Goal: Task Accomplishment & Management: Manage account settings

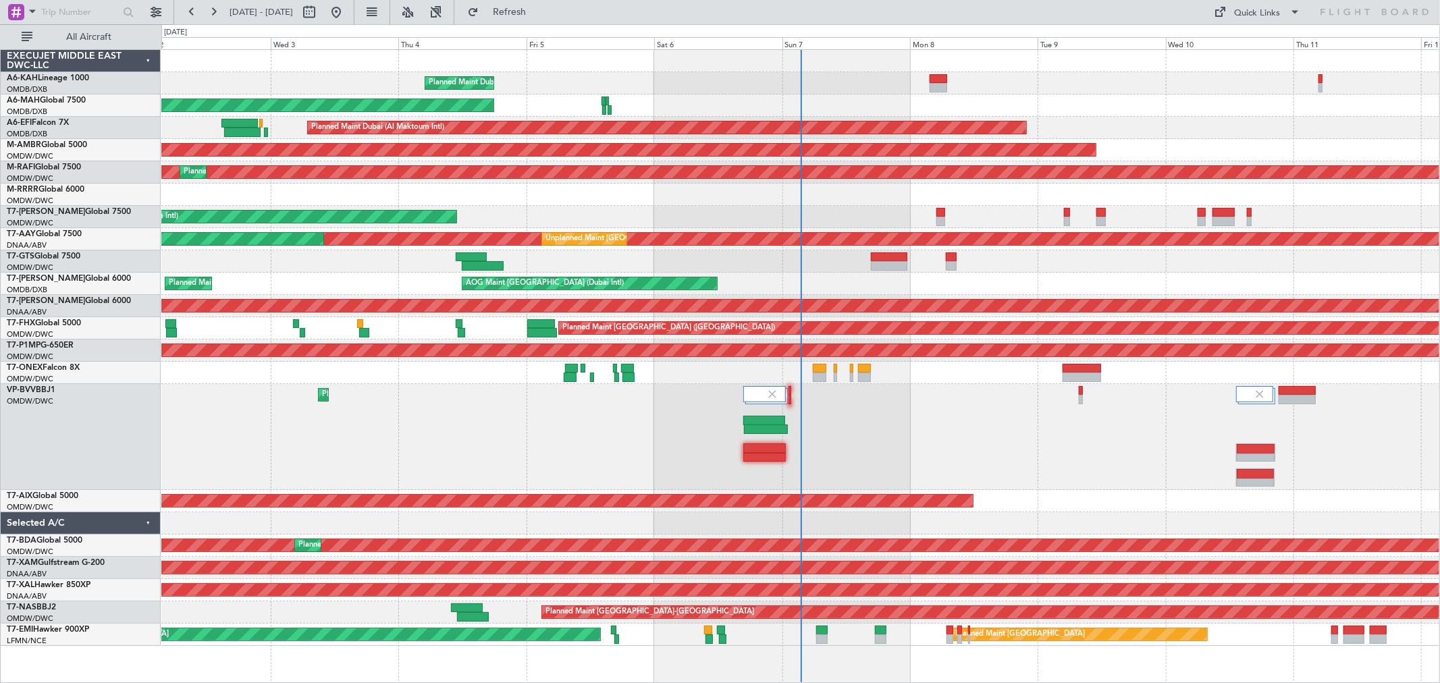
click at [811, 367] on div at bounding box center [800, 373] width 1278 height 22
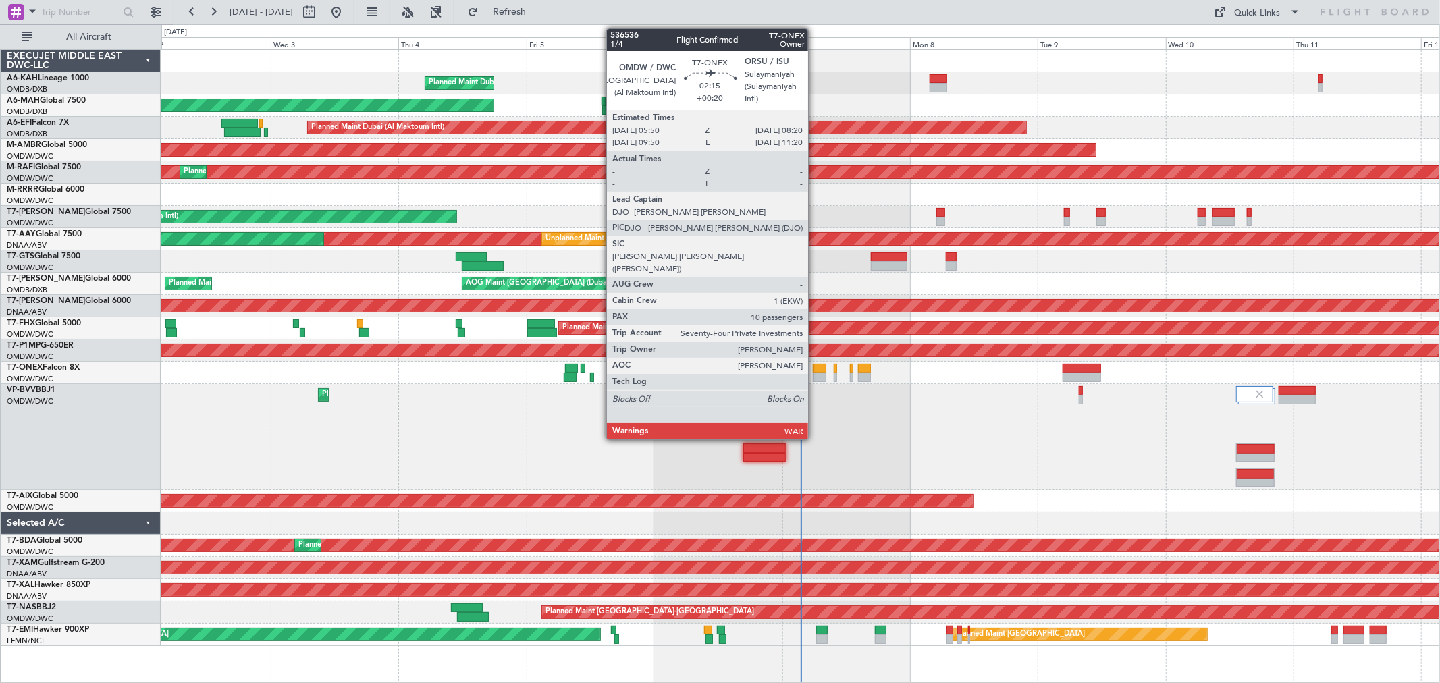
click at [815, 371] on div at bounding box center [819, 368] width 13 height 9
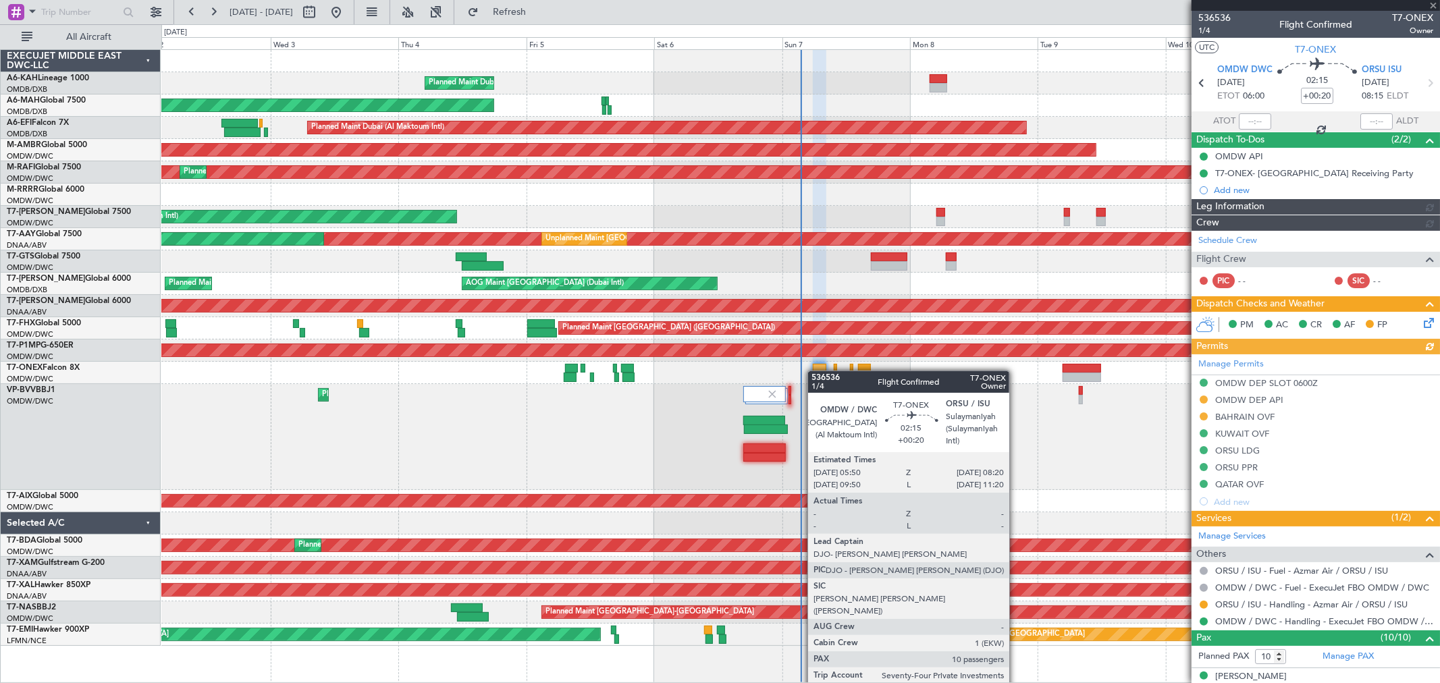
type input "[PERSON_NAME] (ANI)"
type input "7225"
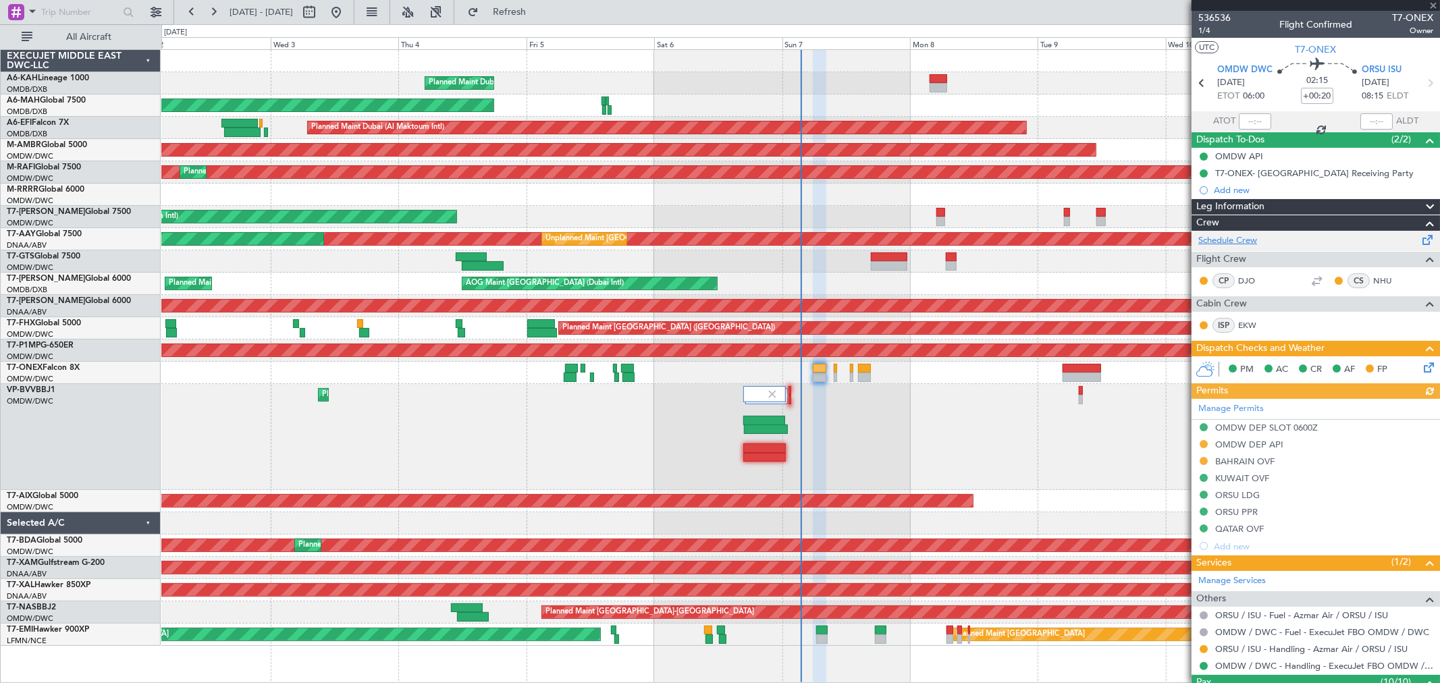
click at [1177, 239] on link "Schedule Crew" at bounding box center [1227, 240] width 59 height 13
click at [1177, 28] on span "1/4" at bounding box center [1214, 30] width 32 height 11
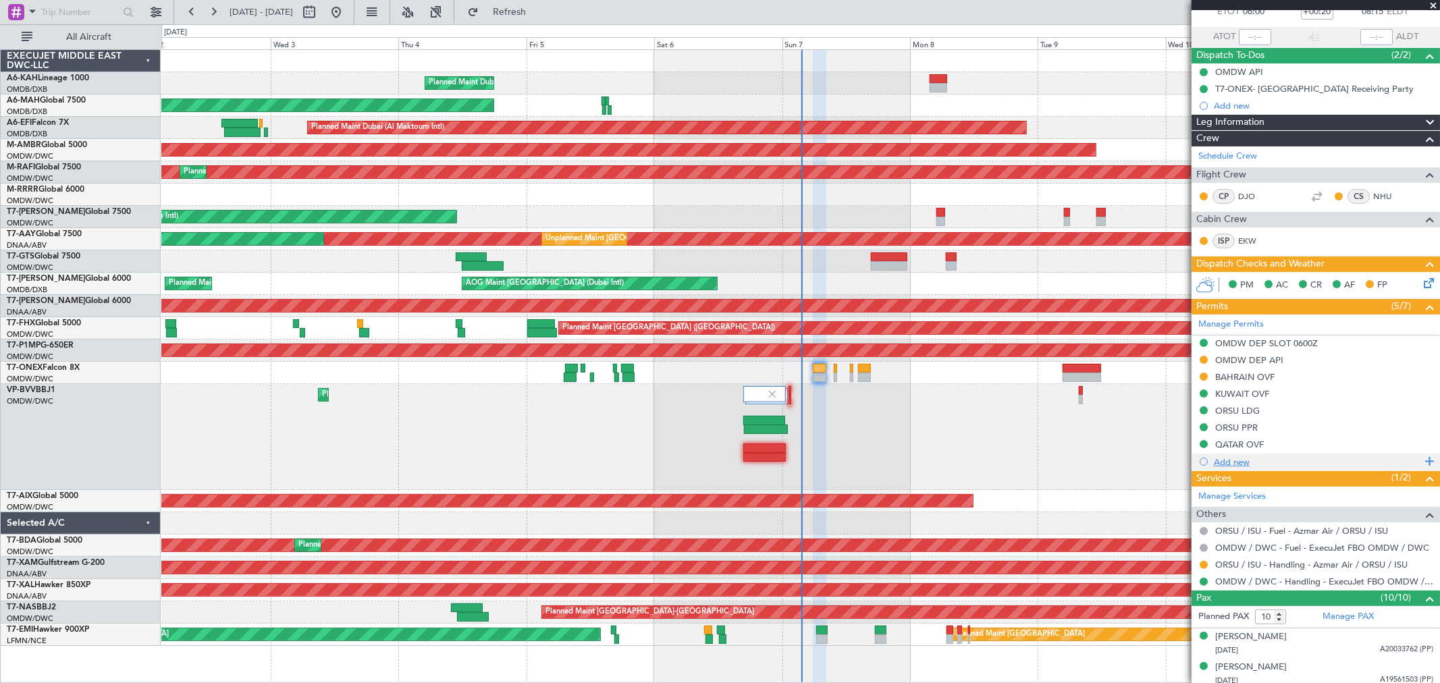
scroll to position [150, 0]
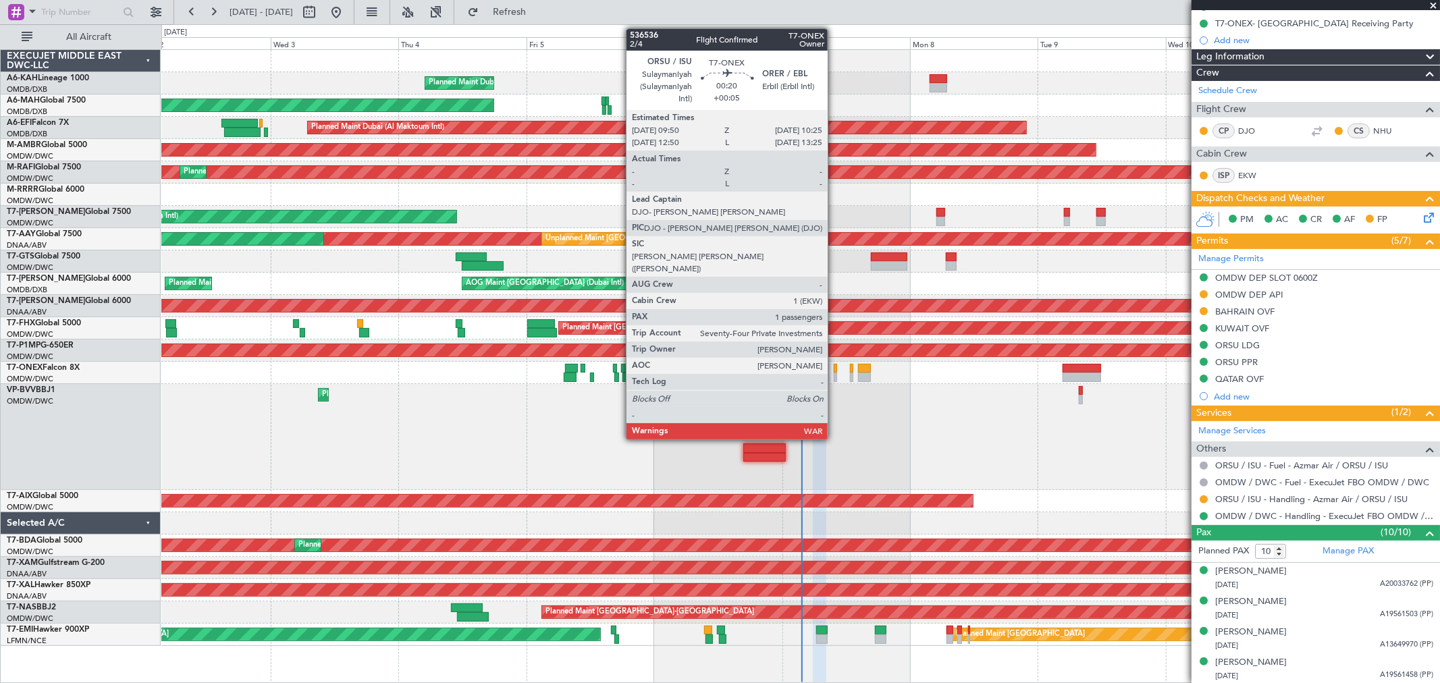
click at [834, 373] on div at bounding box center [835, 377] width 3 height 9
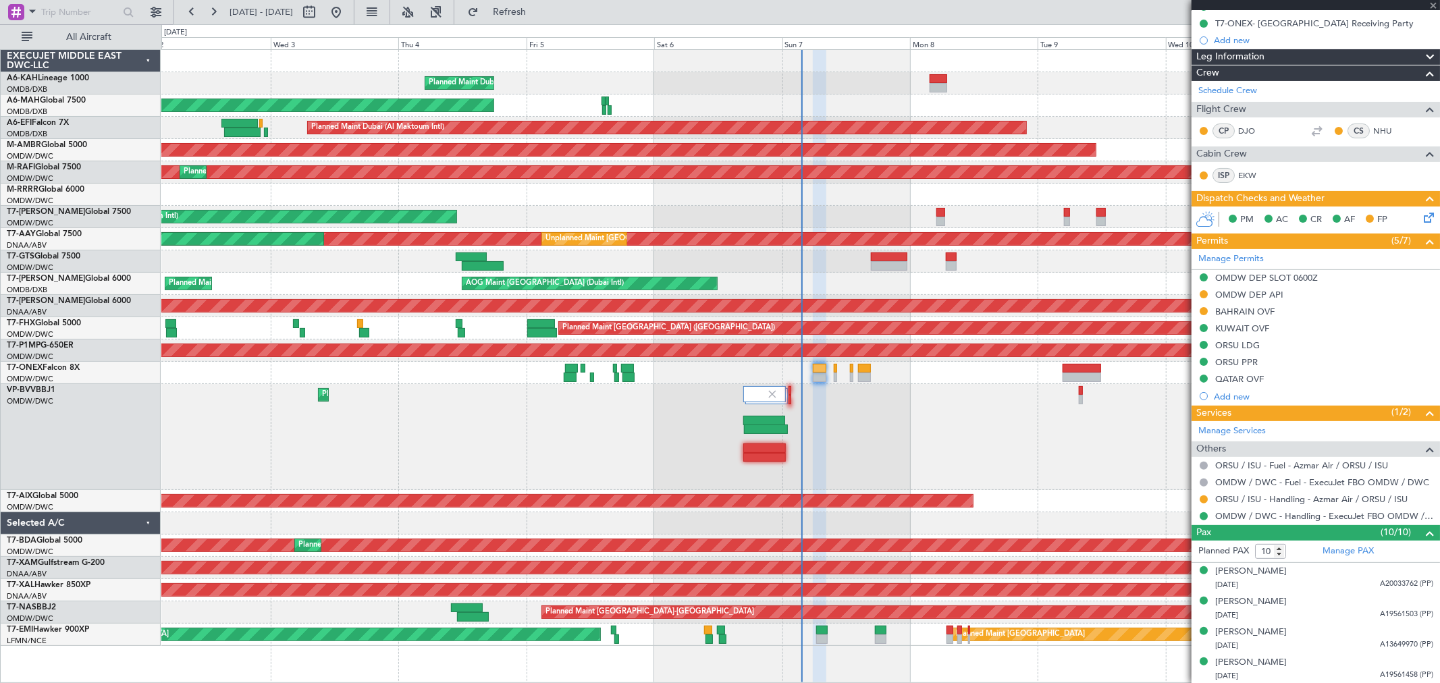
type input "+00:05"
type input "1"
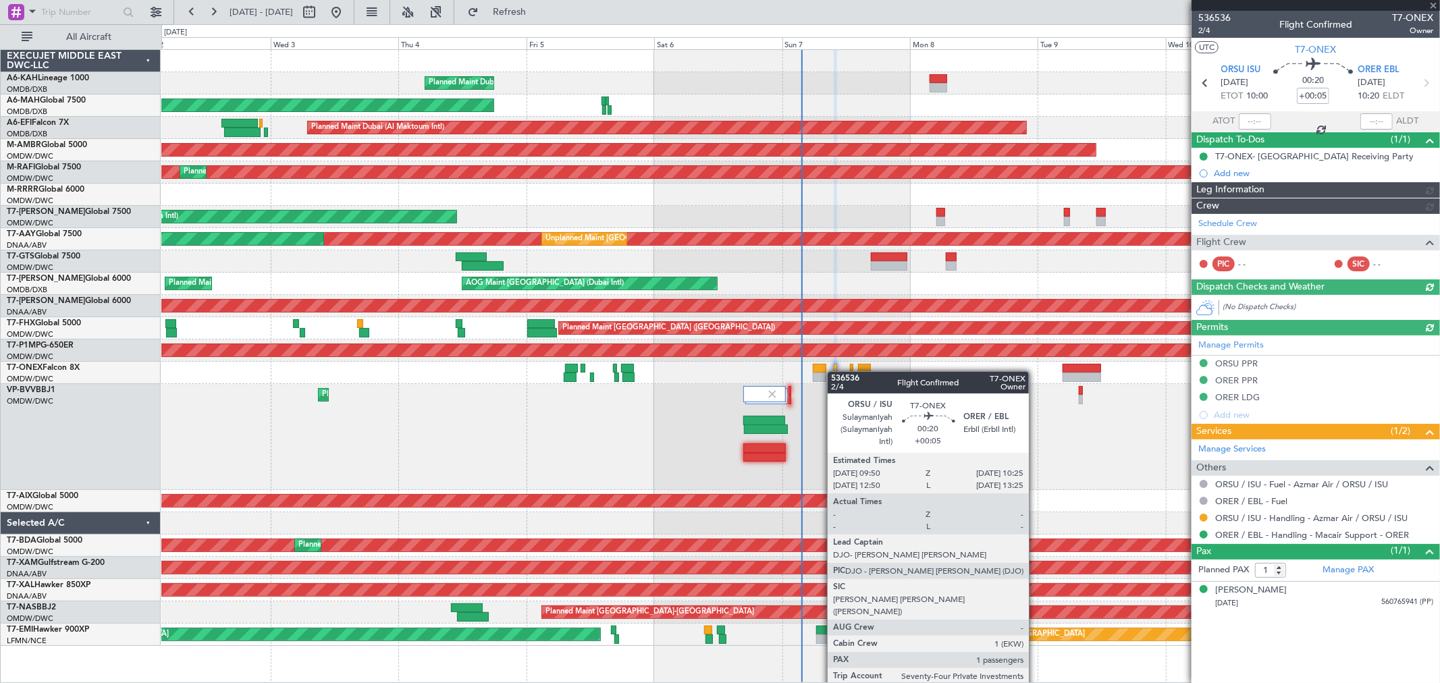
type input "[PERSON_NAME] (ANI)"
type input "7226"
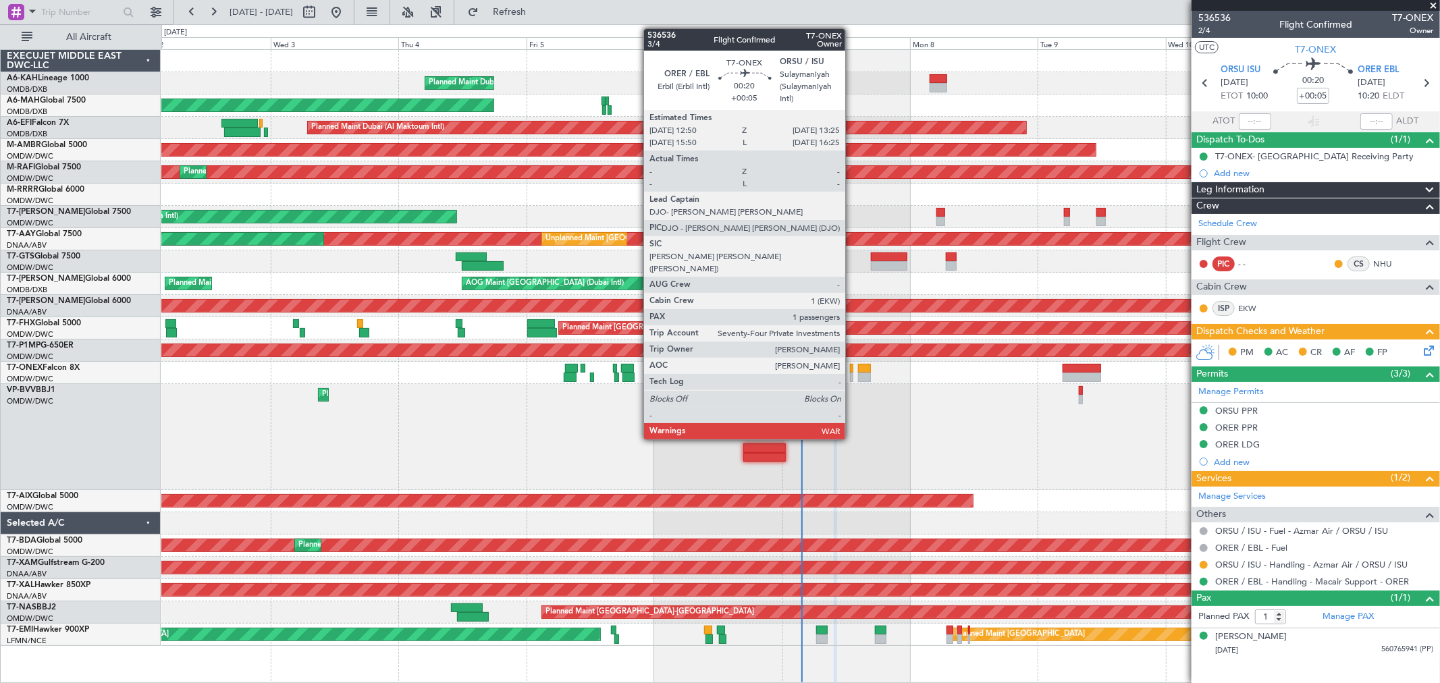
click at [852, 374] on div at bounding box center [851, 377] width 3 height 9
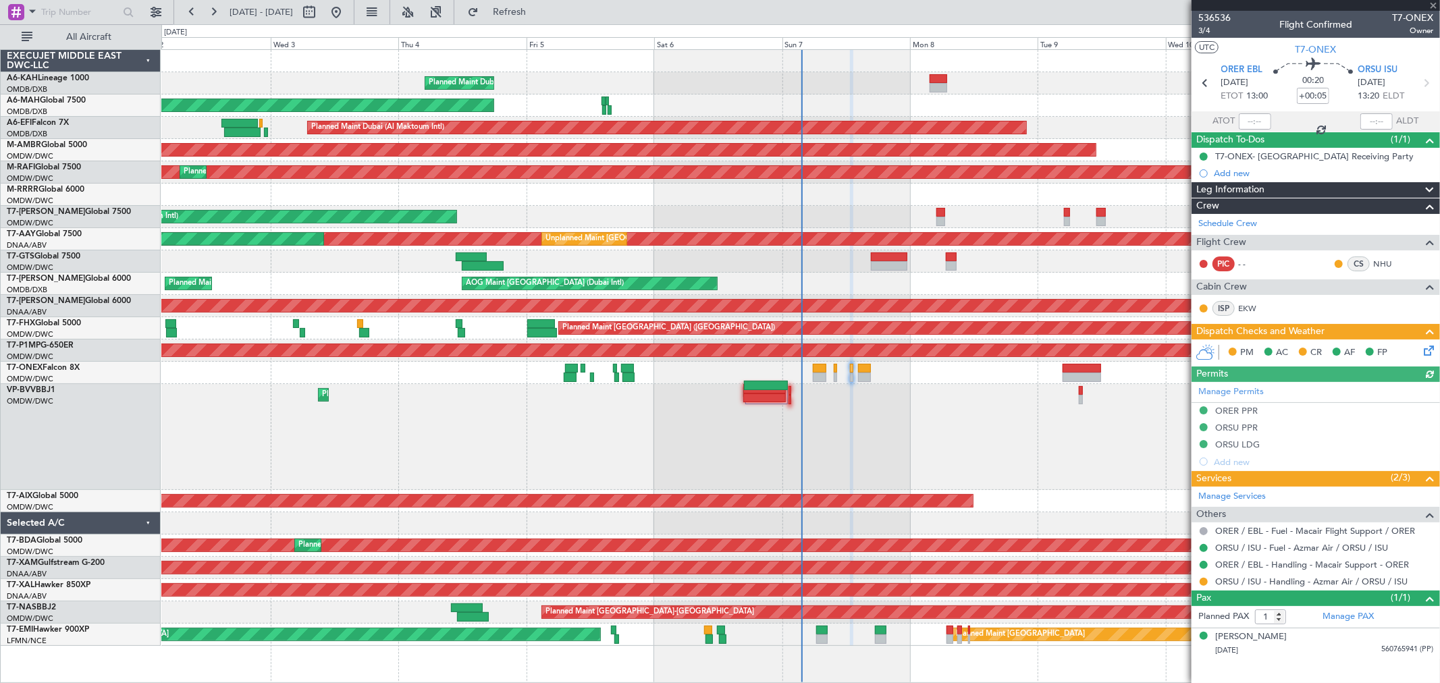
type input "[PERSON_NAME] (ANI)"
type input "7227"
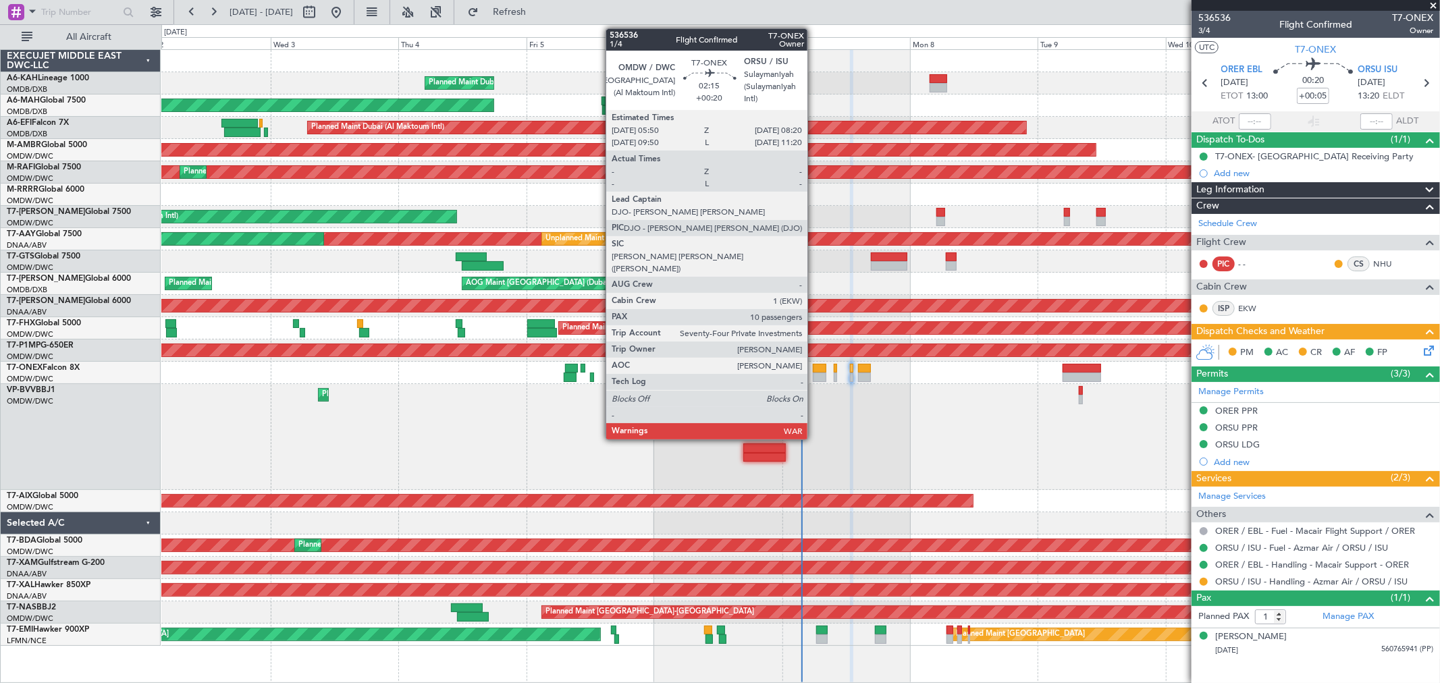
click at [814, 369] on div at bounding box center [819, 368] width 13 height 9
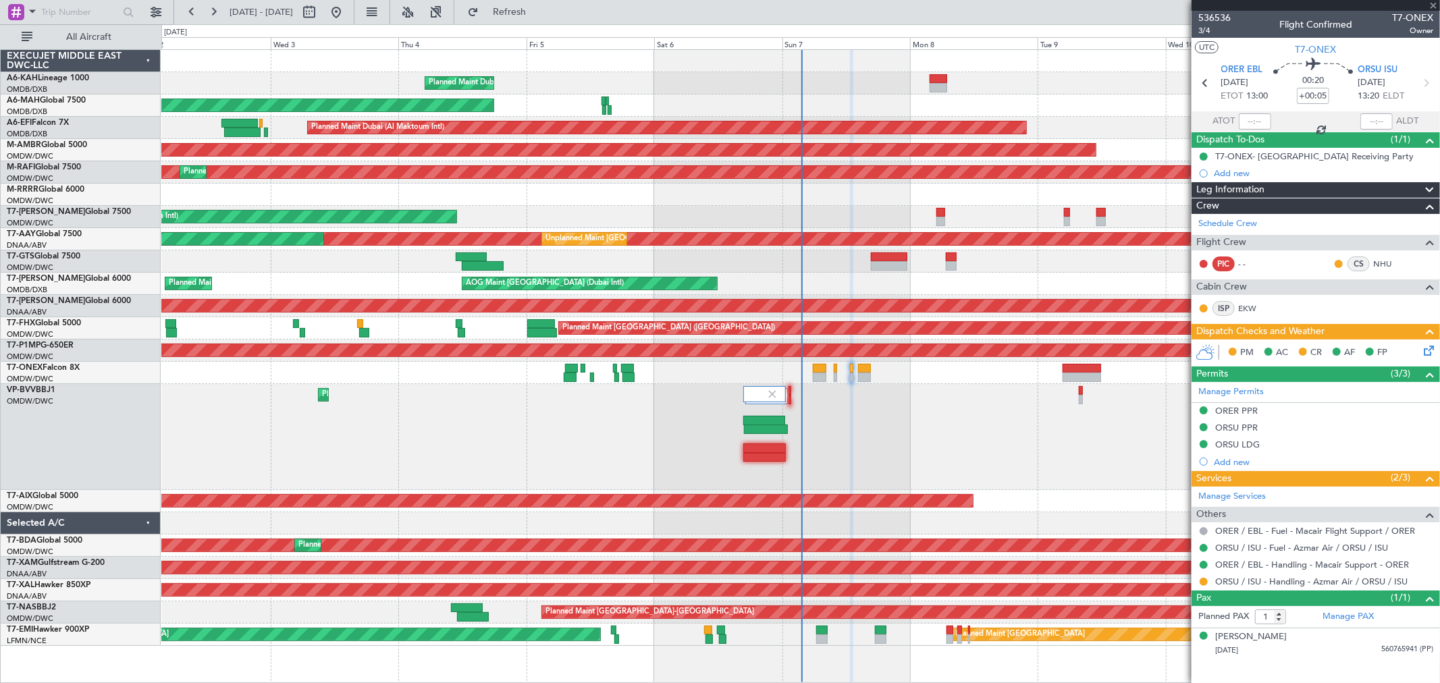
type input "+00:20"
type input "10"
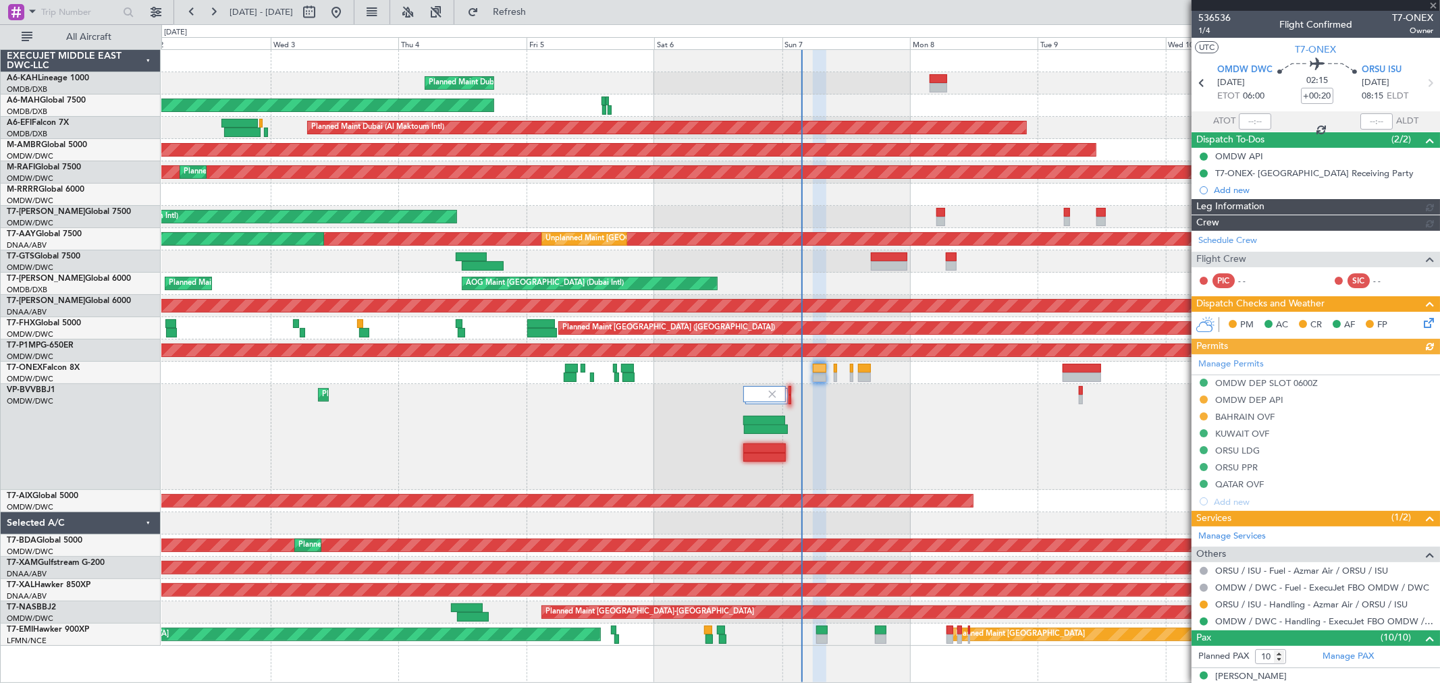
type input "[PERSON_NAME] (ANI)"
type input "7225"
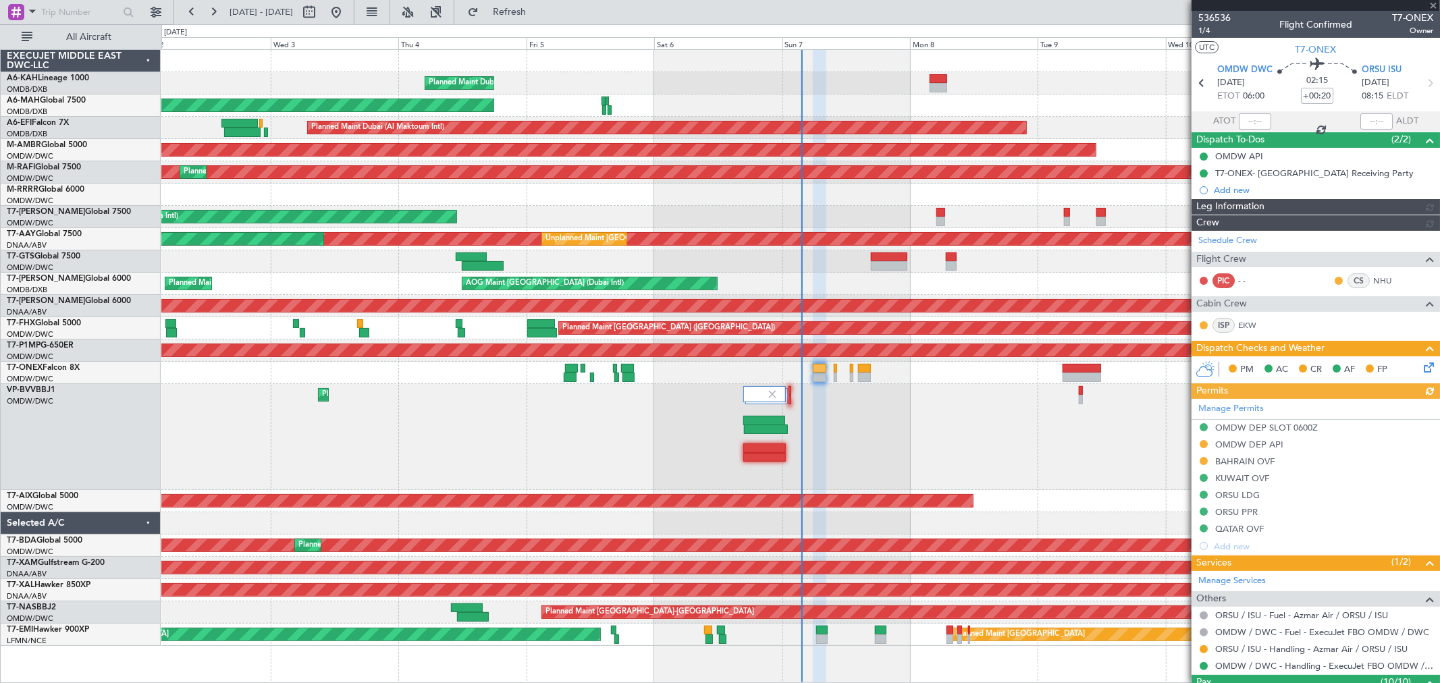
type input "[PERSON_NAME] (ANI)"
type input "7225"
click at [1177, 246] on link "Schedule Crew" at bounding box center [1227, 240] width 59 height 13
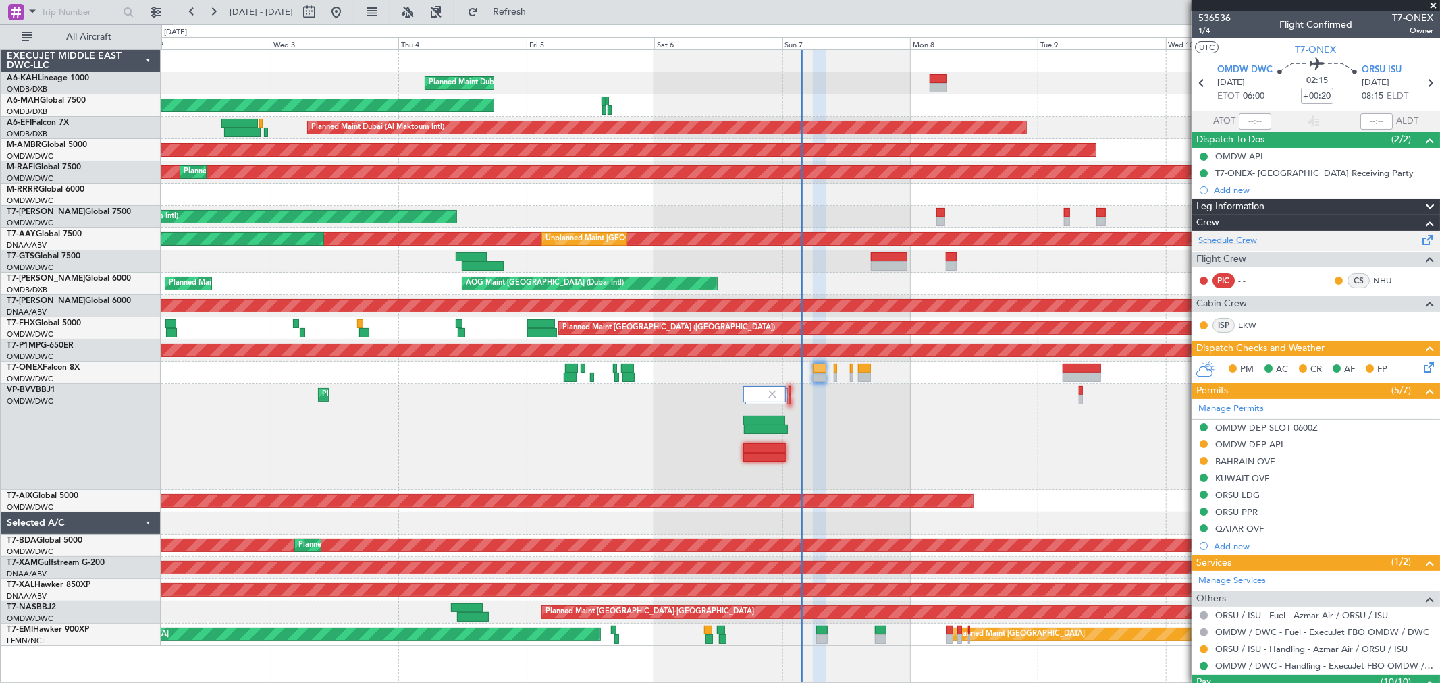
click at [1177, 242] on link "Schedule Crew" at bounding box center [1227, 240] width 59 height 13
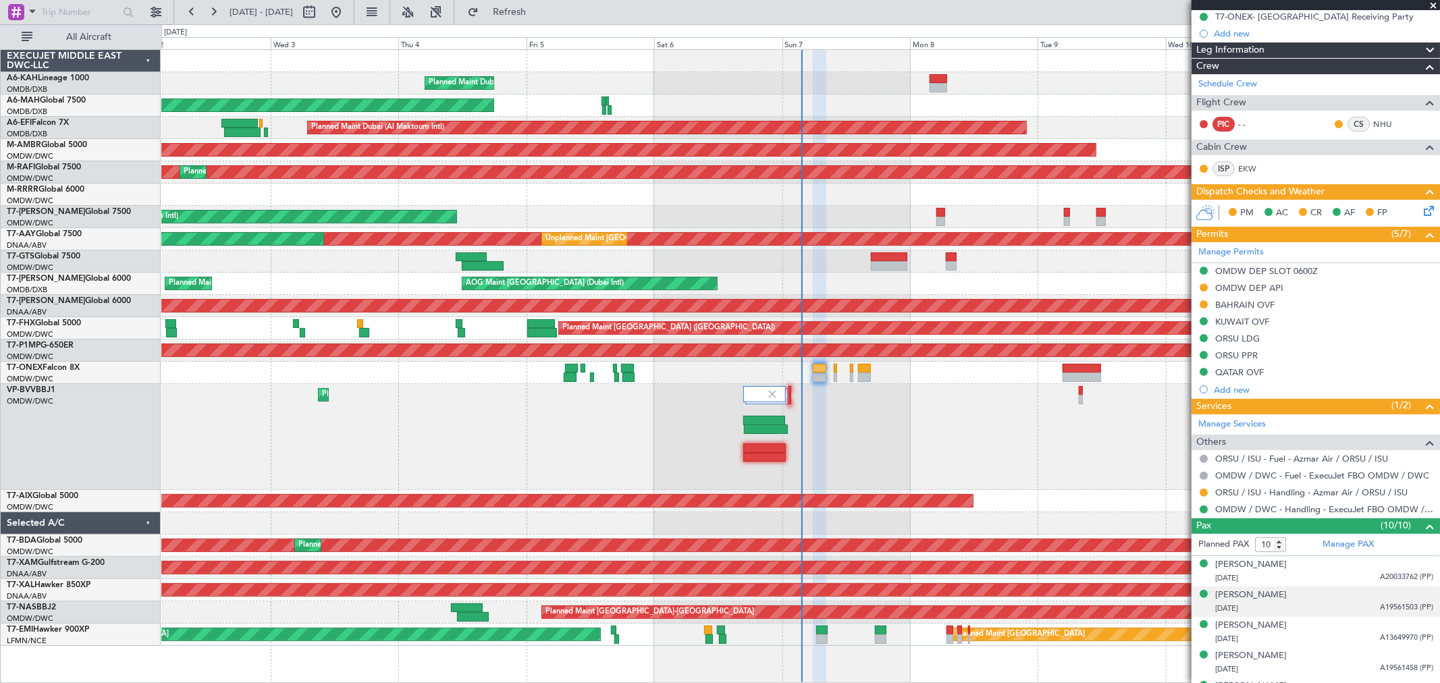
scroll to position [333, 0]
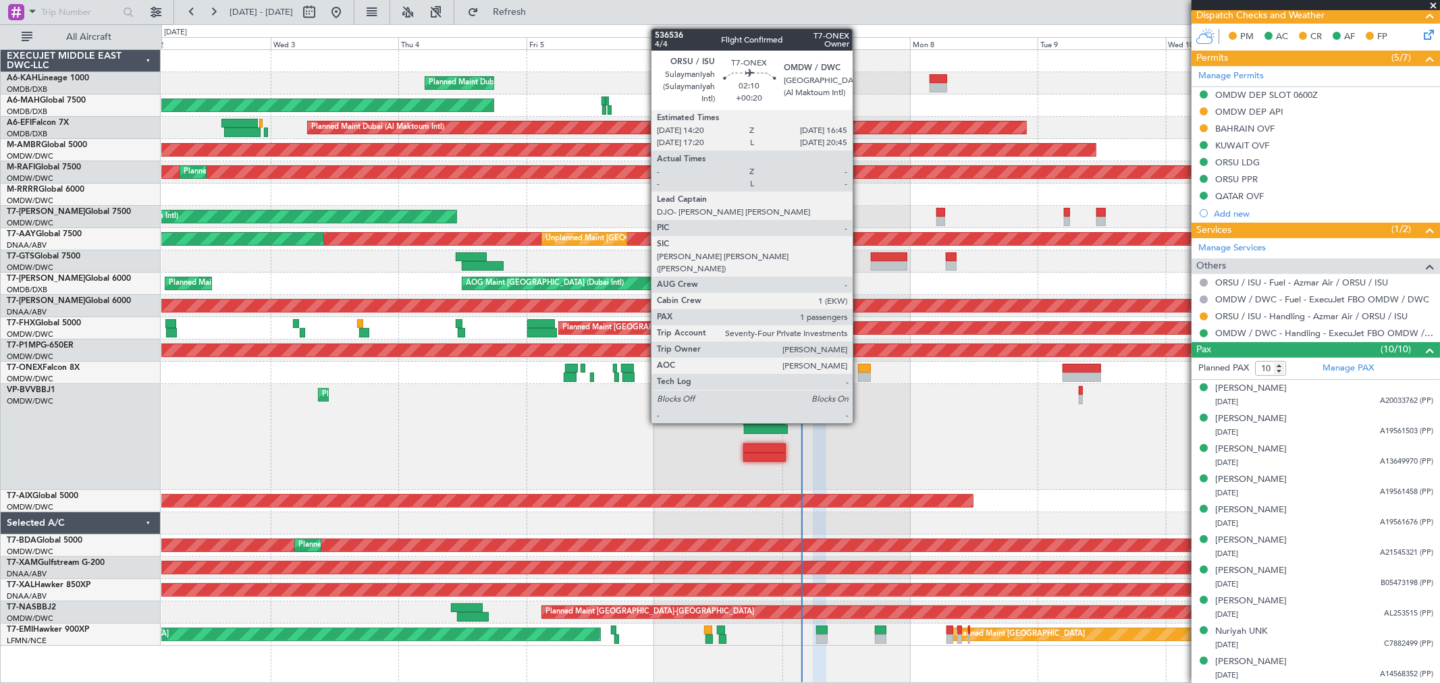
click at [859, 380] on div at bounding box center [864, 377] width 13 height 9
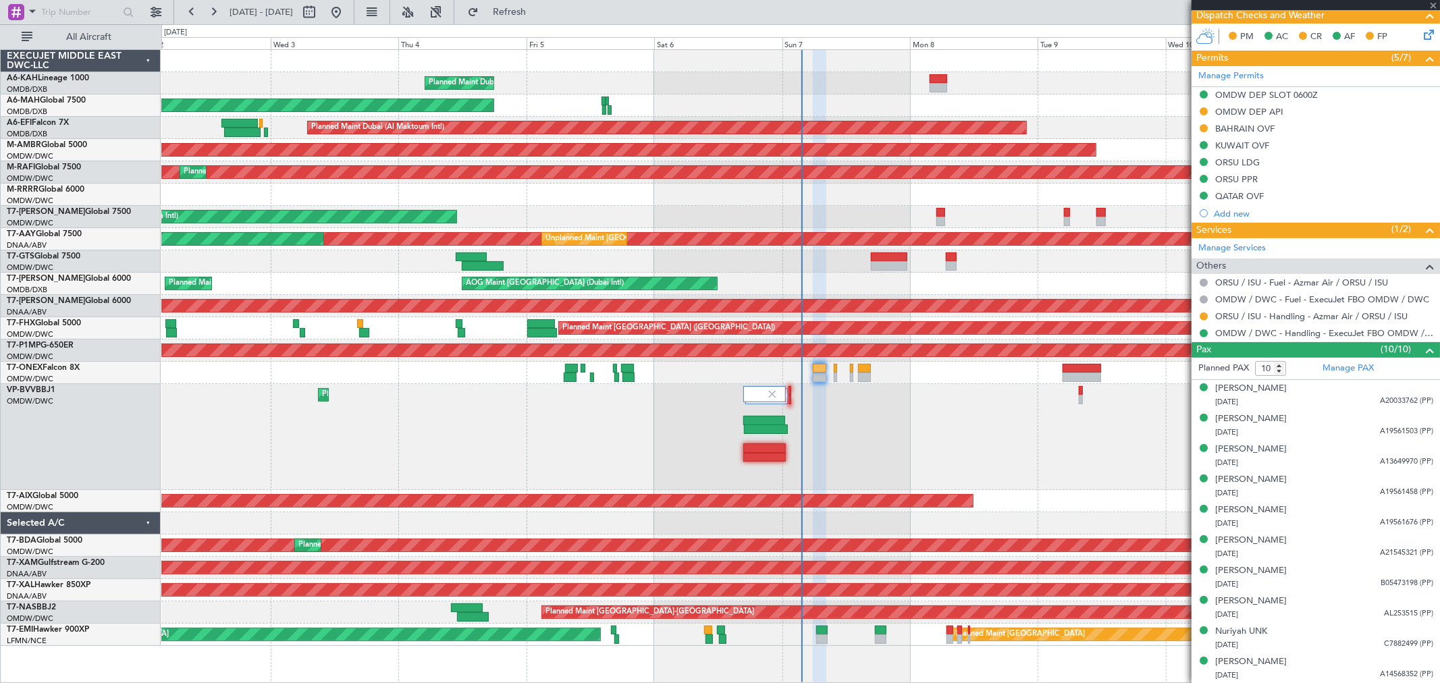
type input "1"
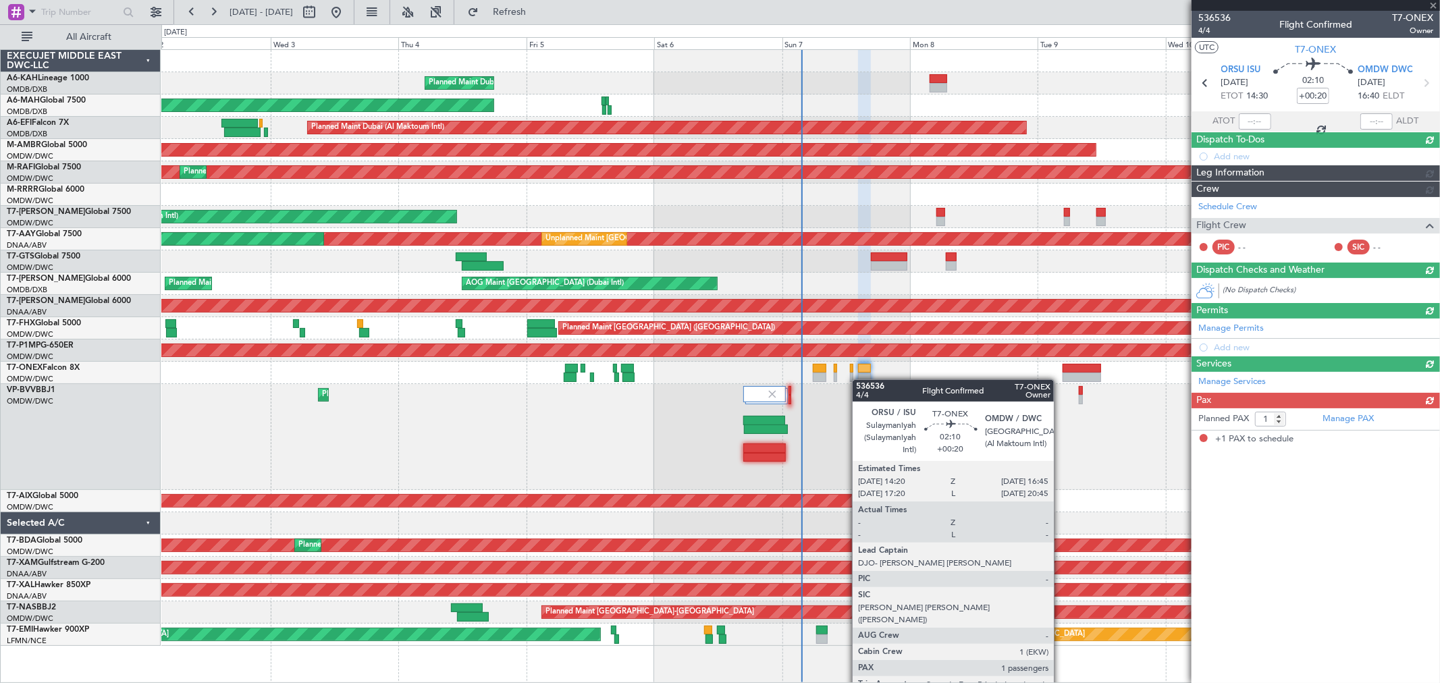
scroll to position [0, 0]
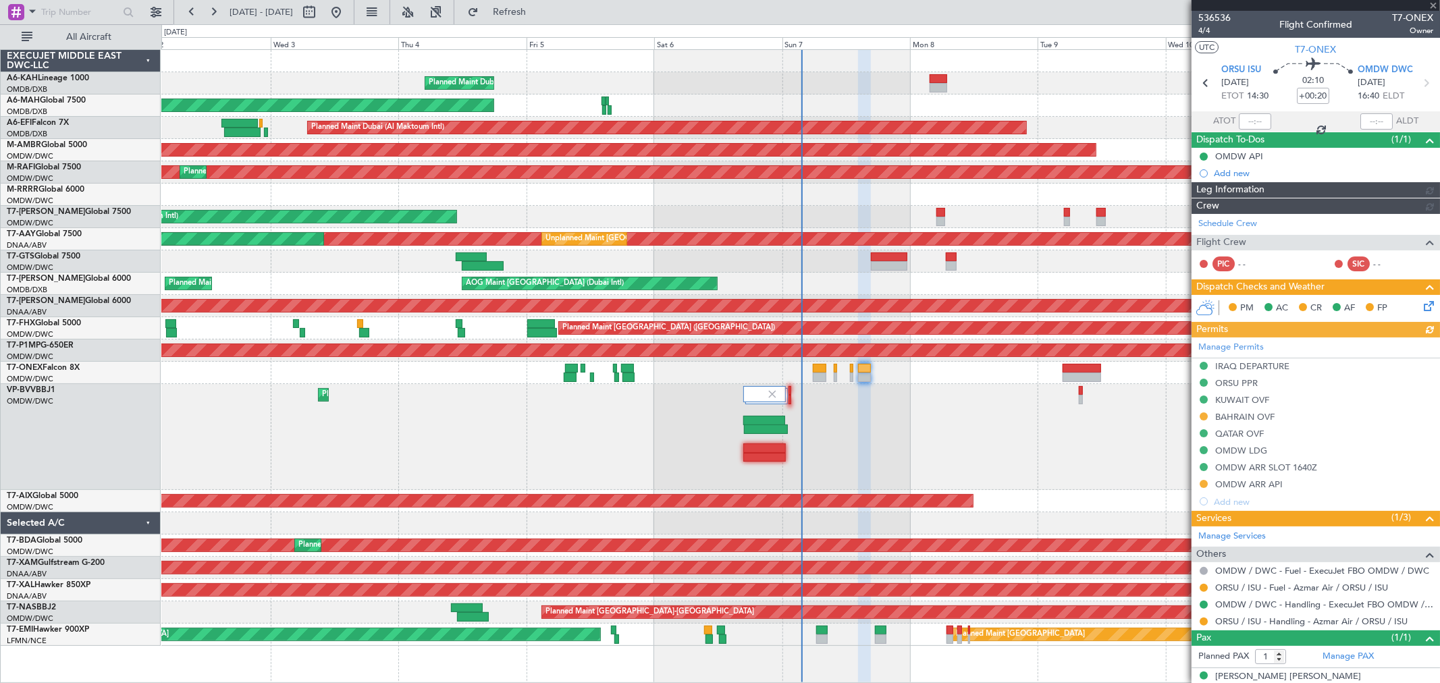
type input "[PERSON_NAME] (ANI)"
type input "7228"
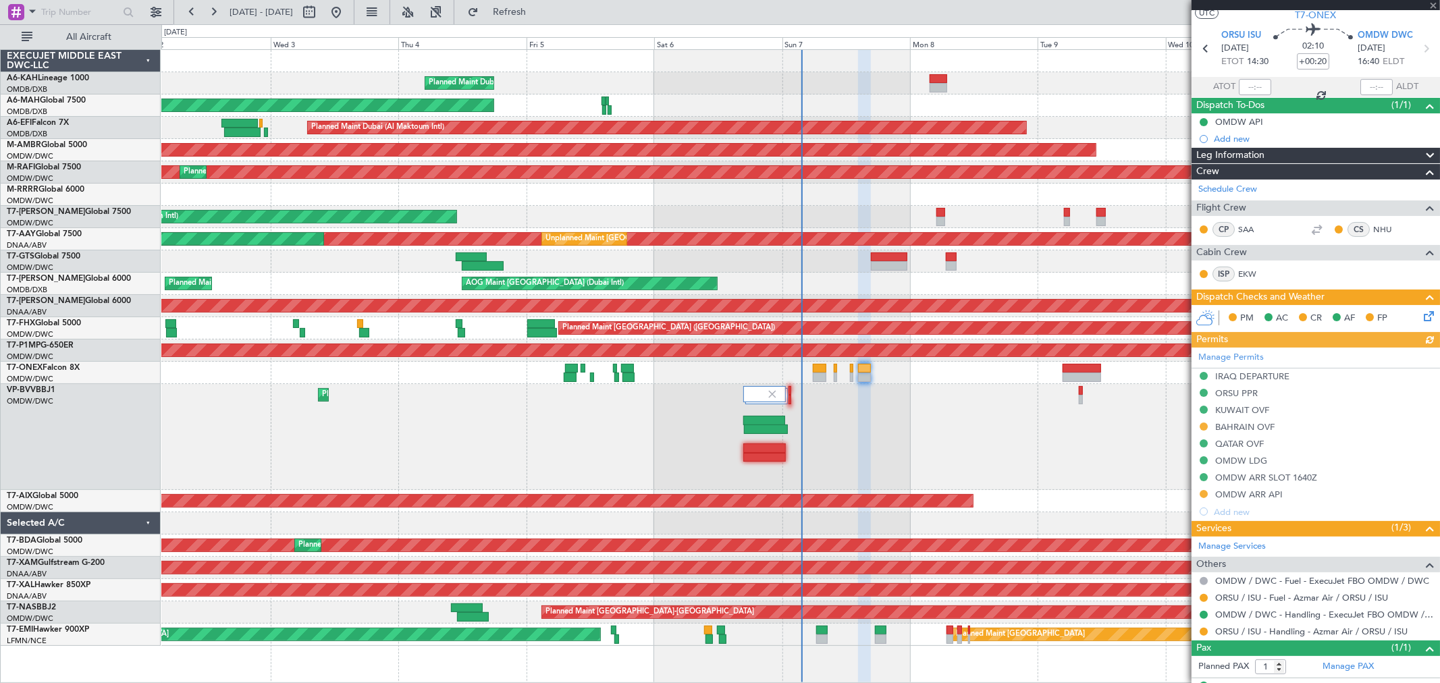
scroll to position [59, 0]
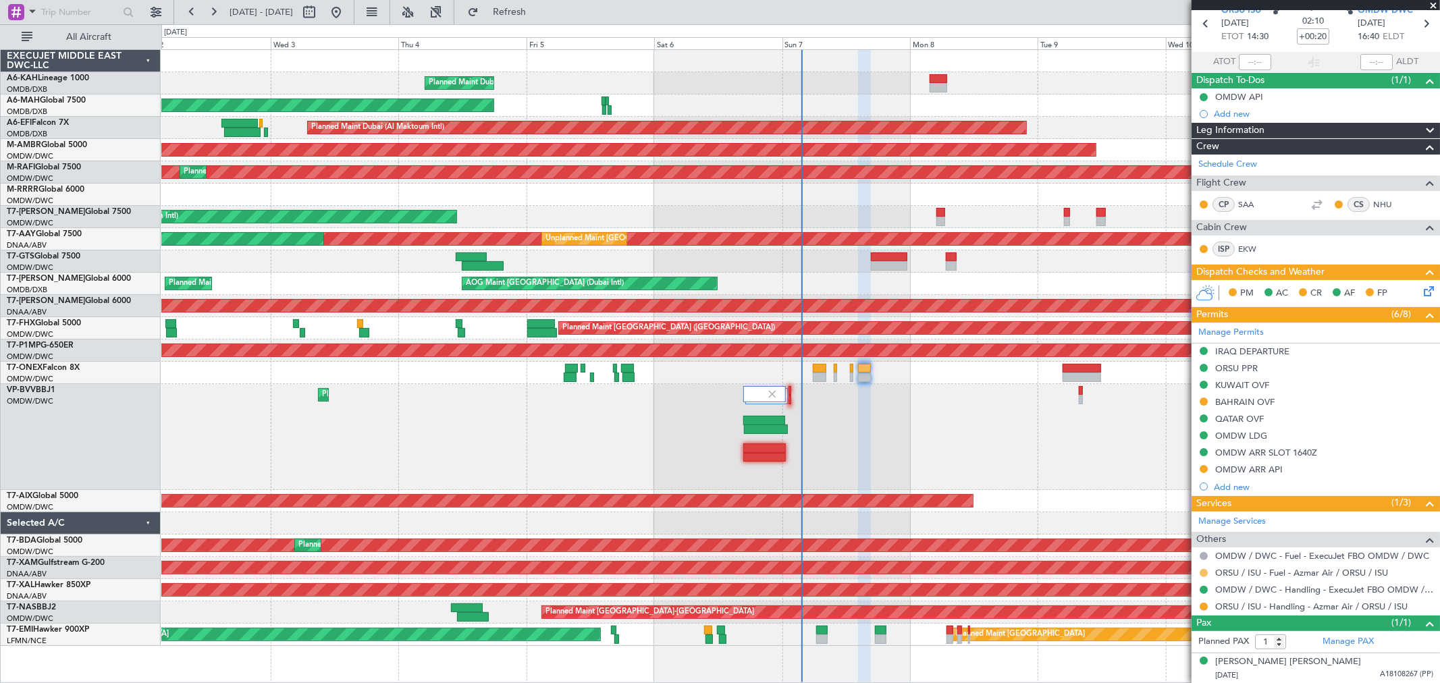
click at [1177, 558] on button at bounding box center [1203, 573] width 8 height 8
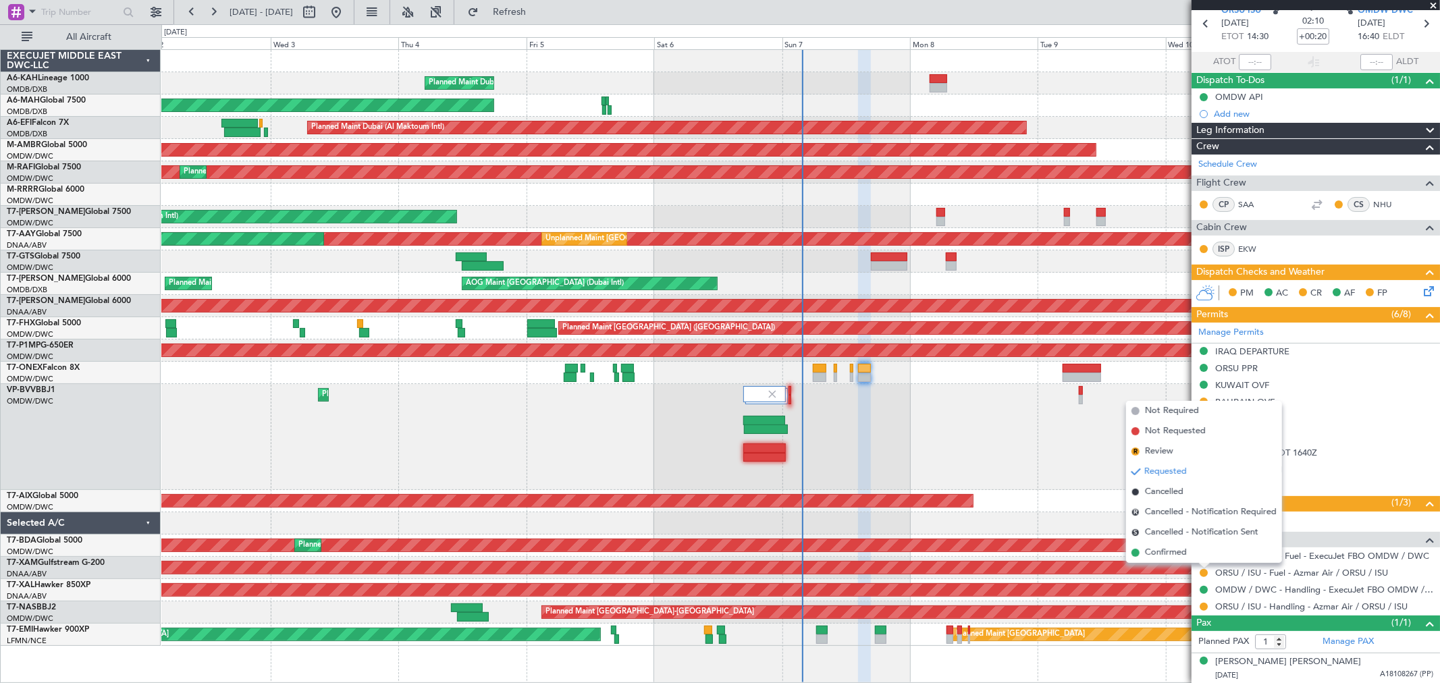
click at [986, 449] on div "Planned Maint Dubai (Al Maktoum Intl) Planned Maint Dubai (Al Maktoum Intl)" at bounding box center [800, 437] width 1278 height 106
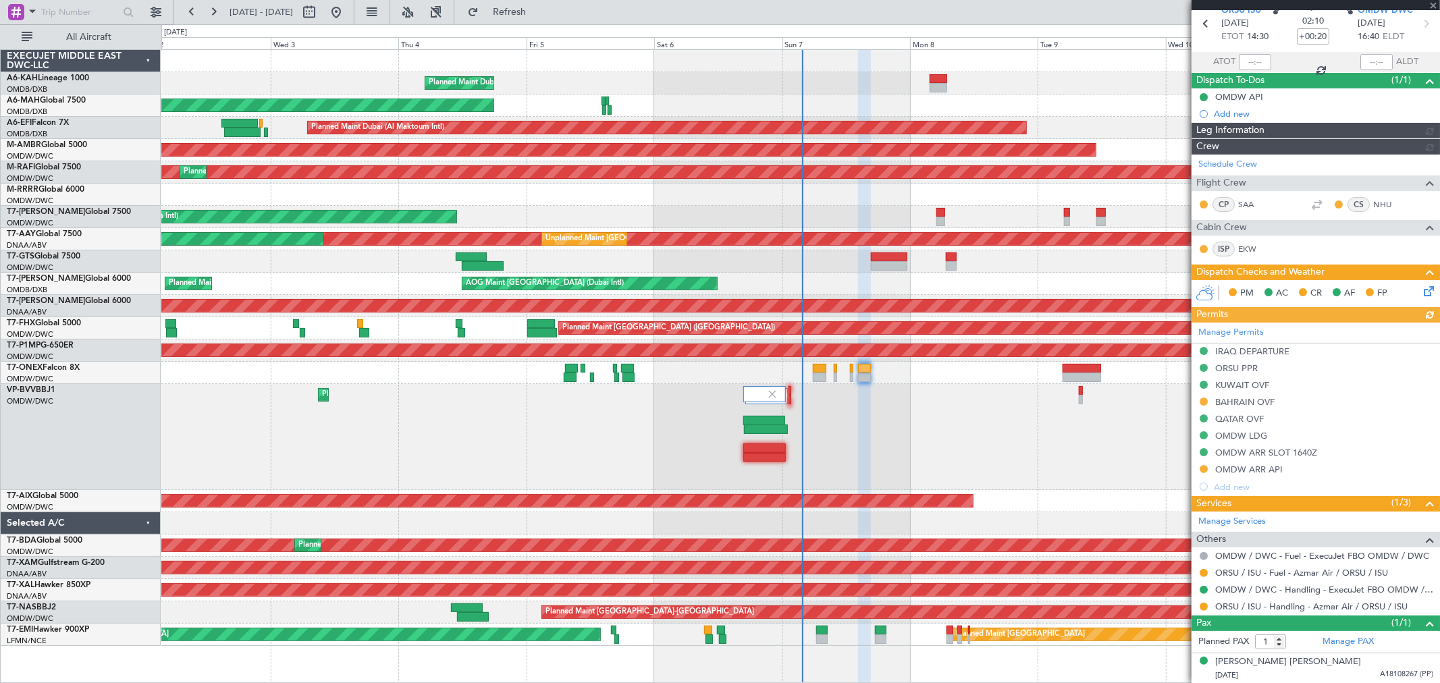
type input "[PERSON_NAME] (ANI)"
type input "7228"
click at [1177, 558] on button at bounding box center [1203, 607] width 8 height 8
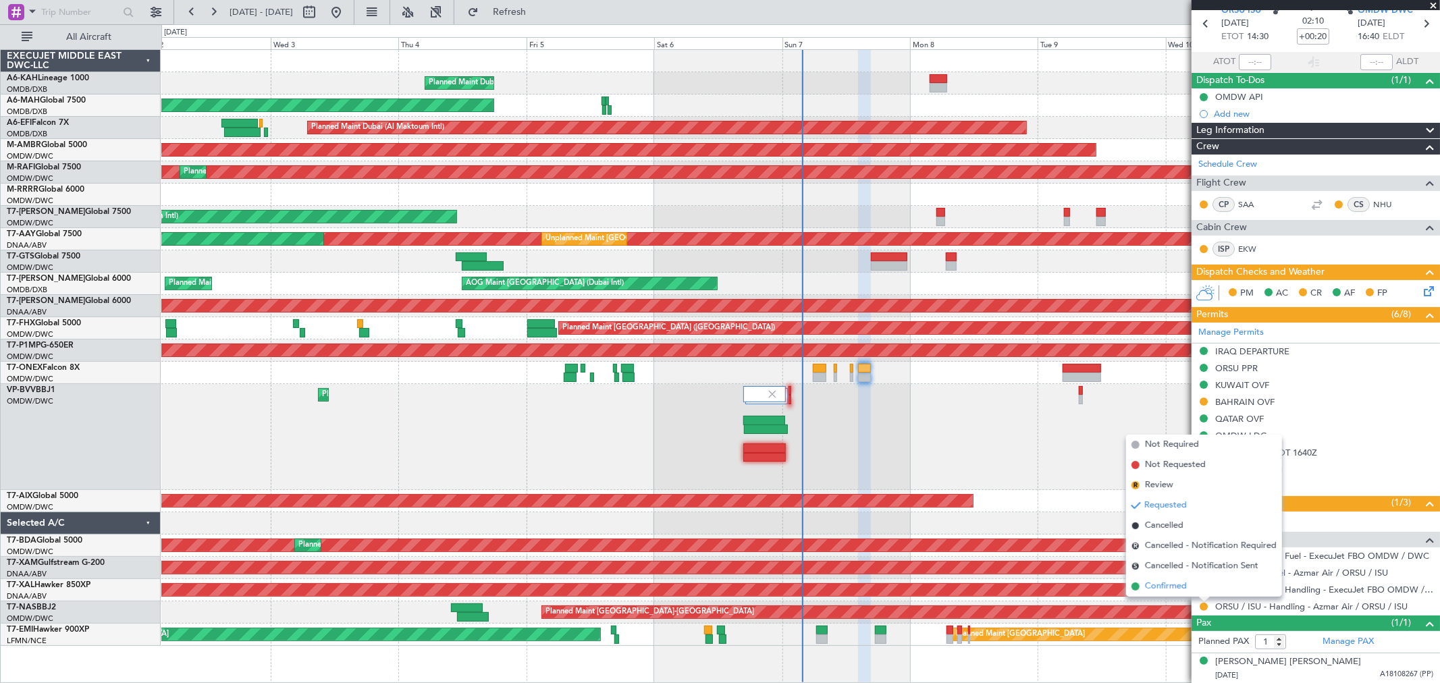
click at [1141, 558] on li "Confirmed" at bounding box center [1204, 586] width 156 height 20
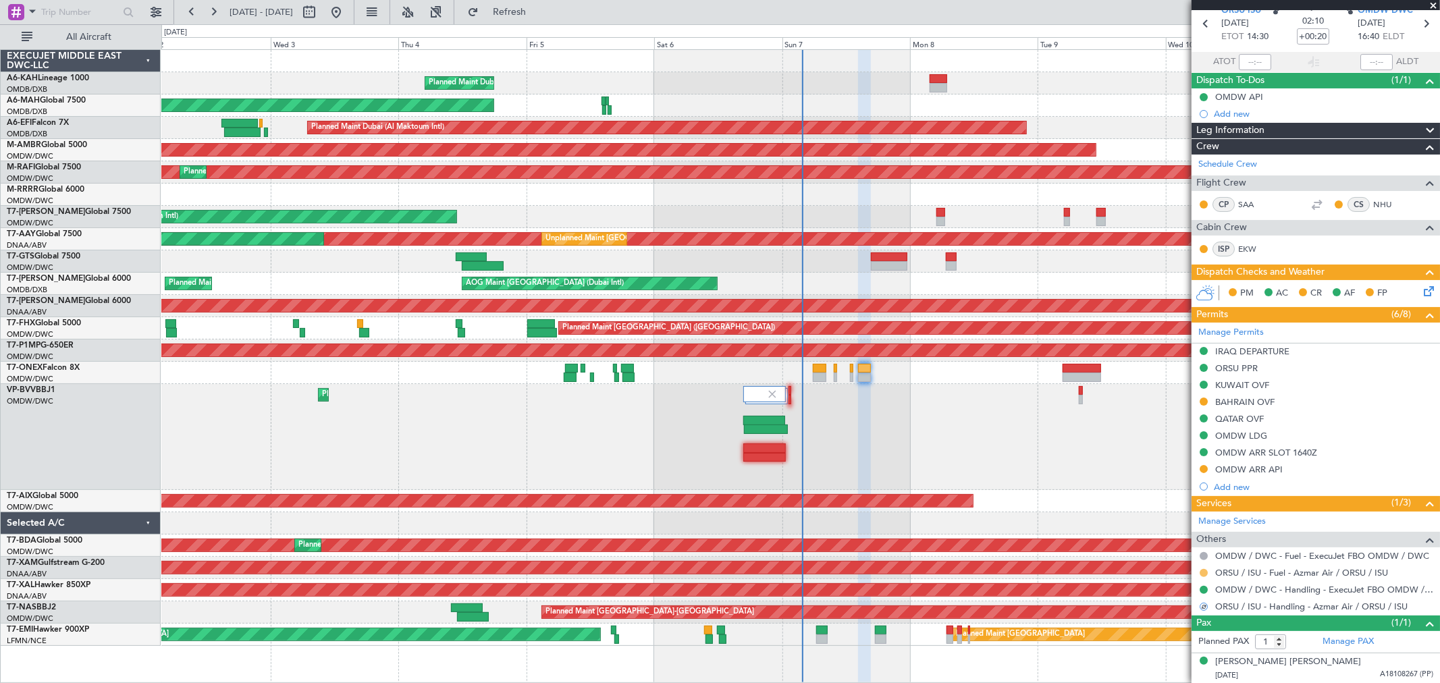
click at [1177, 558] on button at bounding box center [1203, 573] width 8 height 8
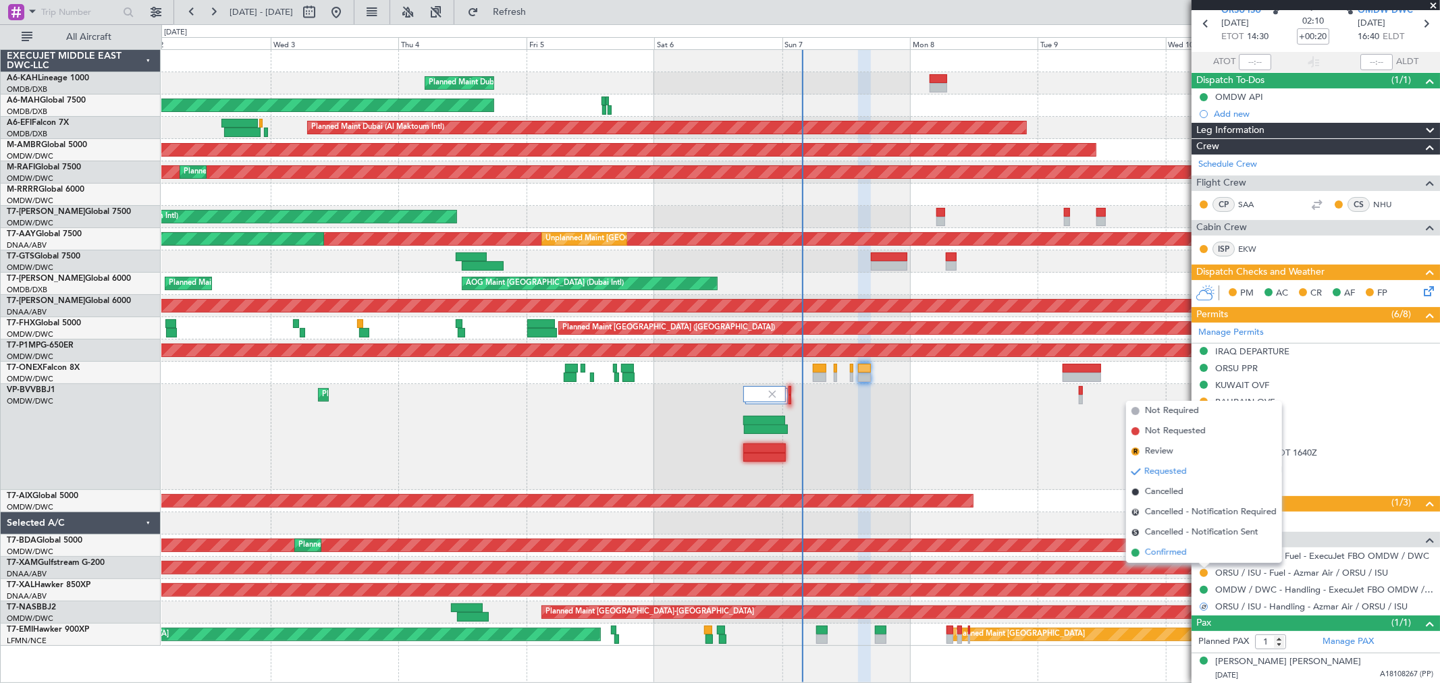
click at [1177, 549] on span "Confirmed" at bounding box center [1166, 552] width 42 height 13
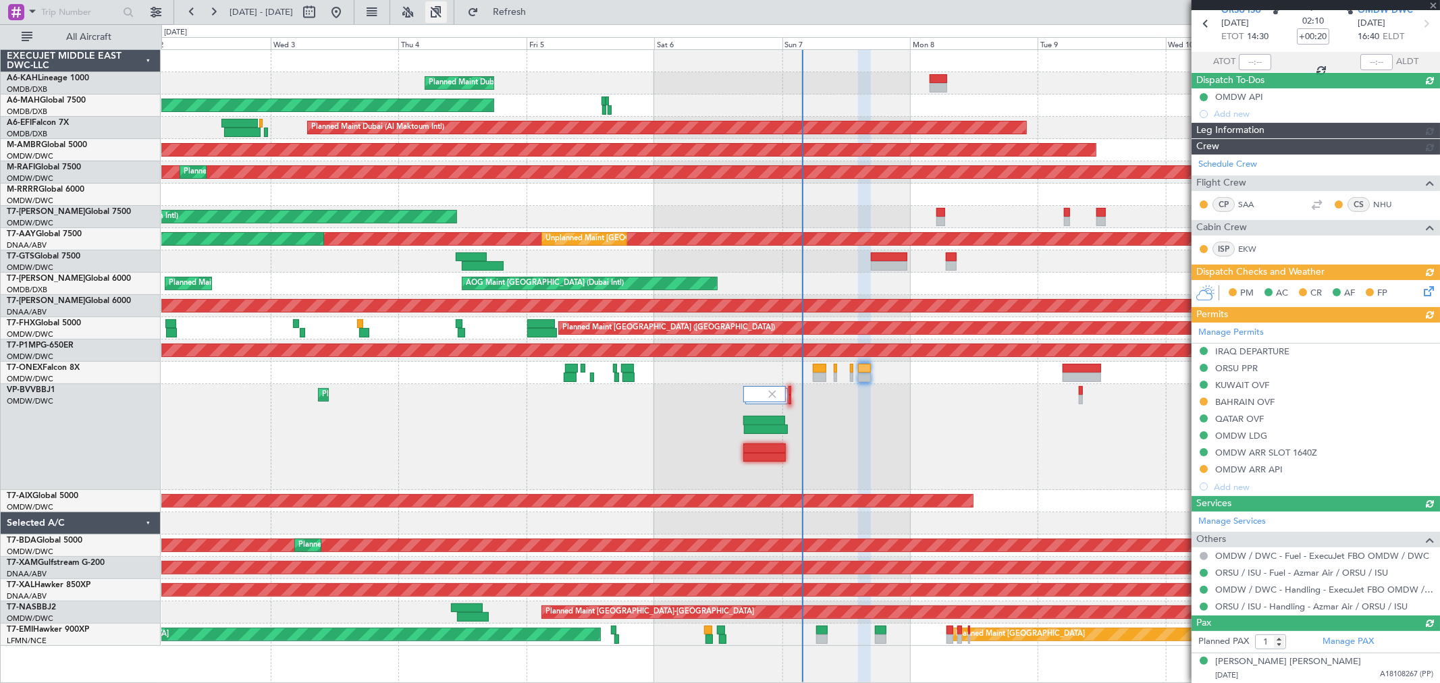
type input "[PERSON_NAME] (ANI)"
type input "7228"
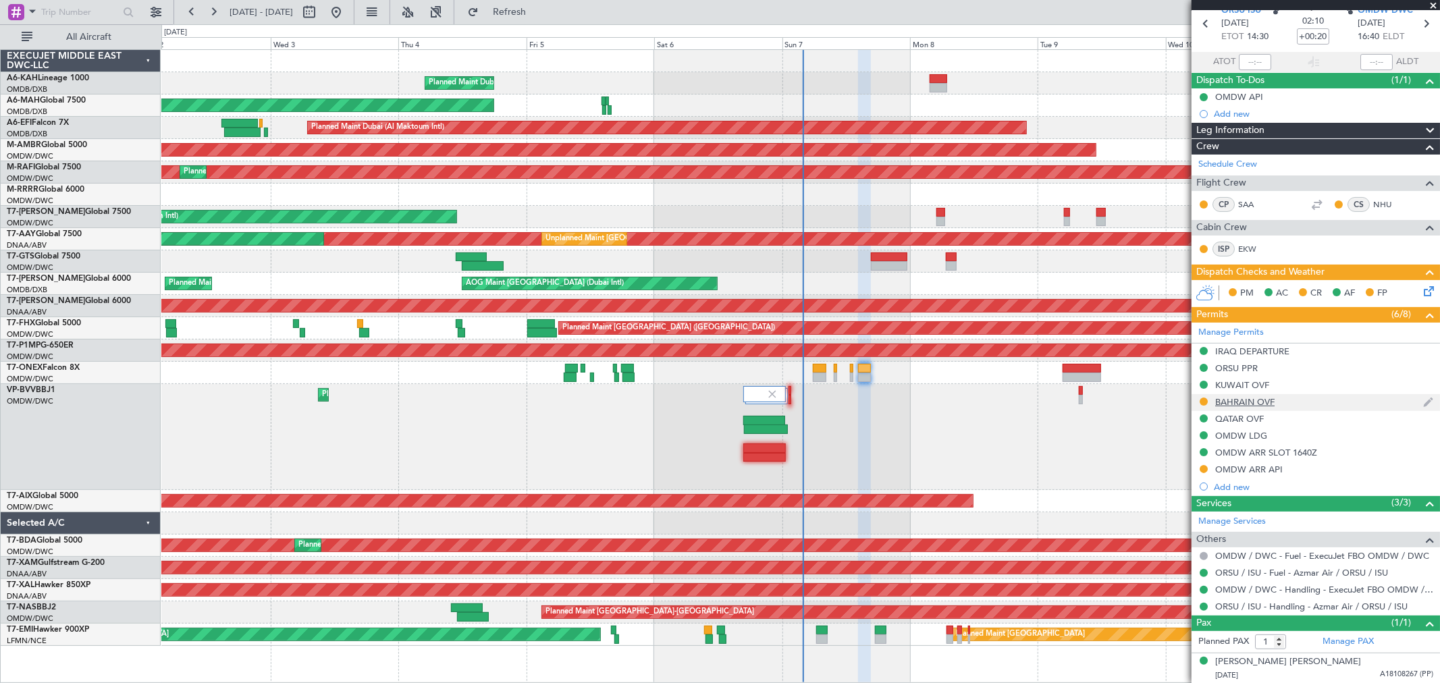
click at [1177, 405] on div "BAHRAIN OVF" at bounding box center [1244, 401] width 59 height 11
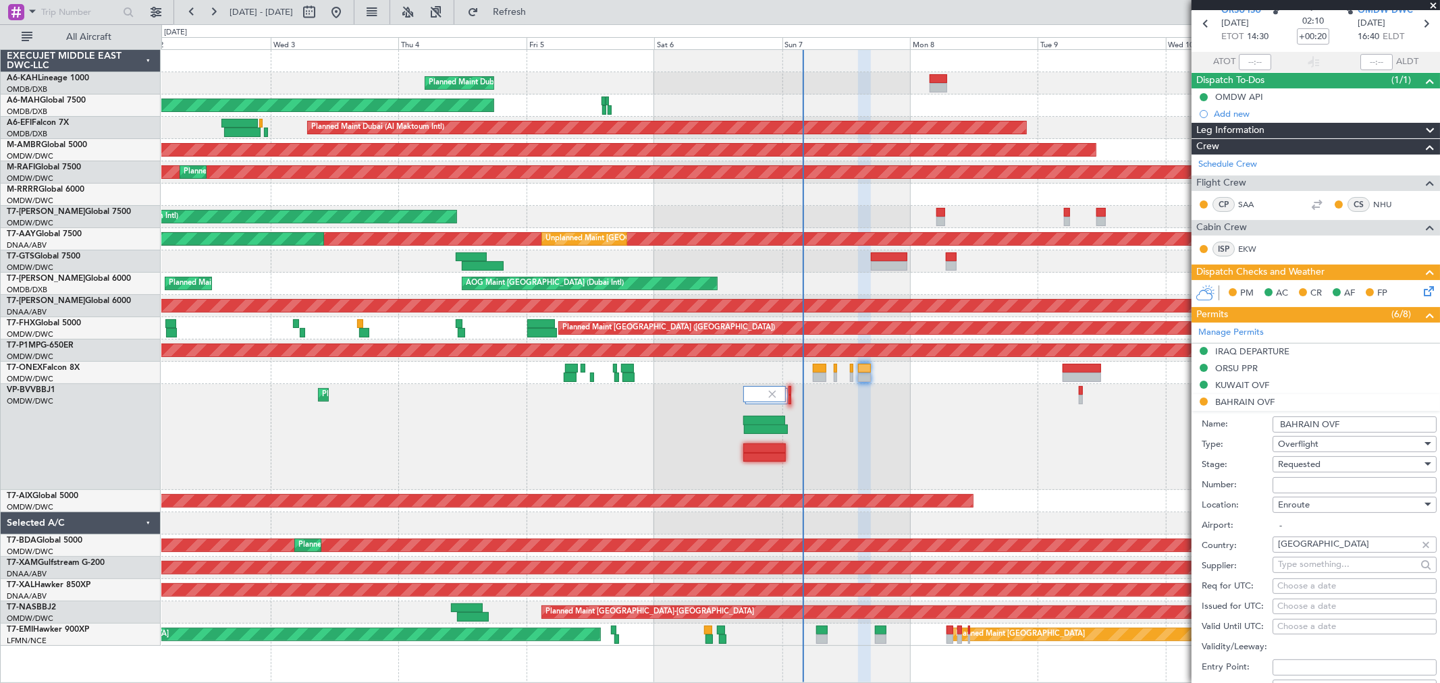
click at [1177, 484] on input "Number:" at bounding box center [1354, 485] width 164 height 16
paste input "RO-2509000441"
type input "RO-2509000441"
click at [1177, 468] on span "Requested" at bounding box center [1299, 464] width 43 height 12
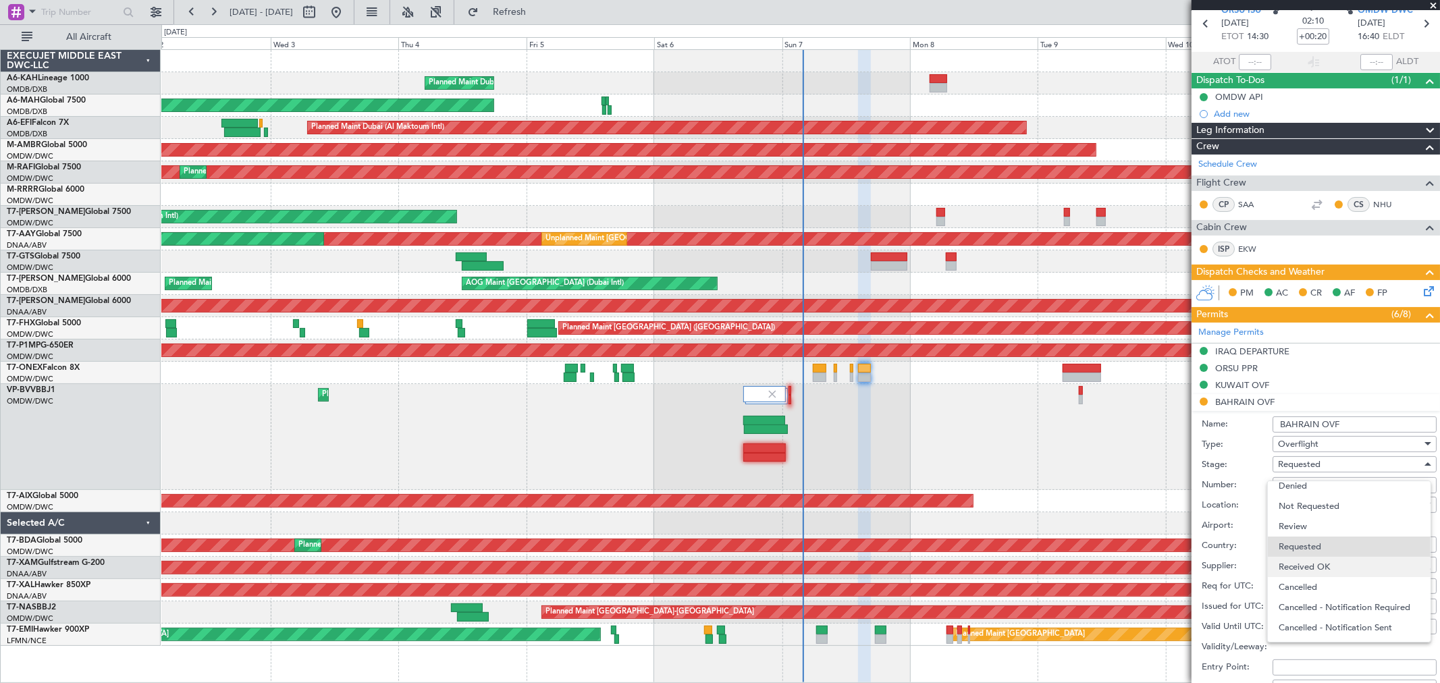
click at [1177, 558] on span "Received OK" at bounding box center [1348, 567] width 140 height 20
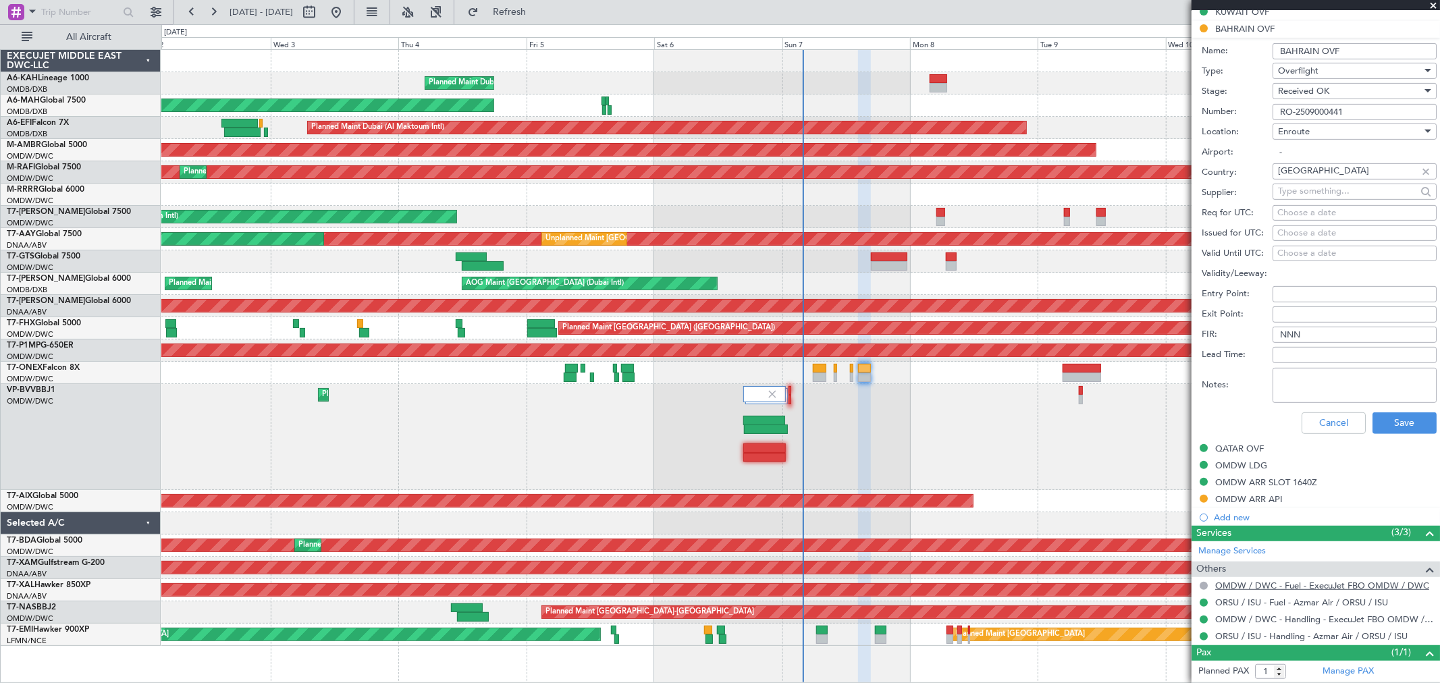
scroll to position [435, 0]
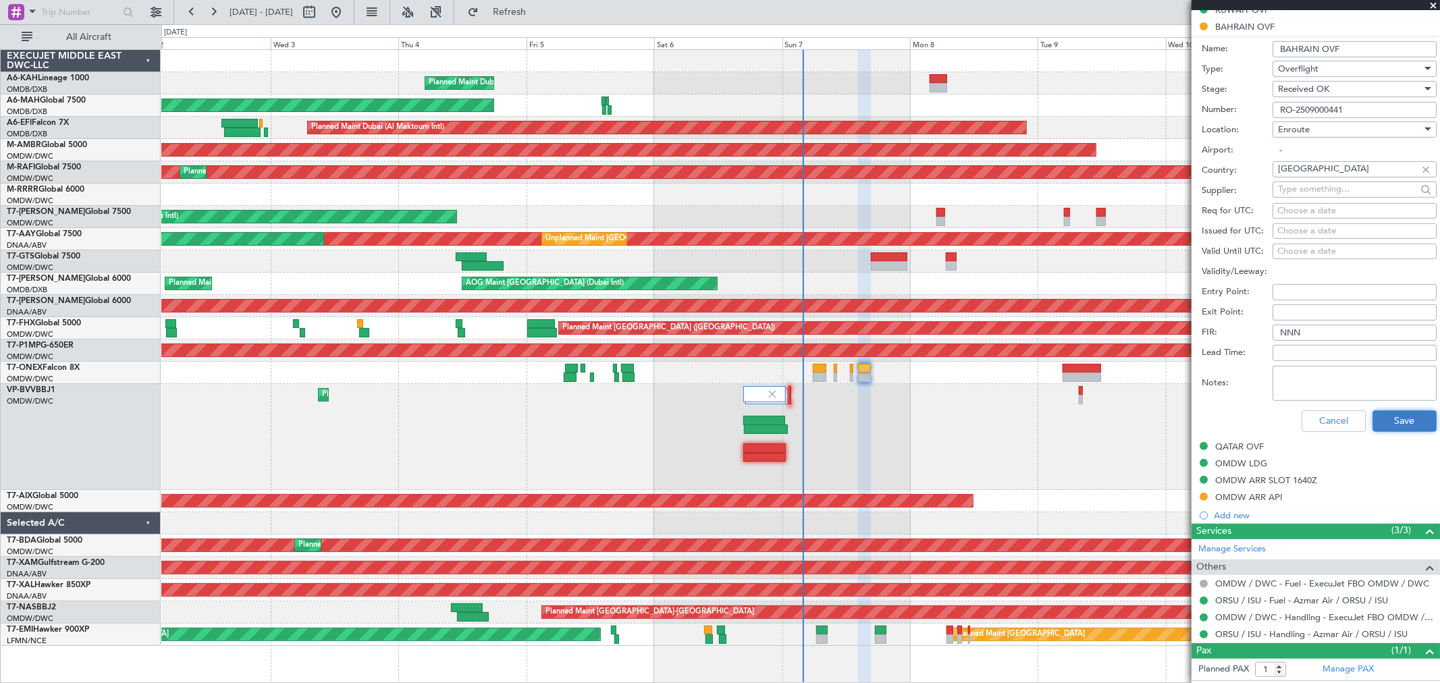
click at [1177, 423] on button "Save" at bounding box center [1404, 421] width 64 height 22
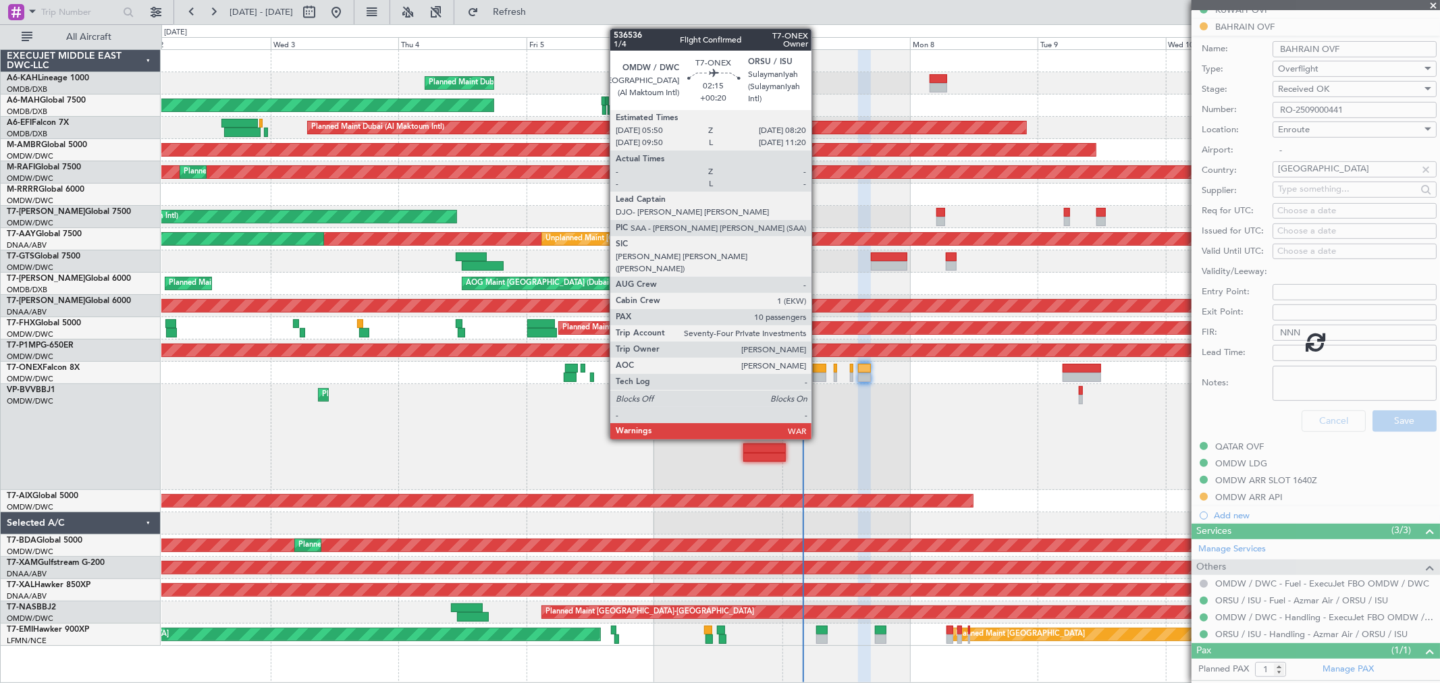
click at [818, 377] on div at bounding box center [819, 377] width 13 height 9
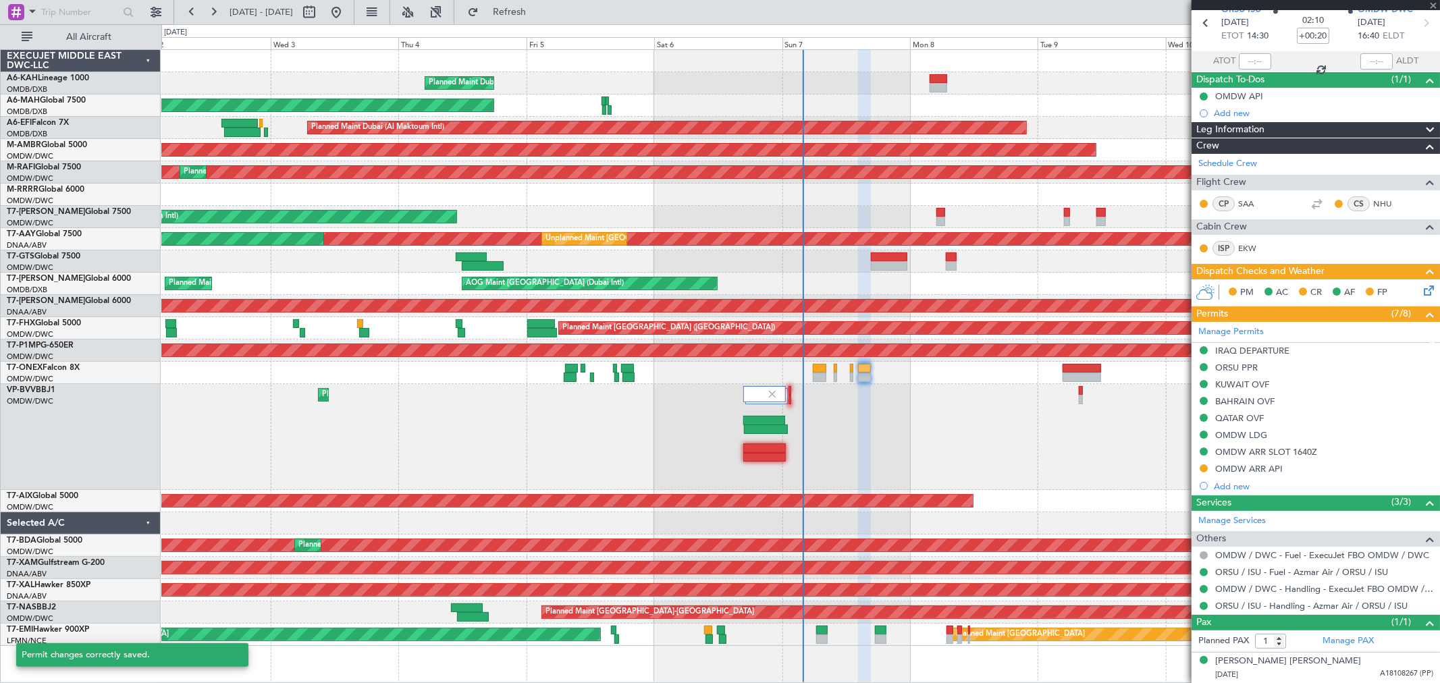
scroll to position [59, 0]
type input "10"
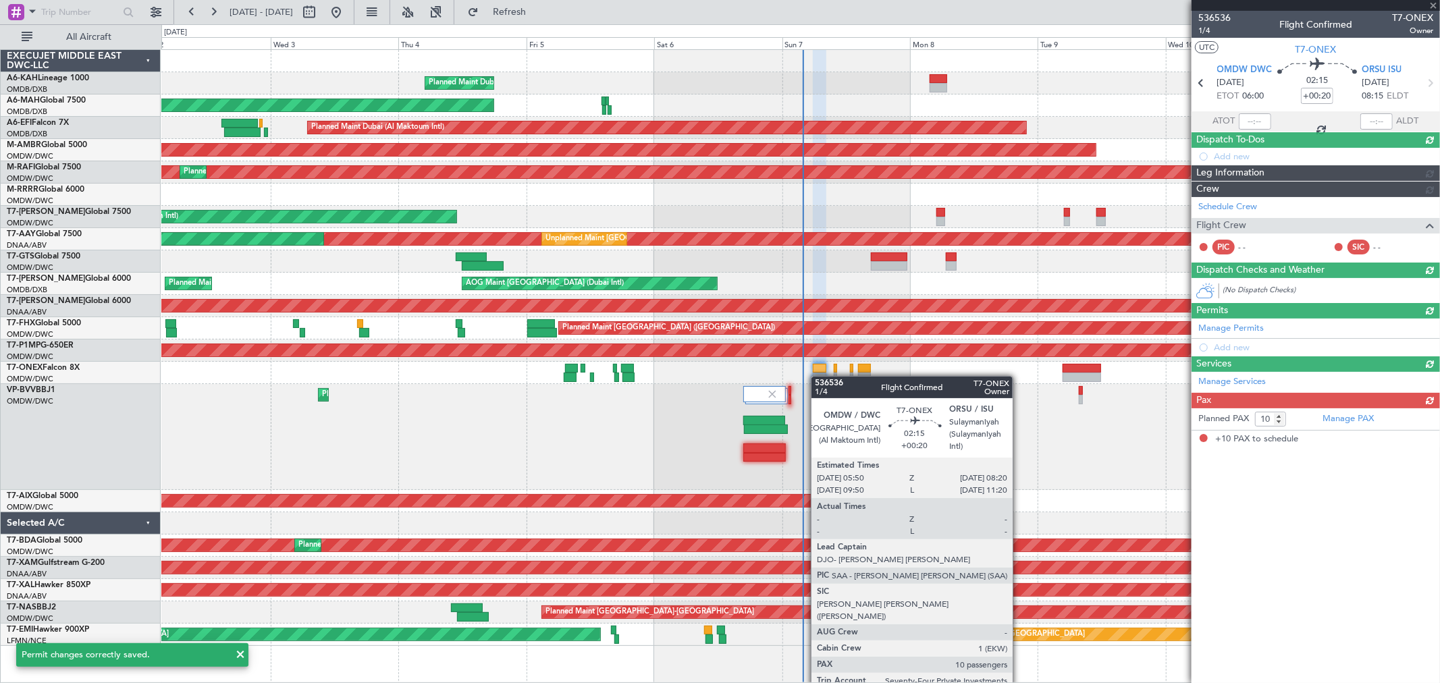
scroll to position [0, 0]
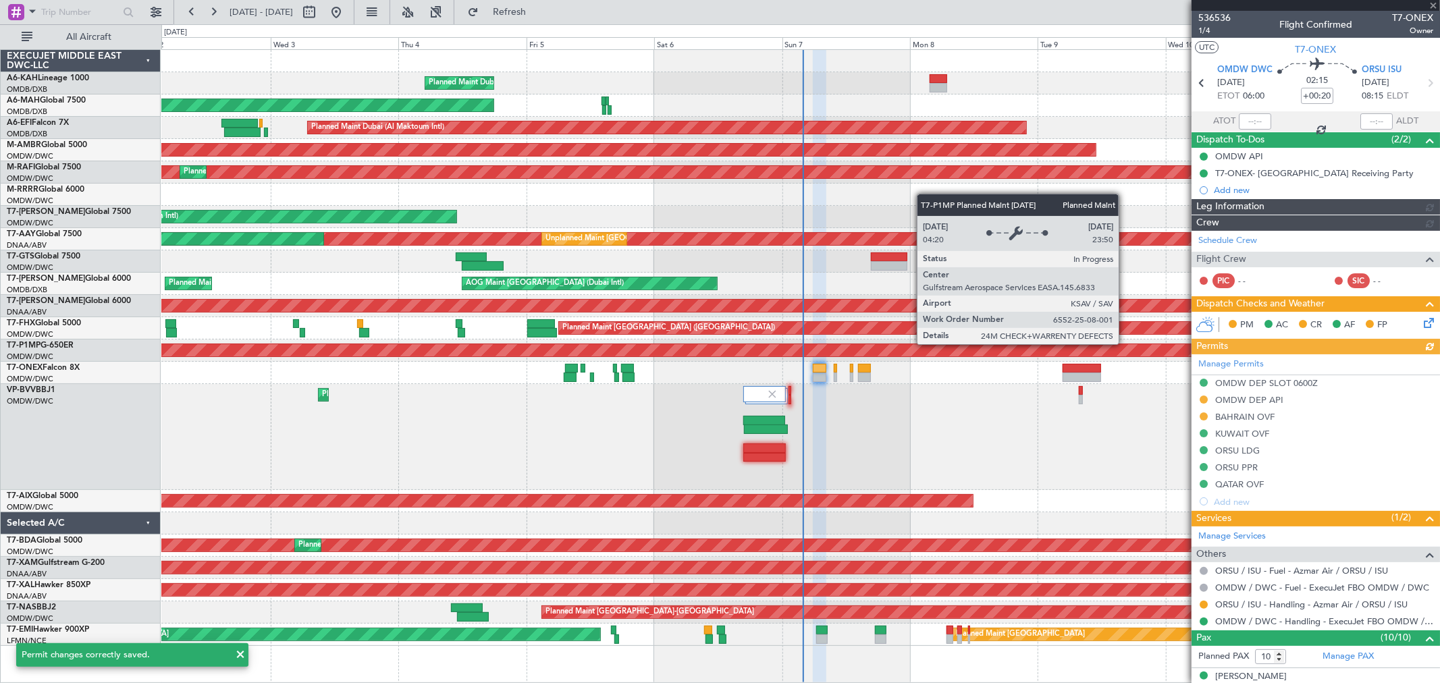
type input "[PERSON_NAME] (ANI)"
type input "7225"
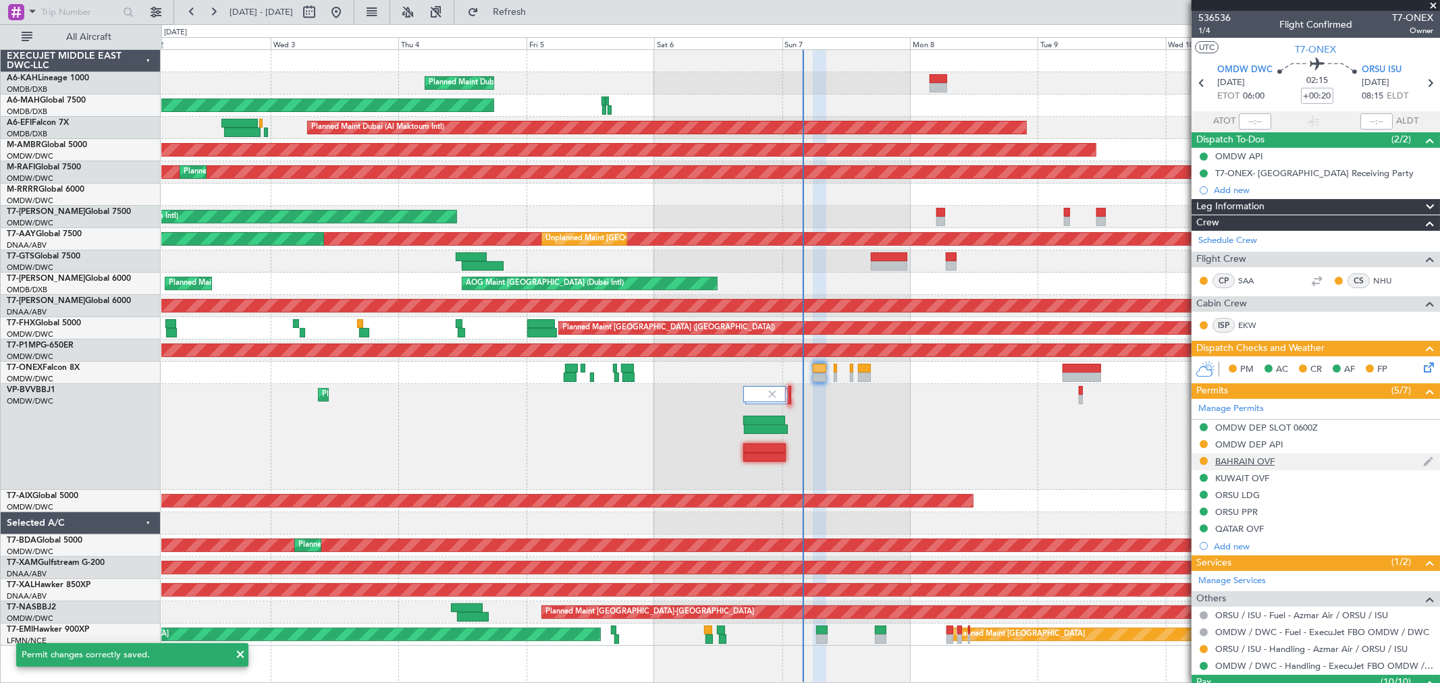
click at [1177, 463] on div "BAHRAIN OVF" at bounding box center [1244, 461] width 59 height 11
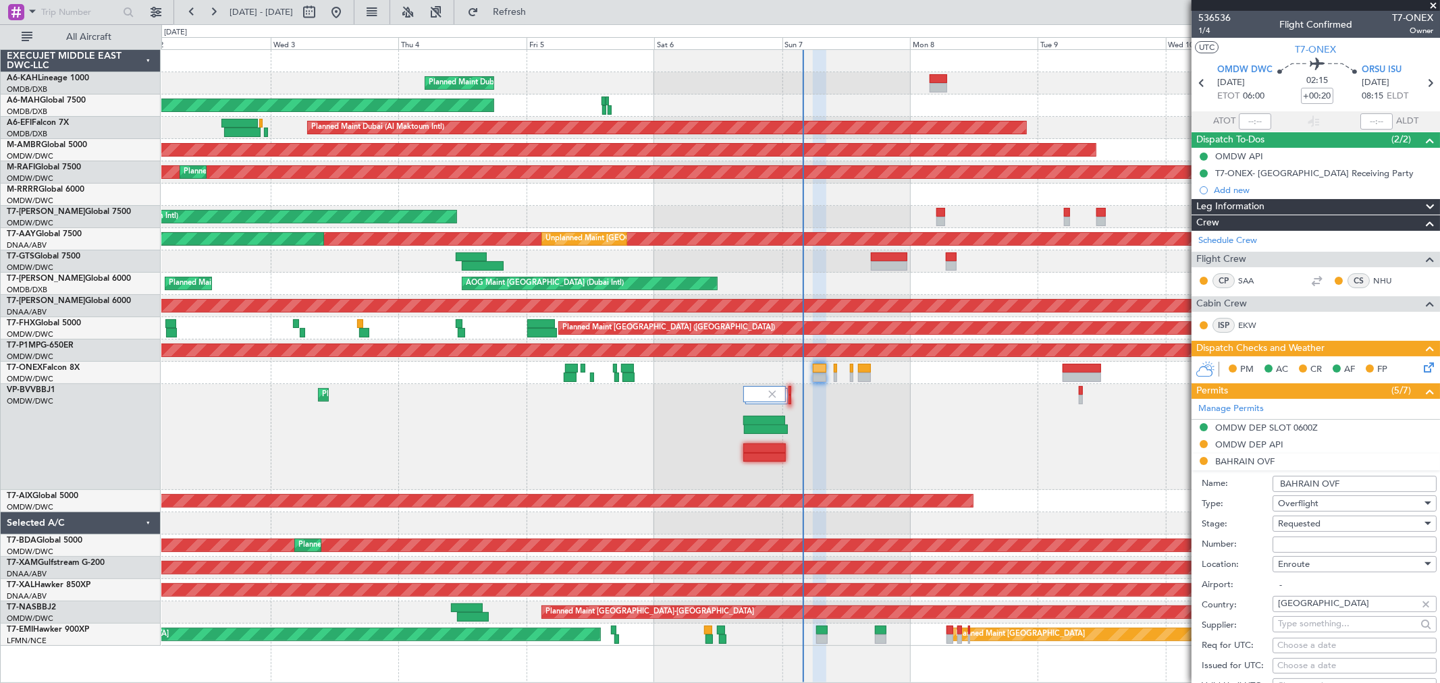
drag, startPoint x: 1288, startPoint y: 547, endPoint x: 1288, endPoint y: 539, distance: 8.1
click at [1177, 547] on input "Number:" at bounding box center [1354, 545] width 164 height 16
paste input "RO-2509000441"
type input "RO-2509000441"
click at [1177, 527] on span "Requested" at bounding box center [1299, 524] width 43 height 12
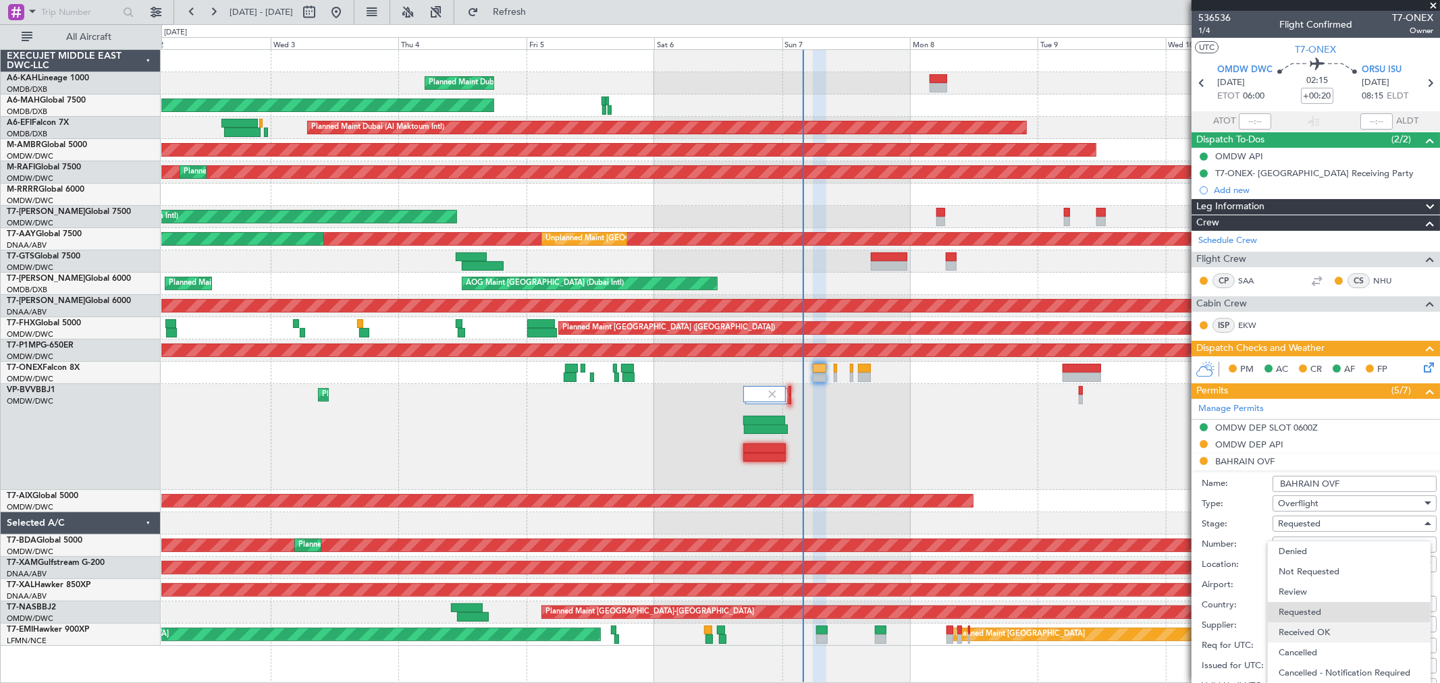
click at [1177, 558] on span "Received OK" at bounding box center [1348, 632] width 140 height 20
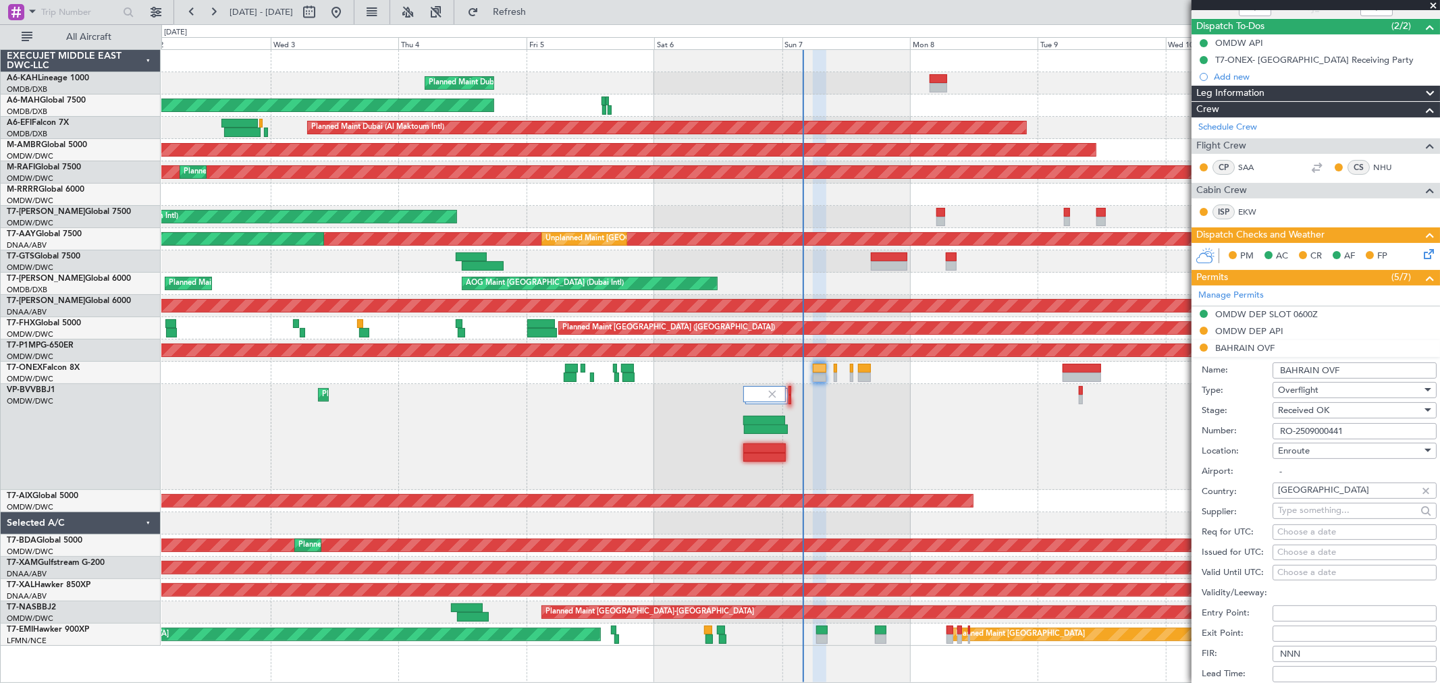
scroll to position [225, 0]
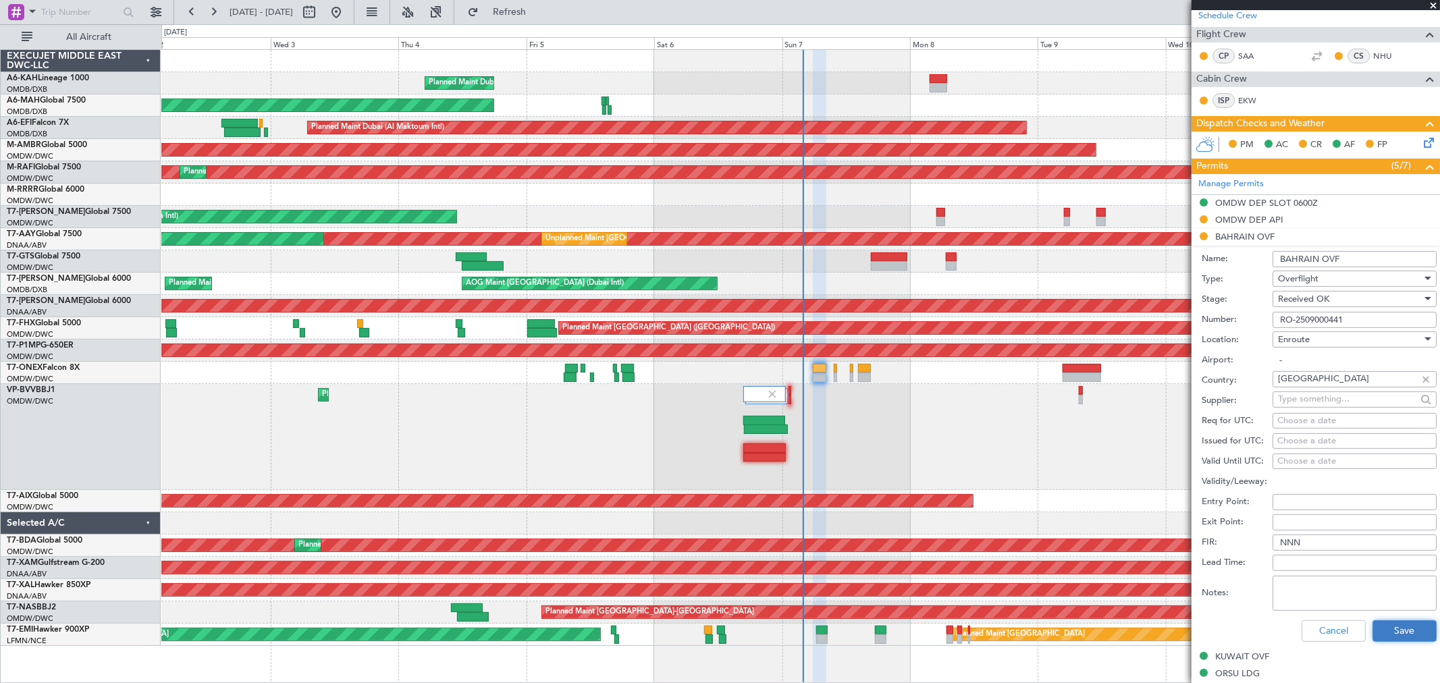
click at [1177, 558] on button "Save" at bounding box center [1404, 631] width 64 height 22
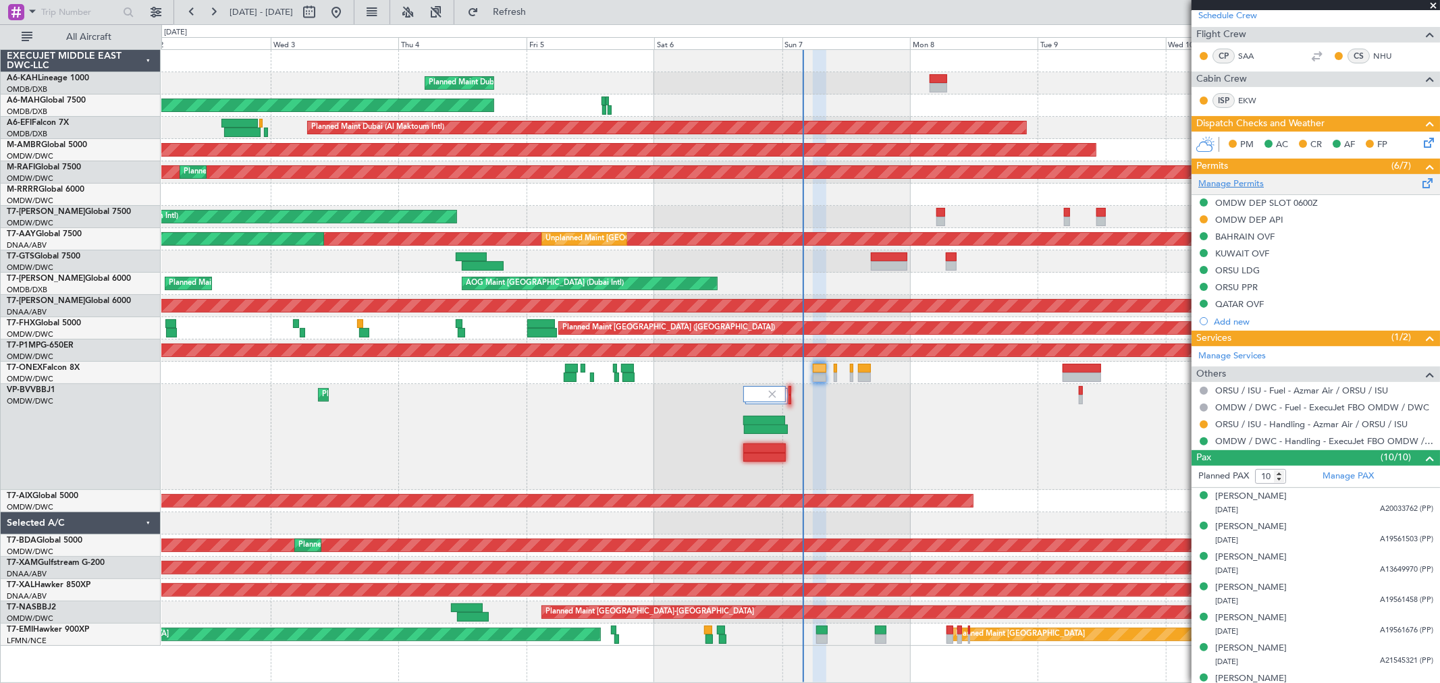
click at [1177, 184] on link "Manage Permits" at bounding box center [1230, 184] width 65 height 13
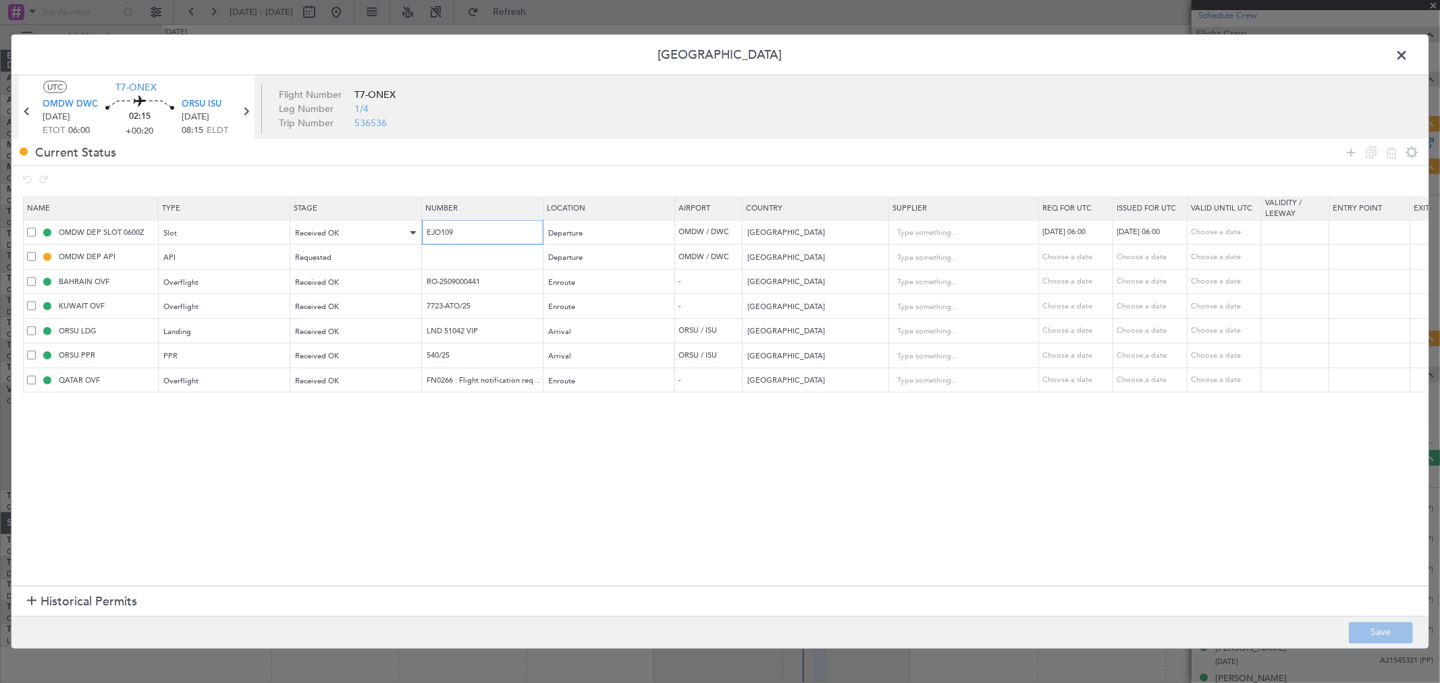
drag, startPoint x: 441, startPoint y: 233, endPoint x: 382, endPoint y: 233, distance: 58.7
click at [386, 233] on tr "OMDW DEP SLOT 0600Z Slot Received OK EJO109 Departure OMDW / DWC United Arab Em…" at bounding box center [885, 232] width 1722 height 25
drag, startPoint x: 509, startPoint y: 281, endPoint x: 0, endPoint y: 292, distance: 509.0
click at [28, 282] on tr "BAHRAIN OVF Overflight Received OK RO-2509000441 Enroute - Bahrain Choose a dat…" at bounding box center [885, 281] width 1722 height 25
click at [240, 309] on tr "KUWAIT OVF Overflight Received OK 7723-ATO/25 Enroute - Kuwait Choose a date Ch…" at bounding box center [885, 306] width 1722 height 25
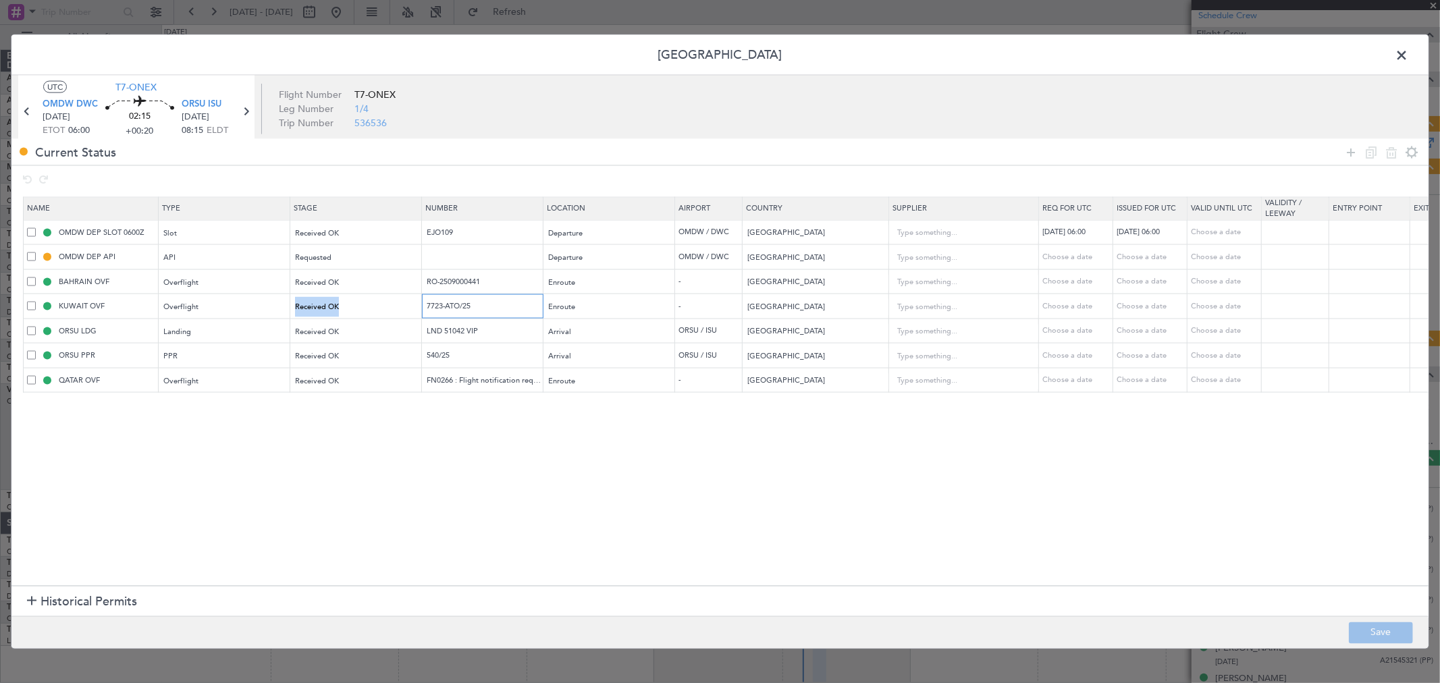
click at [499, 307] on input "7723-ATO/25" at bounding box center [483, 305] width 117 height 11
drag, startPoint x: 495, startPoint y: 311, endPoint x: 733, endPoint y: 300, distance: 237.9
click at [406, 315] on tr "KUWAIT OVF Overflight Received OK 7723-ATO/25 Enroute - Kuwait Choose a date Ch…" at bounding box center [885, 306] width 1722 height 25
drag, startPoint x: 491, startPoint y: 329, endPoint x: 326, endPoint y: 321, distance: 164.9
click at [326, 321] on tr "ORSU LDG Landing Received OK LND 51042 VIP Arrival ORSU / ISU Iraq Choose a dat…" at bounding box center [885, 331] width 1722 height 25
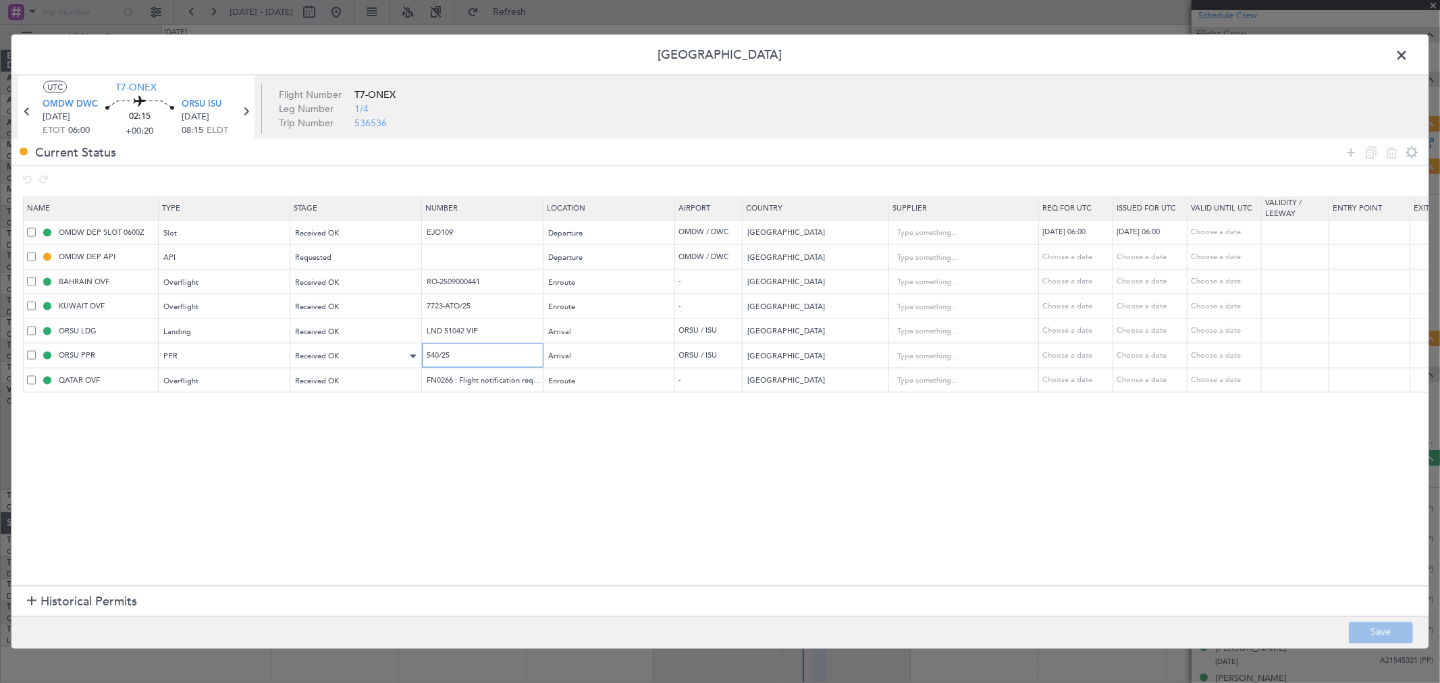
drag, startPoint x: 468, startPoint y: 360, endPoint x: 306, endPoint y: 353, distance: 162.8
click at [308, 353] on tr "ORSU PPR PPR Received OK 540/25 Arrival ORSU / ISU Iraq Choose a date Choose a …" at bounding box center [885, 355] width 1722 height 25
drag, startPoint x: 458, startPoint y: 380, endPoint x: 393, endPoint y: 383, distance: 64.9
click at [400, 383] on tr "QATAR OVF Overflight Received OK FN0266 : Flight notification requests Enroute …" at bounding box center [885, 380] width 1722 height 25
click at [1177, 55] on span at bounding box center [1408, 58] width 0 height 27
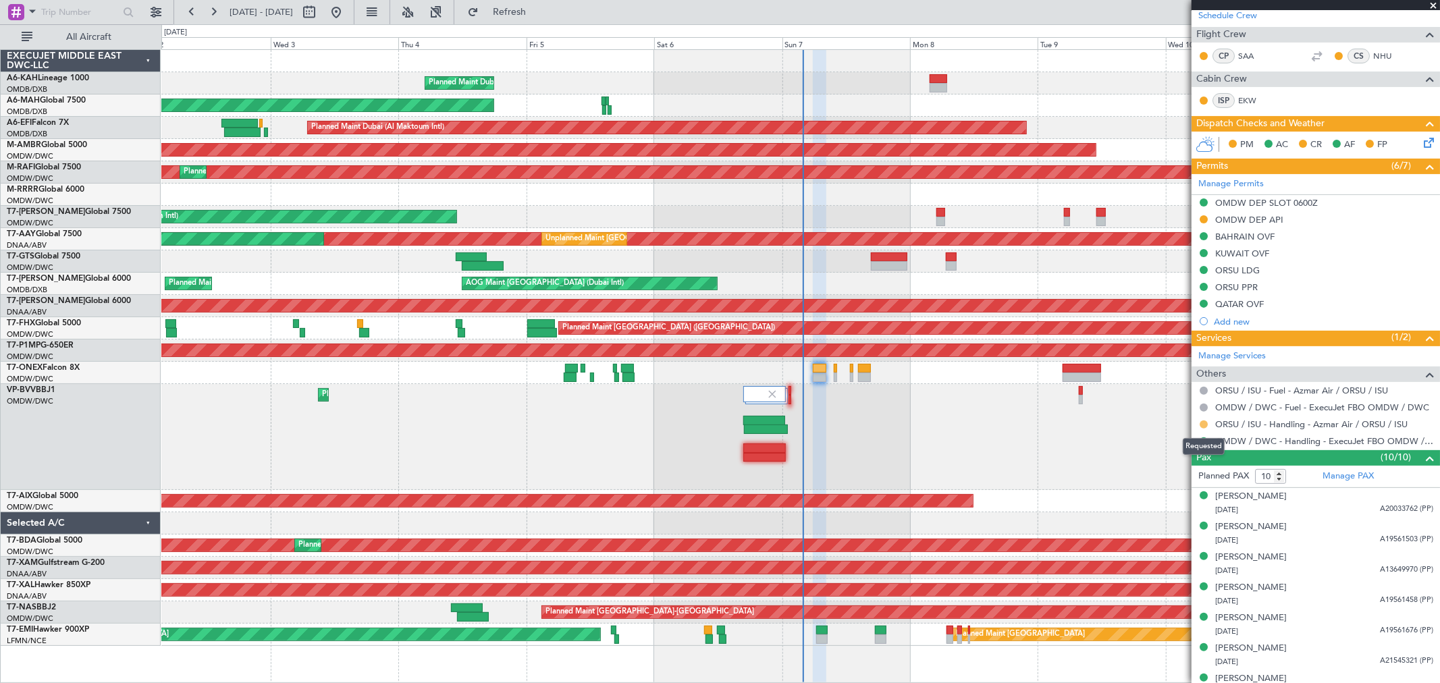
click at [1177, 423] on button at bounding box center [1203, 425] width 8 height 8
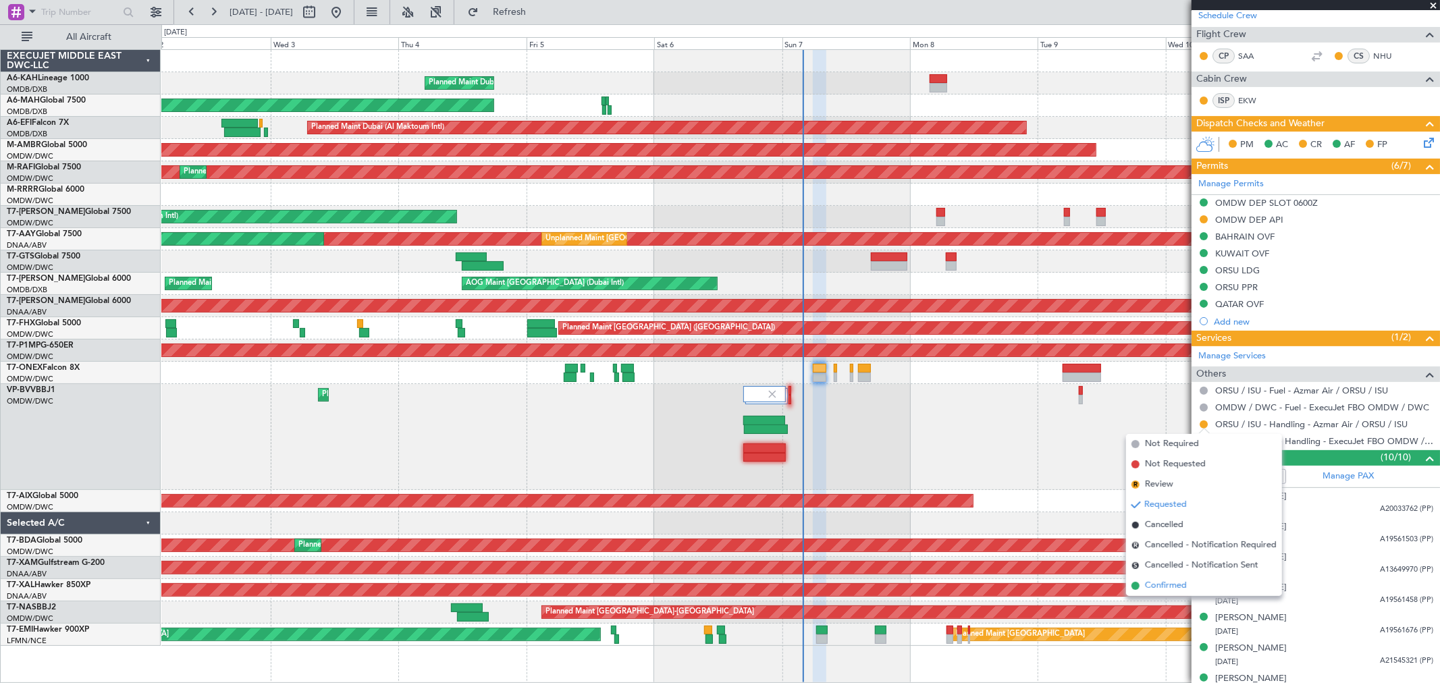
click at [1163, 558] on span "Confirmed" at bounding box center [1166, 585] width 42 height 13
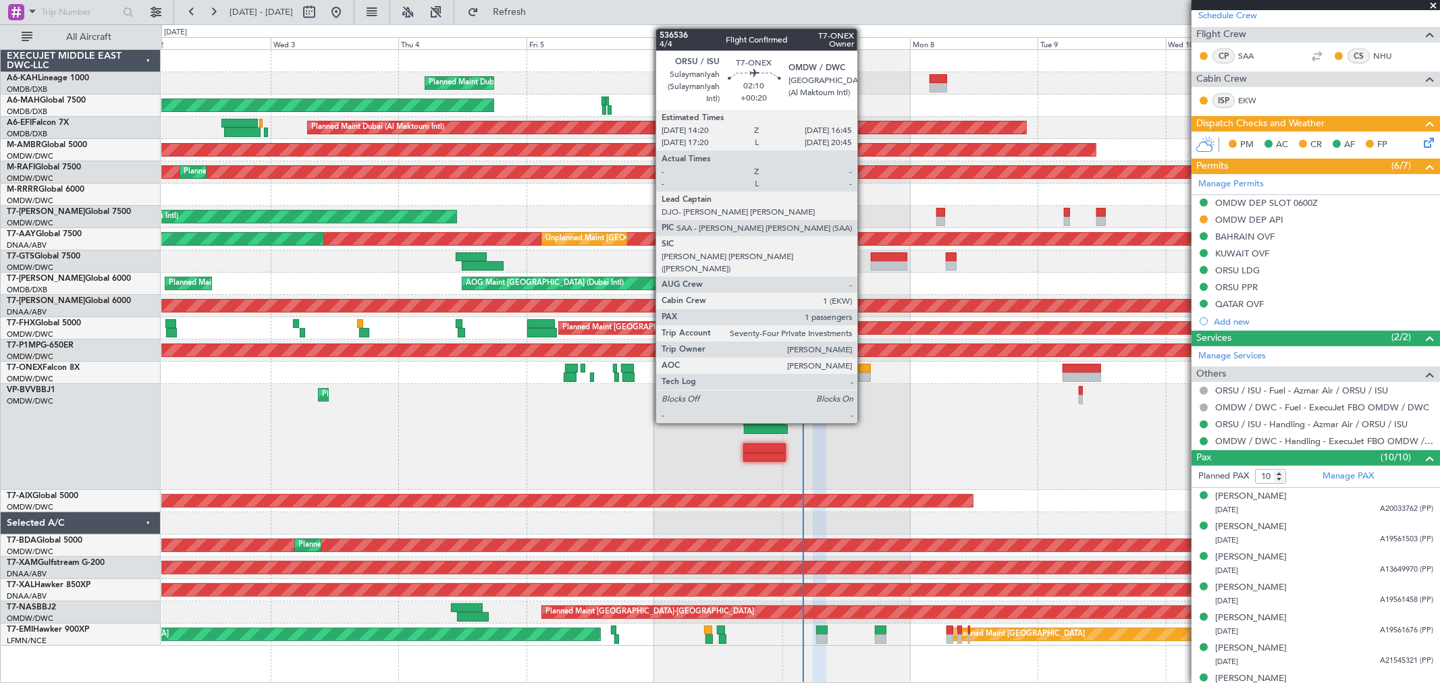
click at [864, 375] on div at bounding box center [864, 377] width 13 height 9
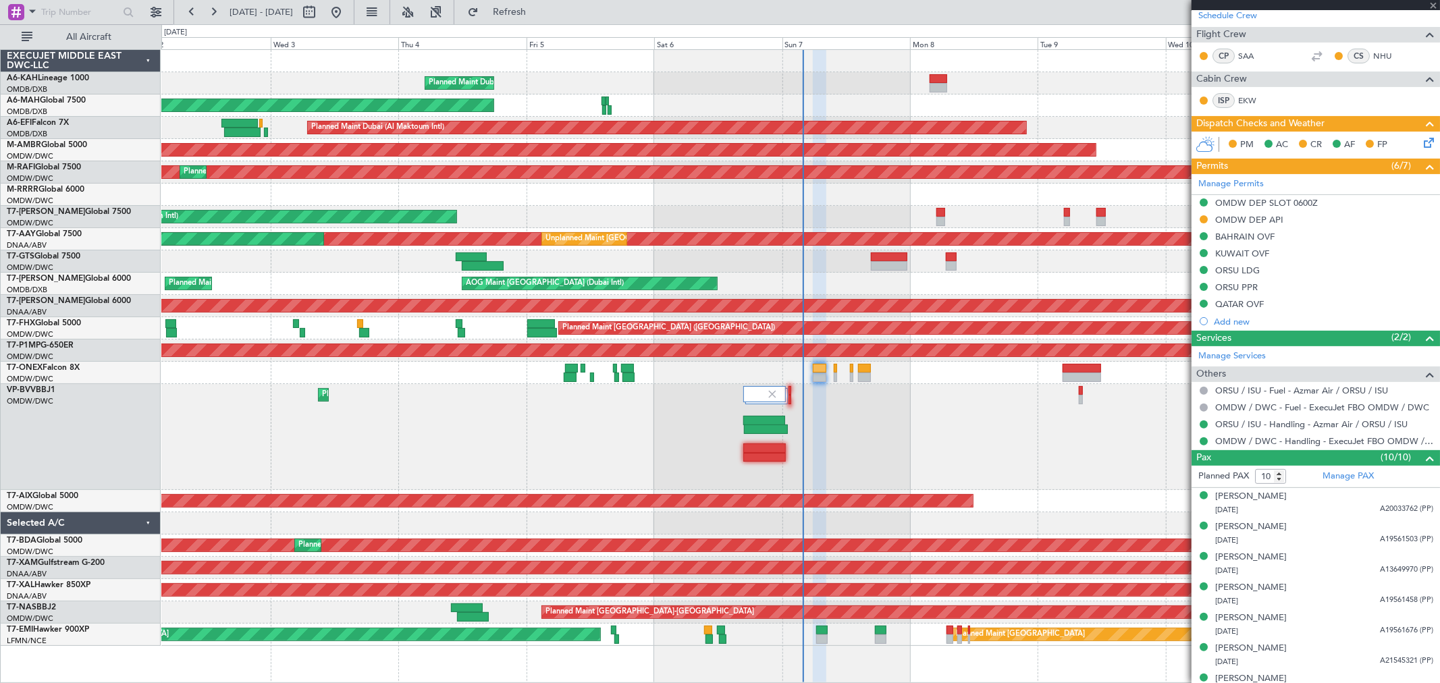
type input "1"
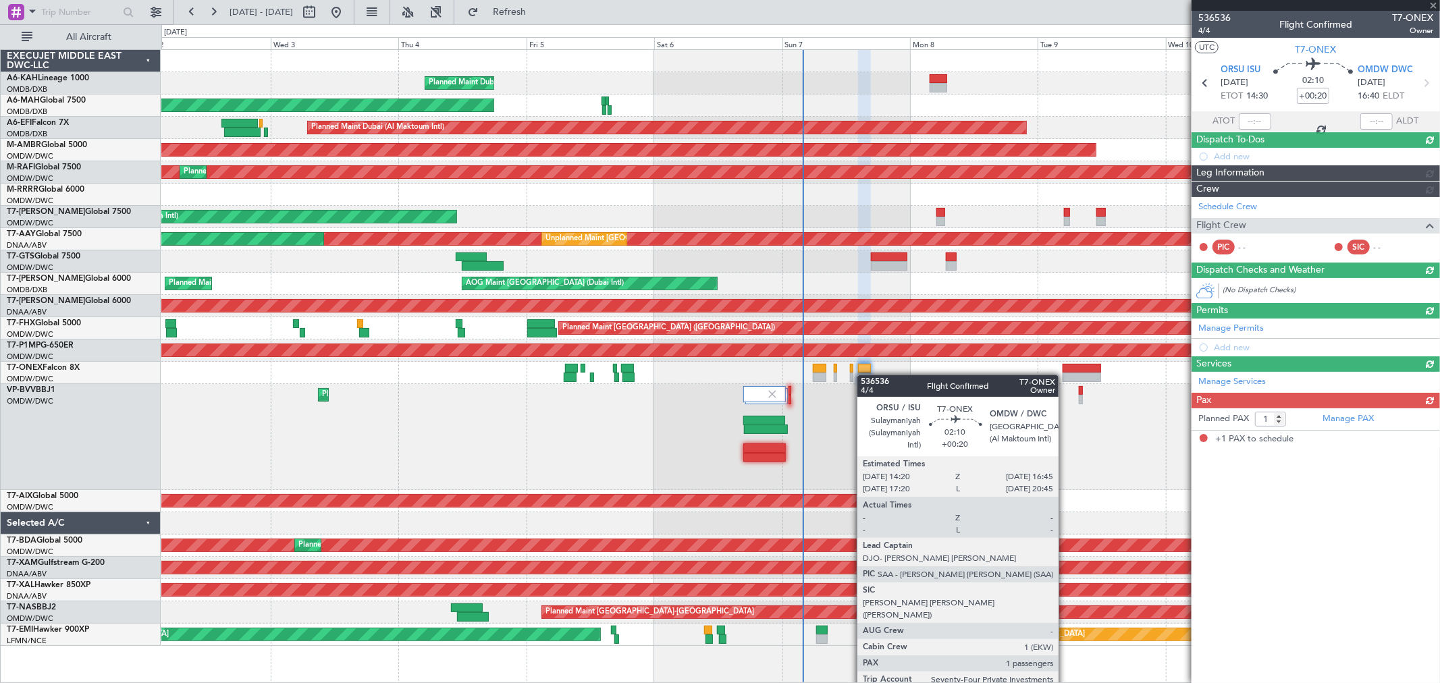
scroll to position [0, 0]
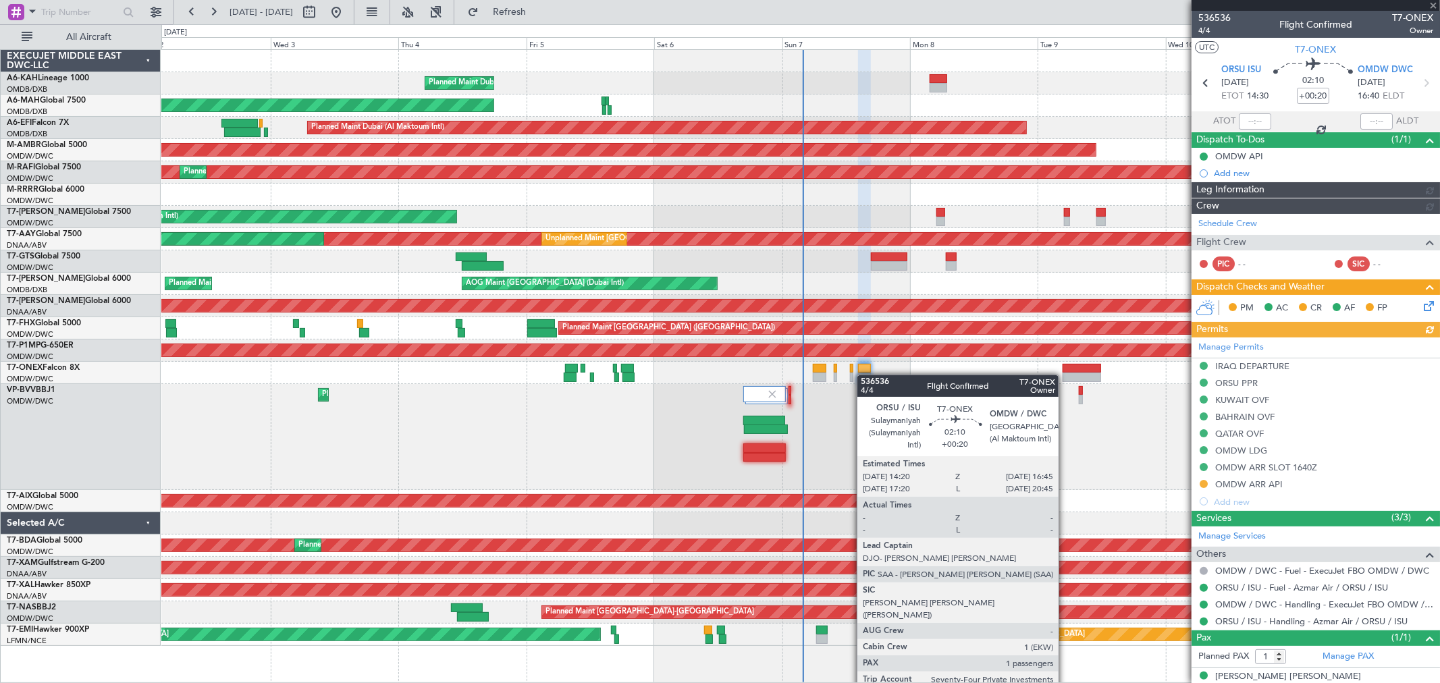
type input "[PERSON_NAME] (ANI)"
type input "7228"
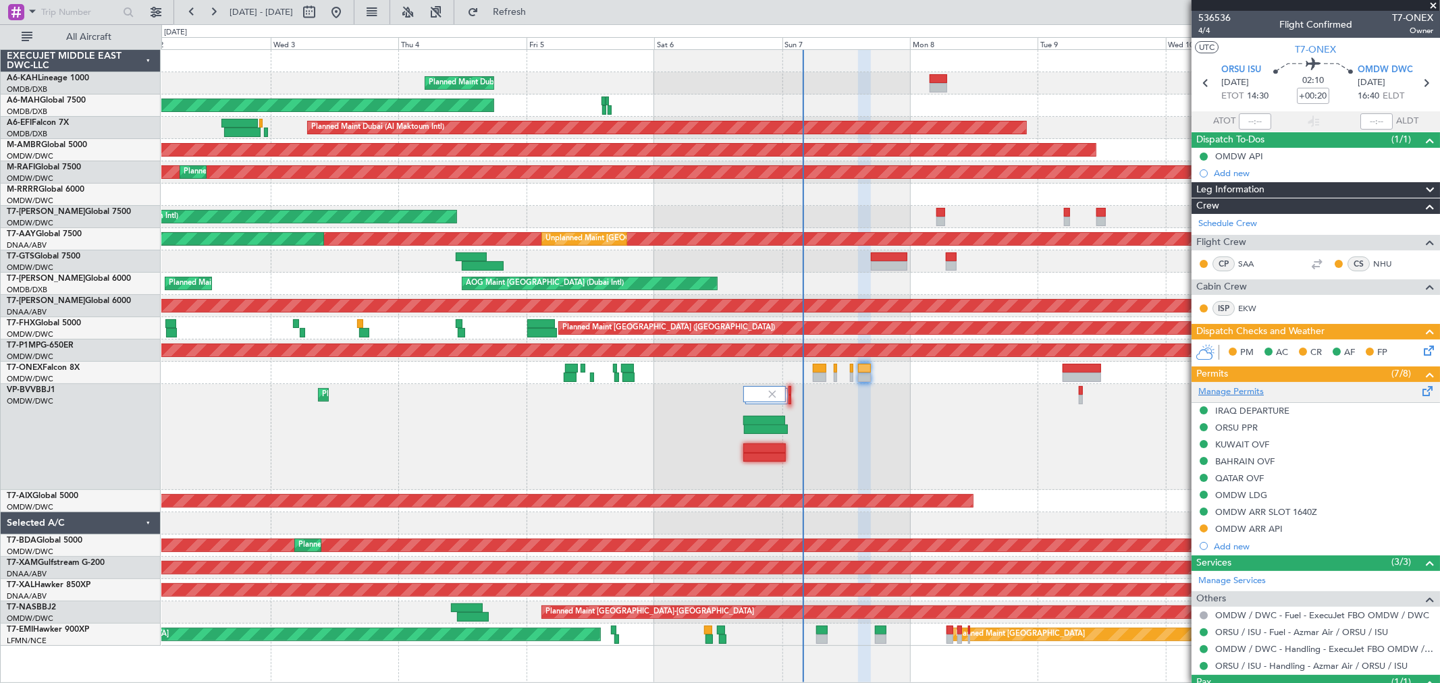
click at [1177, 388] on link "Manage Permits" at bounding box center [1230, 391] width 65 height 13
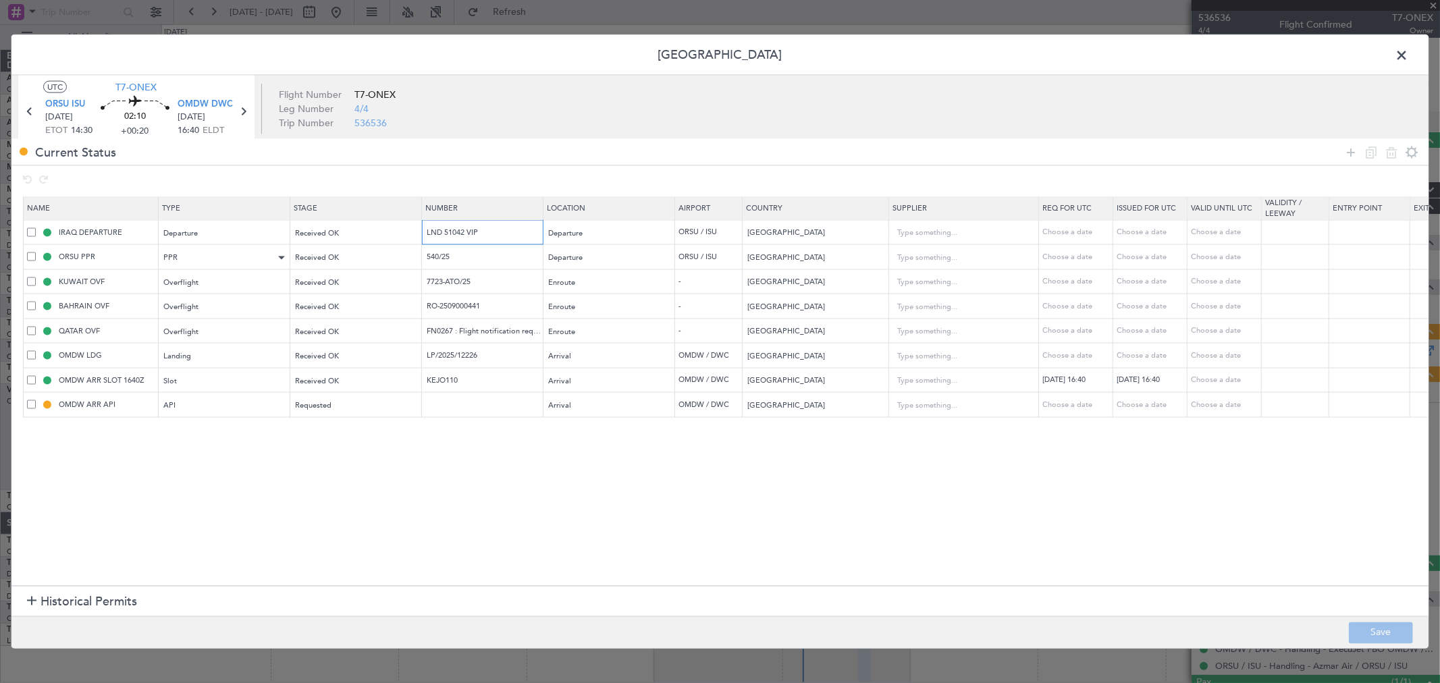
drag, startPoint x: 508, startPoint y: 231, endPoint x: 184, endPoint y: 254, distance: 324.2
click at [86, 253] on table "Name Type Stage Number Location Airport Country Supplier Req For Utc Issued For…" at bounding box center [884, 306] width 1723 height 221
drag, startPoint x: 456, startPoint y: 258, endPoint x: 322, endPoint y: 260, distance: 133.7
click at [325, 259] on tr "ORSU PPR PPR Received OK 540/25 Departure ORSU / ISU Iraq Choose a date Choose …" at bounding box center [885, 256] width 1722 height 25
drag, startPoint x: 487, startPoint y: 285, endPoint x: 308, endPoint y: 280, distance: 178.3
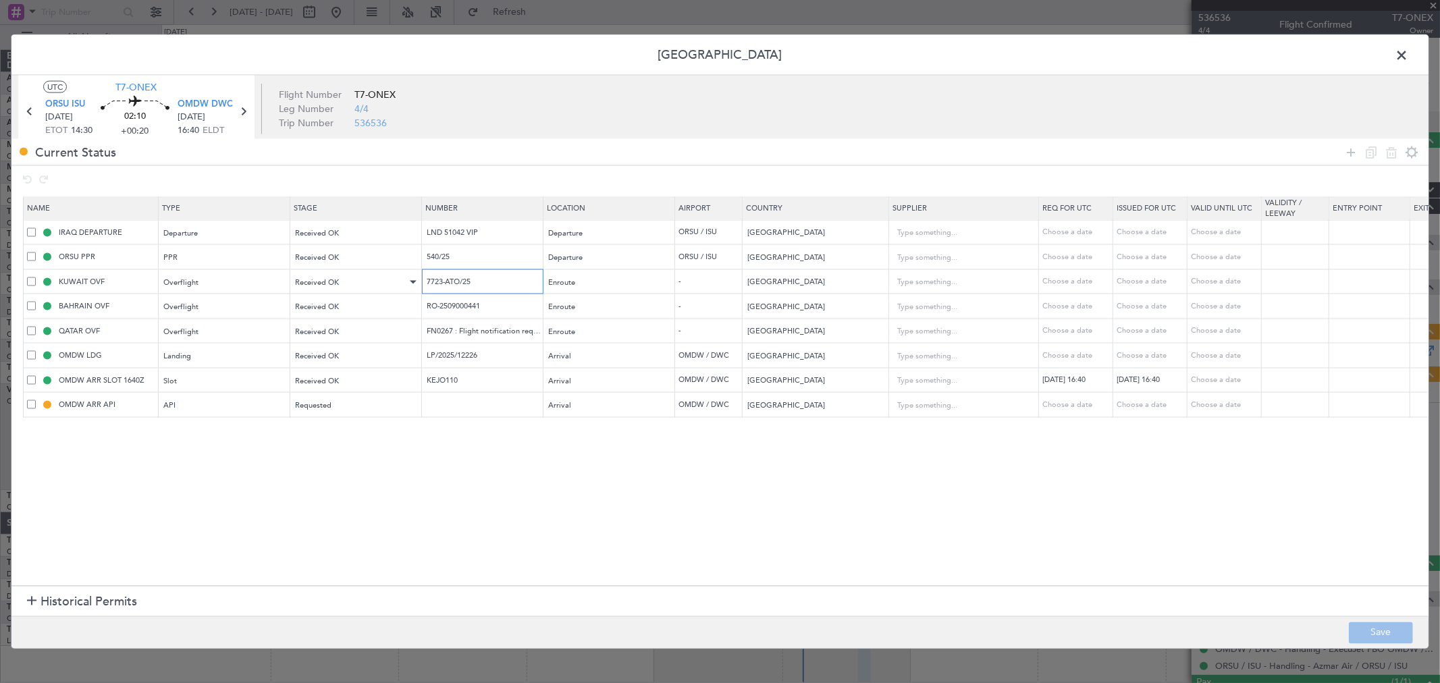
click at [308, 279] on tr "KUWAIT OVF Overflight Received OK 7723-ATO/25 Enroute - Kuwait Choose a date Ch…" at bounding box center [885, 281] width 1722 height 25
drag, startPoint x: 455, startPoint y: 333, endPoint x: 371, endPoint y: 324, distance: 84.2
click at [371, 324] on tr "QATAR OVF Overflight Received OK FN0267 : Flight notification requests Enroute …" at bounding box center [885, 331] width 1722 height 25
drag, startPoint x: 369, startPoint y: 279, endPoint x: 298, endPoint y: 279, distance: 71.6
click at [306, 277] on tr "KUWAIT OVF Overflight Received OK 7723-ATO/25 Enroute - Kuwait Choose a date Ch…" at bounding box center [885, 281] width 1722 height 25
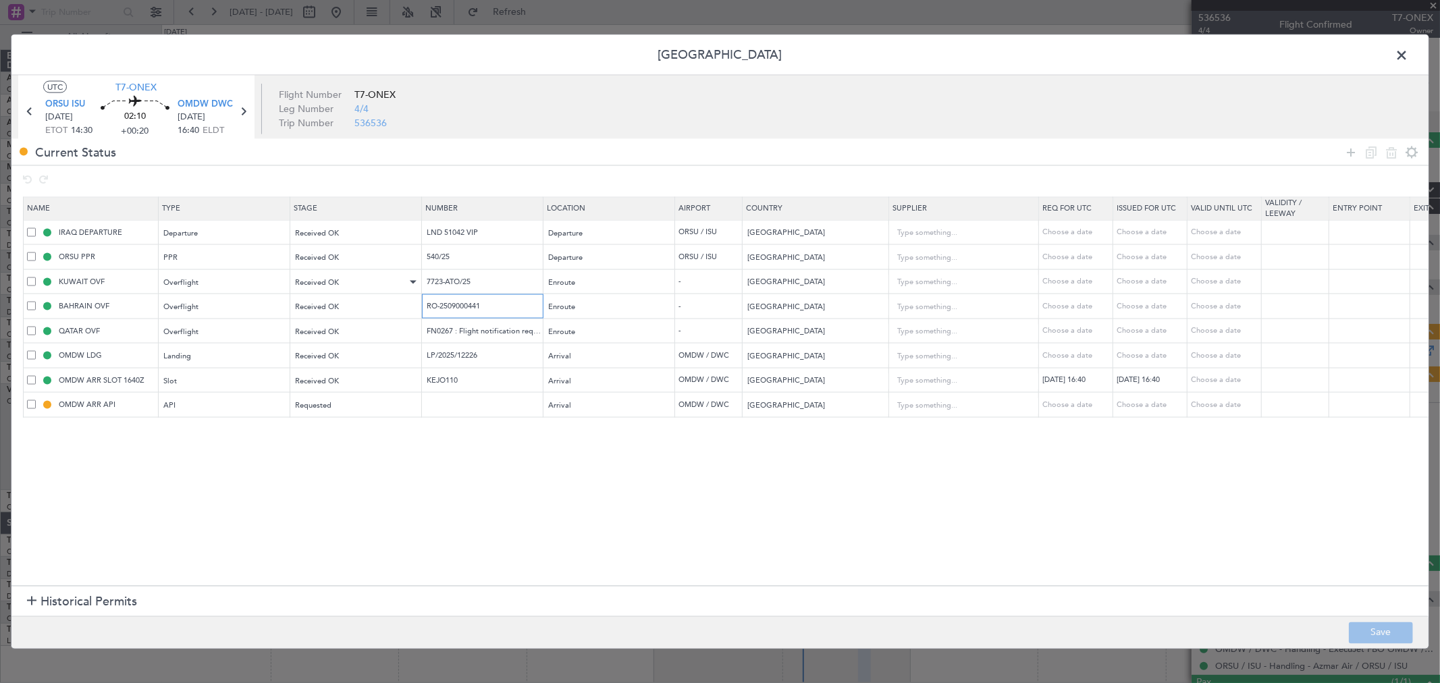
drag, startPoint x: 529, startPoint y: 304, endPoint x: 321, endPoint y: 281, distance: 209.2
click at [321, 281] on table "Name Type Stage Number Location Airport Country Supplier Req For Utc Issued For…" at bounding box center [884, 306] width 1723 height 221
drag, startPoint x: 502, startPoint y: 358, endPoint x: 160, endPoint y: 354, distance: 342.2
click at [165, 354] on tr "OMDW LDG Landing Received OK LP/2025/12226 Arrival OMDW / DWC United Arab Emira…" at bounding box center [885, 355] width 1722 height 25
drag, startPoint x: 475, startPoint y: 381, endPoint x: 333, endPoint y: 386, distance: 141.8
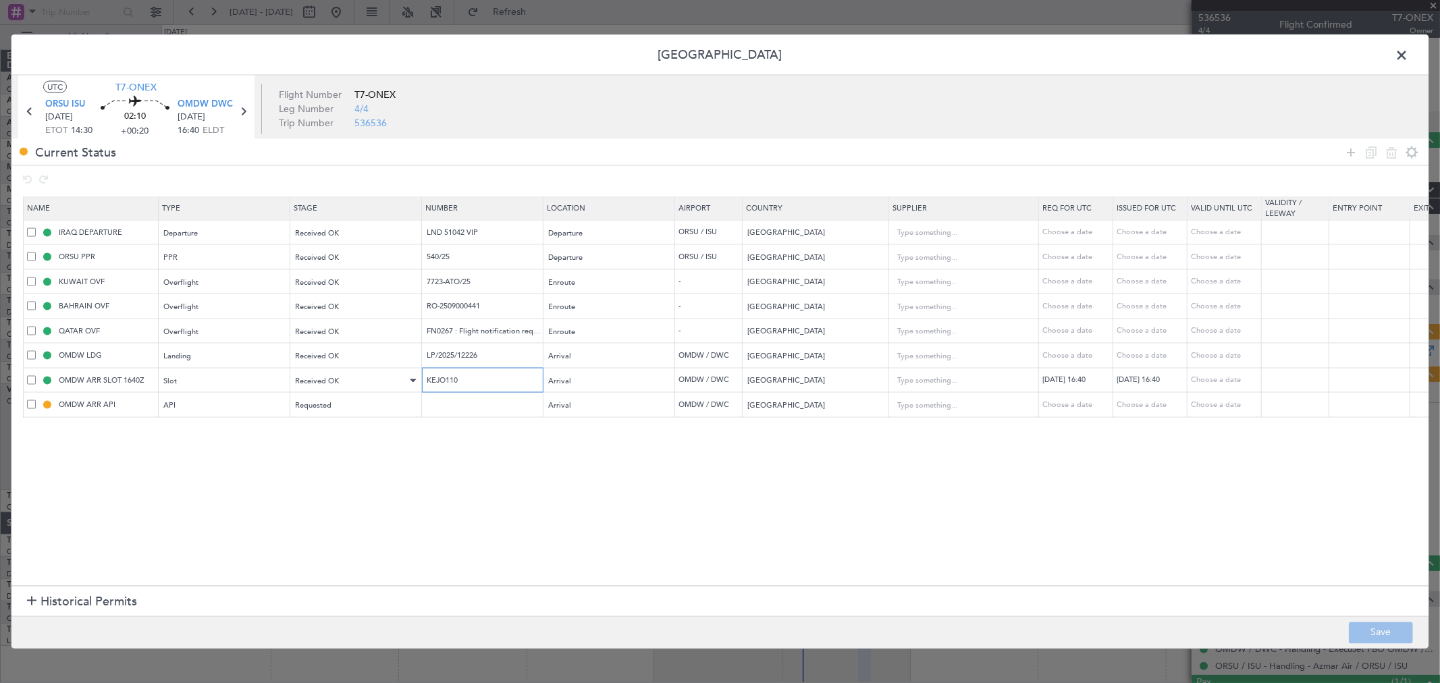
click at [333, 385] on tr "OMDW ARR SLOT 1640Z Slot Received OK KEJO110 Arrival OMDW / DWC United Arab Emi…" at bounding box center [885, 380] width 1722 height 25
click at [1177, 51] on span at bounding box center [1408, 58] width 0 height 27
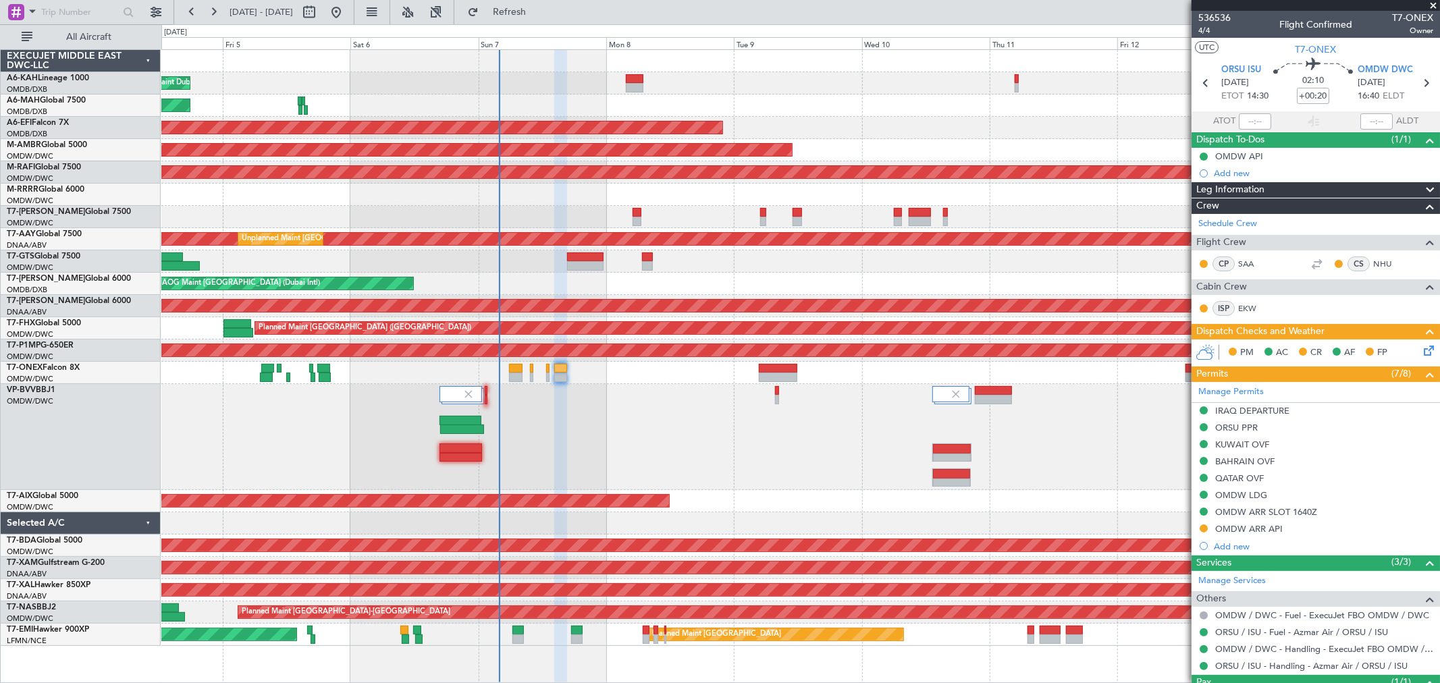
click at [715, 405] on div "Planned Maint Dubai (Al Maktoum Intl)" at bounding box center [800, 437] width 1278 height 106
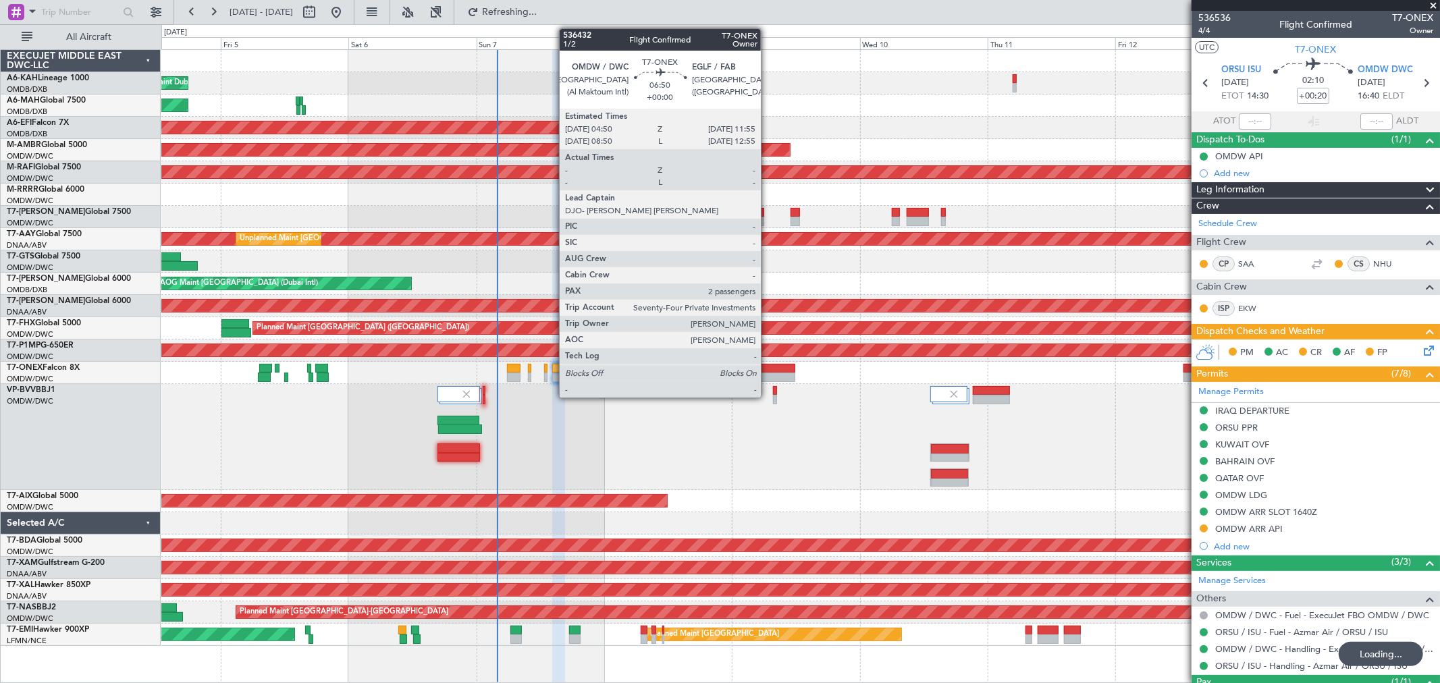
click at [767, 373] on div at bounding box center [776, 377] width 38 height 9
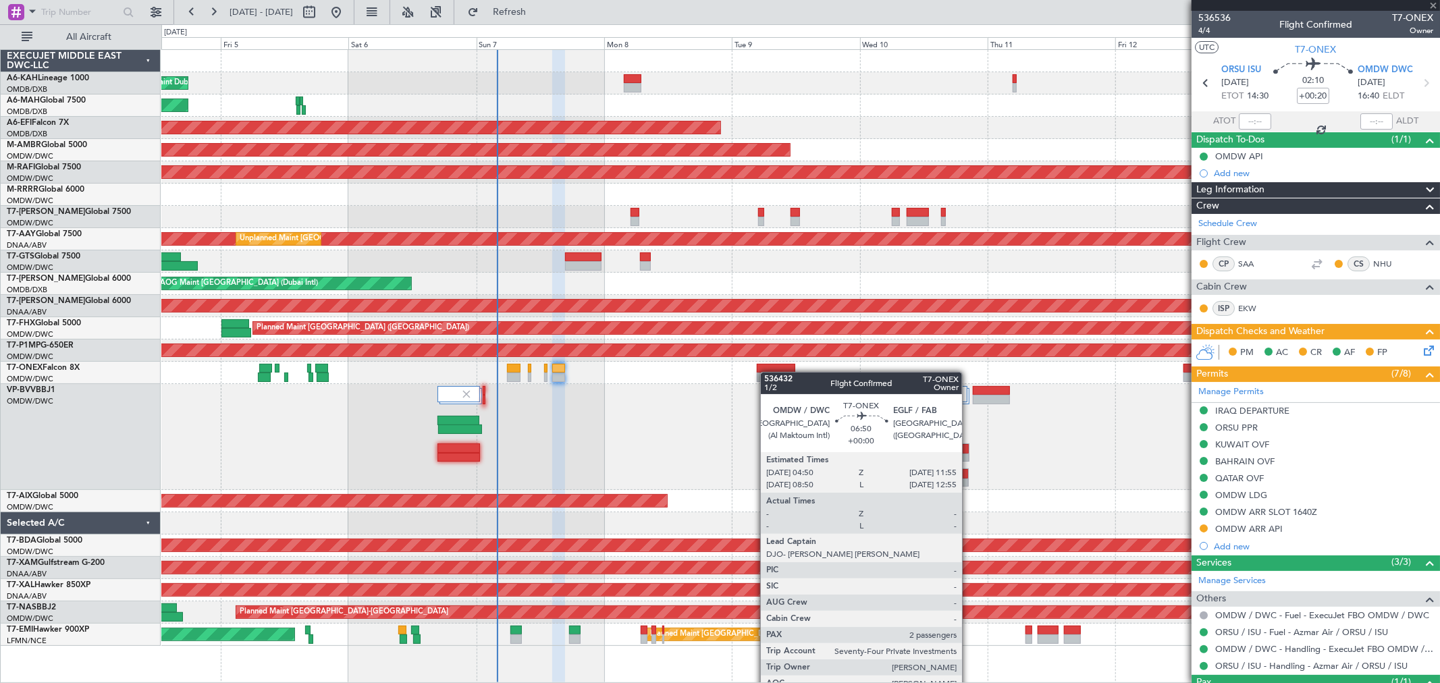
type input "2"
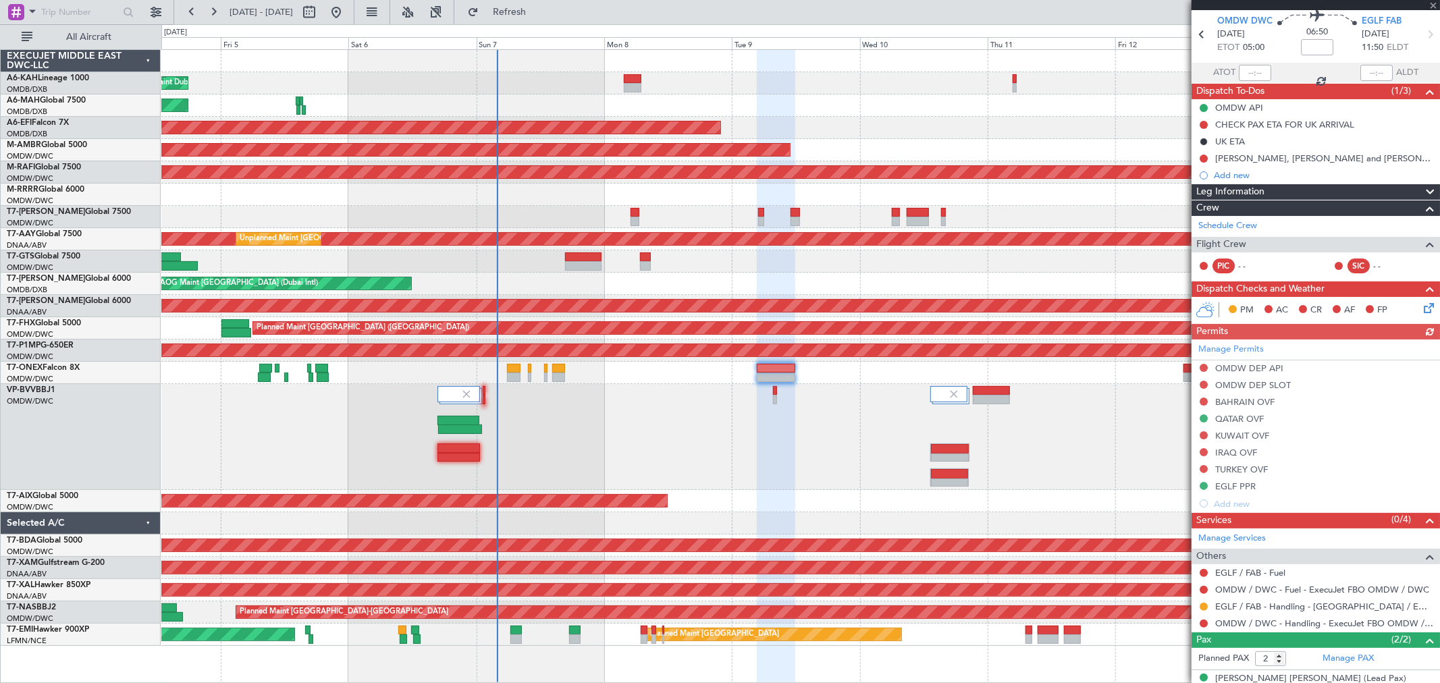
scroll to position [97, 0]
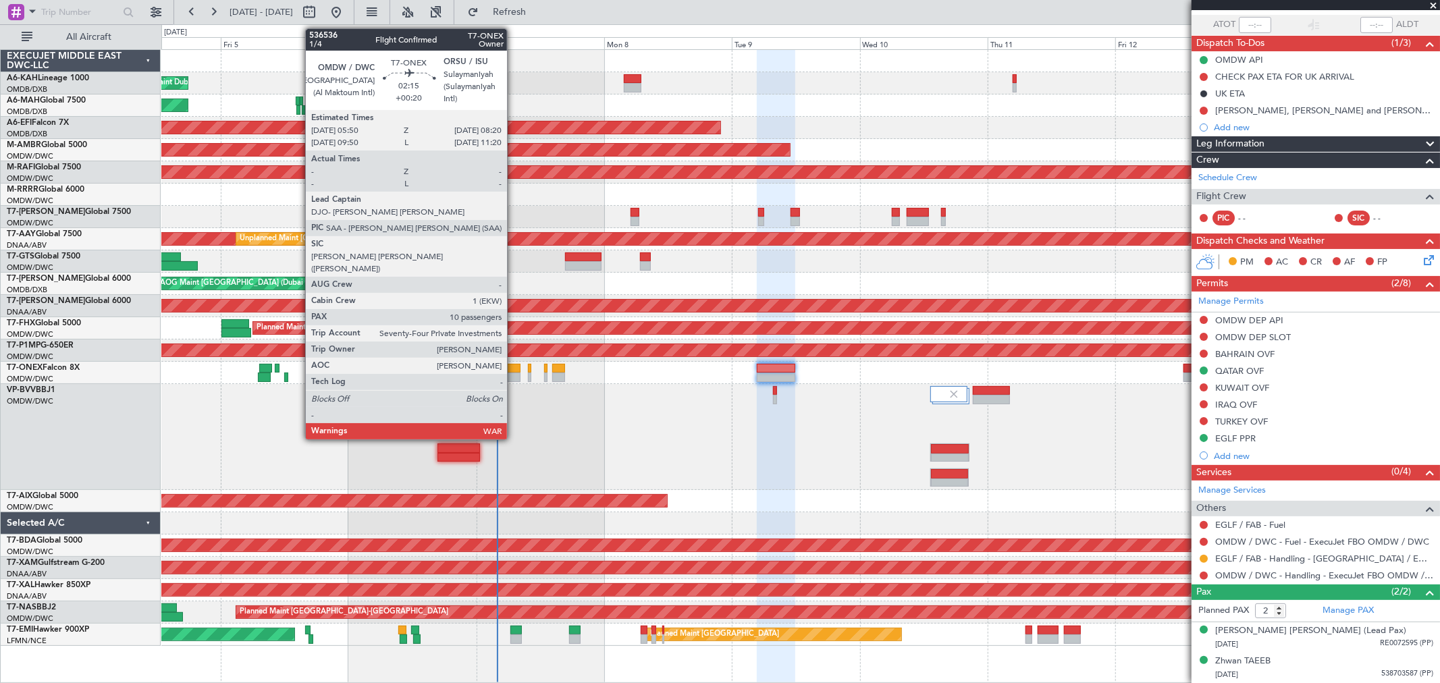
click at [511, 371] on div at bounding box center [513, 368] width 13 height 9
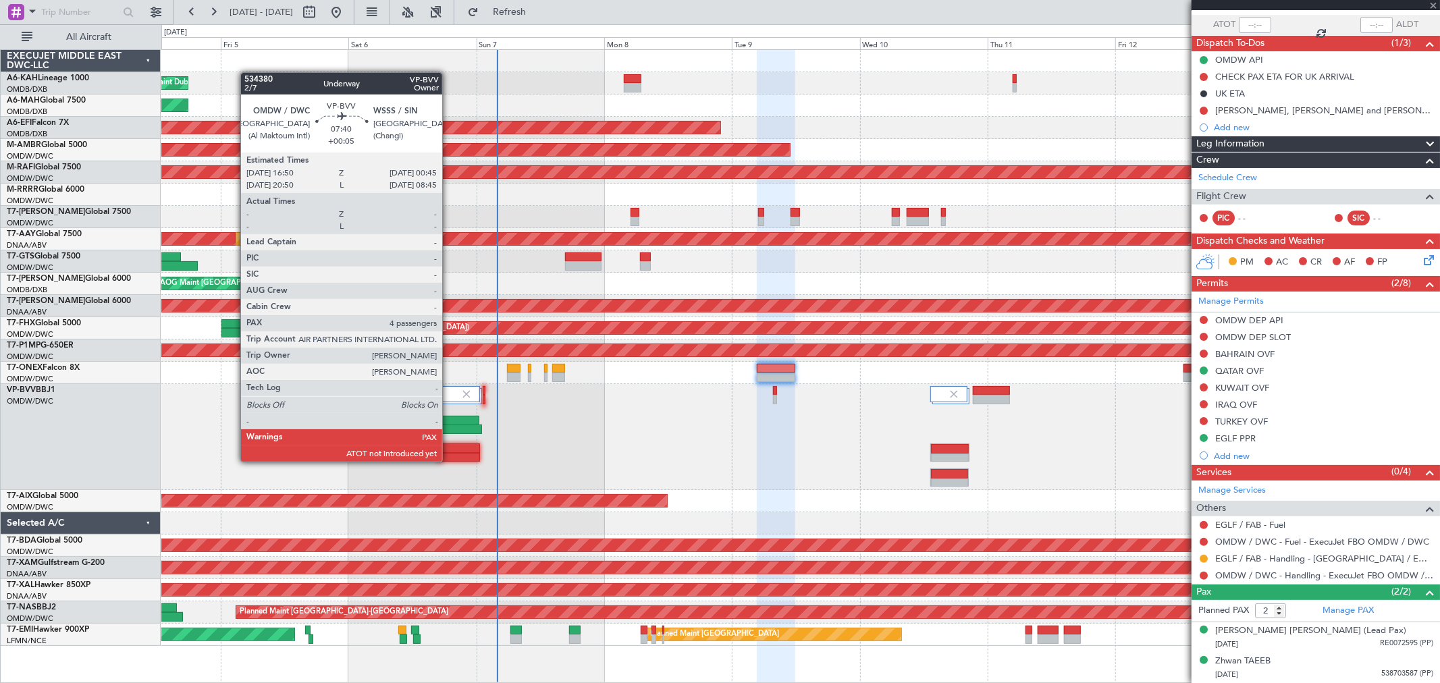
click at [449, 460] on div at bounding box center [458, 457] width 43 height 9
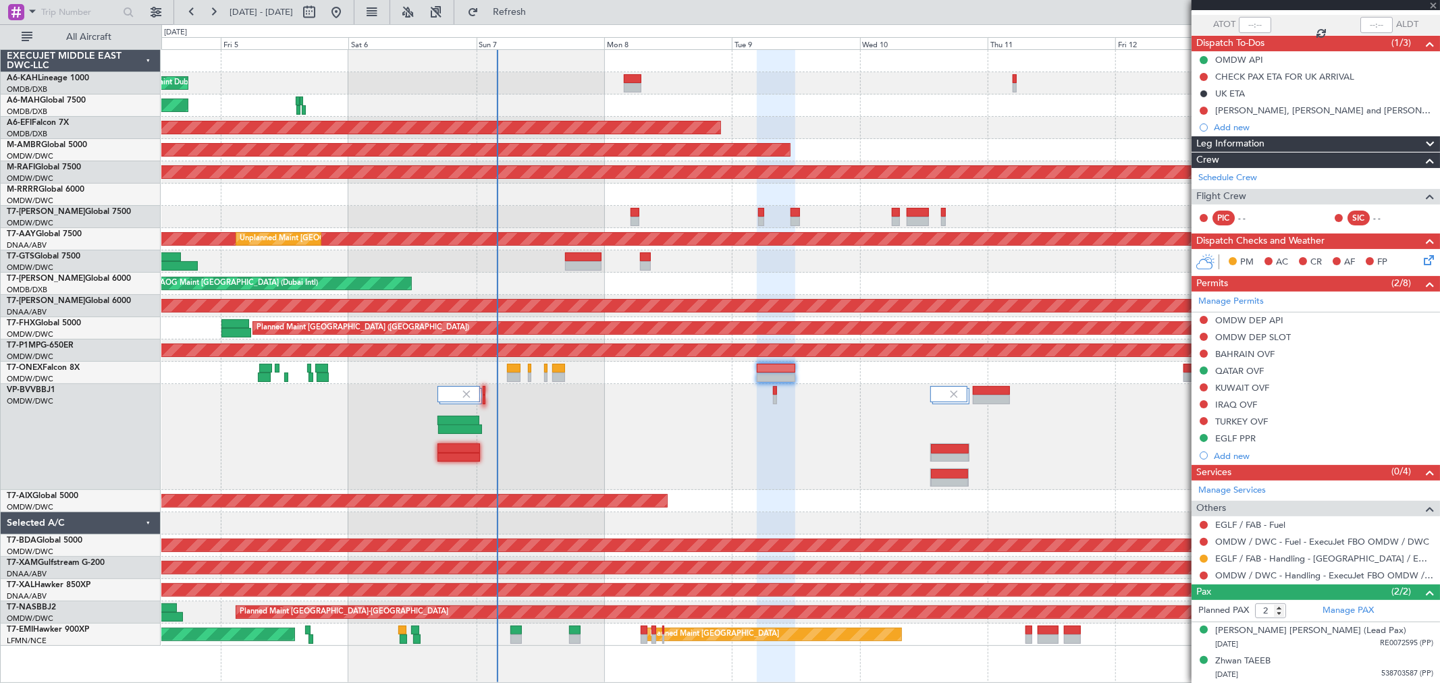
type input "+00:05"
type input "4"
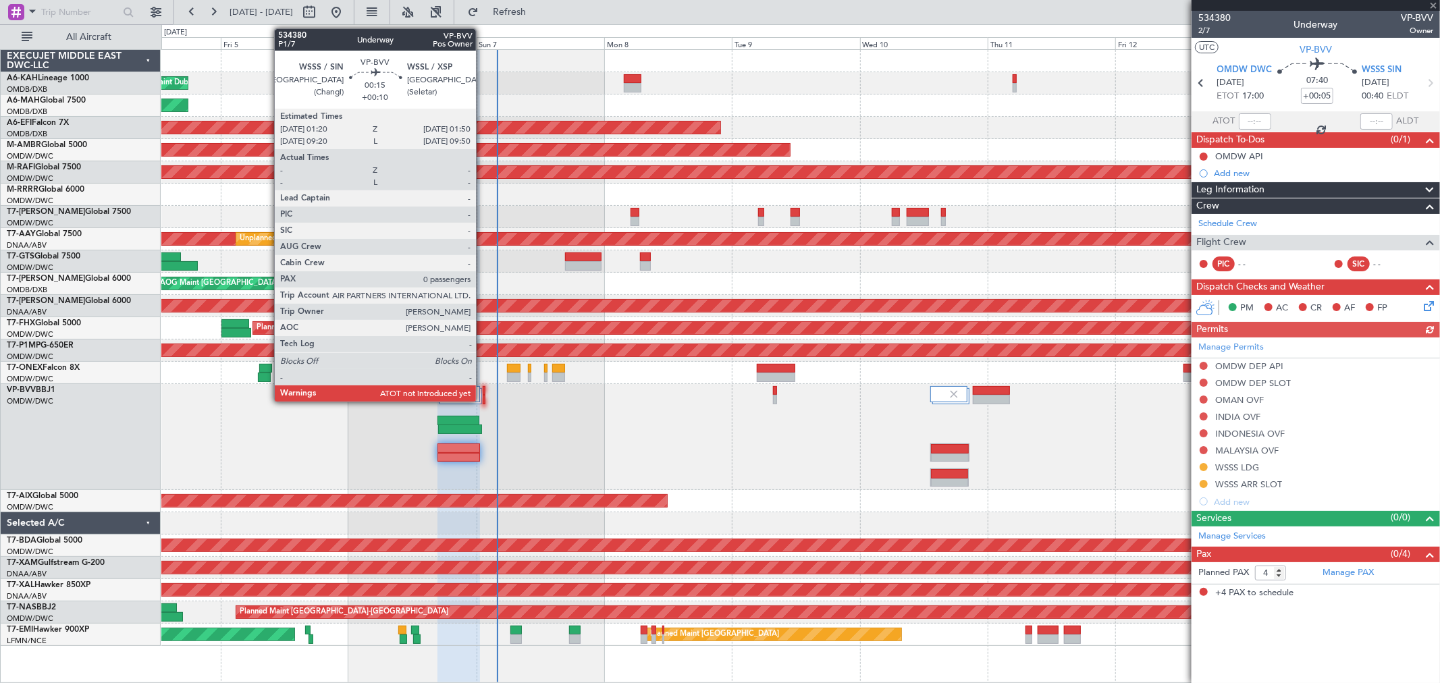
click at [483, 399] on div at bounding box center [484, 399] width 3 height 9
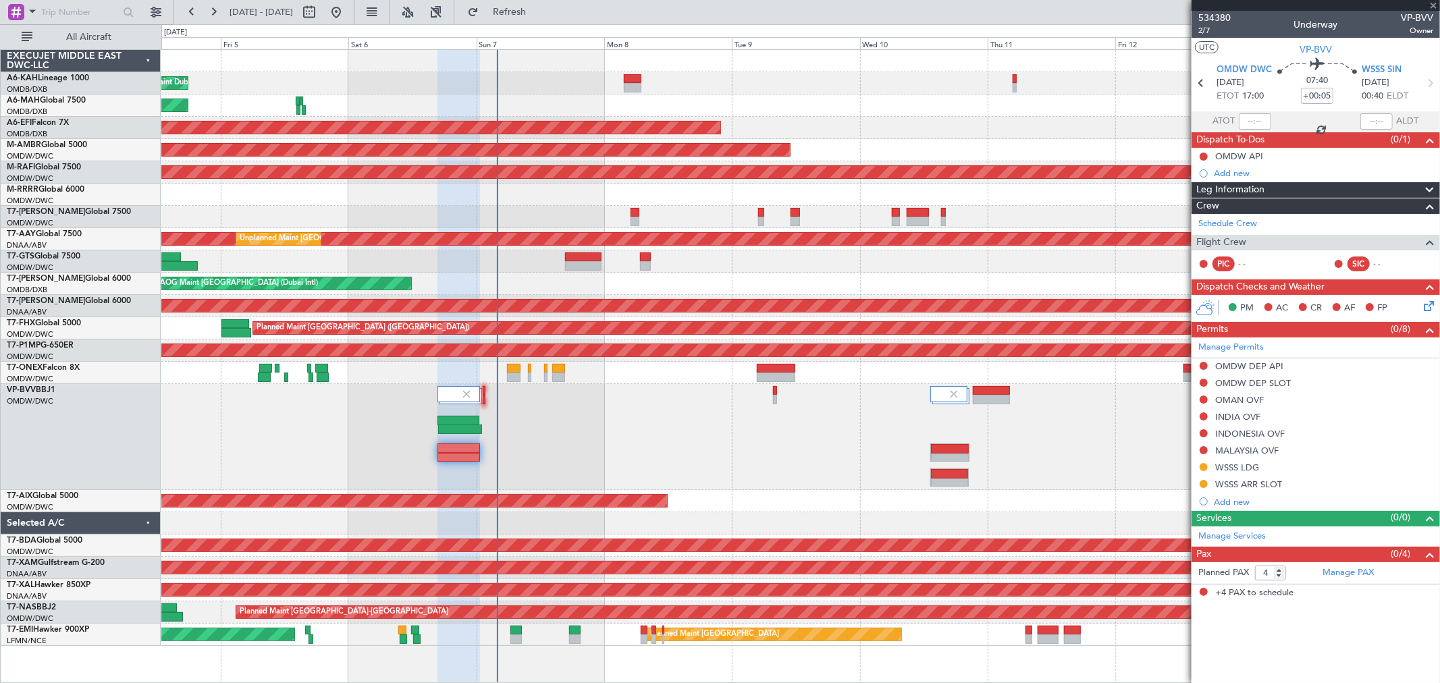
type input "+00:10"
type input "0"
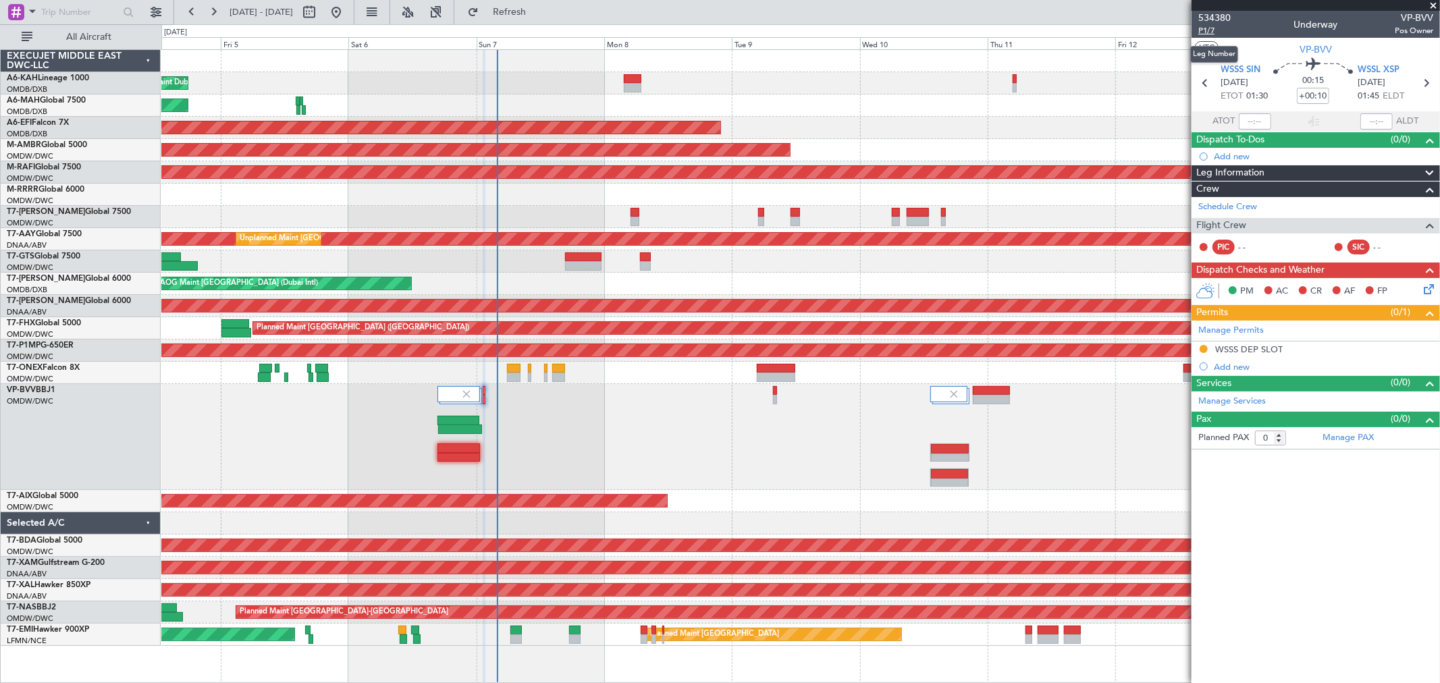
click at [1177, 28] on span "P1/7" at bounding box center [1214, 30] width 32 height 11
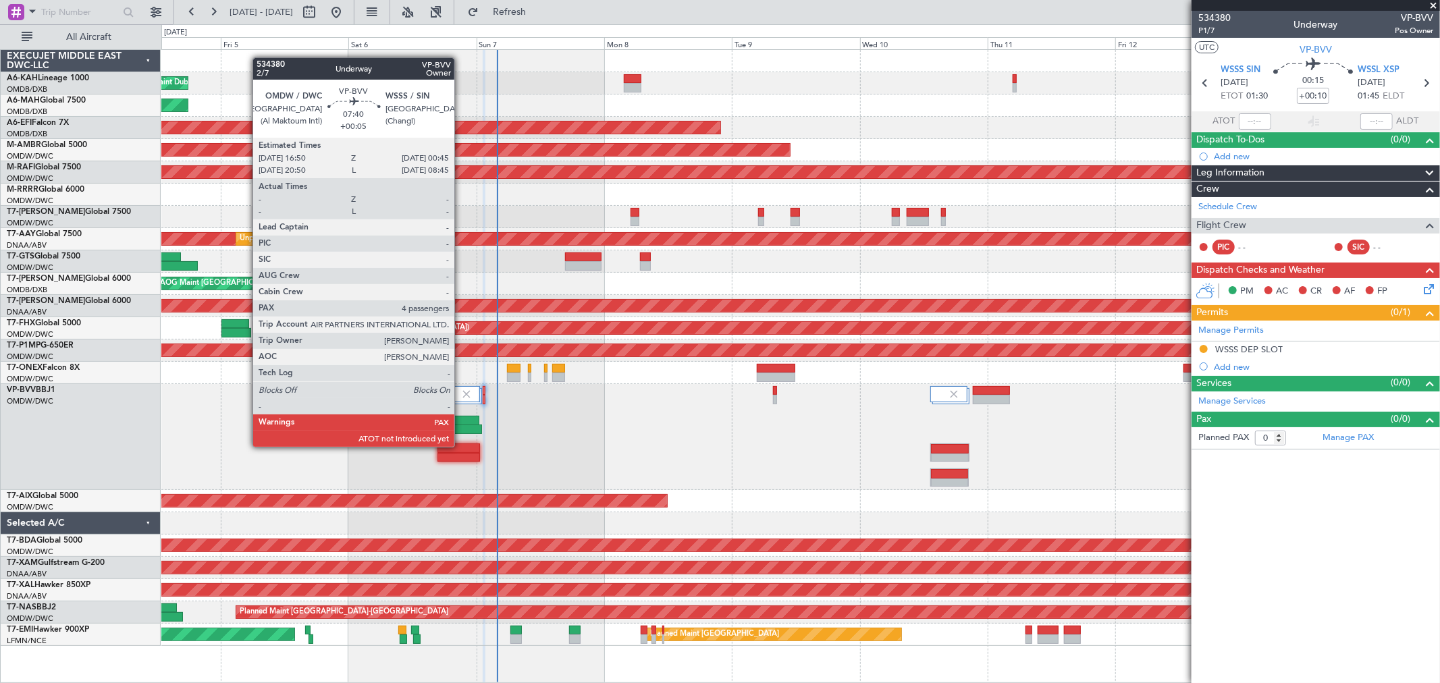
click at [461, 445] on div at bounding box center [458, 447] width 43 height 9
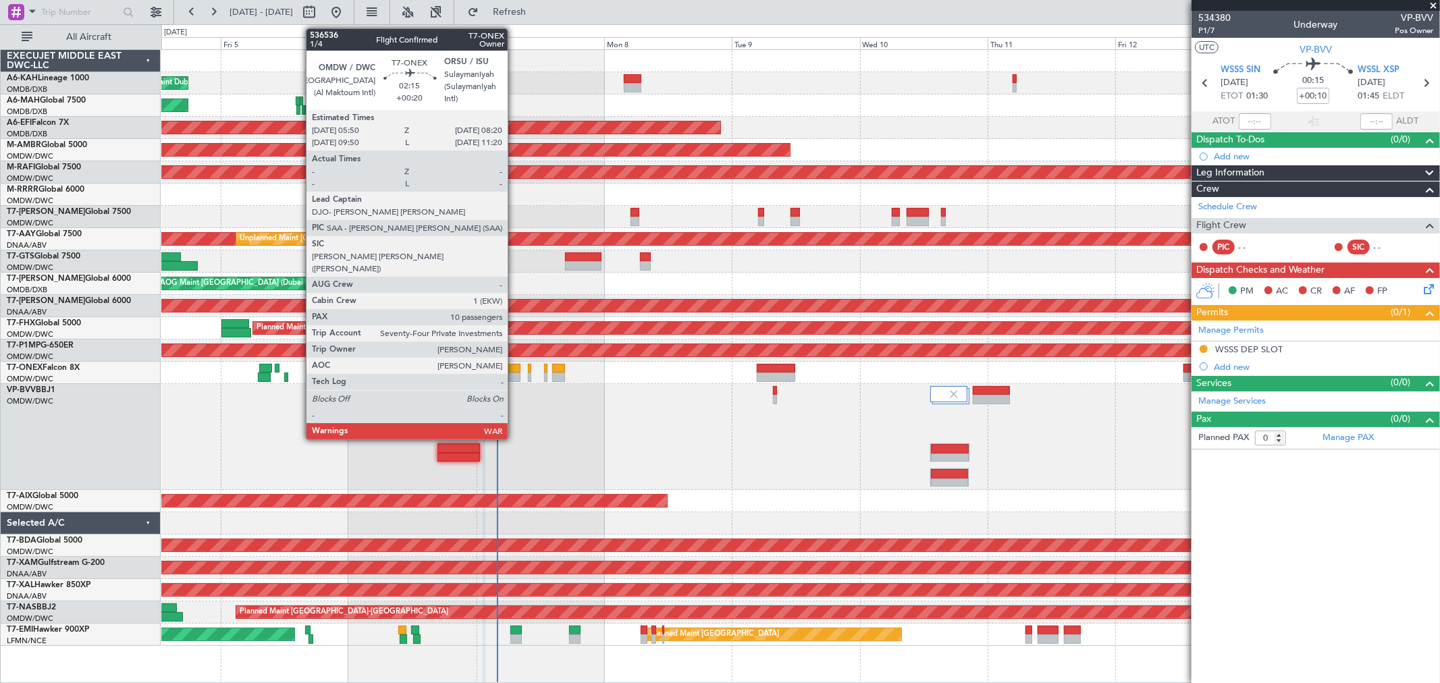
click at [514, 373] on div at bounding box center [513, 377] width 13 height 9
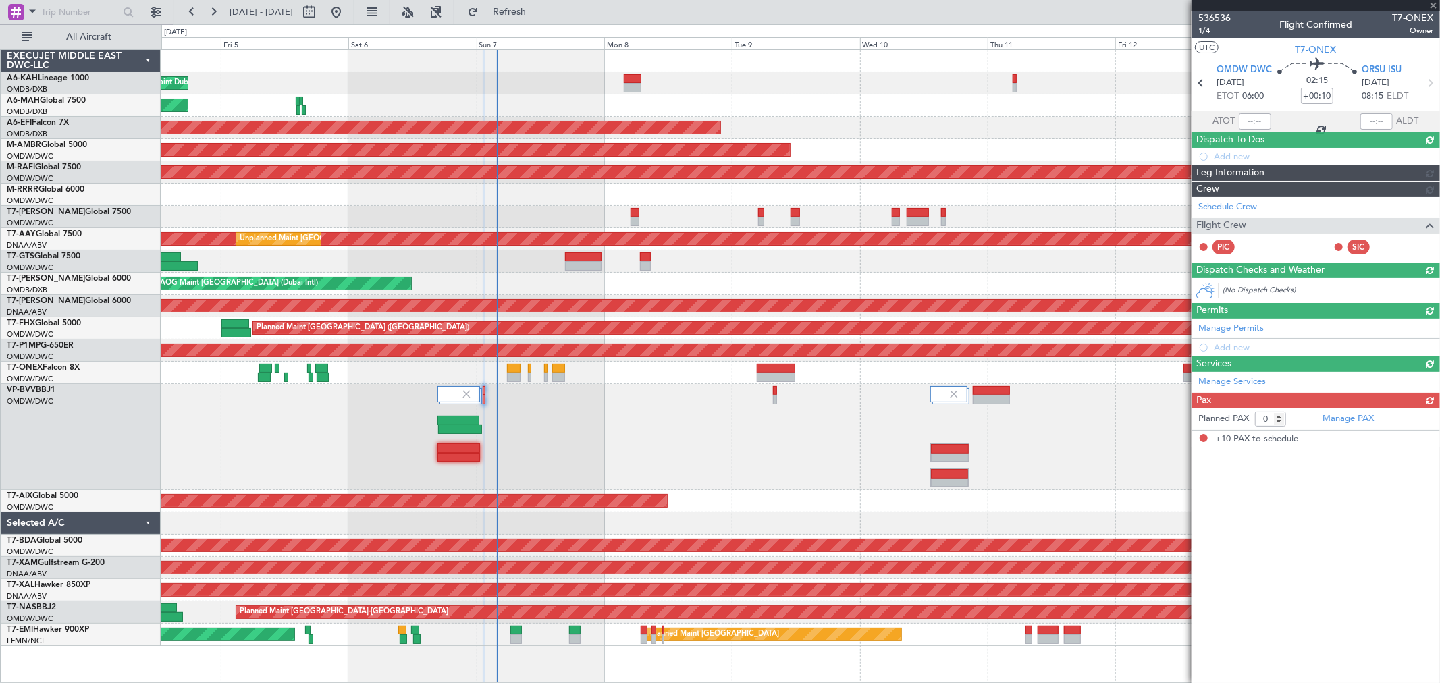
type input "+00:20"
type input "10"
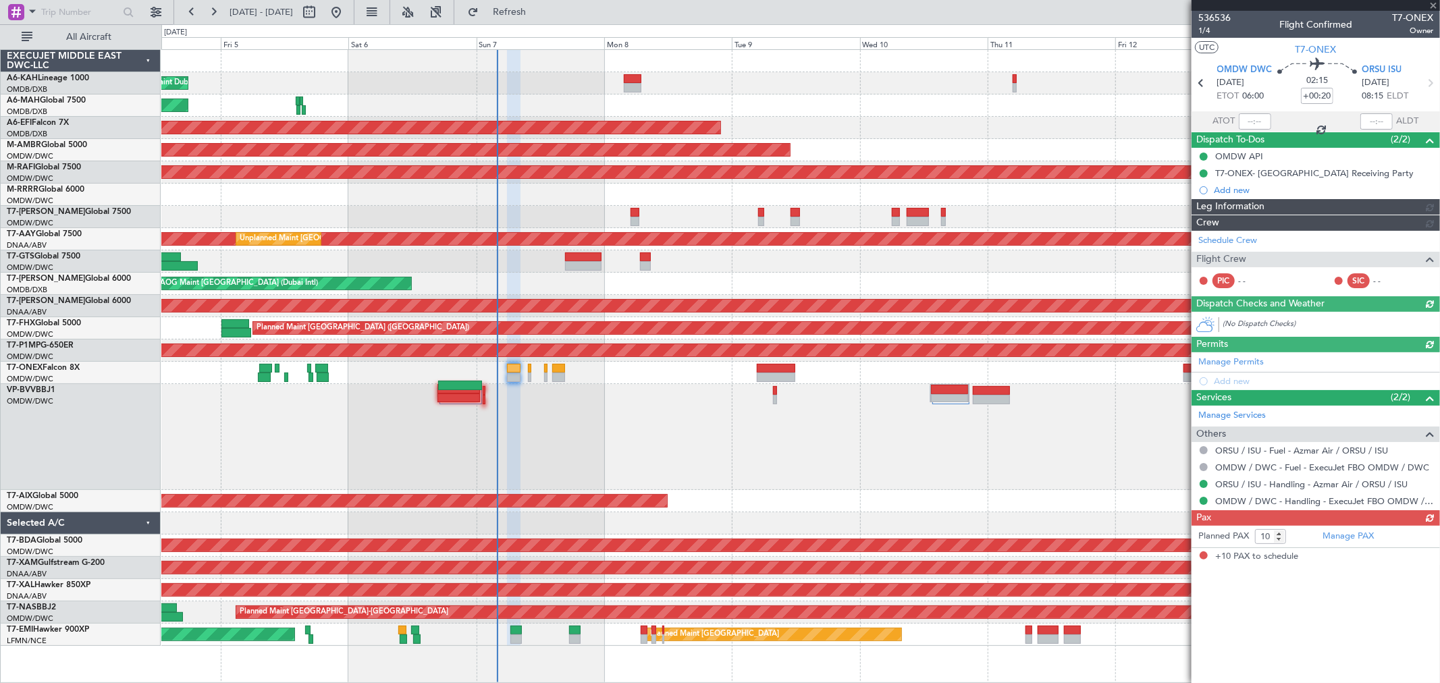
type input "[PERSON_NAME] (ANI)"
type input "7225"
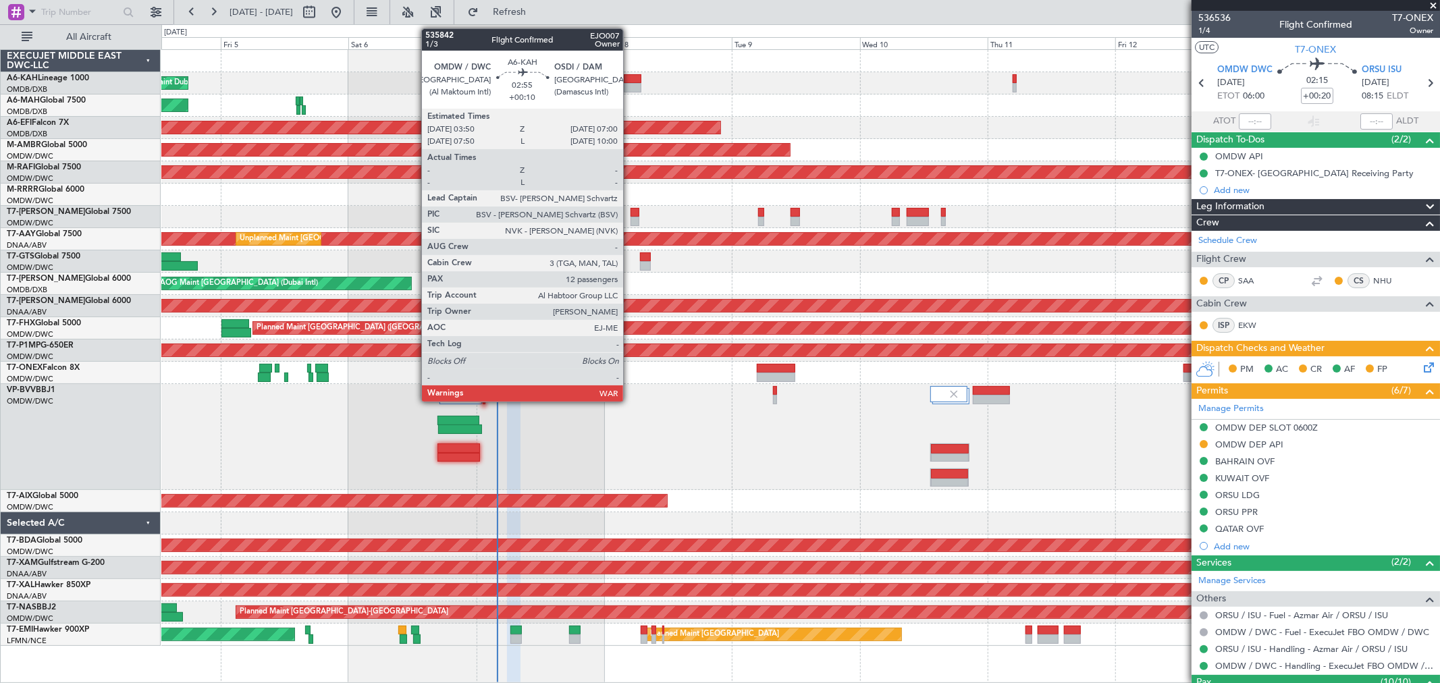
click at [630, 76] on div at bounding box center [632, 78] width 17 height 9
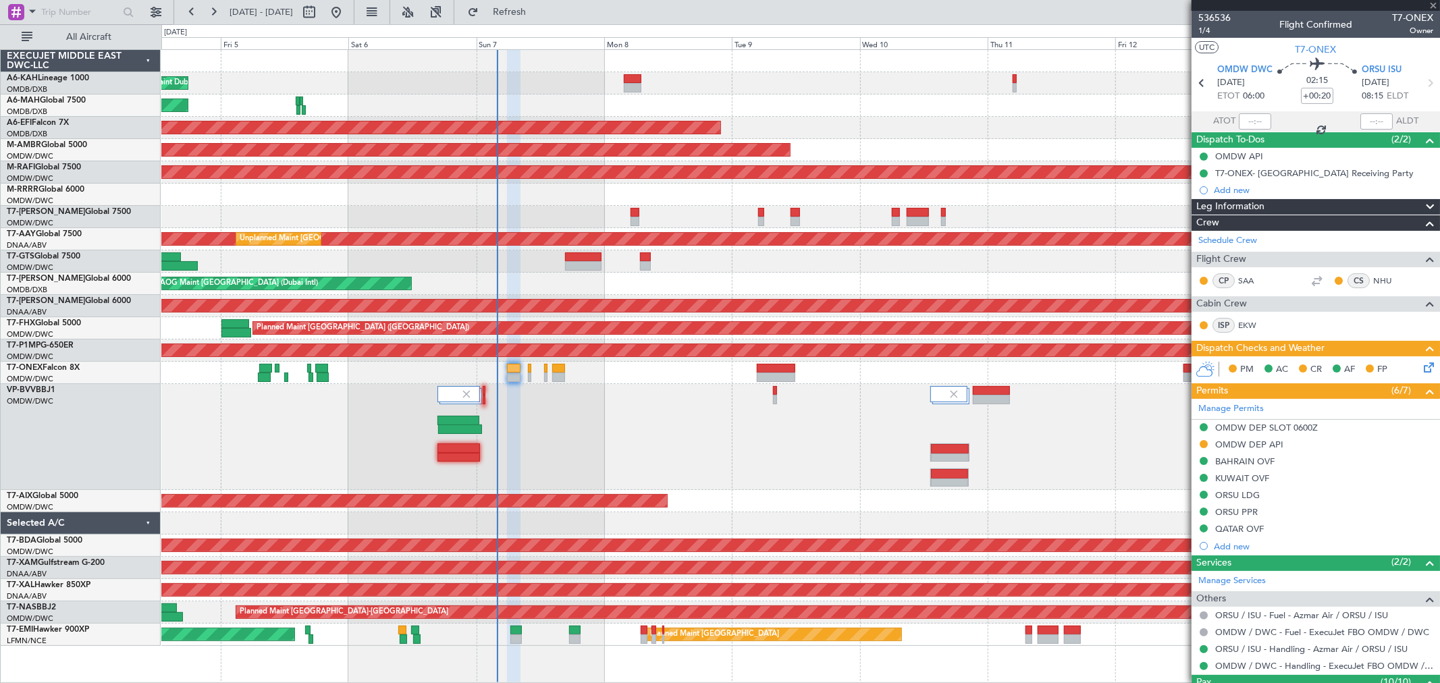
type input "+00:10"
type input "12"
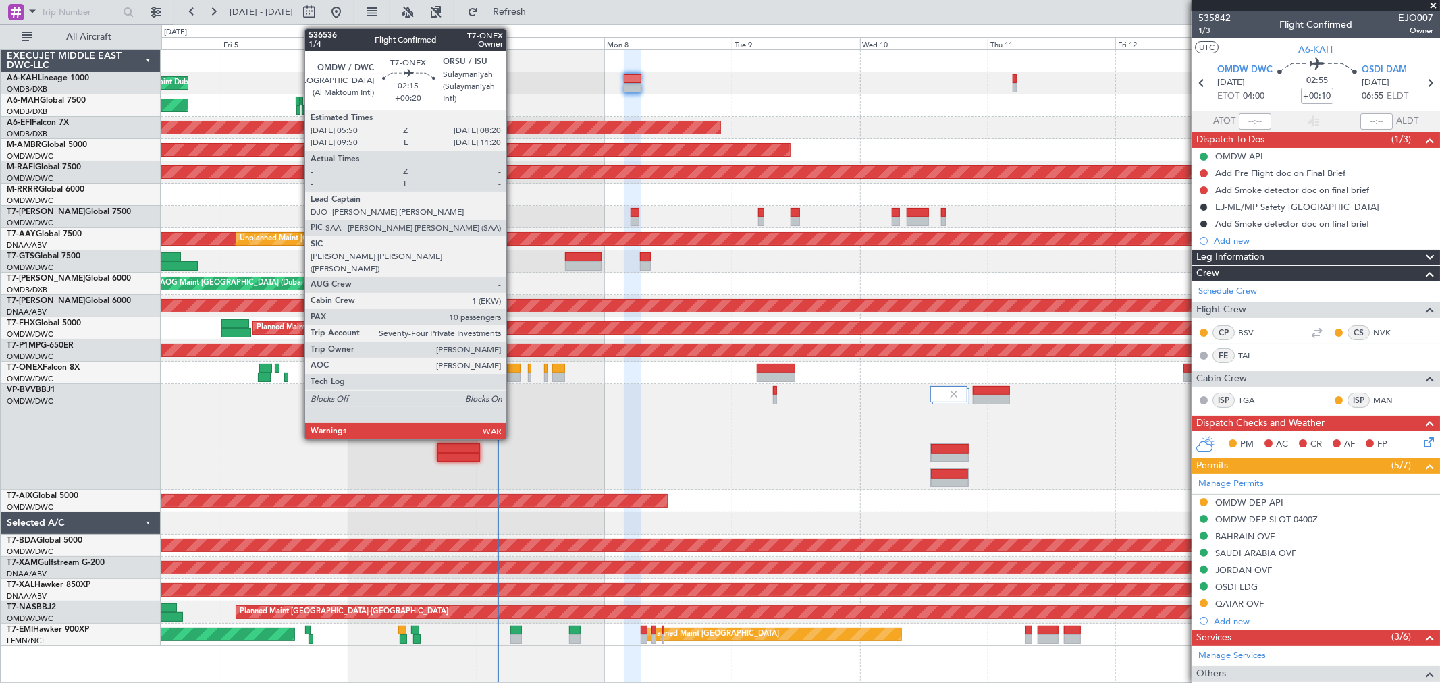
click at [513, 374] on div at bounding box center [513, 377] width 13 height 9
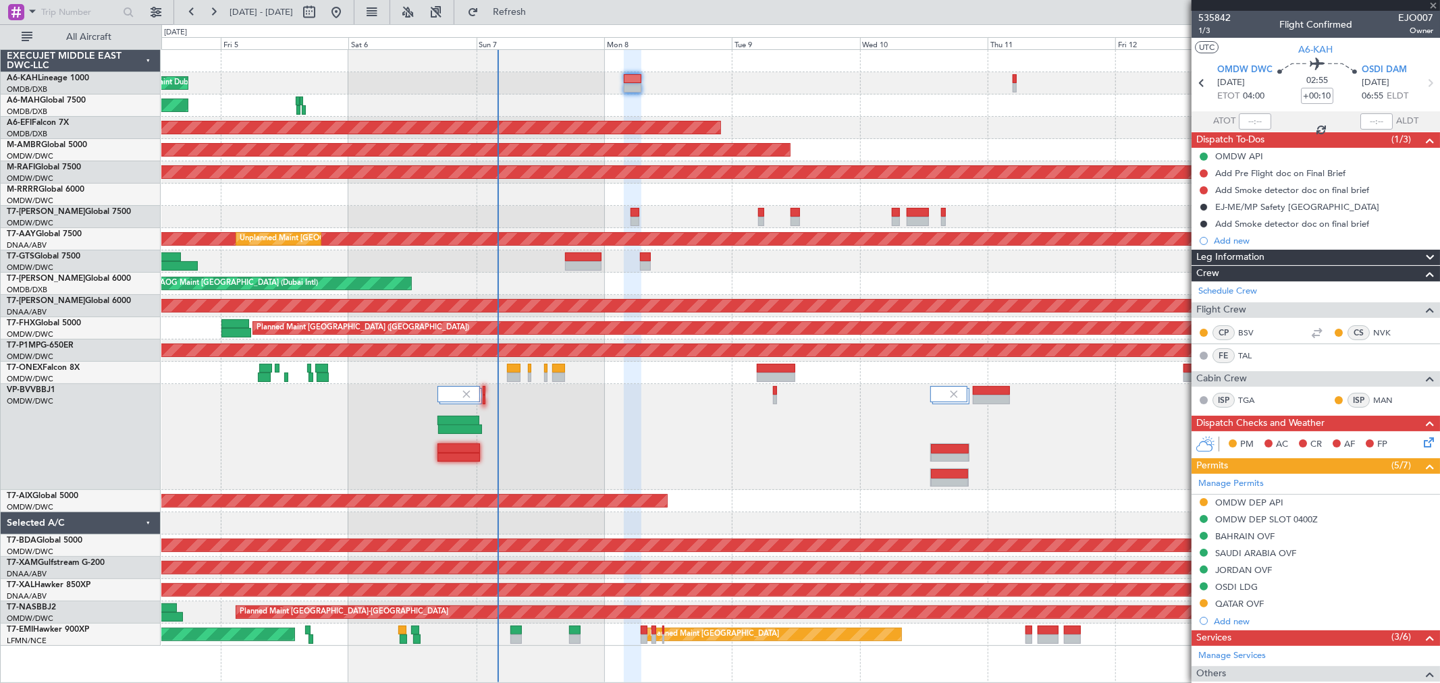
type input "+00:20"
type input "10"
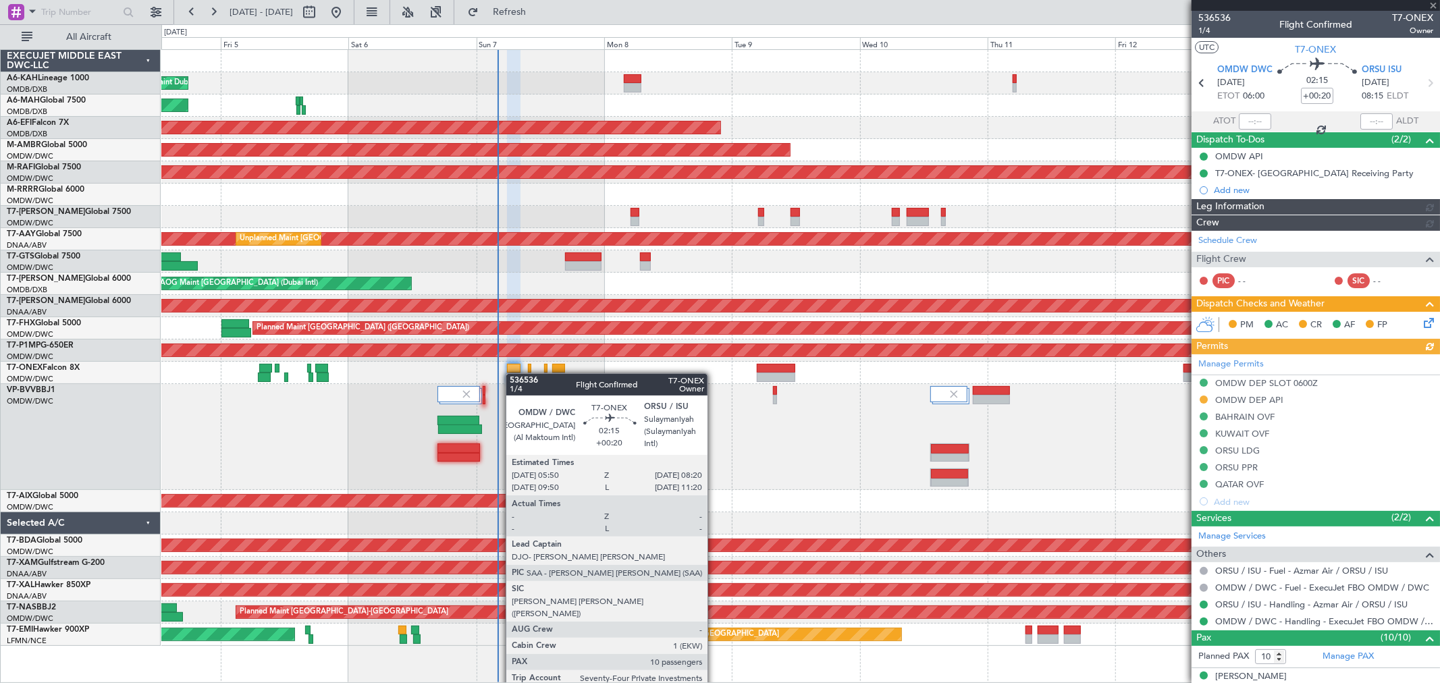
type input "[PERSON_NAME] (ANI)"
type input "7225"
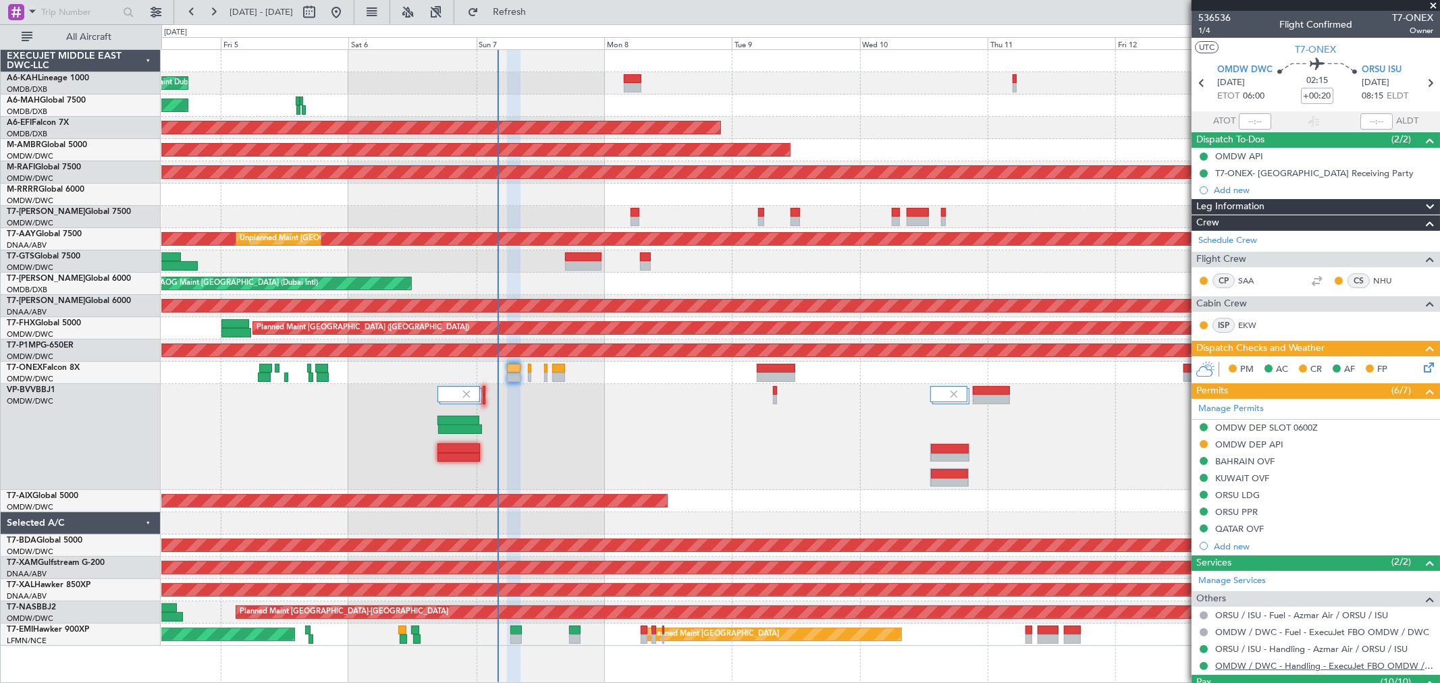
scroll to position [150, 0]
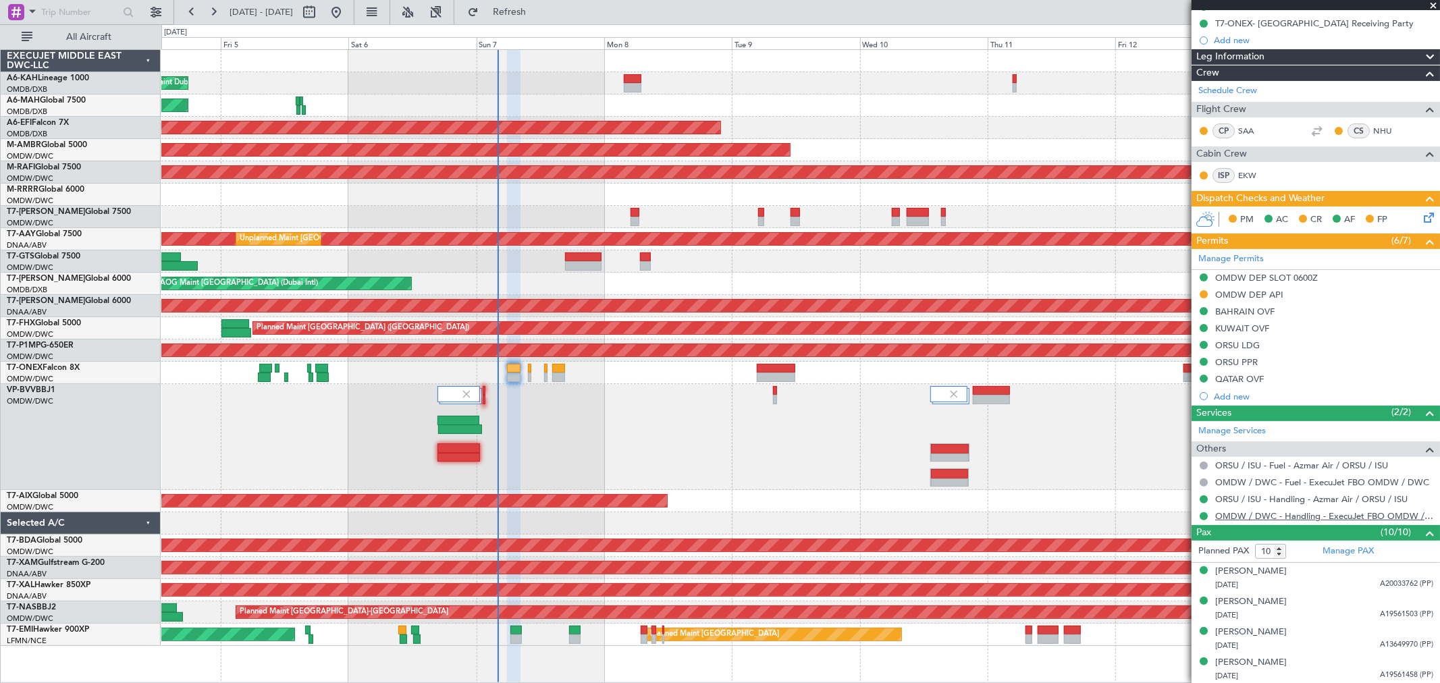
click at [1177, 518] on link "OMDW / DWC - Handling - ExecuJet FBO OMDW / DWC" at bounding box center [1324, 515] width 218 height 11
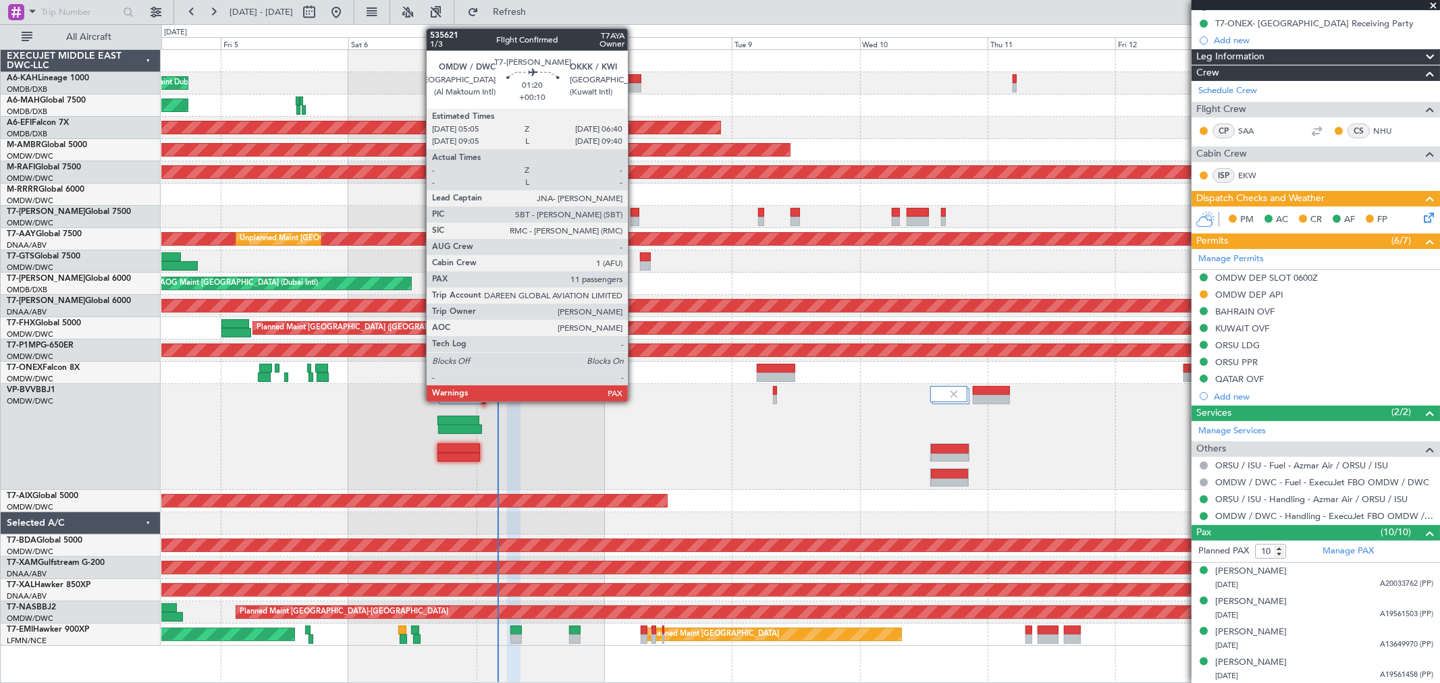
click at [634, 217] on div at bounding box center [634, 221] width 9 height 9
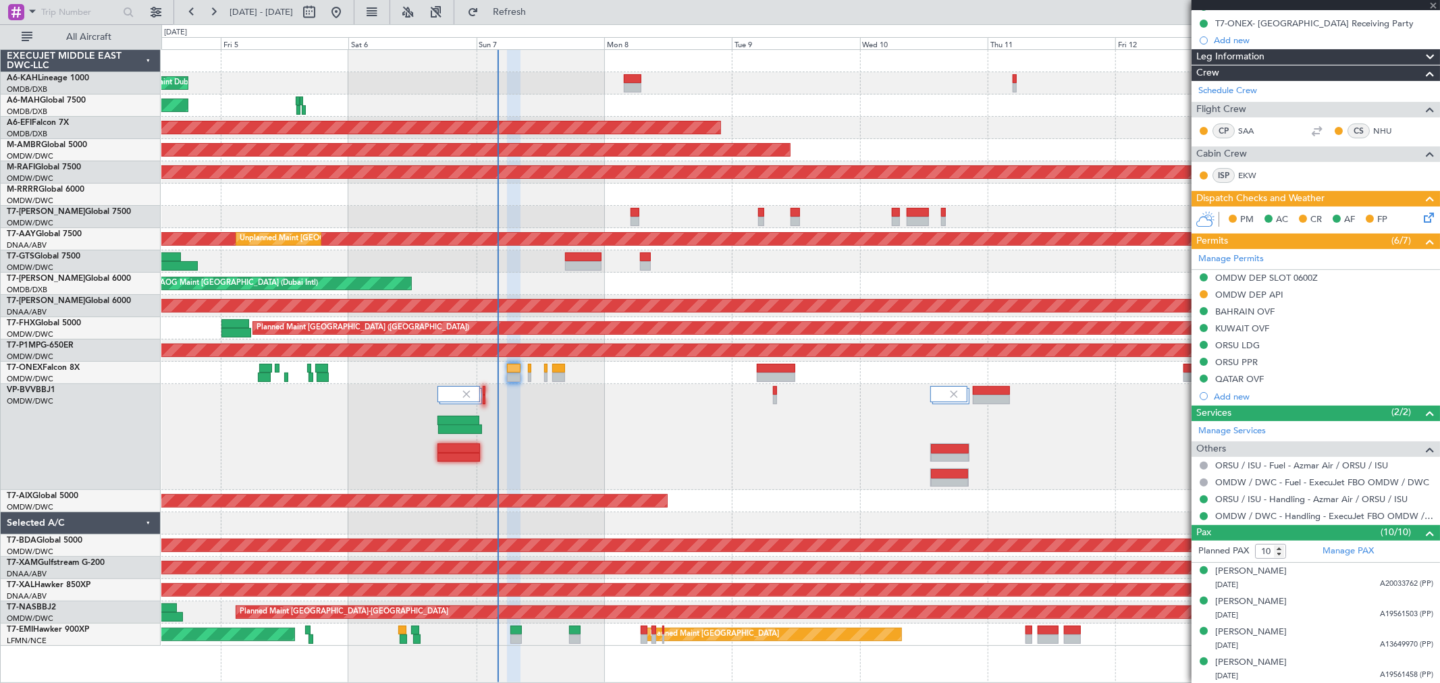
type input "+00:10"
type input "11"
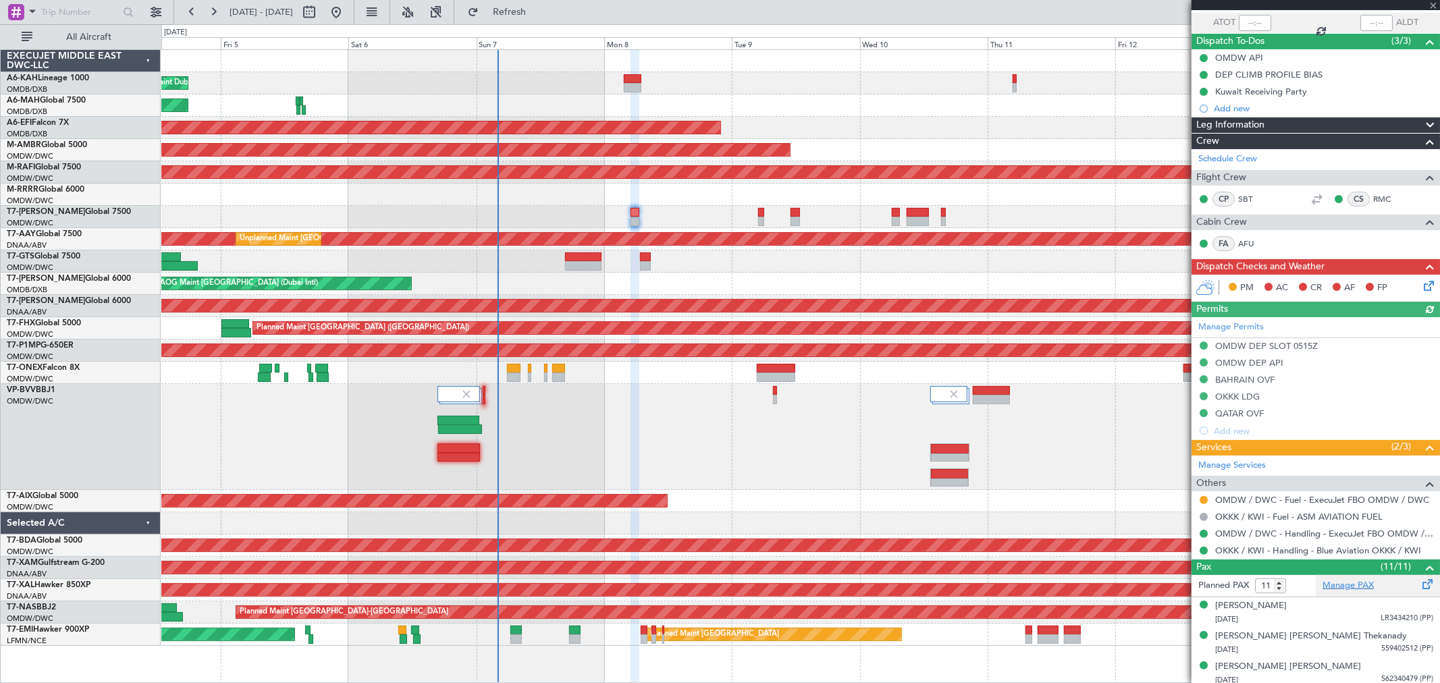
scroll to position [225, 0]
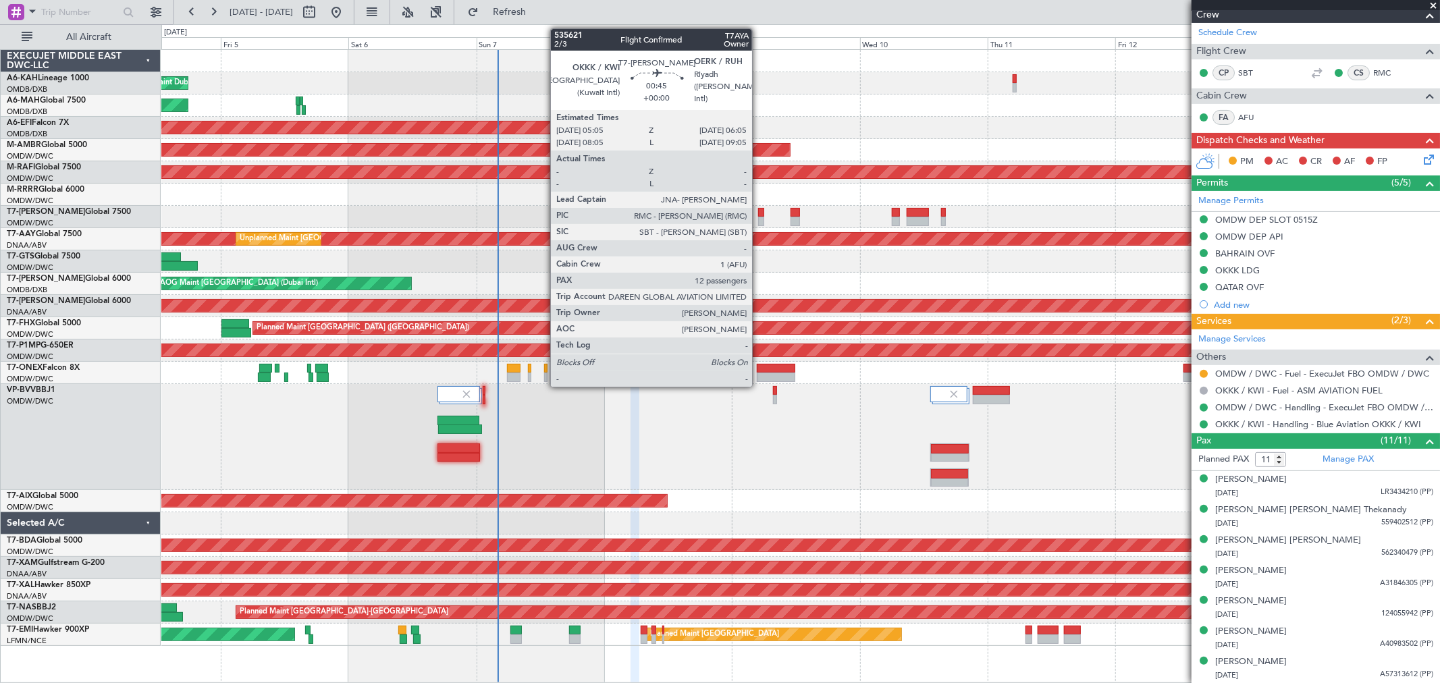
click at [759, 218] on div at bounding box center [760, 221] width 5 height 9
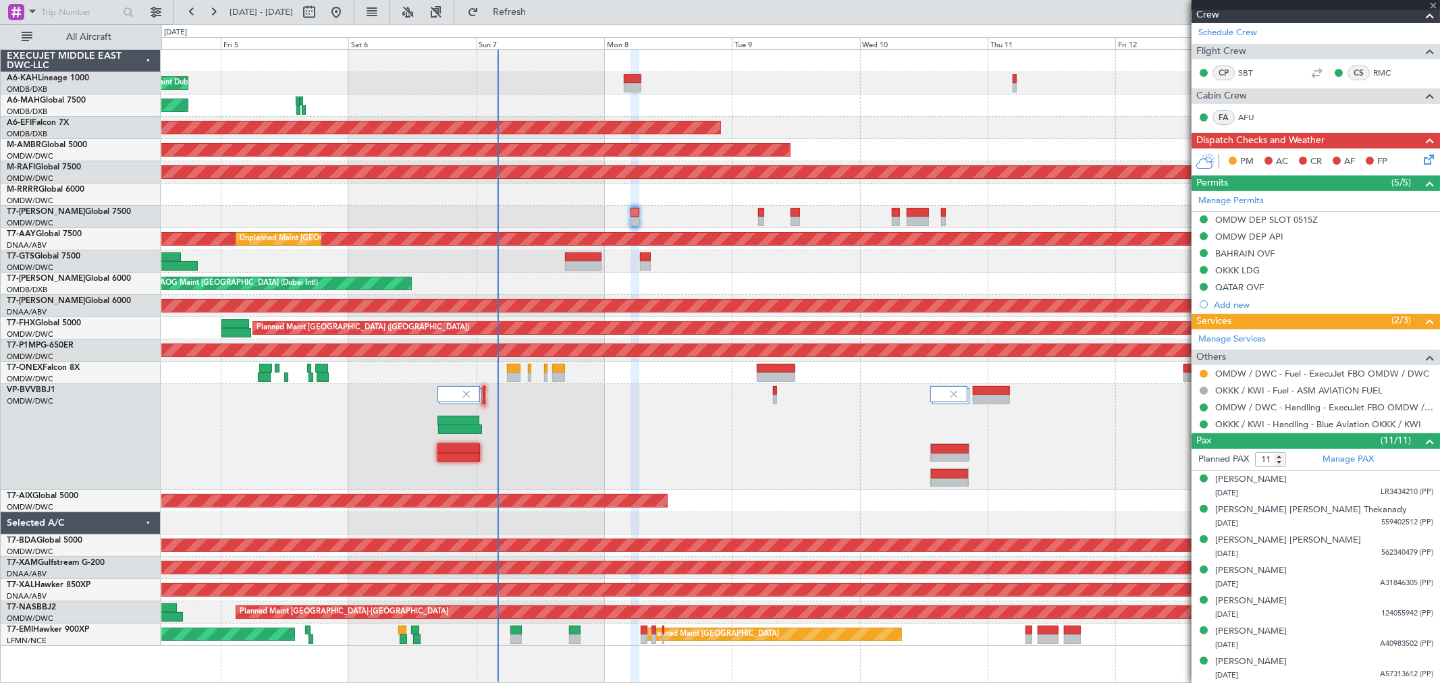
type input "12"
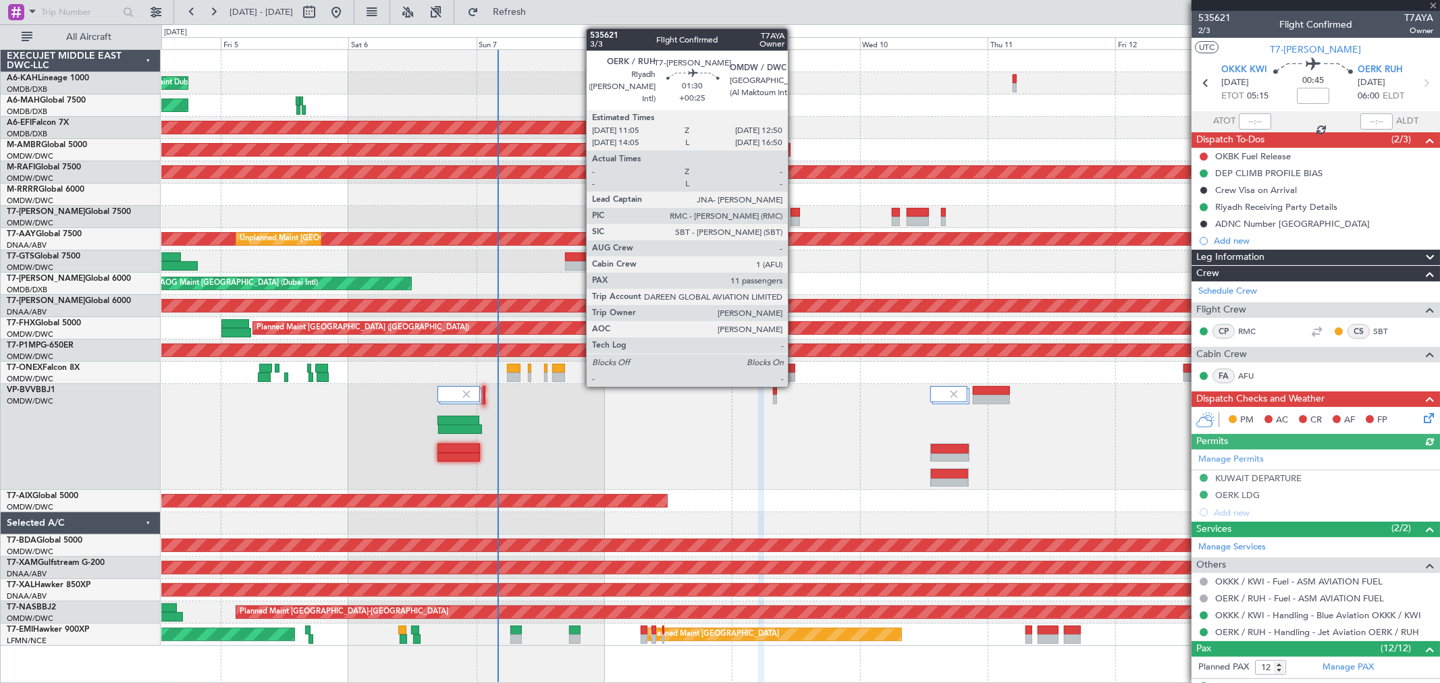
click at [794, 219] on div at bounding box center [794, 221] width 9 height 9
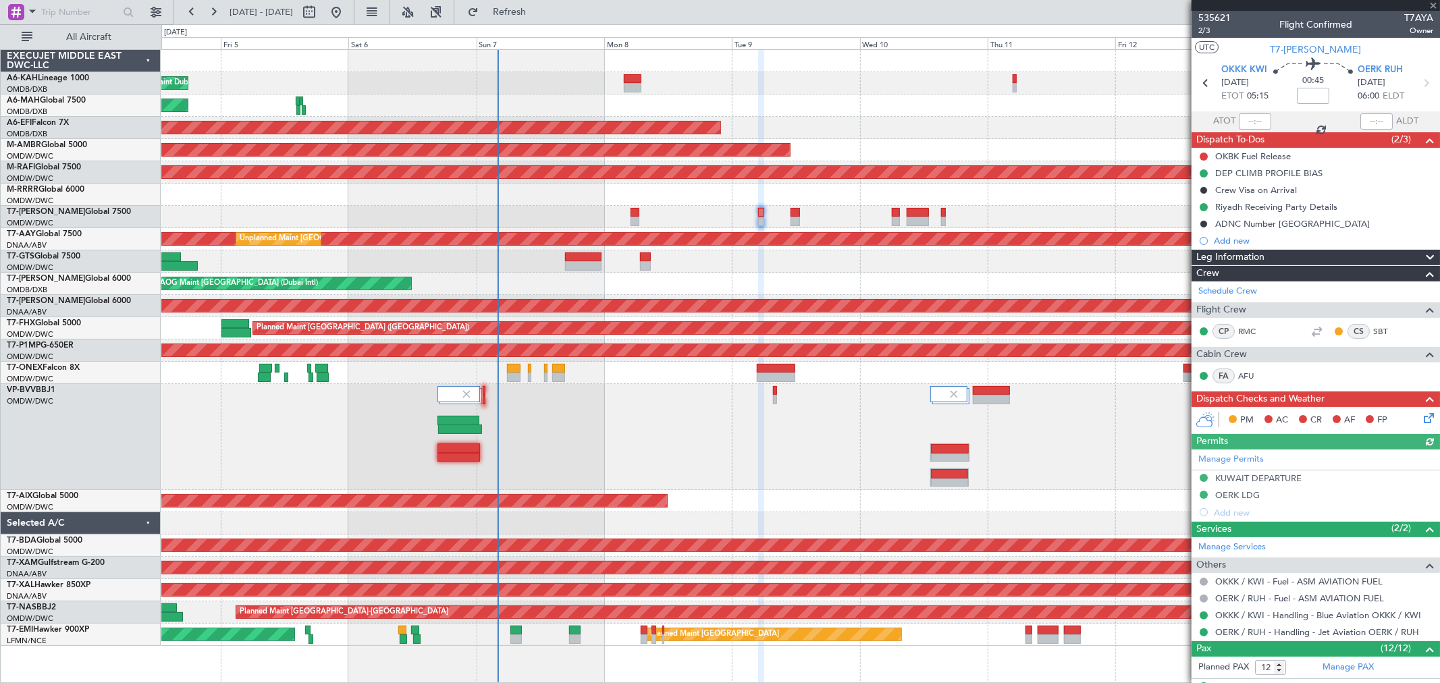
type input "+00:25"
type input "11"
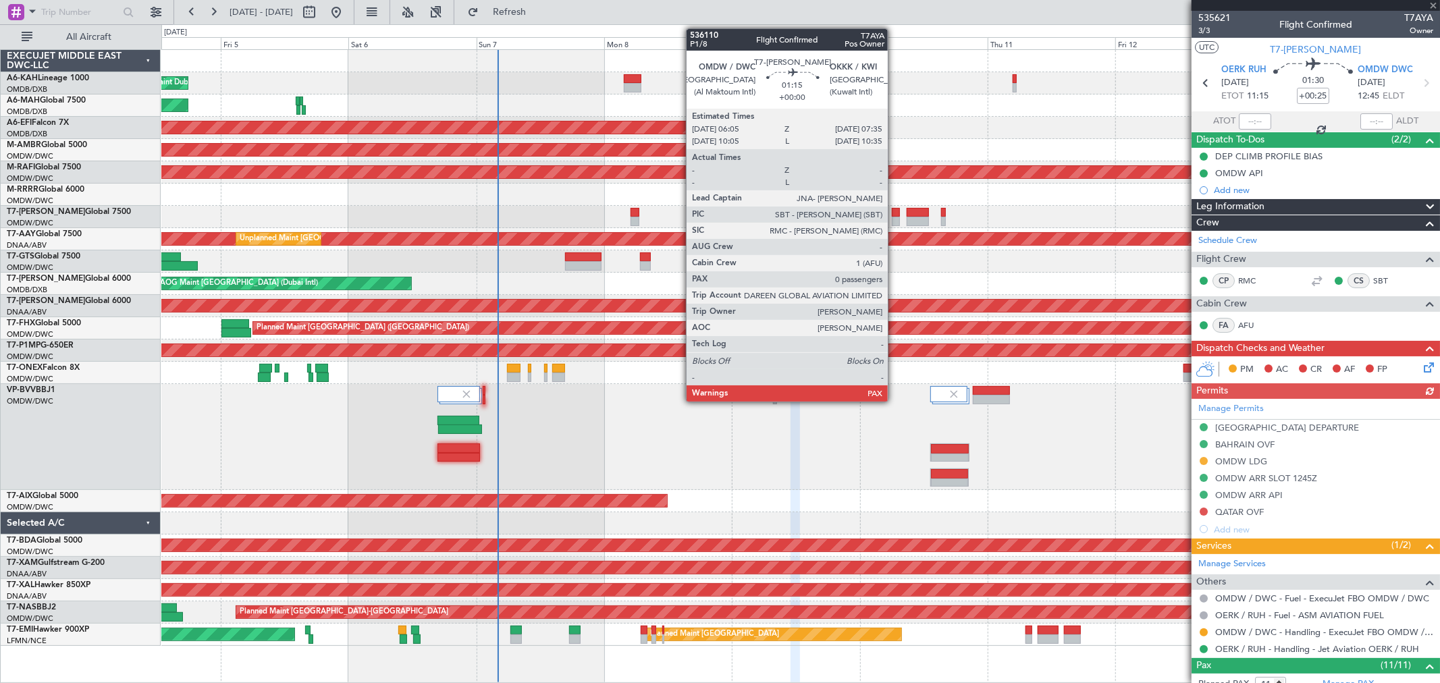
click at [894, 217] on div at bounding box center [896, 221] width 8 height 9
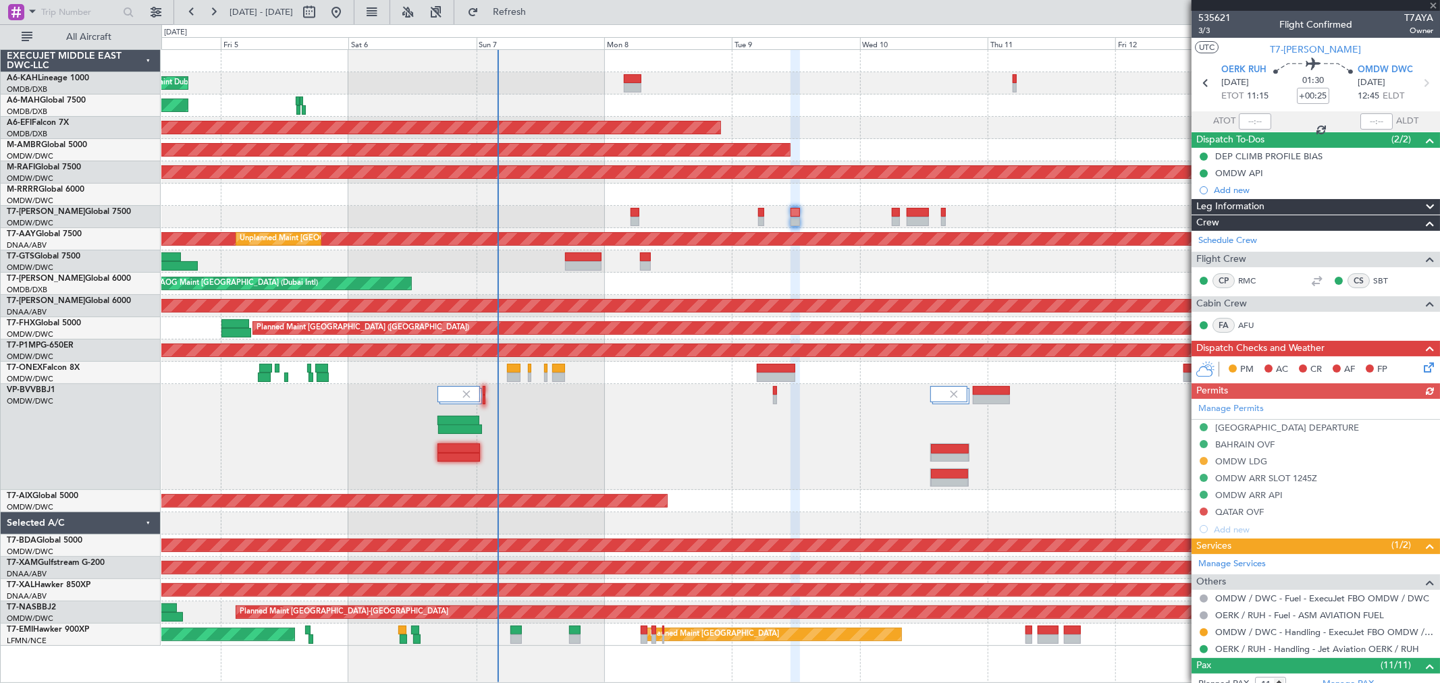
type input "0"
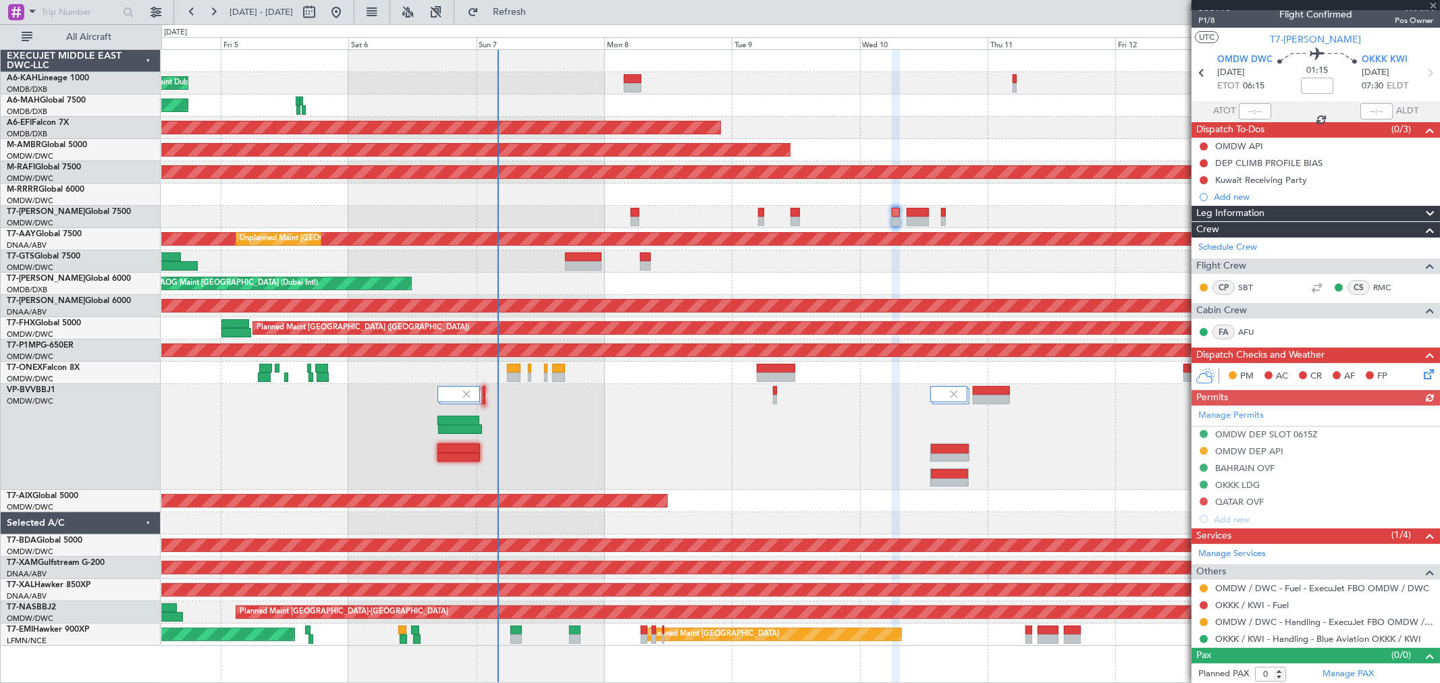
scroll to position [12, 0]
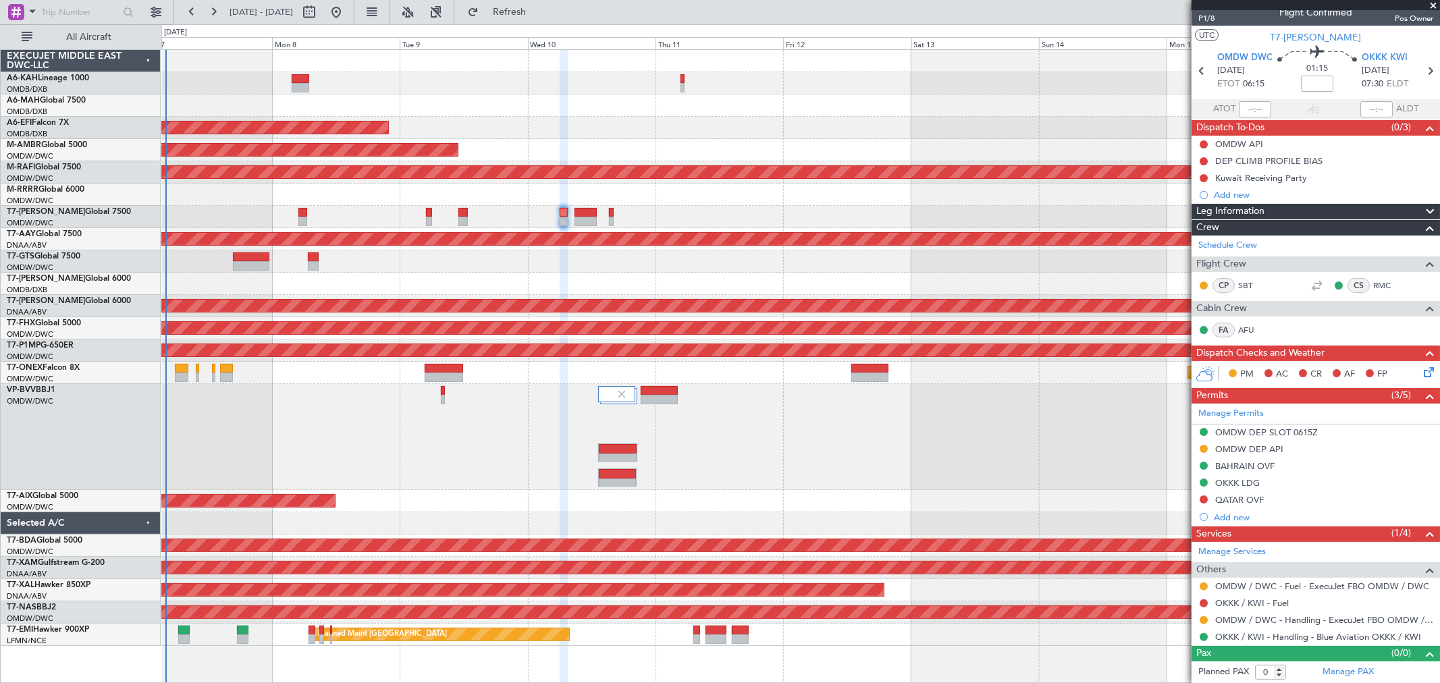
click at [505, 407] on div at bounding box center [800, 437] width 1278 height 106
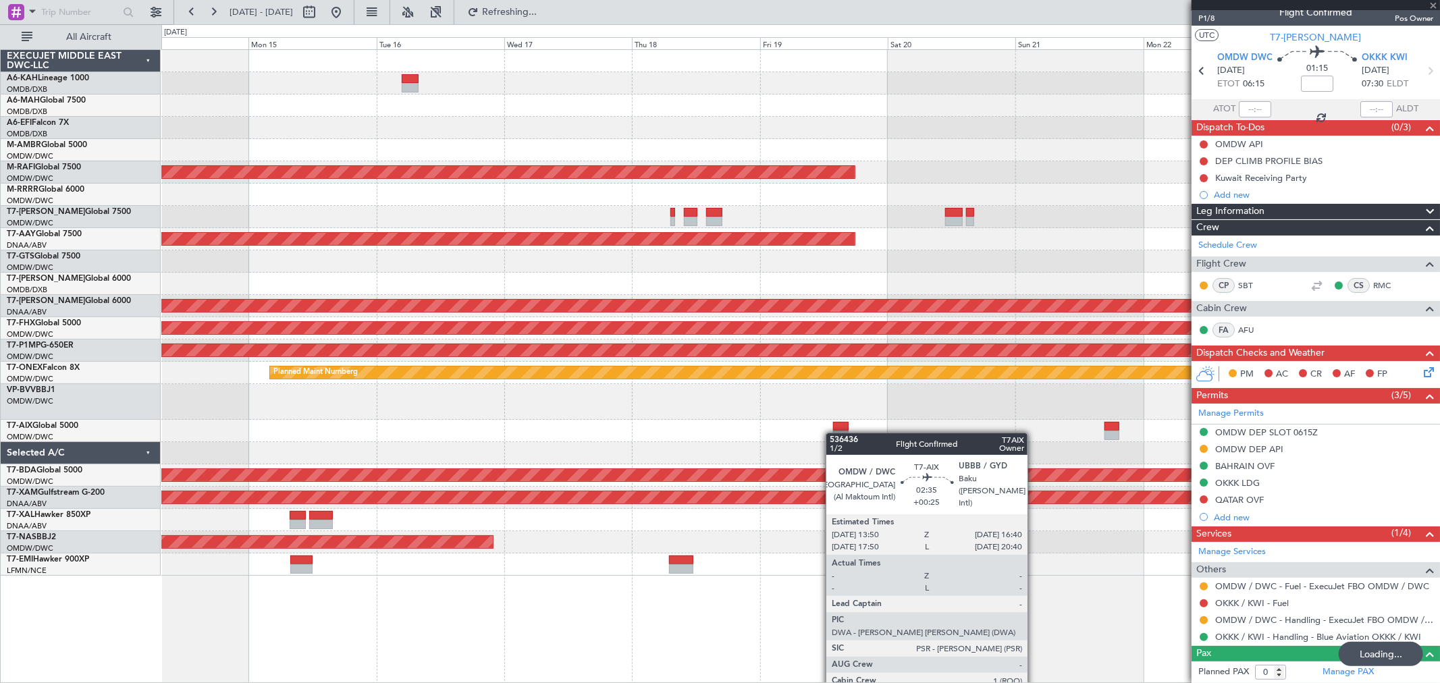
type input "+00:25"
type input "3"
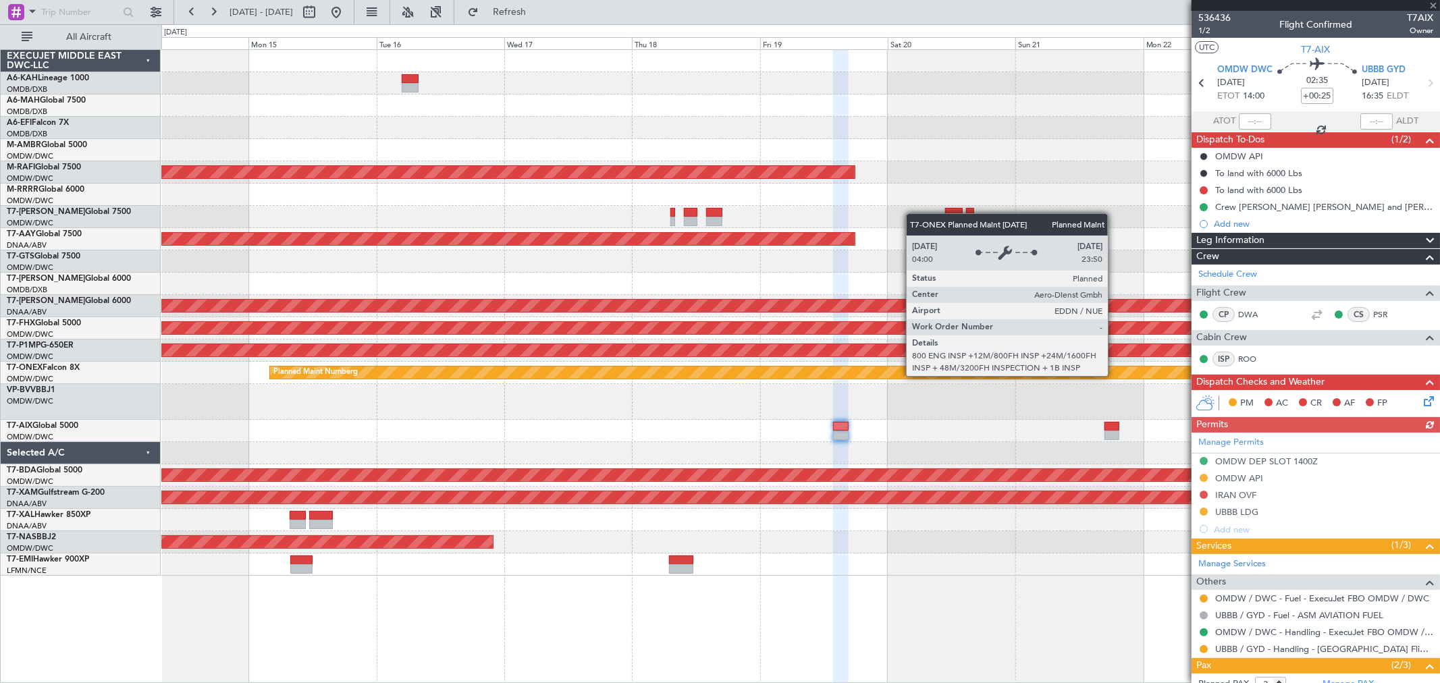
type input "0"
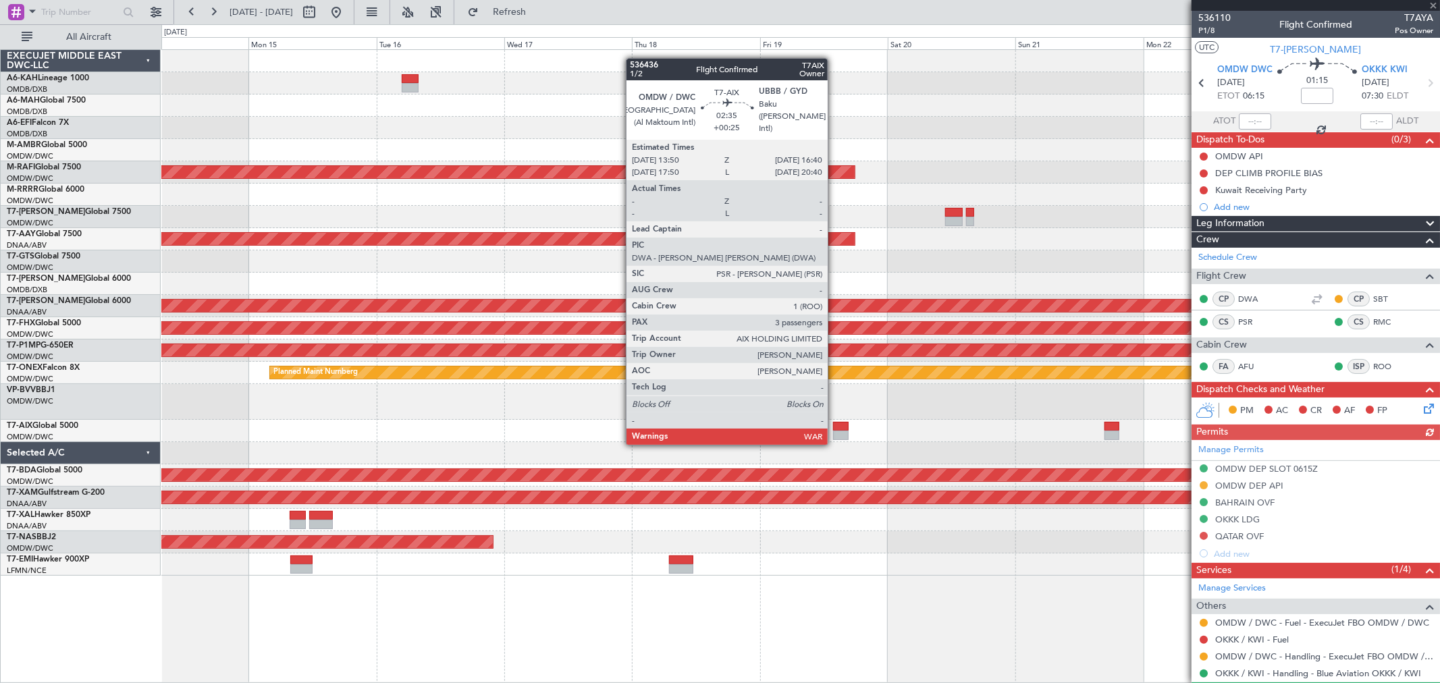
click at [834, 431] on div at bounding box center [841, 435] width 16 height 9
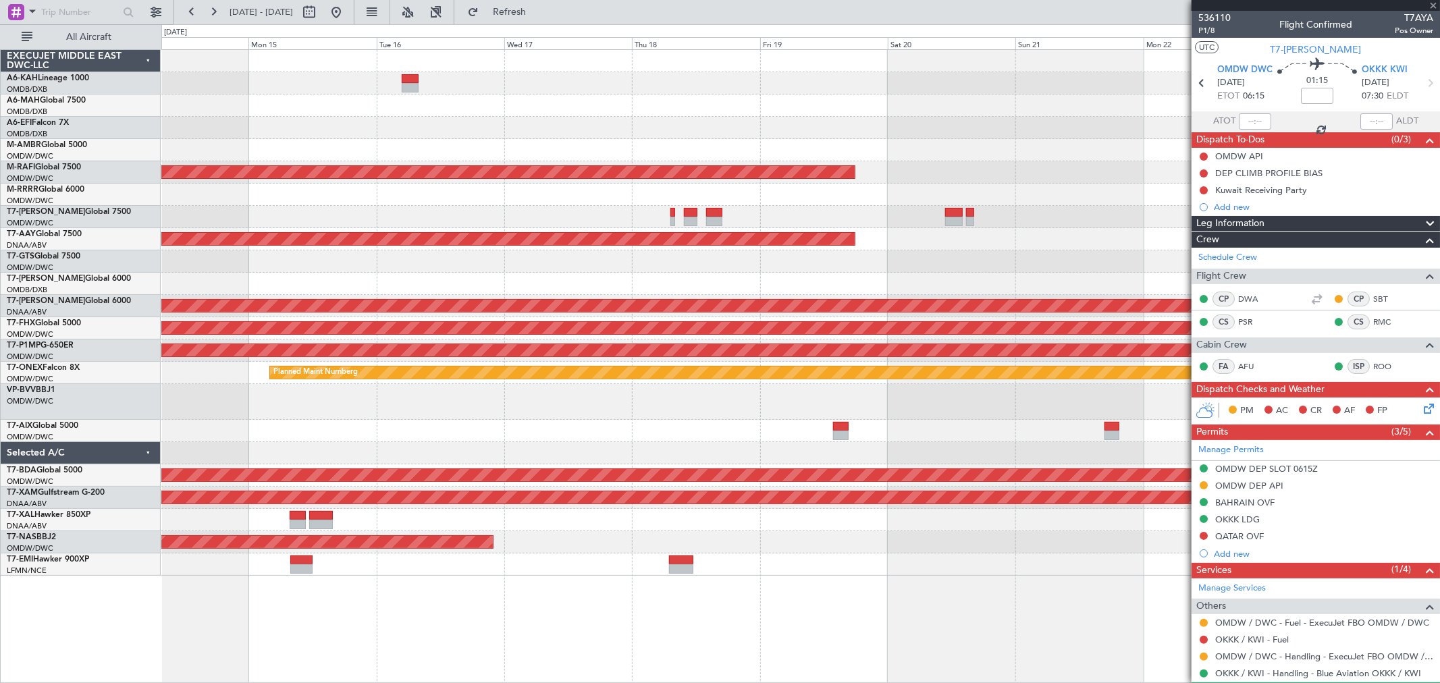
type input "+00:25"
type input "3"
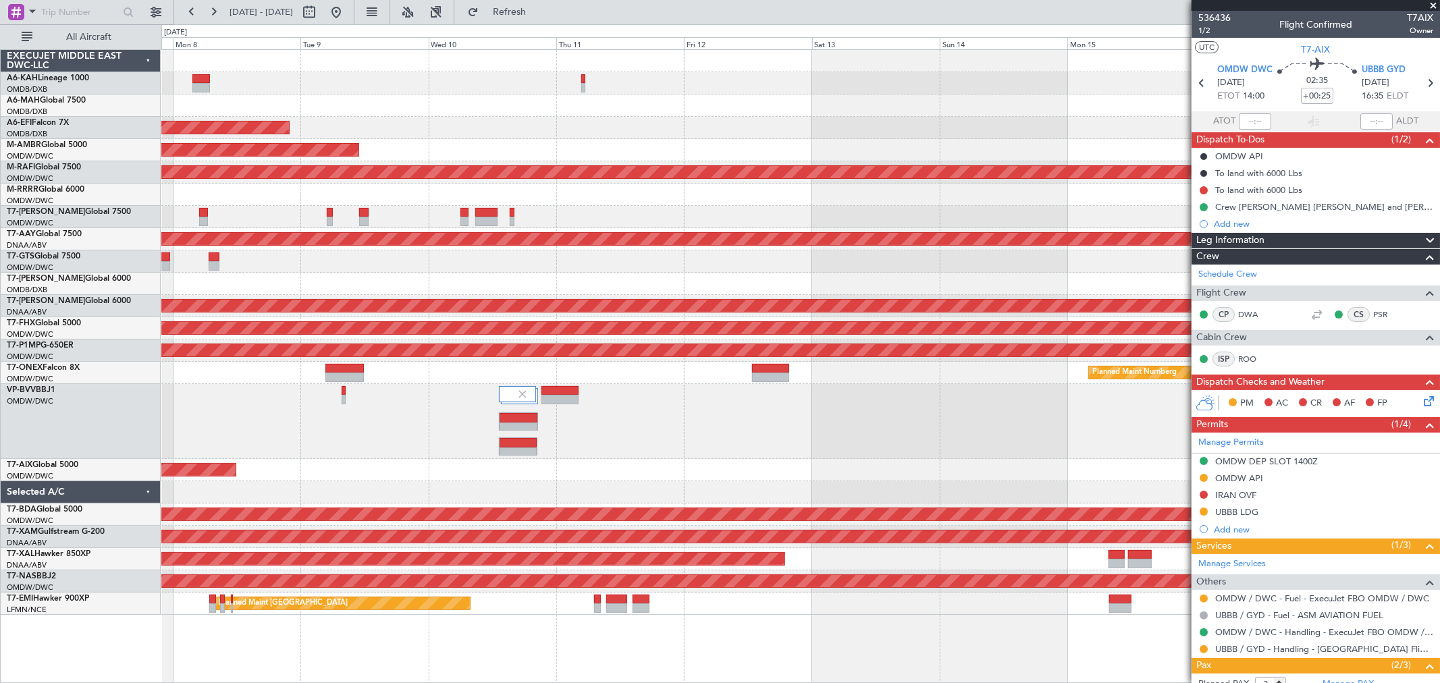
click at [1177, 259] on fb-app "14 Sep 2025 - 24 Sep 2025 Refresh Quick Links All Aircraft Planned Maint Dubai …" at bounding box center [720, 346] width 1440 height 673
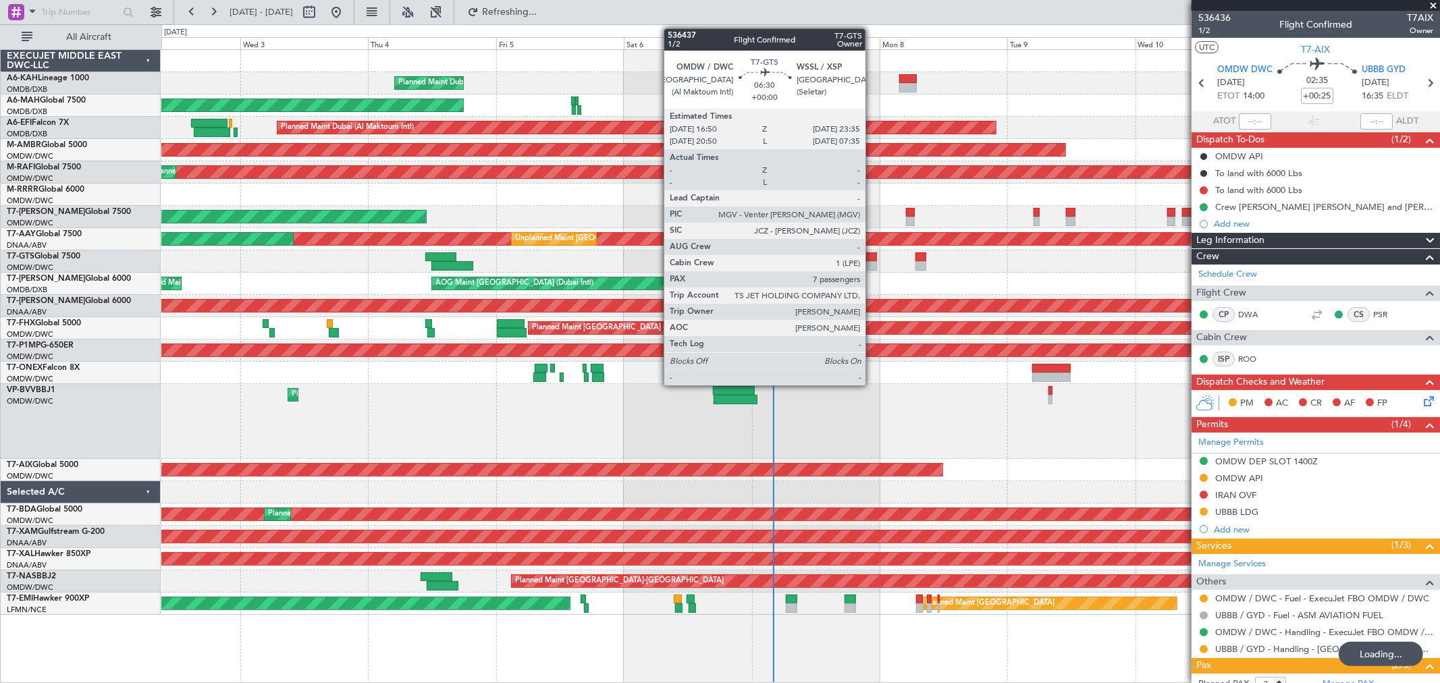
click at [872, 258] on div at bounding box center [858, 256] width 36 height 9
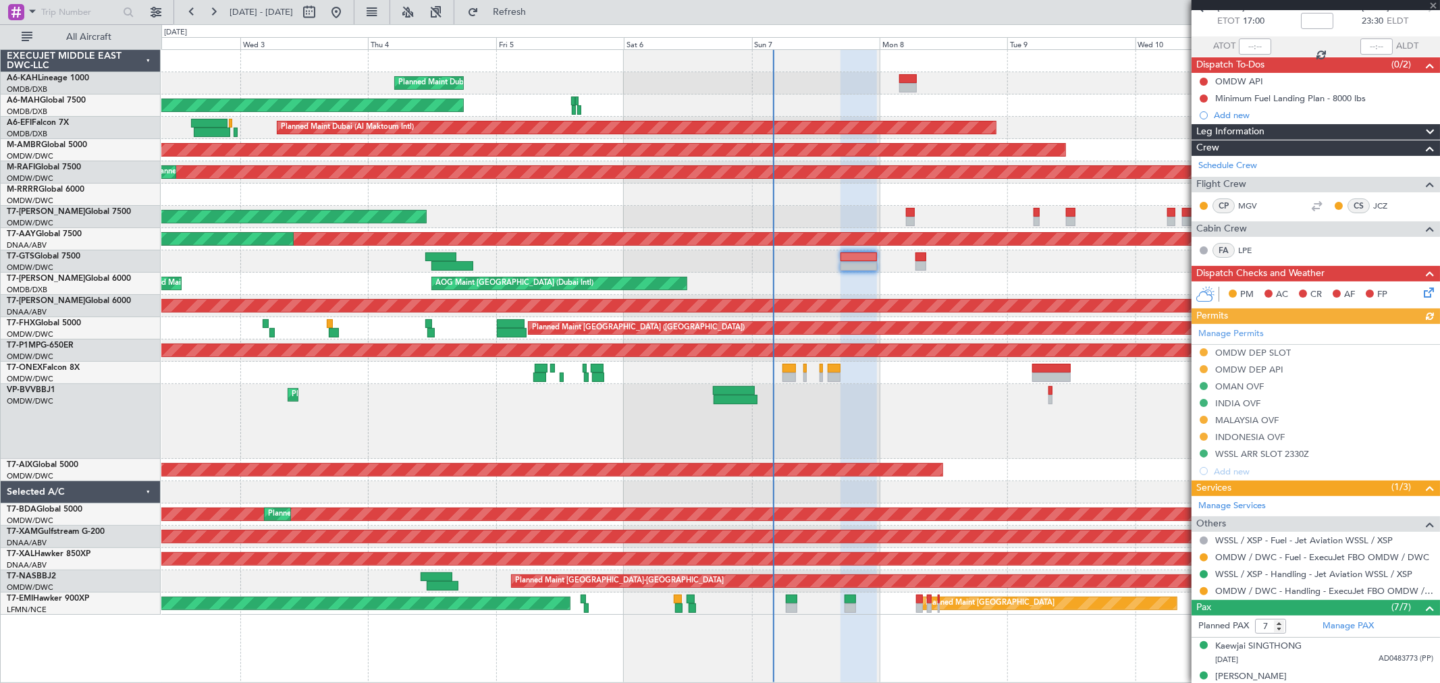
scroll to position [242, 0]
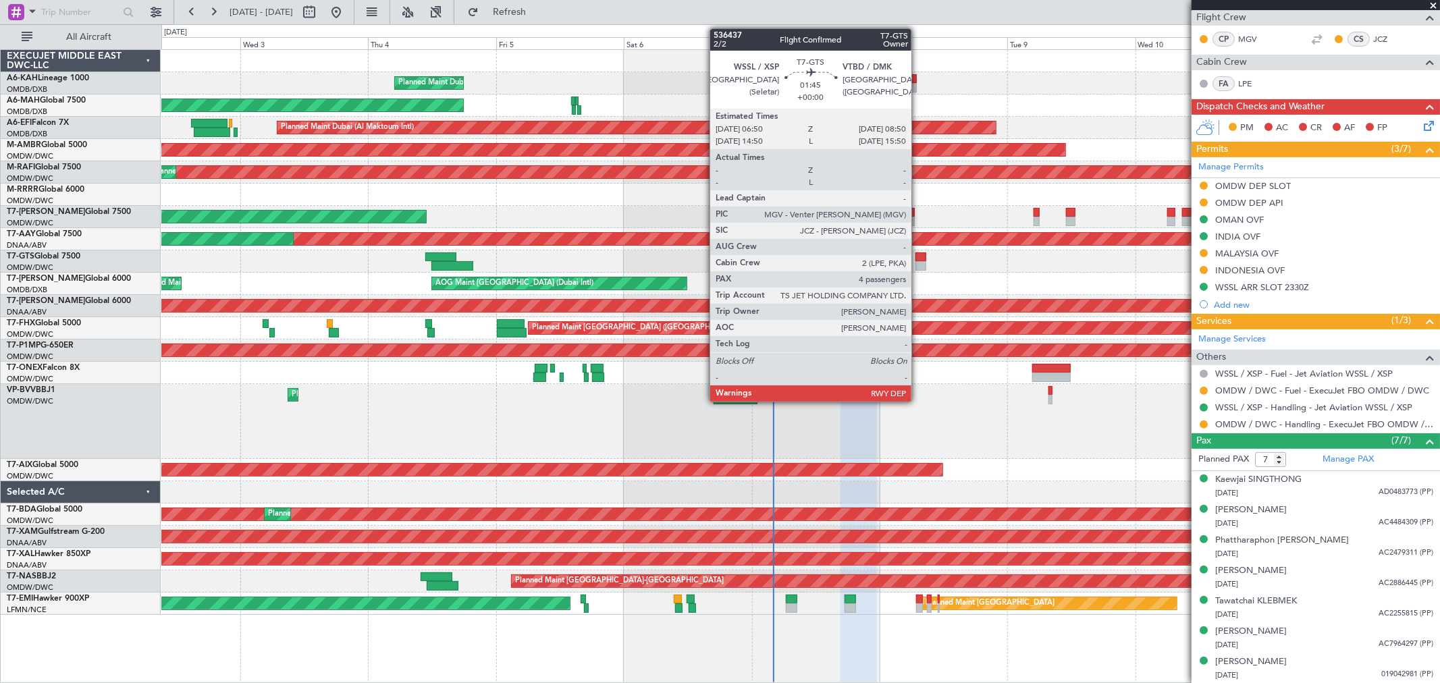
click at [918, 264] on div at bounding box center [920, 265] width 11 height 9
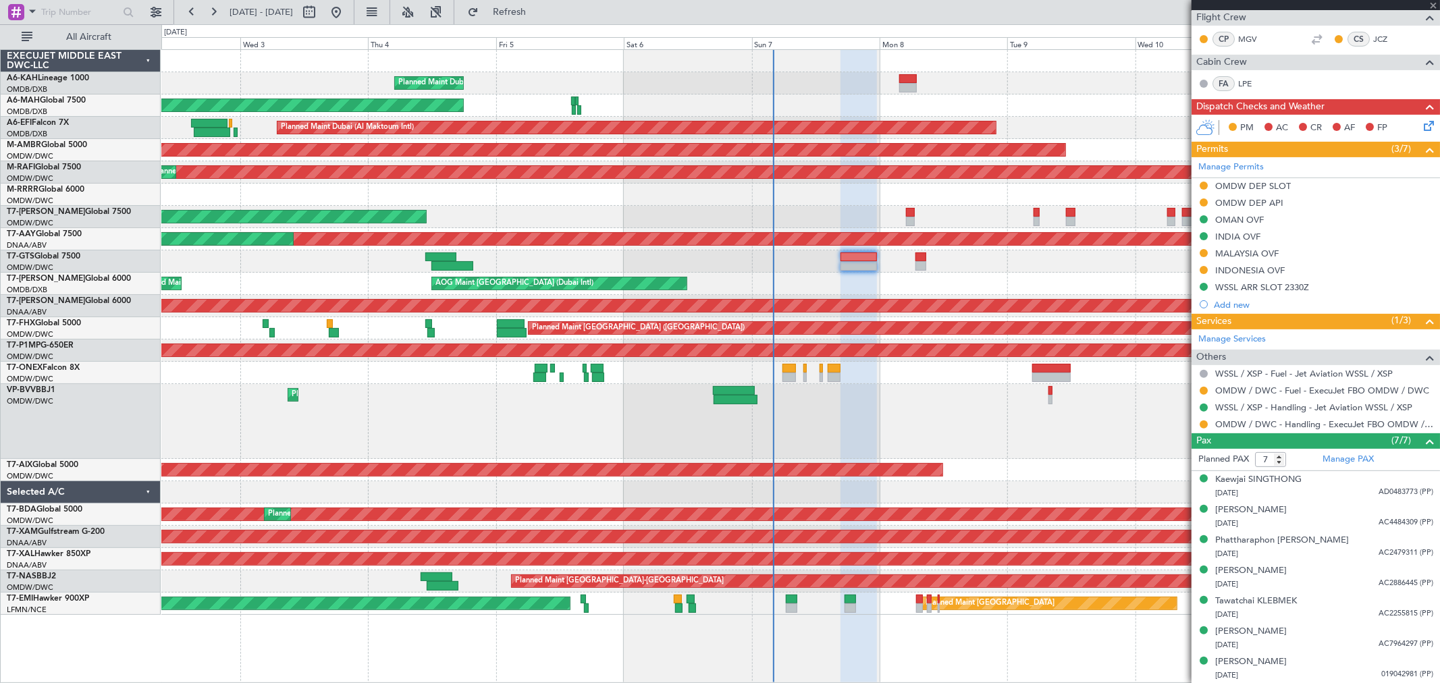
type input "4"
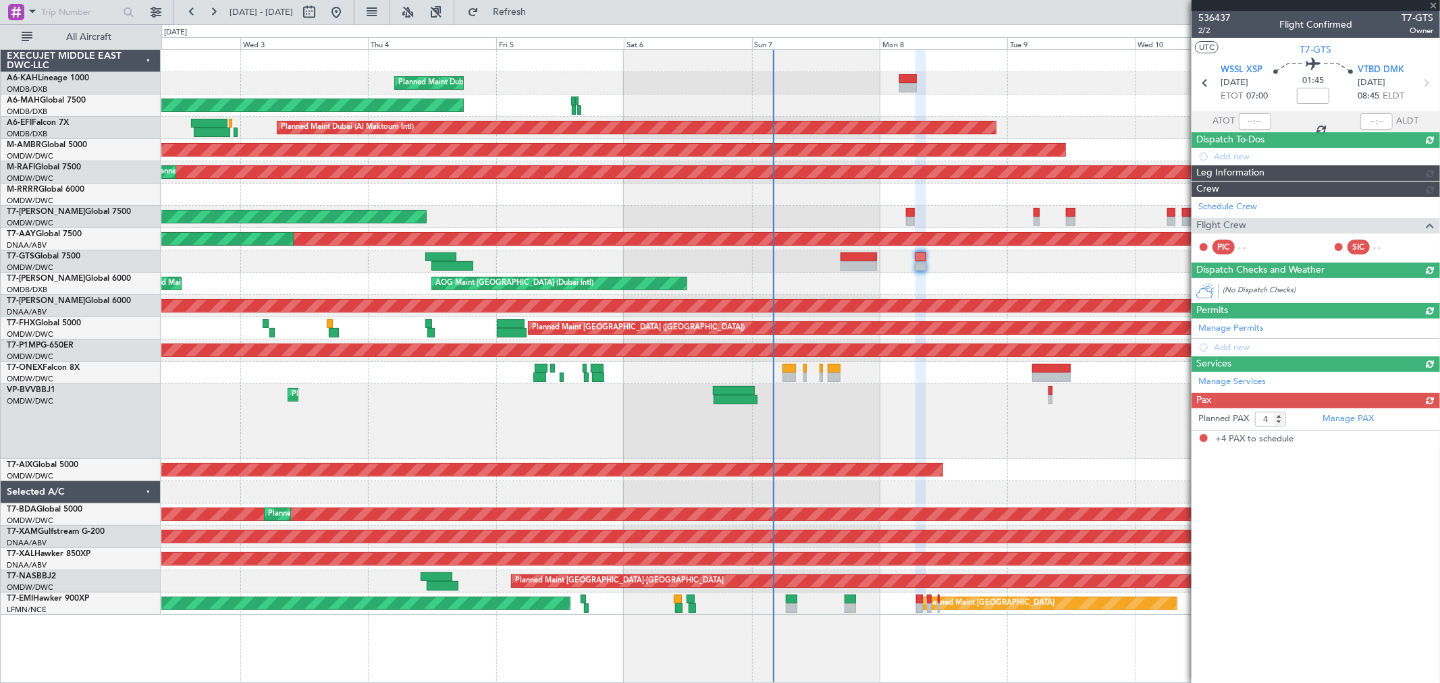
scroll to position [0, 0]
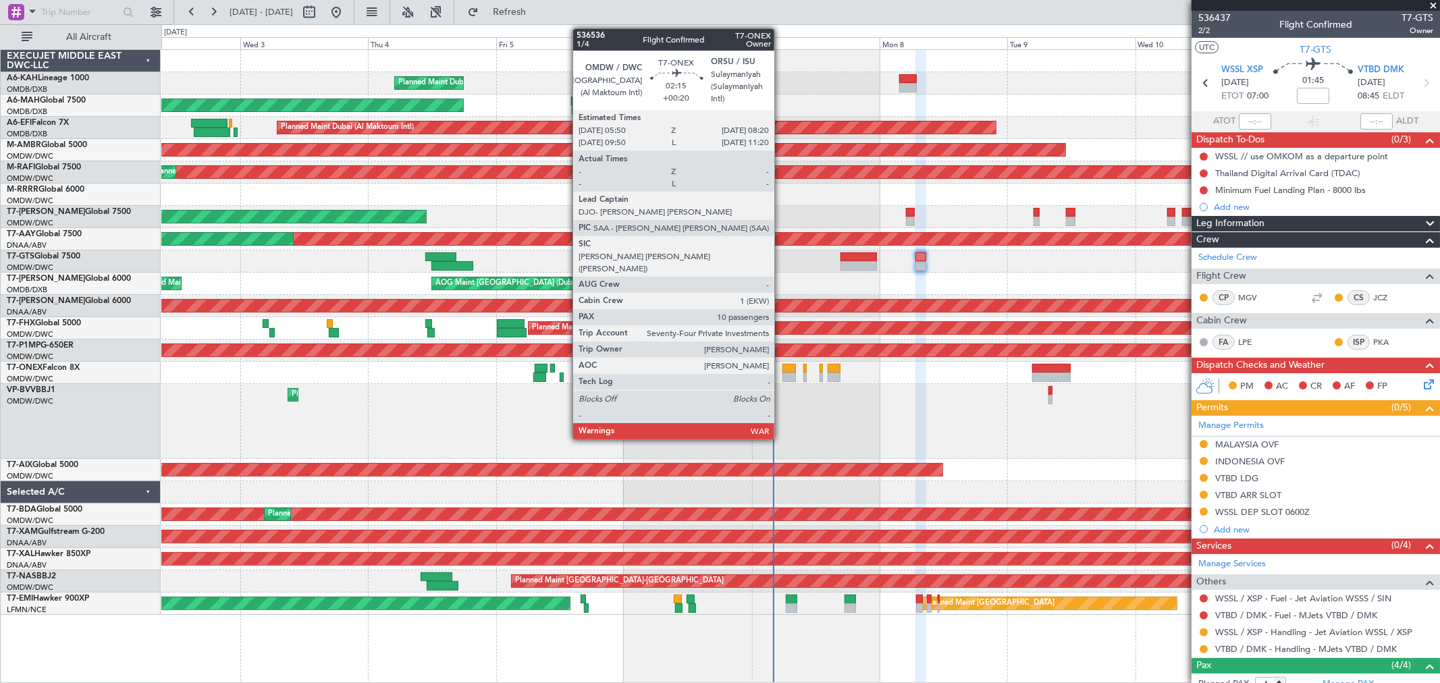
click at [782, 375] on div at bounding box center [788, 377] width 13 height 9
type input "+00:20"
type input "10"
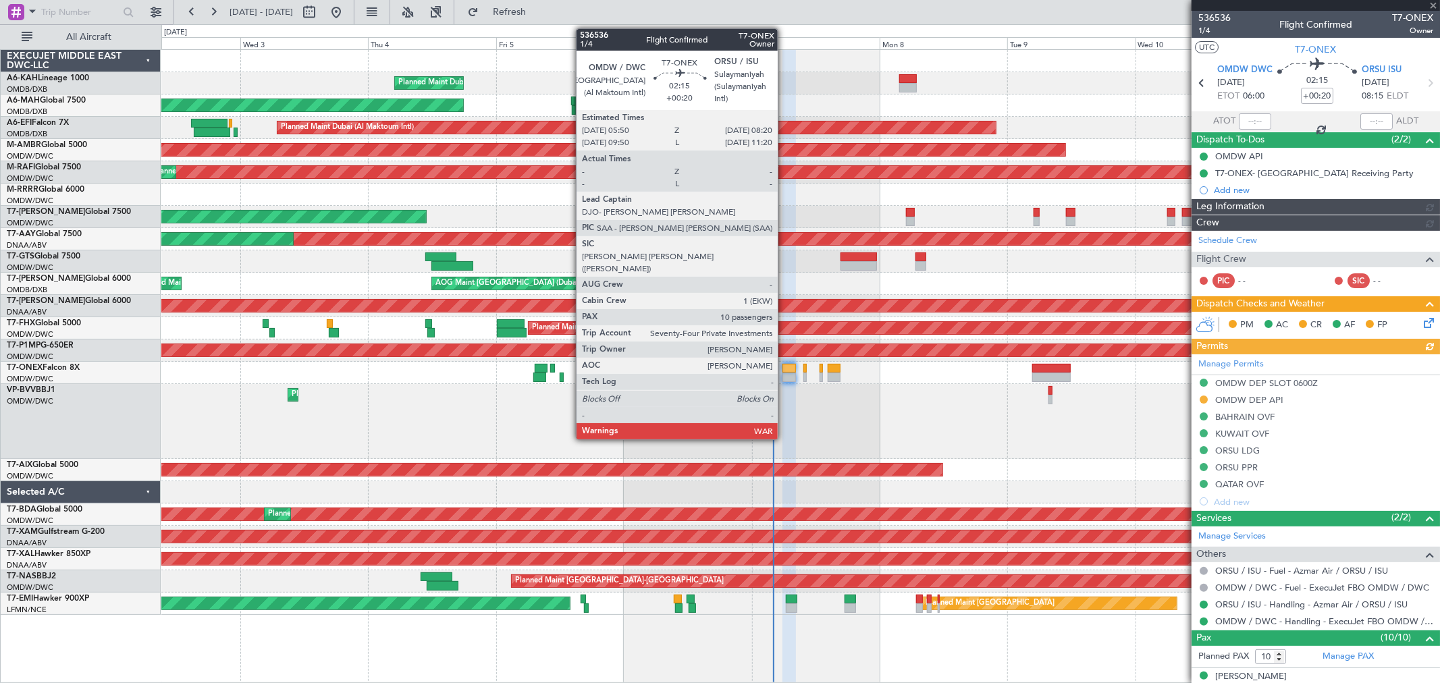
type input "[PERSON_NAME] (ANI)"
type input "7225"
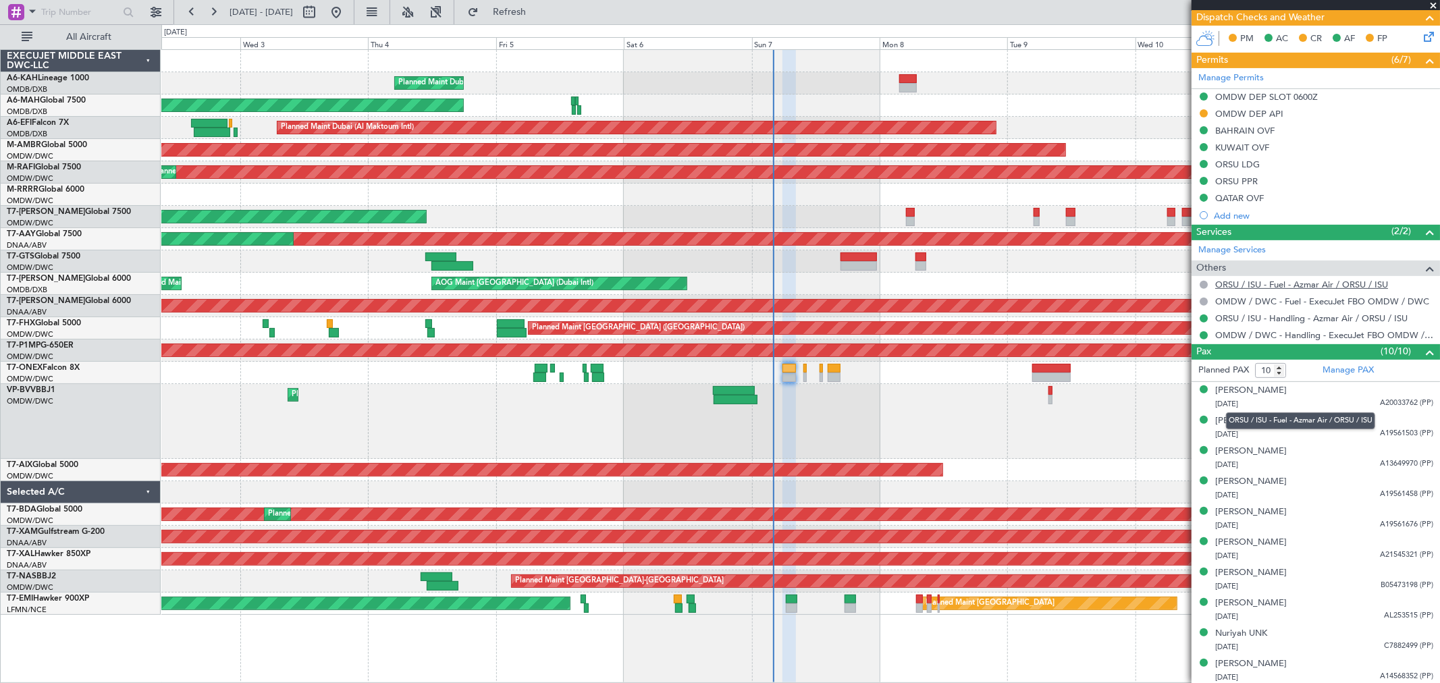
scroll to position [333, 0]
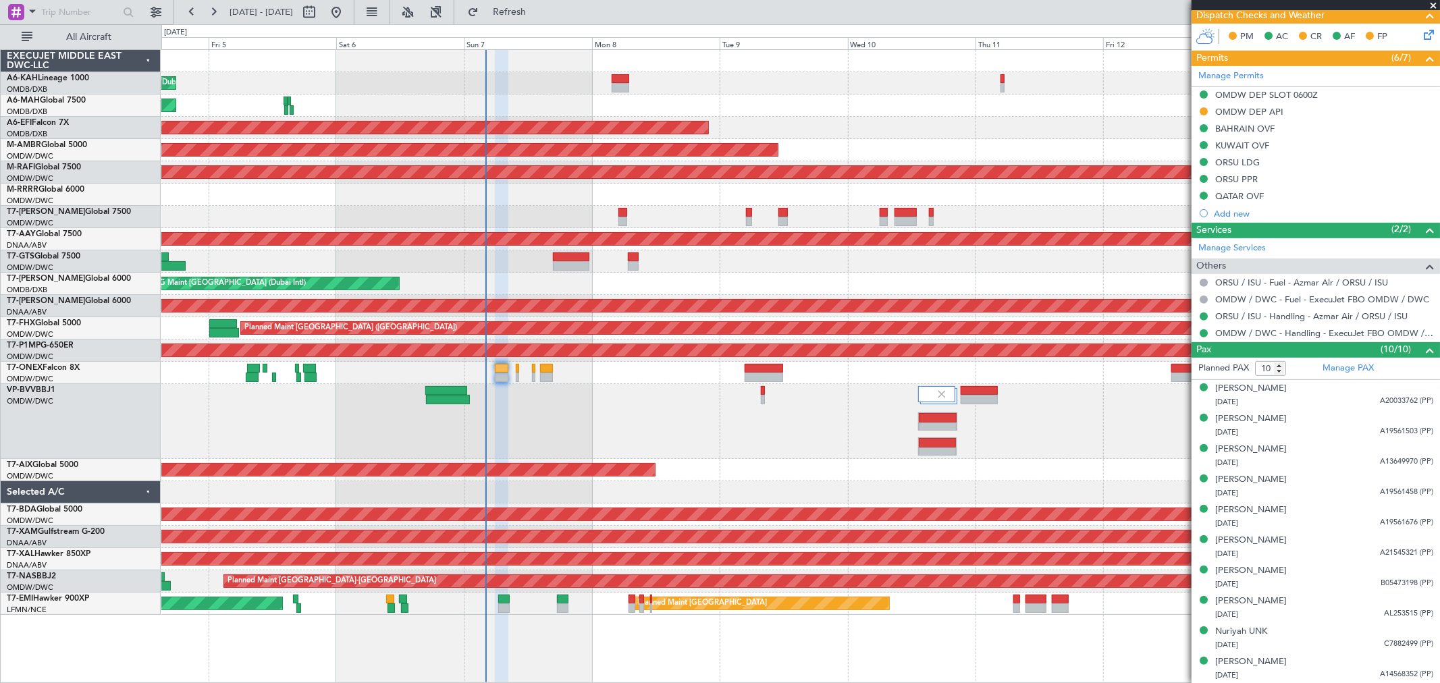
click at [745, 416] on div "Planned Maint Dubai (Al Maktoum Intl) Planned Maint Dubai (Dubai Intl) Planned …" at bounding box center [800, 332] width 1278 height 565
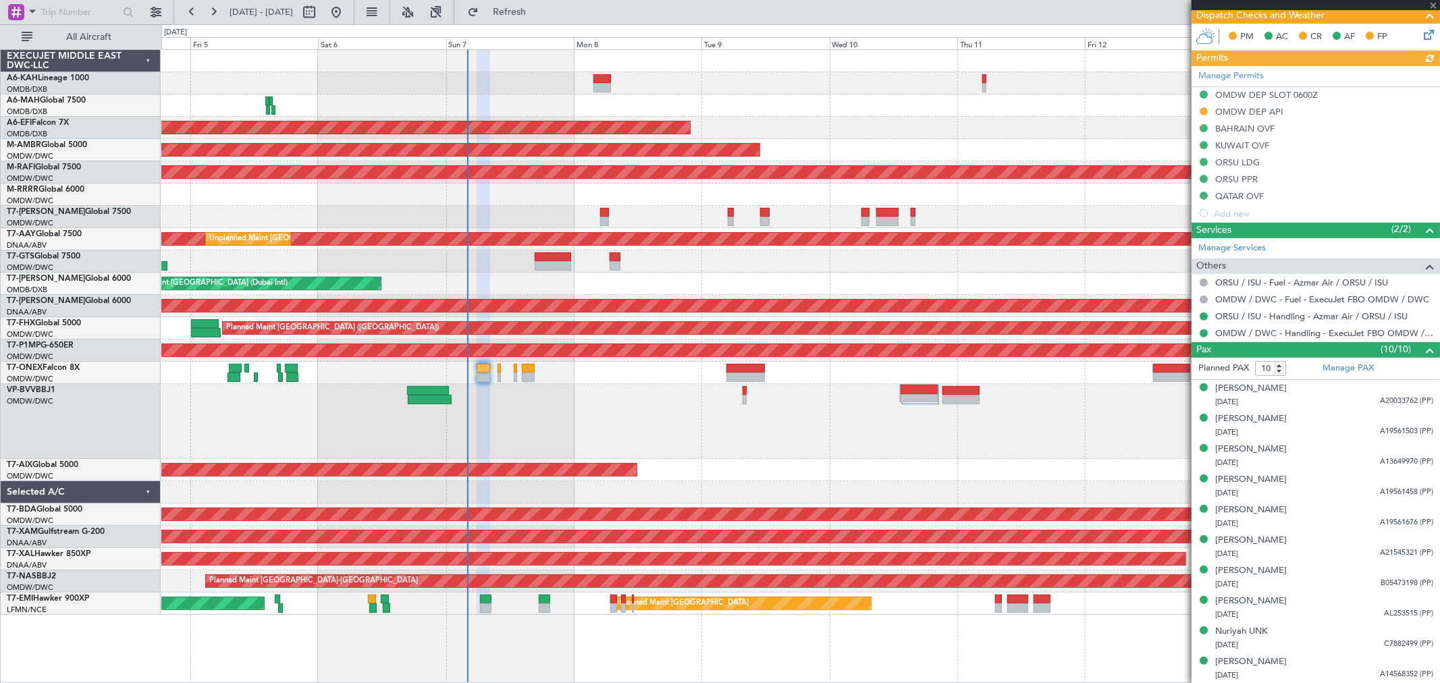
type input "[PERSON_NAME] (ANI)"
type input "7225"
click at [1177, 331] on link "OMDW / DWC - Handling - ExecuJet FBO OMDW / DWC" at bounding box center [1324, 332] width 218 height 11
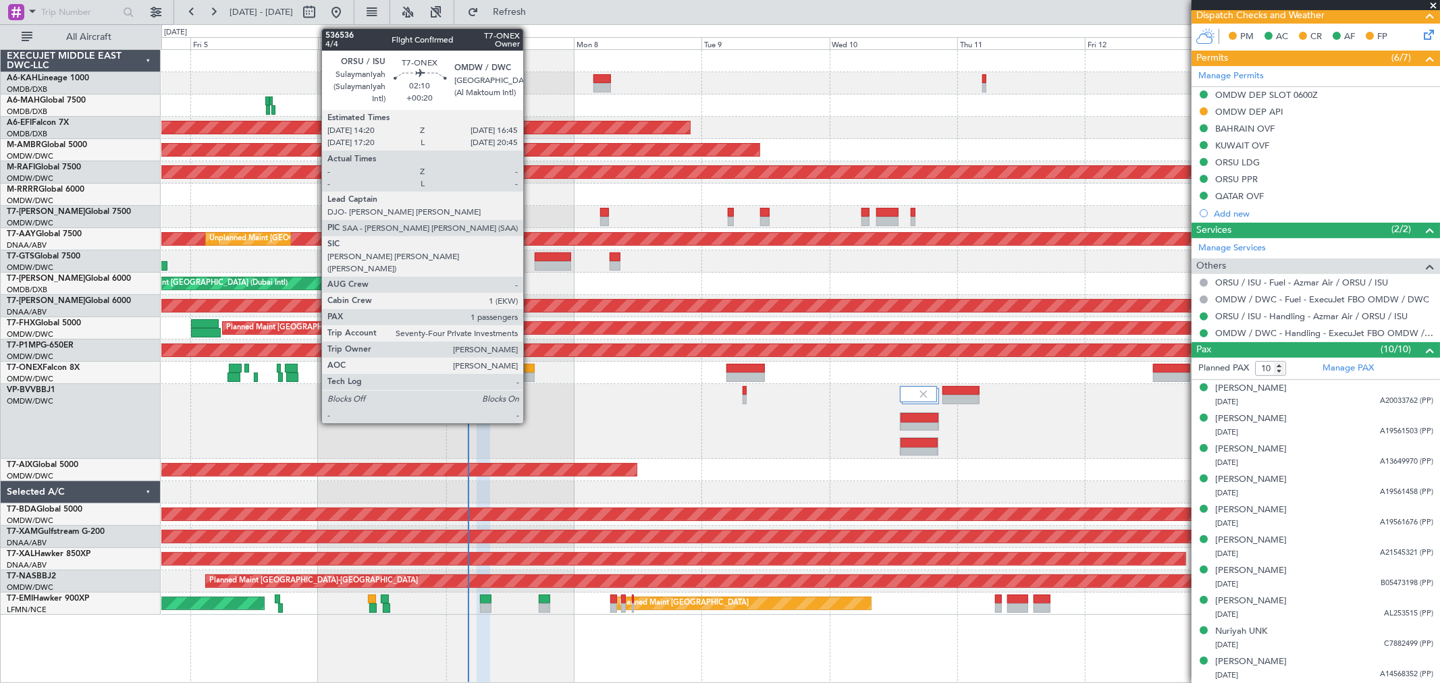
click at [530, 379] on div at bounding box center [528, 377] width 13 height 9
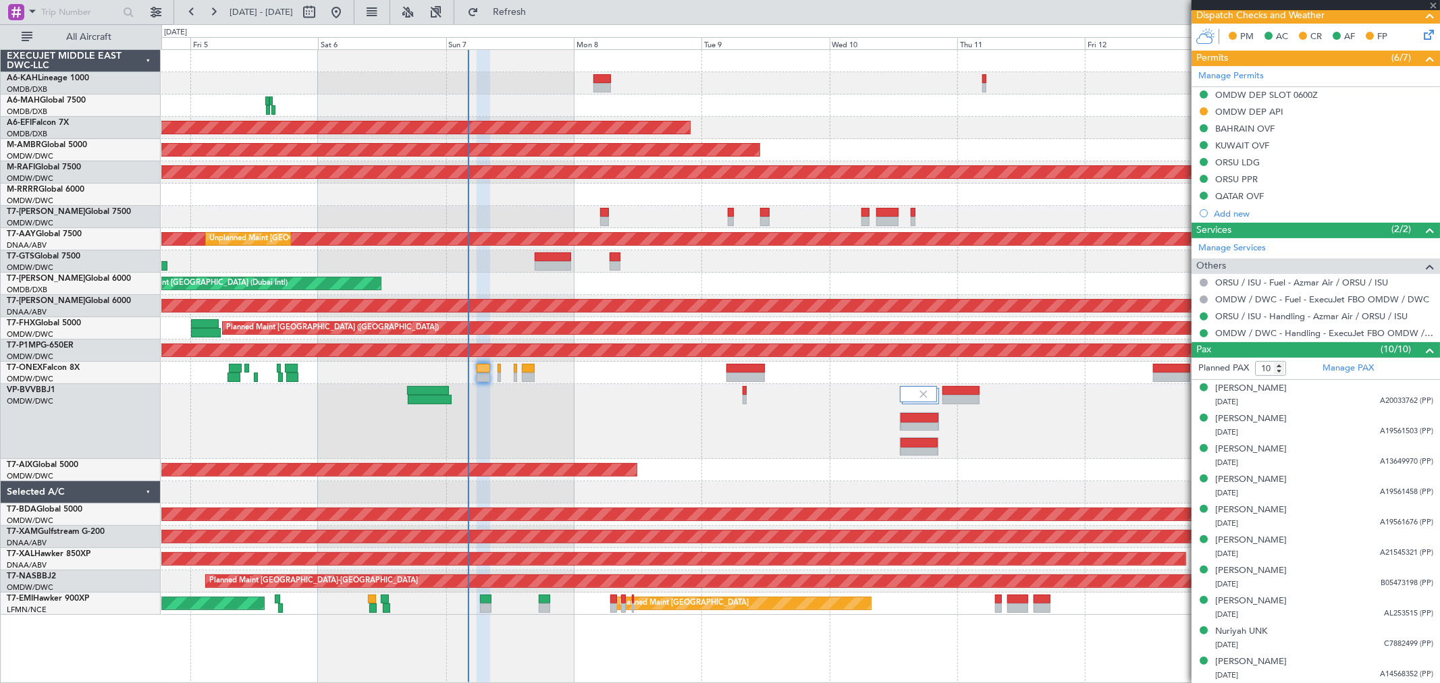
type input "1"
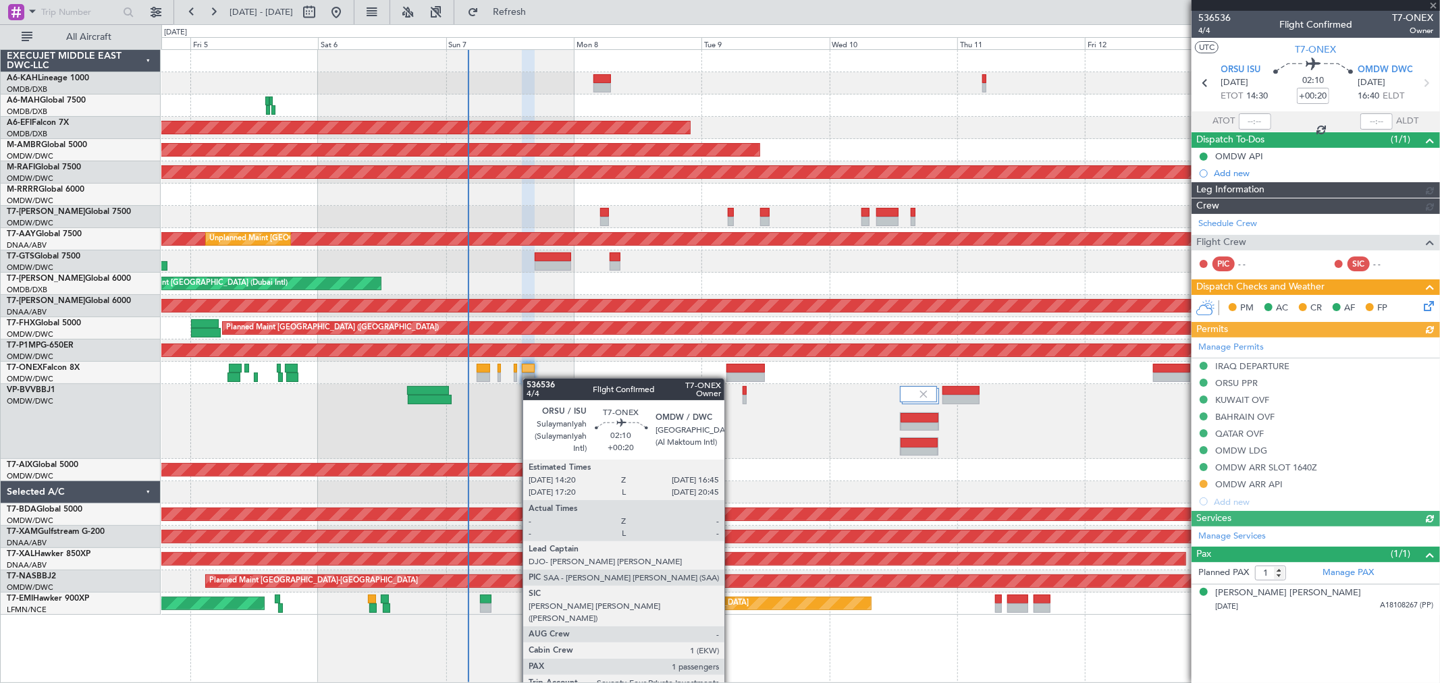
type input "[PERSON_NAME] (ANI)"
type input "7228"
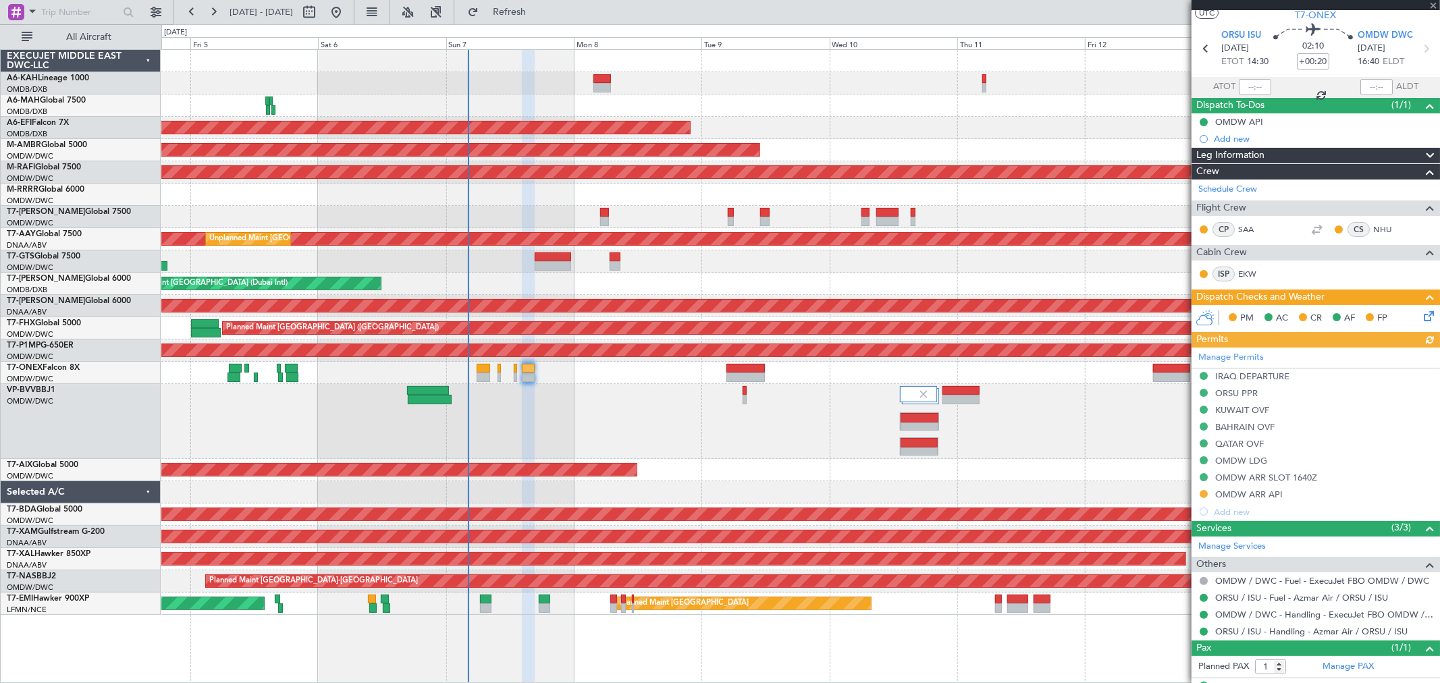
scroll to position [59, 0]
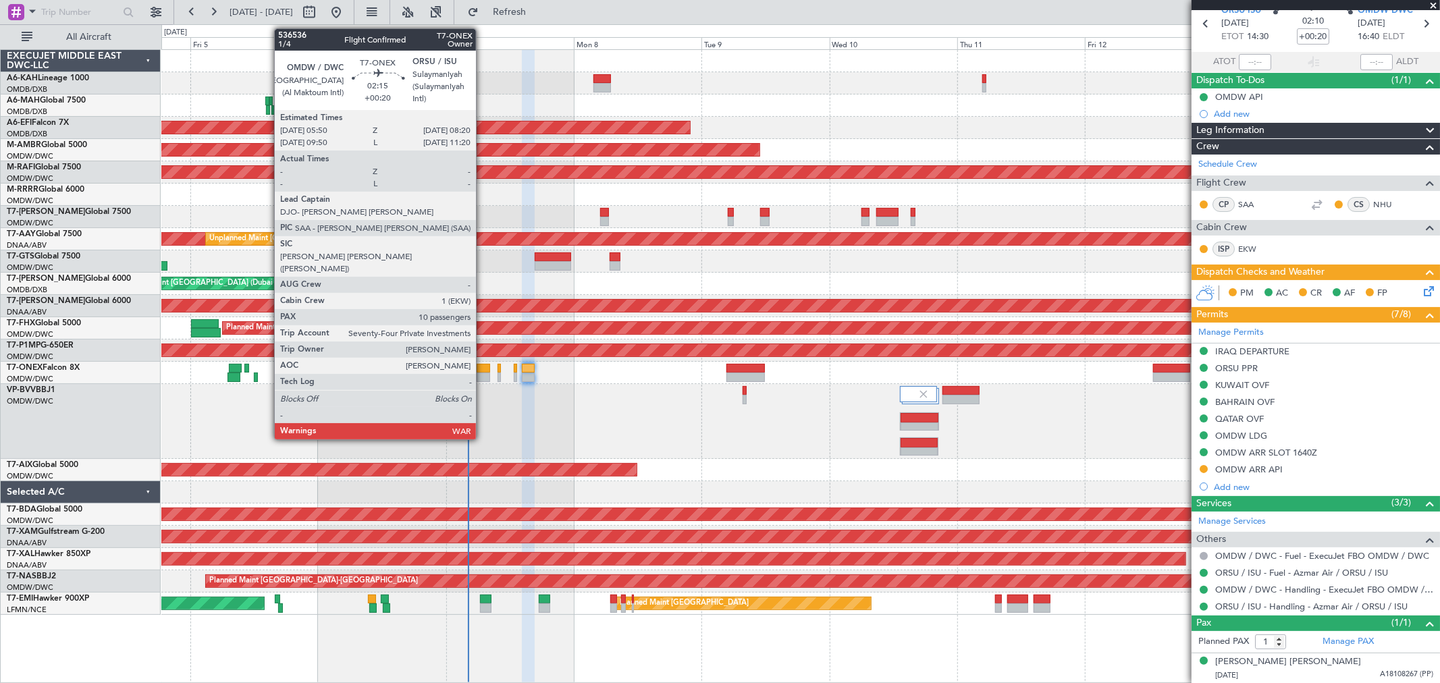
click at [483, 373] on div at bounding box center [483, 377] width 13 height 9
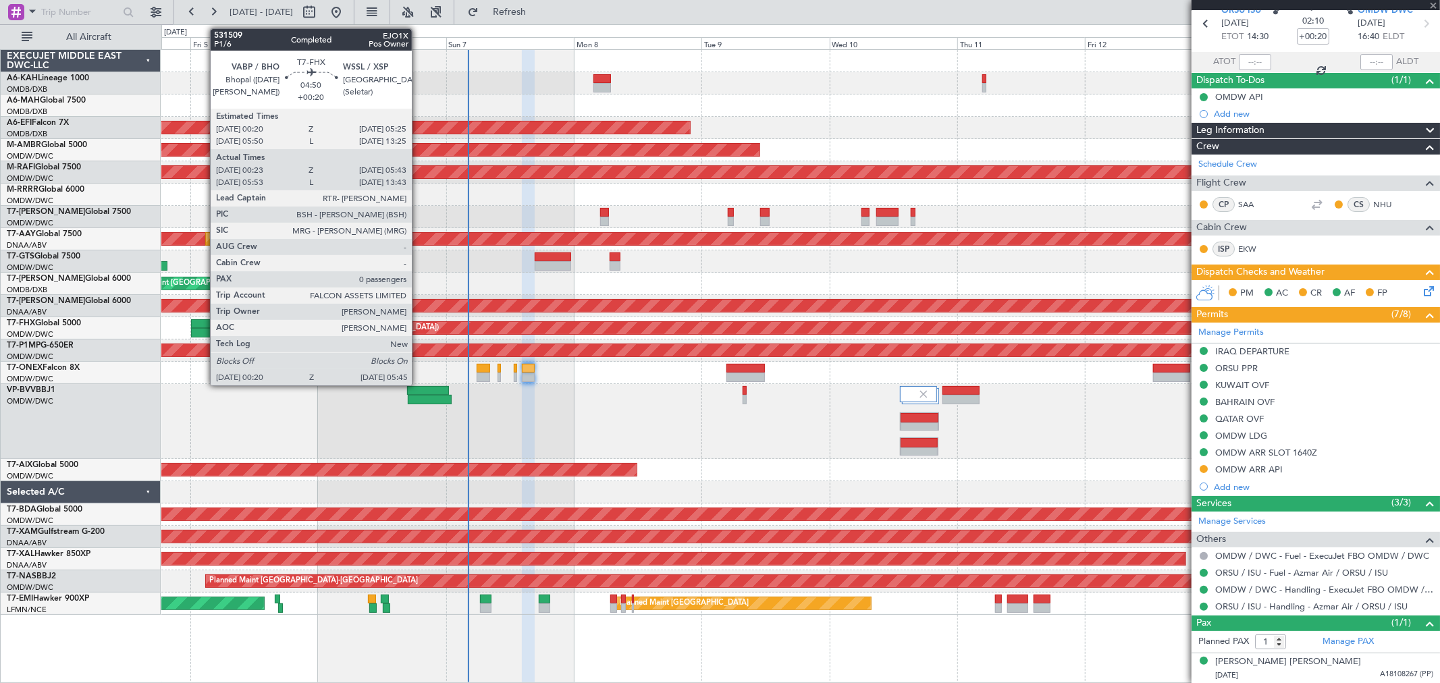
type input "10"
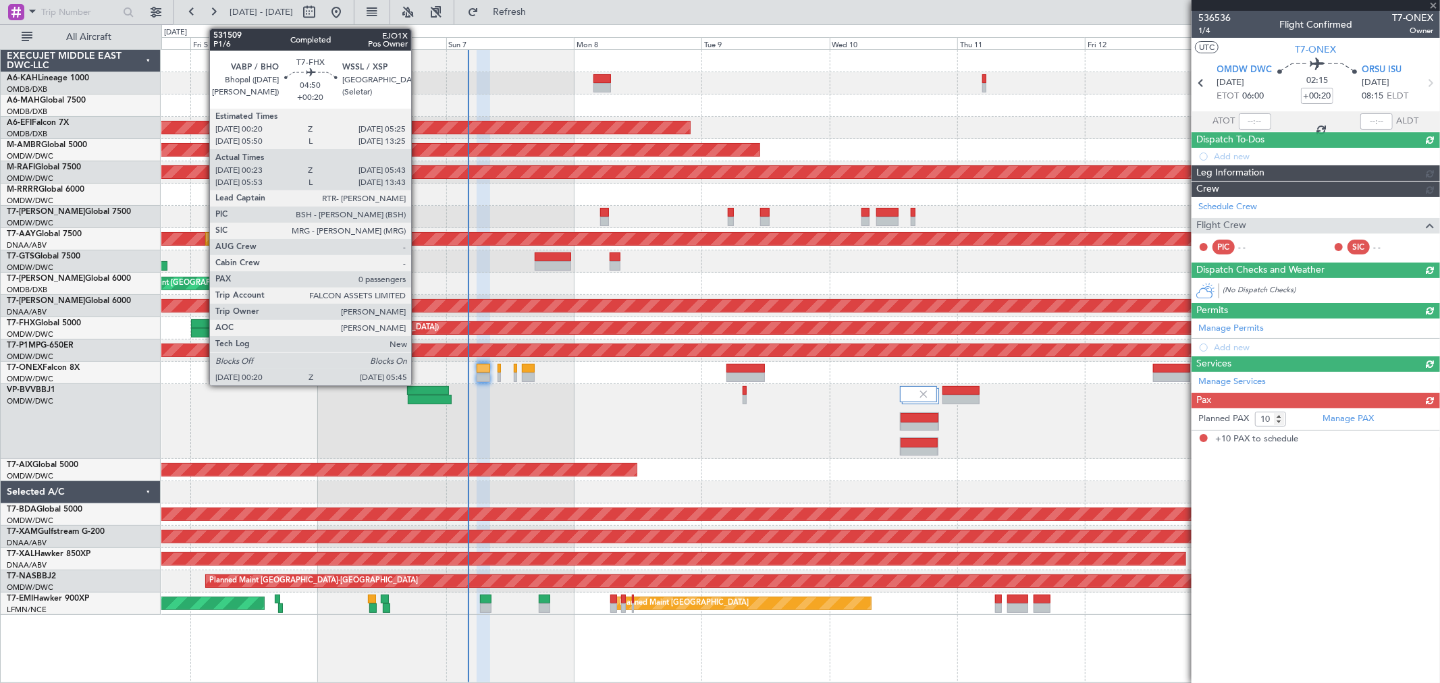
scroll to position [0, 0]
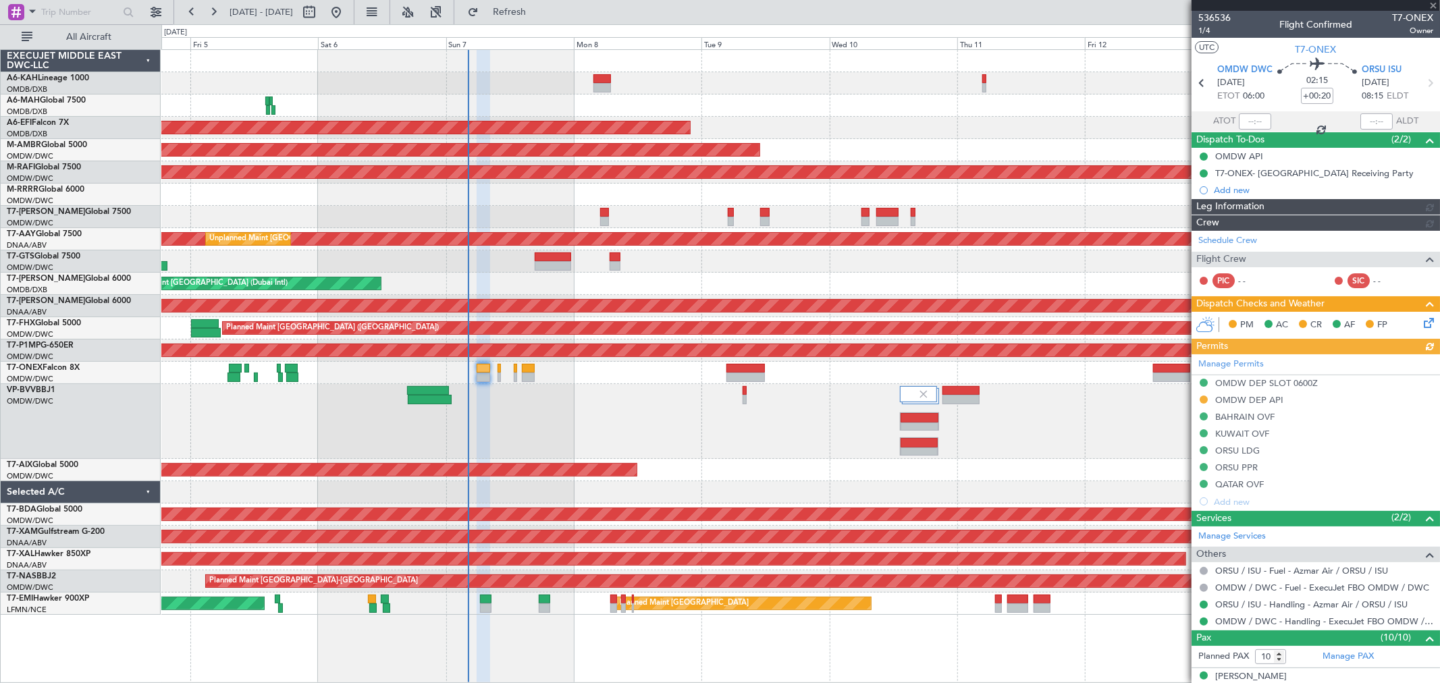
type input "[PERSON_NAME] (ANI)"
type input "7225"
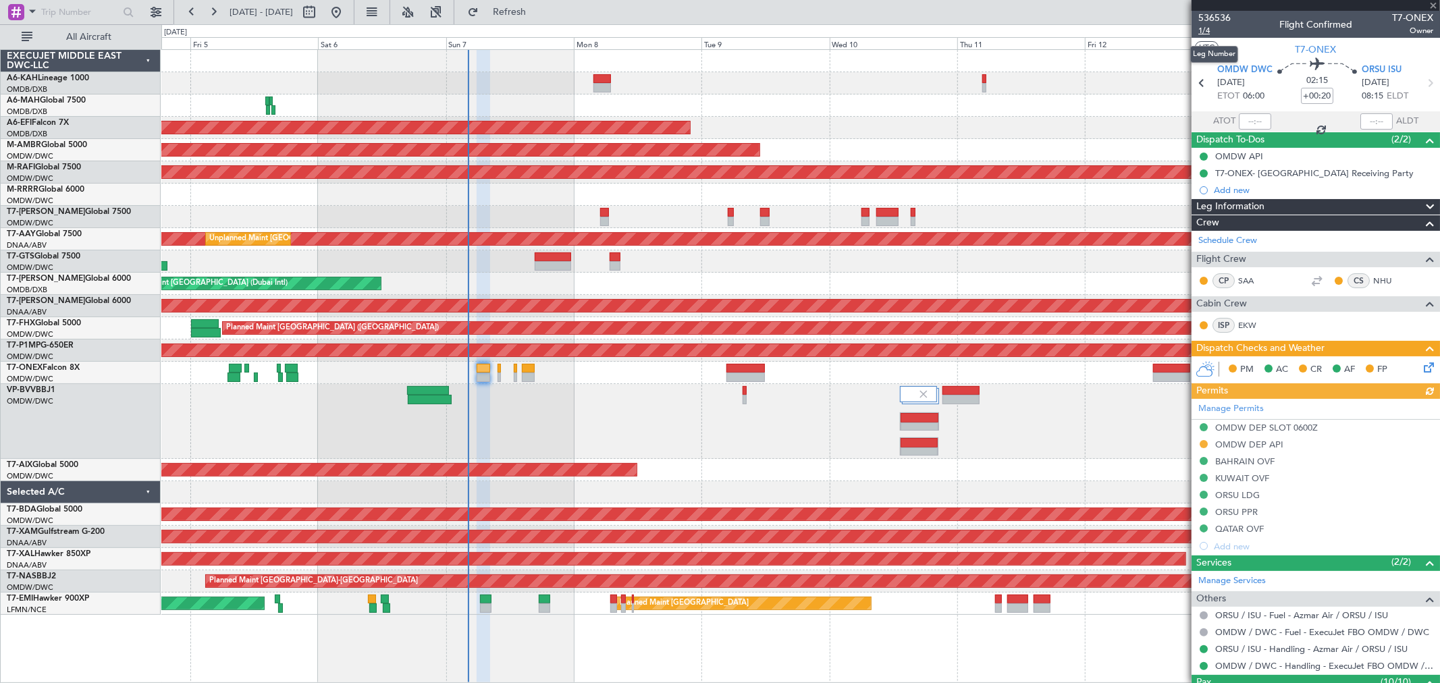
click at [1177, 28] on span "1/4" at bounding box center [1214, 30] width 32 height 11
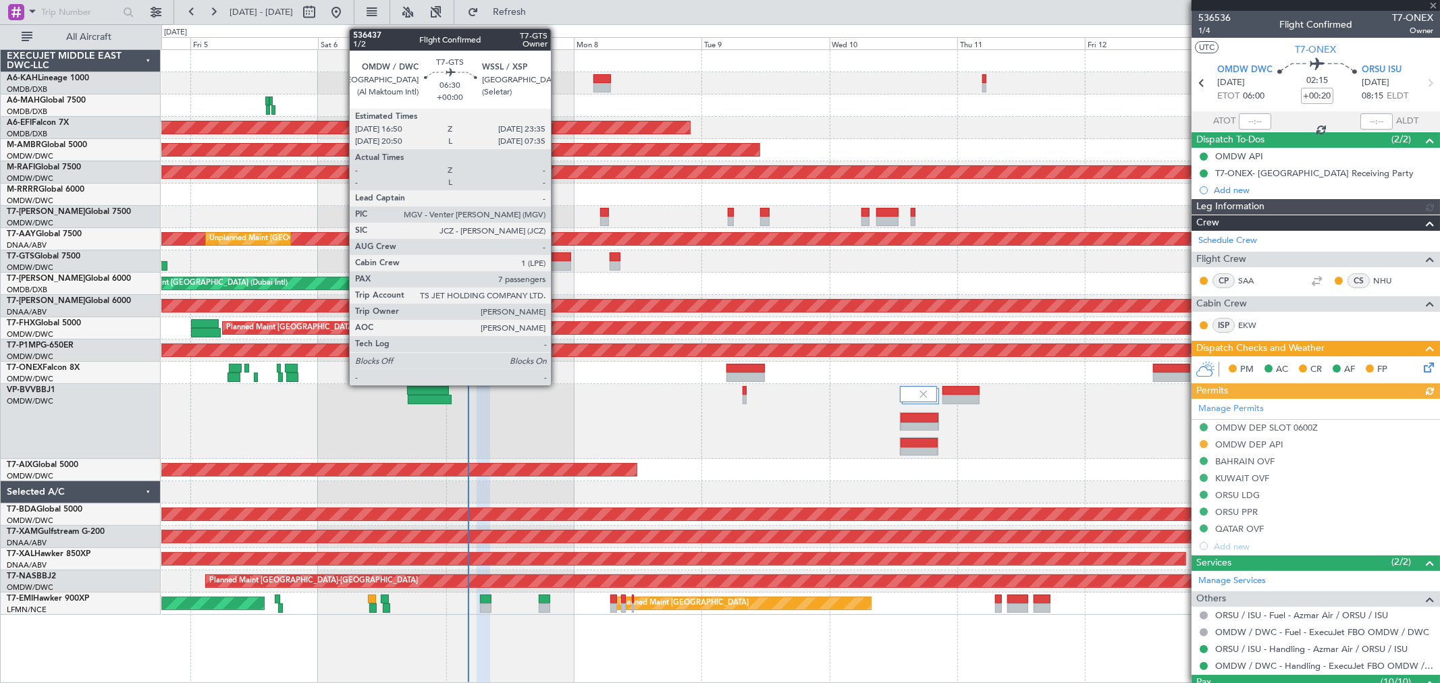
type input "[PERSON_NAME] (ANI)"
type input "7225"
click at [558, 262] on div at bounding box center [553, 265] width 36 height 9
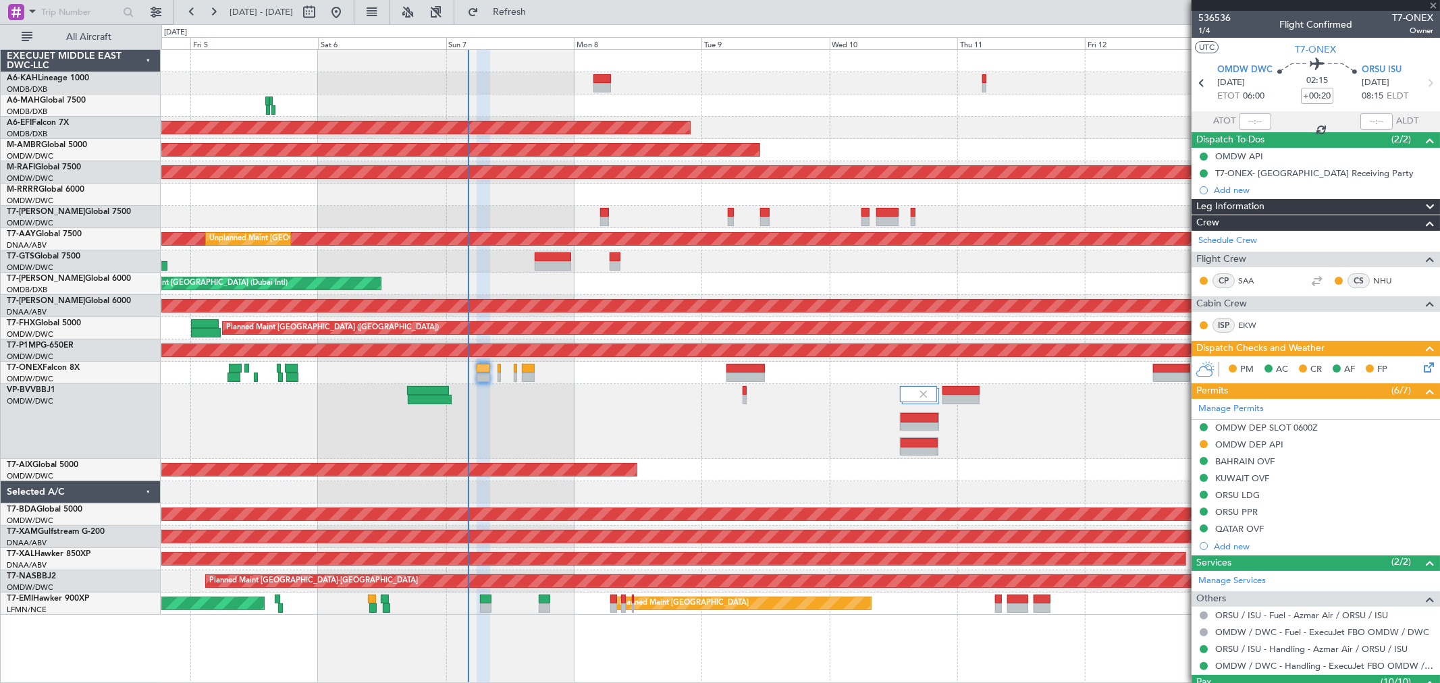
type input "7"
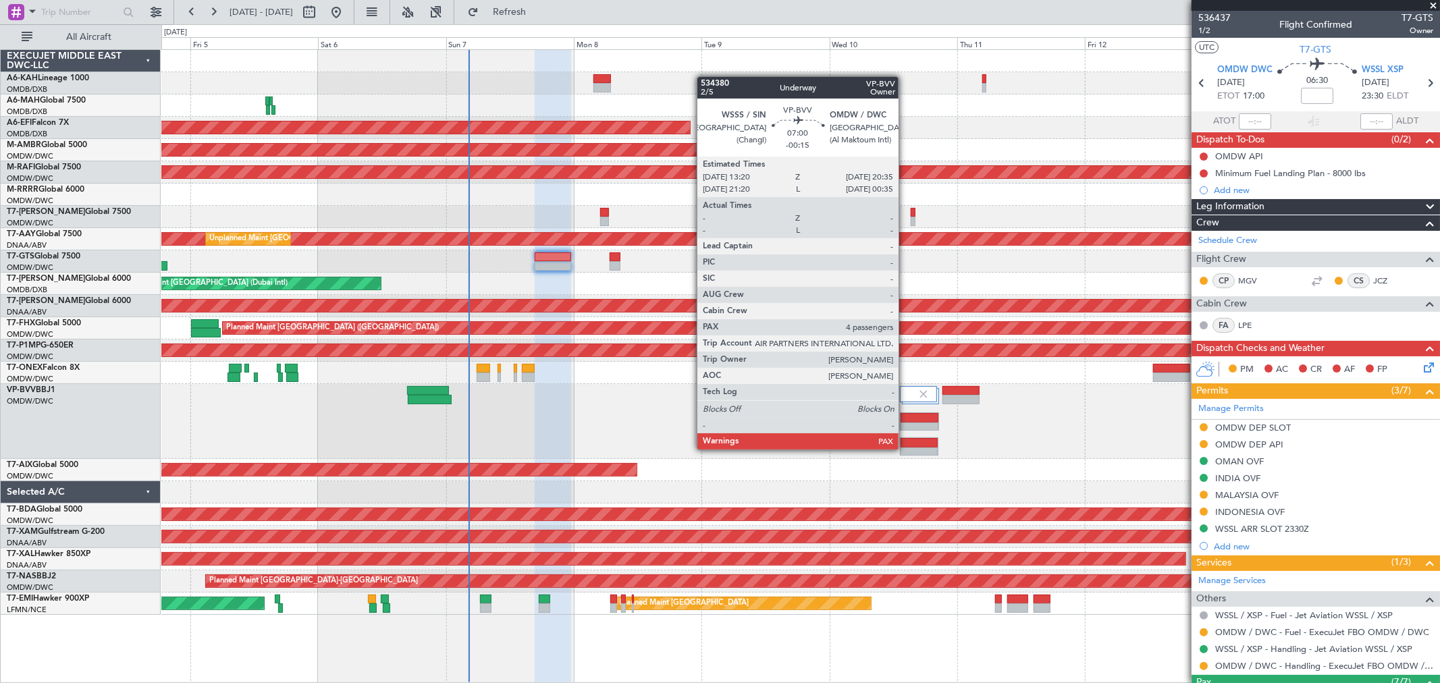
click at [905, 448] on div at bounding box center [919, 452] width 38 height 9
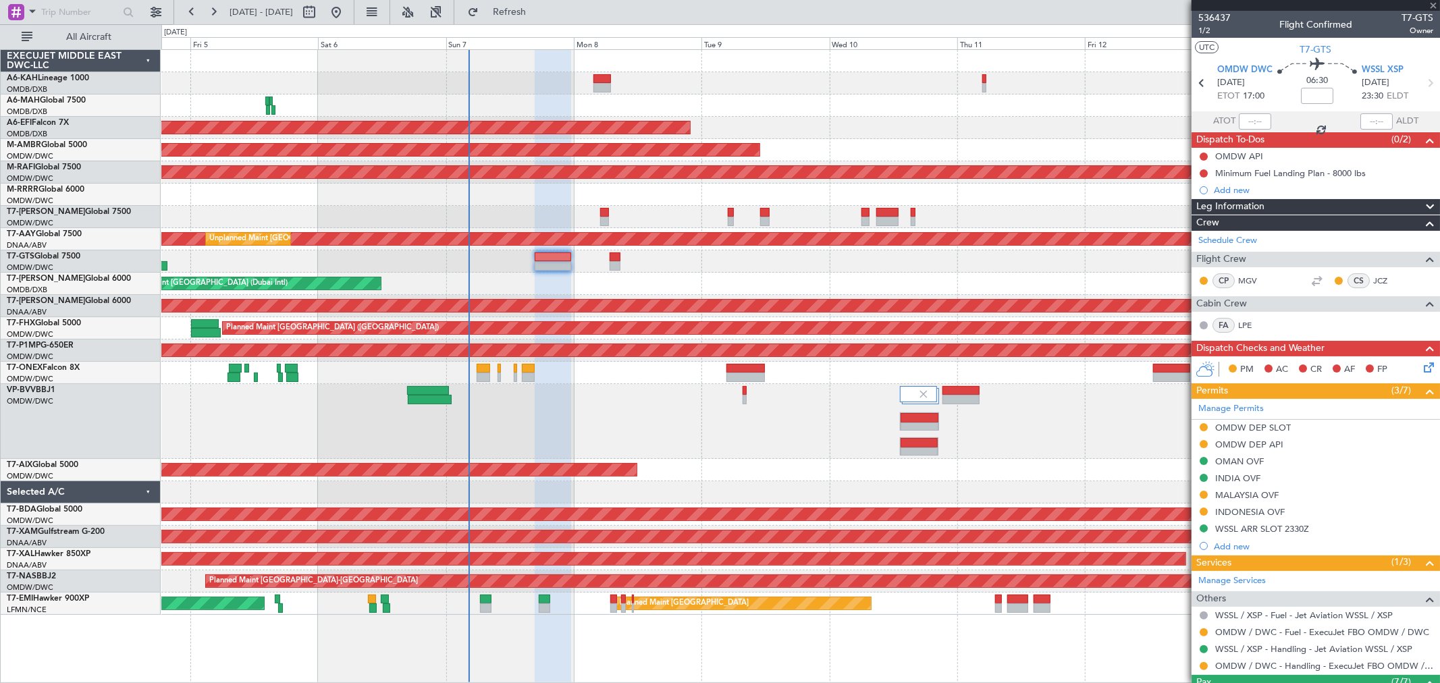
type input "-00:15"
type input "4"
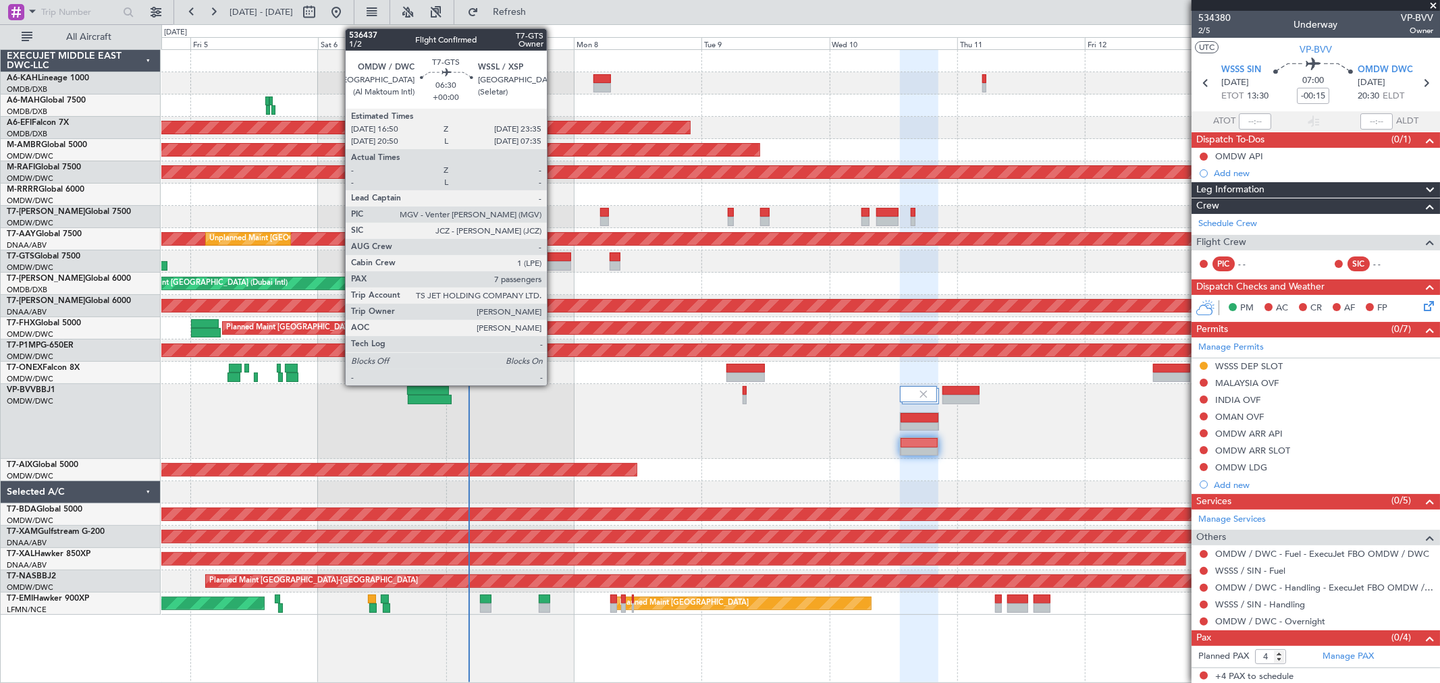
click at [553, 256] on div at bounding box center [553, 256] width 36 height 9
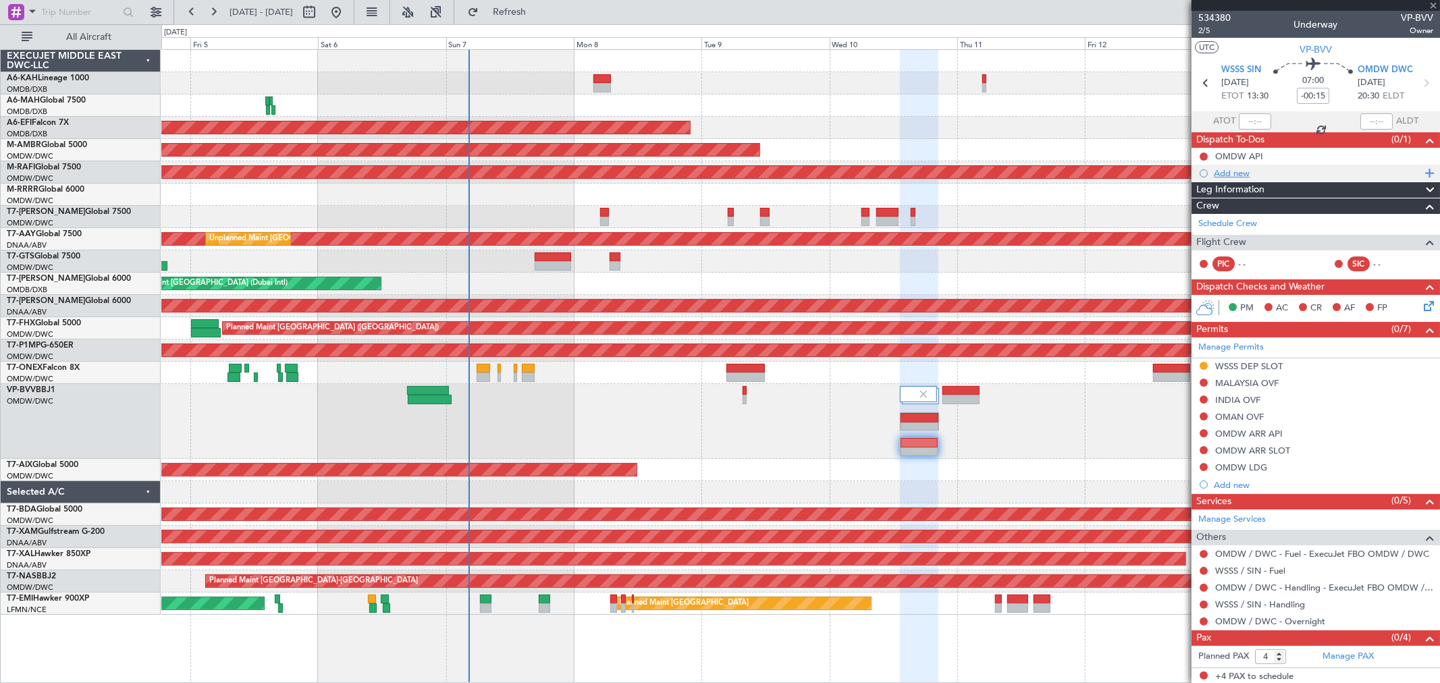
type input "7"
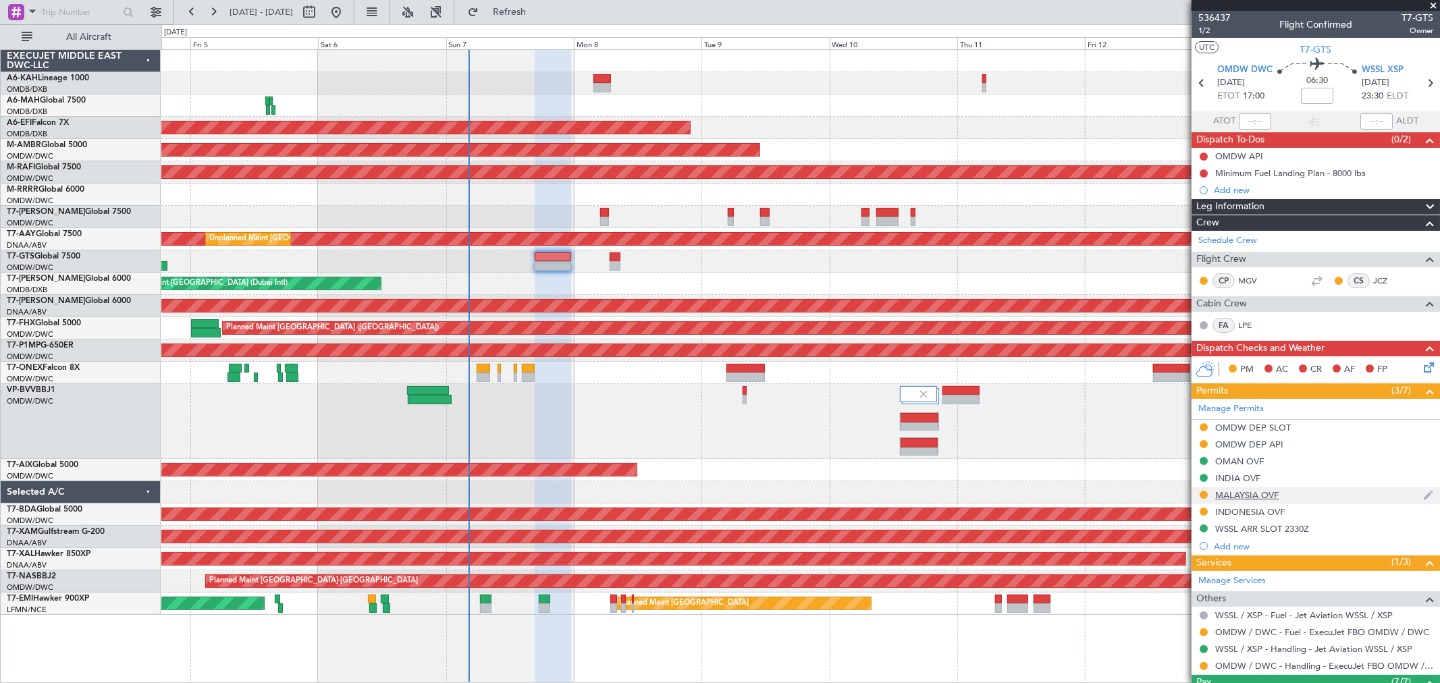
click at [1177, 496] on div "MALAYSIA OVF" at bounding box center [1246, 494] width 63 height 11
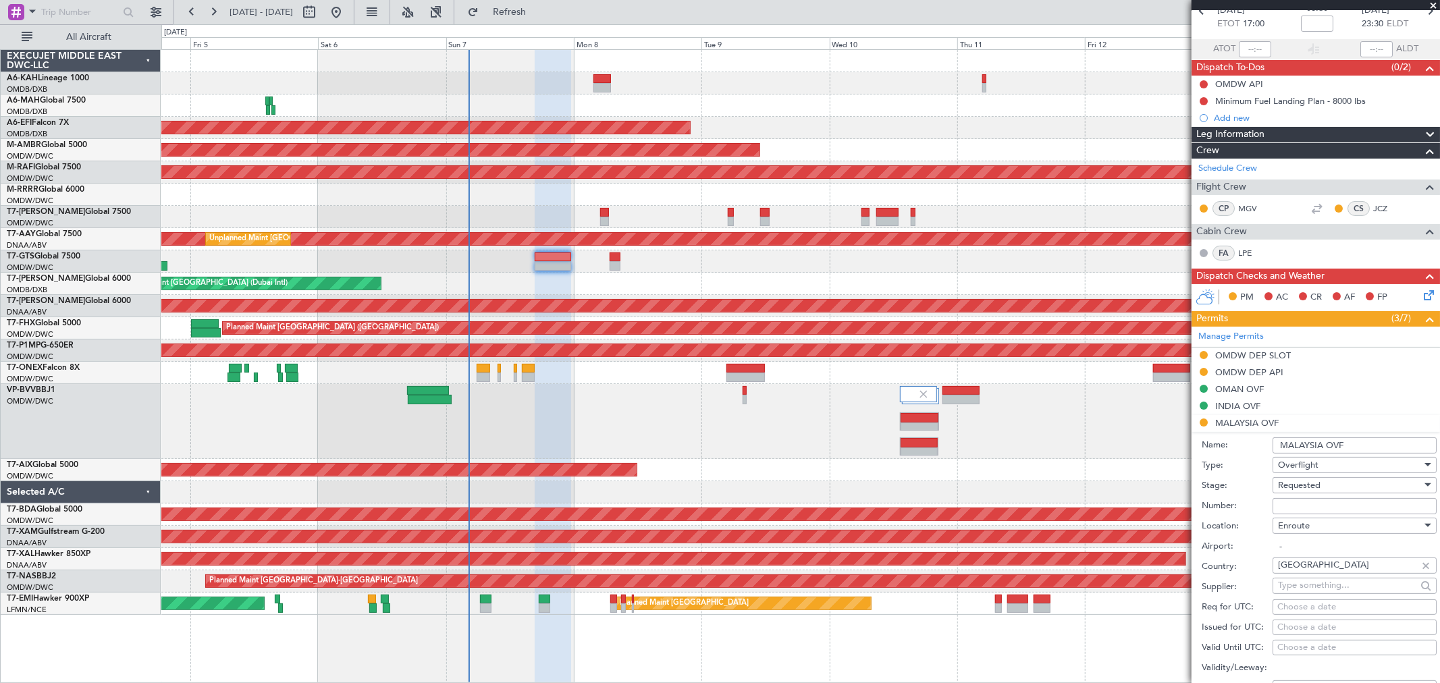
scroll to position [150, 0]
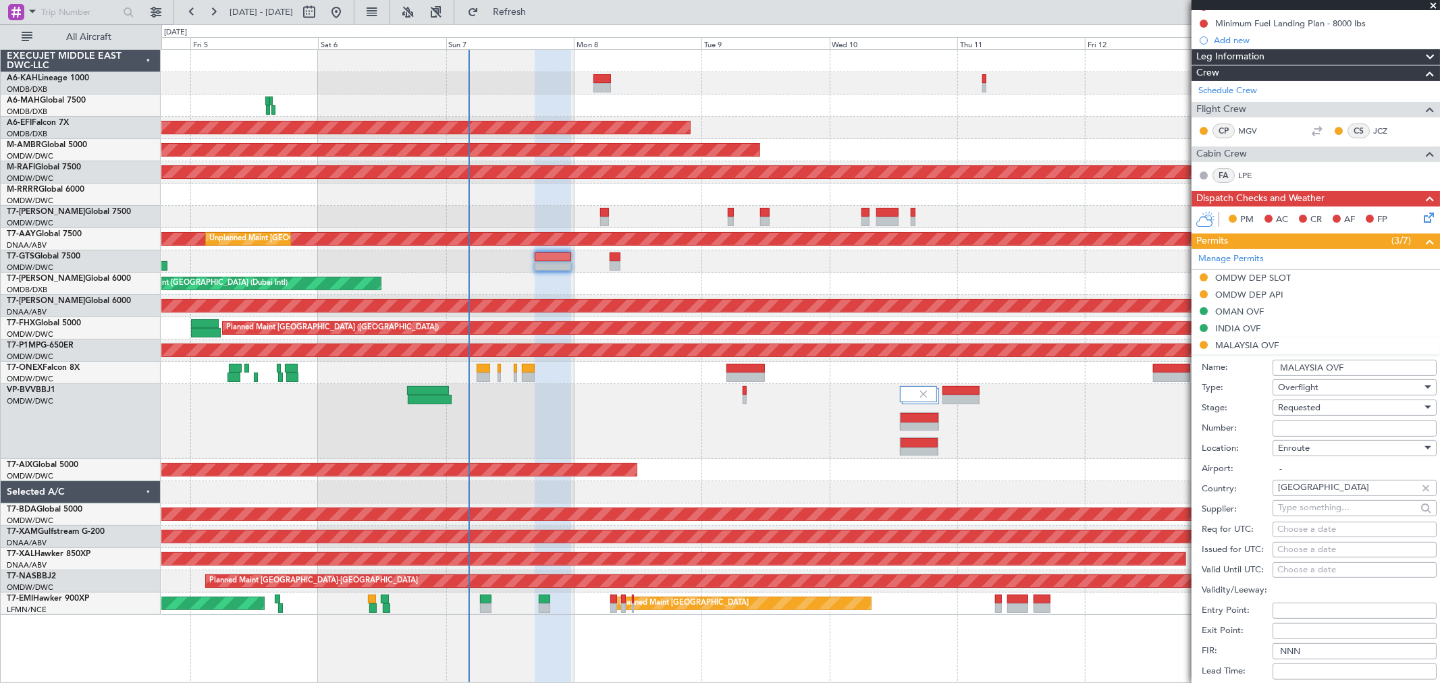
click at [1177, 423] on input "Number:" at bounding box center [1354, 429] width 164 height 16
paste input "CAAM-NS-0292-09-25"
type input "CAAM-NS-0292-09-25"
click at [1177, 410] on span "Requested" at bounding box center [1299, 408] width 43 height 12
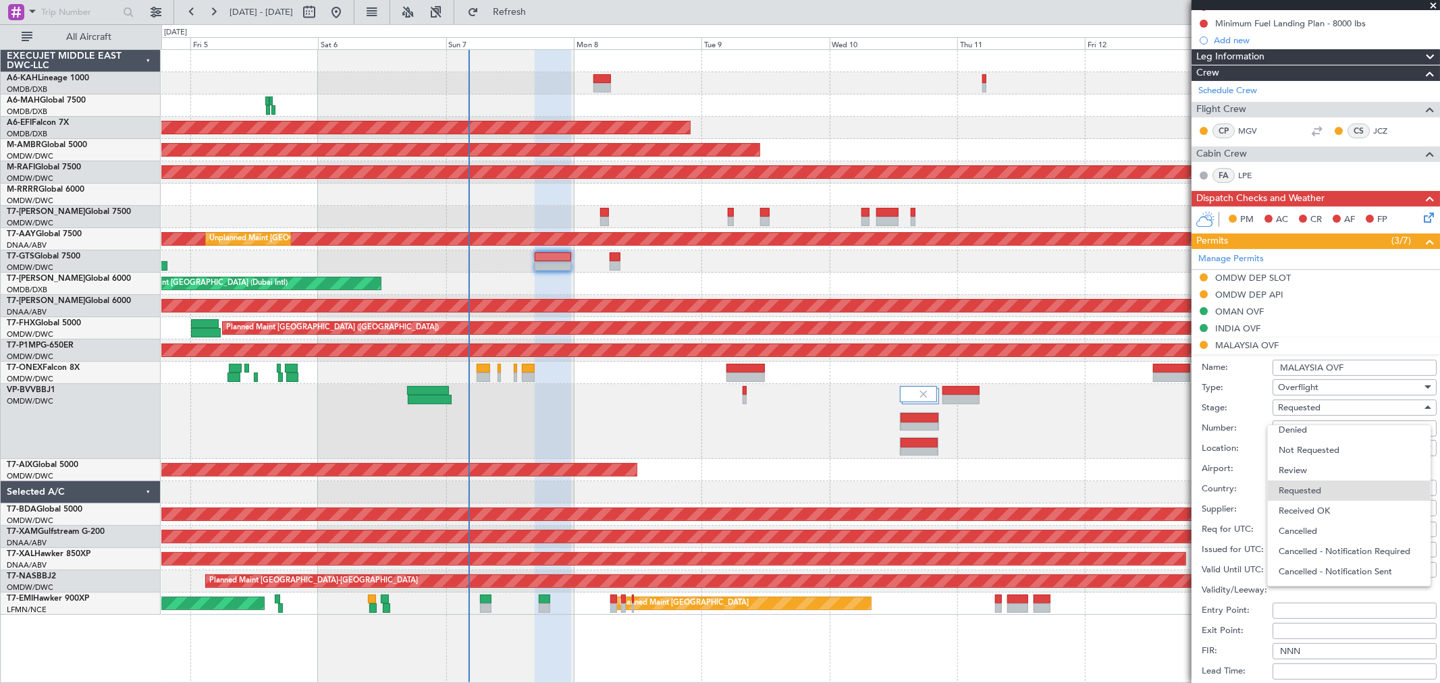
click at [1177, 514] on span "Received OK" at bounding box center [1348, 511] width 140 height 20
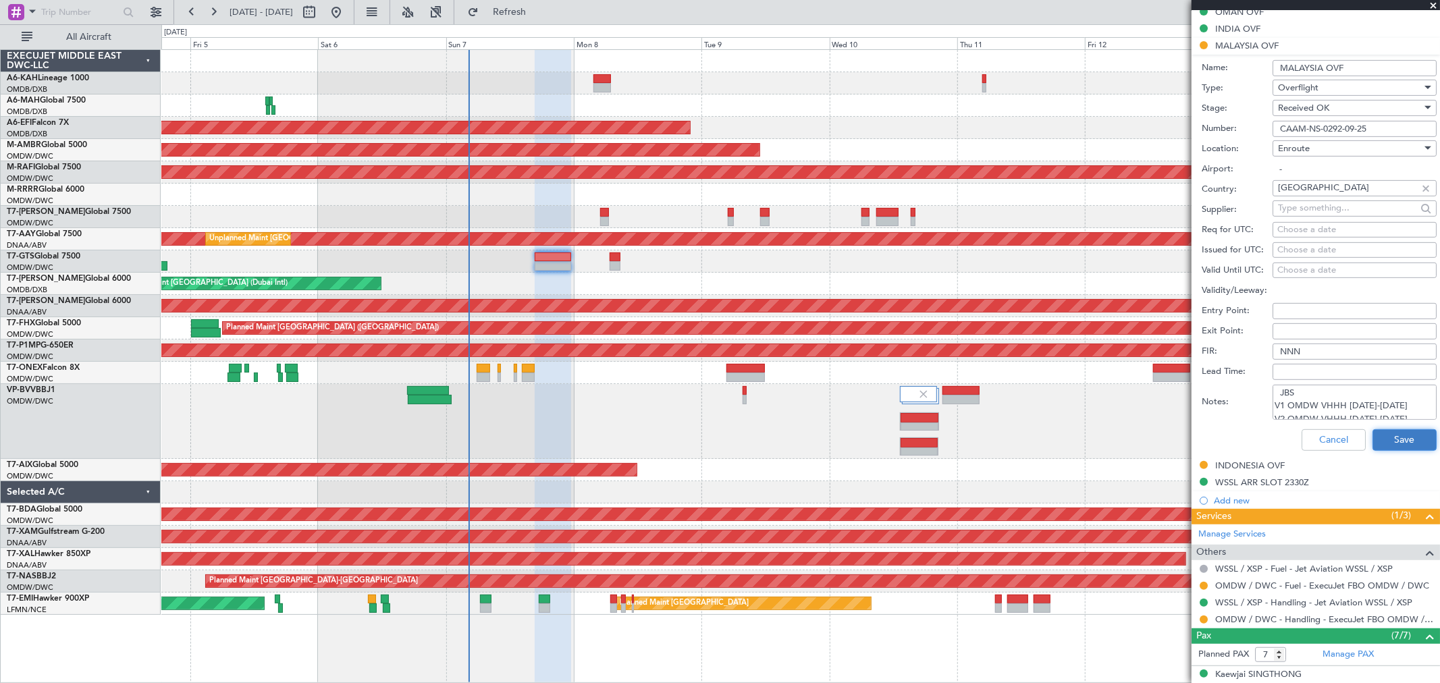
click at [1177, 450] on button "Save" at bounding box center [1404, 440] width 64 height 22
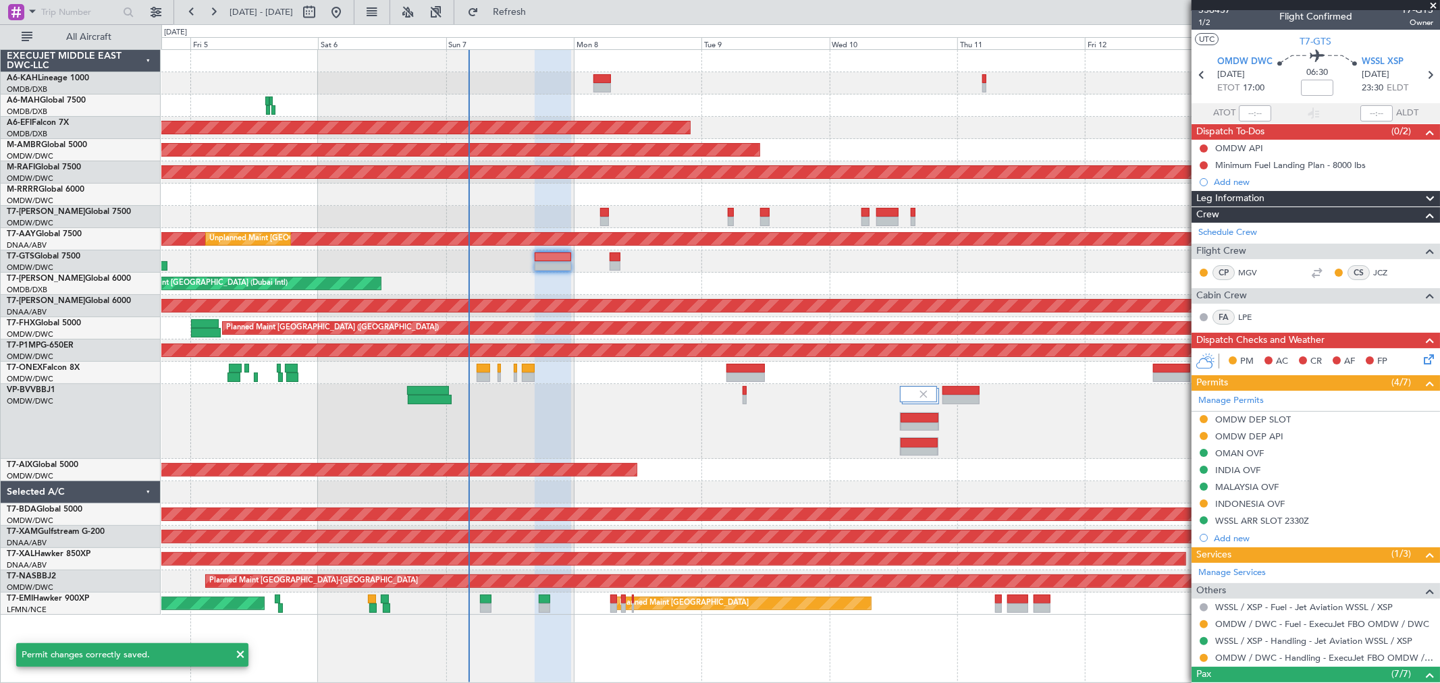
scroll to position [0, 0]
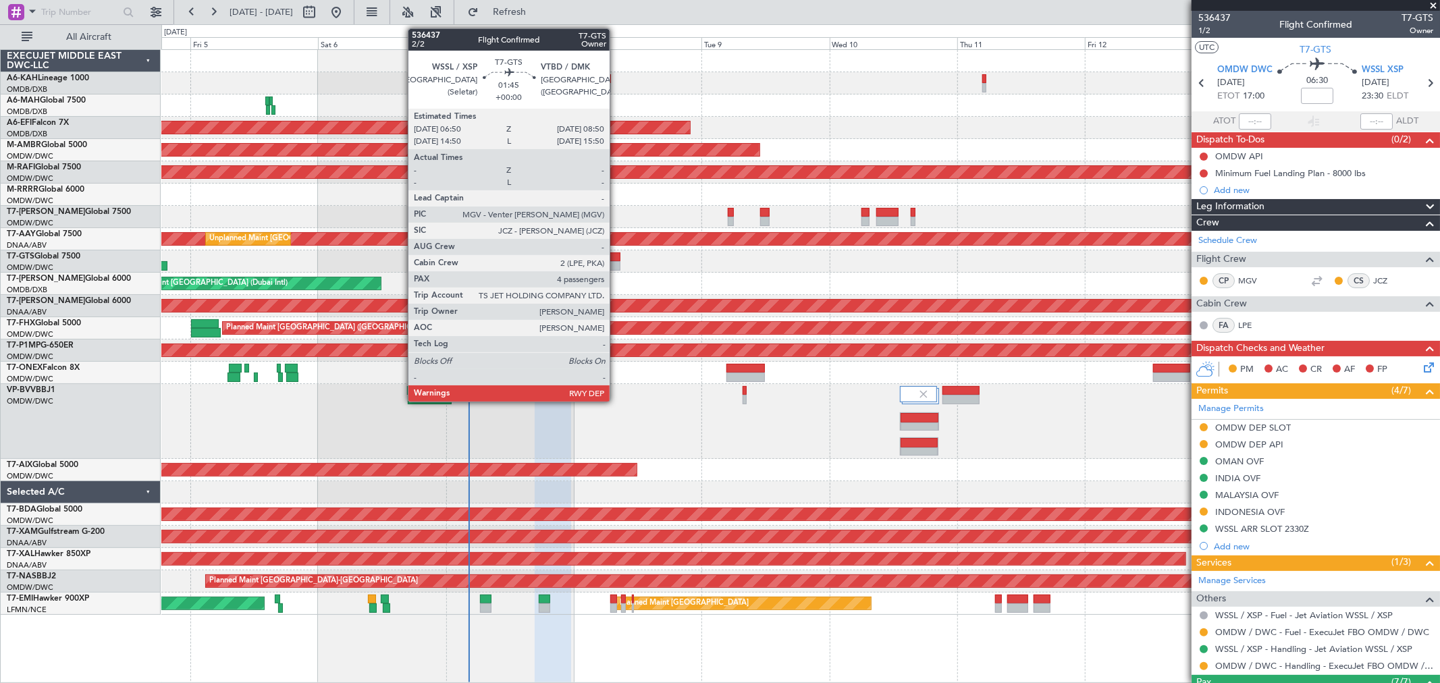
click at [616, 263] on div at bounding box center [615, 265] width 11 height 9
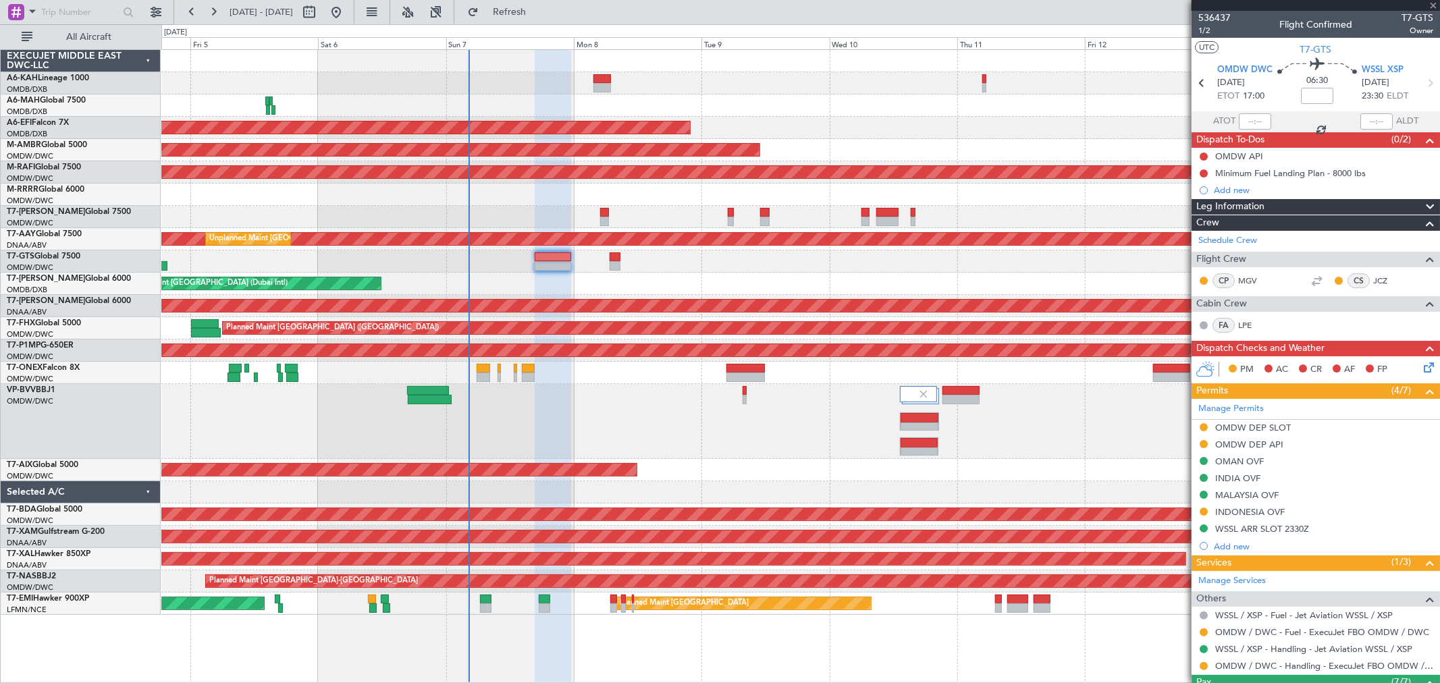
type input "4"
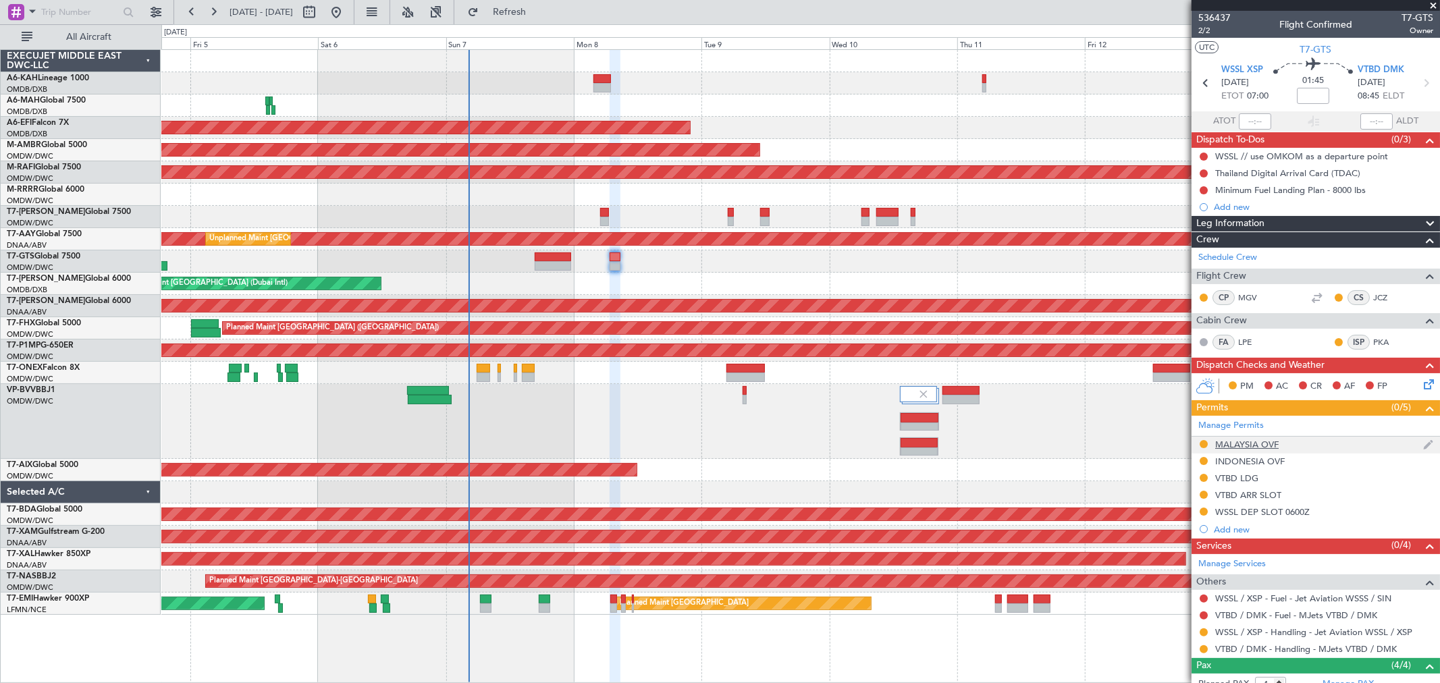
click at [1177, 446] on div "MALAYSIA OVF" at bounding box center [1246, 444] width 63 height 11
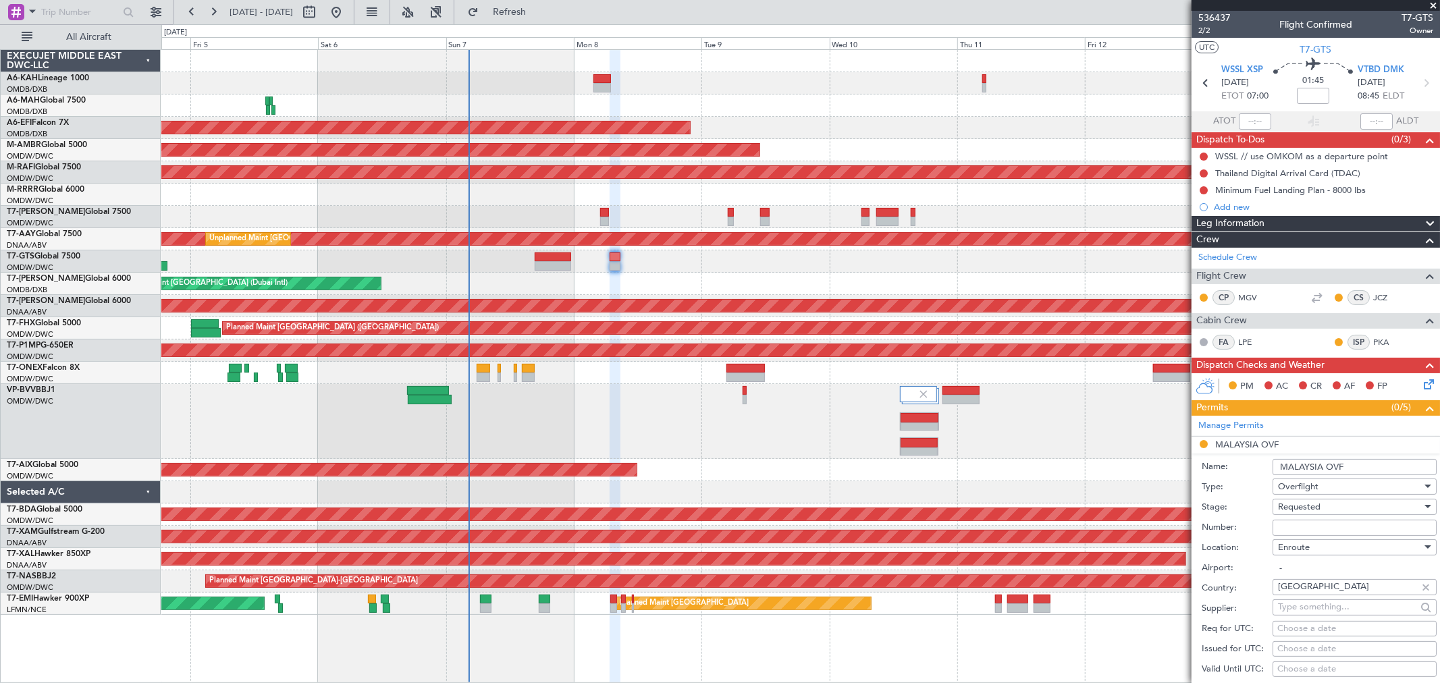
click at [1177, 531] on input "Number:" at bounding box center [1354, 528] width 164 height 16
paste input "CAAM-NS-0292-09-25"
click at [1177, 520] on input "CAAM-NS-0292-09-25" at bounding box center [1354, 528] width 164 height 16
type input "CAAM-NS-0292-09-25"
click at [1177, 508] on span "Requested" at bounding box center [1299, 507] width 43 height 12
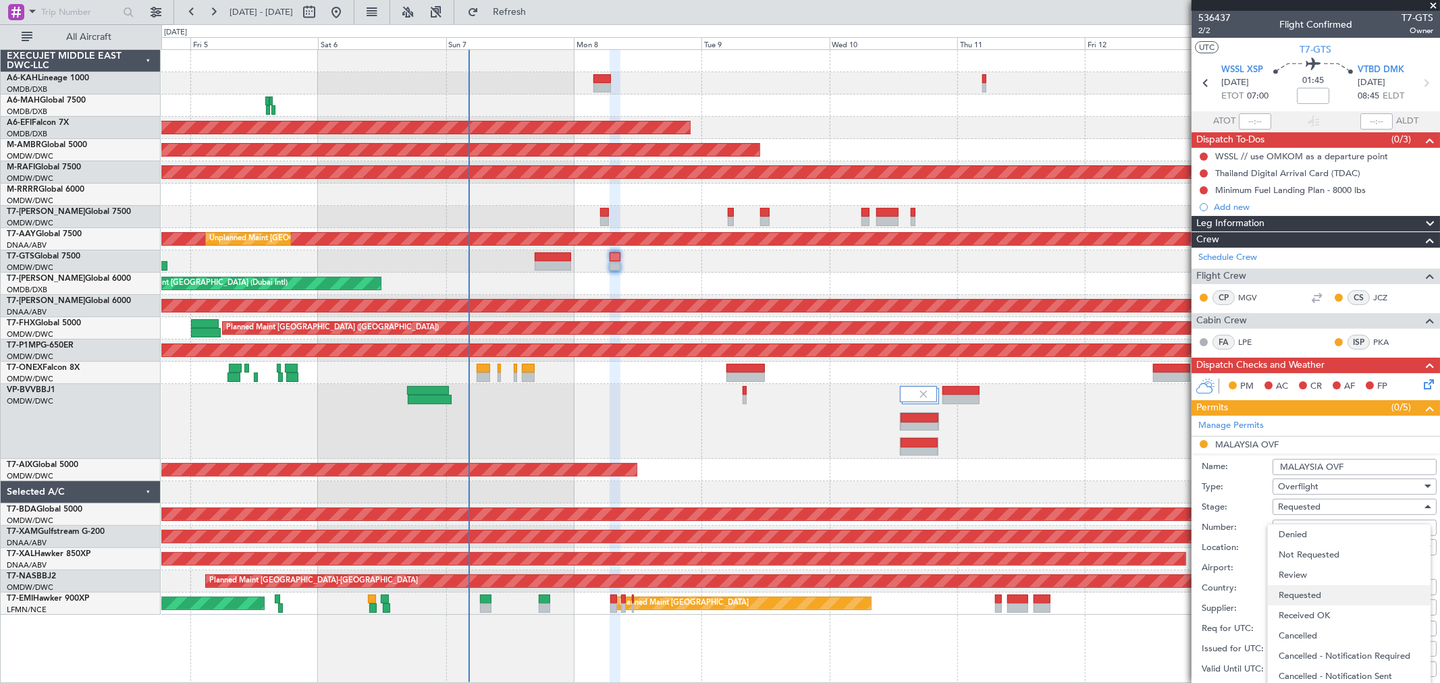
scroll to position [5, 0]
click at [1177, 558] on span "Received OK" at bounding box center [1348, 610] width 140 height 20
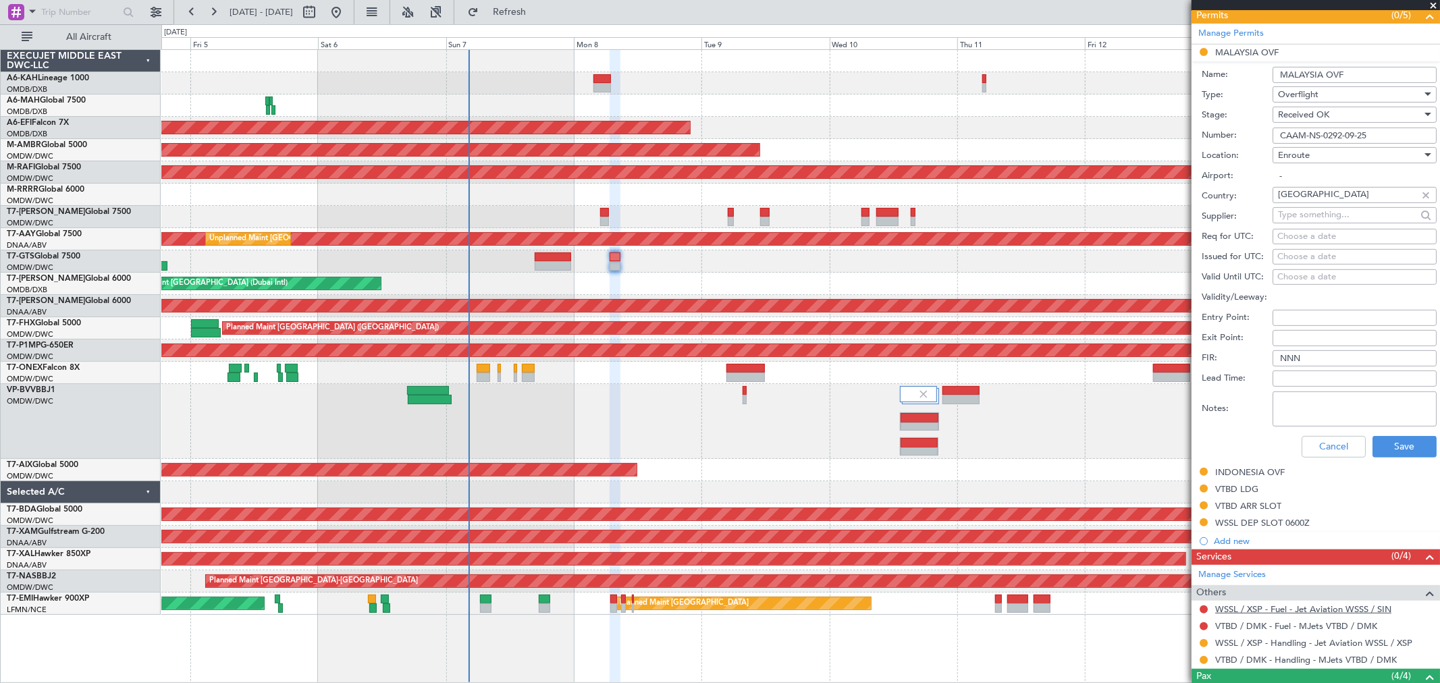
scroll to position [450, 0]
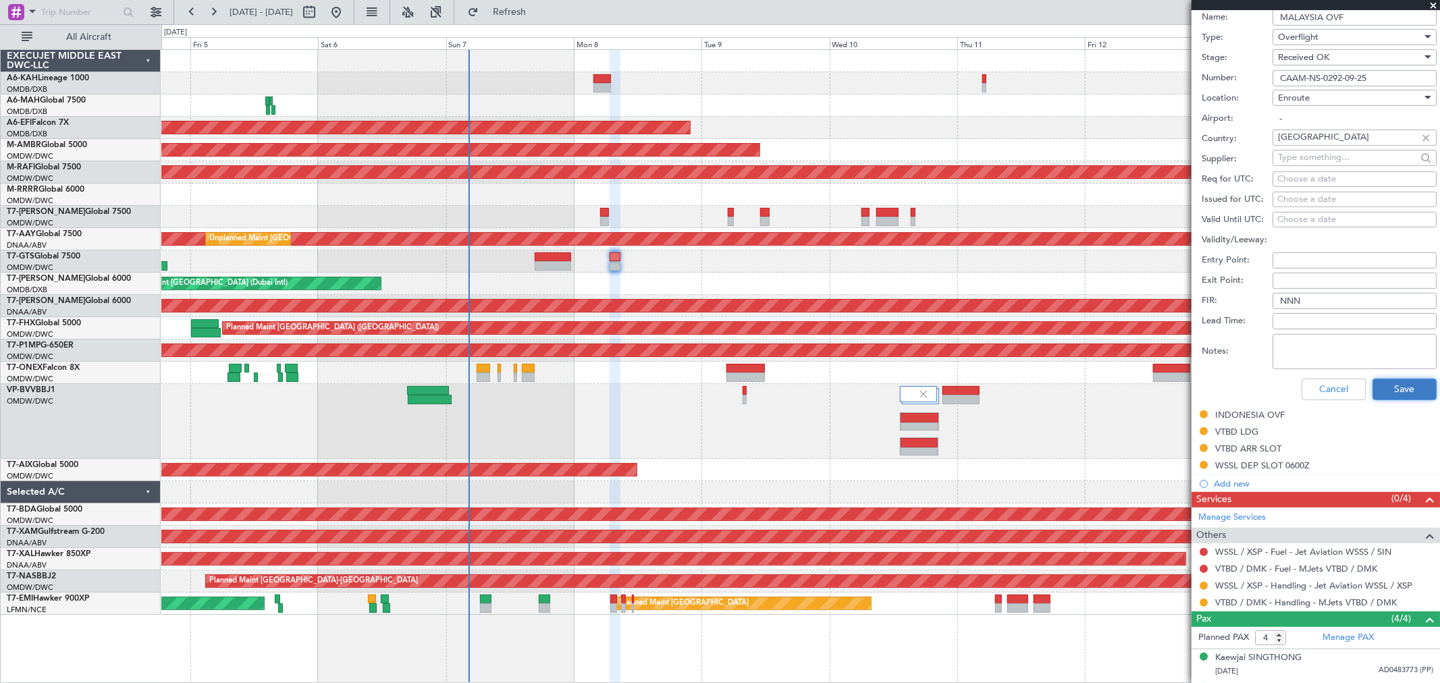
click at [1177, 379] on button "Save" at bounding box center [1404, 390] width 64 height 22
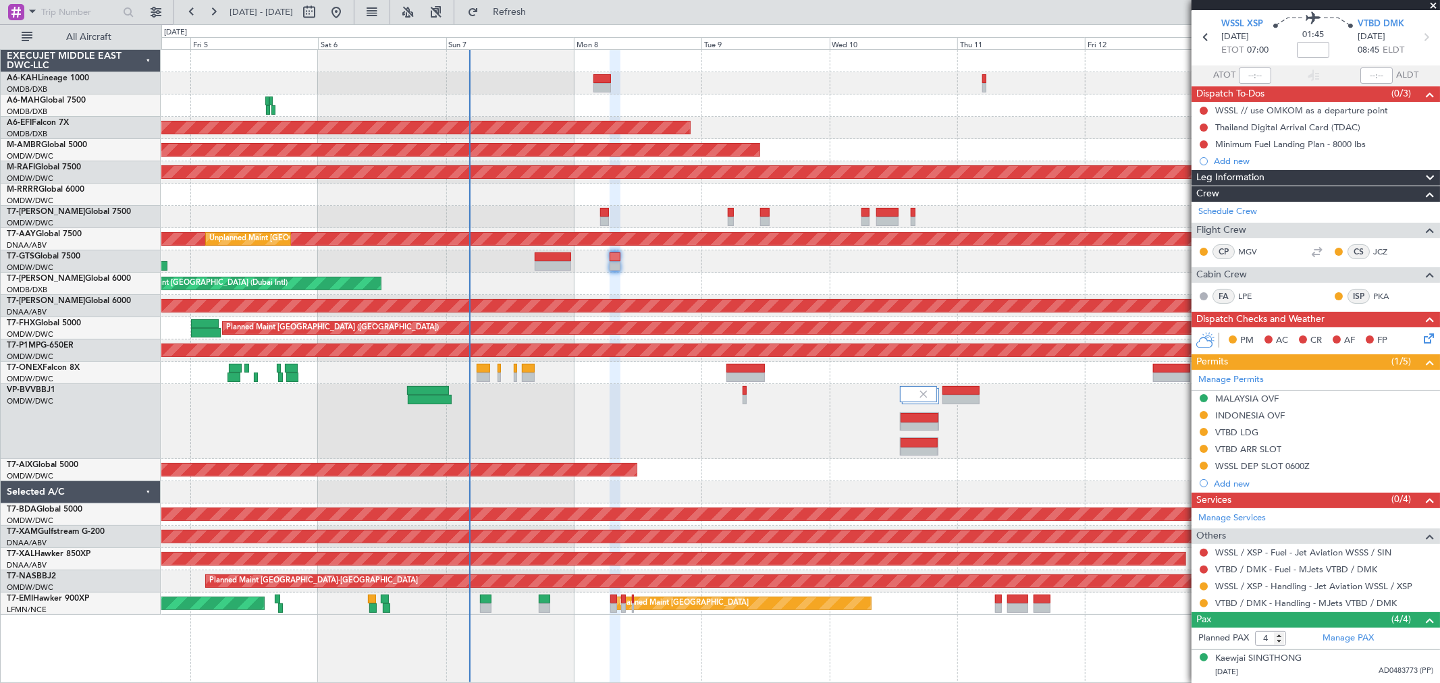
scroll to position [0, 0]
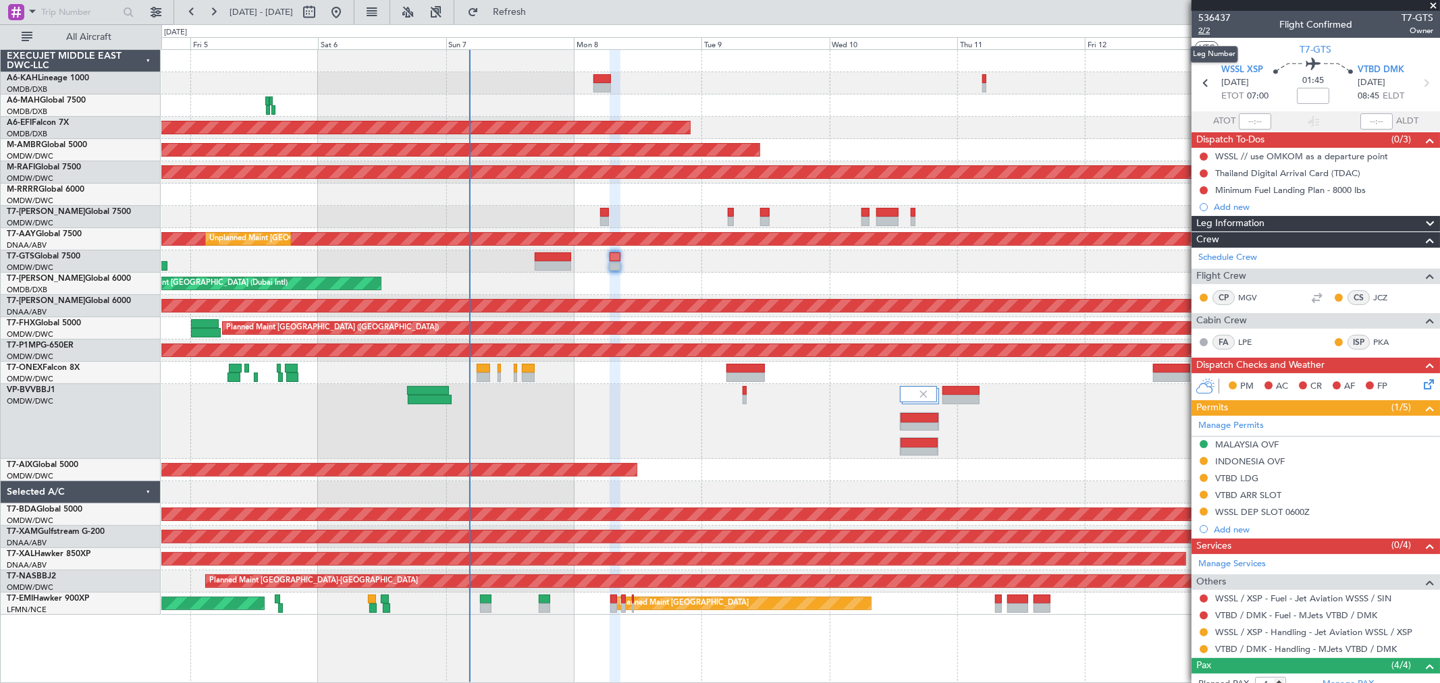
click at [1177, 26] on span "2/2" at bounding box center [1214, 30] width 32 height 11
click at [524, 3] on button "Refresh" at bounding box center [501, 12] width 81 height 22
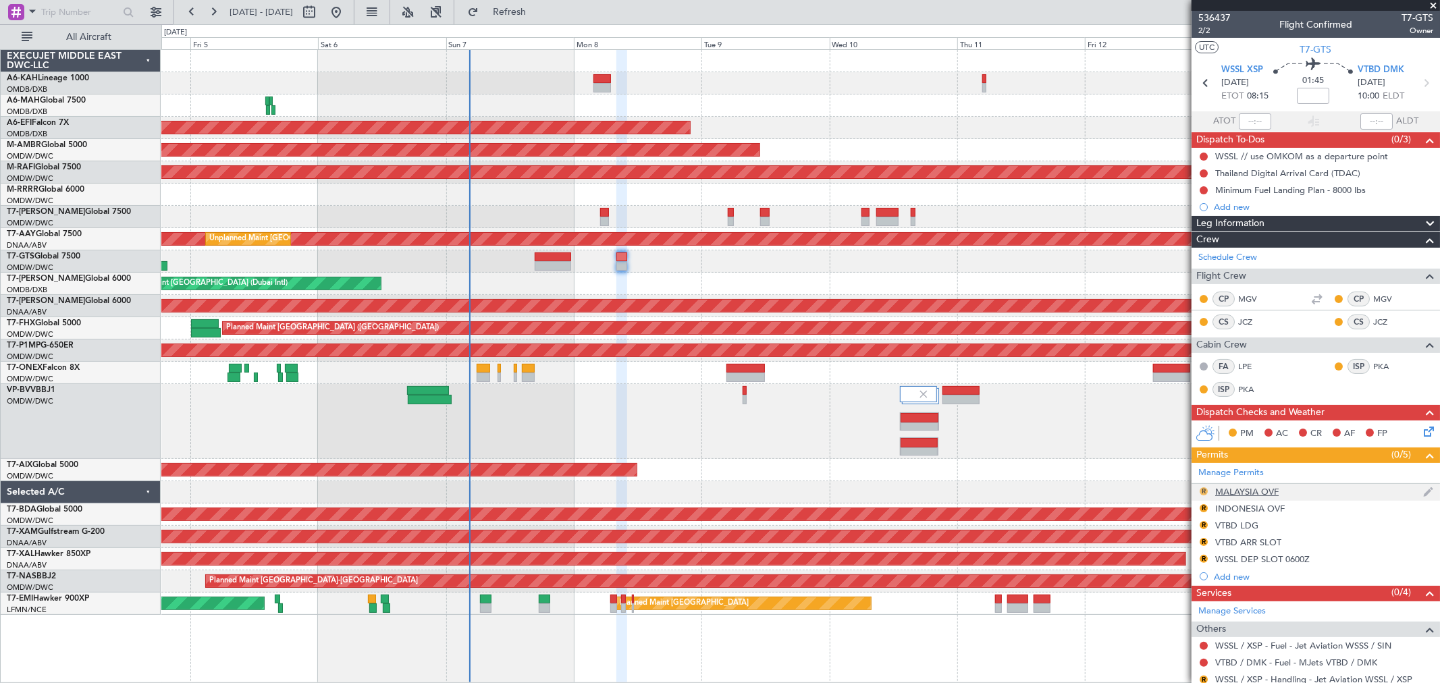
click at [1177, 489] on button "R" at bounding box center [1203, 491] width 8 height 8
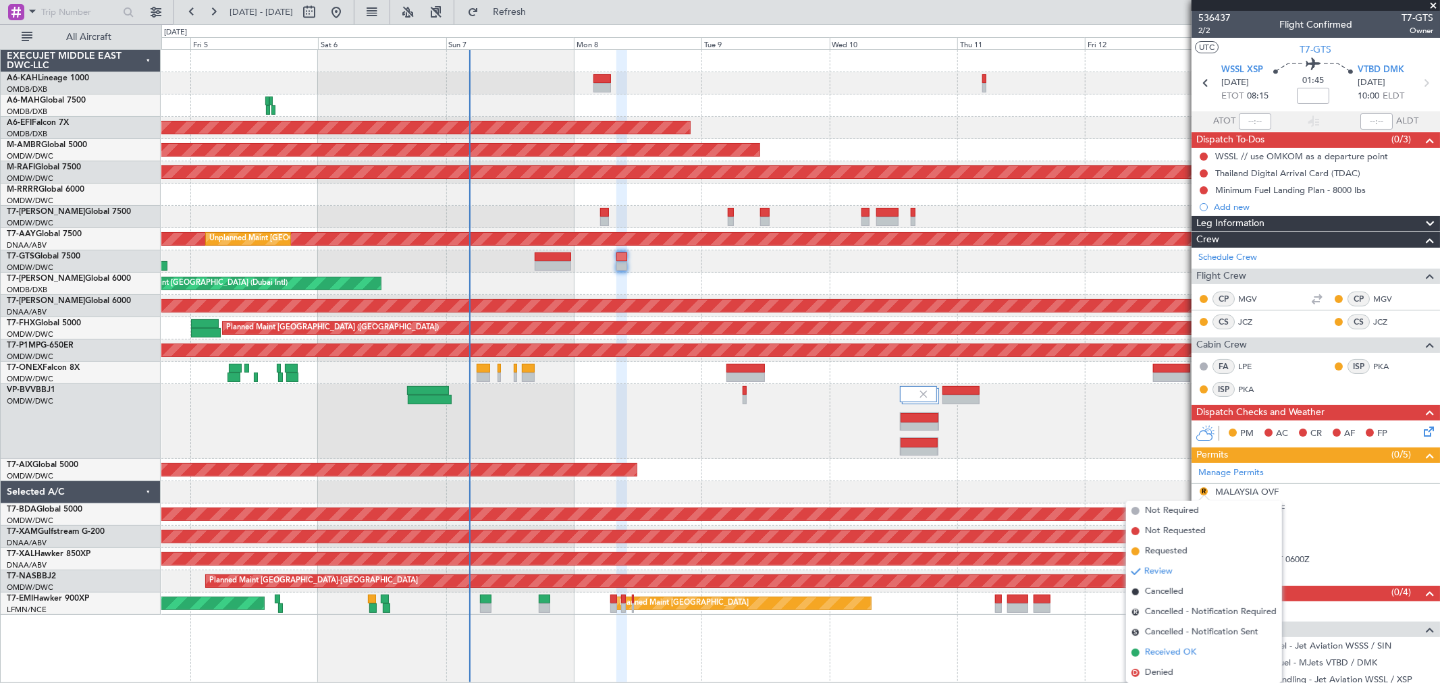
click at [1170, 558] on span "Received OK" at bounding box center [1170, 652] width 51 height 13
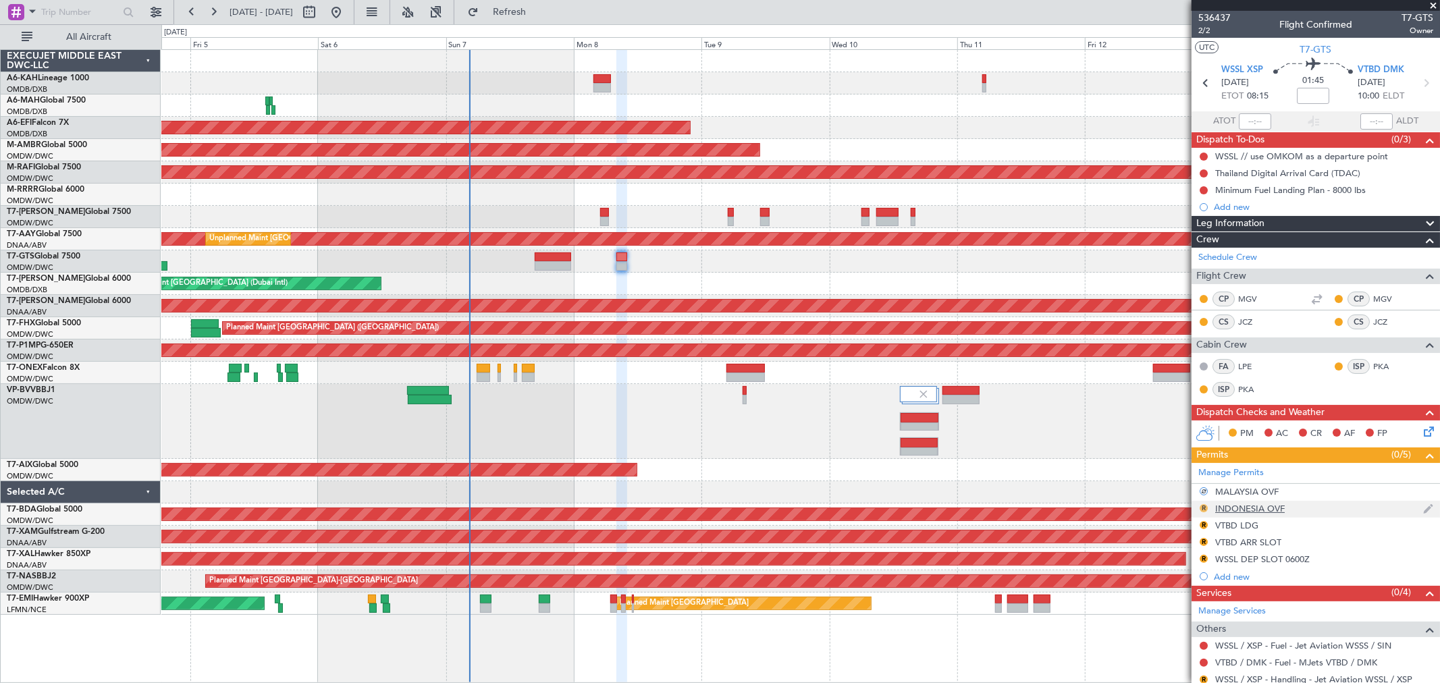
click at [1177, 504] on button "R" at bounding box center [1203, 508] width 8 height 8
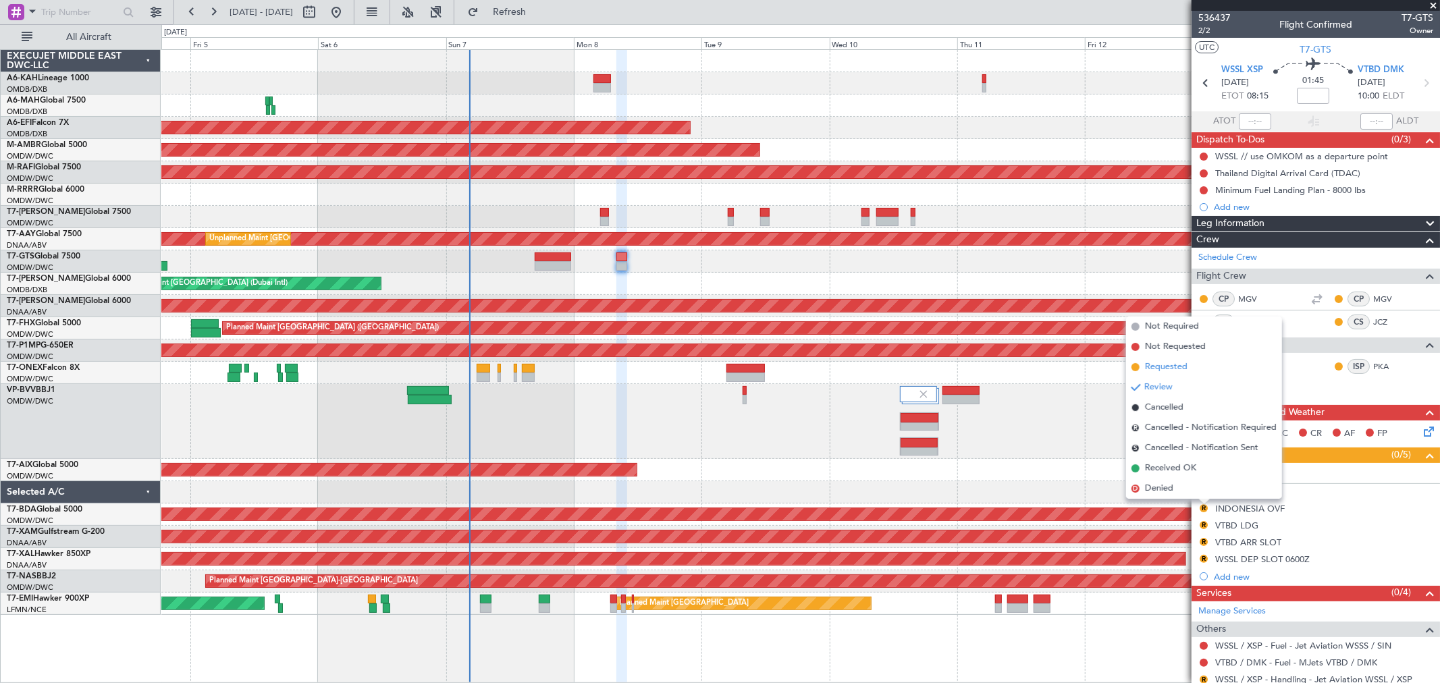
click at [1170, 371] on span "Requested" at bounding box center [1166, 366] width 43 height 13
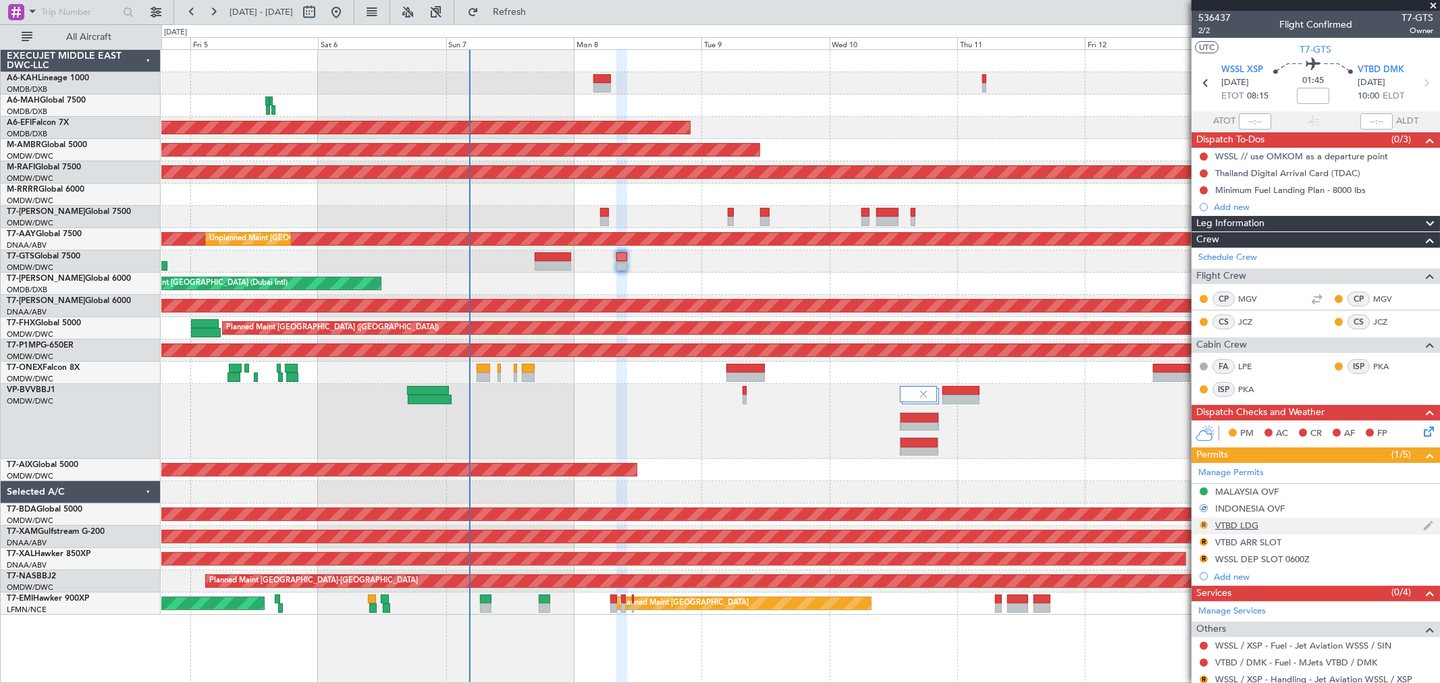
click at [1177, 521] on button "R" at bounding box center [1203, 525] width 8 height 8
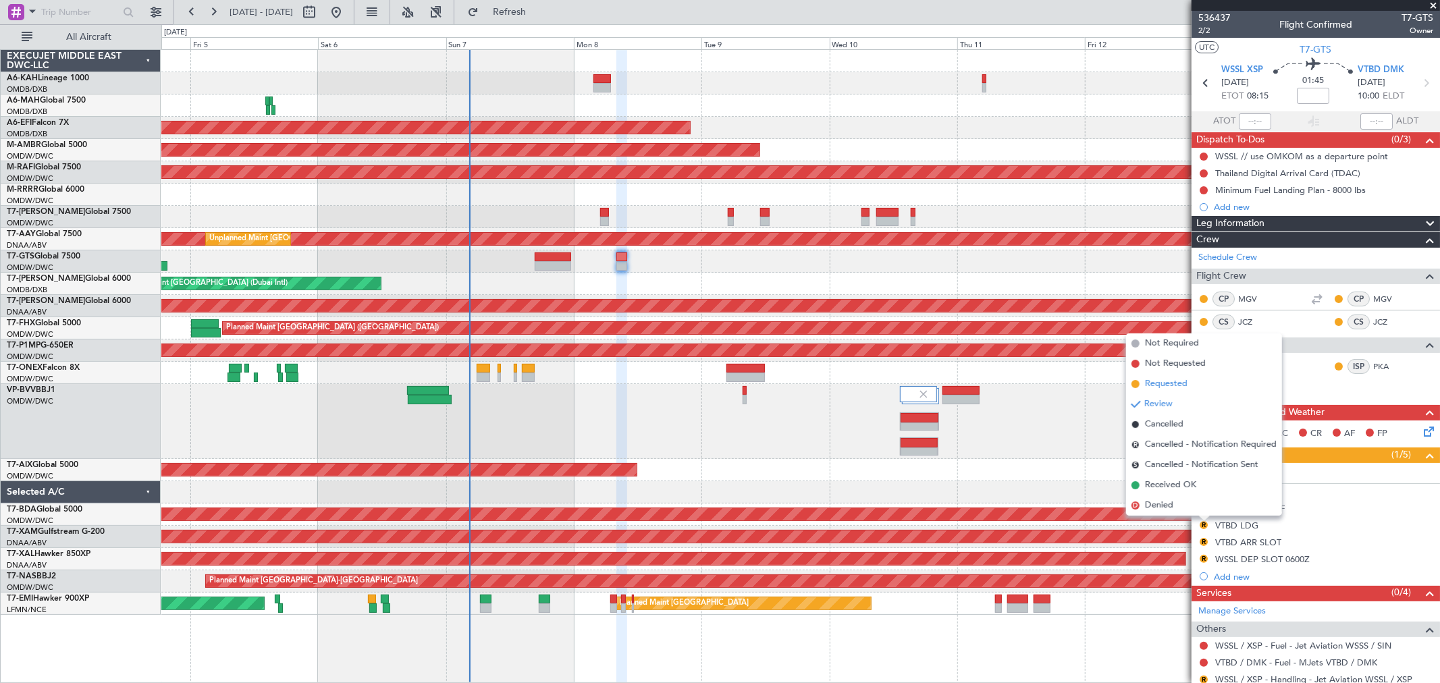
click at [1172, 389] on span "Requested" at bounding box center [1166, 383] width 43 height 13
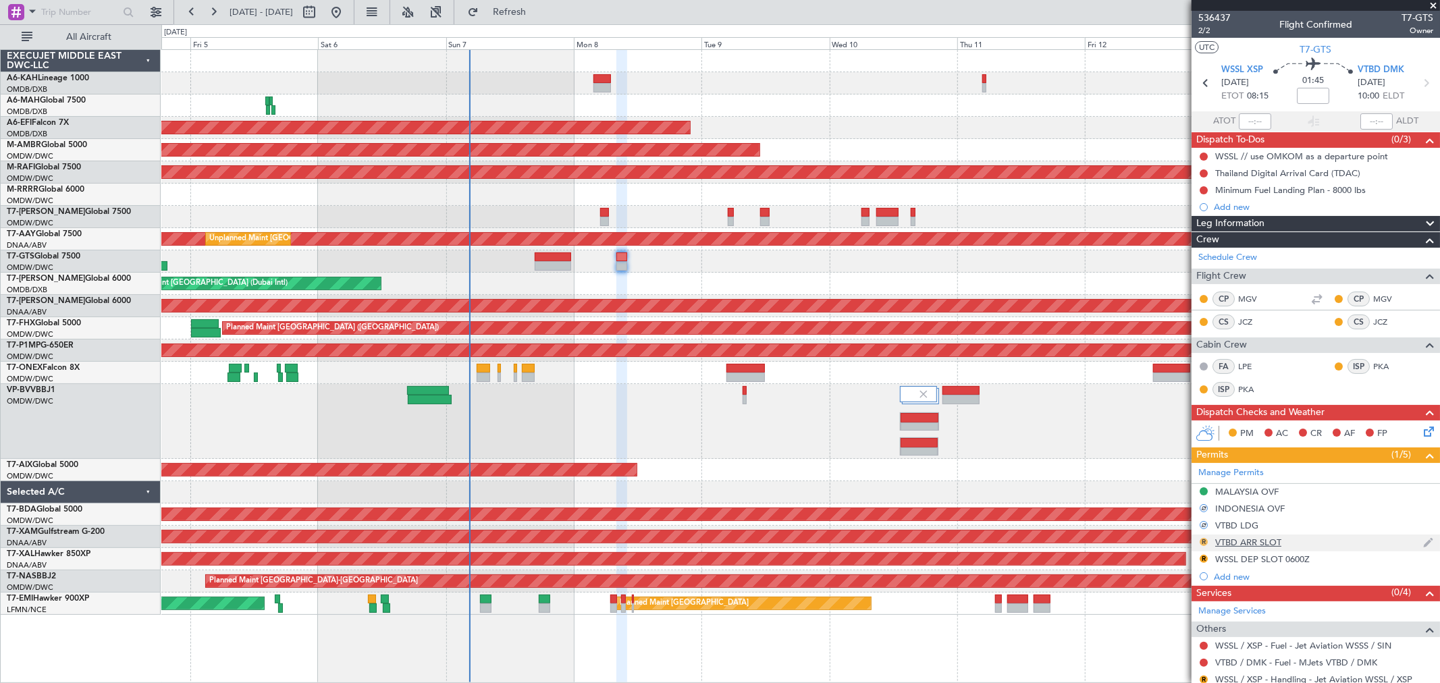
click at [1177, 539] on button "R" at bounding box center [1203, 542] width 8 height 8
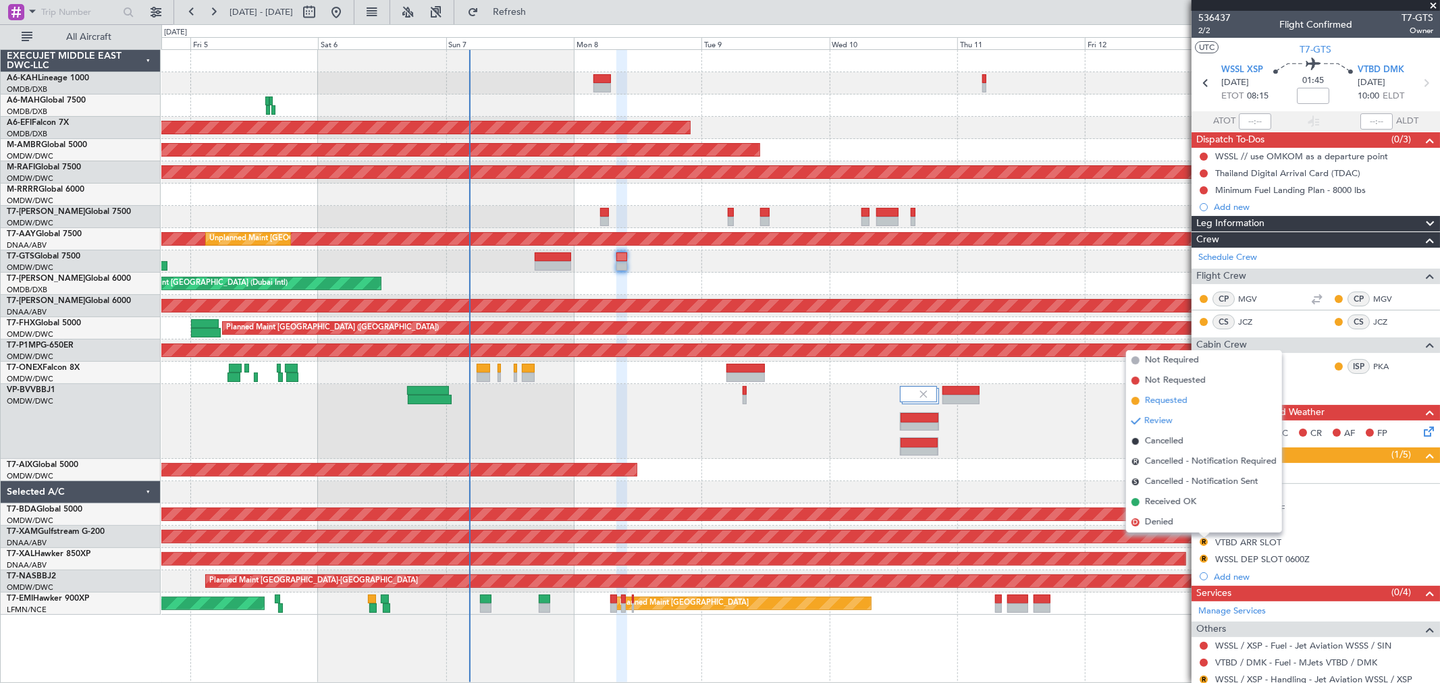
click at [1171, 396] on span "Requested" at bounding box center [1166, 400] width 43 height 13
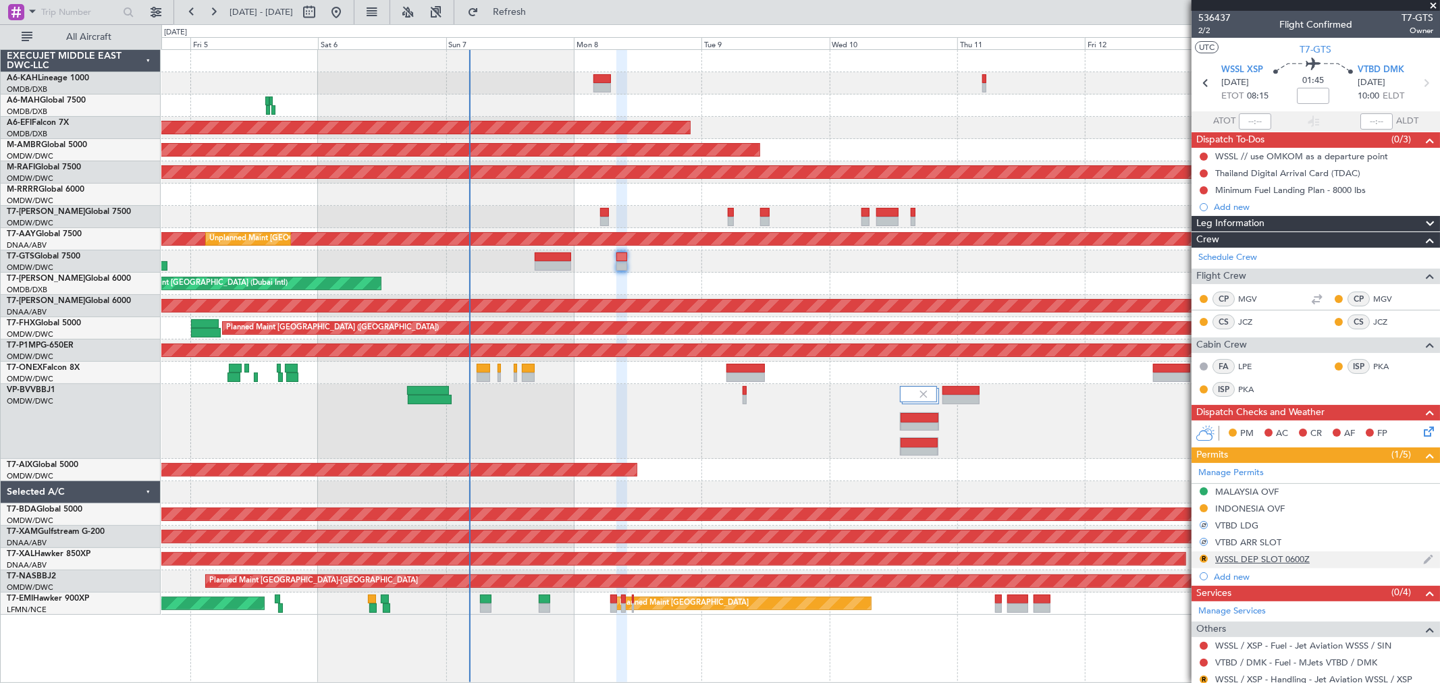
click at [1177, 558] on div "WSSL DEP SLOT 0600Z" at bounding box center [1262, 558] width 94 height 11
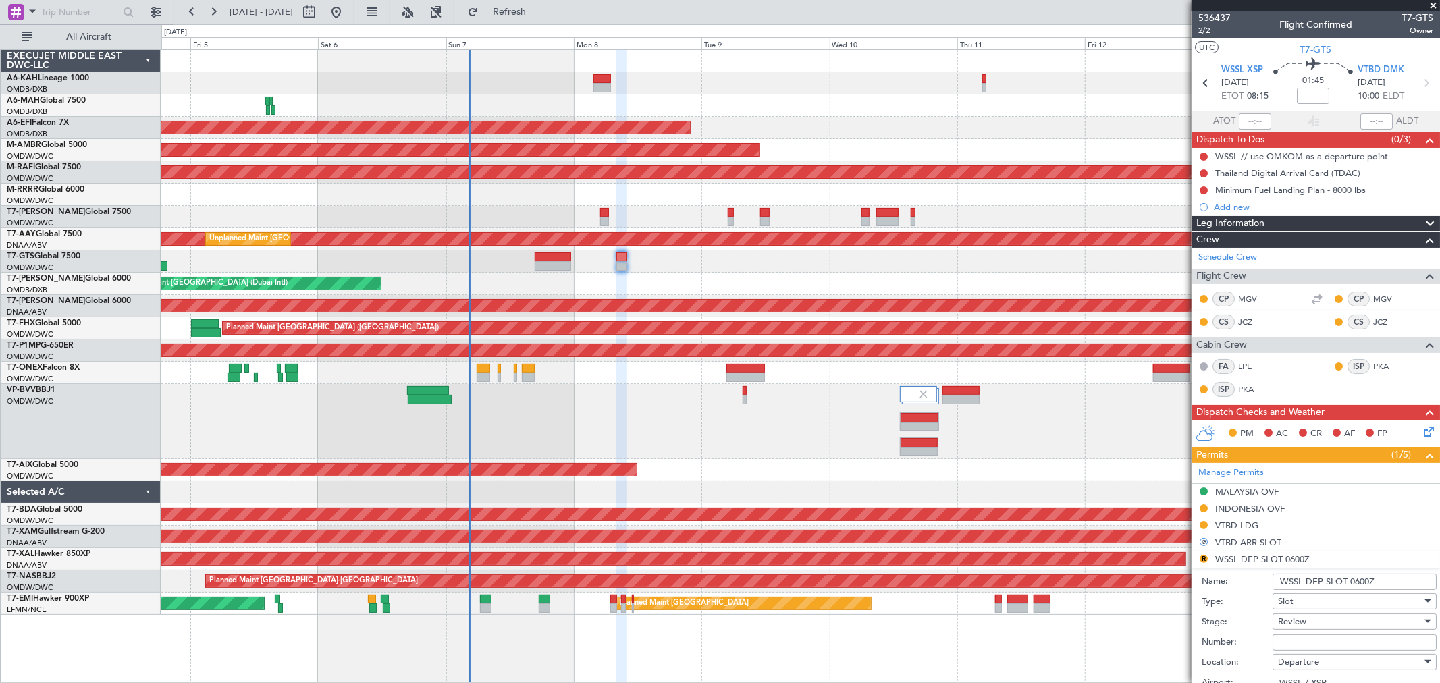
drag, startPoint x: 1367, startPoint y: 581, endPoint x: 1349, endPoint y: 582, distance: 18.9
click at [1177, 558] on input "WSSL DEP SLOT 0600Z" at bounding box center [1354, 582] width 164 height 16
drag, startPoint x: 1393, startPoint y: 581, endPoint x: 1401, endPoint y: 579, distance: 8.3
click at [1177, 558] on input "WSSL DEP SLOT 0600Z" at bounding box center [1354, 582] width 164 height 16
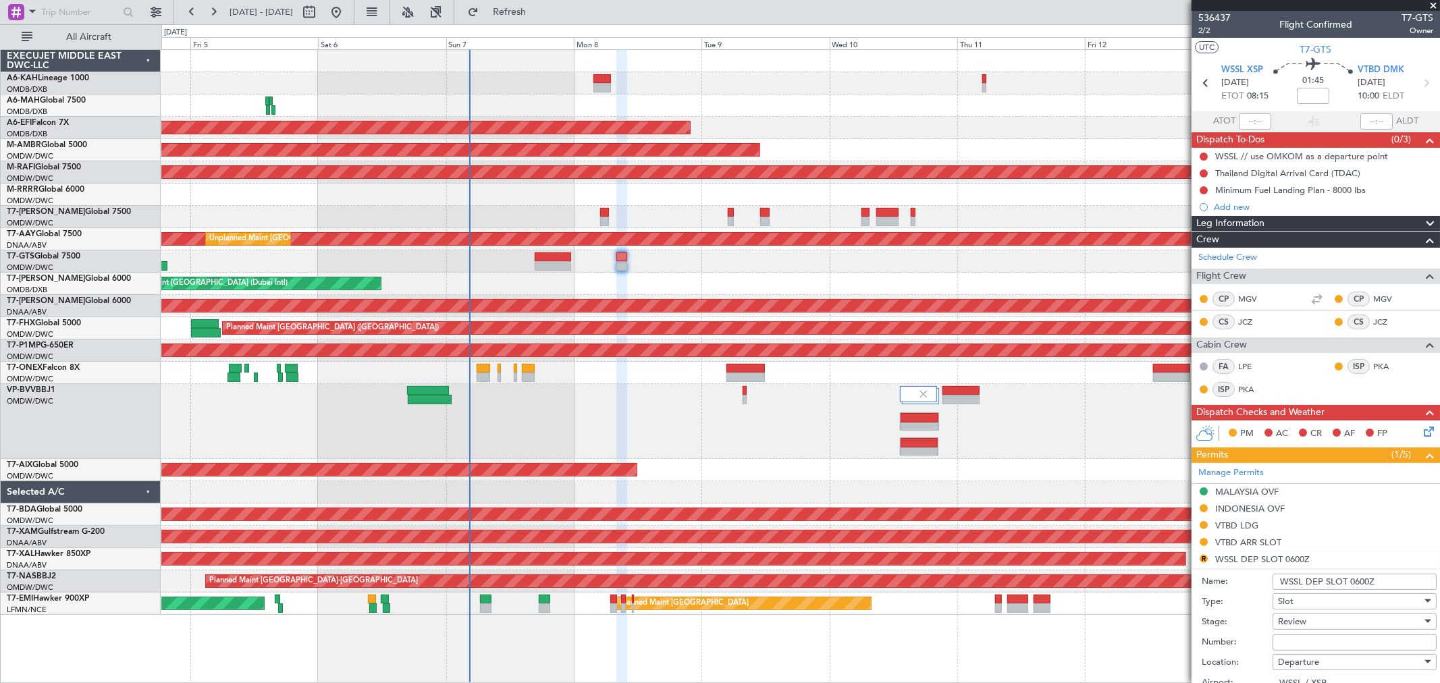
drag, startPoint x: 1394, startPoint y: 579, endPoint x: 1349, endPoint y: 583, distance: 46.1
click at [1177, 558] on input "WSSL DEP SLOT 0600Z" at bounding box center [1354, 582] width 164 height 16
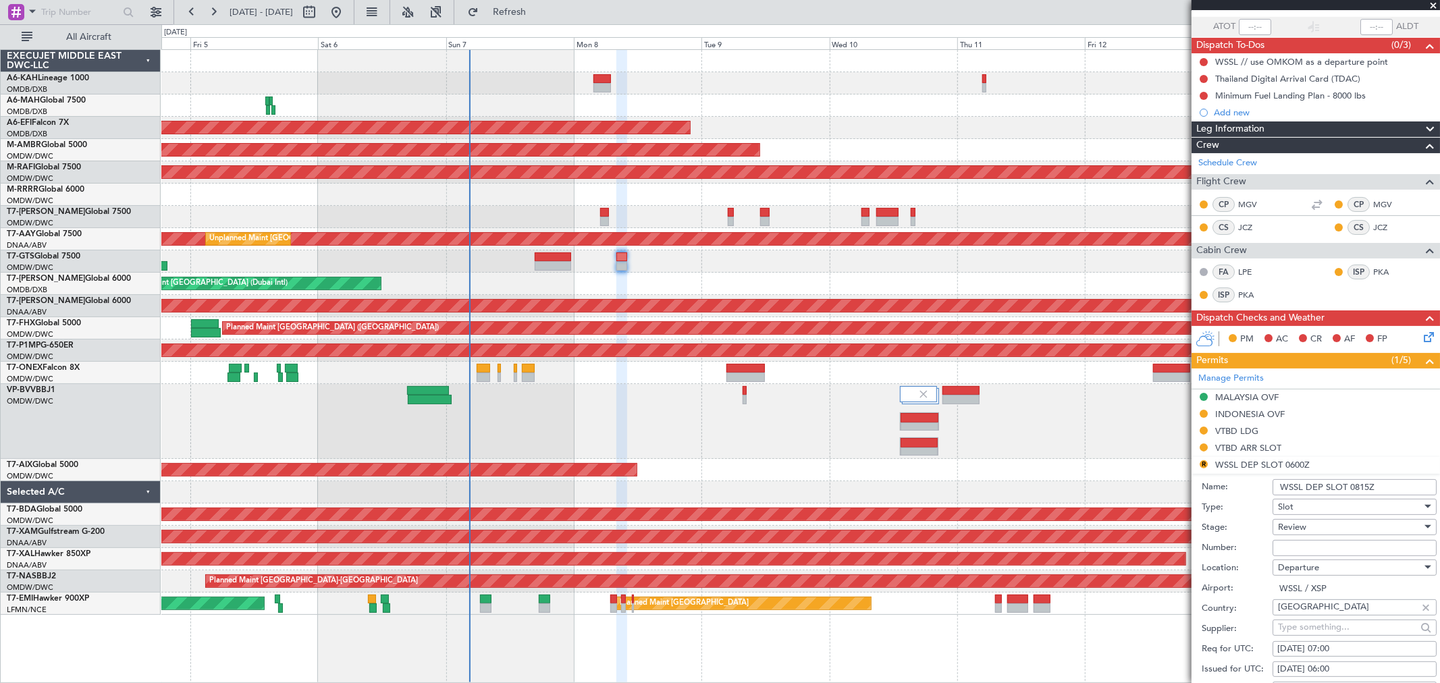
scroll to position [150, 0]
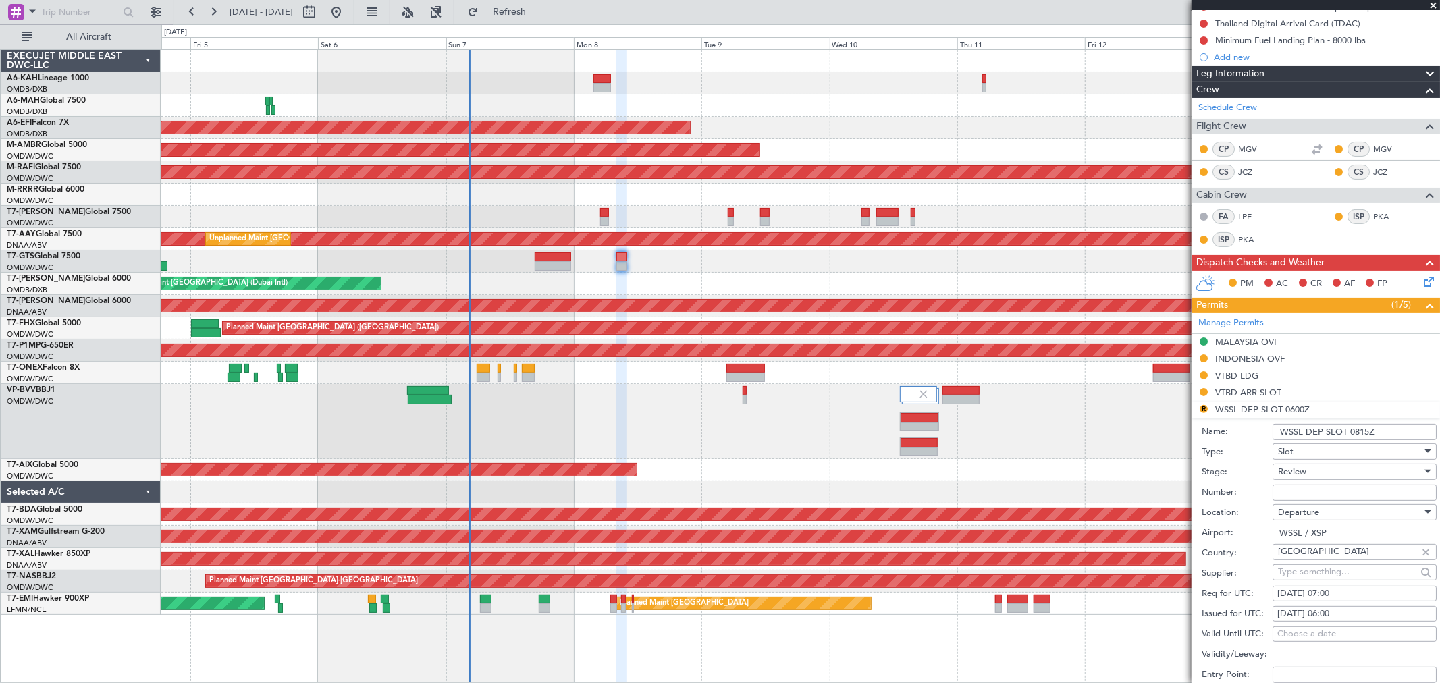
type input "WSSL DEP SLOT 0815Z"
click at [1177, 472] on div "Review" at bounding box center [1350, 472] width 144 height 20
click at [1177, 553] on span "Requested" at bounding box center [1348, 560] width 140 height 20
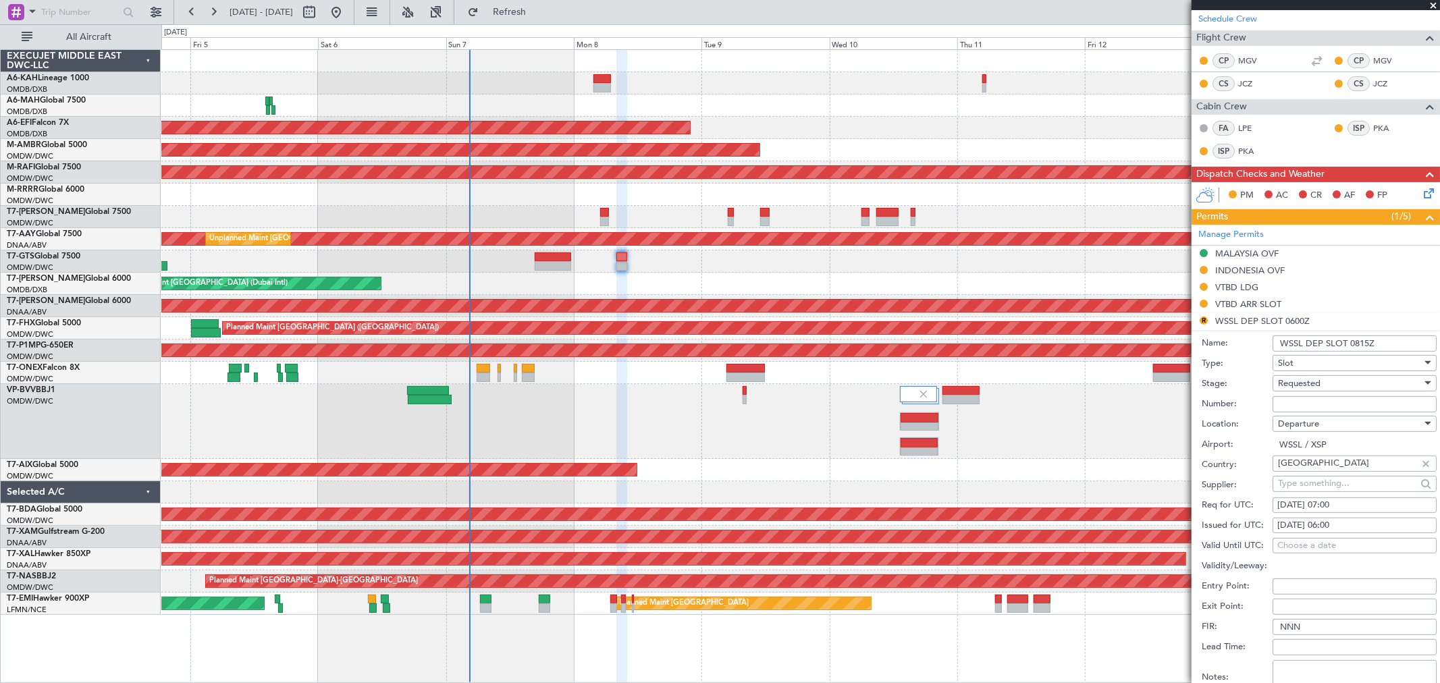
scroll to position [375, 0]
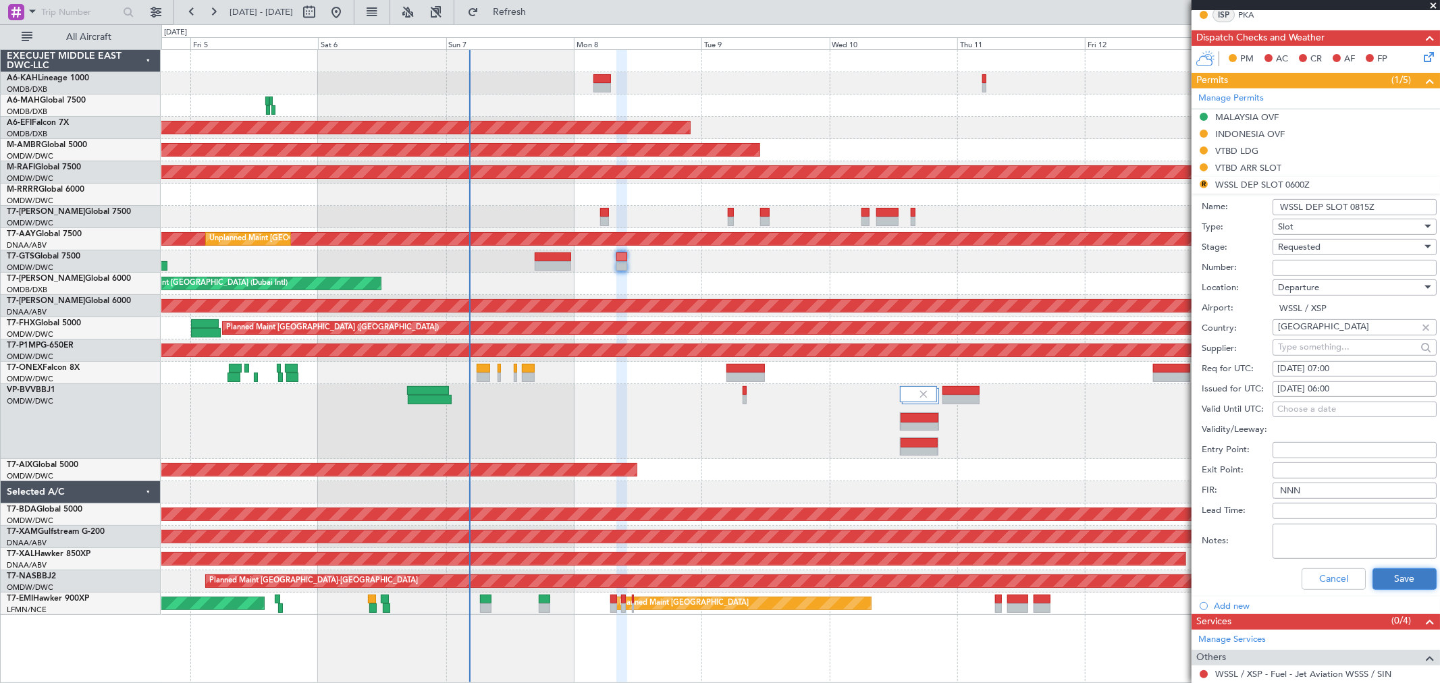
click at [1177, 558] on button "Save" at bounding box center [1404, 579] width 64 height 22
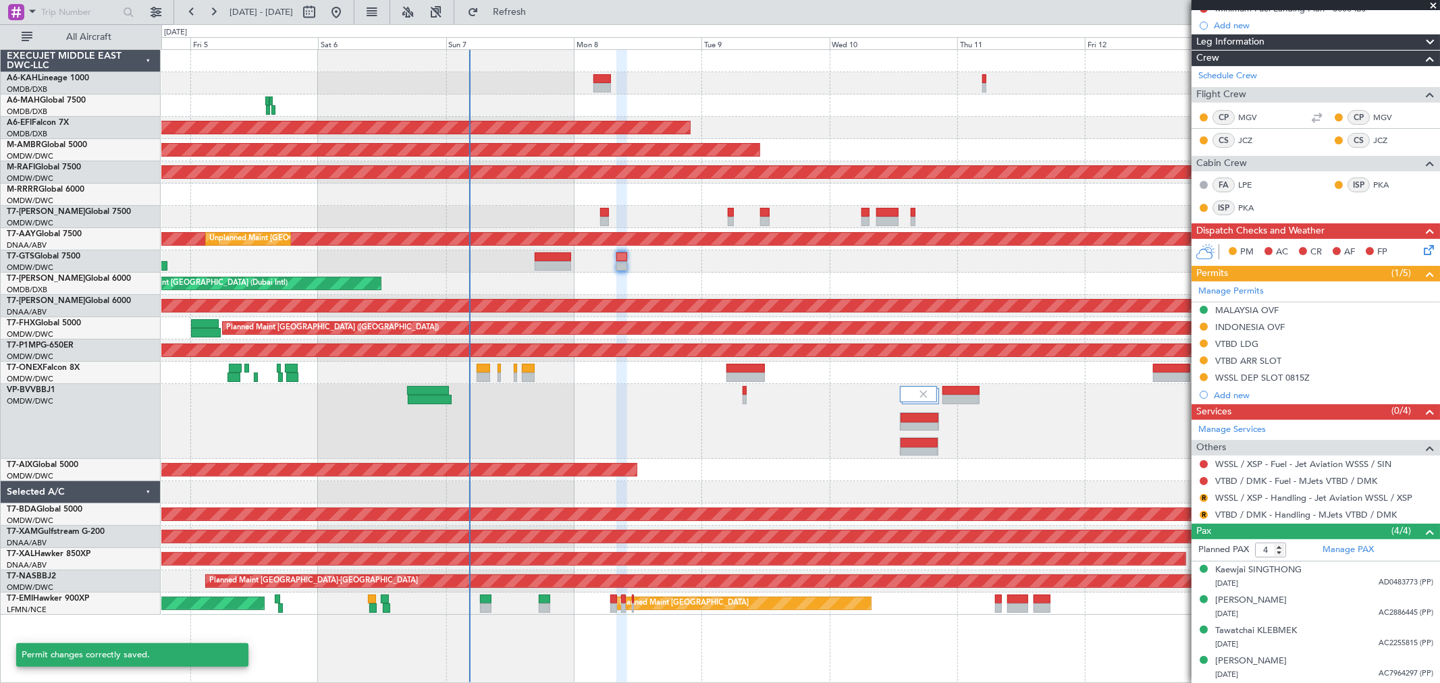
scroll to position [181, 0]
click at [1177, 498] on button "R" at bounding box center [1203, 499] width 8 height 8
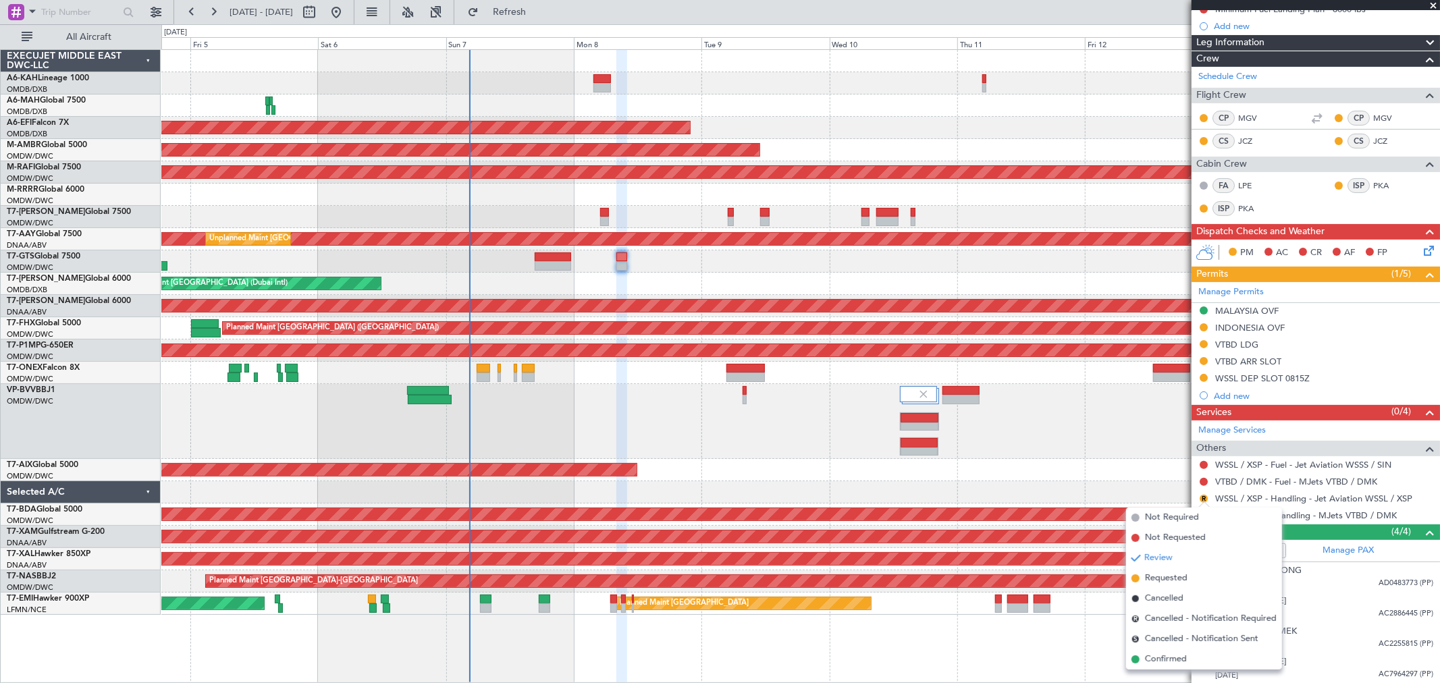
click at [1171, 558] on span "Requested" at bounding box center [1166, 578] width 43 height 13
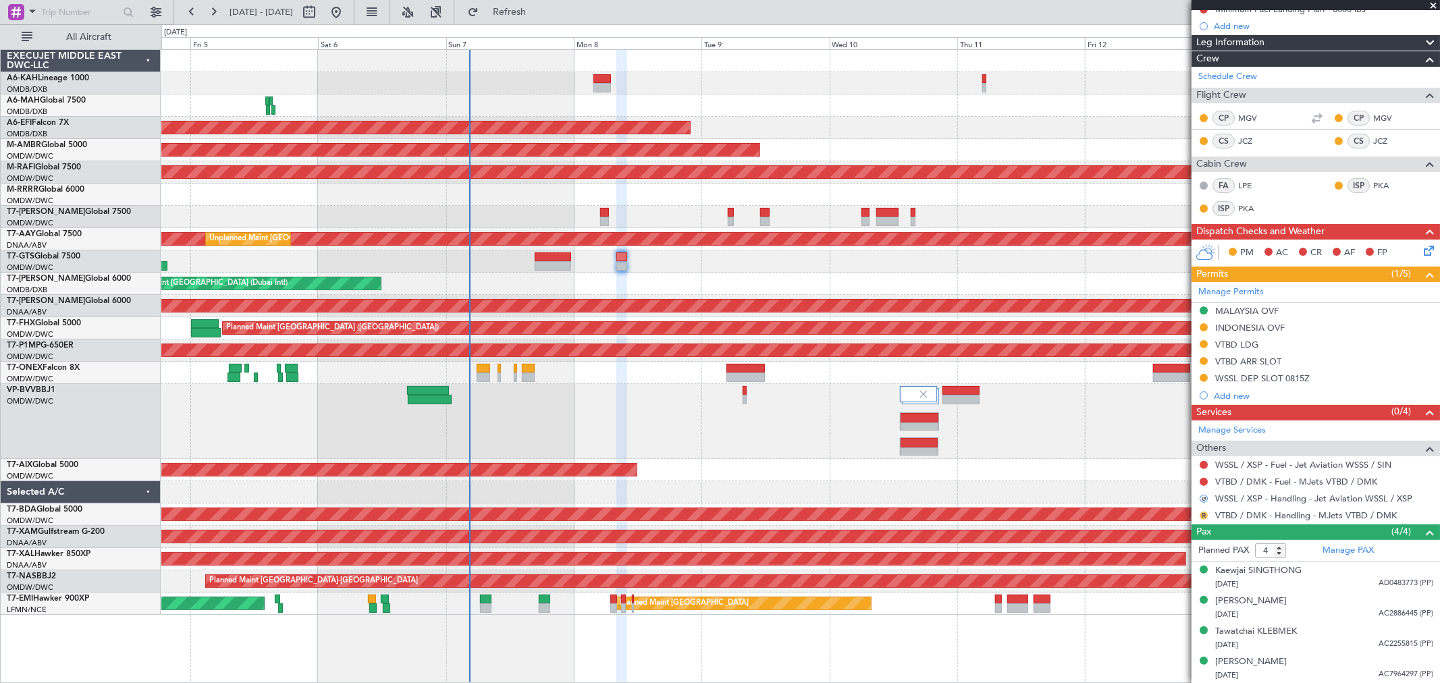
click at [1177, 514] on button "R" at bounding box center [1203, 516] width 8 height 8
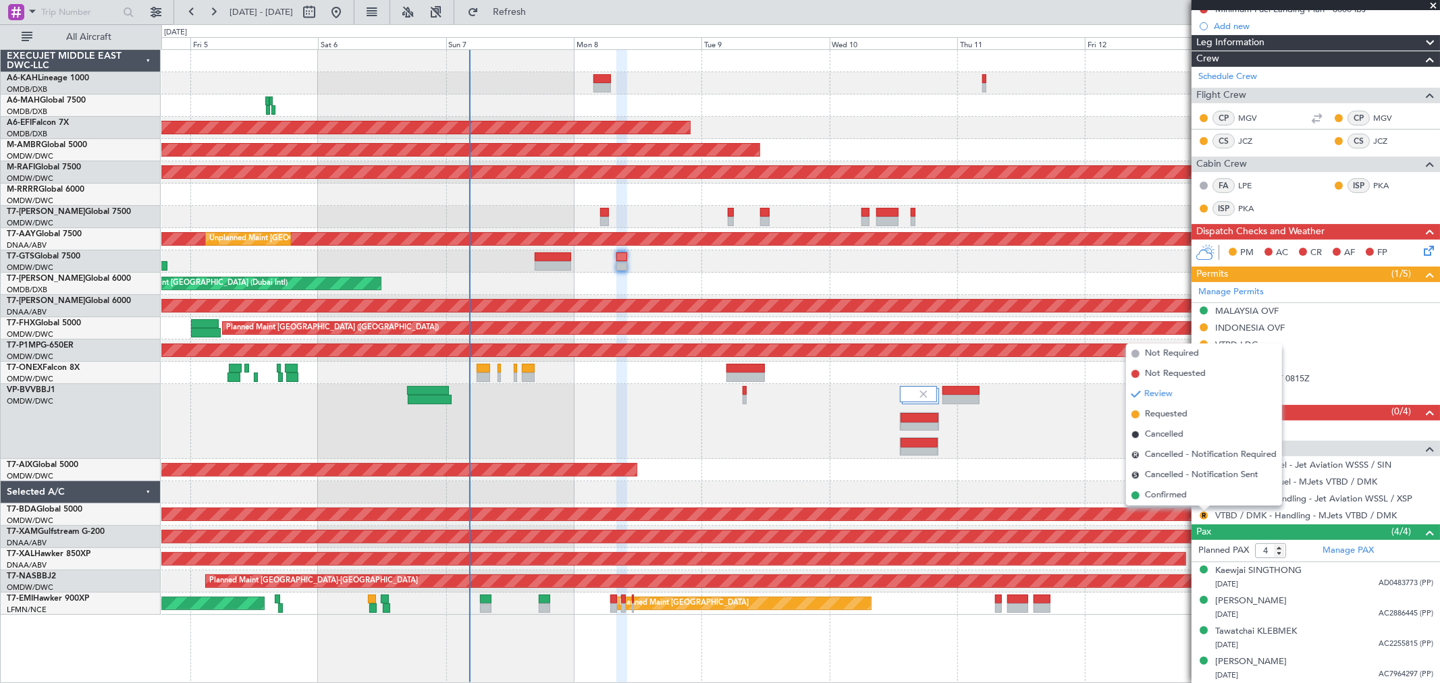
click at [1173, 413] on span "Requested" at bounding box center [1166, 414] width 43 height 13
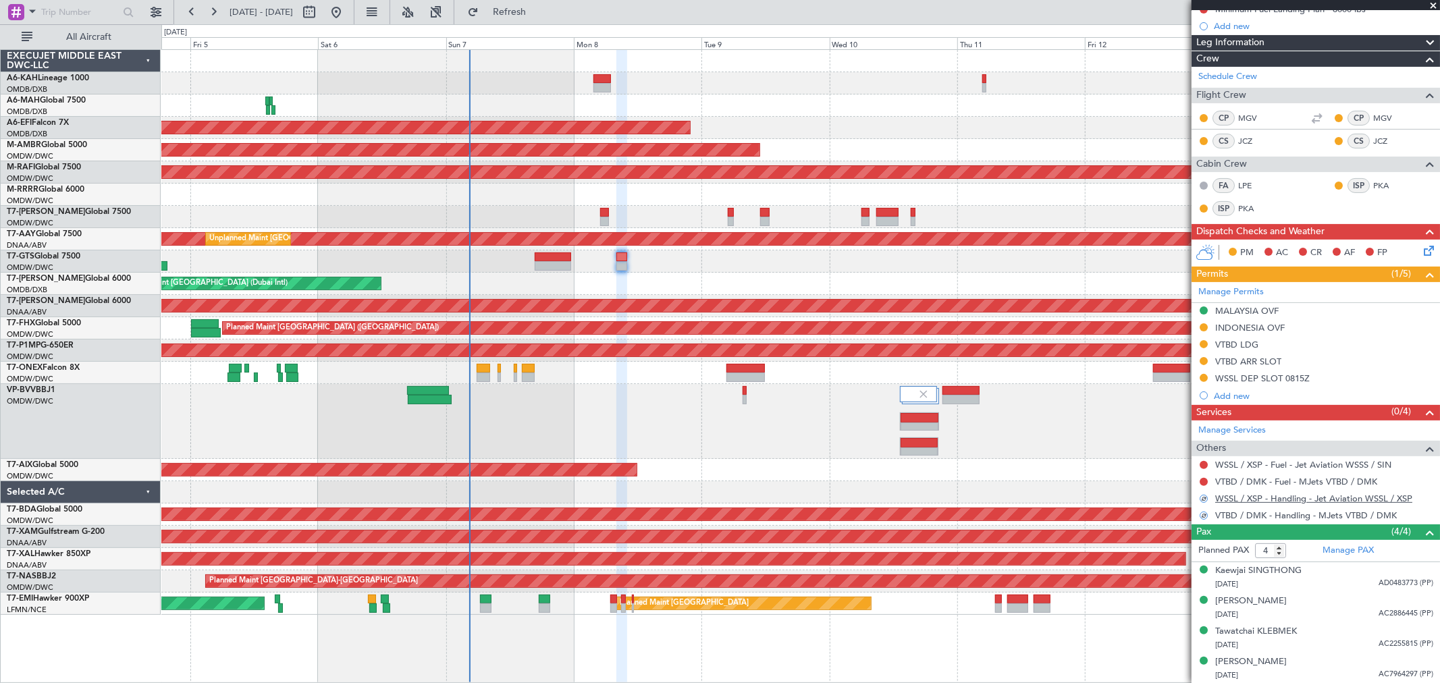
click at [1177, 496] on link "WSSL / XSP - Handling - Jet Aviation WSSL / XSP" at bounding box center [1313, 498] width 197 height 11
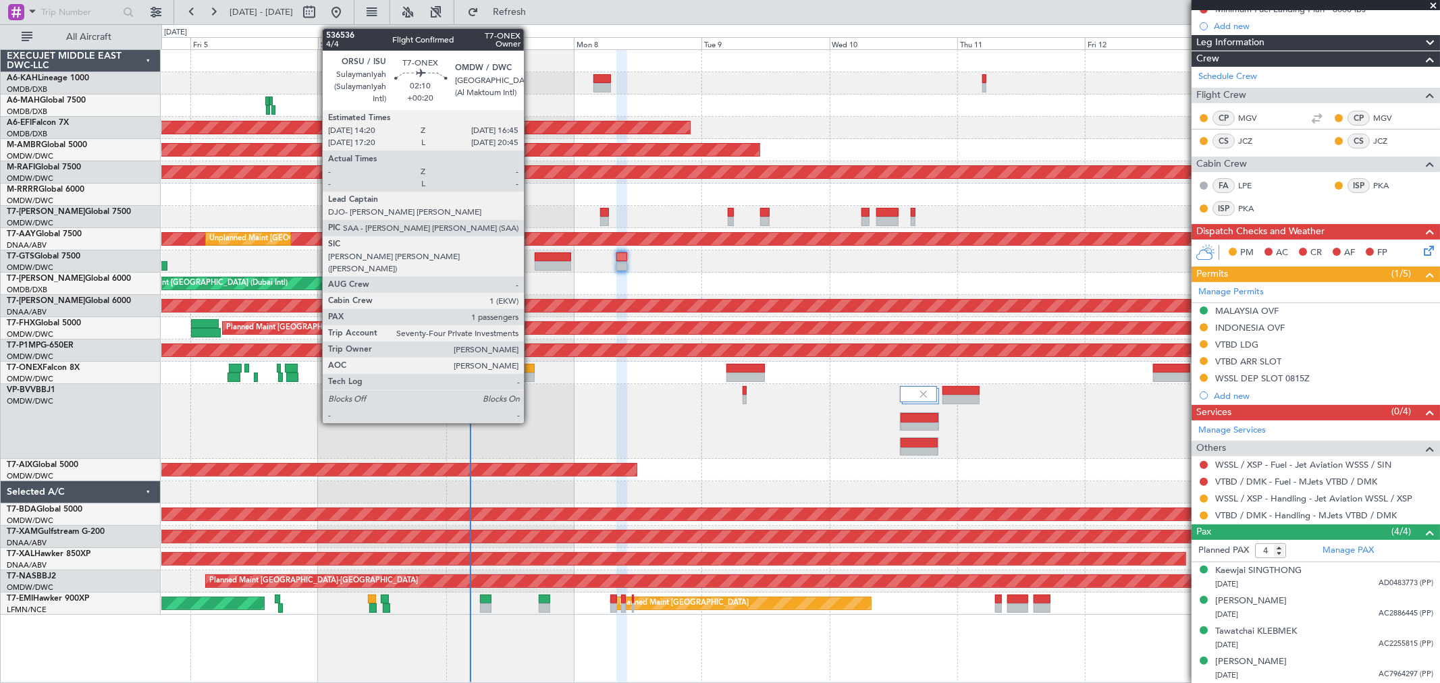
click at [529, 369] on div at bounding box center [528, 368] width 13 height 9
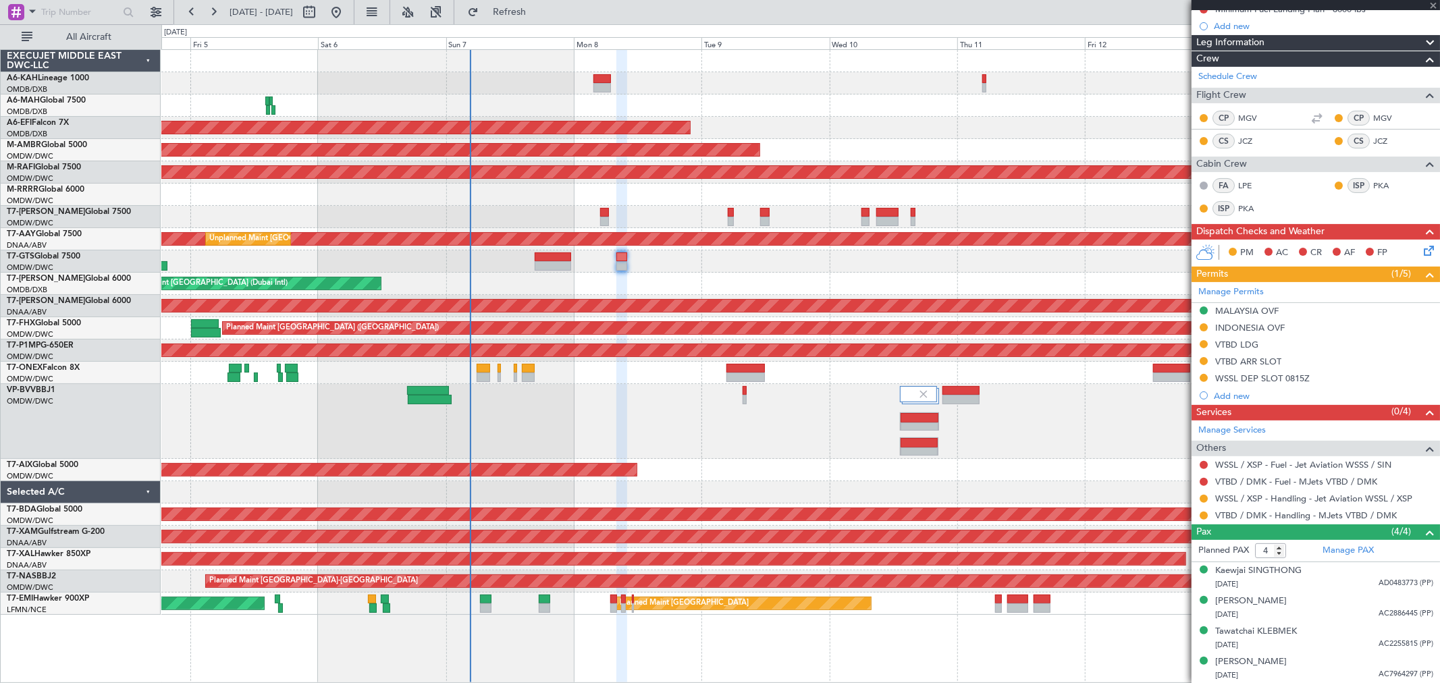
type input "+00:20"
type input "1"
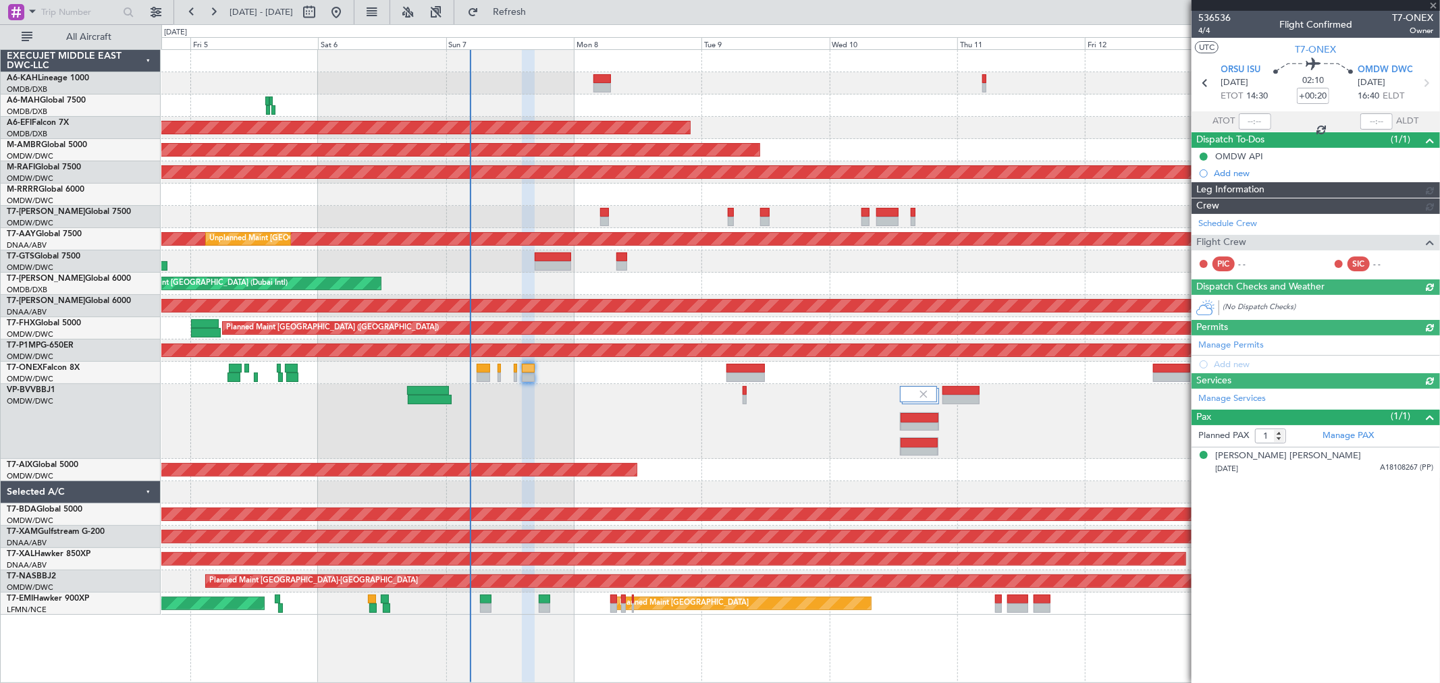
type input "[PERSON_NAME] (ANI)"
type input "7228"
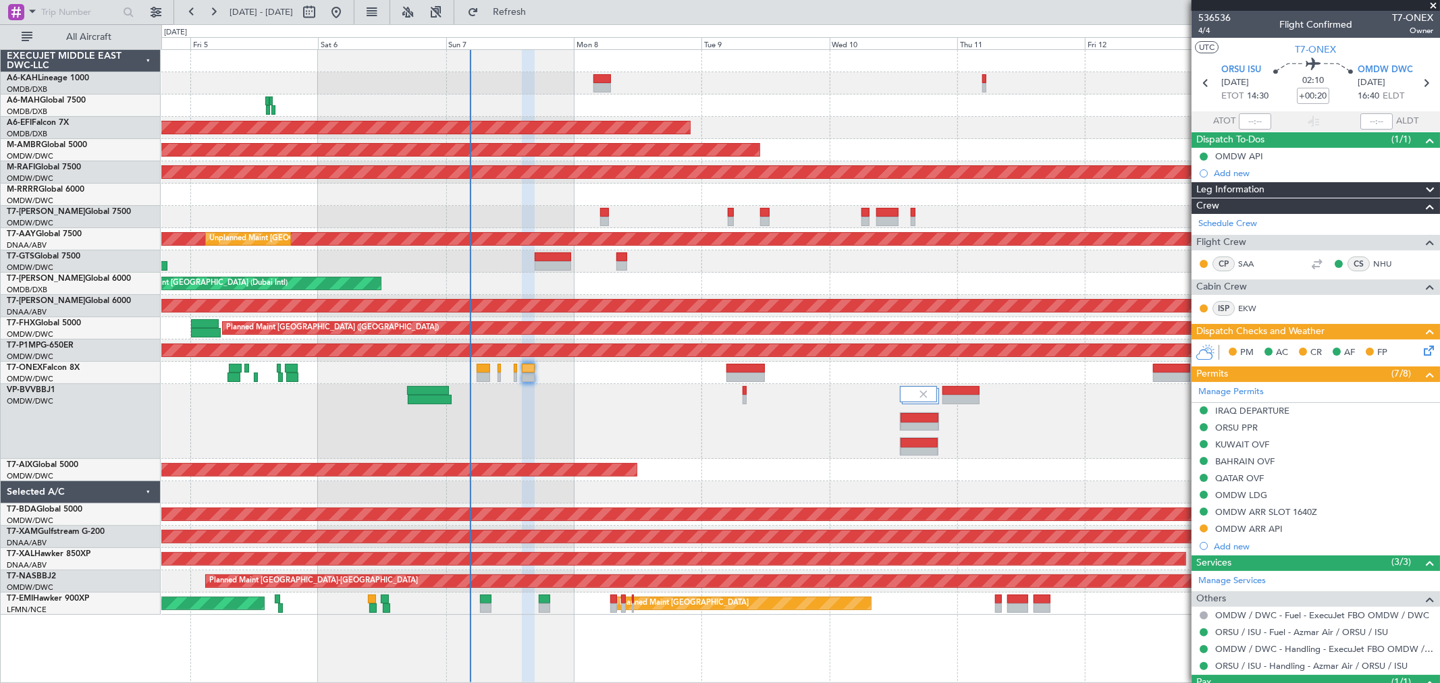
drag, startPoint x: 1245, startPoint y: 172, endPoint x: 1251, endPoint y: 179, distance: 9.5
click at [1177, 172] on div "Add new" at bounding box center [1323, 172] width 219 height 11
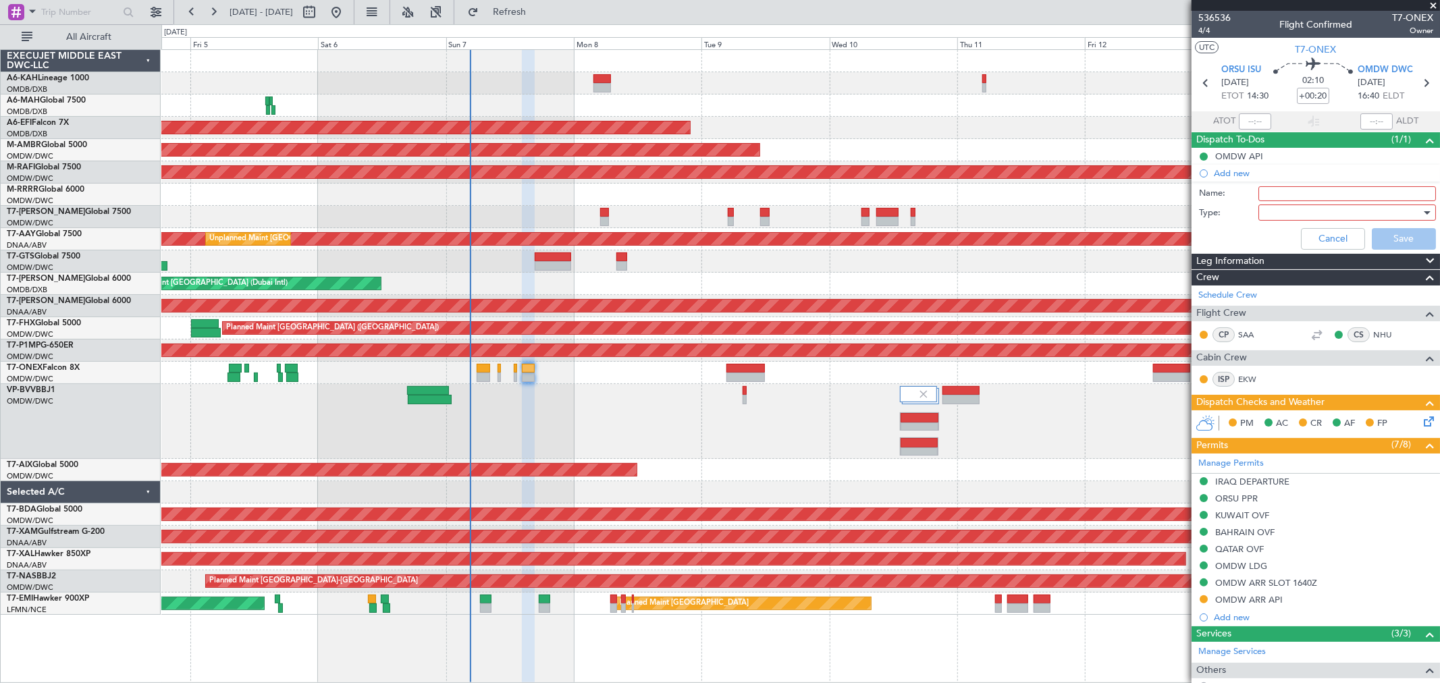
click at [1177, 196] on input "Name:" at bounding box center [1347, 193] width 178 height 15
paste input "28 000lbs"
type input "Fuel 28 000lbs"
click at [1177, 216] on div at bounding box center [1342, 212] width 157 height 20
click at [1177, 240] on span "Generic" at bounding box center [1340, 240] width 157 height 20
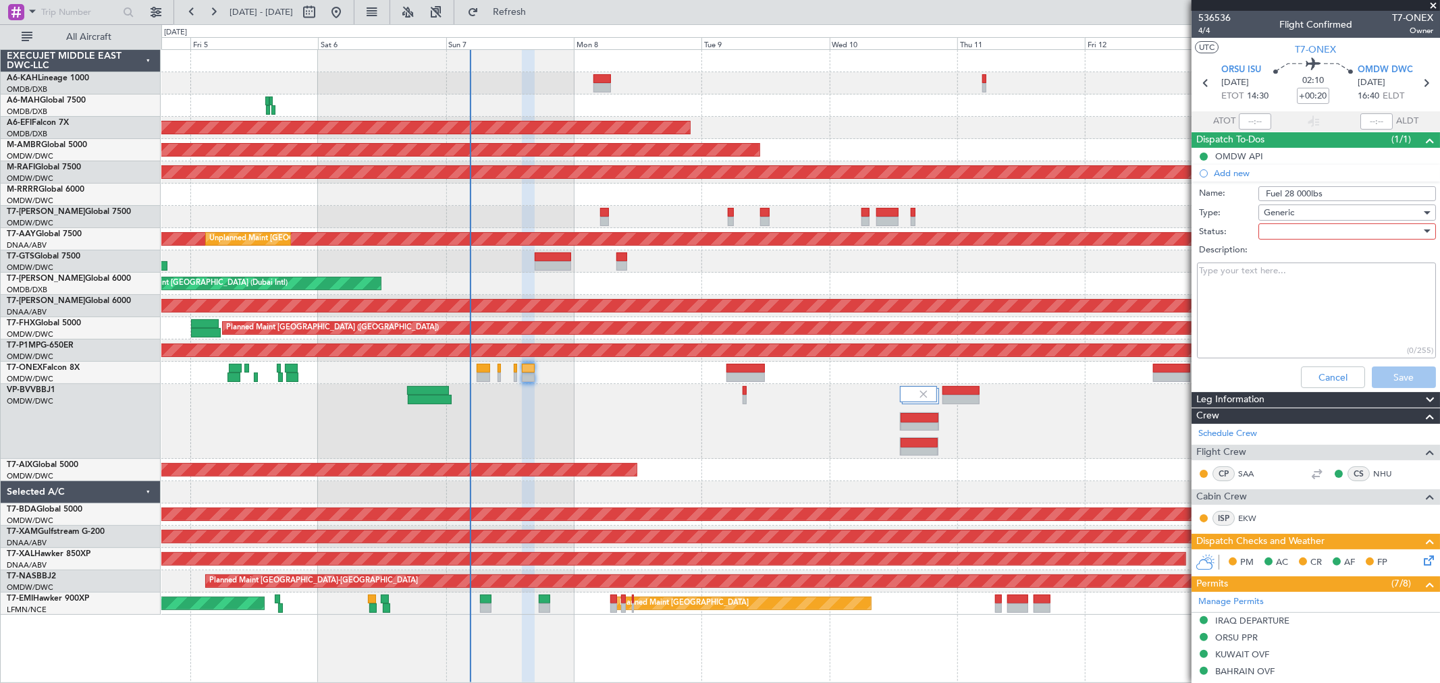
click at [1177, 232] on div at bounding box center [1342, 231] width 157 height 20
click at [1177, 261] on span "Not Started" at bounding box center [1340, 258] width 157 height 20
click at [1177, 373] on button "Save" at bounding box center [1404, 378] width 64 height 22
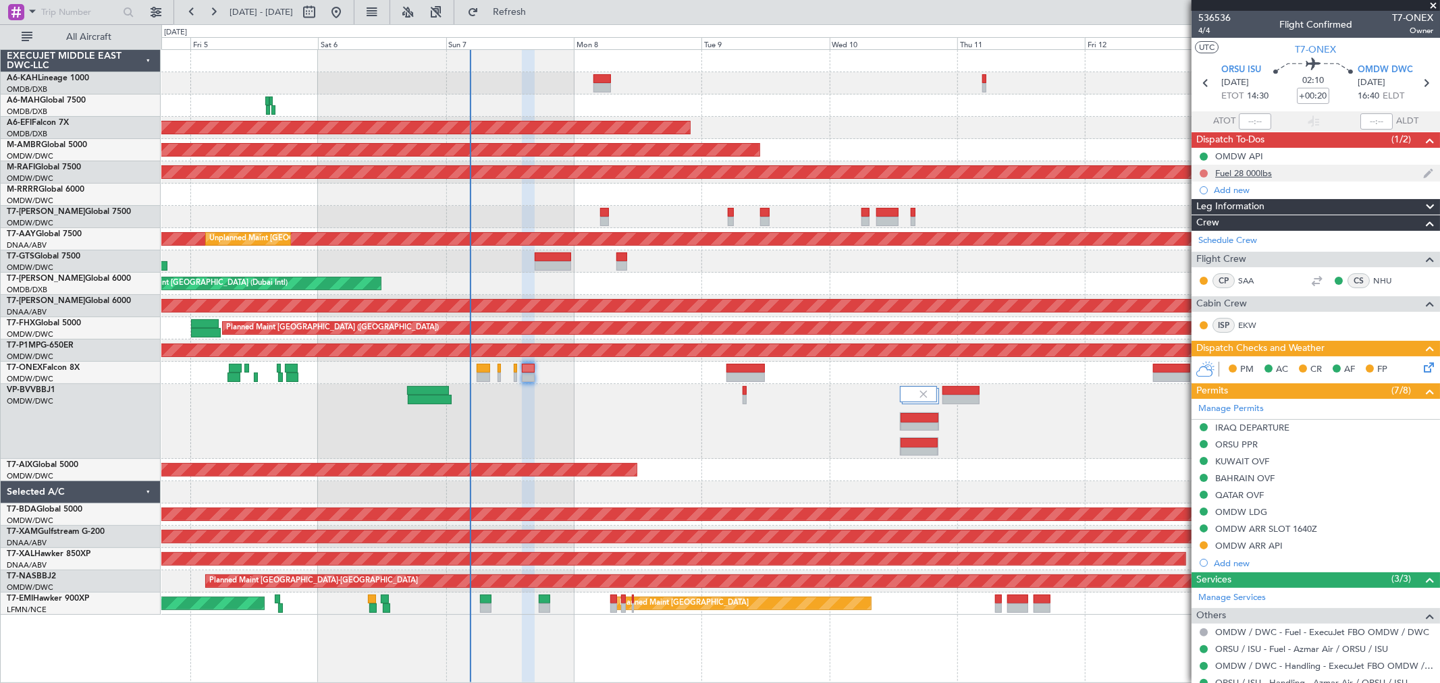
click at [1177, 172] on button at bounding box center [1203, 173] width 8 height 8
click at [1177, 231] on span "Completed" at bounding box center [1209, 232] width 45 height 13
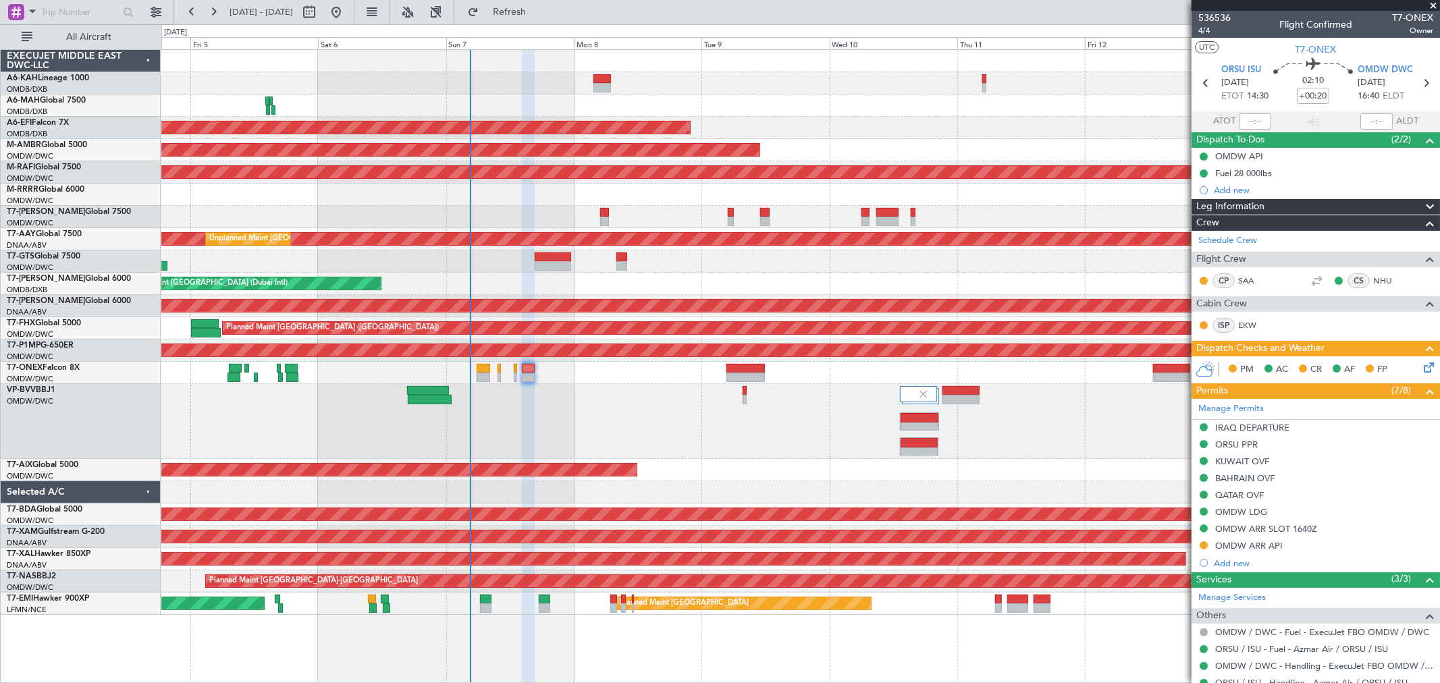
click at [1177, 368] on icon at bounding box center [1426, 365] width 11 height 11
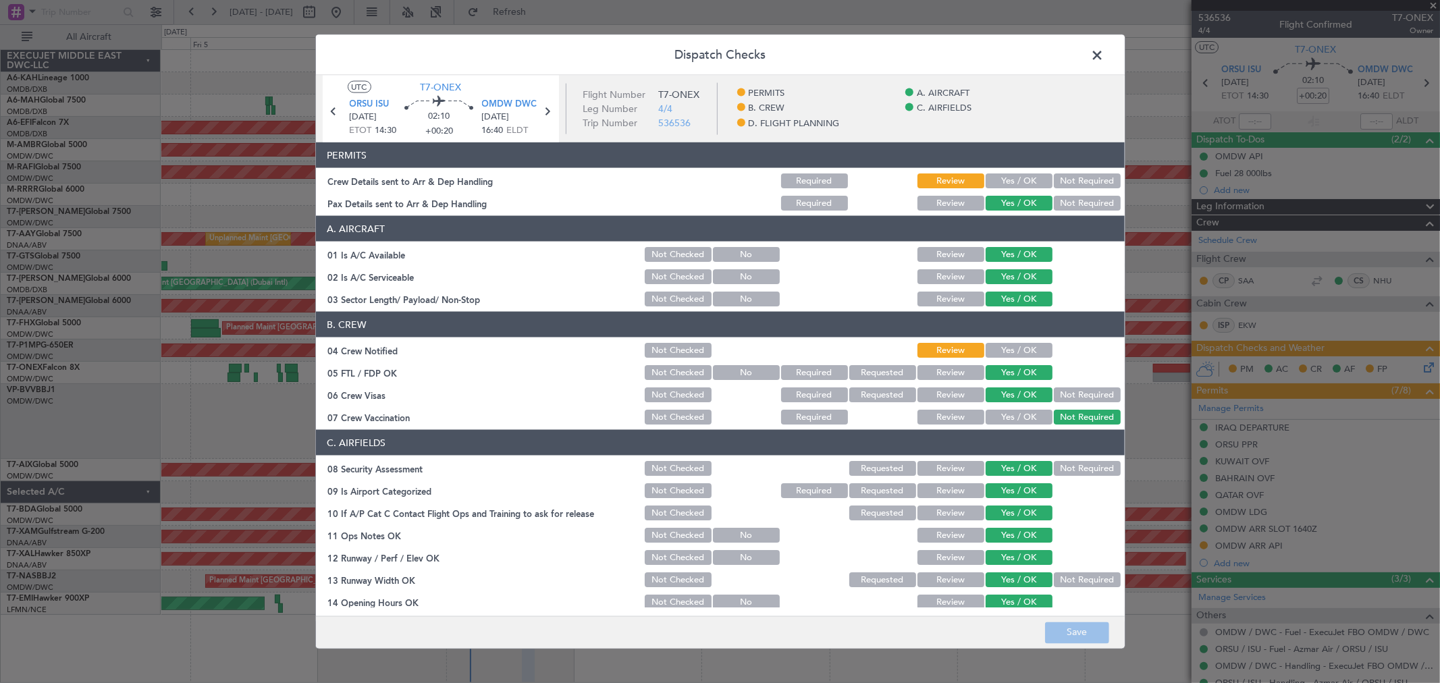
click at [1010, 180] on button "Yes / OK" at bounding box center [1018, 180] width 67 height 15
click at [1021, 349] on button "Yes / OK" at bounding box center [1018, 350] width 67 height 15
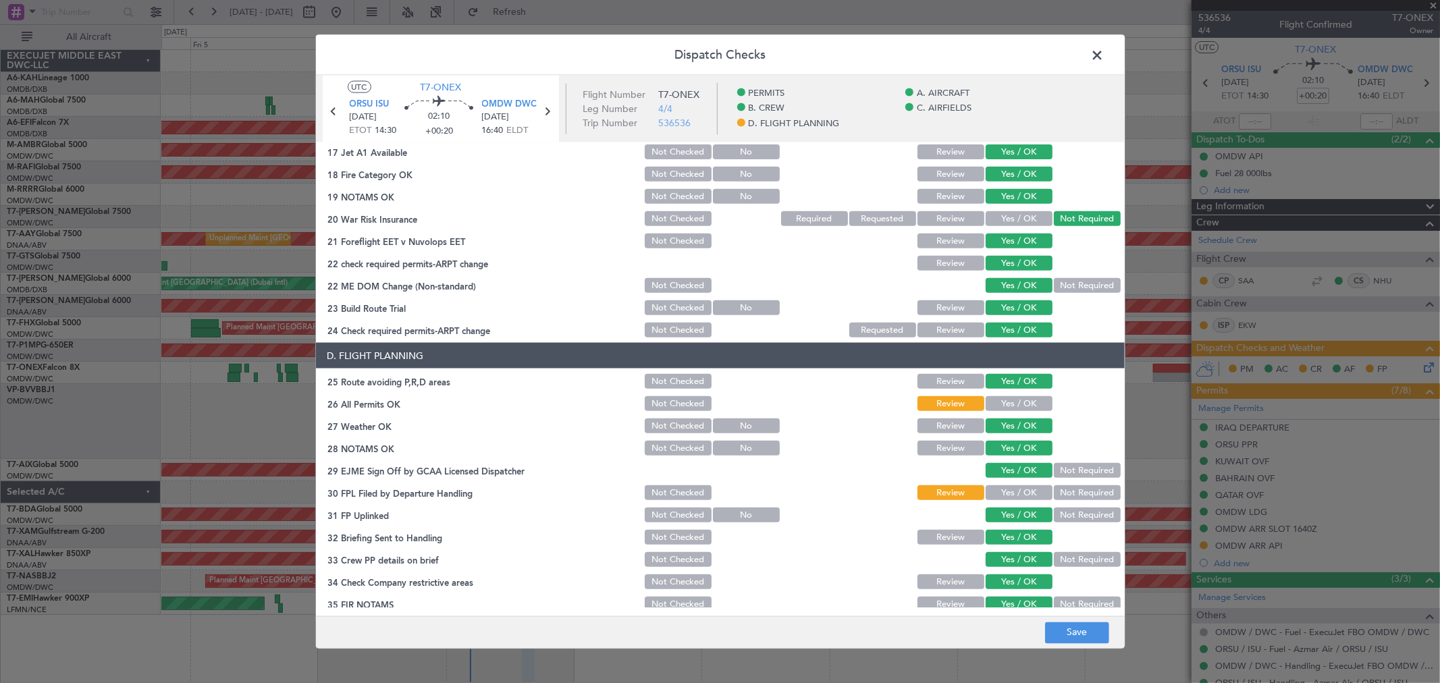
scroll to position [525, 0]
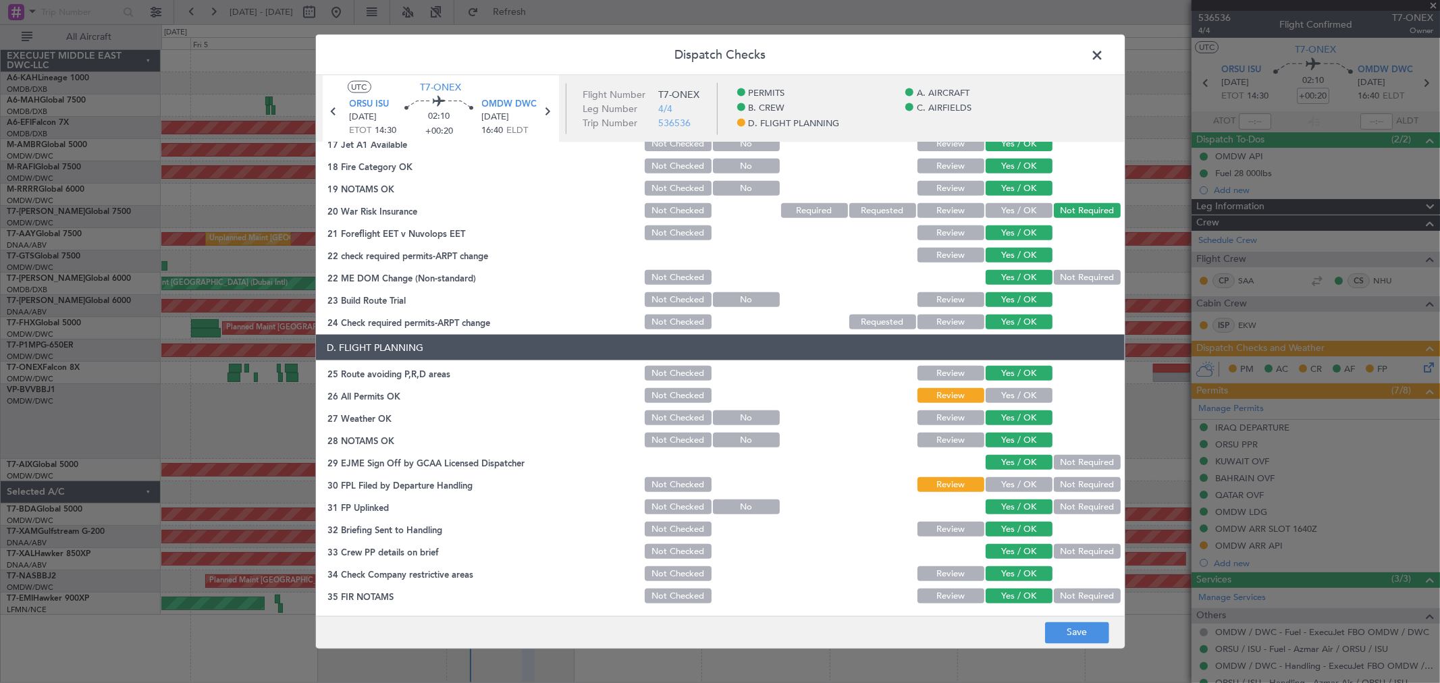
click at [1007, 390] on button "Yes / OK" at bounding box center [1018, 395] width 67 height 15
click at [1010, 484] on button "Yes / OK" at bounding box center [1018, 484] width 67 height 15
drag, startPoint x: 1073, startPoint y: 619, endPoint x: 1077, endPoint y: 640, distance: 21.2
click at [1073, 558] on footer "Save" at bounding box center [720, 632] width 809 height 32
click at [1077, 558] on button "Save" at bounding box center [1077, 633] width 64 height 22
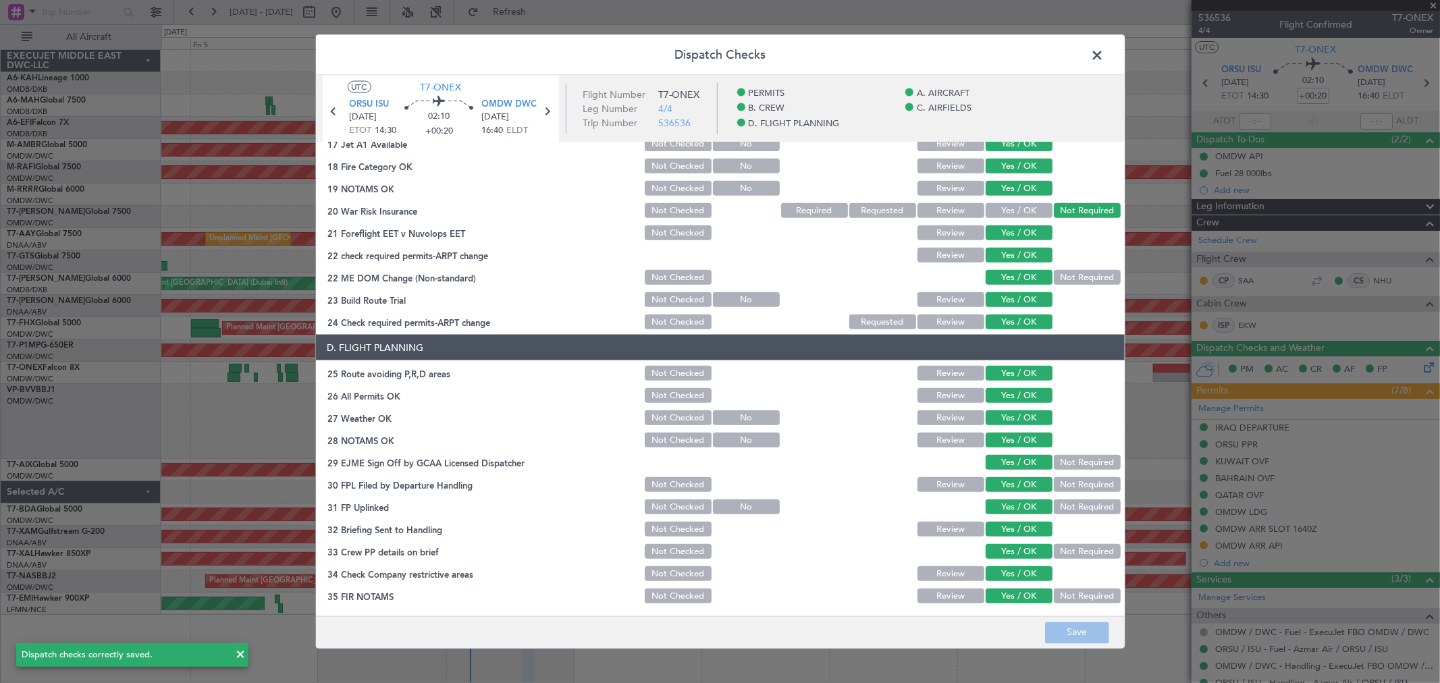
click at [1104, 54] on span at bounding box center [1104, 58] width 0 height 27
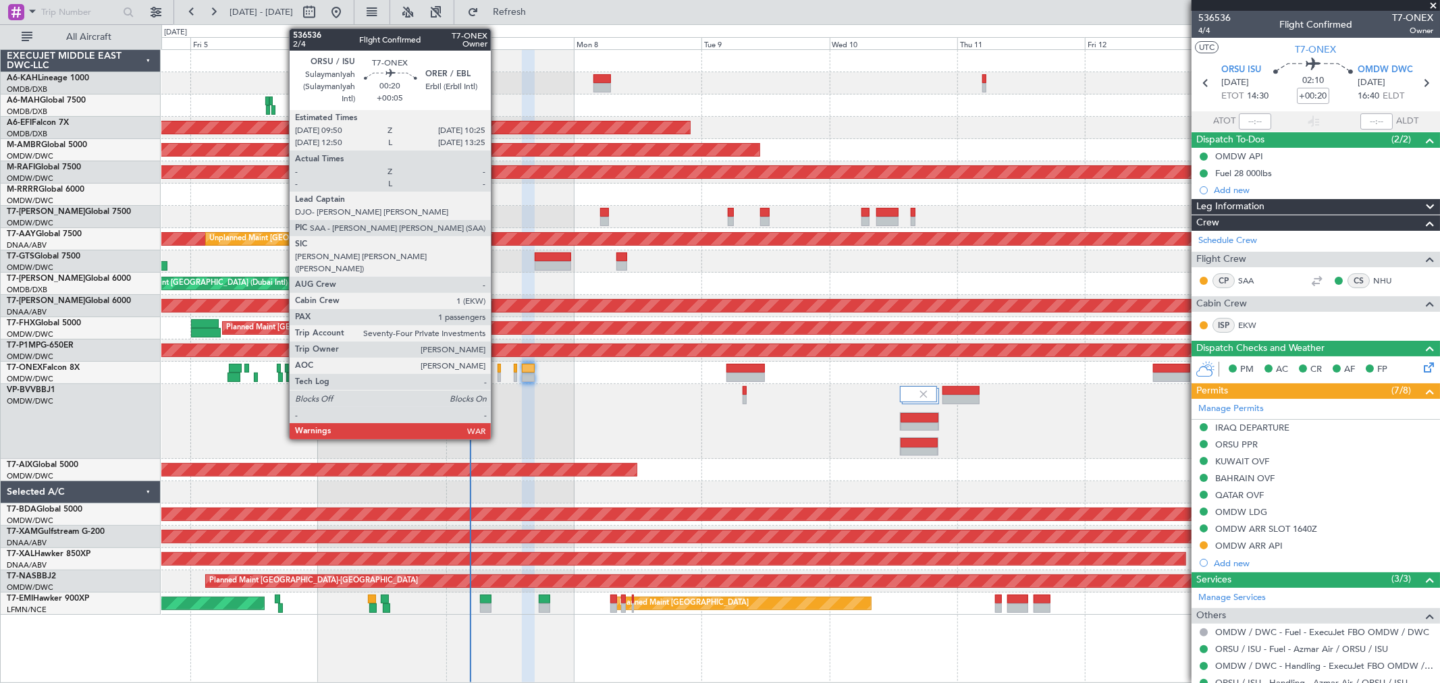
click at [497, 375] on div at bounding box center [498, 377] width 3 height 9
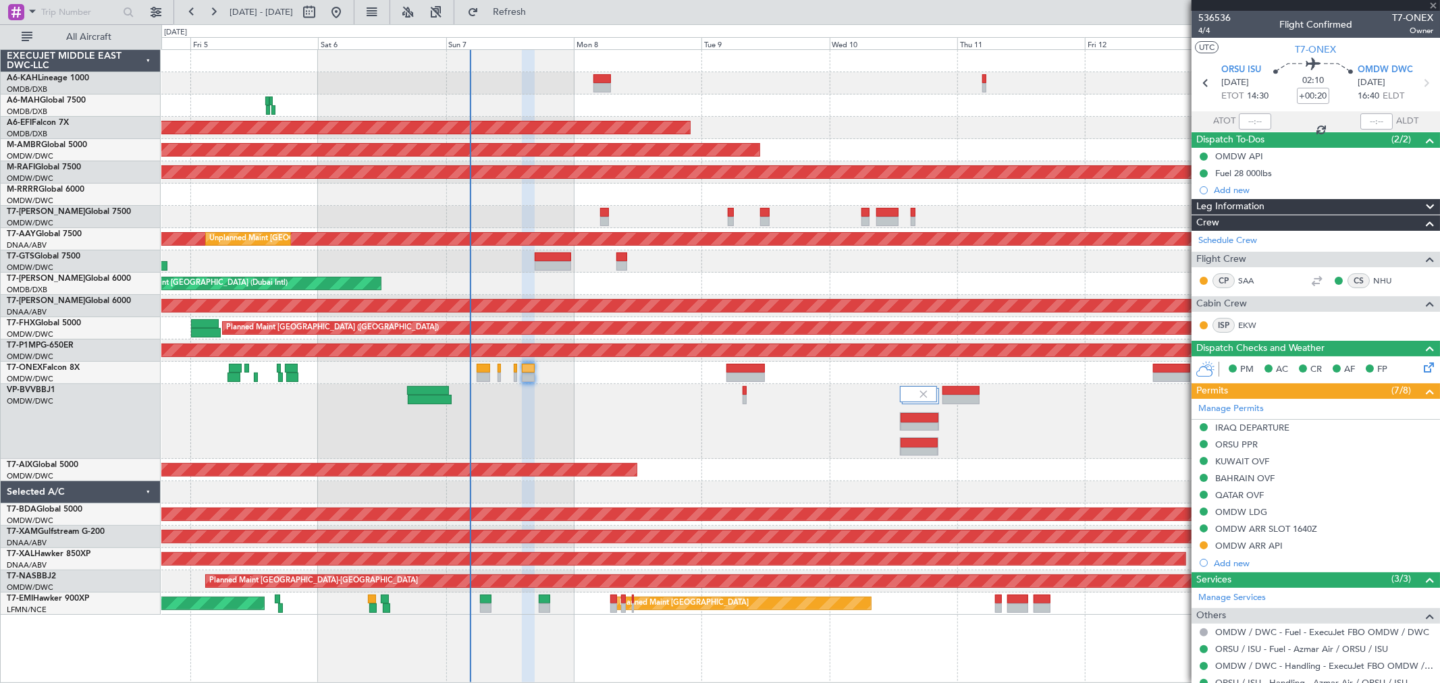
type input "+00:05"
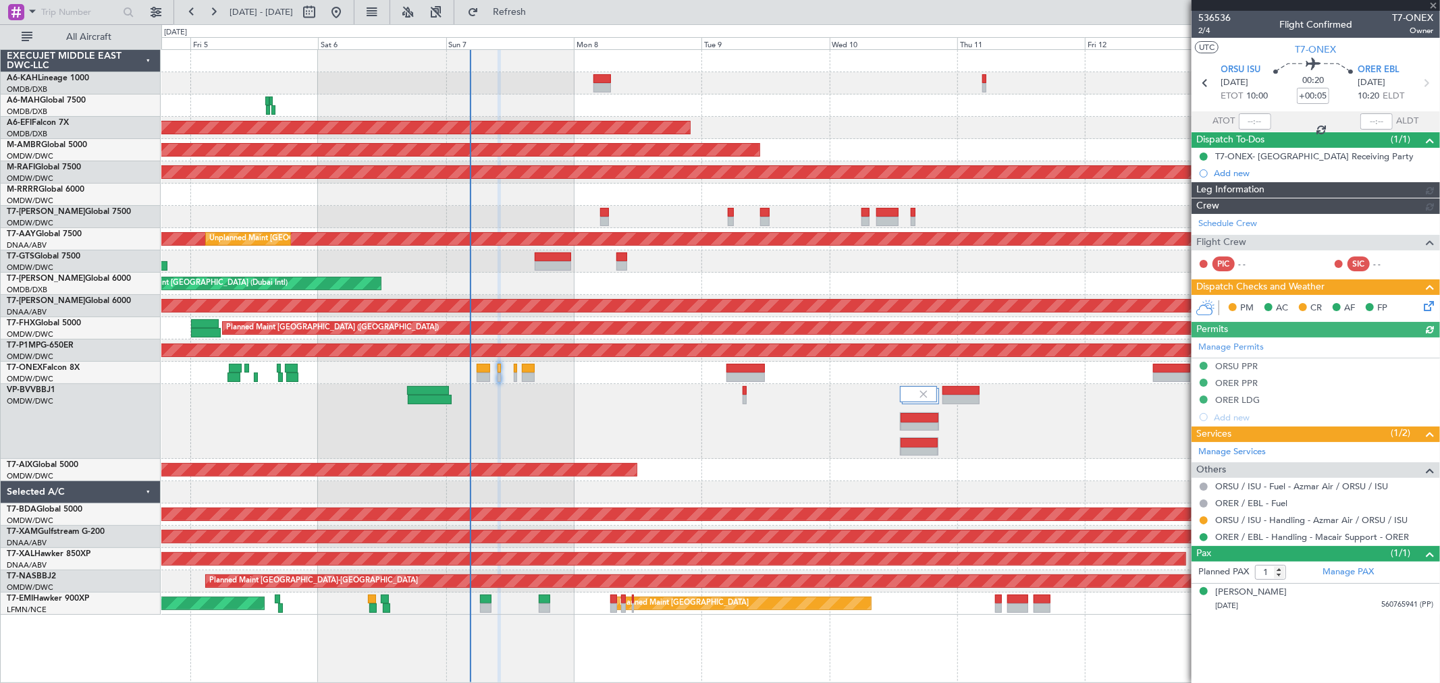
type input "Anita Mani (ANI)"
type input "7226"
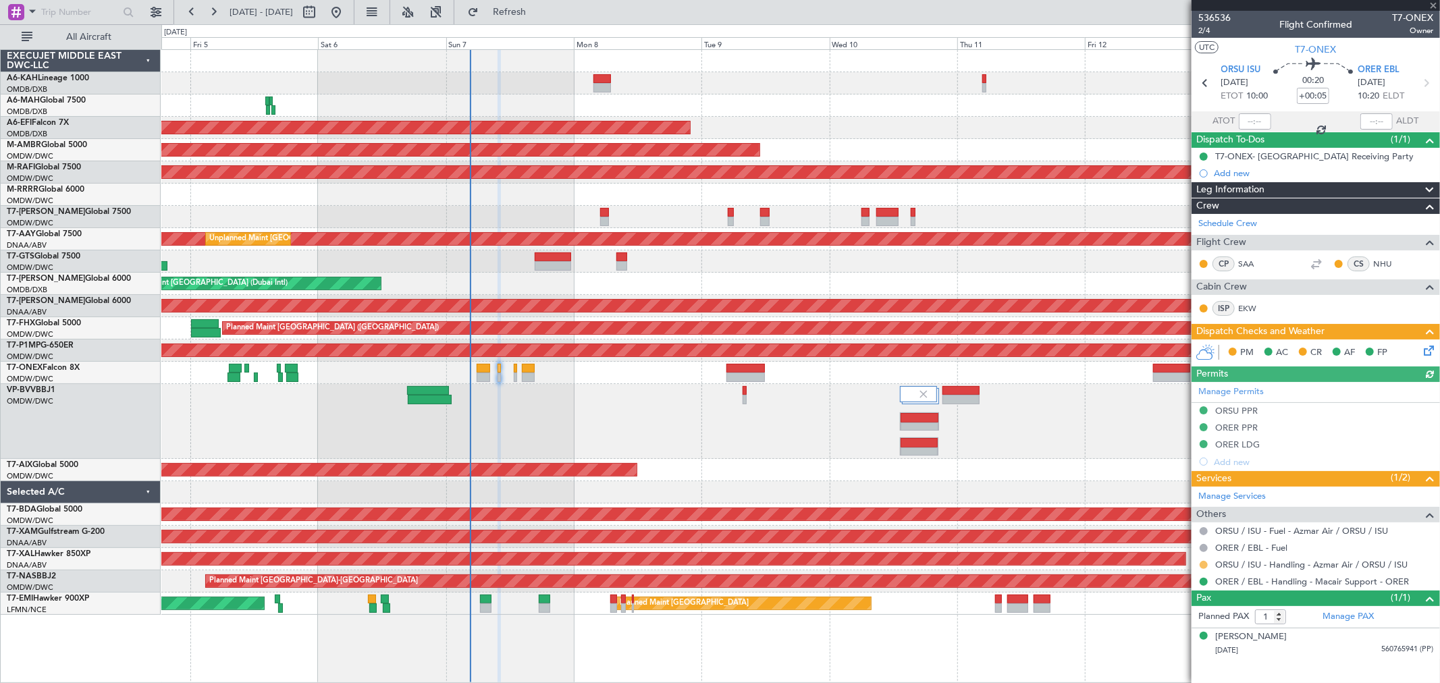
click at [1177, 558] on button at bounding box center [1203, 565] width 8 height 8
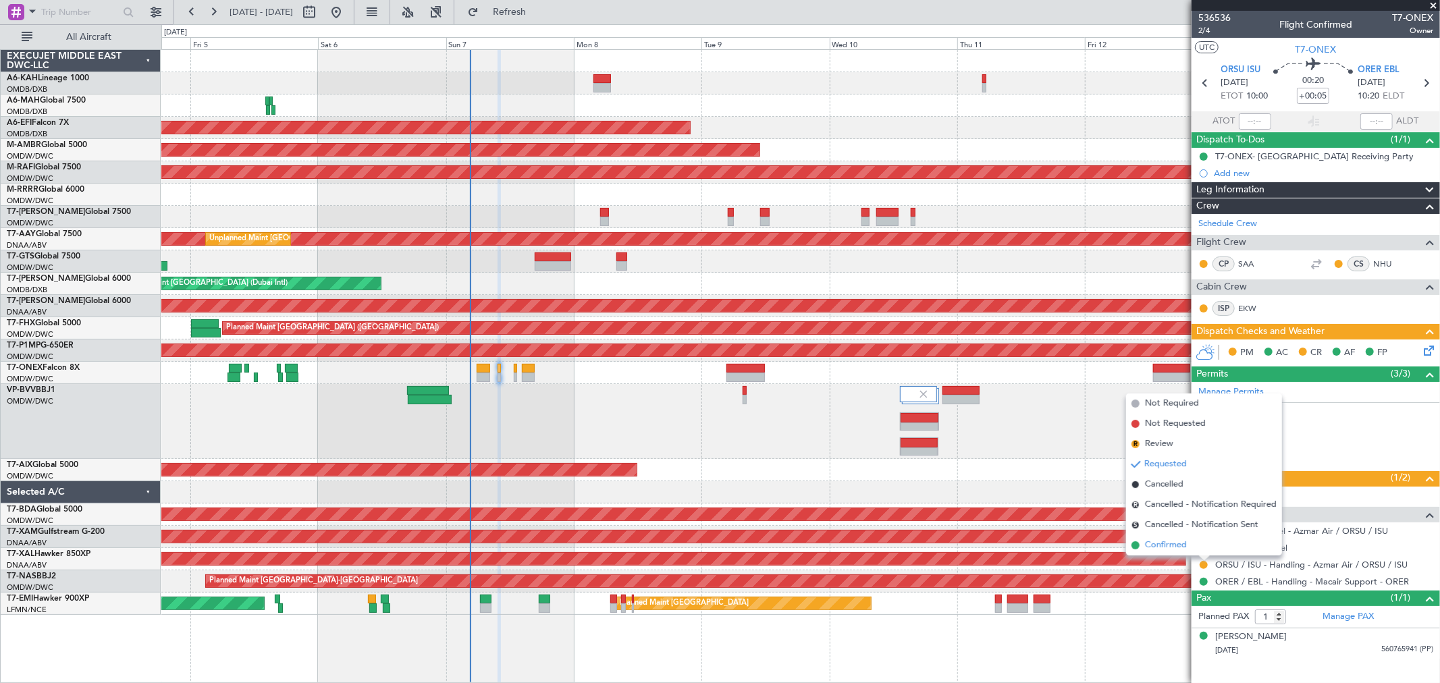
click at [1173, 543] on span "Confirmed" at bounding box center [1166, 545] width 42 height 13
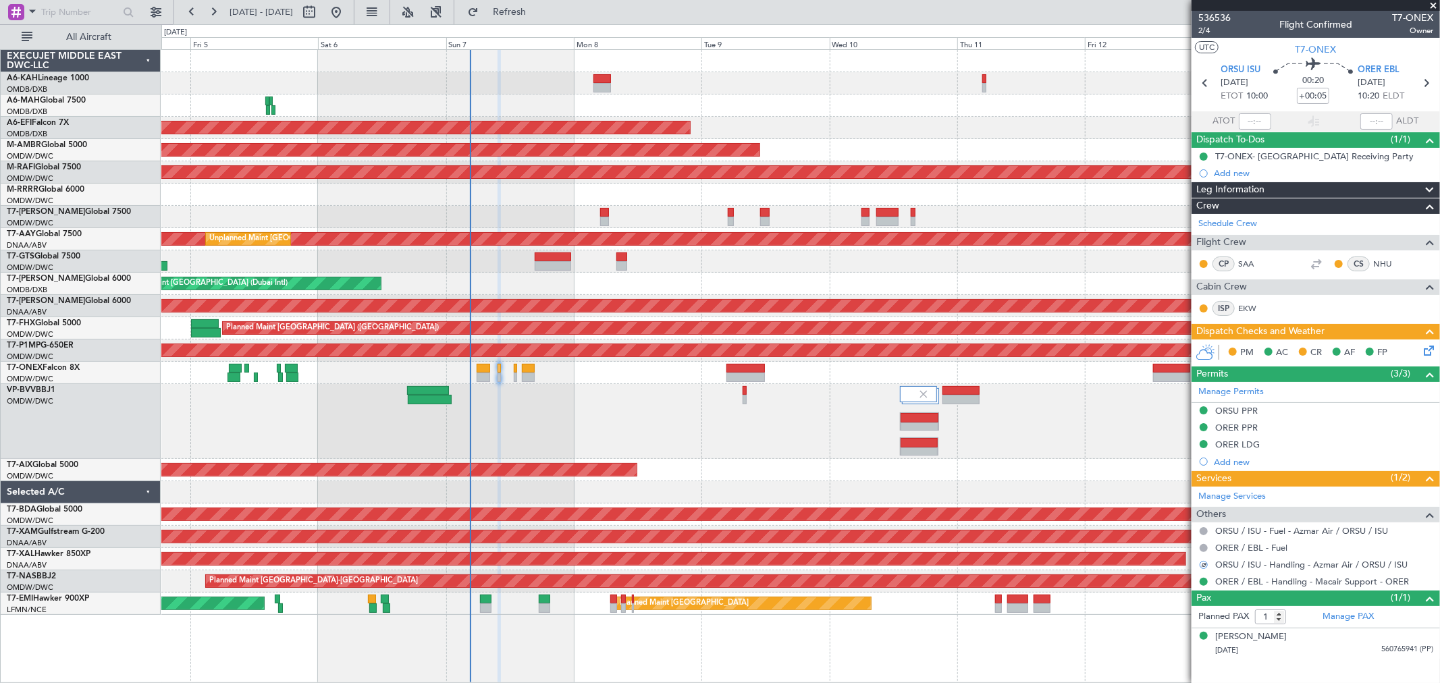
click at [1177, 351] on icon at bounding box center [1426, 348] width 11 height 11
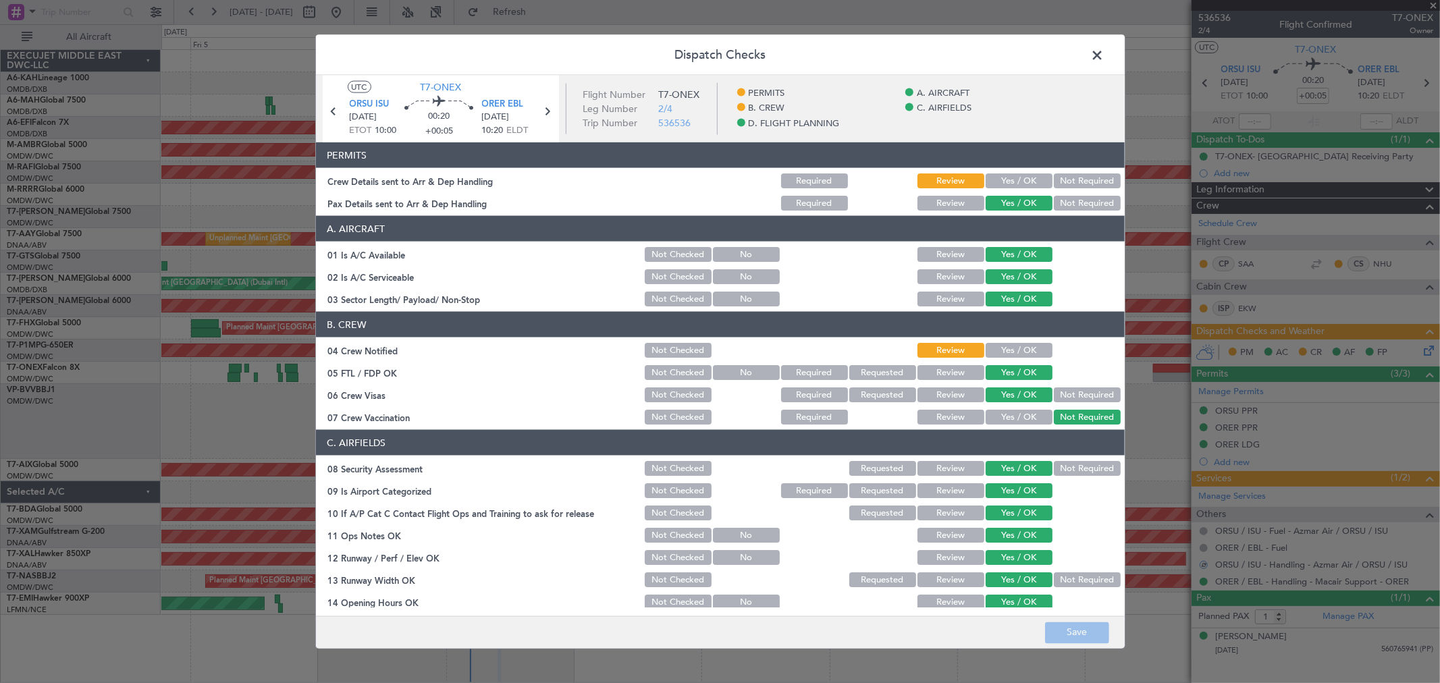
click at [996, 178] on button "Yes / OK" at bounding box center [1018, 180] width 67 height 15
click at [997, 353] on button "Yes / OK" at bounding box center [1018, 350] width 67 height 15
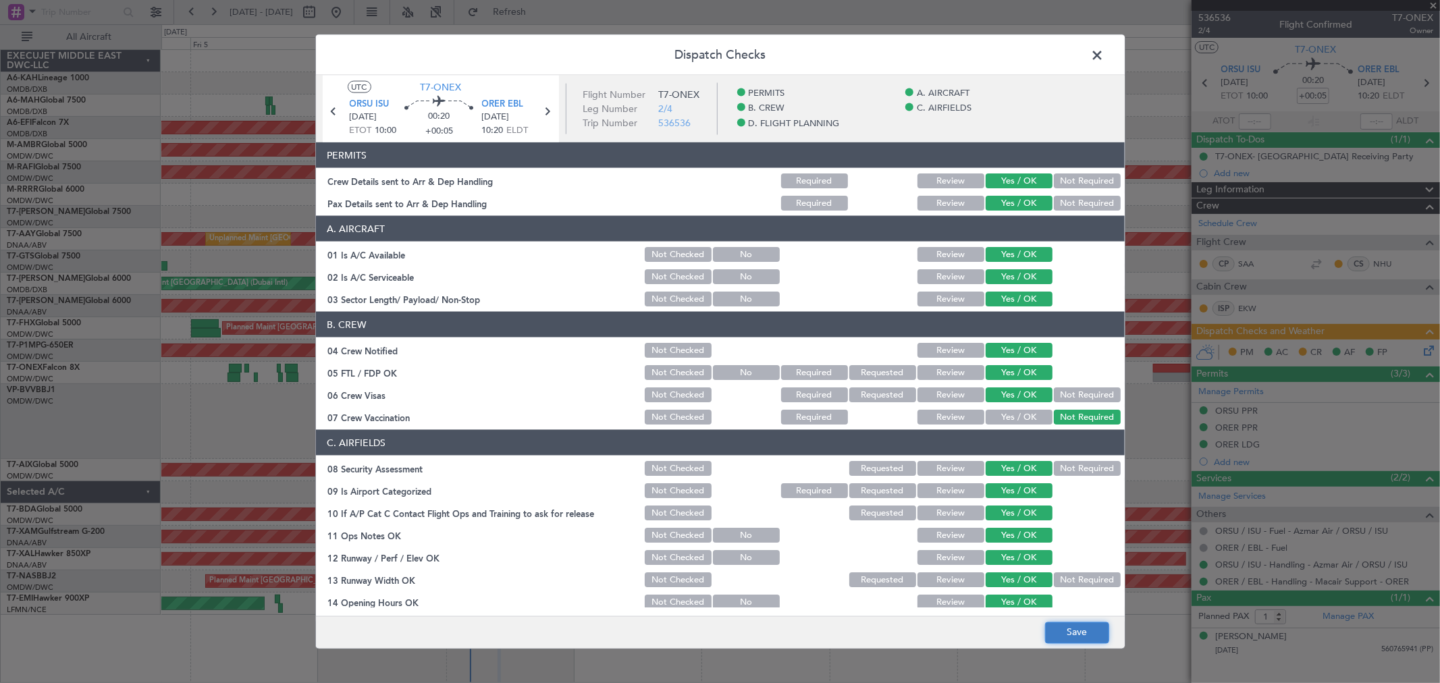
click at [1078, 558] on button "Save" at bounding box center [1077, 633] width 64 height 22
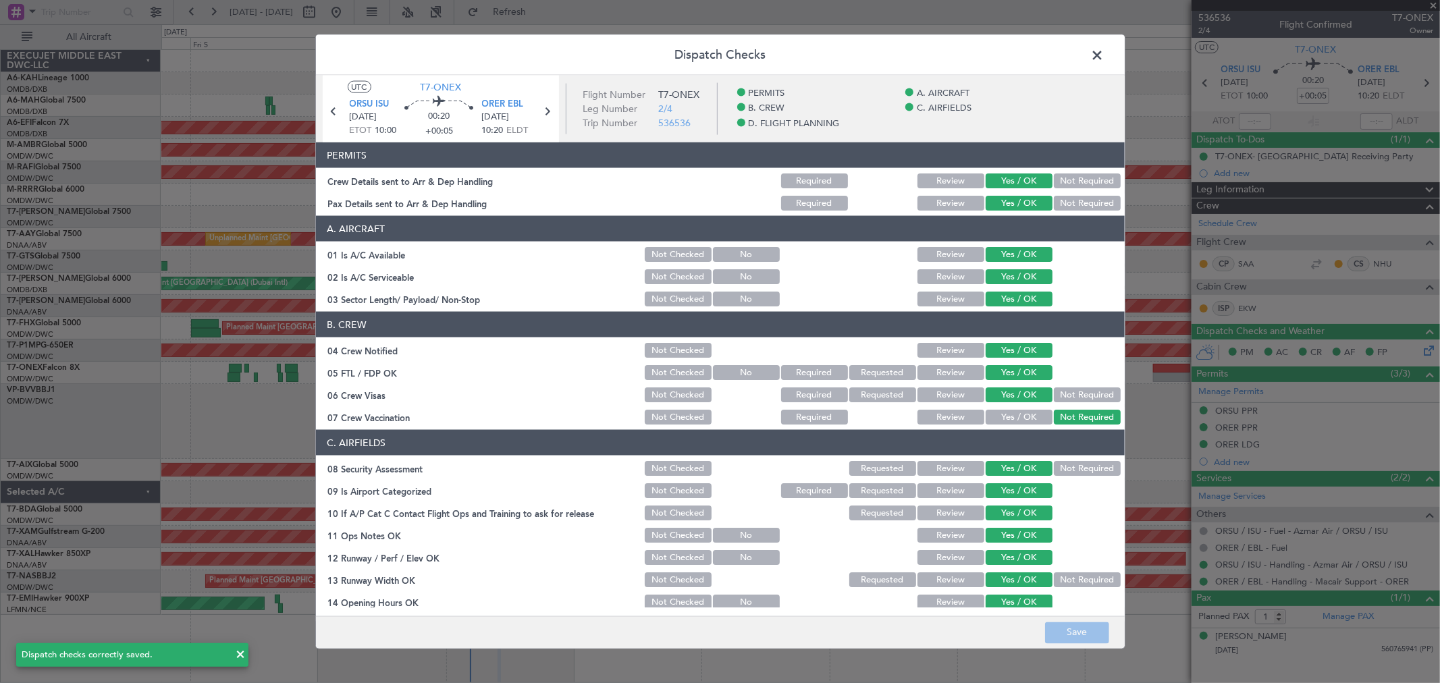
click at [1104, 55] on span at bounding box center [1104, 58] width 0 height 27
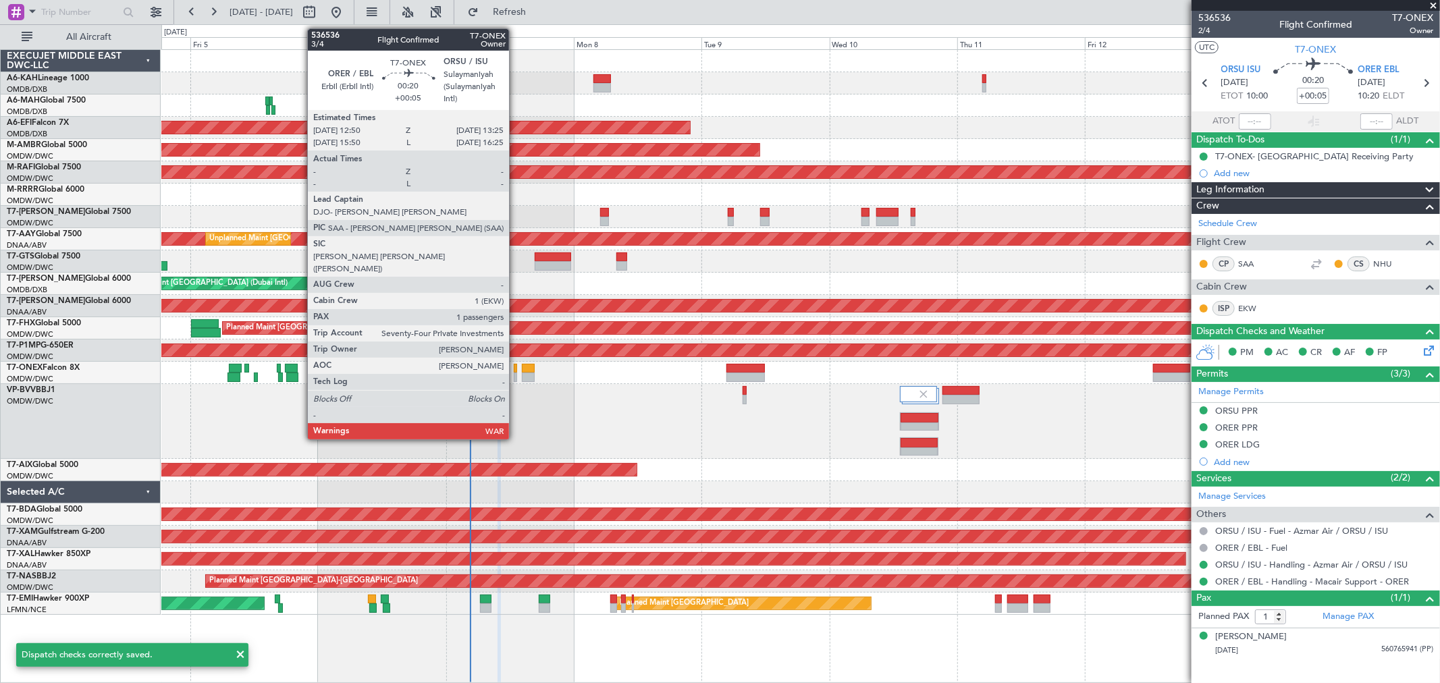
click at [516, 369] on div at bounding box center [515, 368] width 3 height 9
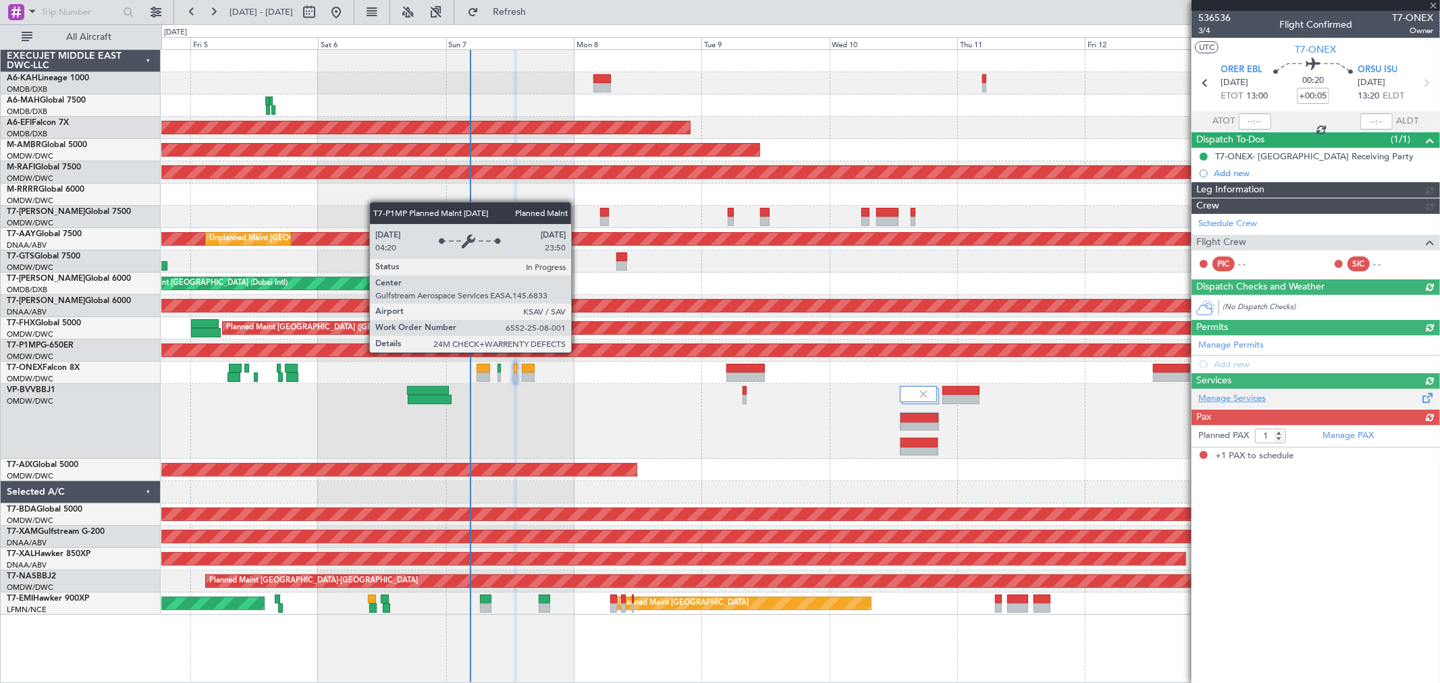
type input "Anita Mani (ANI)"
type input "7227"
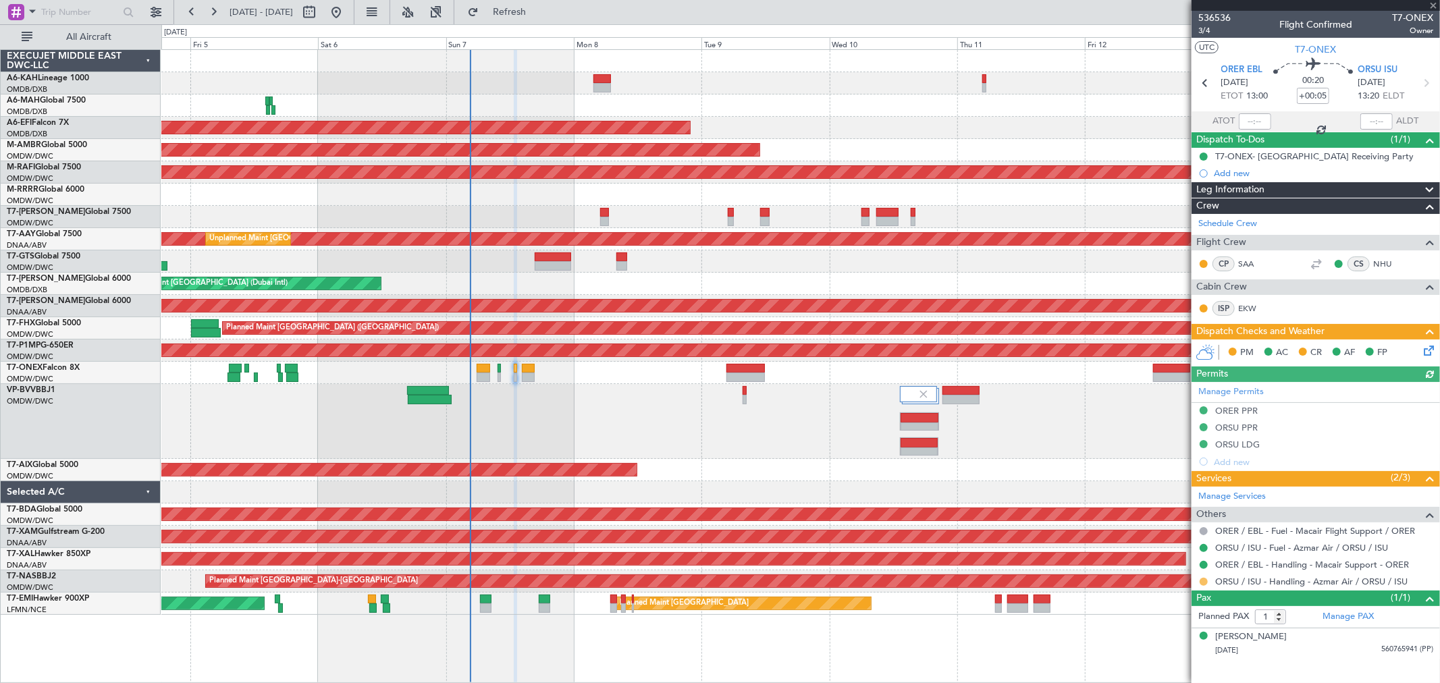
click at [1177, 558] on button at bounding box center [1203, 582] width 8 height 8
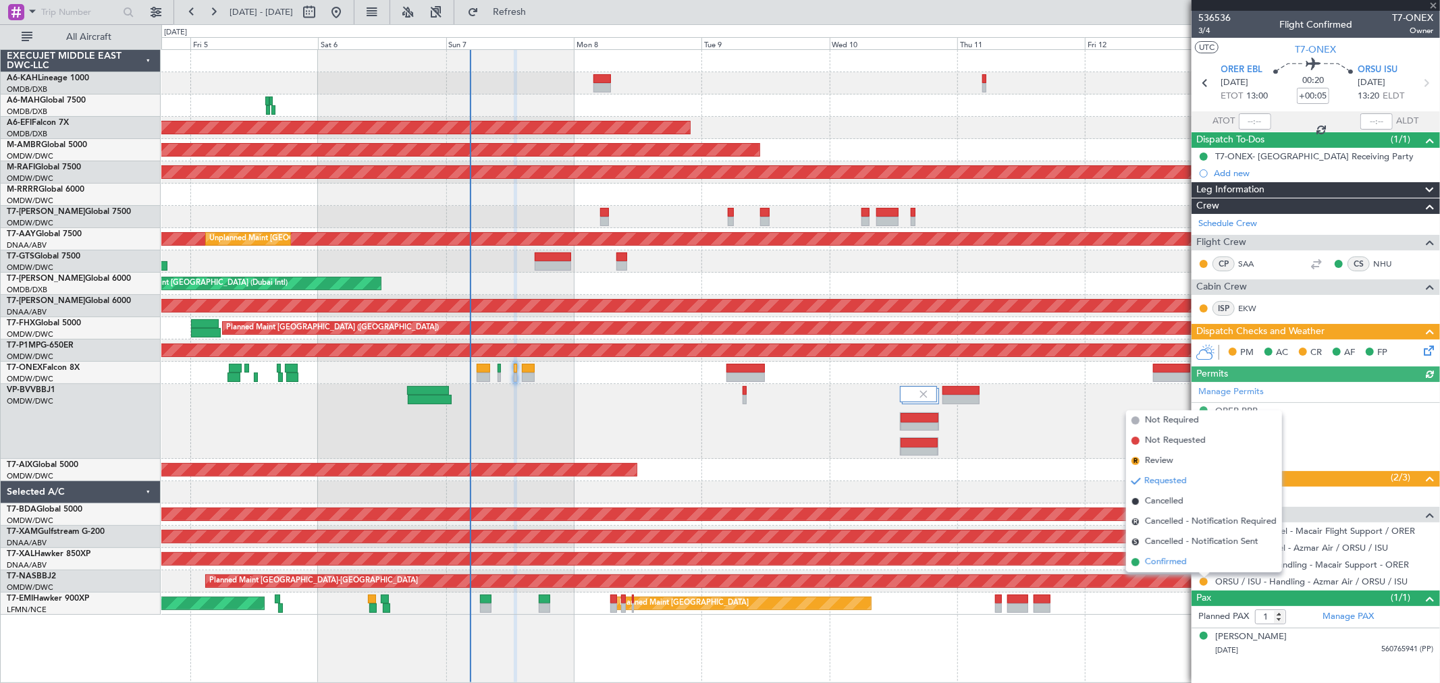
click at [1160, 556] on span "Confirmed" at bounding box center [1166, 562] width 42 height 13
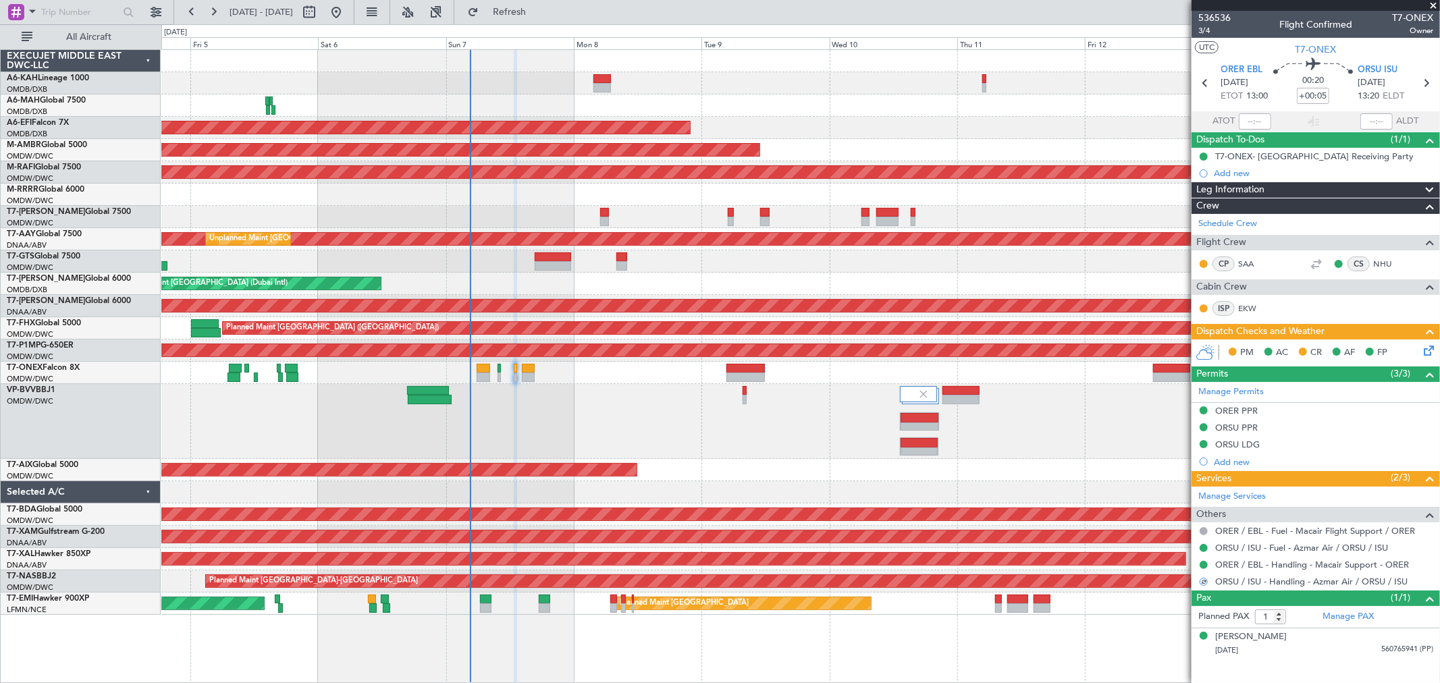
click at [1177, 349] on icon at bounding box center [1426, 348] width 11 height 11
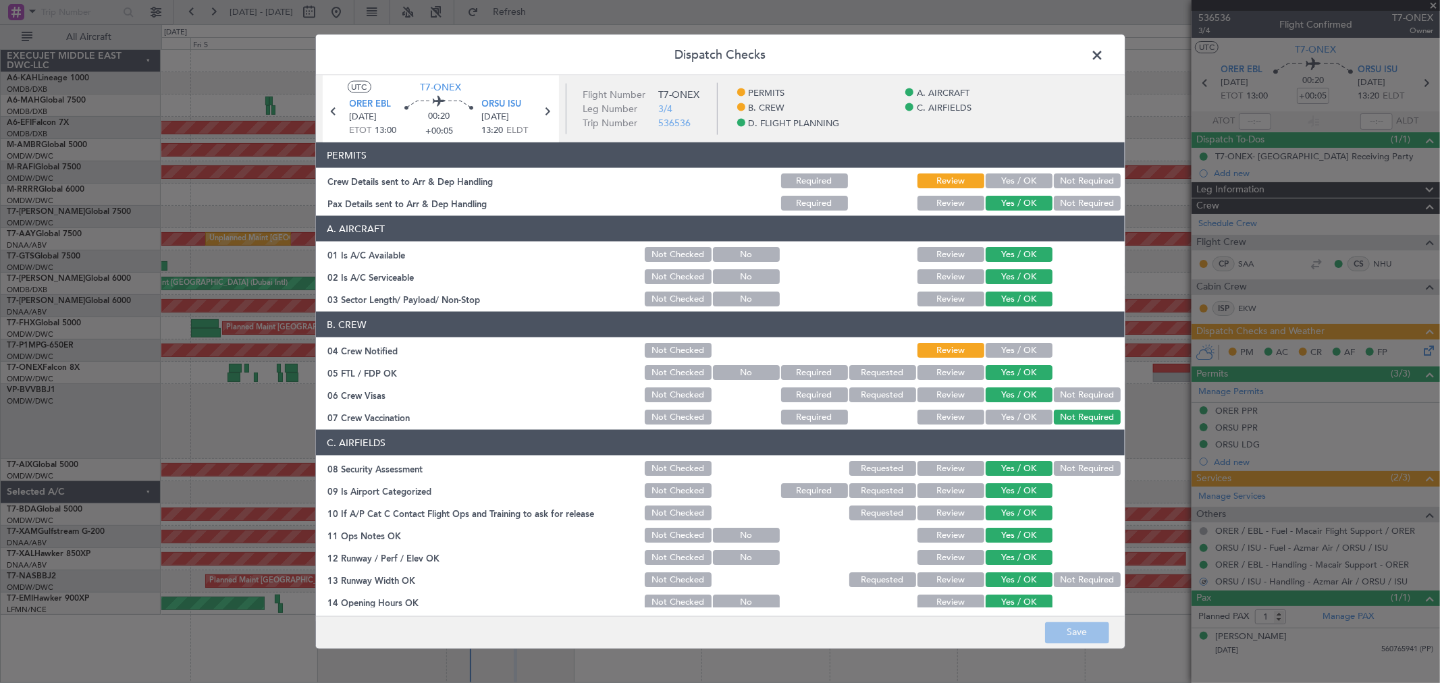
click at [1030, 171] on div "Yes / OK" at bounding box center [1017, 180] width 68 height 19
drag, startPoint x: 1028, startPoint y: 171, endPoint x: 1023, endPoint y: 177, distance: 7.6
click at [1027, 171] on div "Yes / OK" at bounding box center [1017, 180] width 68 height 19
click at [1017, 179] on button "Yes / OK" at bounding box center [1018, 180] width 67 height 15
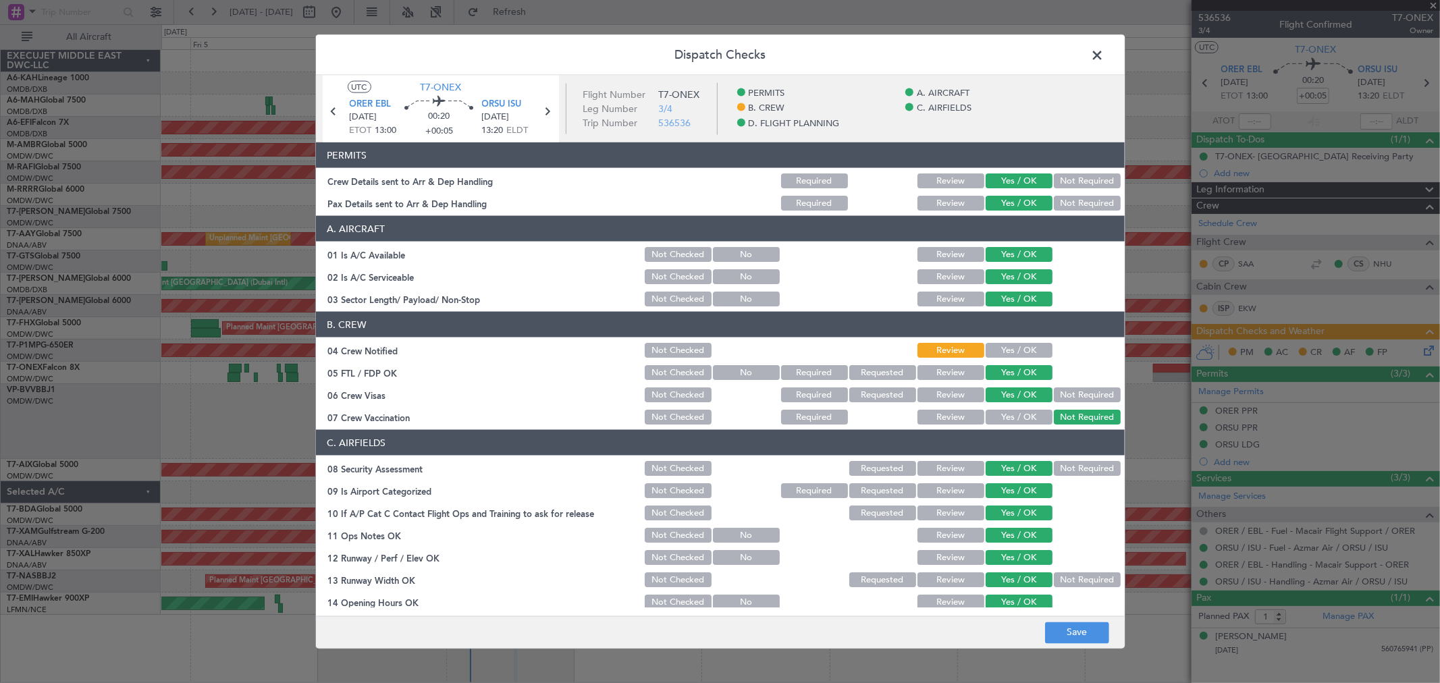
drag, startPoint x: 1017, startPoint y: 352, endPoint x: 1042, endPoint y: 421, distance: 74.1
click at [1016, 352] on button "Yes / OK" at bounding box center [1018, 350] width 67 height 15
click at [1074, 558] on button "Save" at bounding box center [1077, 633] width 64 height 22
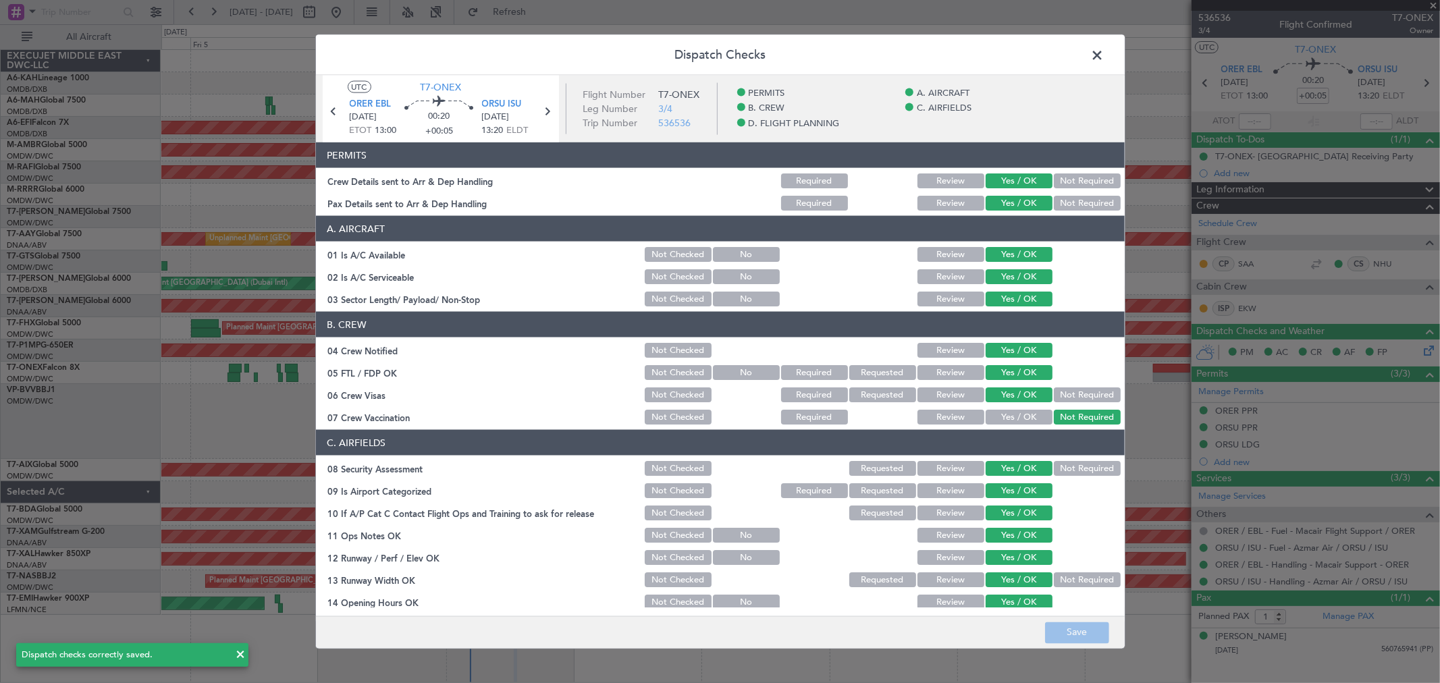
click at [1104, 57] on span at bounding box center [1104, 58] width 0 height 27
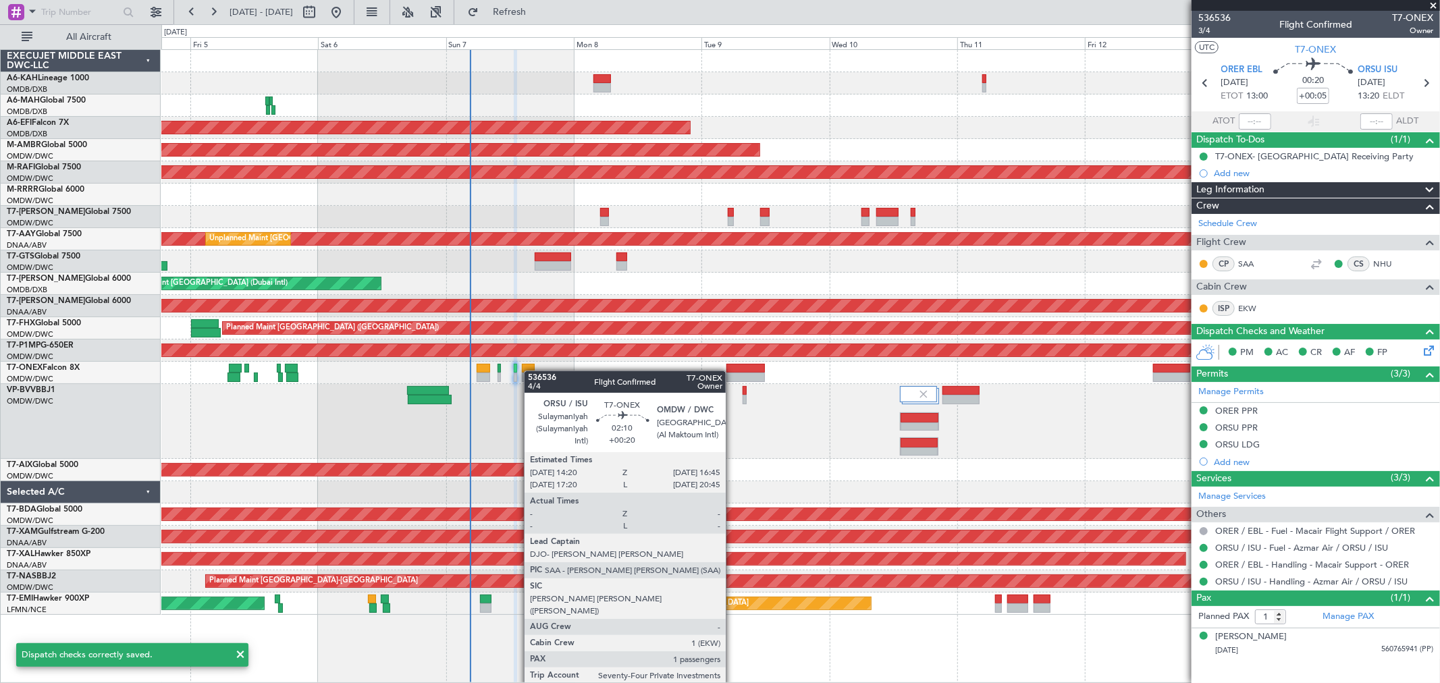
click at [531, 371] on div "Planned Maint Nurnberg" at bounding box center [800, 373] width 1278 height 22
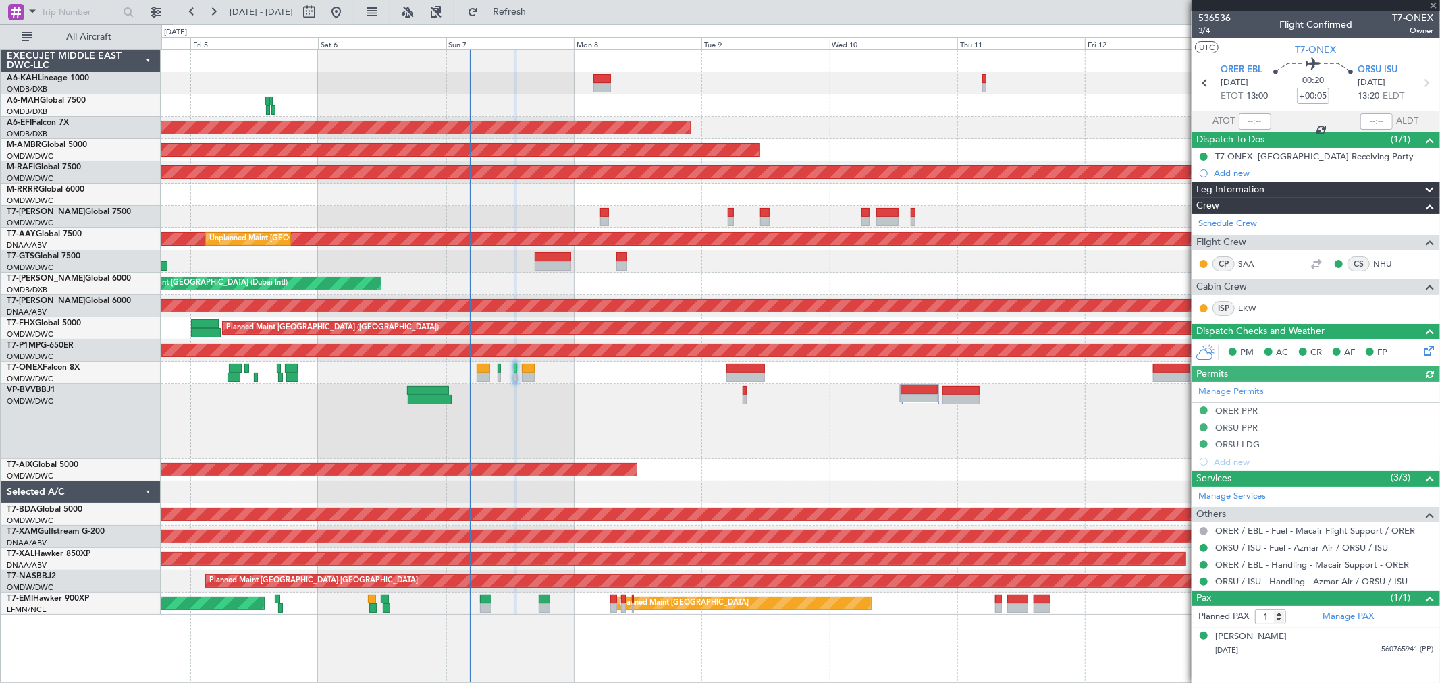
type input "Anita Mani (ANI)"
type input "7227"
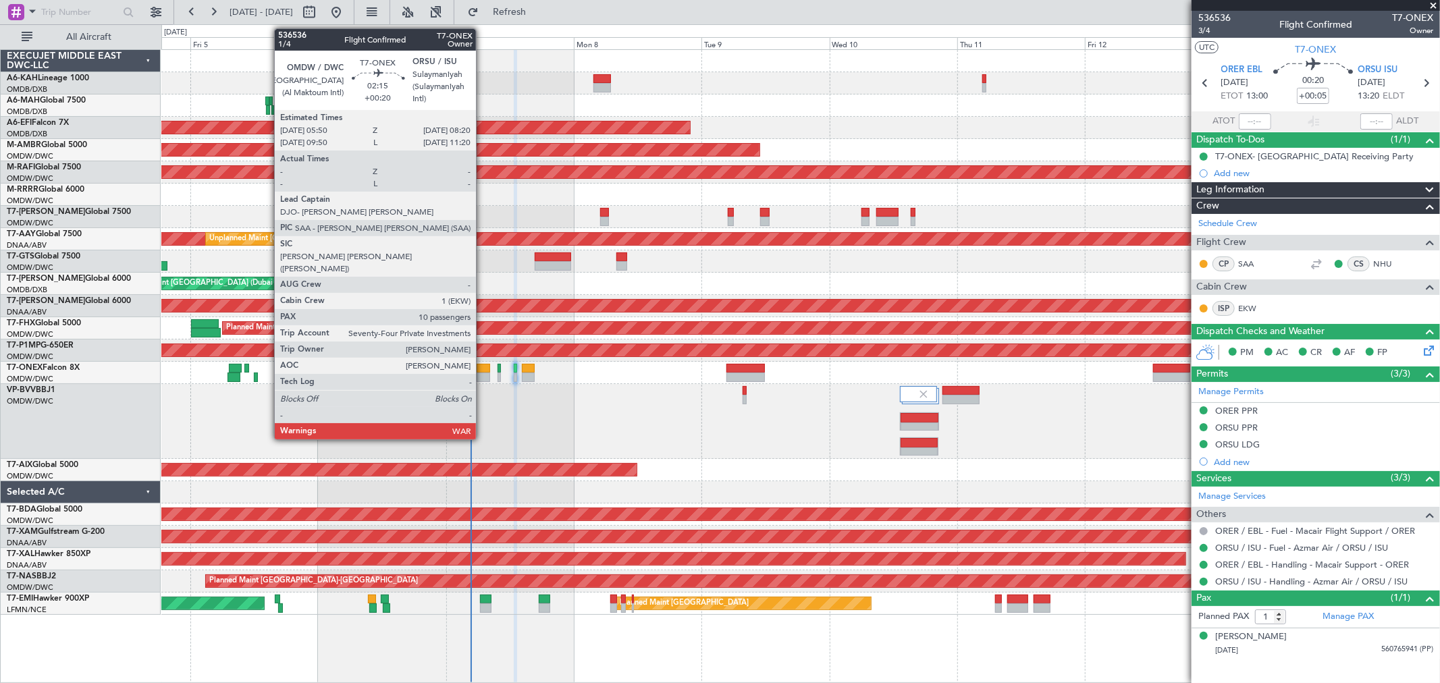
click at [483, 373] on div at bounding box center [483, 377] width 13 height 9
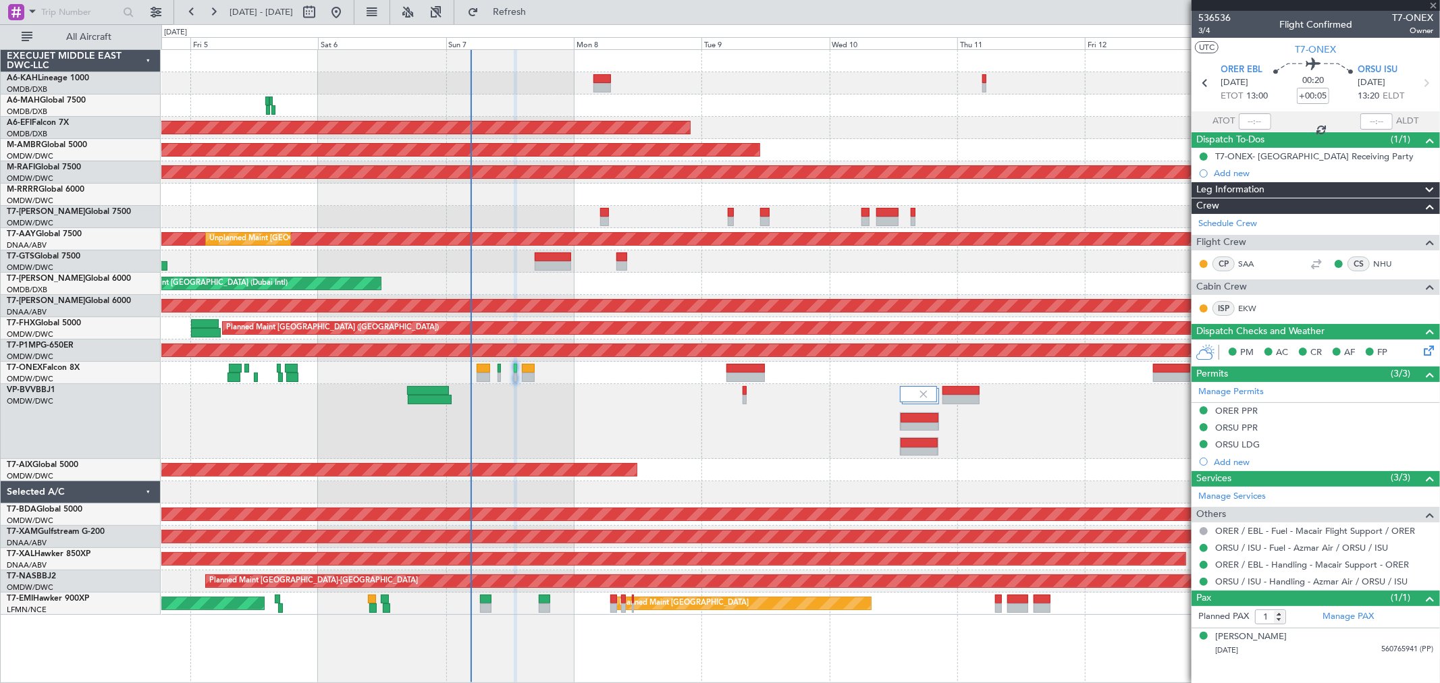
type input "+00:20"
type input "10"
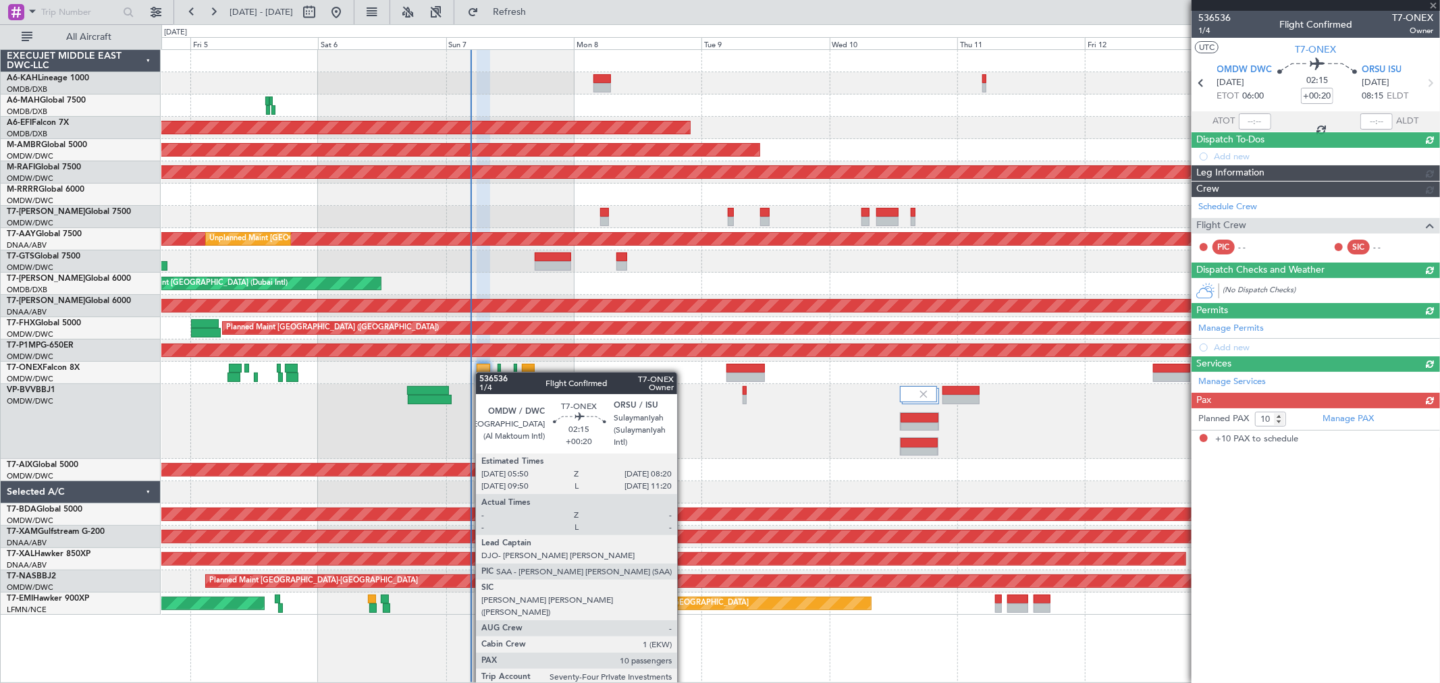
type input "Anita Mani (ANI)"
type input "7225"
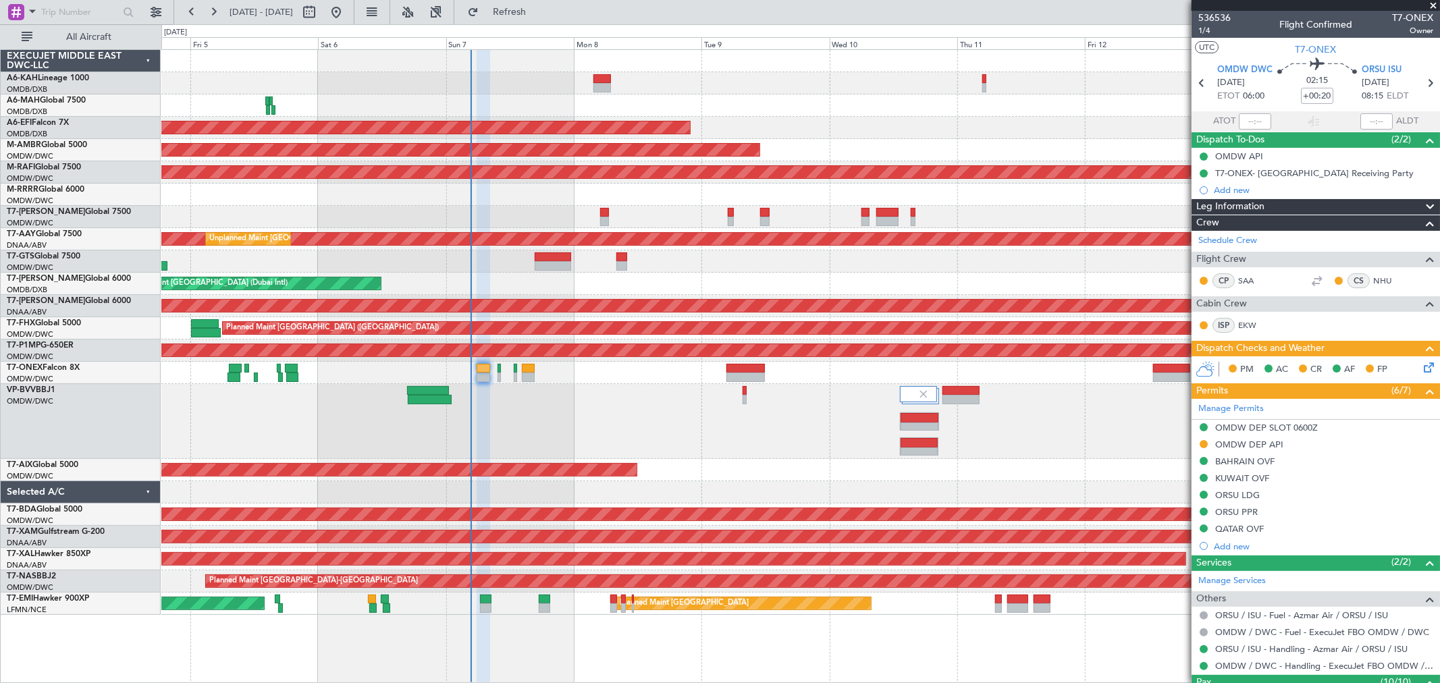
click at [1433, 3] on span at bounding box center [1432, 6] width 13 height 12
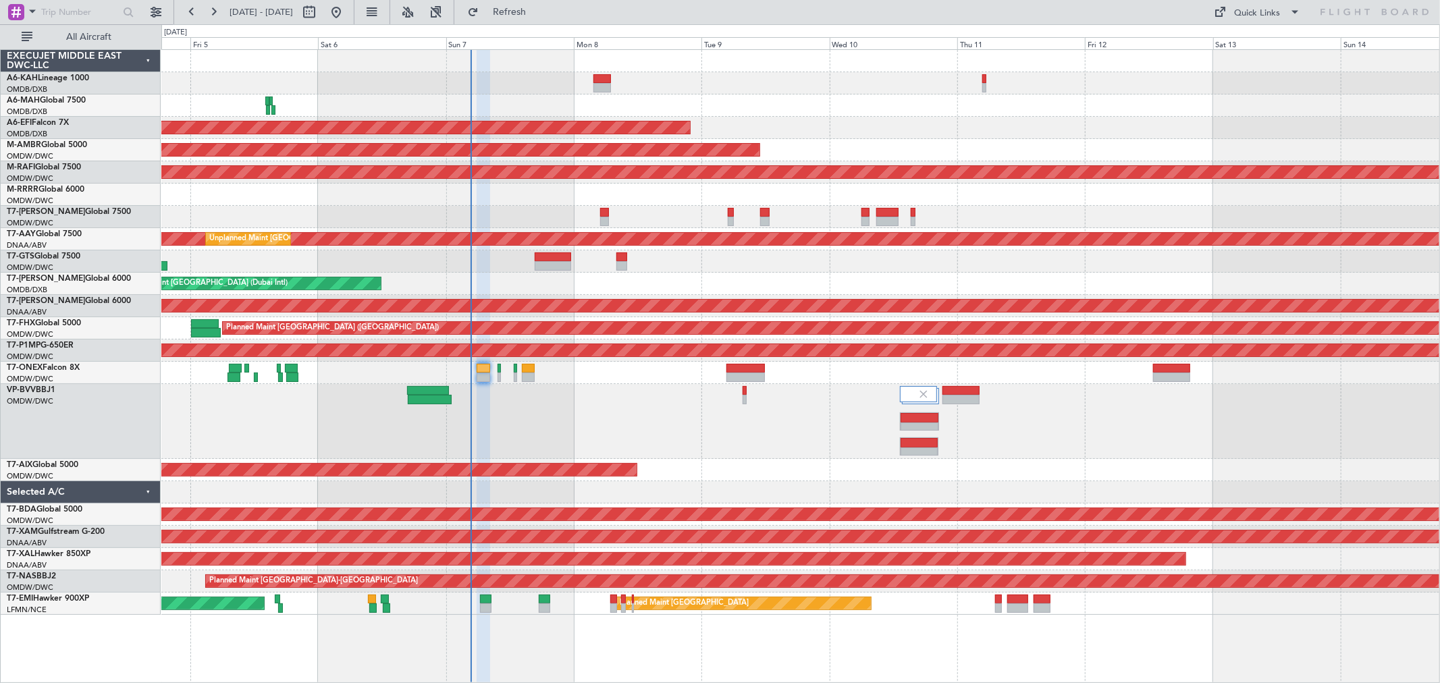
type input "0"
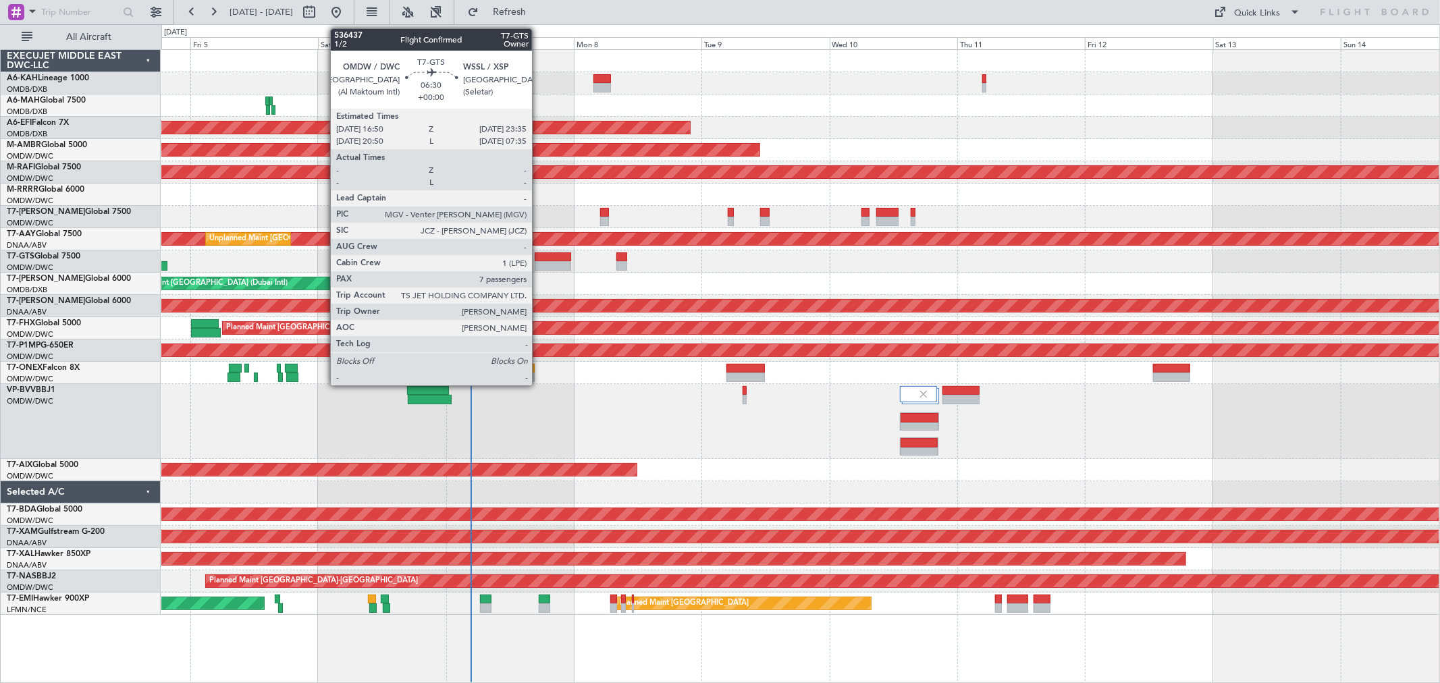
click at [539, 267] on div at bounding box center [553, 265] width 36 height 9
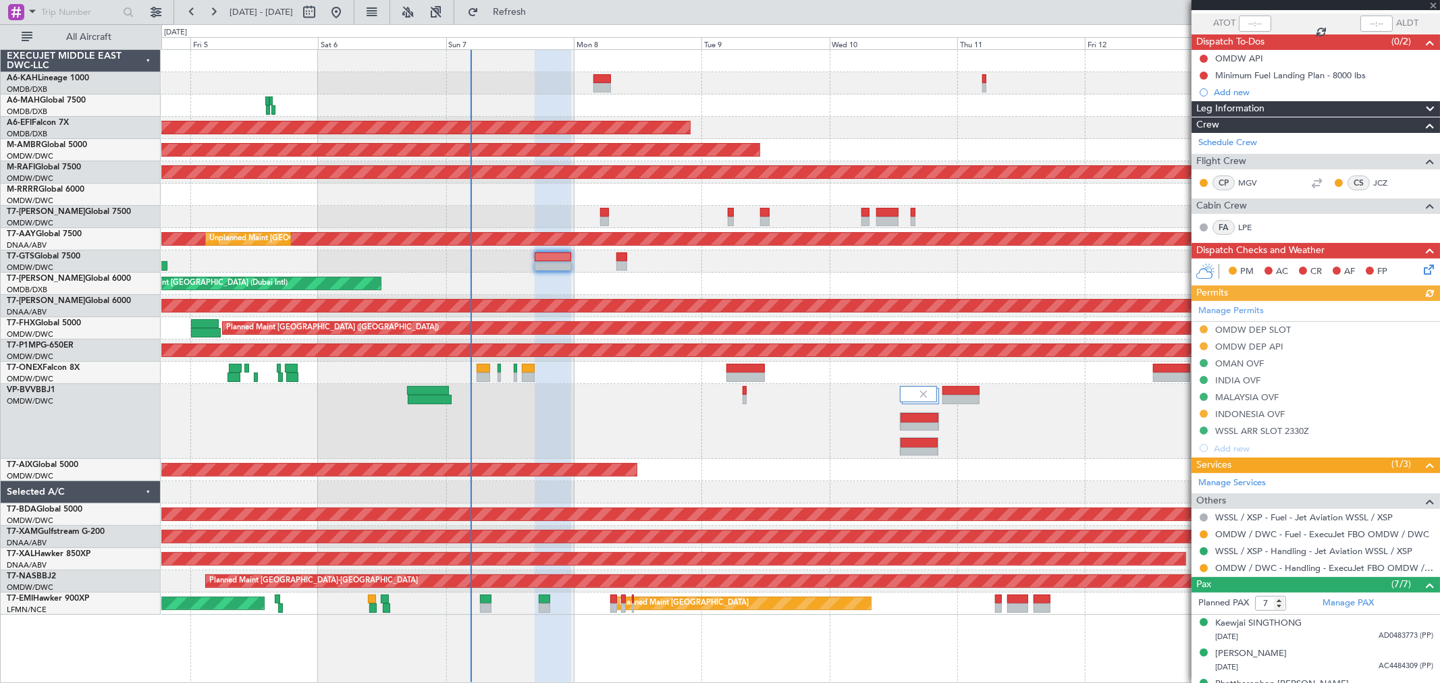
scroll to position [225, 0]
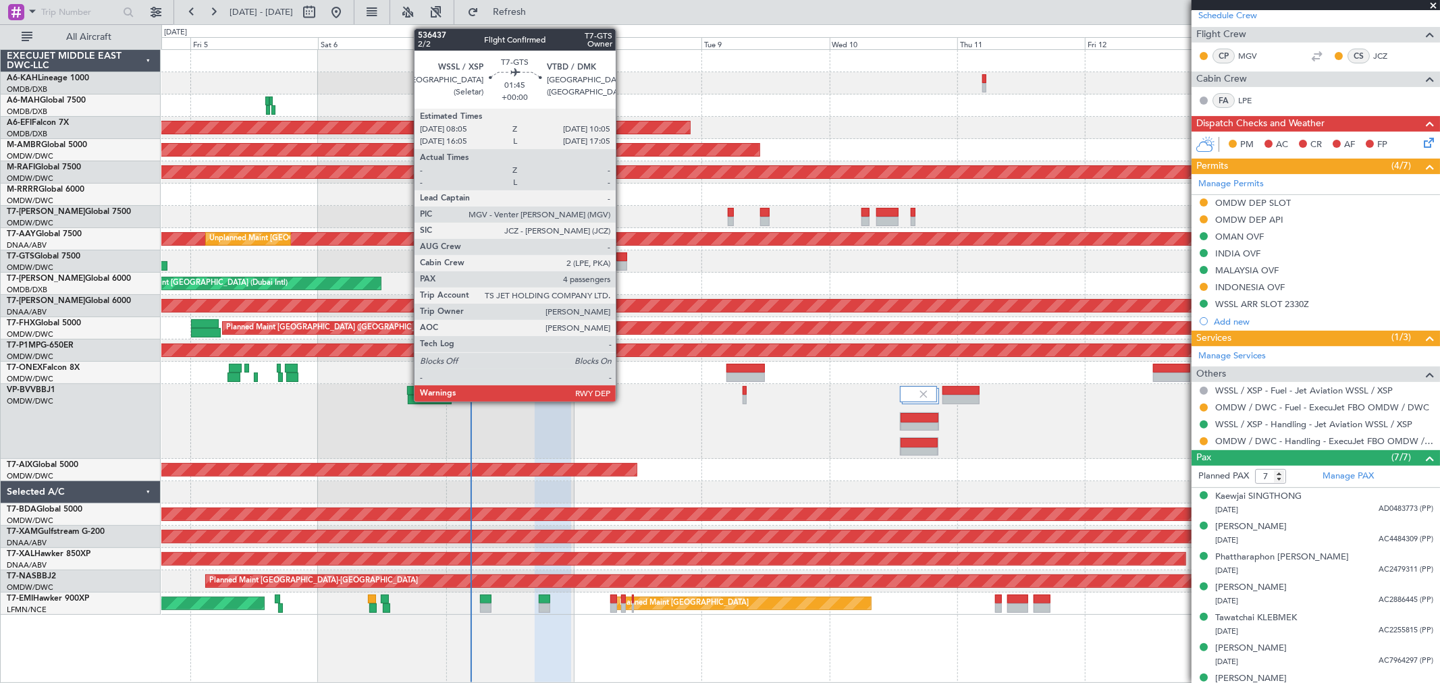
click at [622, 266] on div at bounding box center [621, 265] width 11 height 9
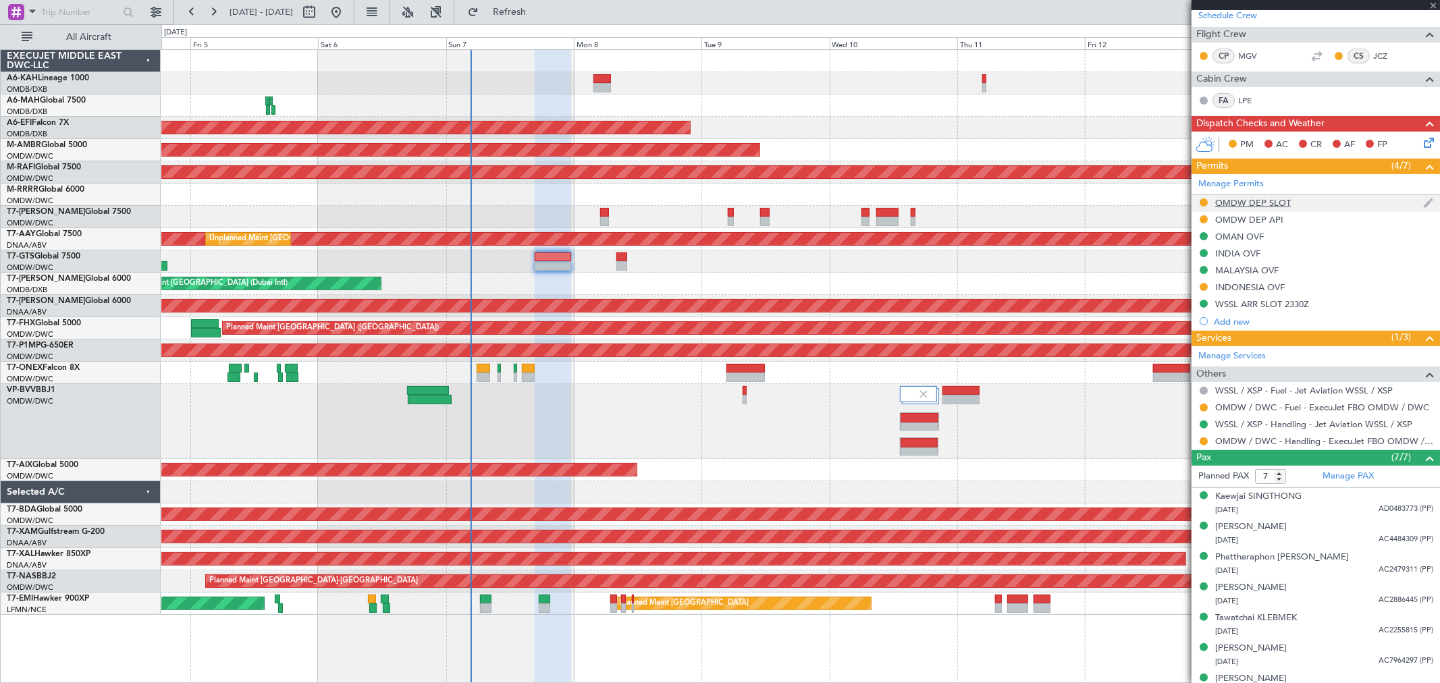
type input "4"
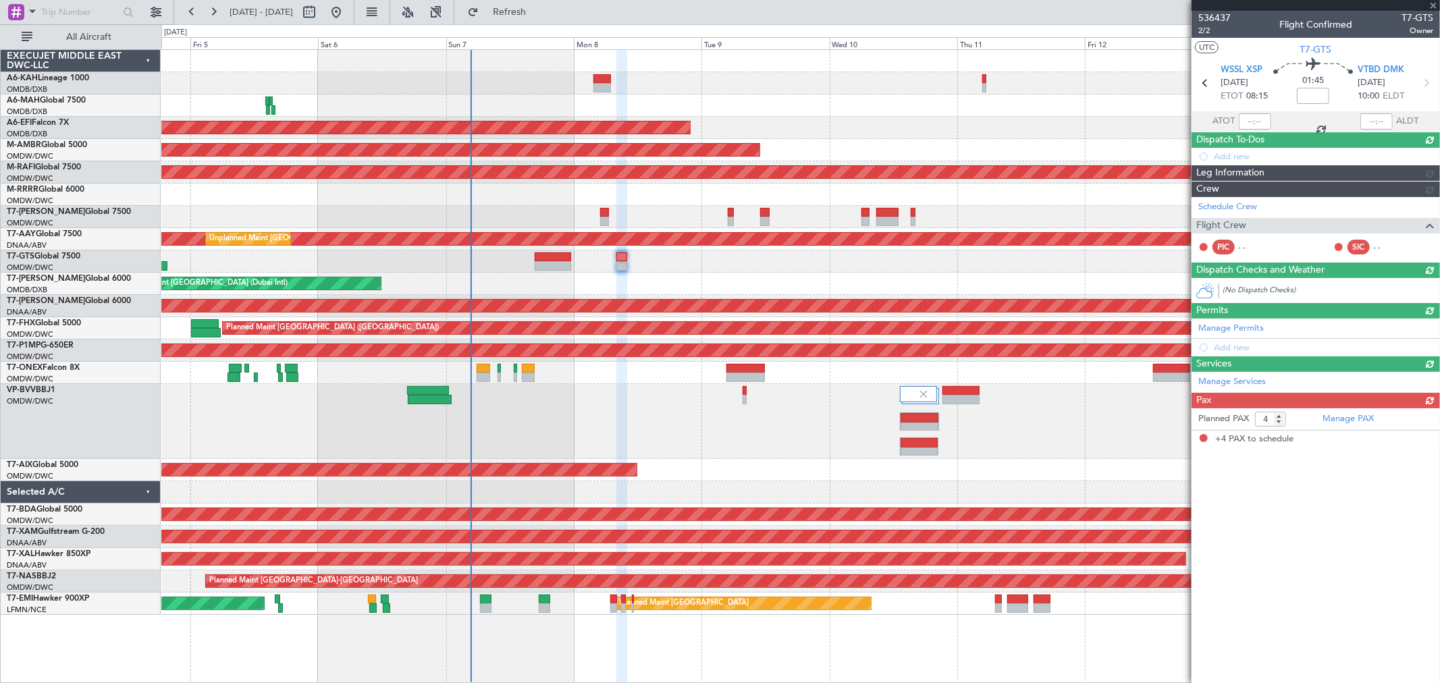
scroll to position [0, 0]
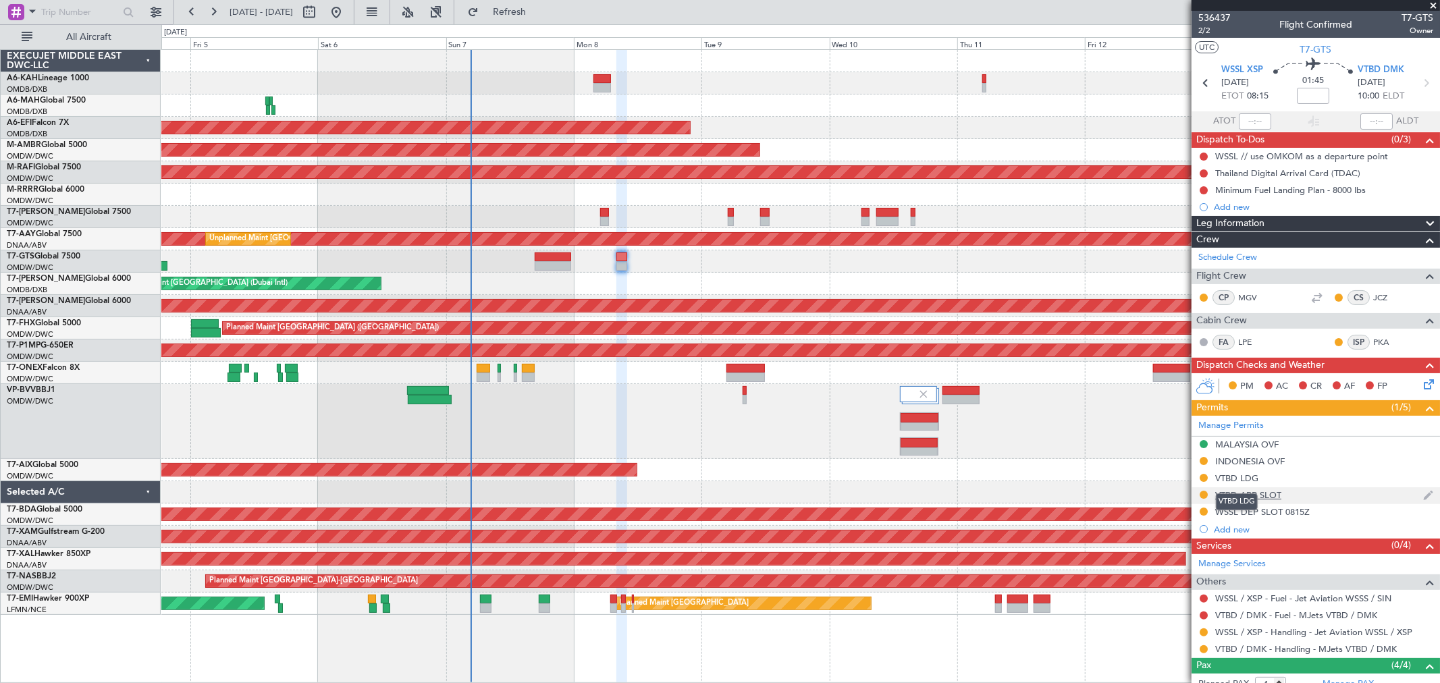
drag, startPoint x: 1246, startPoint y: 496, endPoint x: 1326, endPoint y: 489, distance: 80.7
click at [1246, 496] on div "VTBD LDG" at bounding box center [1237, 501] width 42 height 17
click at [1250, 494] on div "VTBD ARR SLOT" at bounding box center [1248, 494] width 66 height 11
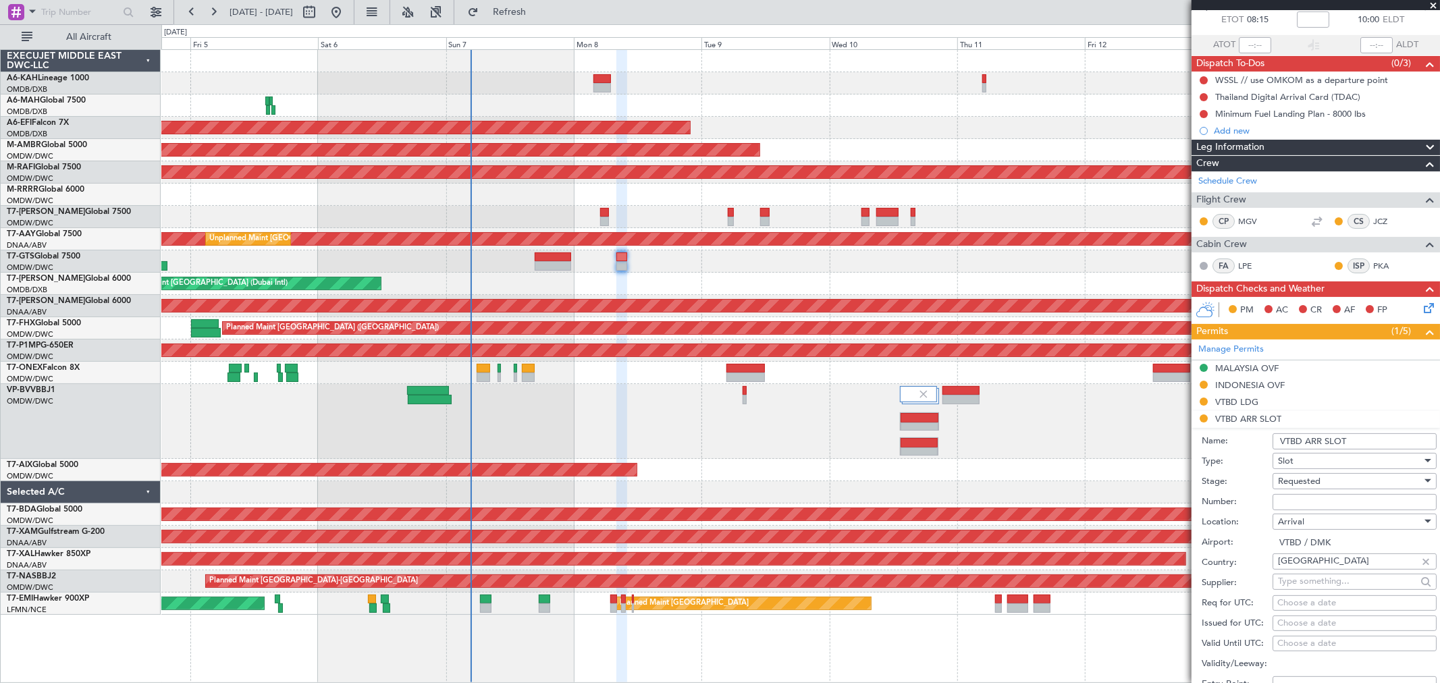
scroll to position [150, 0]
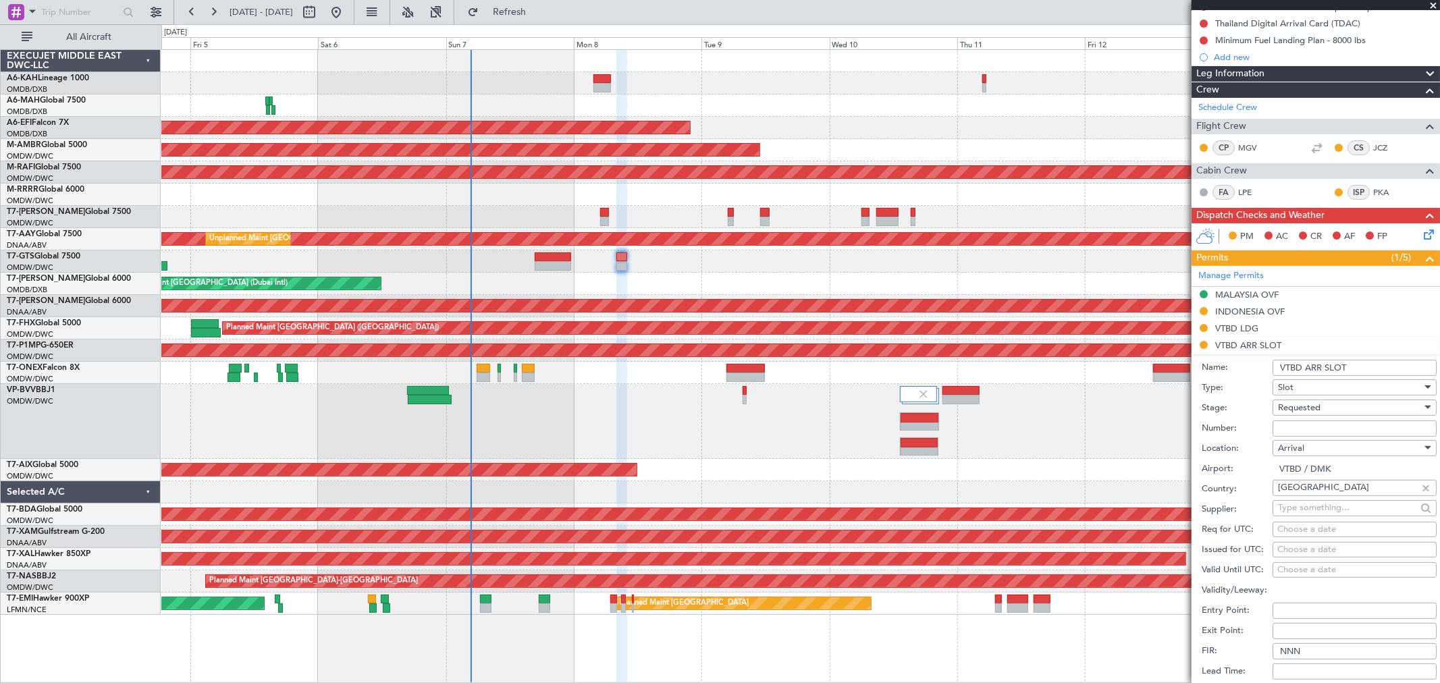
click at [1293, 428] on input "Number:" at bounding box center [1354, 429] width 164 height 16
type input "Approved"
click at [1320, 412] on span "Requested" at bounding box center [1299, 408] width 43 height 12
click at [1314, 510] on span "Received OK" at bounding box center [1348, 511] width 140 height 20
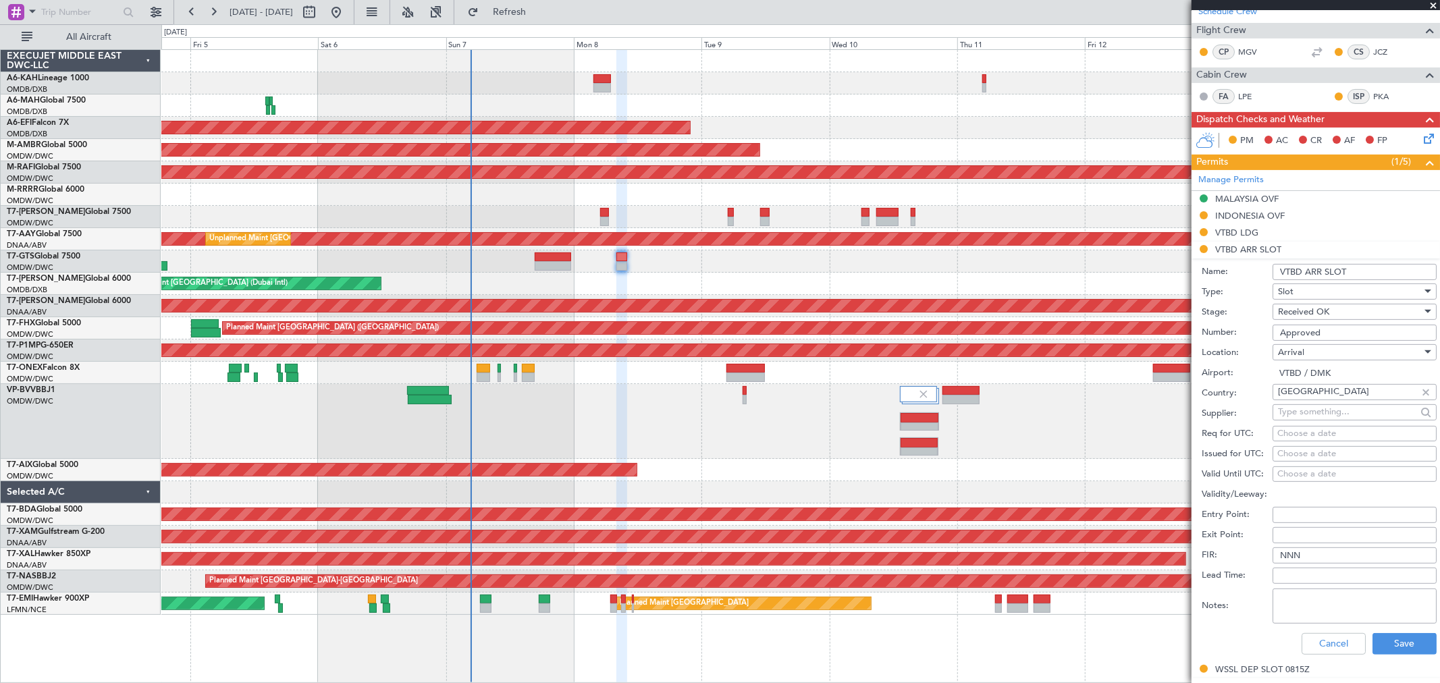
scroll to position [300, 0]
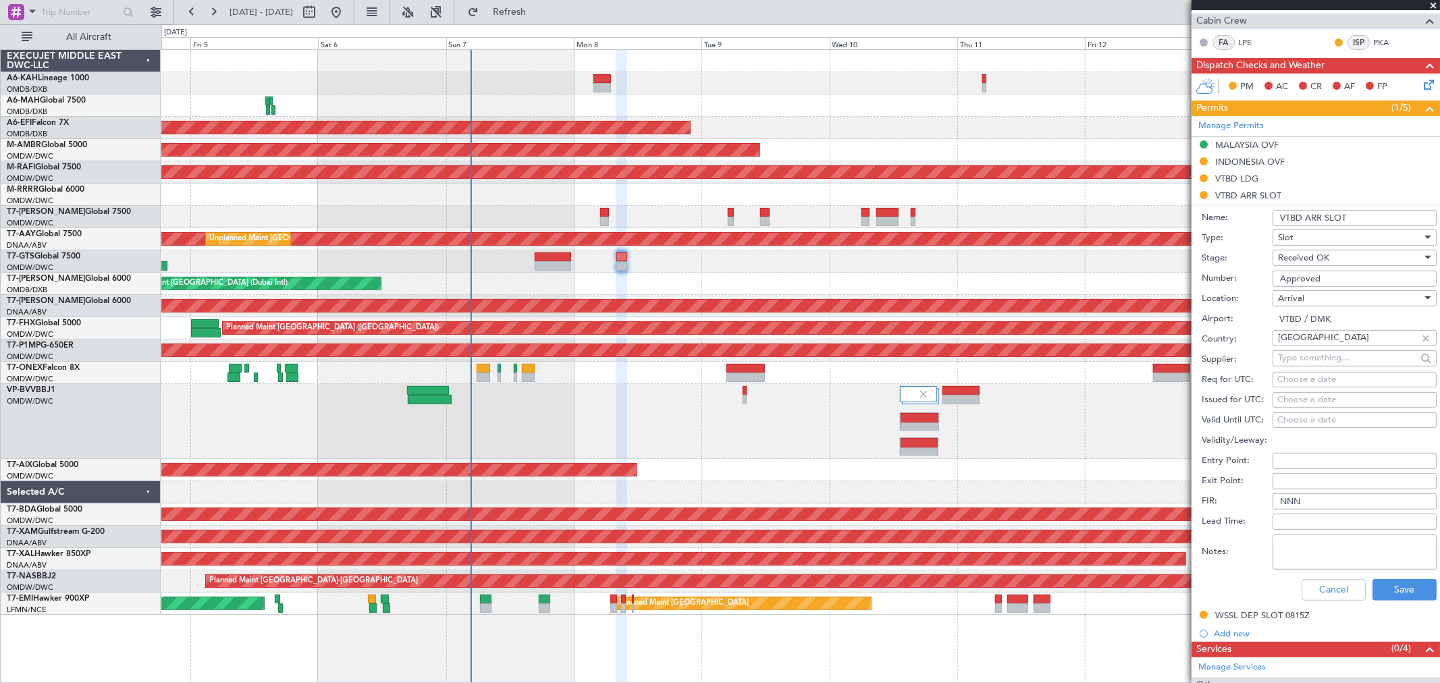
click at [1397, 213] on input "VTBD ARR SLOT" at bounding box center [1354, 218] width 164 height 16
type input "VTBD ARR SLOT 1000Z"
click at [1384, 585] on button "Save" at bounding box center [1404, 590] width 64 height 22
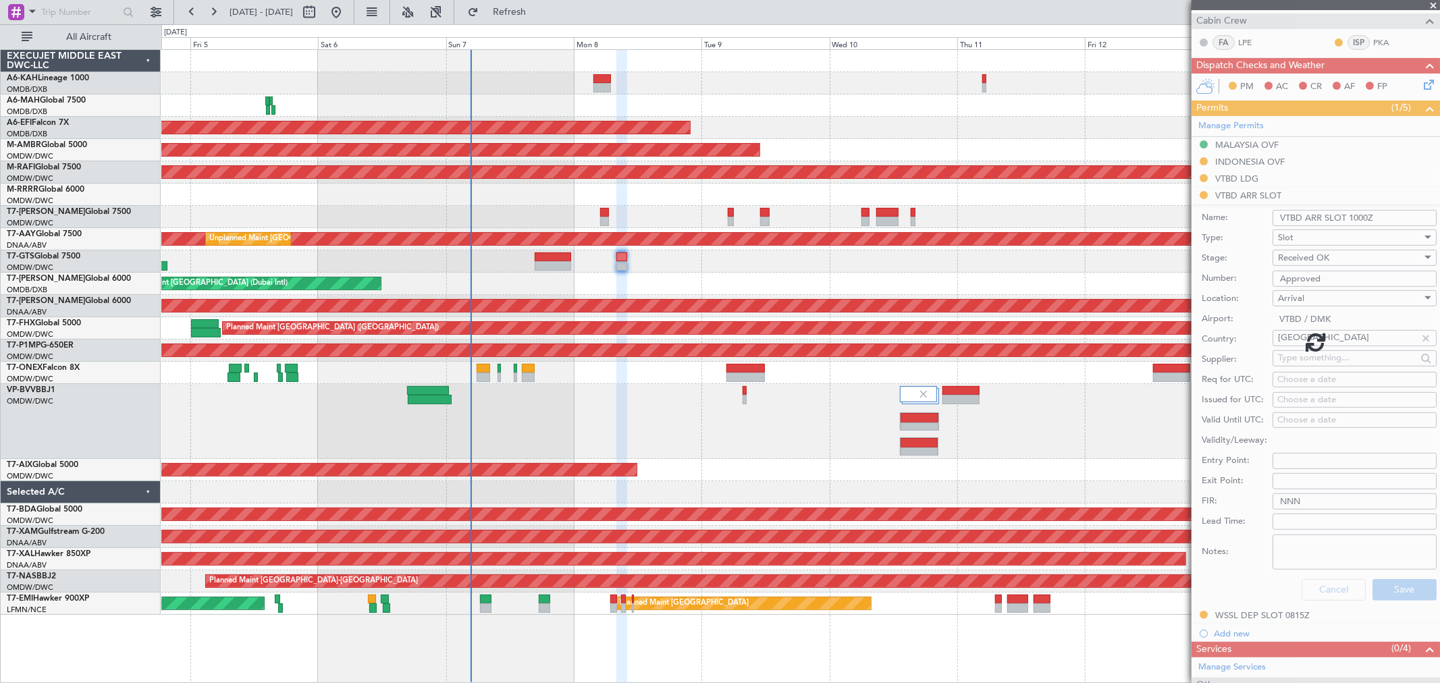
scroll to position [134, 0]
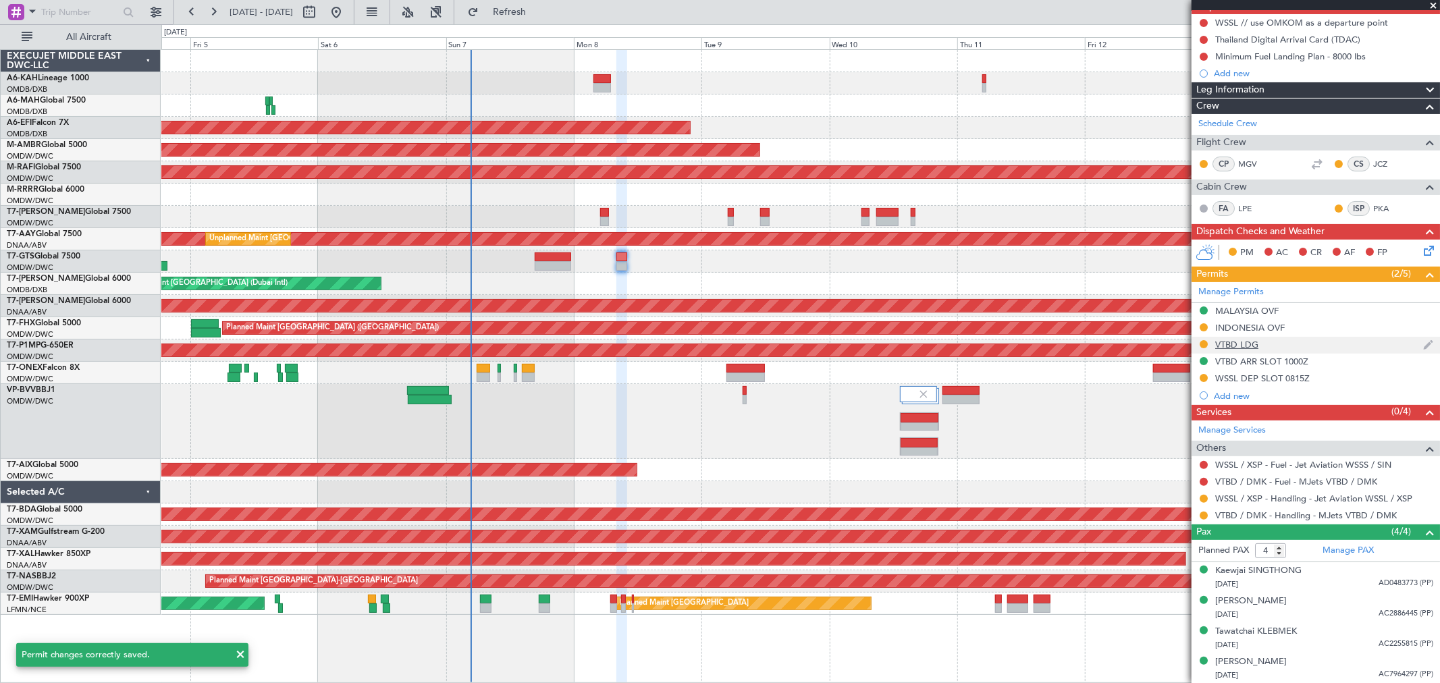
click at [1253, 343] on div "VTBD LDG" at bounding box center [1236, 344] width 43 height 11
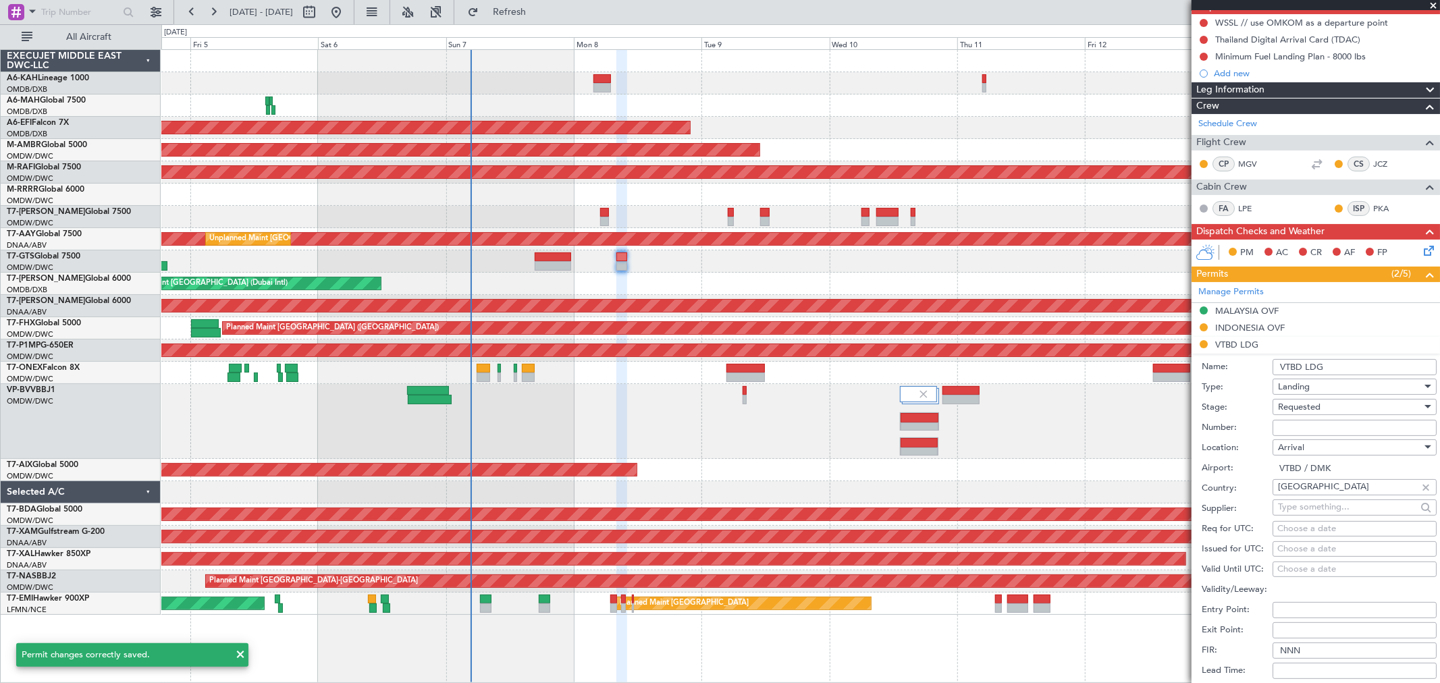
scroll to position [300, 0]
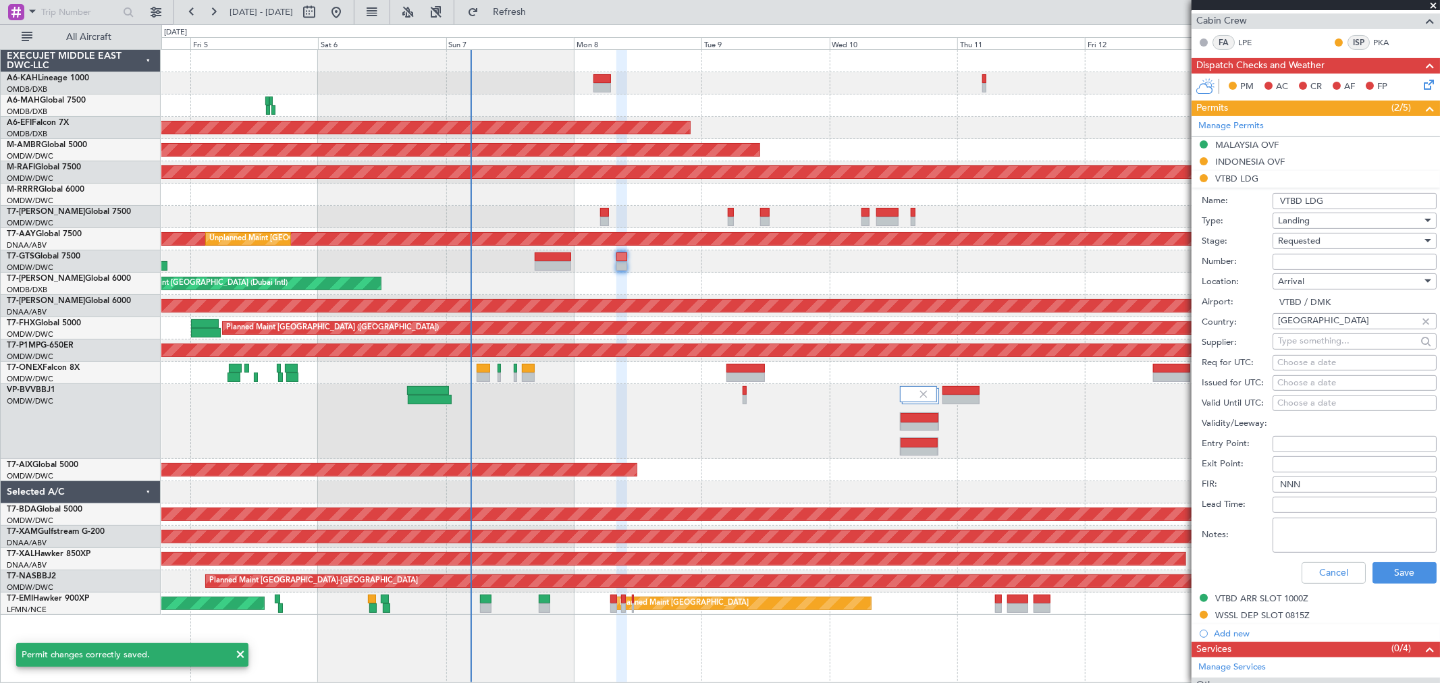
drag, startPoint x: 1296, startPoint y: 264, endPoint x: 1292, endPoint y: 253, distance: 11.5
click at [1293, 264] on input "Number:" at bounding box center [1354, 262] width 164 height 16
paste input "ATD 10561/09/2025."
type input "ATD 10561/09/2025."
click at [1299, 239] on span "Requested" at bounding box center [1299, 241] width 43 height 12
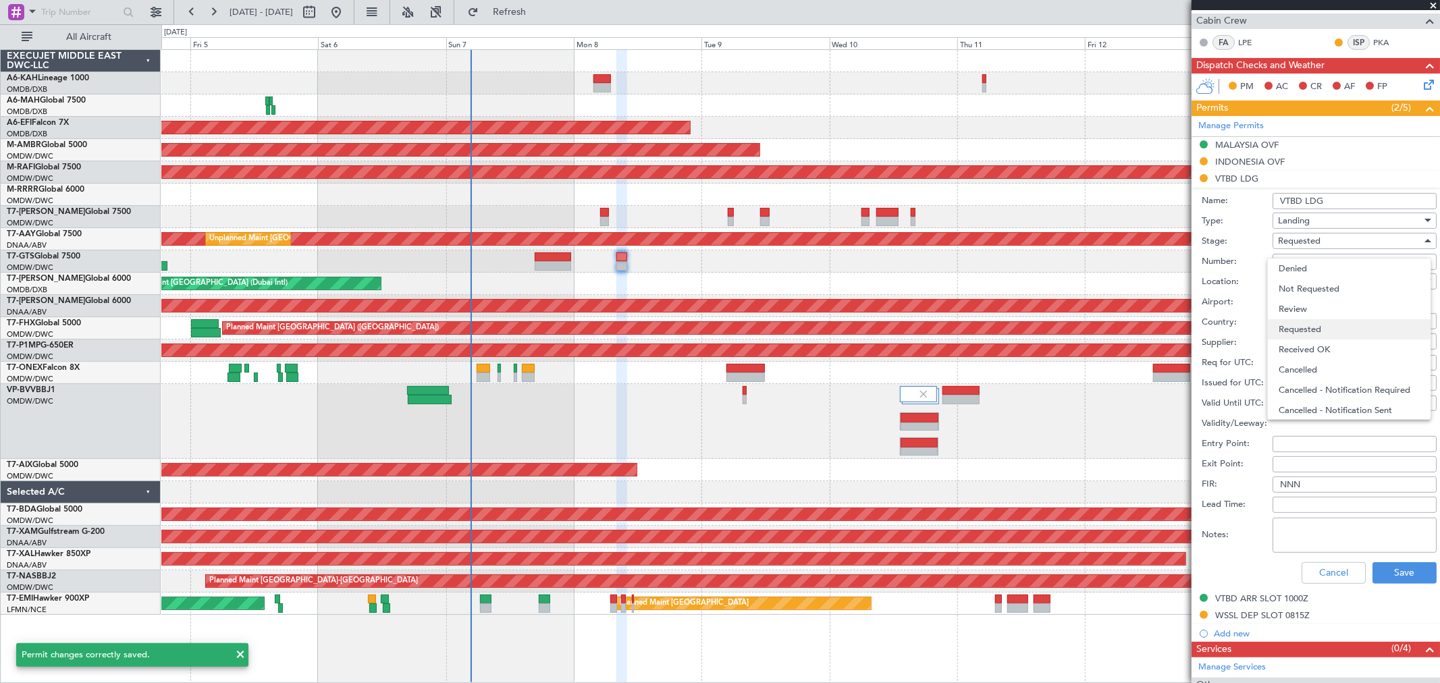
scroll to position [5, 0]
click at [1309, 342] on span "Received OK" at bounding box center [1348, 344] width 140 height 20
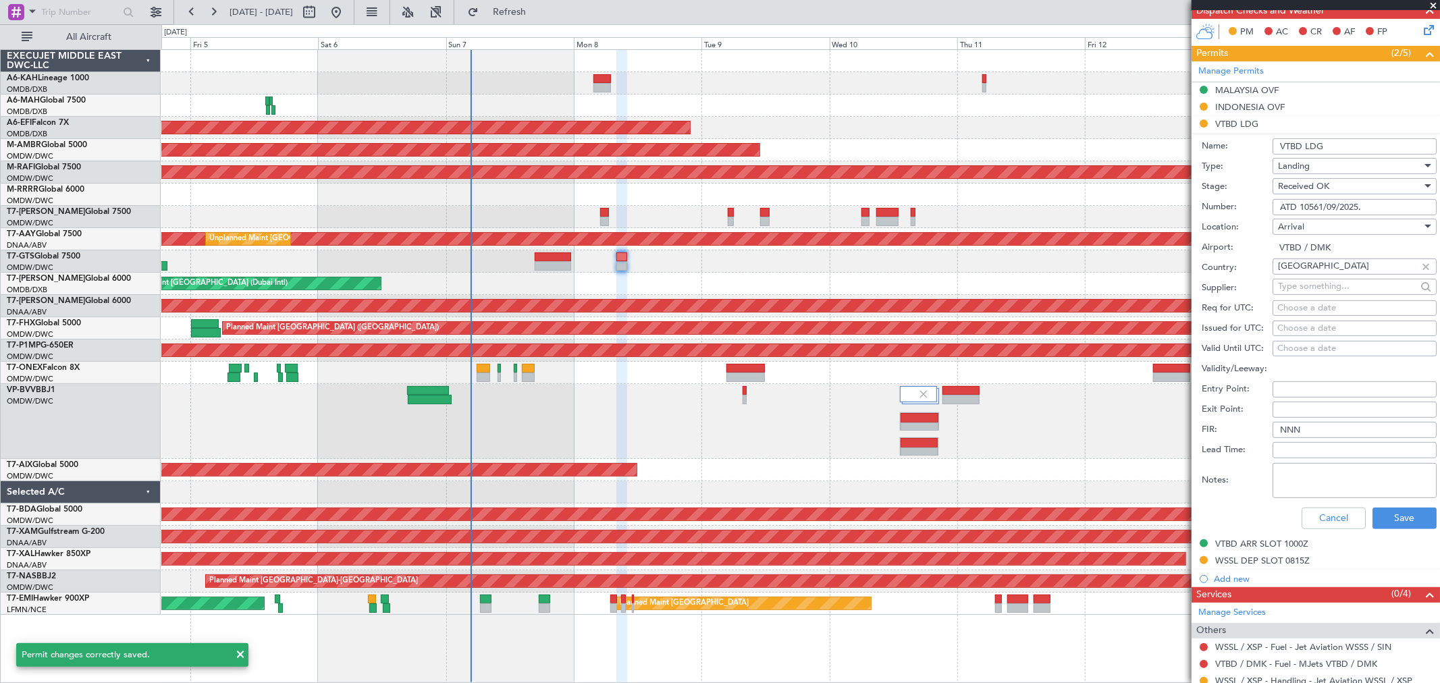
scroll to position [375, 0]
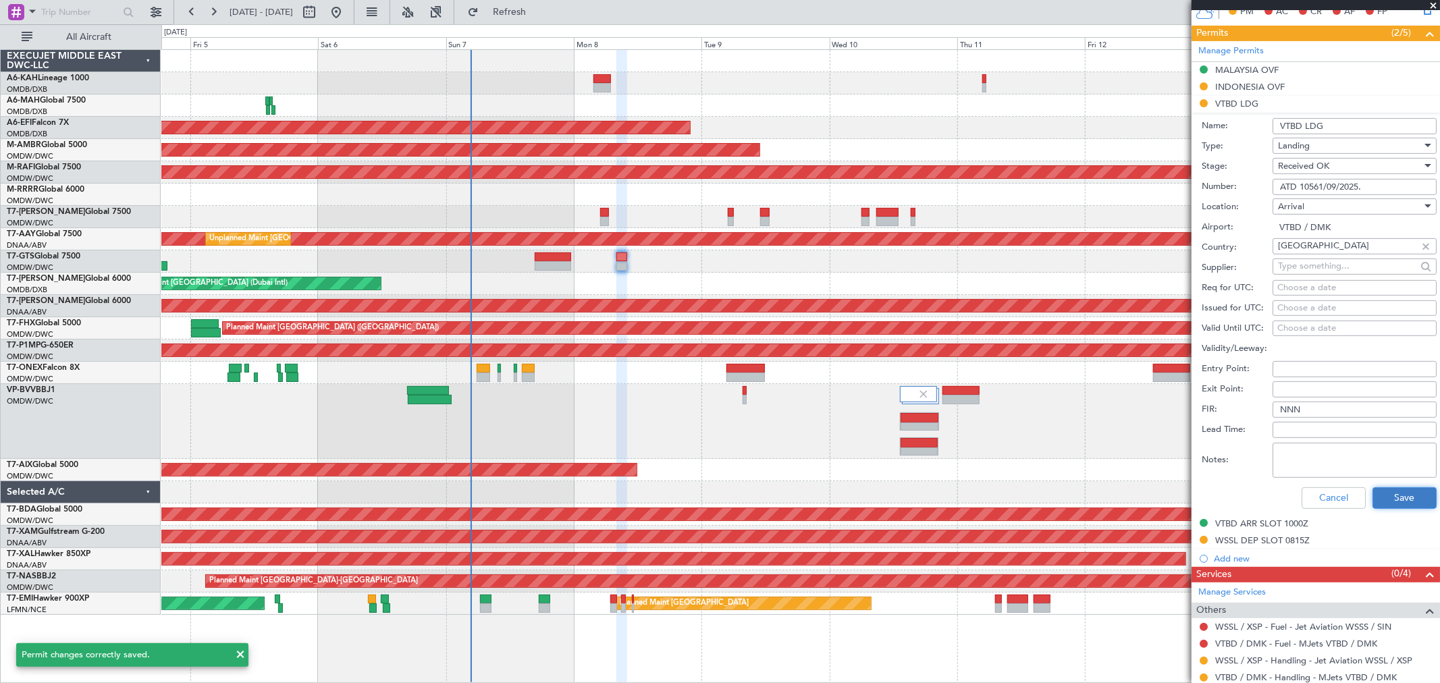
click at [1411, 489] on button "Save" at bounding box center [1404, 498] width 64 height 22
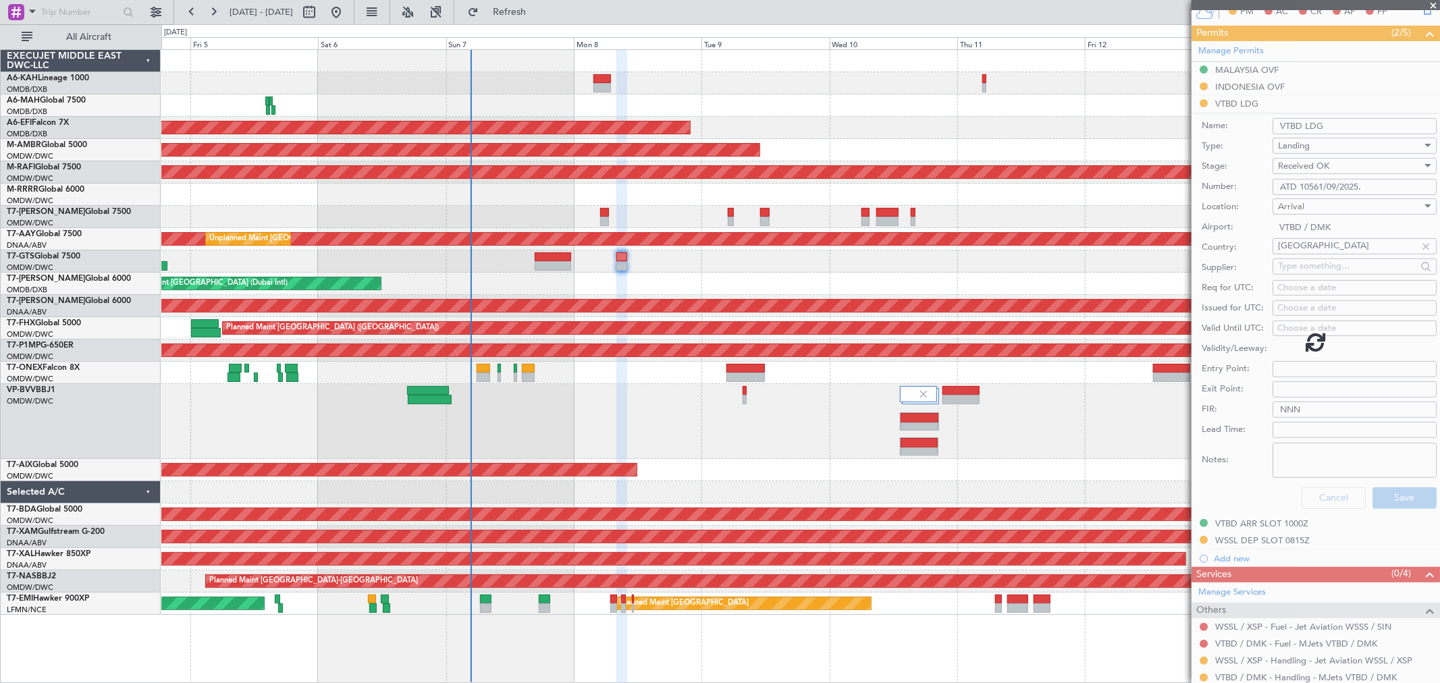
scroll to position [134, 0]
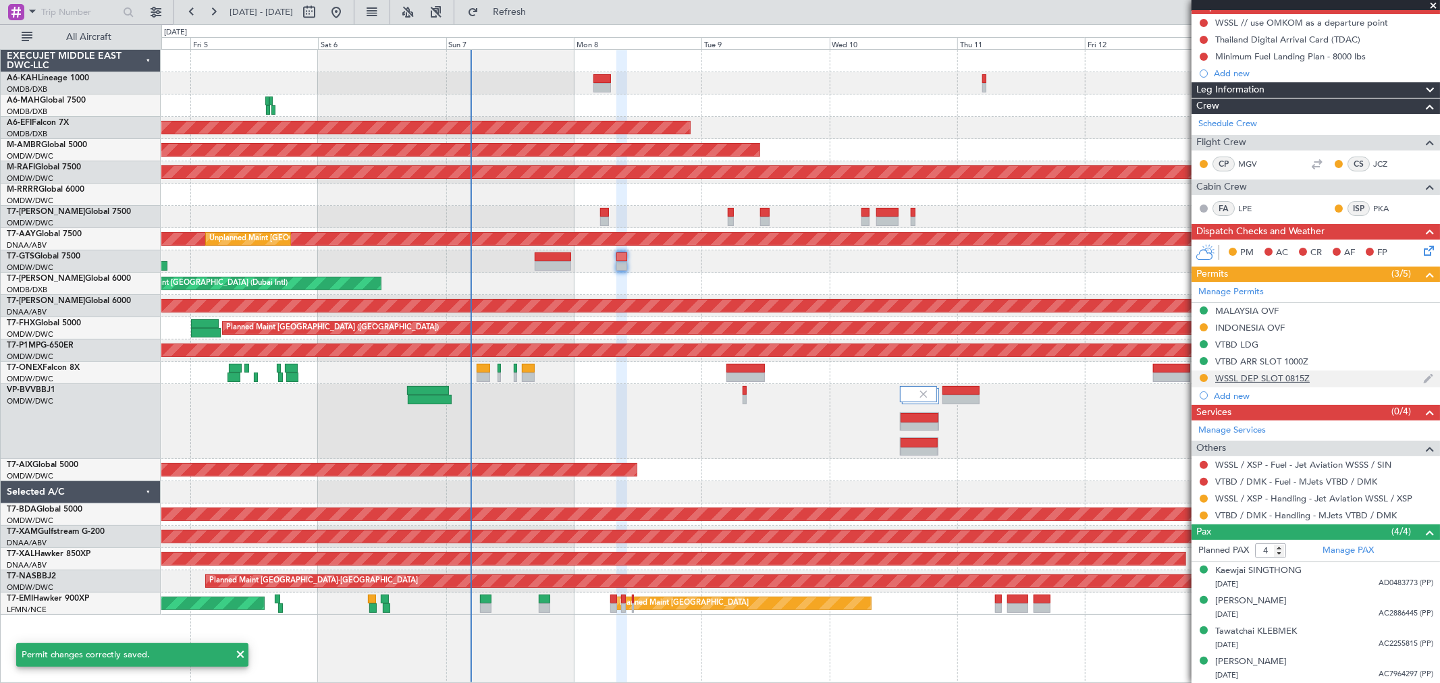
click at [1279, 373] on div "WSSL DEP SLOT 0815Z" at bounding box center [1262, 378] width 94 height 11
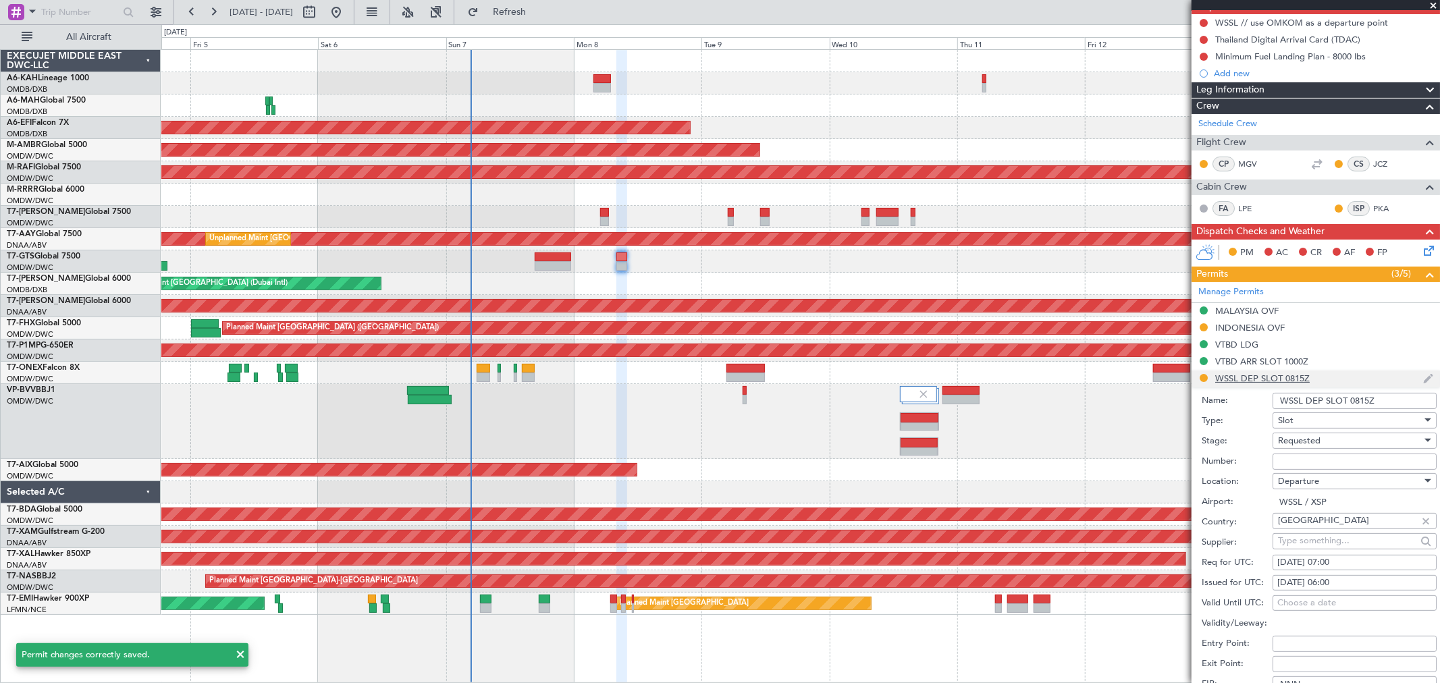
scroll to position [375, 0]
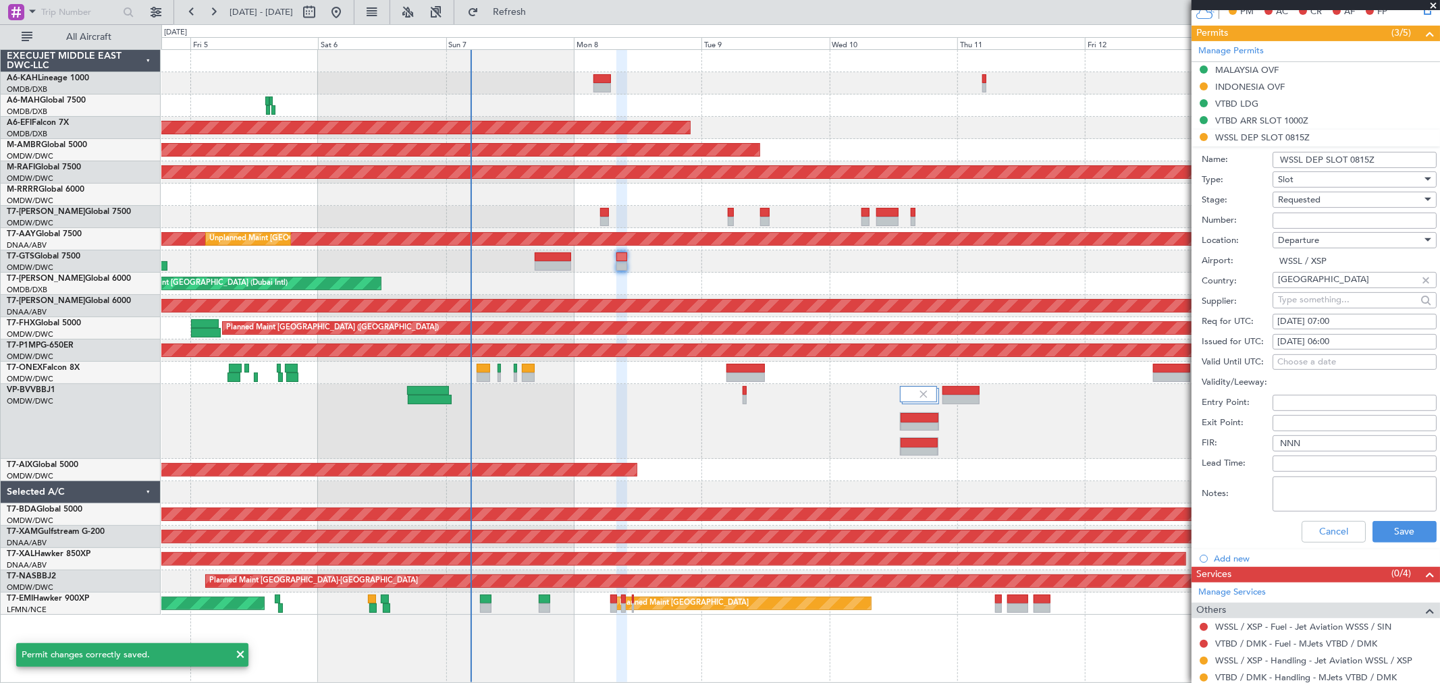
click at [1293, 208] on div "Requested" at bounding box center [1350, 200] width 144 height 20
click at [1303, 308] on span "Received OK" at bounding box center [1348, 303] width 140 height 20
click at [1298, 223] on input "Number:" at bounding box center [1354, 221] width 164 height 16
type input "Approved"
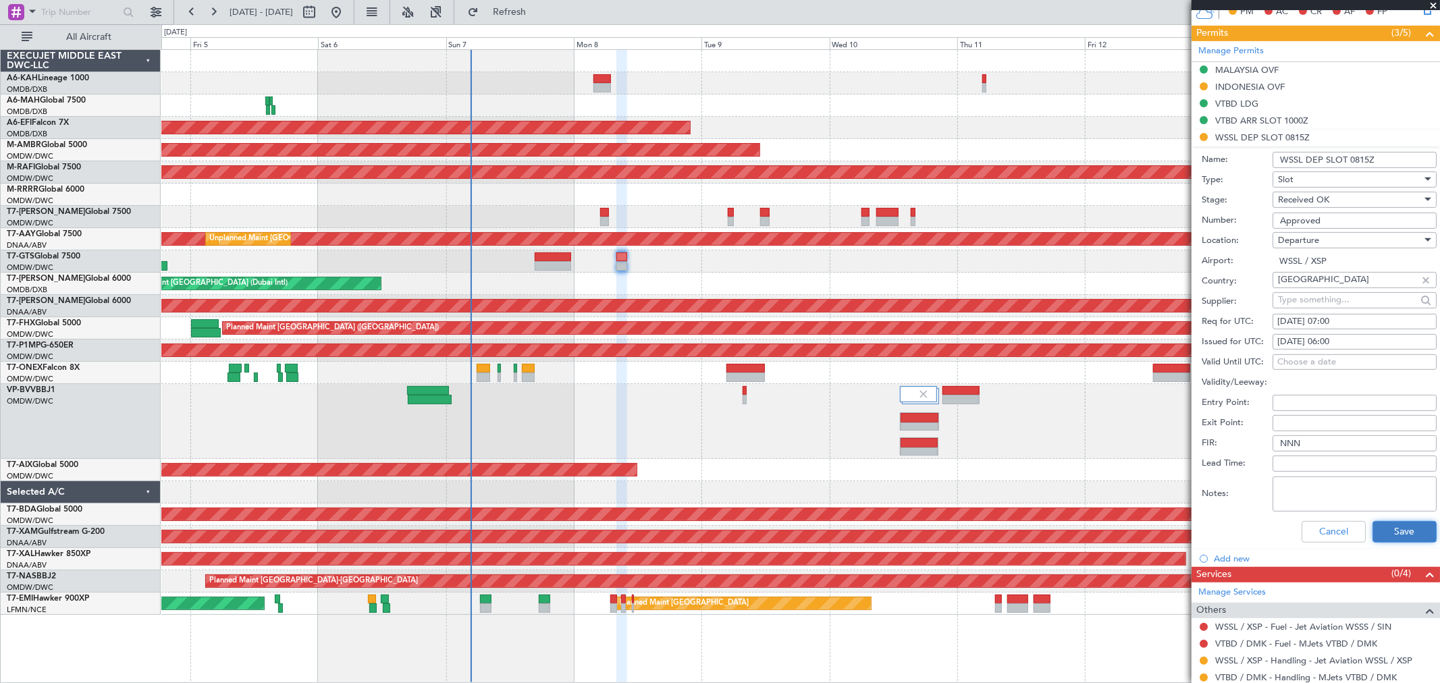
click at [1386, 530] on button "Save" at bounding box center [1404, 532] width 64 height 22
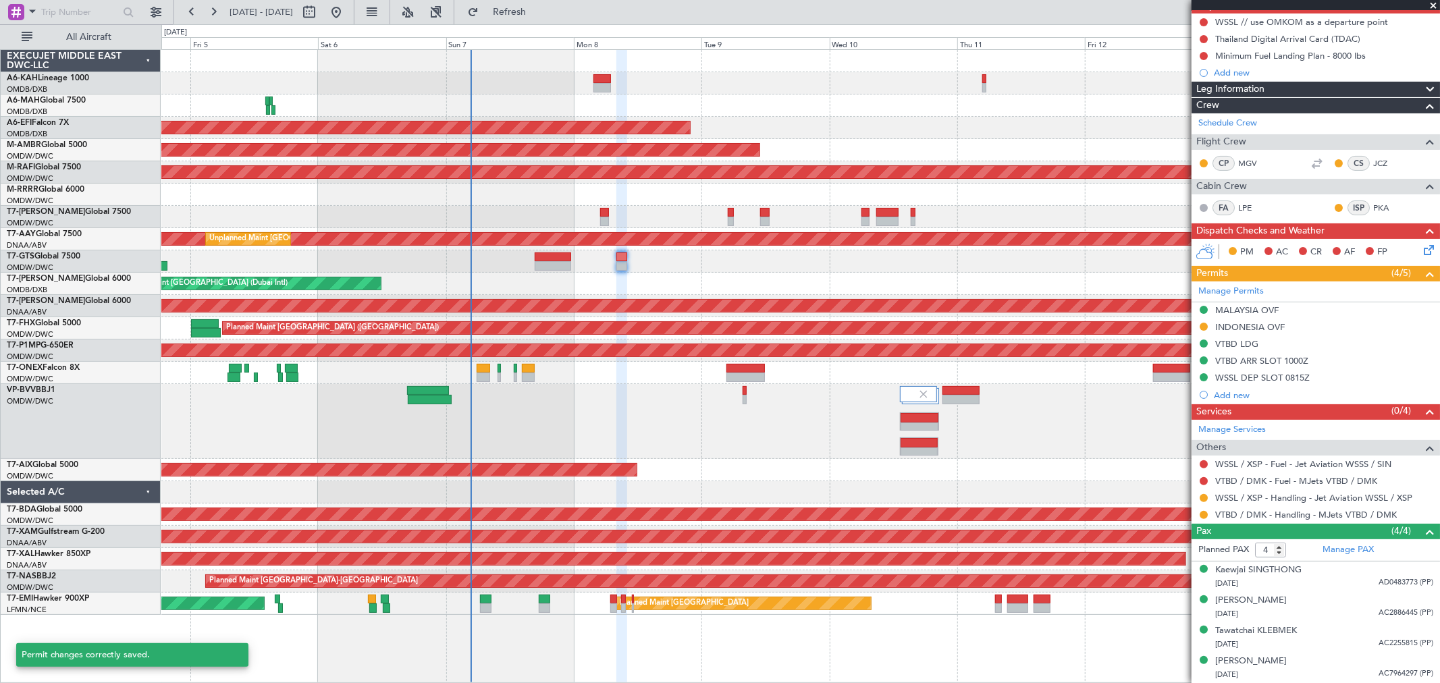
scroll to position [134, 0]
click at [1199, 497] on button at bounding box center [1203, 499] width 8 height 8
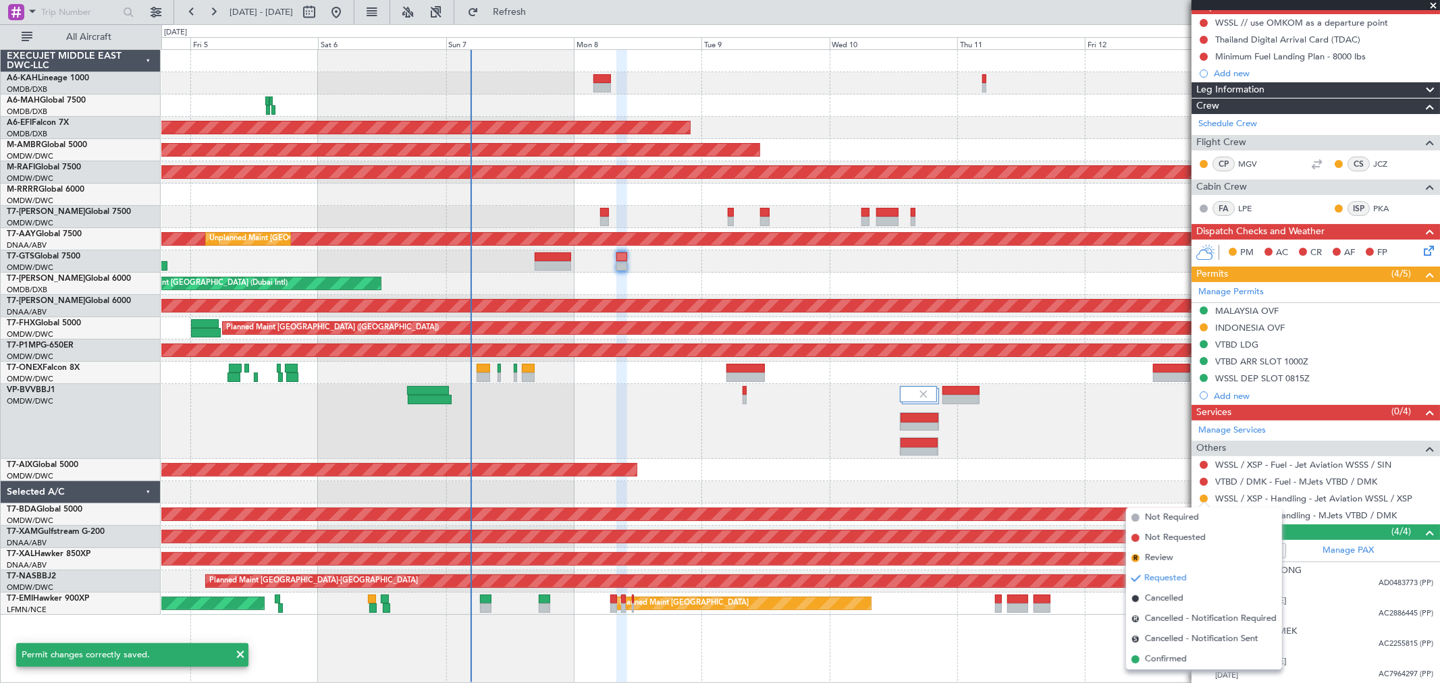
drag, startPoint x: 1172, startPoint y: 655, endPoint x: 1172, endPoint y: 603, distance: 52.6
click at [1170, 655] on span "Confirmed" at bounding box center [1166, 659] width 42 height 13
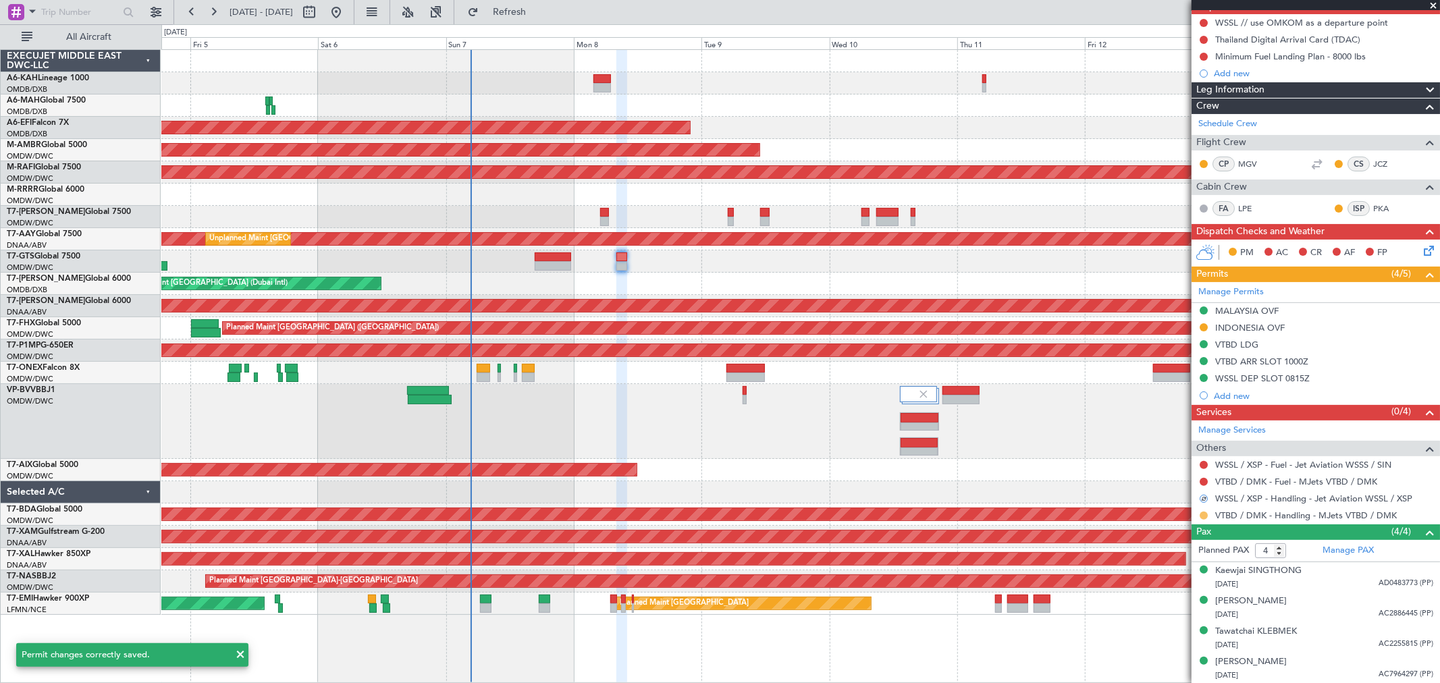
click at [1200, 512] on button at bounding box center [1203, 516] width 8 height 8
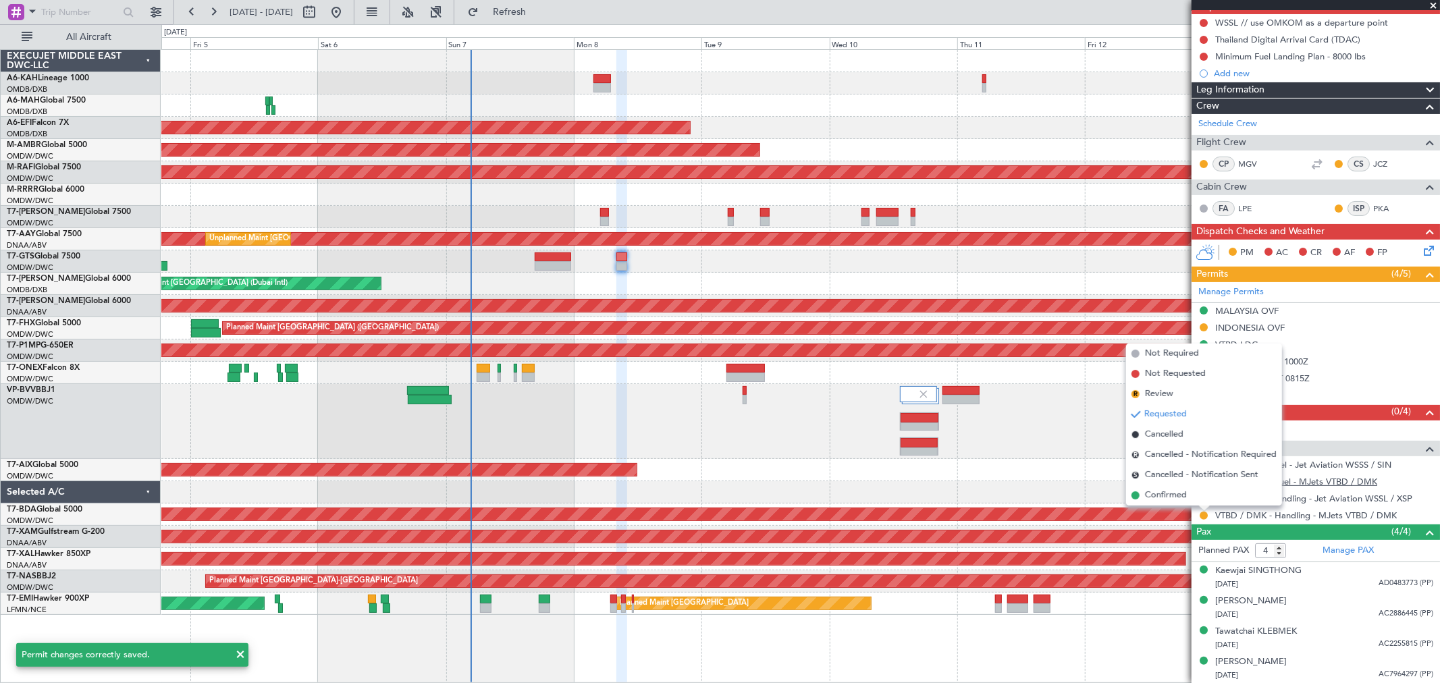
drag, startPoint x: 1179, startPoint y: 495, endPoint x: 1239, endPoint y: 487, distance: 59.9
click at [1179, 494] on span "Confirmed" at bounding box center [1166, 495] width 42 height 13
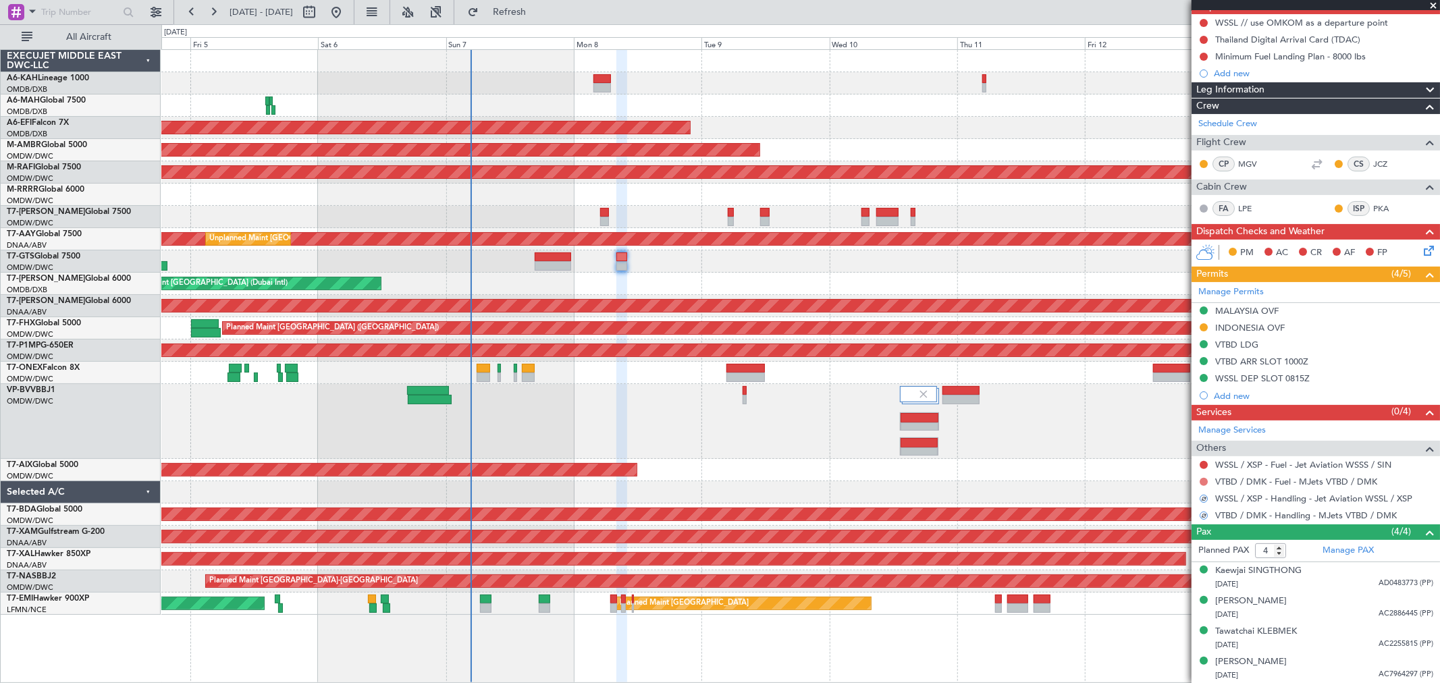
click at [1205, 480] on button at bounding box center [1203, 482] width 8 height 8
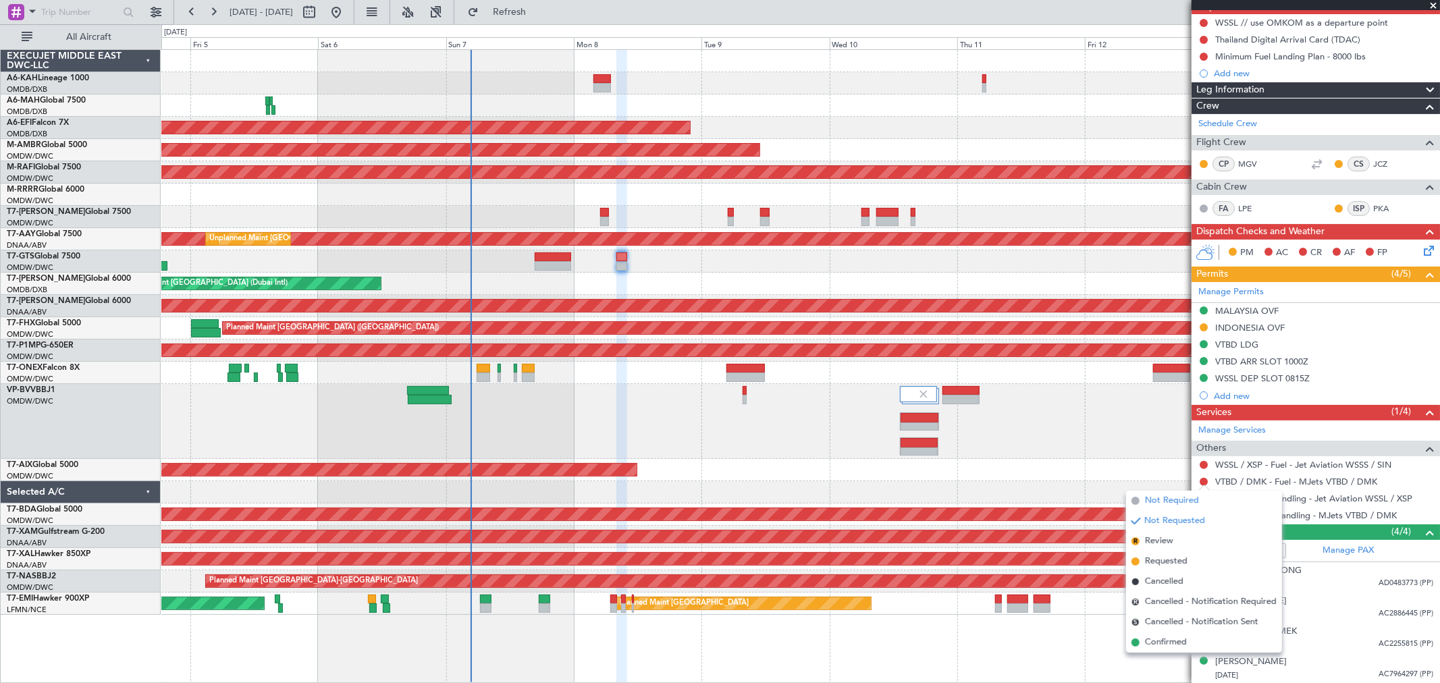
click at [1158, 501] on span "Not Required" at bounding box center [1172, 500] width 54 height 13
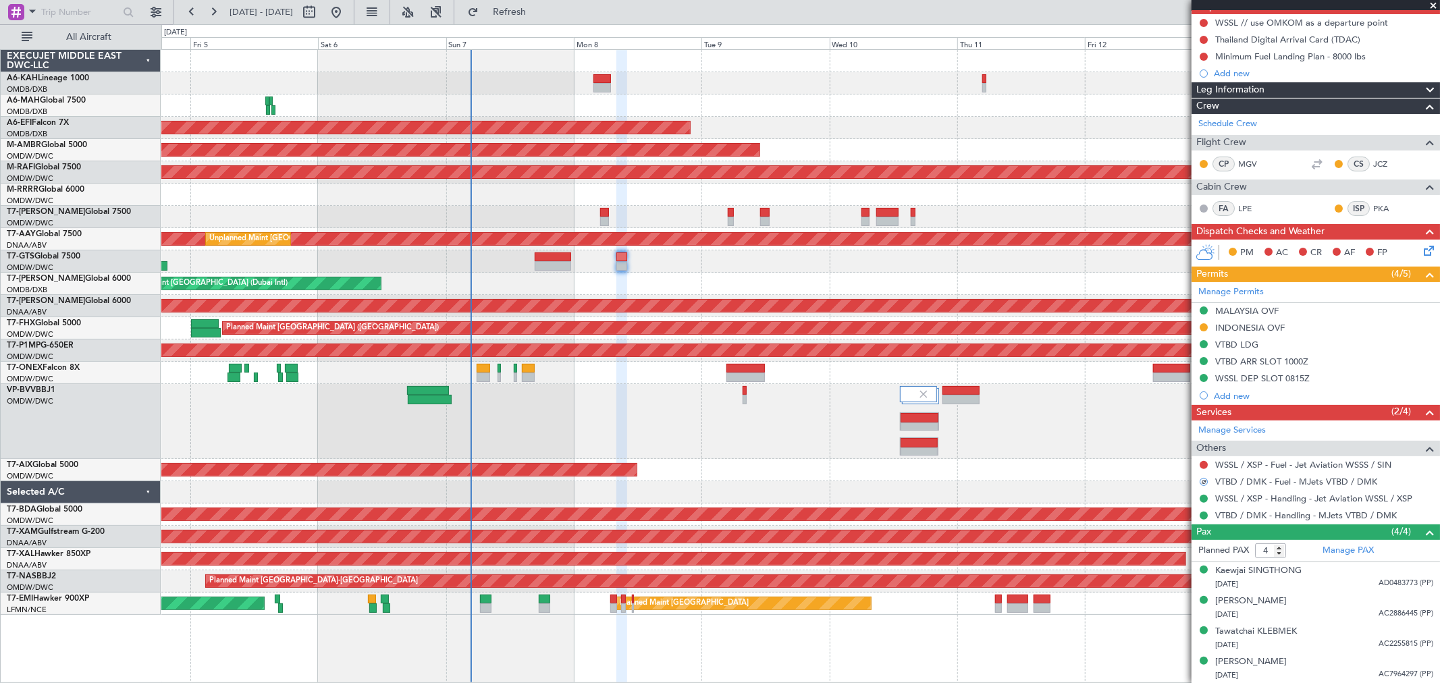
click at [825, 271] on div at bounding box center [800, 261] width 1278 height 22
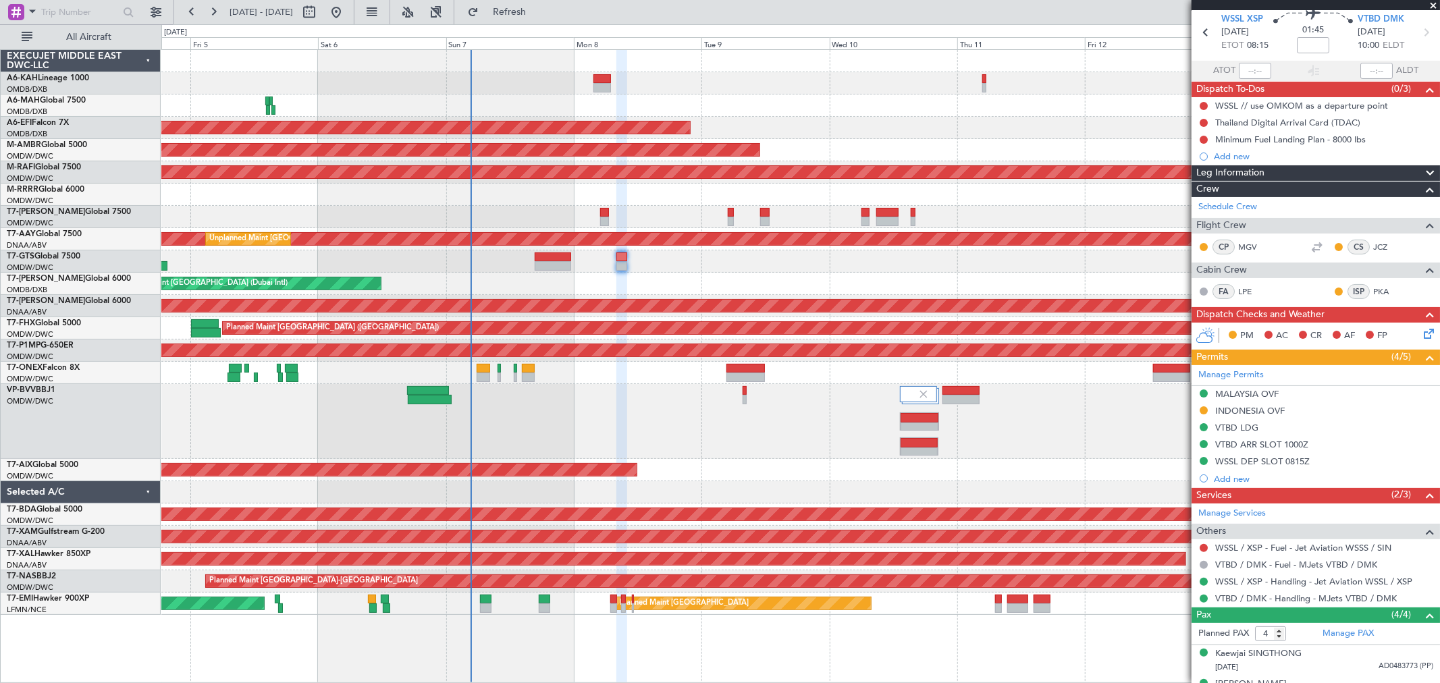
scroll to position [75, 0]
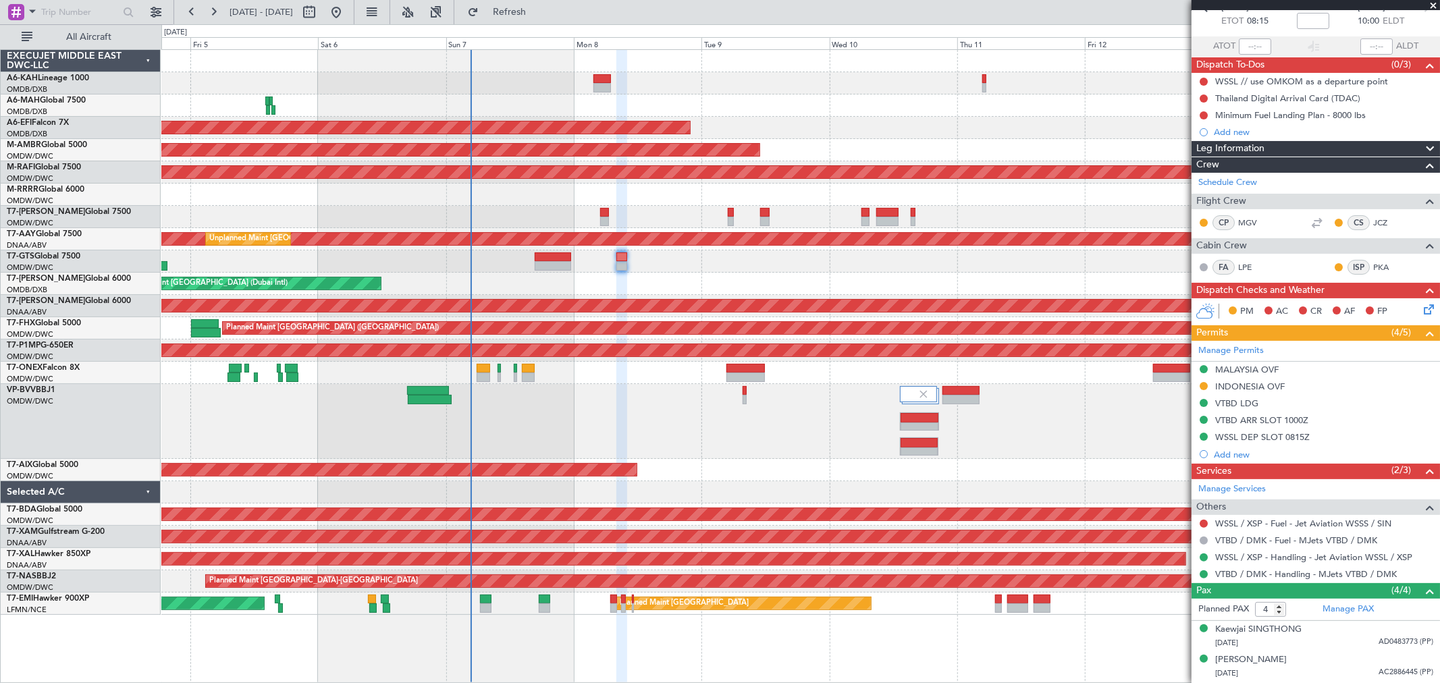
click at [1430, 5] on span at bounding box center [1432, 6] width 13 height 12
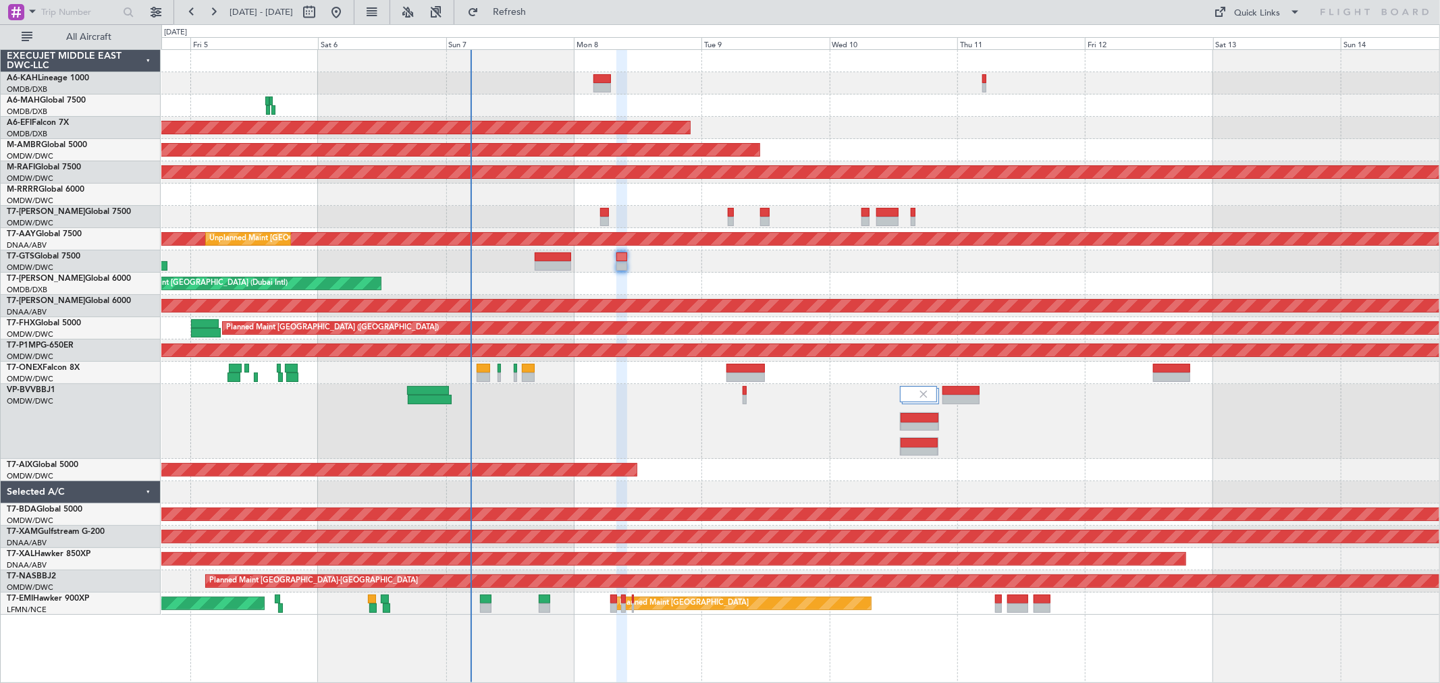
type input "0"
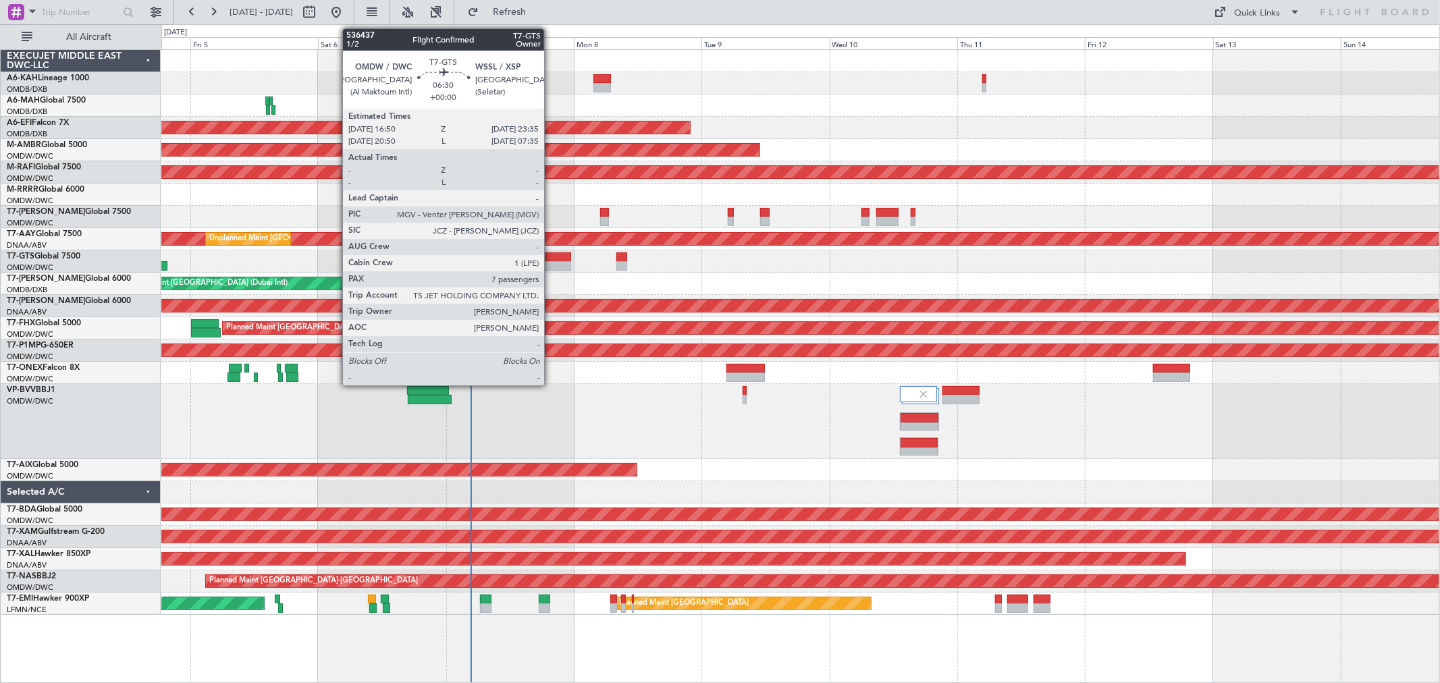
click at [551, 258] on div at bounding box center [553, 256] width 36 height 9
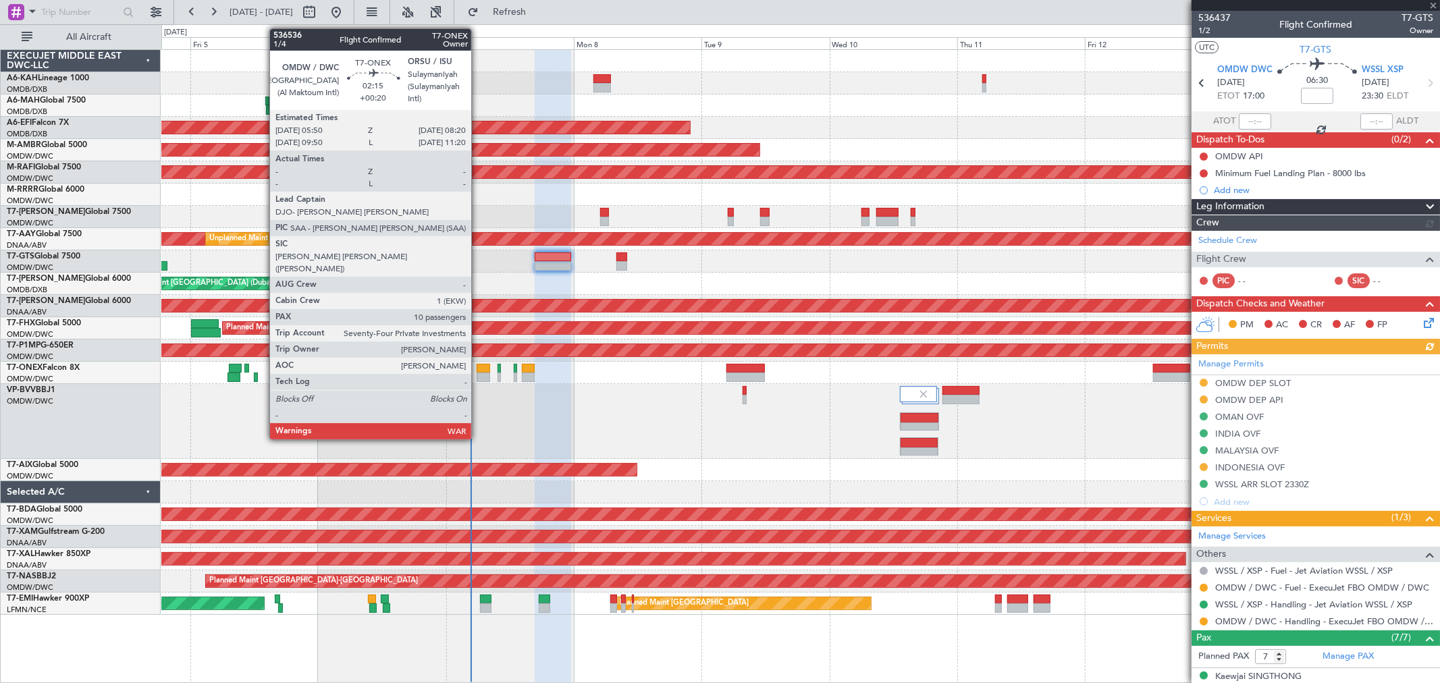
click at [478, 373] on div at bounding box center [483, 377] width 13 height 9
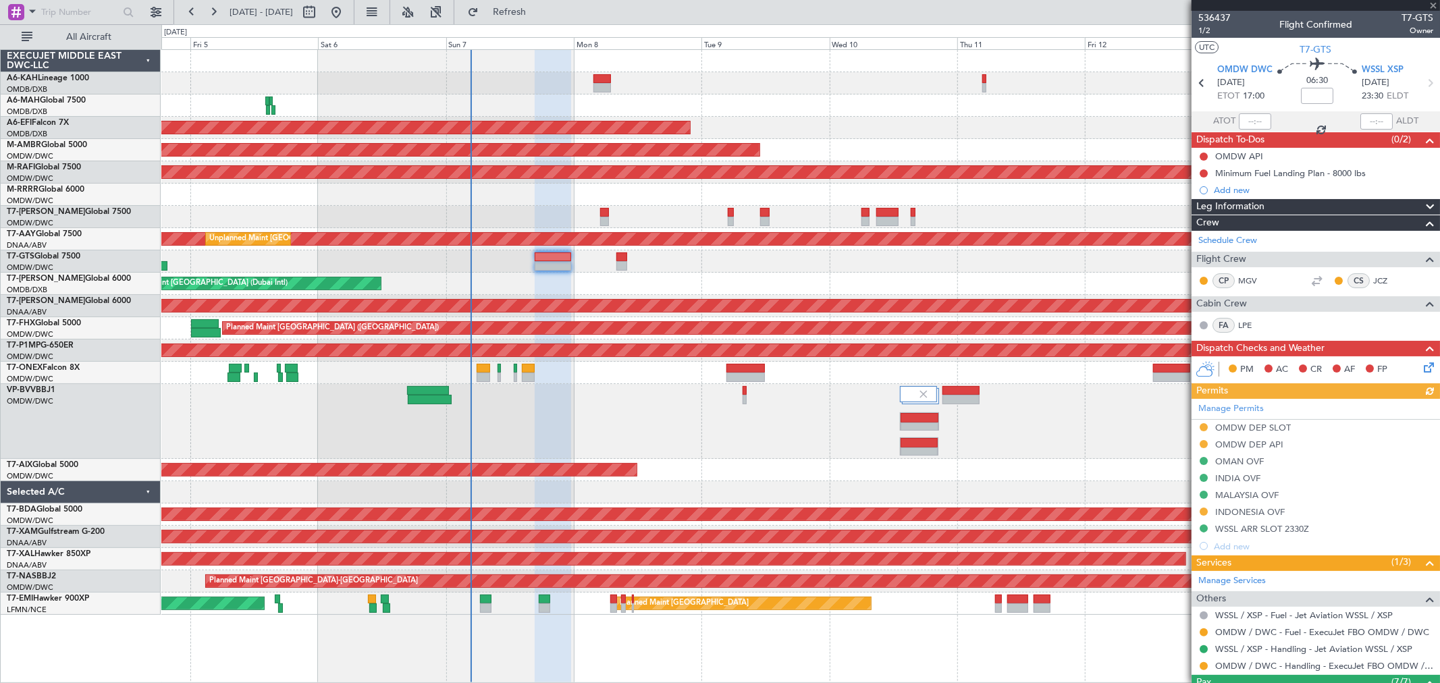
type input "+00:20"
type input "10"
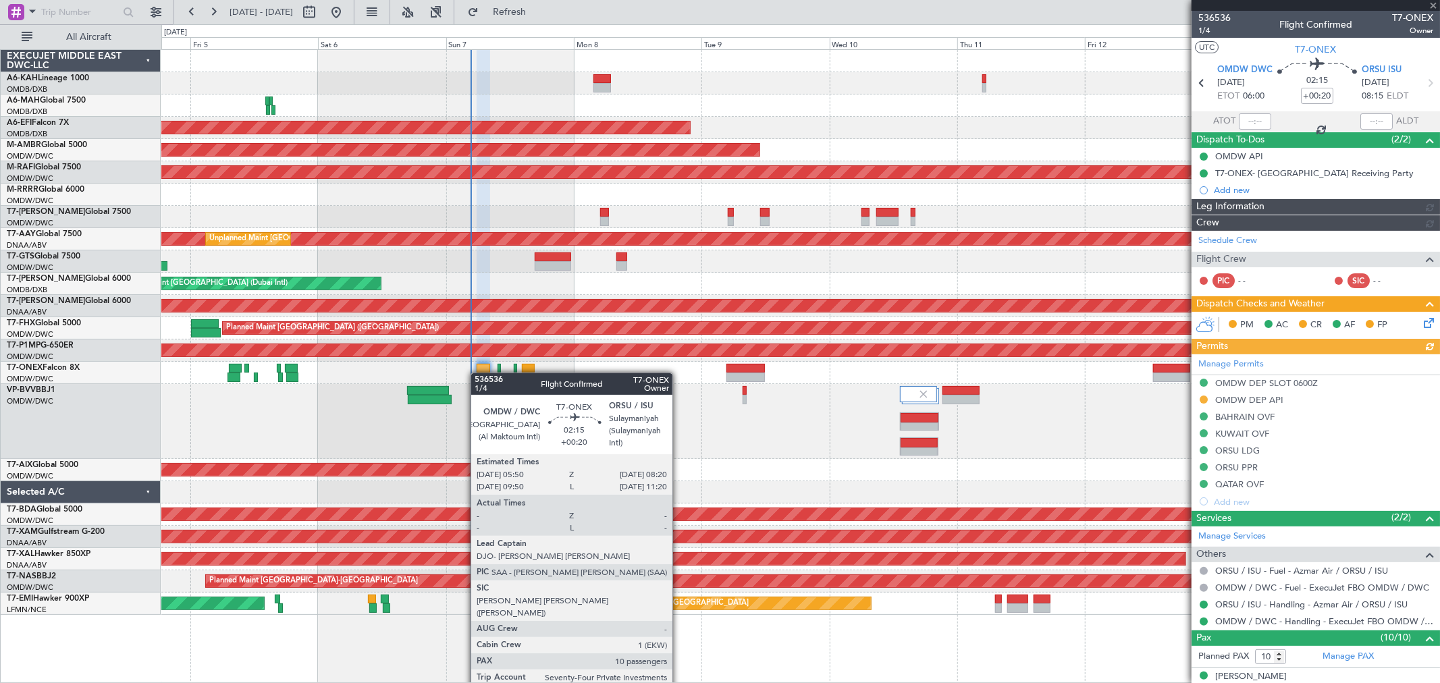
type input "[PERSON_NAME] (ANI)"
type input "7225"
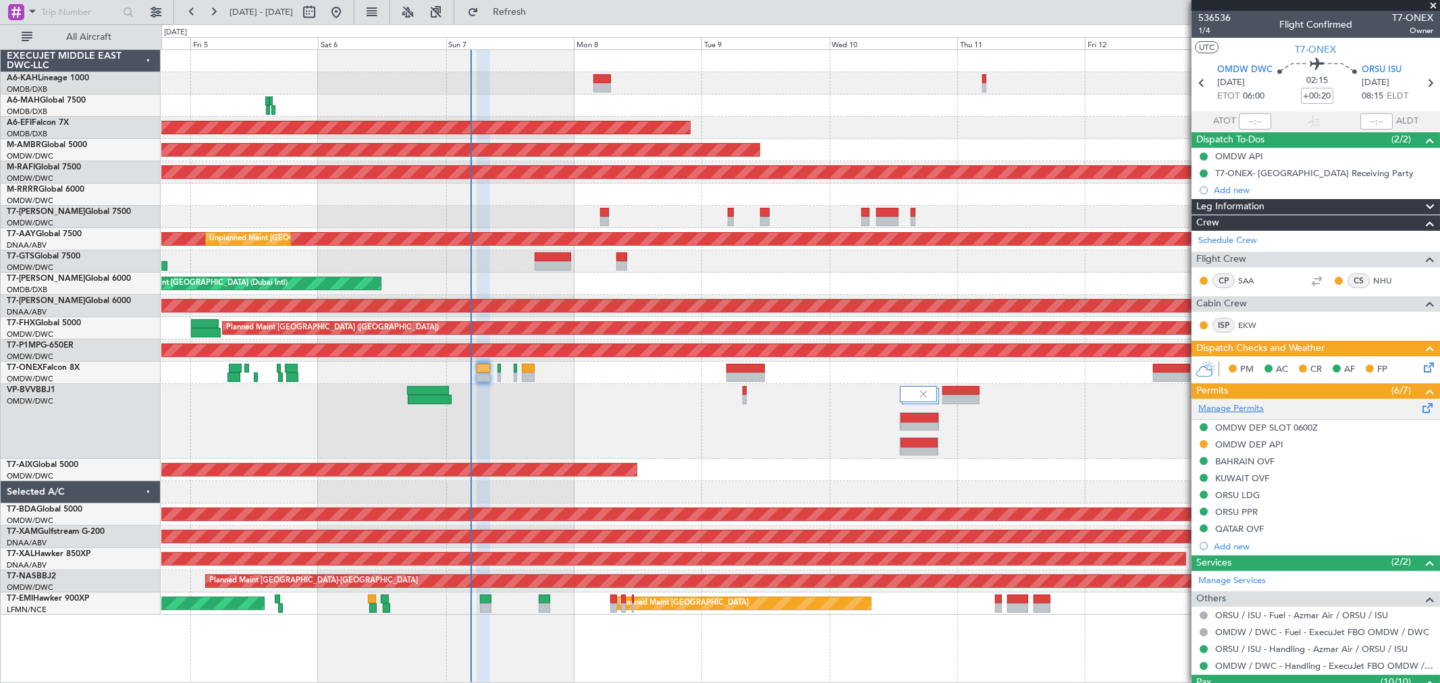
click at [1236, 404] on link "Manage Permits" at bounding box center [1230, 408] width 65 height 13
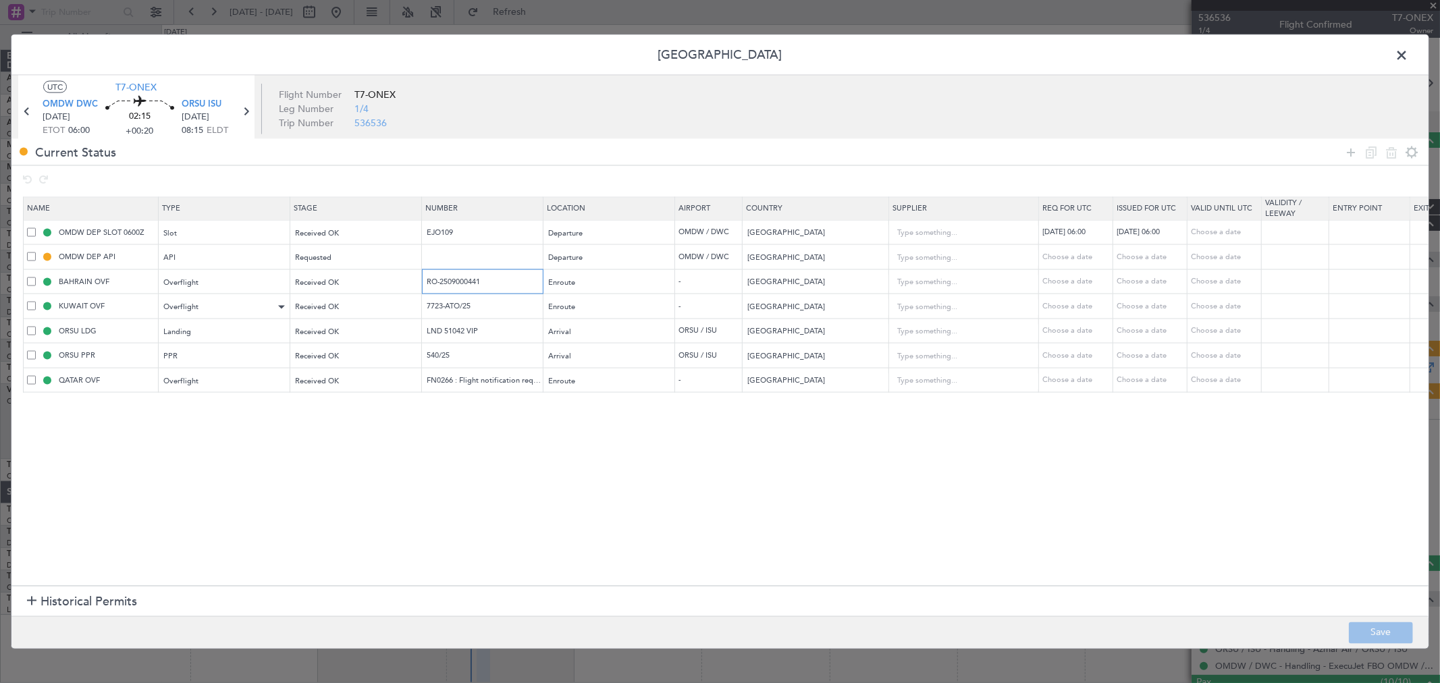
drag, startPoint x: 500, startPoint y: 284, endPoint x: 217, endPoint y: 300, distance: 284.0
click at [217, 299] on table "Name Type Stage Number Location Airport Country Supplier Req For Utc Issued For…" at bounding box center [884, 294] width 1723 height 196
drag, startPoint x: 460, startPoint y: 382, endPoint x: 368, endPoint y: 382, distance: 91.8
click at [368, 382] on tr "QATAR OVF Overflight Received OK FN0266 : Flight notification requests Enroute …" at bounding box center [885, 380] width 1722 height 25
drag, startPoint x: 486, startPoint y: 309, endPoint x: 320, endPoint y: 300, distance: 166.3
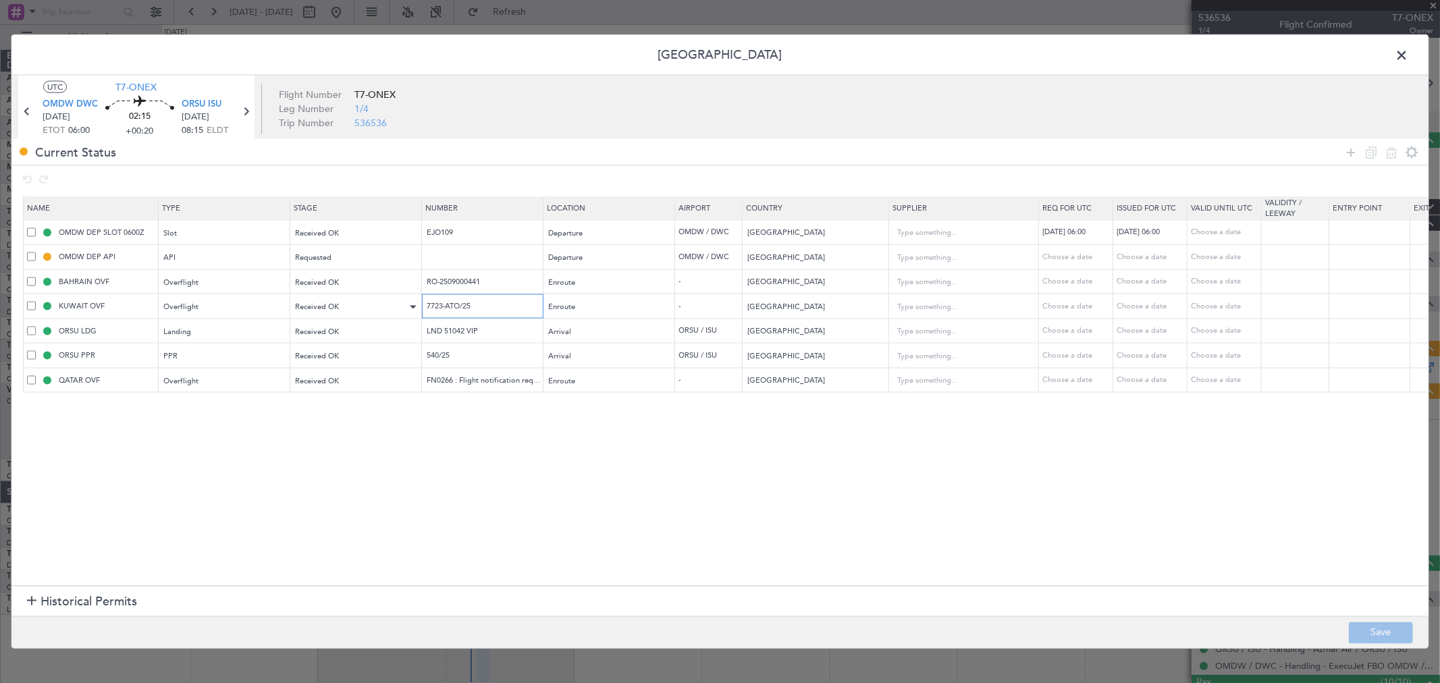
click at [329, 298] on tr "KUWAIT OVF Overflight Received OK 7723-ATO/25 Enroute - Kuwait Choose a date Ch…" at bounding box center [885, 306] width 1722 height 25
drag, startPoint x: 482, startPoint y: 329, endPoint x: 375, endPoint y: 310, distance: 108.3
click at [391, 310] on table "Name Type Stage Number Location Airport Country Supplier Req For Utc Issued For…" at bounding box center [884, 294] width 1723 height 196
drag, startPoint x: 433, startPoint y: 356, endPoint x: 383, endPoint y: 360, distance: 49.4
click at [414, 358] on tr "ORSU PPR PPR Received OK 540/25 Arrival ORSU / ISU Iraq Choose a date Choose a …" at bounding box center [885, 355] width 1722 height 25
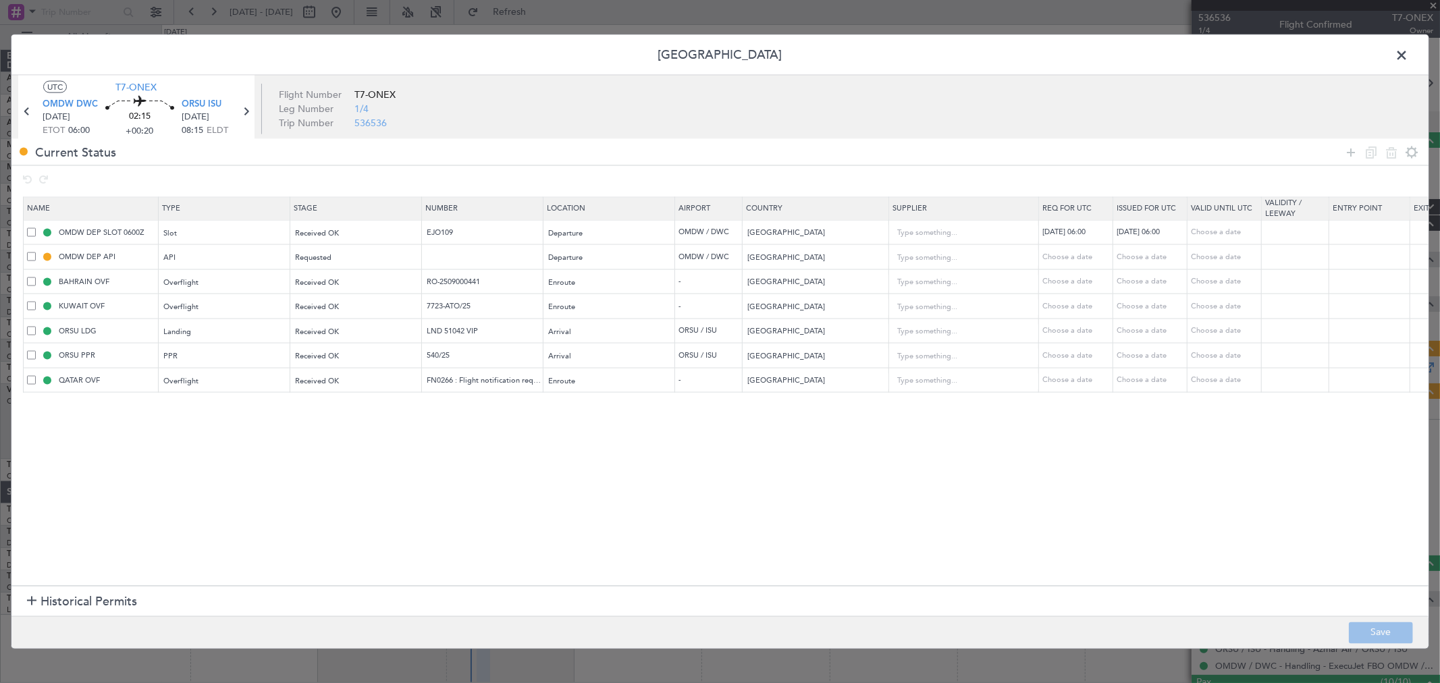
drag, startPoint x: 1400, startPoint y: 57, endPoint x: 1041, endPoint y: 190, distance: 382.9
click at [1408, 57] on span at bounding box center [1408, 58] width 0 height 27
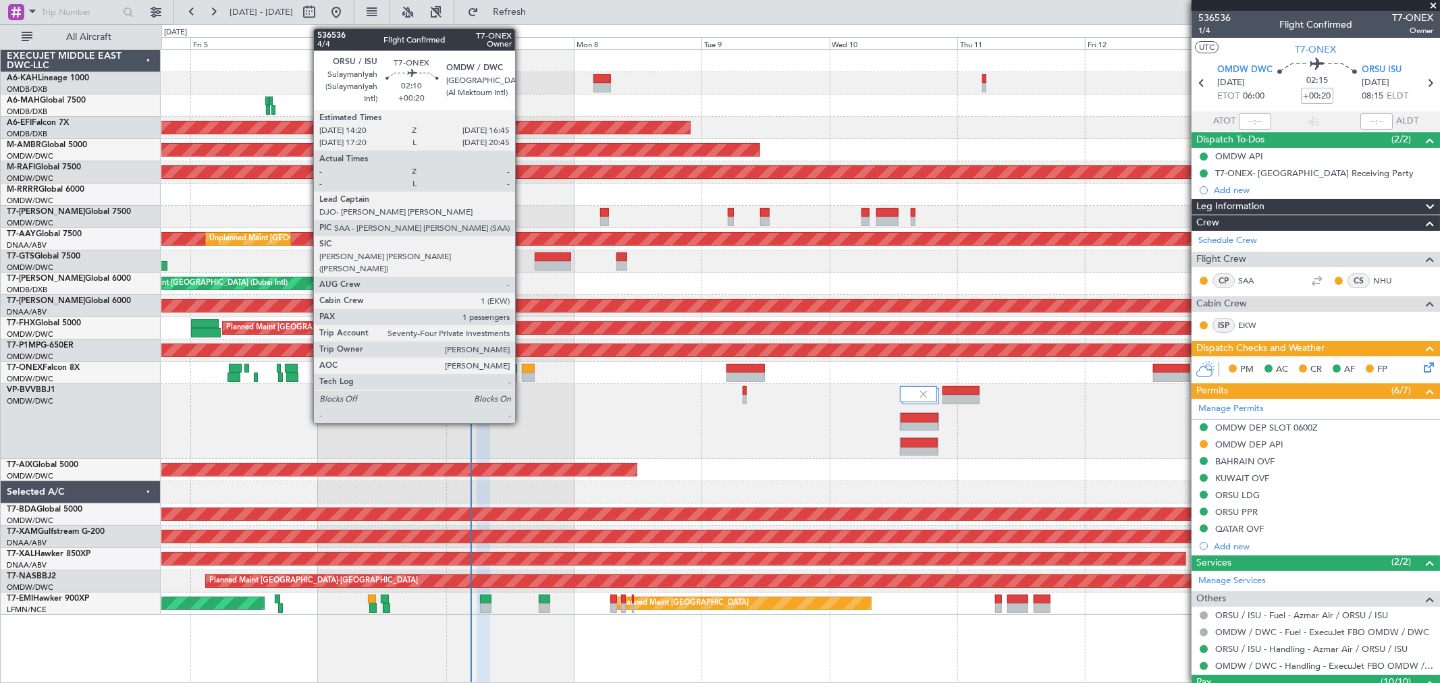
click at [522, 376] on div at bounding box center [528, 377] width 13 height 9
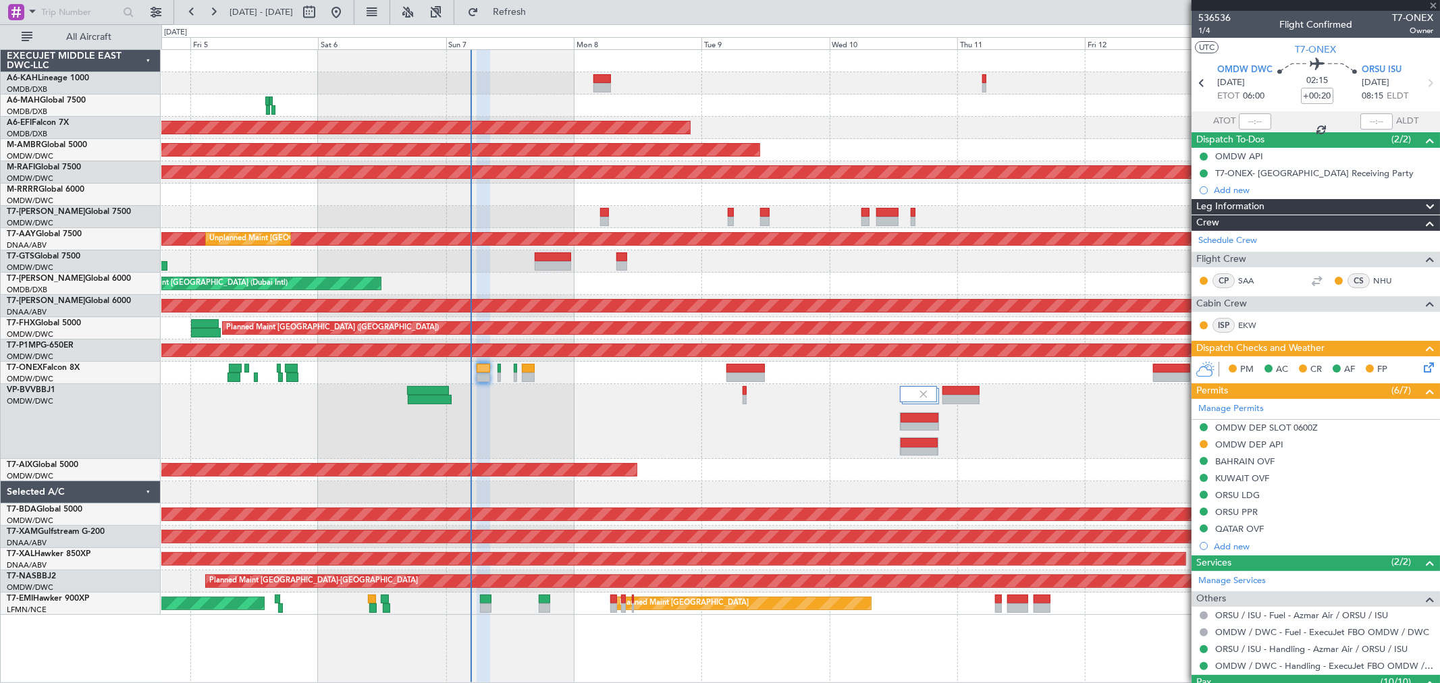
type input "1"
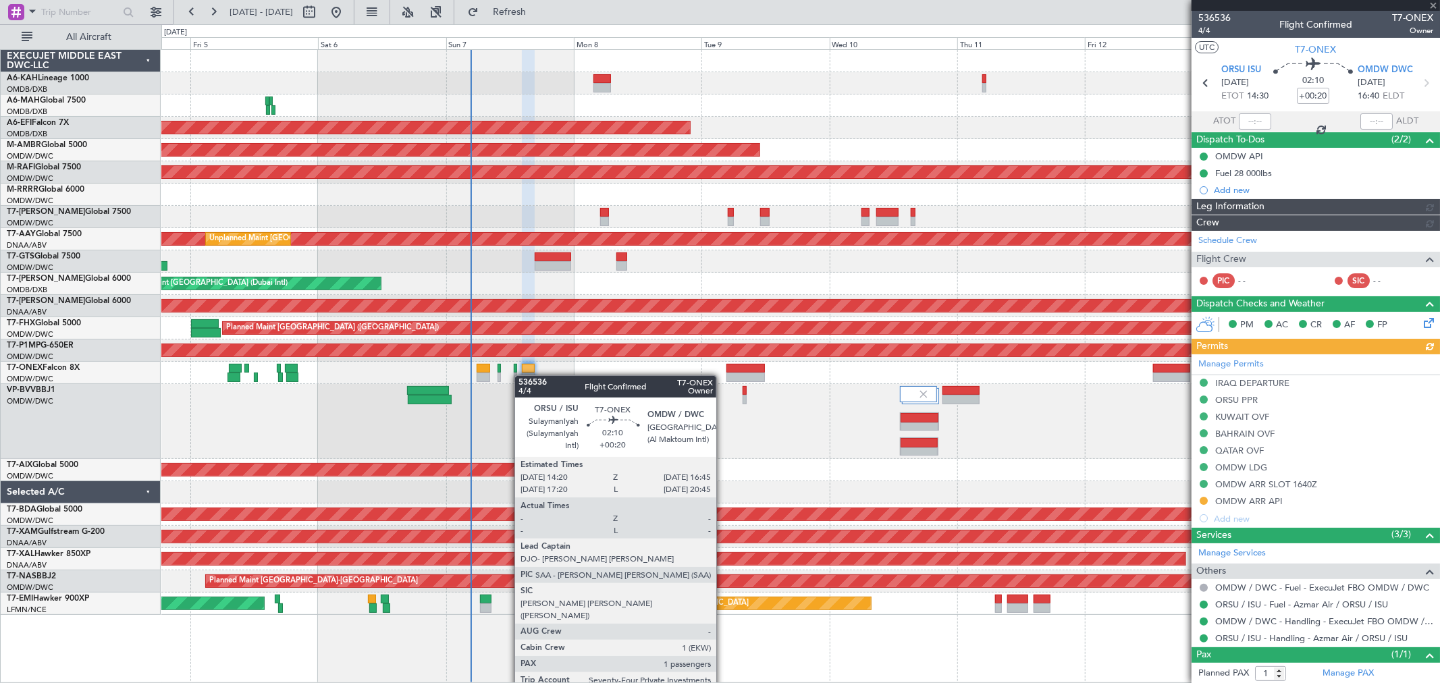
type input "[PERSON_NAME] (ANI)"
type input "7228"
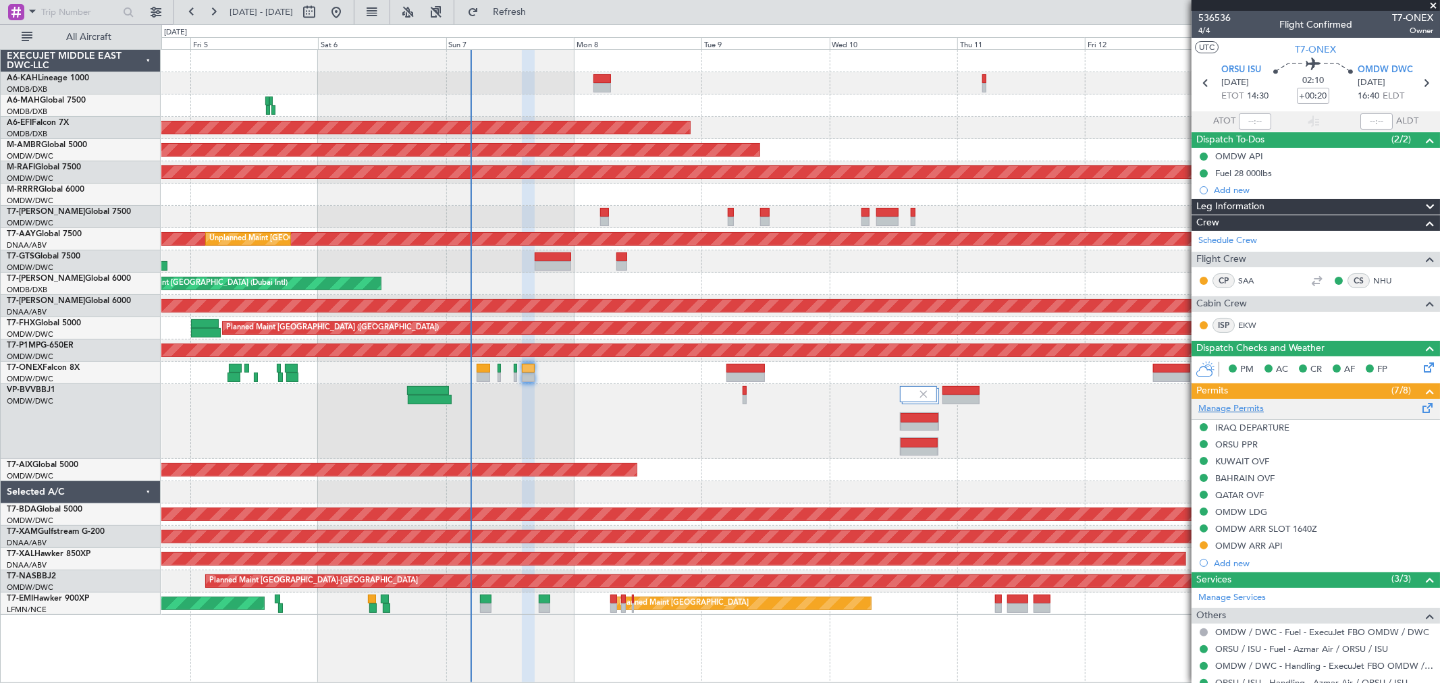
click at [1247, 408] on link "Manage Permits" at bounding box center [1230, 408] width 65 height 13
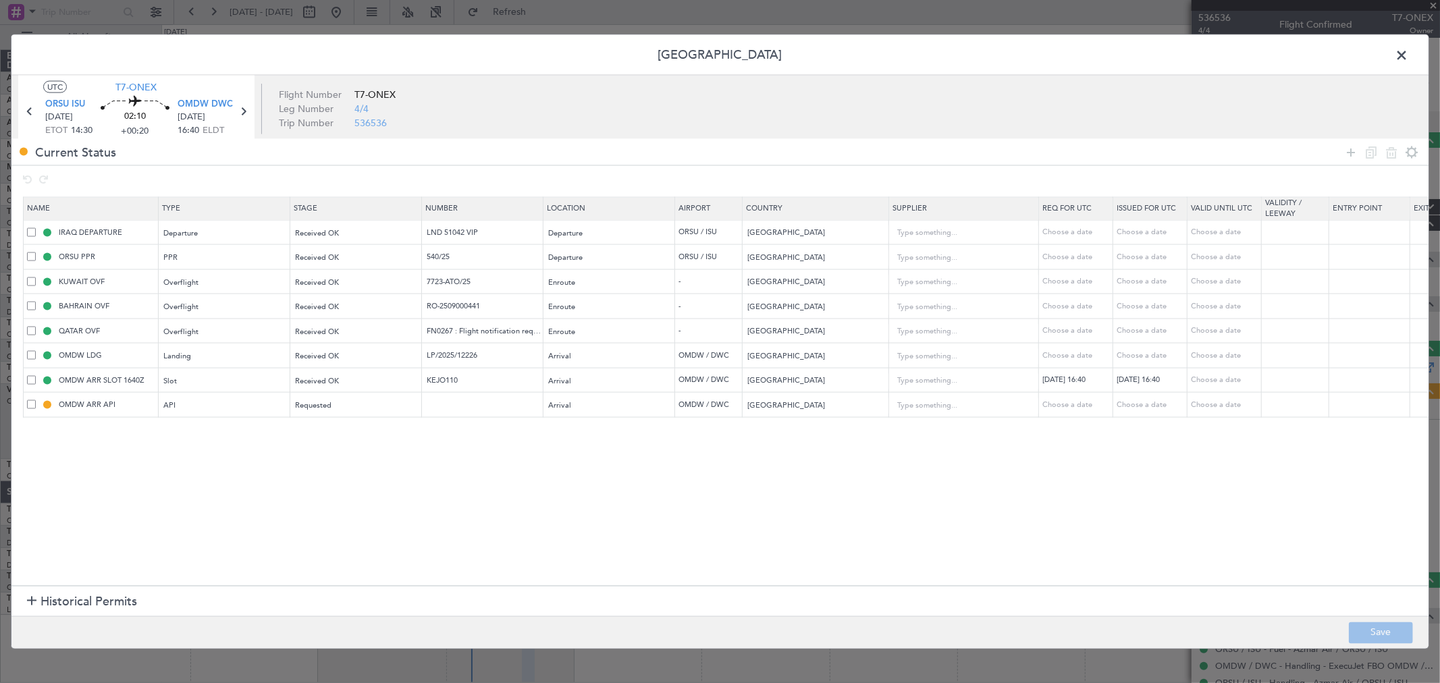
click at [1390, 55] on header "Permit Center" at bounding box center [719, 55] width 1417 height 40
click at [1408, 56] on span at bounding box center [1408, 58] width 0 height 27
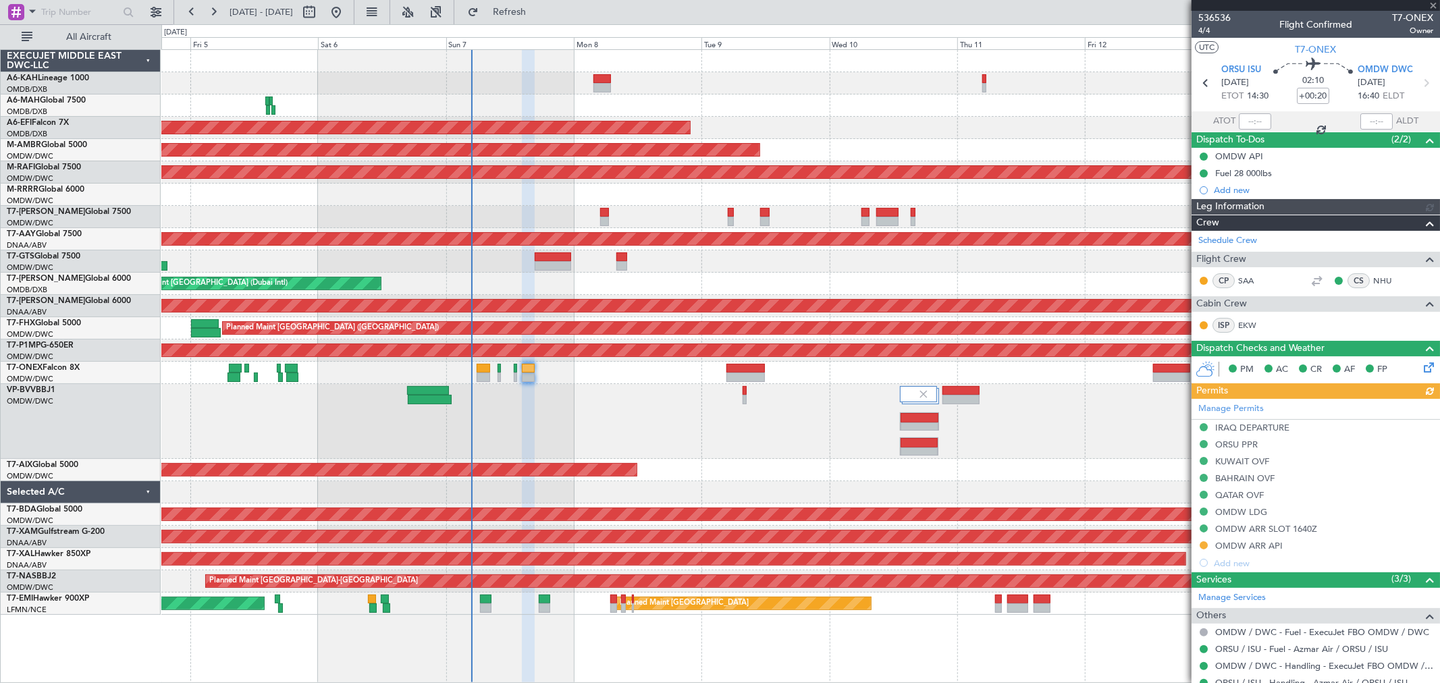
type input "[PERSON_NAME] (ANI)"
type input "7228"
type input "[PERSON_NAME] (ANI)"
type input "7228"
type input "[PERSON_NAME] (ANI)"
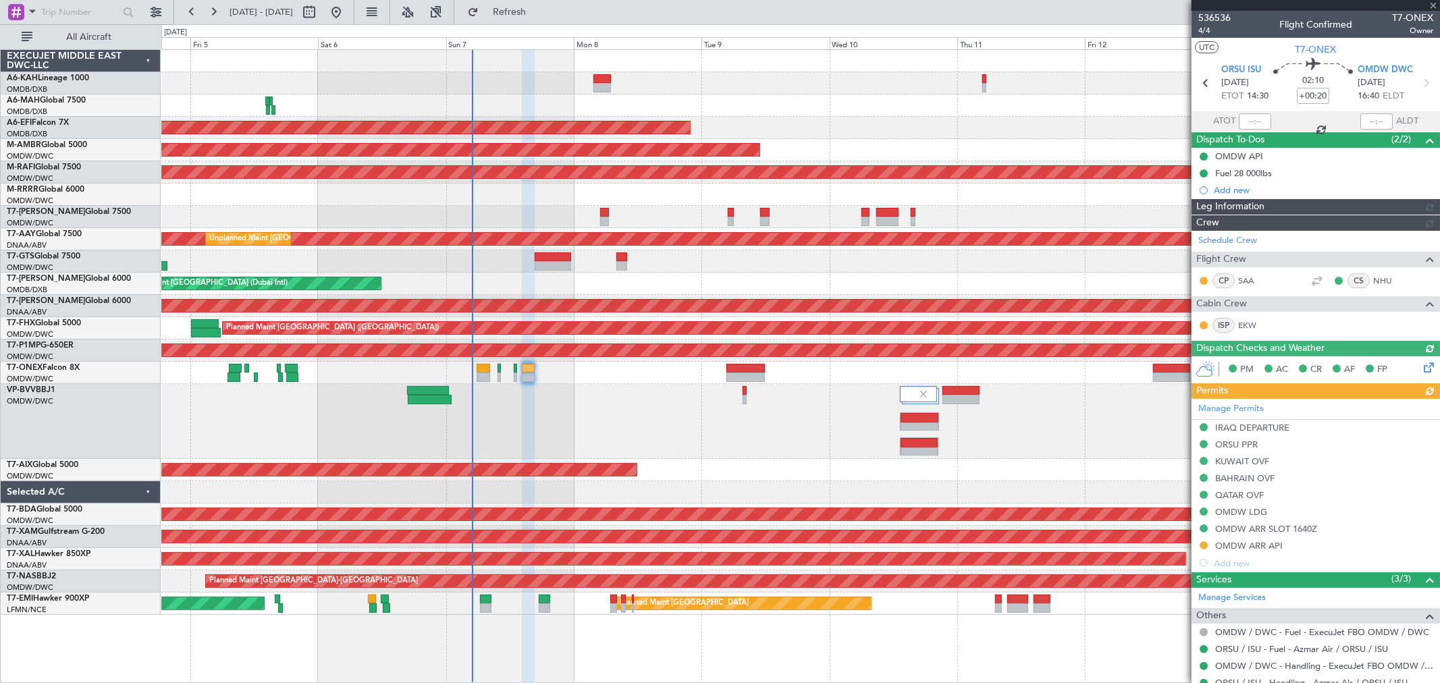
type input "7228"
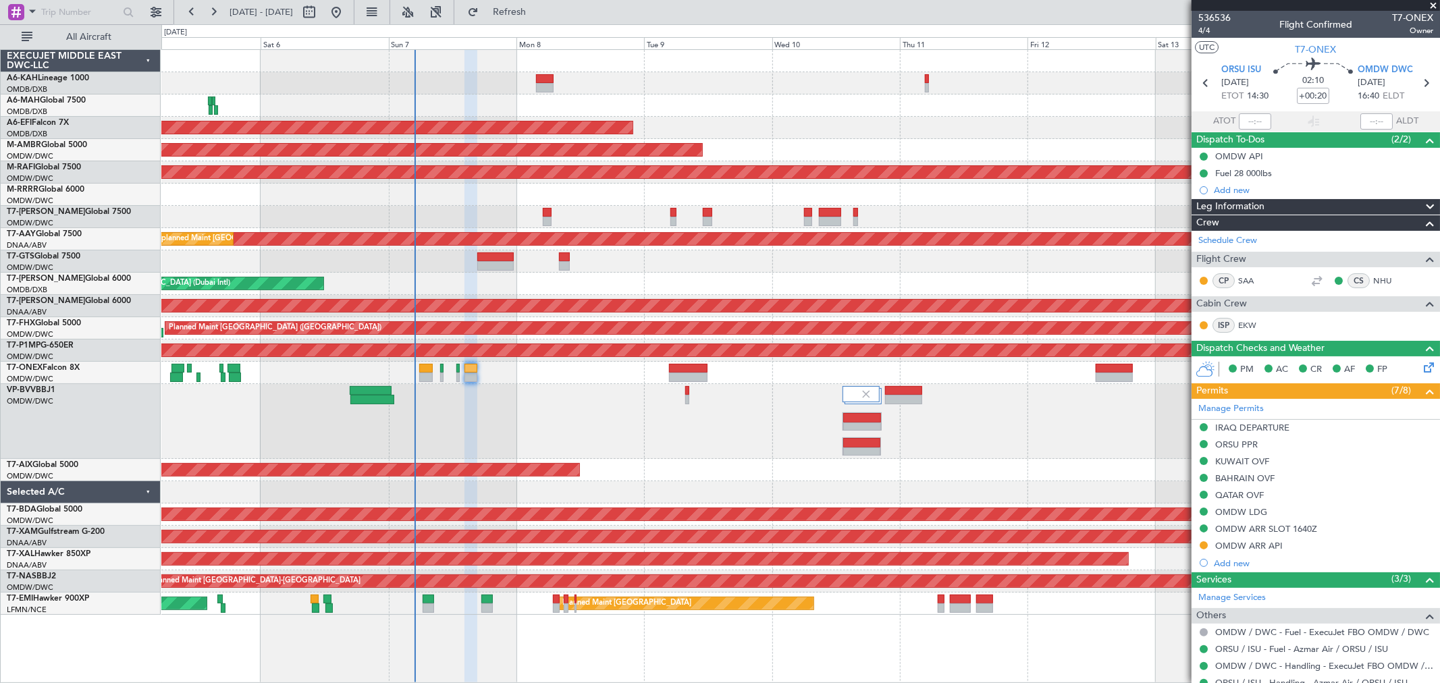
click at [746, 394] on div "Planned Maint Dubai (Al Maktoum Intl)" at bounding box center [800, 421] width 1278 height 75
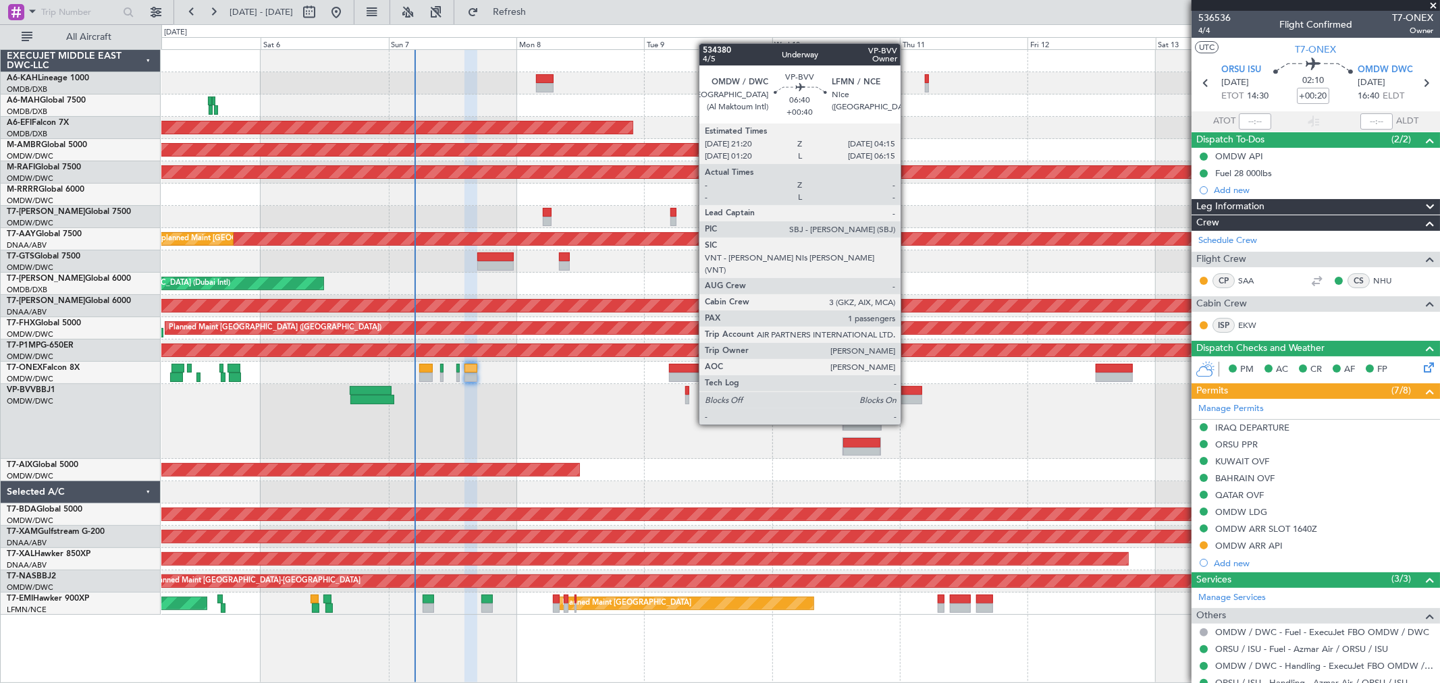
click at [907, 399] on div at bounding box center [903, 399] width 37 height 9
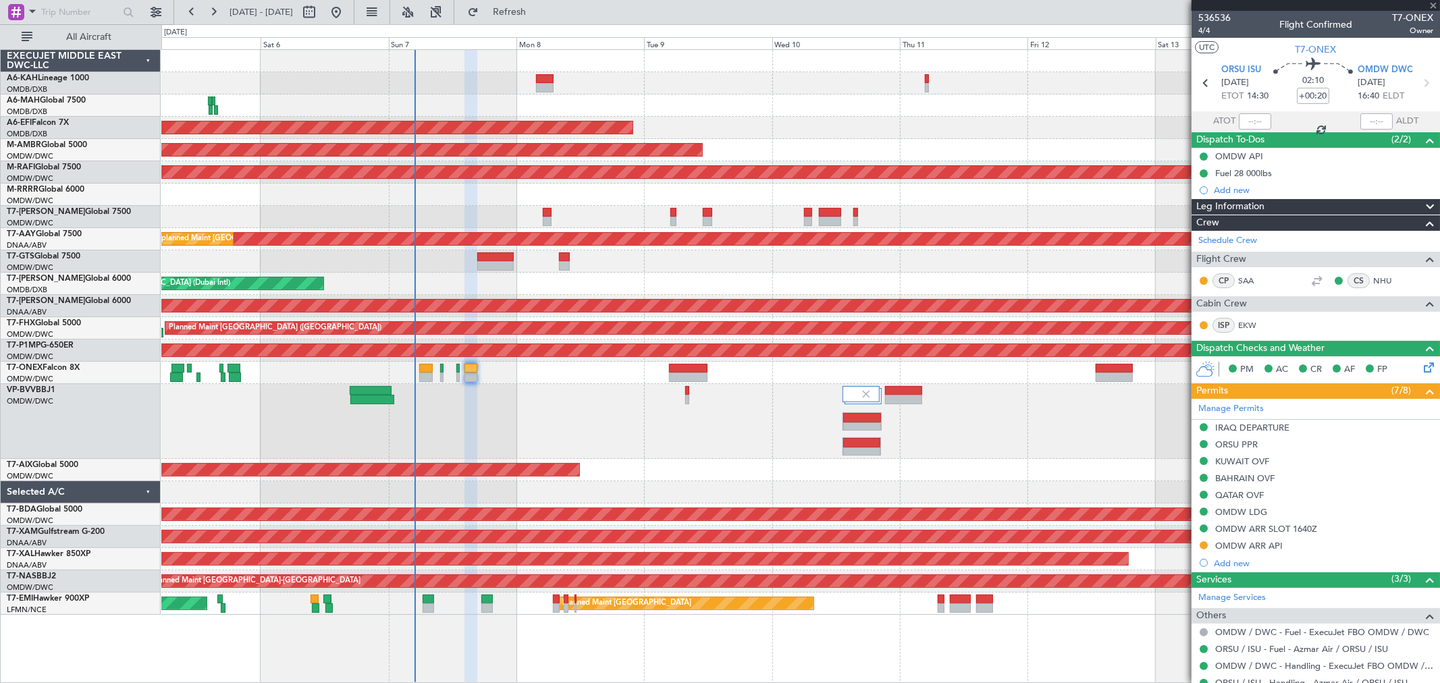
type input "+00:40"
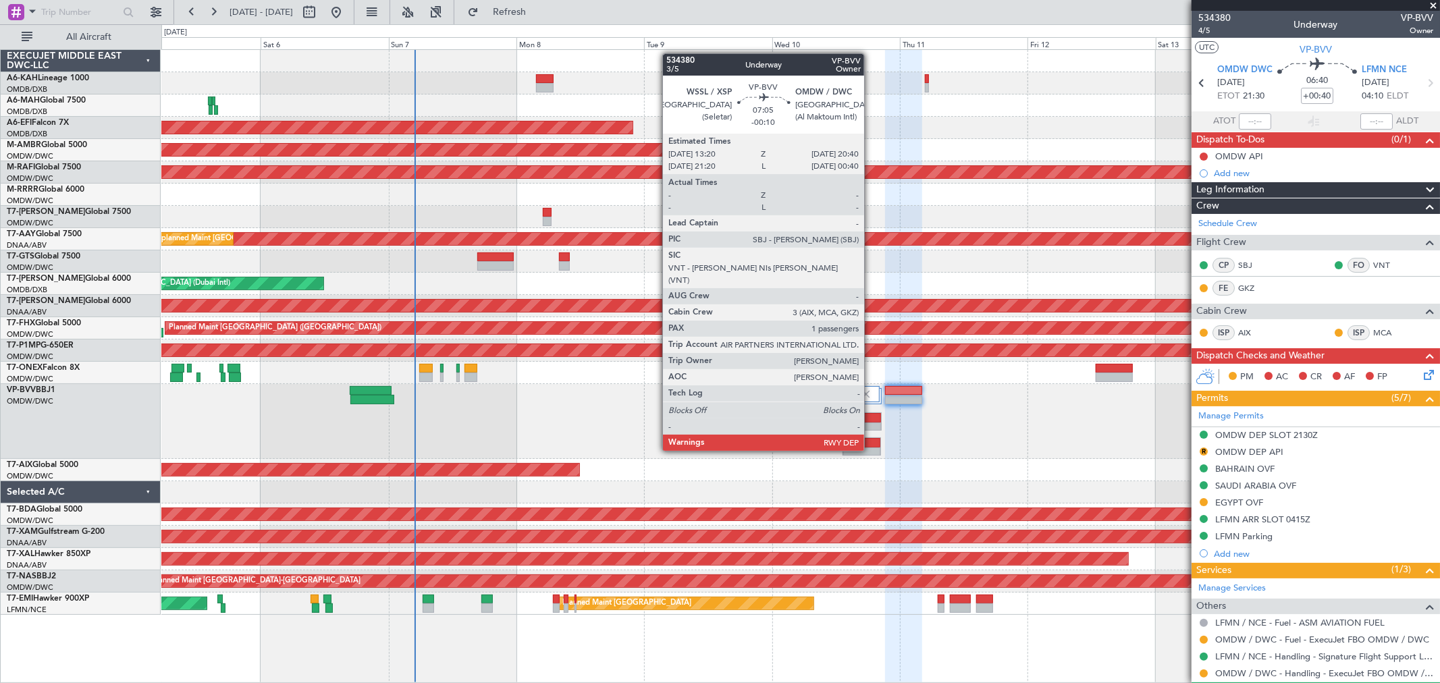
click at [871, 425] on div at bounding box center [862, 427] width 38 height 9
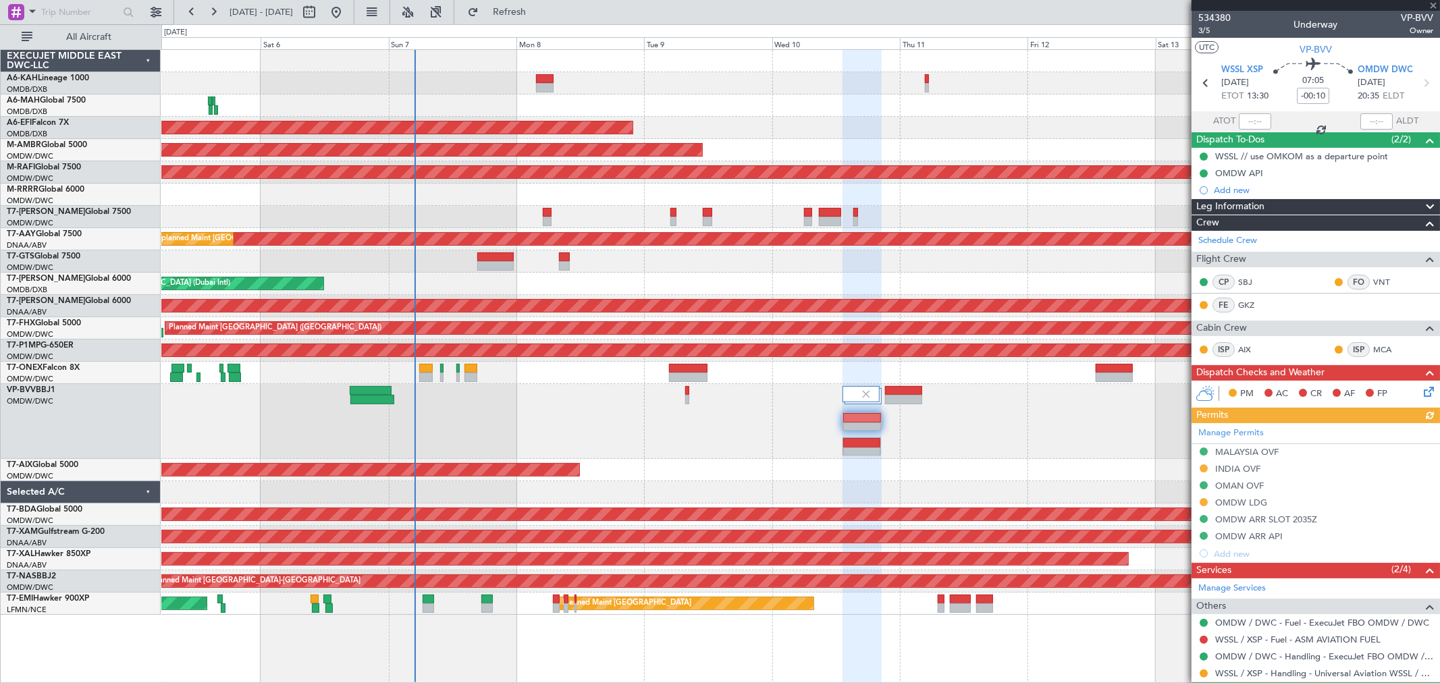
scroll to position [67, 0]
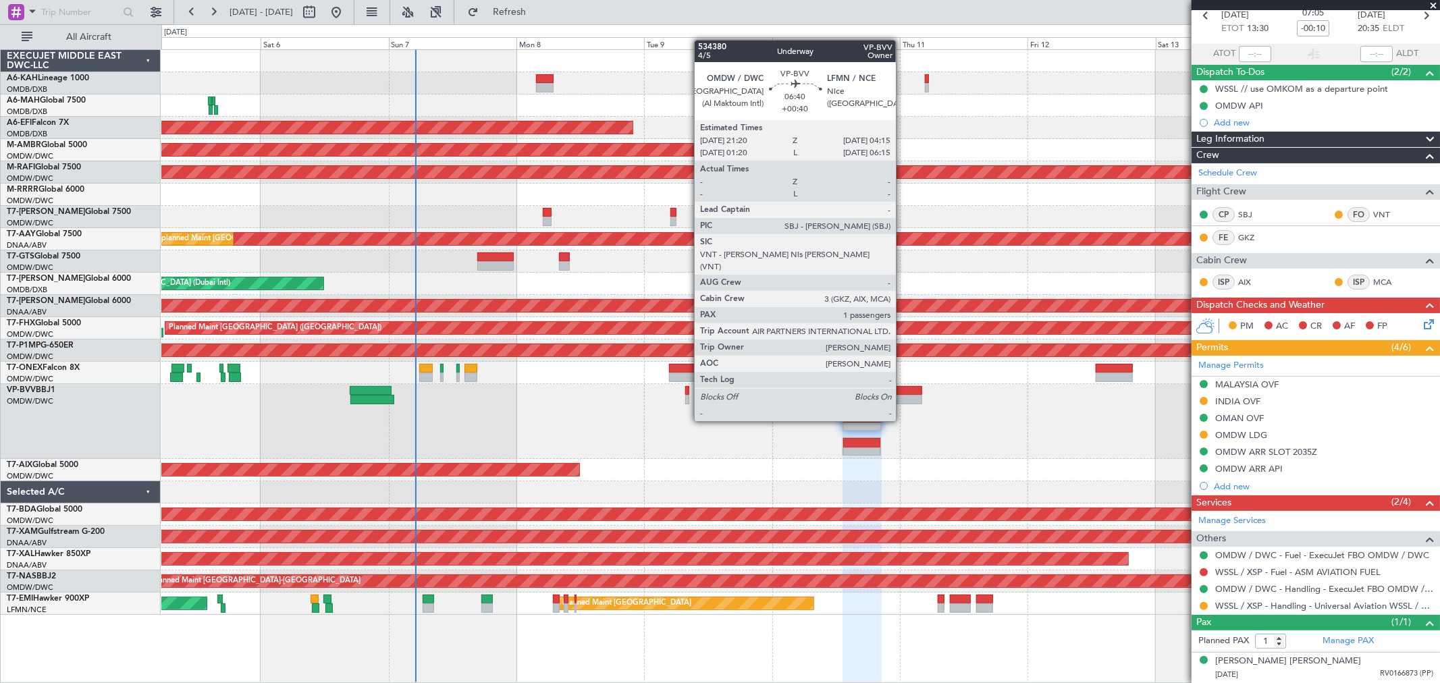
click at [902, 395] on div at bounding box center [903, 399] width 37 height 9
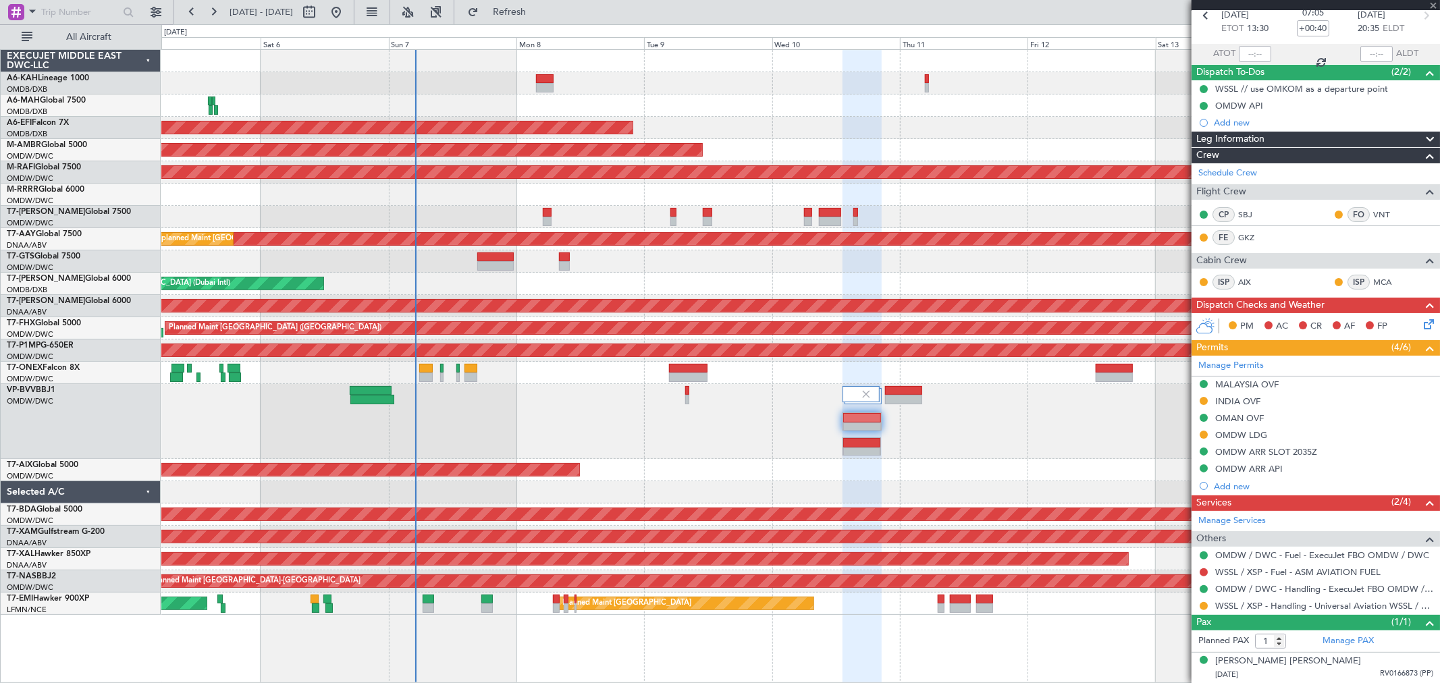
scroll to position [0, 0]
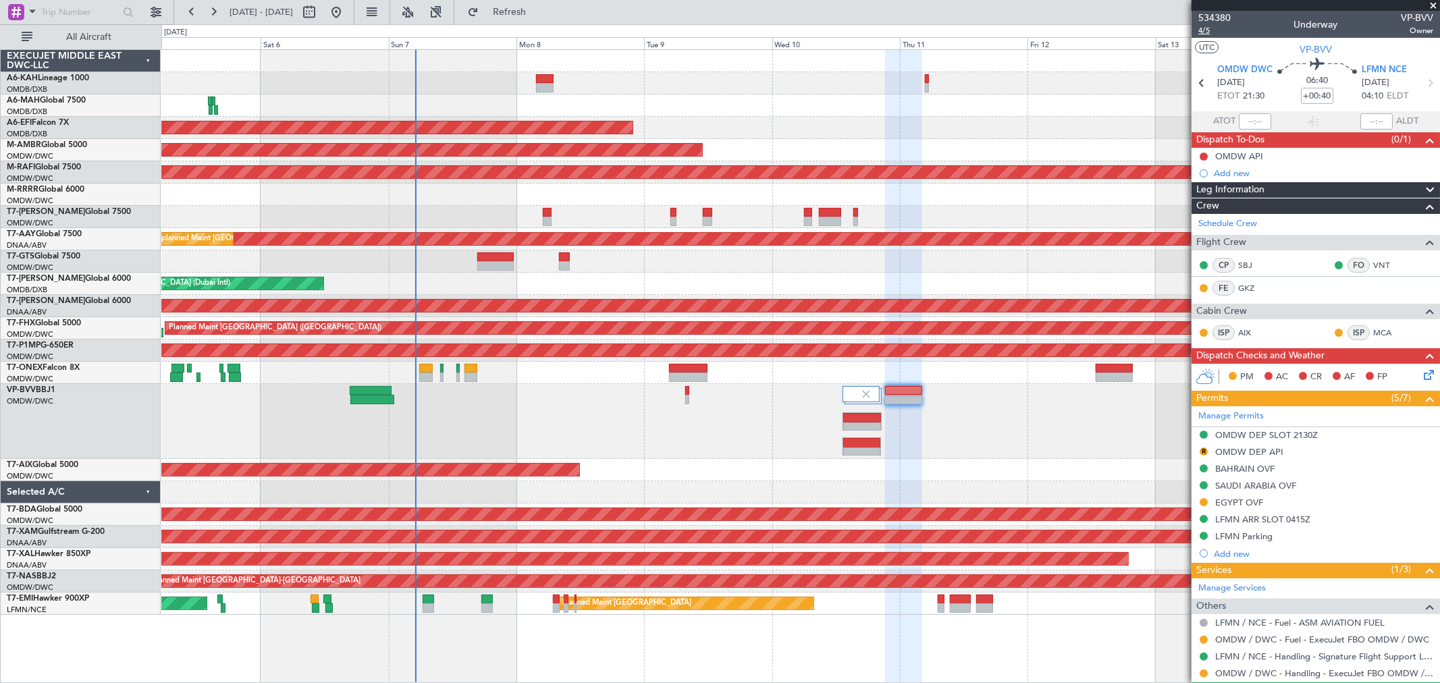
click at [1216, 29] on span "4/5" at bounding box center [1214, 30] width 32 height 11
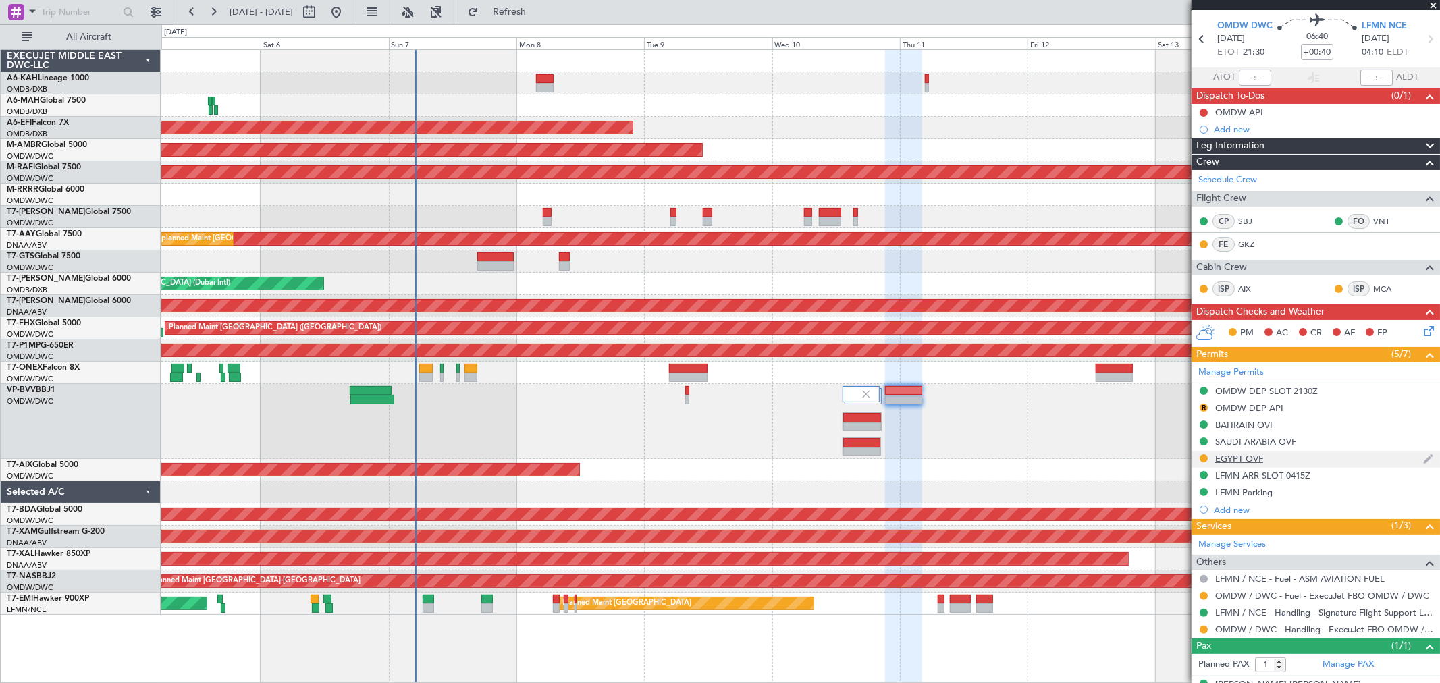
scroll to position [67, 0]
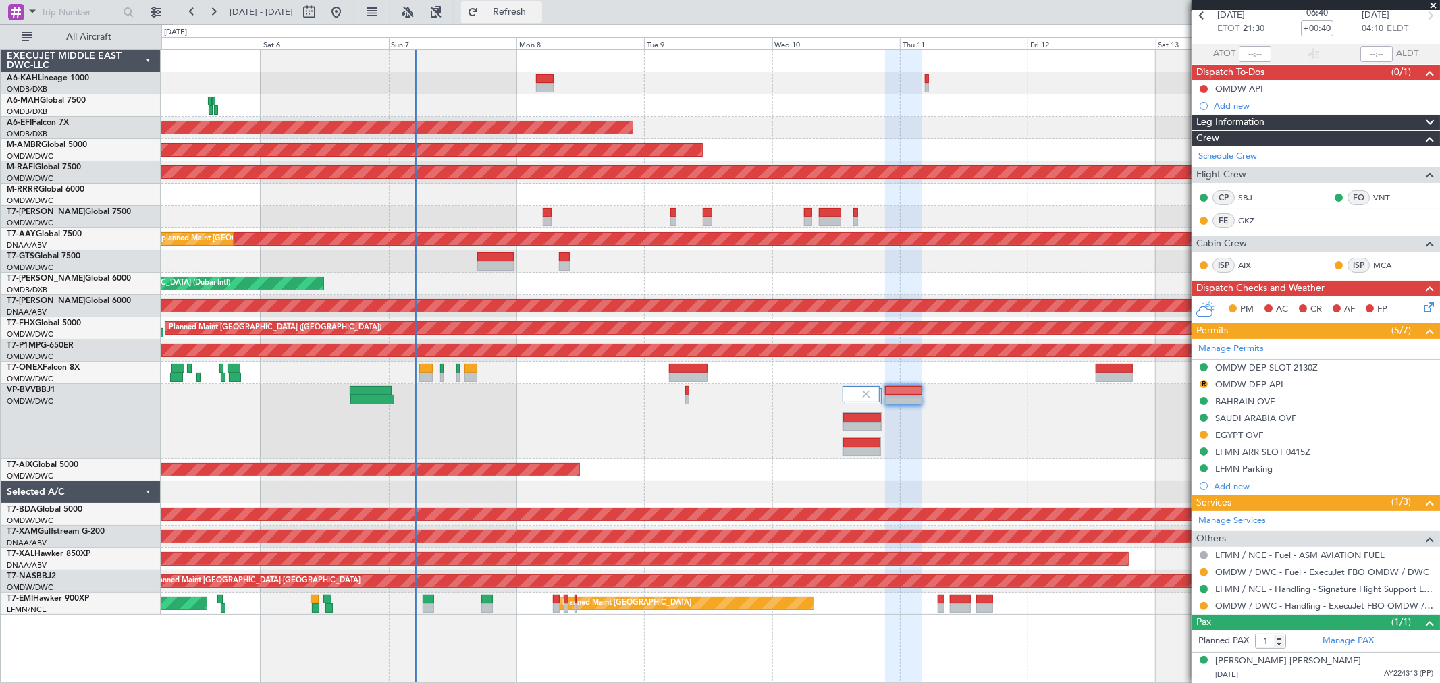
click at [538, 8] on span "Refresh" at bounding box center [509, 11] width 57 height 9
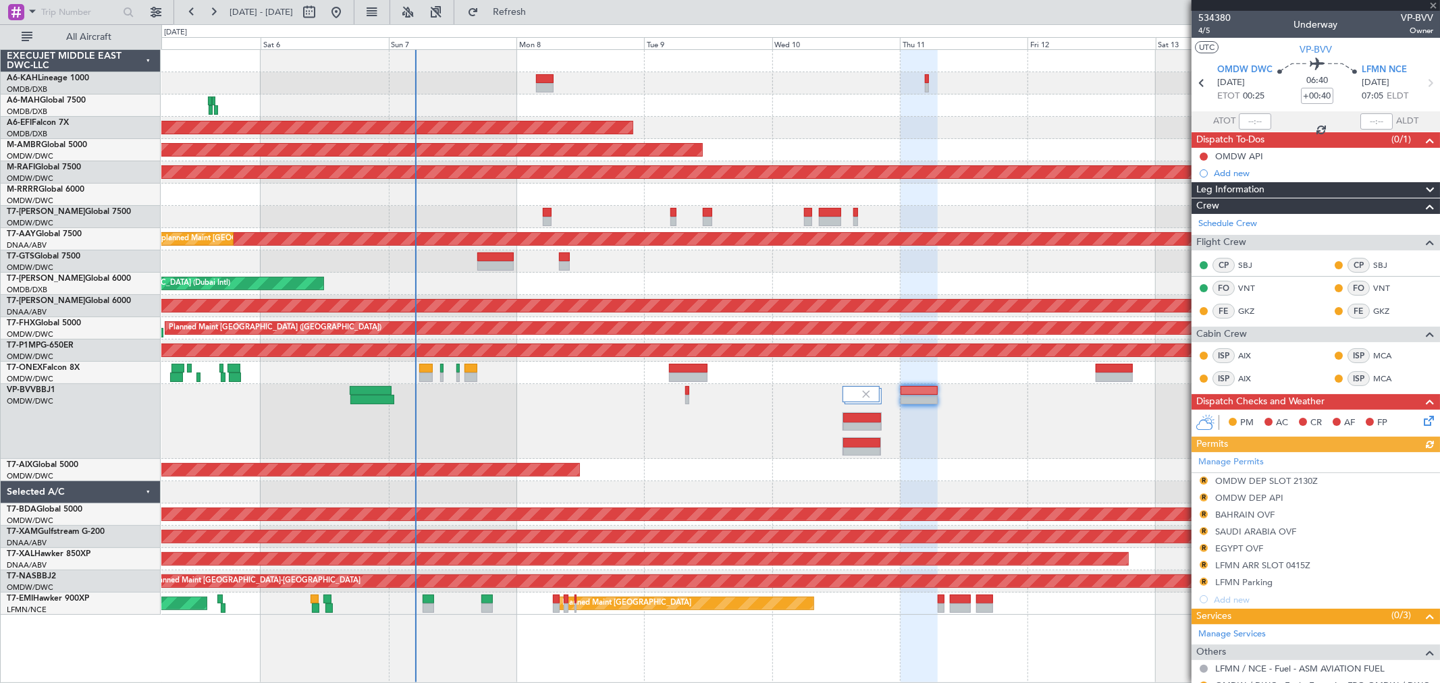
scroll to position [113, 0]
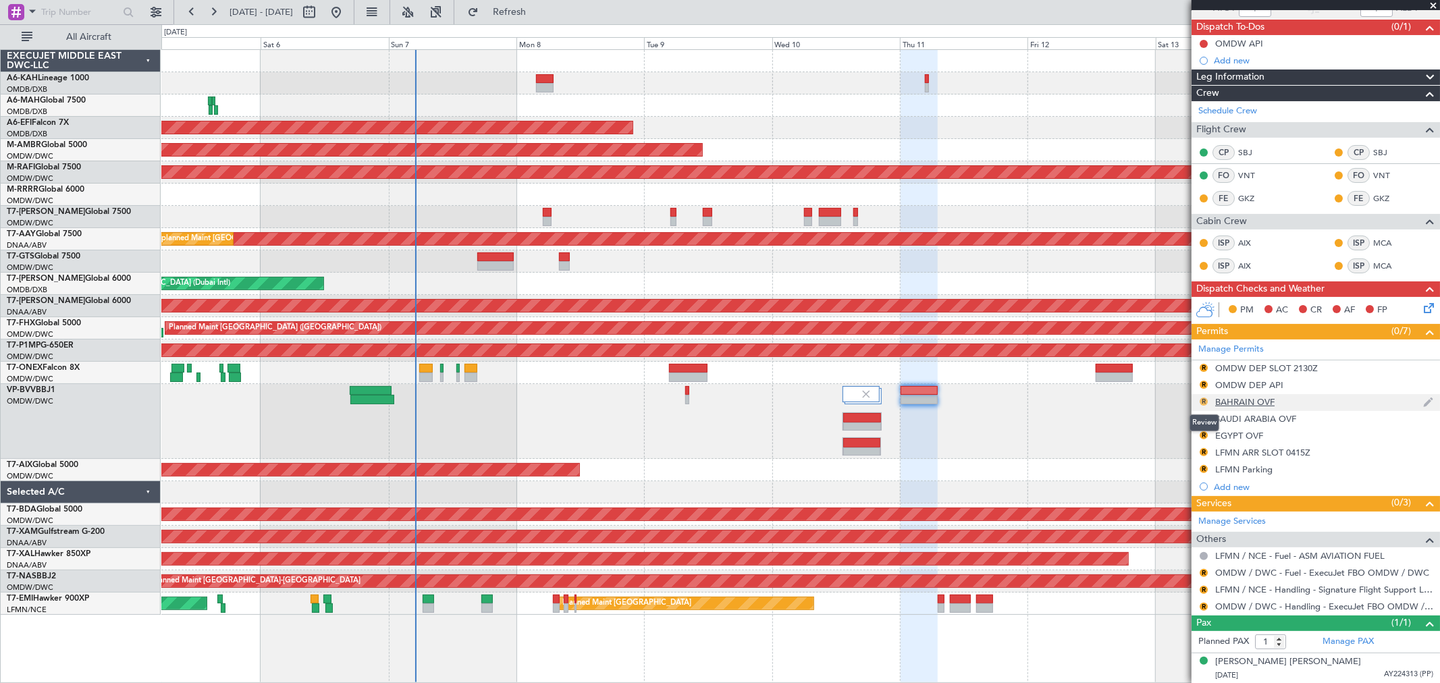
click at [1204, 400] on button "R" at bounding box center [1203, 402] width 8 height 8
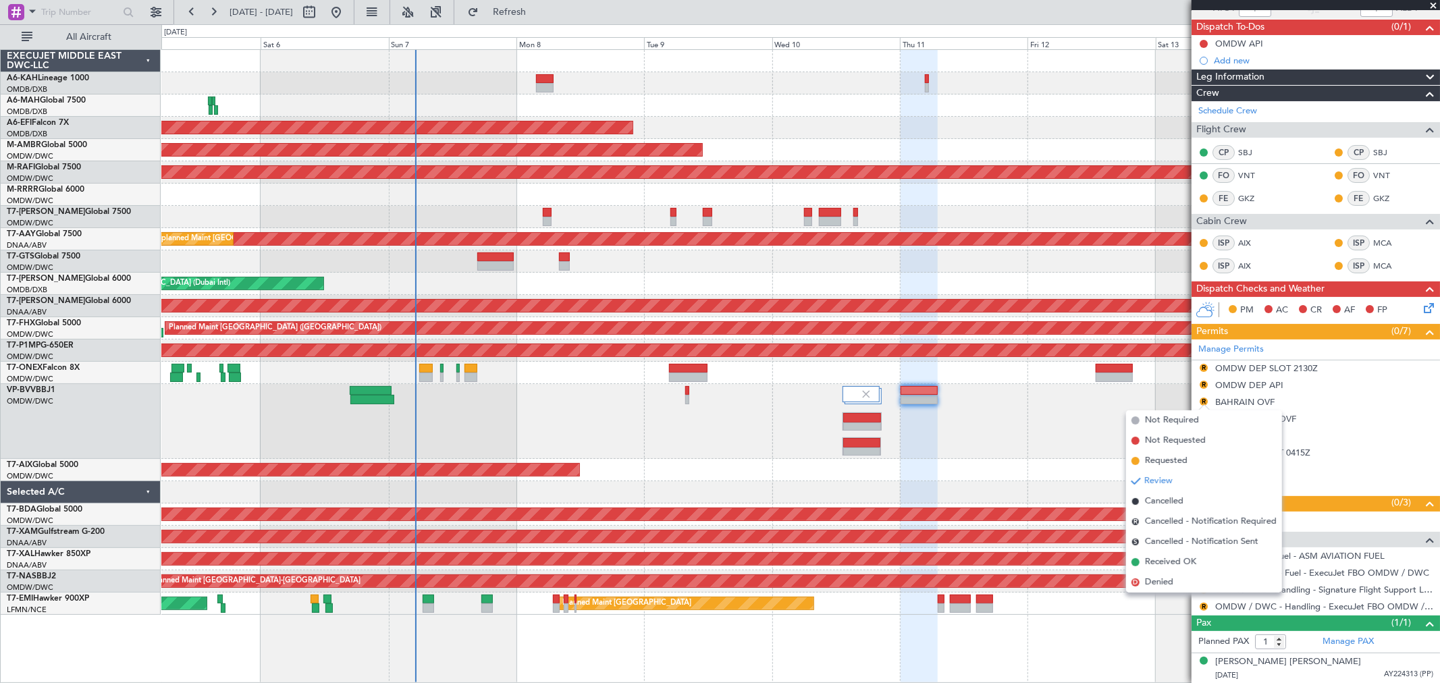
drag, startPoint x: 1171, startPoint y: 562, endPoint x: 1183, endPoint y: 535, distance: 30.2
click at [1170, 562] on span "Received OK" at bounding box center [1170, 562] width 51 height 13
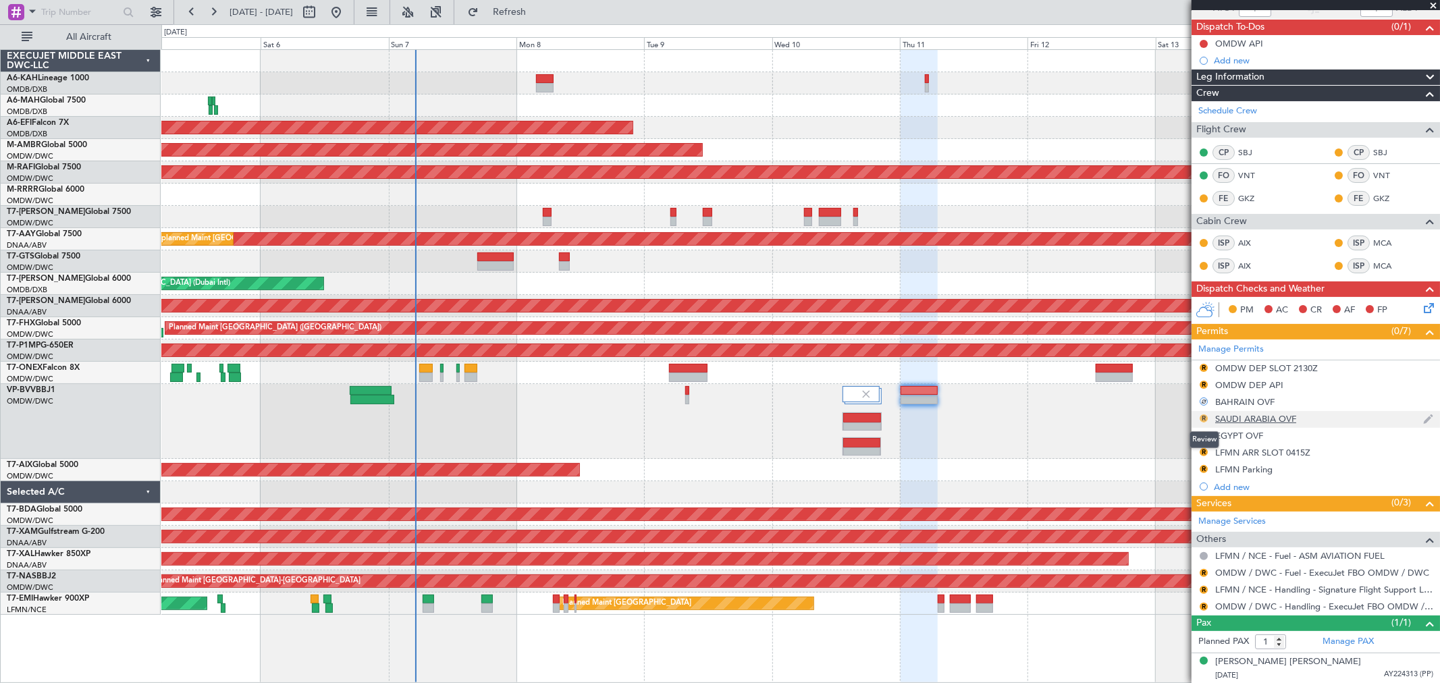
click at [1202, 419] on button "R" at bounding box center [1203, 418] width 8 height 8
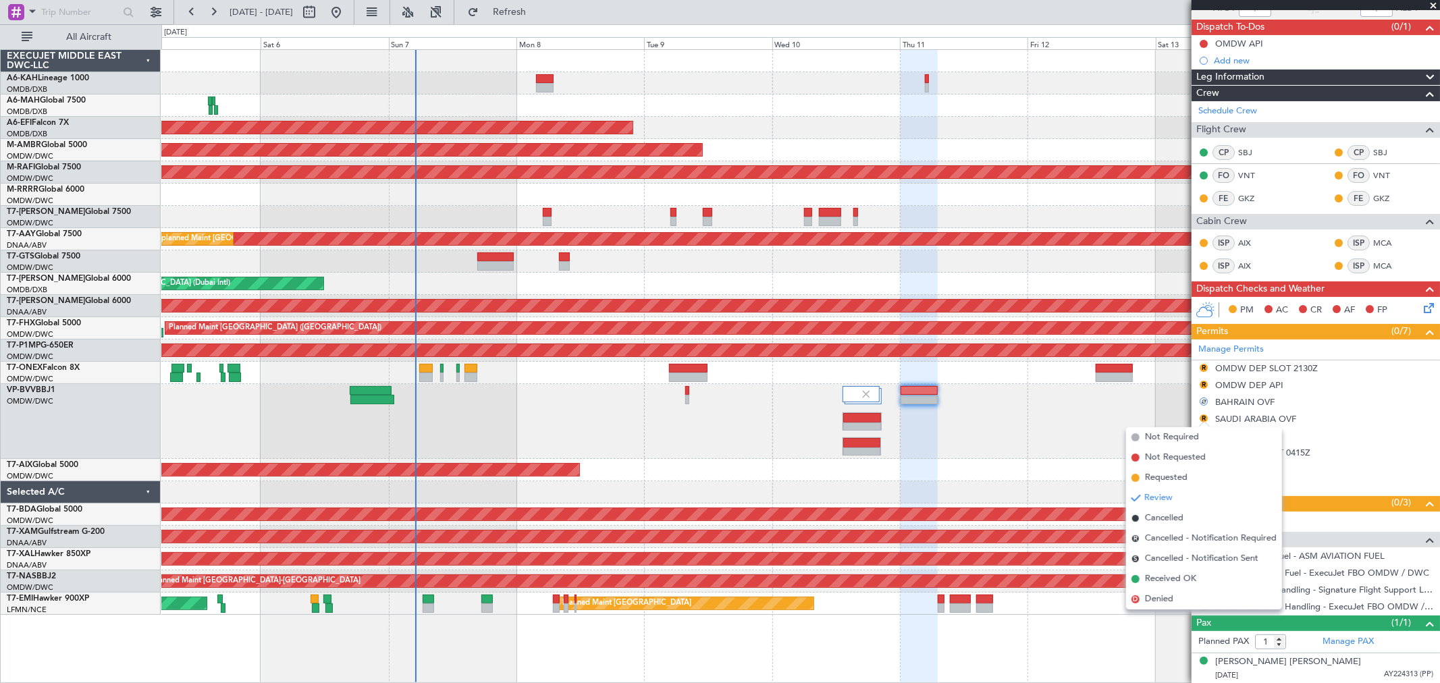
drag, startPoint x: 1189, startPoint y: 575, endPoint x: 1197, endPoint y: 531, distance: 44.7
click at [1188, 575] on span "Received OK" at bounding box center [1170, 578] width 51 height 13
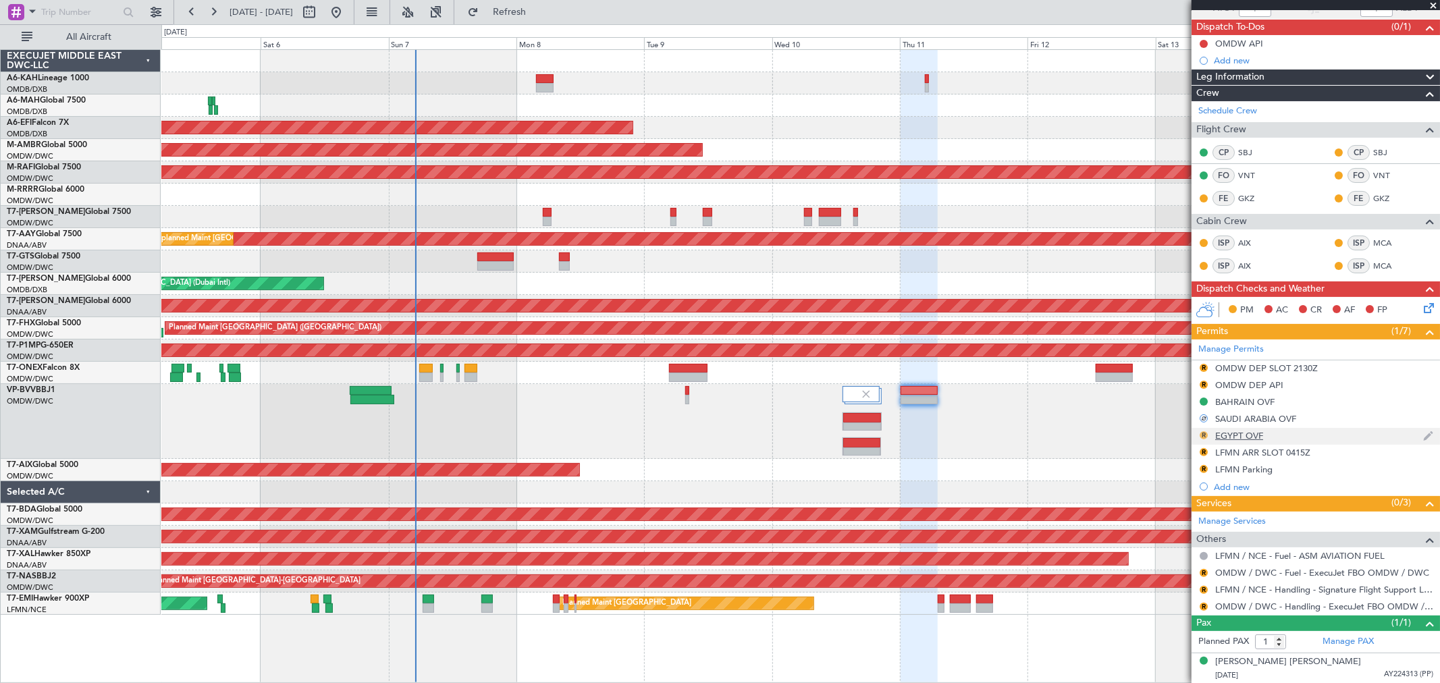
click at [1203, 433] on button "R" at bounding box center [1203, 435] width 8 height 8
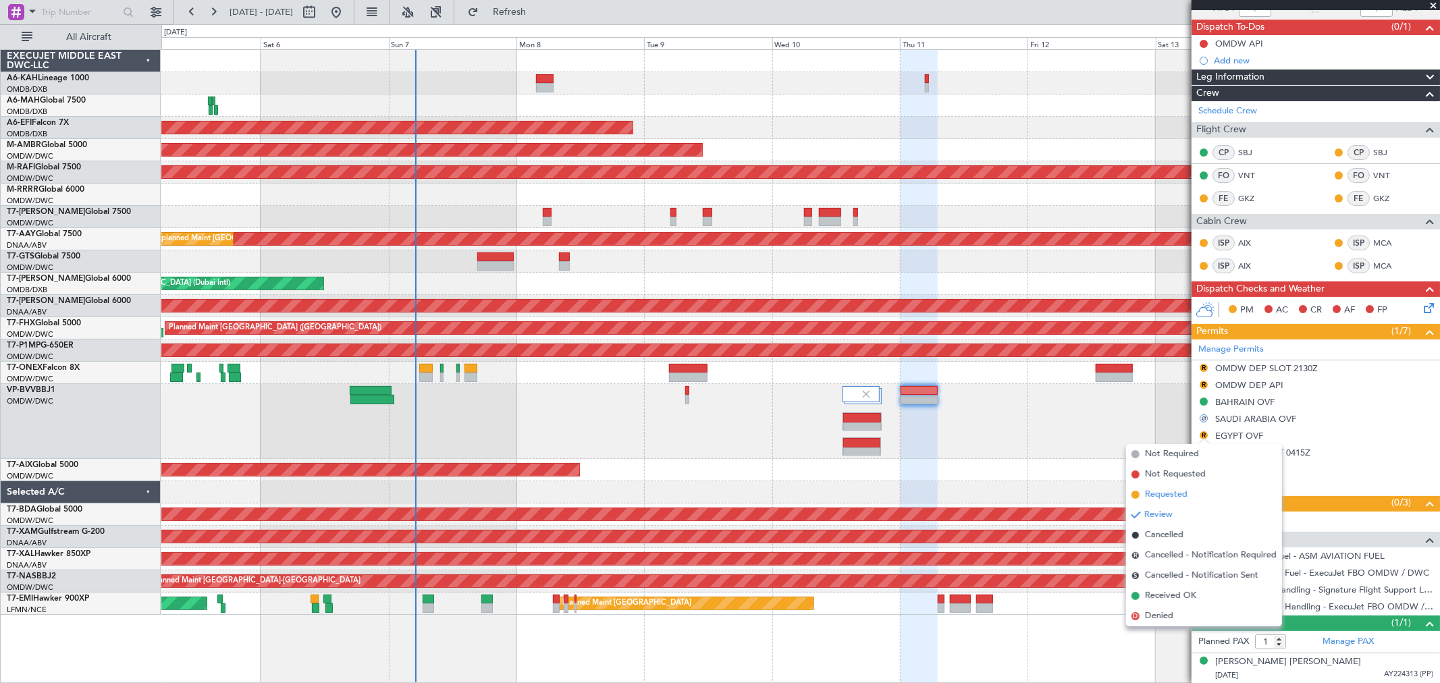
click at [1168, 490] on span "Requested" at bounding box center [1166, 494] width 43 height 13
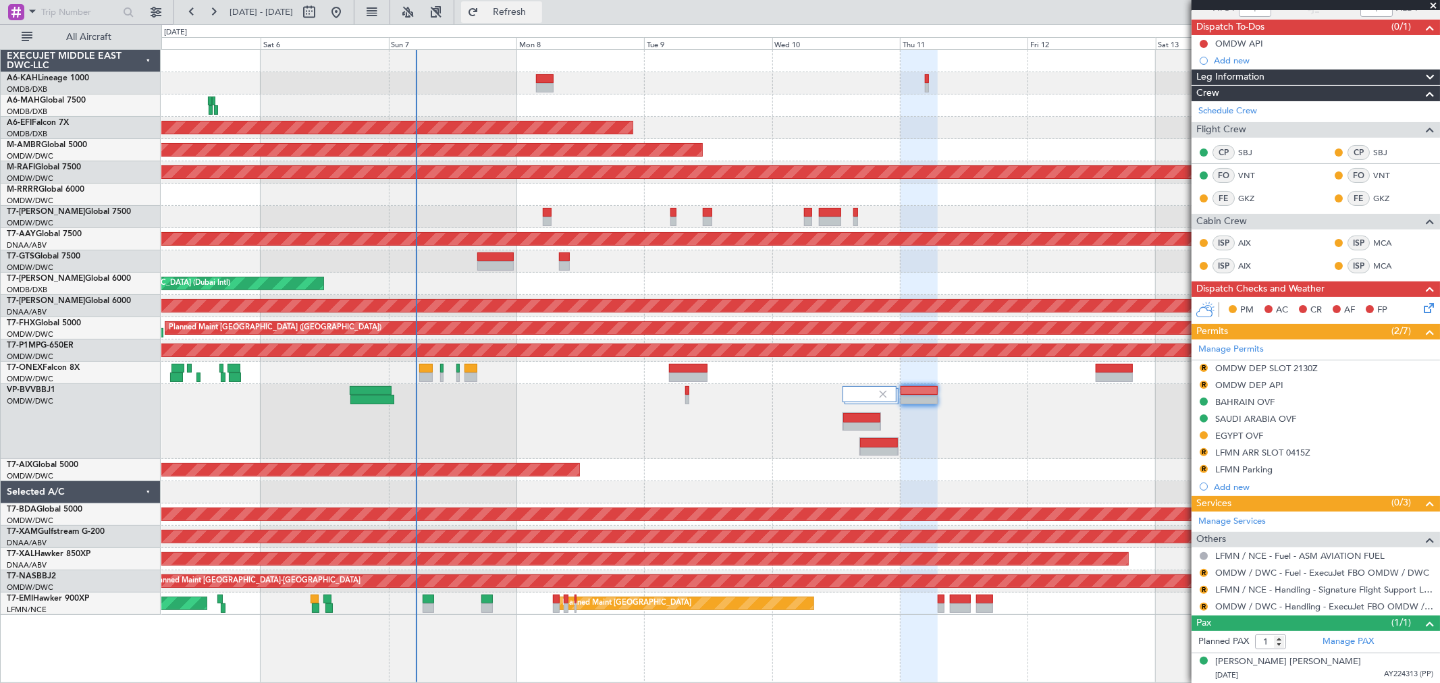
click at [538, 16] on span "Refresh" at bounding box center [509, 11] width 57 height 9
click at [538, 14] on span "Refresh" at bounding box center [509, 11] width 57 height 9
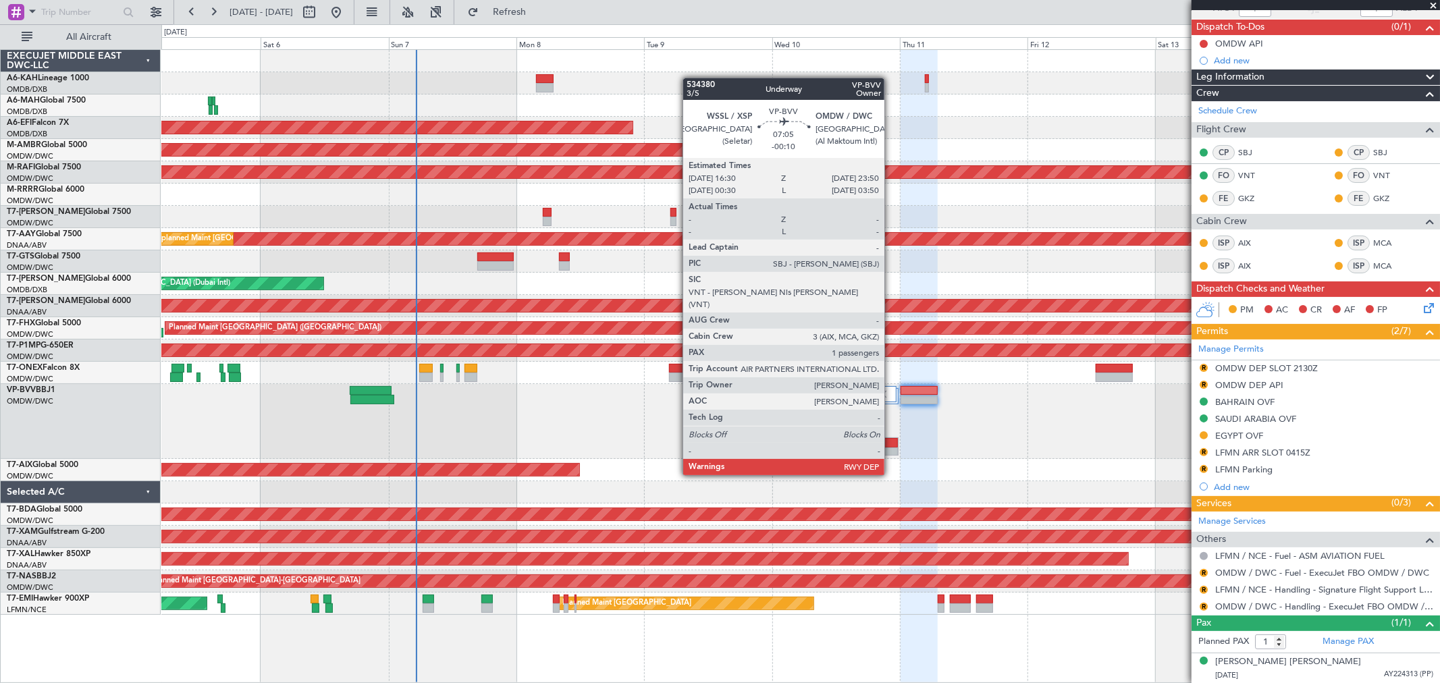
click at [891, 450] on div at bounding box center [879, 452] width 38 height 9
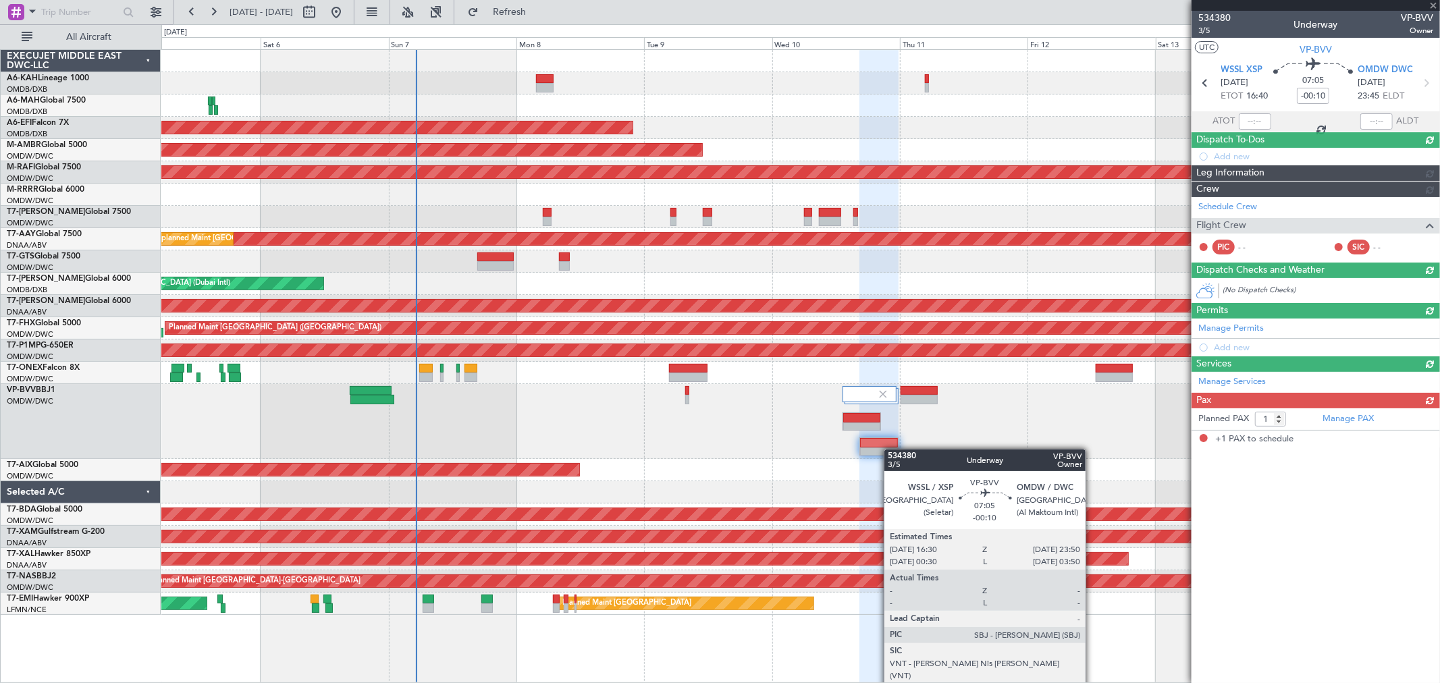
scroll to position [0, 0]
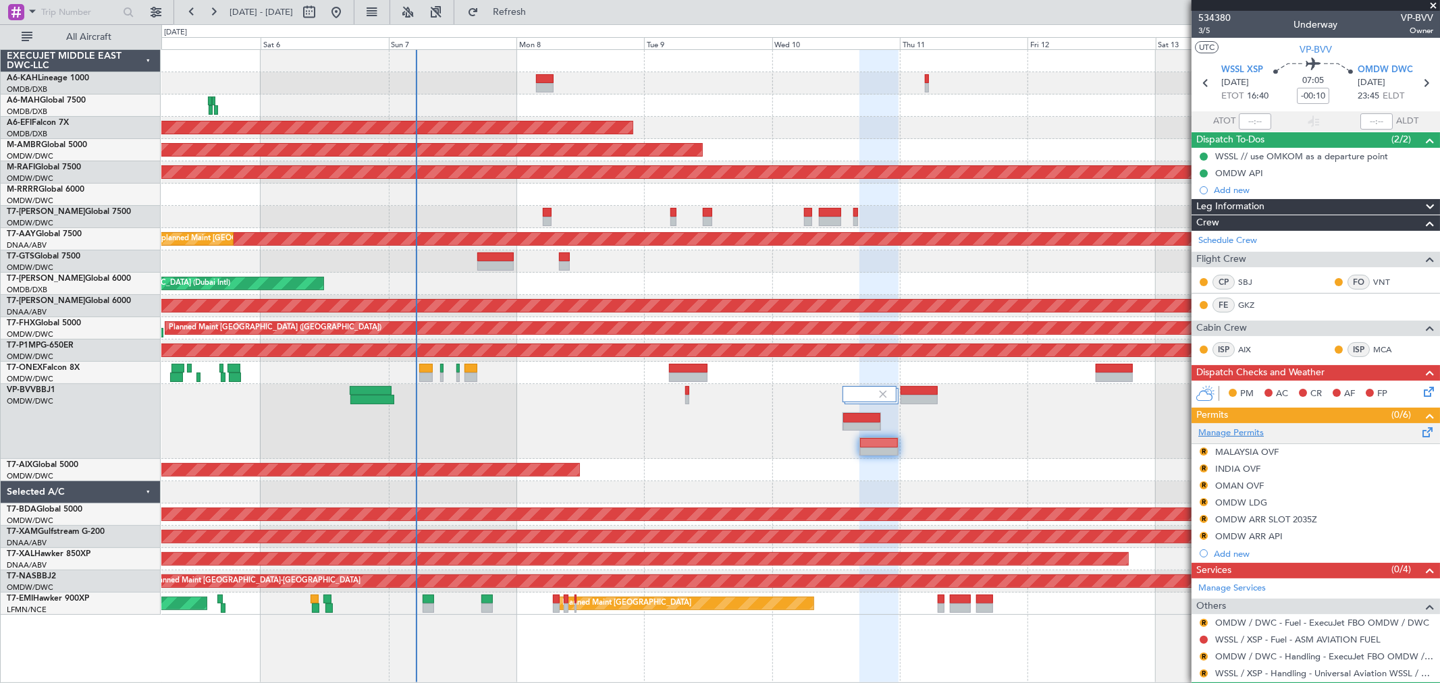
click at [1240, 427] on div "Manage Permits" at bounding box center [1315, 433] width 248 height 20
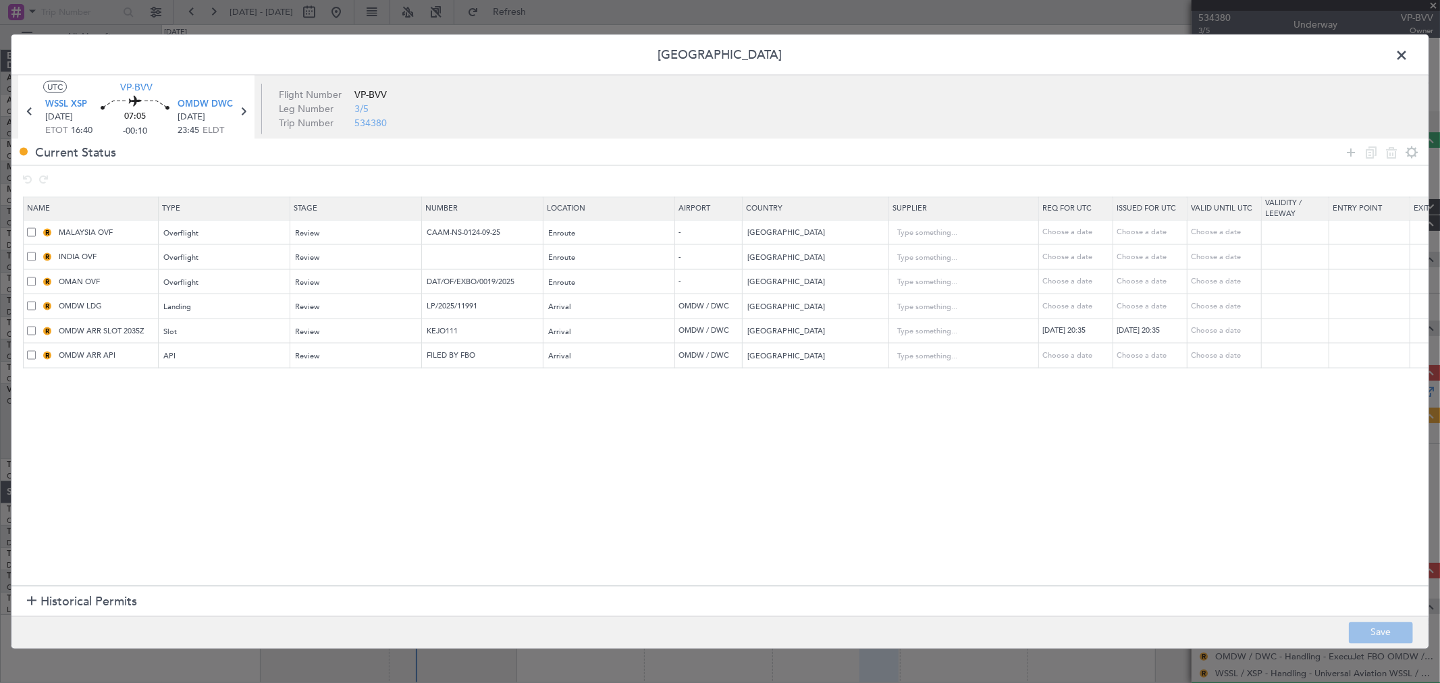
click at [1408, 51] on span at bounding box center [1408, 58] width 0 height 27
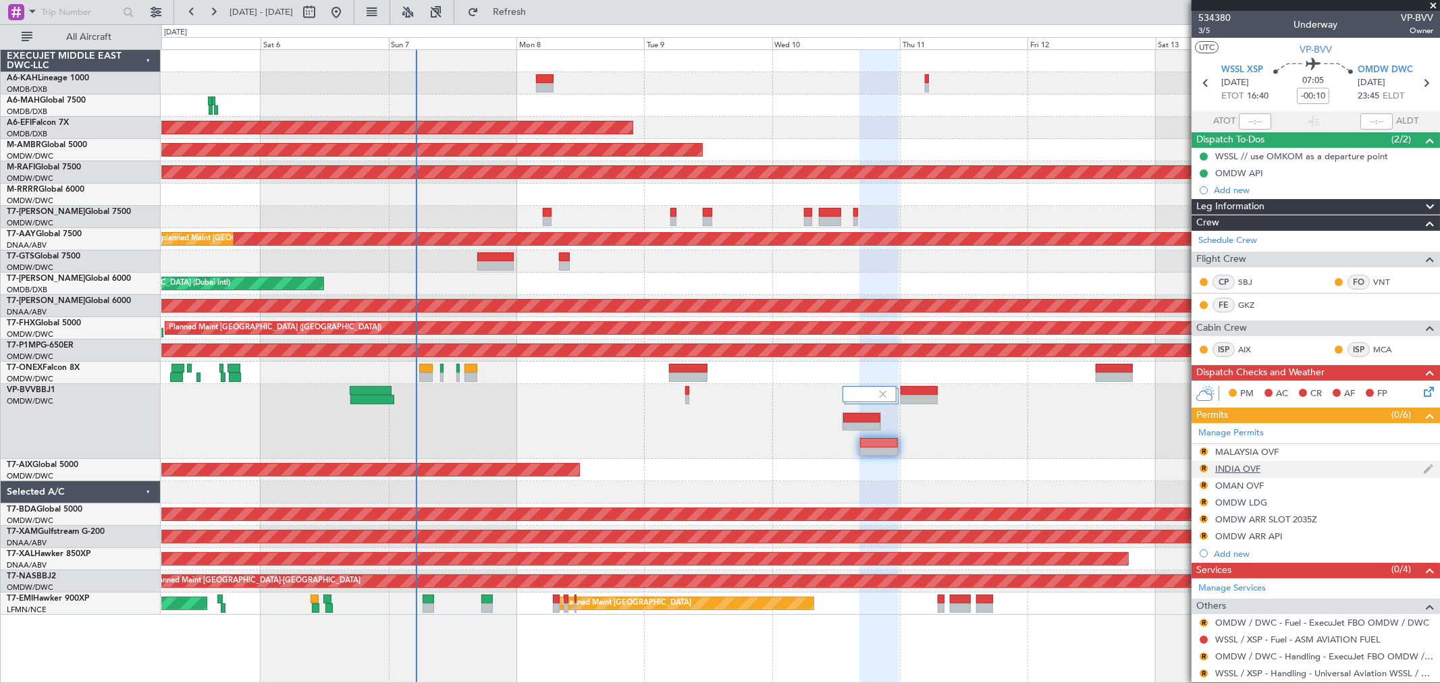
click at [1239, 470] on div "INDIA OVF" at bounding box center [1237, 468] width 45 height 11
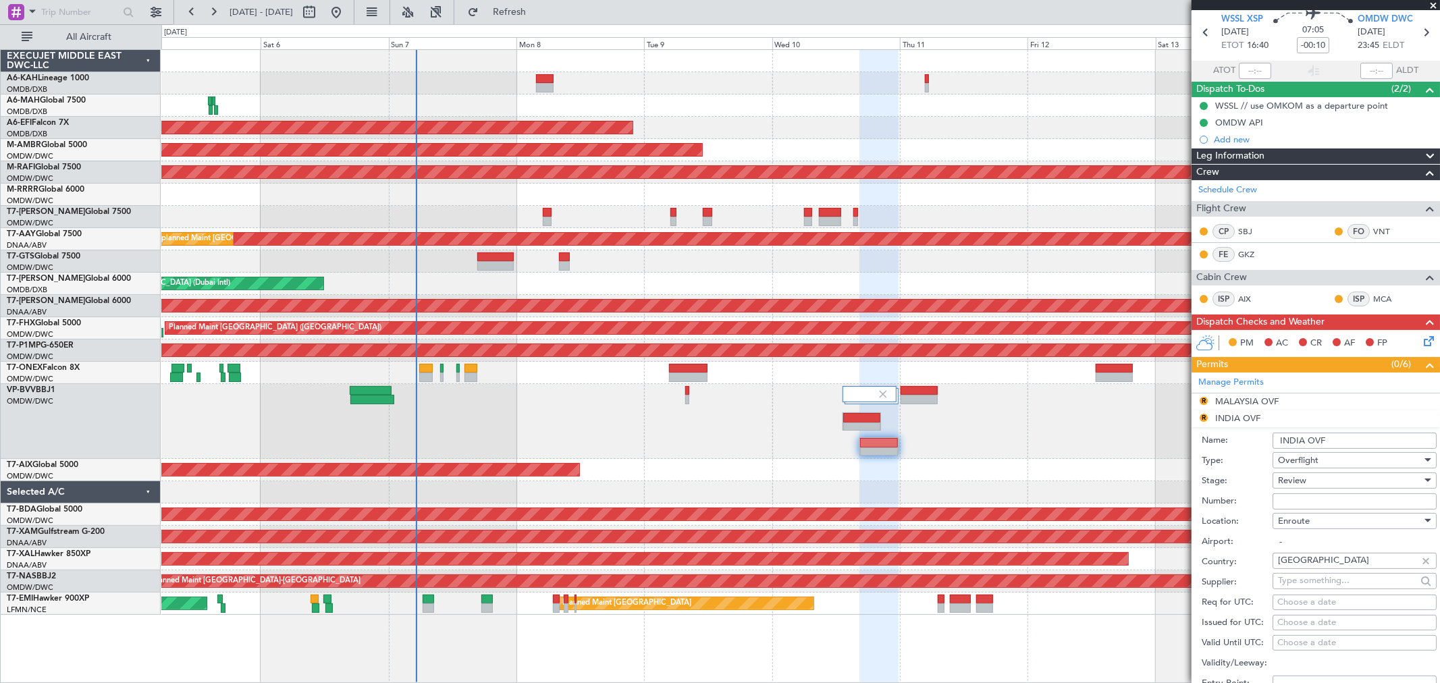
scroll to position [75, 0]
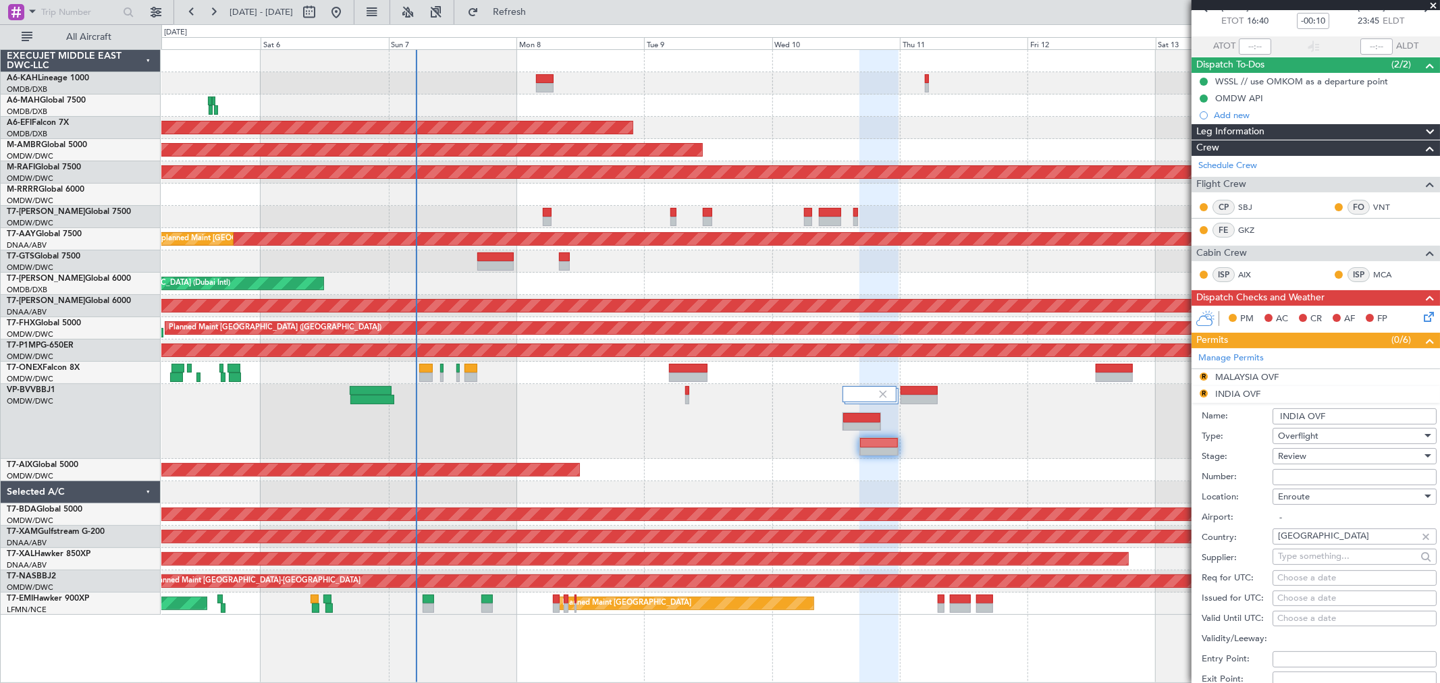
click at [1297, 456] on span "Review" at bounding box center [1292, 456] width 28 height 12
click at [1297, 543] on span "Requested" at bounding box center [1348, 545] width 140 height 20
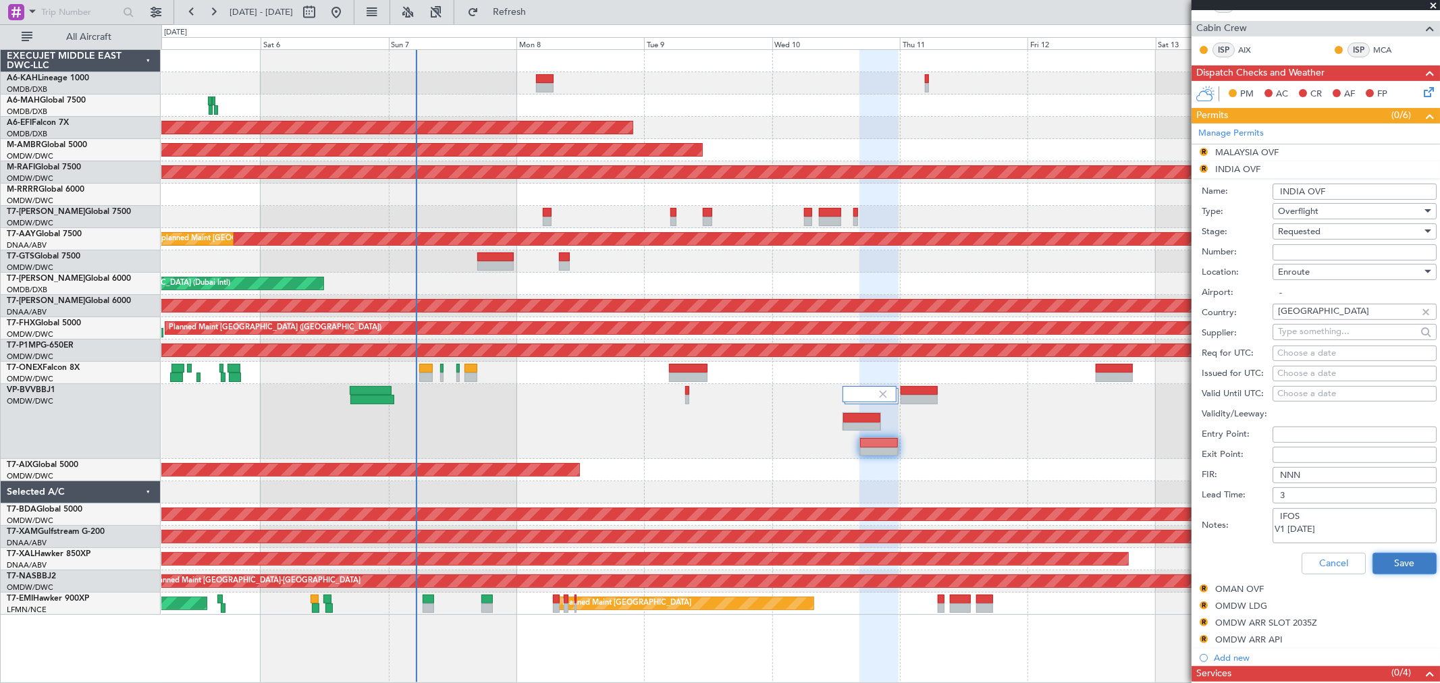
click at [1380, 563] on button "Save" at bounding box center [1404, 564] width 64 height 22
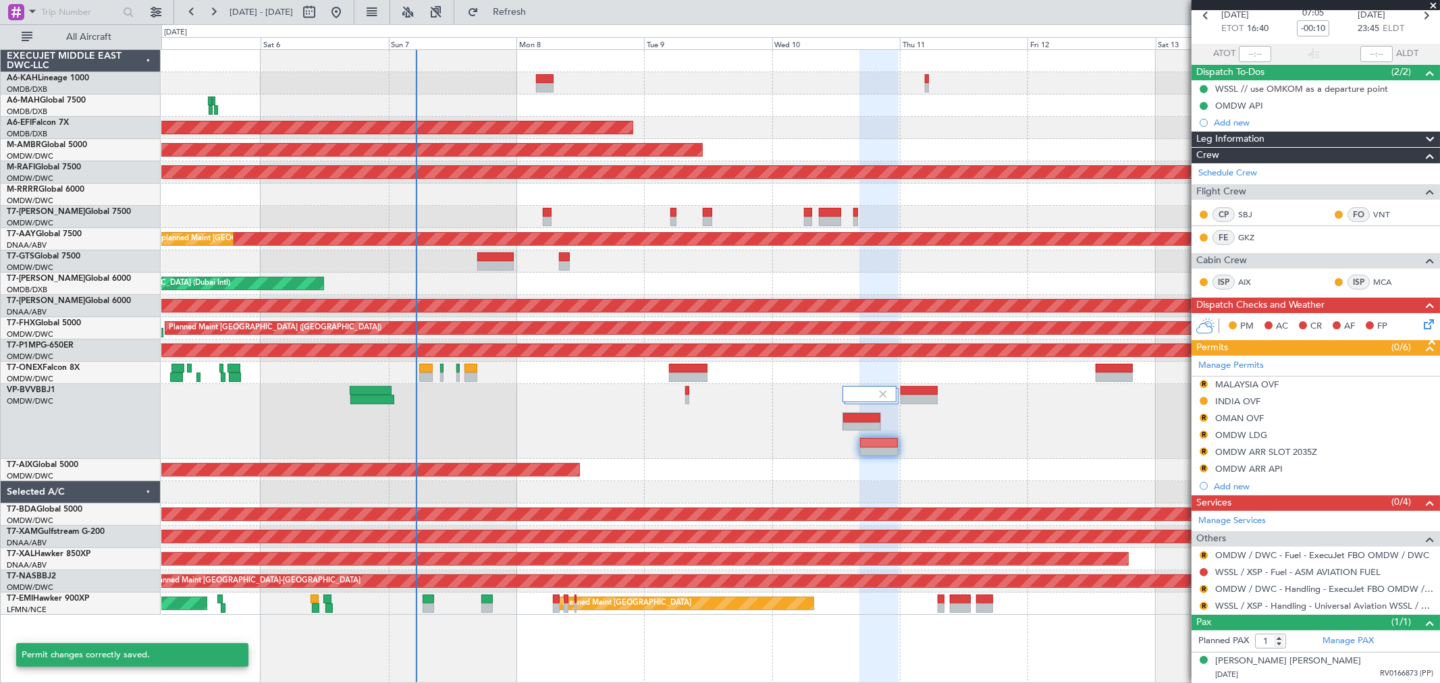
scroll to position [67, 0]
click at [1241, 421] on div "OMAN OVF" at bounding box center [1239, 417] width 49 height 11
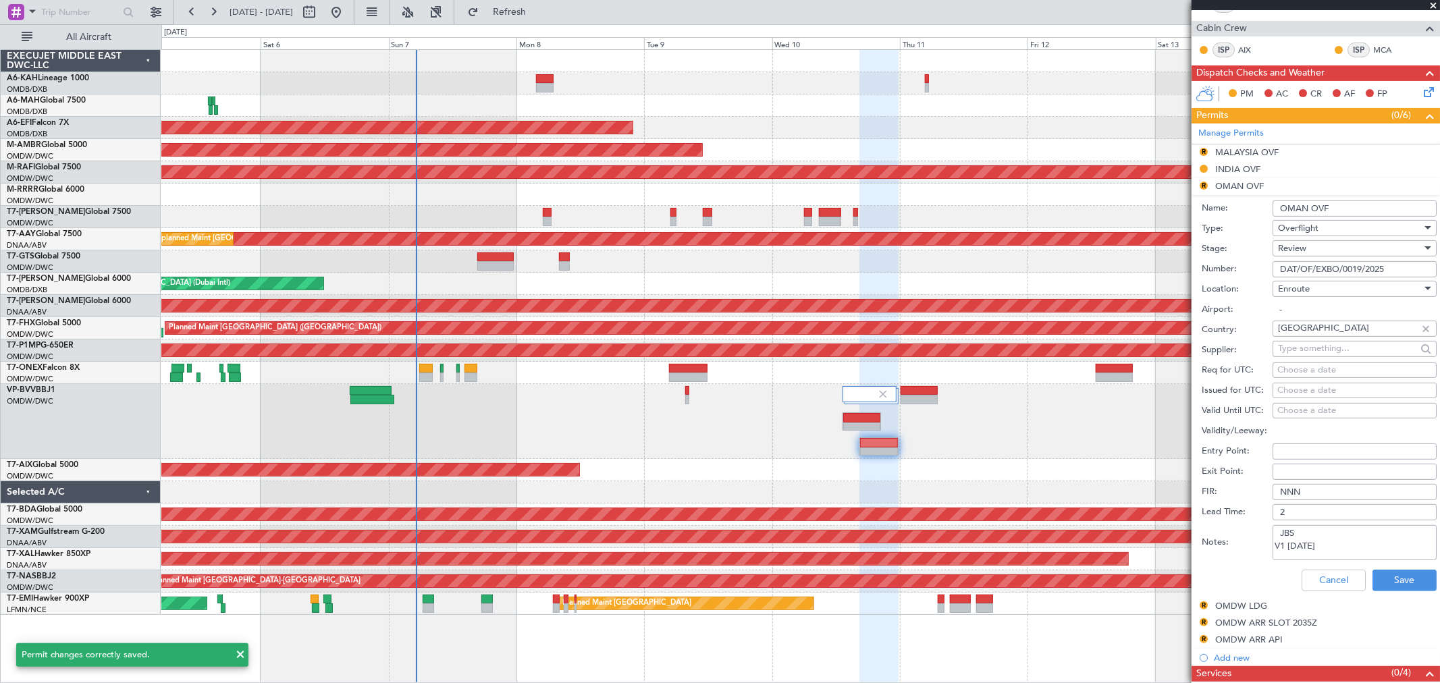
click at [1319, 246] on div "Review" at bounding box center [1350, 248] width 144 height 20
click at [1301, 338] on span "Requested" at bounding box center [1348, 337] width 140 height 20
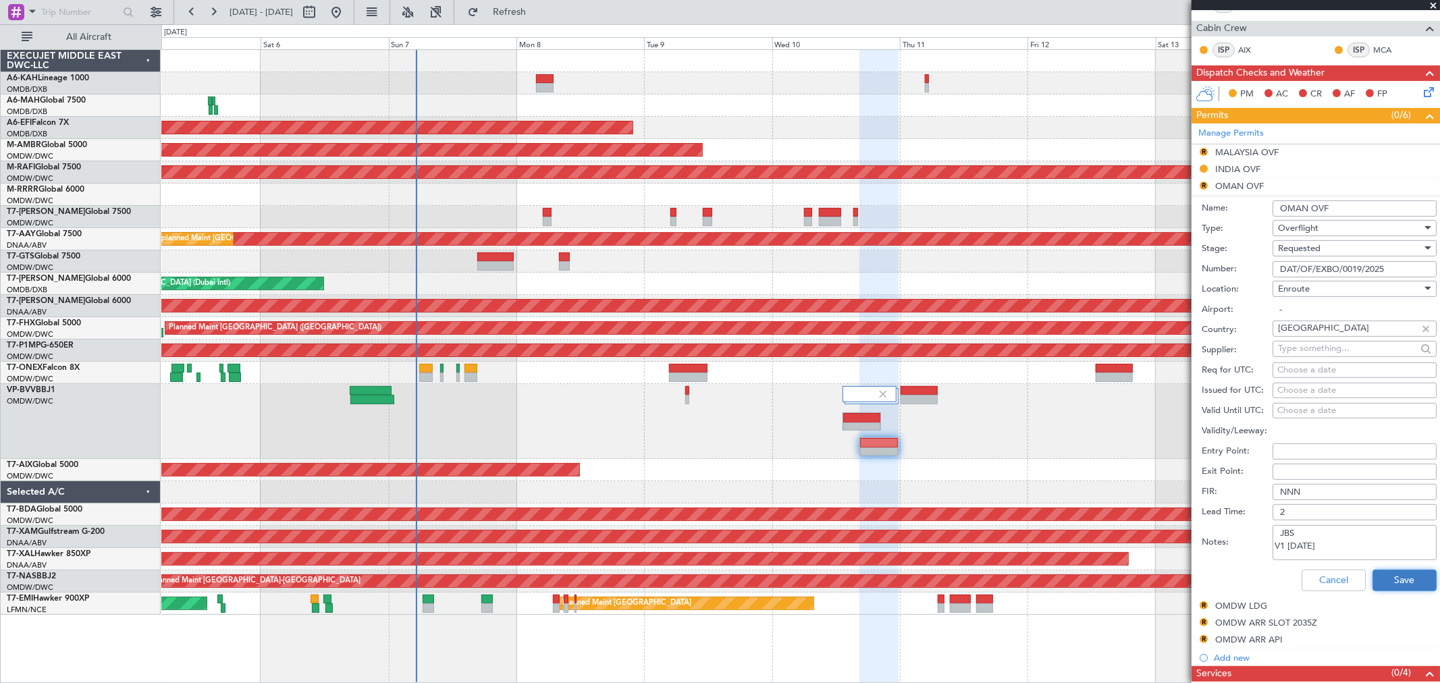
click at [1397, 572] on button "Save" at bounding box center [1404, 581] width 64 height 22
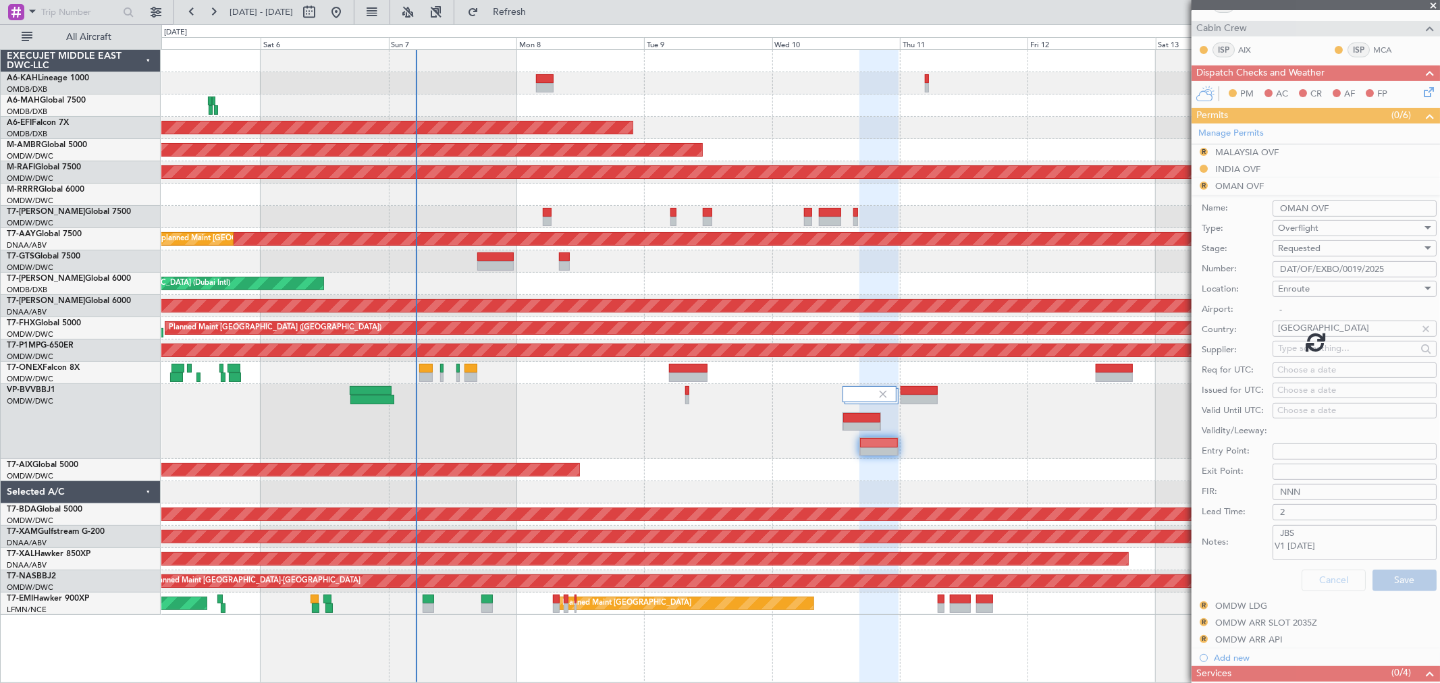
scroll to position [67, 0]
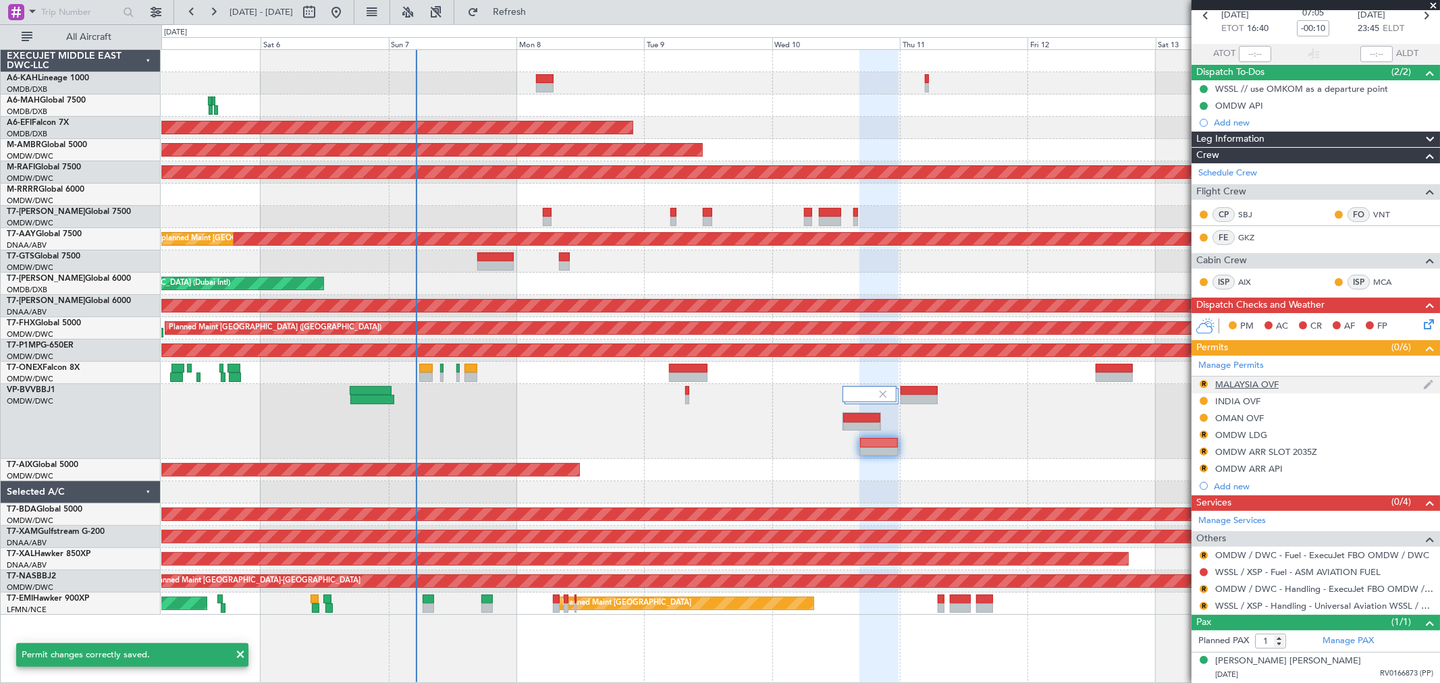
click at [1247, 385] on div "MALAYSIA OVF" at bounding box center [1246, 384] width 63 height 11
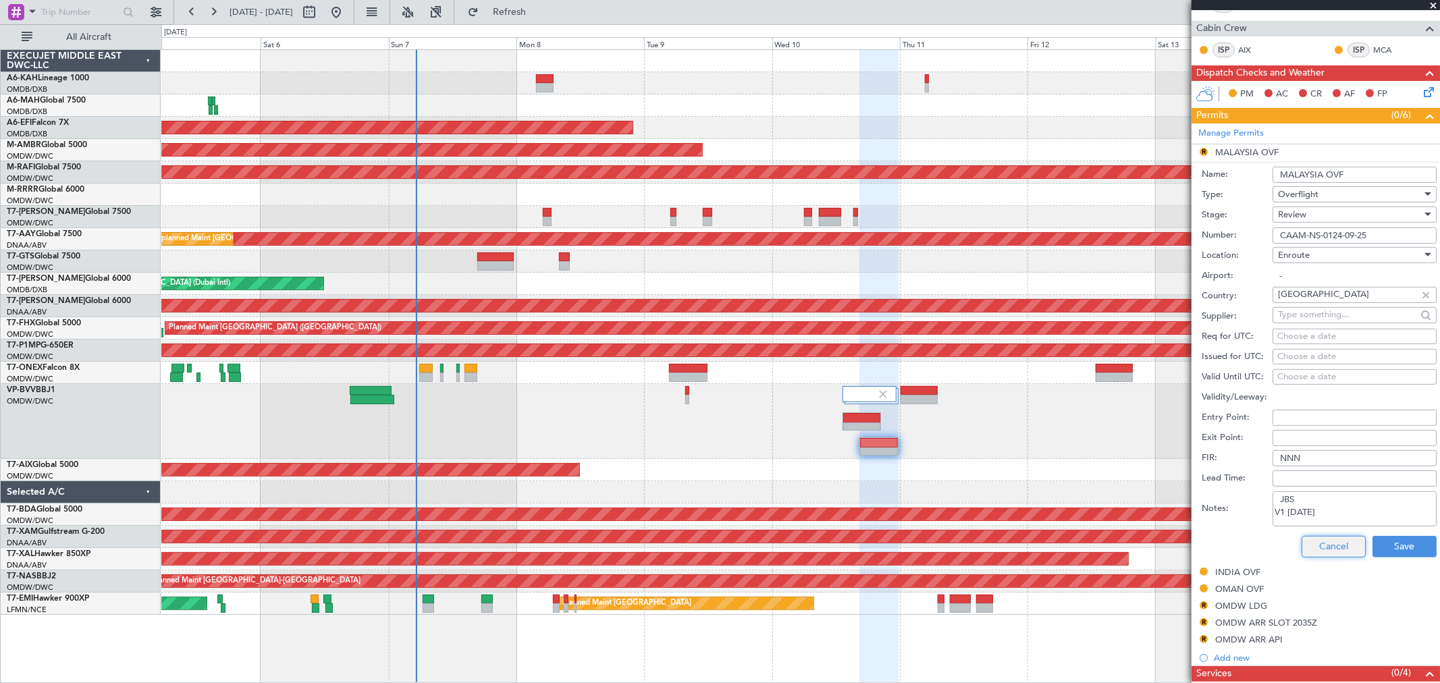
click at [1321, 551] on button "Cancel" at bounding box center [1333, 547] width 64 height 22
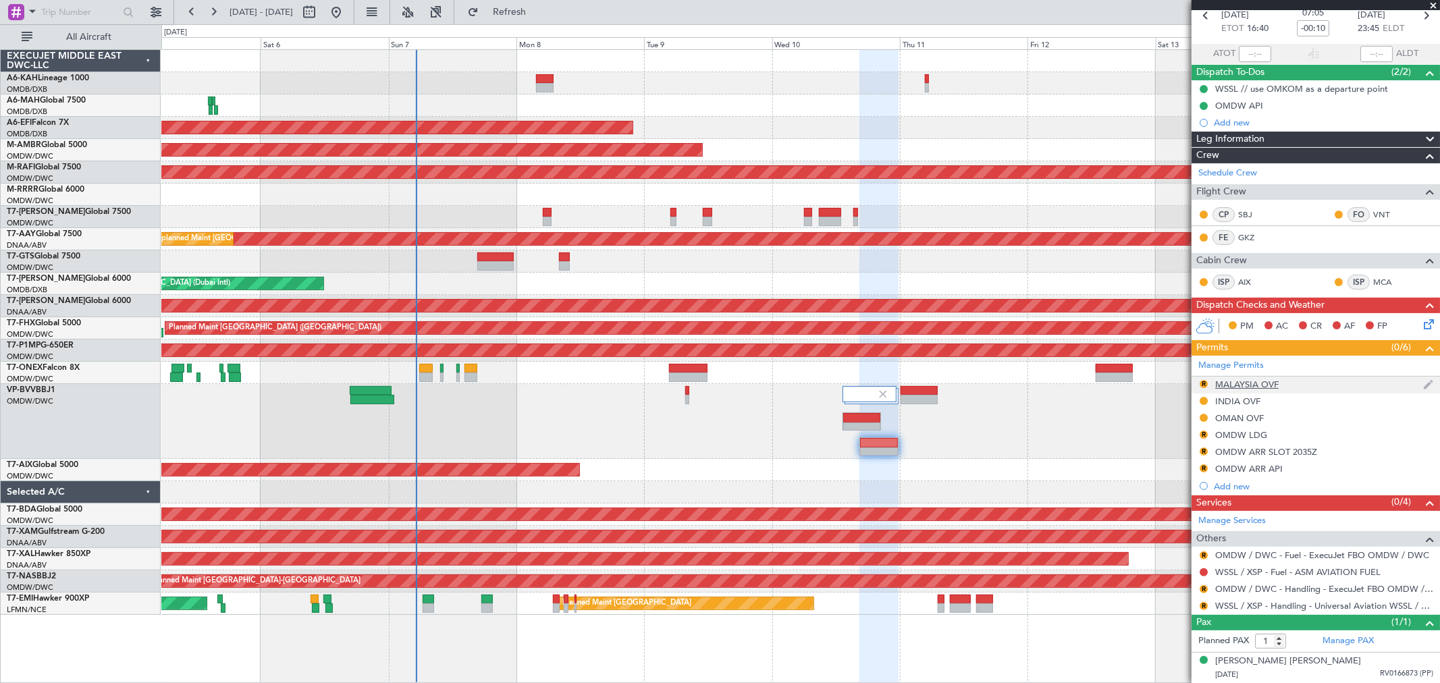
click at [1251, 379] on div "MALAYSIA OVF" at bounding box center [1246, 384] width 63 height 11
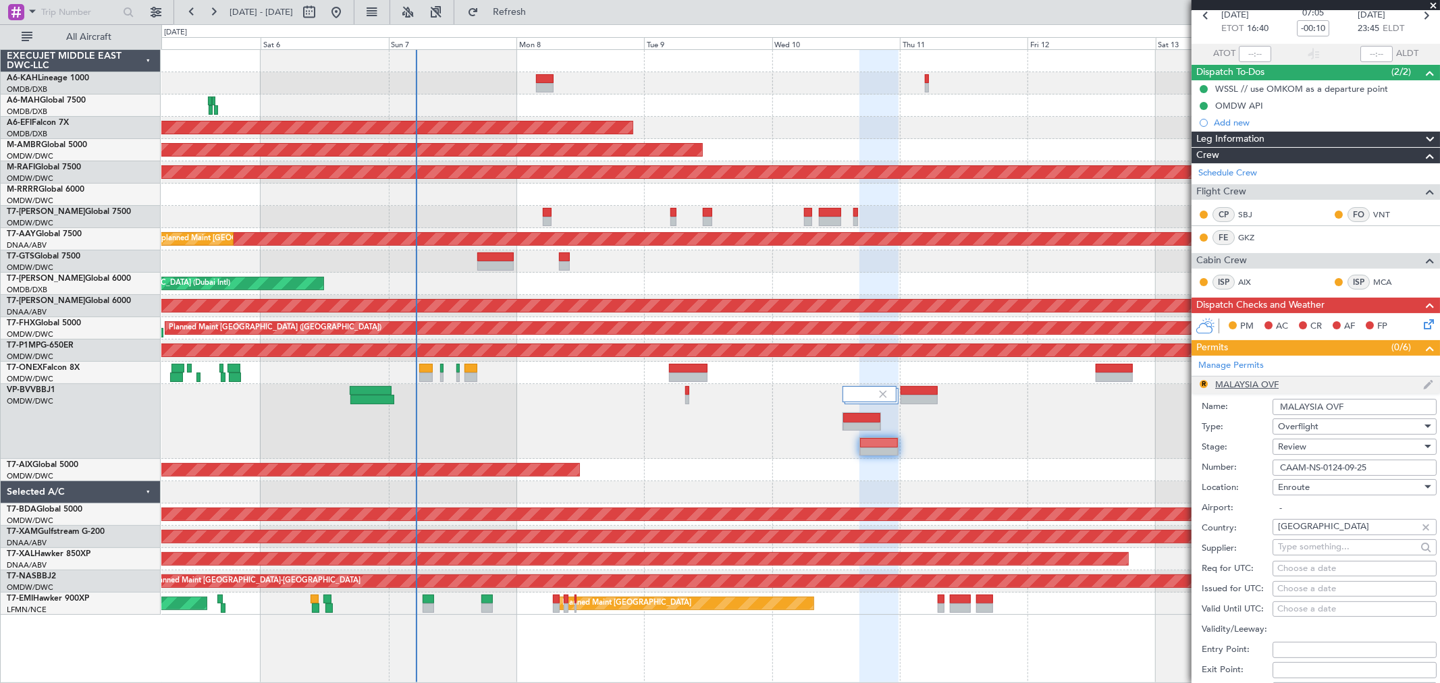
scroll to position [300, 0]
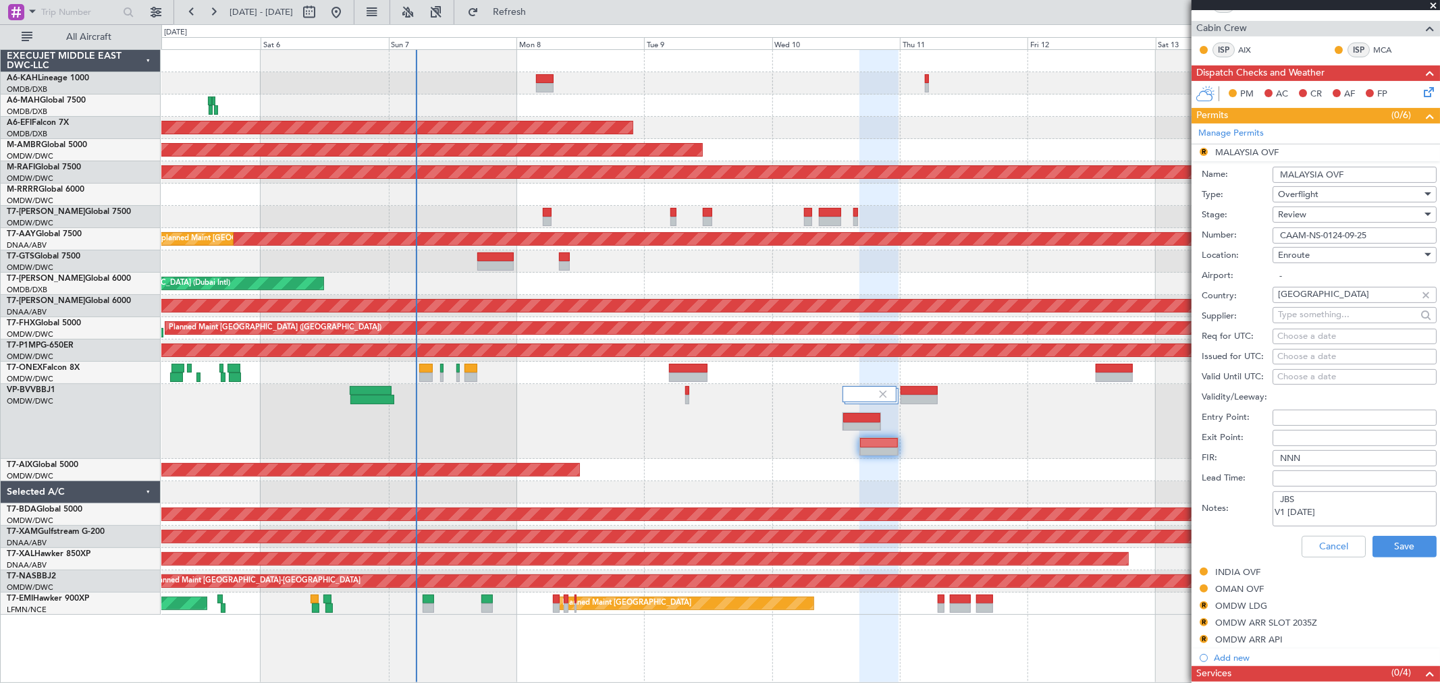
click at [1332, 217] on div "Review" at bounding box center [1350, 215] width 144 height 20
click at [1294, 321] on span "Received OK" at bounding box center [1348, 323] width 140 height 20
click at [1401, 547] on button "Save" at bounding box center [1404, 547] width 64 height 22
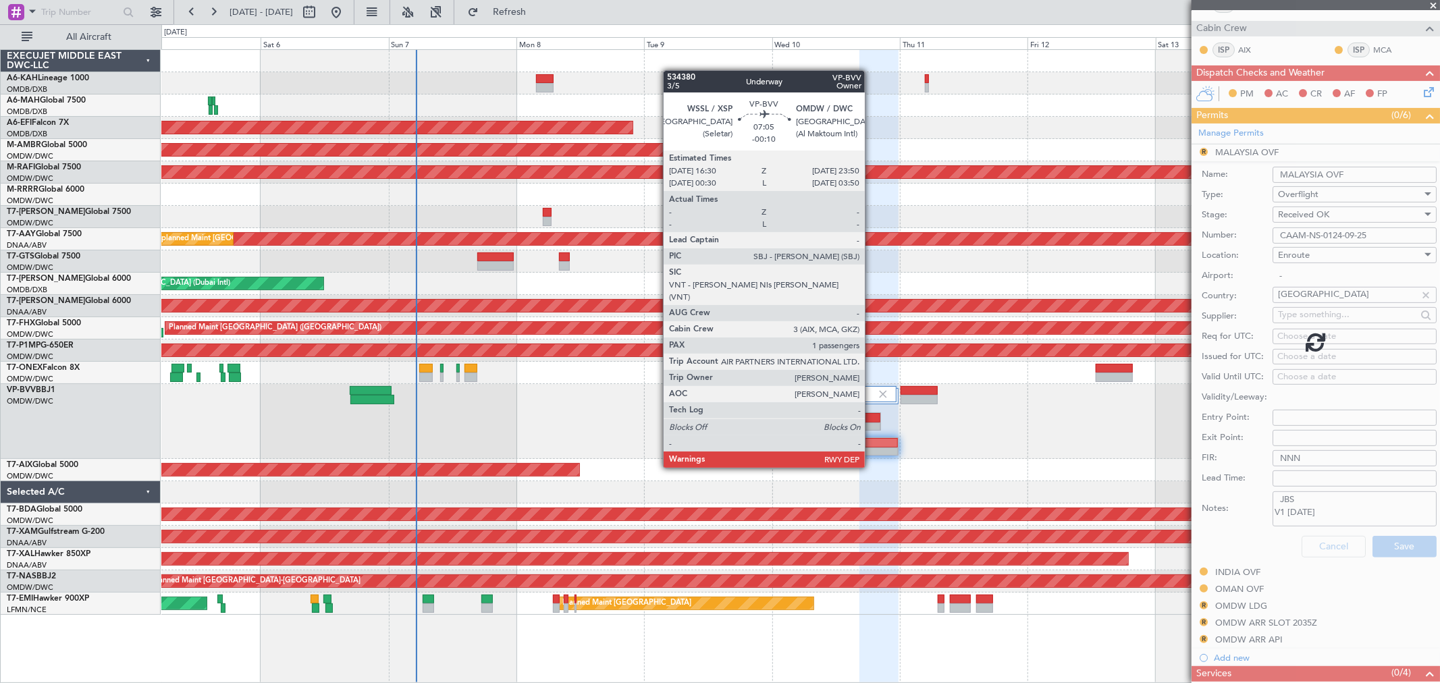
scroll to position [67, 0]
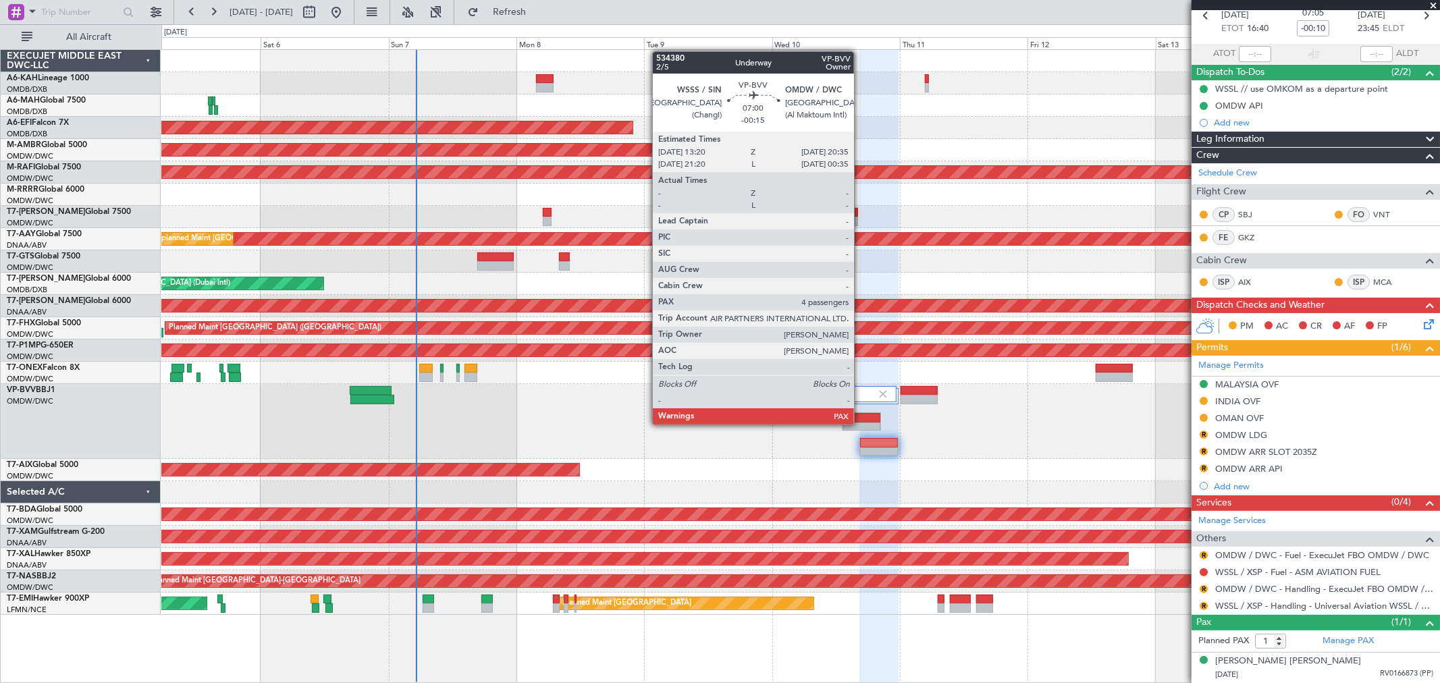
click at [861, 423] on div at bounding box center [862, 427] width 38 height 9
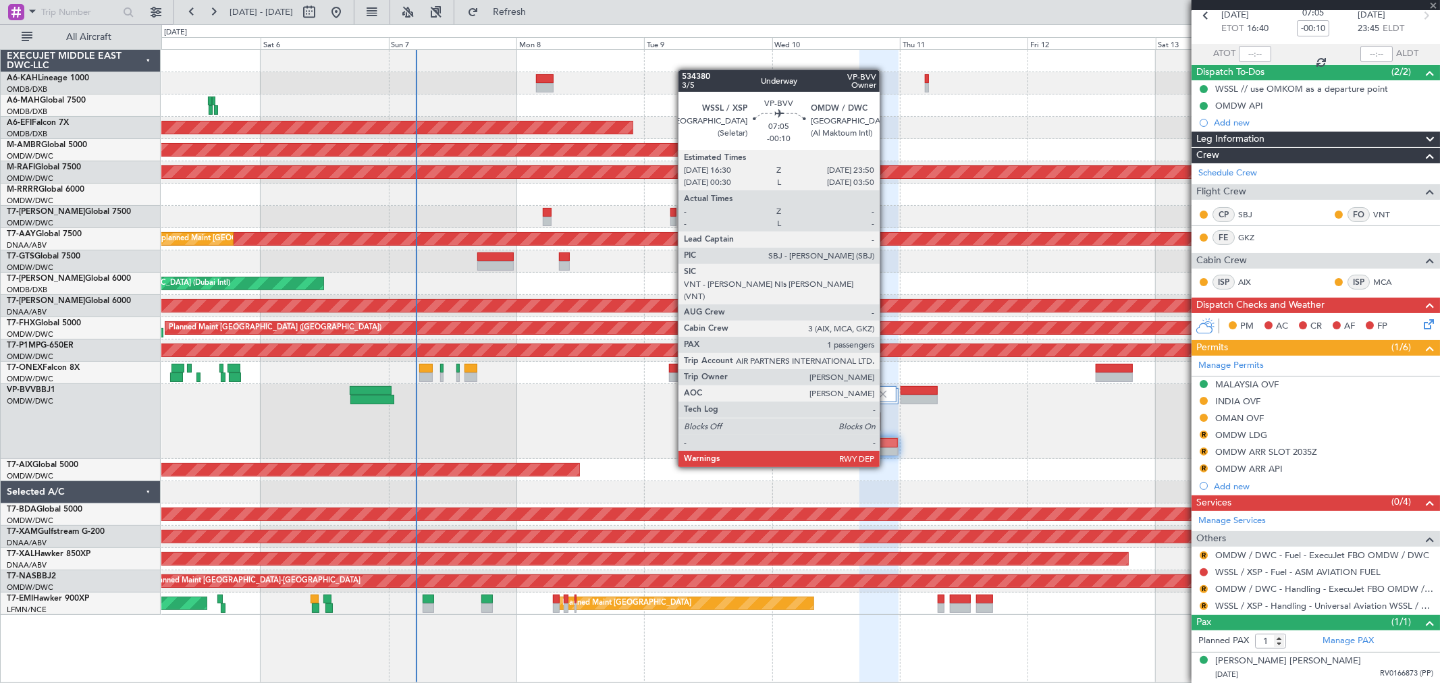
type input "-00:15"
type input "4"
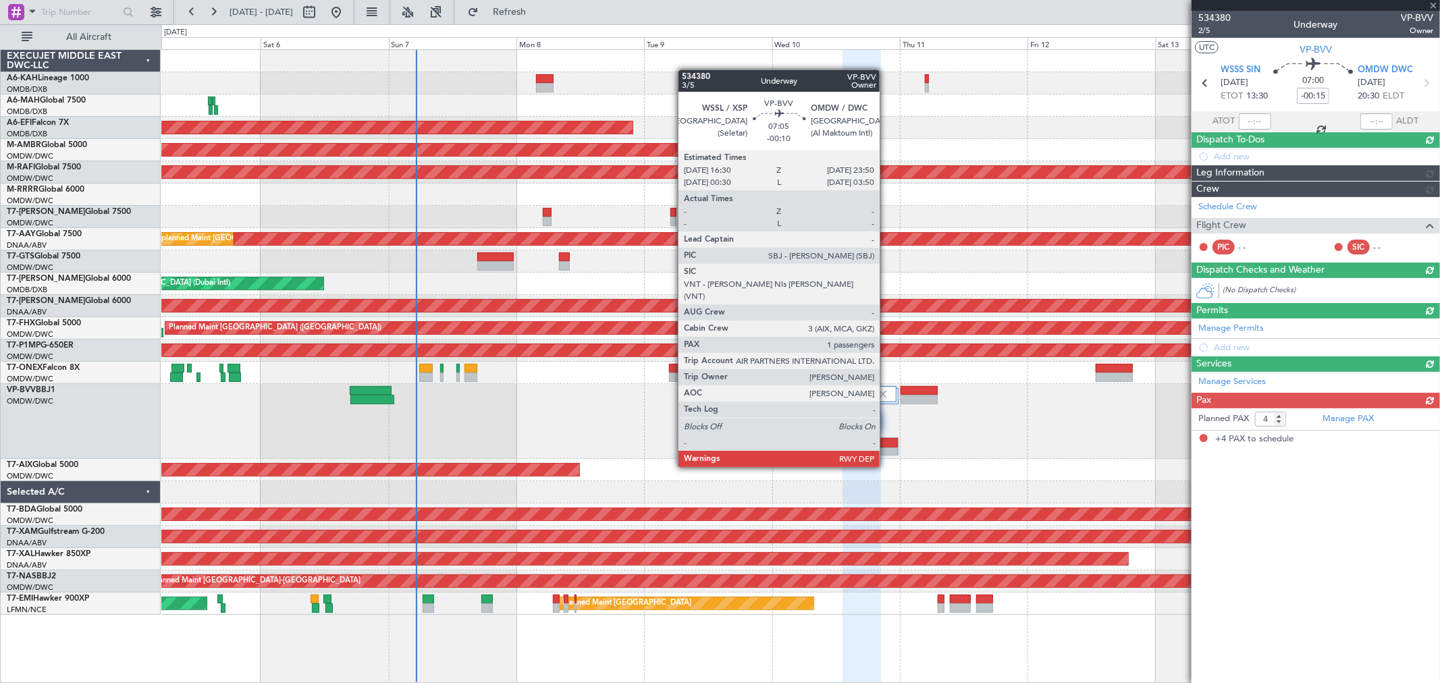
click at [886, 441] on div at bounding box center [879, 442] width 38 height 9
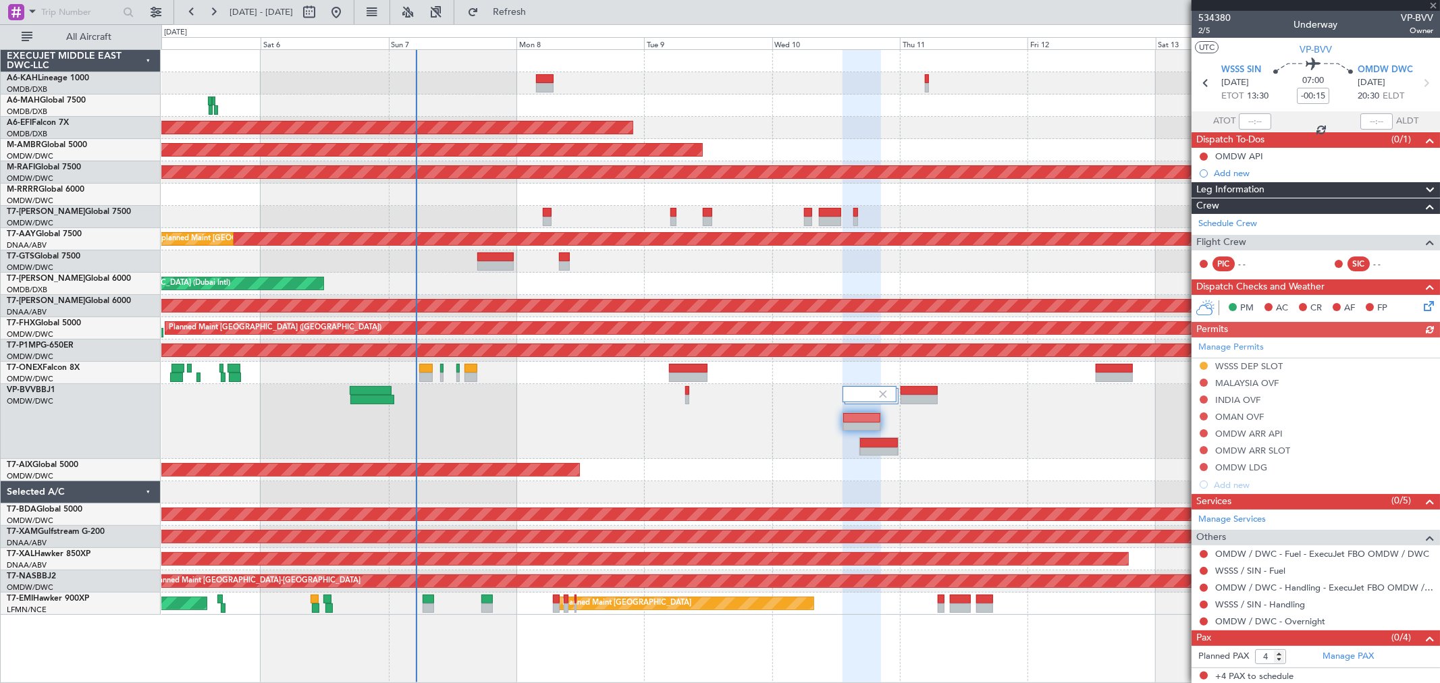
type input "-00:10"
type input "1"
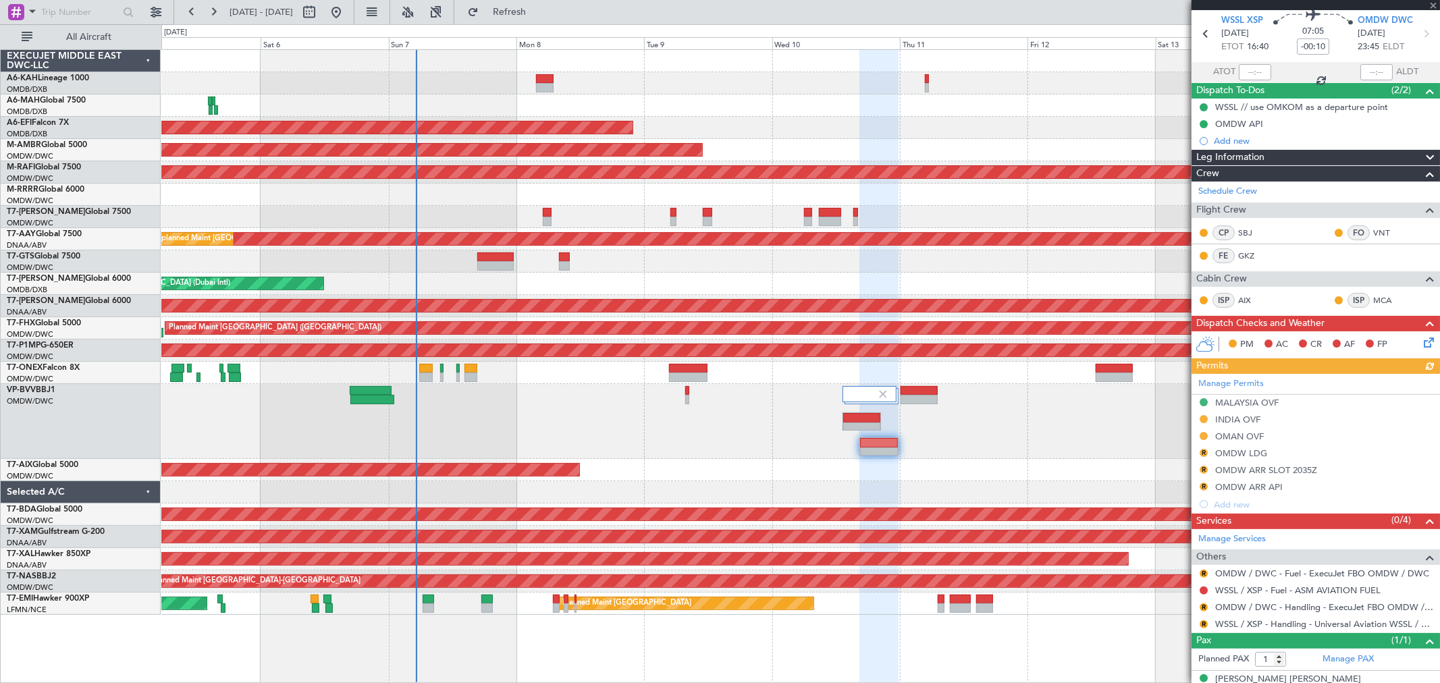
scroll to position [67, 0]
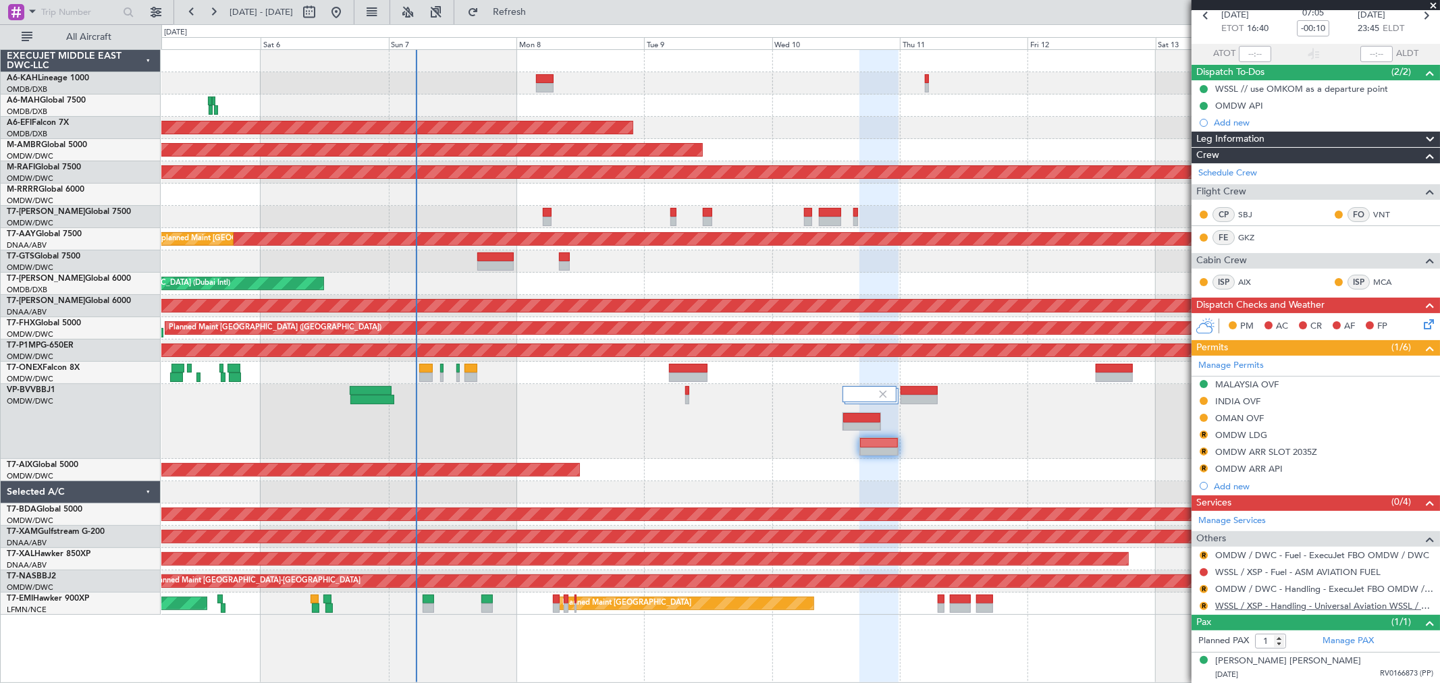
click at [1243, 605] on link "WSSL / XSP - Handling - Universal Aviation WSSL / XSP" at bounding box center [1324, 605] width 218 height 11
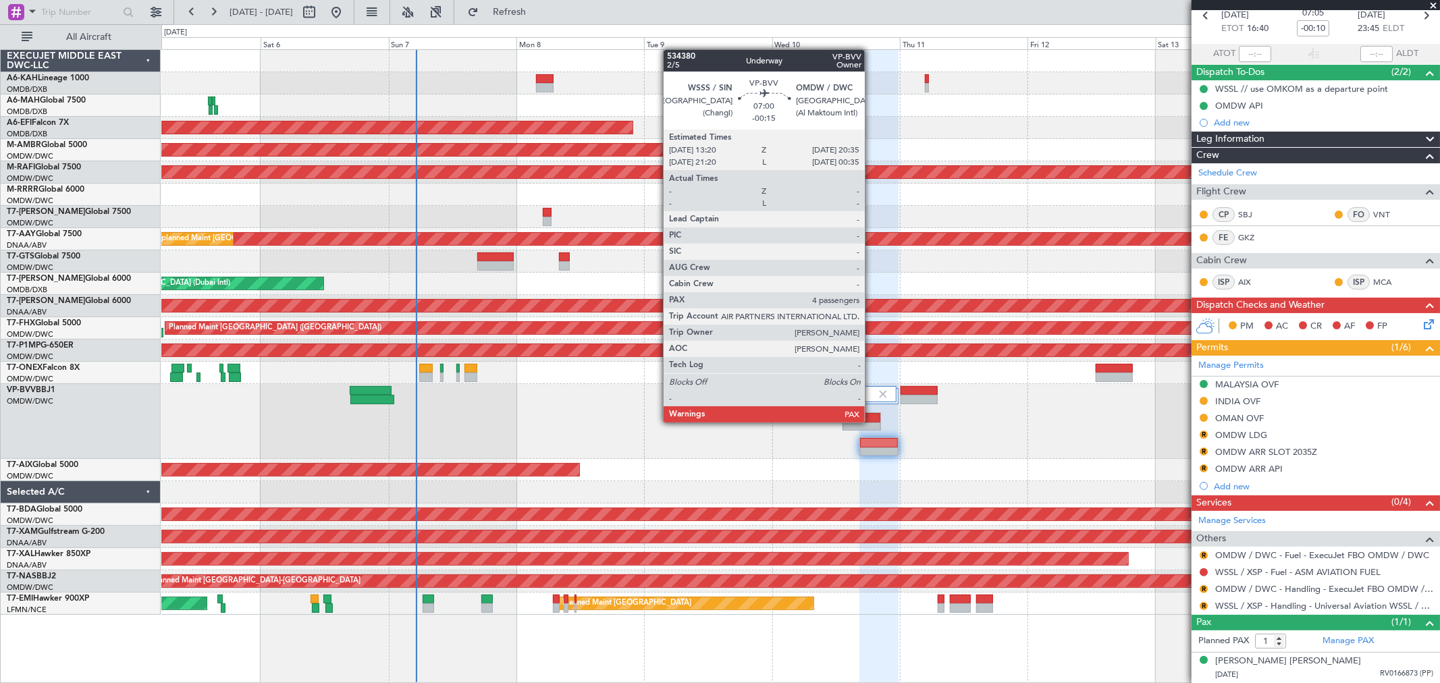
click at [871, 421] on div at bounding box center [862, 417] width 38 height 9
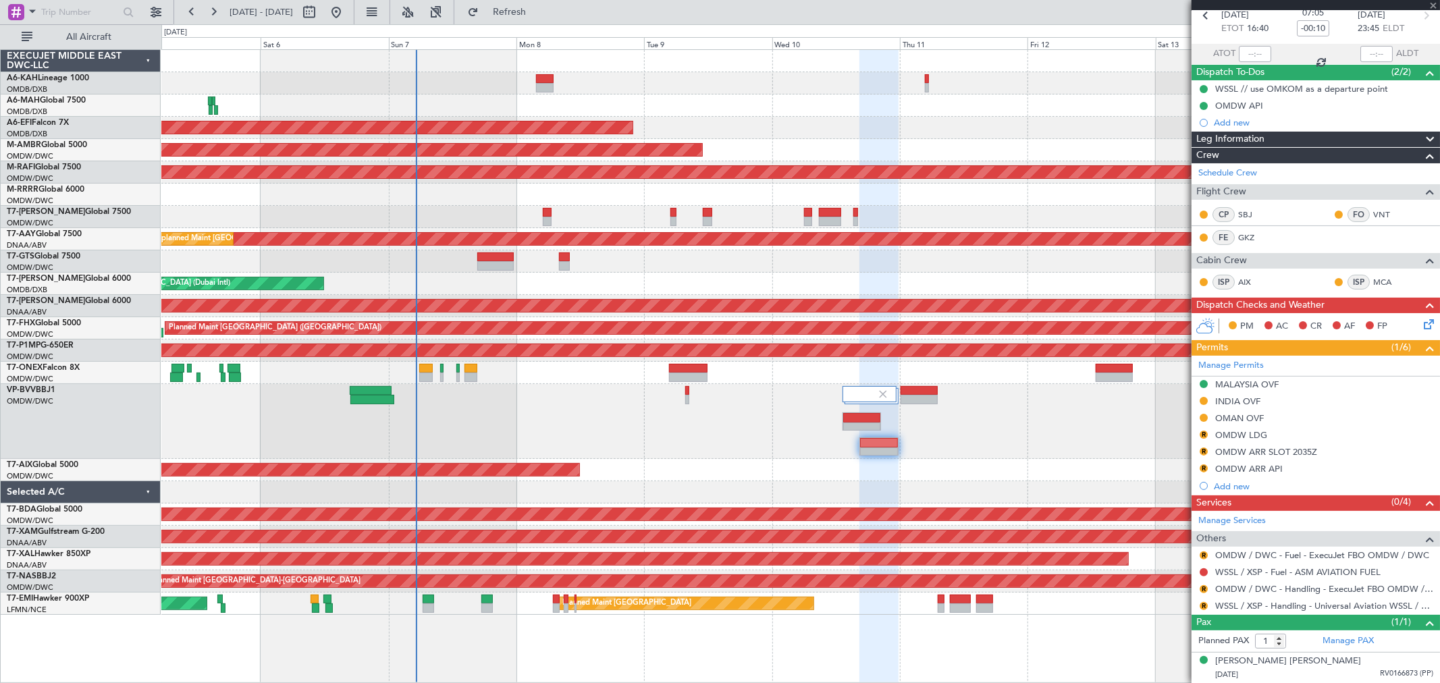
type input "-00:15"
type input "4"
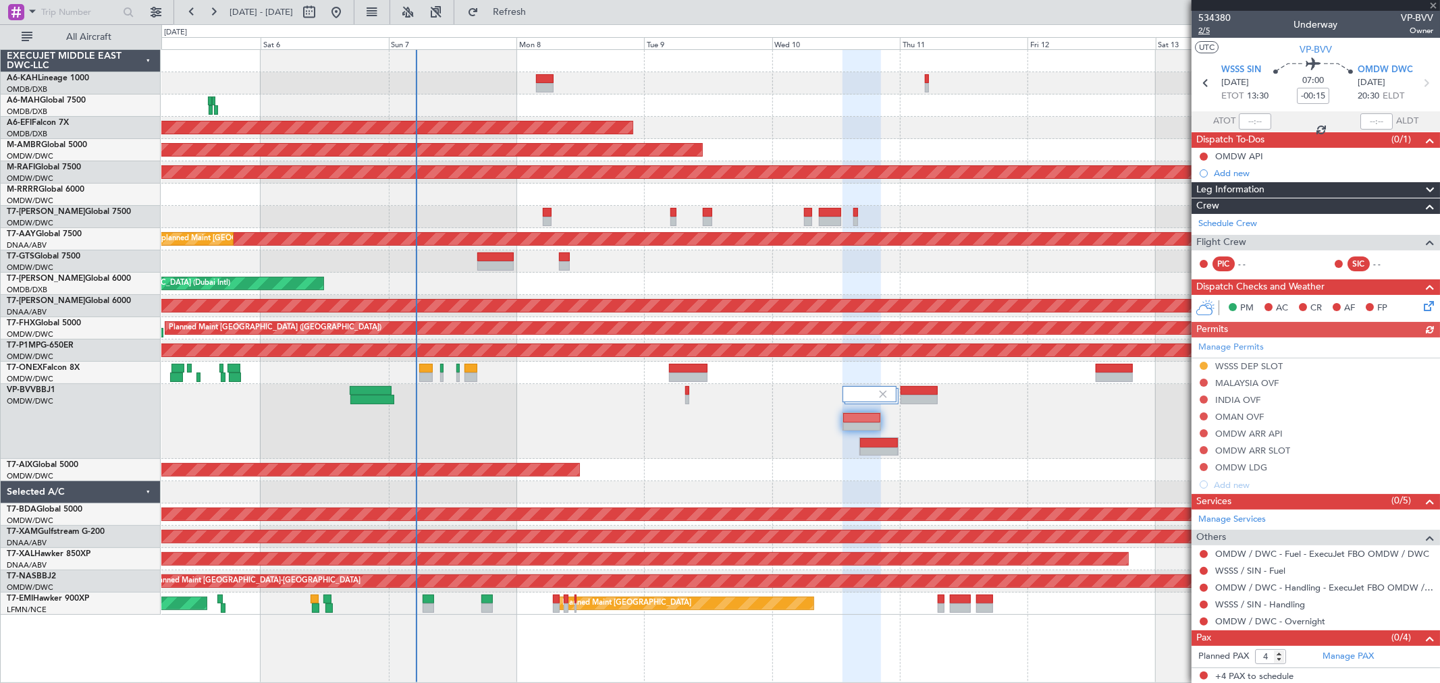
click at [1209, 28] on span "2/5" at bounding box center [1214, 30] width 32 height 11
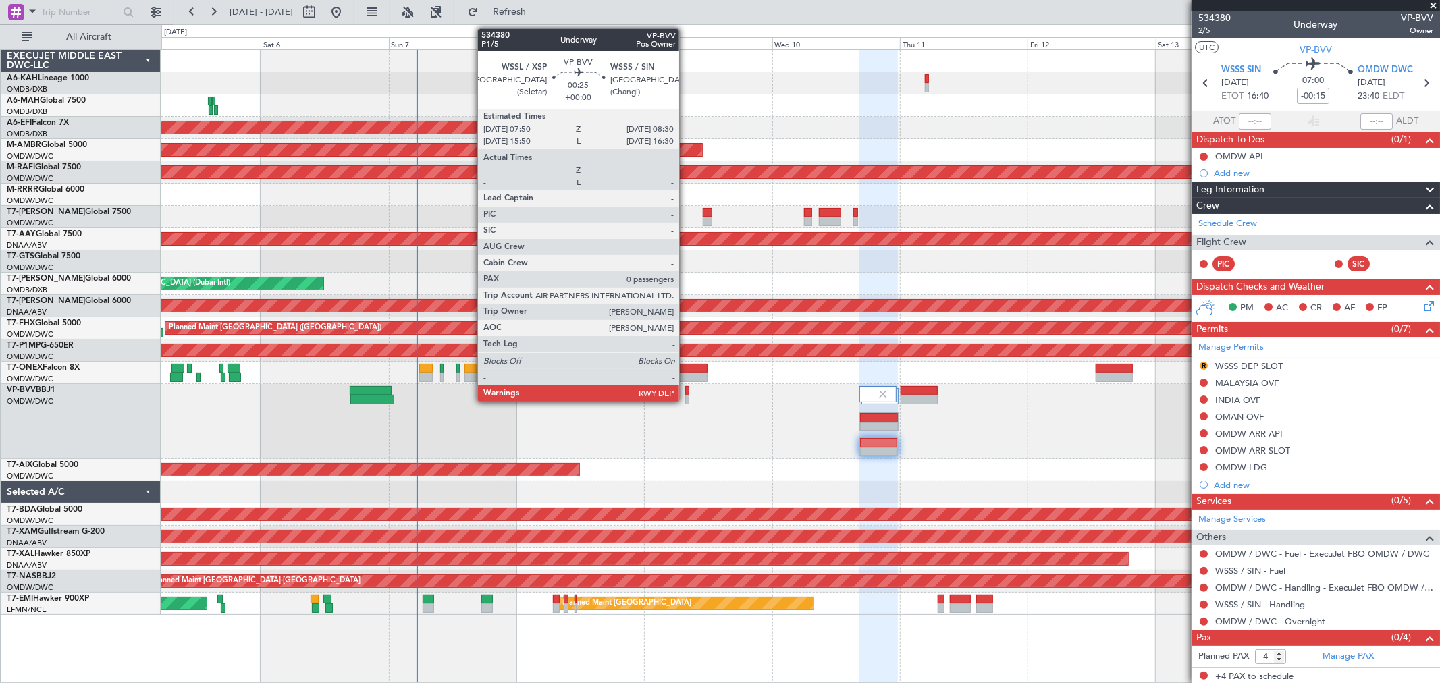
click at [686, 398] on div at bounding box center [687, 399] width 4 height 9
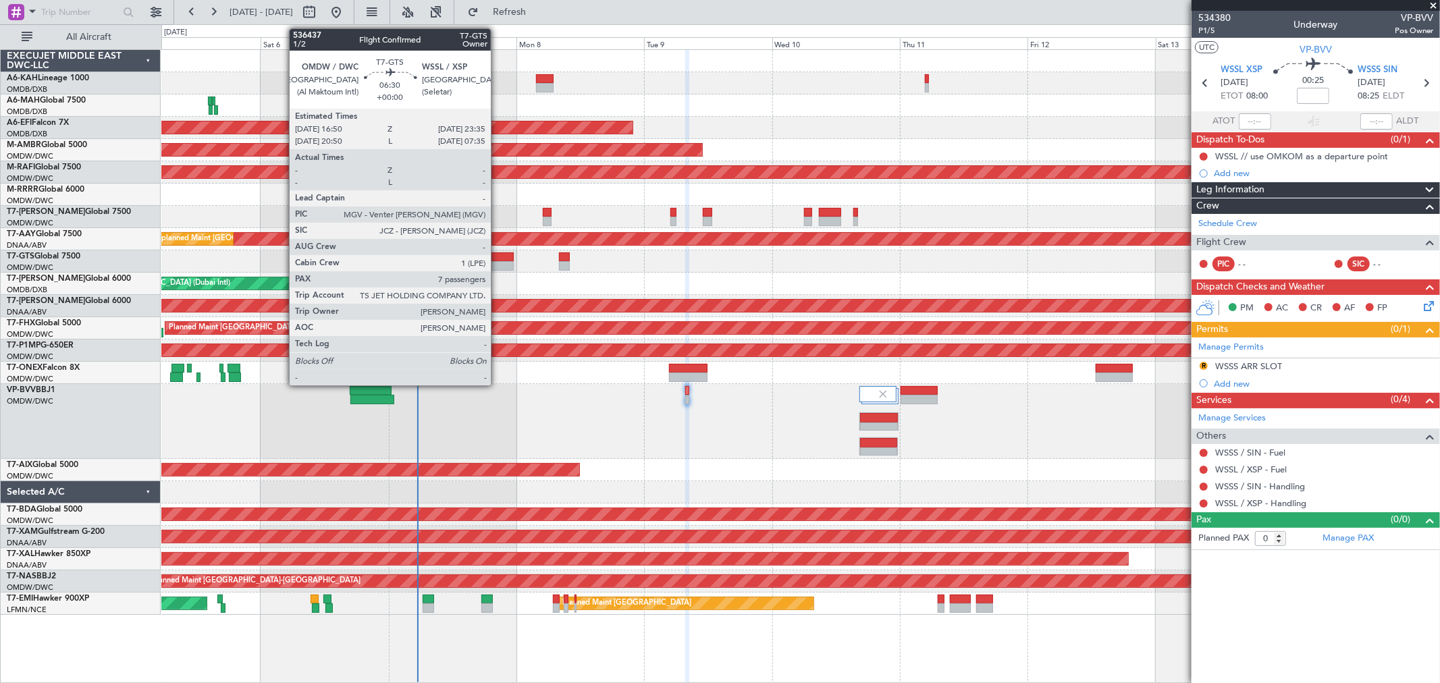
click at [497, 265] on div at bounding box center [495, 265] width 36 height 9
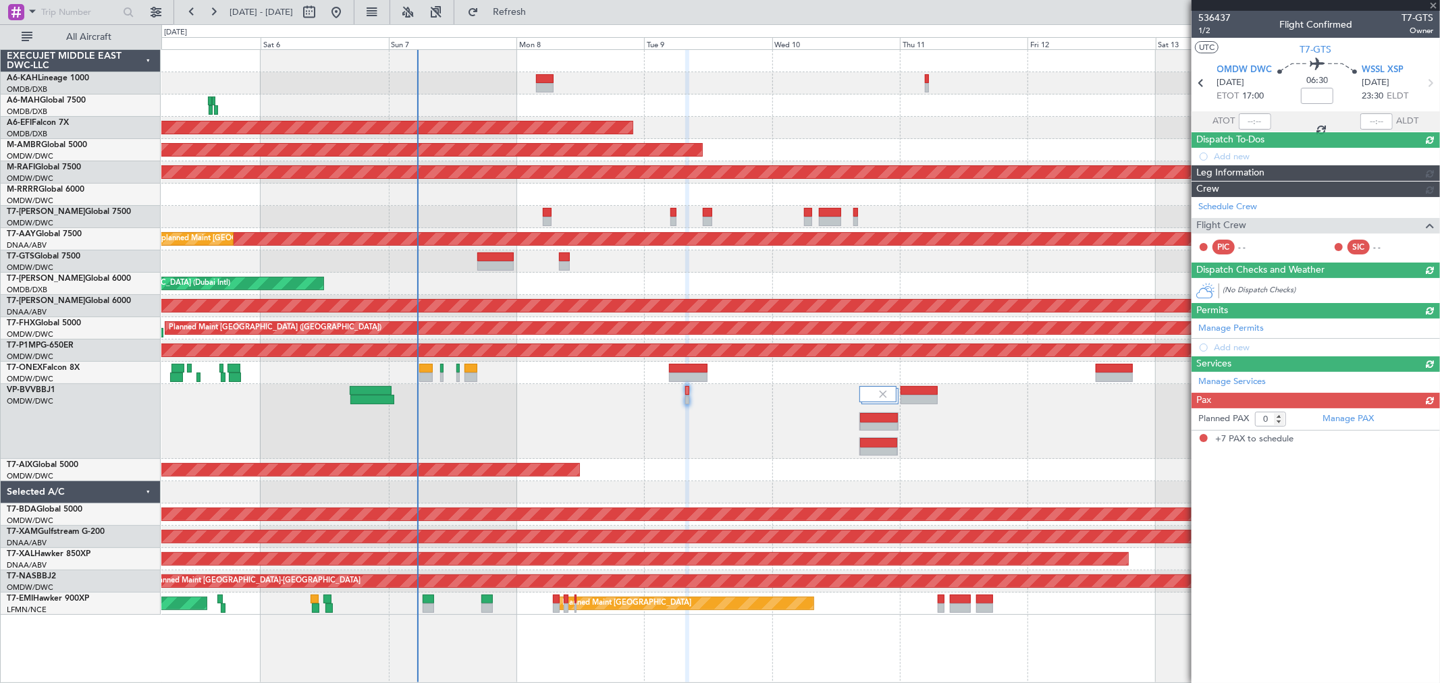
type input "7"
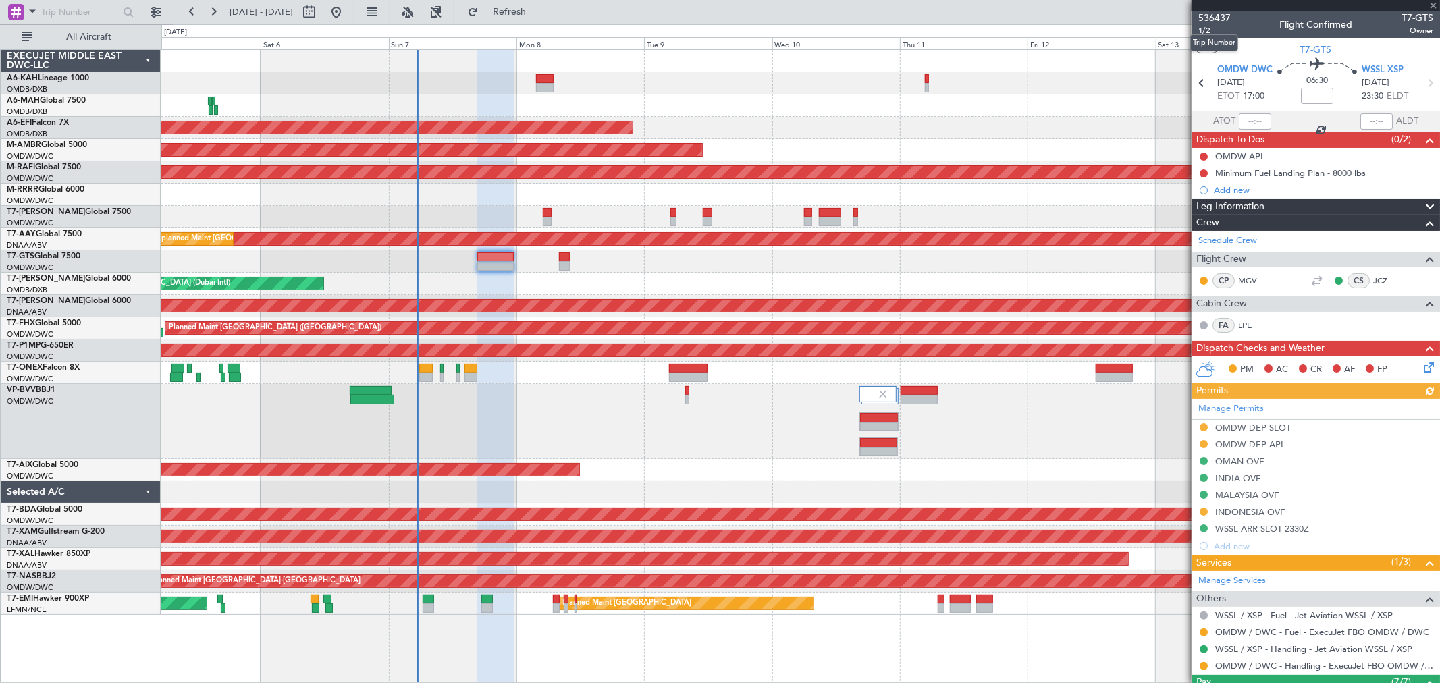
click at [1218, 16] on span "536437" at bounding box center [1214, 18] width 32 height 14
click at [1211, 32] on span "1/2" at bounding box center [1214, 30] width 32 height 11
click at [1311, 92] on input at bounding box center [1317, 96] width 32 height 16
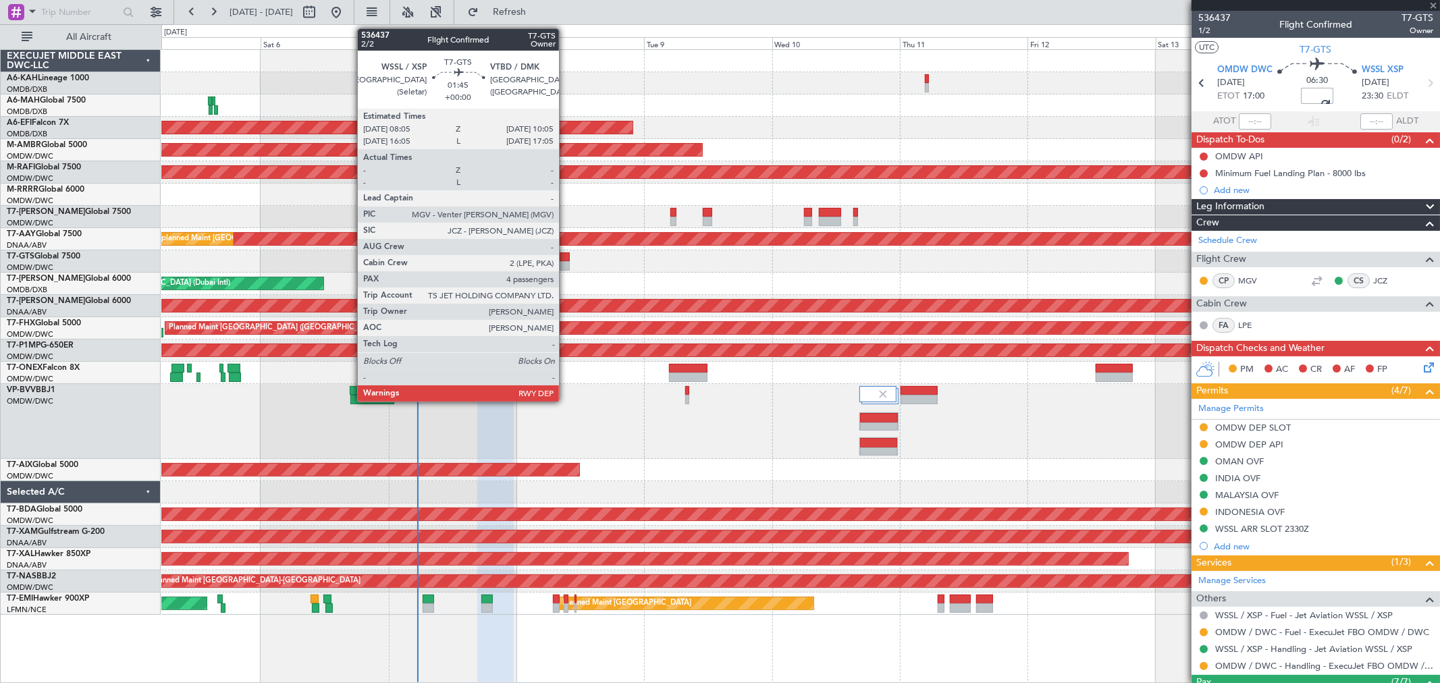
click at [566, 255] on div at bounding box center [564, 256] width 11 height 9
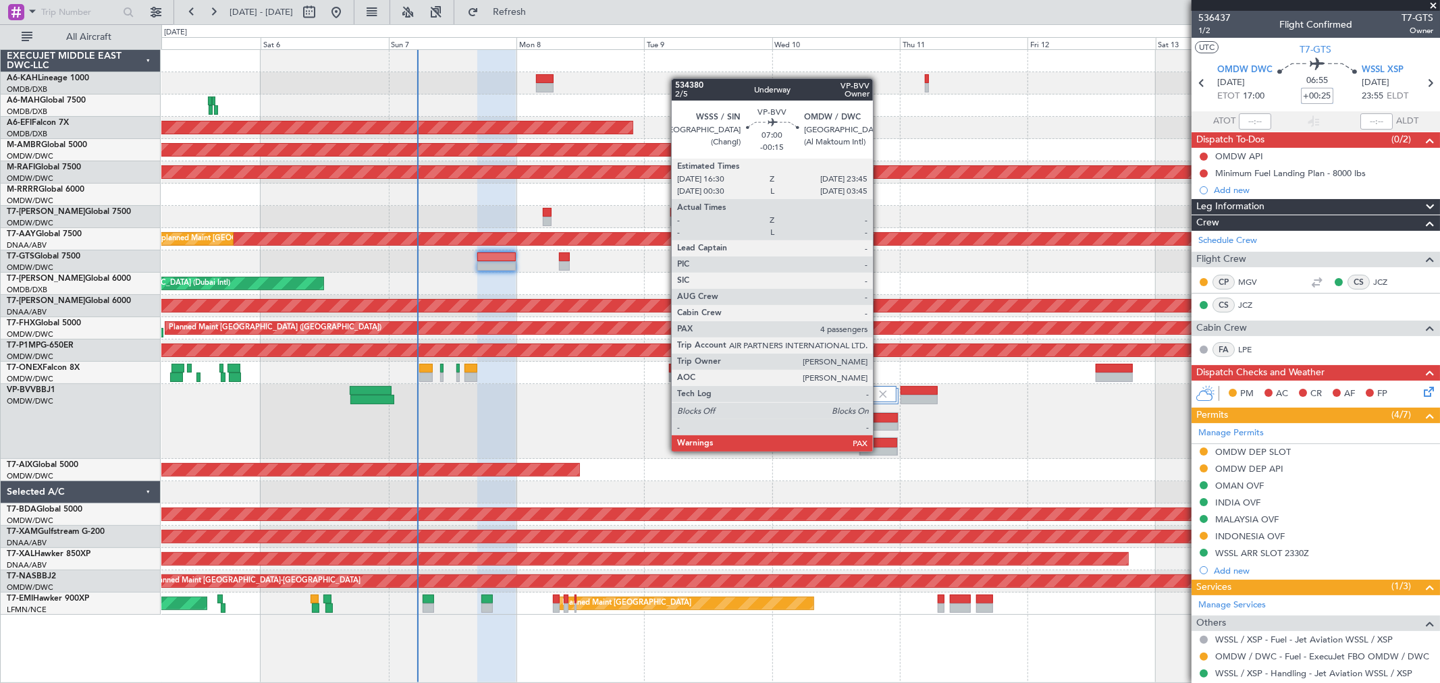
click at [879, 450] on div at bounding box center [879, 452] width 38 height 9
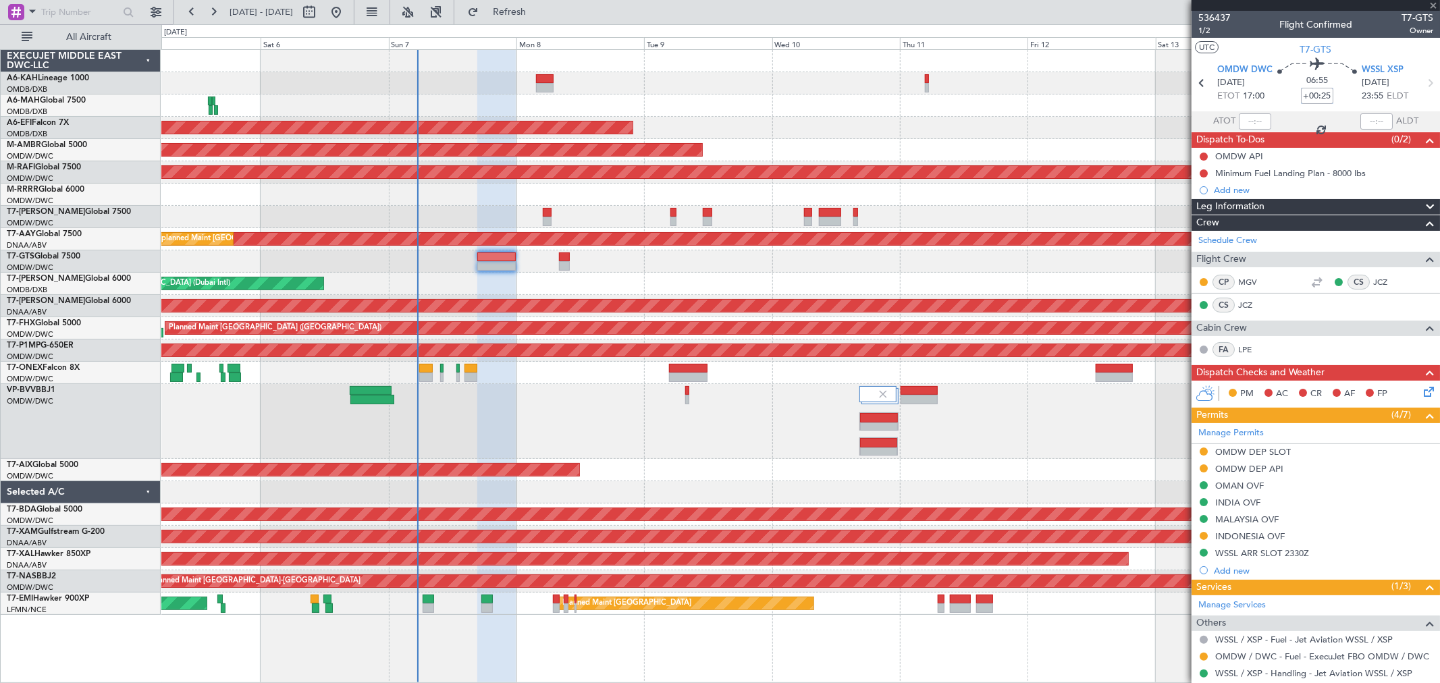
type input "-00:15"
type input "4"
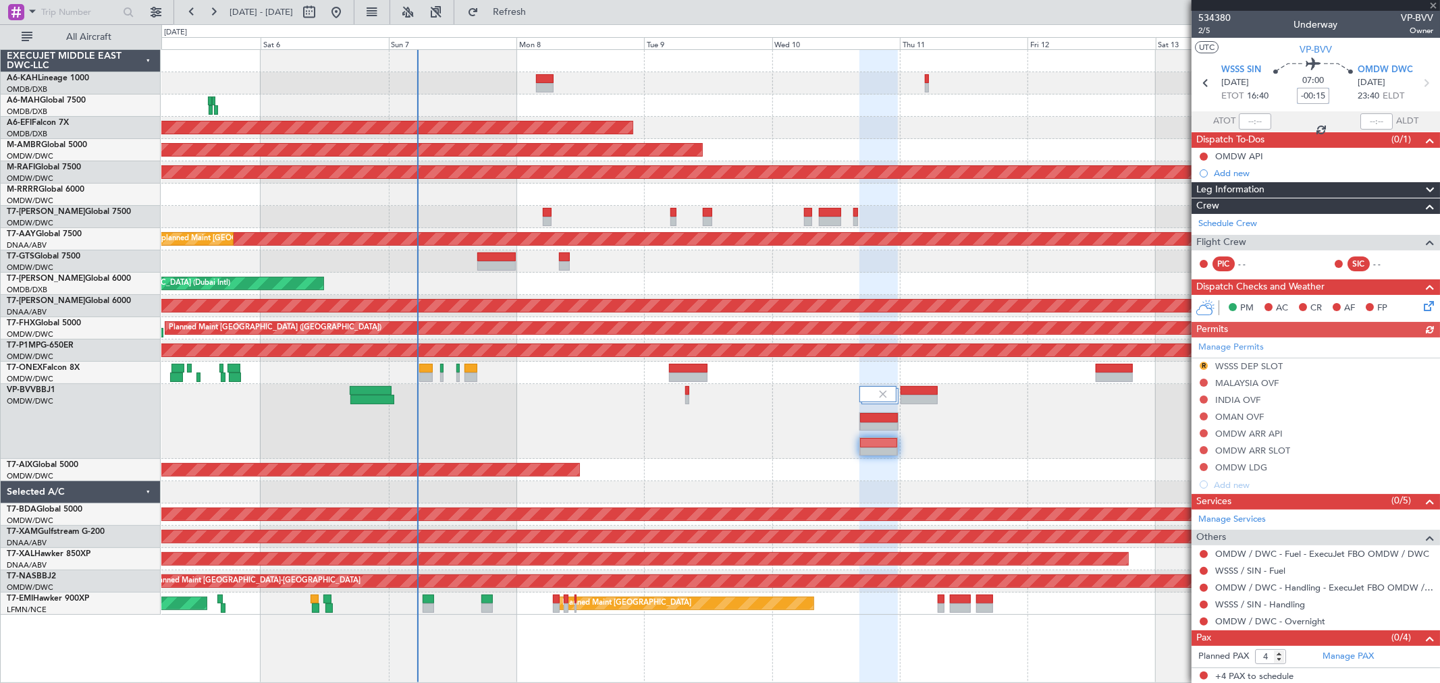
scroll to position [2, 0]
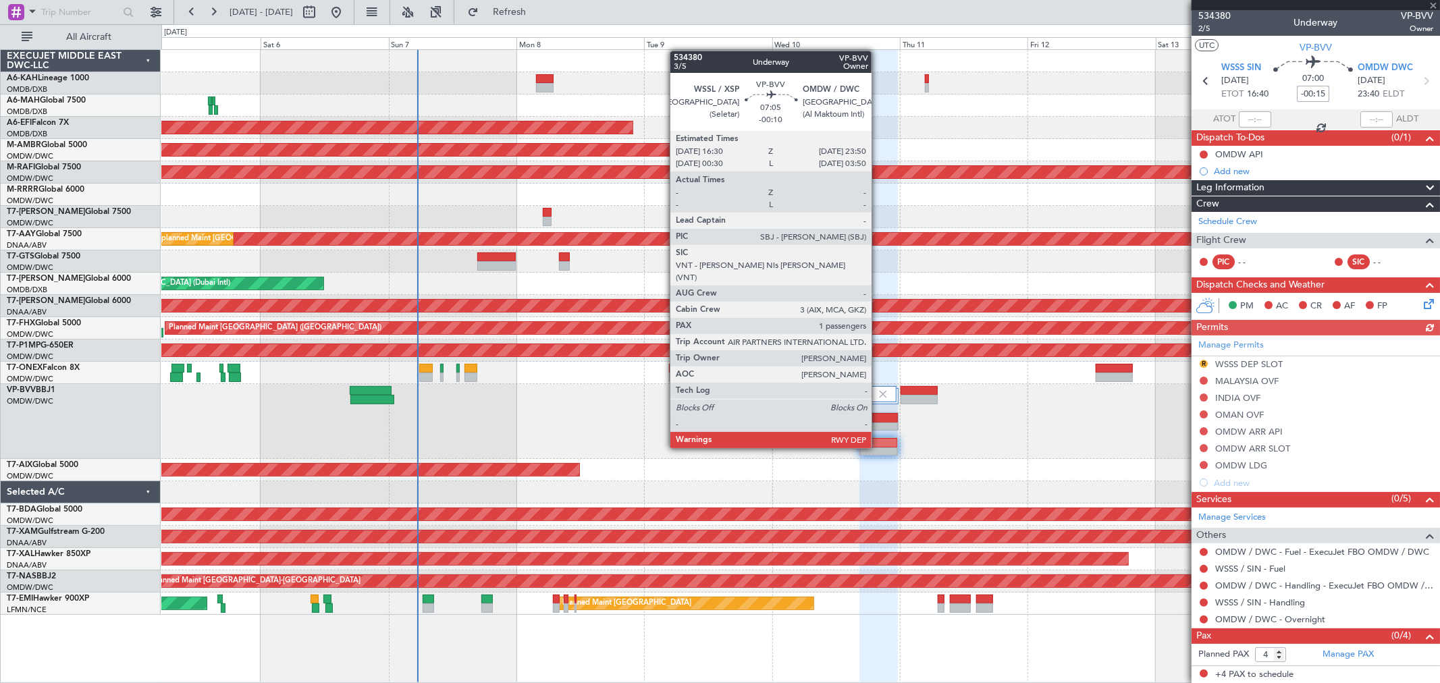
click at [878, 423] on div at bounding box center [879, 427] width 38 height 9
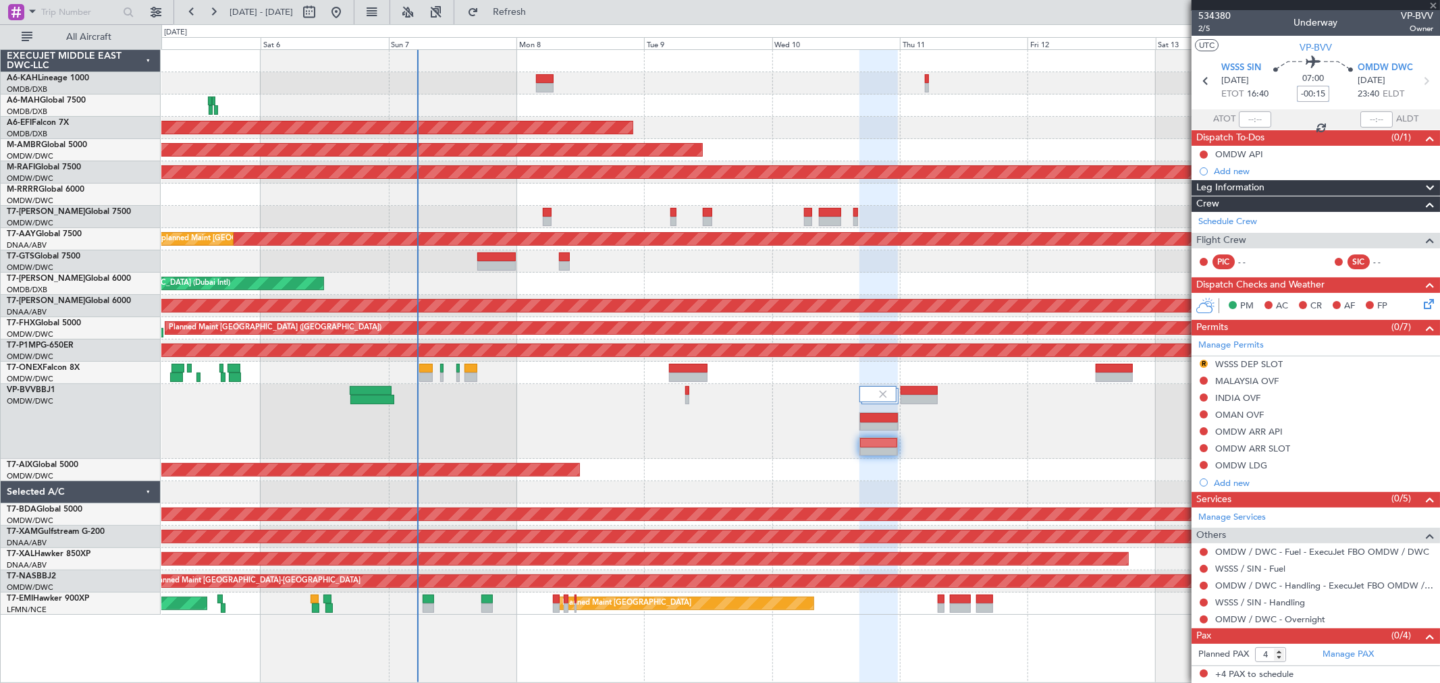
type input "-00:10"
type input "1"
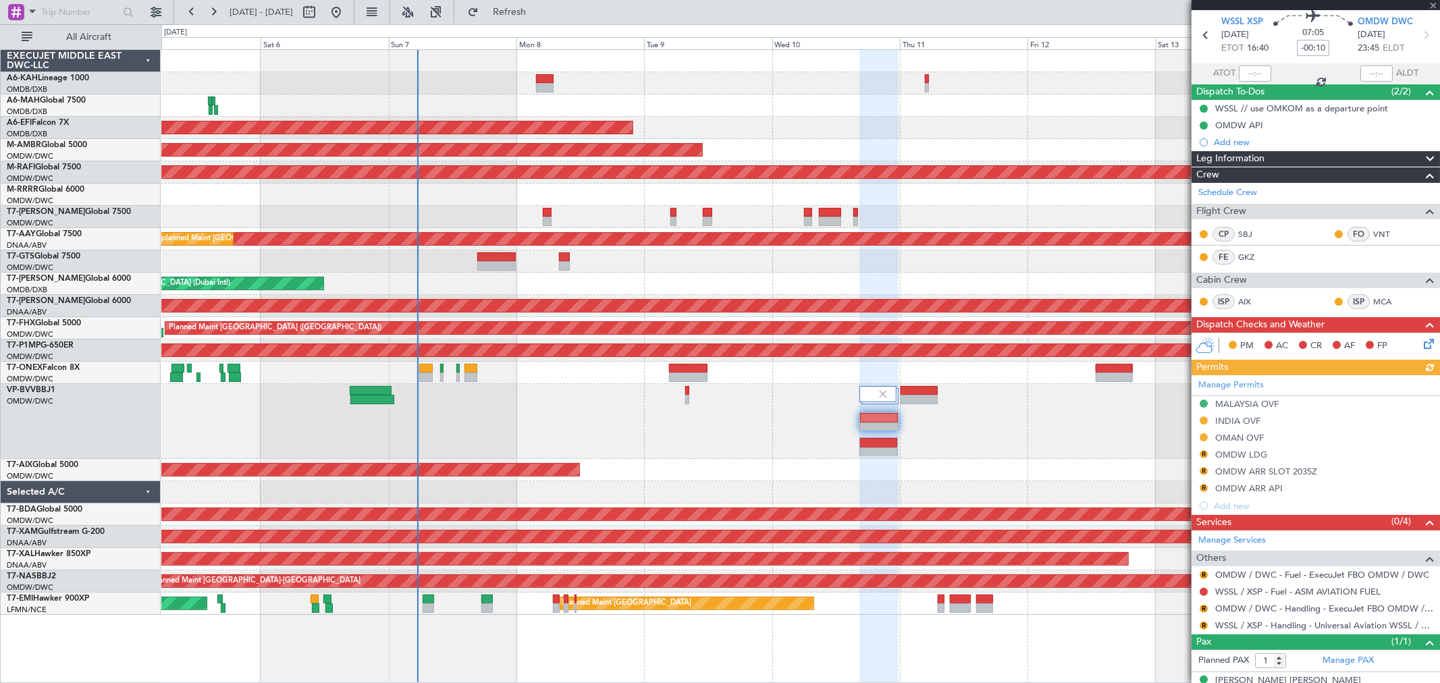
scroll to position [67, 0]
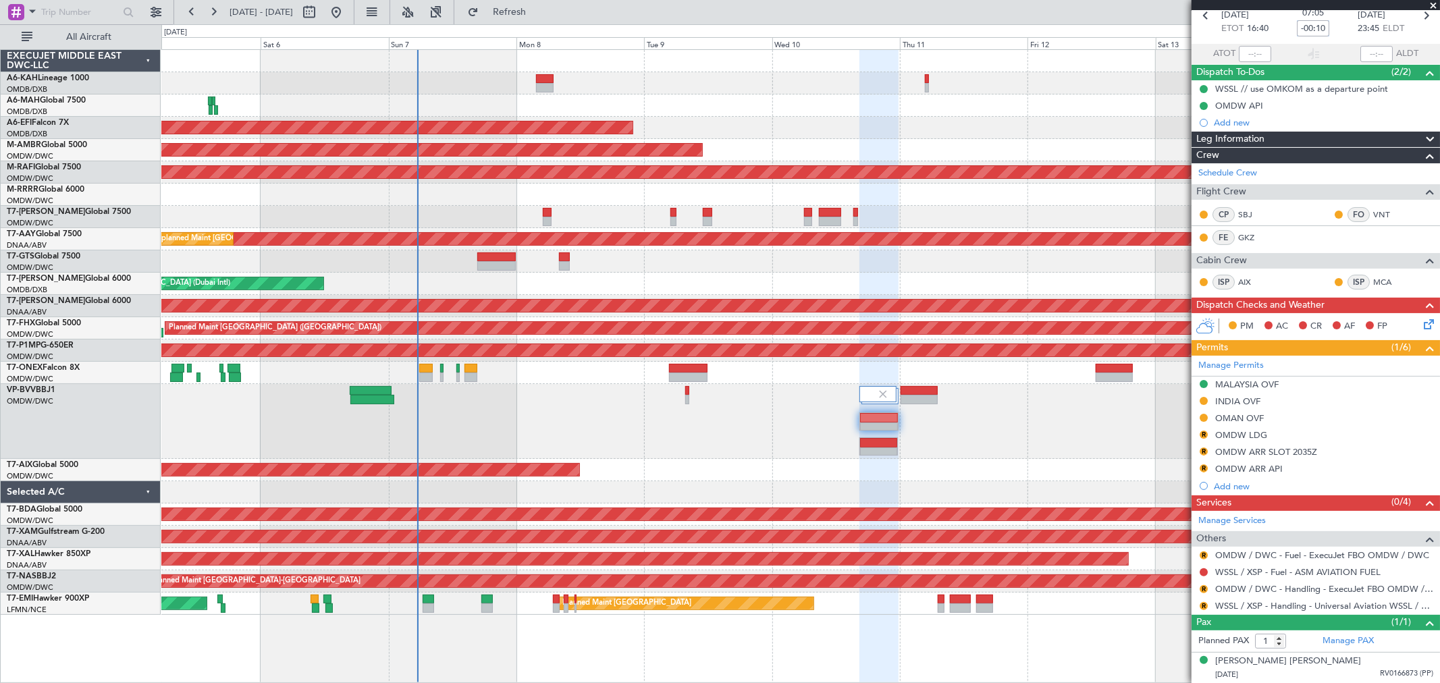
click at [993, 448] on div "Planned Maint Dubai (Al Maktoum Intl)" at bounding box center [800, 421] width 1278 height 75
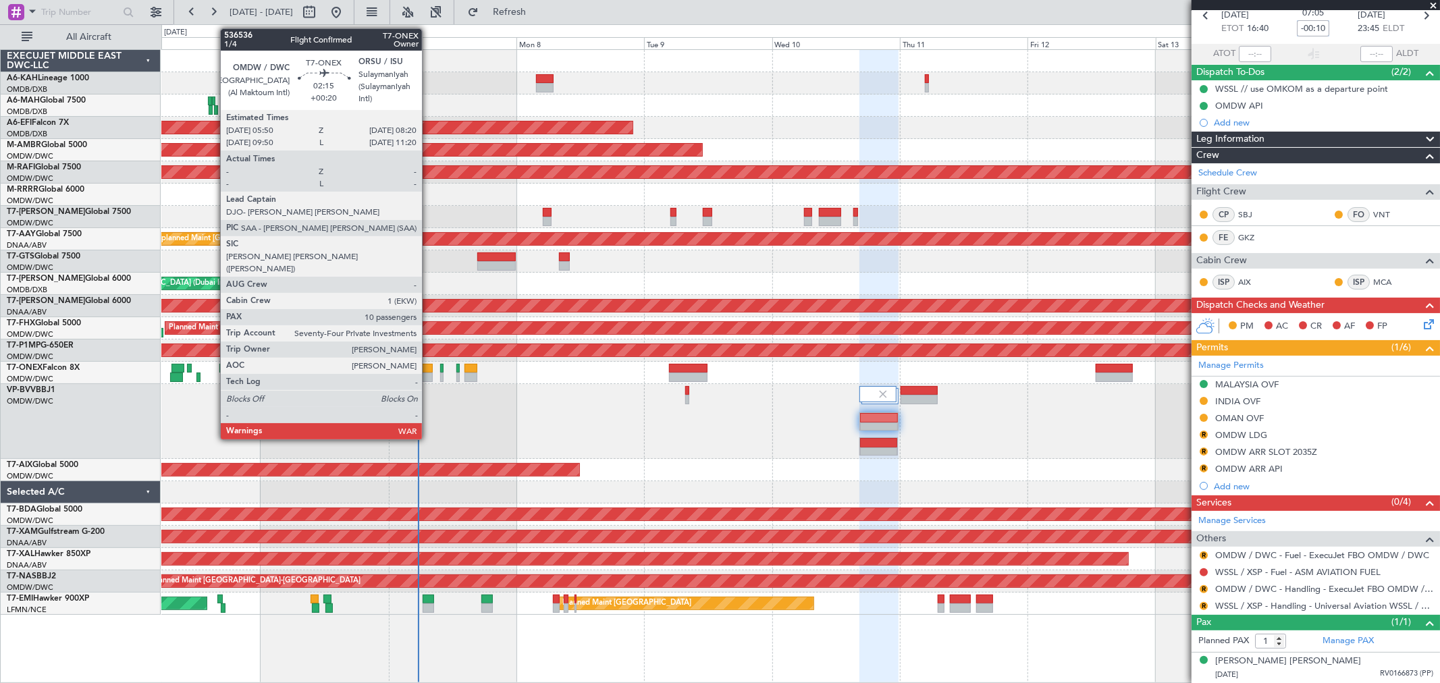
click at [429, 369] on div at bounding box center [425, 368] width 13 height 9
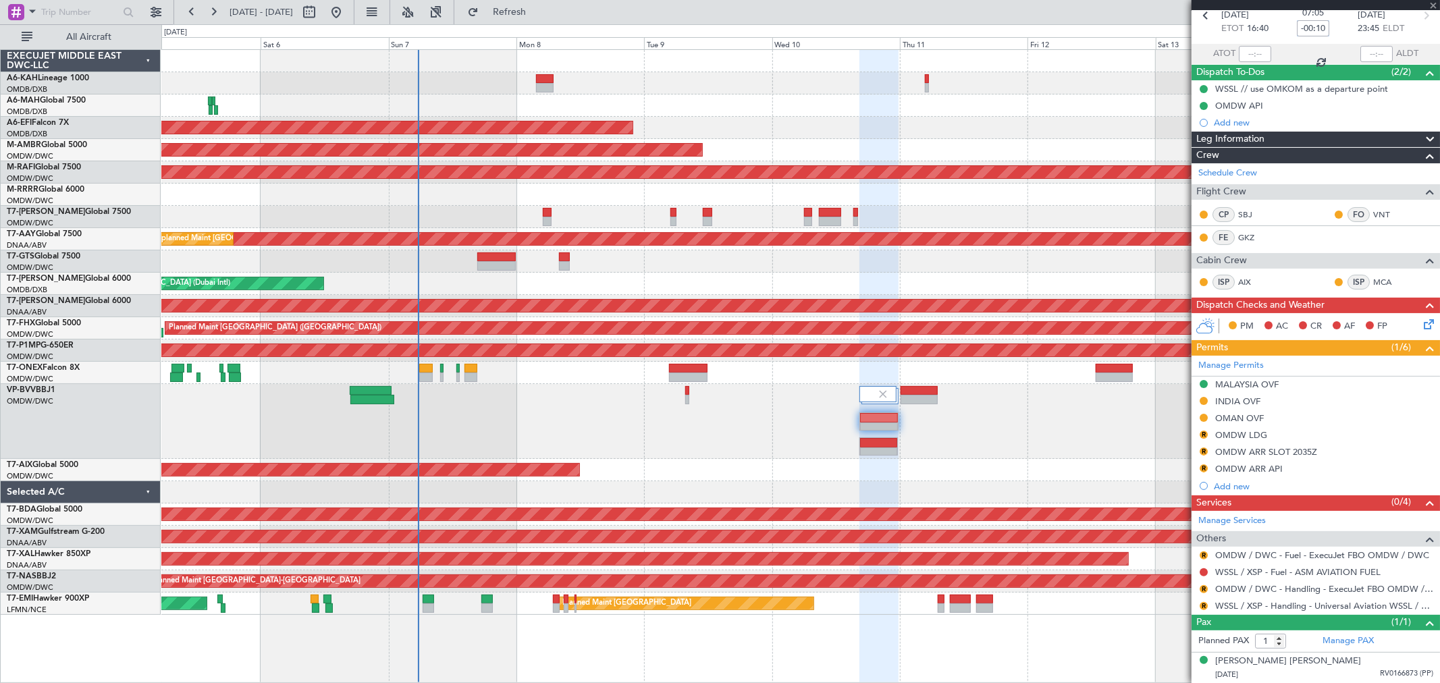
type input "+00:20"
type input "10"
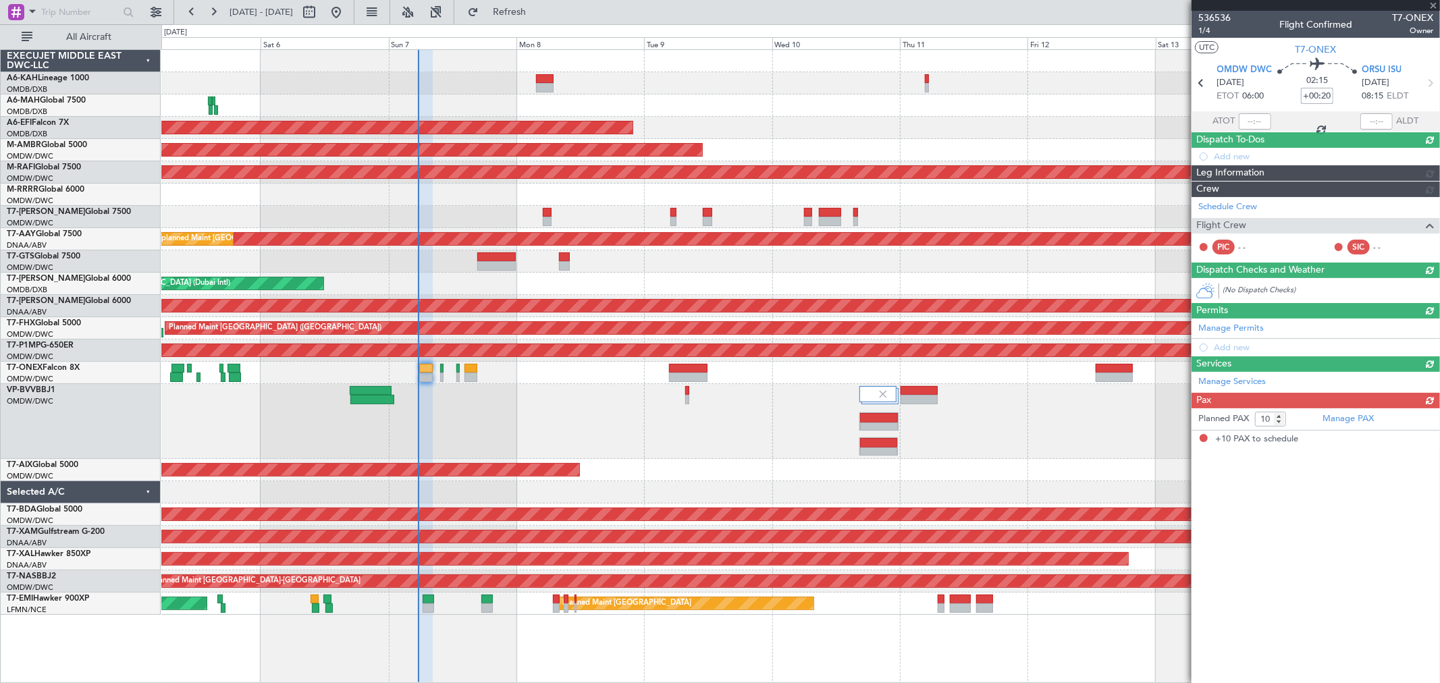
scroll to position [0, 0]
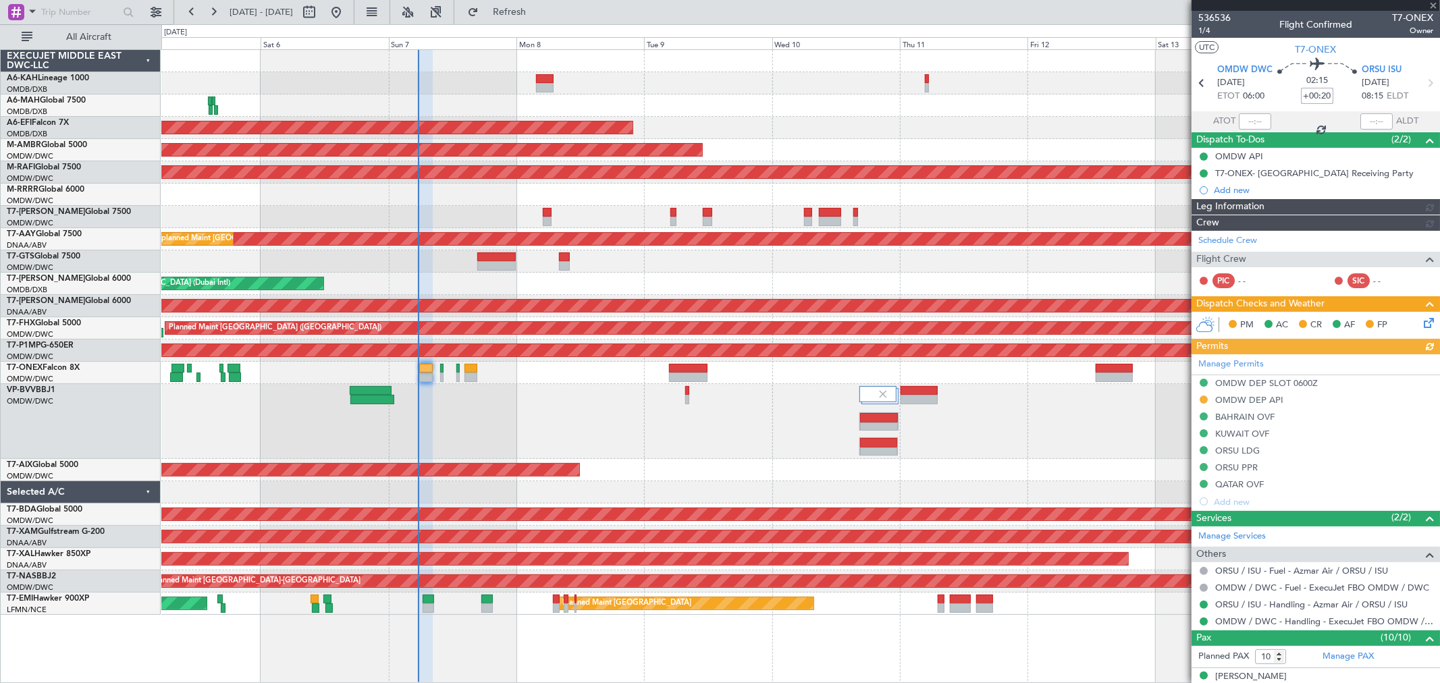
type input "[PERSON_NAME] (ANI)"
type input "7225"
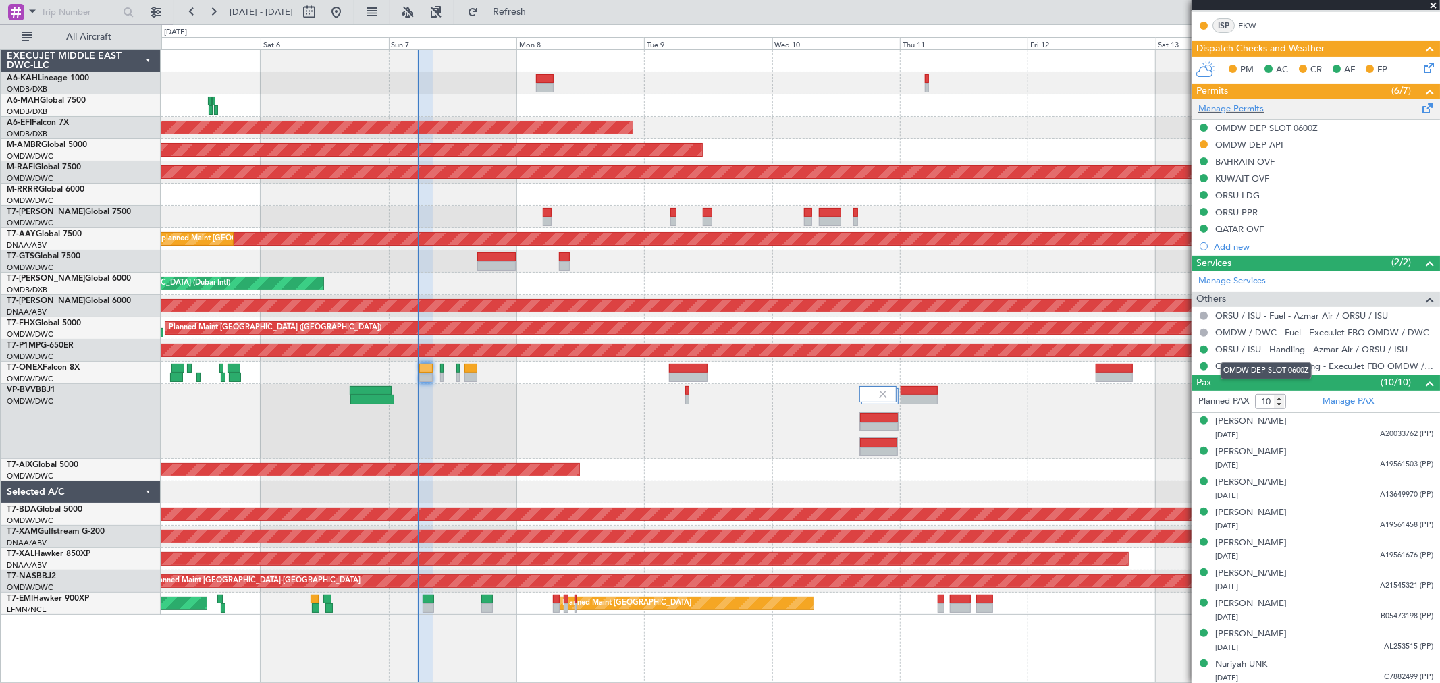
scroll to position [333, 0]
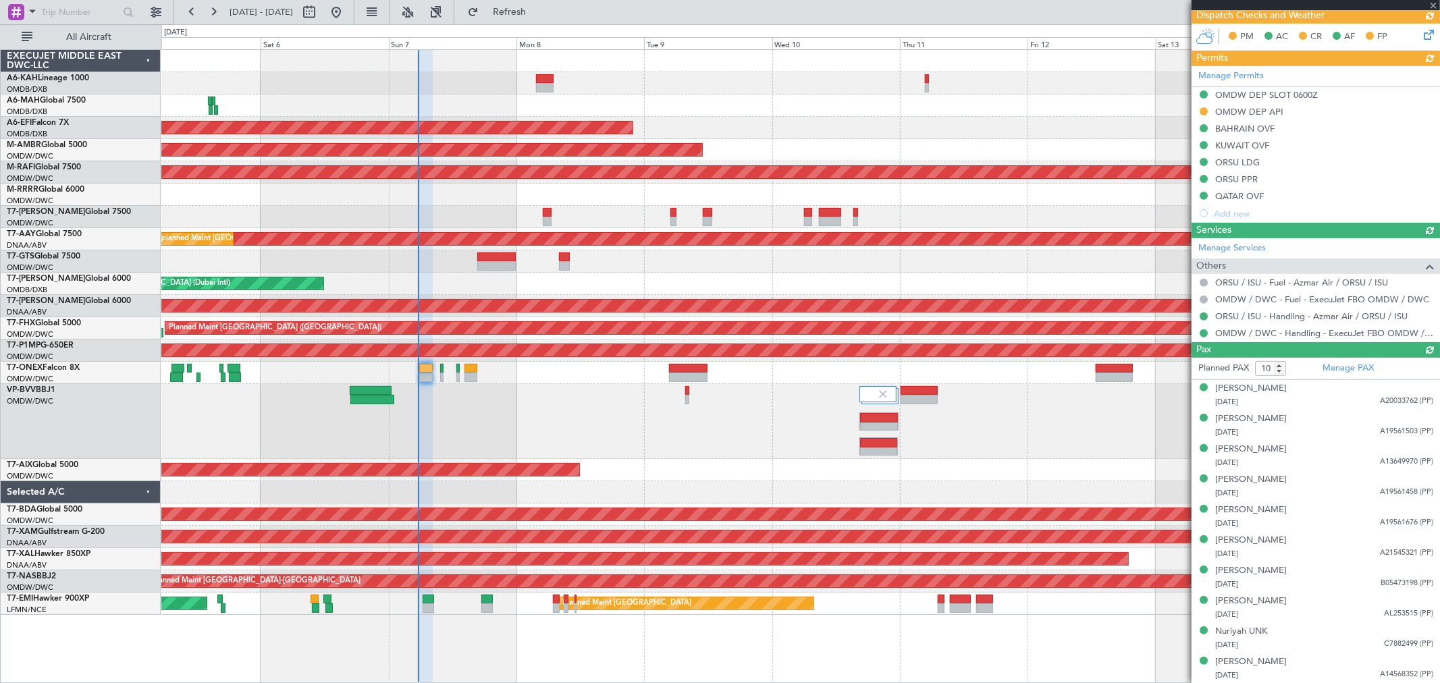
type input "[PERSON_NAME] (ANI)"
type input "7225"
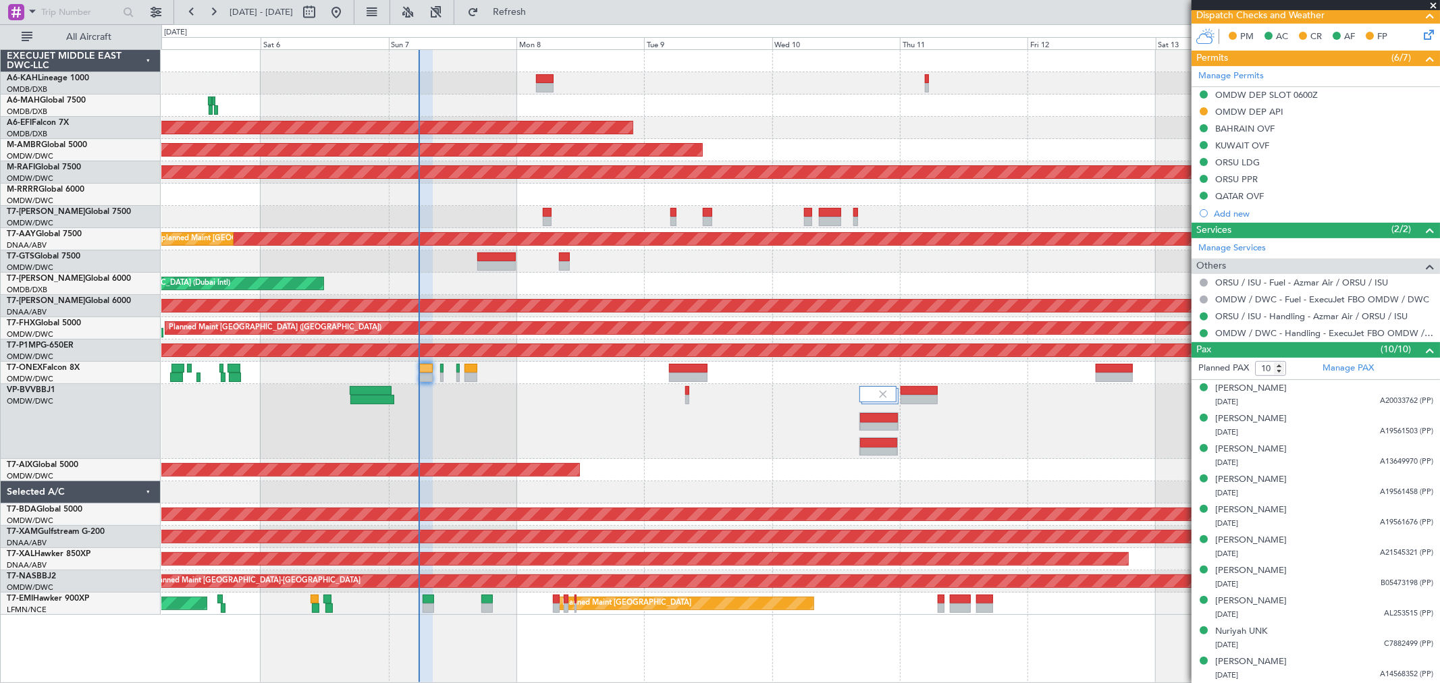
type input "[PERSON_NAME] (ANI)"
type input "7225"
click at [1199, 110] on button at bounding box center [1203, 111] width 8 height 8
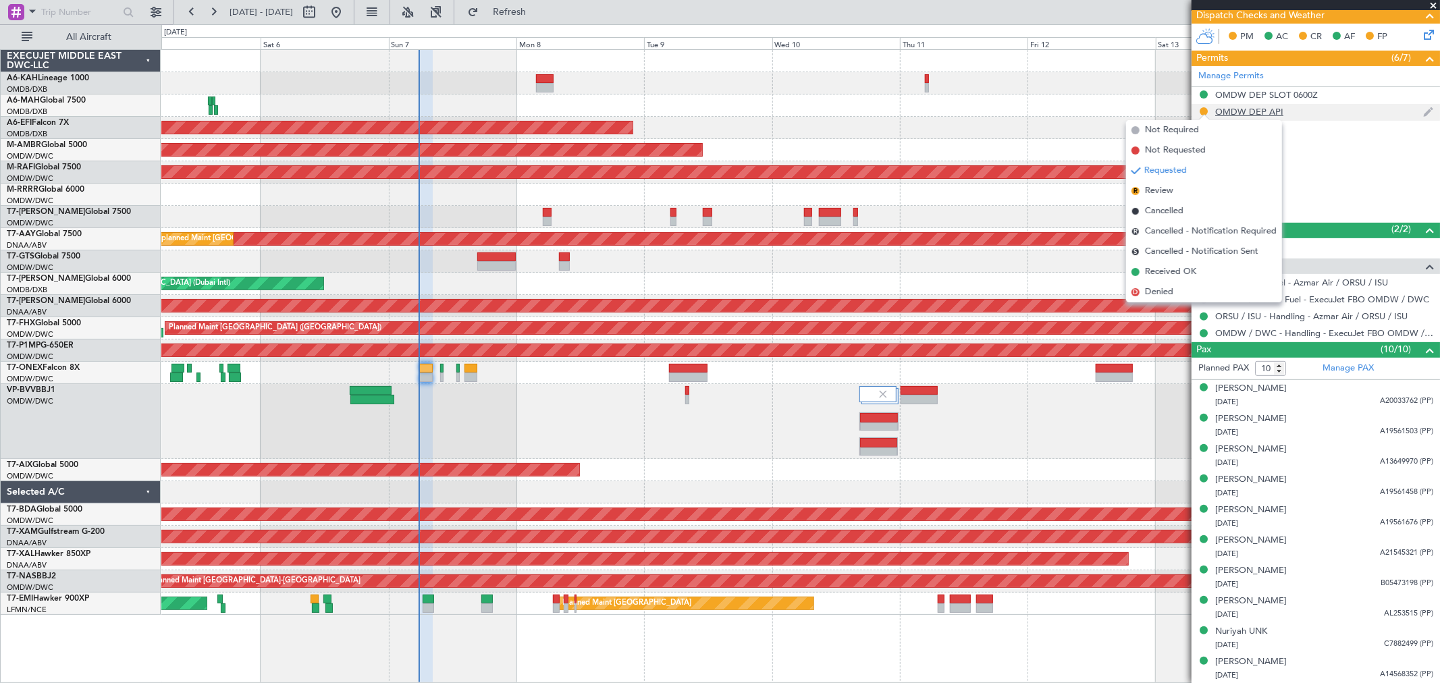
click at [1239, 111] on div "OMDW DEP API" at bounding box center [1249, 111] width 68 height 11
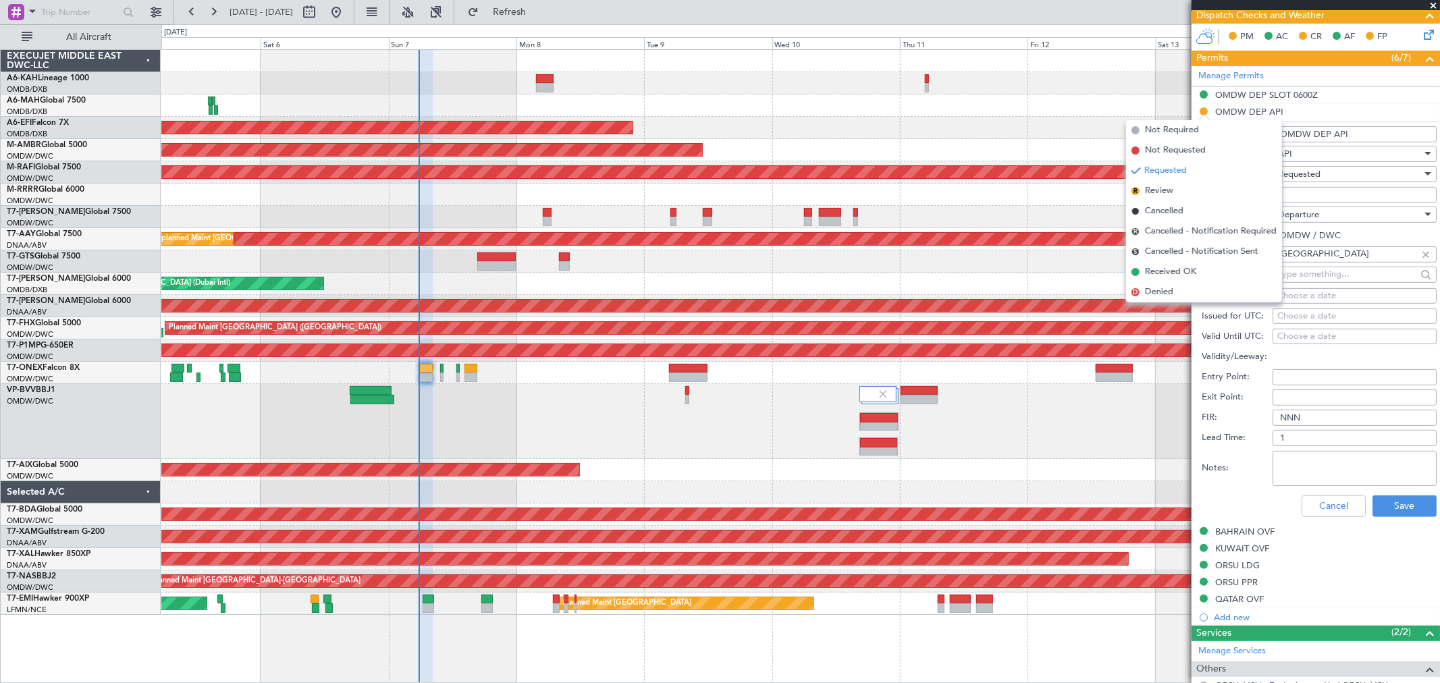
click at [1320, 191] on input "Number:" at bounding box center [1354, 195] width 164 height 16
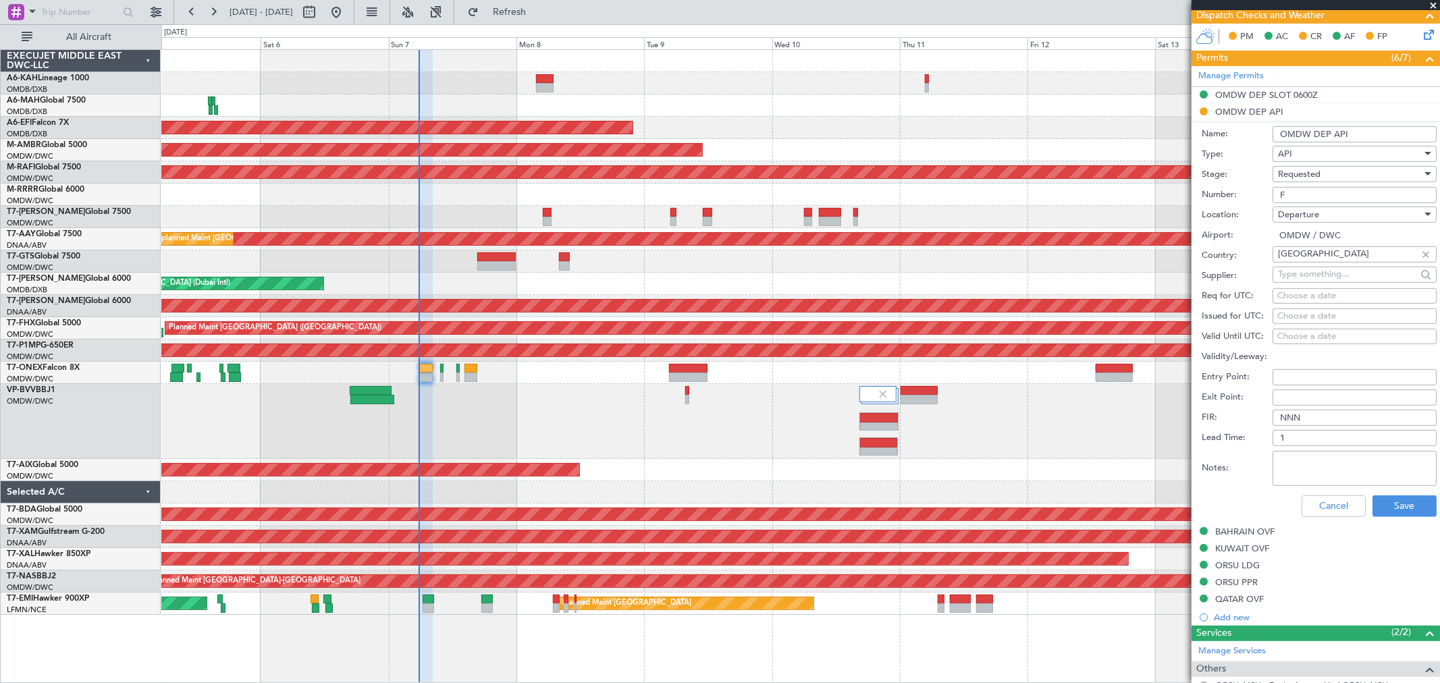
type input "FILED AND SAVED IN LAN"
click at [1309, 172] on span "Requested" at bounding box center [1299, 174] width 43 height 12
click at [1321, 274] on span "Received OK" at bounding box center [1348, 277] width 140 height 20
click at [1385, 494] on div "Cancel Save" at bounding box center [1318, 506] width 235 height 35
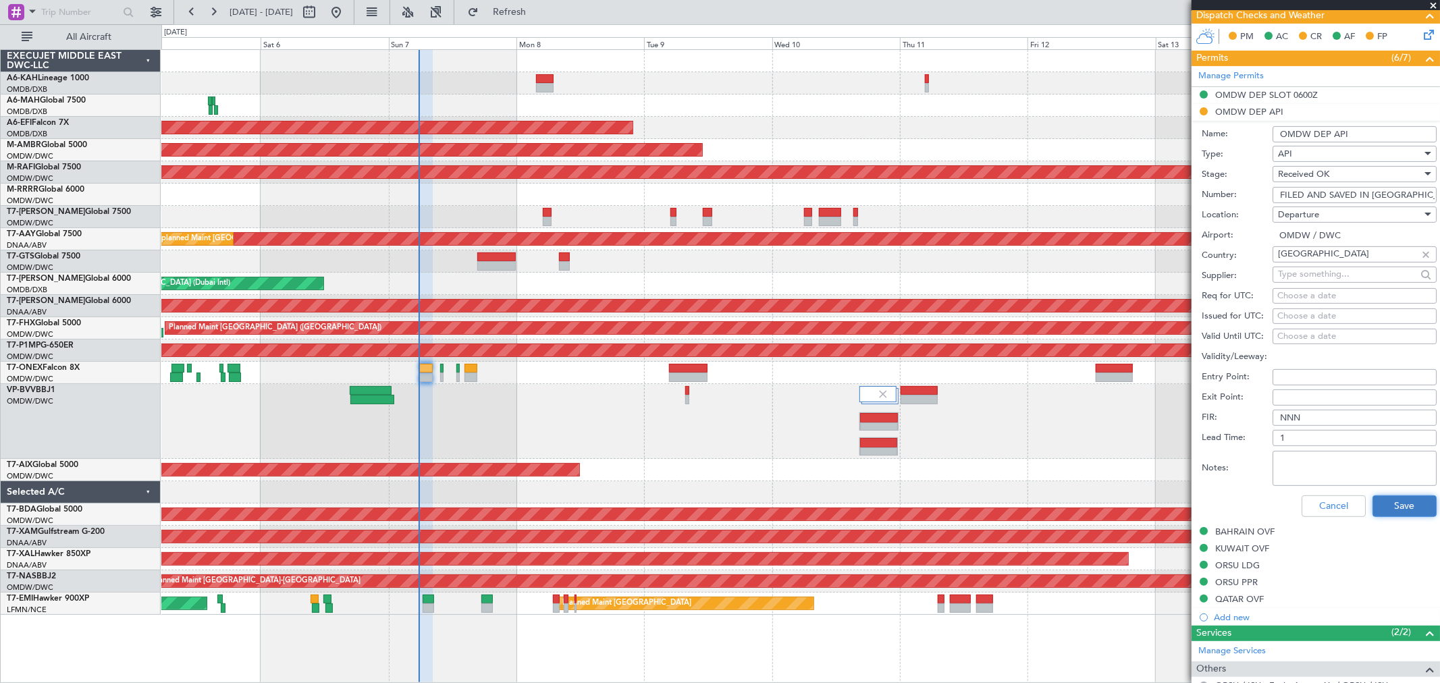
click at [1389, 502] on button "Save" at bounding box center [1404, 506] width 64 height 22
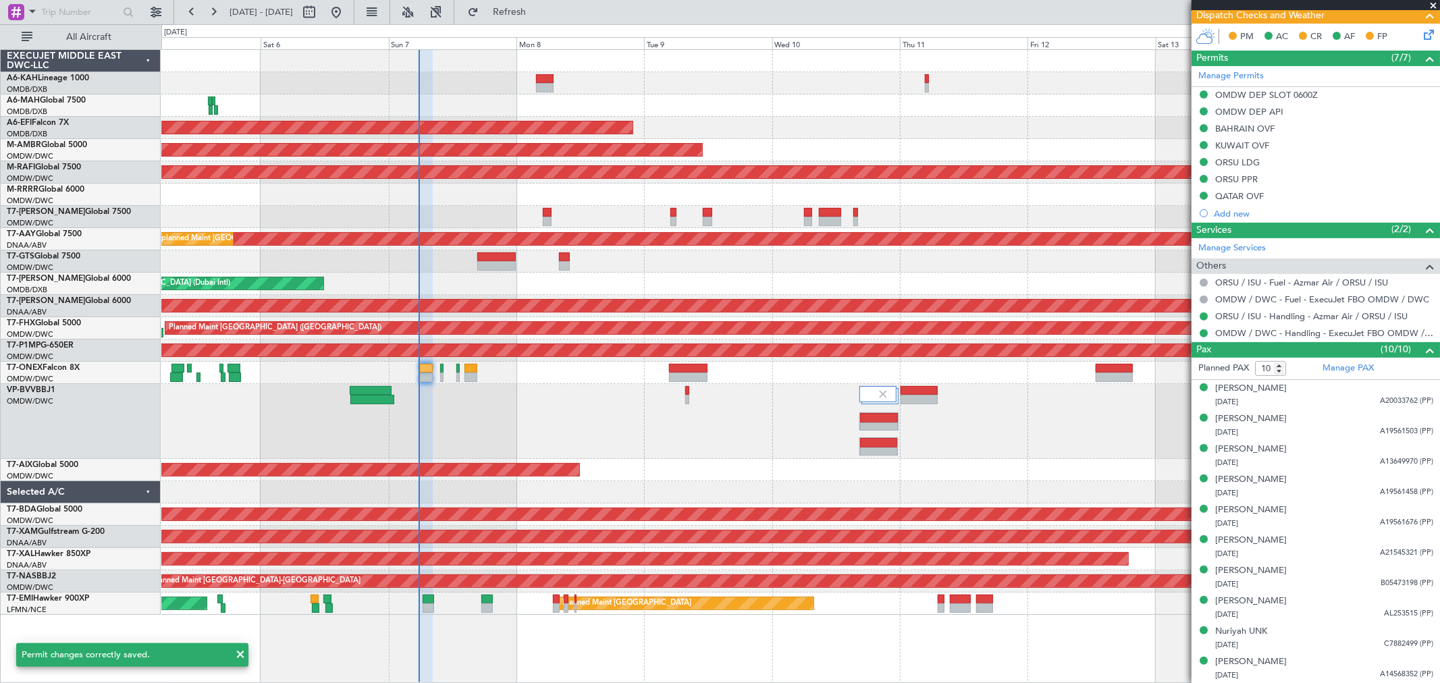
click at [1421, 34] on icon at bounding box center [1426, 32] width 11 height 11
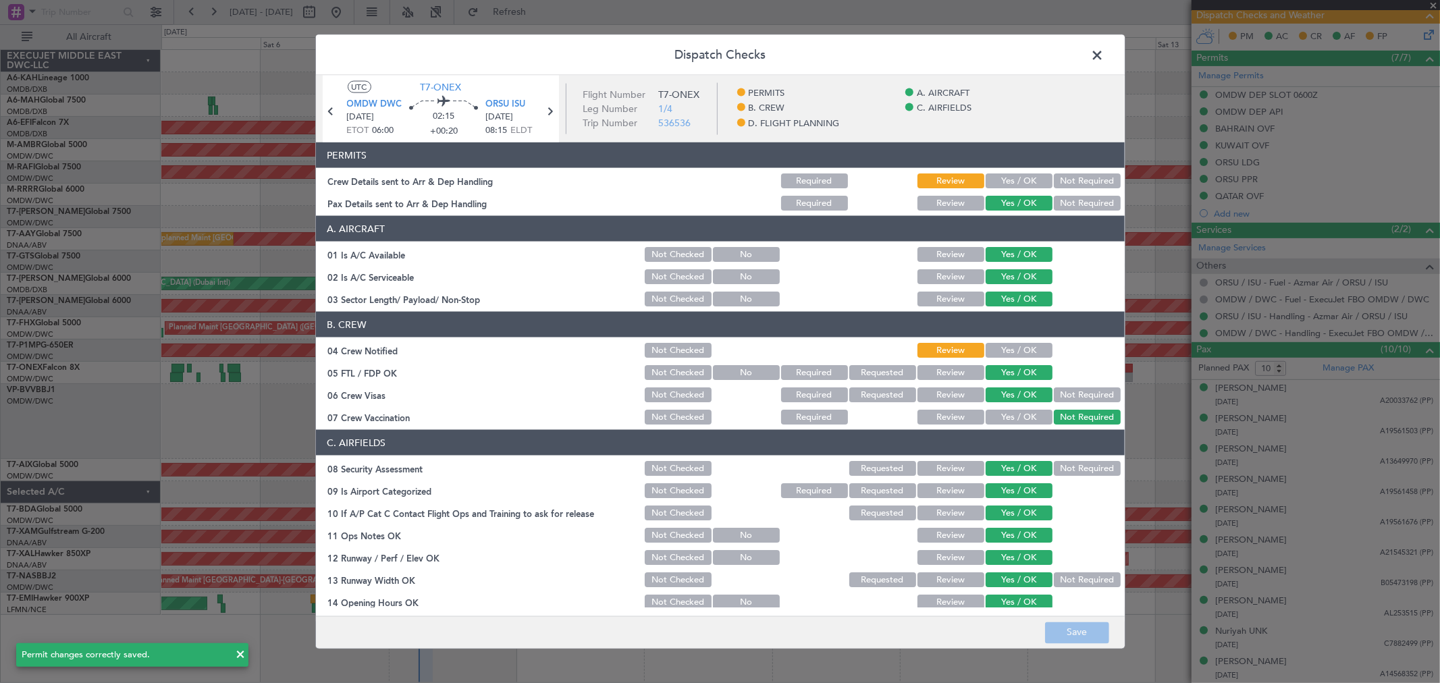
click at [1023, 180] on button "Yes / OK" at bounding box center [1018, 180] width 67 height 15
click at [998, 343] on button "Yes / OK" at bounding box center [1018, 350] width 67 height 15
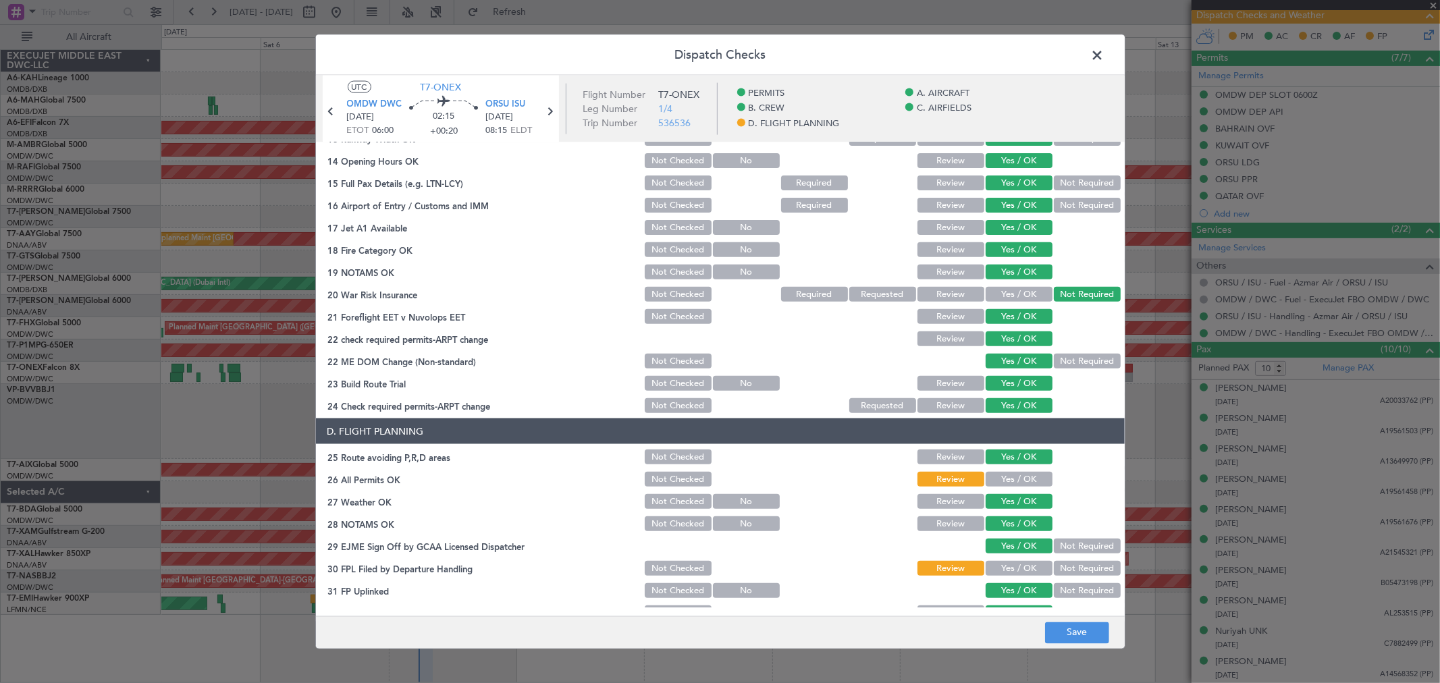
scroll to position [525, 0]
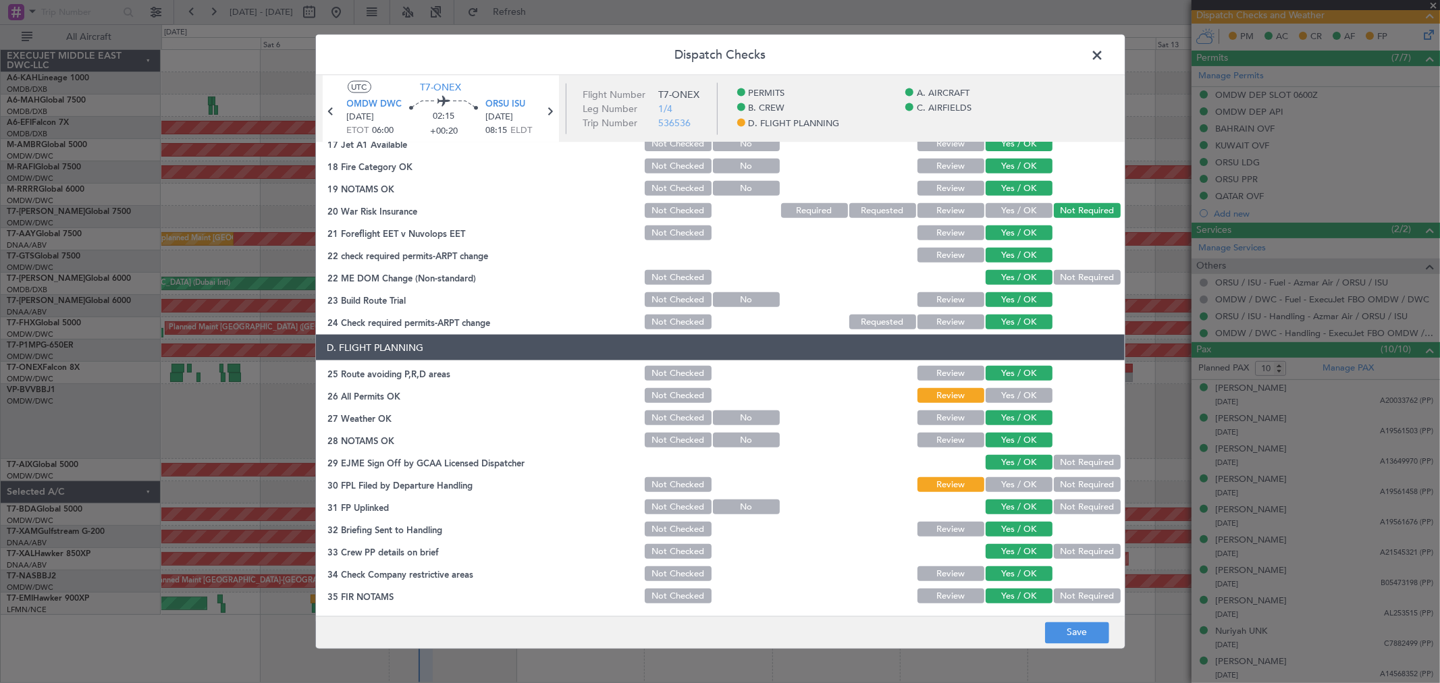
click at [1004, 390] on button "Yes / OK" at bounding box center [1018, 395] width 67 height 15
click at [1002, 477] on button "Yes / OK" at bounding box center [1018, 484] width 67 height 15
click at [1069, 624] on button "Save" at bounding box center [1077, 633] width 64 height 22
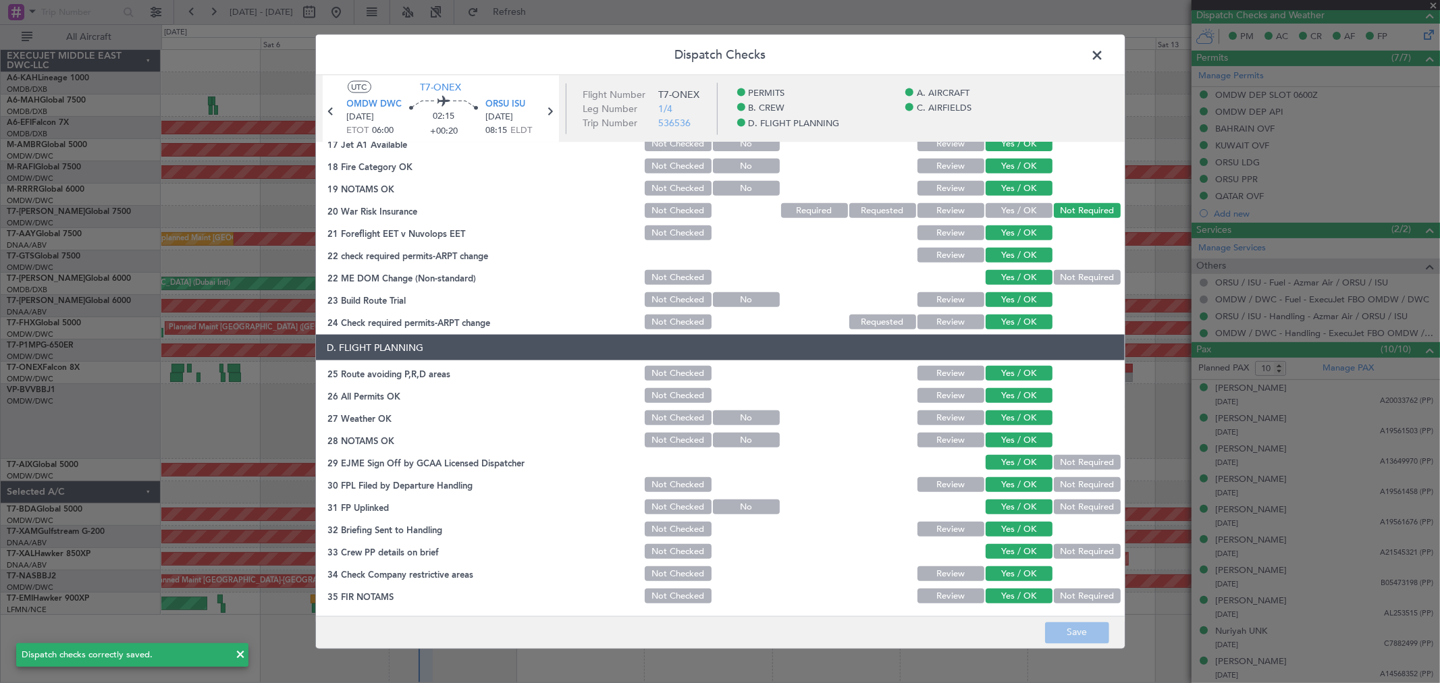
click at [1104, 55] on span at bounding box center [1104, 58] width 0 height 27
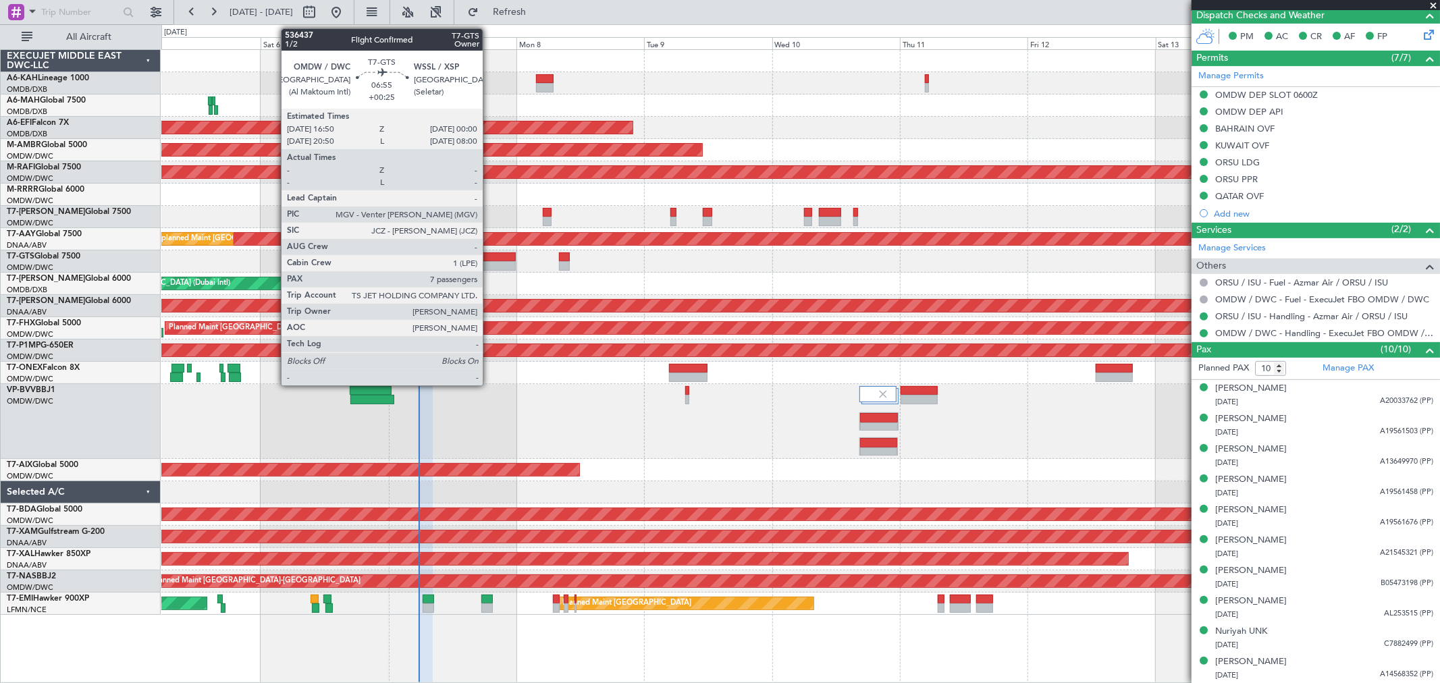
click at [489, 254] on div at bounding box center [496, 256] width 38 height 9
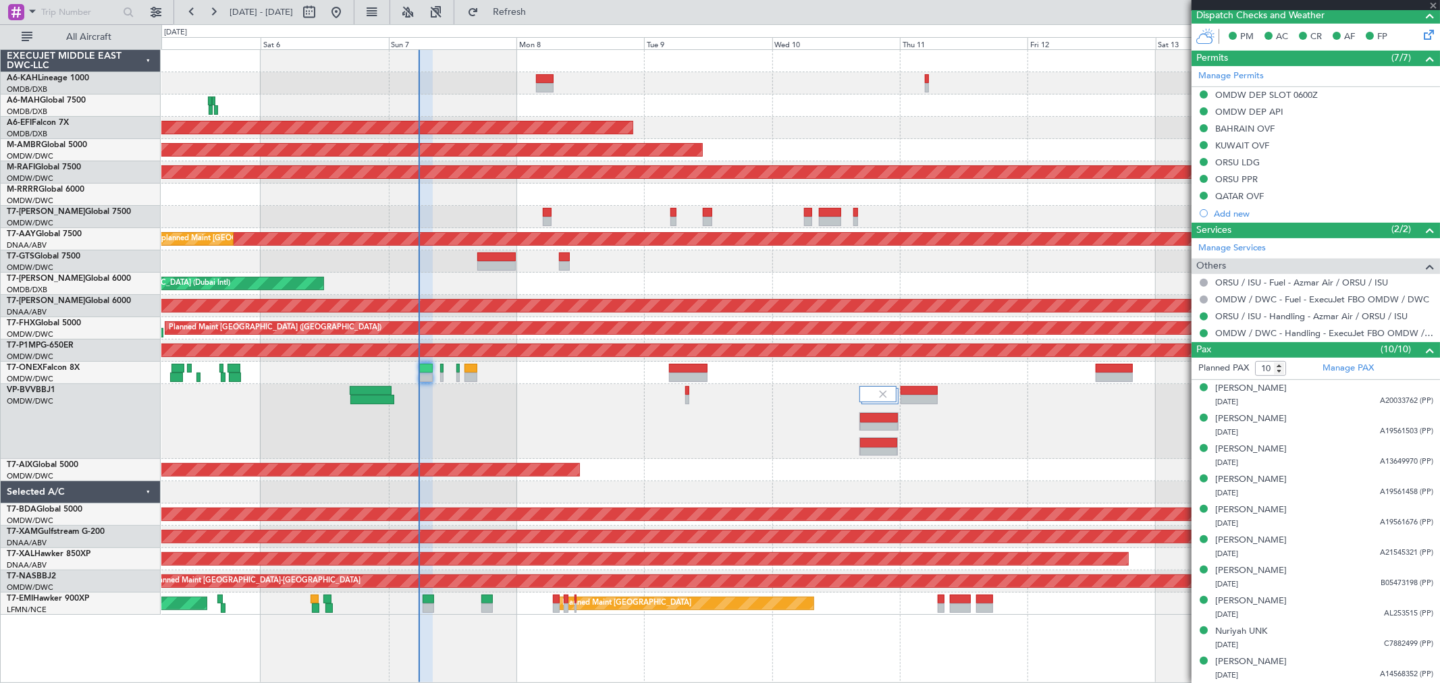
type input "+00:25"
type input "7"
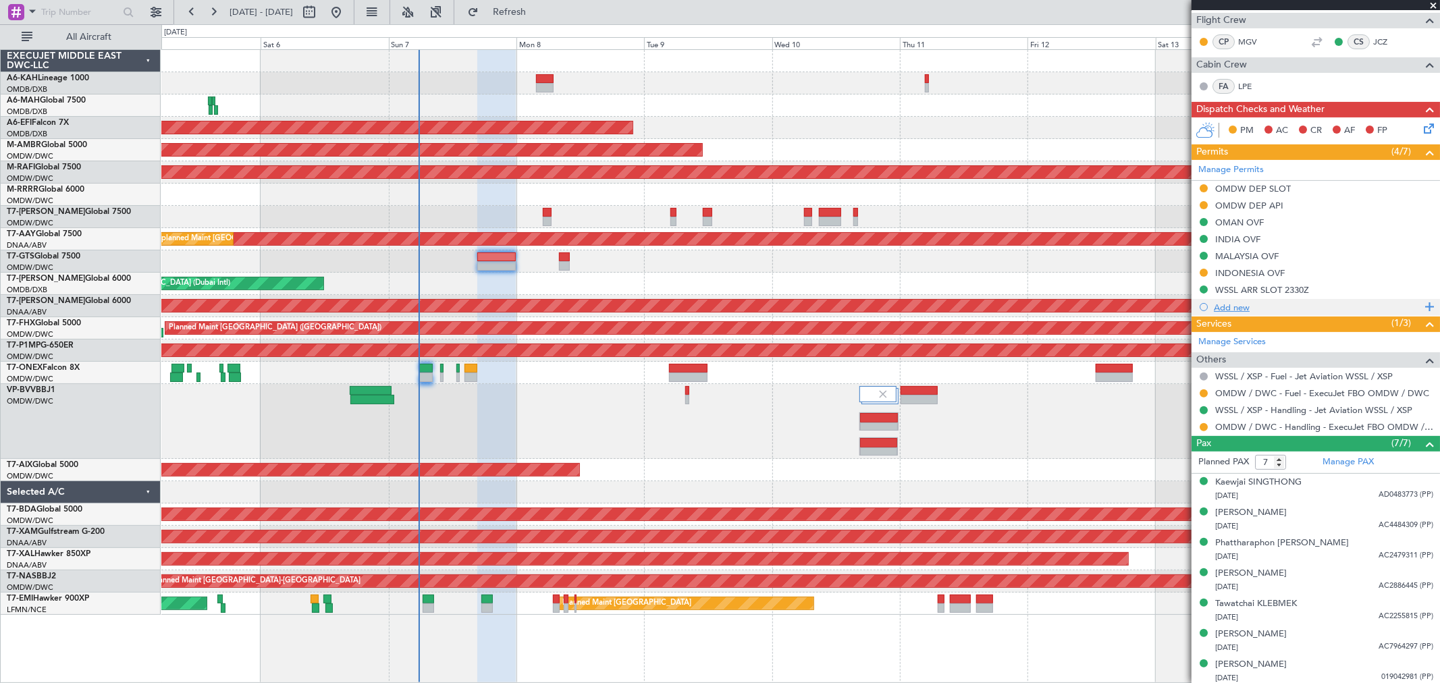
scroll to position [242, 0]
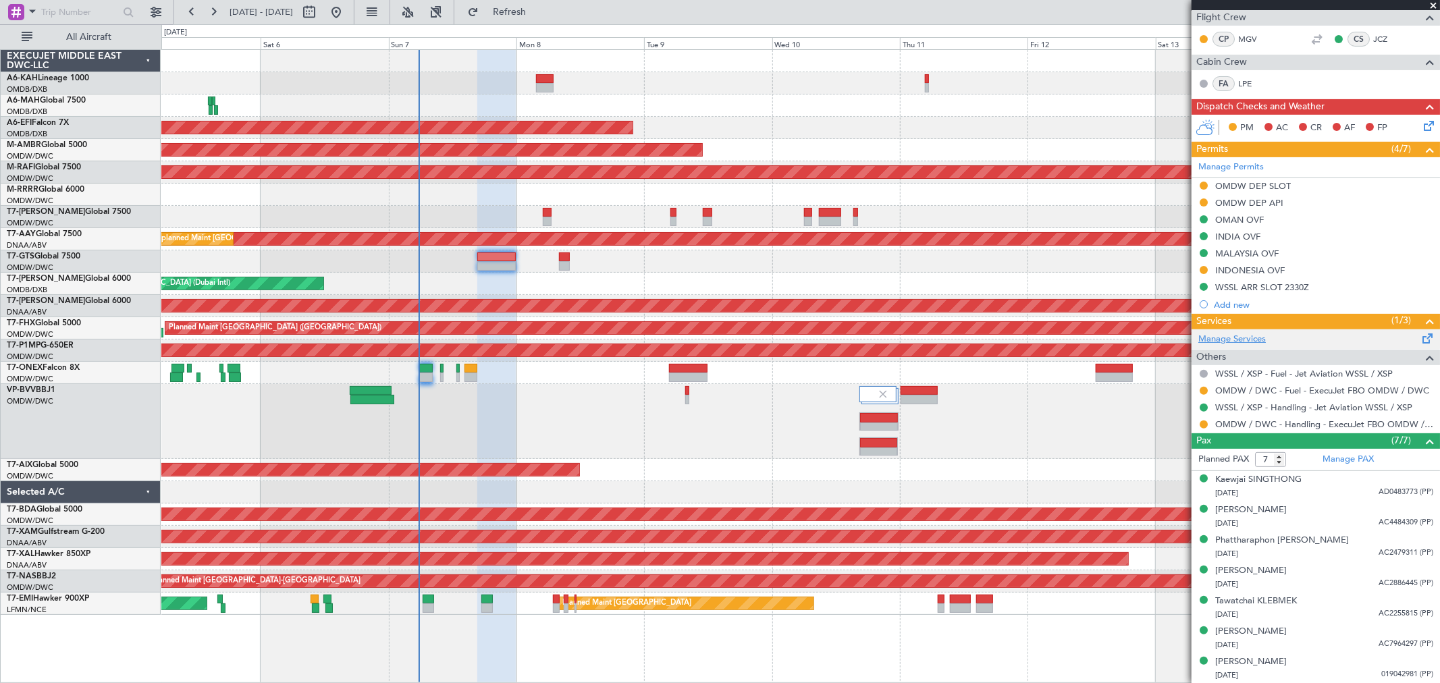
click at [1231, 337] on link "Manage Services" at bounding box center [1231, 339] width 67 height 13
click at [520, 11] on button "Refresh" at bounding box center [501, 12] width 81 height 22
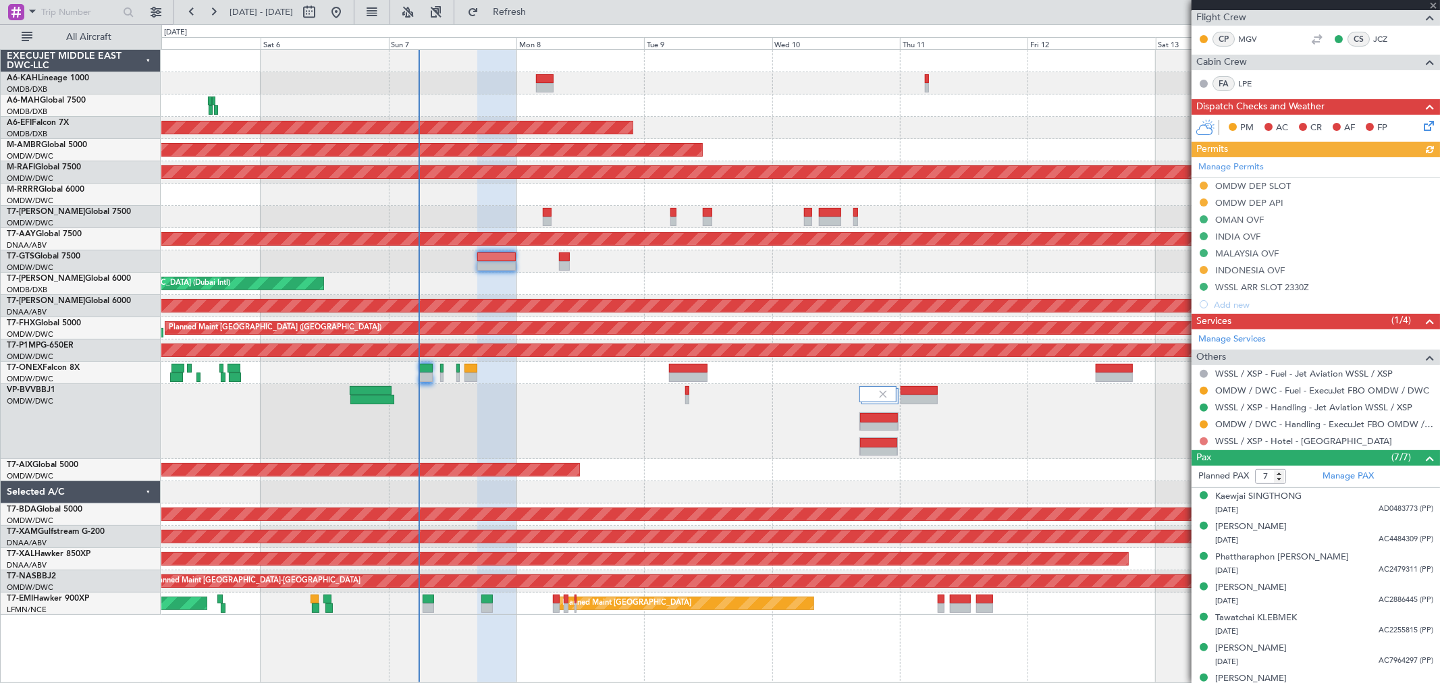
click at [1202, 439] on button at bounding box center [1203, 441] width 8 height 8
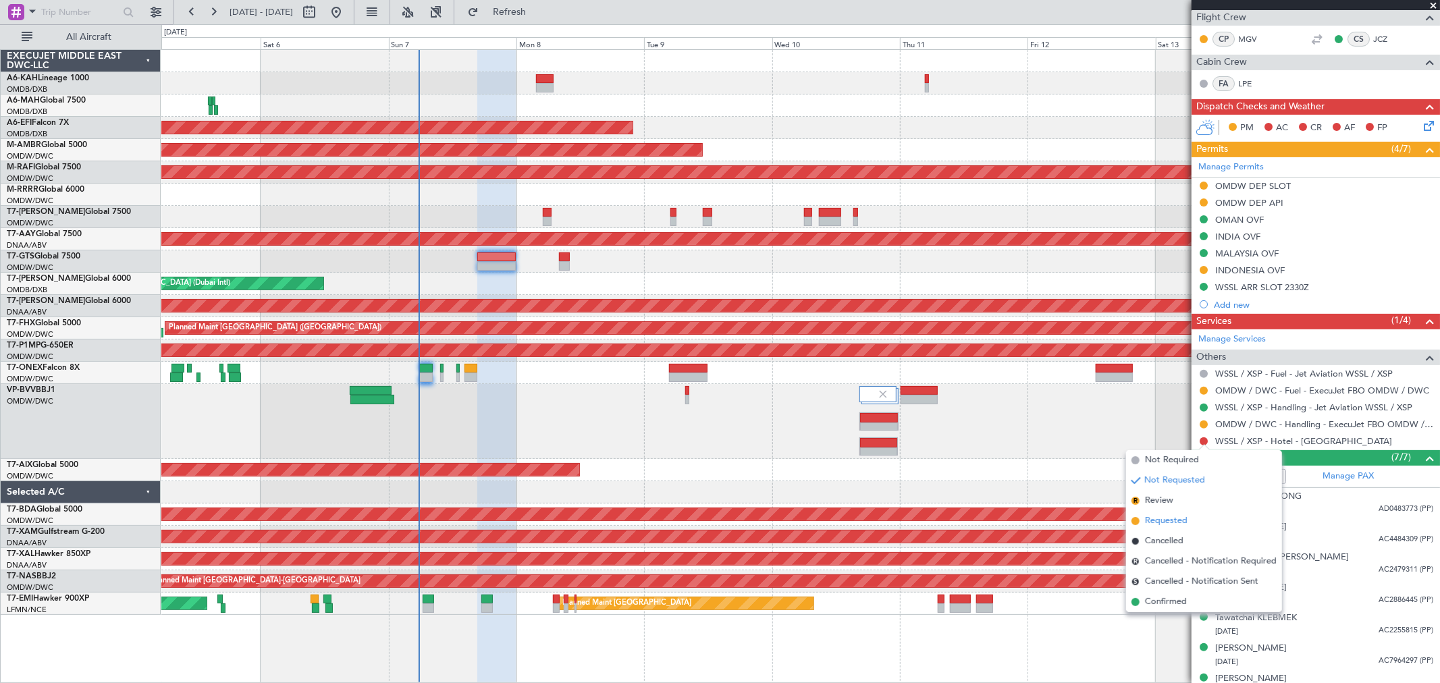
click at [1172, 518] on span "Requested" at bounding box center [1166, 520] width 43 height 13
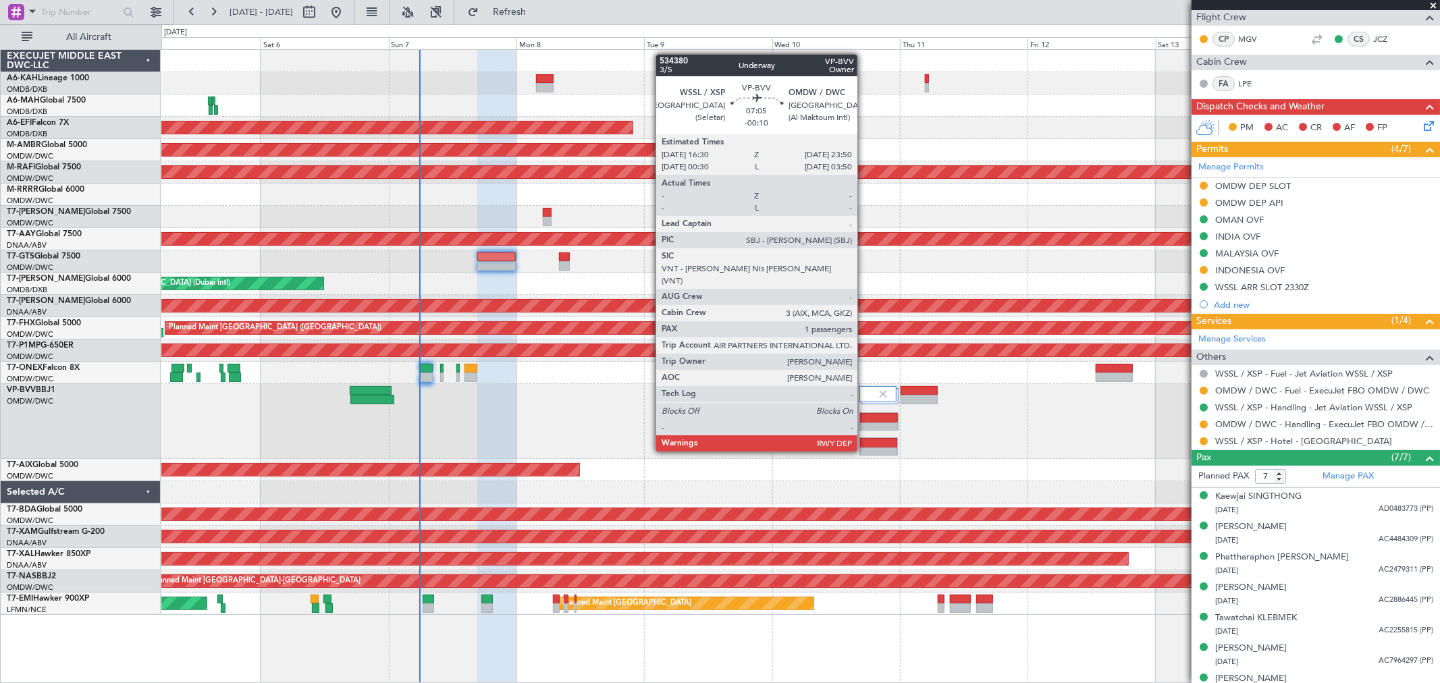
click at [864, 426] on div at bounding box center [879, 427] width 38 height 9
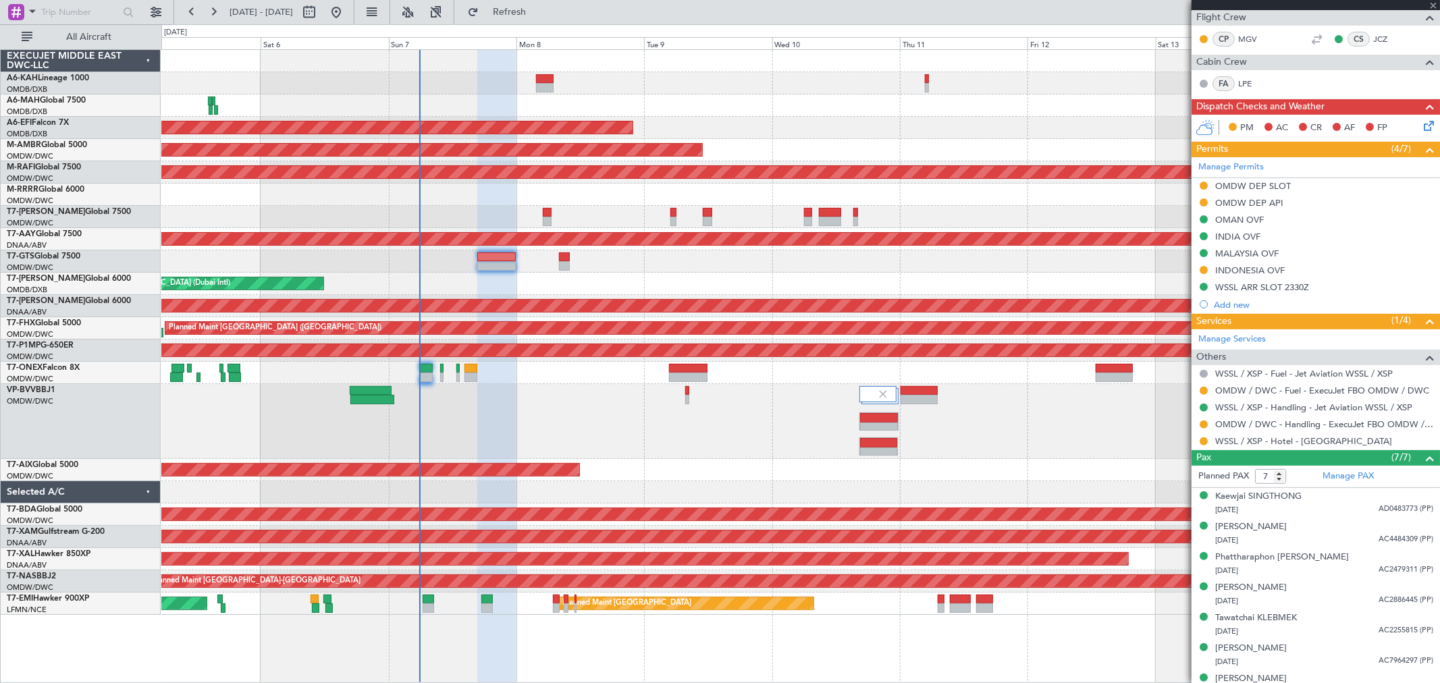
type input "-00:10"
type input "1"
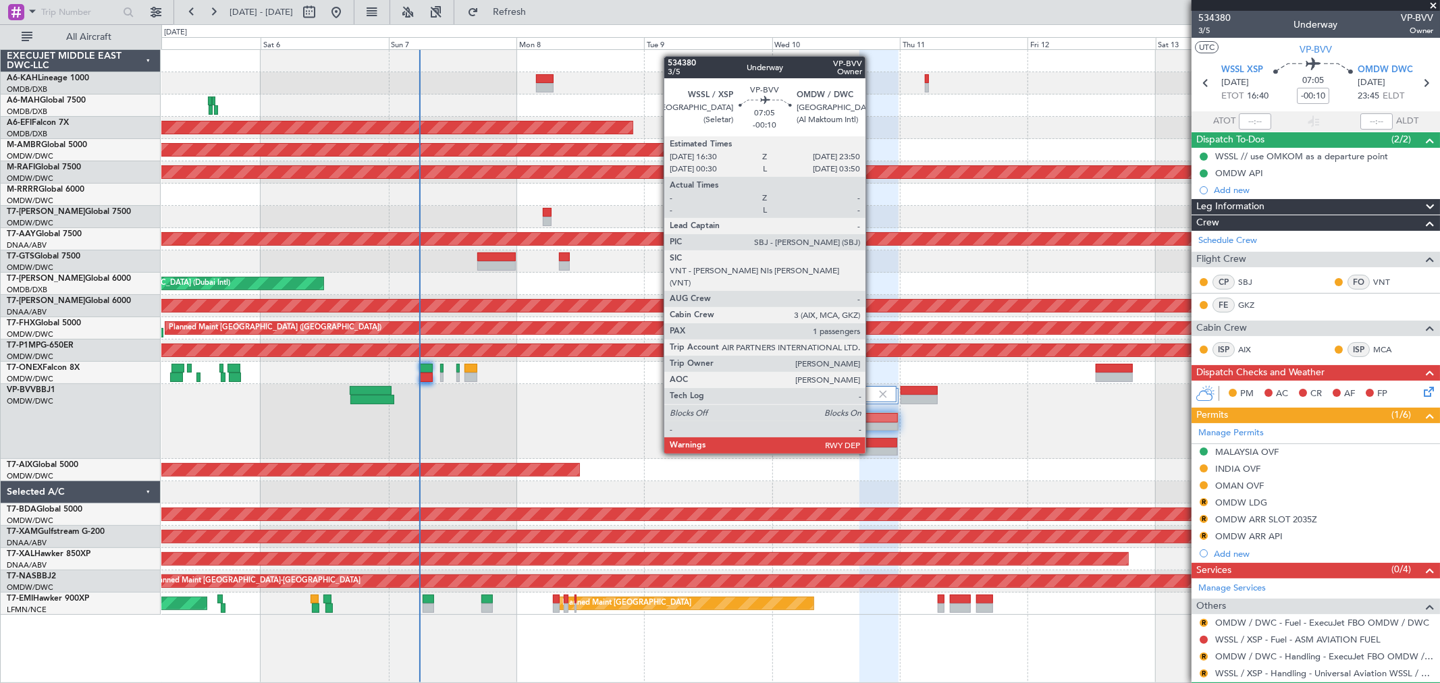
click at [872, 428] on div at bounding box center [879, 427] width 38 height 9
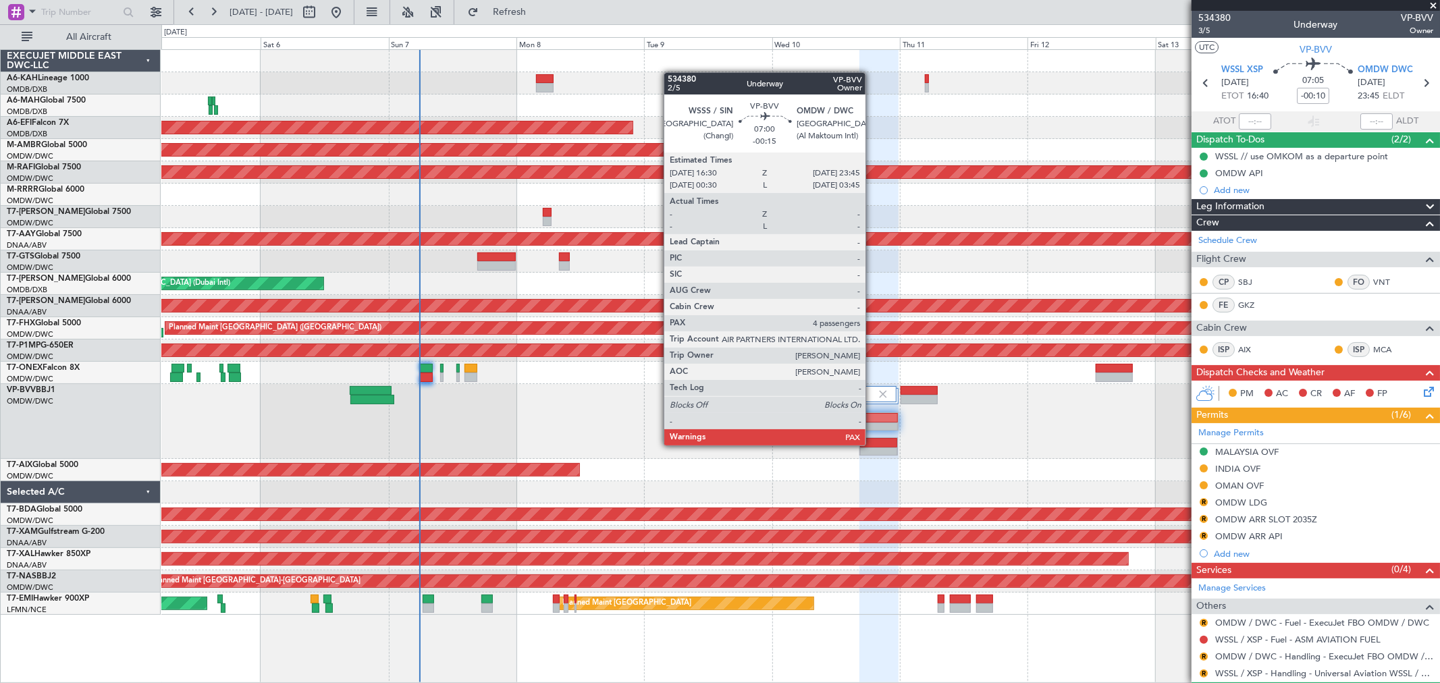
click at [872, 444] on div at bounding box center [879, 442] width 38 height 9
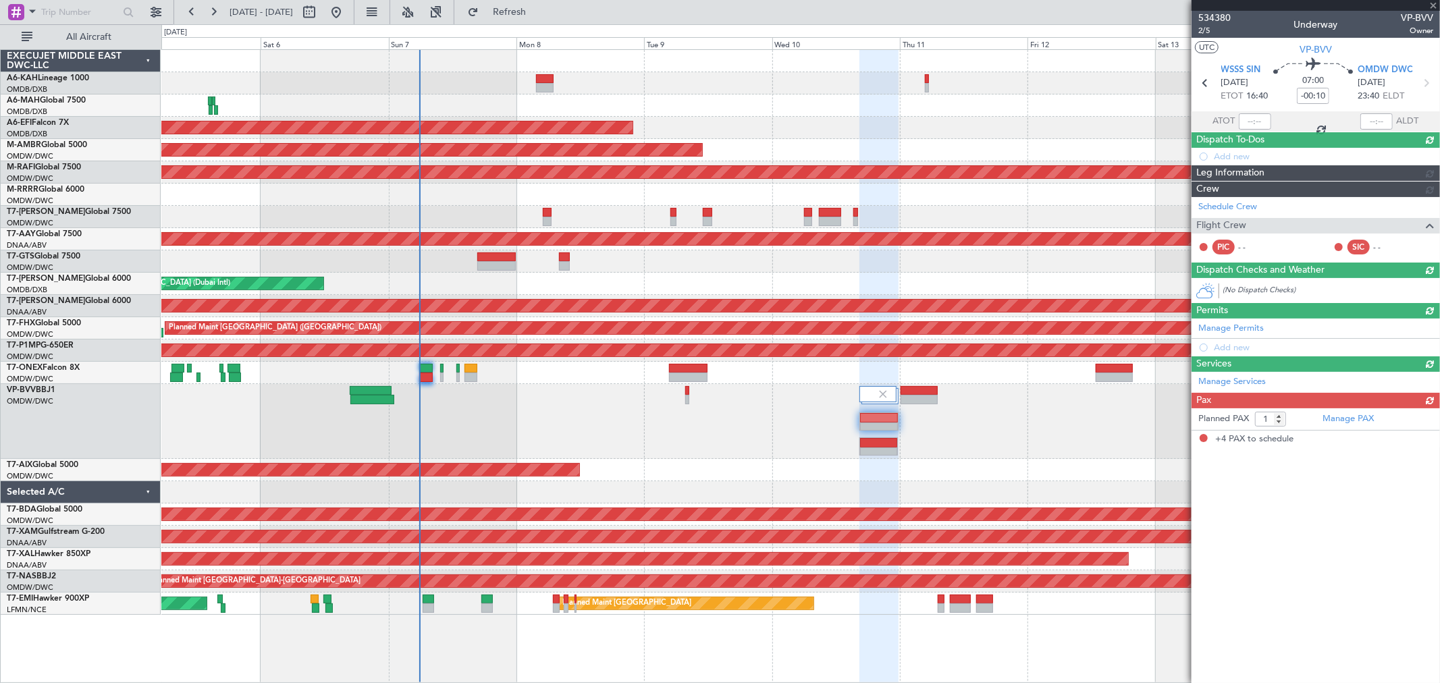
type input "-00:15"
type input "4"
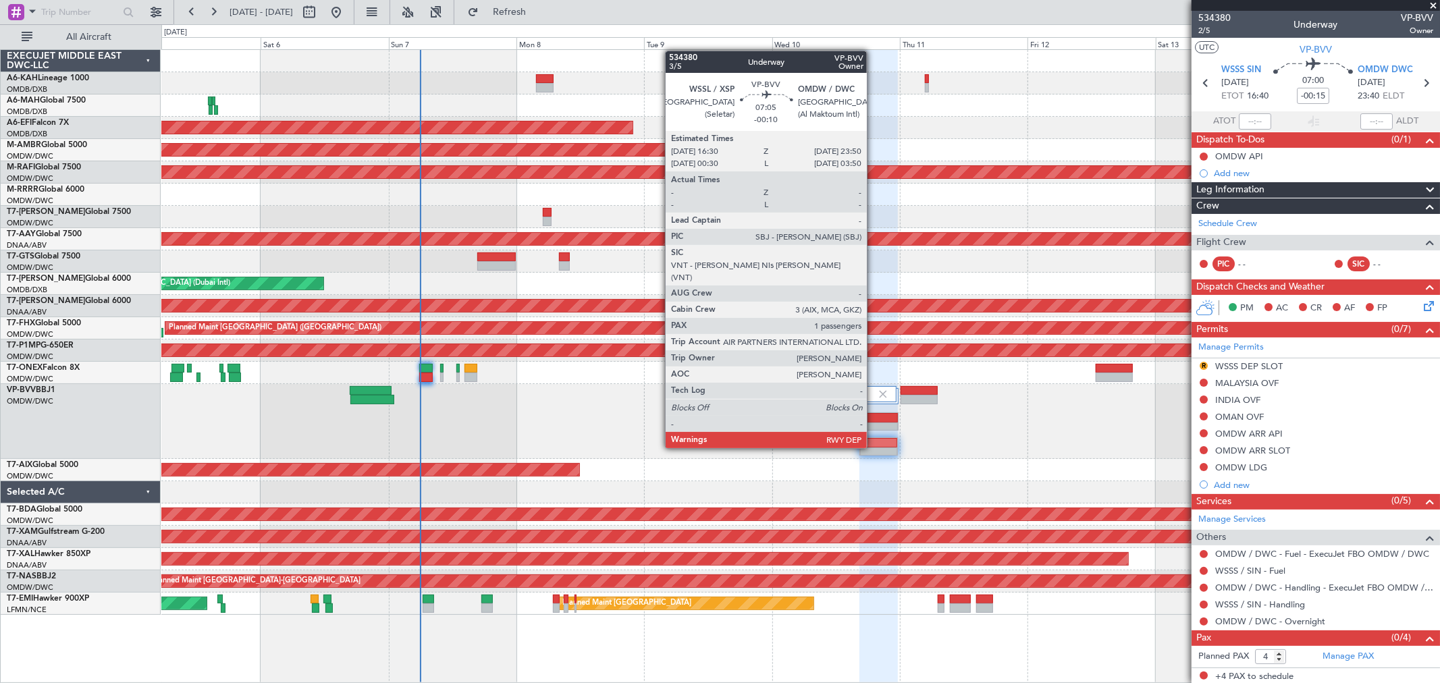
click at [873, 423] on div at bounding box center [879, 427] width 38 height 9
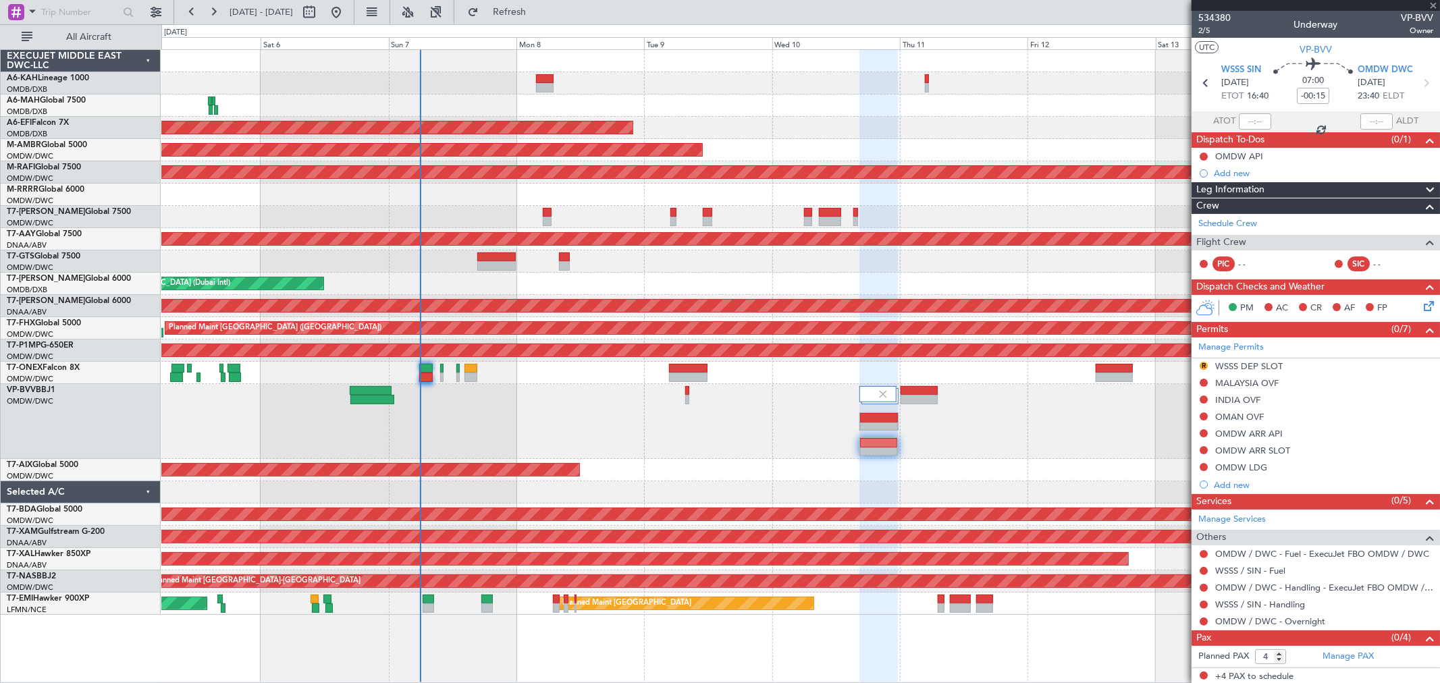
type input "-00:10"
type input "1"
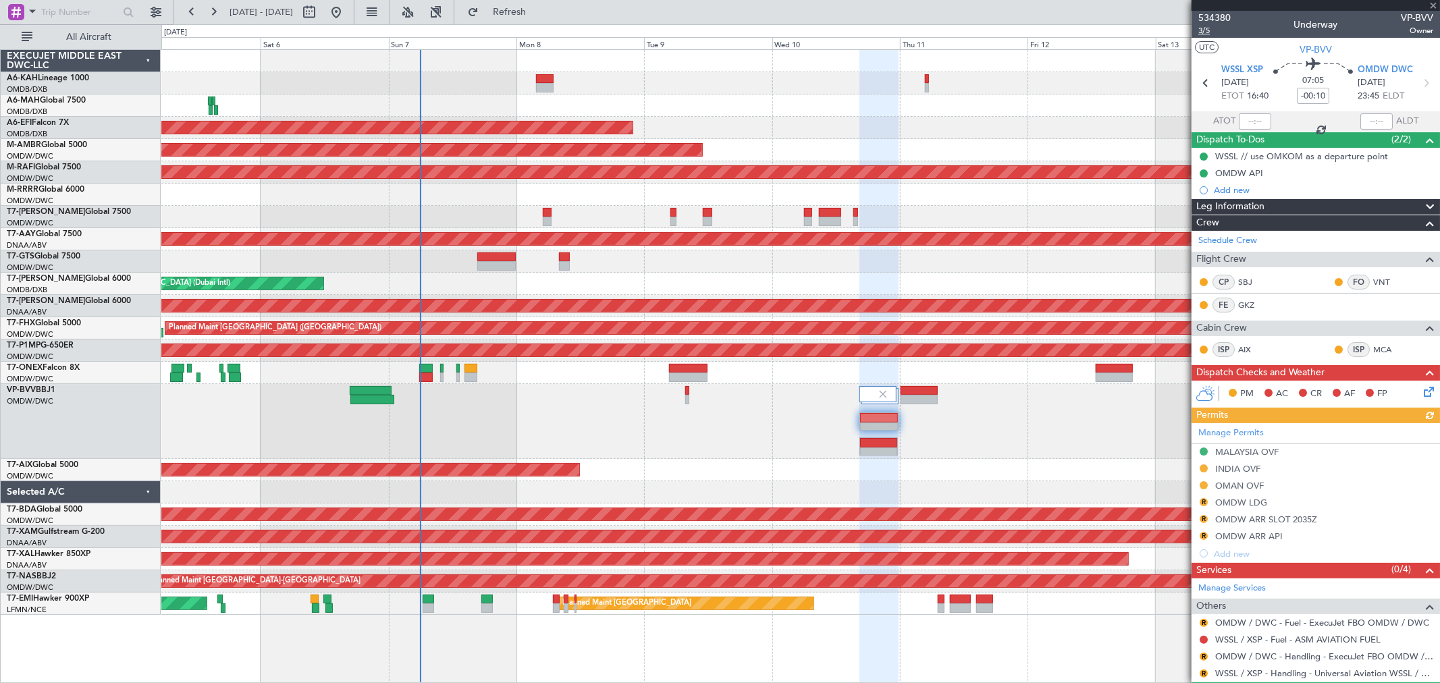
click at [1208, 30] on span "3/5" at bounding box center [1214, 30] width 32 height 11
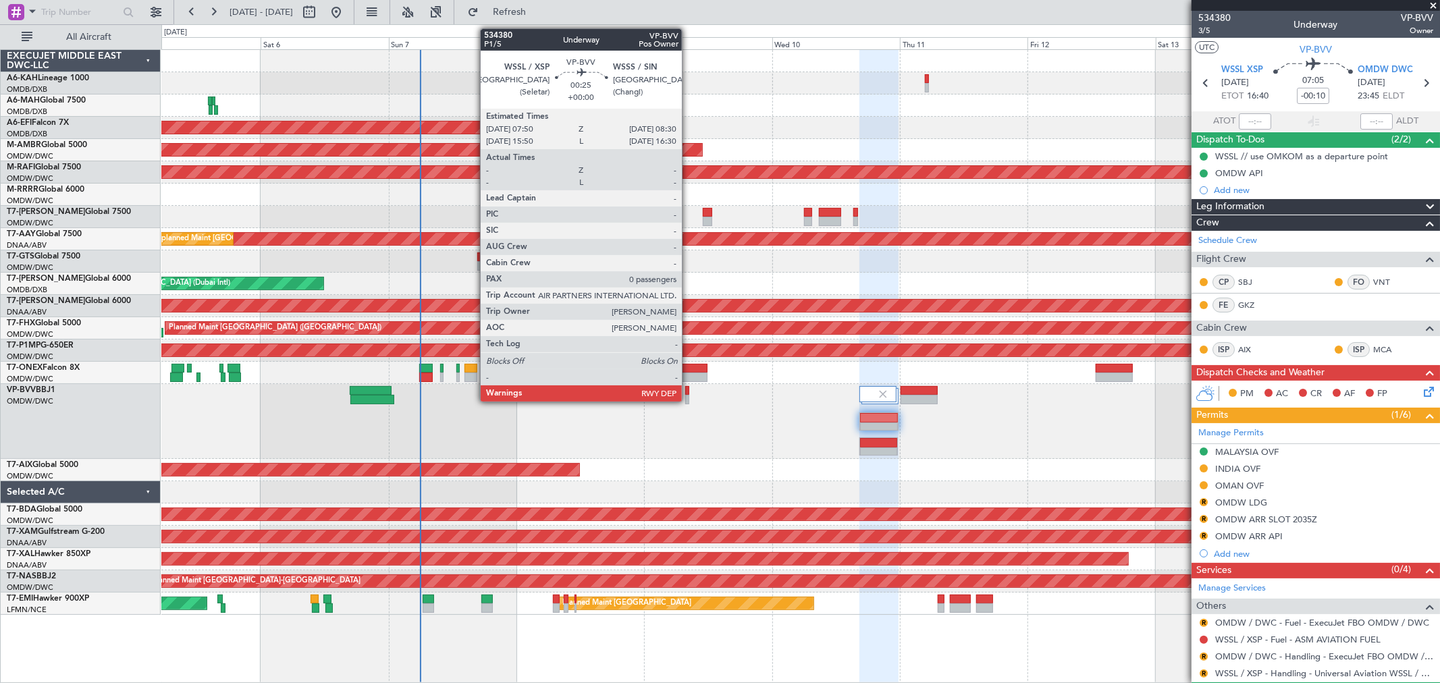
click at [688, 398] on div at bounding box center [687, 399] width 4 height 9
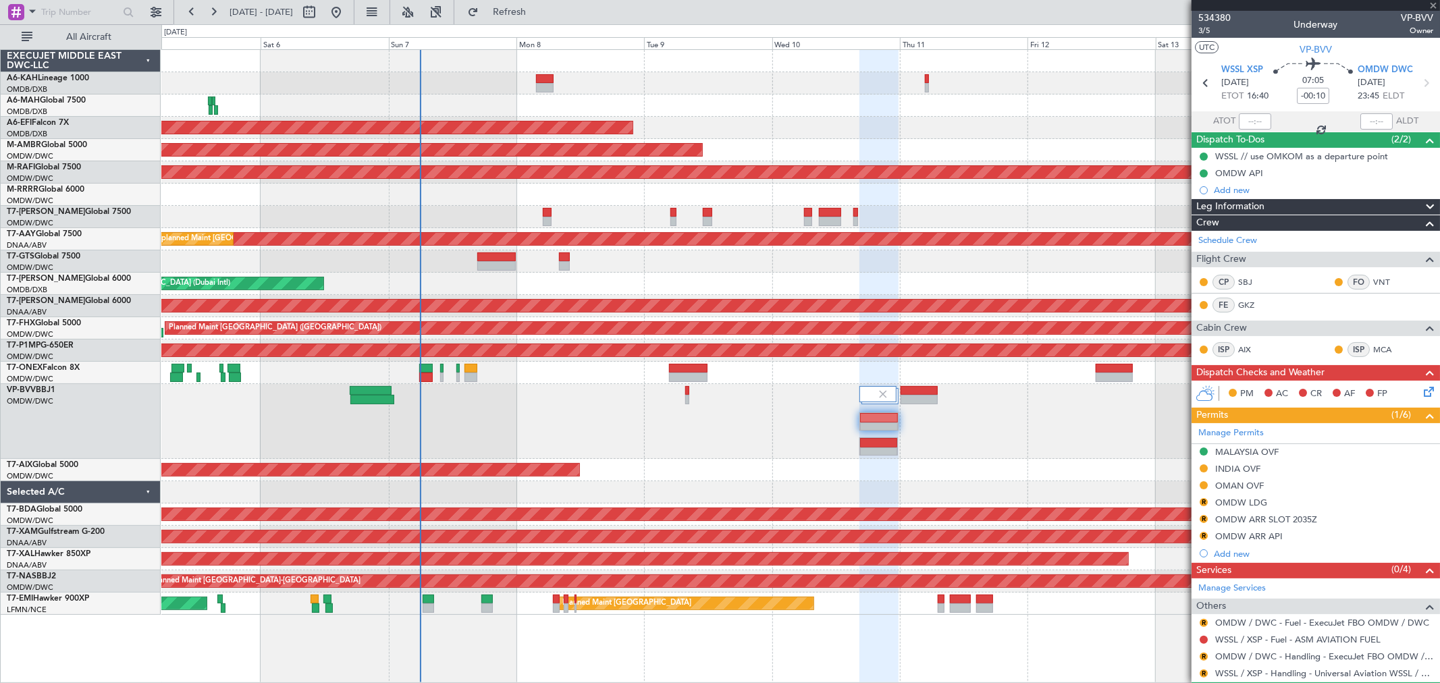
type input "0"
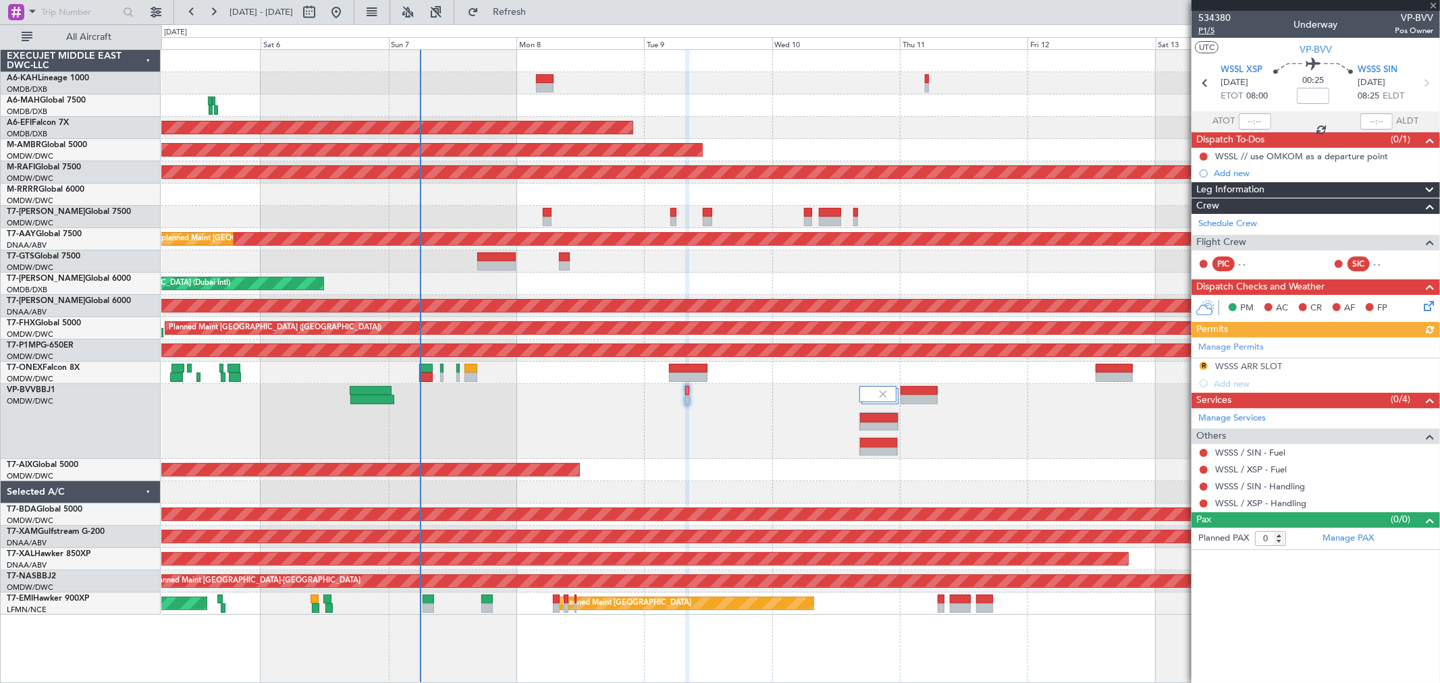
click at [1206, 29] on span "P1/5" at bounding box center [1214, 30] width 32 height 11
click at [542, 5] on button "Refresh" at bounding box center [501, 12] width 81 height 22
click at [1199, 364] on button "R" at bounding box center [1203, 366] width 8 height 8
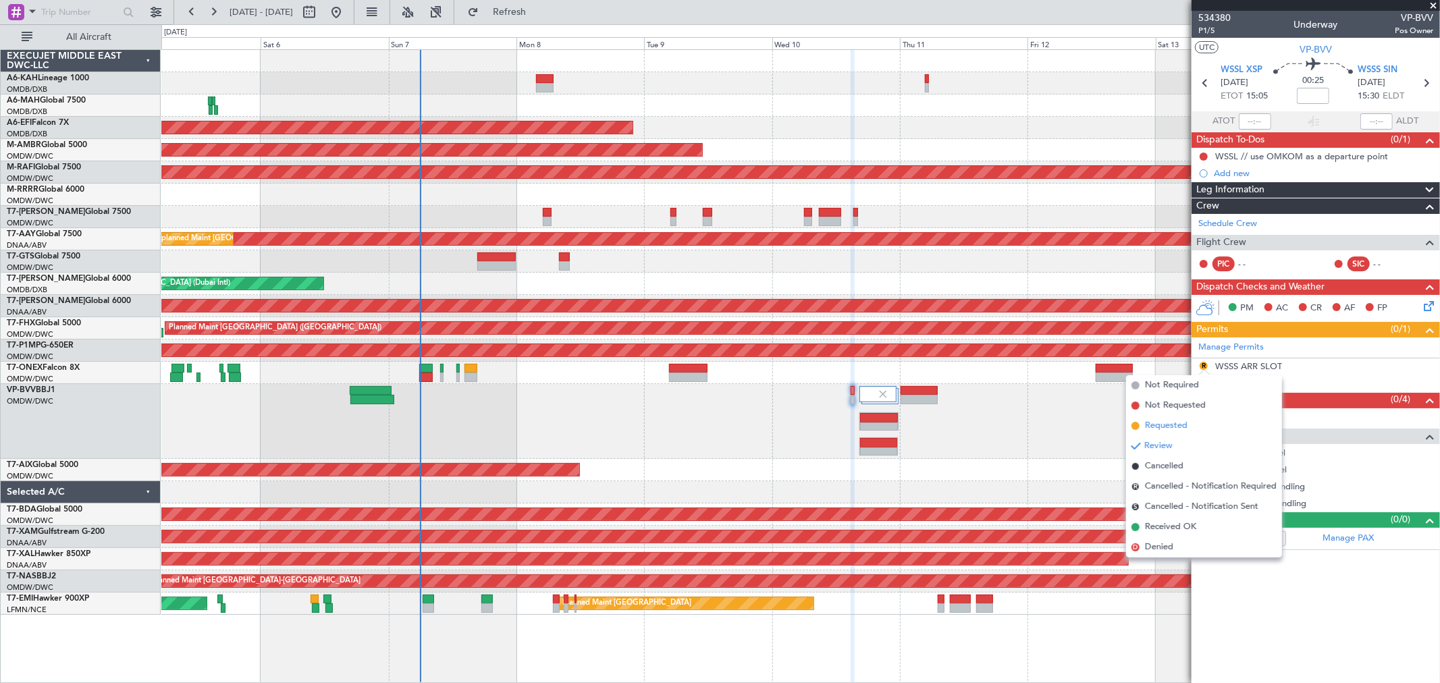
click at [1161, 419] on span "Requested" at bounding box center [1166, 425] width 43 height 13
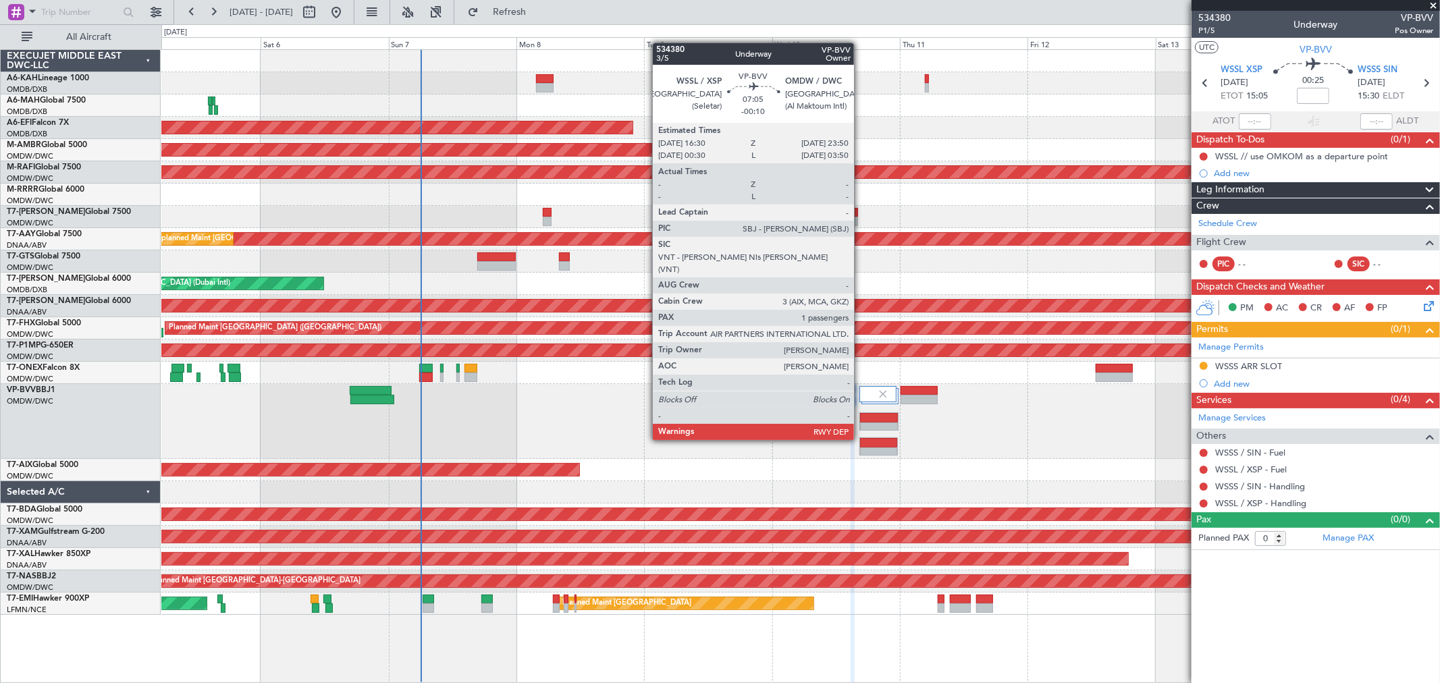
click at [861, 414] on div at bounding box center [879, 417] width 38 height 9
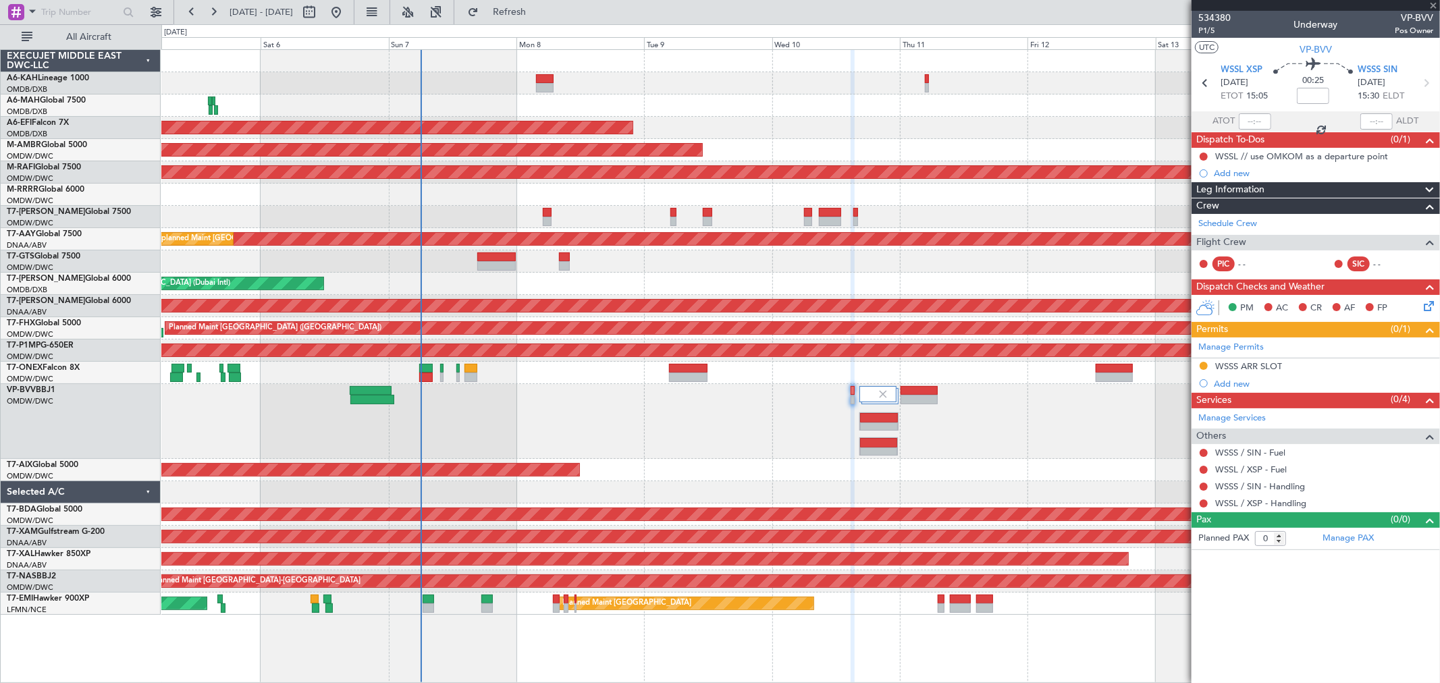
type input "-00:10"
type input "1"
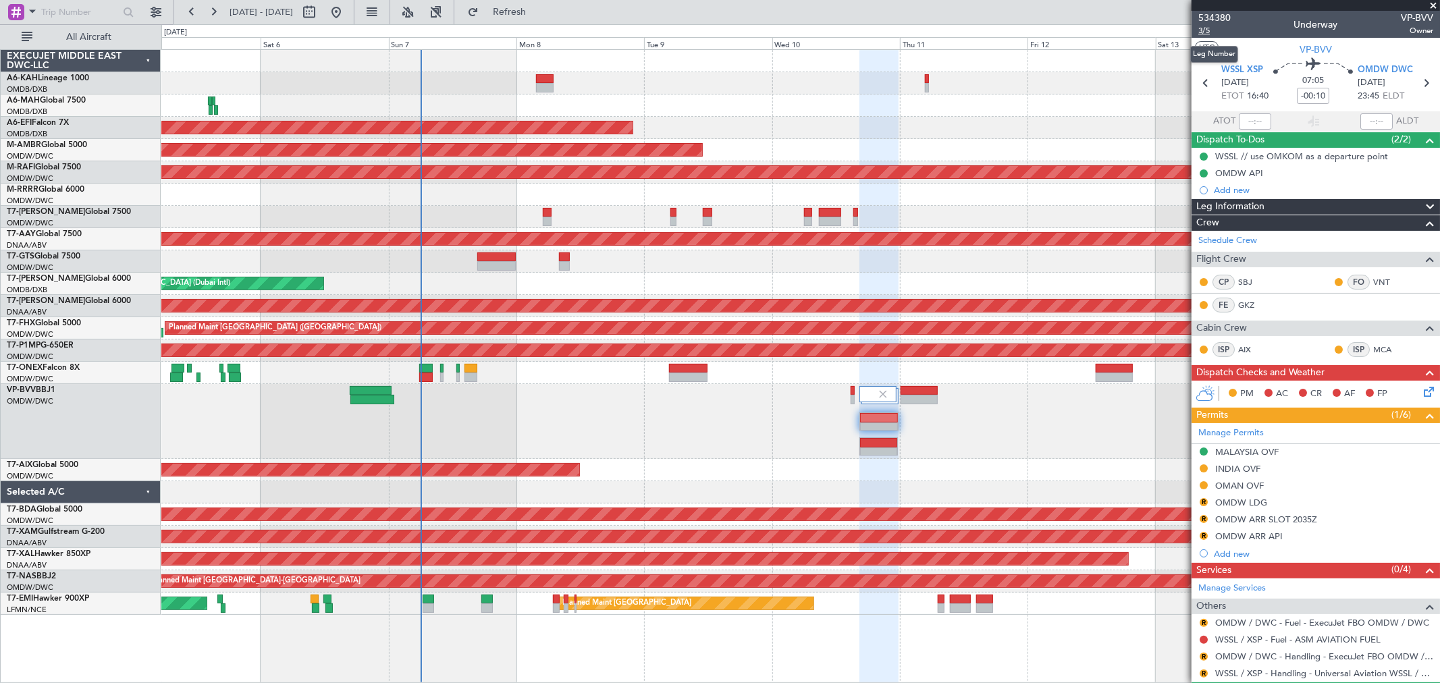
click at [1212, 32] on span "3/5" at bounding box center [1214, 30] width 32 height 11
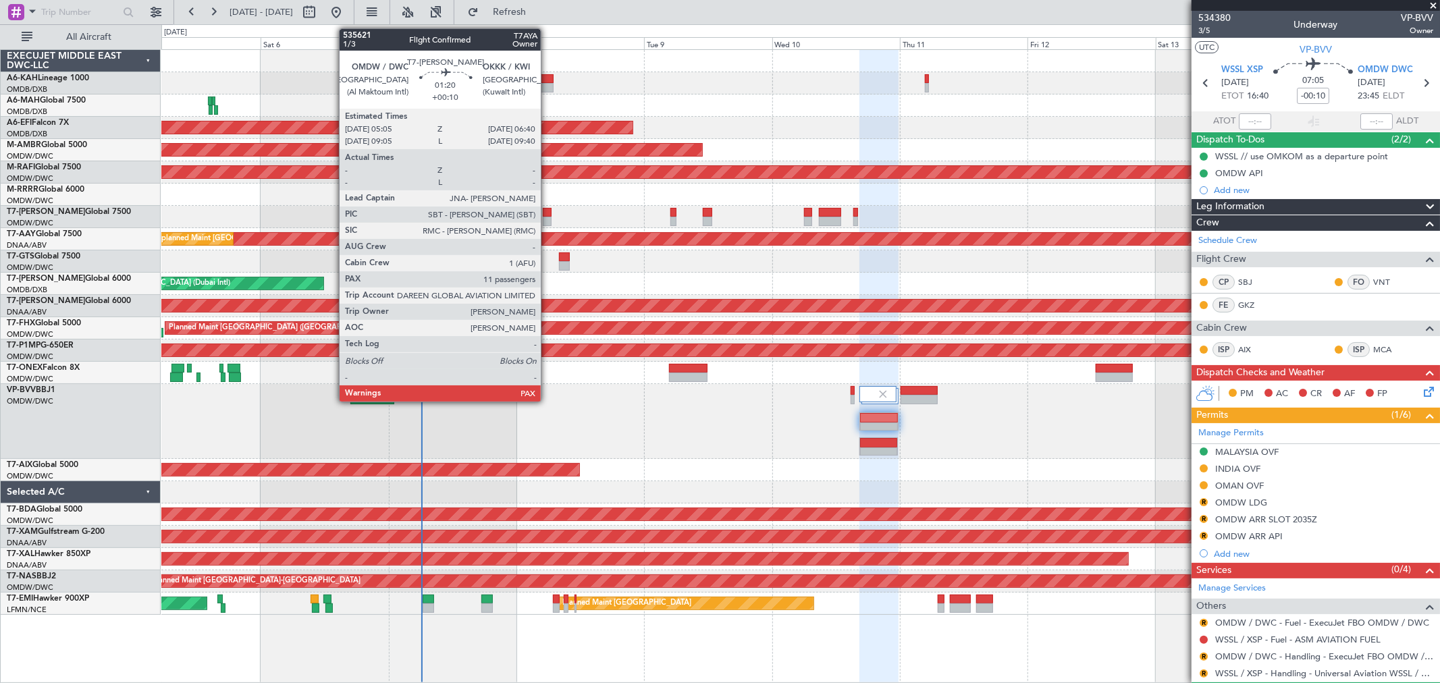
click at [547, 211] on div at bounding box center [547, 212] width 9 height 9
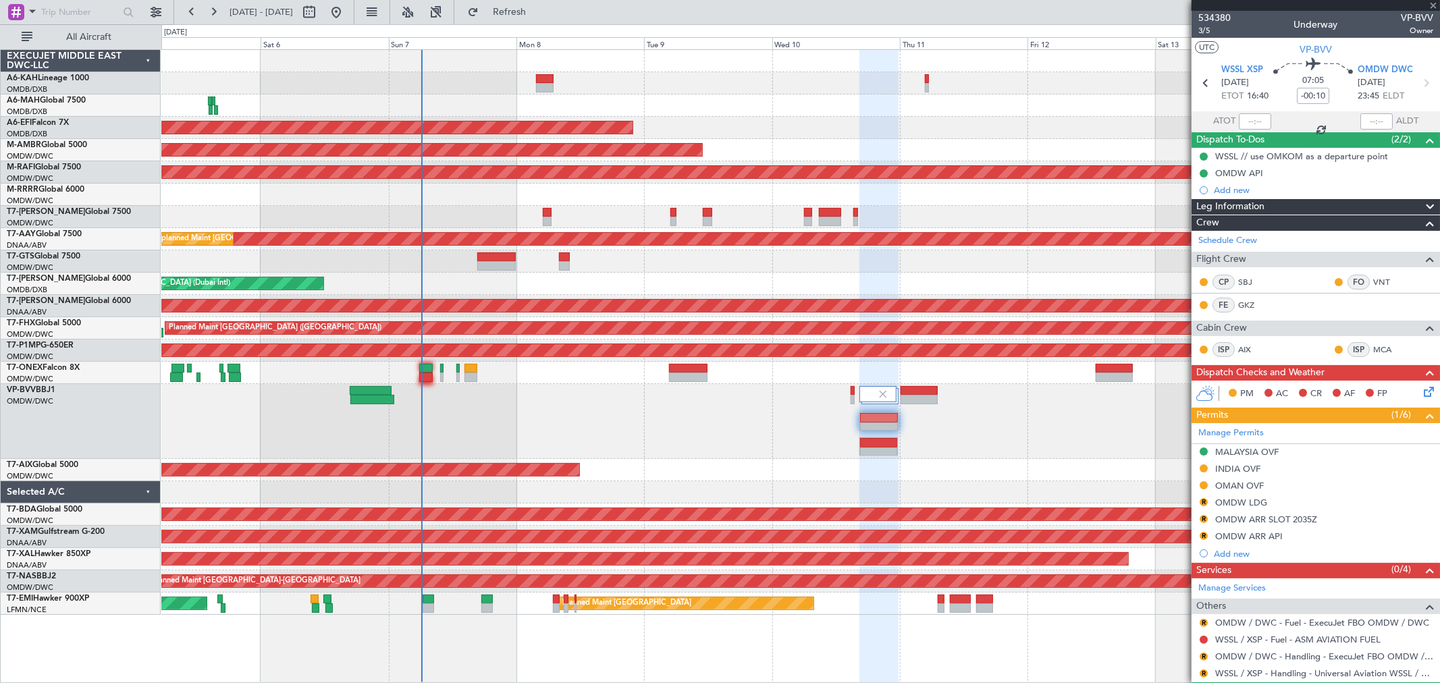
type input "+00:10"
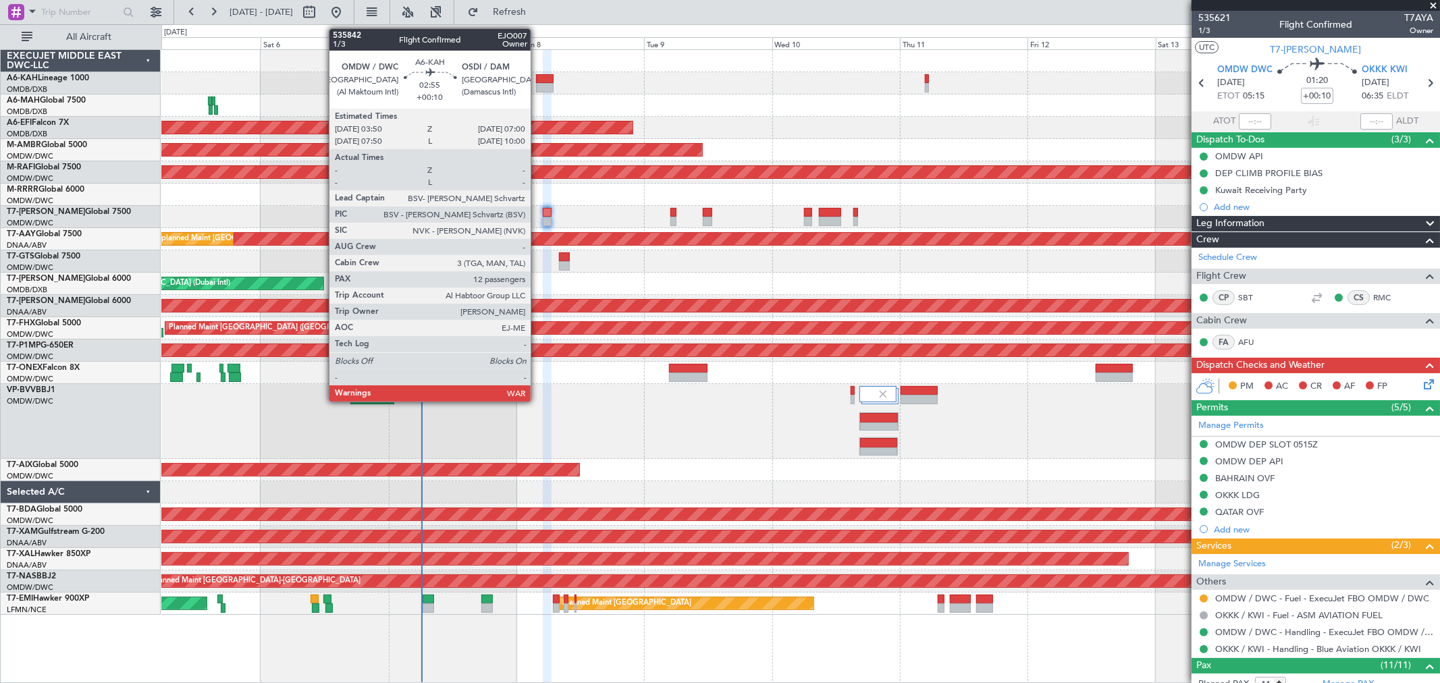
click at [537, 83] on div at bounding box center [544, 87] width 17 height 9
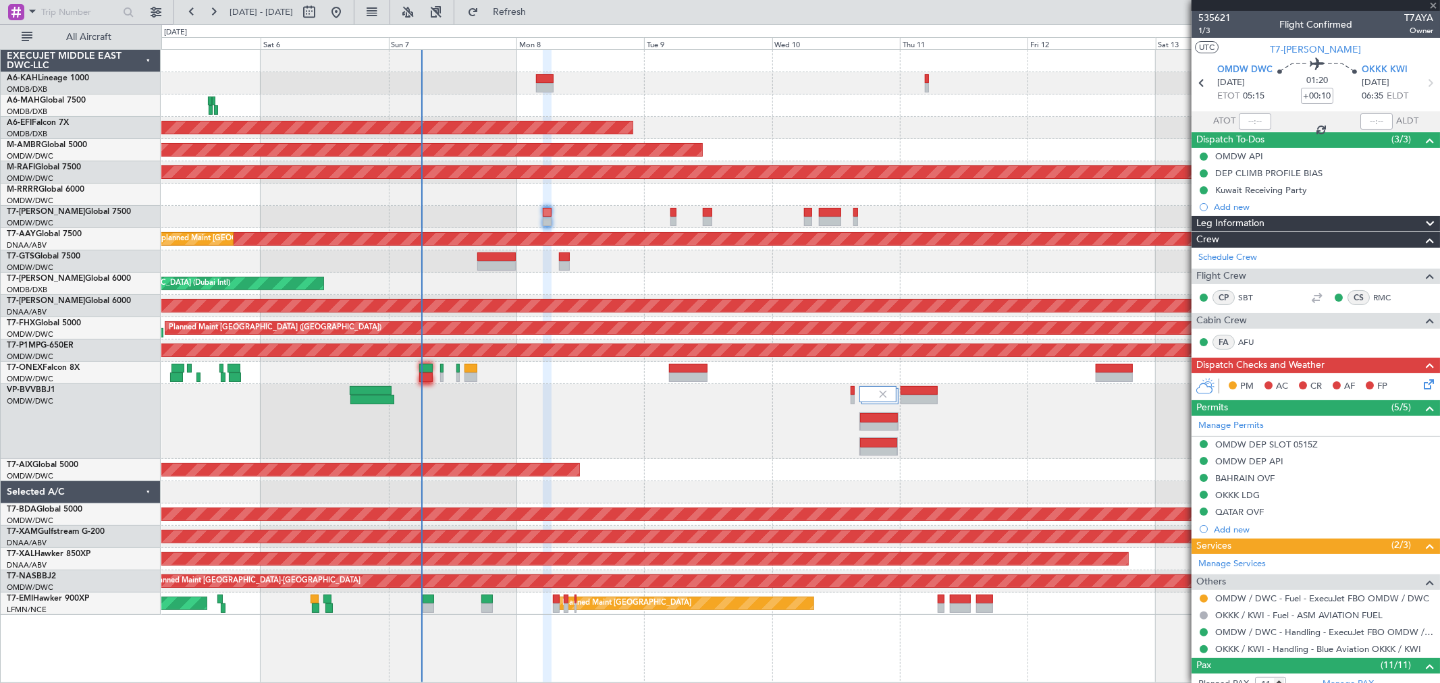
type input "12"
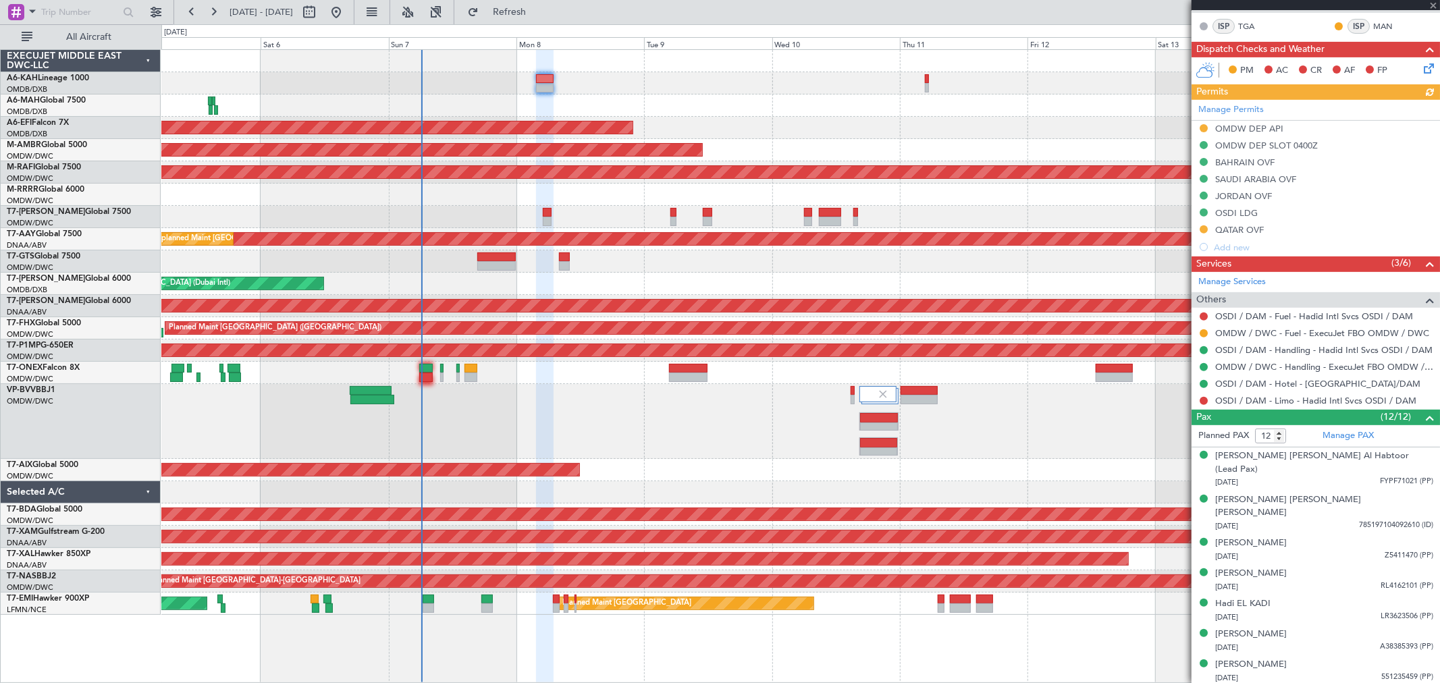
scroll to position [375, 0]
click at [1205, 313] on button at bounding box center [1203, 316] width 8 height 8
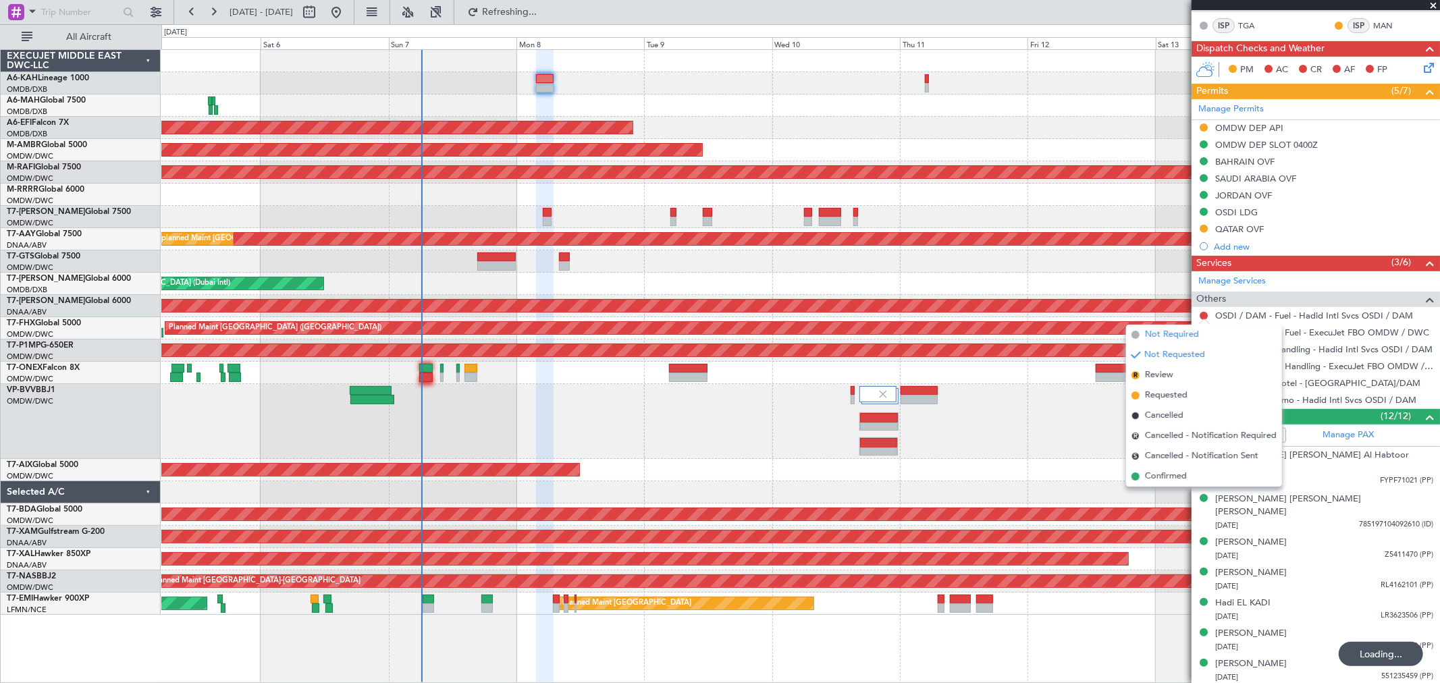
click at [1186, 329] on span "Not Required" at bounding box center [1172, 334] width 54 height 13
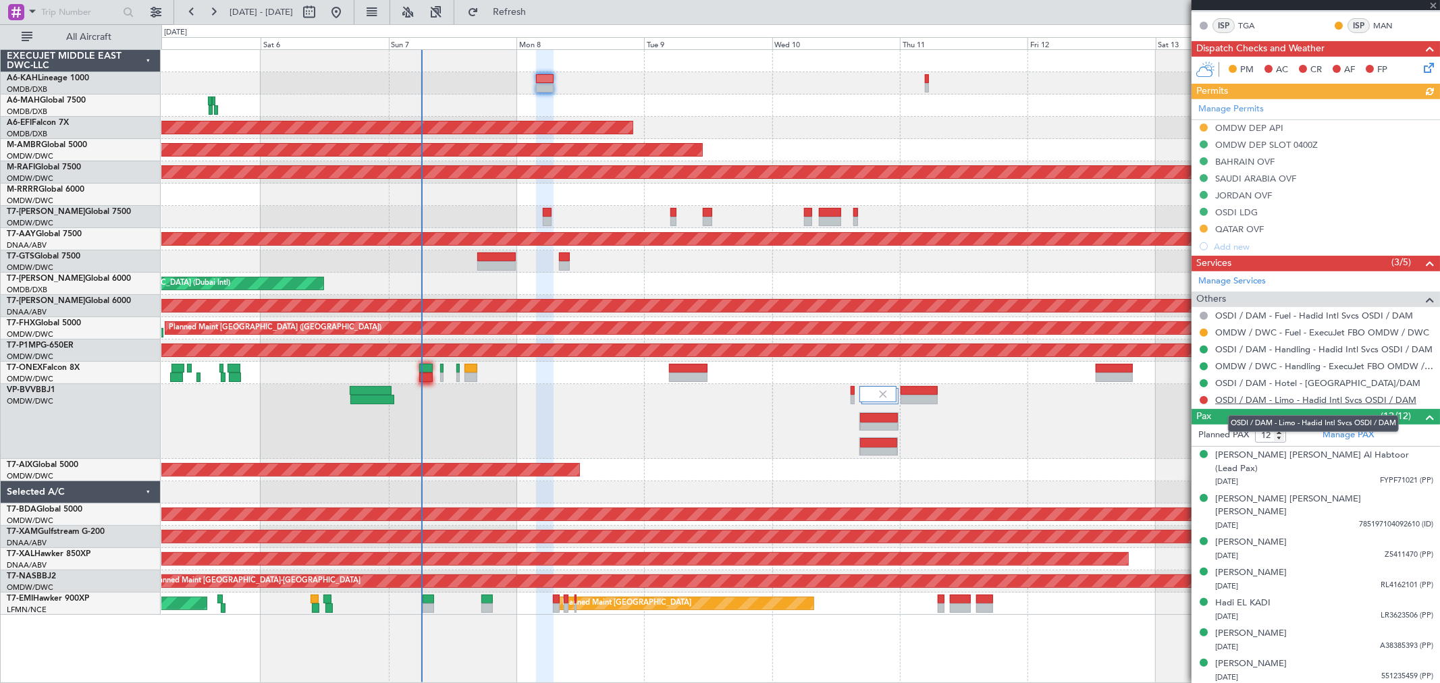
click at [1252, 402] on link "OSDI / DAM - Limo - Hadid Intl Svcs OSDI / DAM" at bounding box center [1315, 399] width 201 height 11
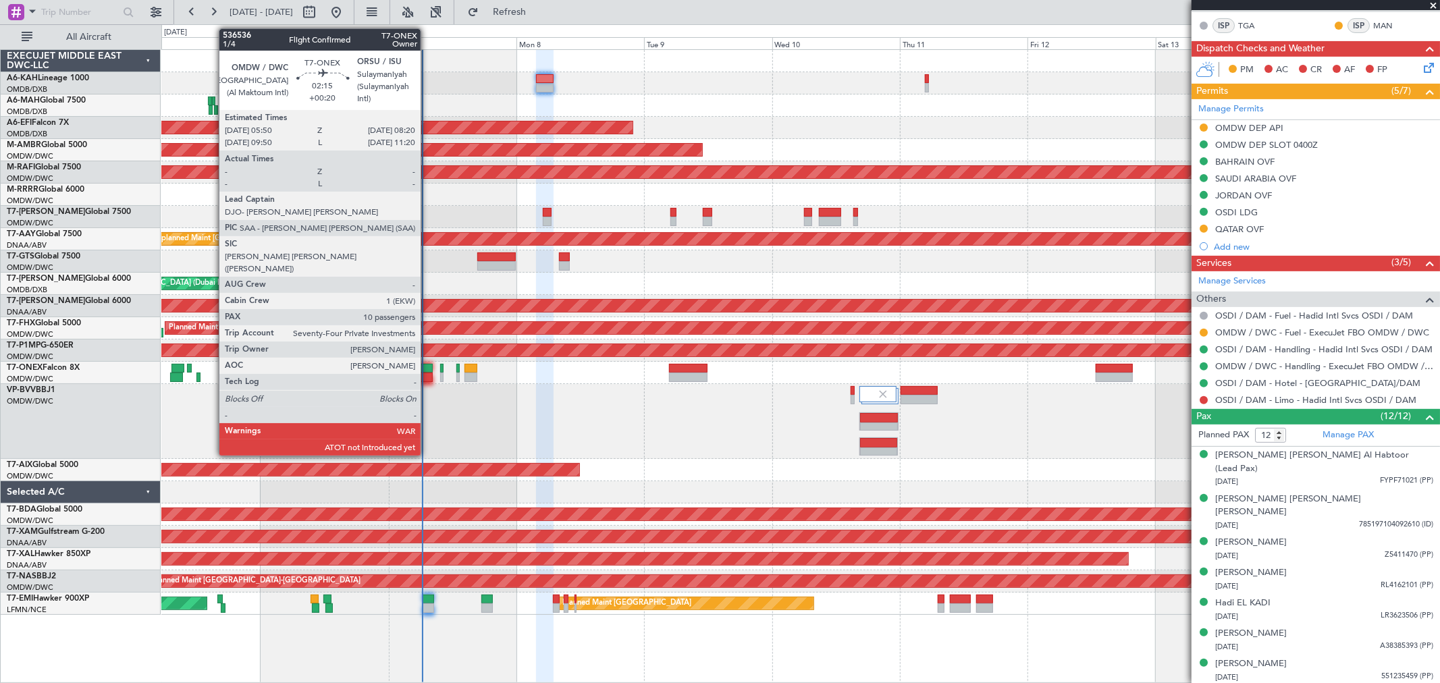
click at [427, 374] on div at bounding box center [425, 377] width 13 height 9
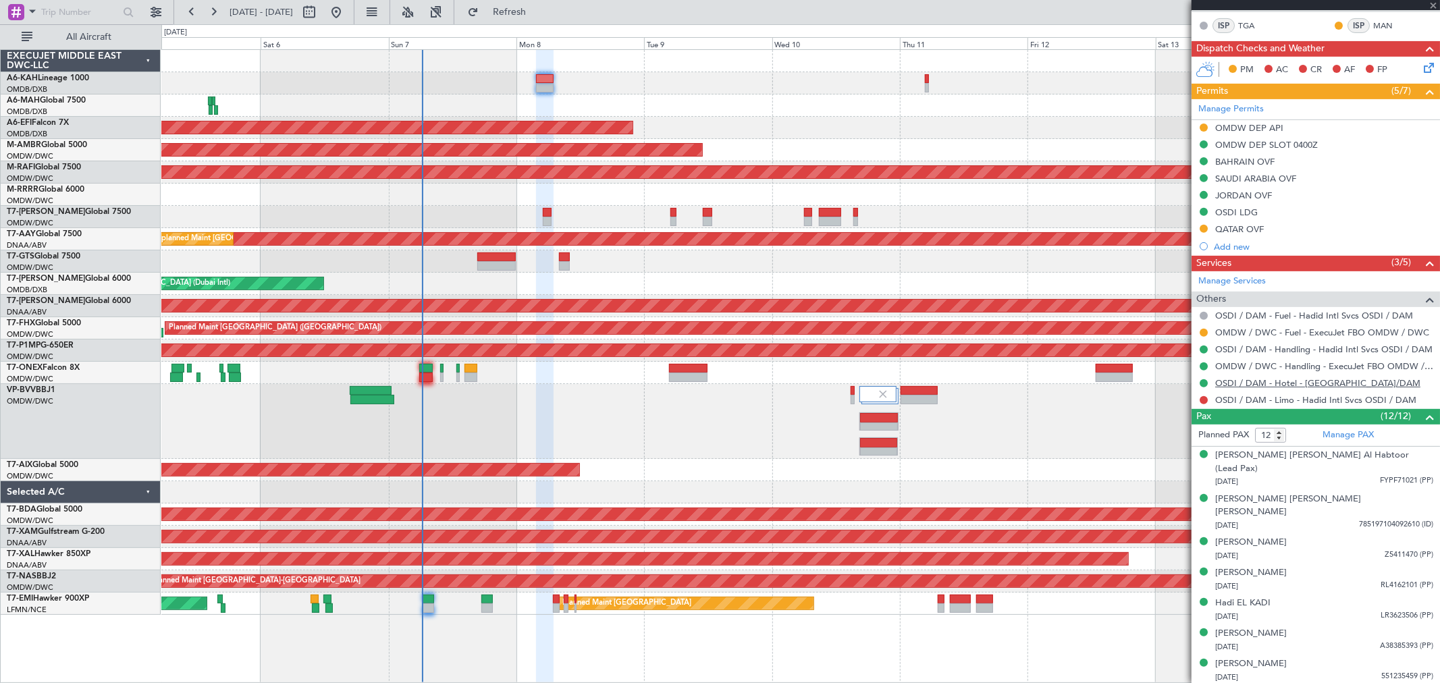
type input "+00:20"
type input "10"
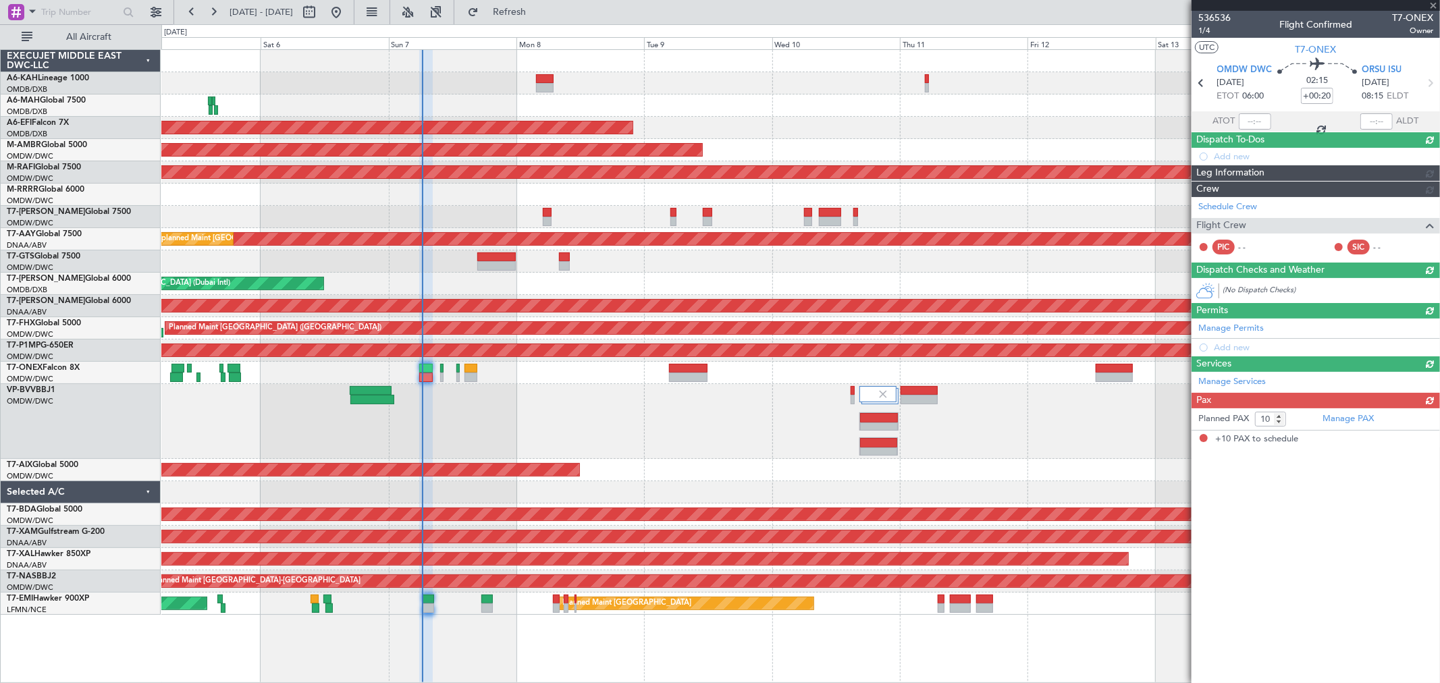
scroll to position [0, 0]
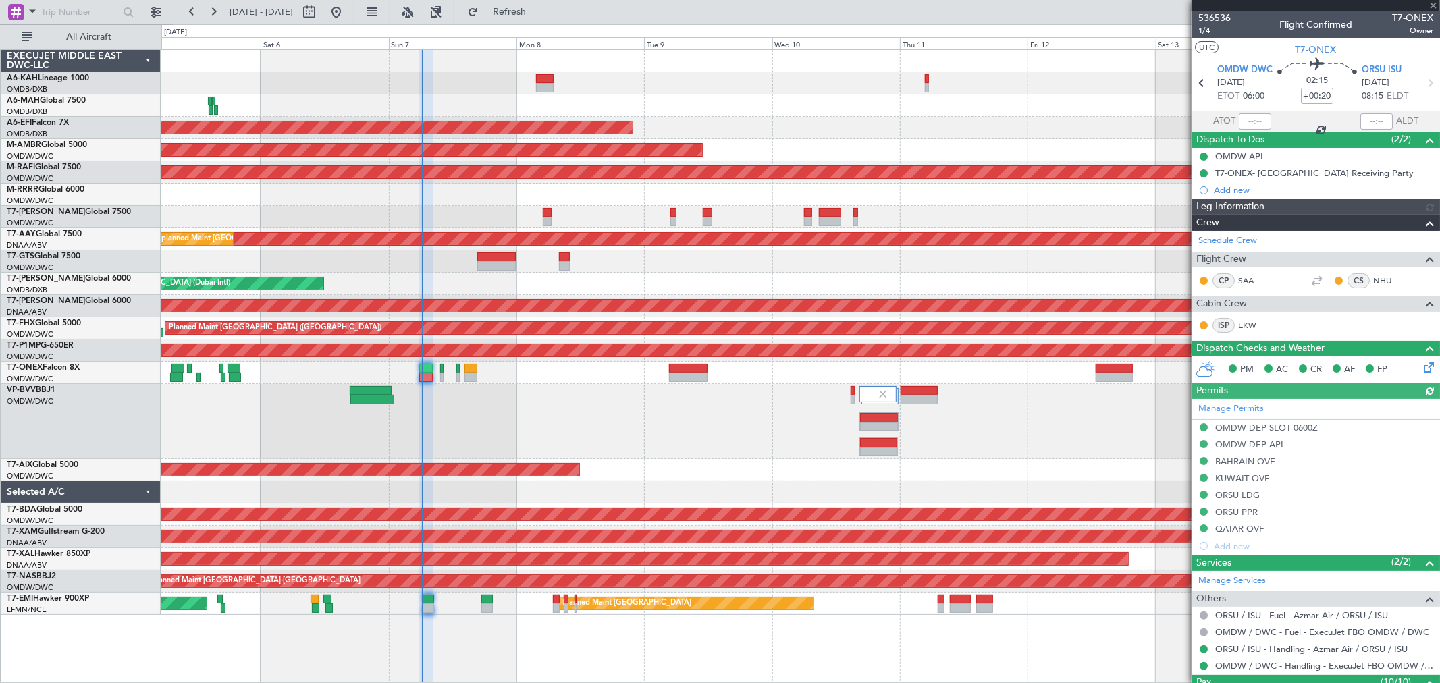
type input "[PERSON_NAME] (ANI)"
type input "7225"
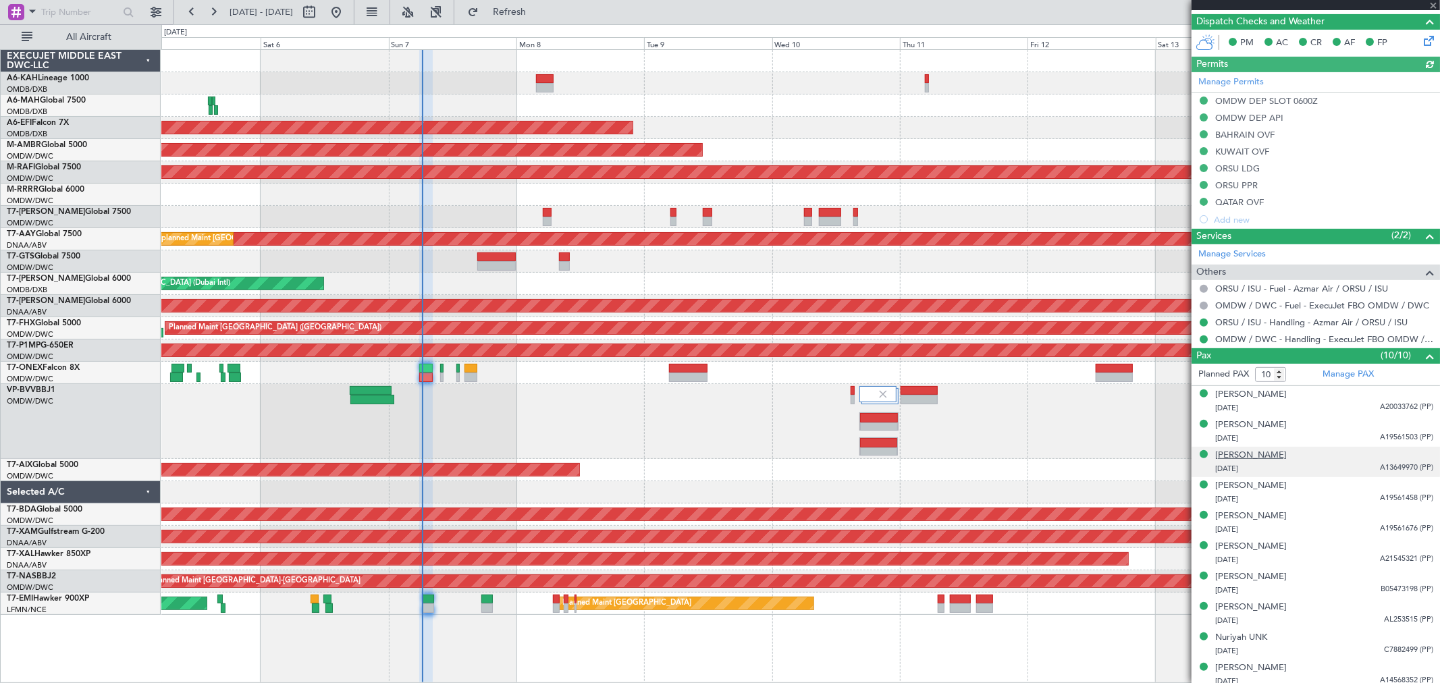
scroll to position [333, 0]
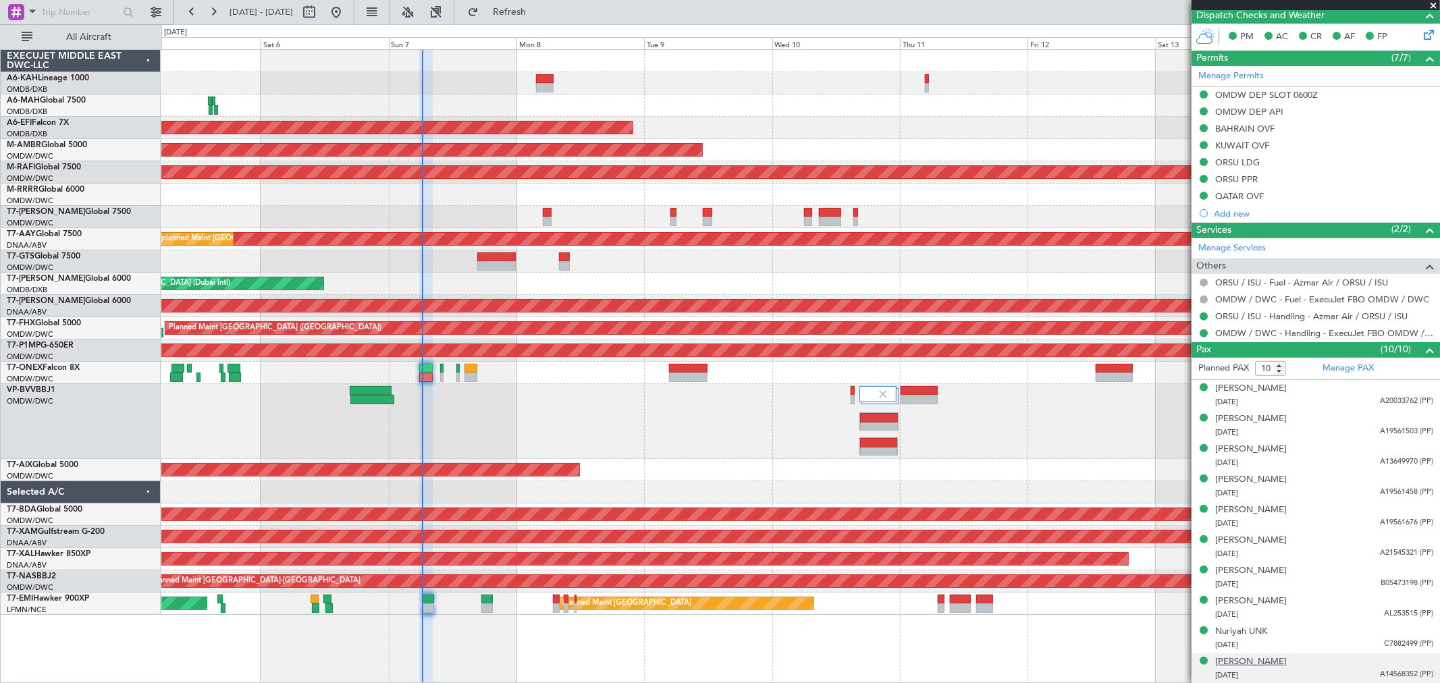
click at [1246, 658] on div "[PERSON_NAME]" at bounding box center [1251, 661] width 72 height 13
type input "[PERSON_NAME] (ANI)"
type input "7225"
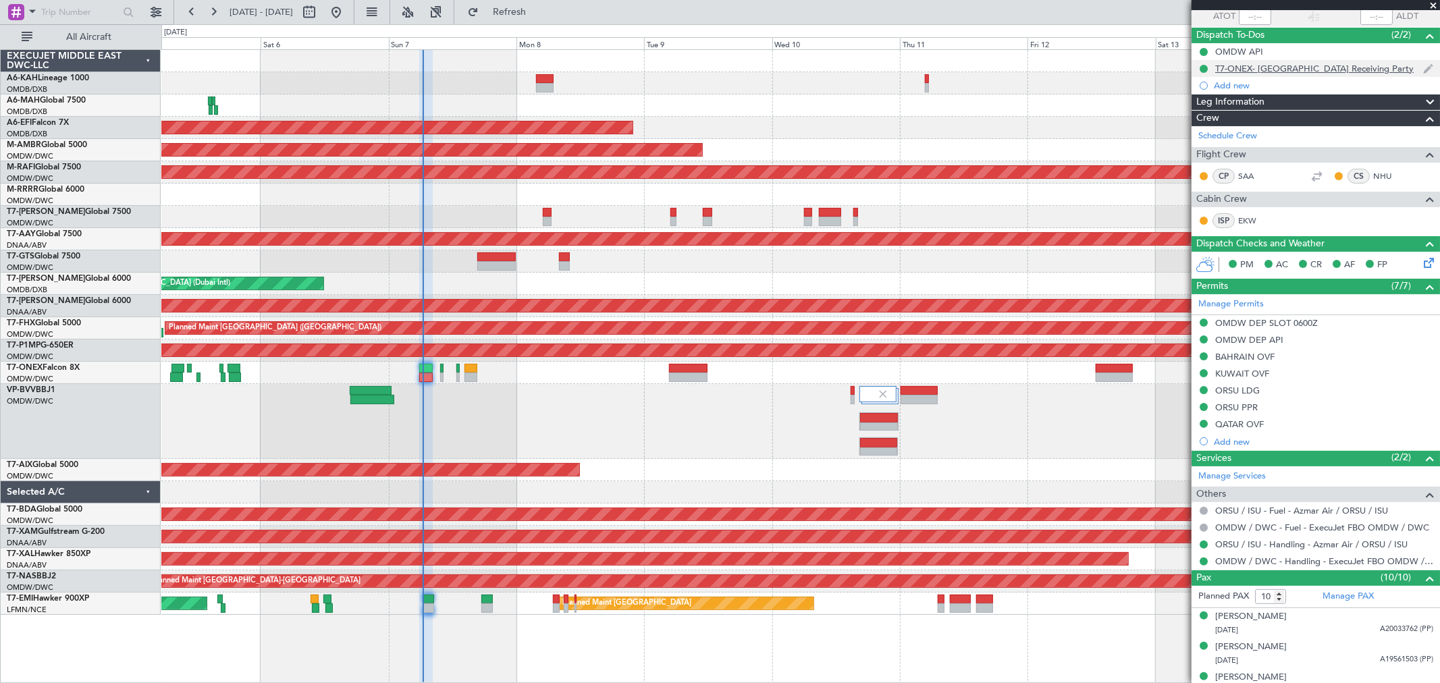
scroll to position [32, 0]
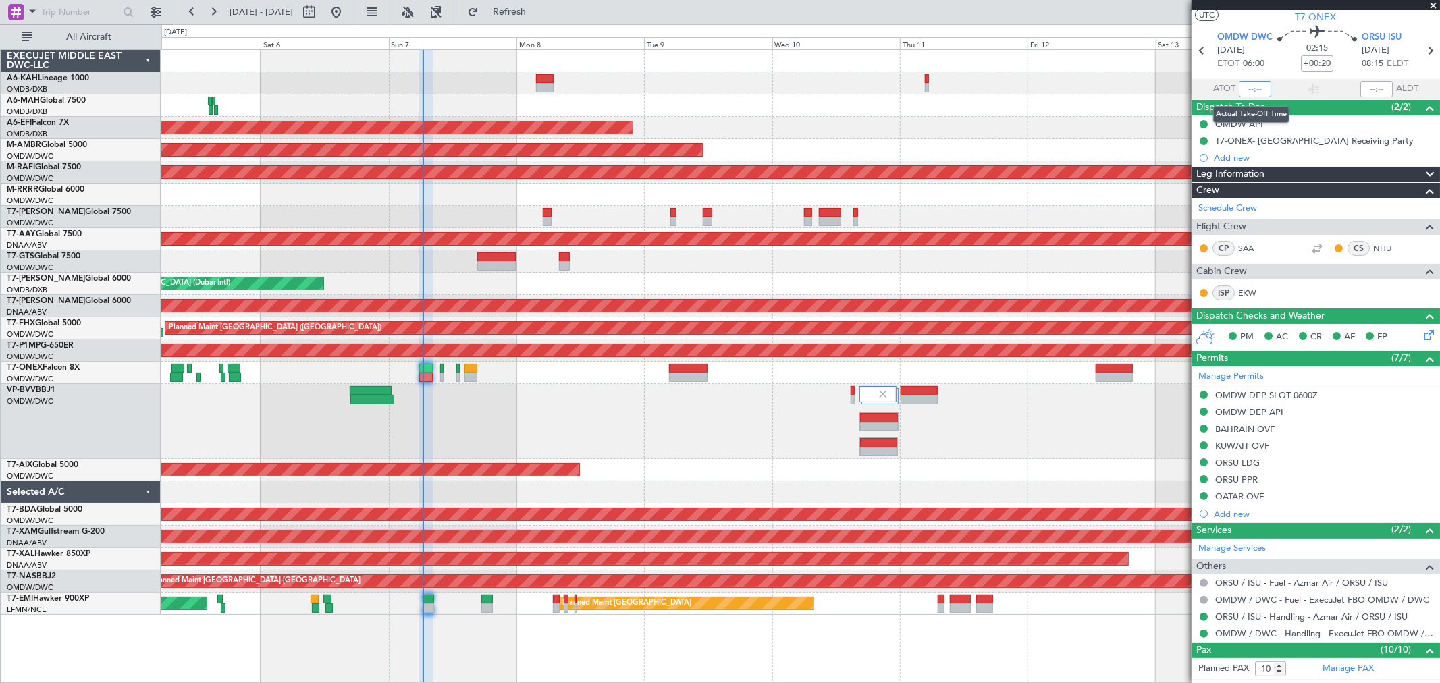
click at [1250, 85] on input "text" at bounding box center [1255, 89] width 32 height 16
type input "06:24"
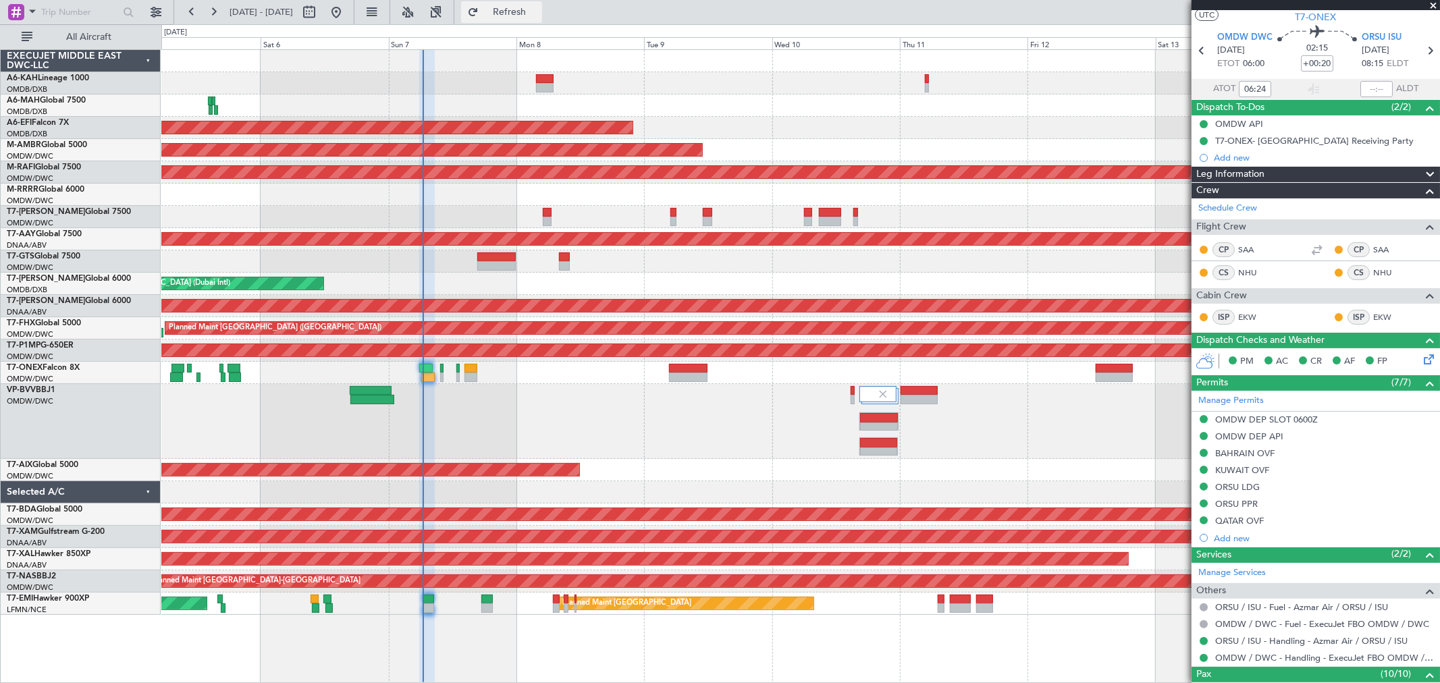
type input "[PERSON_NAME] (ANI)"
type input "7225"
click at [1274, 639] on div "OMDW / DWC - Handling - ExecuJet FBO OMDW / DWC" at bounding box center [1318, 634] width 199 height 17
click at [1266, 639] on link "ORSU / ISU - Handling - Azmar Air / ORSU / ISU" at bounding box center [1311, 640] width 192 height 11
type input "[PERSON_NAME] (ANI)"
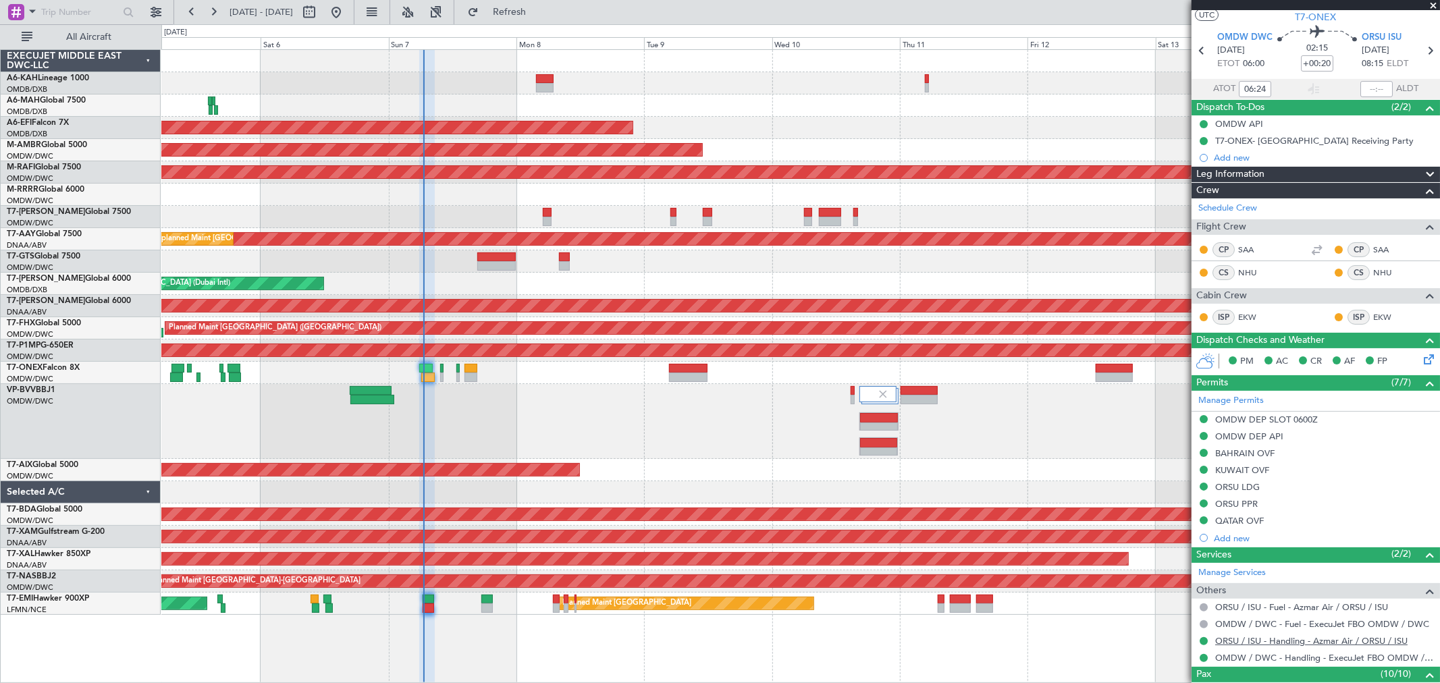
type input "7225"
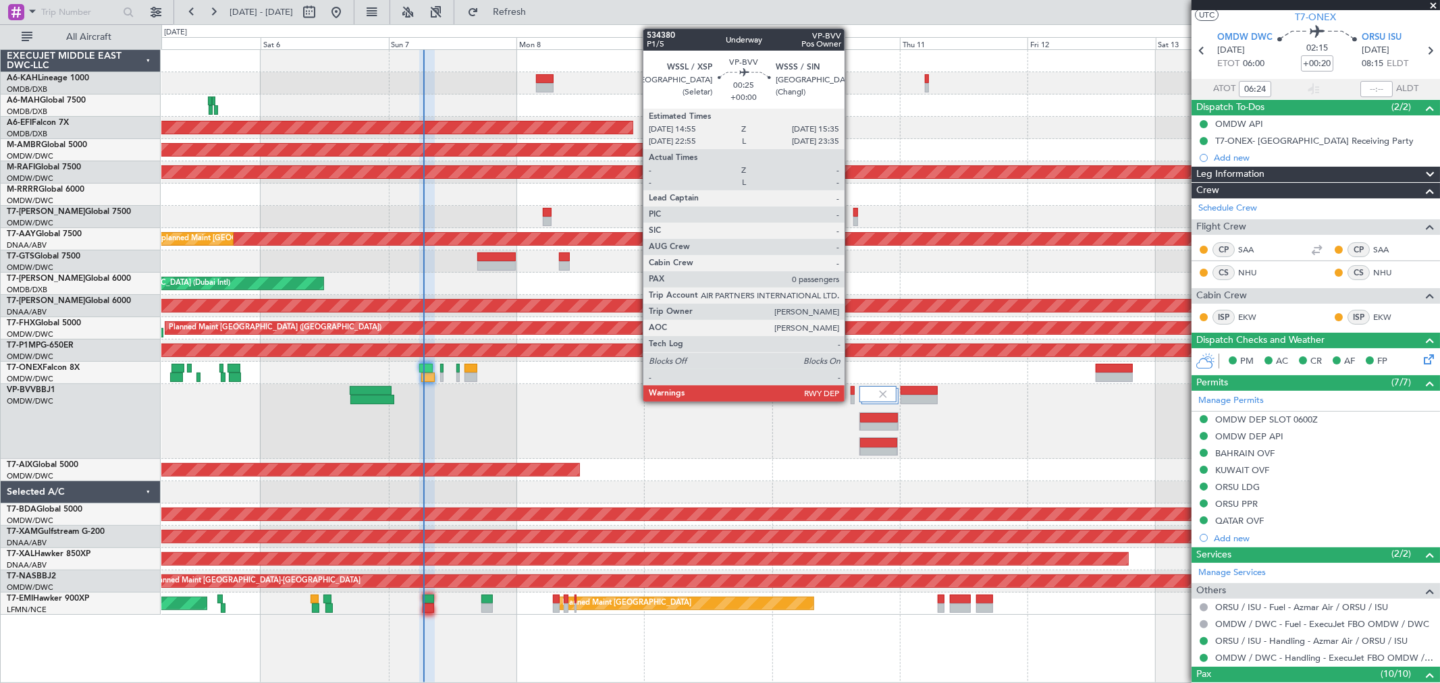
click at [852, 397] on div at bounding box center [852, 399] width 4 height 9
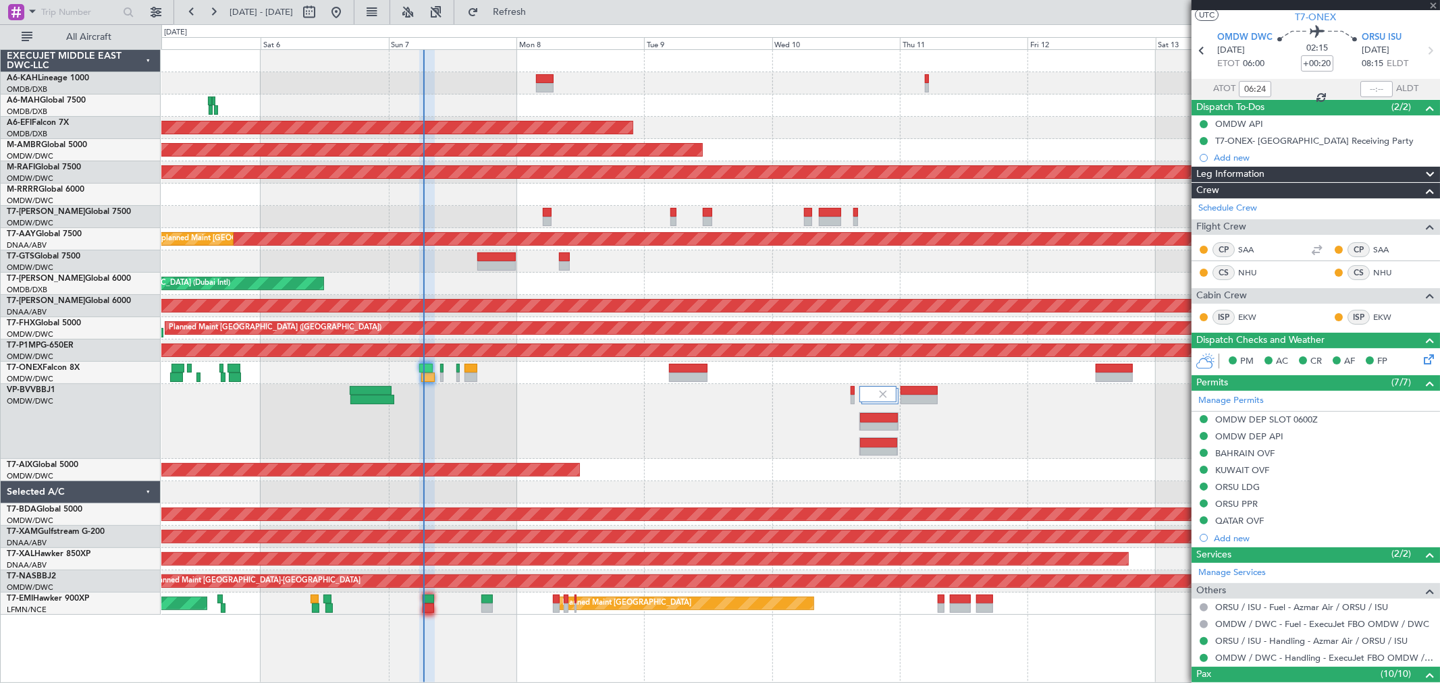
type input "0"
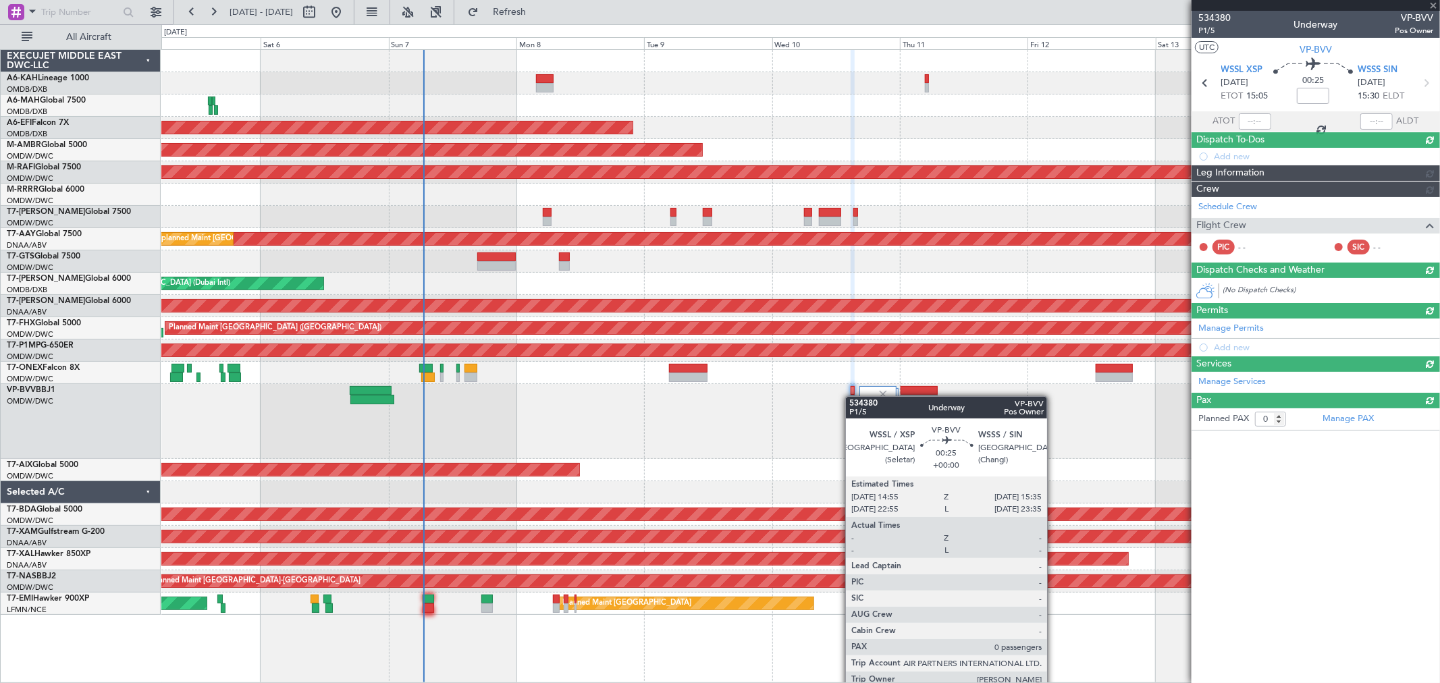
scroll to position [0, 0]
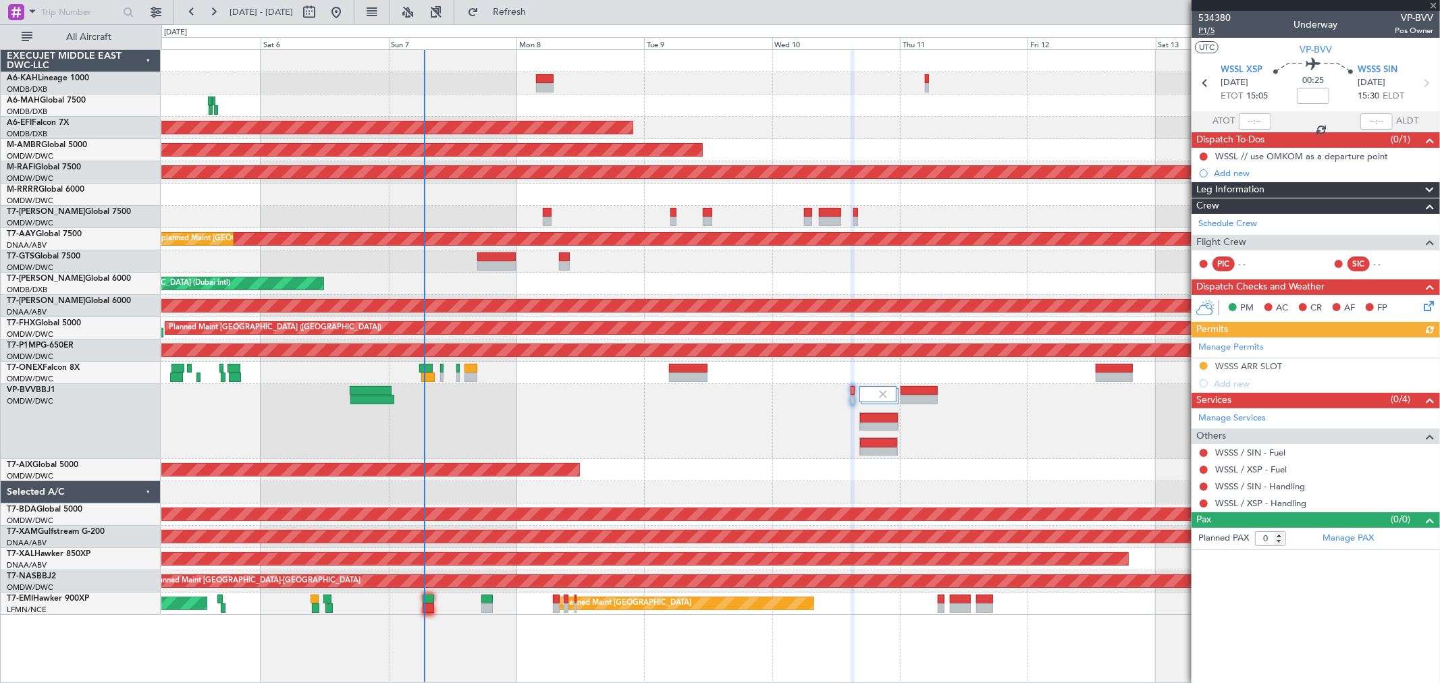
click at [1212, 31] on span "P1/5" at bounding box center [1214, 30] width 32 height 11
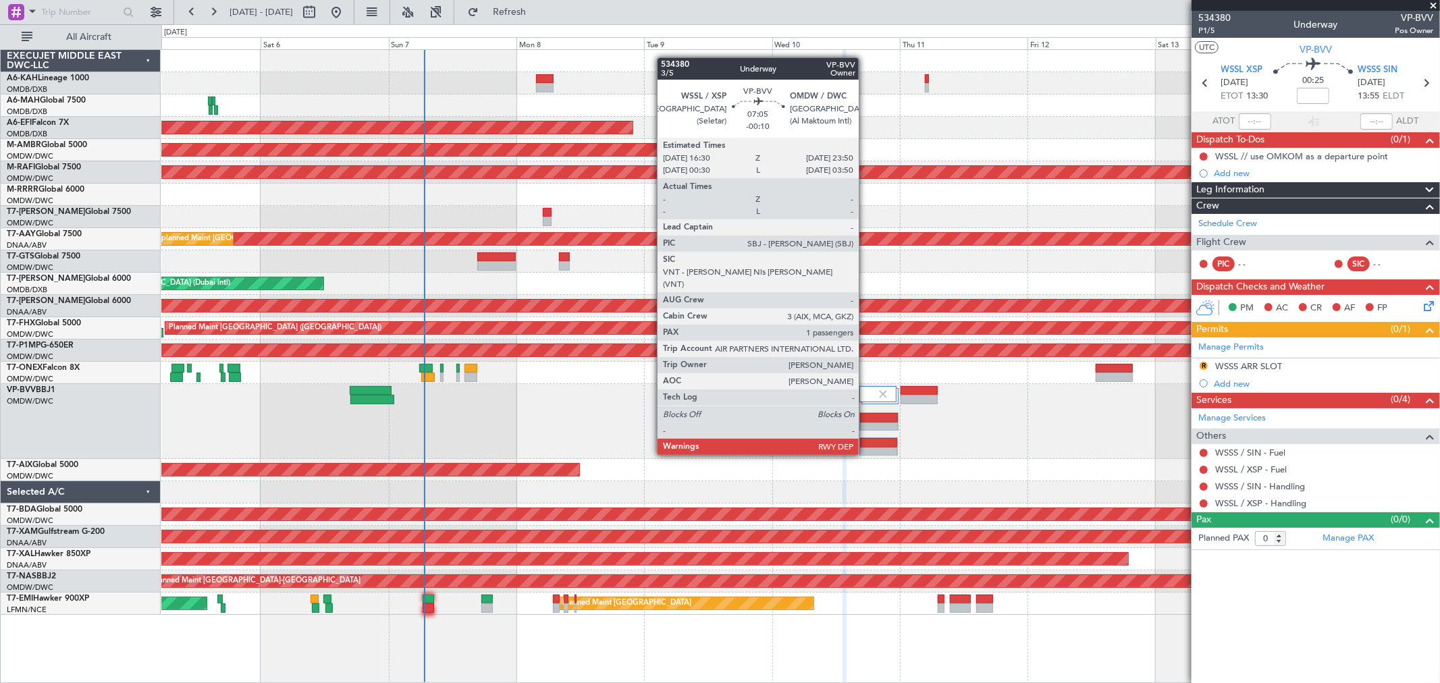
click at [865, 429] on div at bounding box center [879, 427] width 38 height 9
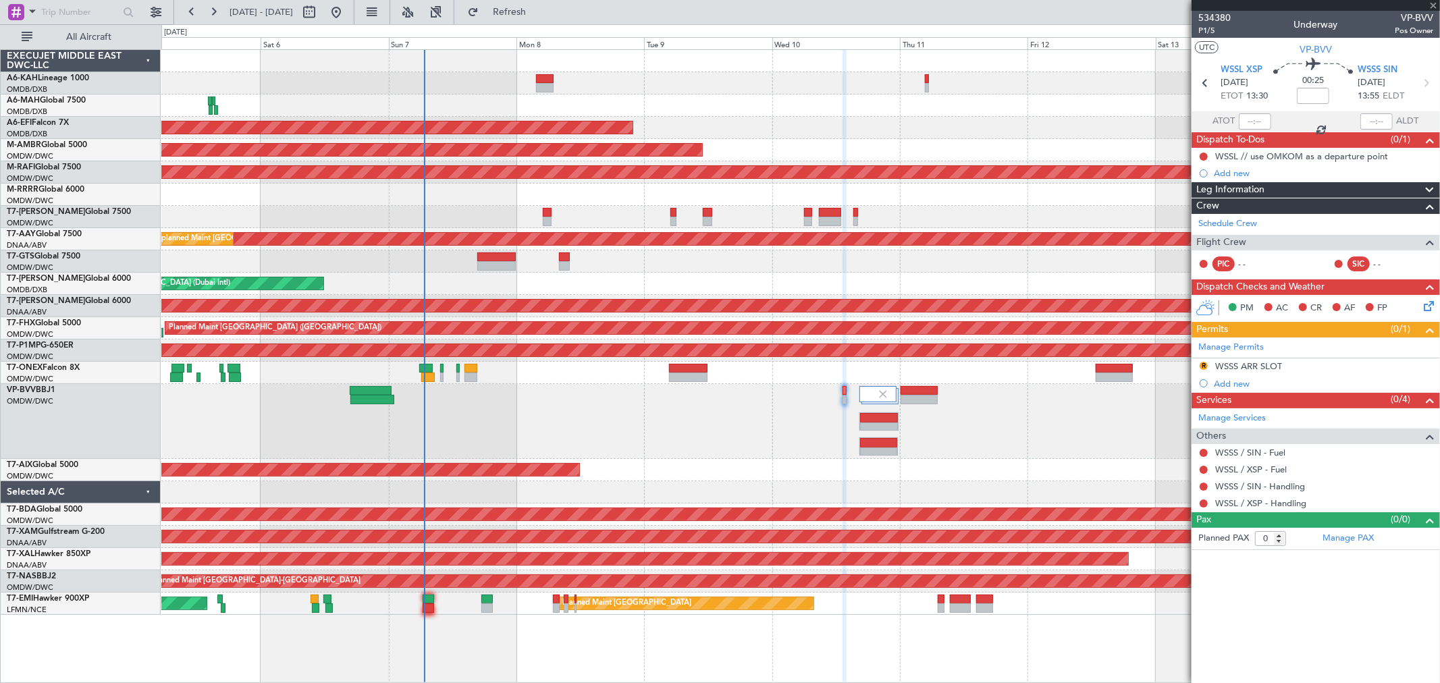
type input "-00:10"
type input "1"
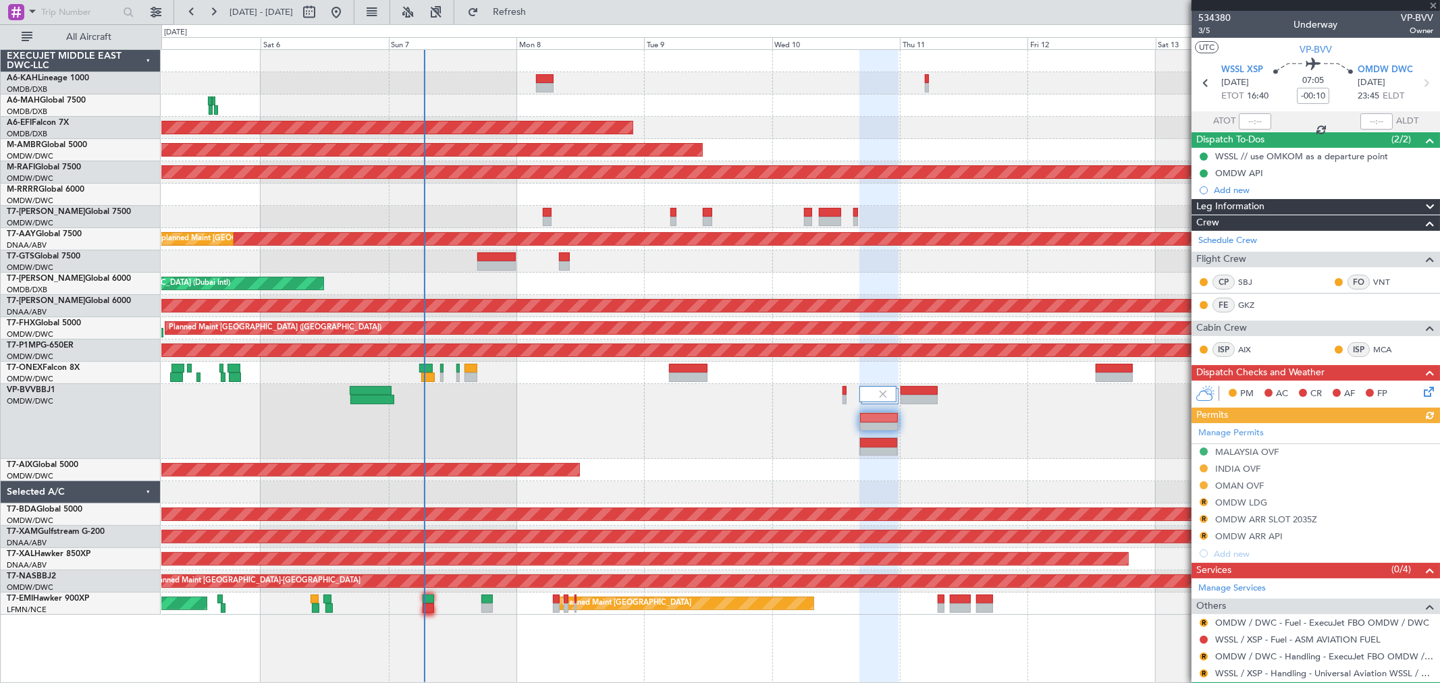
scroll to position [67, 0]
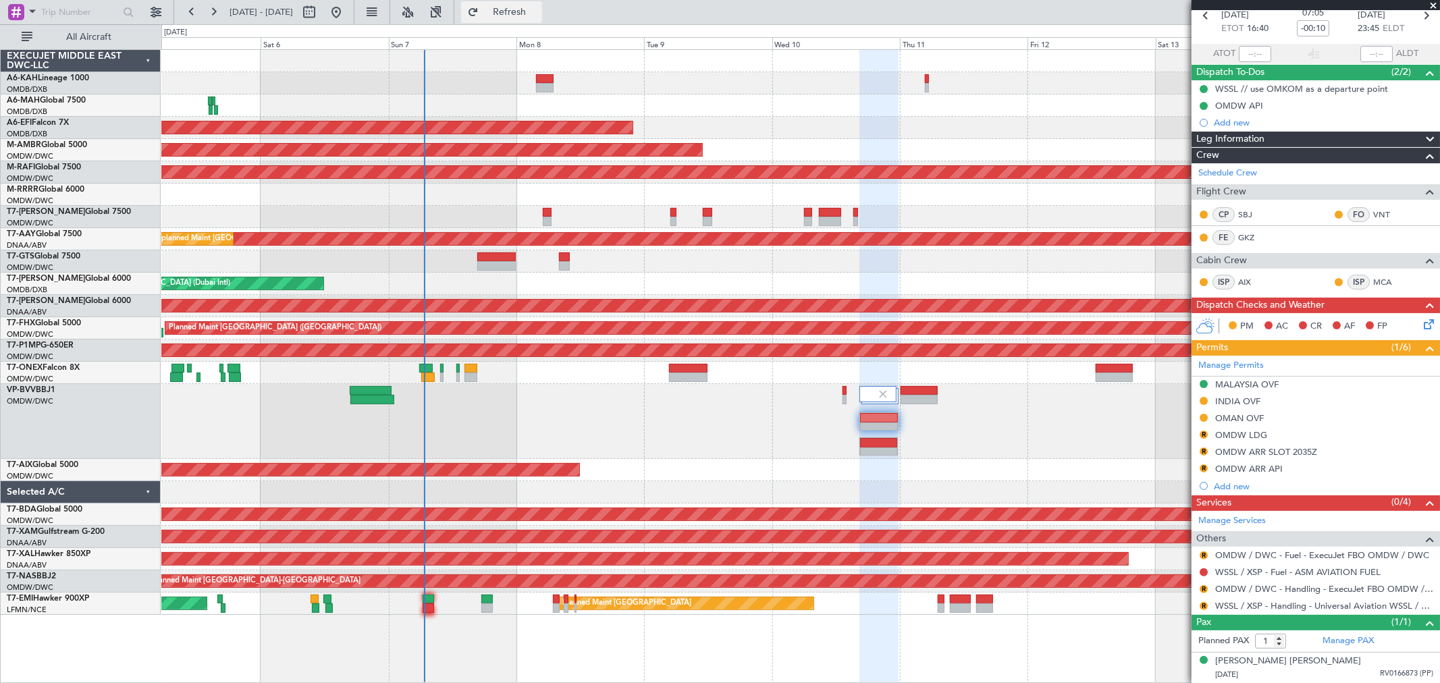
click at [538, 11] on span "Refresh" at bounding box center [509, 11] width 57 height 9
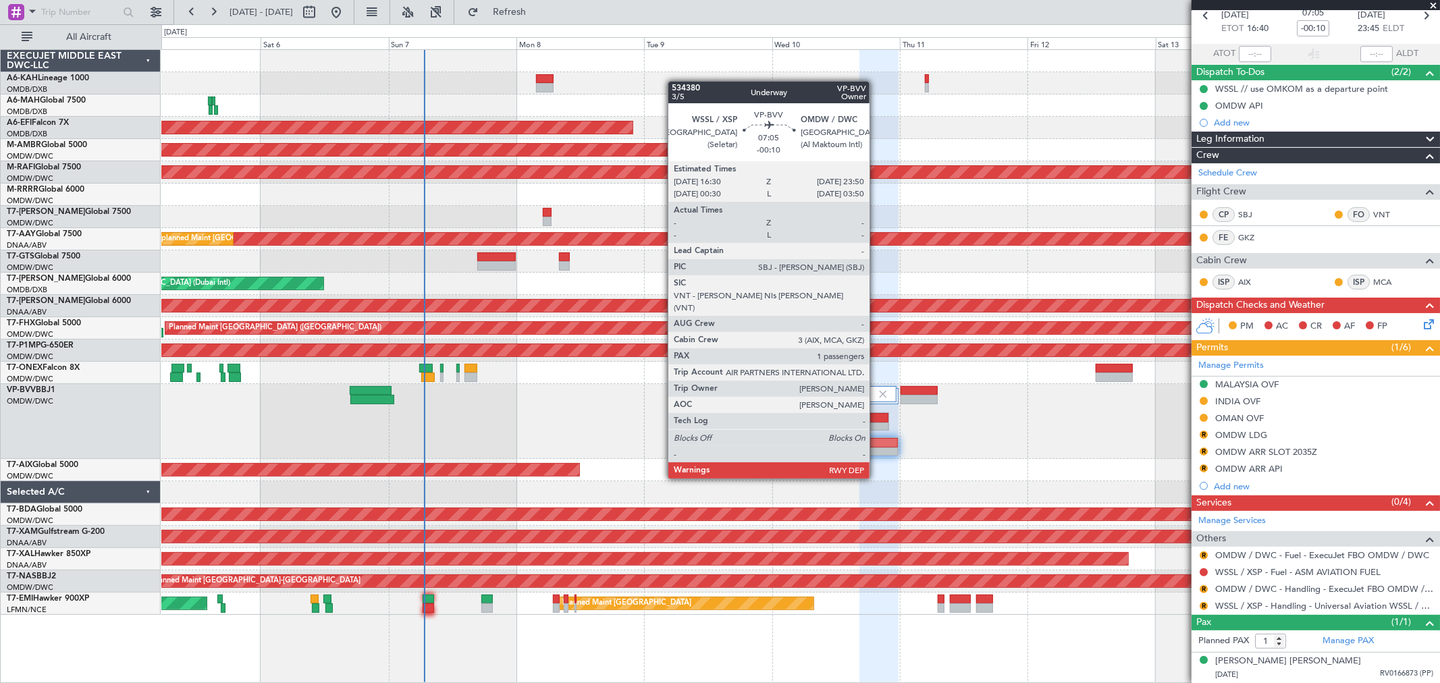
click at [876, 452] on div at bounding box center [879, 452] width 38 height 9
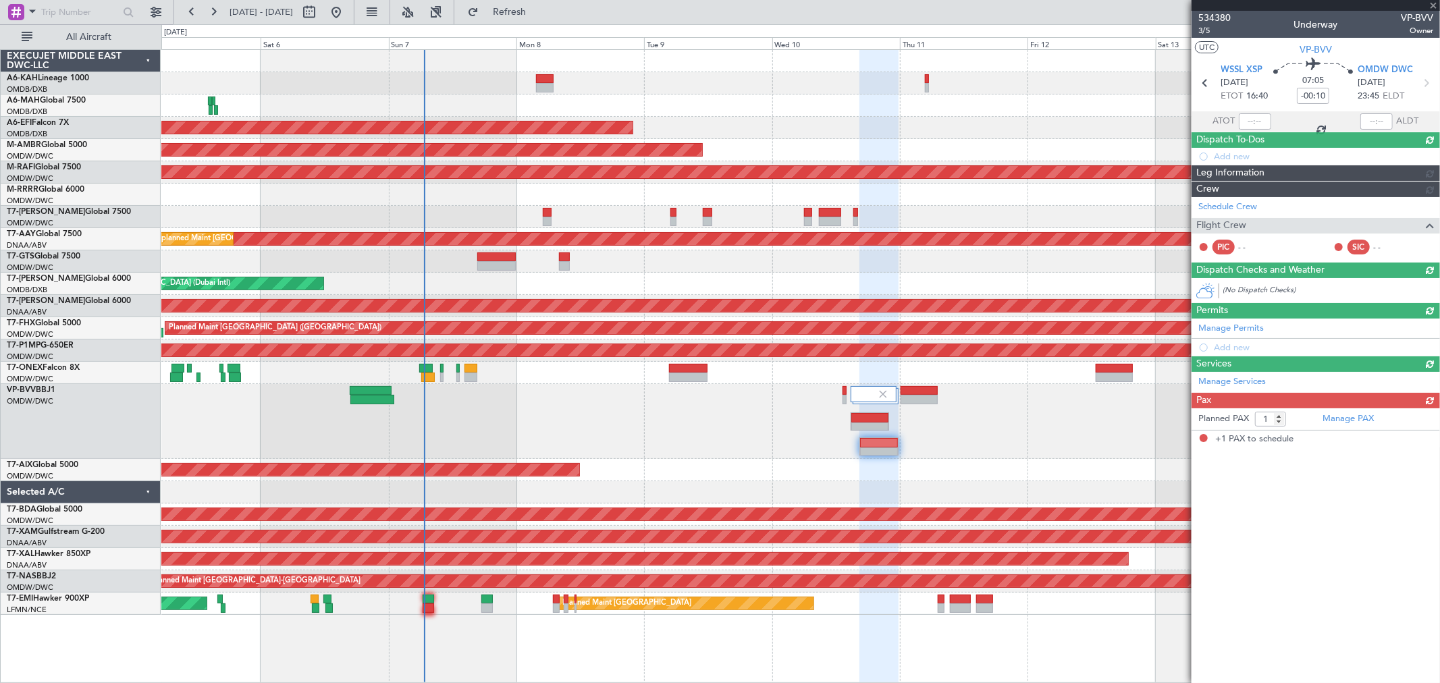
scroll to position [0, 0]
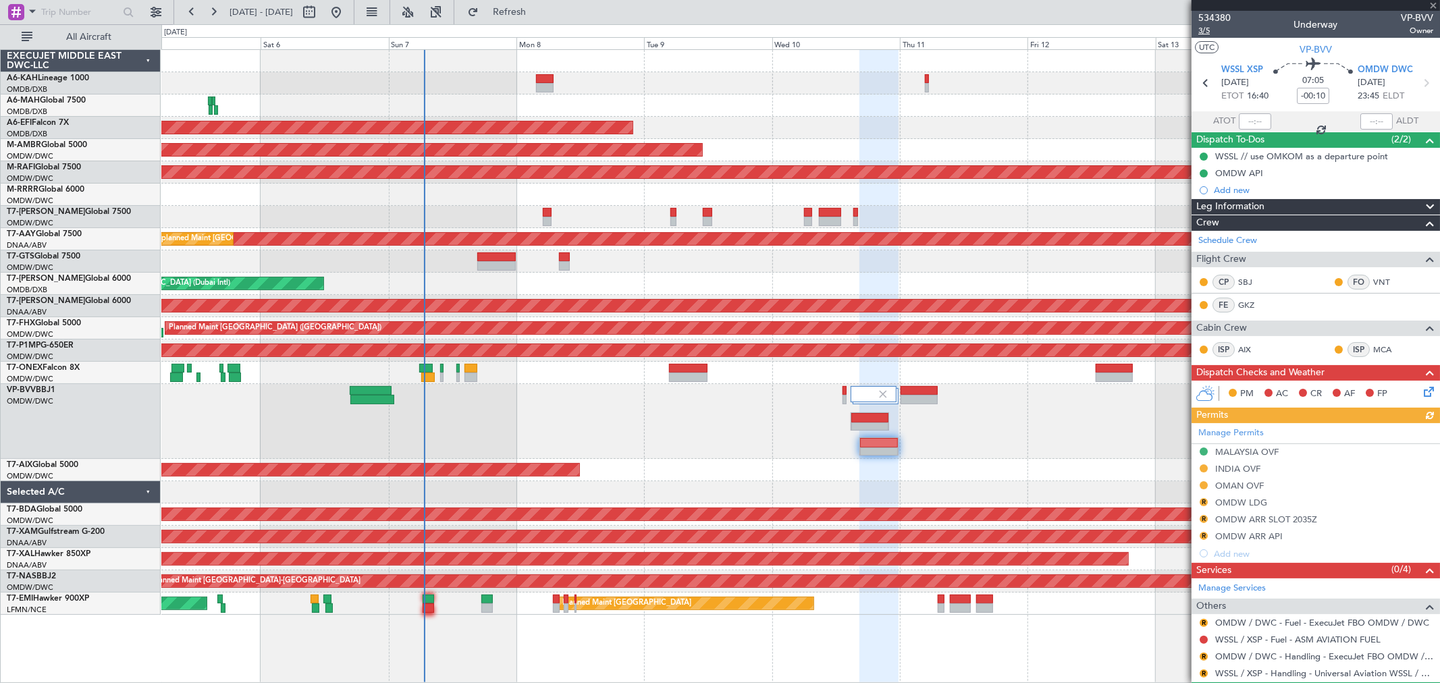
click at [1207, 29] on span "3/5" at bounding box center [1214, 30] width 32 height 11
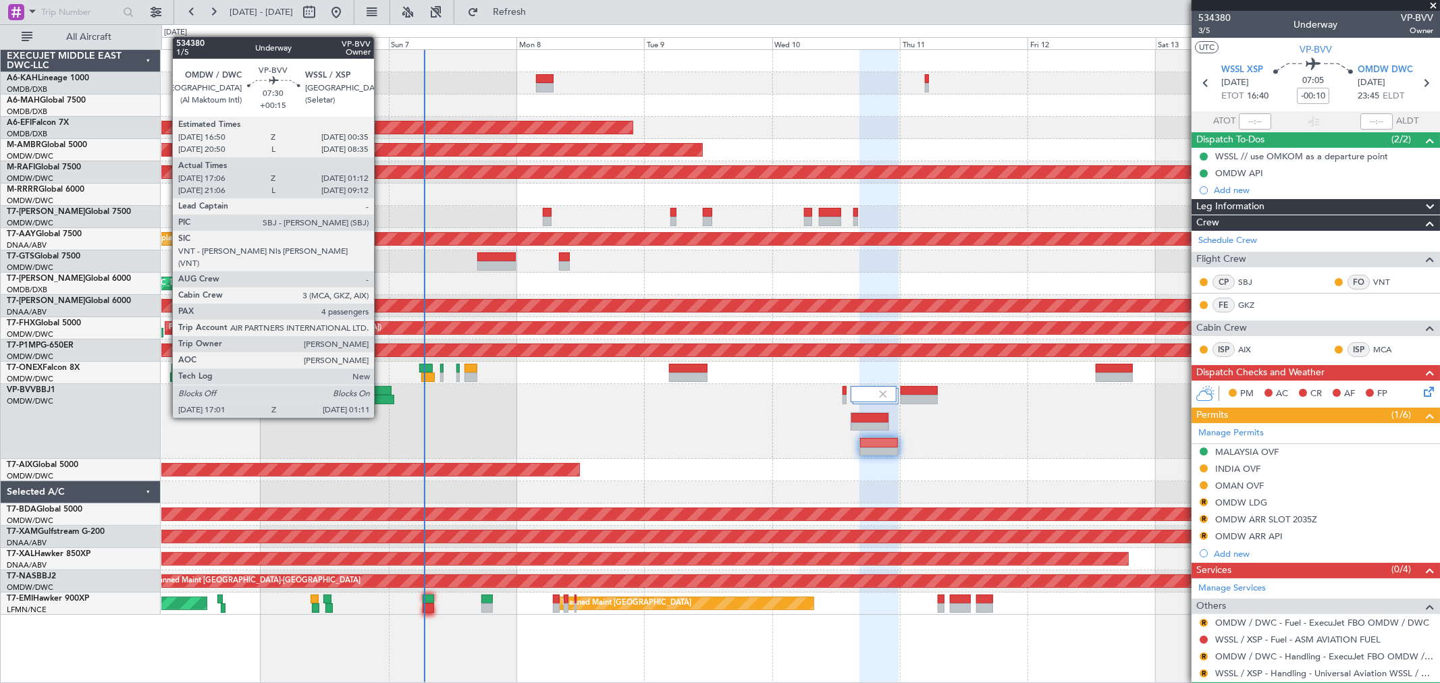
click at [381, 392] on div at bounding box center [371, 390] width 42 height 9
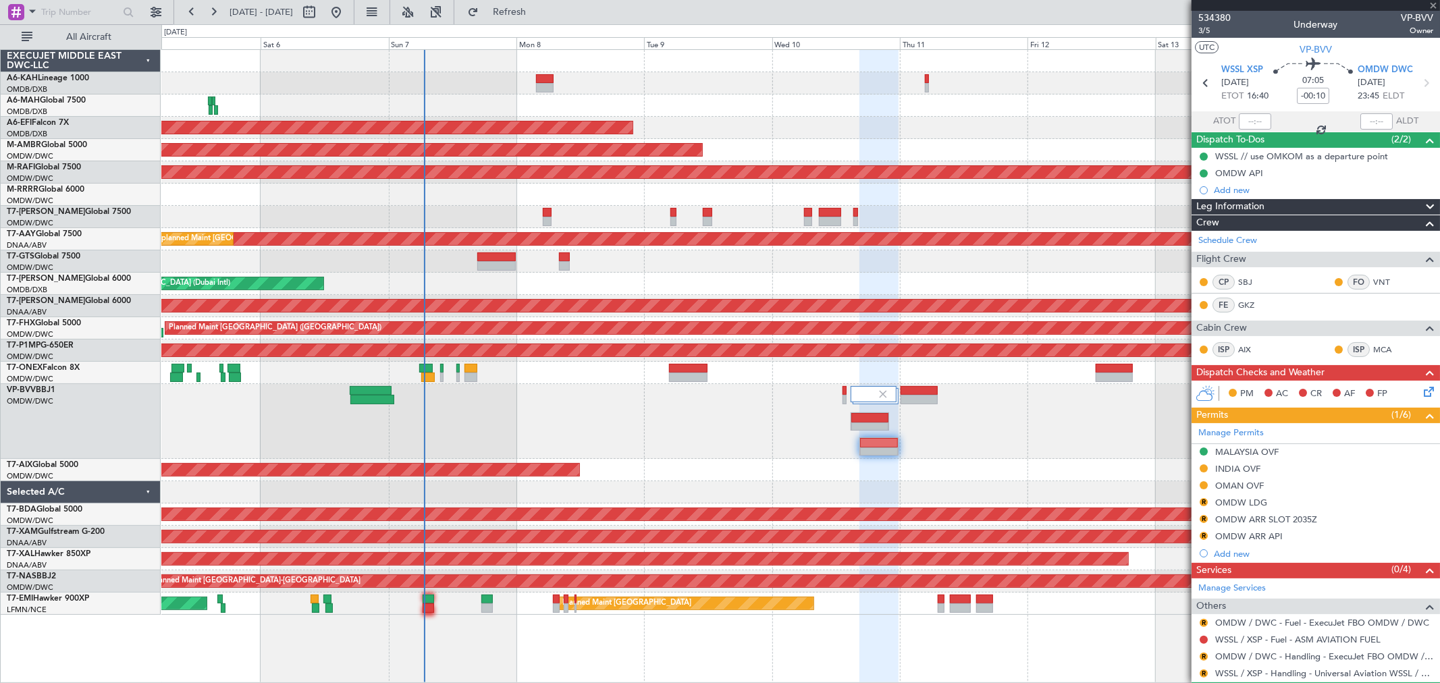
type input "+00:15"
type input "17:16"
type input "01:07"
type input "4"
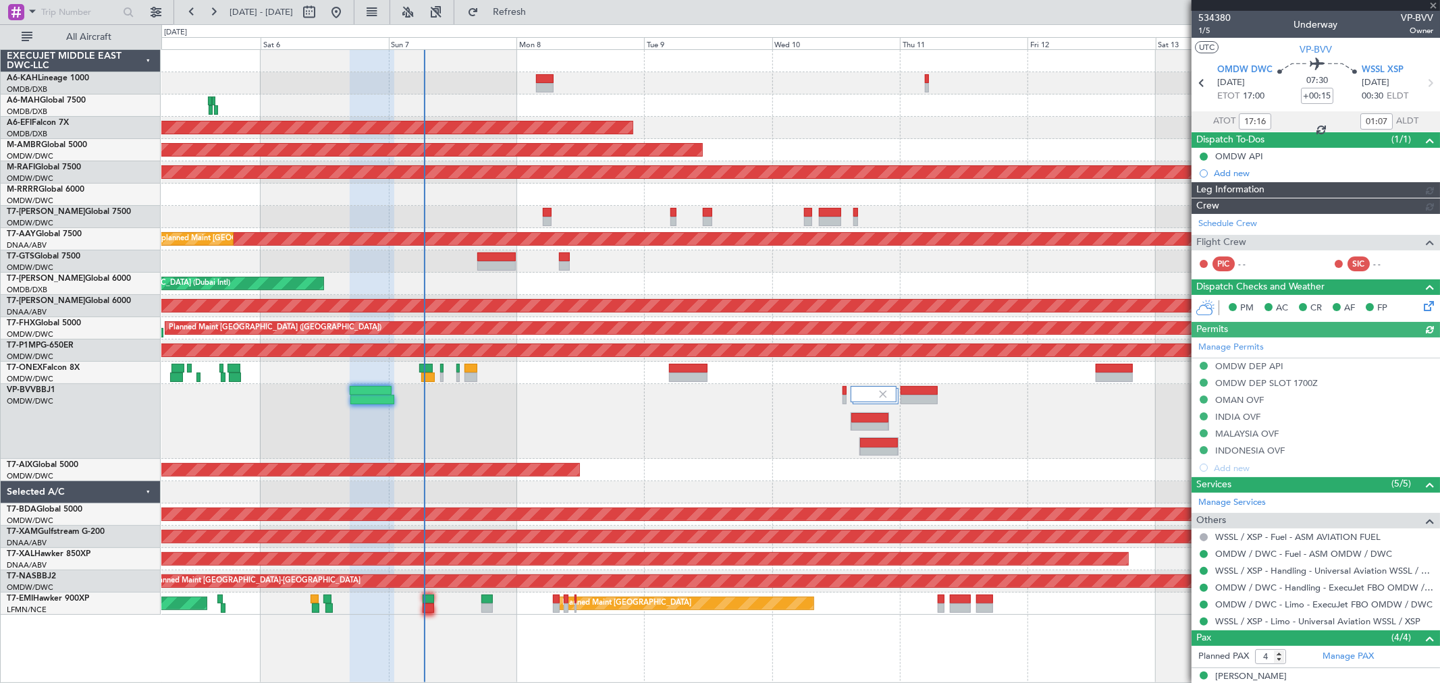
type input "Syed Shakeel (SYS)"
type input "7117"
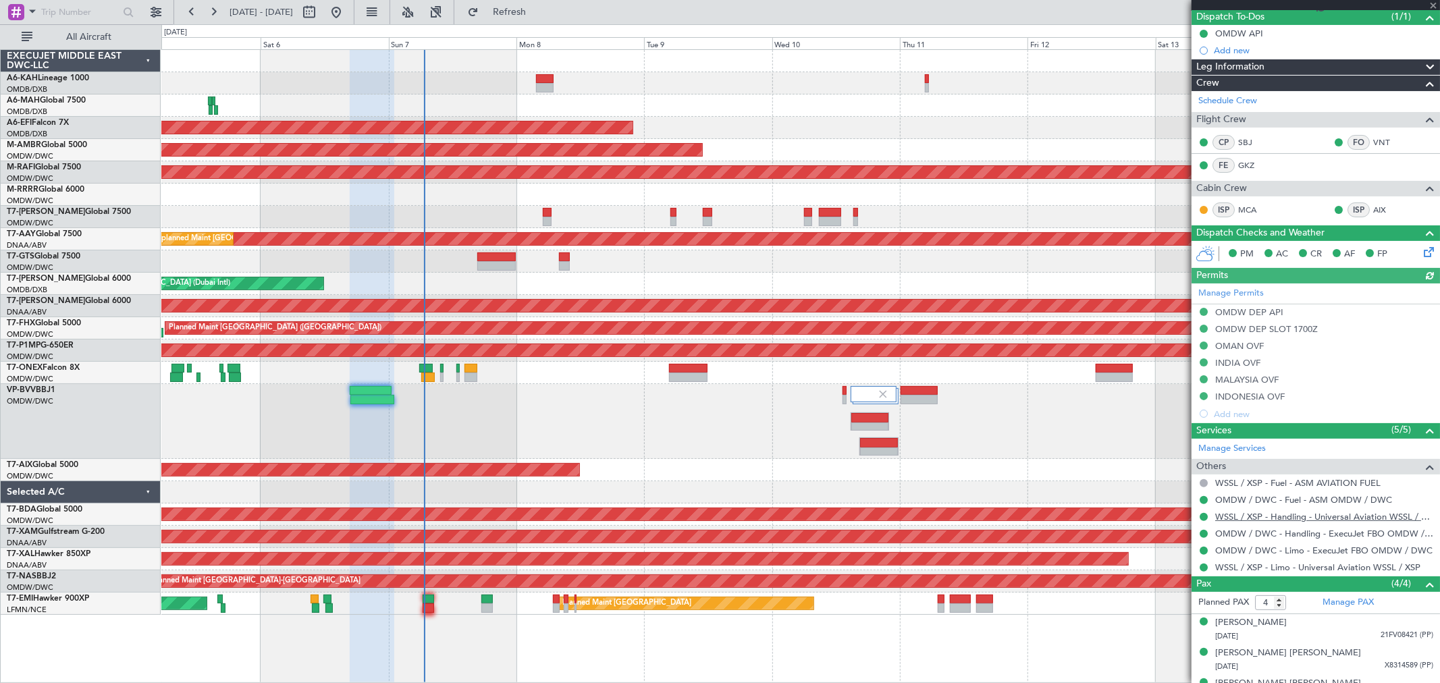
scroll to position [175, 0]
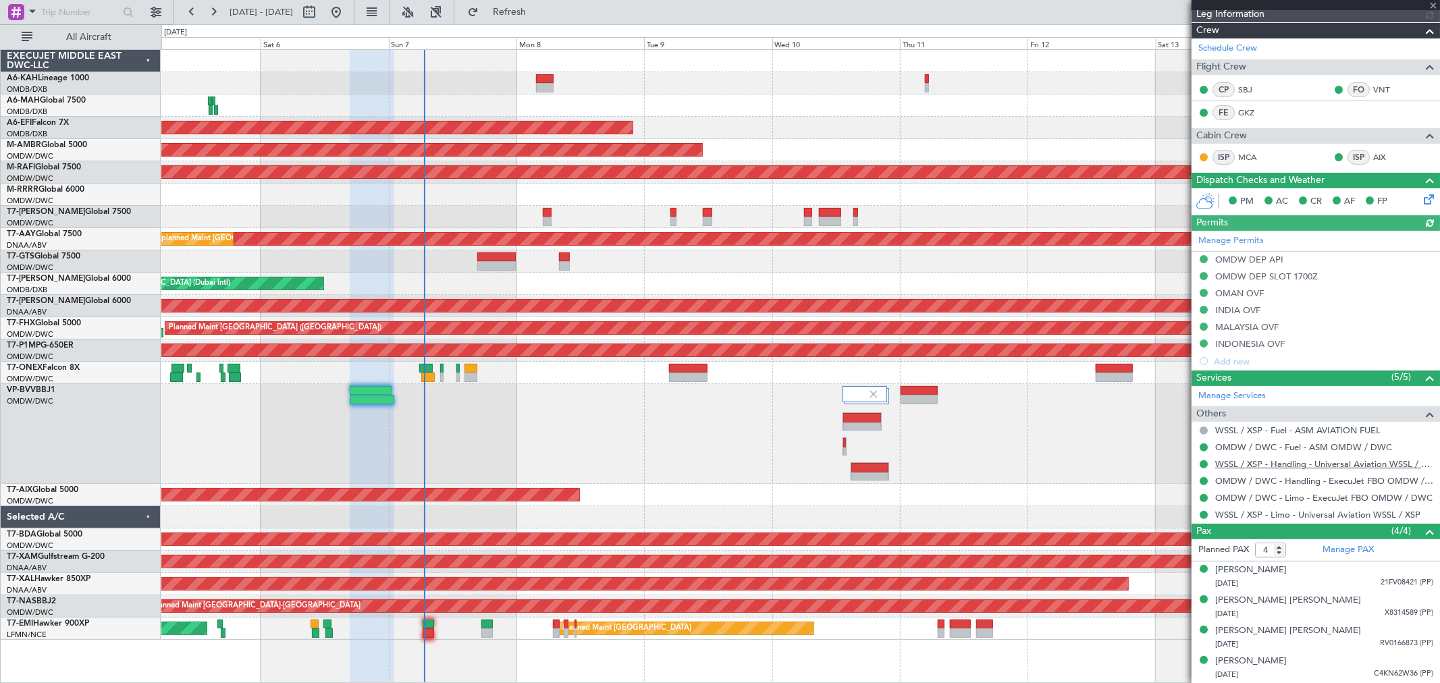
type input "Syed Shakeel (SYS)"
type input "7117"
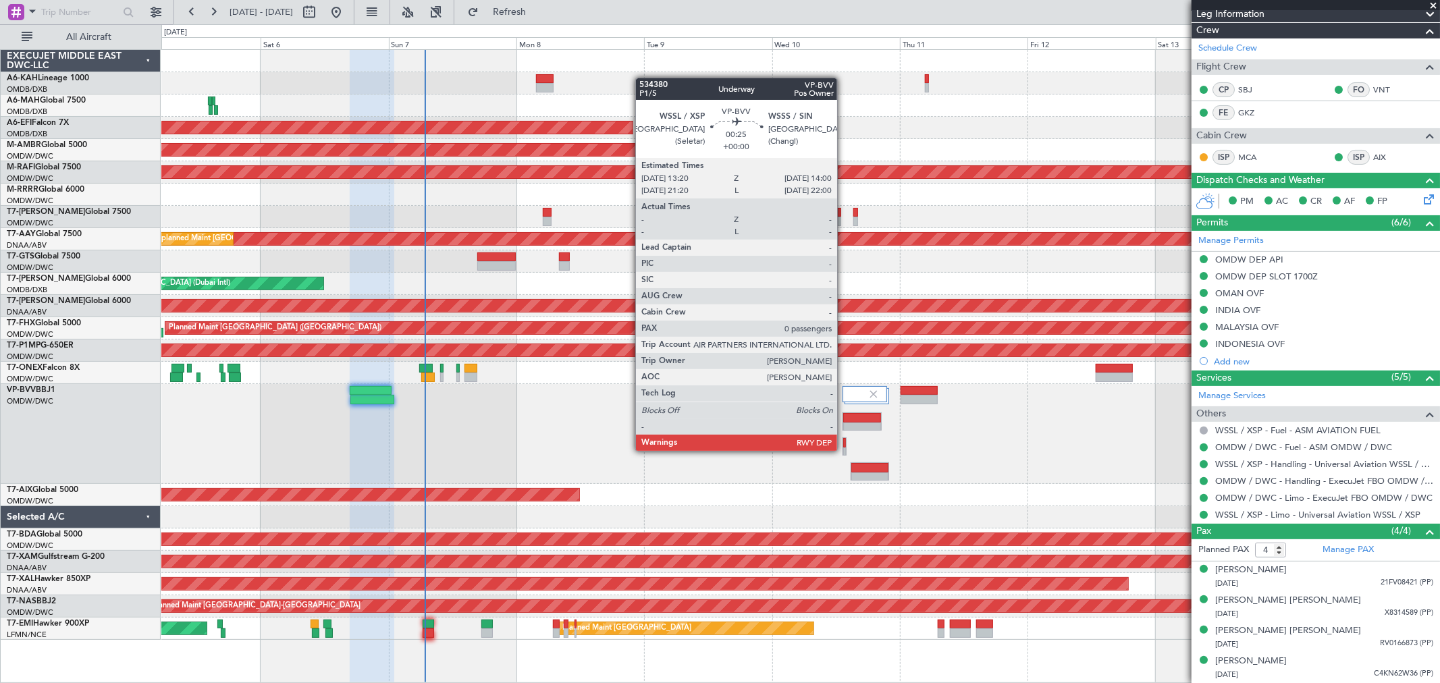
click at [844, 450] on div at bounding box center [844, 452] width 3 height 9
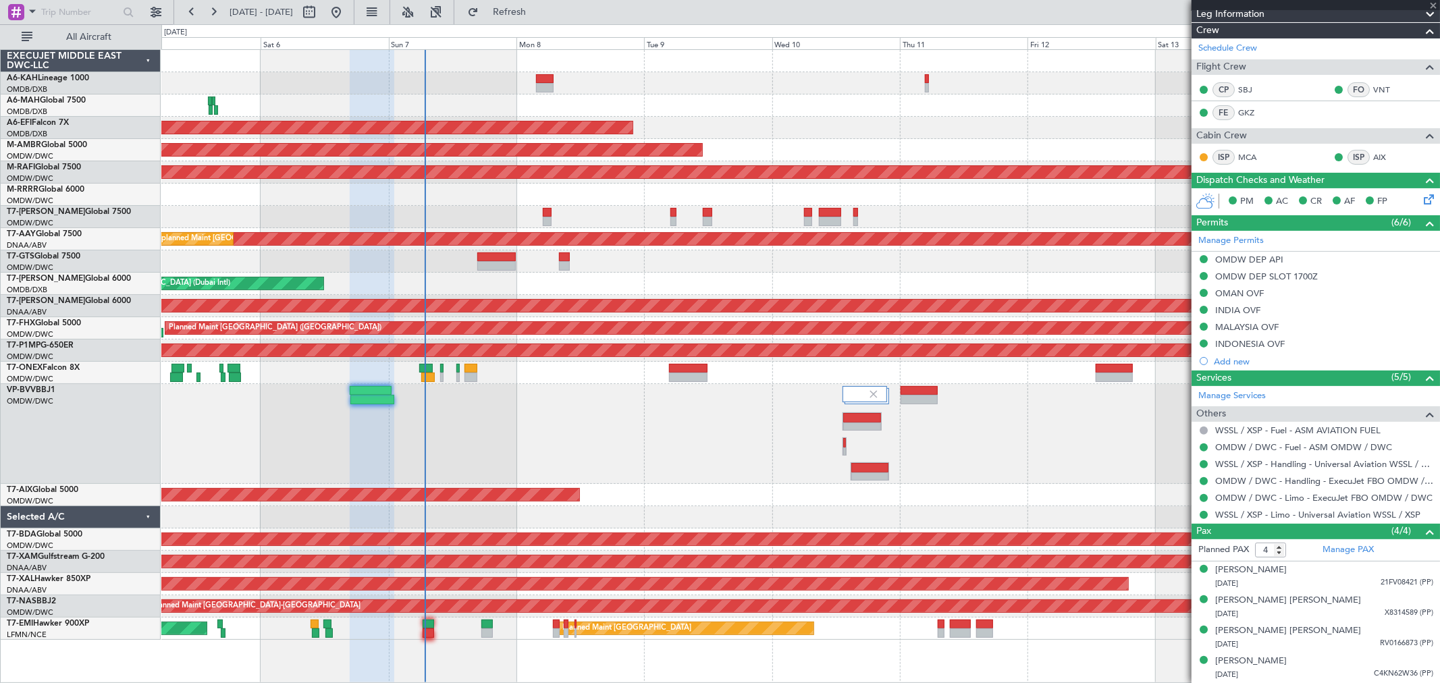
type input "0"
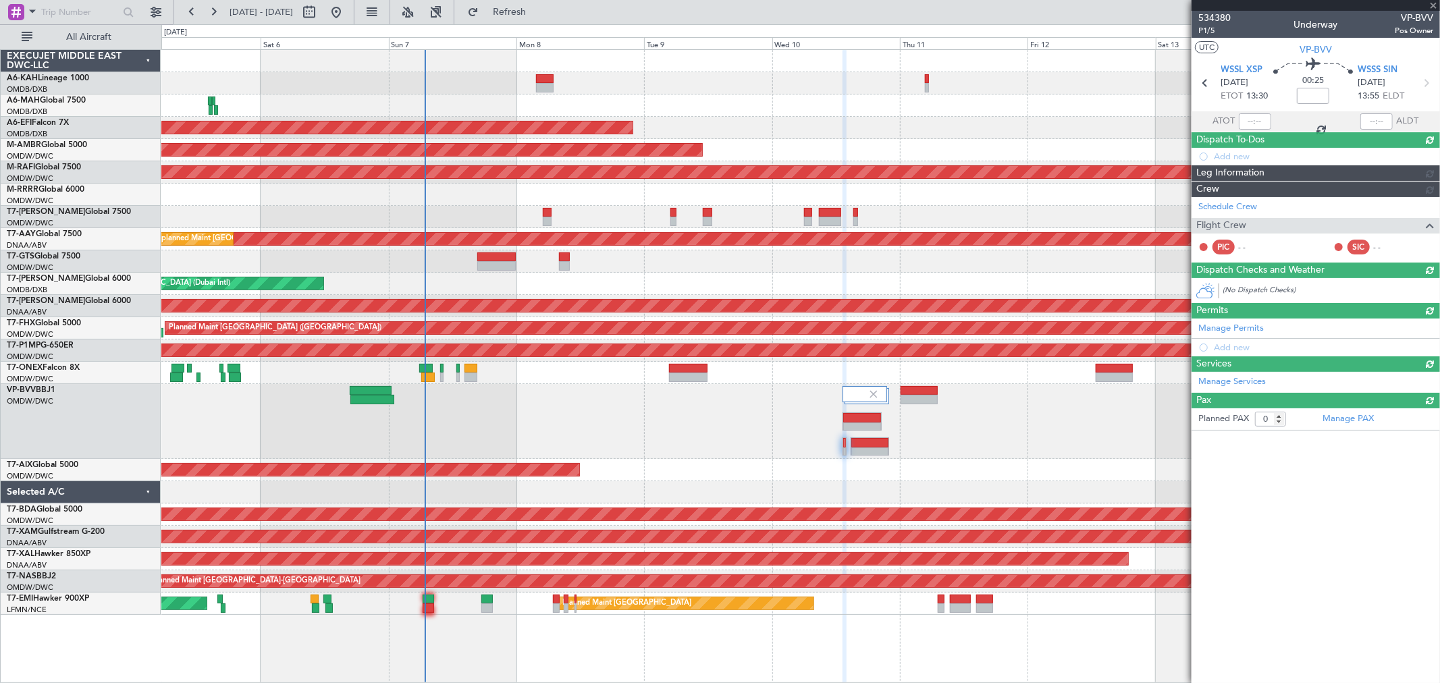
scroll to position [0, 0]
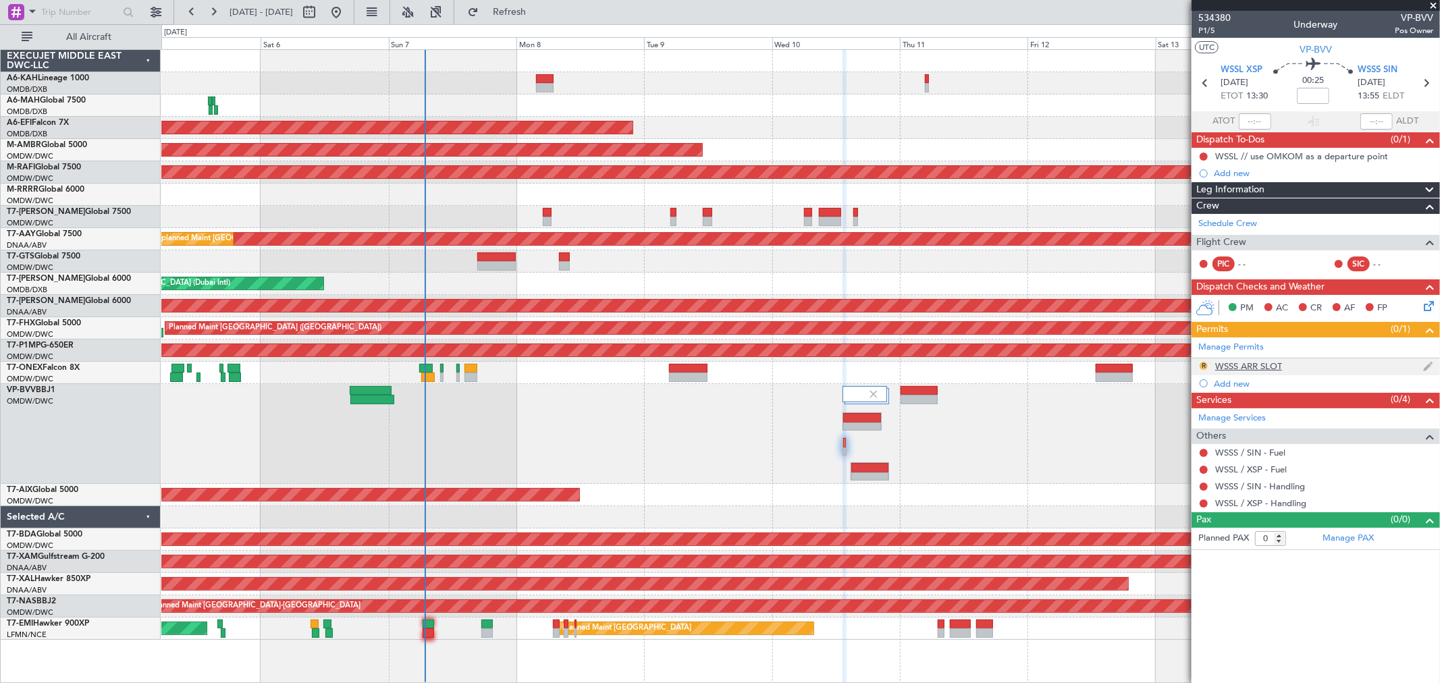
click at [1201, 365] on button "R" at bounding box center [1203, 366] width 8 height 8
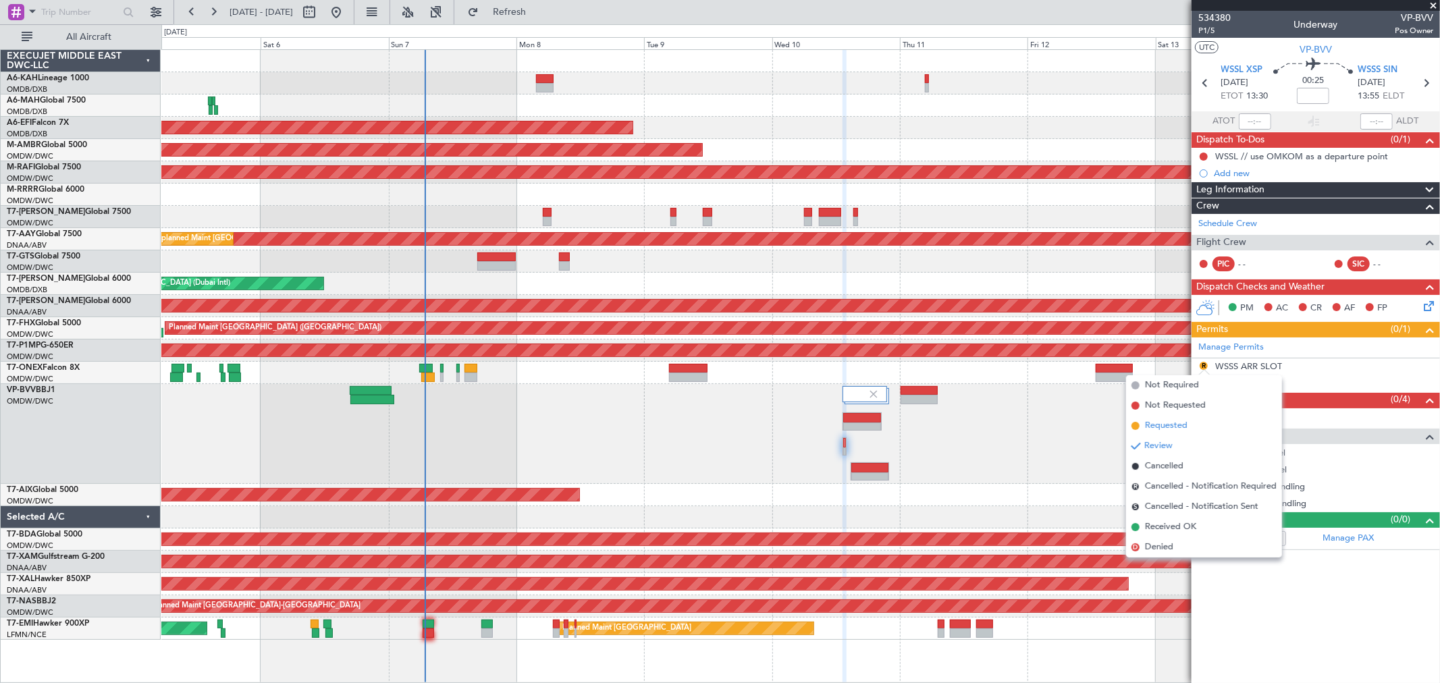
click at [1171, 427] on span "Requested" at bounding box center [1166, 425] width 43 height 13
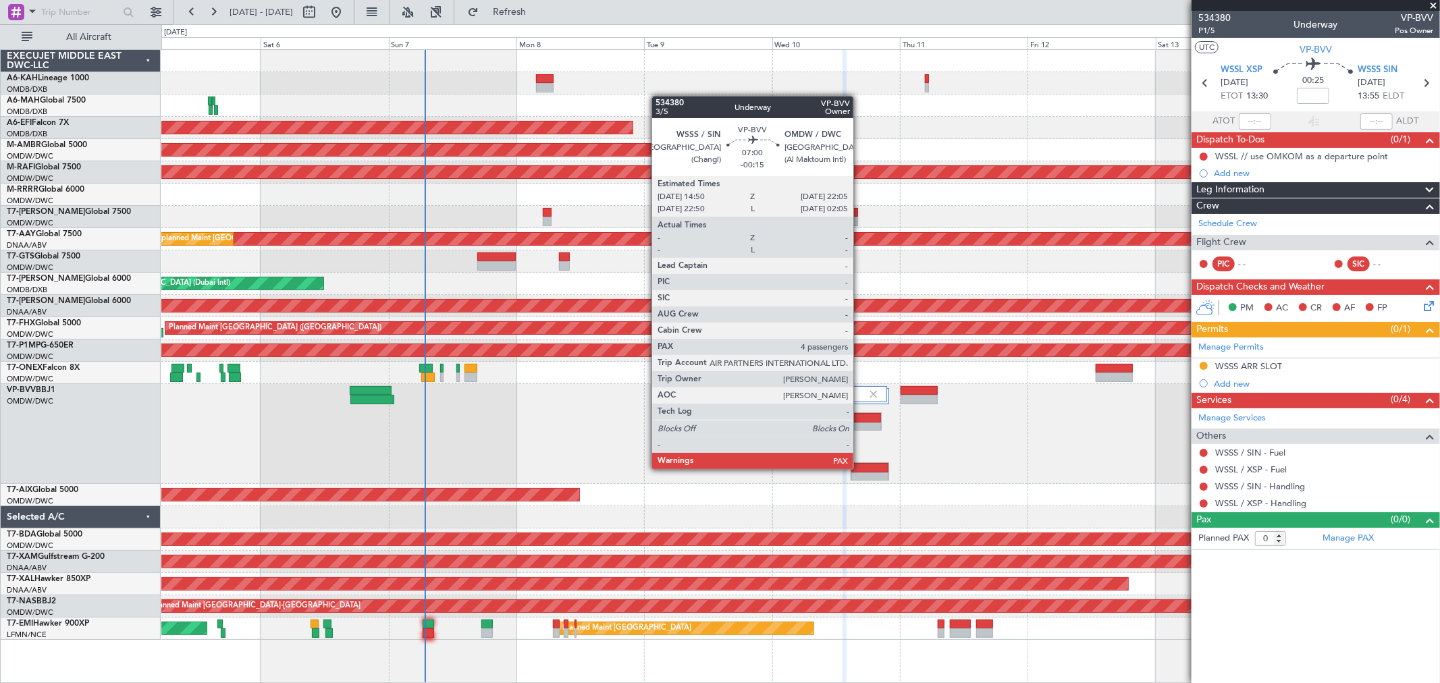
click at [860, 468] on div at bounding box center [870, 467] width 38 height 9
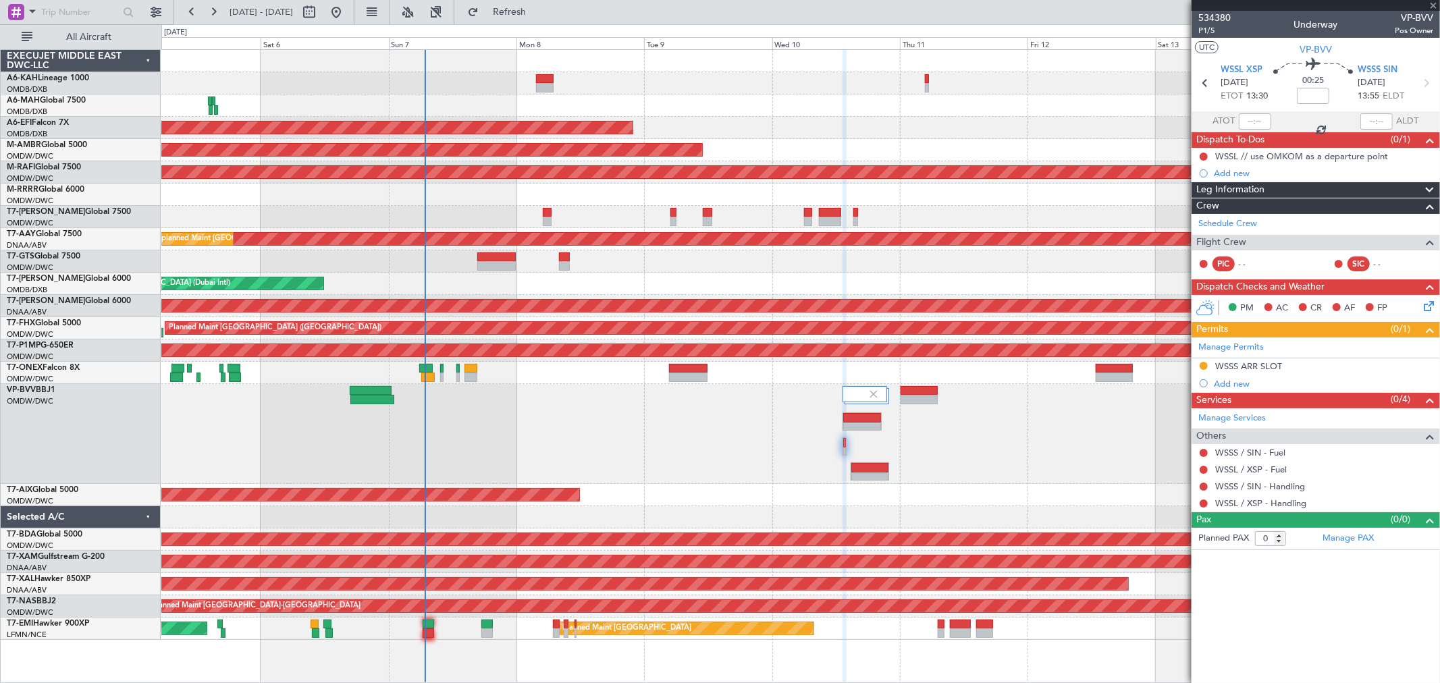
type input "-00:15"
type input "4"
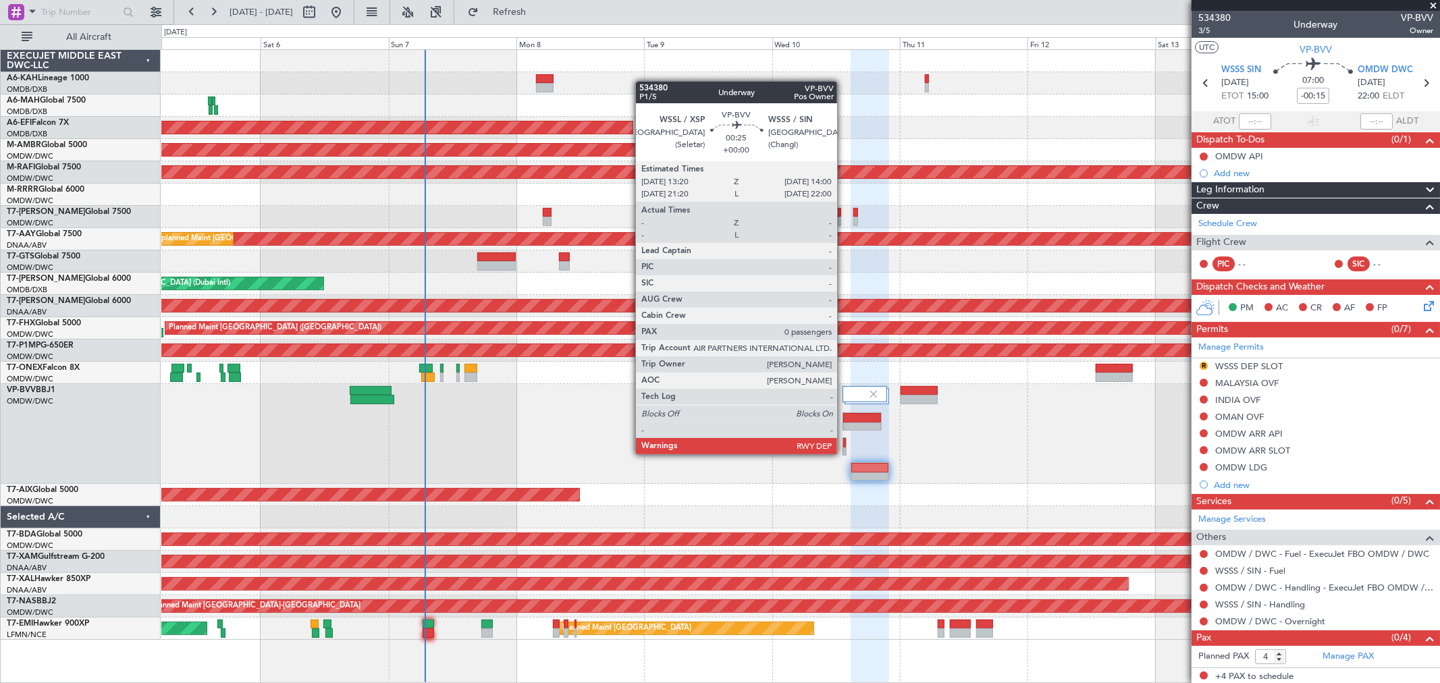
click at [844, 453] on div at bounding box center [844, 452] width 3 height 9
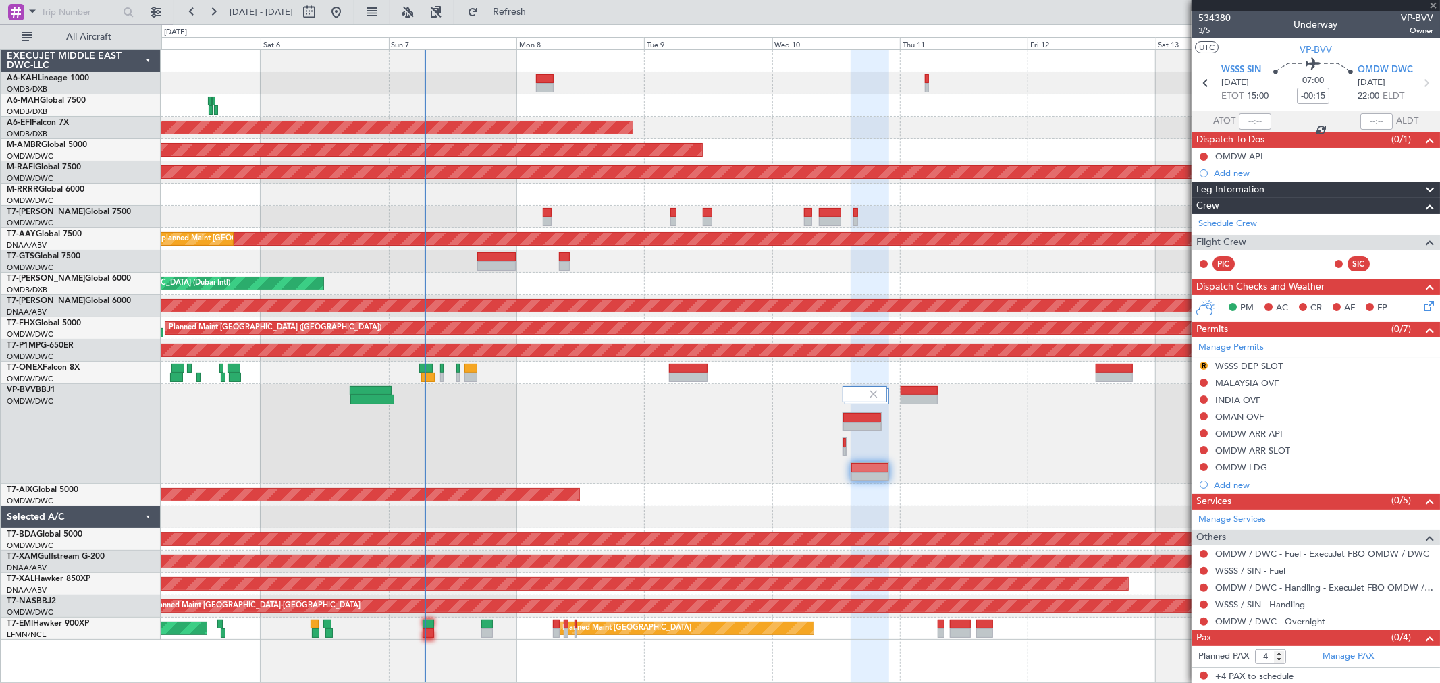
type input "0"
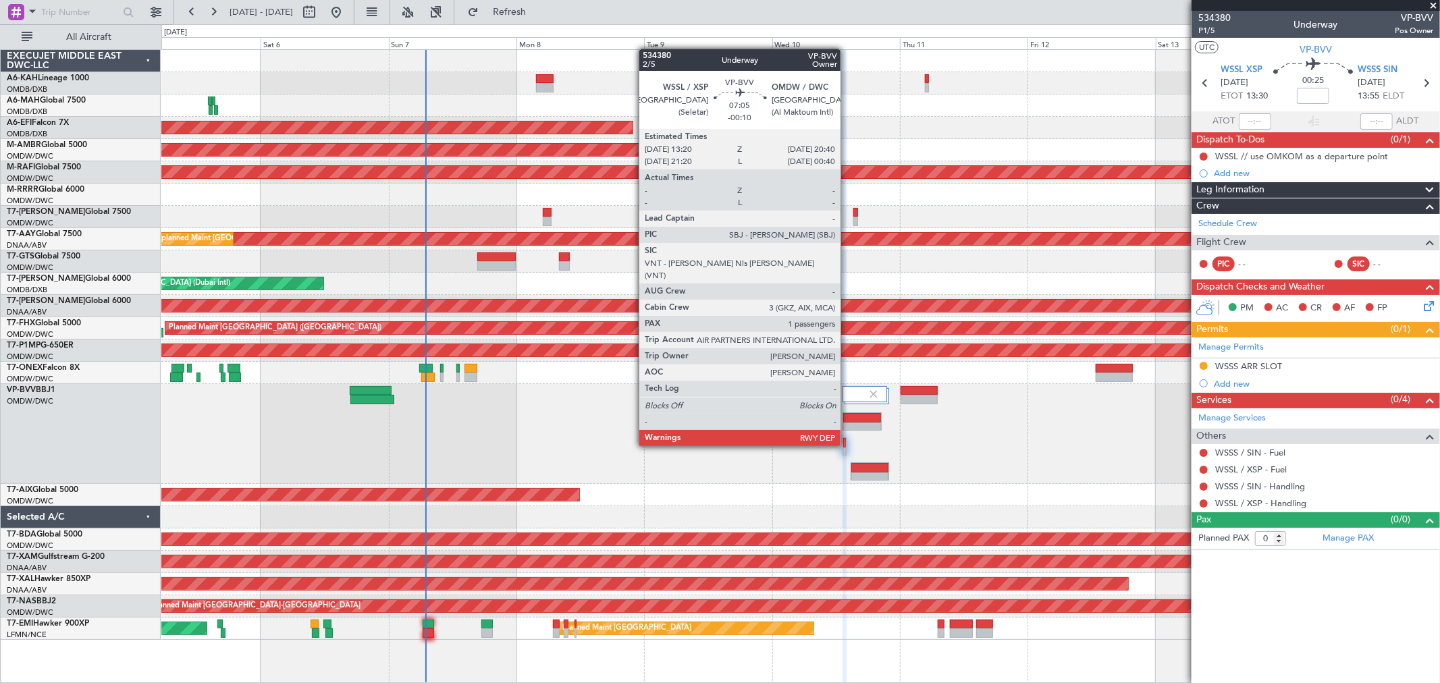
click at [847, 421] on div at bounding box center [862, 417] width 38 height 9
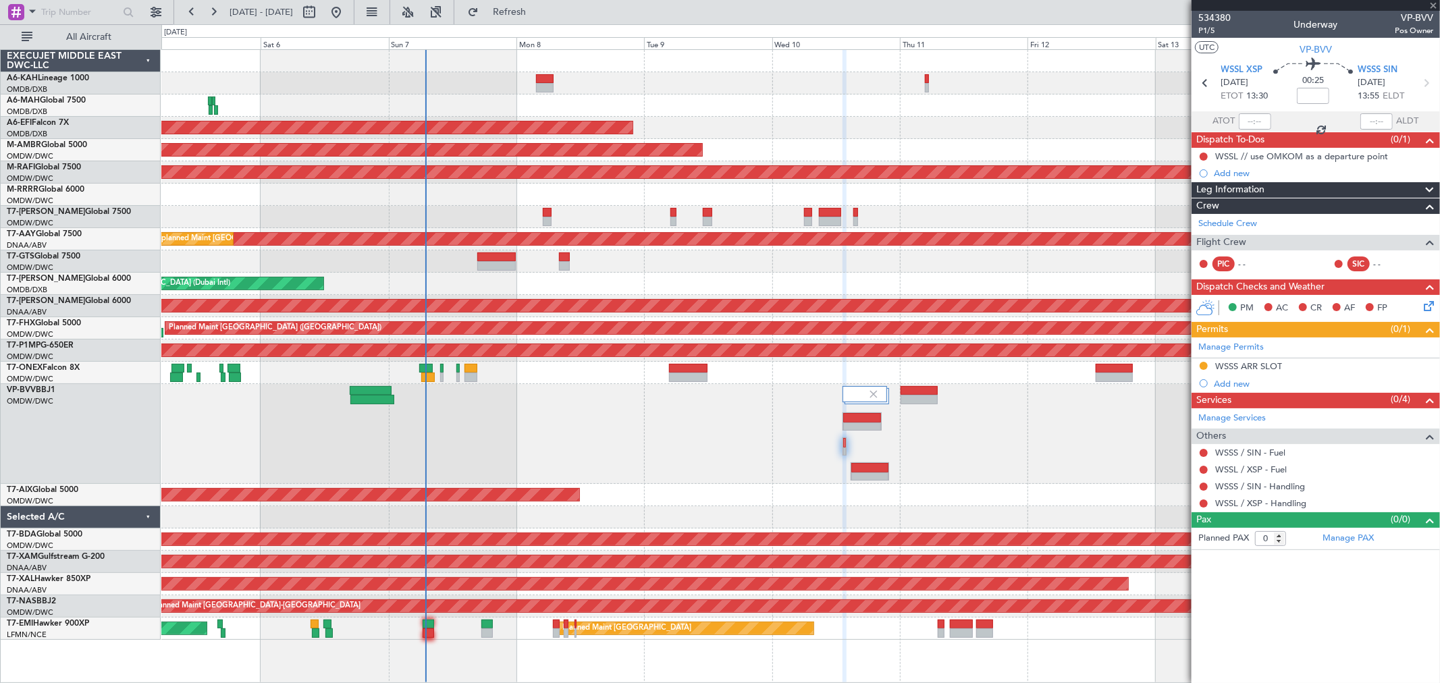
type input "-00:10"
type input "1"
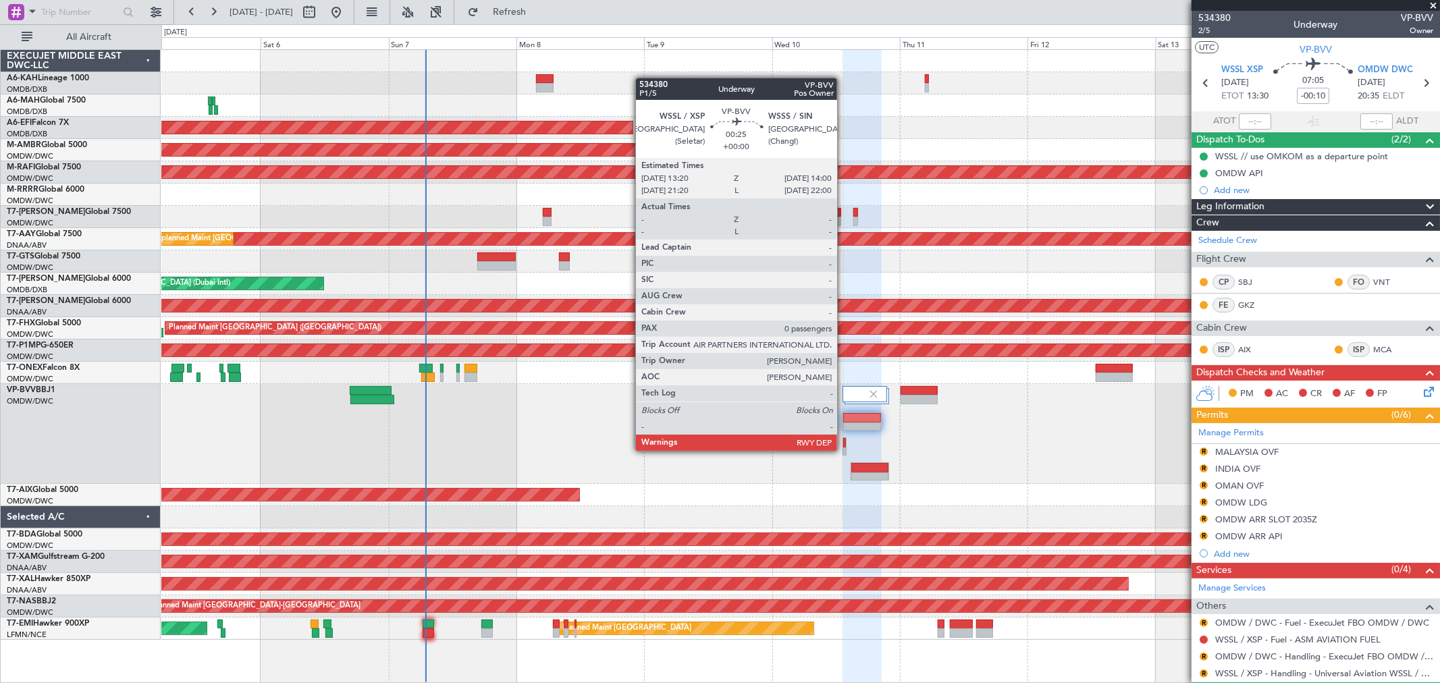
click at [844, 450] on div at bounding box center [844, 452] width 3 height 9
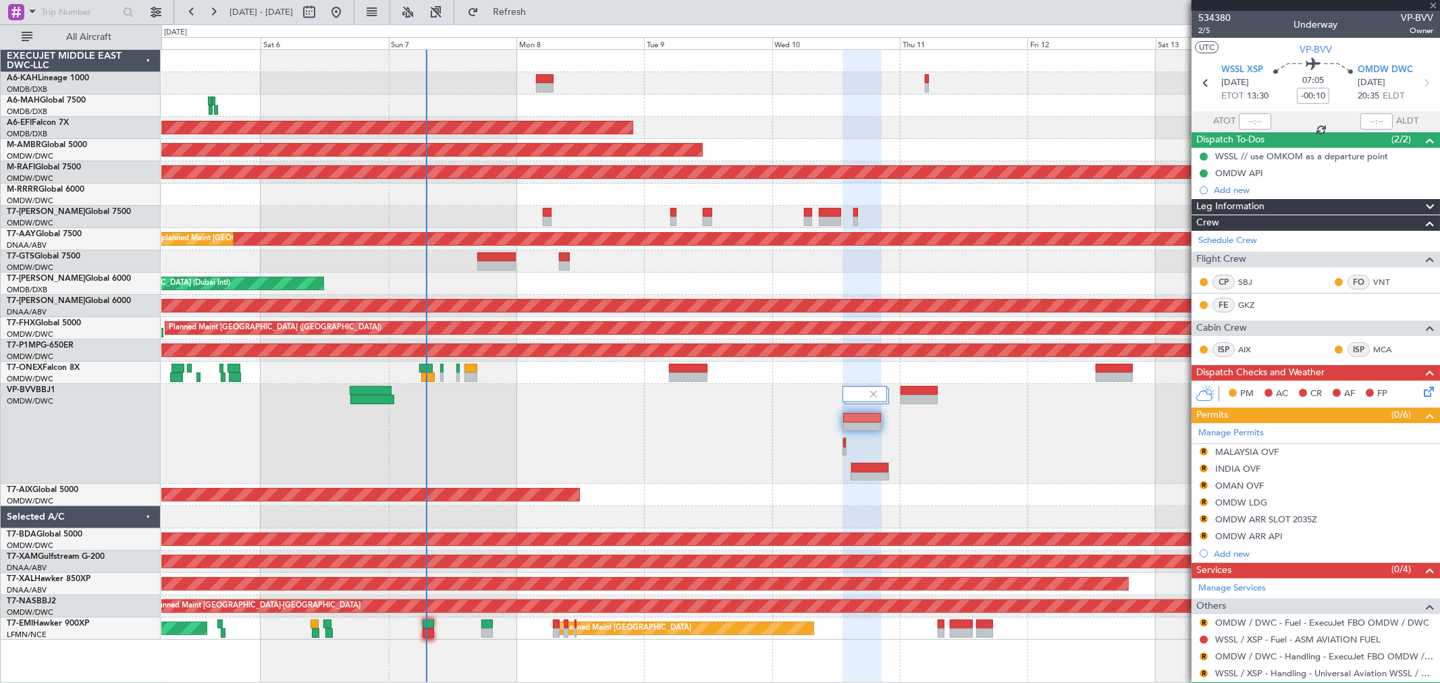
click at [868, 475] on div at bounding box center [870, 476] width 38 height 9
type input "-00:15"
type input "4"
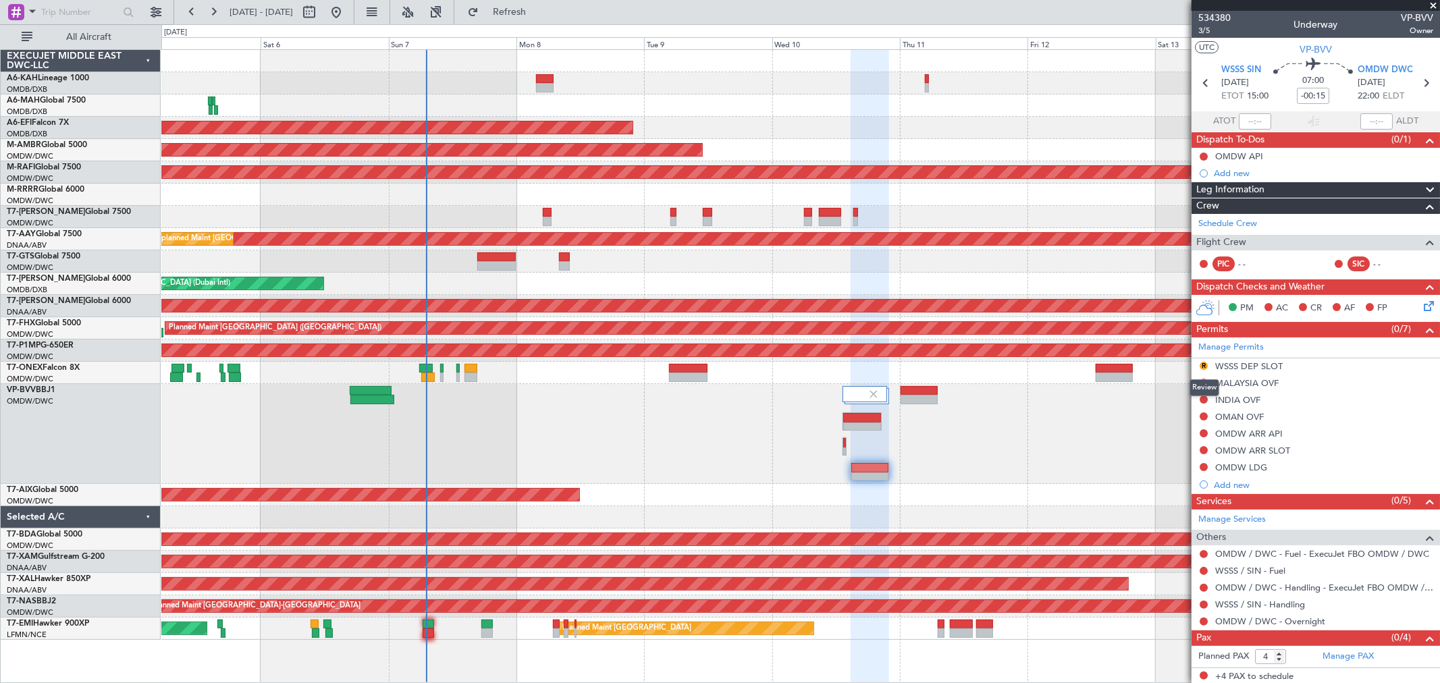
click at [1201, 363] on button "R" at bounding box center [1203, 366] width 8 height 8
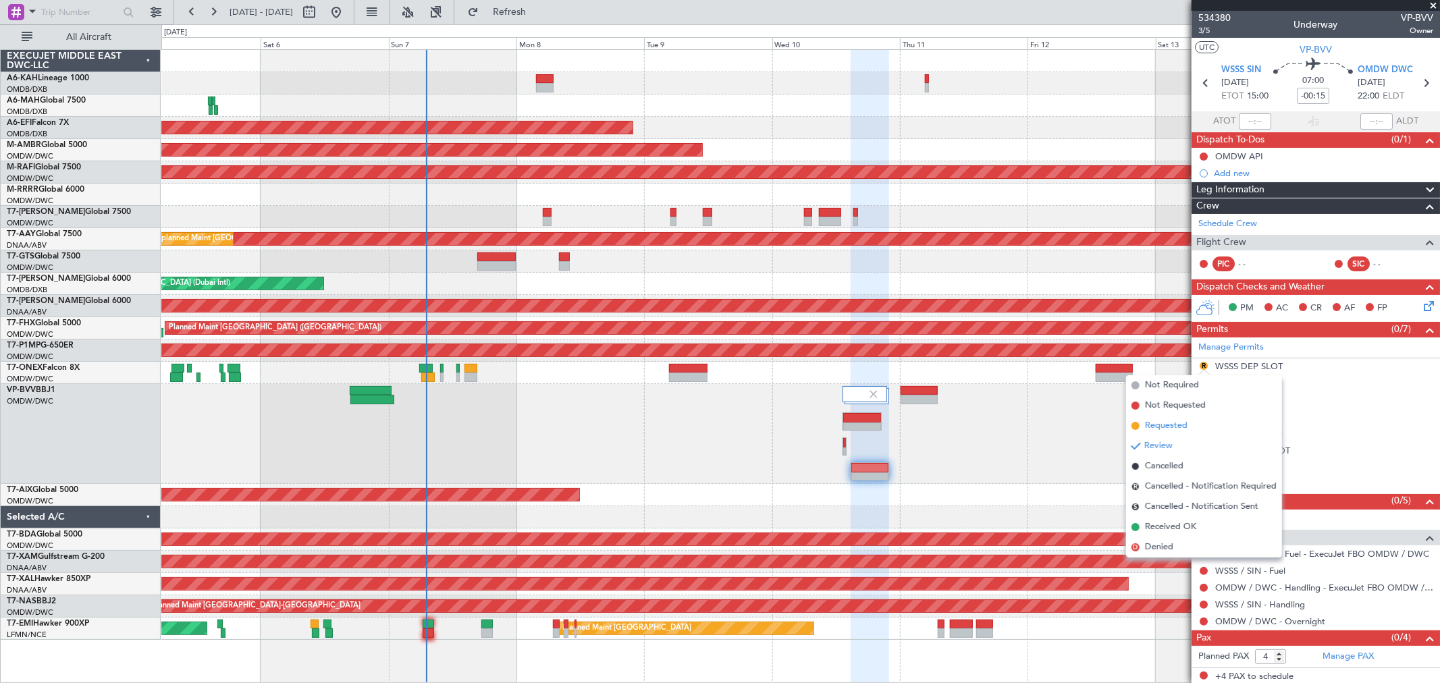
click at [1158, 419] on span "Requested" at bounding box center [1166, 425] width 43 height 13
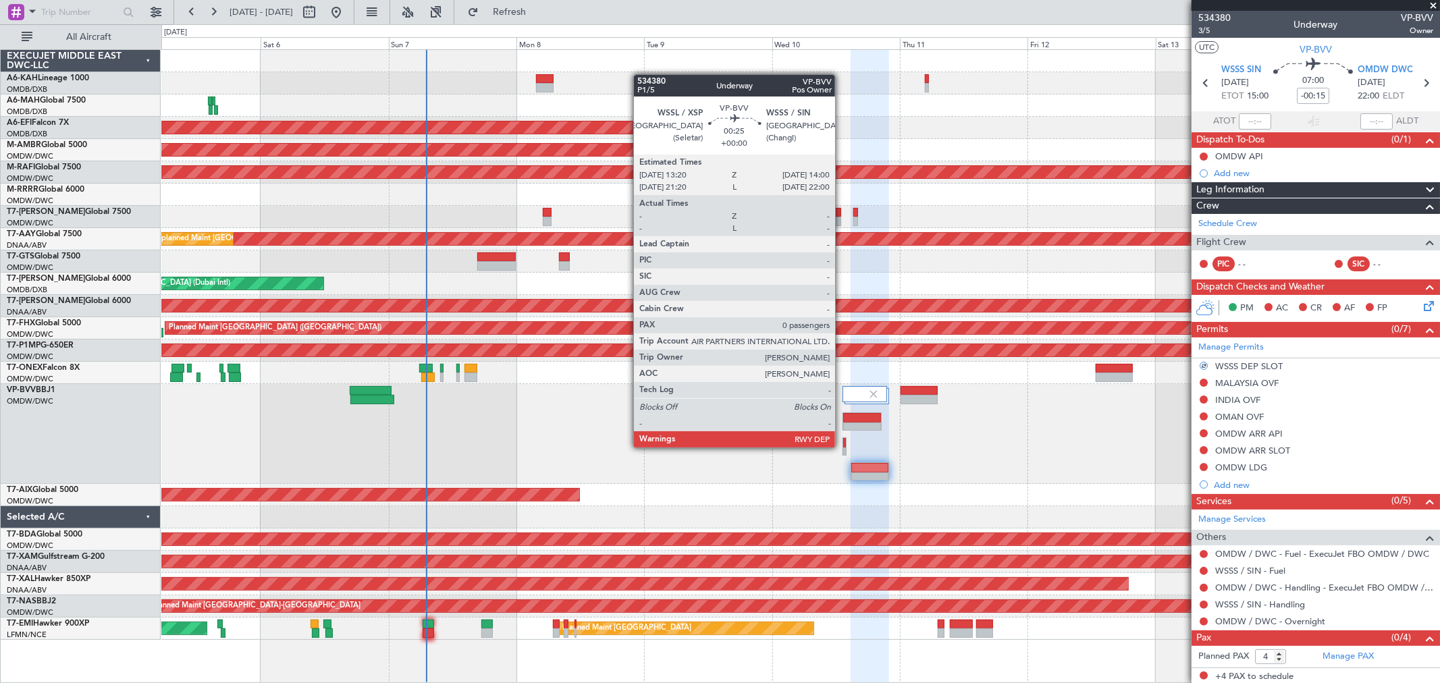
click at [842, 446] on div at bounding box center [844, 446] width 4 height 18
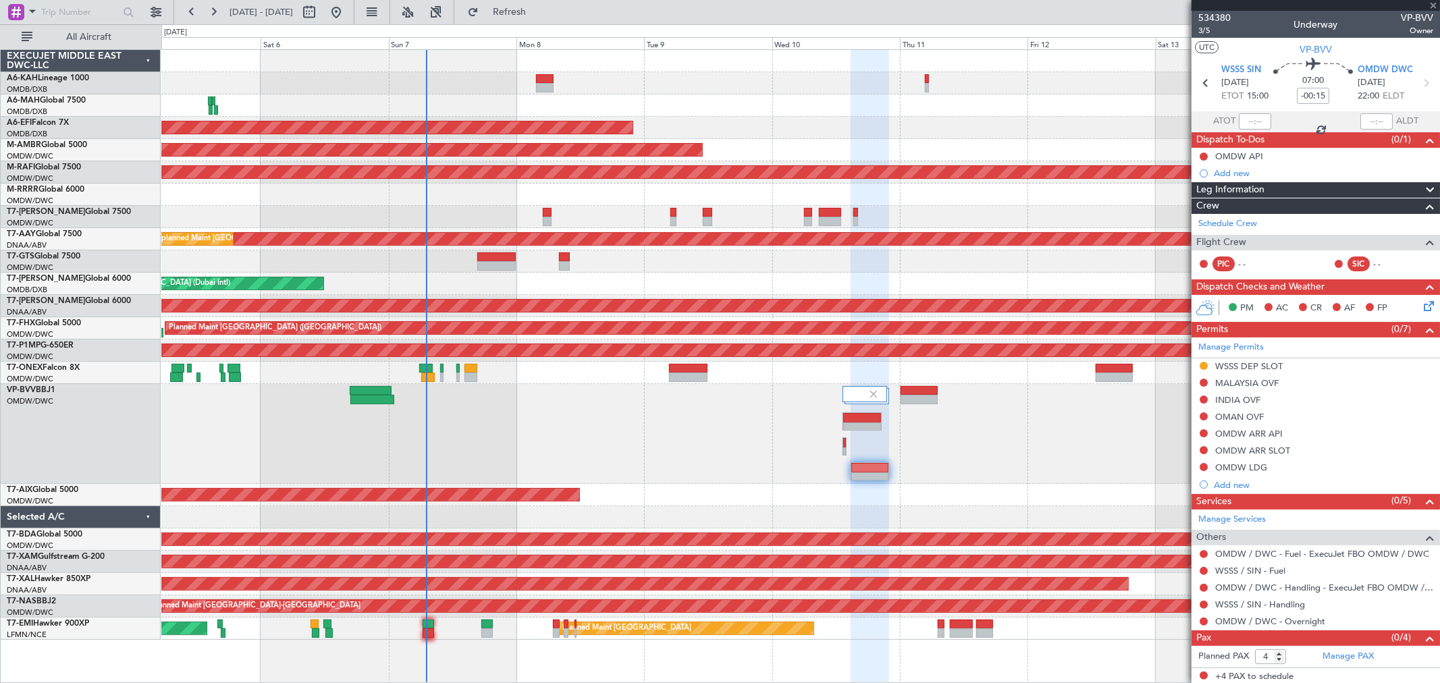
type input "0"
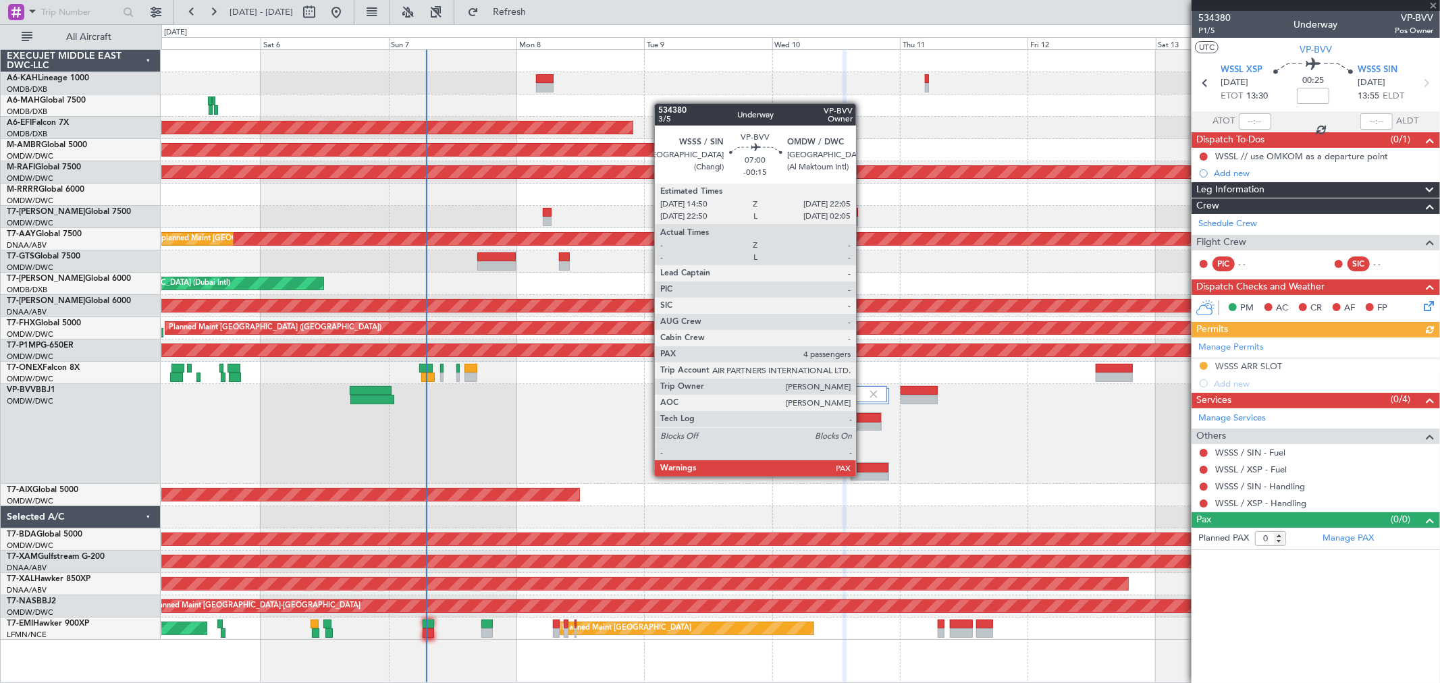
click at [864, 475] on div at bounding box center [870, 476] width 38 height 9
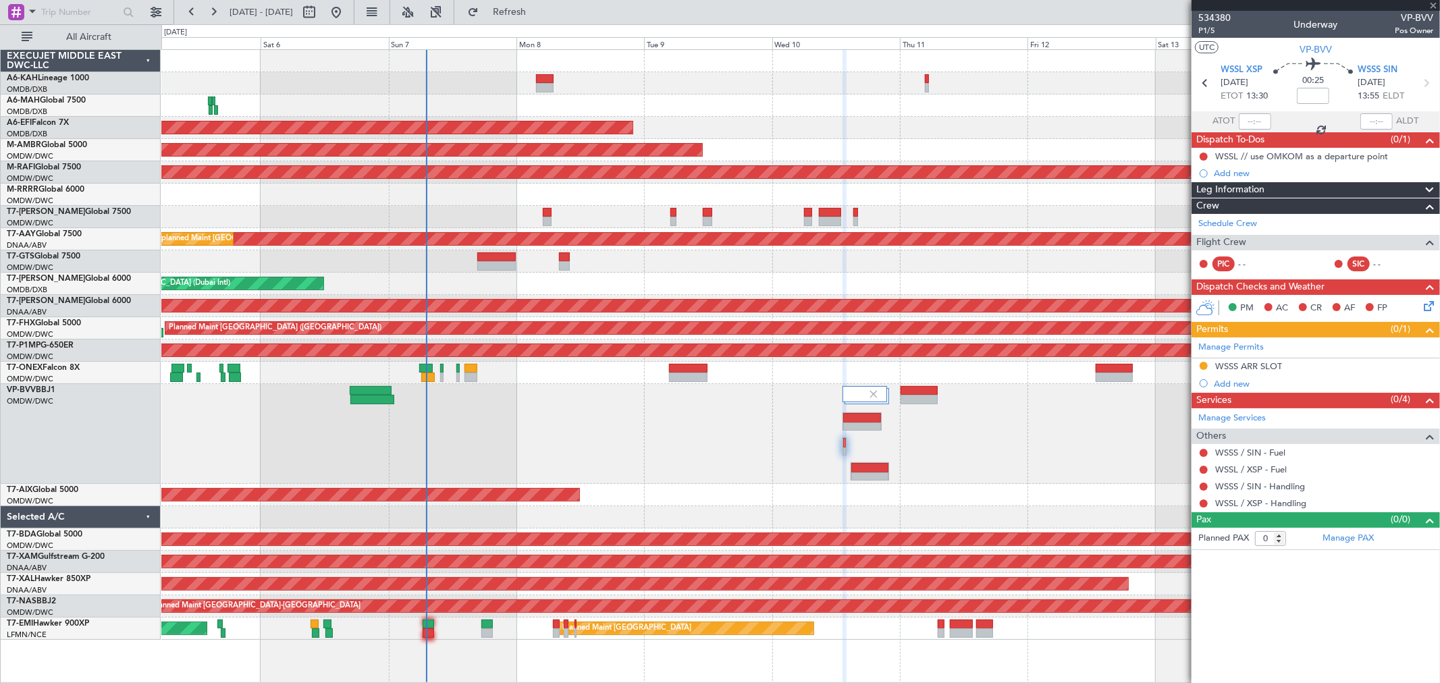
type input "-00:15"
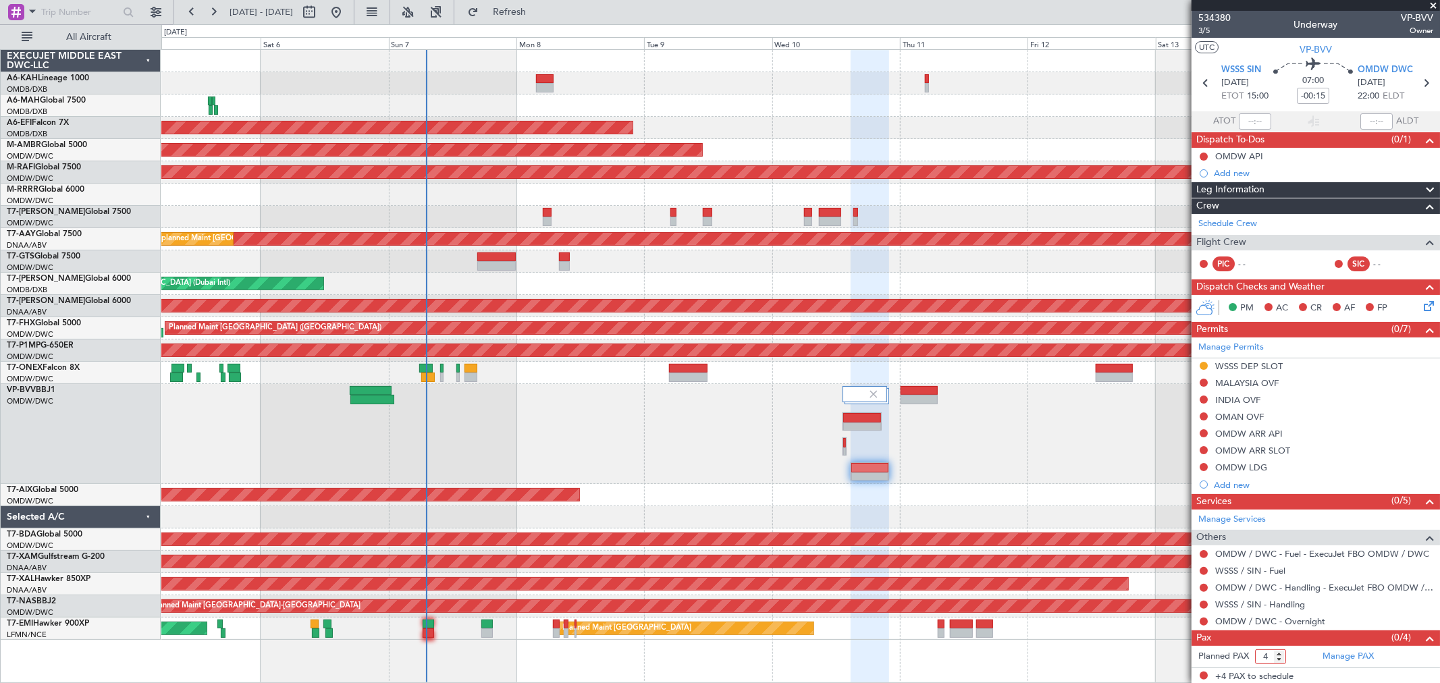
drag, startPoint x: 1266, startPoint y: 656, endPoint x: 1278, endPoint y: 657, distance: 12.9
click at [1278, 657] on input "4" at bounding box center [1270, 656] width 31 height 15
type input "1"
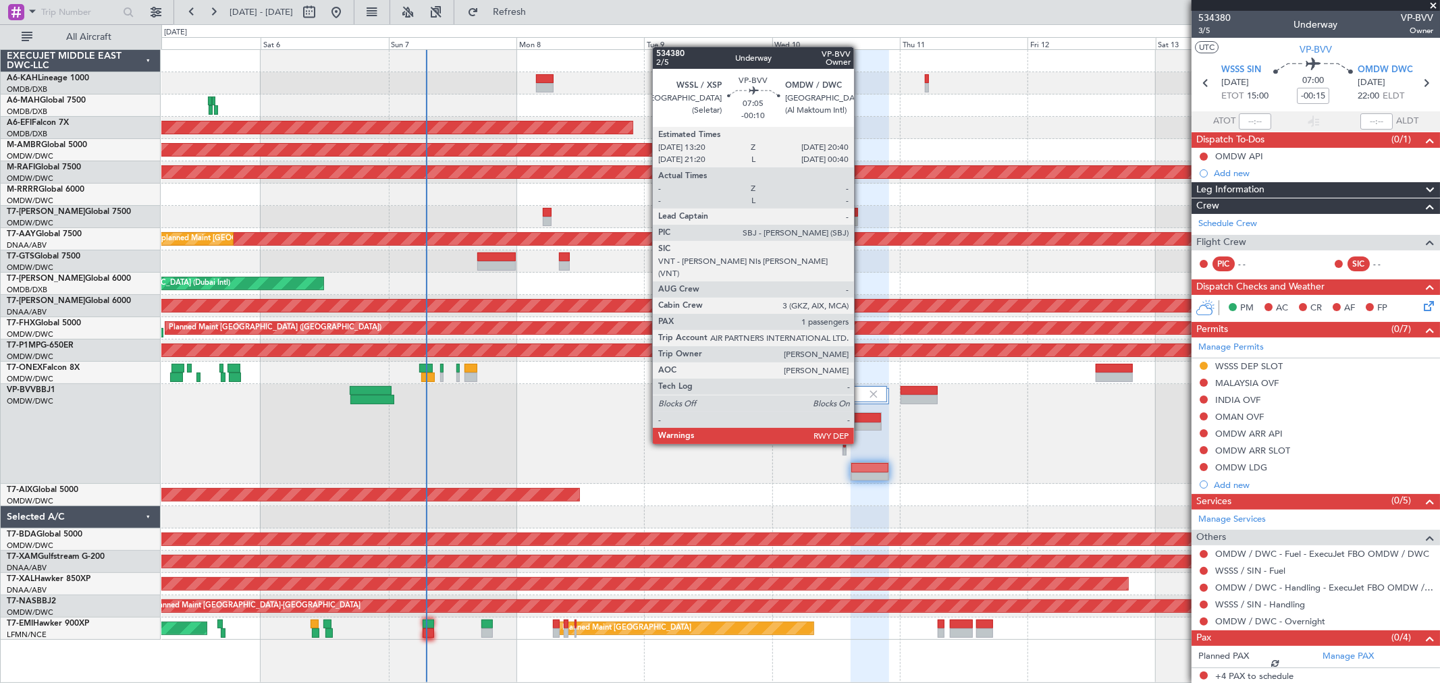
click at [861, 418] on div at bounding box center [862, 417] width 38 height 9
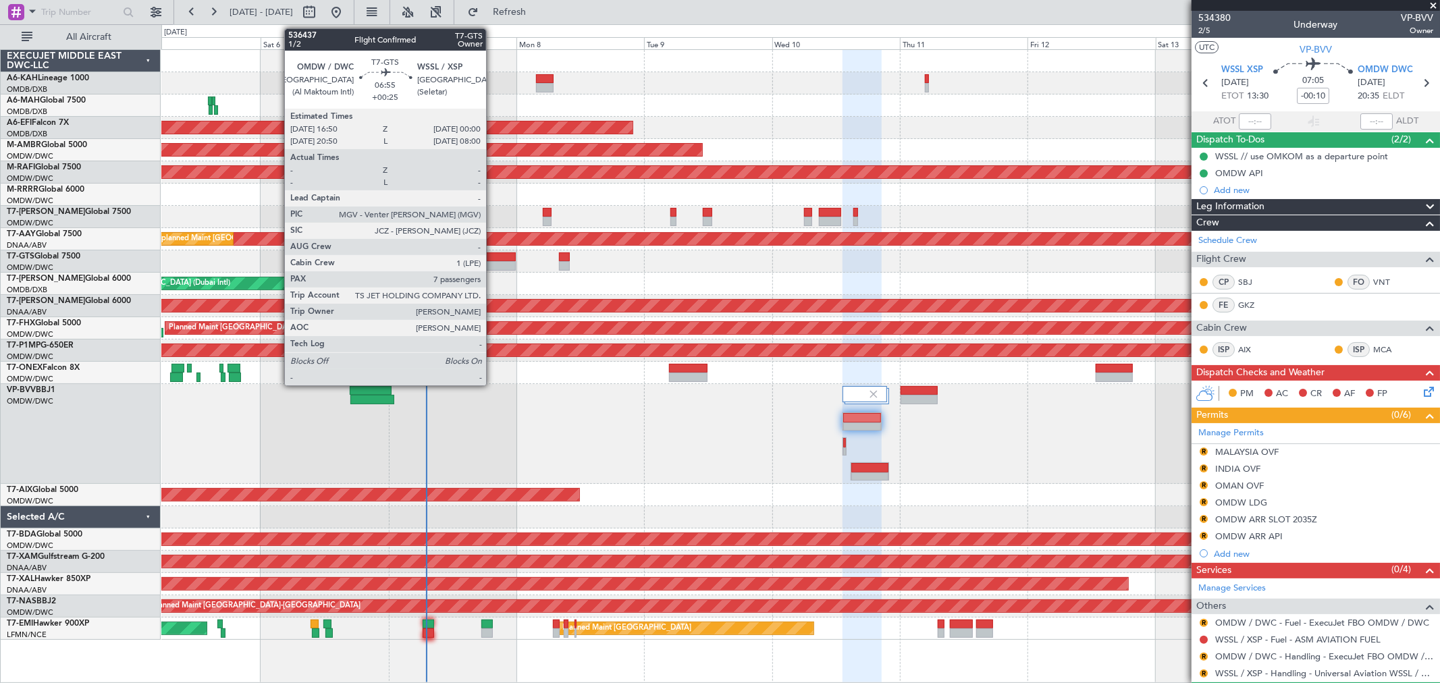
click at [493, 264] on div at bounding box center [496, 265] width 38 height 9
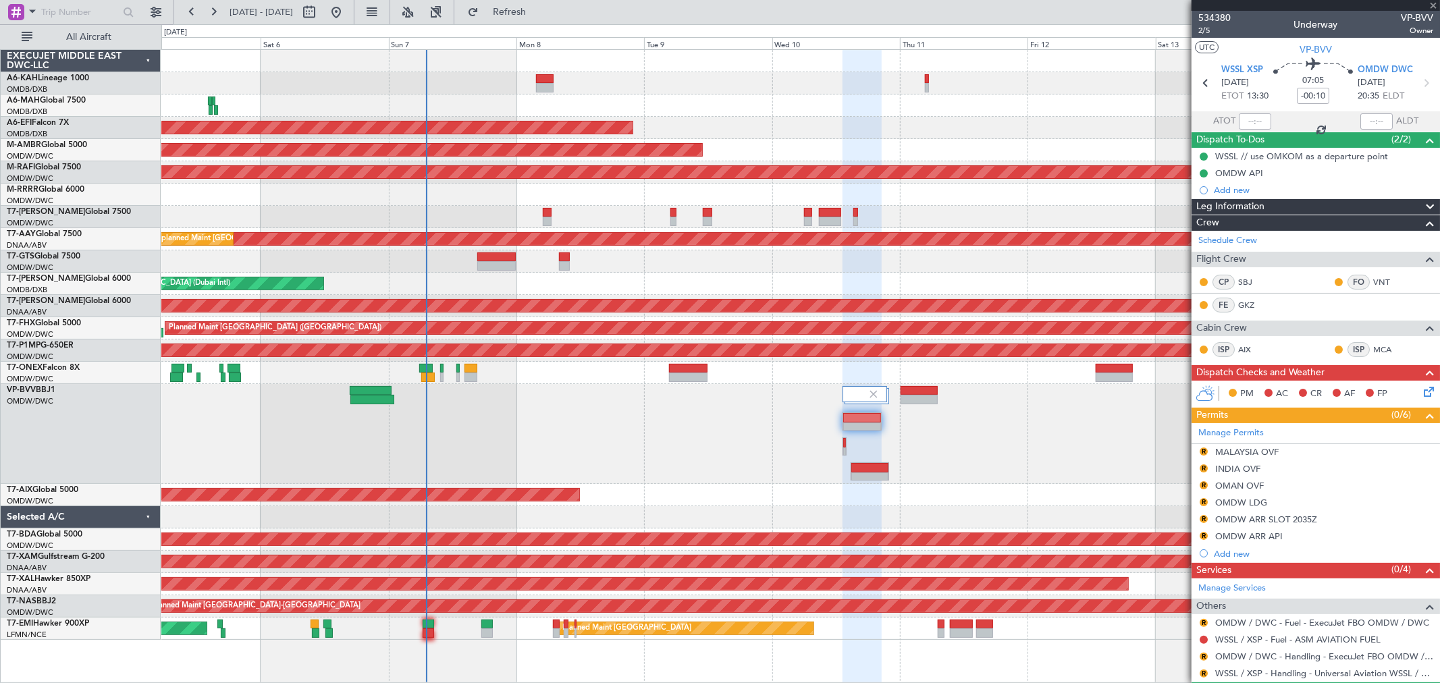
type input "+00:25"
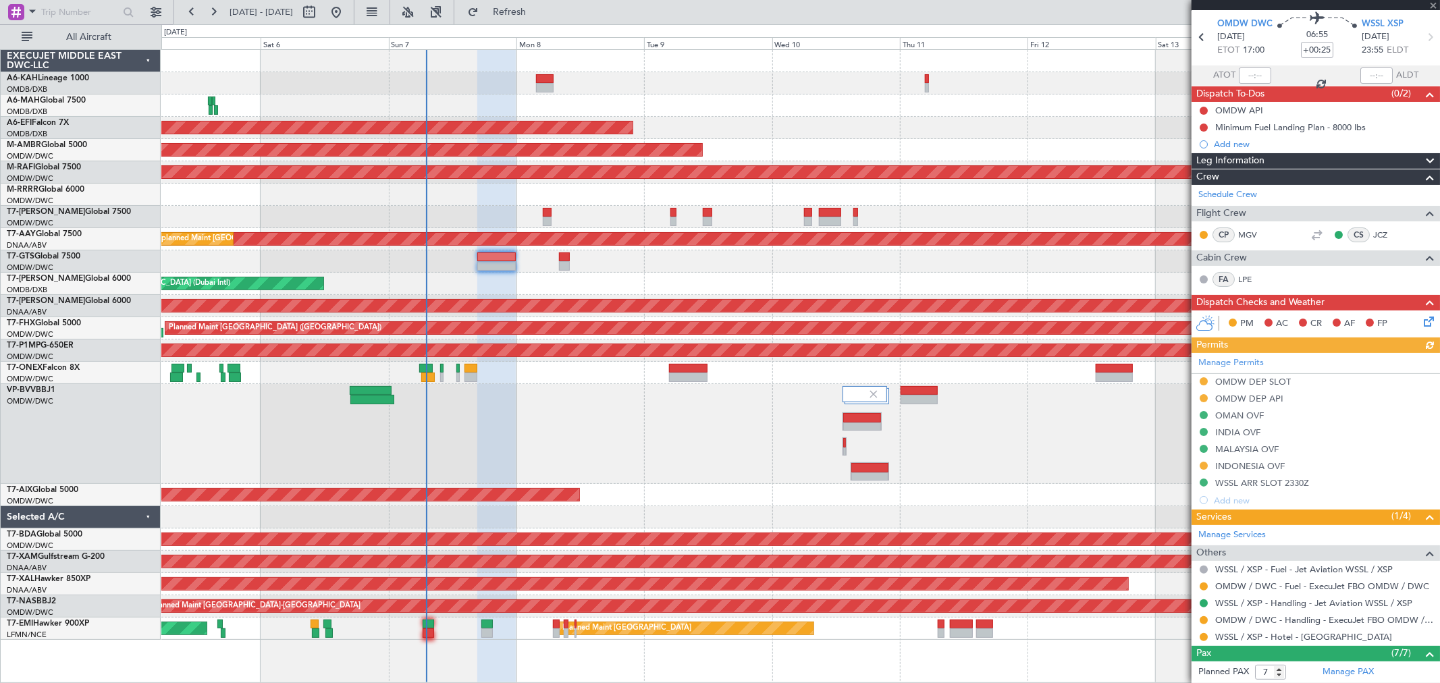
scroll to position [225, 0]
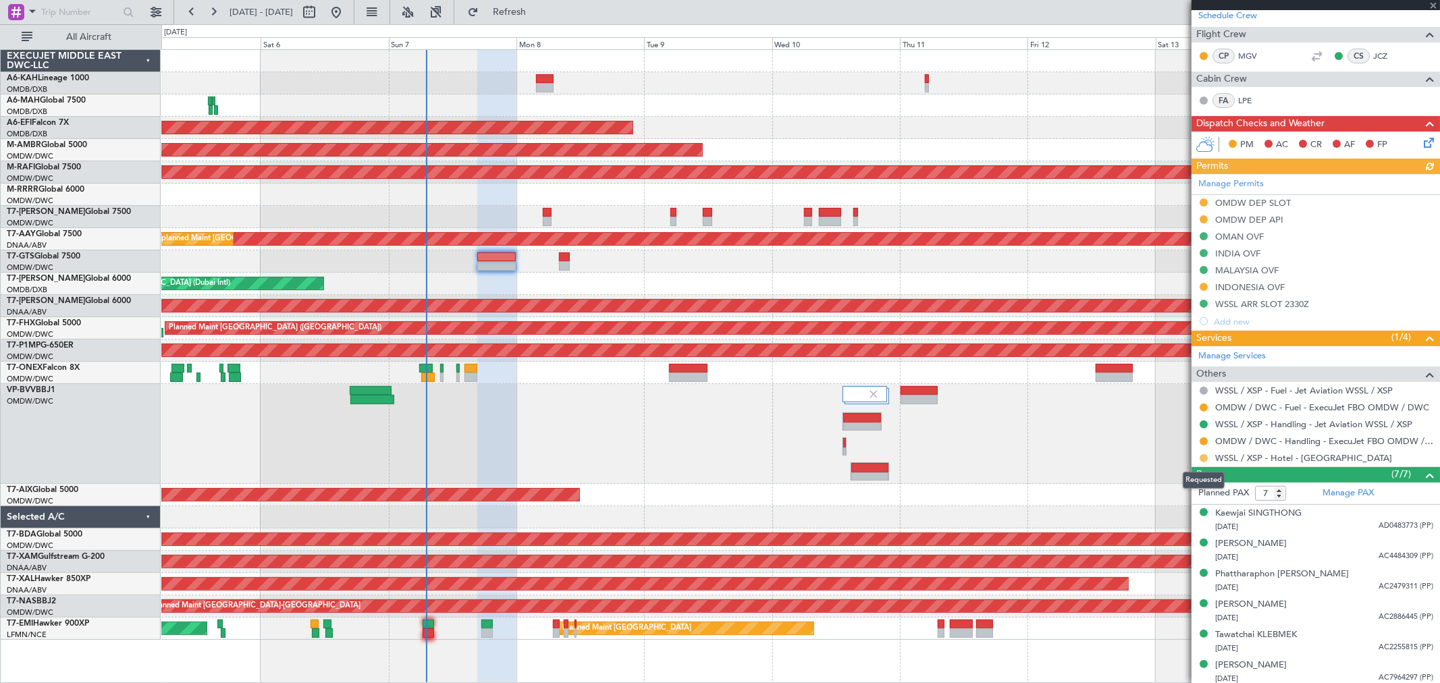
click at [1200, 458] on button at bounding box center [1203, 458] width 8 height 8
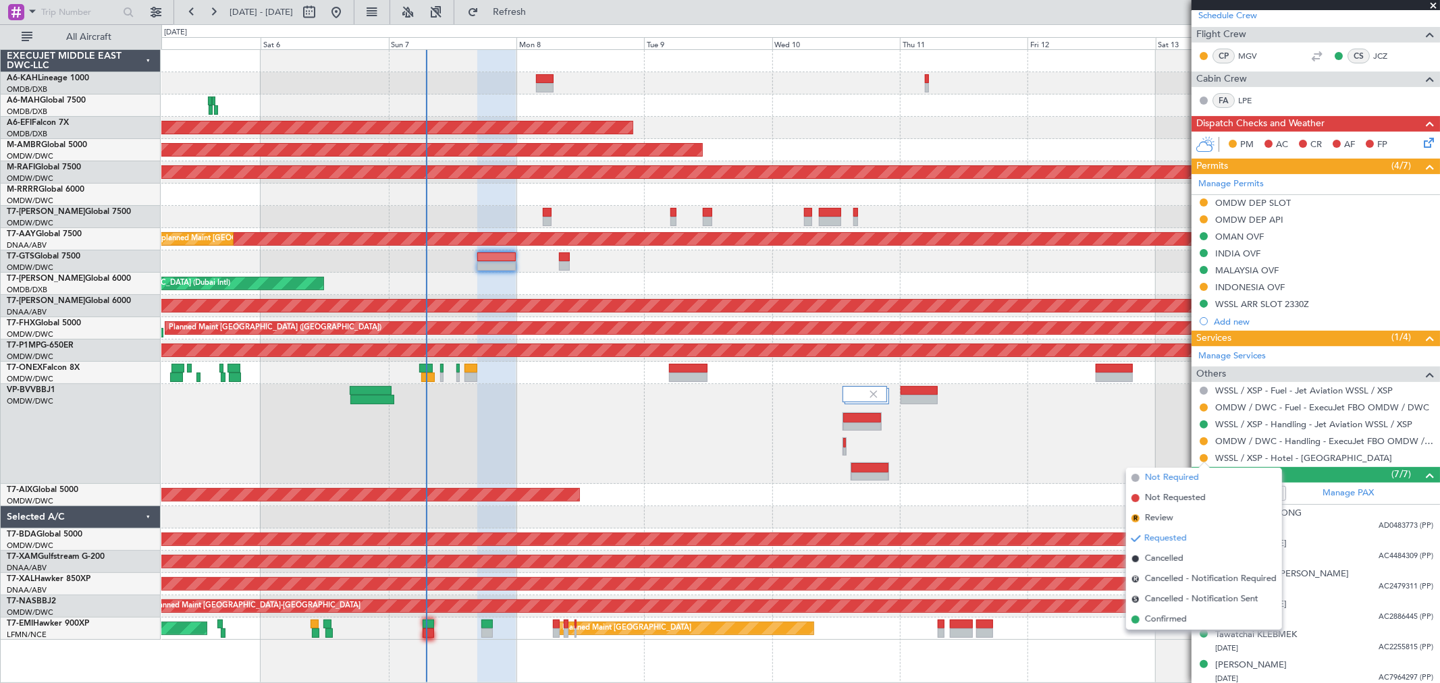
click at [1172, 480] on span "Not Required" at bounding box center [1172, 477] width 54 height 13
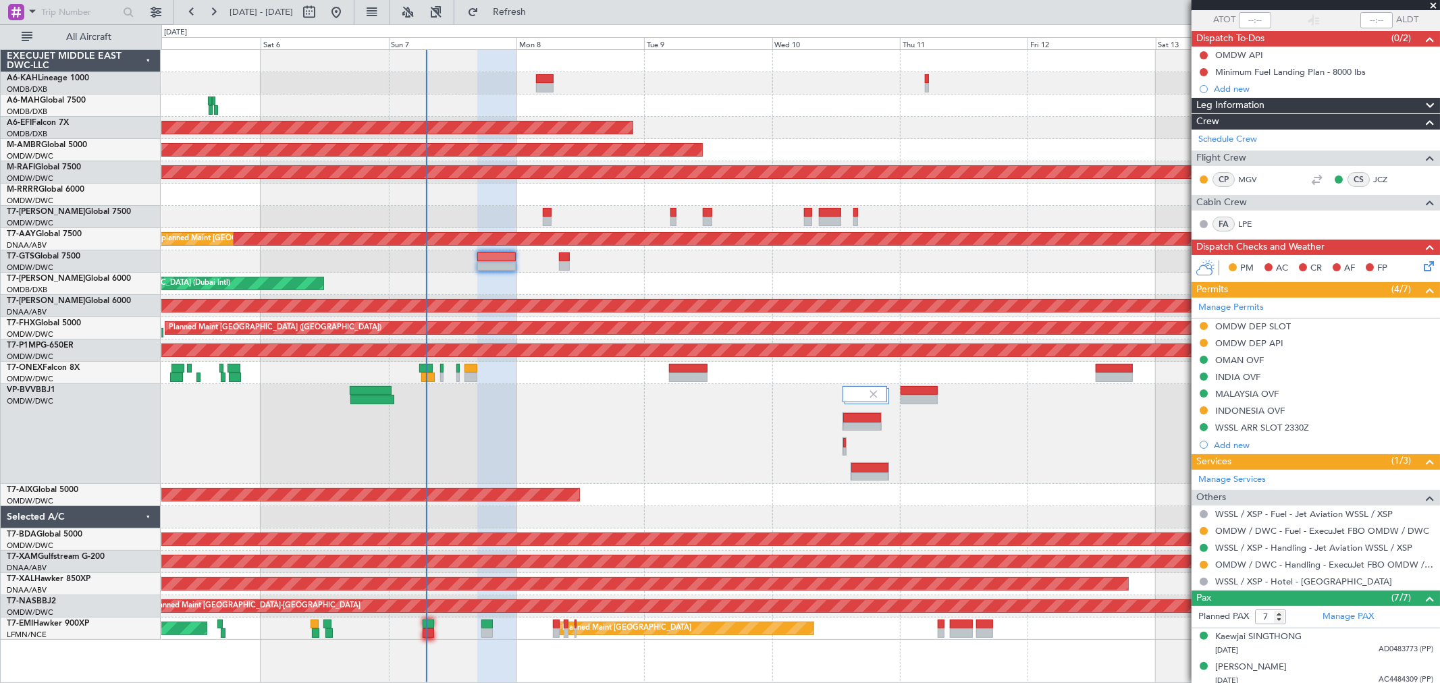
scroll to position [75, 0]
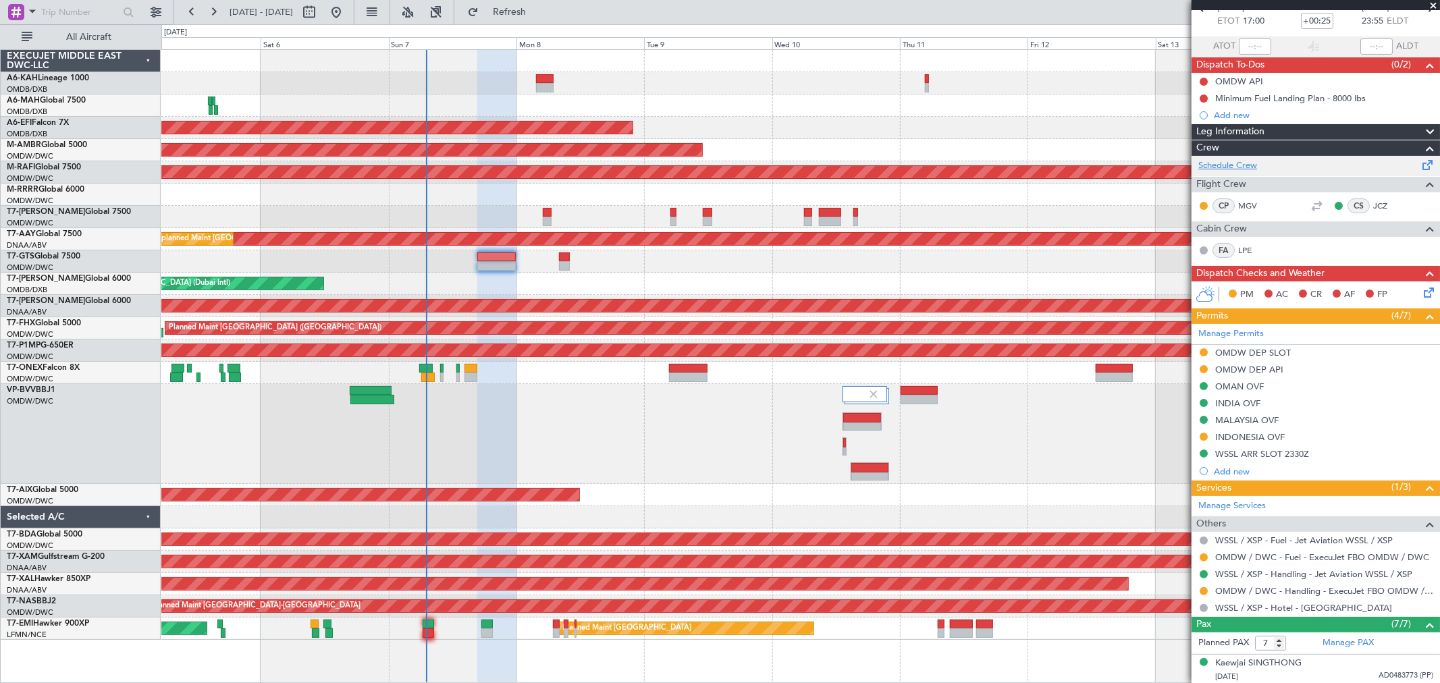
click at [1249, 159] on link "Schedule Crew" at bounding box center [1227, 165] width 59 height 13
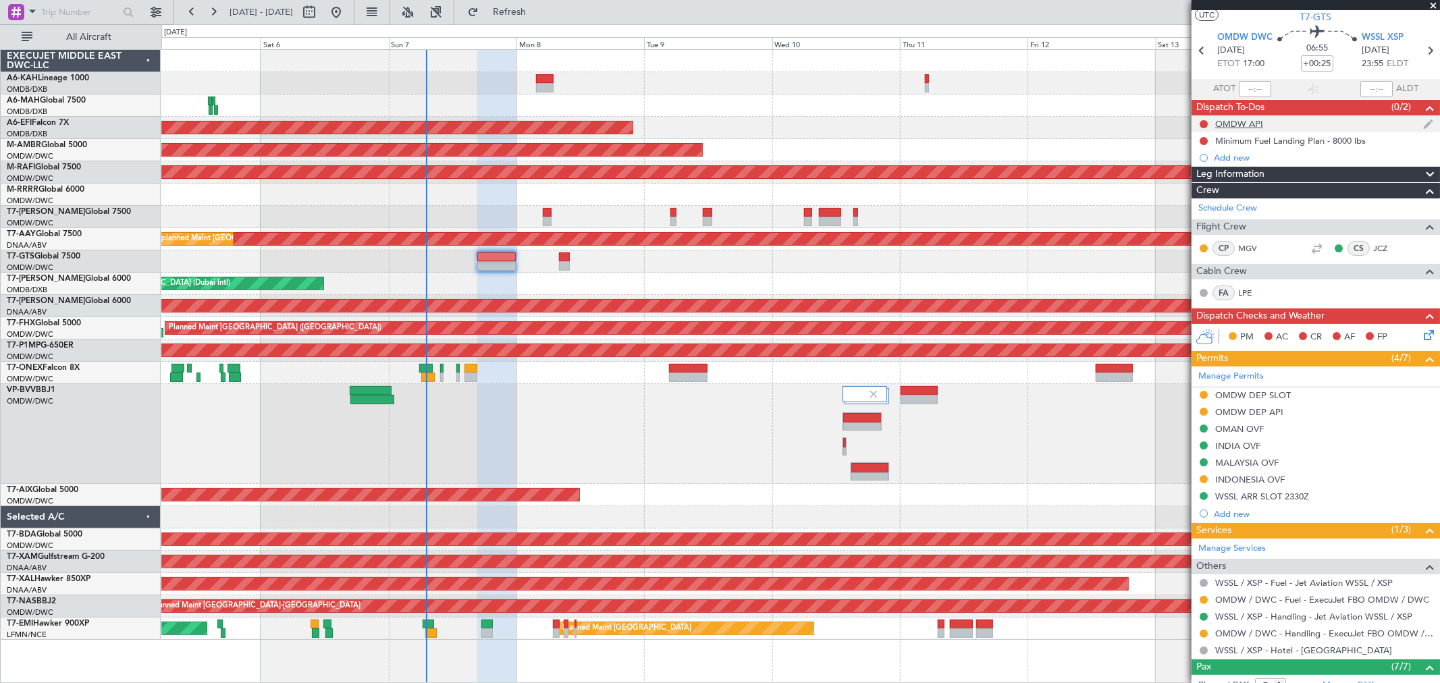
scroll to position [0, 0]
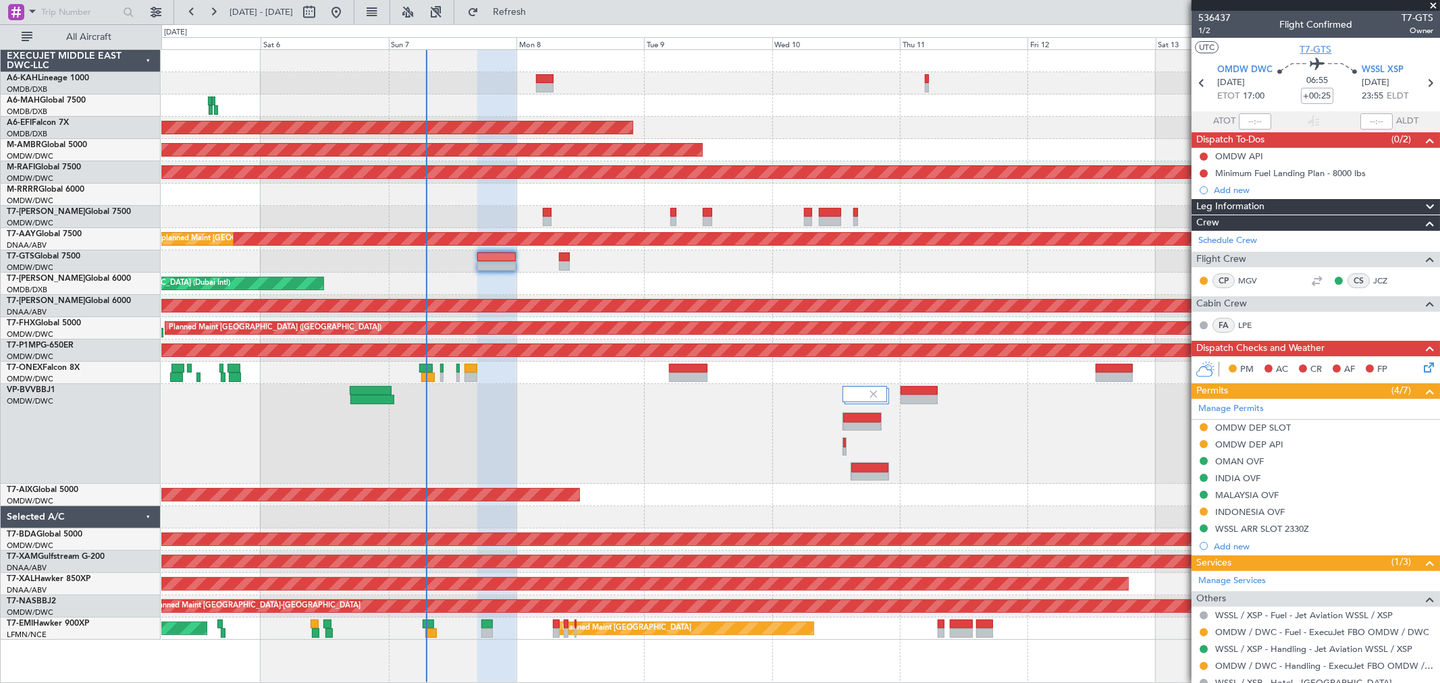
click at [1320, 49] on span "T7-GTS" at bounding box center [1316, 50] width 32 height 14
click at [542, 19] on button "Refresh" at bounding box center [501, 12] width 81 height 22
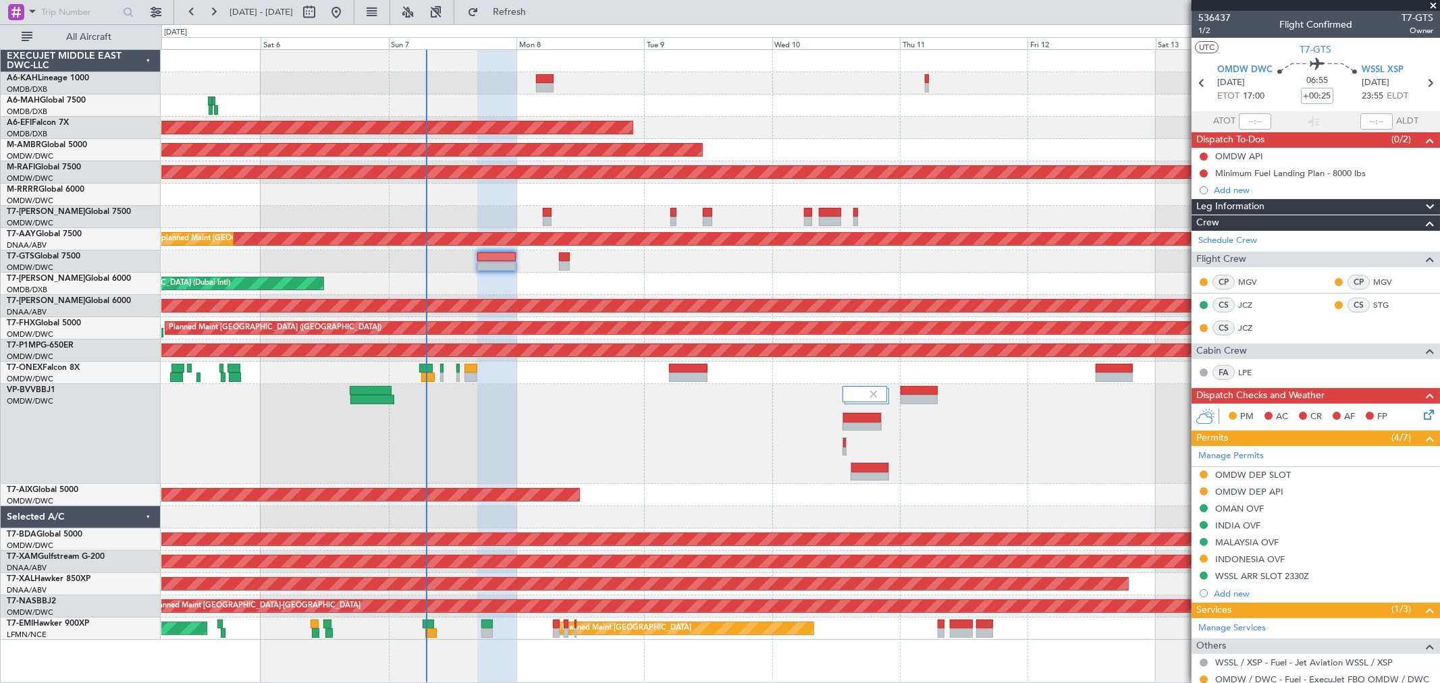
click at [1434, 3] on span at bounding box center [1432, 6] width 13 height 12
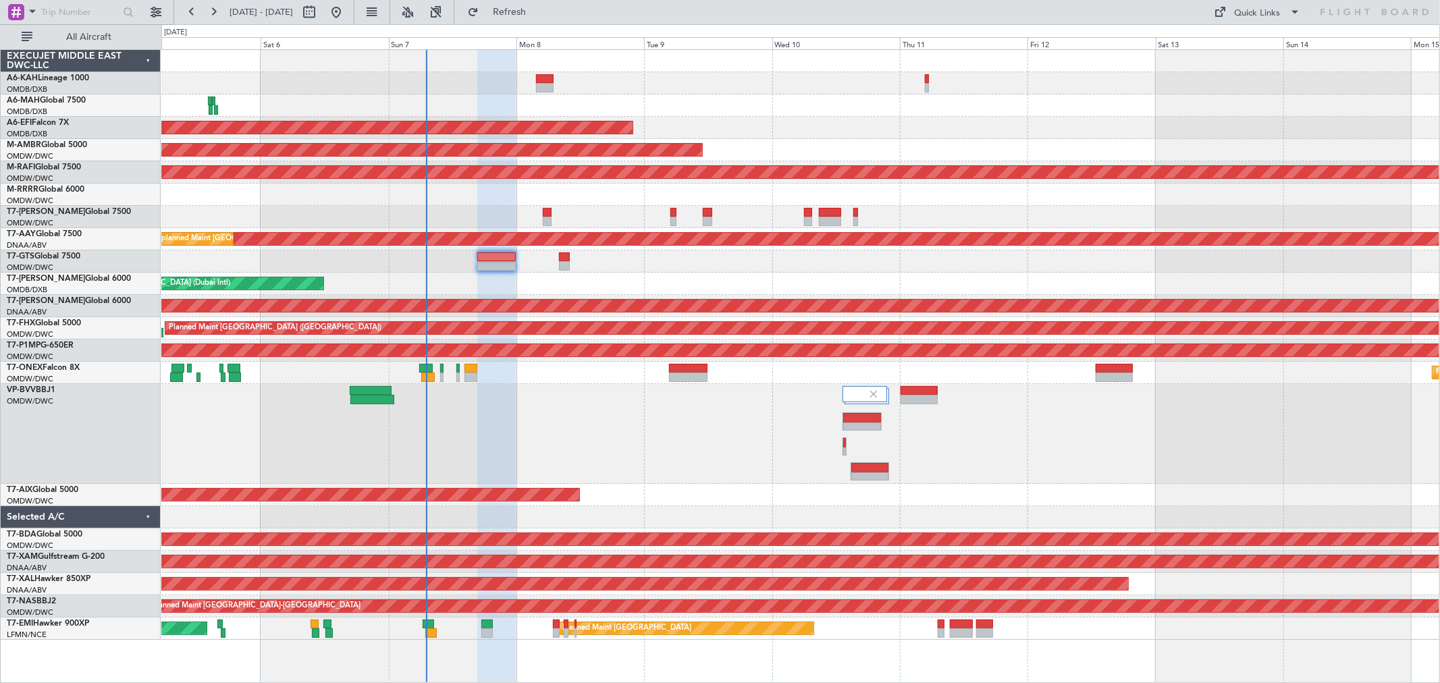
type input "0"
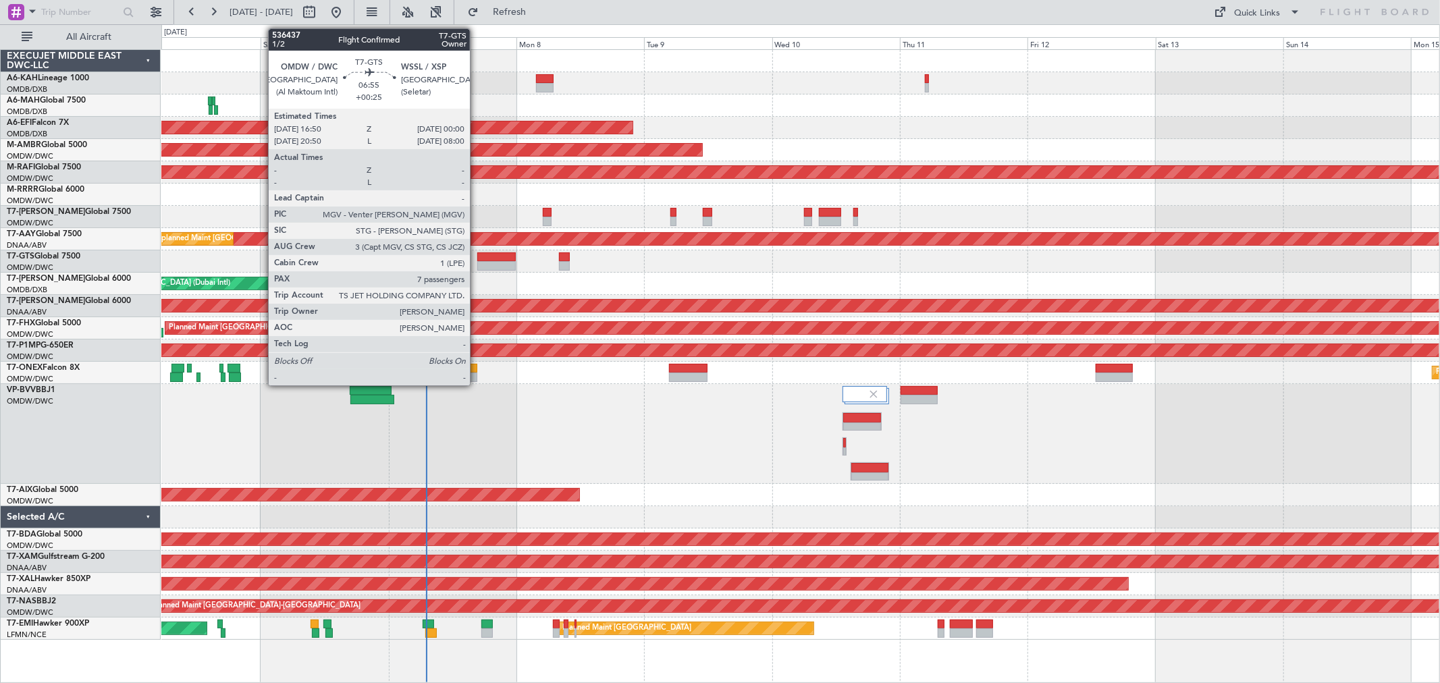
click at [477, 262] on div at bounding box center [496, 265] width 38 height 9
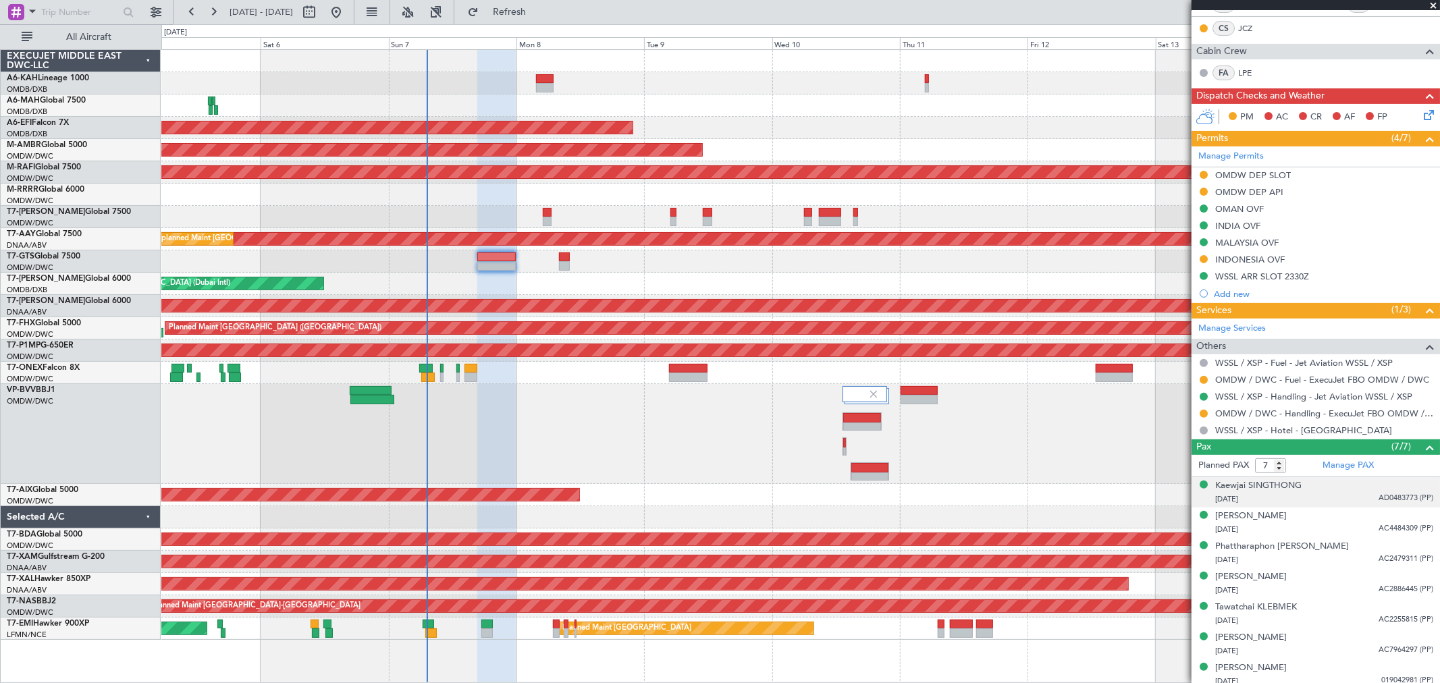
scroll to position [283, 0]
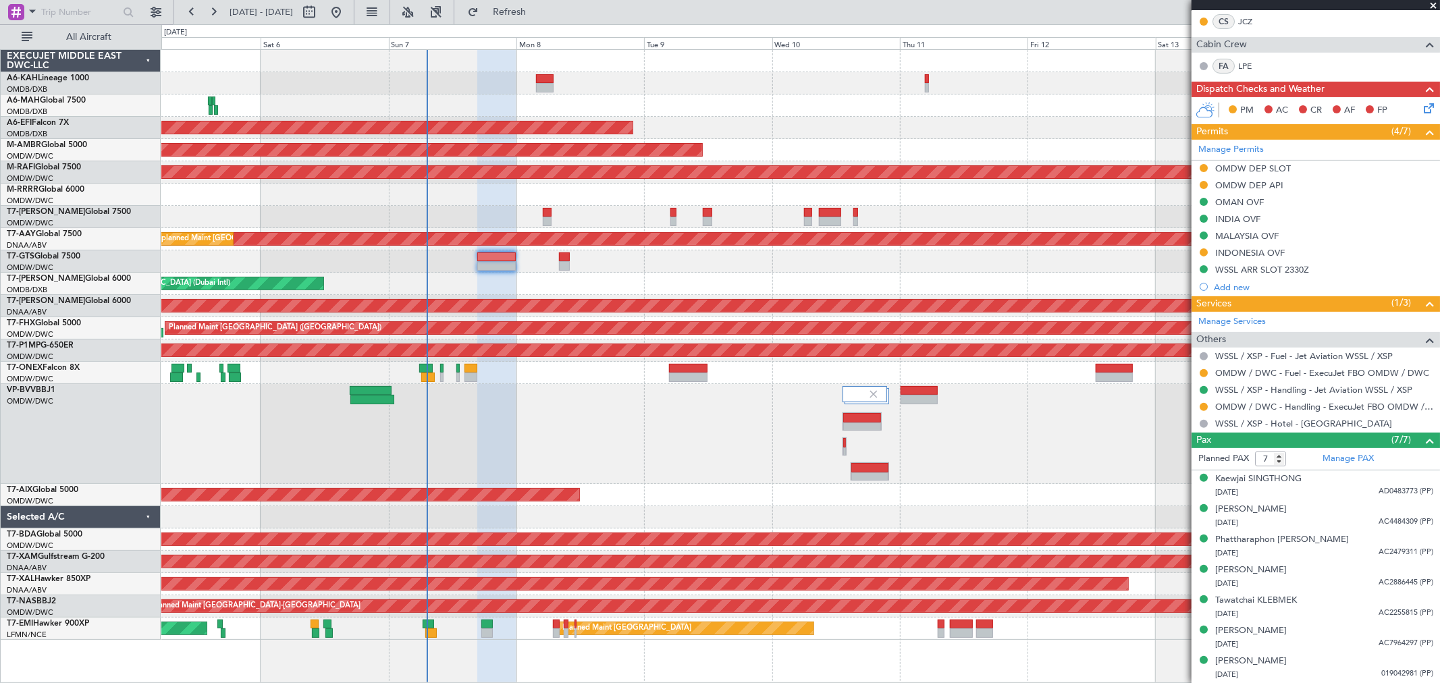
drag, startPoint x: 1254, startPoint y: 252, endPoint x: 1269, endPoint y: 275, distance: 27.3
click at [1254, 252] on div "INDONESIA OVF" at bounding box center [1250, 252] width 70 height 11
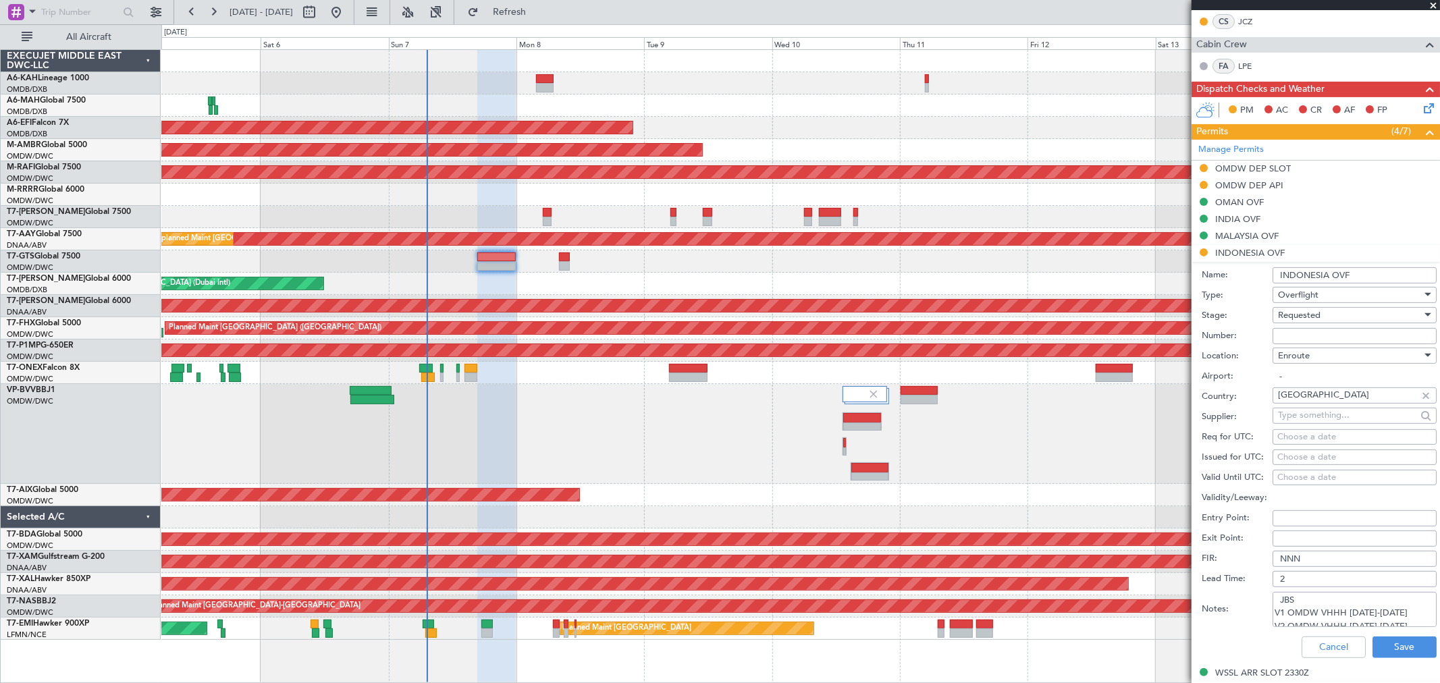
click at [1291, 335] on input "Number:" at bounding box center [1354, 336] width 164 height 16
paste input "SI13306"
type input "SI13306"
click at [1293, 320] on span "Requested" at bounding box center [1299, 315] width 43 height 12
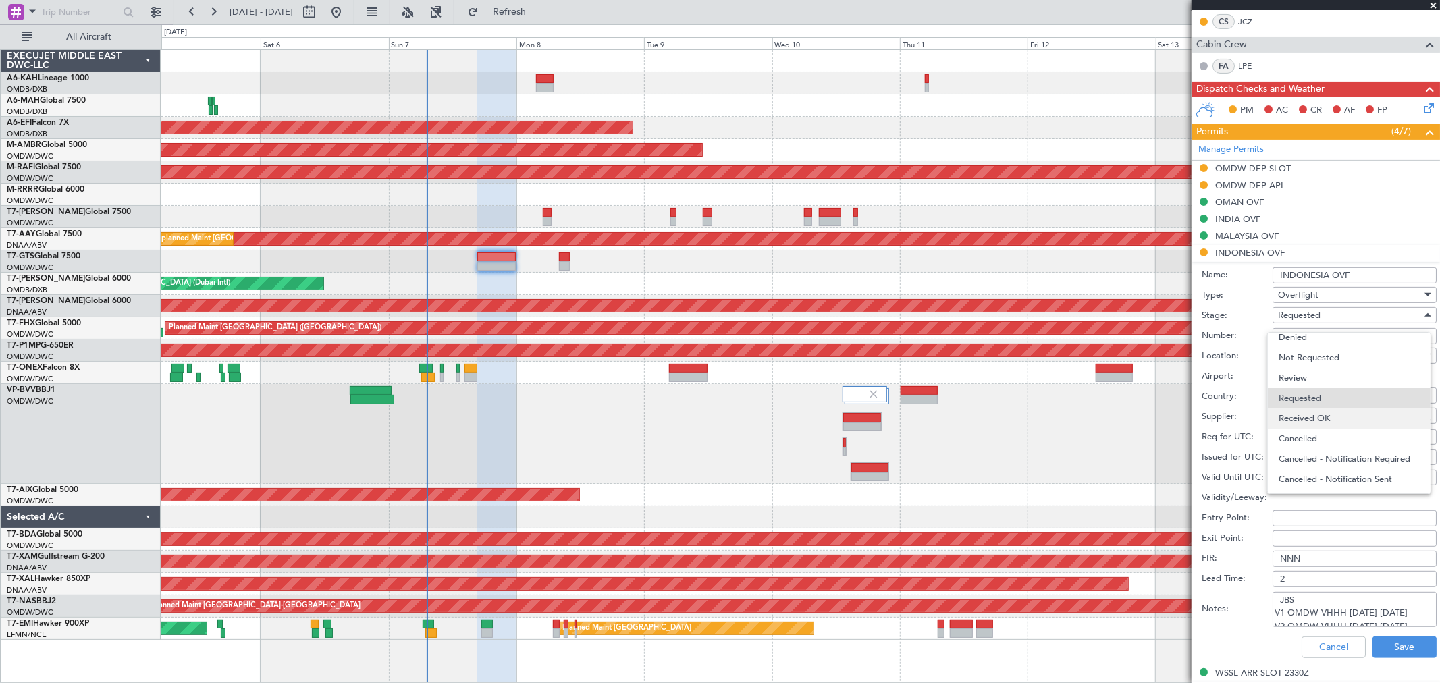
click at [1307, 425] on span "Received OK" at bounding box center [1348, 418] width 140 height 20
click at [1400, 652] on button "Save" at bounding box center [1404, 648] width 64 height 22
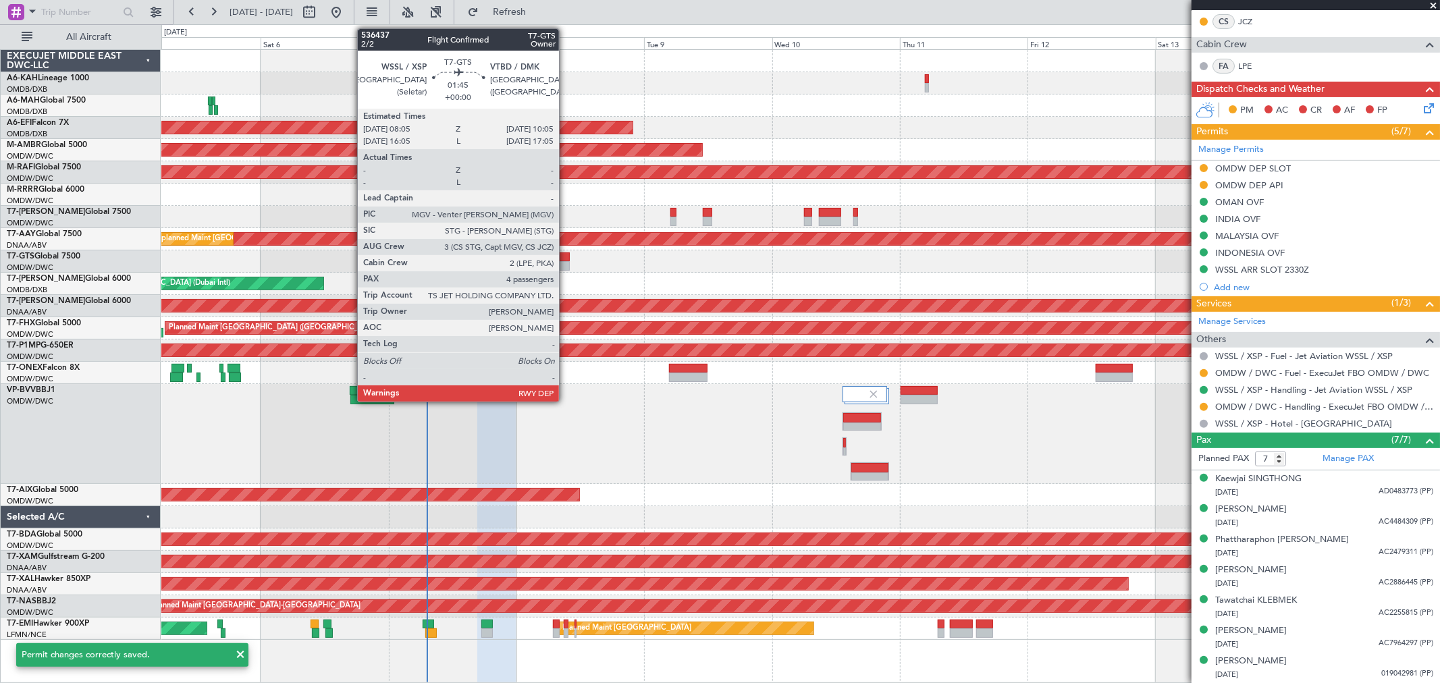
click at [565, 264] on div at bounding box center [564, 265] width 11 height 9
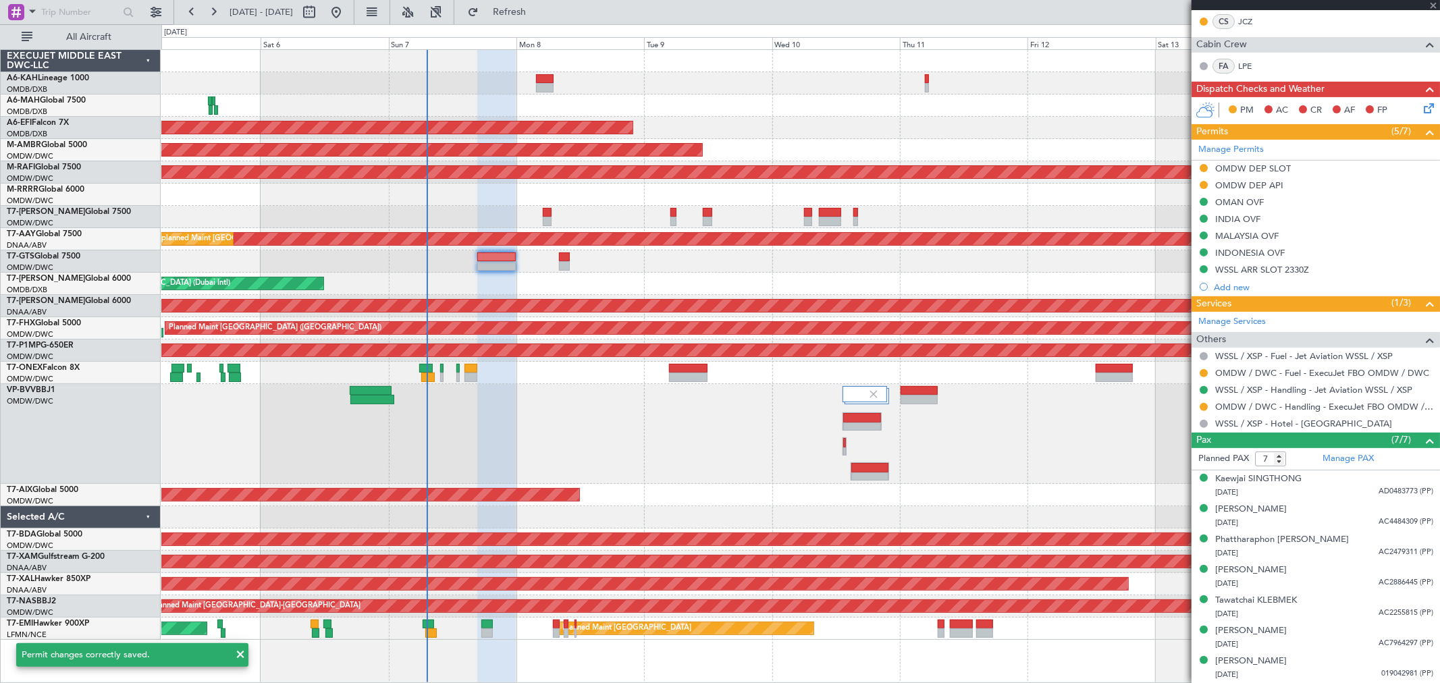
type input "4"
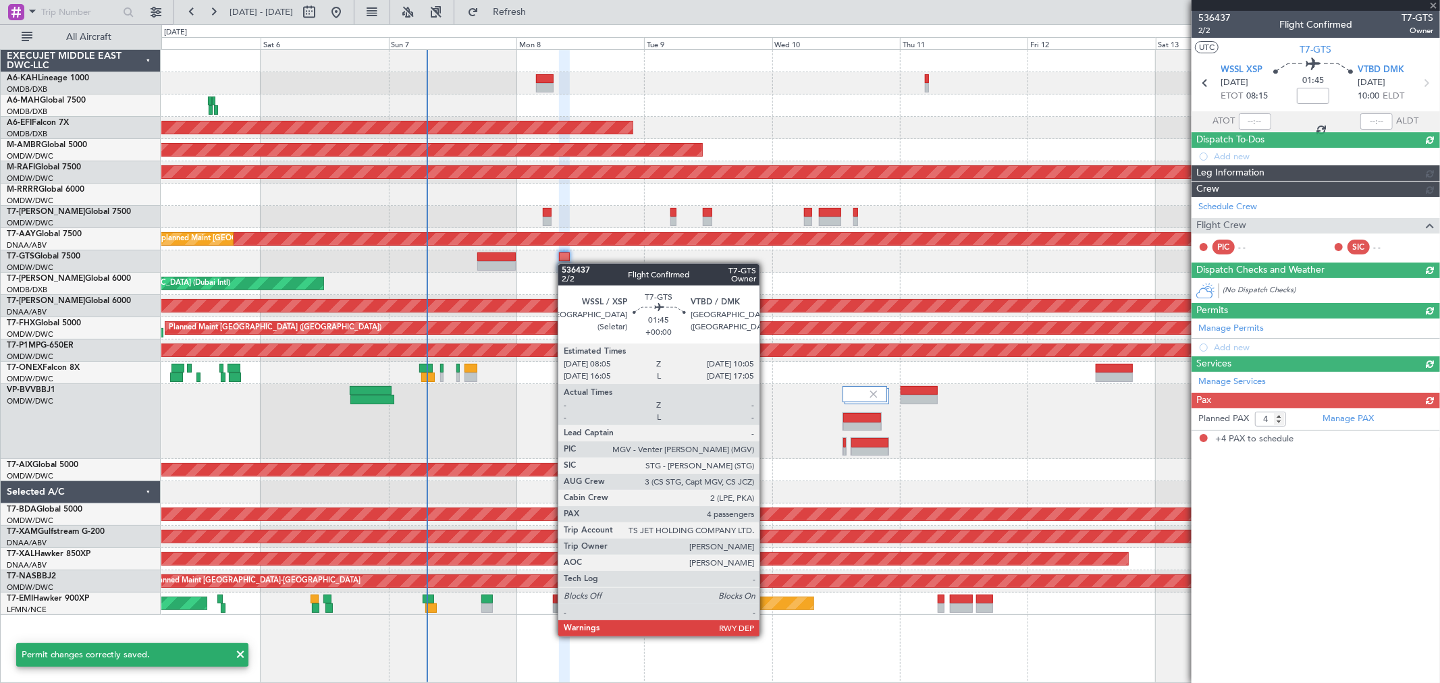
scroll to position [0, 0]
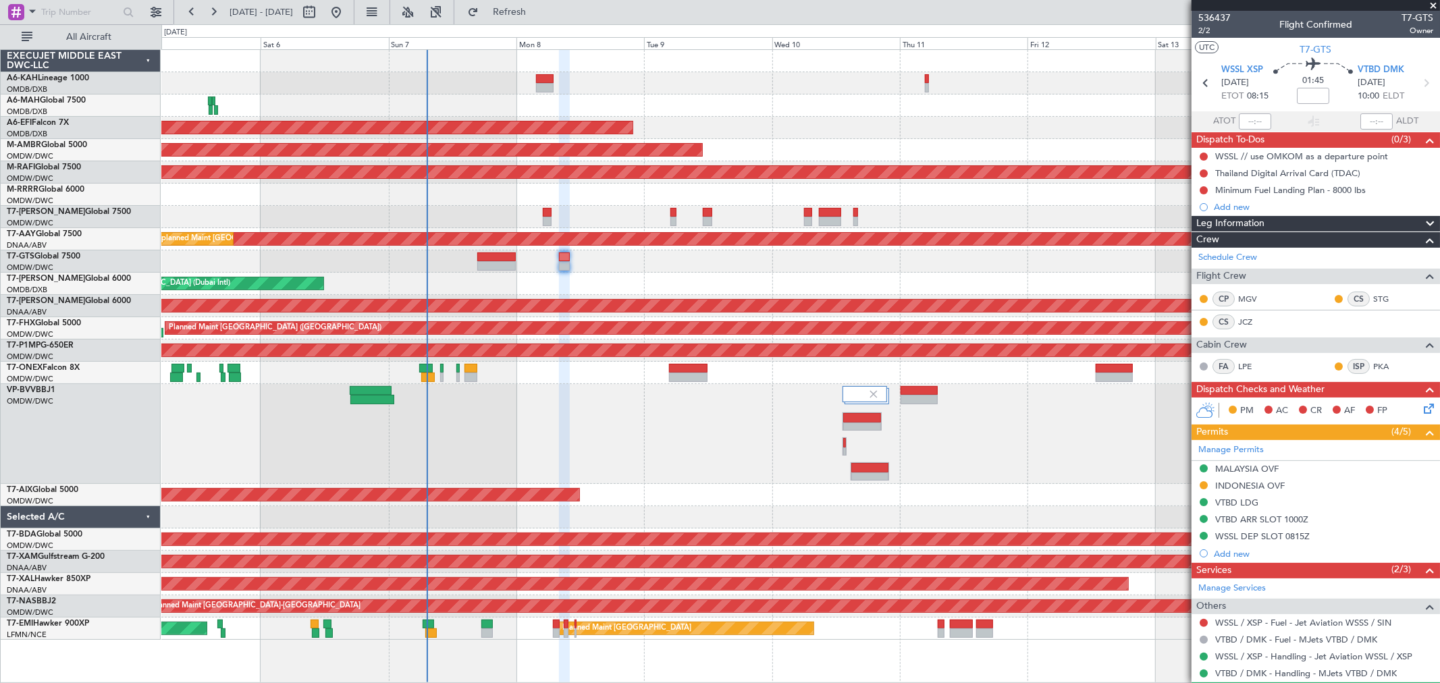
drag, startPoint x: 1242, startPoint y: 489, endPoint x: 1264, endPoint y: 495, distance: 22.4
click at [1242, 489] on div "INDONESIA OVF" at bounding box center [1250, 485] width 70 height 11
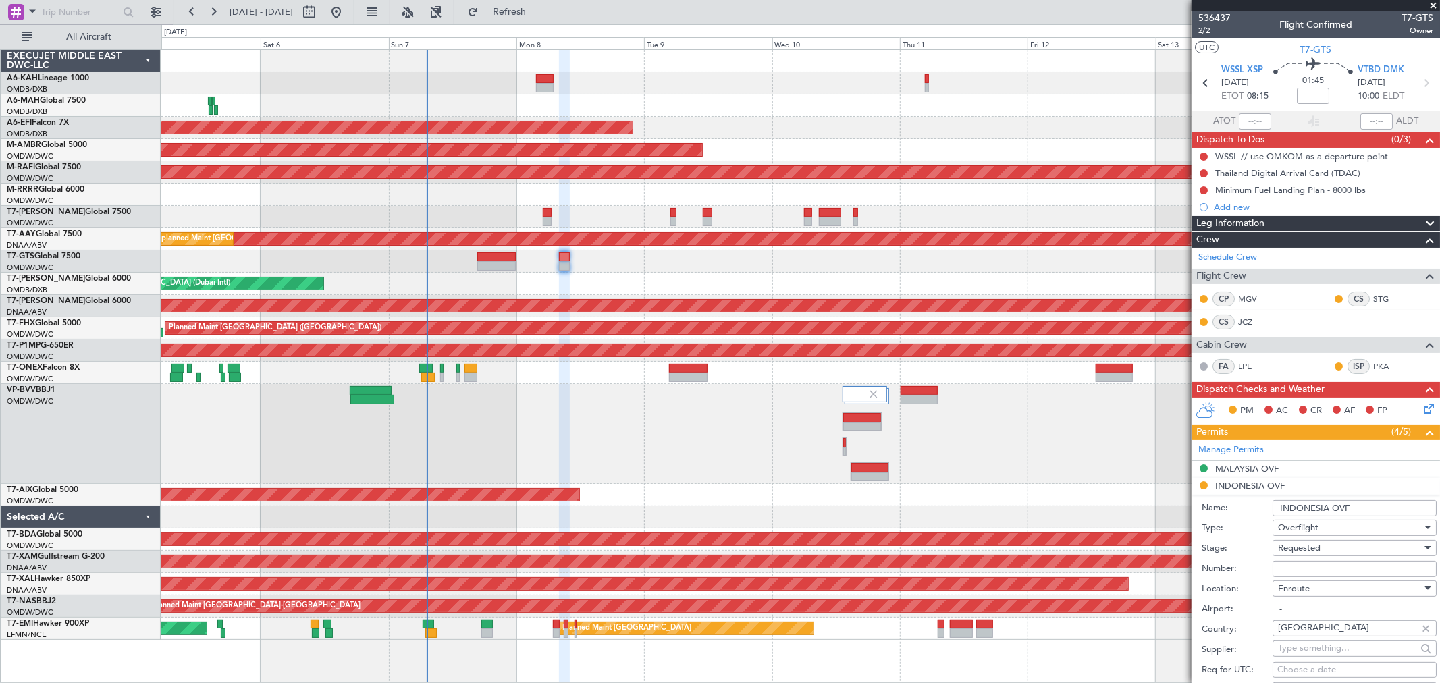
click at [1305, 562] on input "Number:" at bounding box center [1354, 569] width 164 height 16
paste input "SI13307"
type input "SI13307"
click at [1300, 549] on span "Requested" at bounding box center [1299, 548] width 43 height 12
click at [1300, 657] on span "Received OK" at bounding box center [1348, 657] width 140 height 20
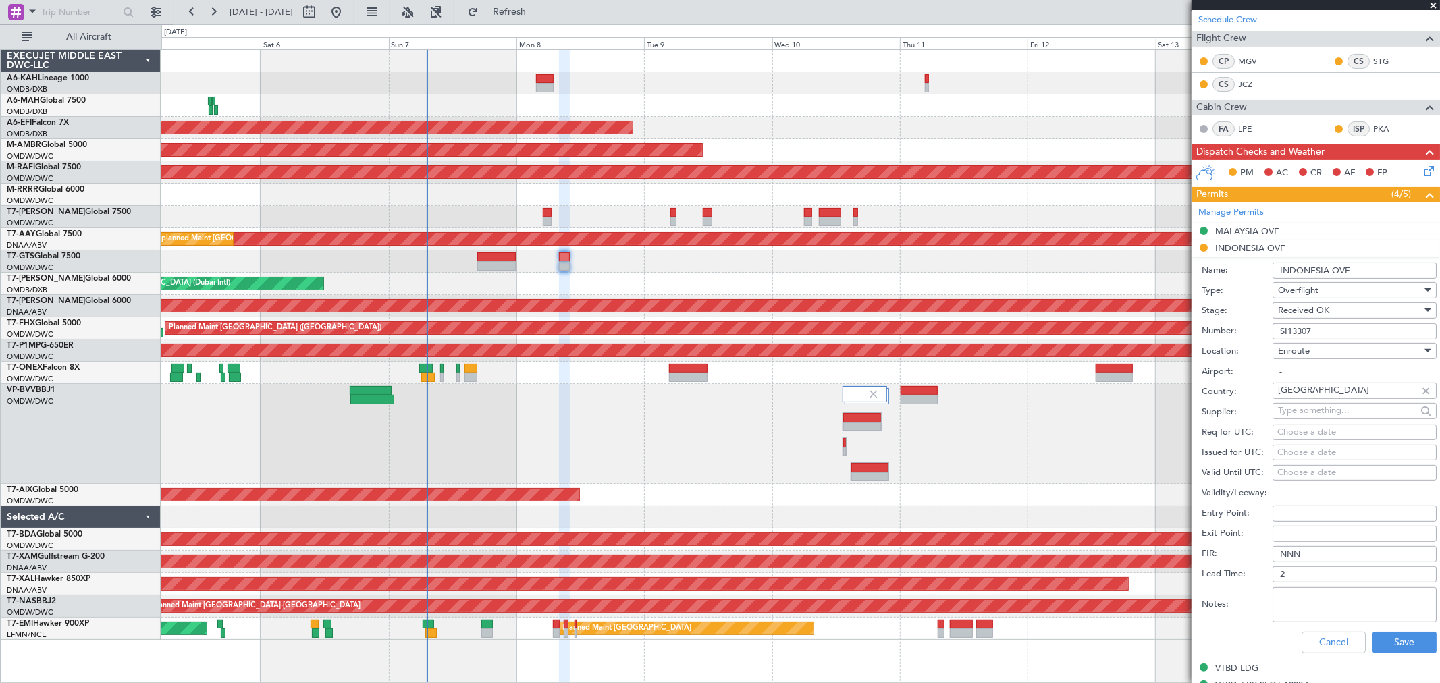
scroll to position [300, 0]
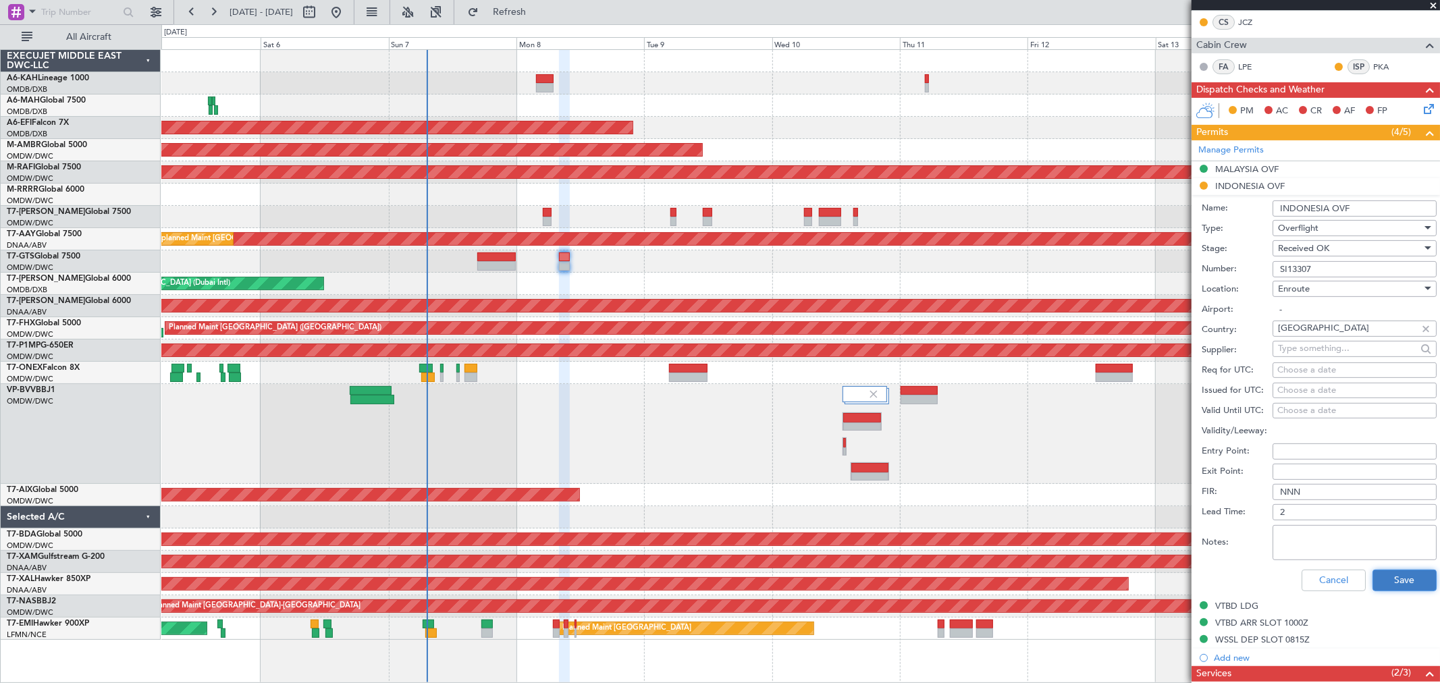
click at [1378, 579] on button "Save" at bounding box center [1404, 581] width 64 height 22
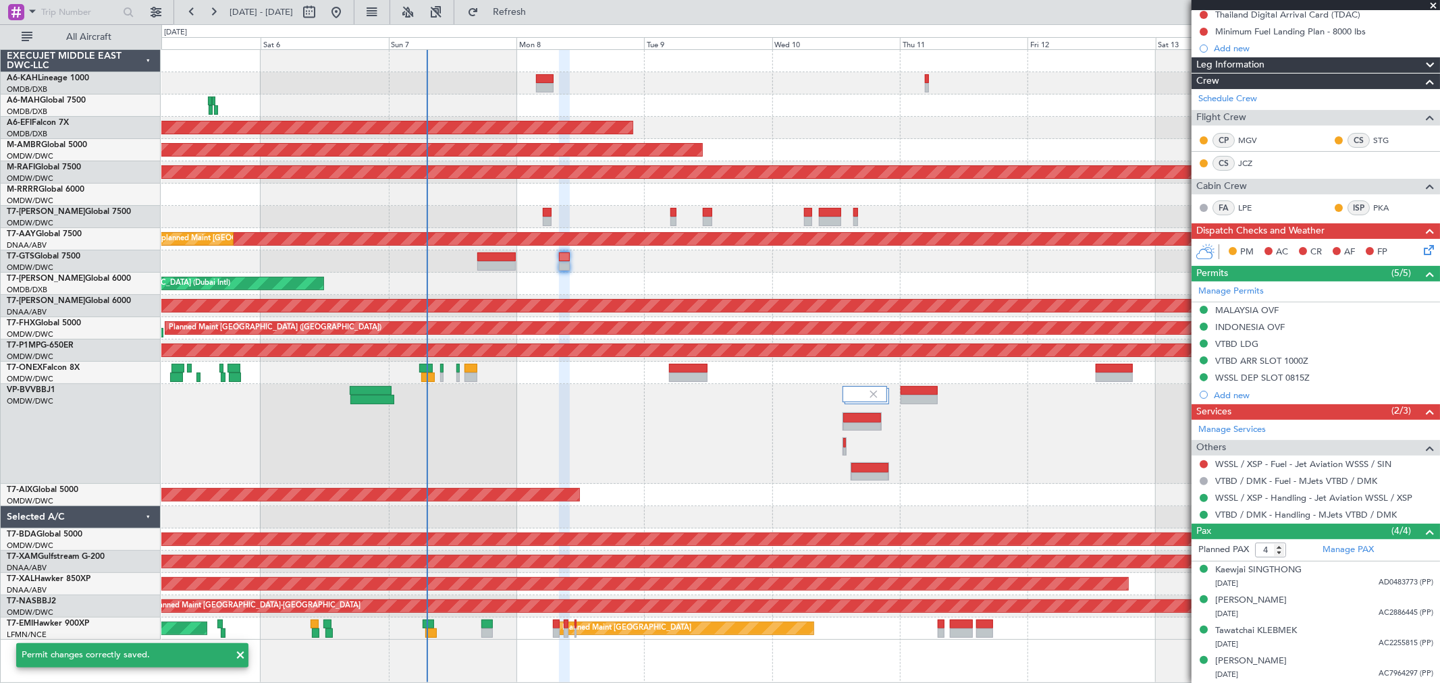
scroll to position [158, 0]
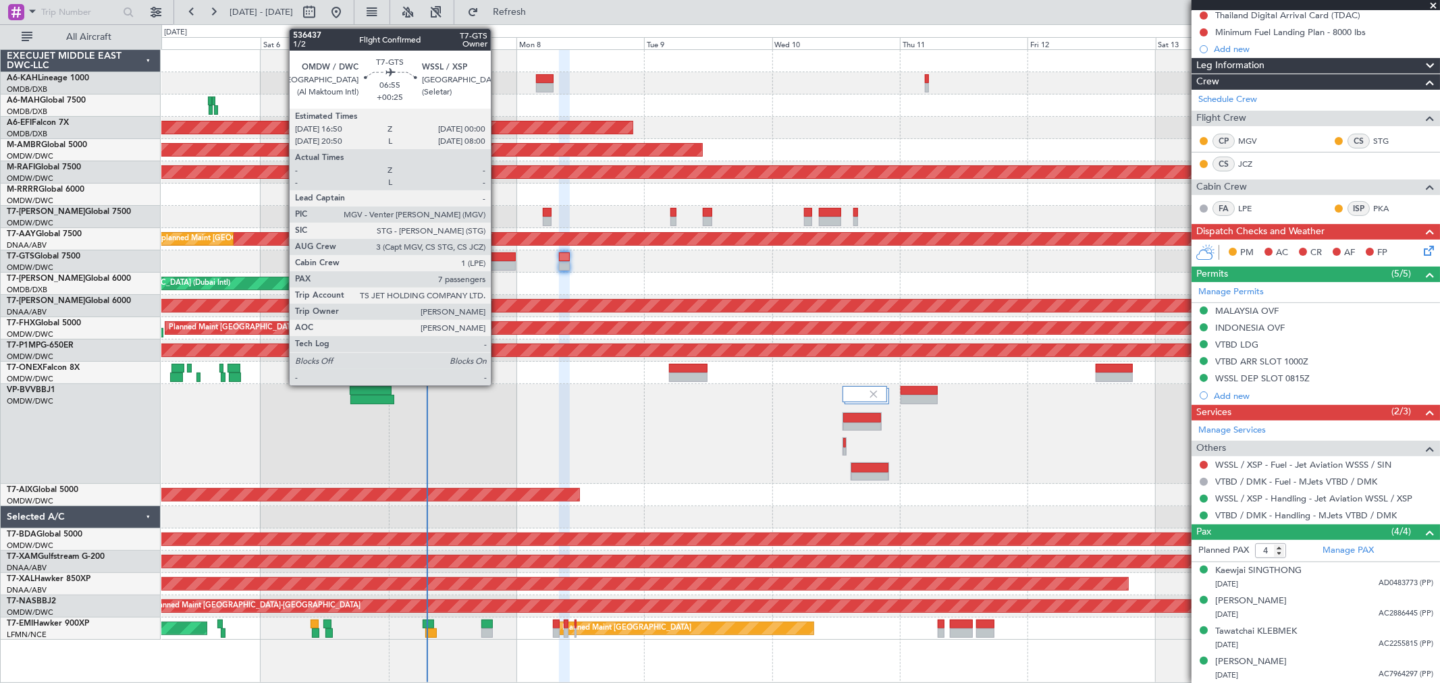
click at [497, 263] on div at bounding box center [496, 265] width 38 height 9
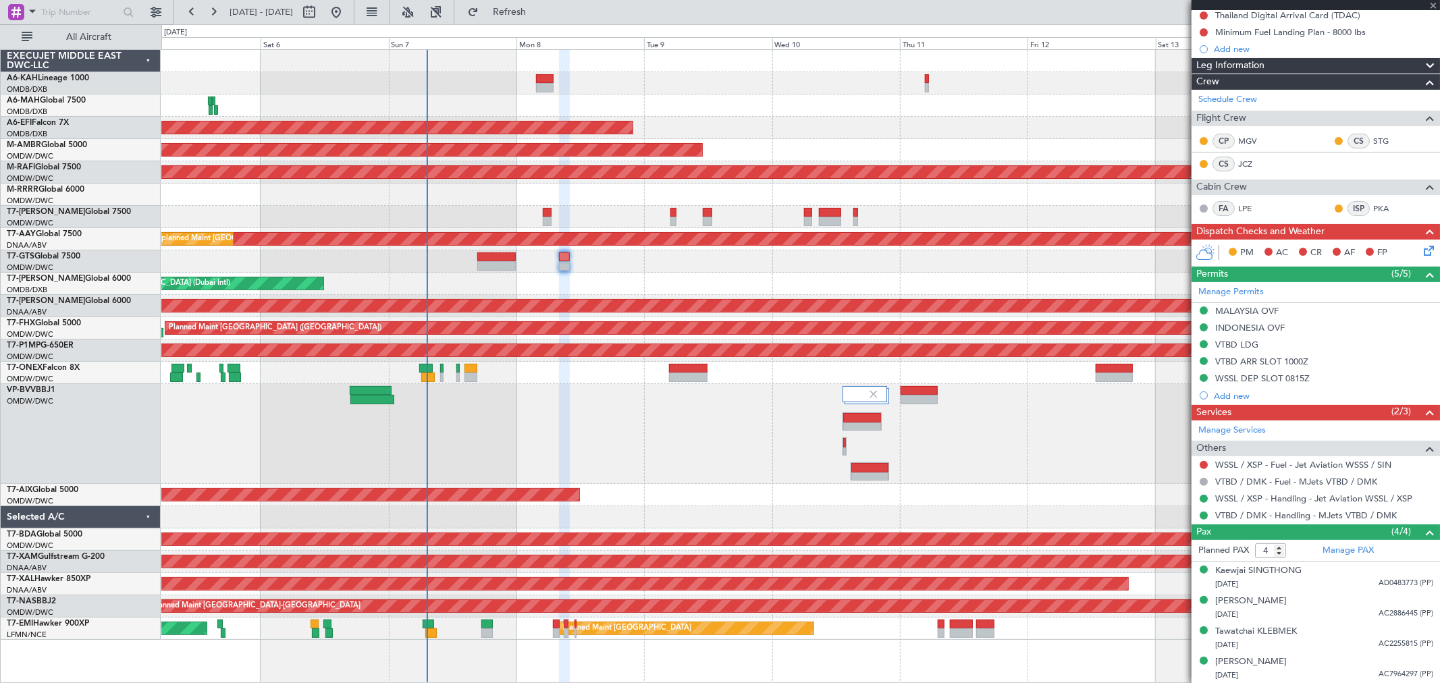
type input "+00:25"
type input "7"
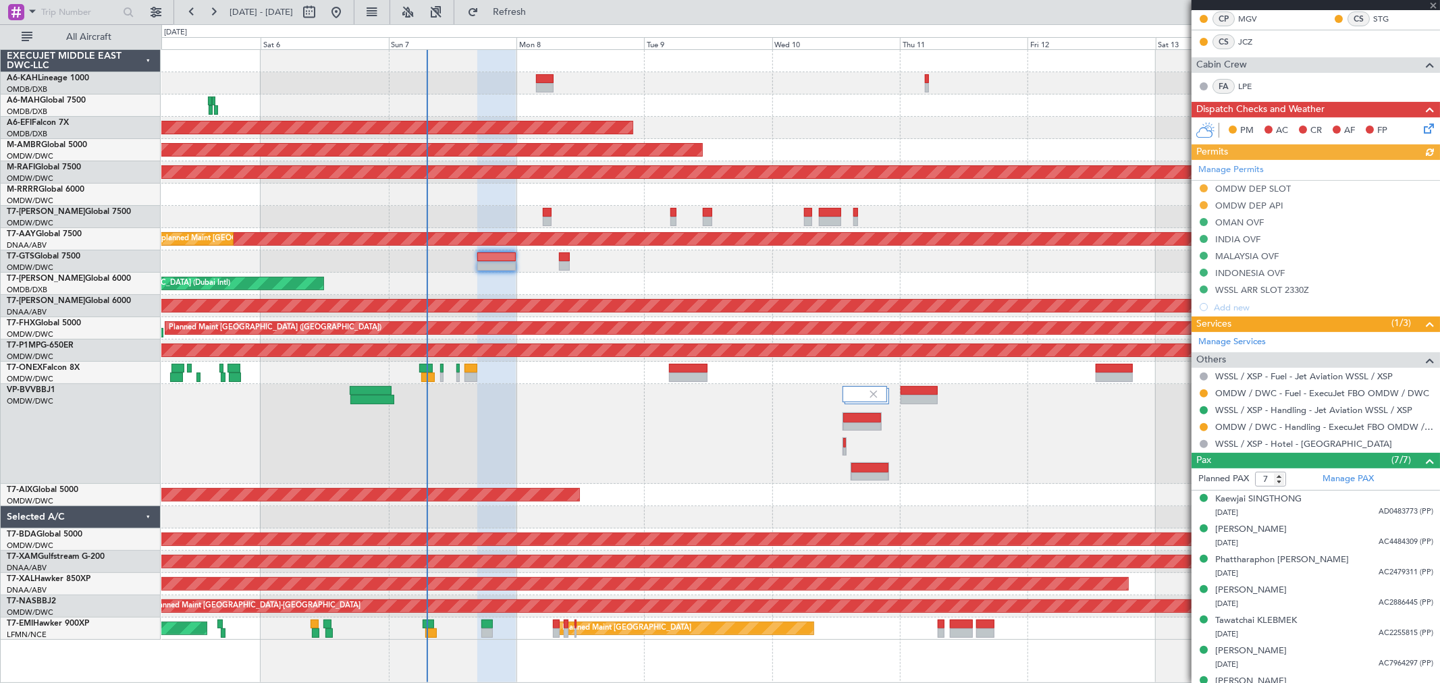
scroll to position [283, 0]
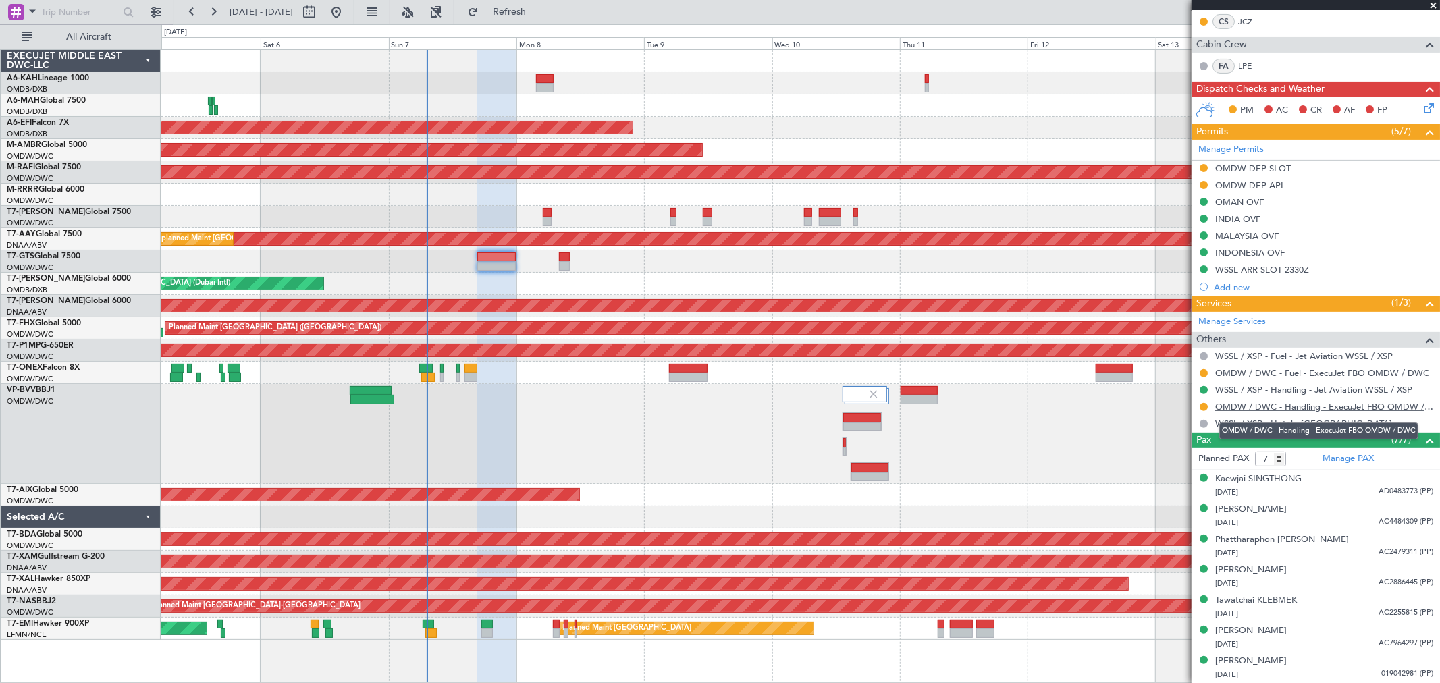
click at [1299, 408] on link "OMDW / DWC - Handling - ExecuJet FBO OMDW / DWC" at bounding box center [1324, 406] width 218 height 11
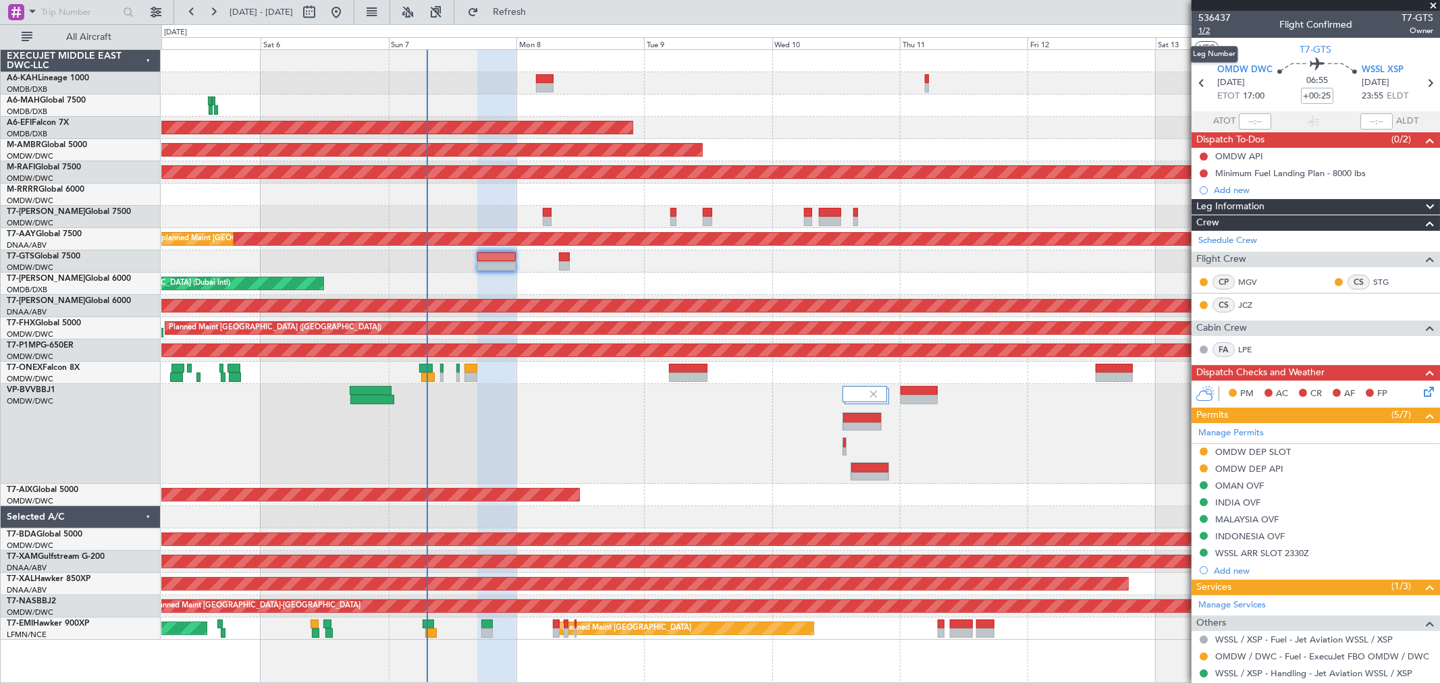
click at [1203, 32] on span "1/2" at bounding box center [1214, 30] width 32 height 11
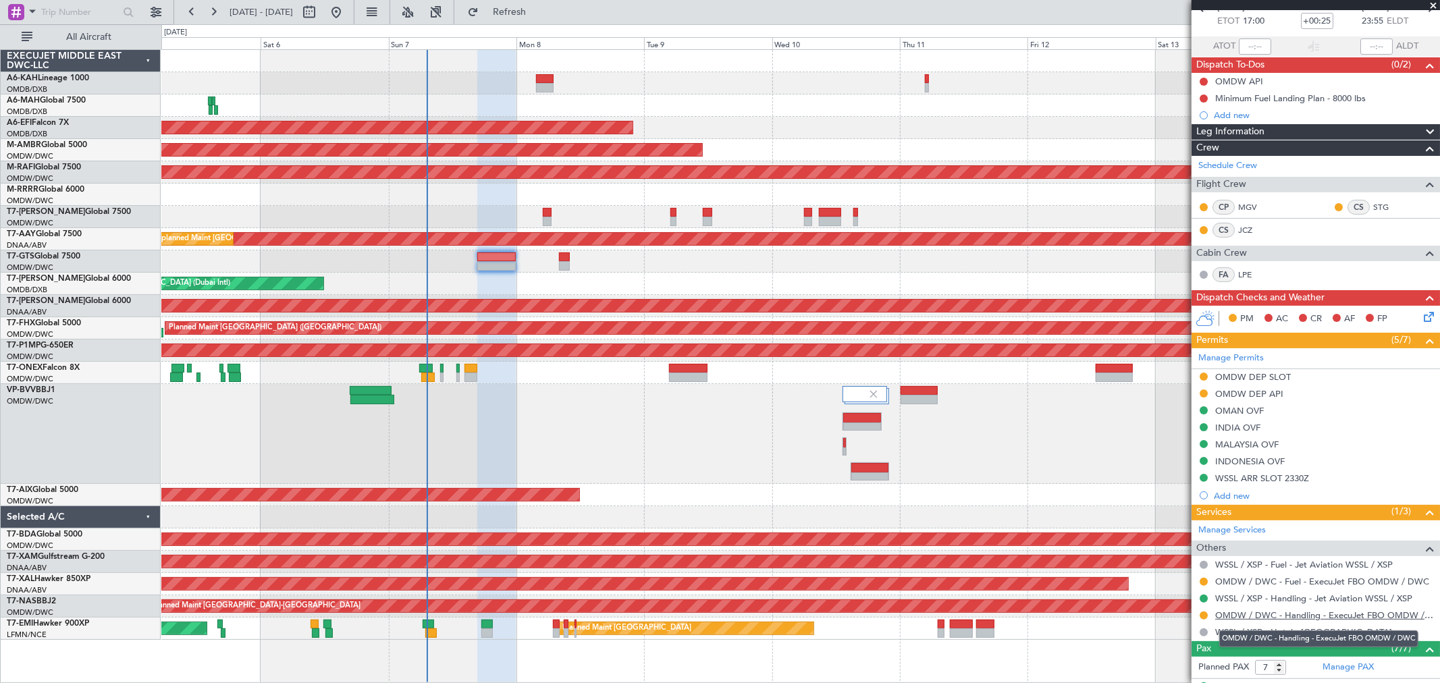
click at [1233, 614] on link "OMDW / DWC - Handling - ExecuJet FBO OMDW / DWC" at bounding box center [1324, 615] width 218 height 11
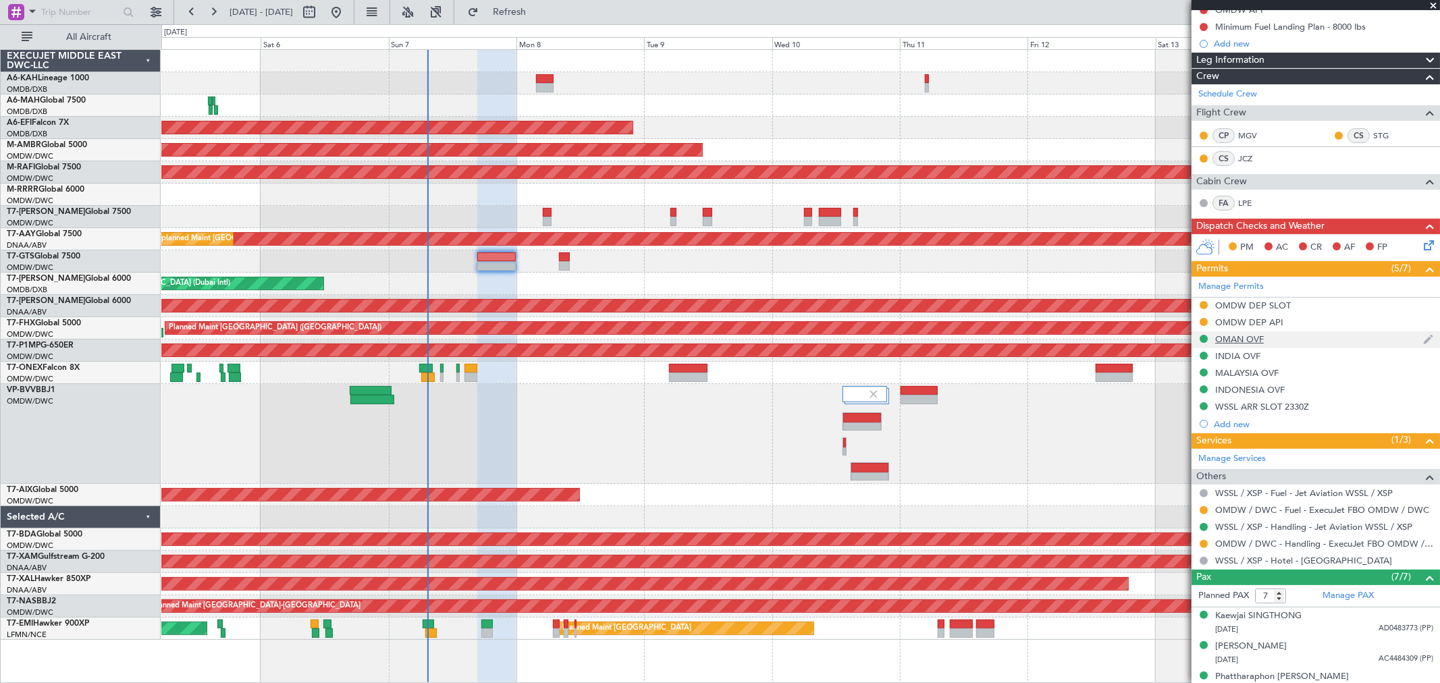
scroll to position [225, 0]
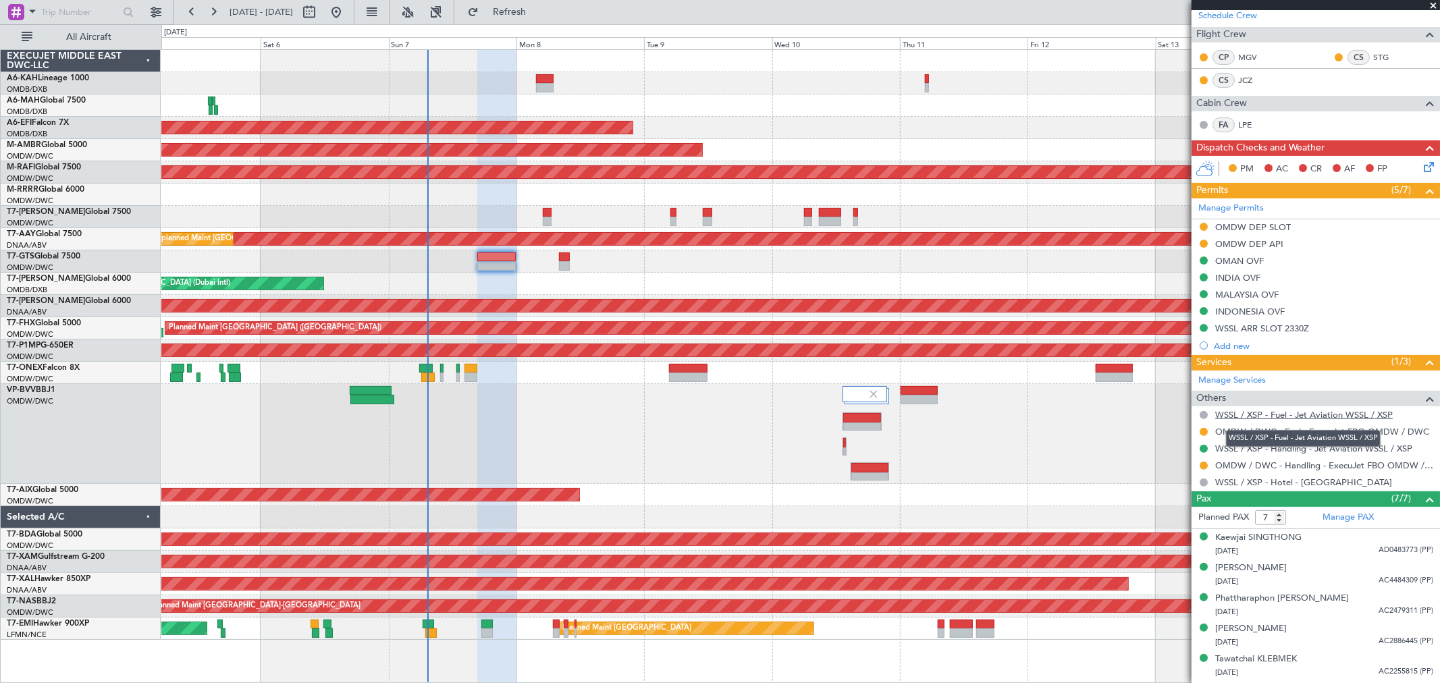
click at [1347, 414] on link "WSSL / XSP - Fuel - Jet Aviation WSSL / XSP" at bounding box center [1304, 414] width 178 height 11
click at [570, 260] on div at bounding box center [800, 261] width 1278 height 22
click at [567, 260] on div at bounding box center [800, 261] width 1278 height 22
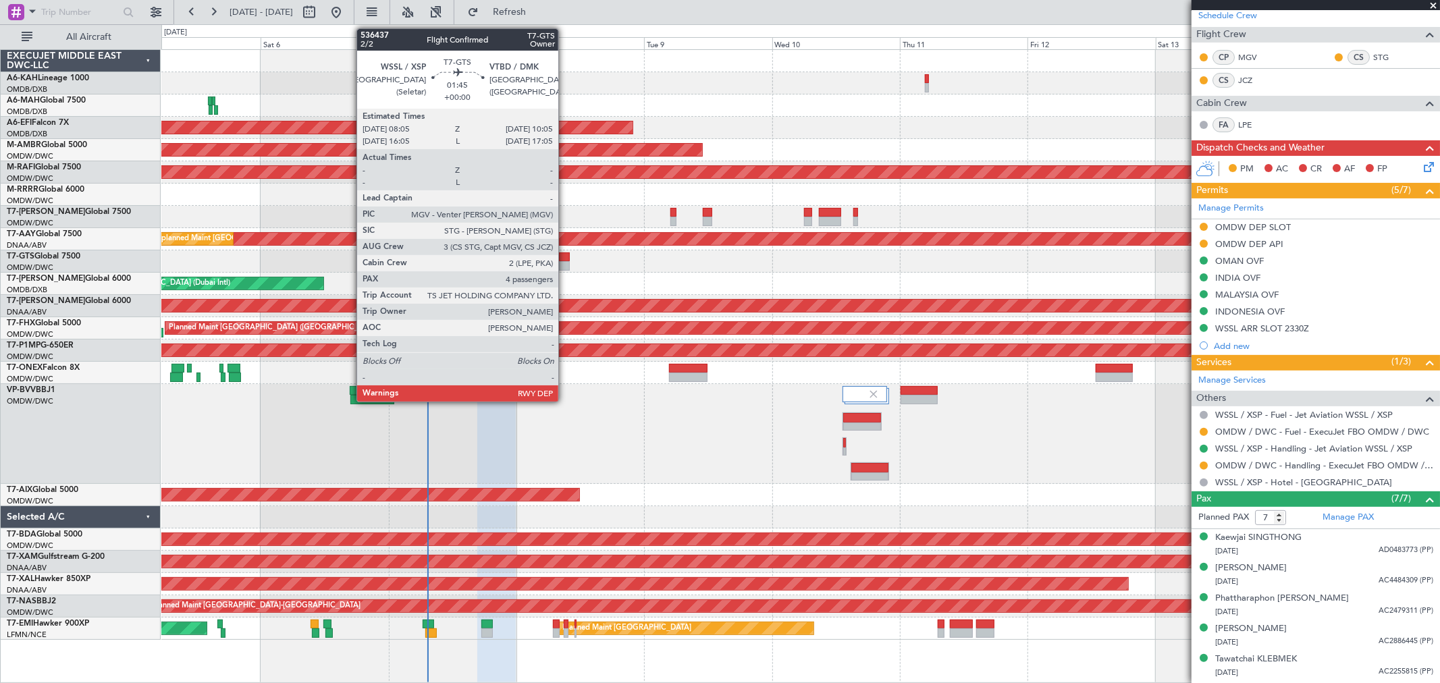
click at [565, 261] on div at bounding box center [564, 265] width 11 height 9
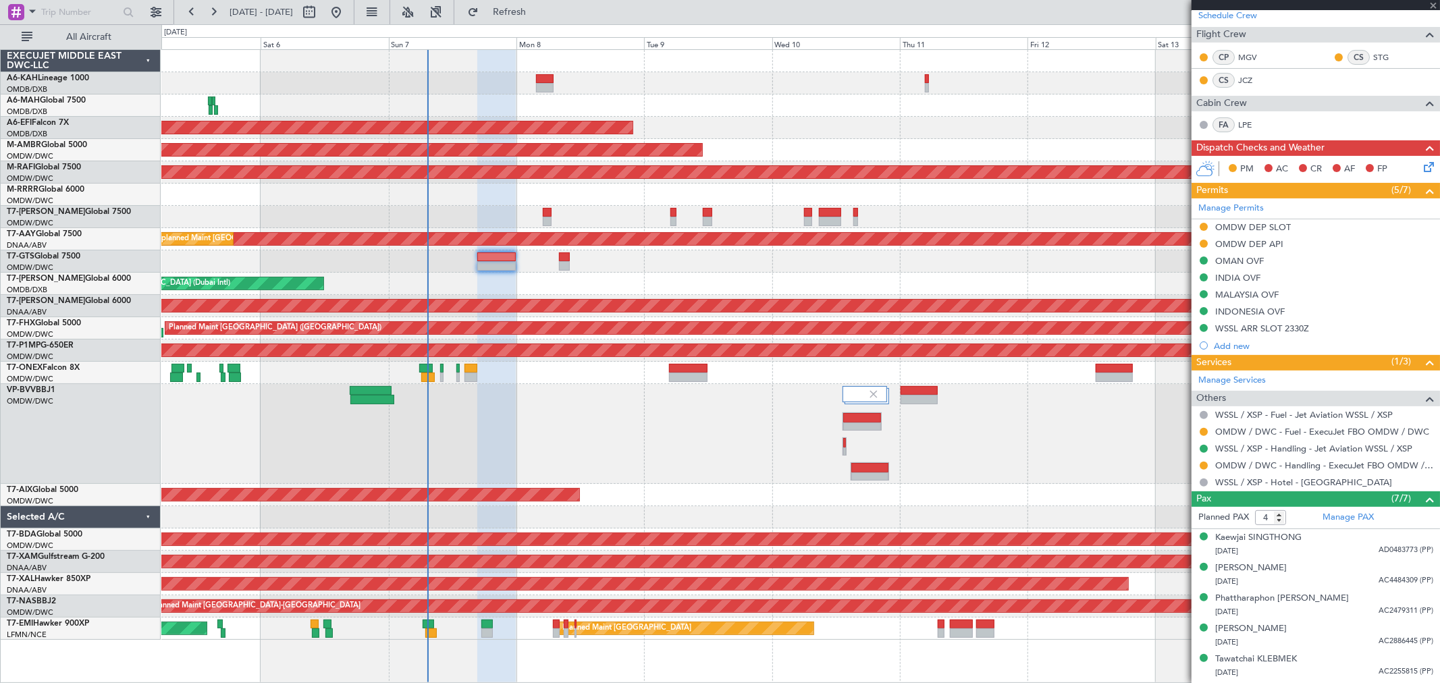
scroll to position [0, 0]
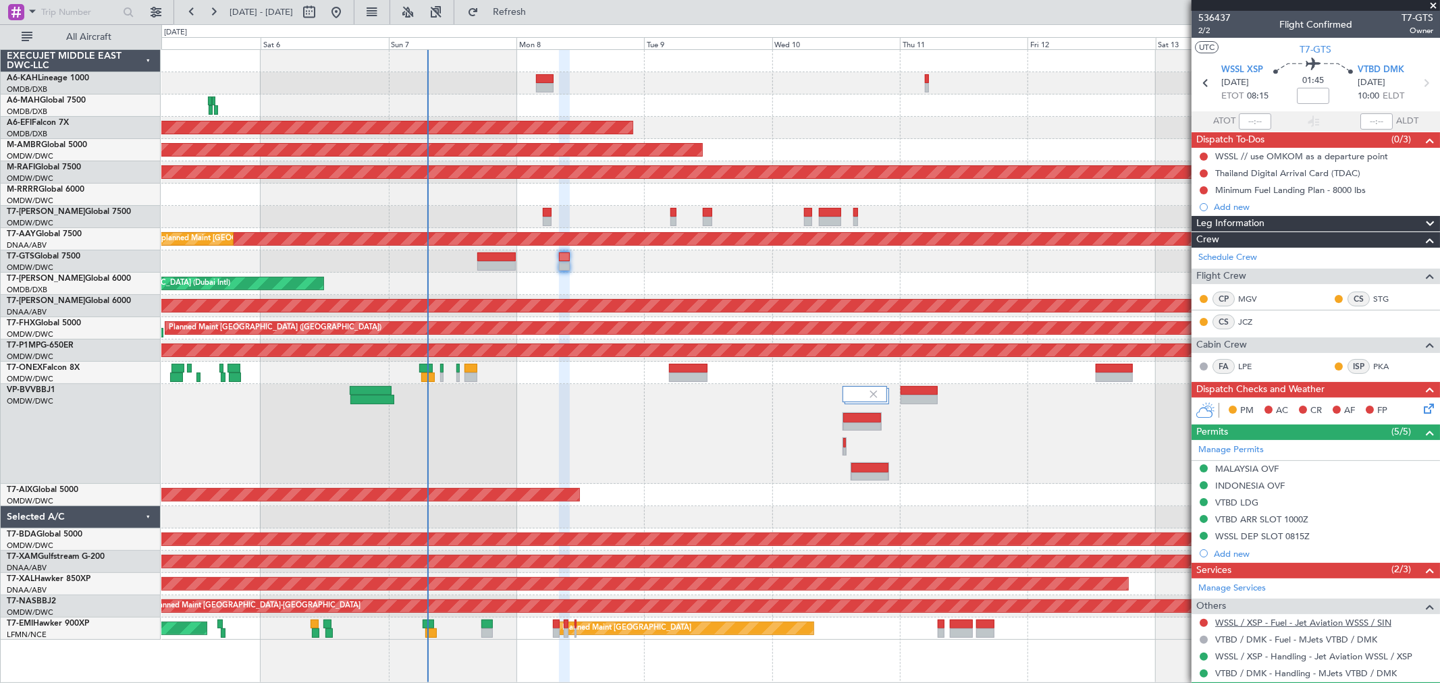
click at [1354, 625] on link "WSSL / XSP - Fuel - Jet Aviation WSSS / SIN" at bounding box center [1303, 622] width 176 height 11
click at [542, 18] on button "Refresh" at bounding box center [501, 12] width 81 height 22
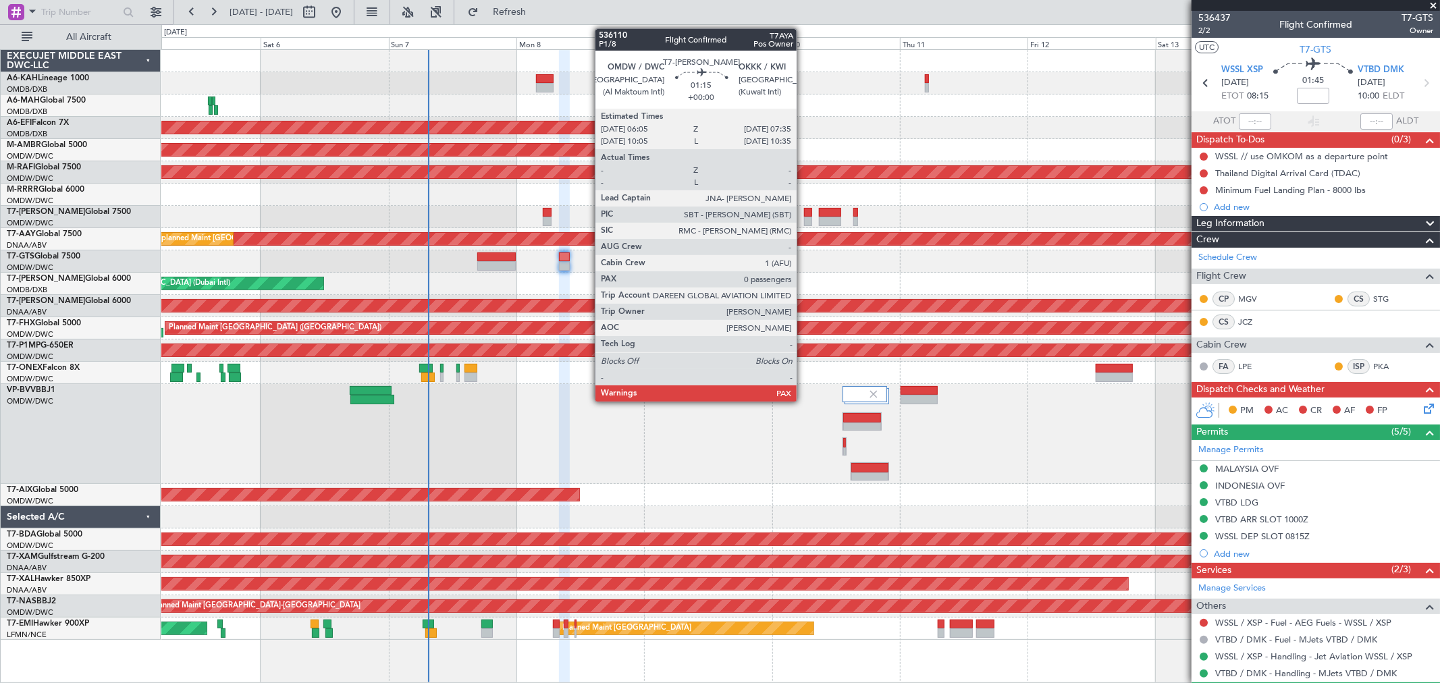
click at [804, 220] on div at bounding box center [808, 221] width 8 height 9
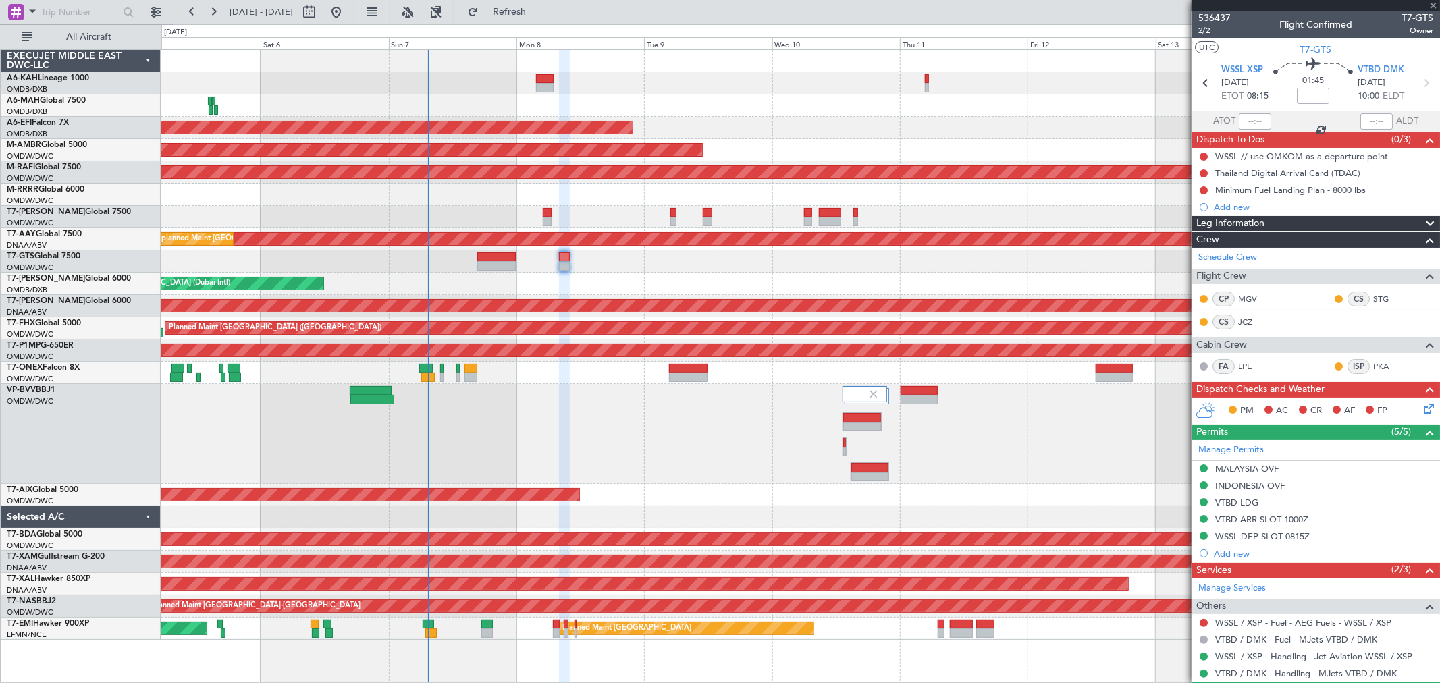
type input "0"
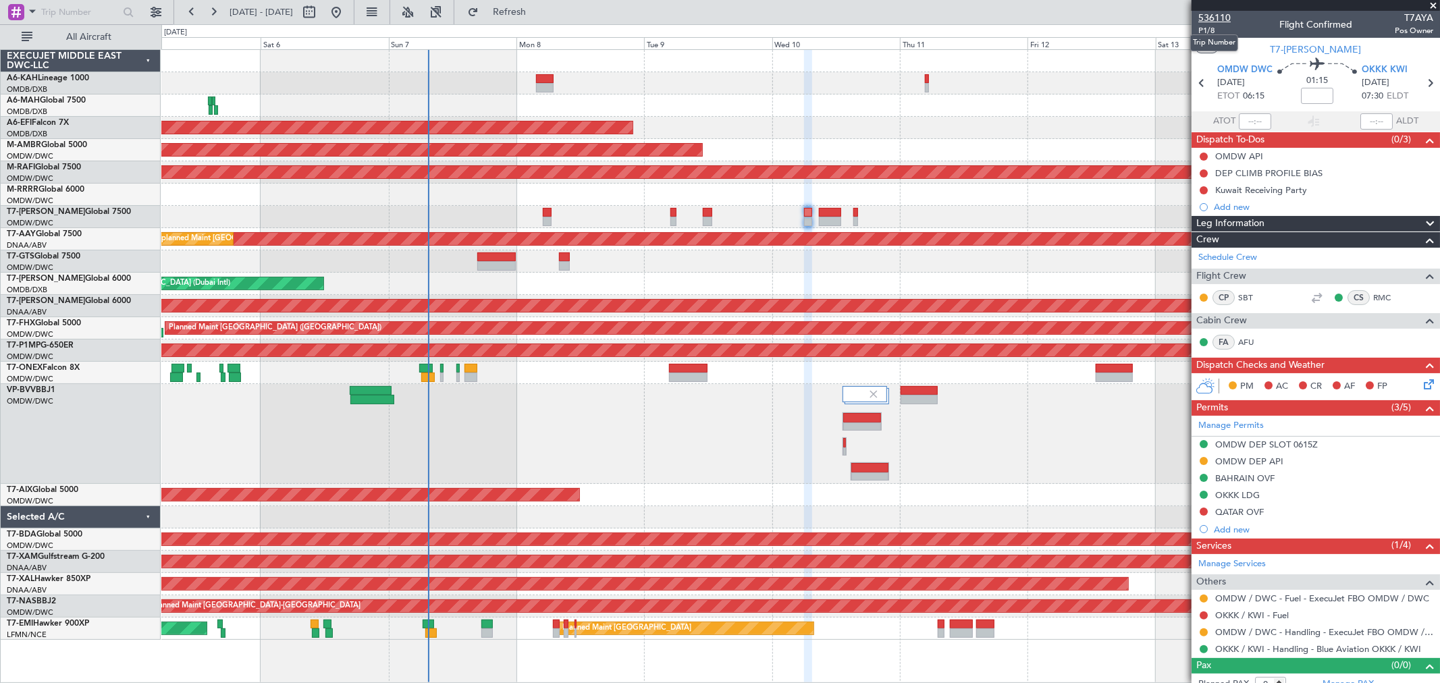
click at [1217, 18] on span "536110" at bounding box center [1214, 18] width 32 height 14
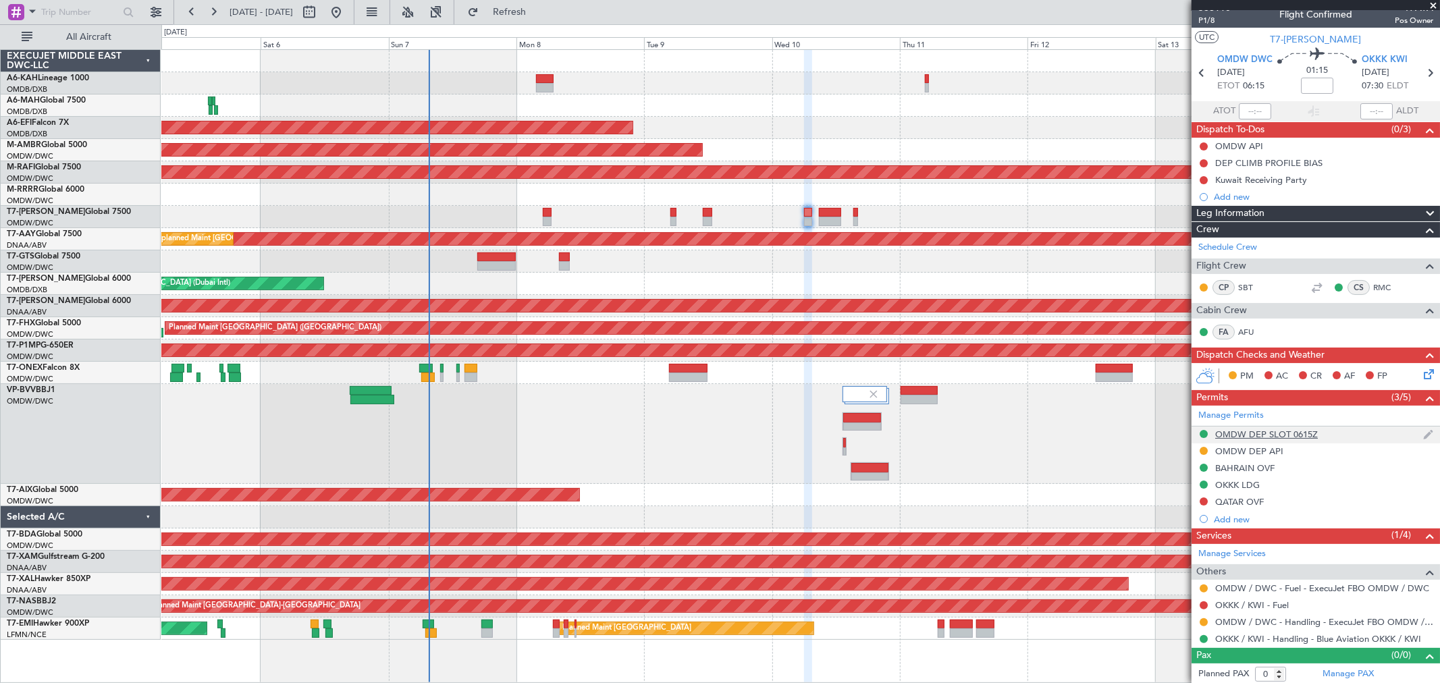
scroll to position [12, 0]
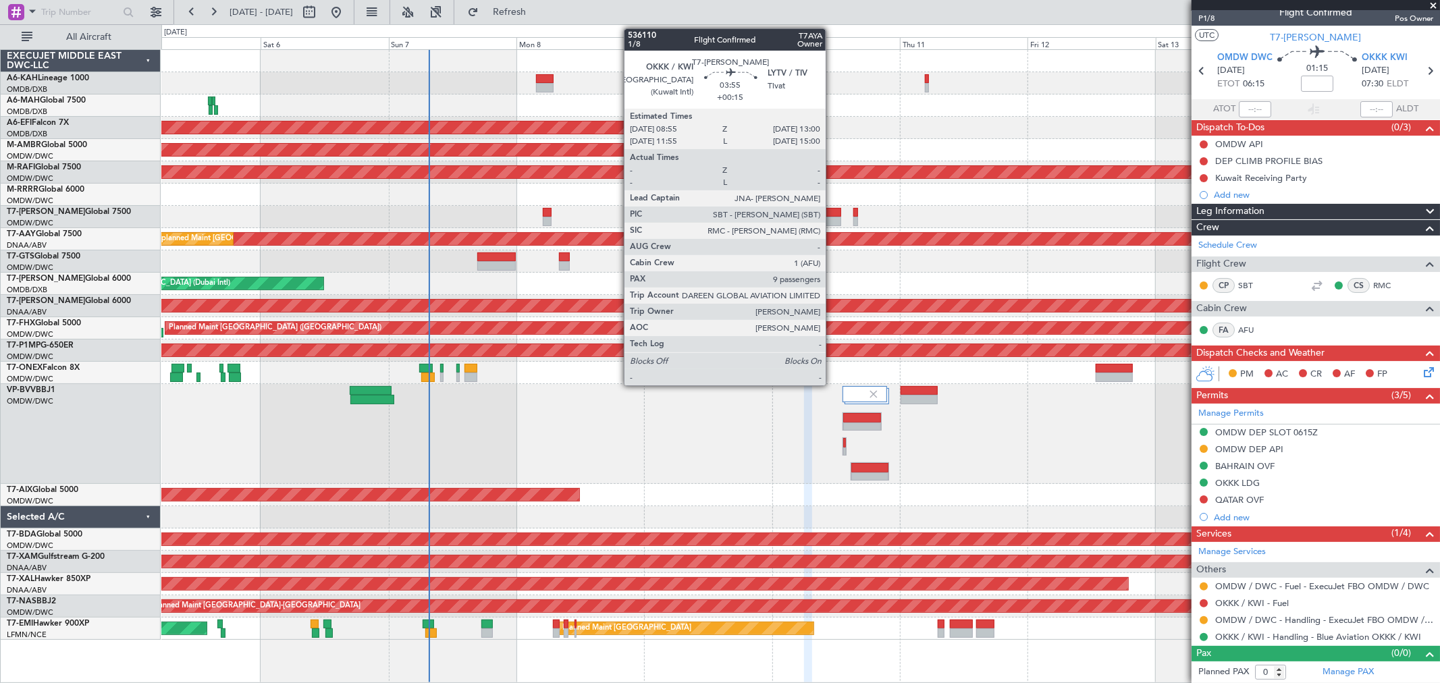
click at [832, 219] on div at bounding box center [830, 221] width 22 height 9
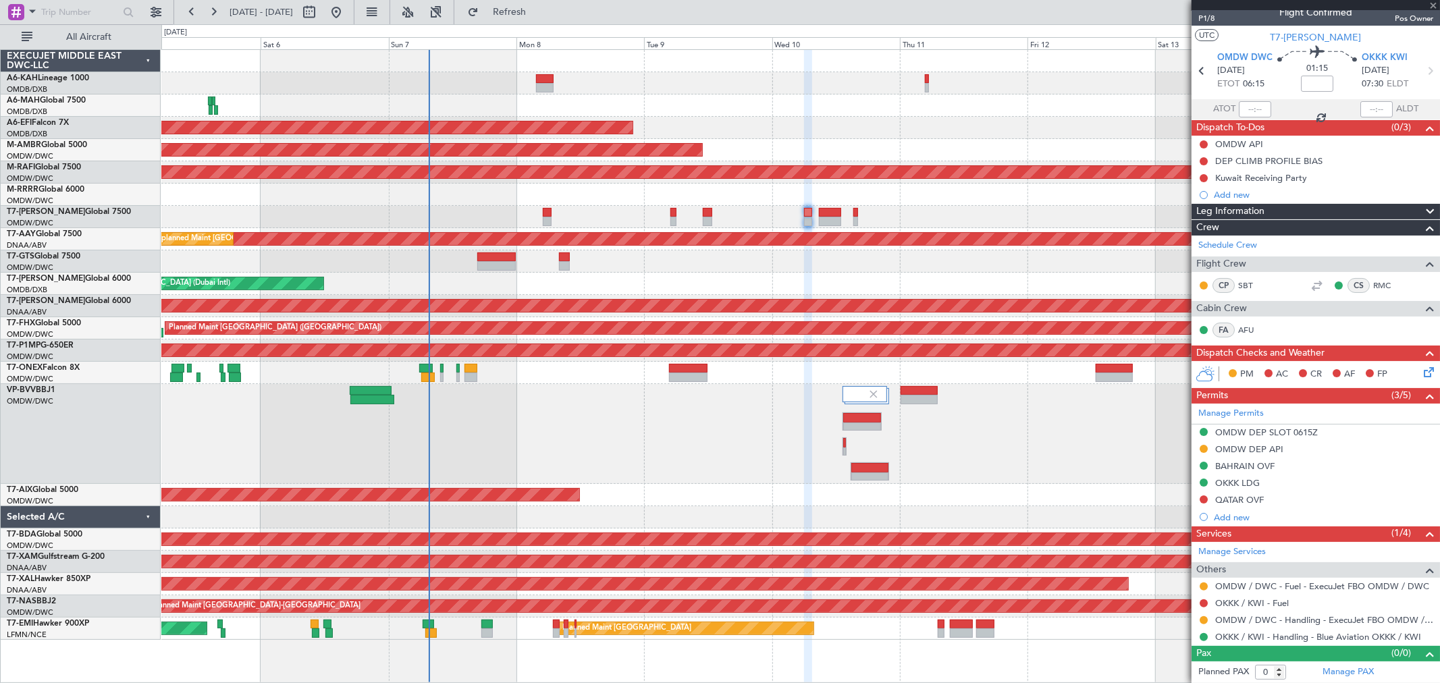
type input "+00:15"
type input "9"
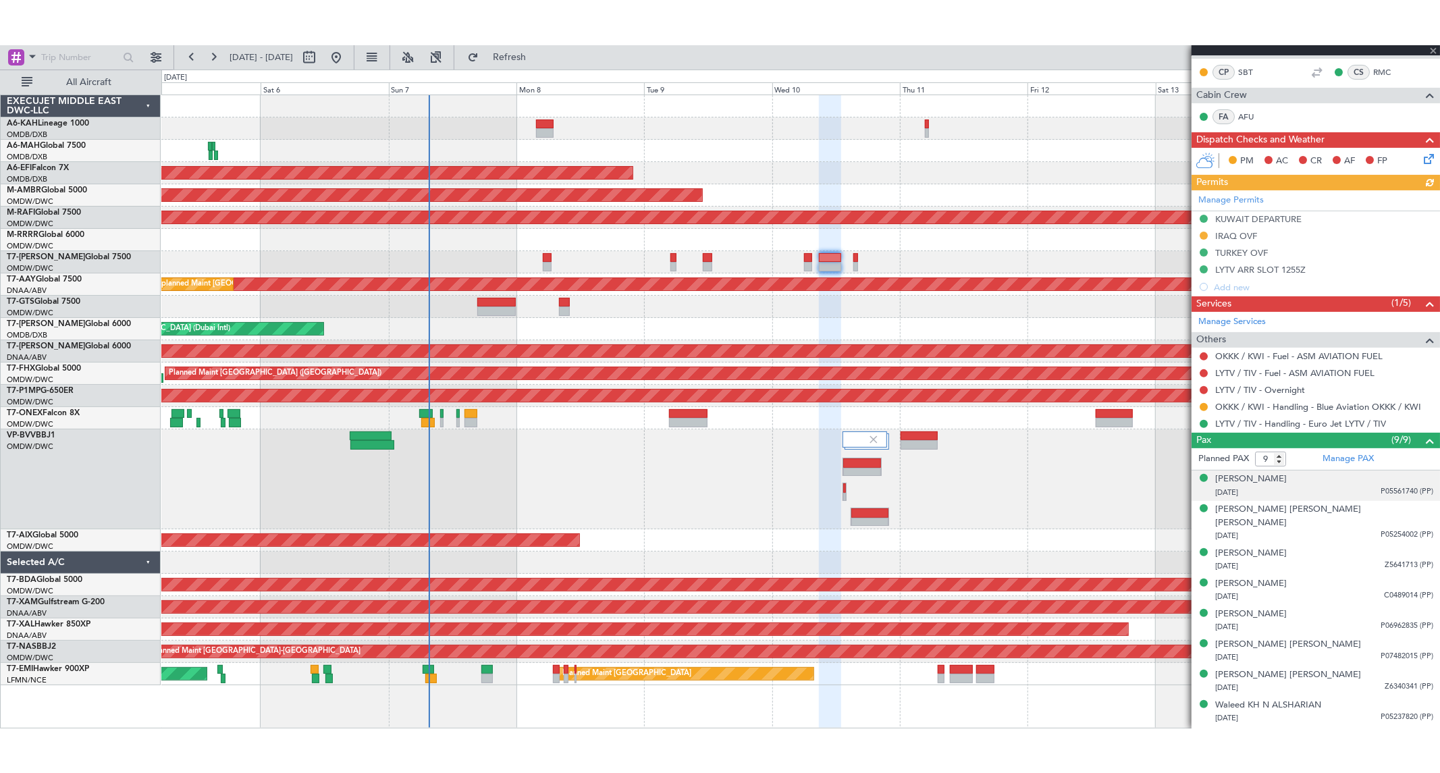
scroll to position [269, 0]
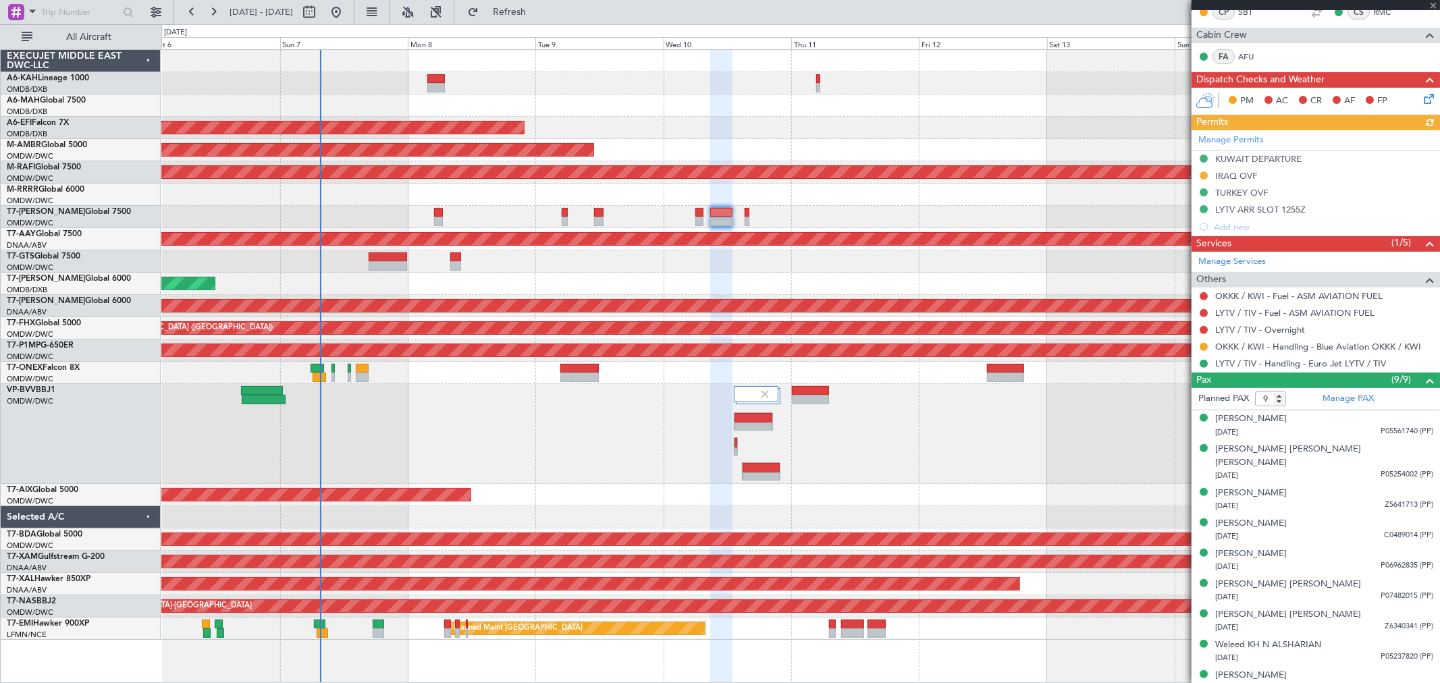
click at [298, 221] on div "Planned Maint Dubai (Al Maktoum Intl) Planned Maint Dubai (Dubai Intl) Planned …" at bounding box center [800, 345] width 1278 height 590
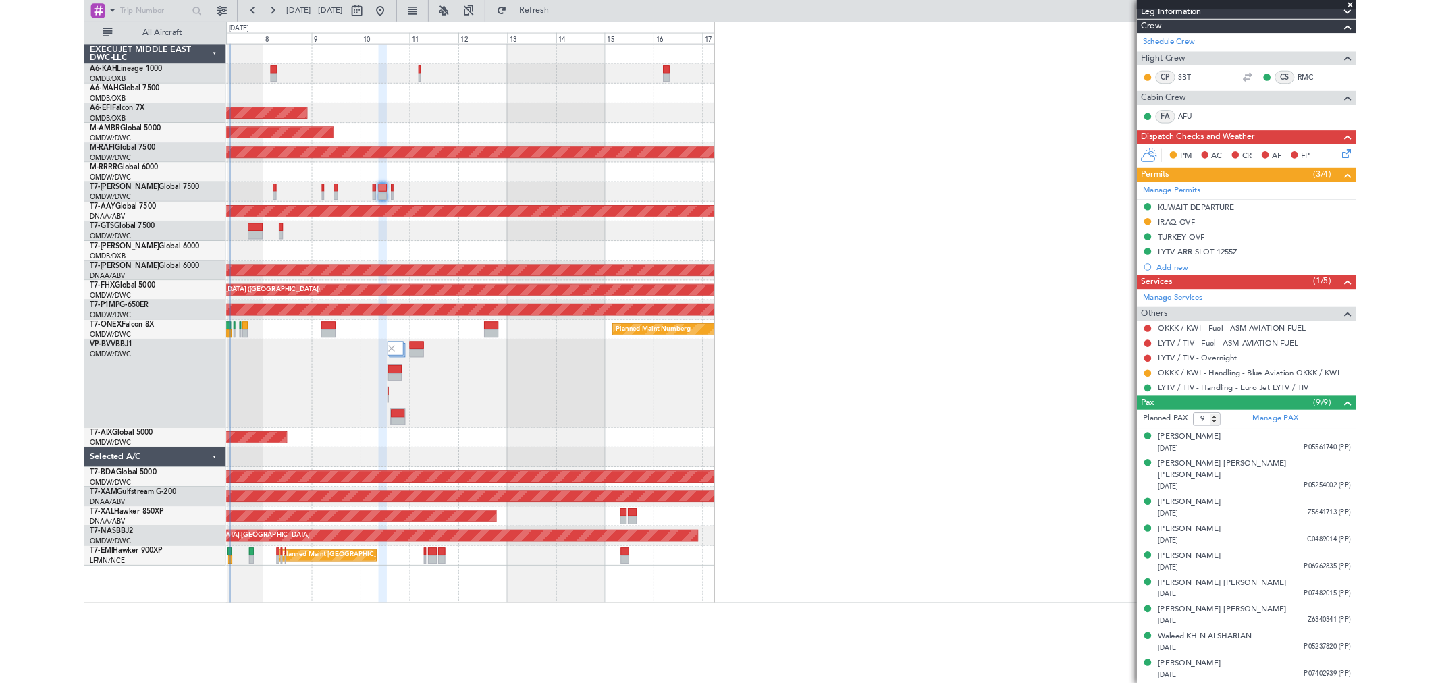
scroll to position [179, 0]
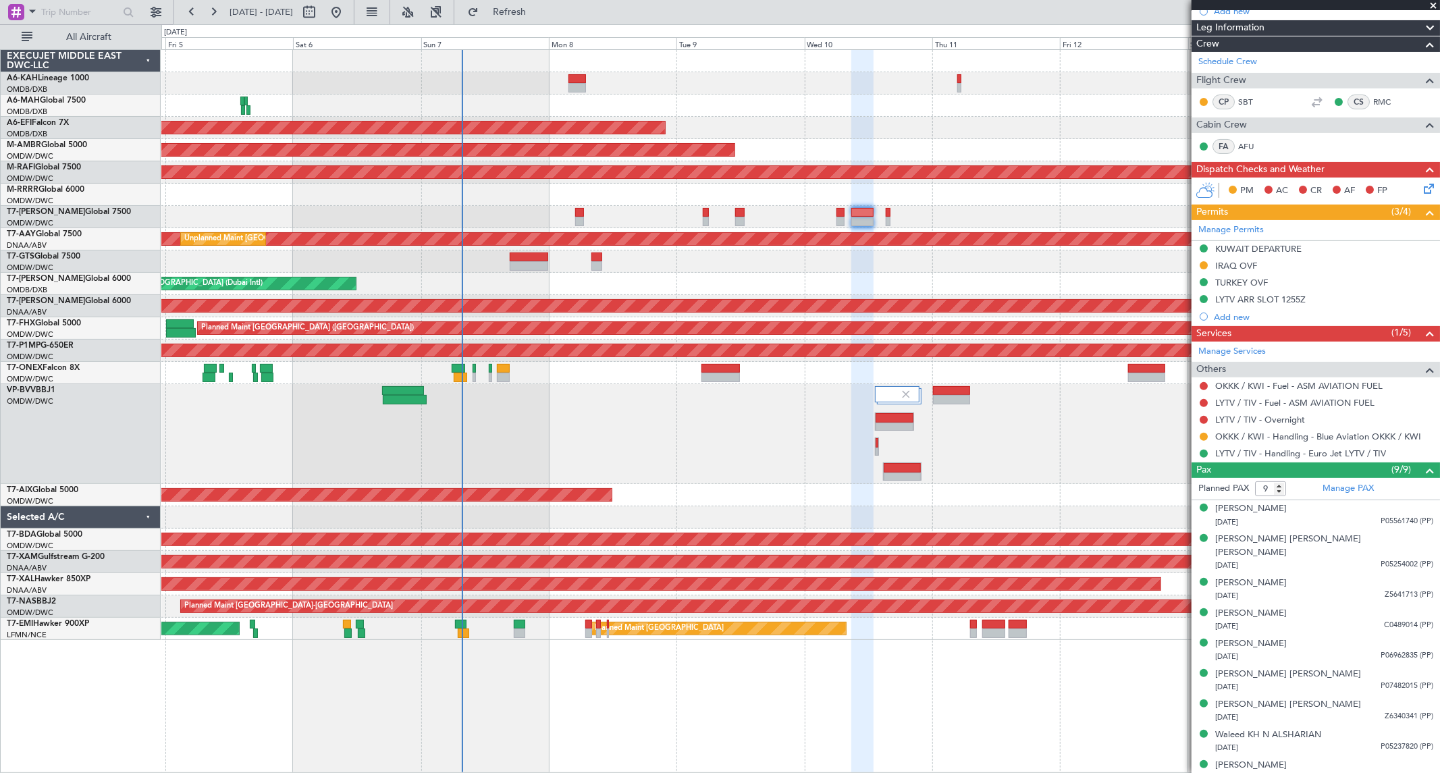
click at [726, 439] on div "Planned Maint Dubai (Al Maktoum Intl)" at bounding box center [800, 434] width 1278 height 100
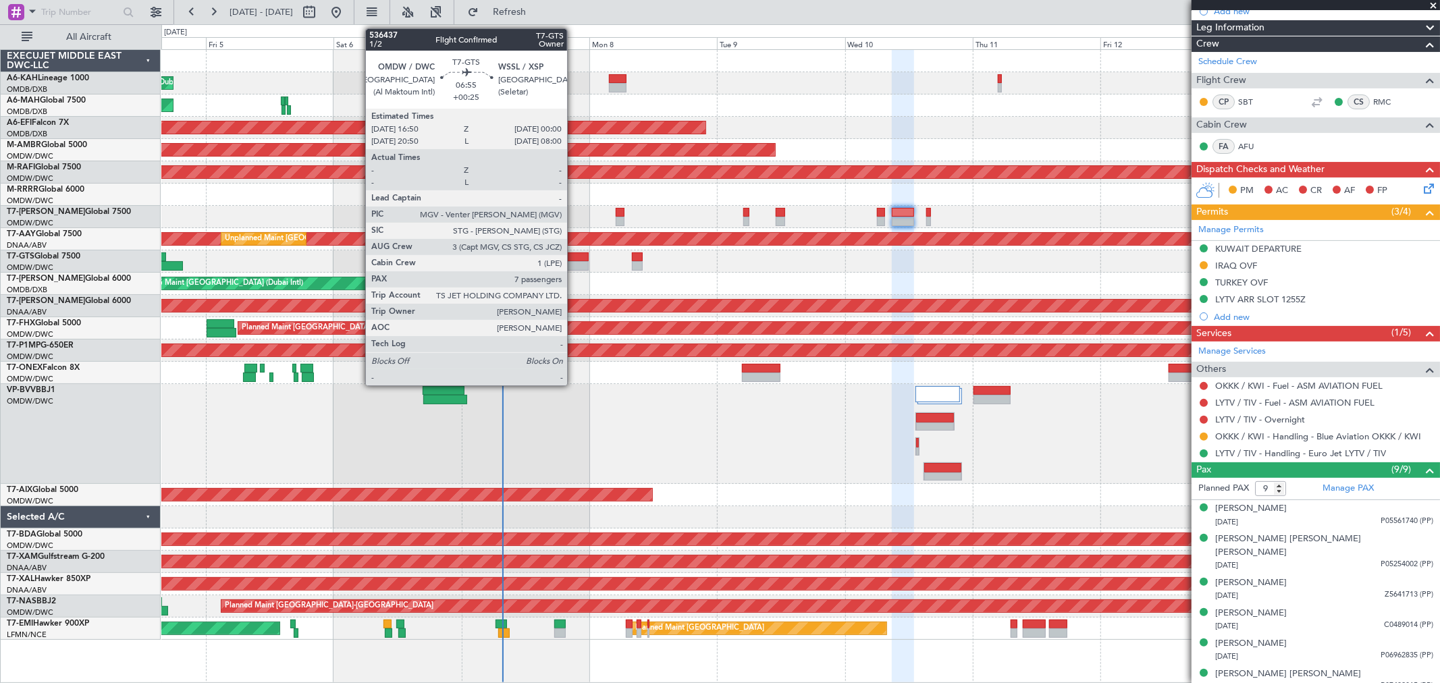
click at [574, 265] on div at bounding box center [569, 265] width 38 height 9
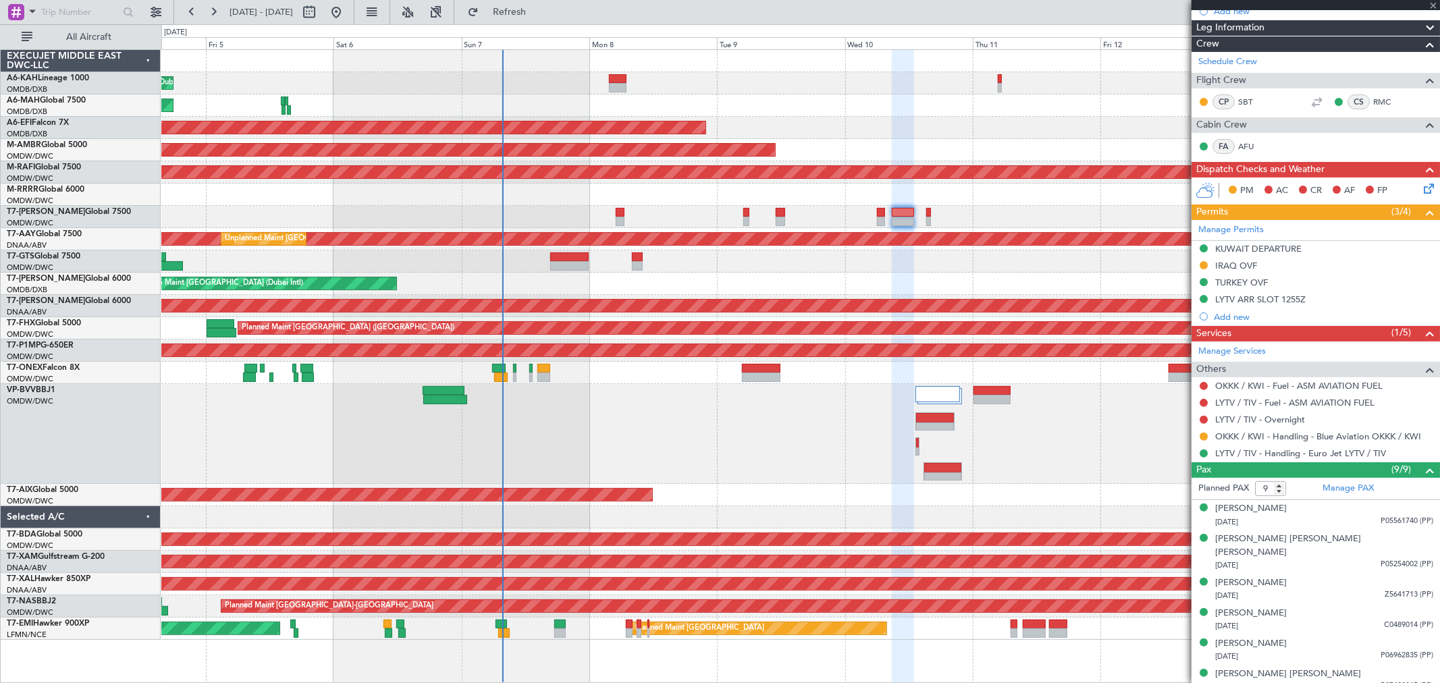
type input "+00:25"
type input "7"
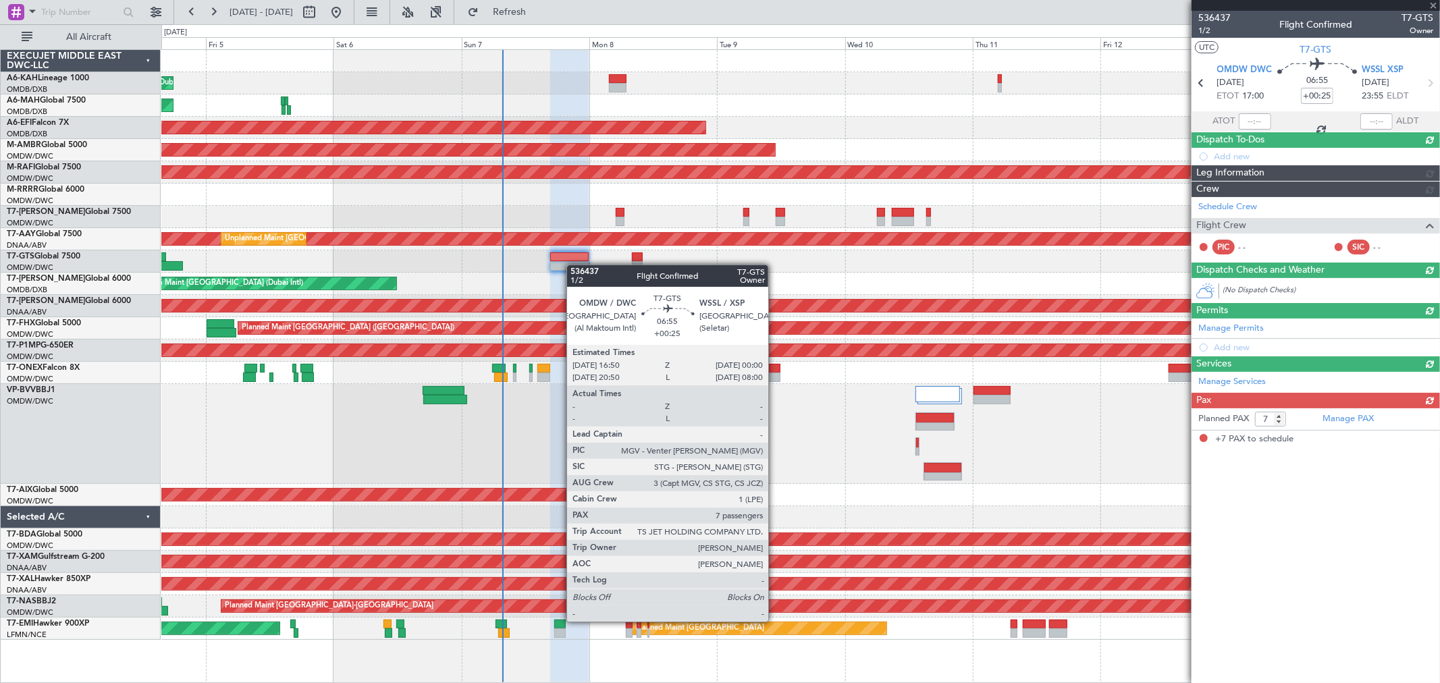
scroll to position [0, 0]
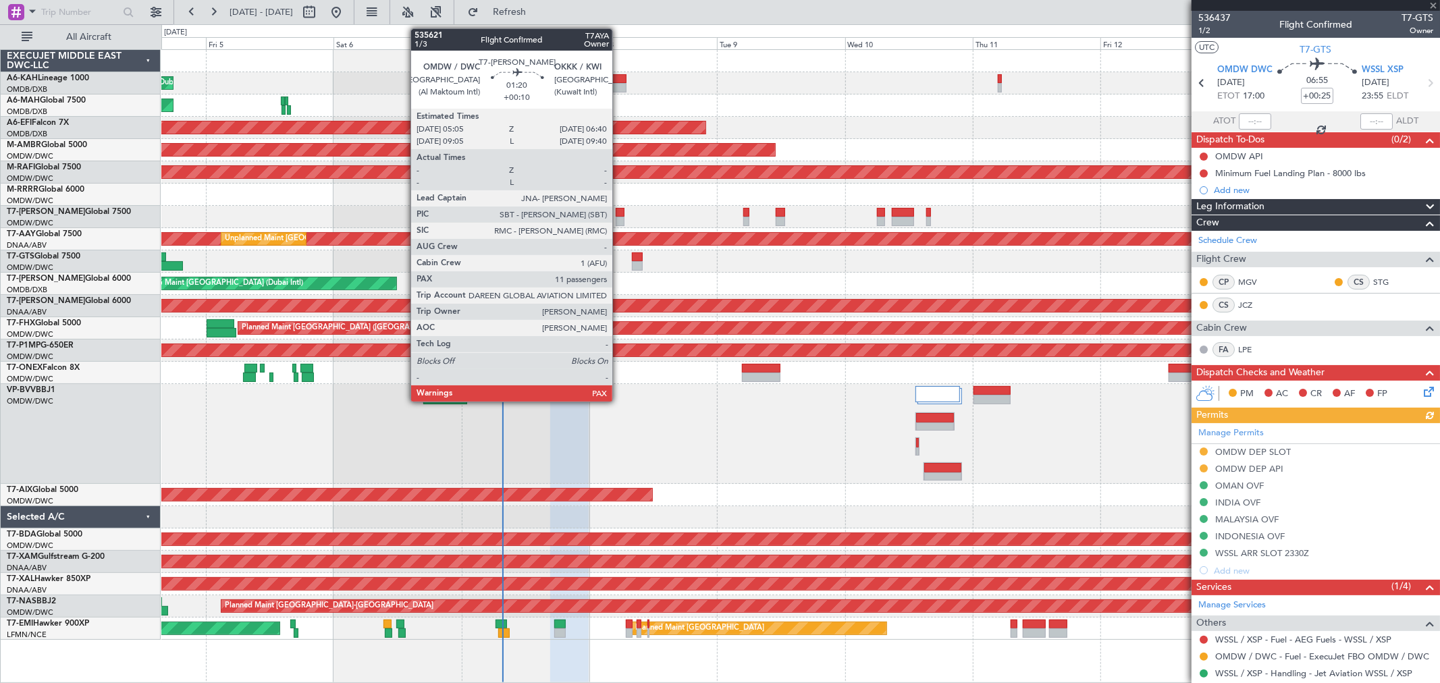
click at [619, 215] on div at bounding box center [620, 212] width 9 height 9
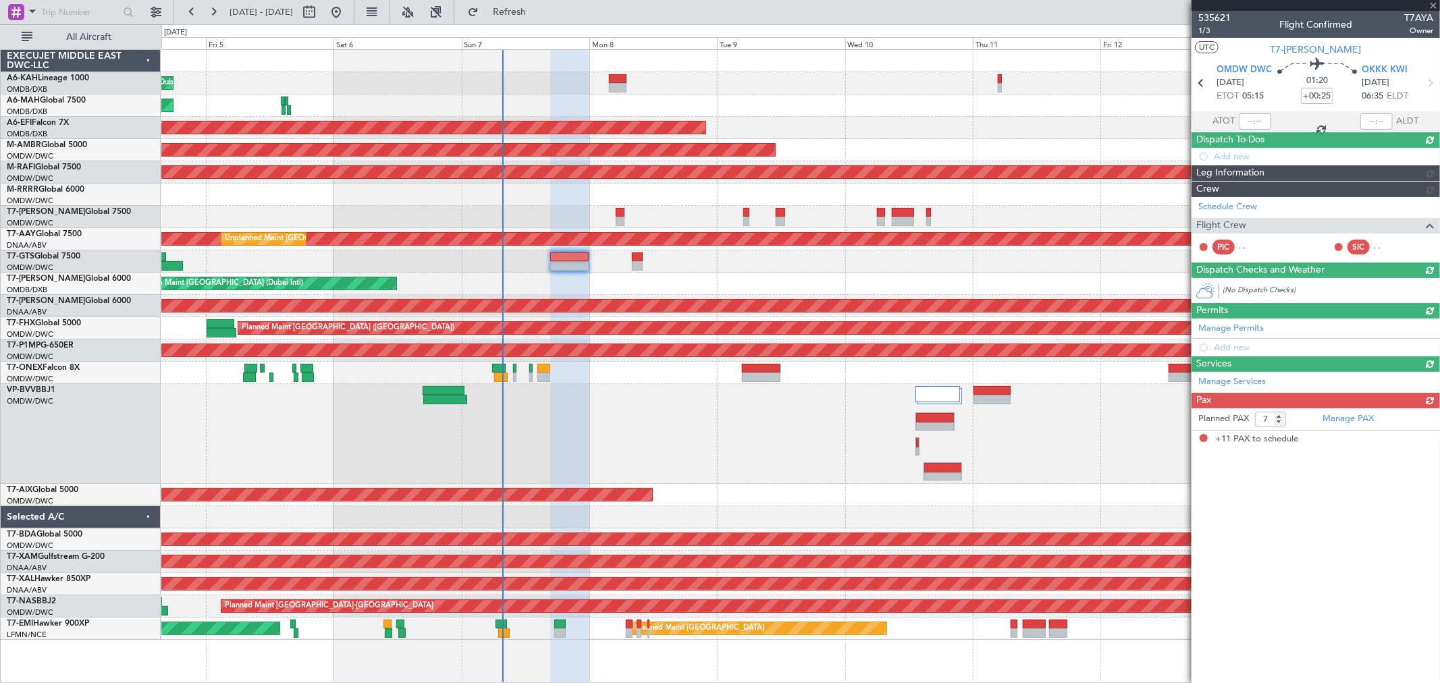
type input "+00:10"
type input "11"
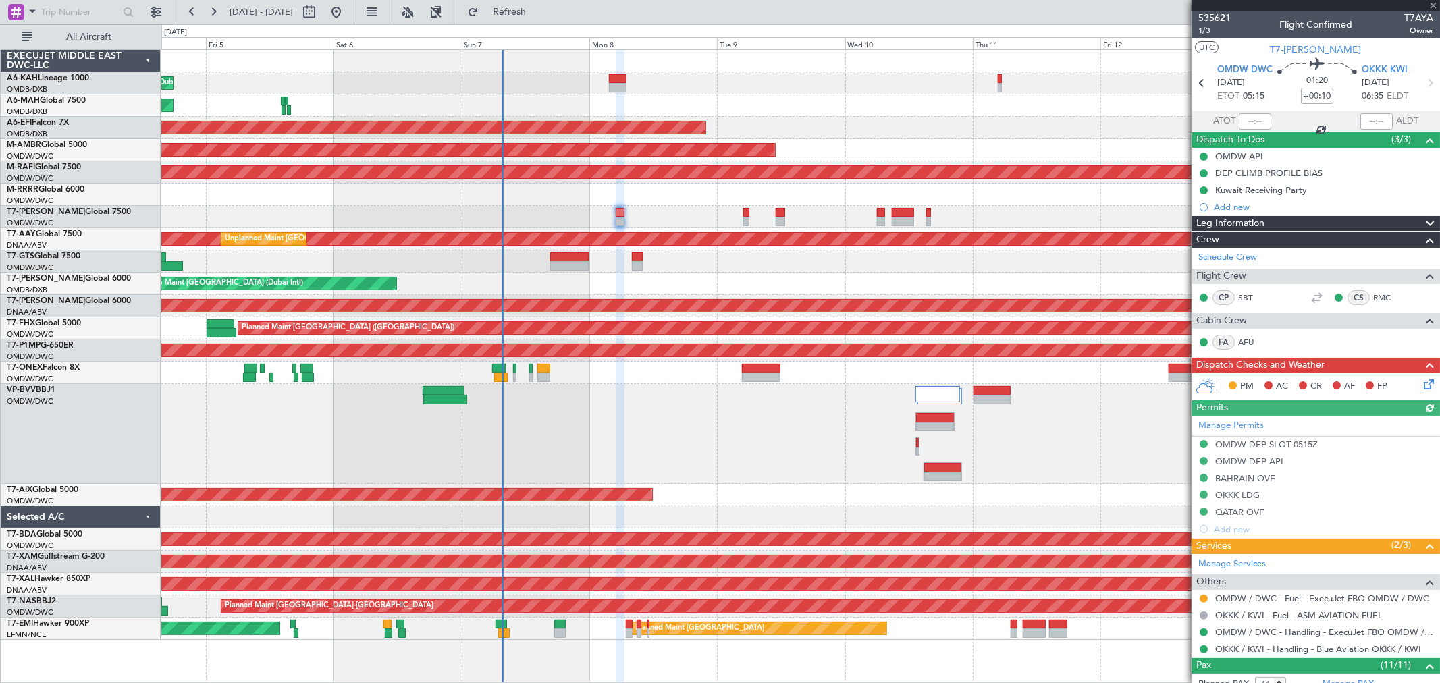
click at [1261, 205] on div "Add new" at bounding box center [1323, 206] width 219 height 11
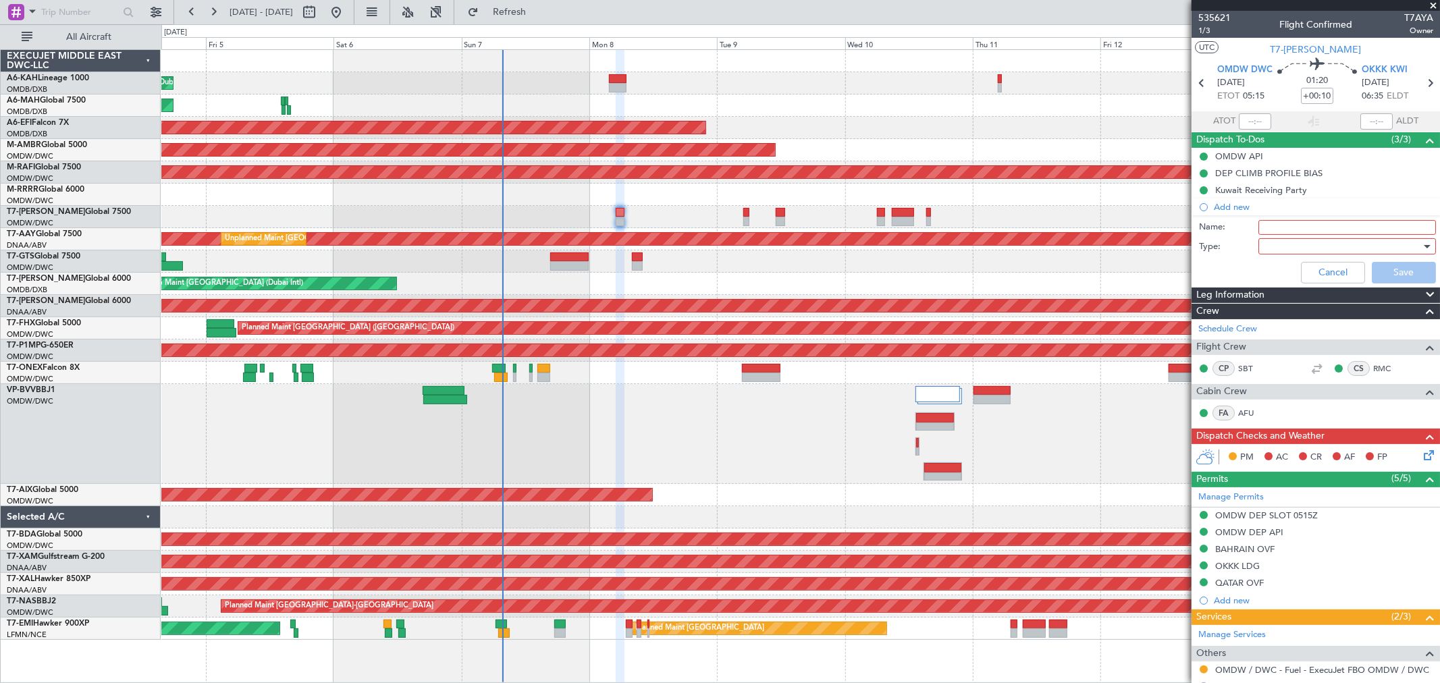
click at [1271, 223] on input "Name:" at bounding box center [1347, 227] width 178 height 15
type input "Flight planning"
click at [1301, 247] on div at bounding box center [1342, 246] width 157 height 20
click at [1287, 266] on span "Generic" at bounding box center [1340, 274] width 157 height 20
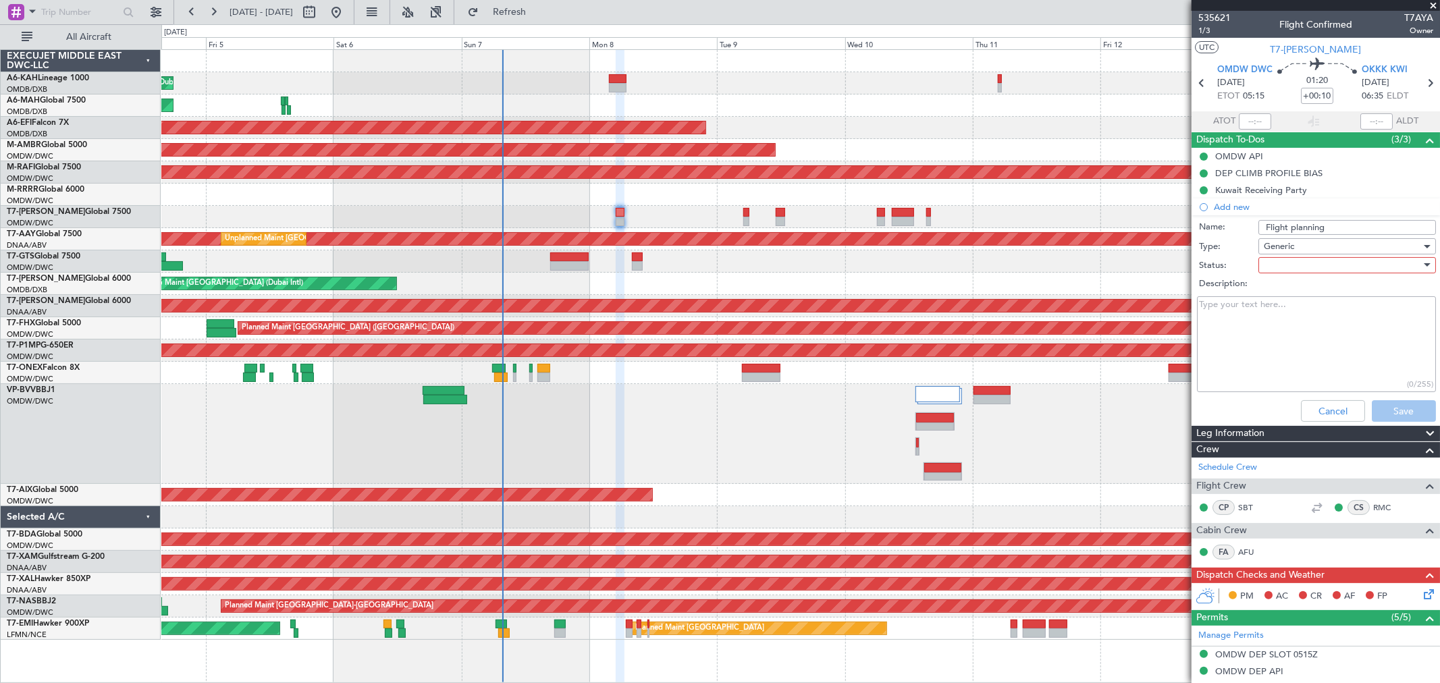
click at [1290, 271] on div at bounding box center [1342, 265] width 157 height 20
click at [1286, 286] on span "Not Started" at bounding box center [1340, 292] width 157 height 20
drag, startPoint x: 1259, startPoint y: 324, endPoint x: 1266, endPoint y: 332, distance: 10.5
click at [1258, 324] on textarea "Description:" at bounding box center [1316, 344] width 239 height 97
paste textarea "plan 27000 lbs"
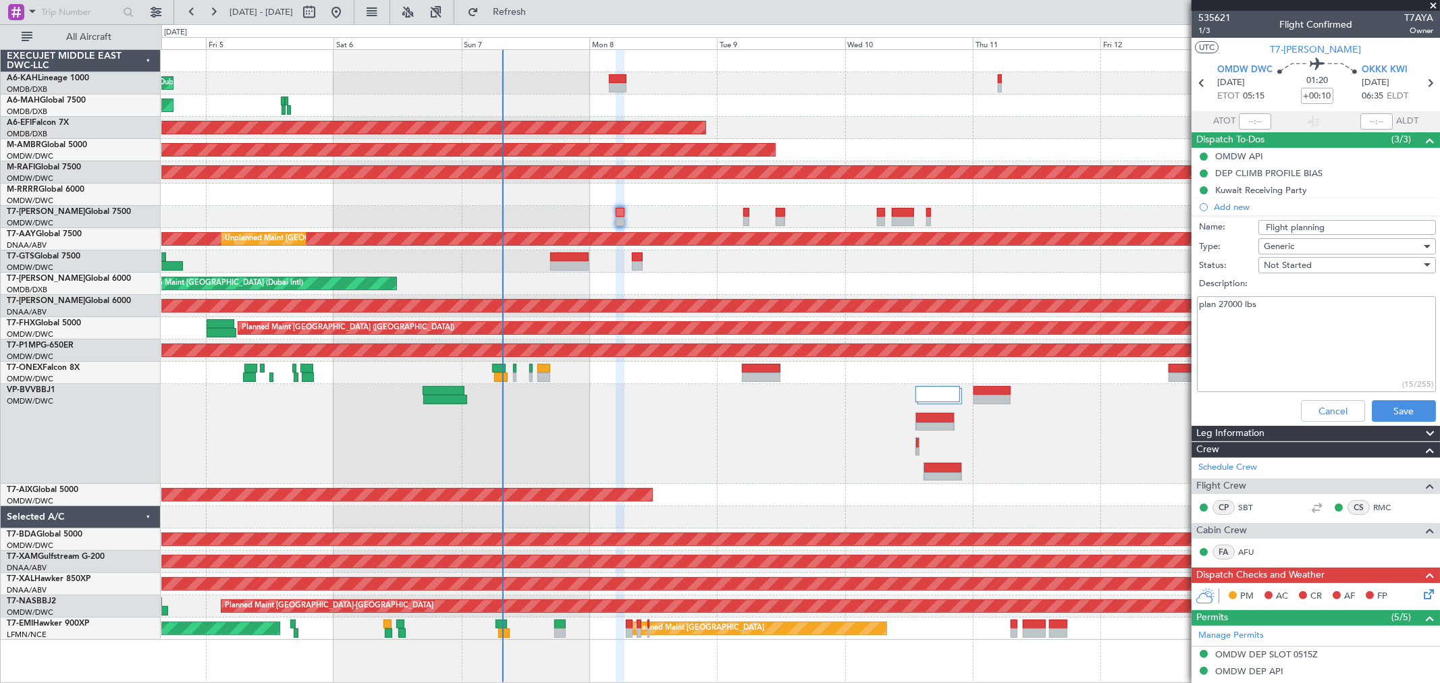
drag, startPoint x: 1338, startPoint y: 320, endPoint x: 993, endPoint y: 304, distance: 345.9
click at [1004, 304] on fb-app "04 Sep 2025 - 14 Sep 2025 Refresh Quick Links All Aircraft Planned Maint Dubai …" at bounding box center [720, 346] width 1440 height 673
paste textarea "Please plan 27000 lbs fuel for tomorrows flight."
type textarea "Please plan 27000 lbs fuel for tomorrows flight."
click at [1407, 396] on div "Cancel Save" at bounding box center [1312, 411] width 254 height 32
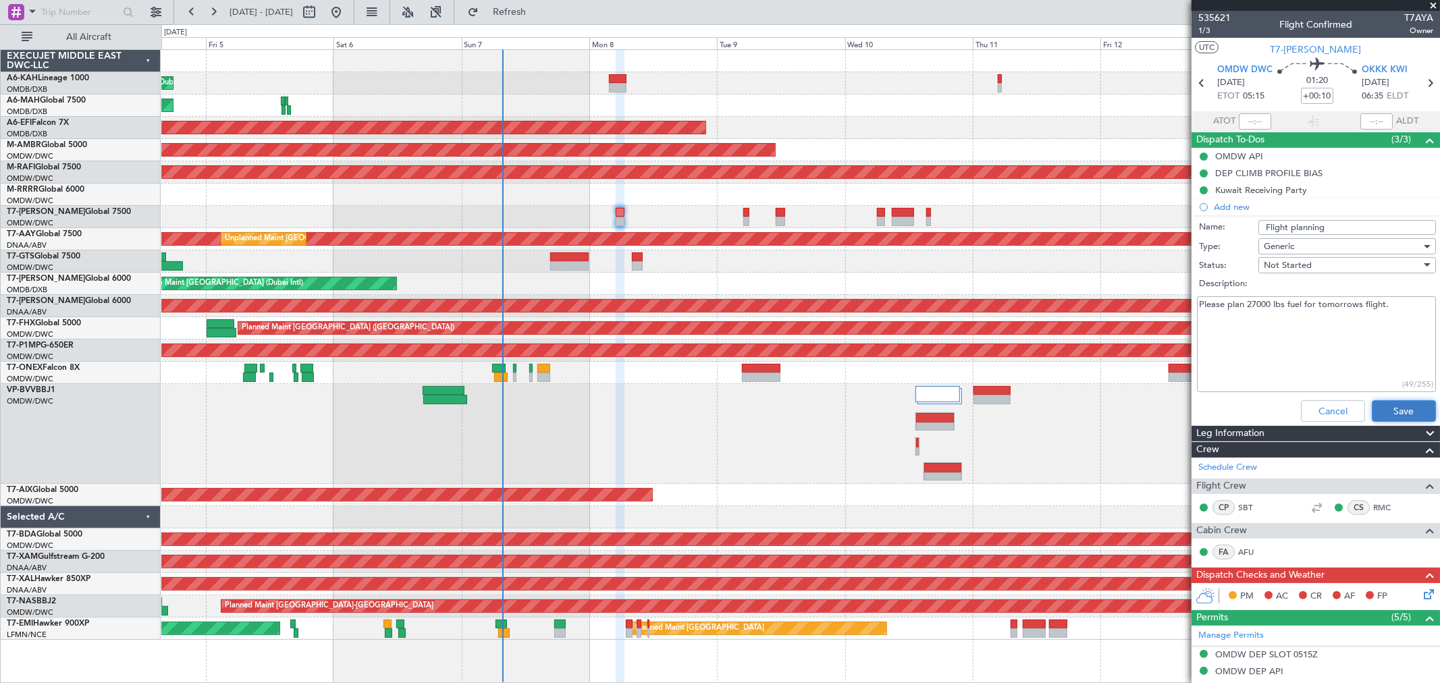
click at [1400, 408] on button "Save" at bounding box center [1404, 411] width 64 height 22
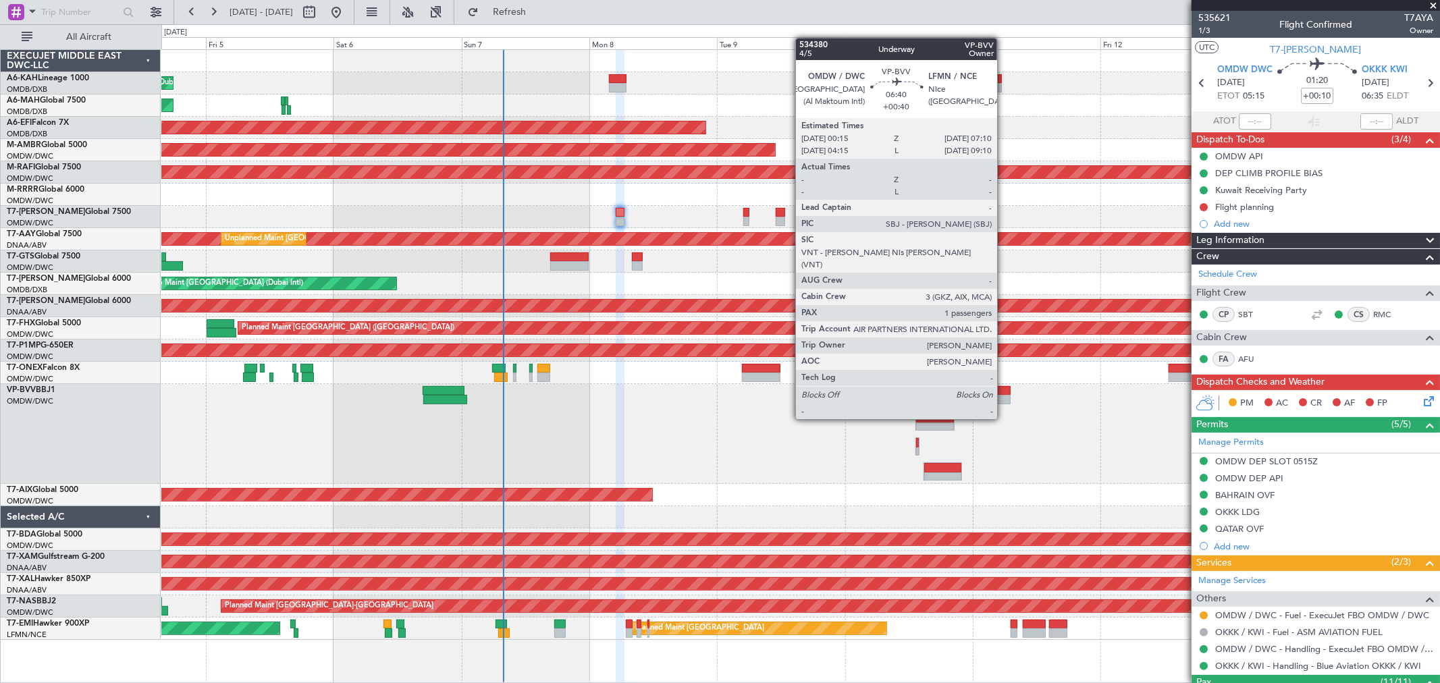
click at [1004, 394] on div at bounding box center [991, 390] width 37 height 9
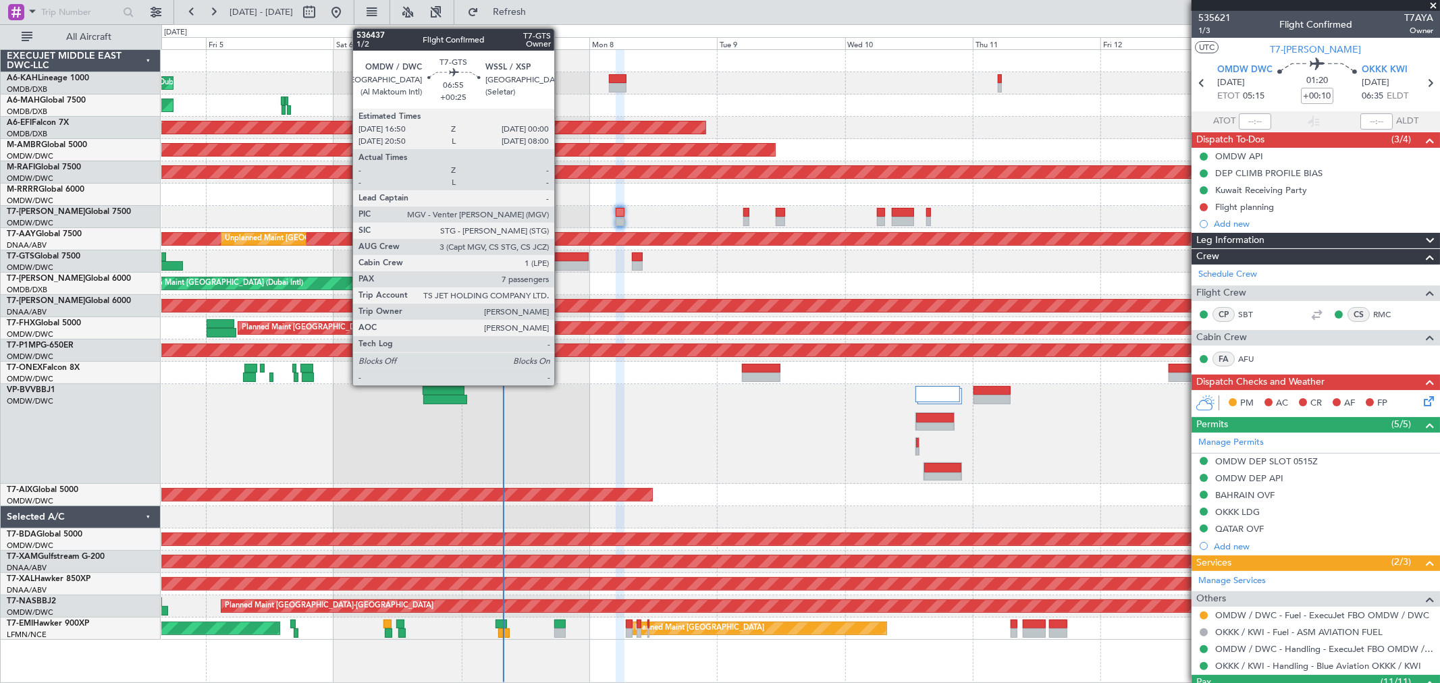
click at [561, 267] on div at bounding box center [569, 265] width 38 height 9
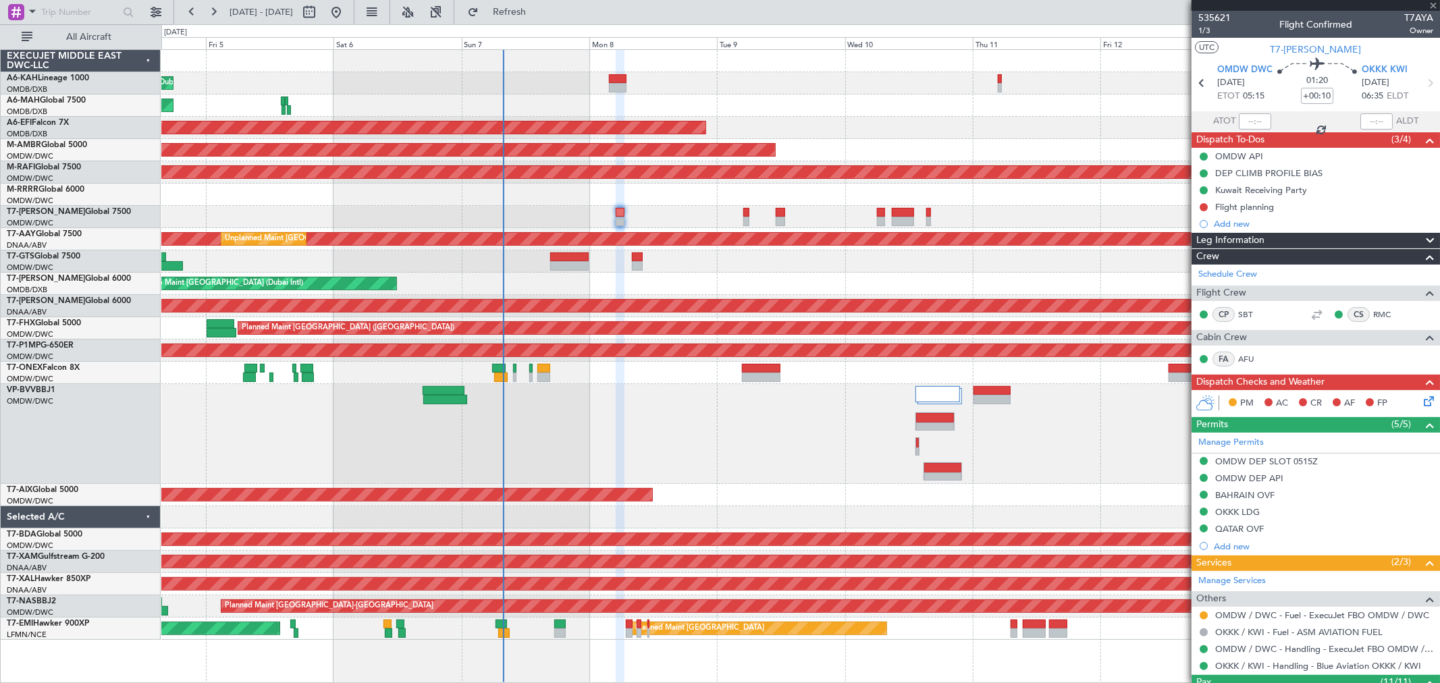
type input "+00:25"
type input "7"
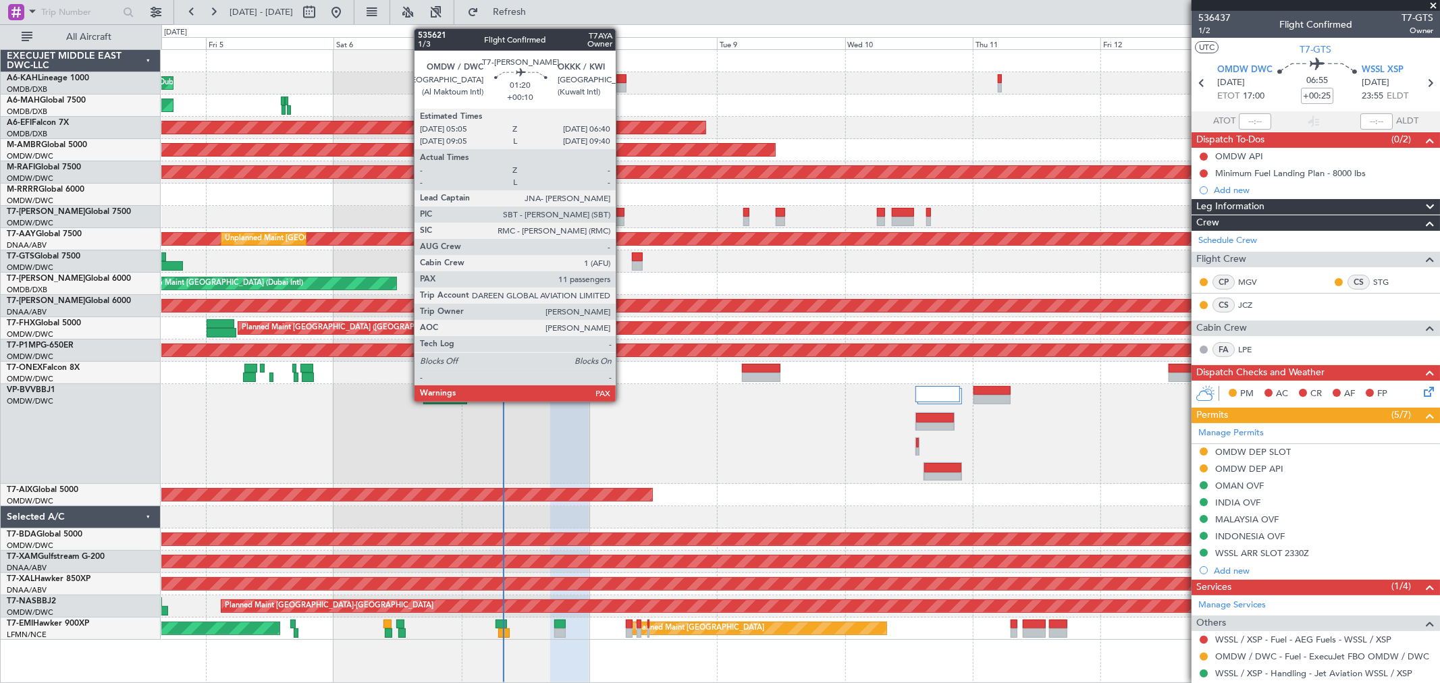
click at [622, 221] on div at bounding box center [620, 221] width 9 height 9
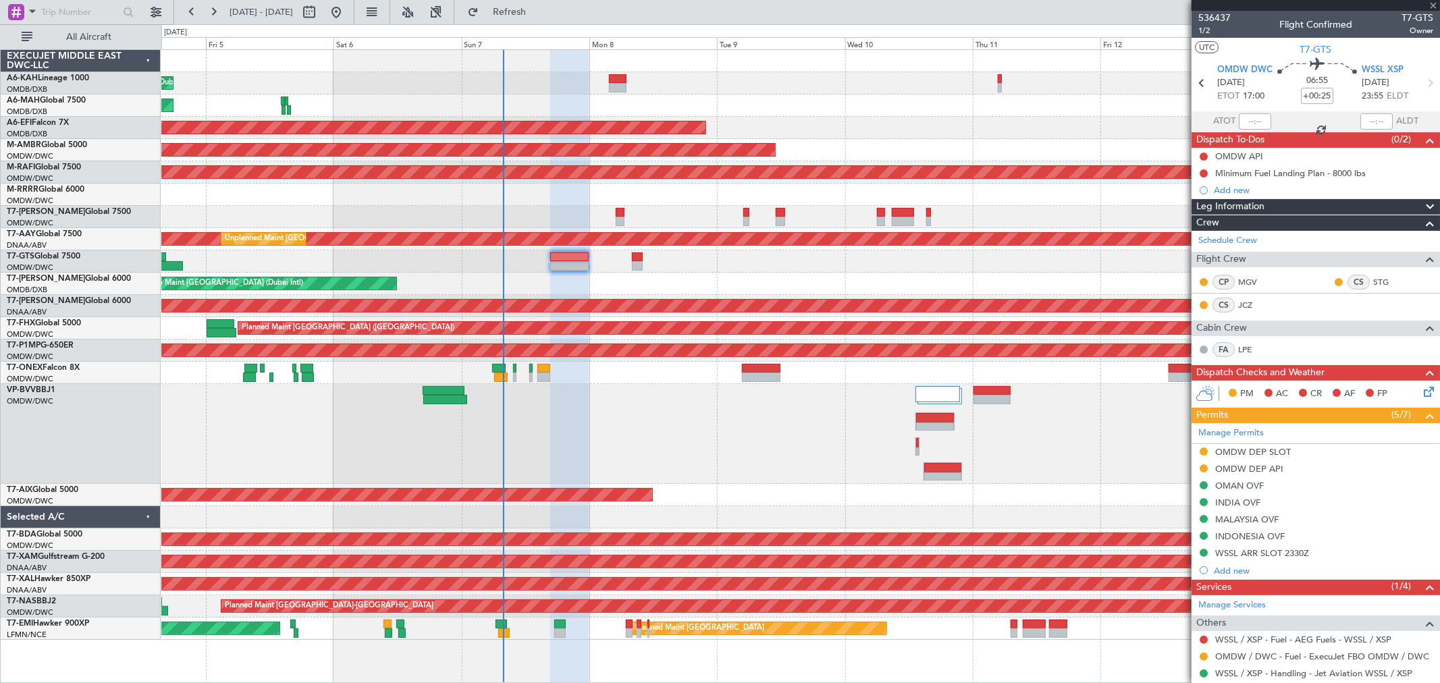
type input "+00:10"
type input "11"
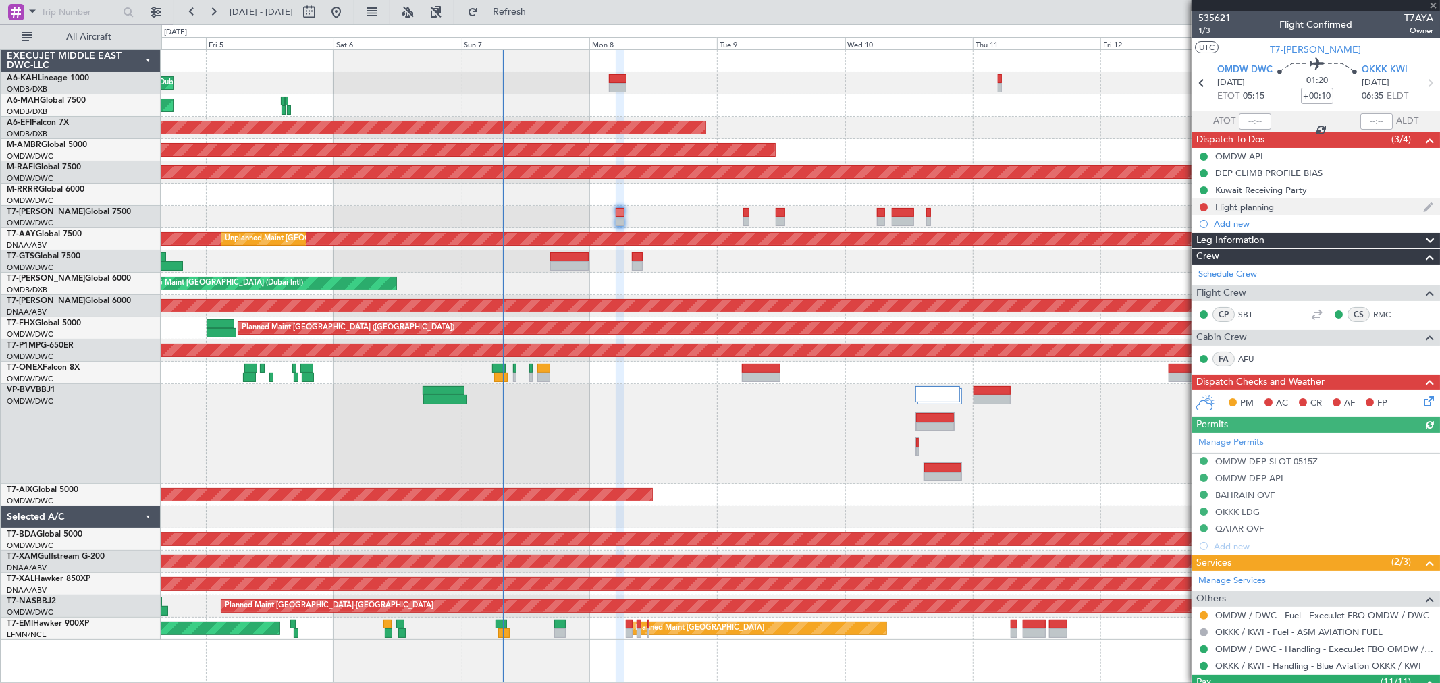
click at [1260, 208] on div "Flight planning" at bounding box center [1244, 206] width 59 height 11
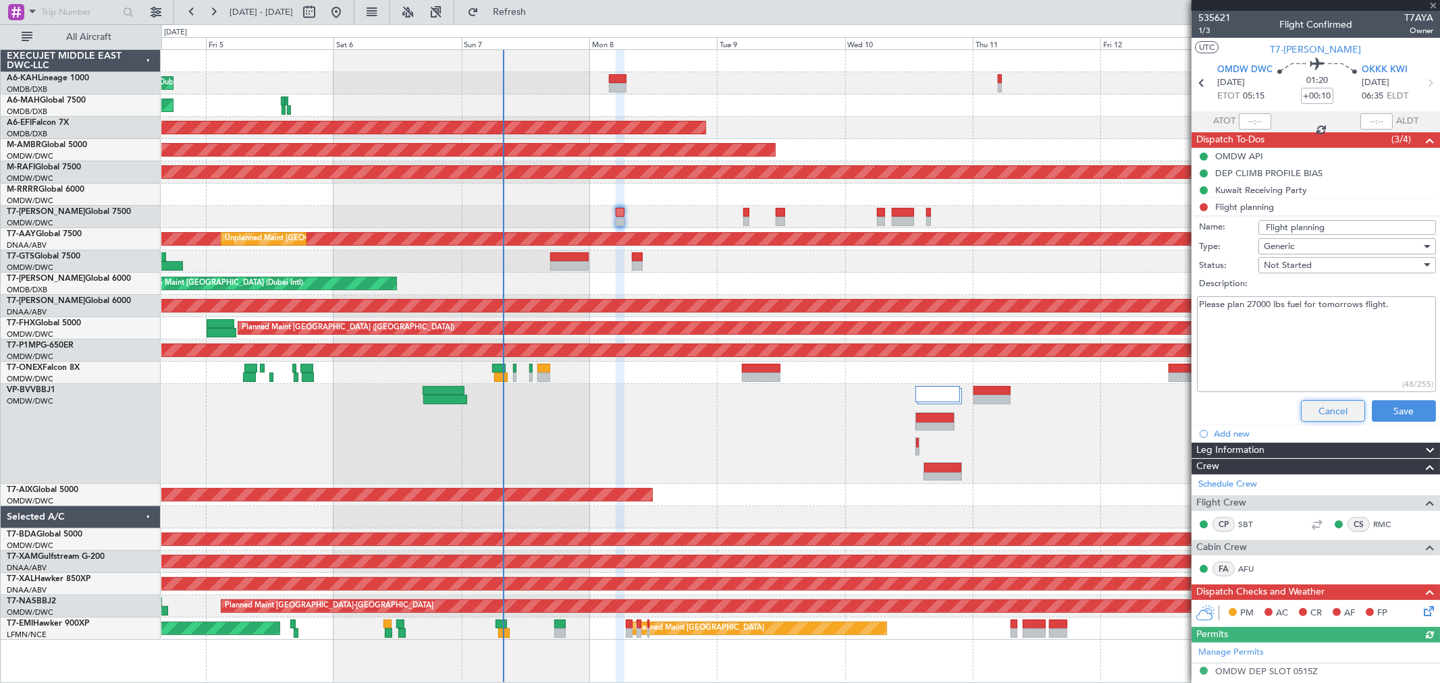
click at [1320, 409] on button "Cancel" at bounding box center [1333, 411] width 64 height 22
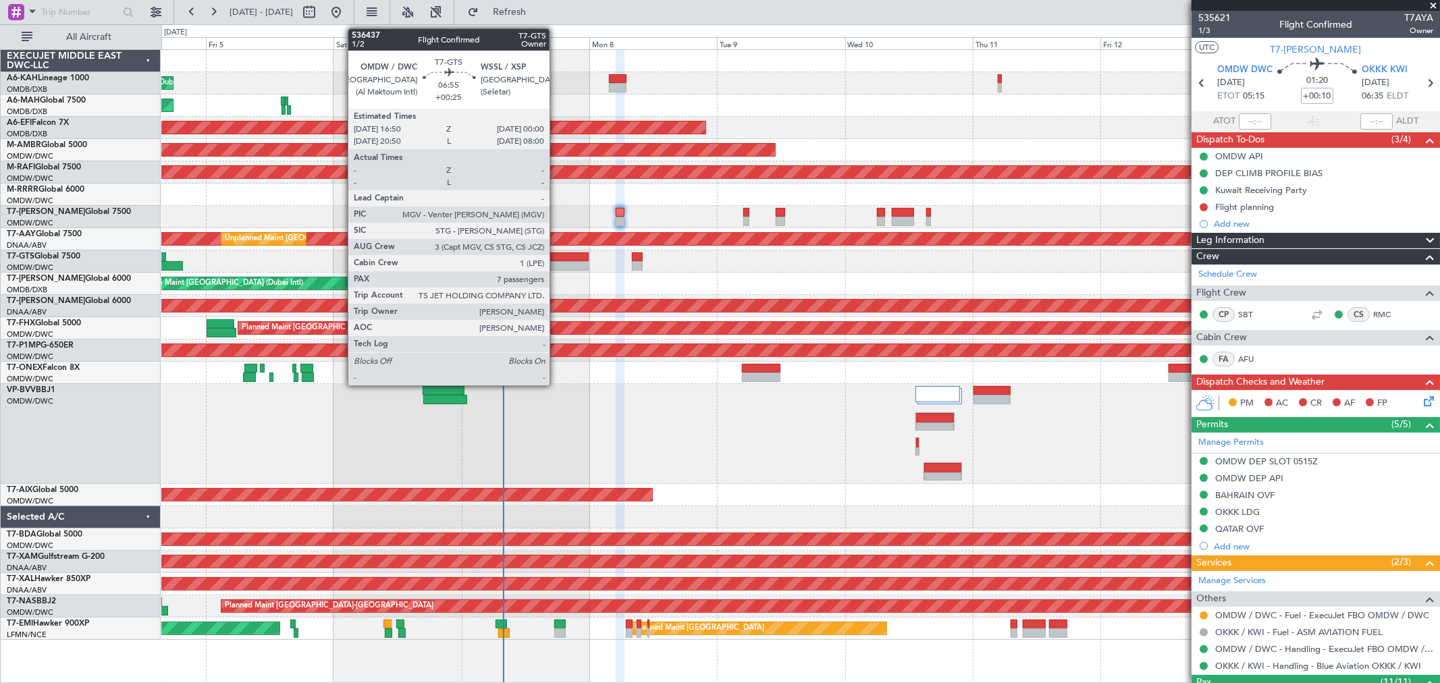
click at [556, 255] on div at bounding box center [569, 256] width 38 height 9
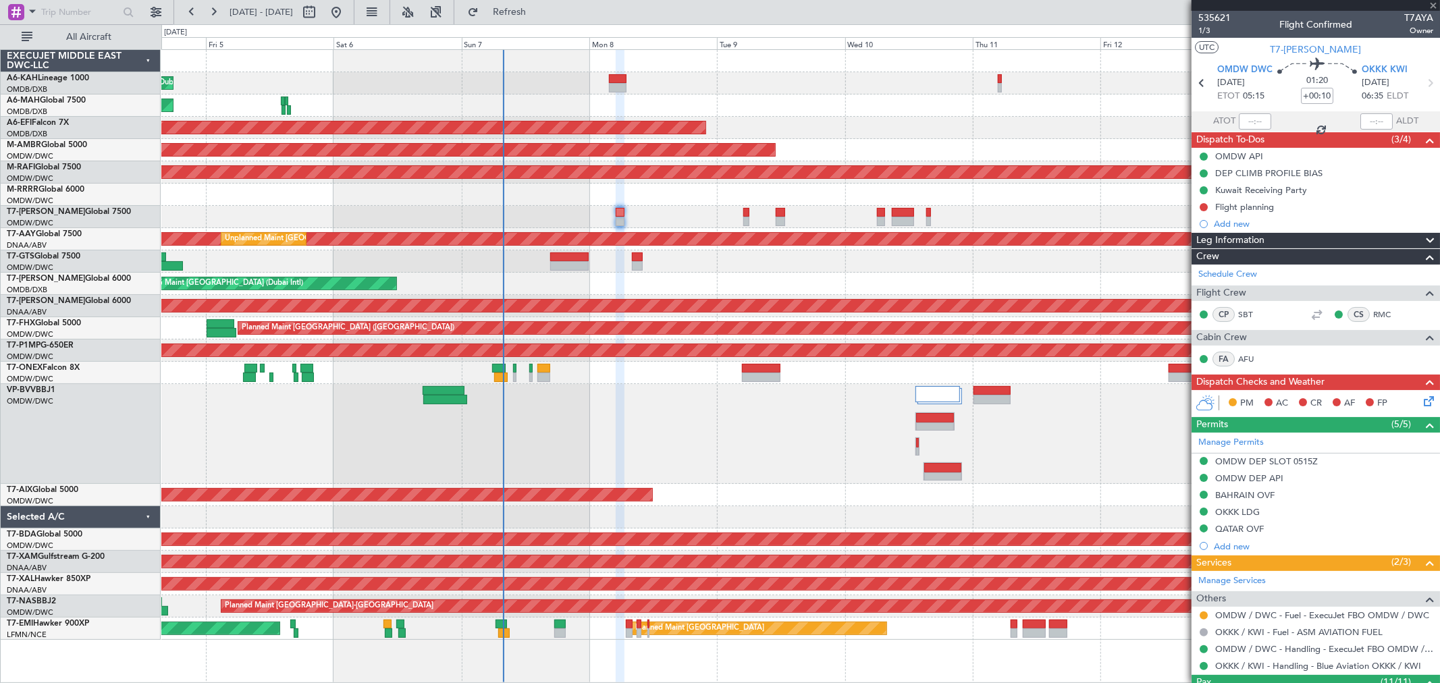
type input "+00:25"
type input "7"
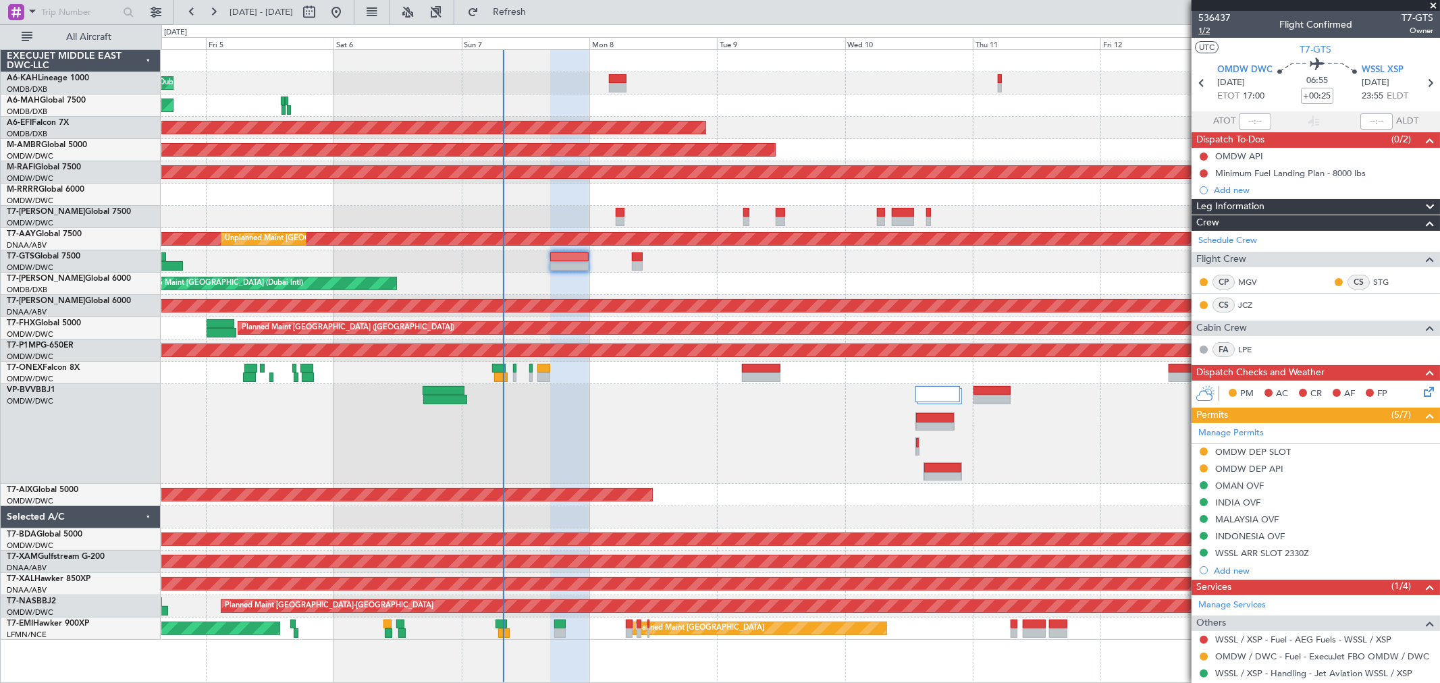
click at [1199, 25] on span "1/2" at bounding box center [1214, 30] width 32 height 11
click at [1262, 463] on div "OMDW DEP API" at bounding box center [1249, 468] width 68 height 11
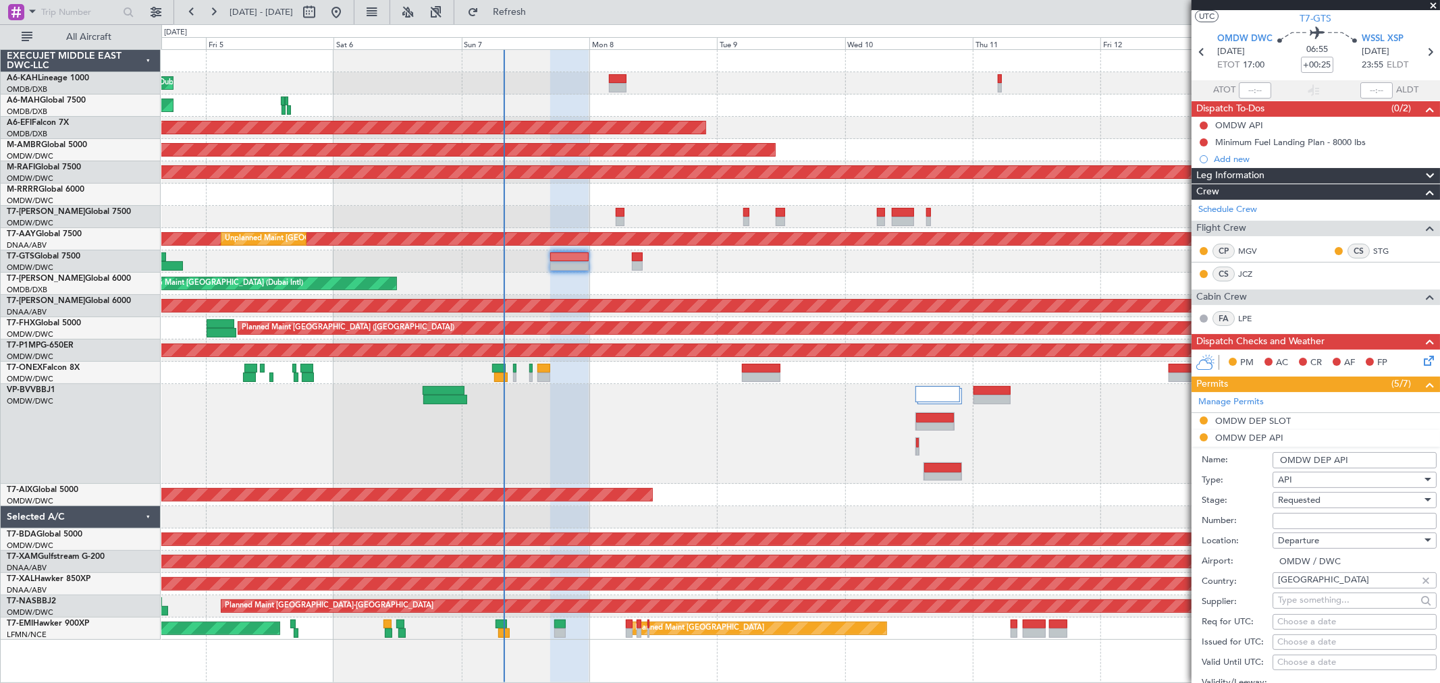
scroll to position [75, 0]
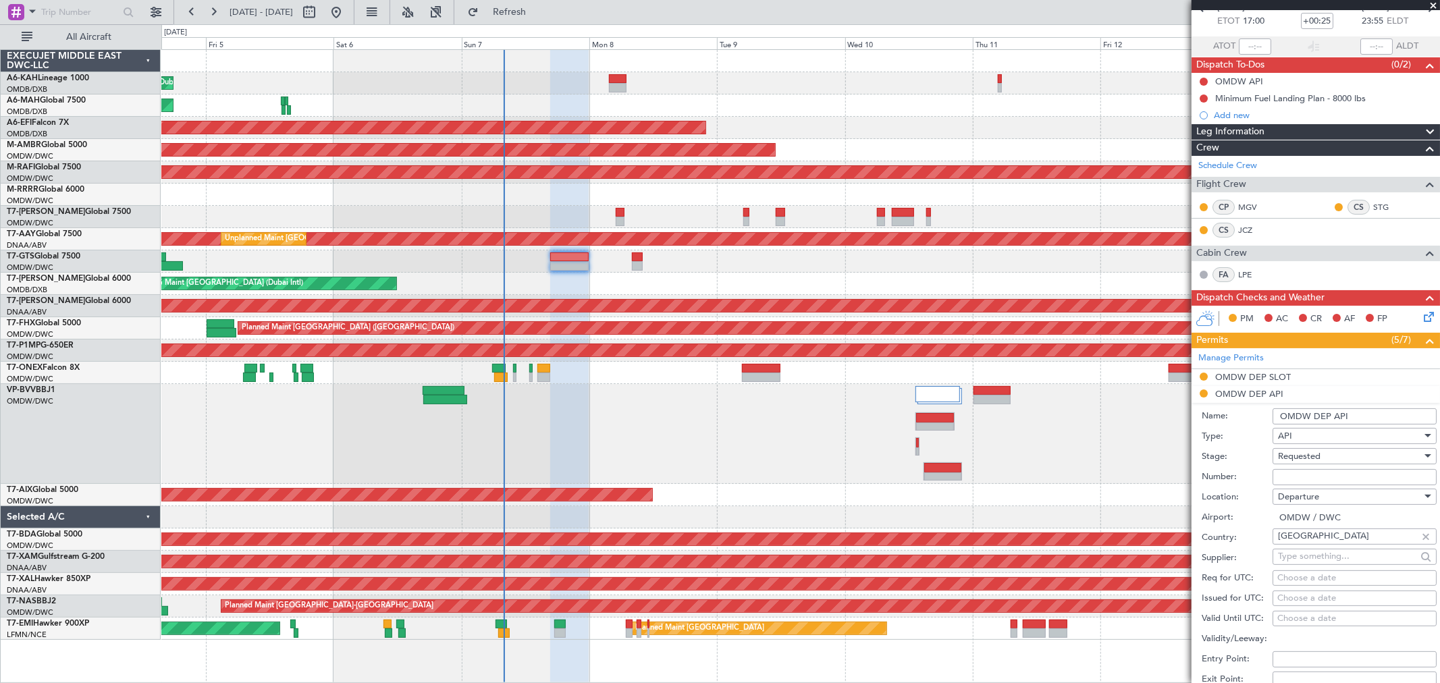
click at [1289, 477] on input "Number:" at bounding box center [1354, 477] width 164 height 16
type input "FILED AND SAVED IN LAN"
click at [1308, 462] on span "Requested" at bounding box center [1299, 456] width 43 height 12
drag, startPoint x: 1296, startPoint y: 562, endPoint x: 1351, endPoint y: 535, distance: 61.6
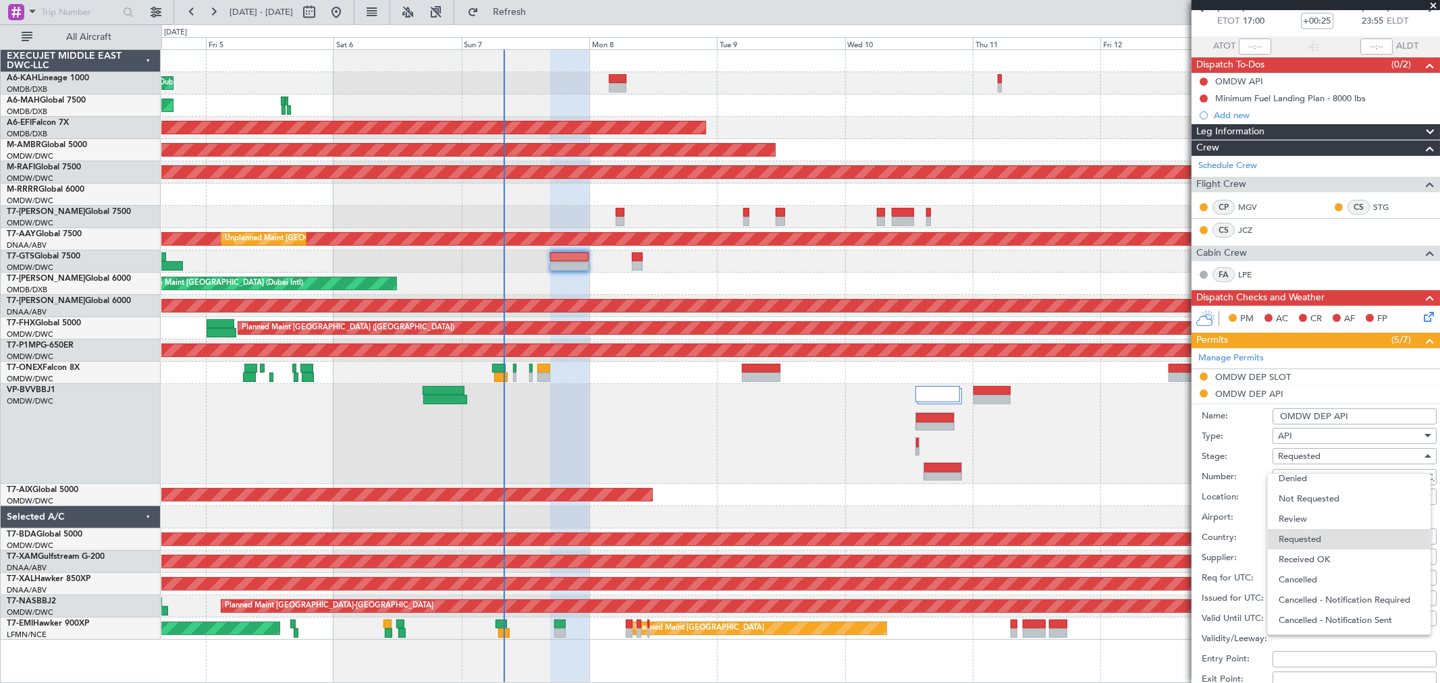
click at [1297, 560] on span "Received OK" at bounding box center [1348, 559] width 140 height 20
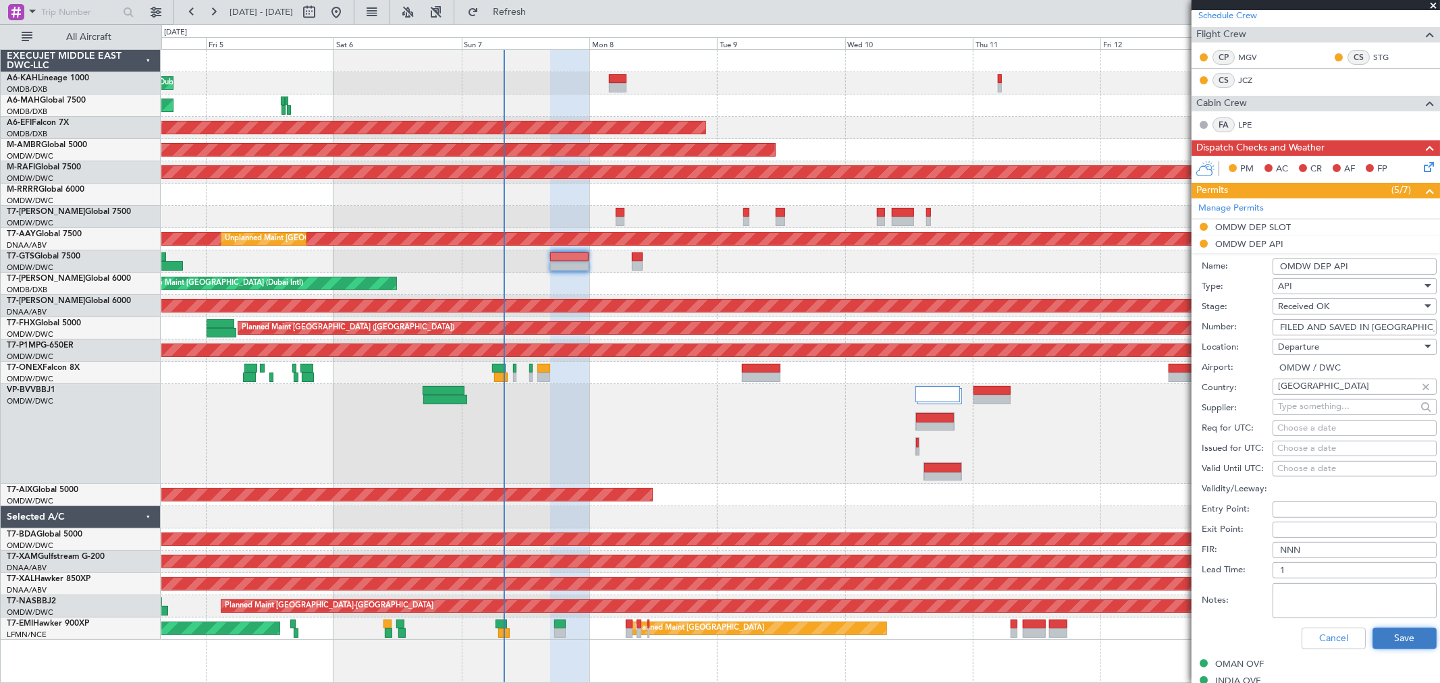
click at [1390, 637] on button "Save" at bounding box center [1404, 639] width 64 height 22
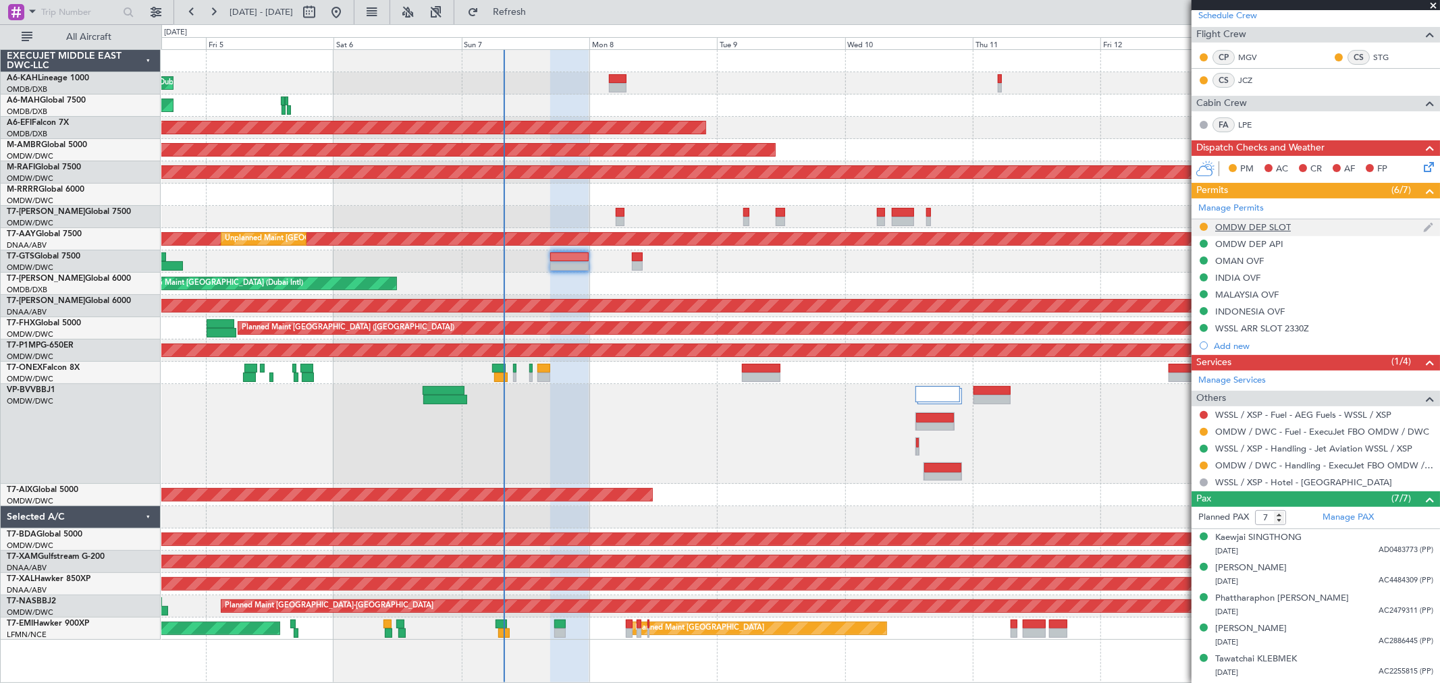
click at [1267, 229] on div "OMDW DEP SLOT" at bounding box center [1253, 226] width 76 height 11
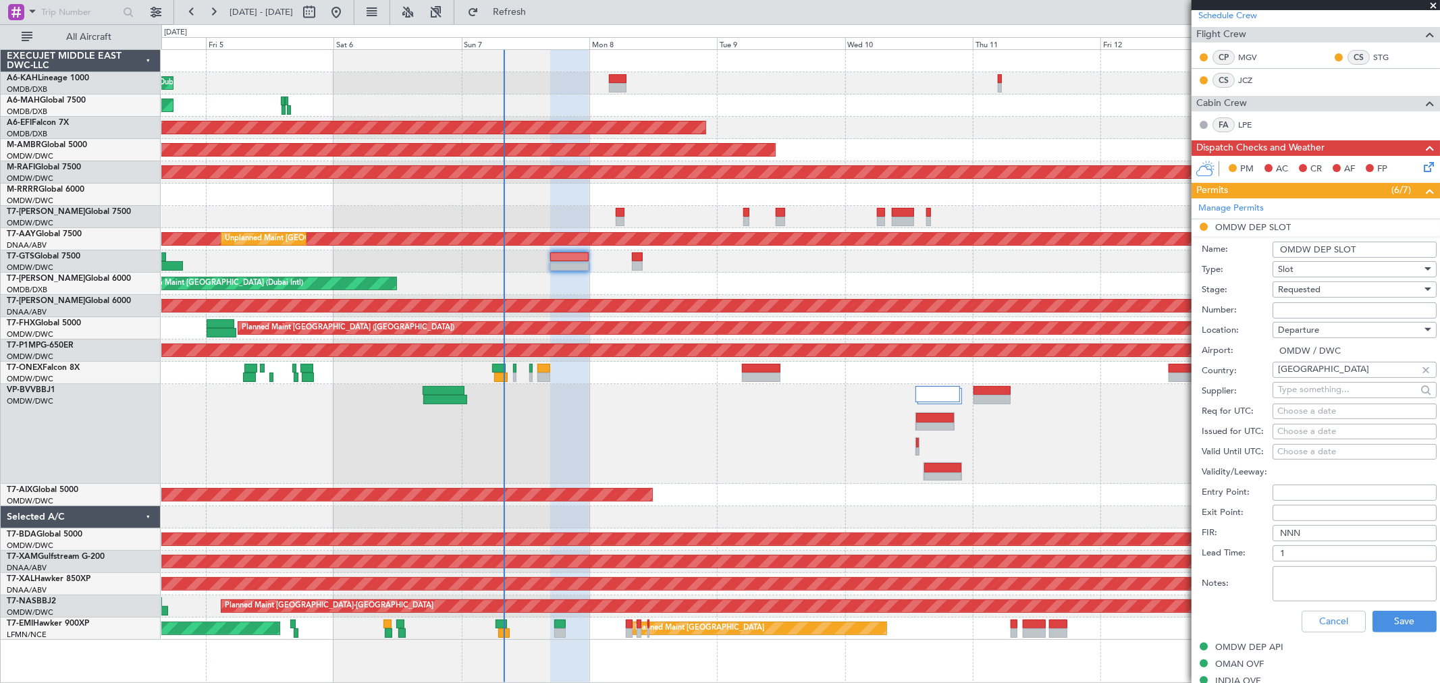
click at [1291, 313] on input "Number:" at bounding box center [1354, 310] width 164 height 16
paste input "EJO136"
type input "EJO136"
click at [1293, 297] on div "Requested" at bounding box center [1350, 289] width 144 height 20
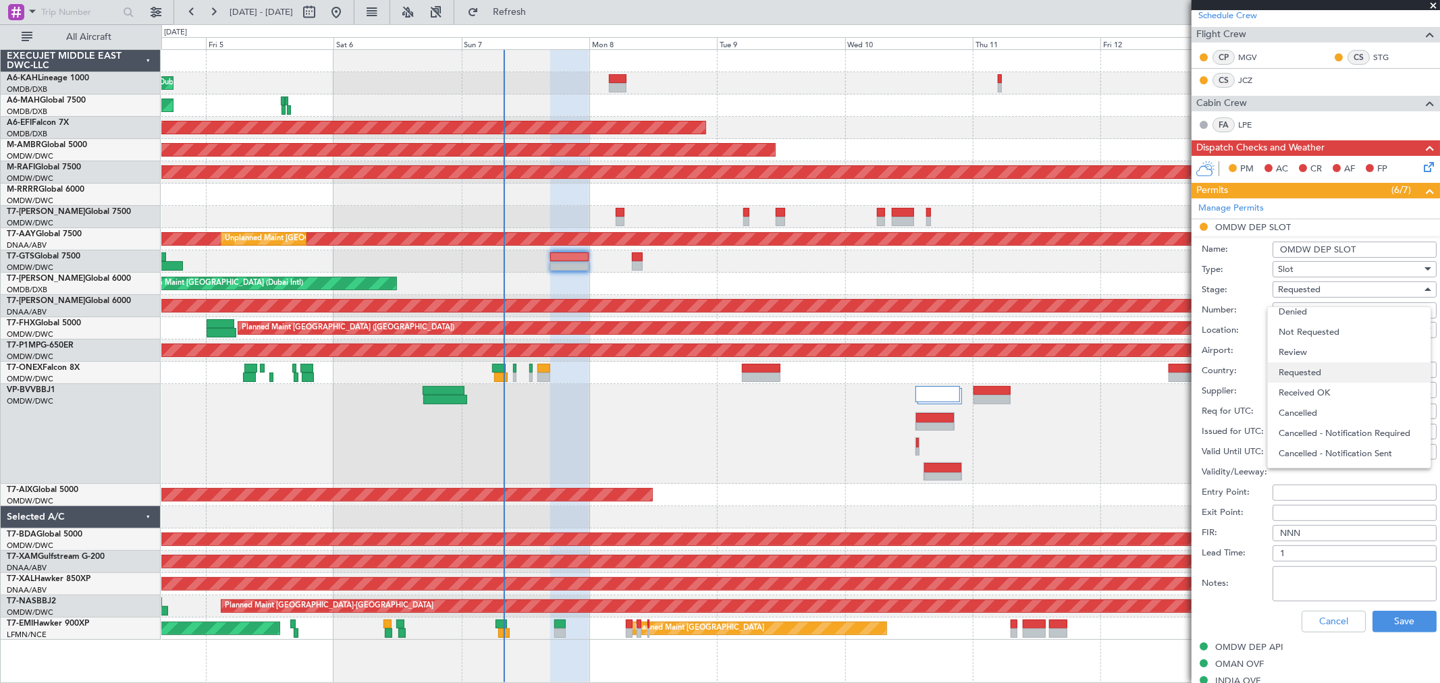
click at [1301, 377] on span "Requested" at bounding box center [1348, 372] width 140 height 20
click at [1307, 295] on div "Requested" at bounding box center [1350, 289] width 144 height 20
click at [1307, 387] on span "Received OK" at bounding box center [1348, 393] width 140 height 20
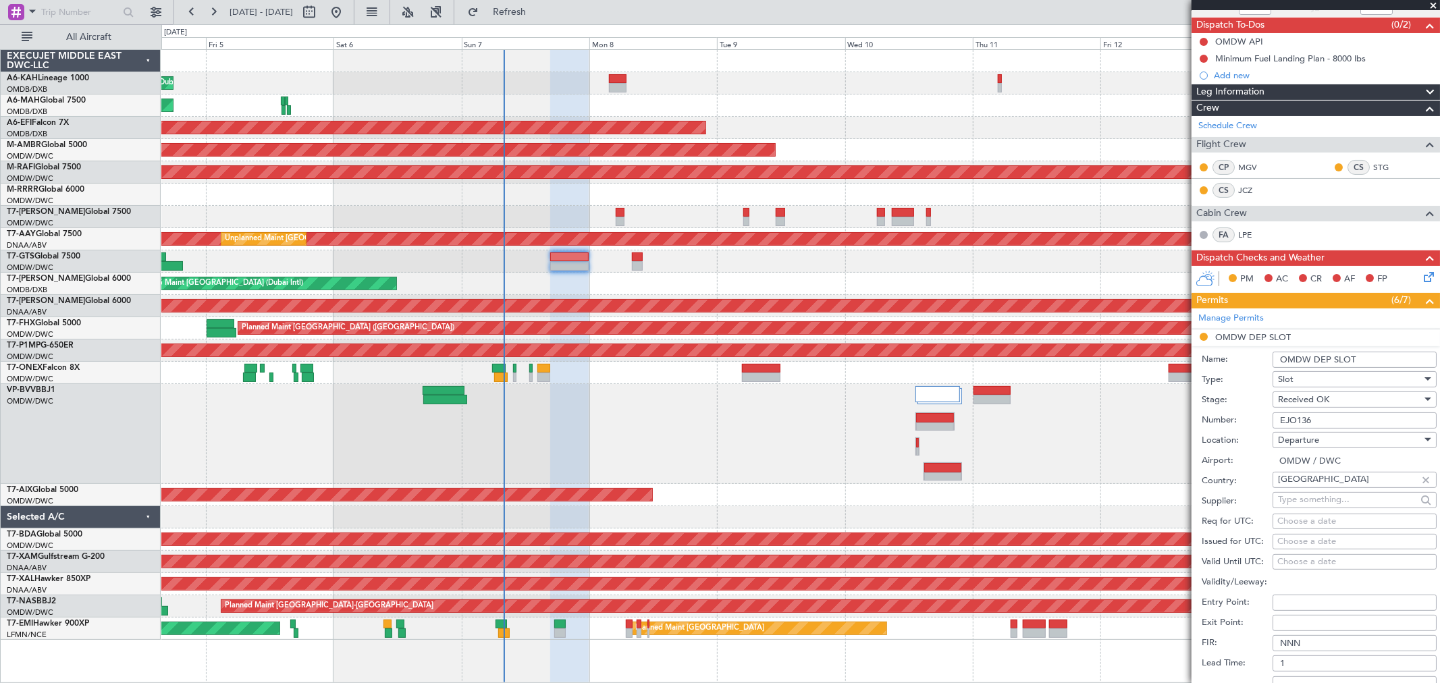
scroll to position [150, 0]
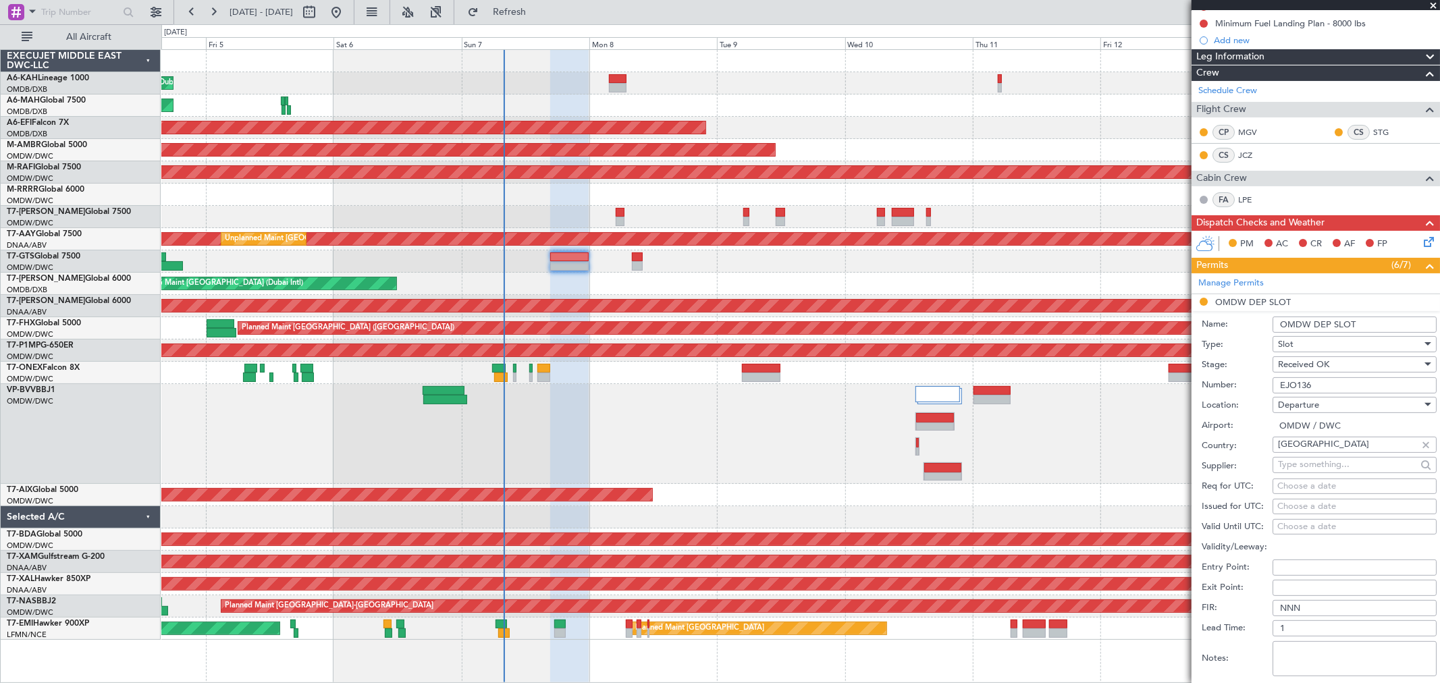
click at [1374, 327] on input "OMDW DEP SLOT" at bounding box center [1354, 325] width 164 height 16
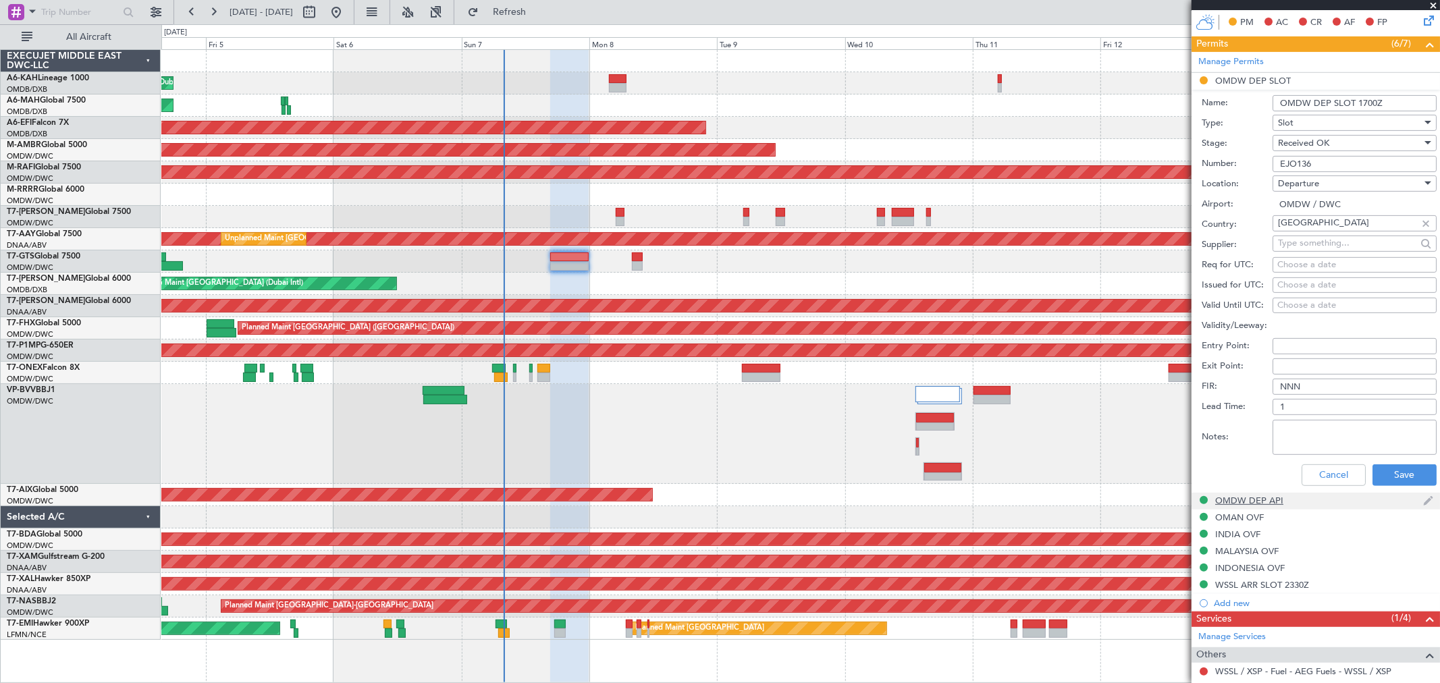
scroll to position [375, 0]
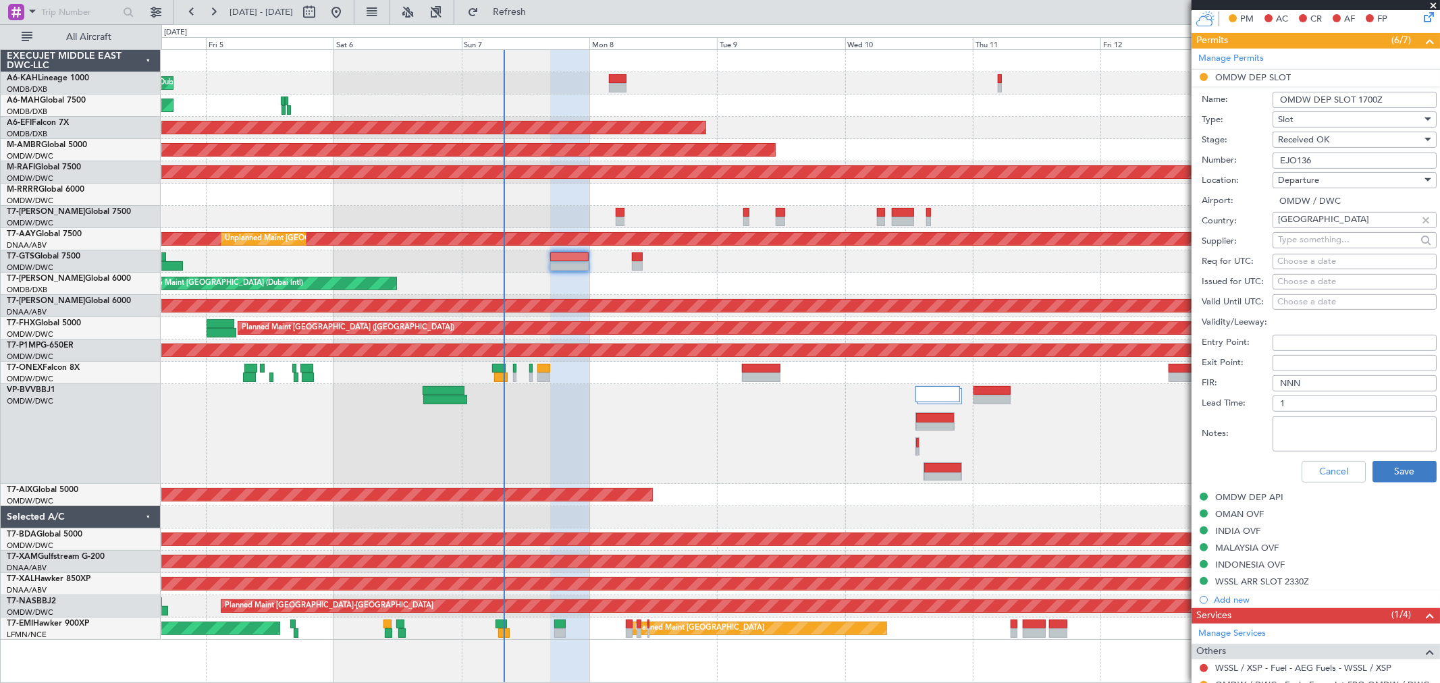
type input "OMDW DEP SLOT 1700Z"
click at [1402, 477] on button "Save" at bounding box center [1404, 472] width 64 height 22
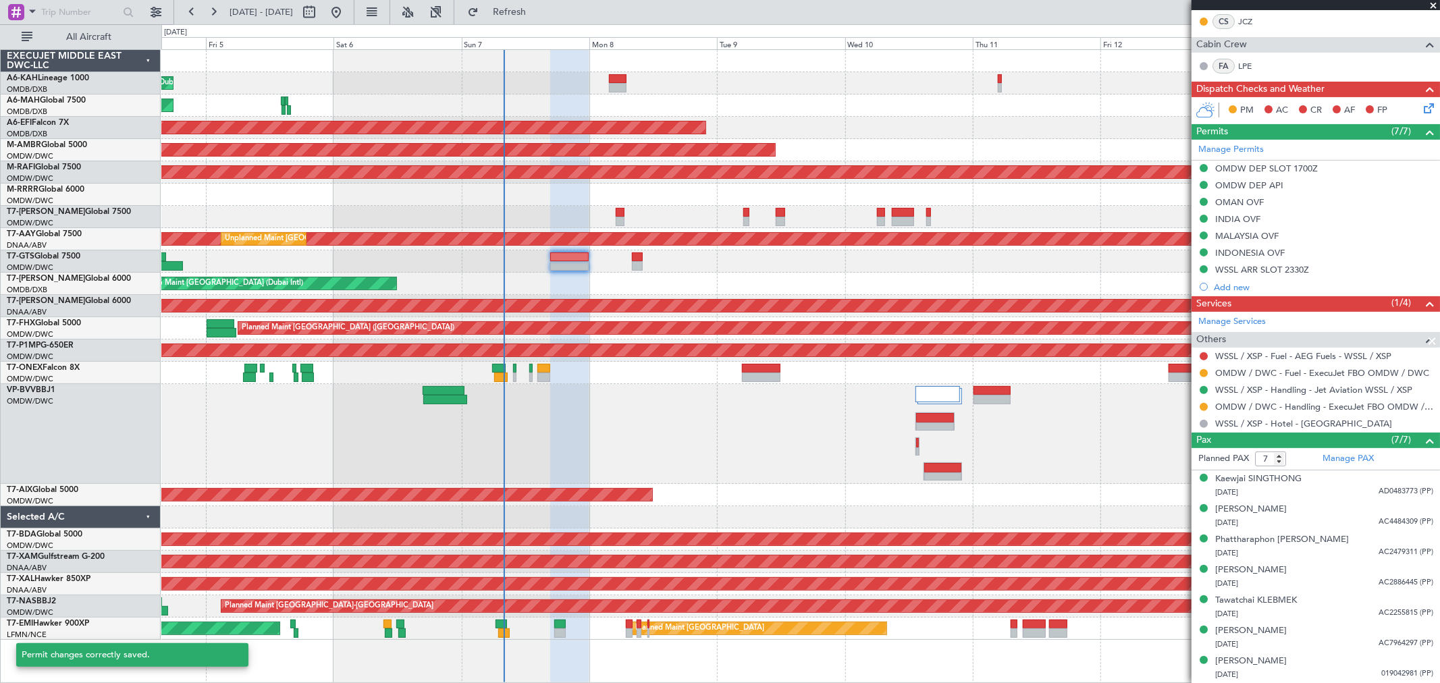
scroll to position [283, 0]
click at [1280, 352] on link "WSSL / XSP - Fuel - AEG Fuels - WSSL / XSP" at bounding box center [1303, 355] width 176 height 11
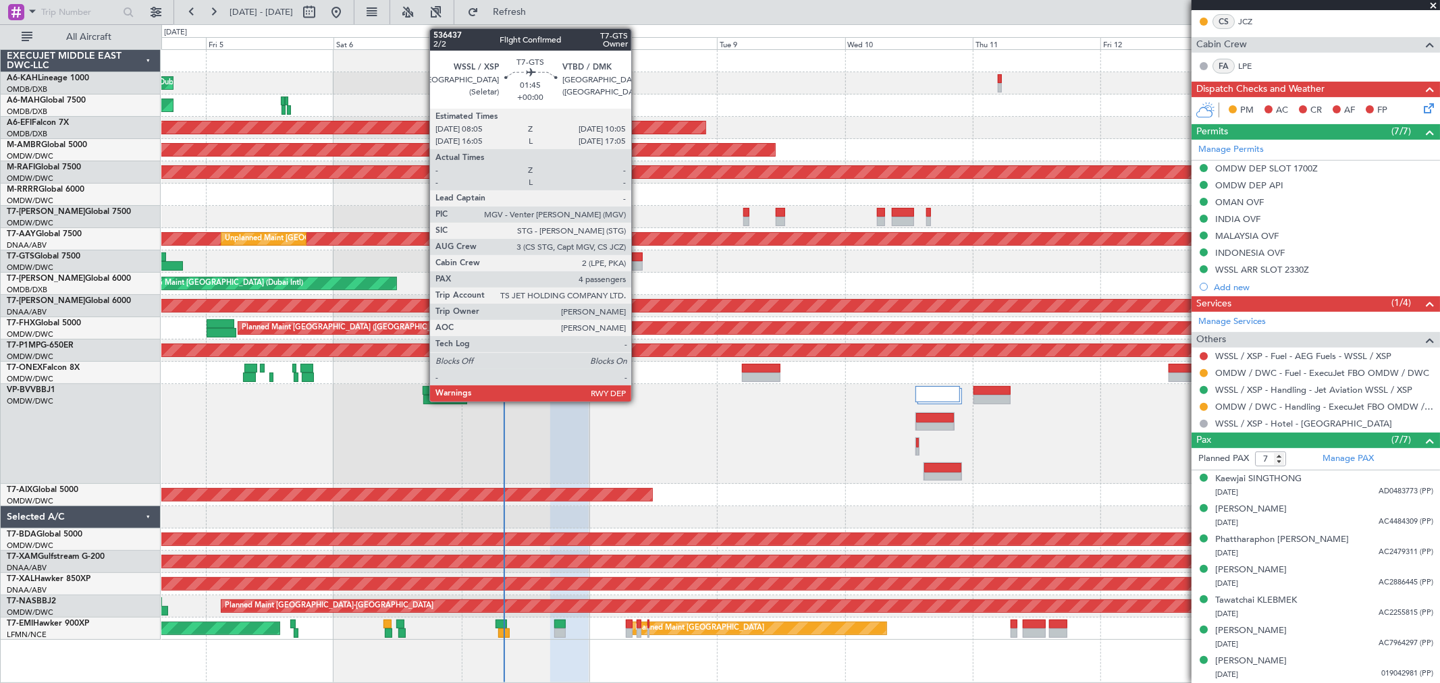
click at [638, 260] on div at bounding box center [637, 256] width 11 height 9
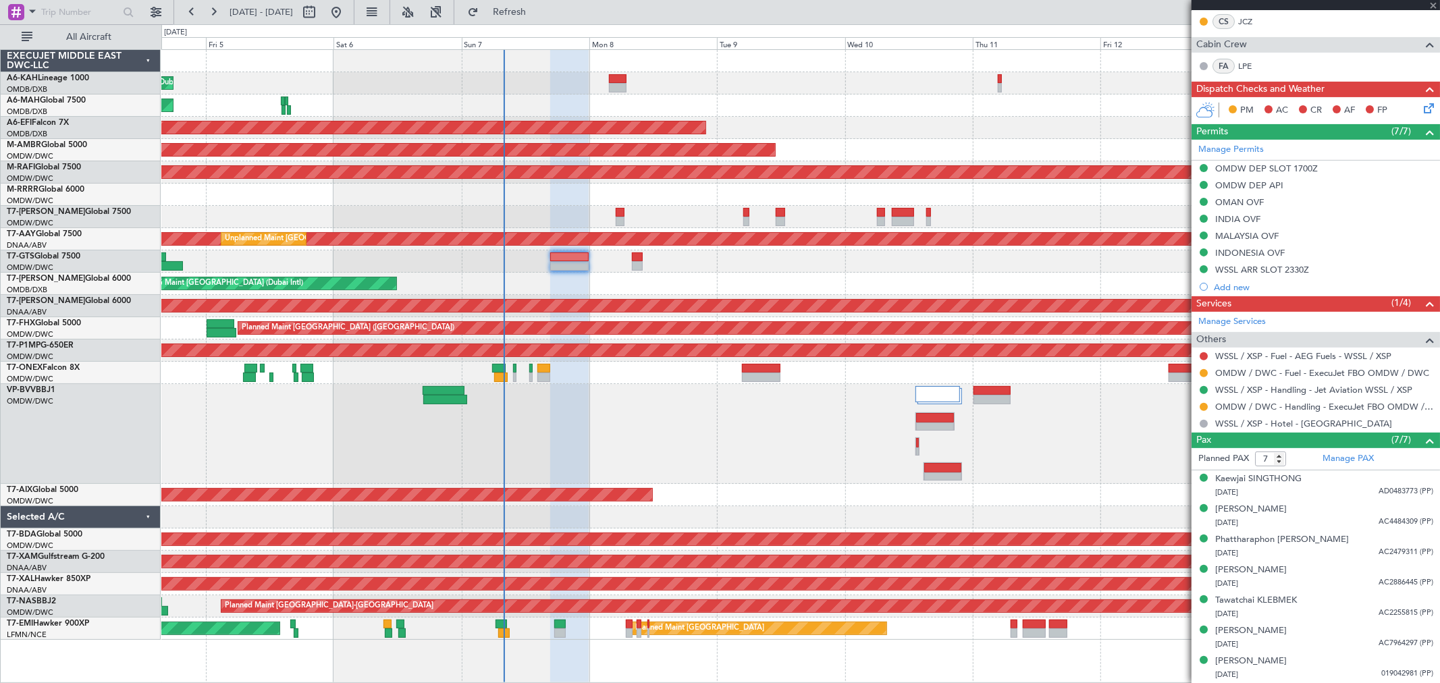
type input "4"
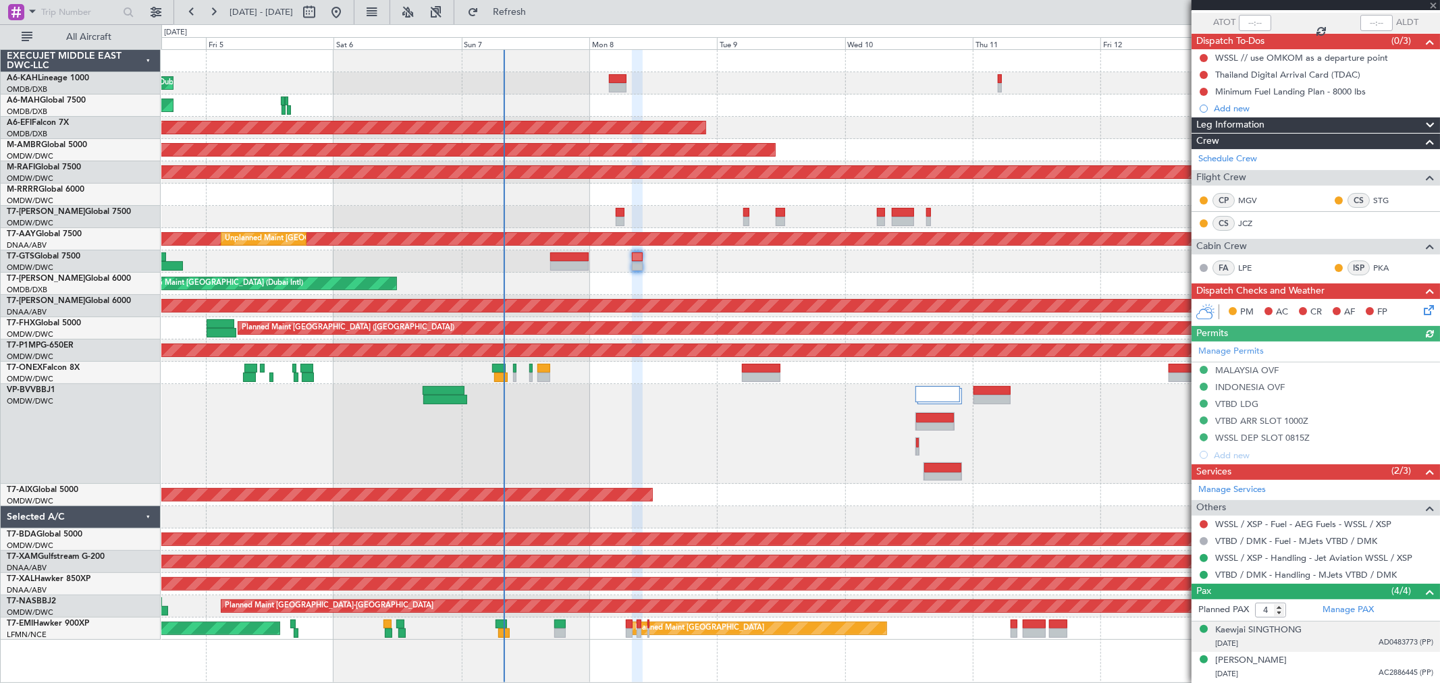
scroll to position [158, 0]
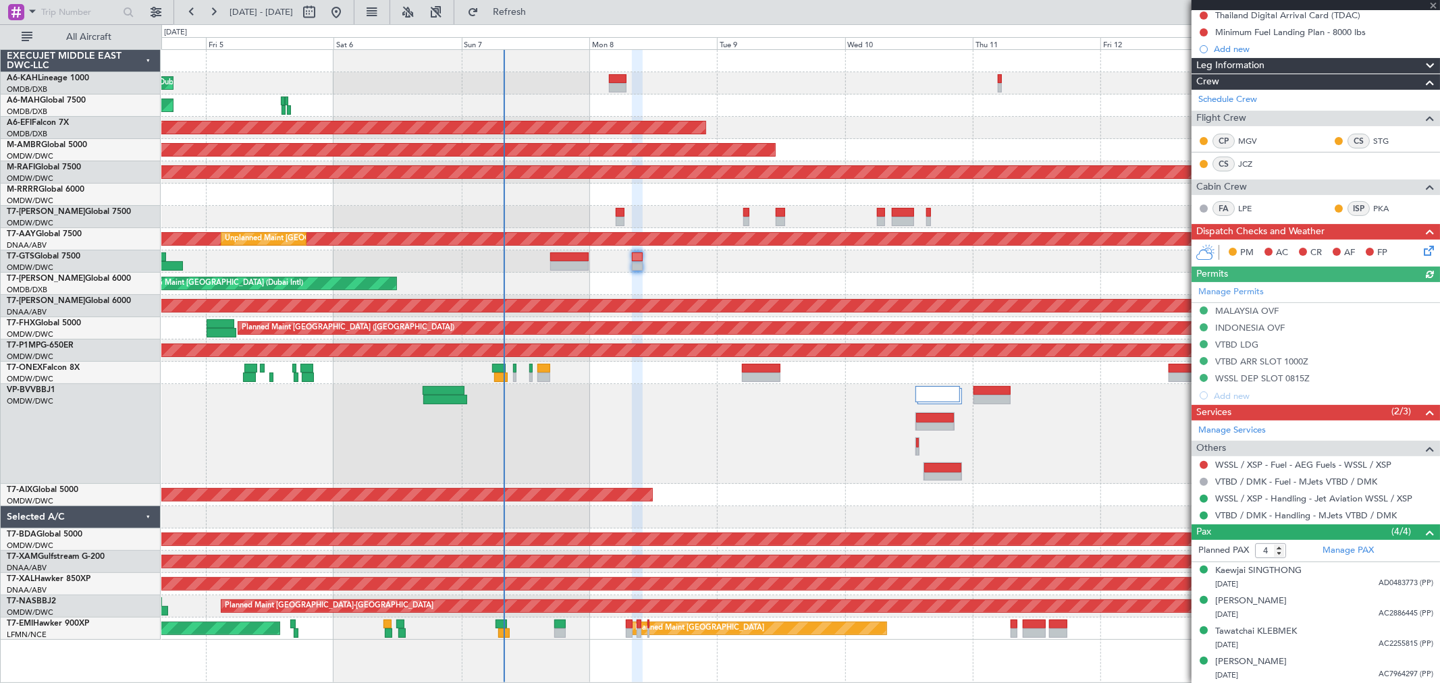
click at [1296, 457] on div "WSSL / XSP - Fuel - AEG Fuels - WSSL / XSP" at bounding box center [1315, 464] width 248 height 17
click at [1297, 464] on link "WSSL / XSP - Fuel - AEG Fuels - WSSL / XSP" at bounding box center [1303, 464] width 176 height 11
click at [538, 10] on span "Refresh" at bounding box center [509, 11] width 57 height 9
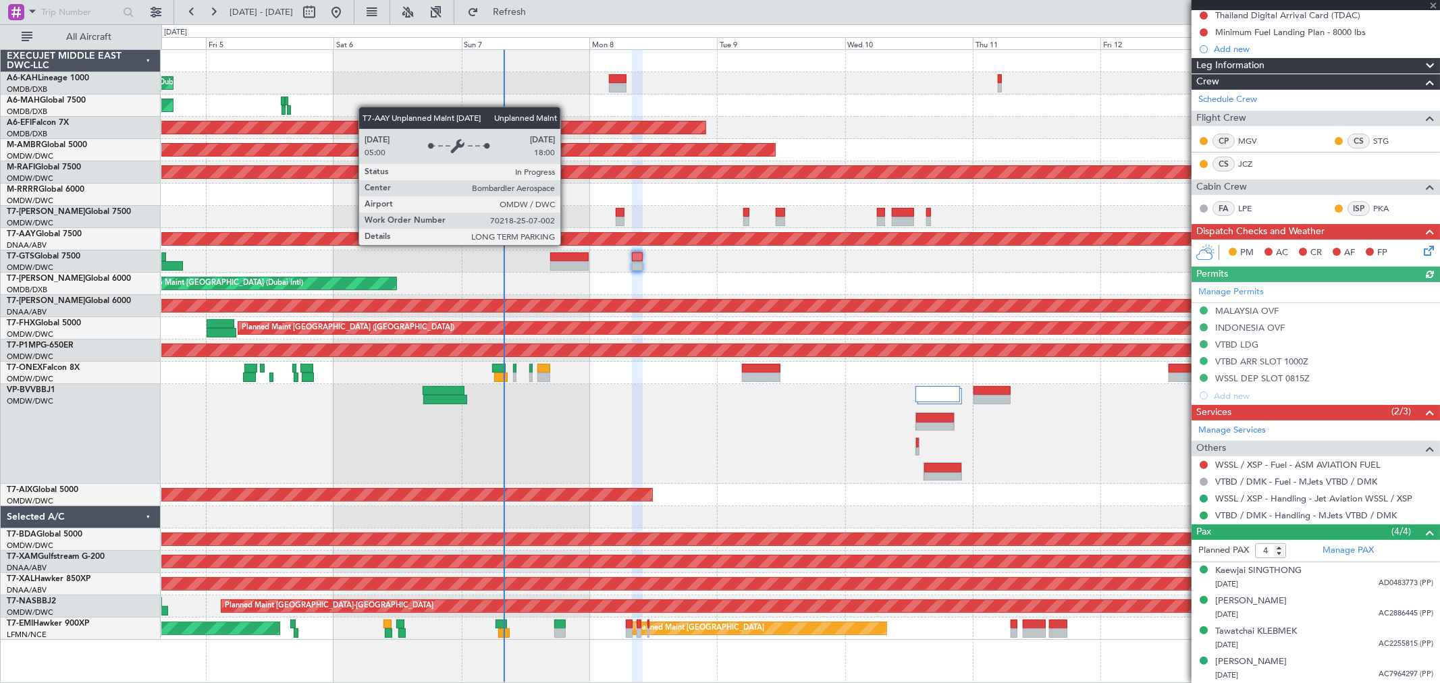
click at [567, 245] on div "Unplanned Maint [GEOGRAPHIC_DATA] (Al Maktoum Intl)" at bounding box center [487, 238] width 3206 height 13
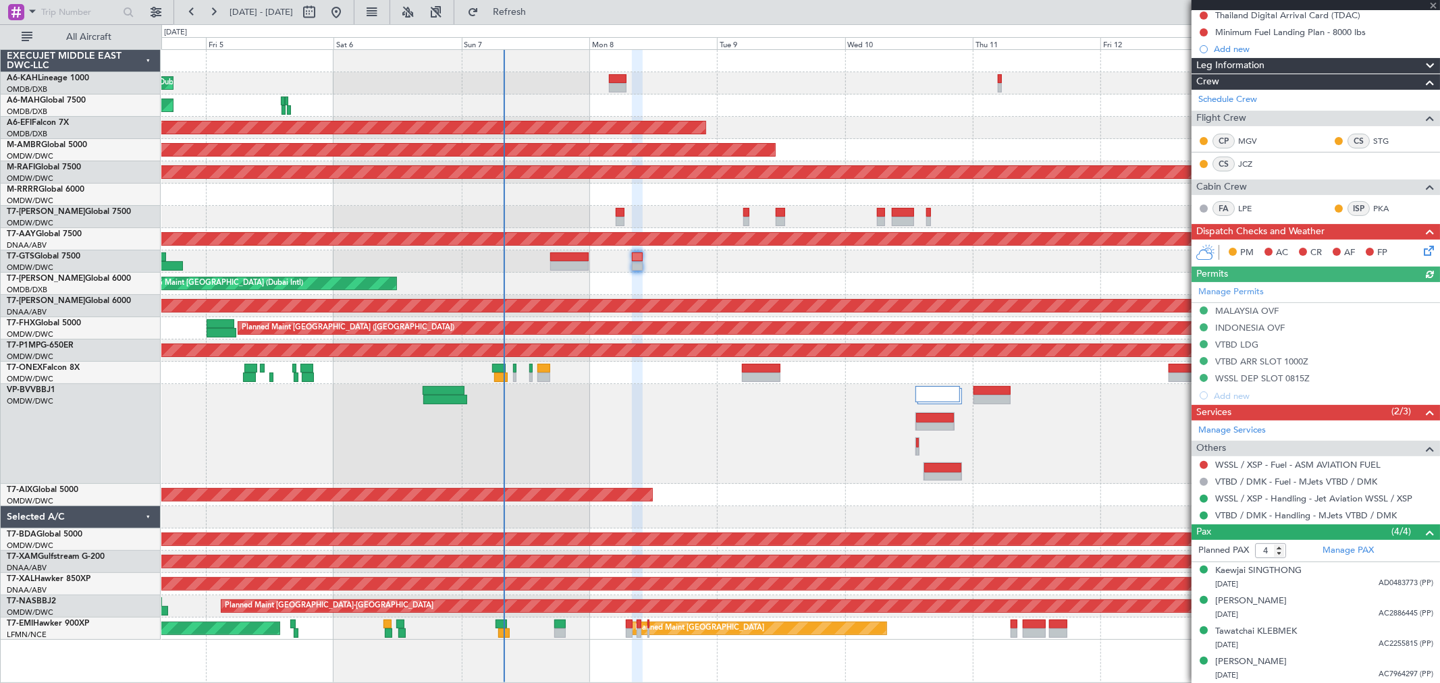
click at [566, 273] on div "AOG Maint Dubai (Dubai Intl) Planned Maint Dubai (Dubai Intl)" at bounding box center [800, 284] width 1278 height 22
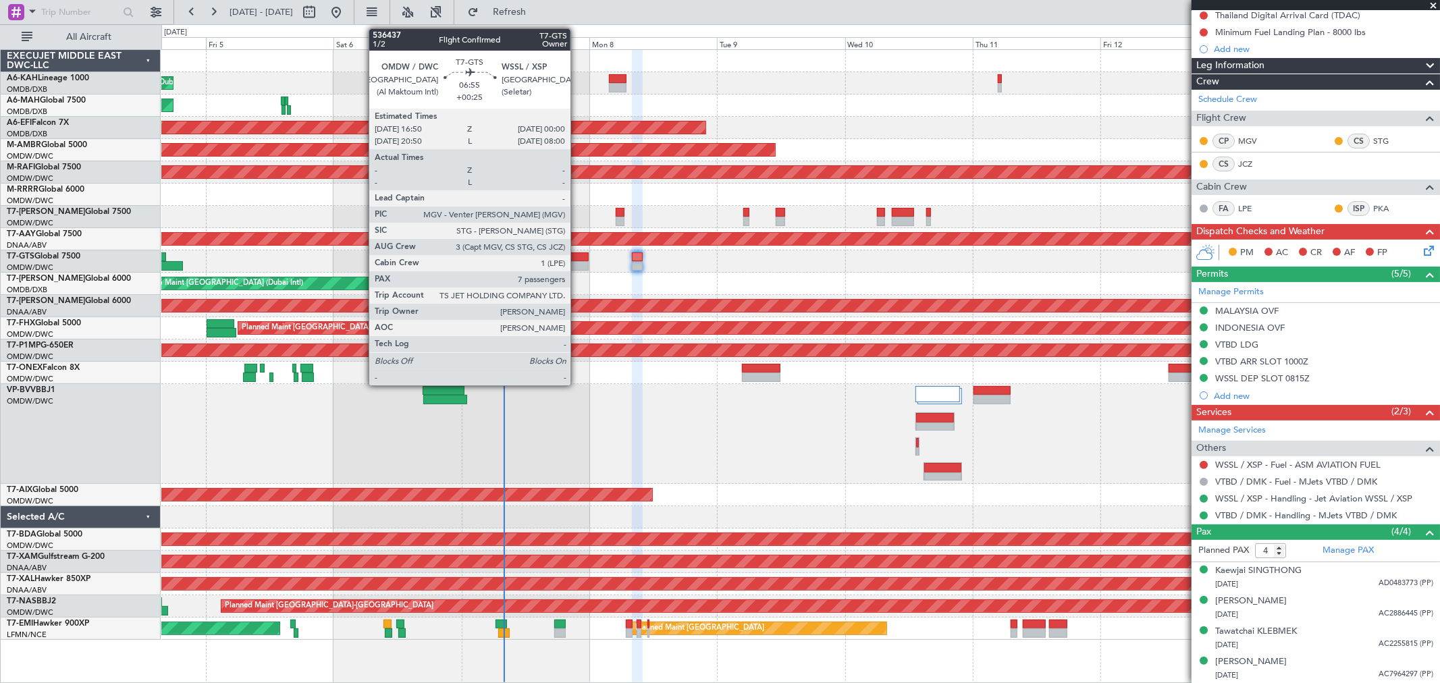
click at [577, 259] on div at bounding box center [569, 256] width 38 height 9
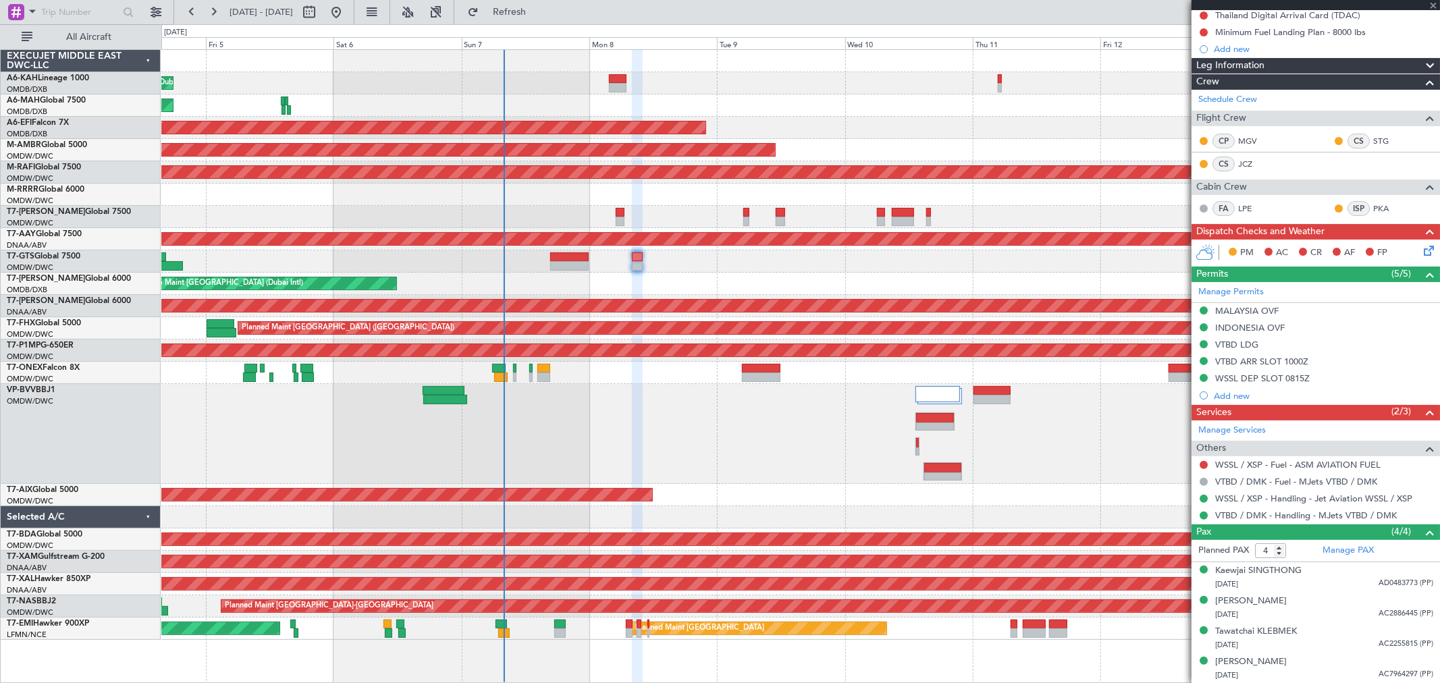
type input "+00:25"
type input "7"
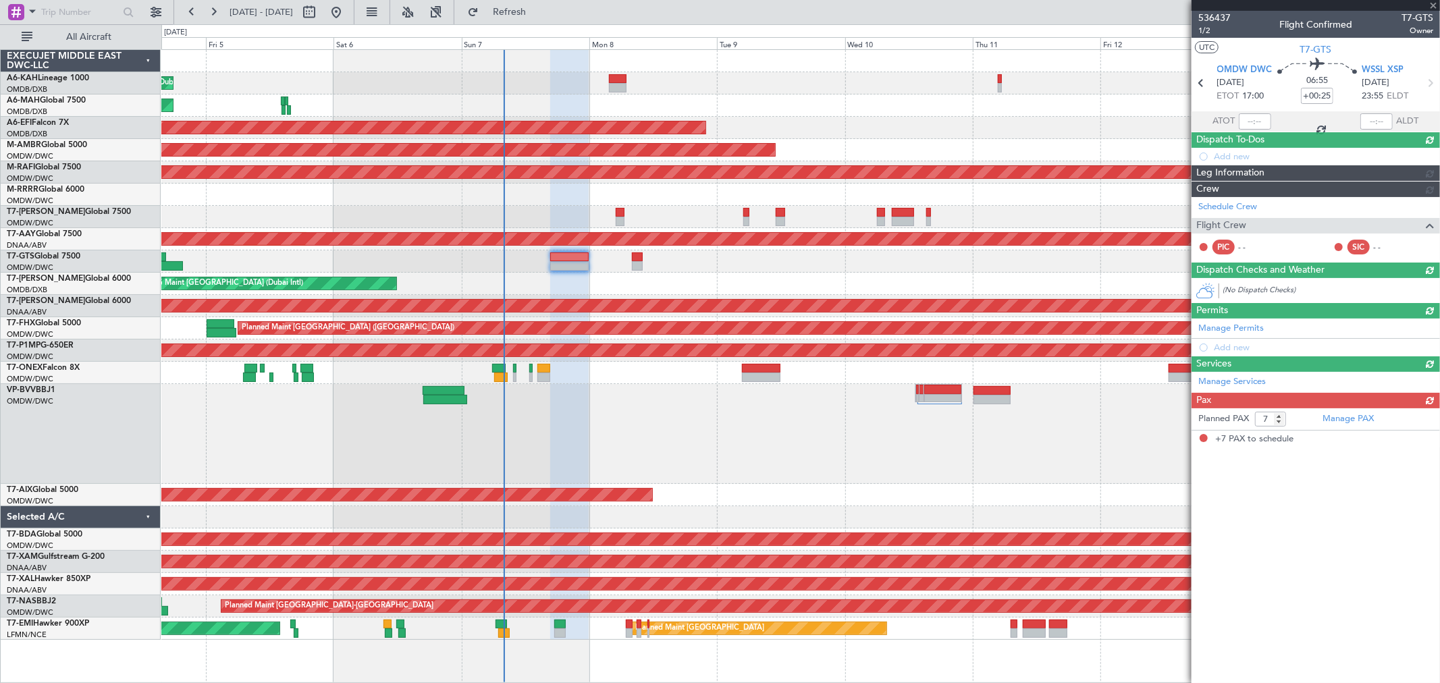
scroll to position [0, 0]
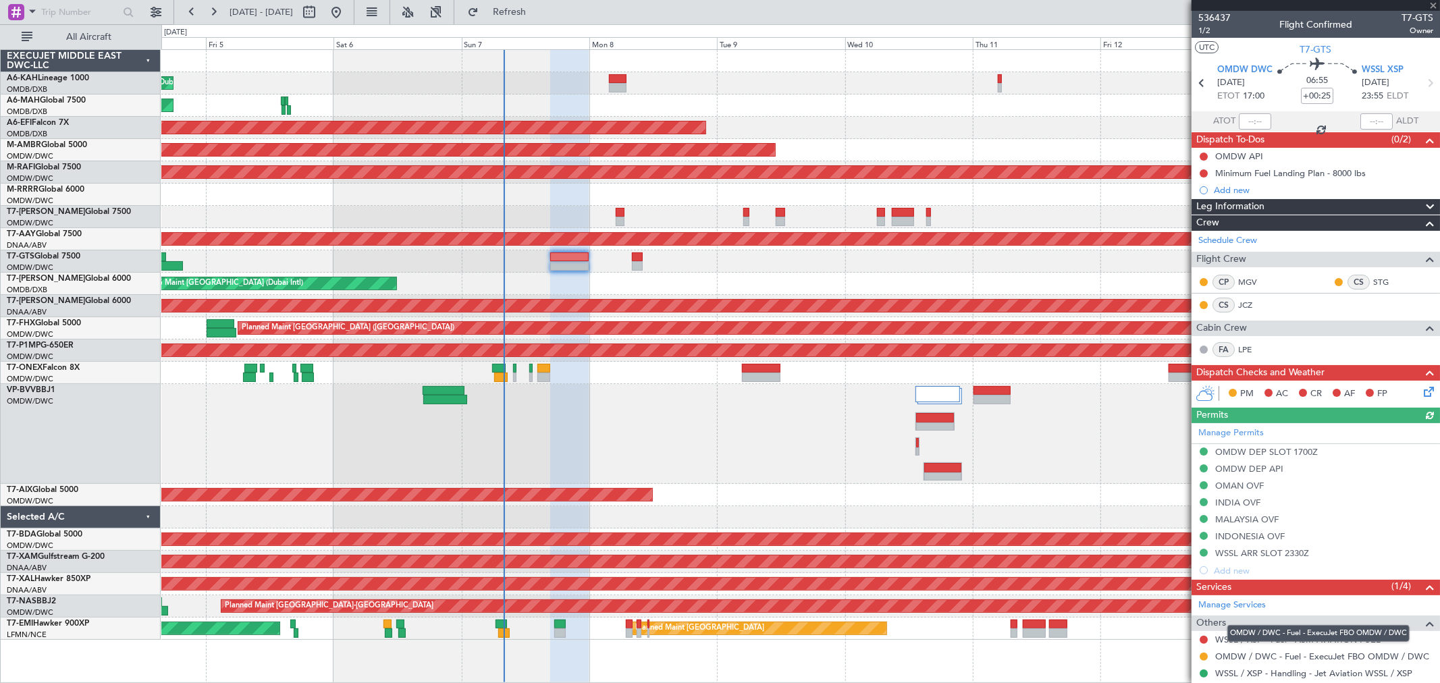
click at [1337, 643] on mat-tooltip-component "OMDW / DWC - Fuel - ExecuJet FBO OMDW / DWC" at bounding box center [1318, 634] width 201 height 36
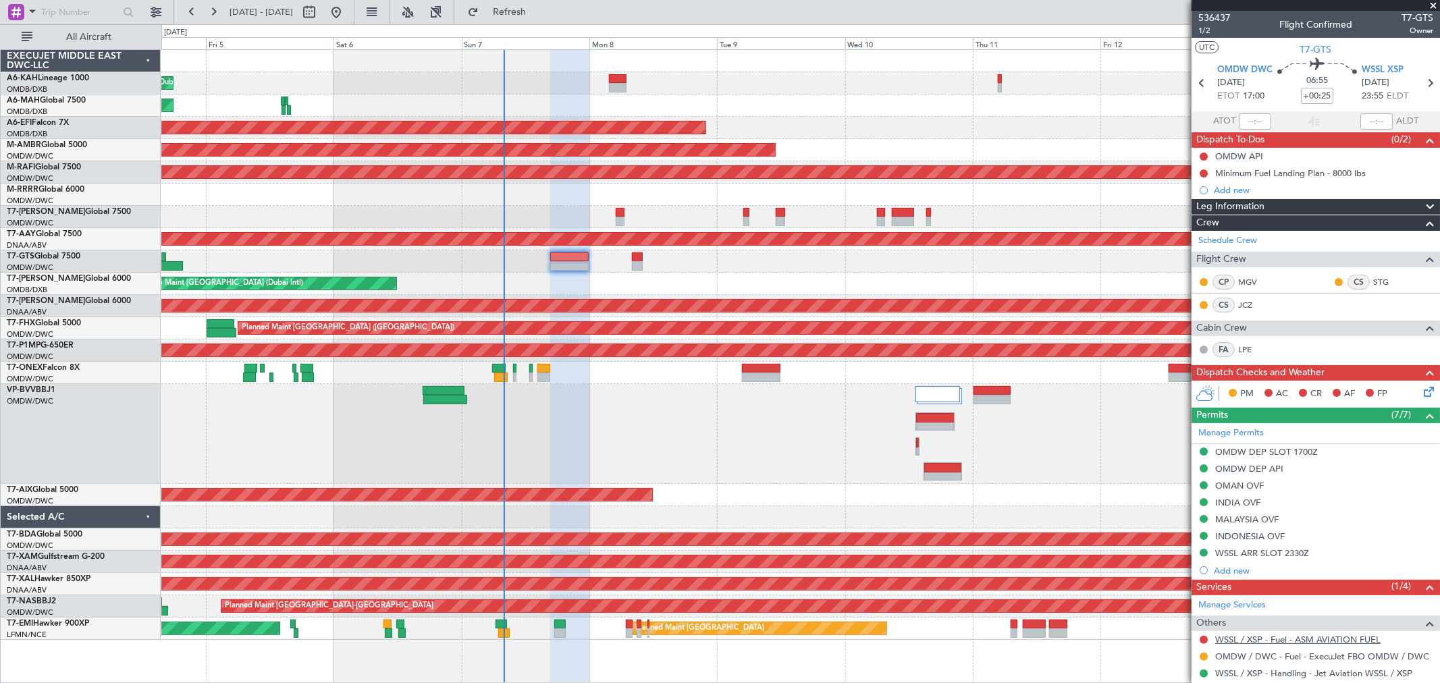
click at [1286, 641] on link "WSSL / XSP - Fuel - ASM AVIATION FUEL" at bounding box center [1297, 639] width 165 height 11
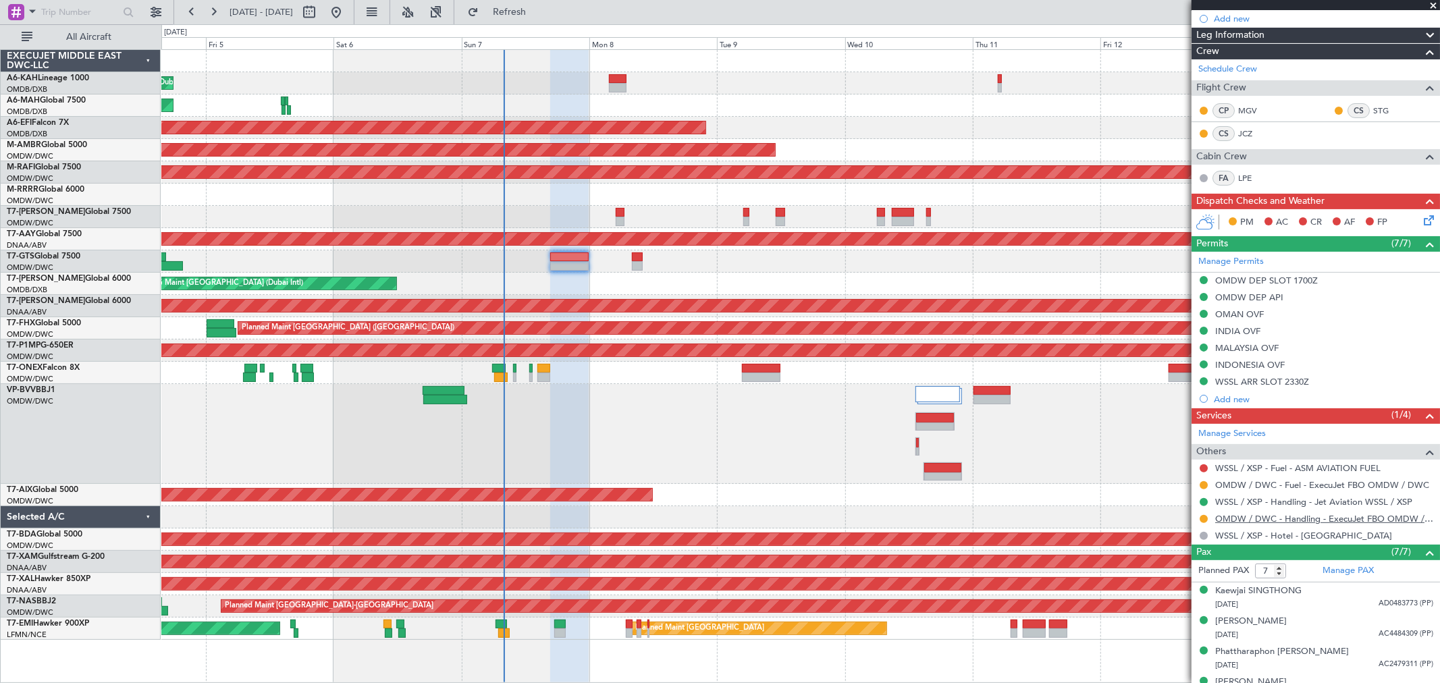
scroll to position [283, 0]
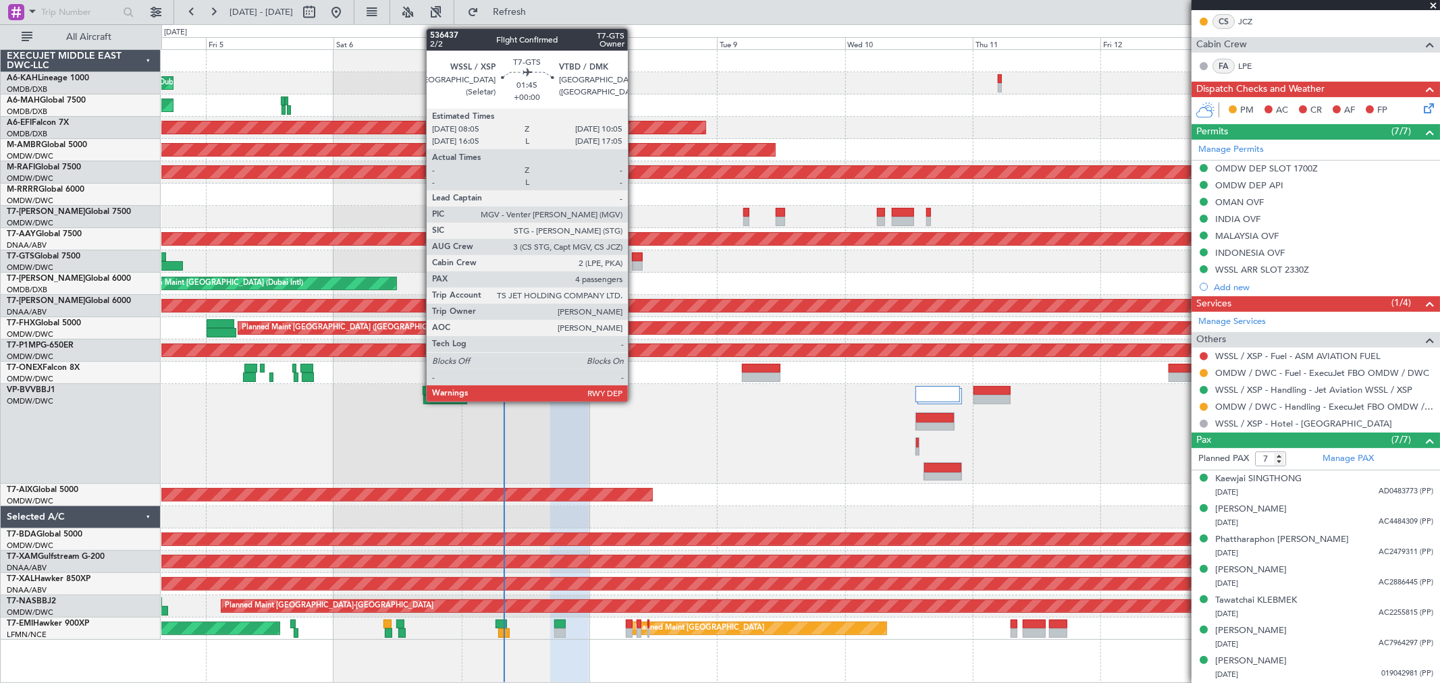
click at [634, 265] on div at bounding box center [637, 265] width 11 height 9
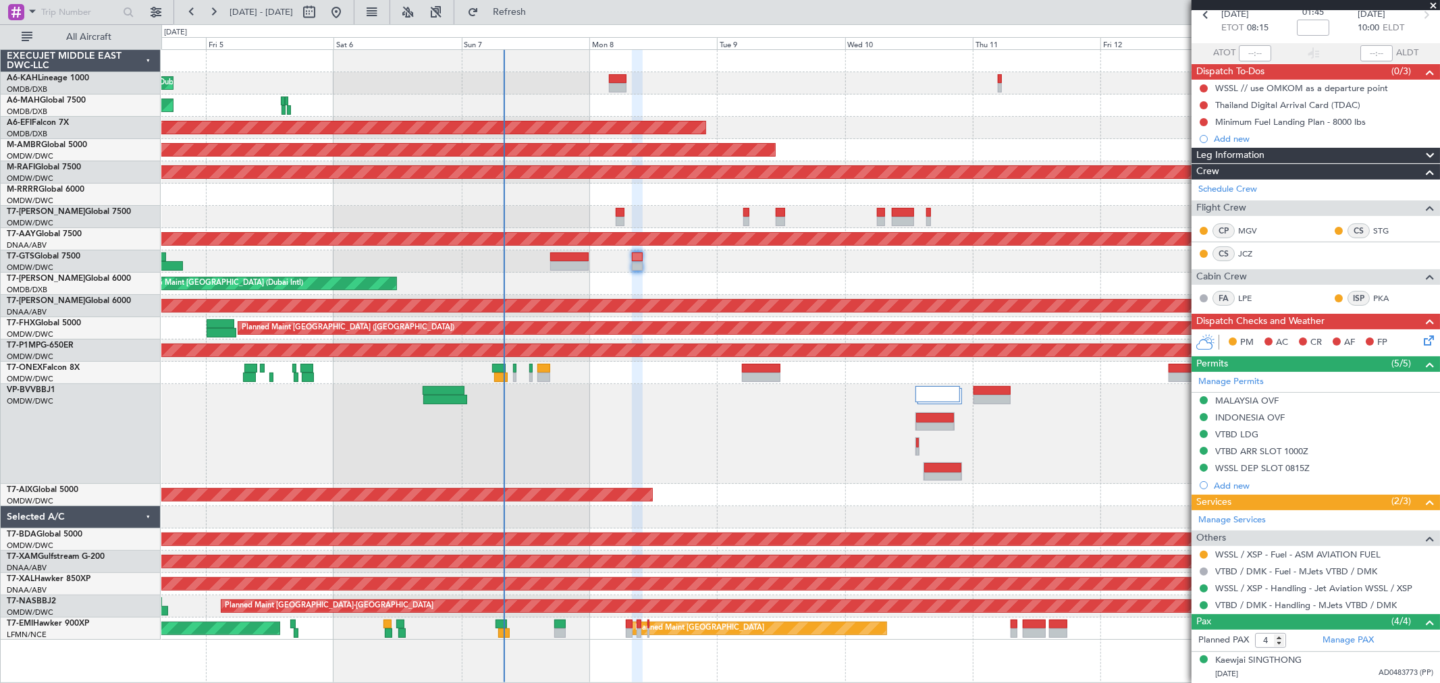
scroll to position [8, 0]
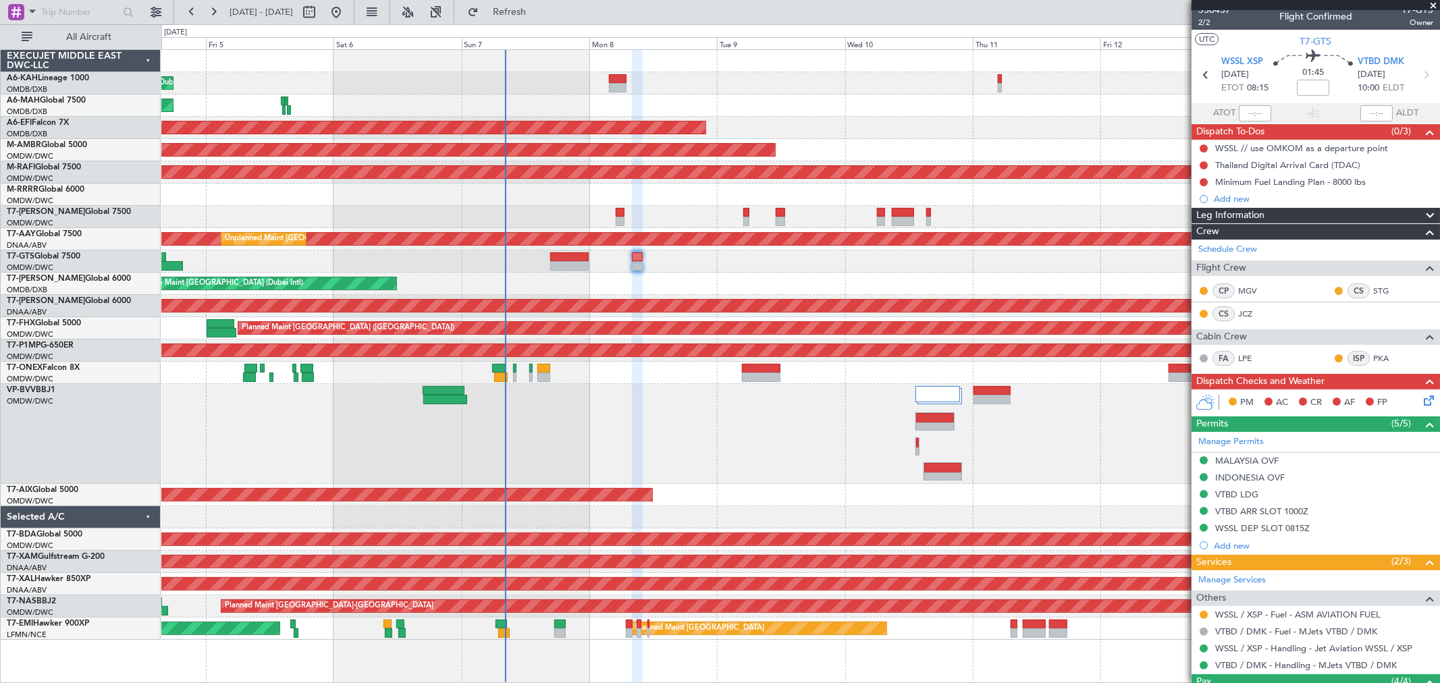
click at [1435, 1] on span at bounding box center [1432, 6] width 13 height 12
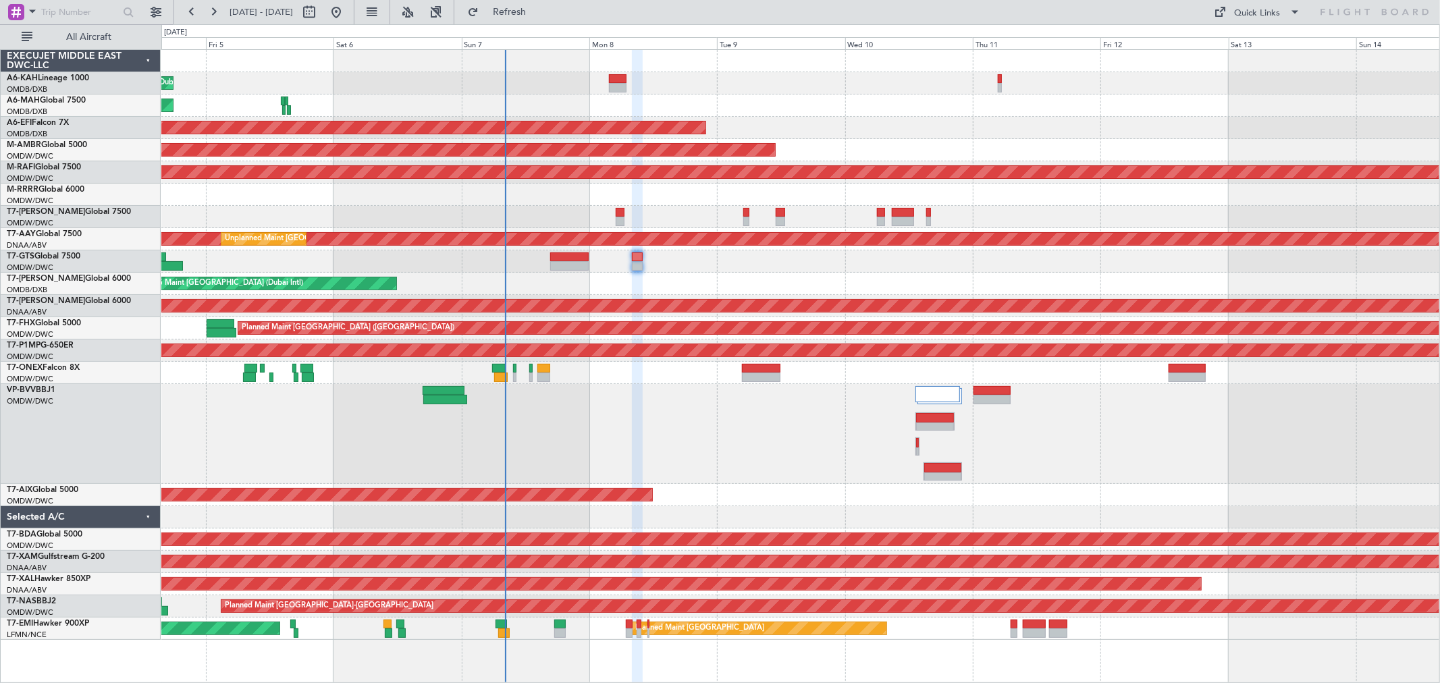
type input "0"
click at [1262, 7] on div "Quick Links" at bounding box center [1258, 13] width 46 height 13
click at [1243, 38] on button "Trip Builder" at bounding box center [1258, 44] width 101 height 32
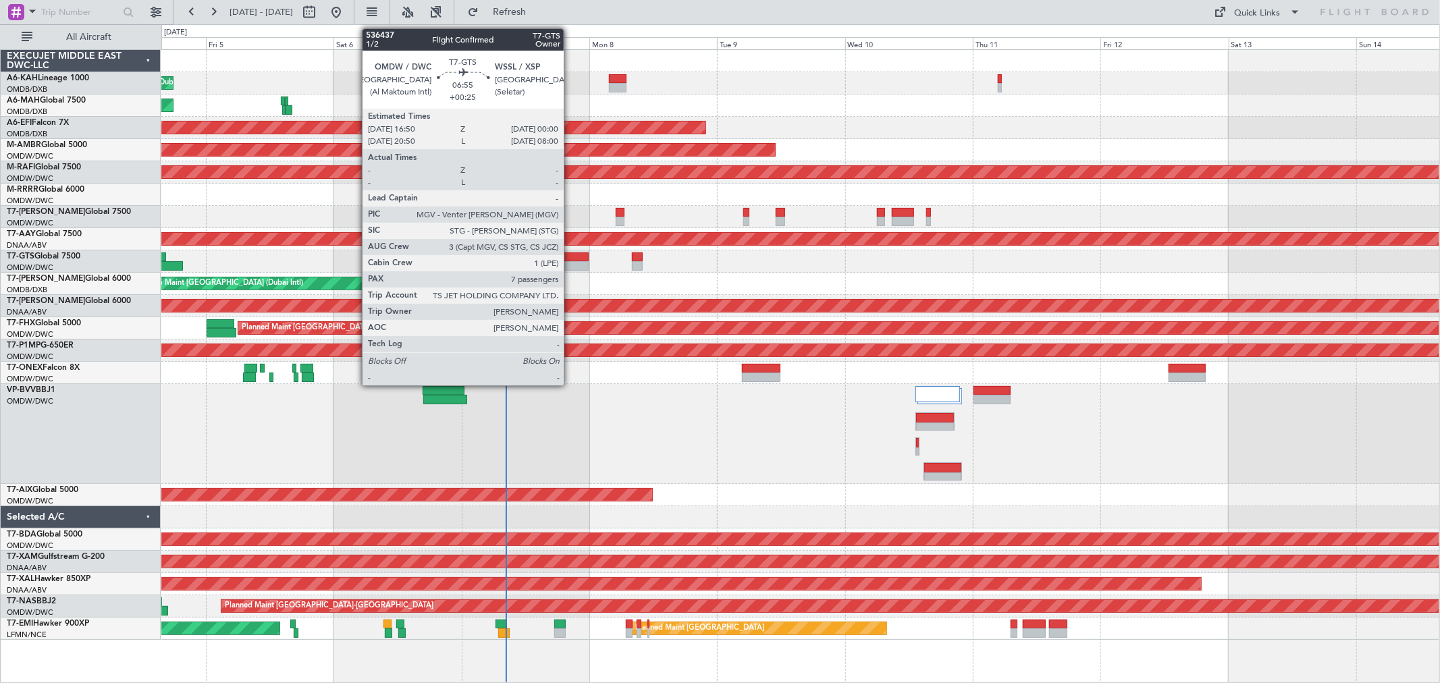
click at [570, 260] on div at bounding box center [569, 256] width 38 height 9
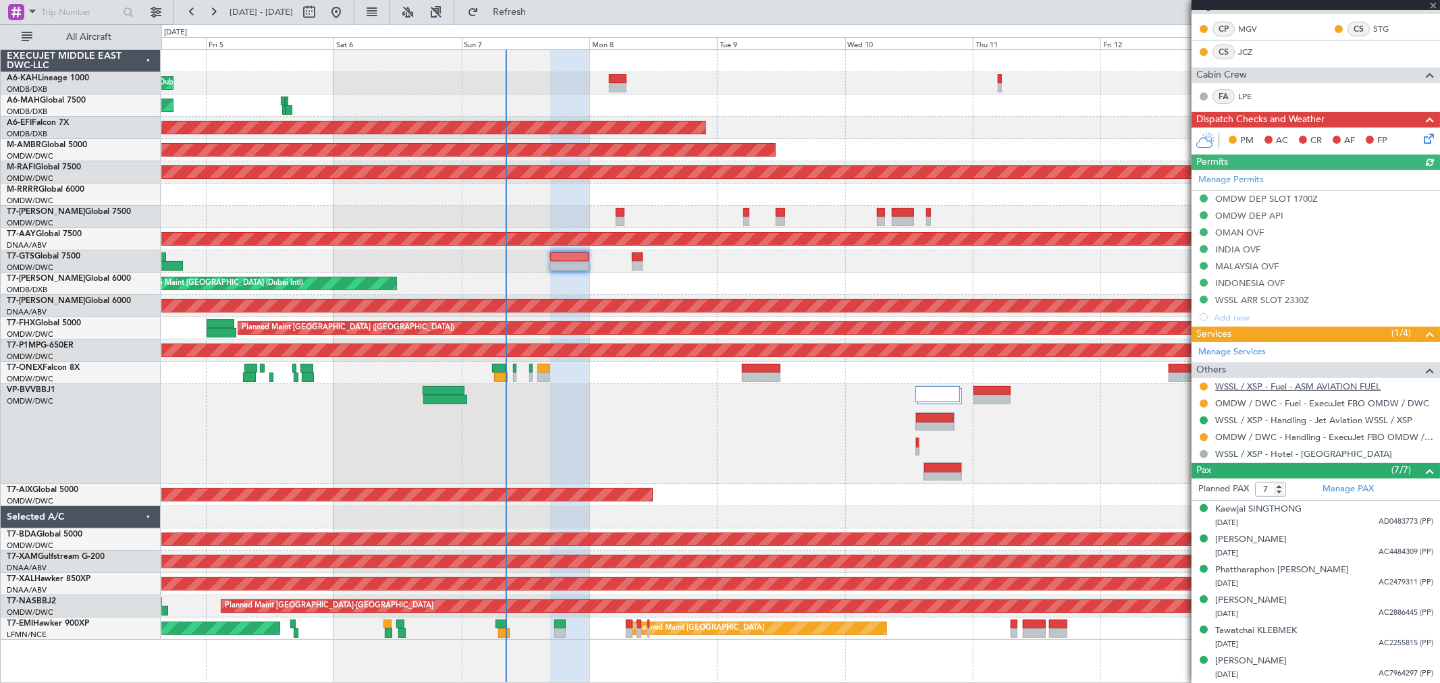
scroll to position [283, 0]
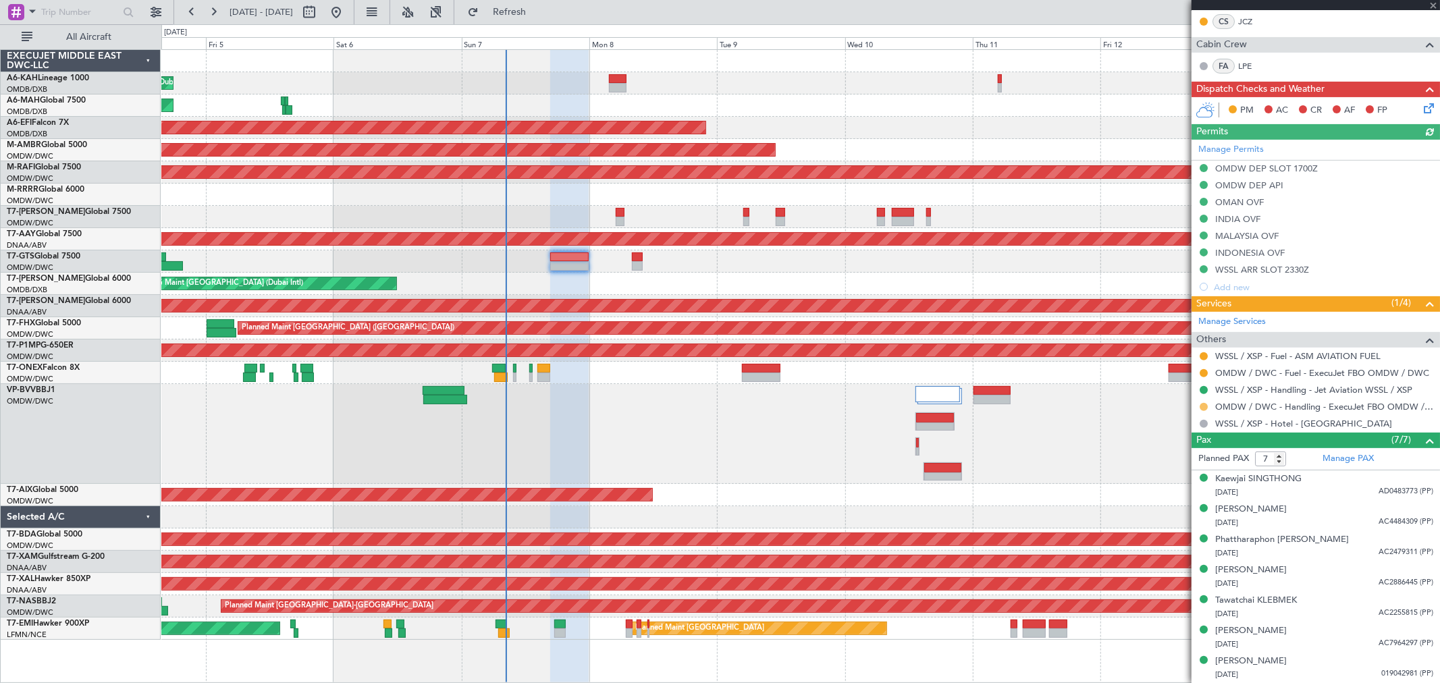
click at [1205, 408] on button at bounding box center [1203, 407] width 8 height 8
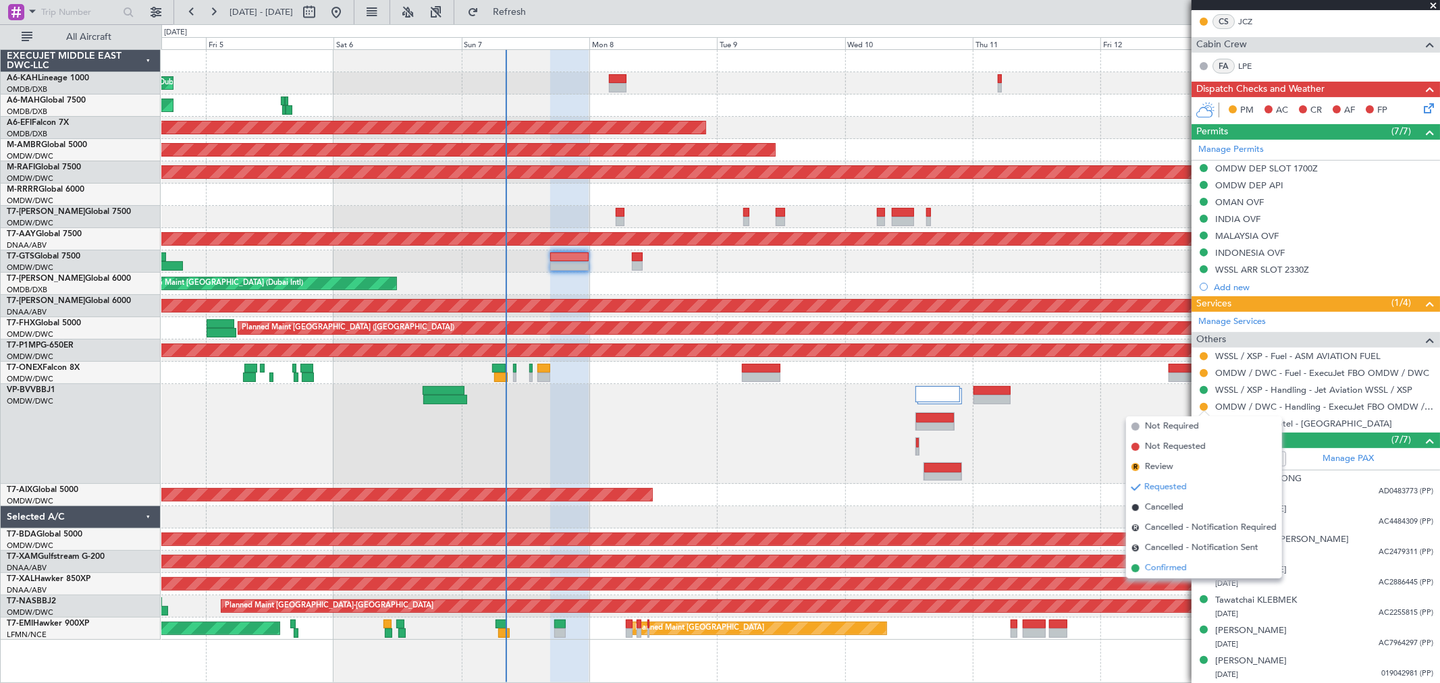
click at [1180, 562] on span "Confirmed" at bounding box center [1166, 568] width 42 height 13
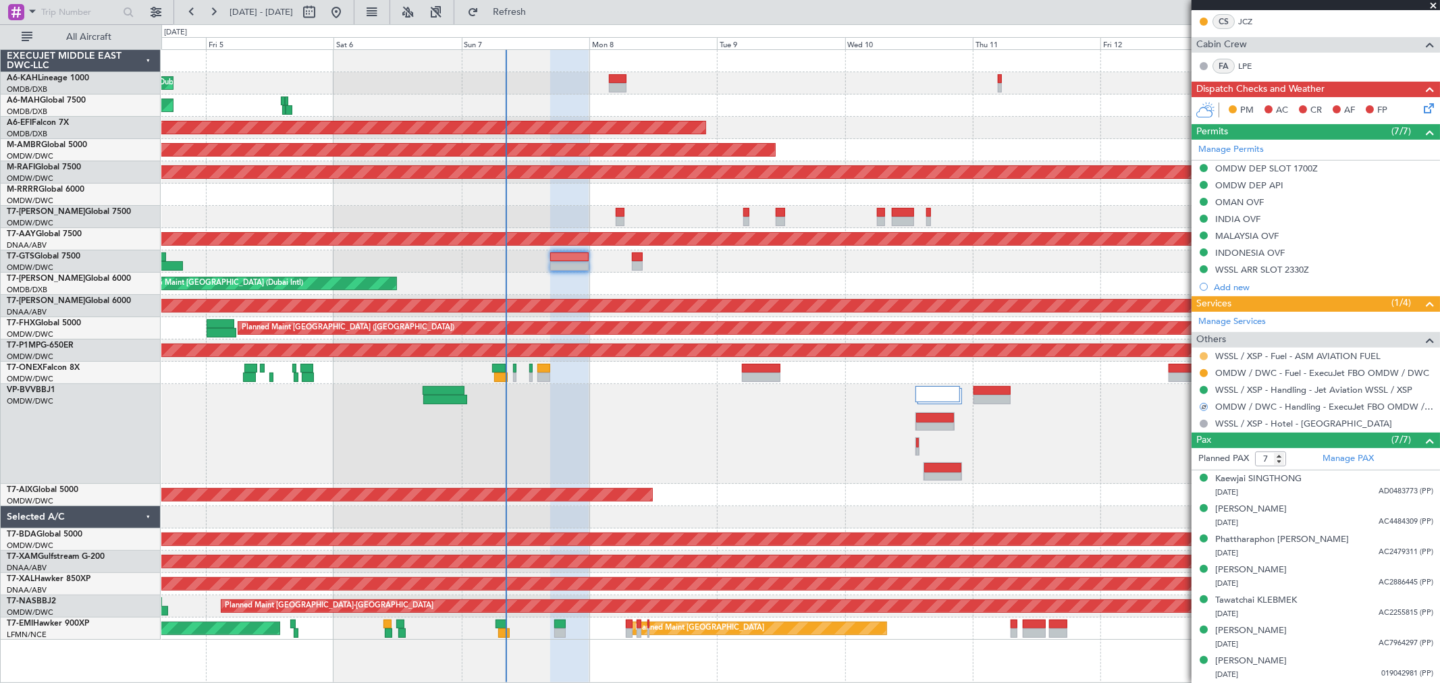
click at [1202, 356] on button at bounding box center [1203, 356] width 8 height 8
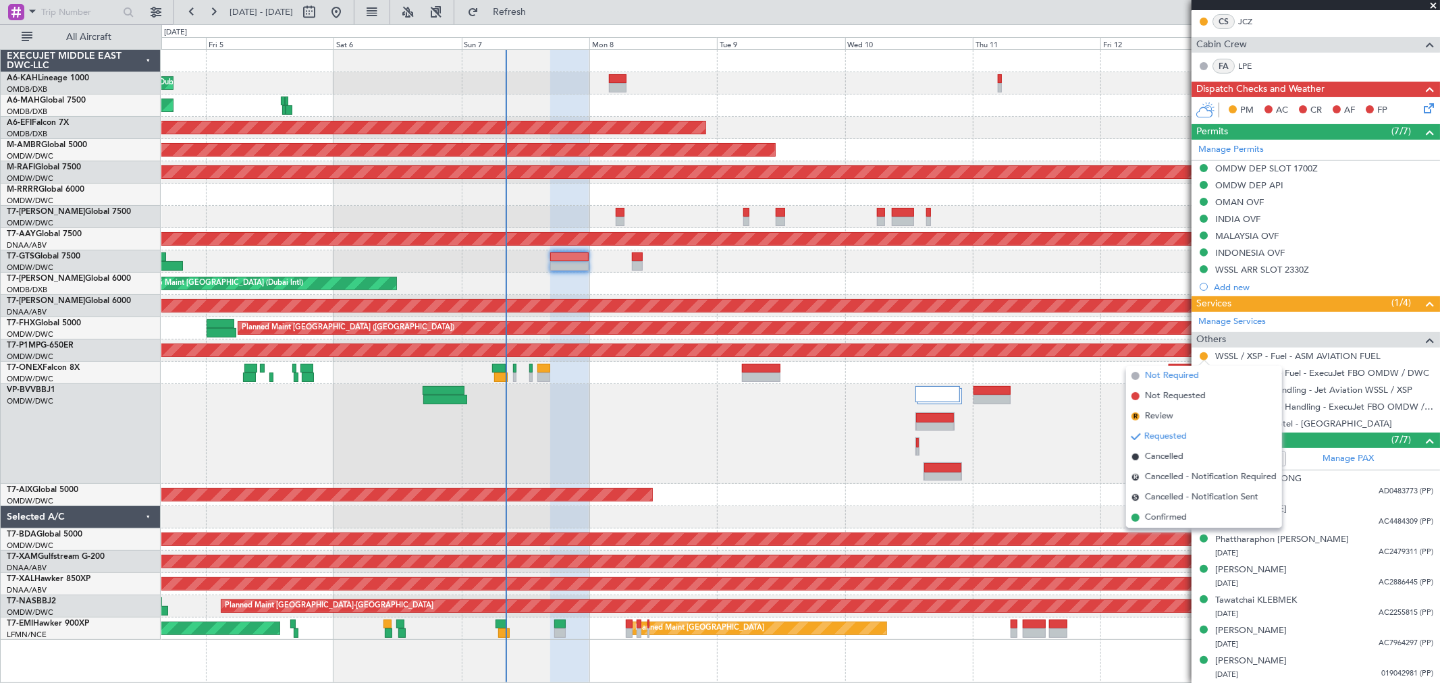
click at [1163, 376] on span "Not Required" at bounding box center [1172, 375] width 54 height 13
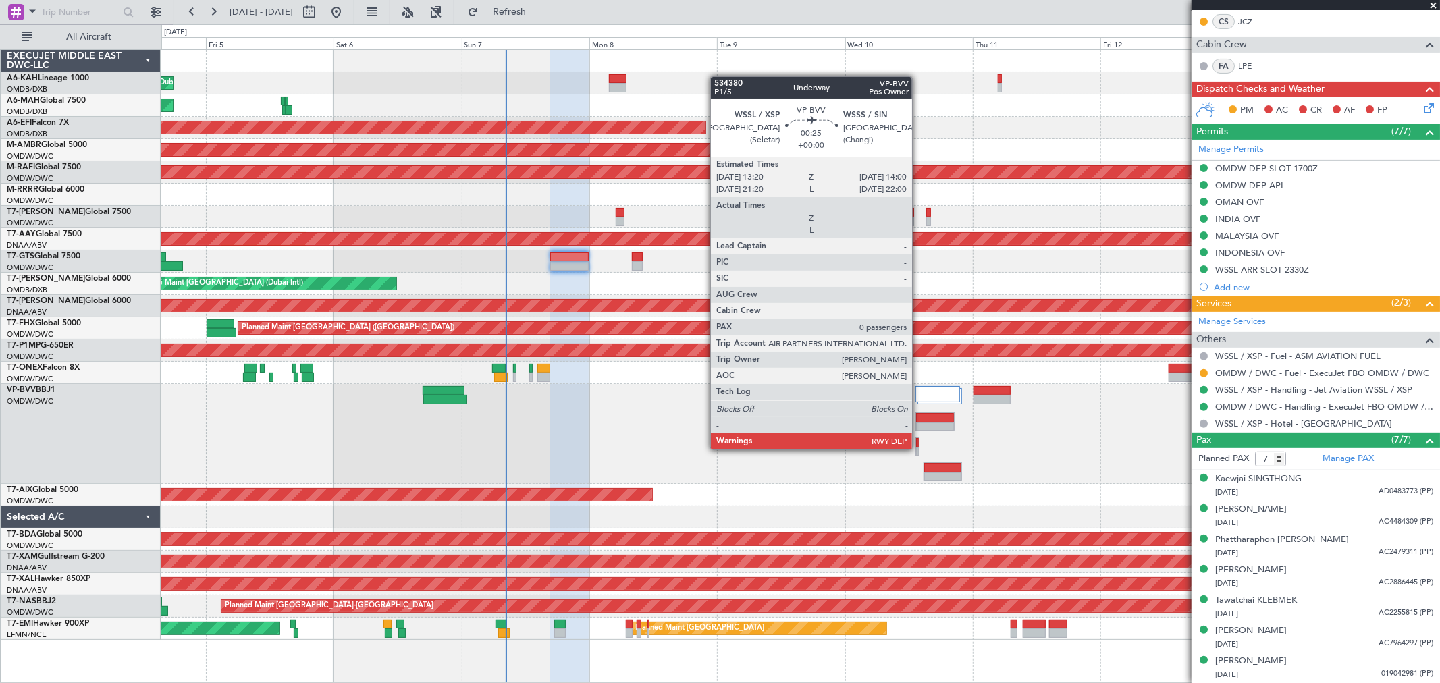
click at [919, 448] on div at bounding box center [917, 446] width 4 height 18
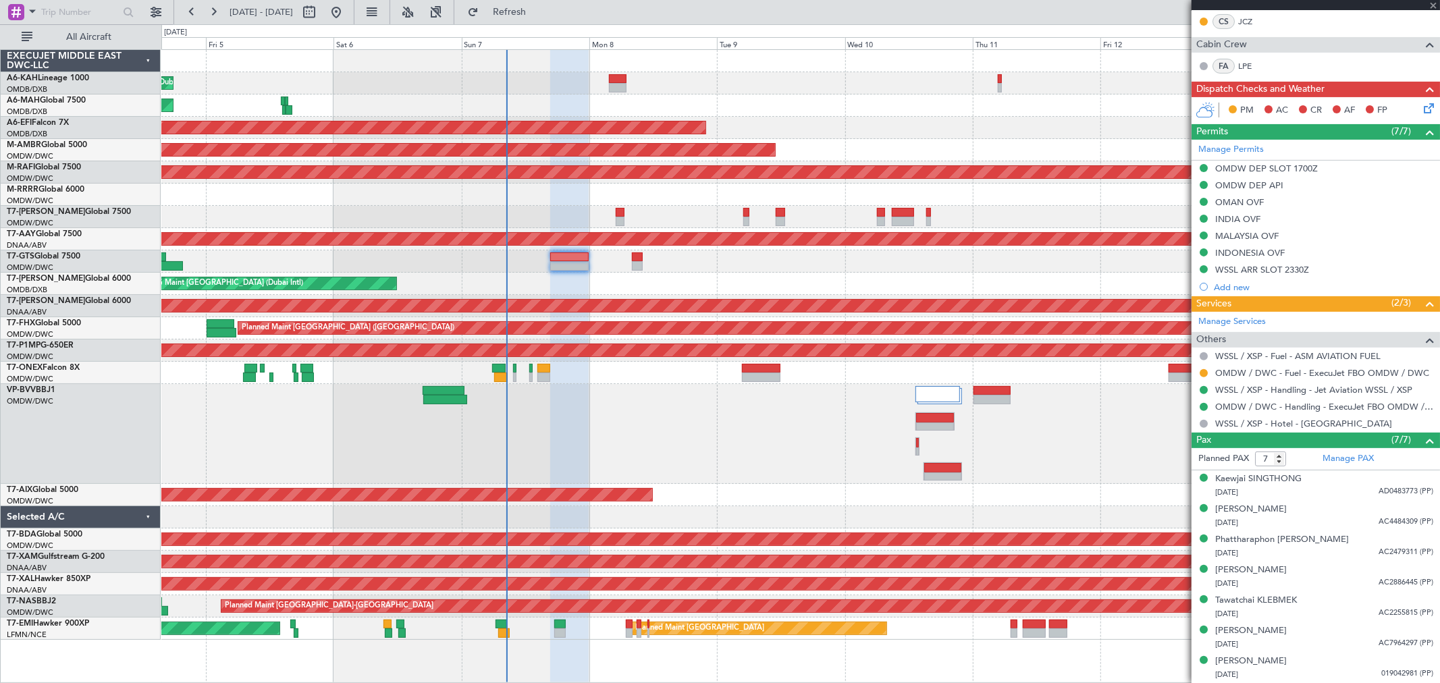
type input "0"
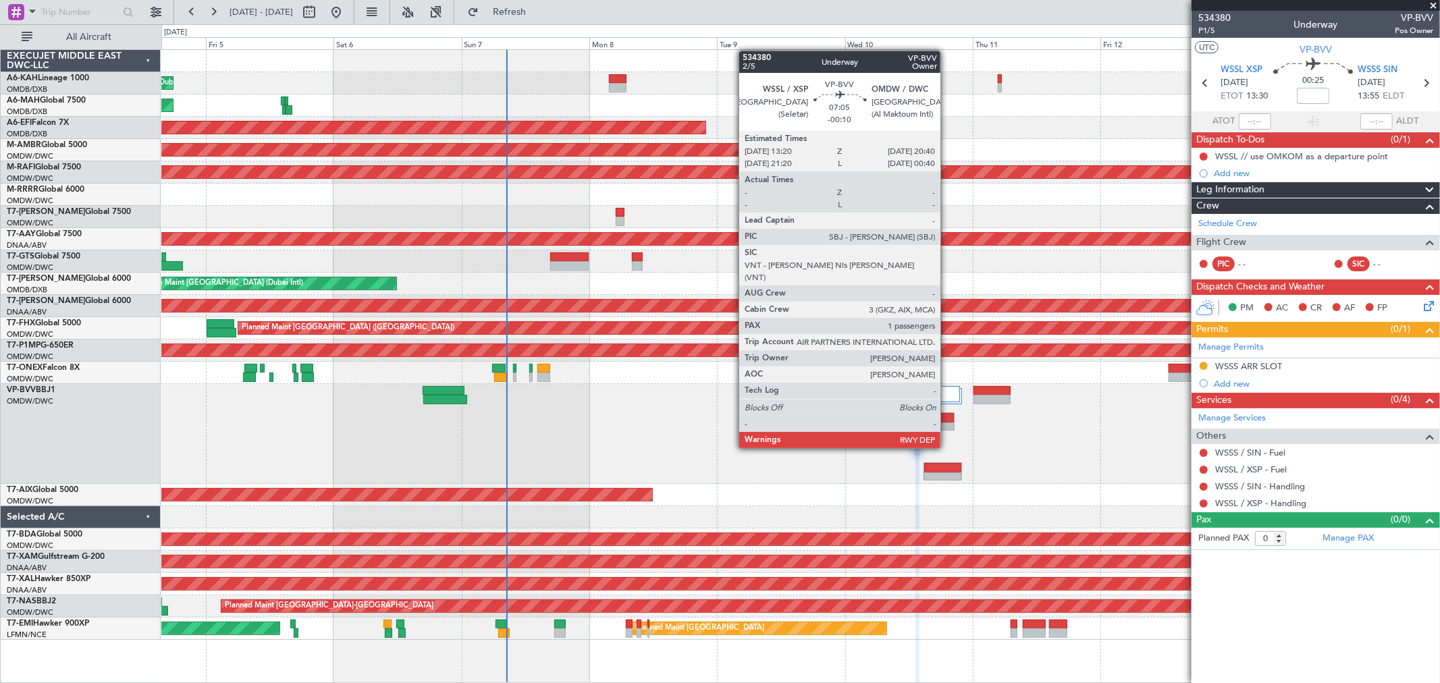
click at [947, 423] on div at bounding box center [935, 427] width 38 height 9
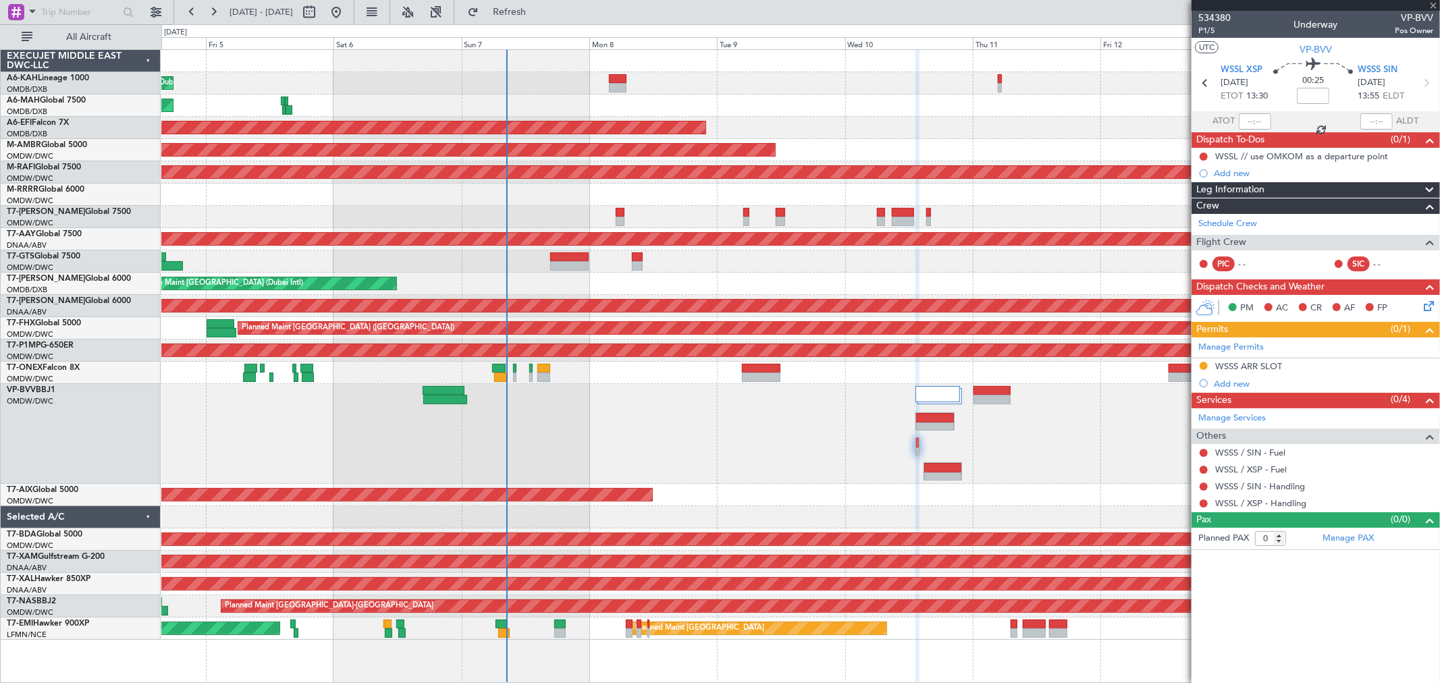
type input "-00:10"
type input "1"
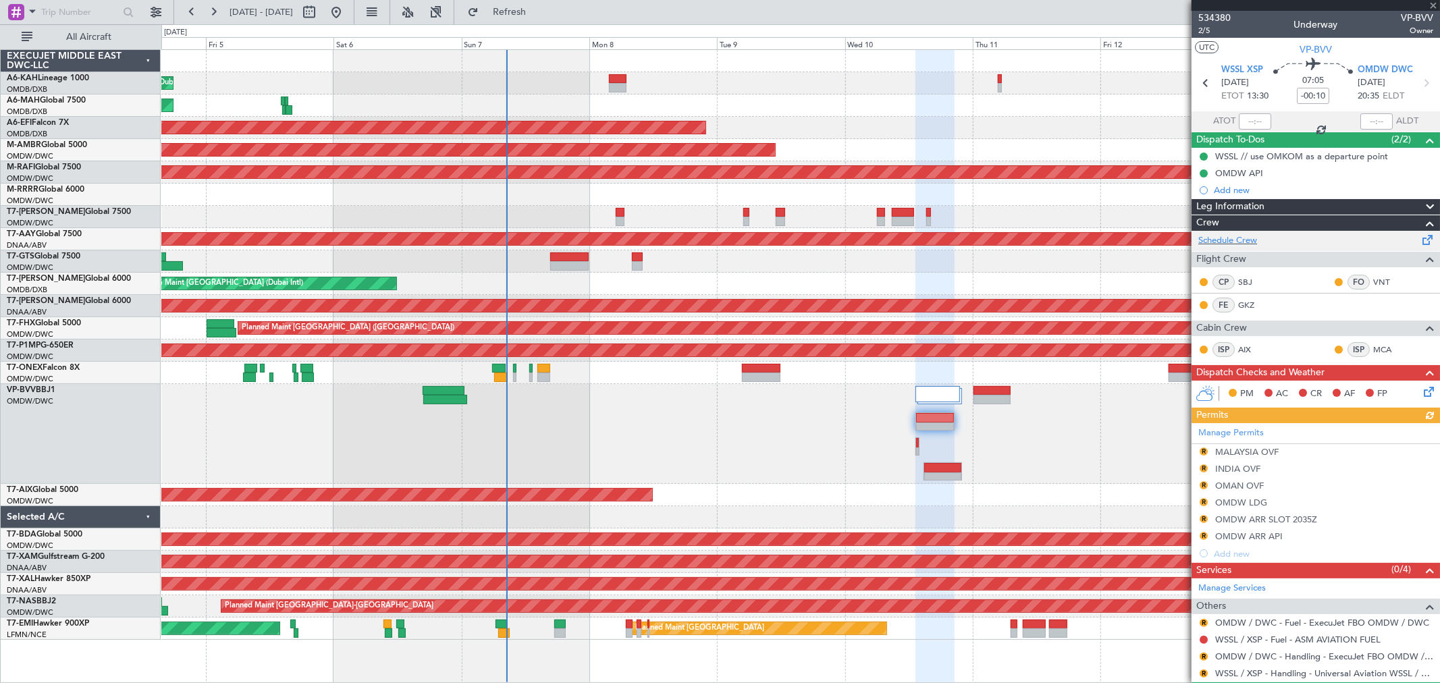
click at [1242, 232] on div "Schedule Crew" at bounding box center [1315, 241] width 248 height 20
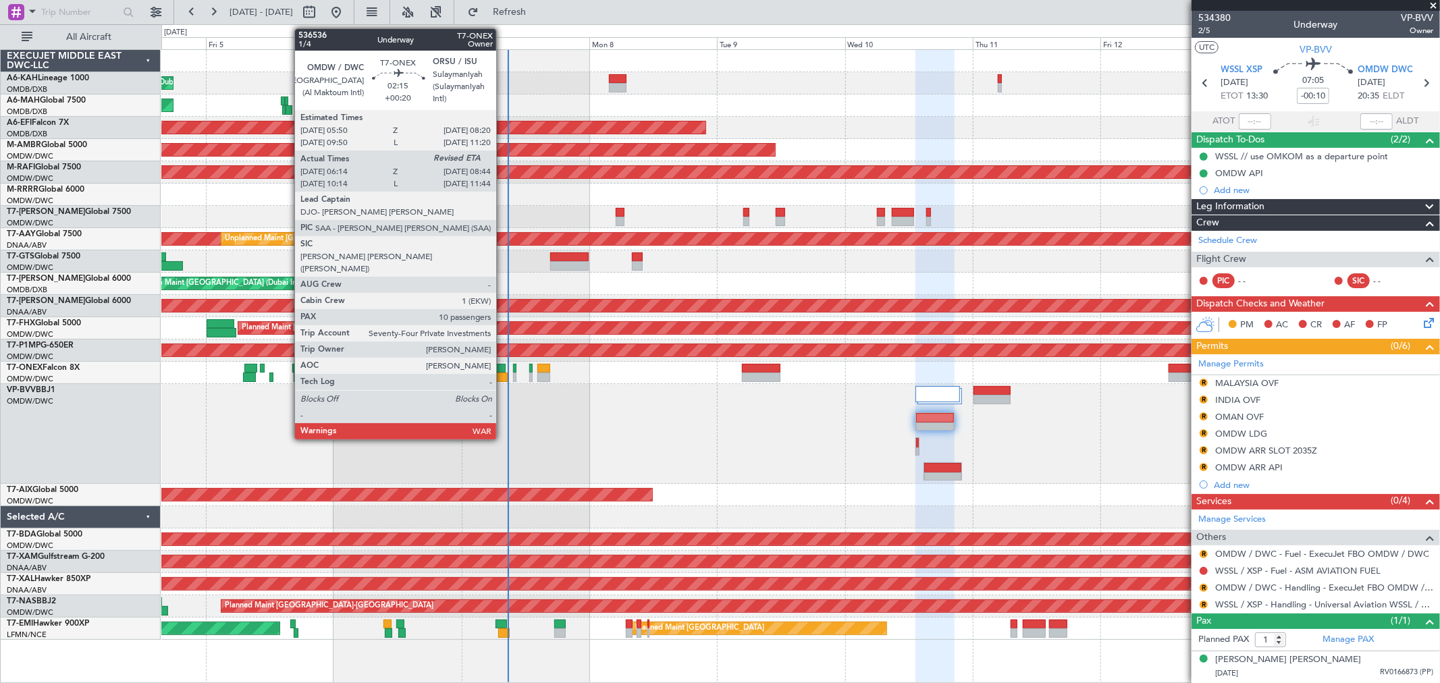
click at [504, 370] on div at bounding box center [498, 368] width 13 height 9
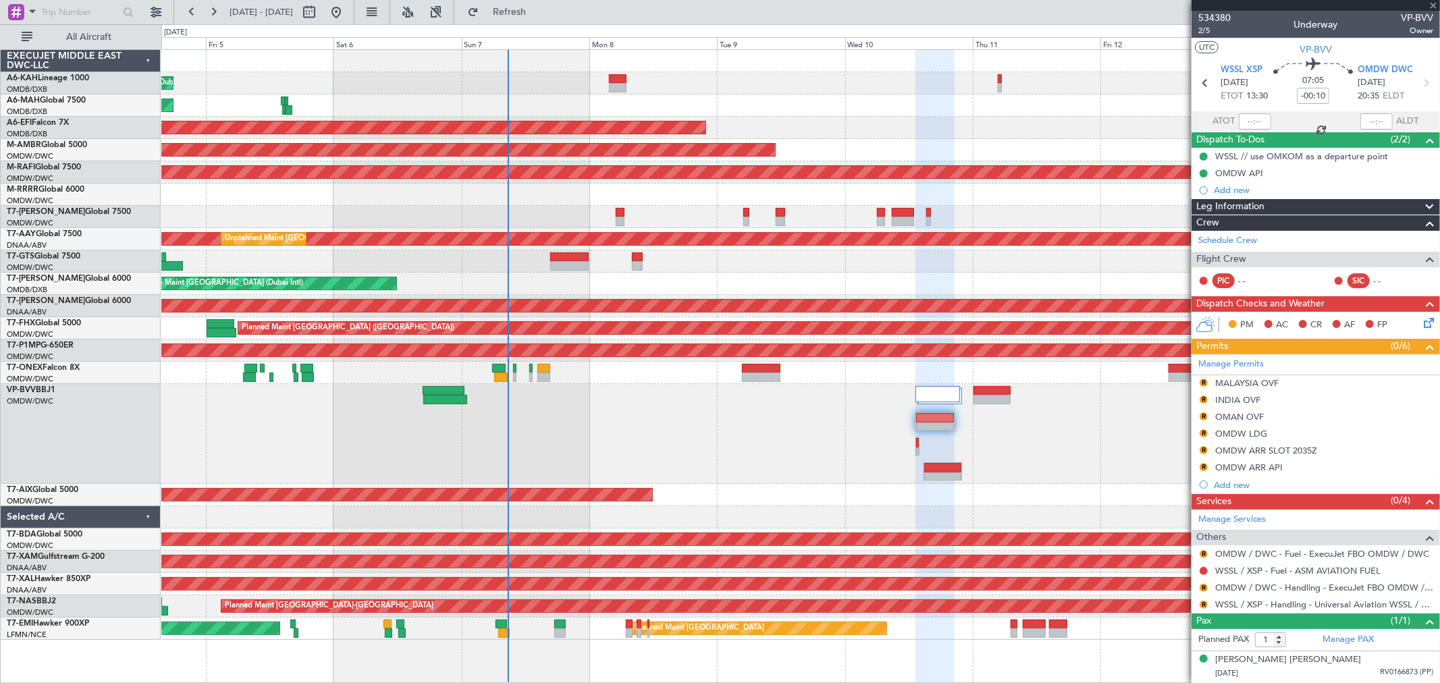
type input "+00:20"
type input "06:24"
type input "10"
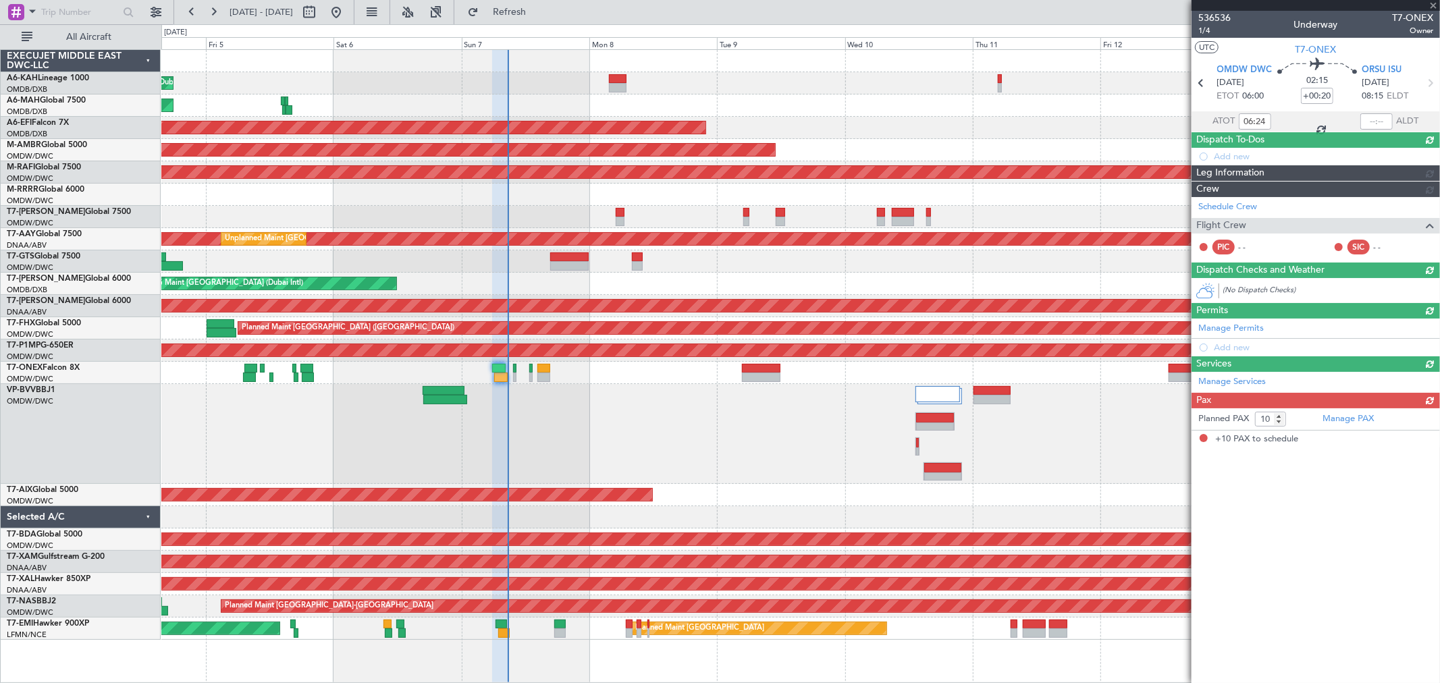
type input "[PERSON_NAME] (ANI)"
type input "7225"
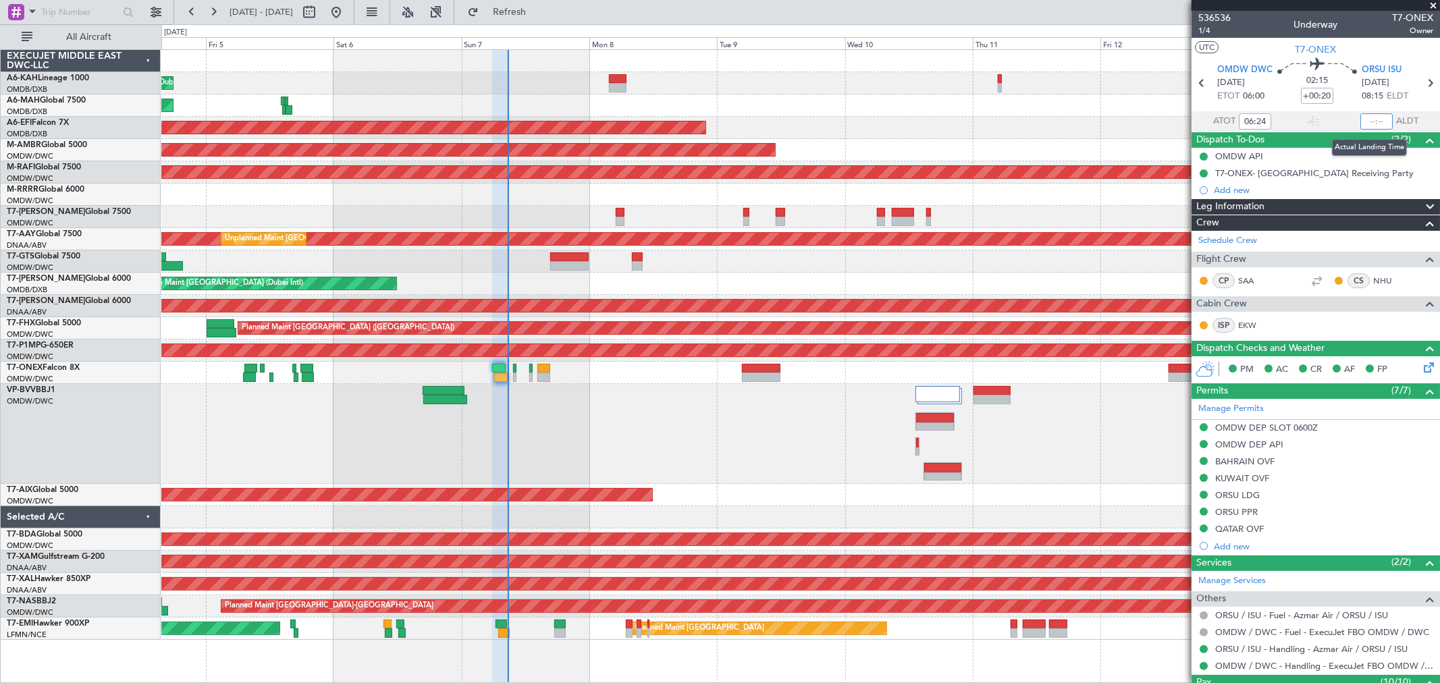
click at [1367, 120] on input "text" at bounding box center [1376, 121] width 32 height 16
type input "08:33"
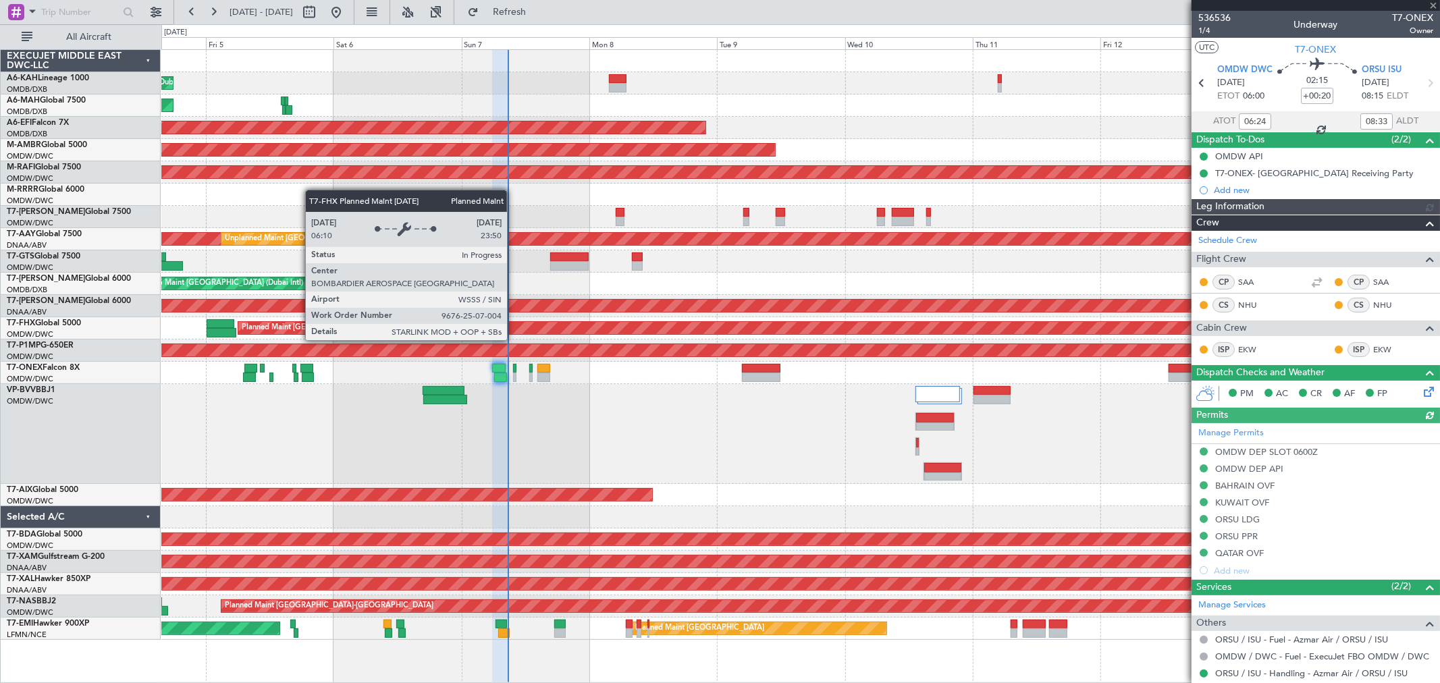
type input "[PERSON_NAME] (ANI)"
type input "7225"
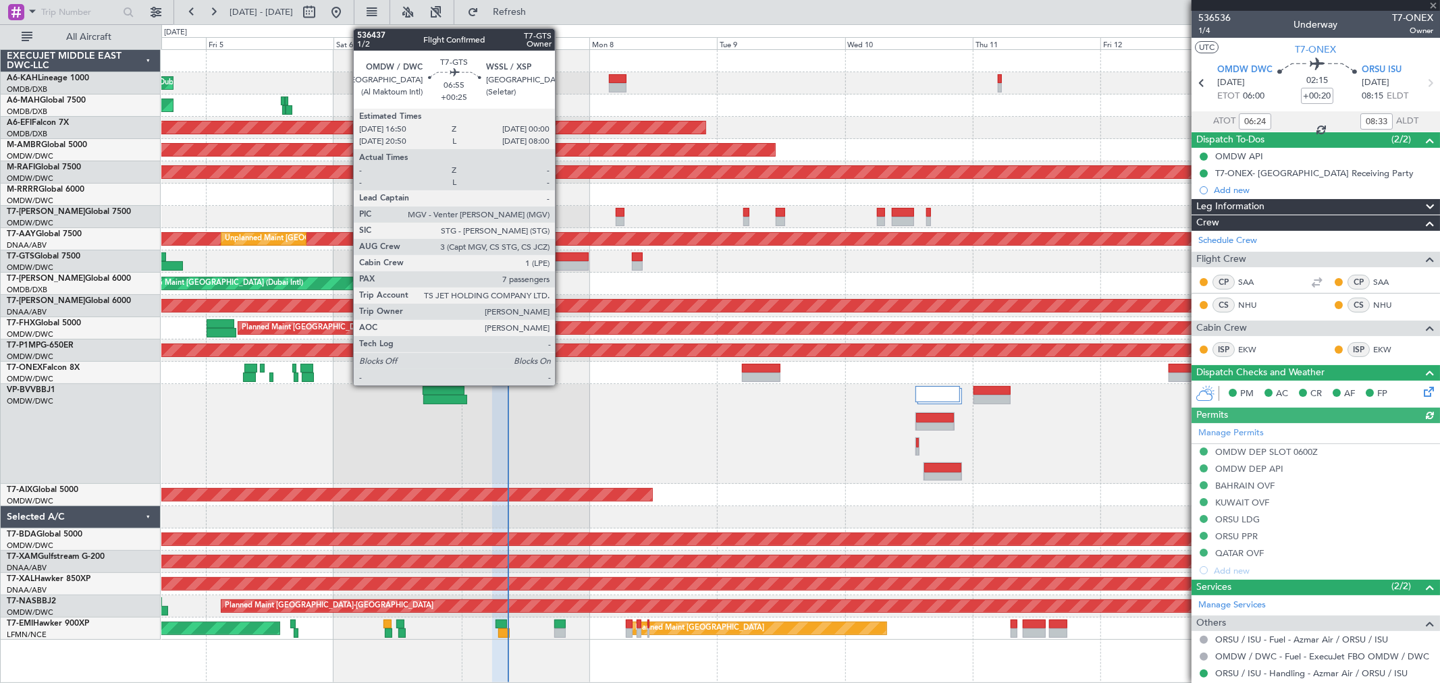
click at [562, 264] on div at bounding box center [569, 265] width 38 height 9
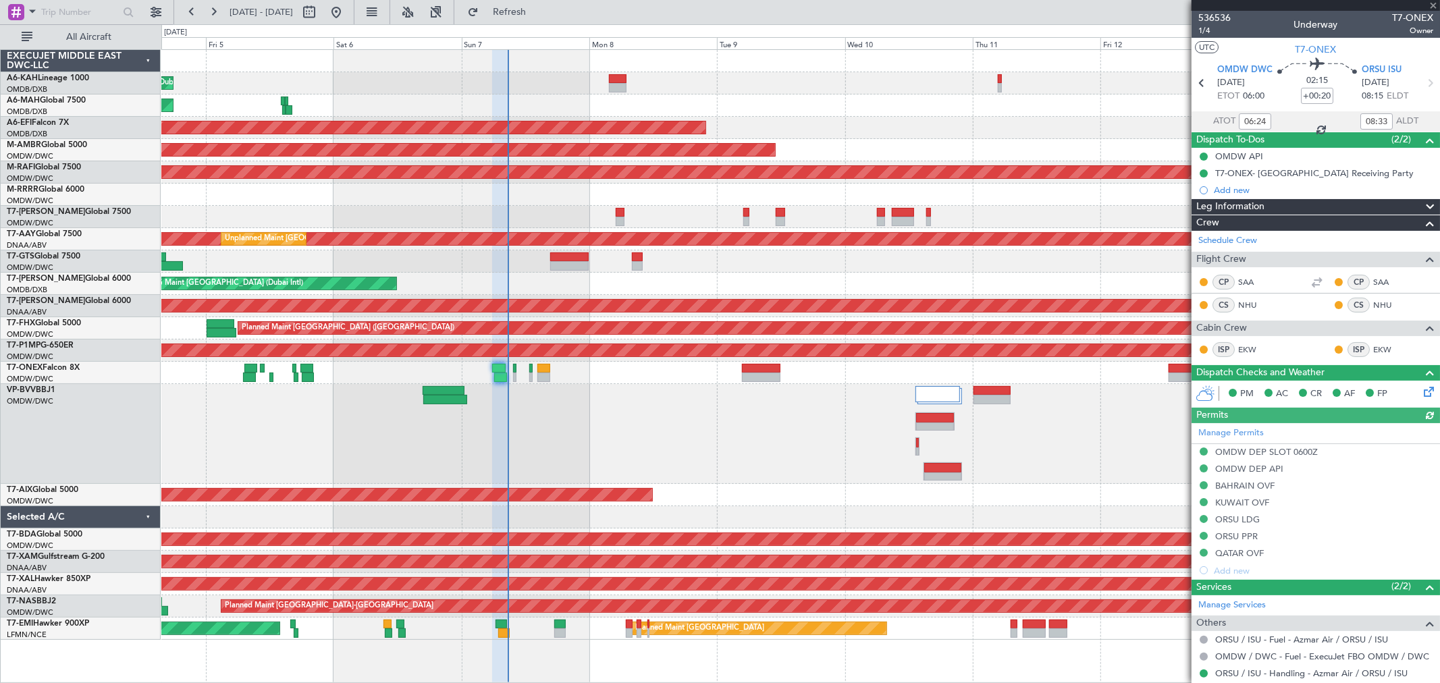
type input "+00:25"
type input "7"
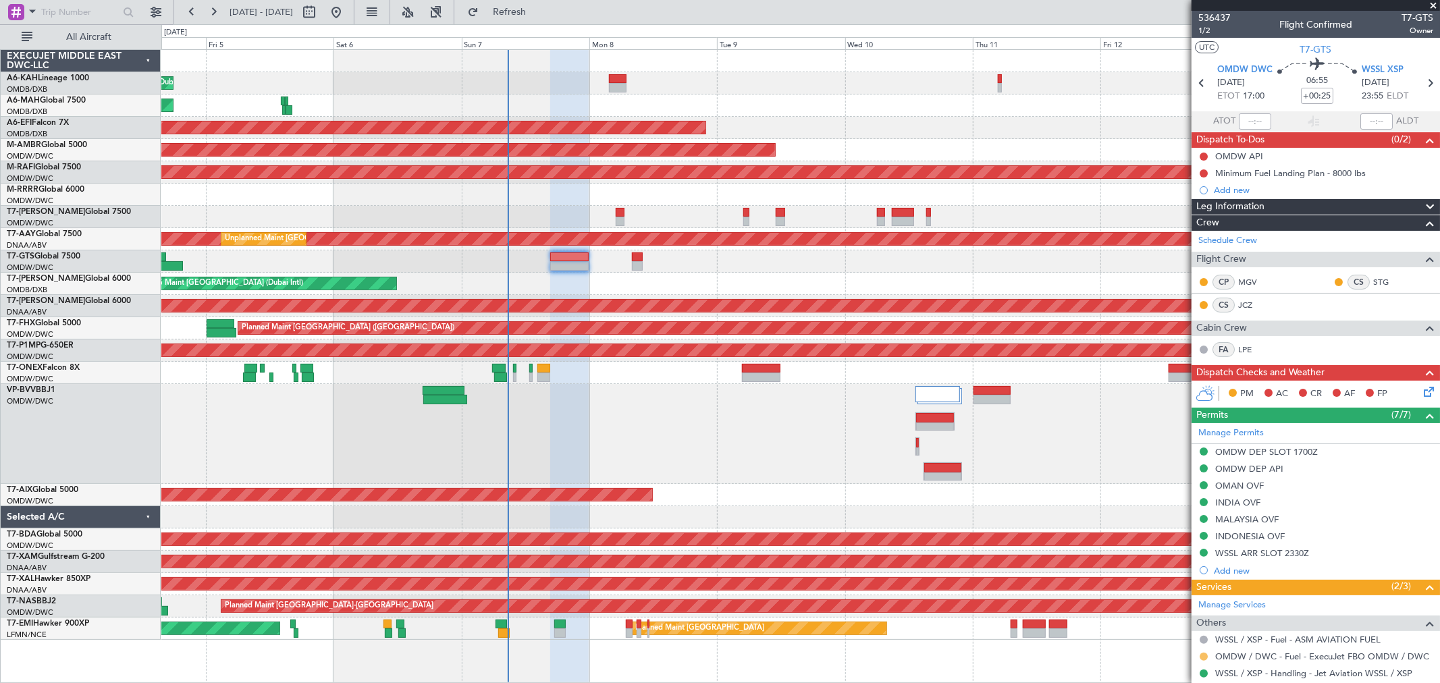
click at [1203, 656] on button at bounding box center [1203, 657] width 8 height 8
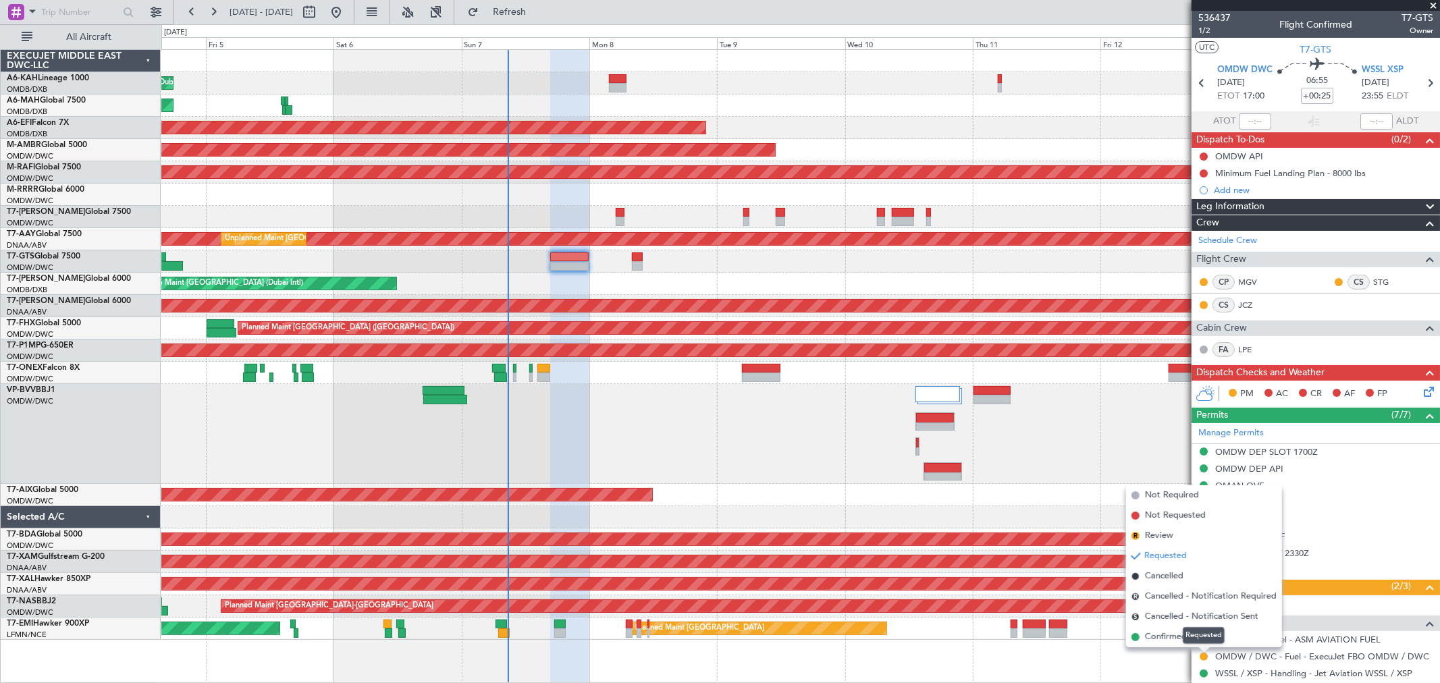
click at [1173, 635] on mat-tooltip-component "Requested" at bounding box center [1203, 636] width 61 height 36
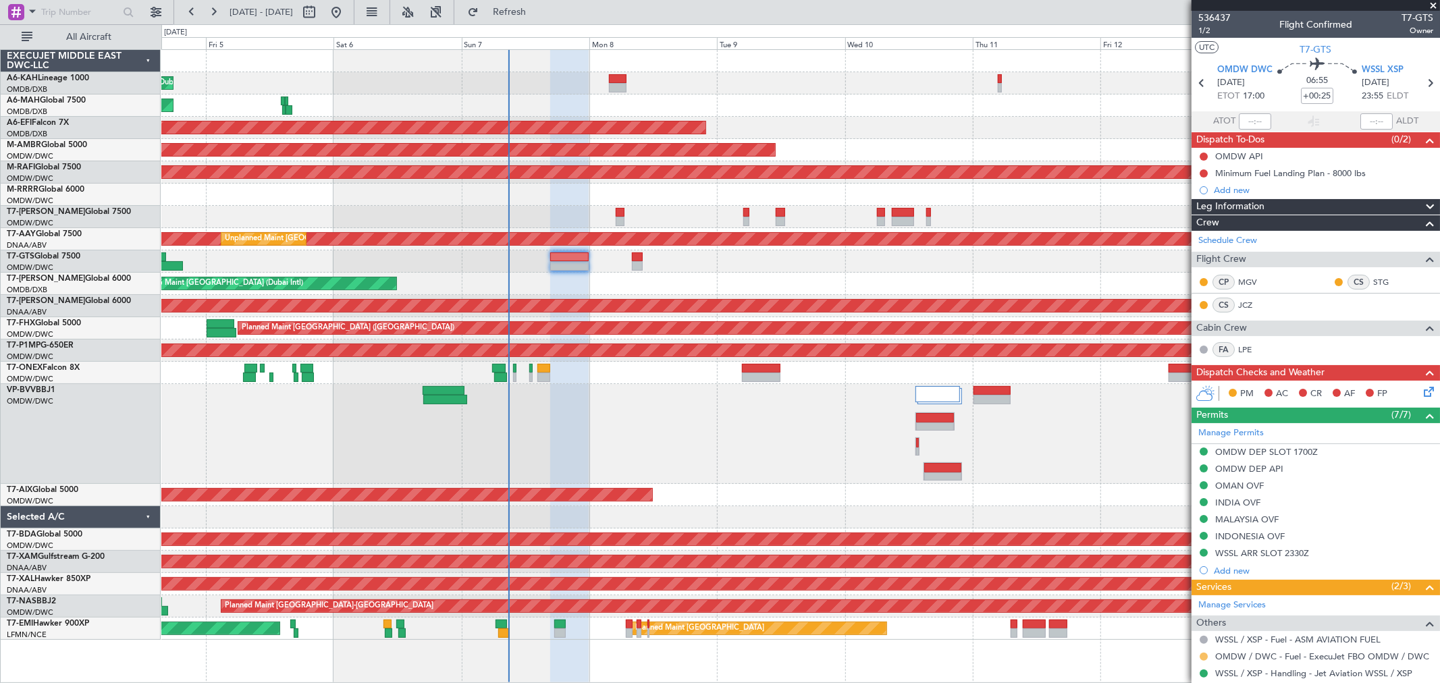
click at [1202, 655] on button at bounding box center [1203, 657] width 8 height 8
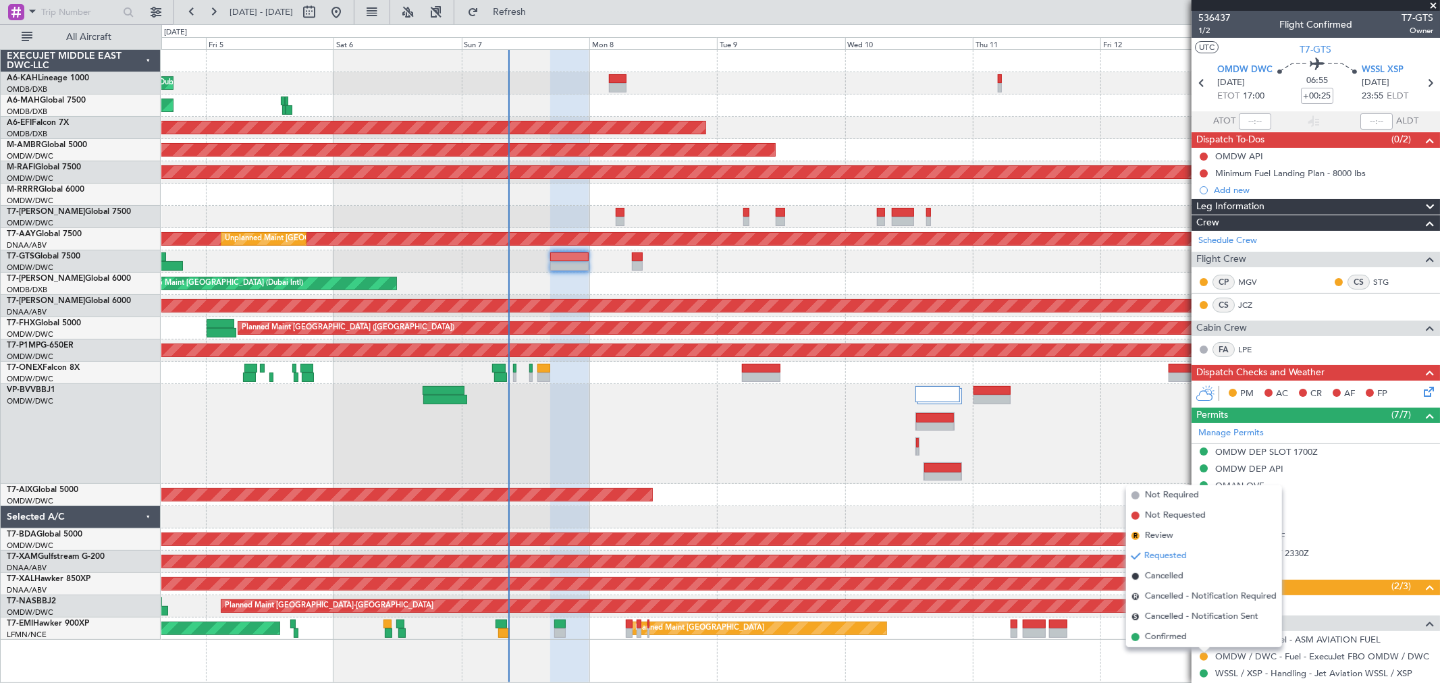
click at [1166, 637] on span "Confirmed" at bounding box center [1166, 636] width 42 height 13
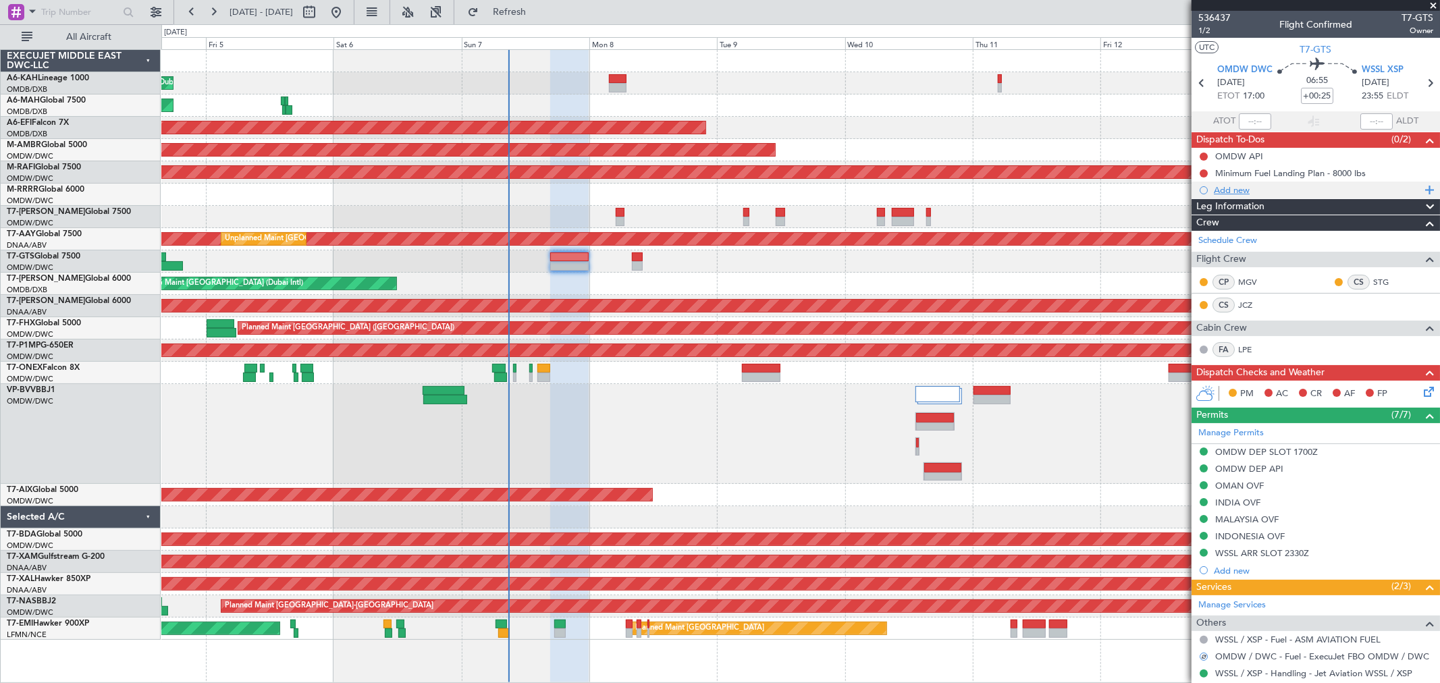
click at [1227, 190] on div "Add new" at bounding box center [1317, 189] width 207 height 11
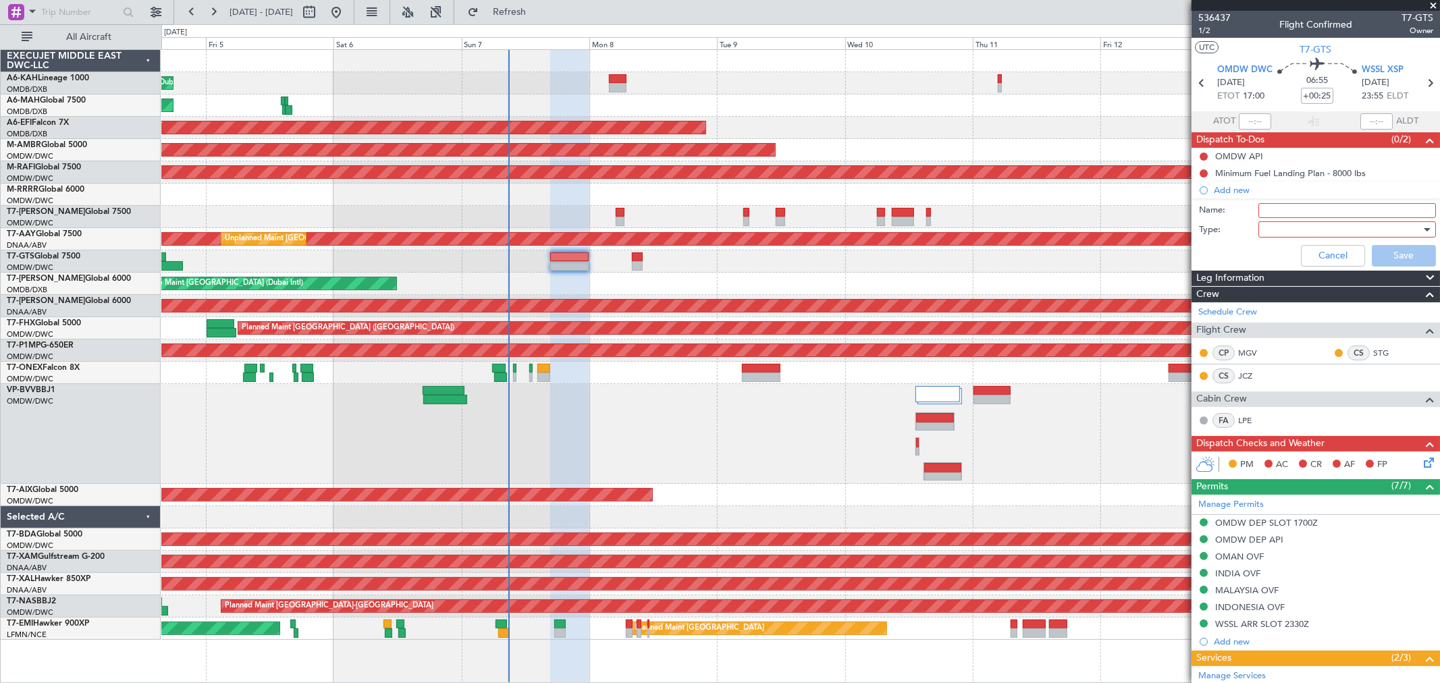
click at [1264, 214] on input "Name:" at bounding box center [1347, 210] width 178 height 15
click at [1280, 207] on input "SGCA Card" at bounding box center [1347, 210] width 178 height 15
type input "SGAC Card"
click at [1294, 226] on div at bounding box center [1342, 229] width 157 height 20
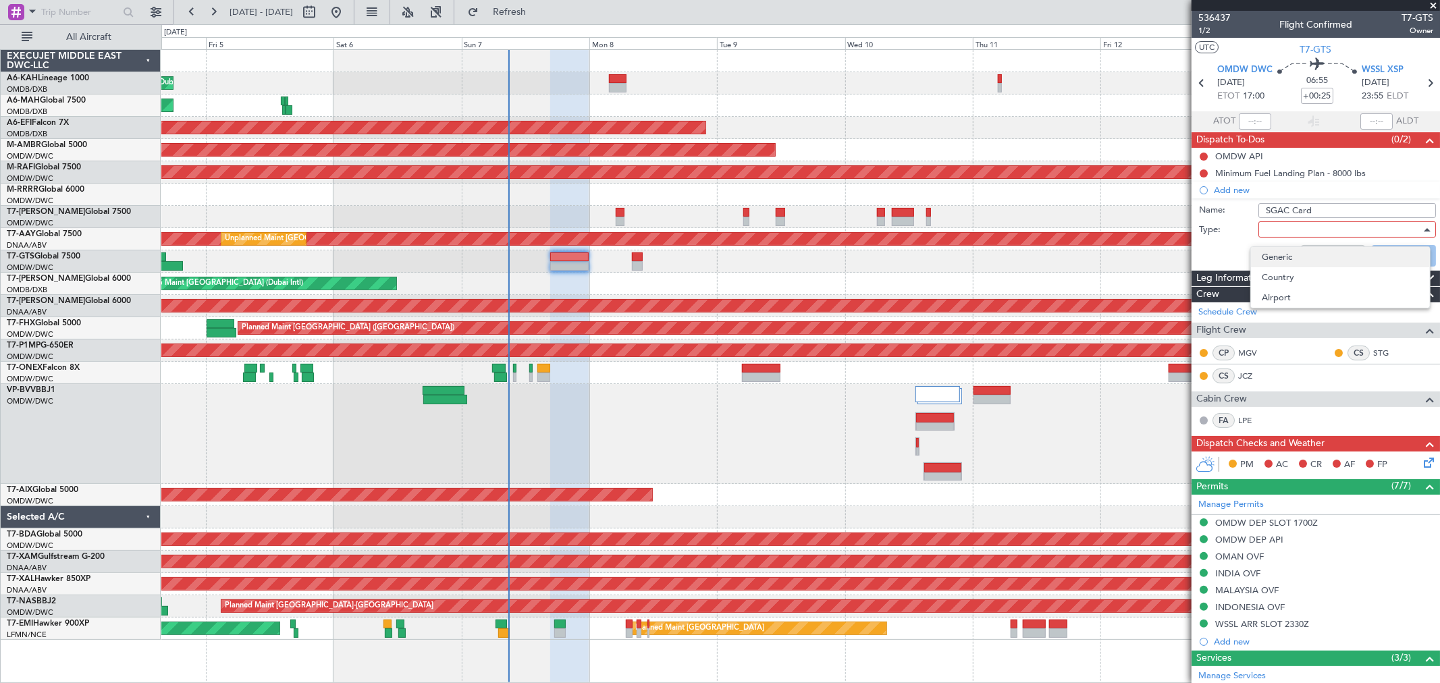
click at [1297, 261] on span "Generic" at bounding box center [1340, 257] width 157 height 20
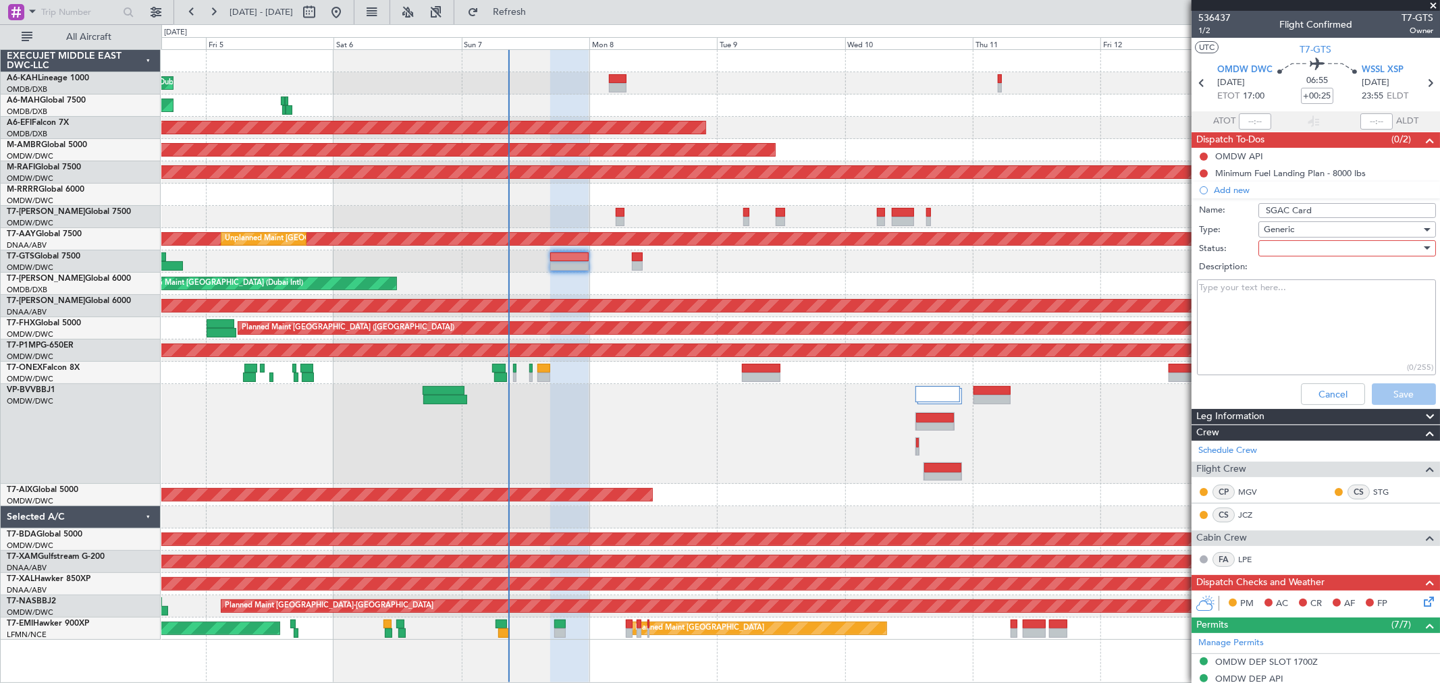
drag, startPoint x: 1296, startPoint y: 247, endPoint x: 1295, endPoint y: 256, distance: 9.5
click at [1296, 248] on div at bounding box center [1342, 248] width 157 height 20
drag, startPoint x: 1287, startPoint y: 277, endPoint x: 1339, endPoint y: 326, distance: 72.1
click at [1287, 278] on span "Not Started" at bounding box center [1340, 275] width 157 height 20
click at [1377, 402] on button "Save" at bounding box center [1404, 394] width 64 height 22
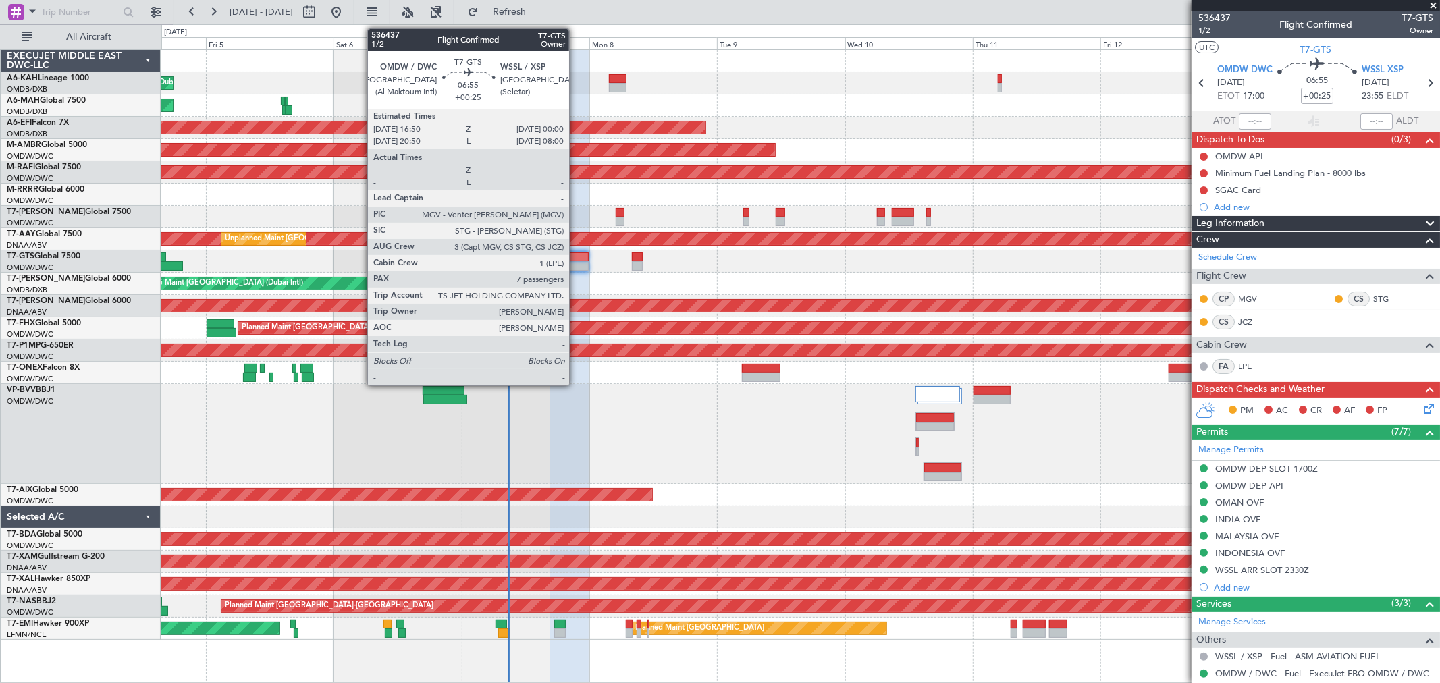
click at [576, 259] on div at bounding box center [569, 256] width 38 height 9
click at [575, 255] on div at bounding box center [569, 256] width 38 height 9
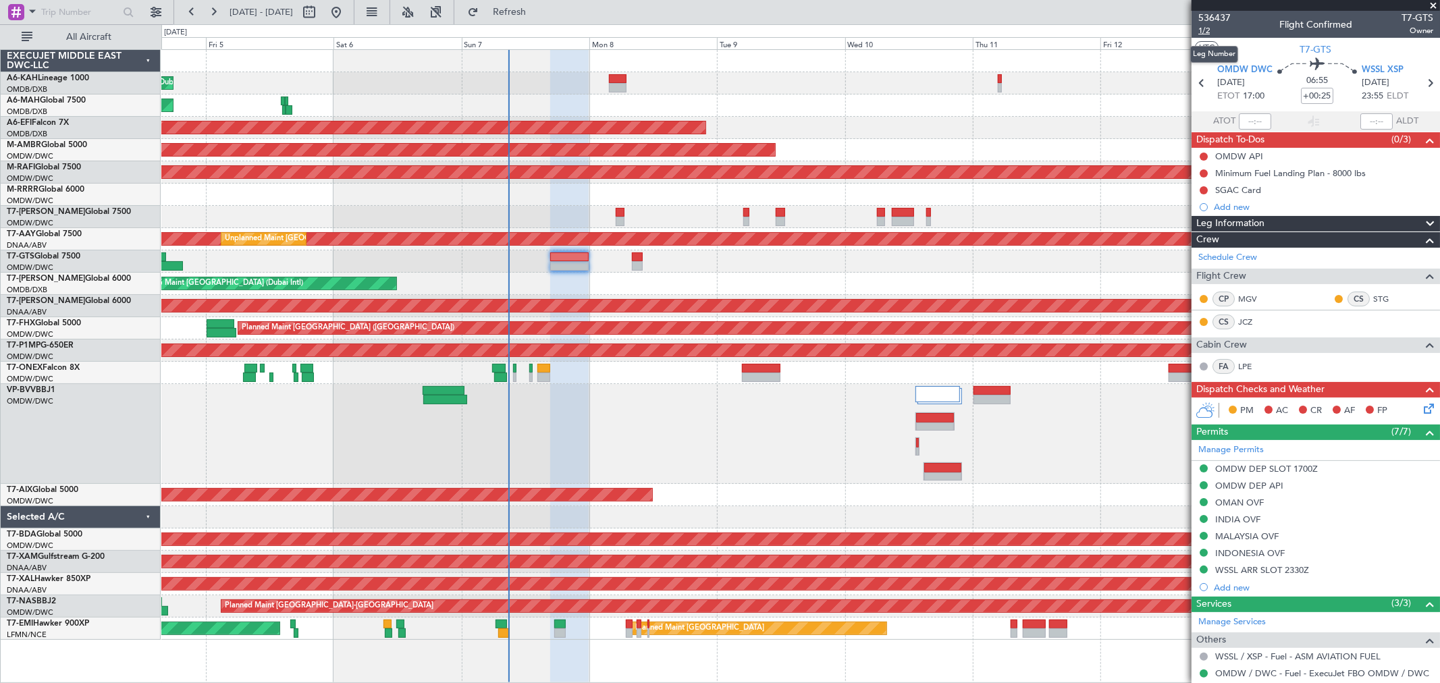
click at [1203, 30] on span "1/2" at bounding box center [1214, 30] width 32 height 11
click at [1243, 454] on link "Manage Permits" at bounding box center [1230, 449] width 65 height 13
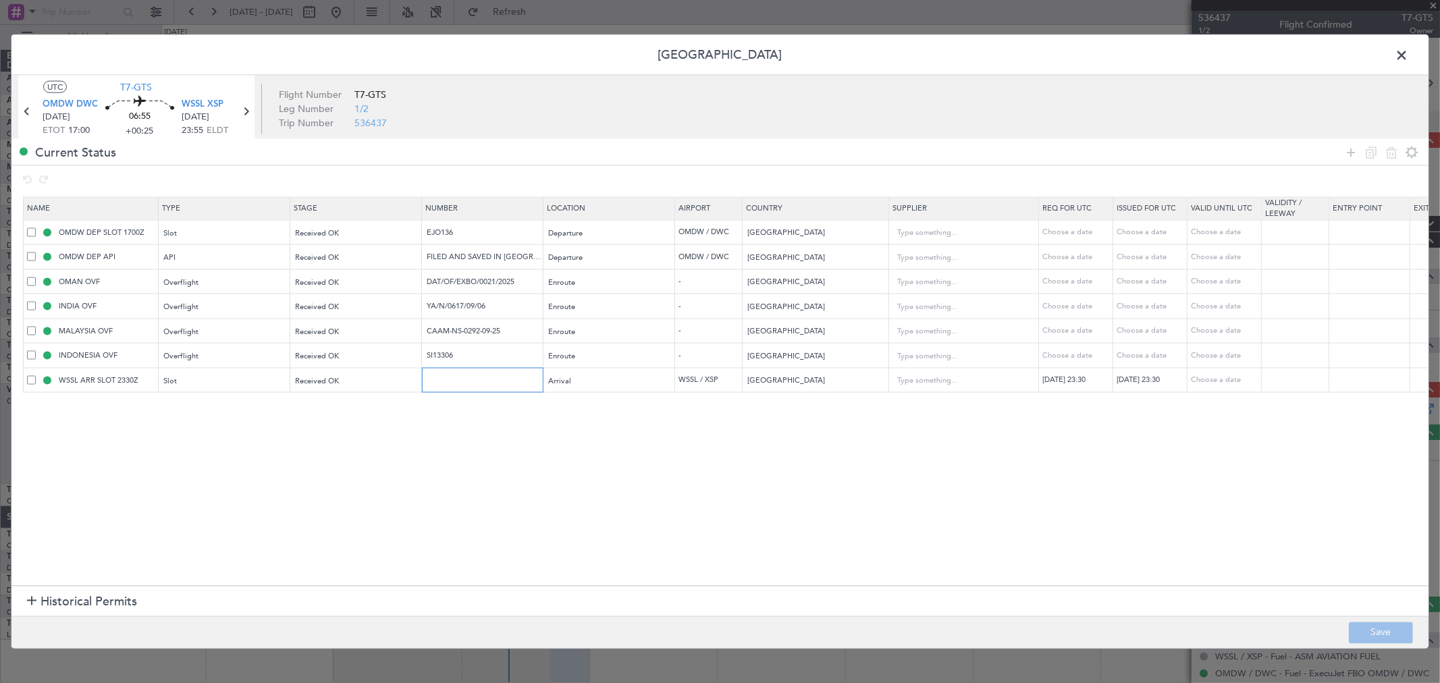
click at [464, 385] on input "text" at bounding box center [483, 379] width 117 height 11
drag, startPoint x: 471, startPoint y: 385, endPoint x: 320, endPoint y: 385, distance: 151.2
click at [320, 385] on tr "WSSL ARR SLOT 2330Z Slot Received OK Apprved Arrival WSSL / XSP Singapore 07/09…" at bounding box center [885, 380] width 1722 height 25
type input "Apprved"
drag, startPoint x: 133, startPoint y: 380, endPoint x: 115, endPoint y: 380, distance: 18.2
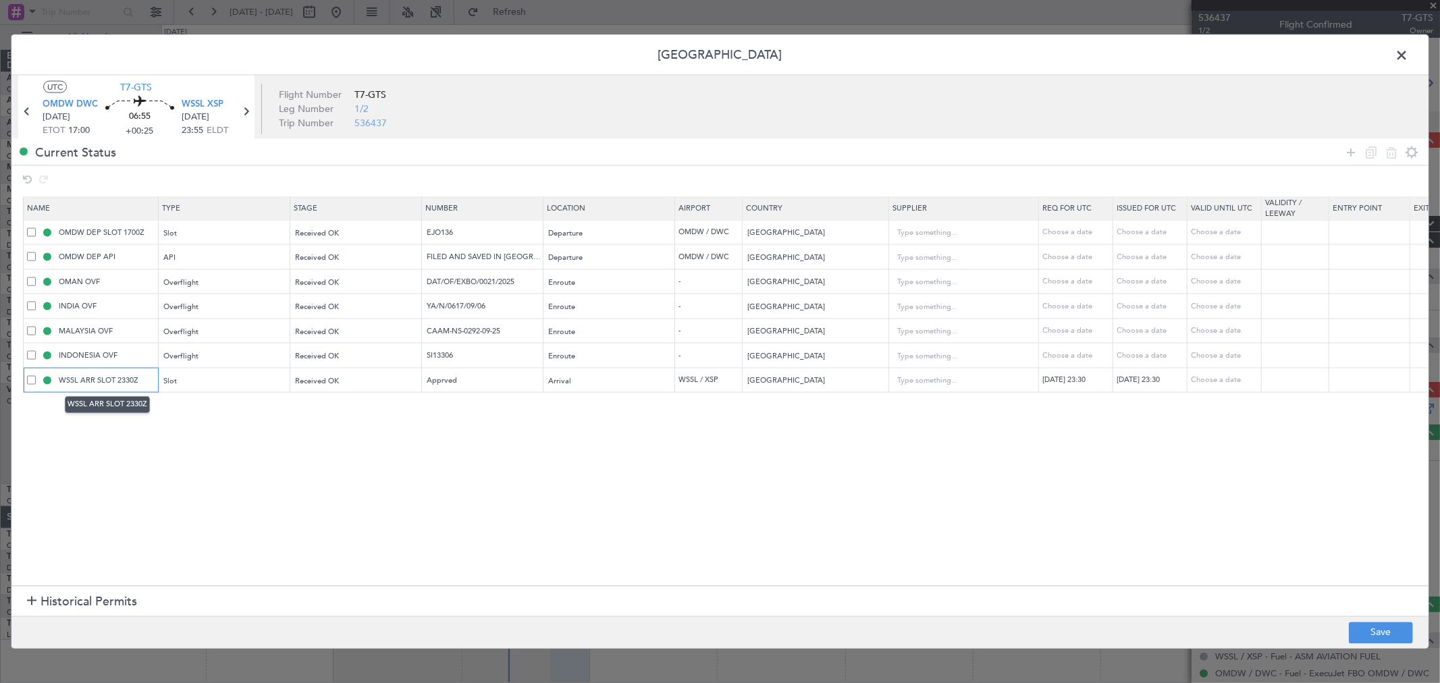
click at [115, 380] on input "WSSL ARR SLOT 2330Z" at bounding box center [106, 379] width 101 height 11
type input "WSSL ARR SLOT"
click at [189, 481] on section "Name Type Stage Number Location Airport Country Supplier Req For Utc Issued For…" at bounding box center [719, 389] width 1417 height 392
click at [443, 381] on input "Apprved" at bounding box center [483, 379] width 117 height 11
click at [502, 421] on section "Name Type Stage Number Location Airport Country Supplier Req For Utc Issued For…" at bounding box center [719, 389] width 1417 height 392
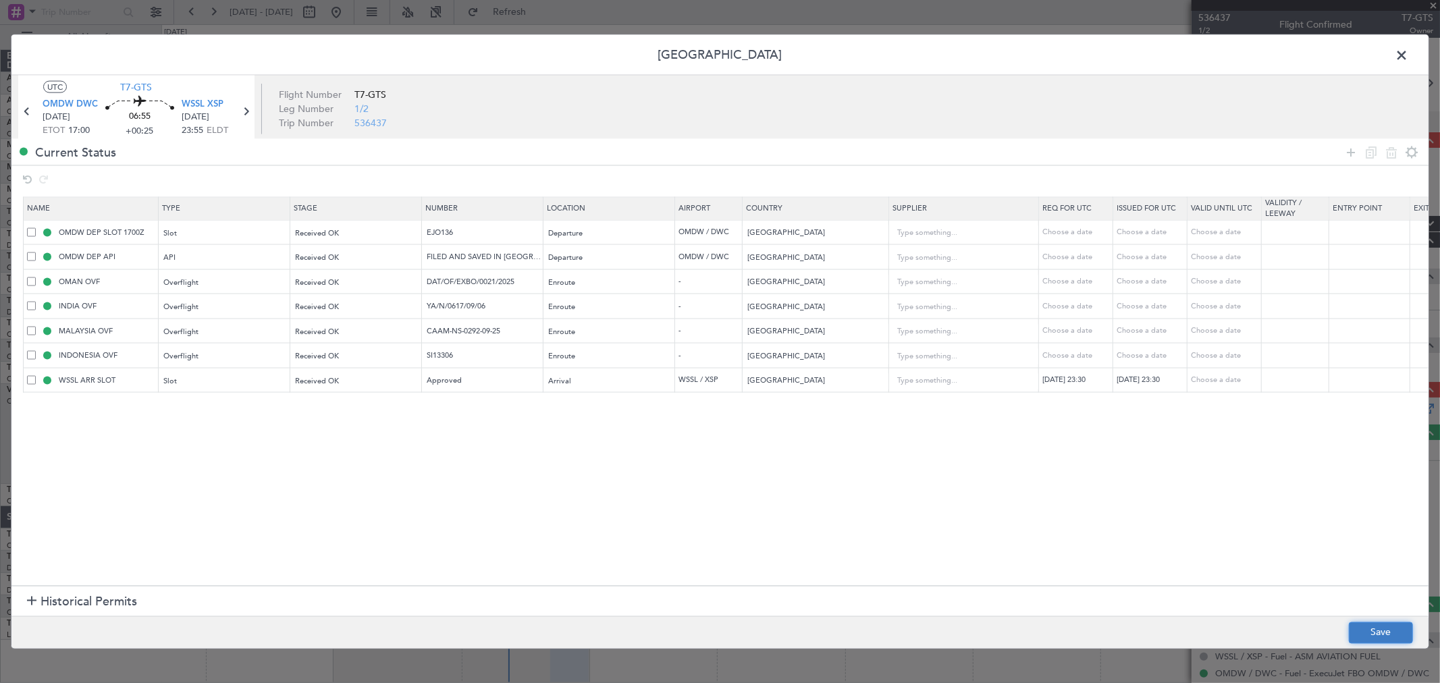
click at [1351, 632] on button "Save" at bounding box center [1381, 633] width 64 height 22
type input "Approved"
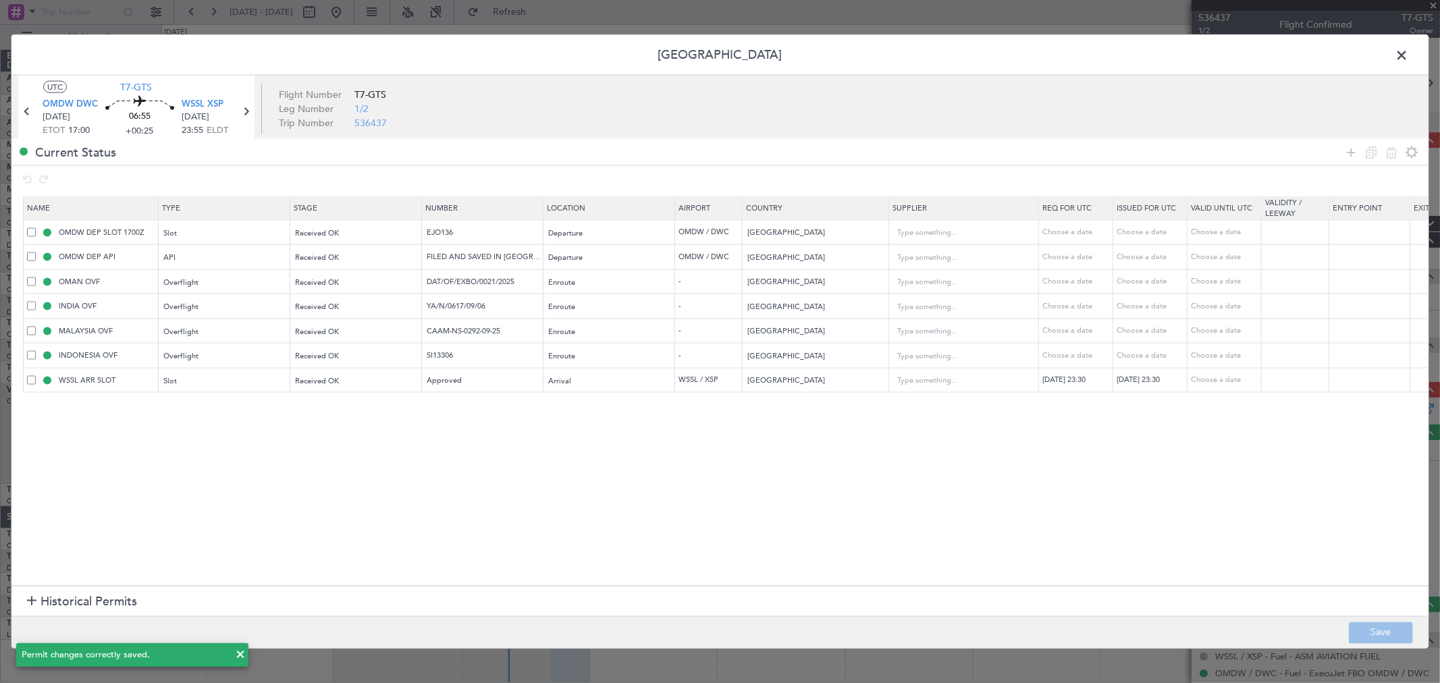
click at [1408, 61] on span at bounding box center [1408, 58] width 0 height 27
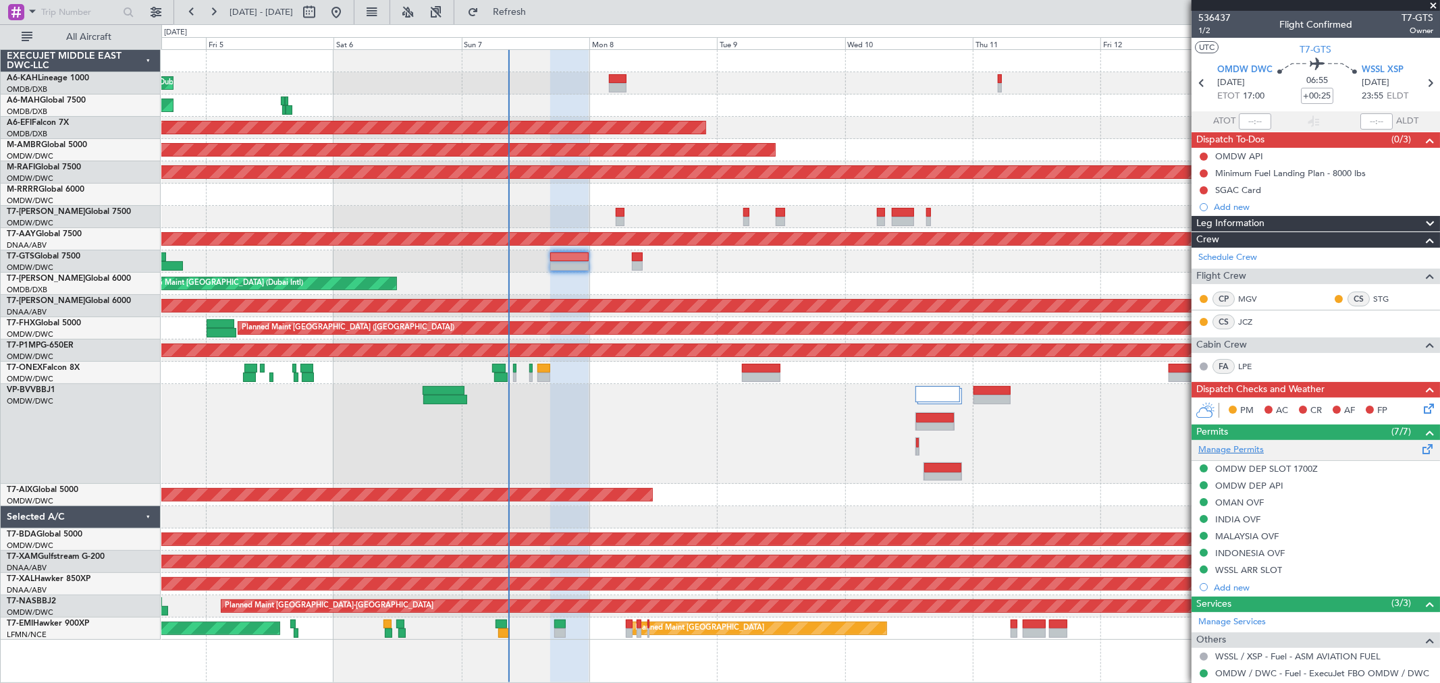
click at [1242, 448] on link "Manage Permits" at bounding box center [1230, 449] width 65 height 13
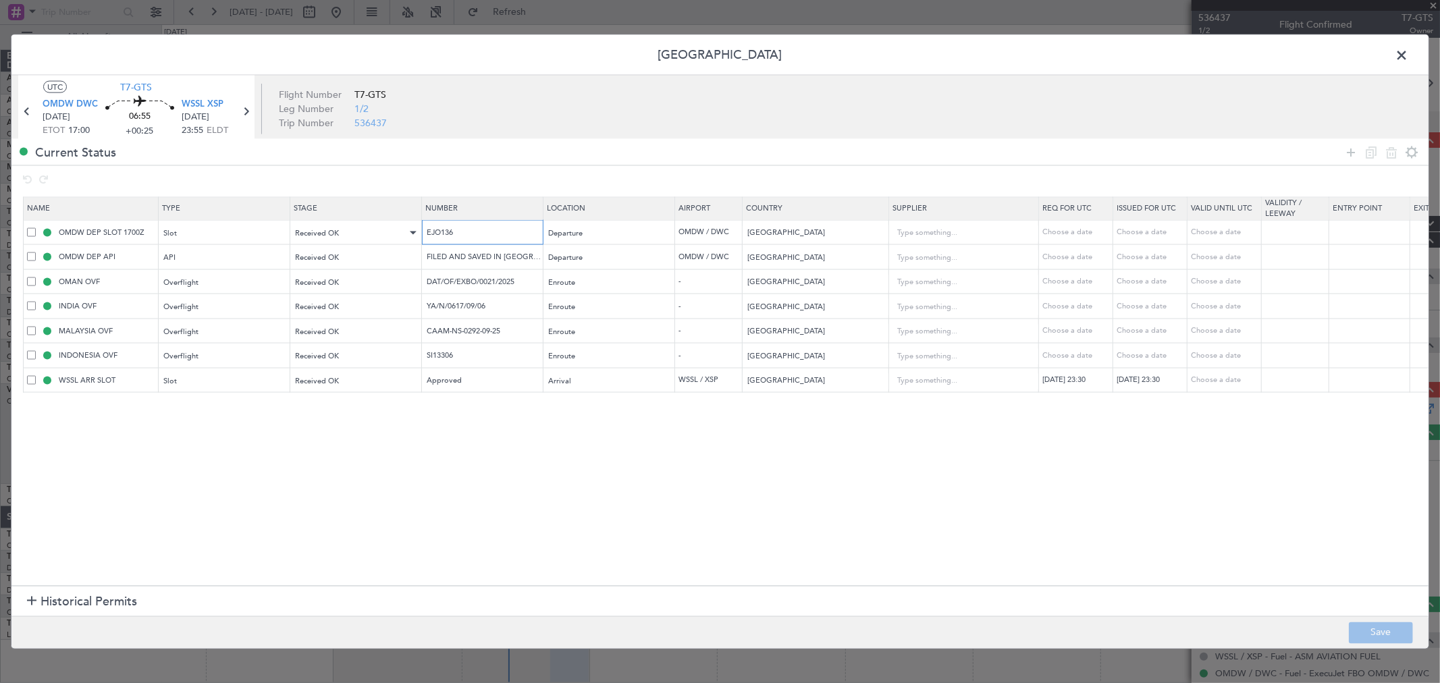
drag, startPoint x: 473, startPoint y: 227, endPoint x: 416, endPoint y: 230, distance: 57.4
click at [417, 230] on tr "OMDW DEP SLOT 1700Z Slot Received OK EJO136 Departure OMDW / DWC United Arab Em…" at bounding box center [885, 232] width 1722 height 25
drag, startPoint x: 525, startPoint y: 282, endPoint x: 408, endPoint y: 271, distance: 117.9
click at [408, 271] on tr "OMAN OVF Overflight Received OK DAT/OF/EXBO/0021/2025 Enroute - Oman Choose a d…" at bounding box center [885, 281] width 1722 height 25
drag, startPoint x: 458, startPoint y: 308, endPoint x: 186, endPoint y: 308, distance: 272.0
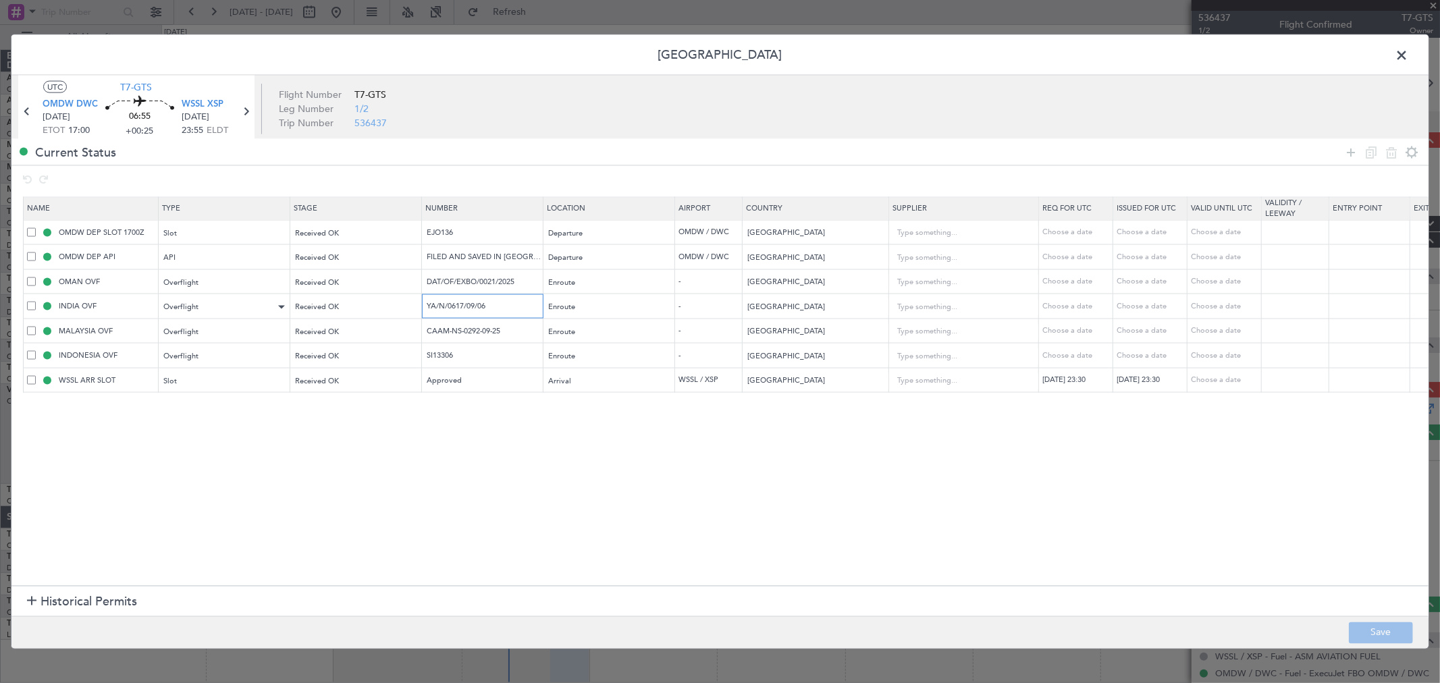
click at [188, 308] on tr "INDIA OVF Overflight Received OK YA/N/0617/09/06 Enroute - India Choose a date …" at bounding box center [885, 306] width 1722 height 25
drag, startPoint x: 531, startPoint y: 327, endPoint x: 264, endPoint y: 324, distance: 267.3
click at [264, 324] on tr "MALAYSIA OVF Overflight Received OK CAAM-NS-0292-09-25 Enroute - Malaysia Choos…" at bounding box center [885, 331] width 1722 height 25
drag, startPoint x: 452, startPoint y: 359, endPoint x: 261, endPoint y: 355, distance: 191.7
click at [261, 355] on tr "INDONESIA OVF Overflight Received OK SI13306 Enroute - Indonesia Choose a date …" at bounding box center [885, 355] width 1722 height 25
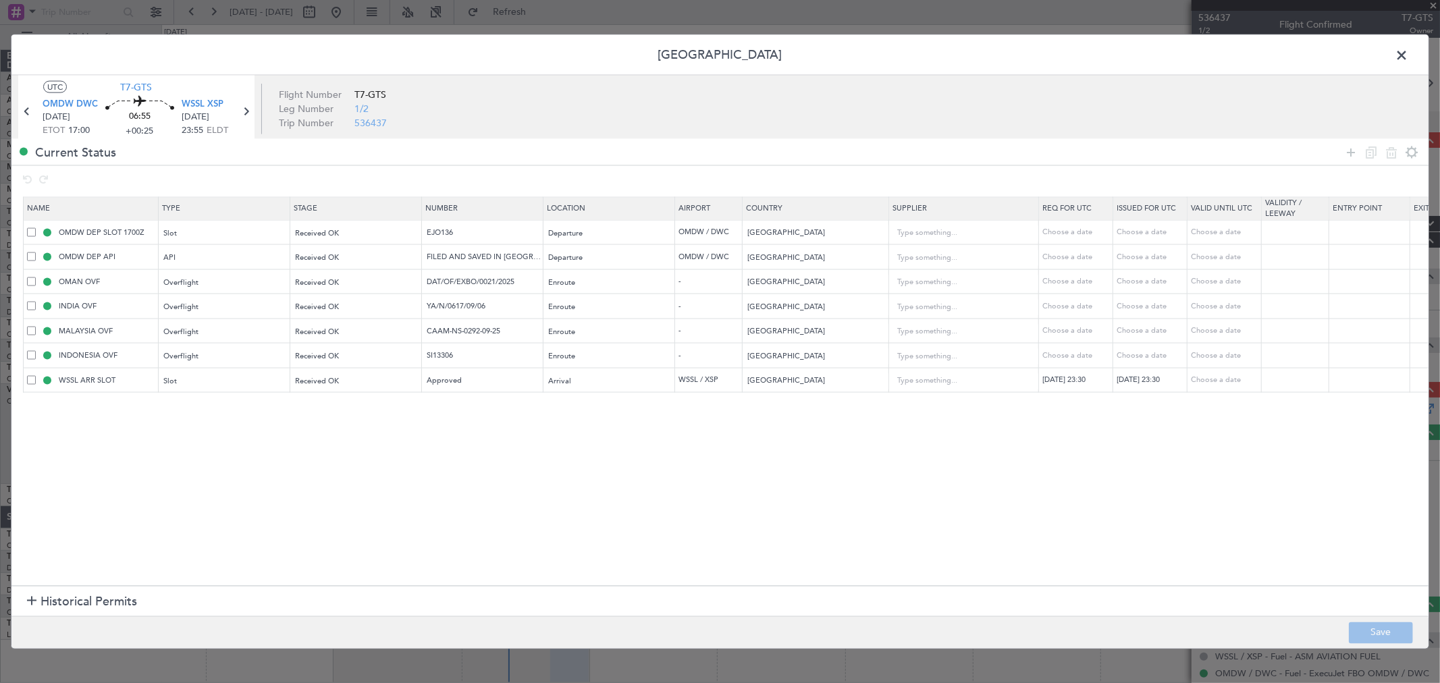
click at [1408, 62] on span at bounding box center [1408, 58] width 0 height 27
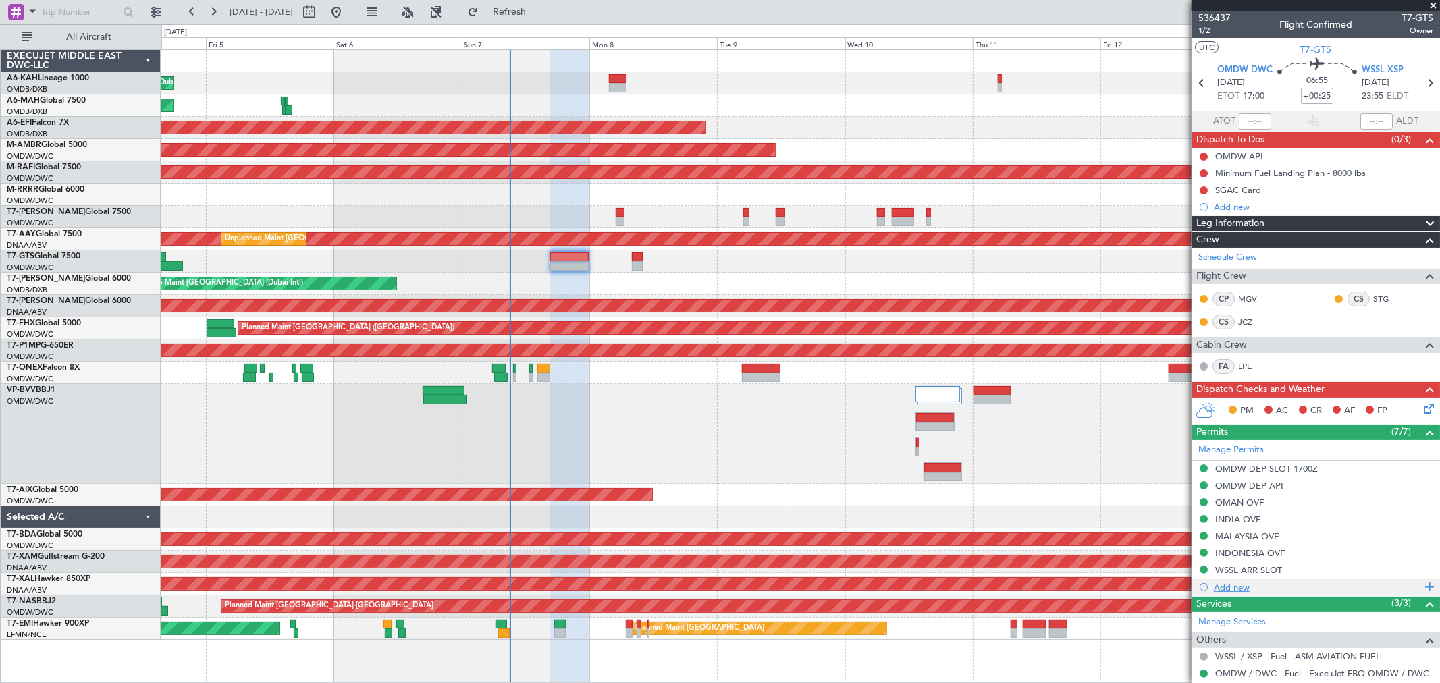
scroll to position [150, 0]
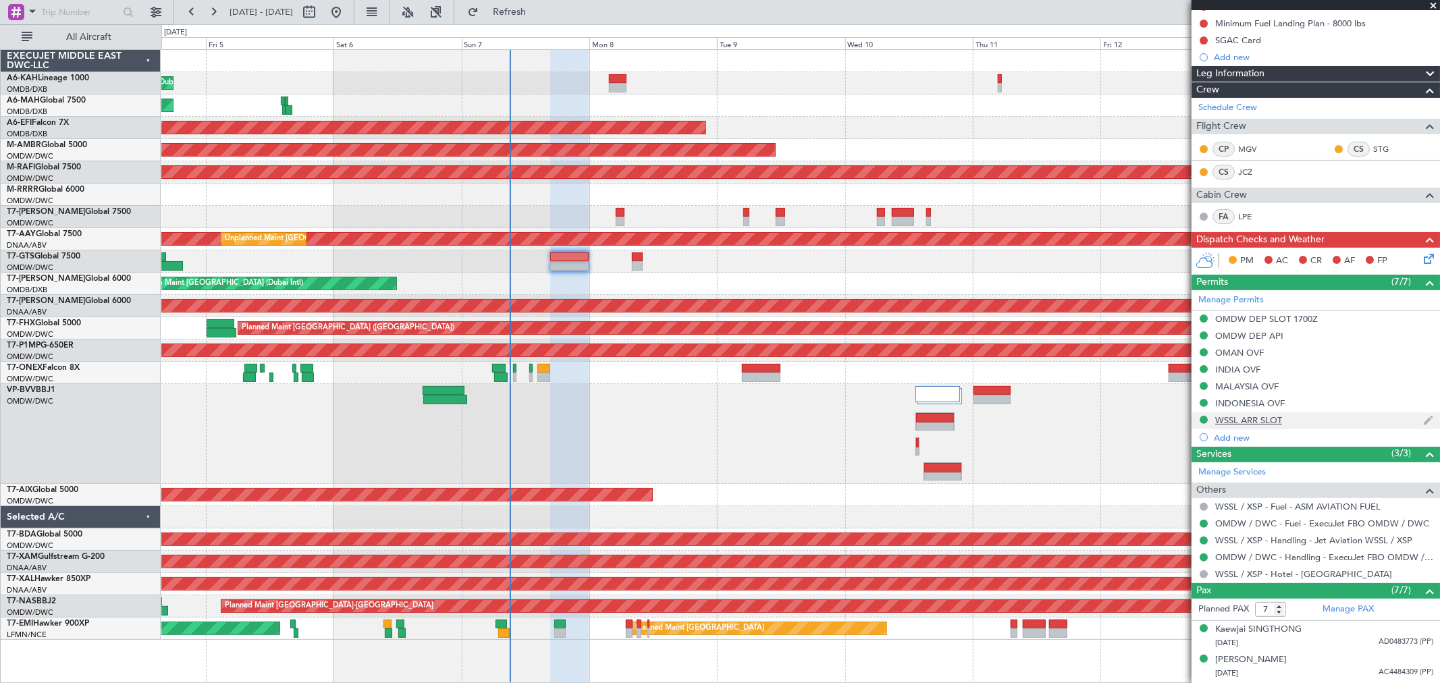
click at [1254, 421] on div "WSSL ARR SLOT" at bounding box center [1248, 419] width 67 height 11
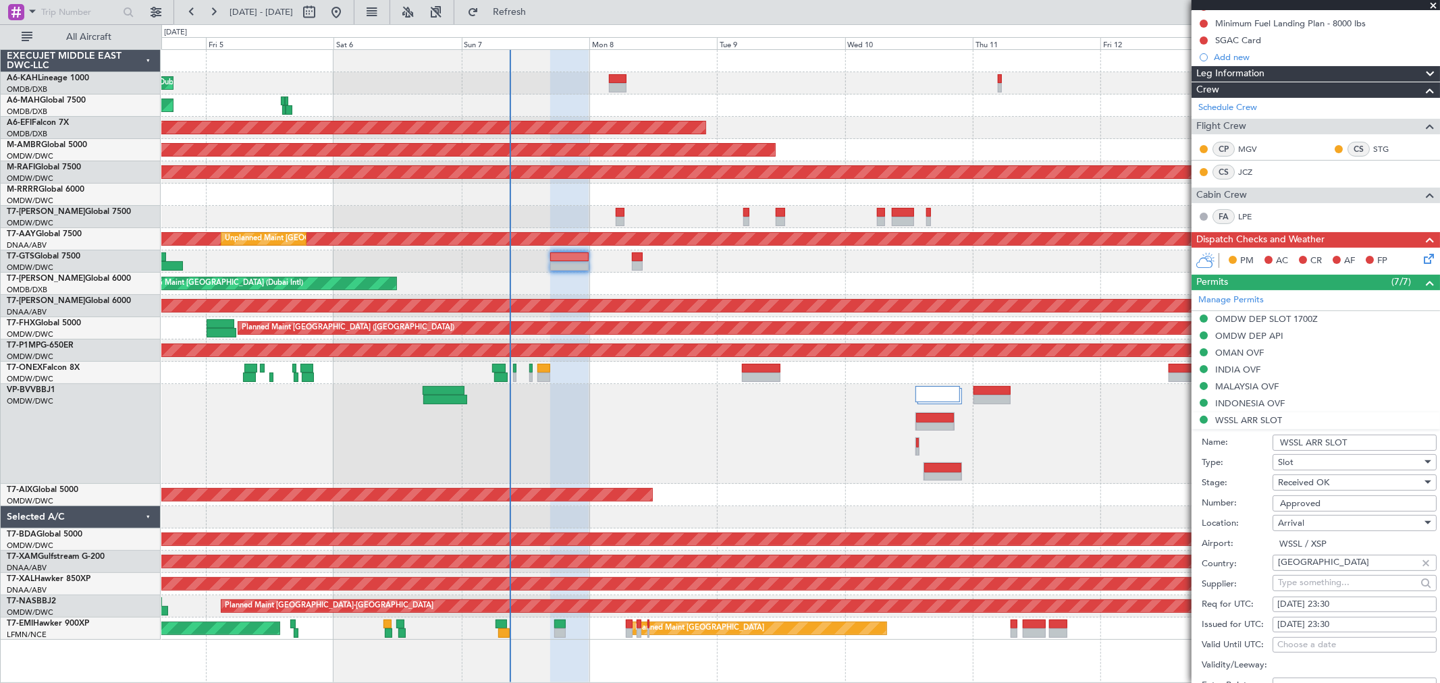
drag, startPoint x: 1334, startPoint y: 605, endPoint x: 1238, endPoint y: 612, distance: 96.8
click at [1239, 612] on div "Req for UTC: 07/09/2025 23:30" at bounding box center [1318, 605] width 235 height 20
click at [1361, 605] on div "07/09/2025 23:30" at bounding box center [1354, 604] width 155 height 13
select select "9"
select select "2025"
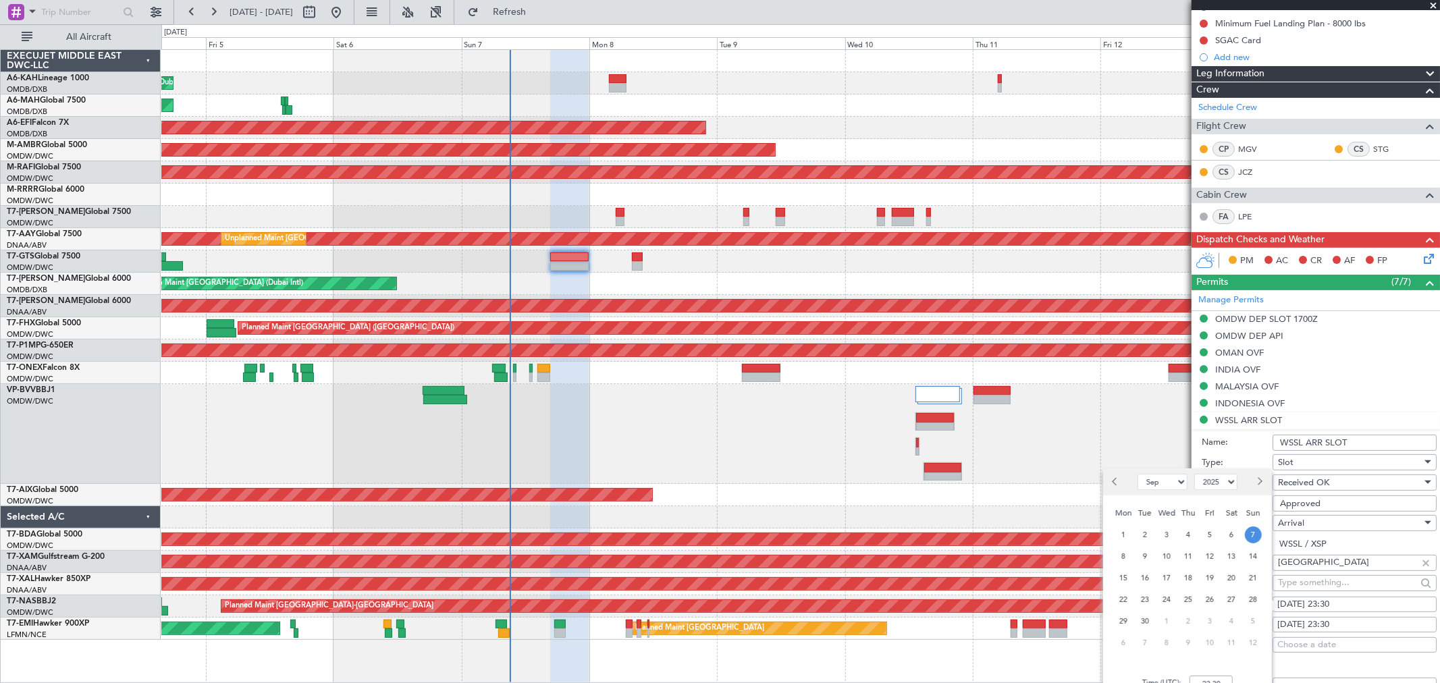
click at [1251, 535] on span "7" at bounding box center [1253, 534] width 17 height 17
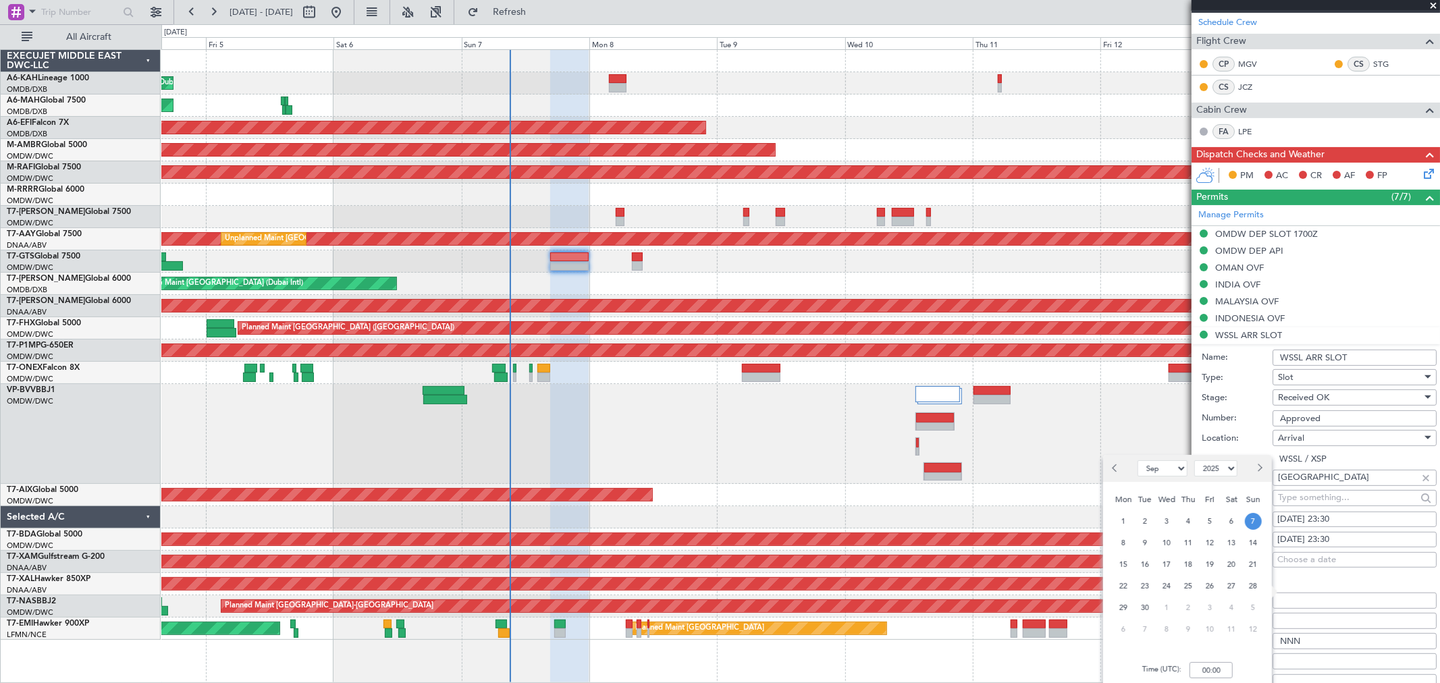
scroll to position [300, 0]
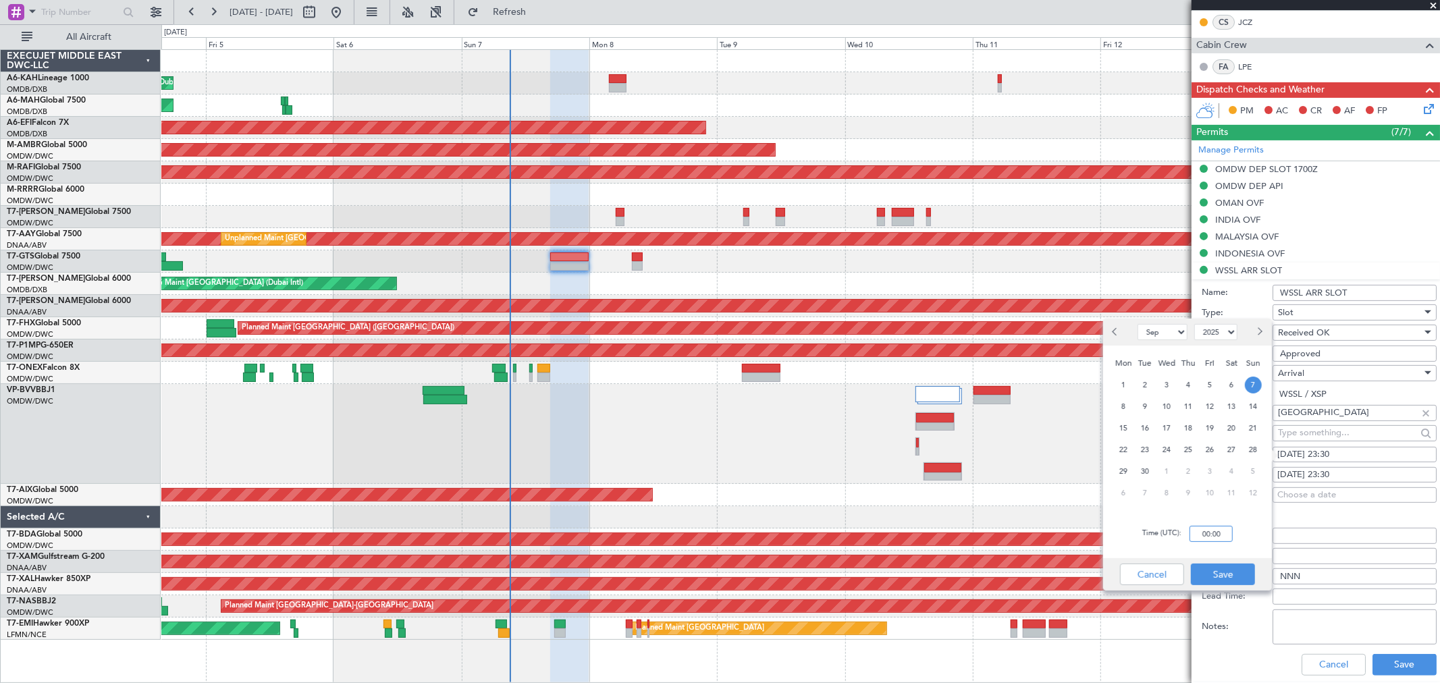
click at [1226, 532] on input "00:00" at bounding box center [1210, 534] width 43 height 16
type input "2350"
click at [1223, 583] on button "Save" at bounding box center [1223, 575] width 64 height 22
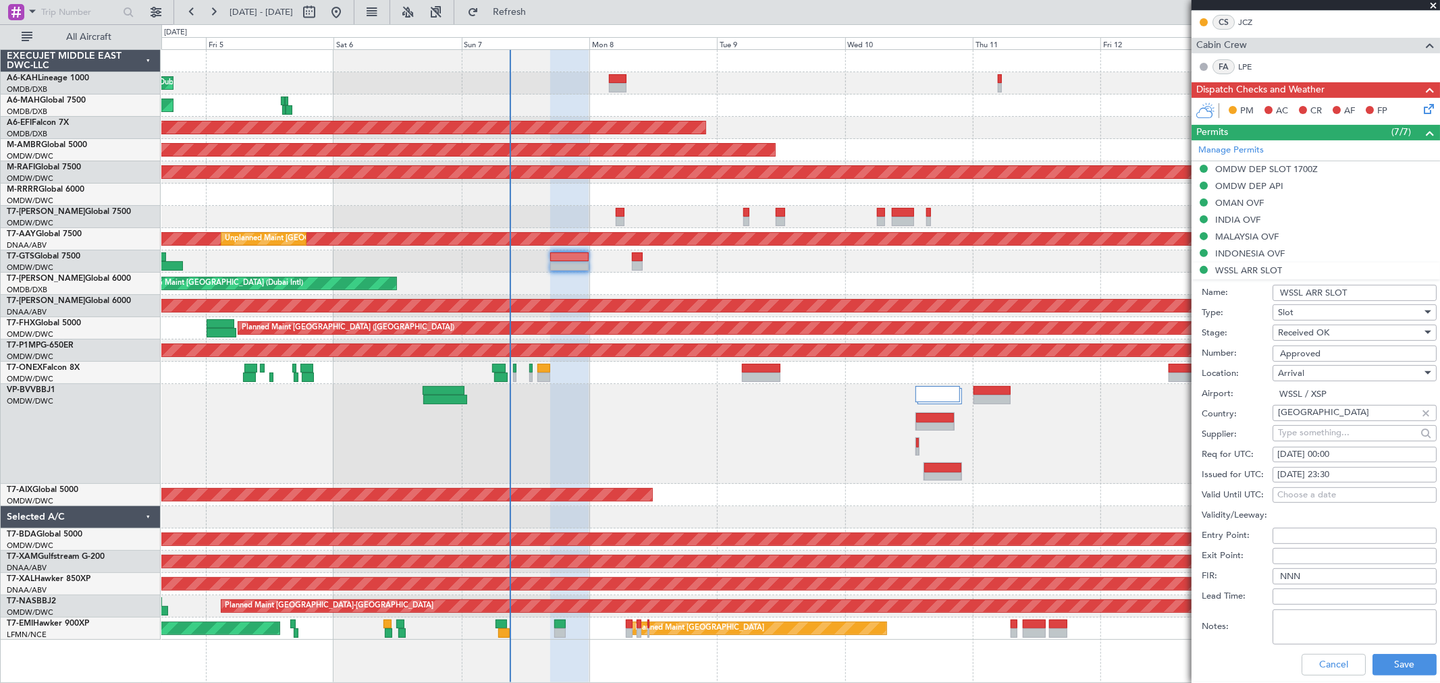
click at [1328, 468] on div "07/09/2025 23:30" at bounding box center [1354, 474] width 155 height 13
select select "9"
select select "2025"
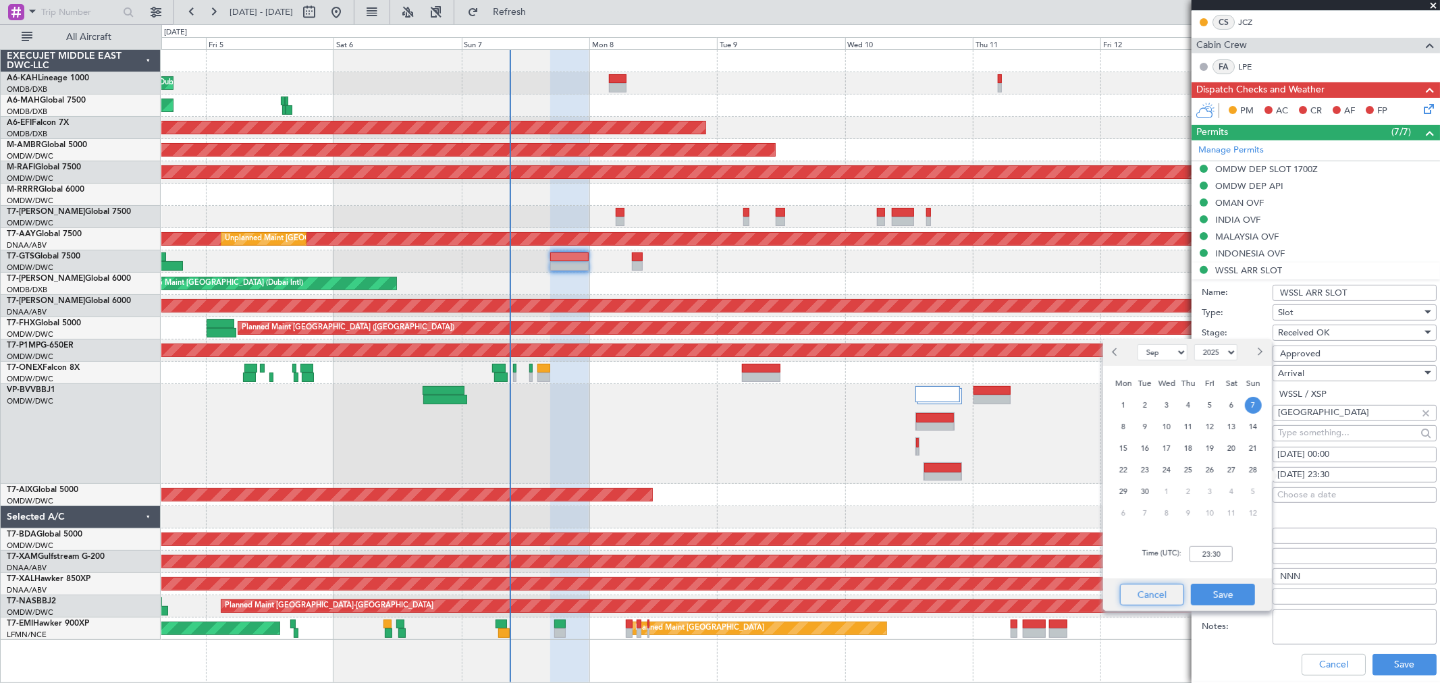
click at [1143, 601] on button "Cancel" at bounding box center [1152, 595] width 64 height 22
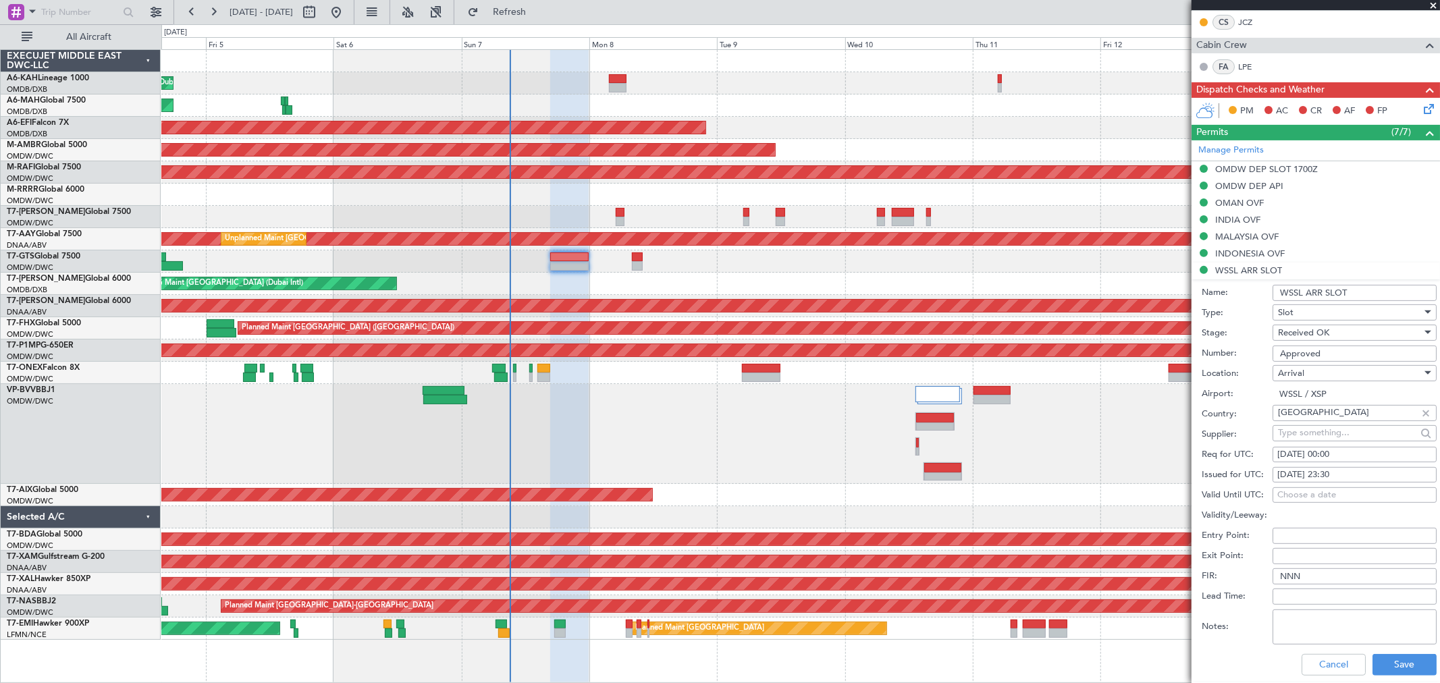
click at [1341, 454] on div "07/09/2025 00:00" at bounding box center [1354, 454] width 155 height 13
select select "9"
select select "2025"
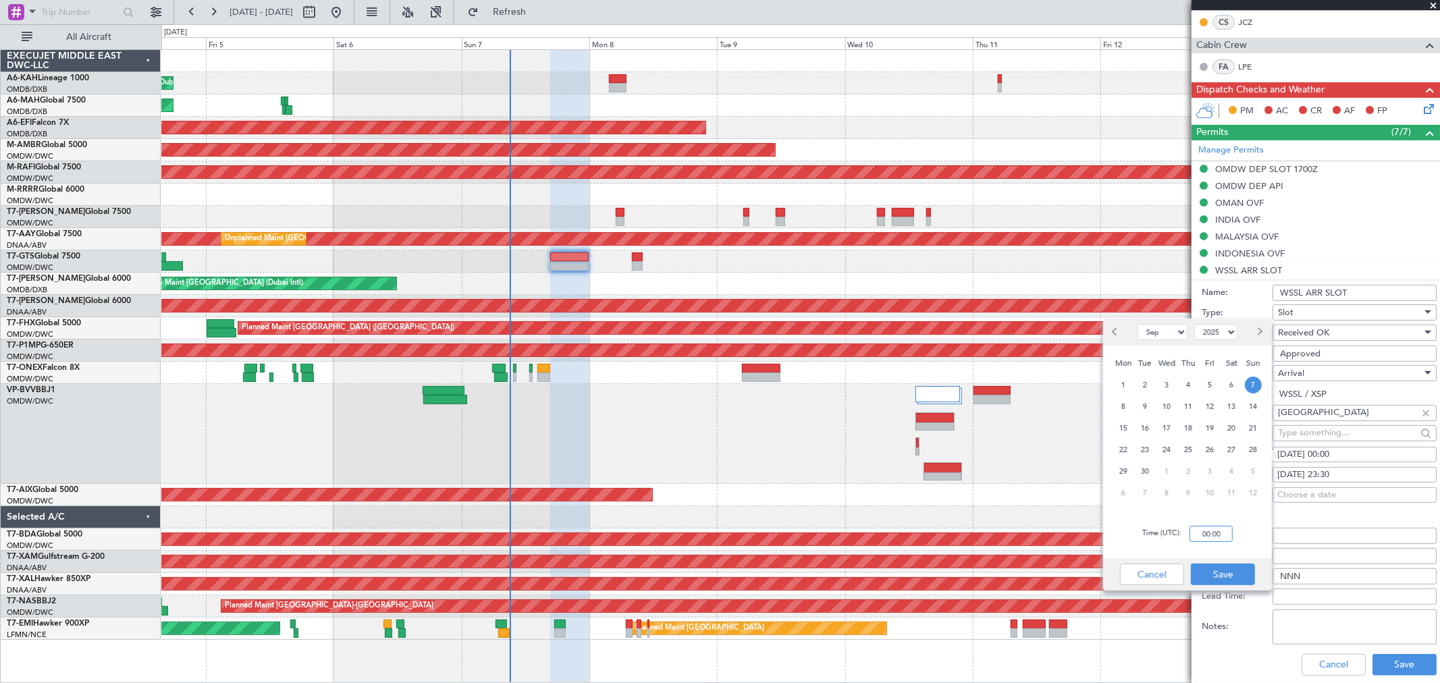
click at [1222, 535] on input "00:00" at bounding box center [1210, 534] width 43 height 16
type input "23:30"
click at [1223, 562] on div "Cancel Save" at bounding box center [1187, 574] width 169 height 32
click at [1218, 574] on button "Save" at bounding box center [1223, 575] width 64 height 22
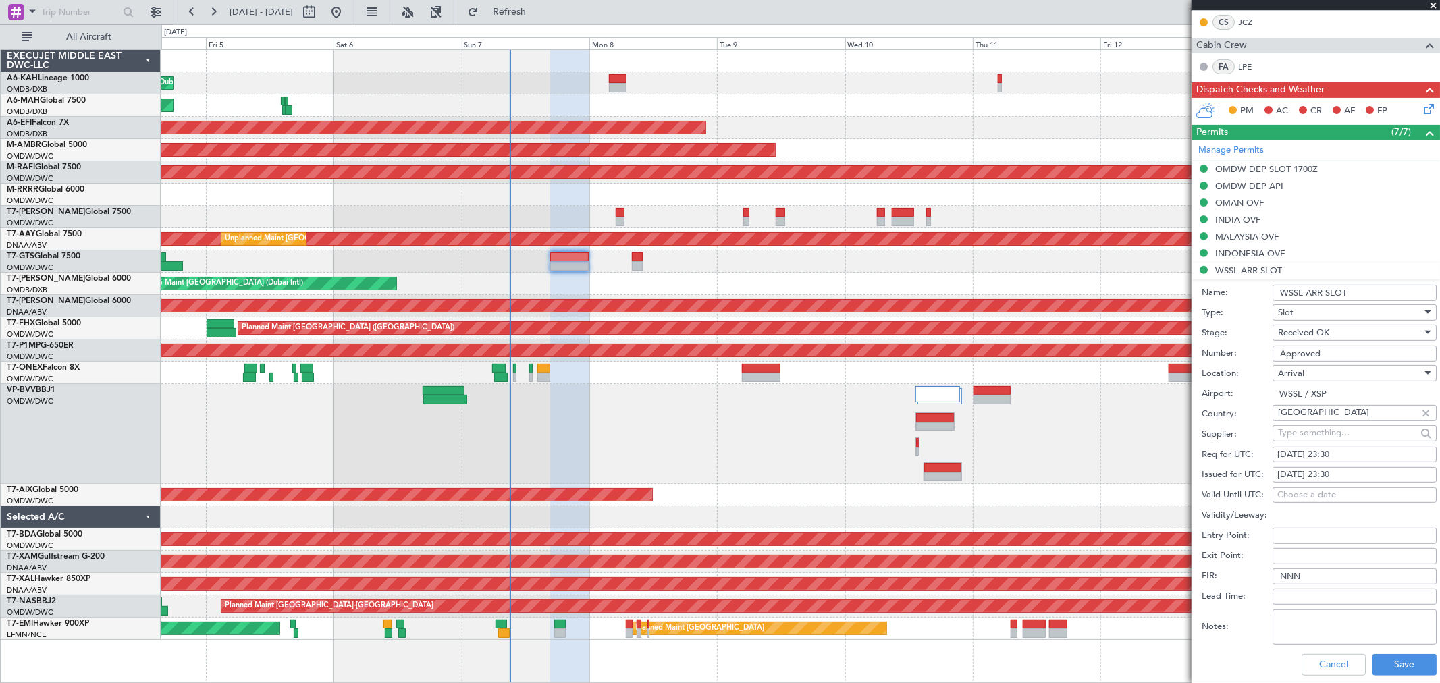
click at [1393, 651] on div "Cancel Save" at bounding box center [1318, 664] width 235 height 35
click at [1388, 664] on button "Save" at bounding box center [1404, 665] width 64 height 22
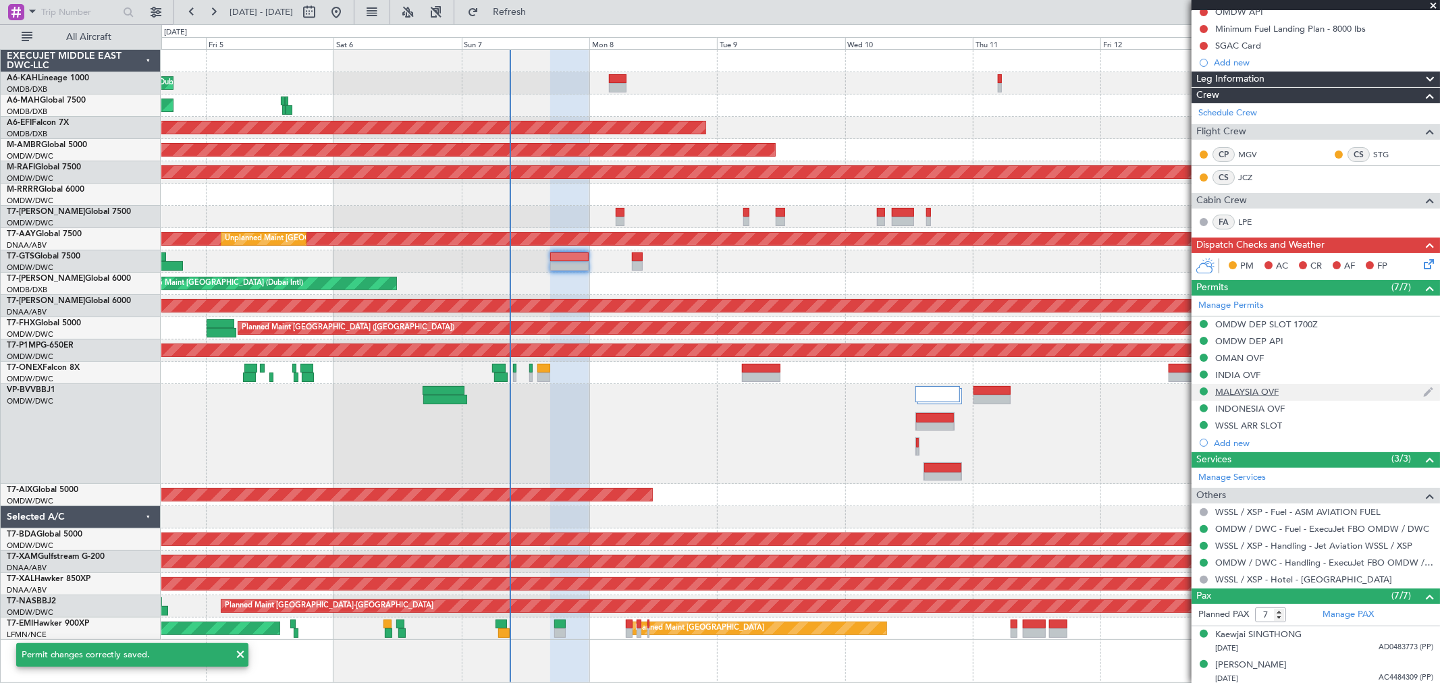
scroll to position [75, 0]
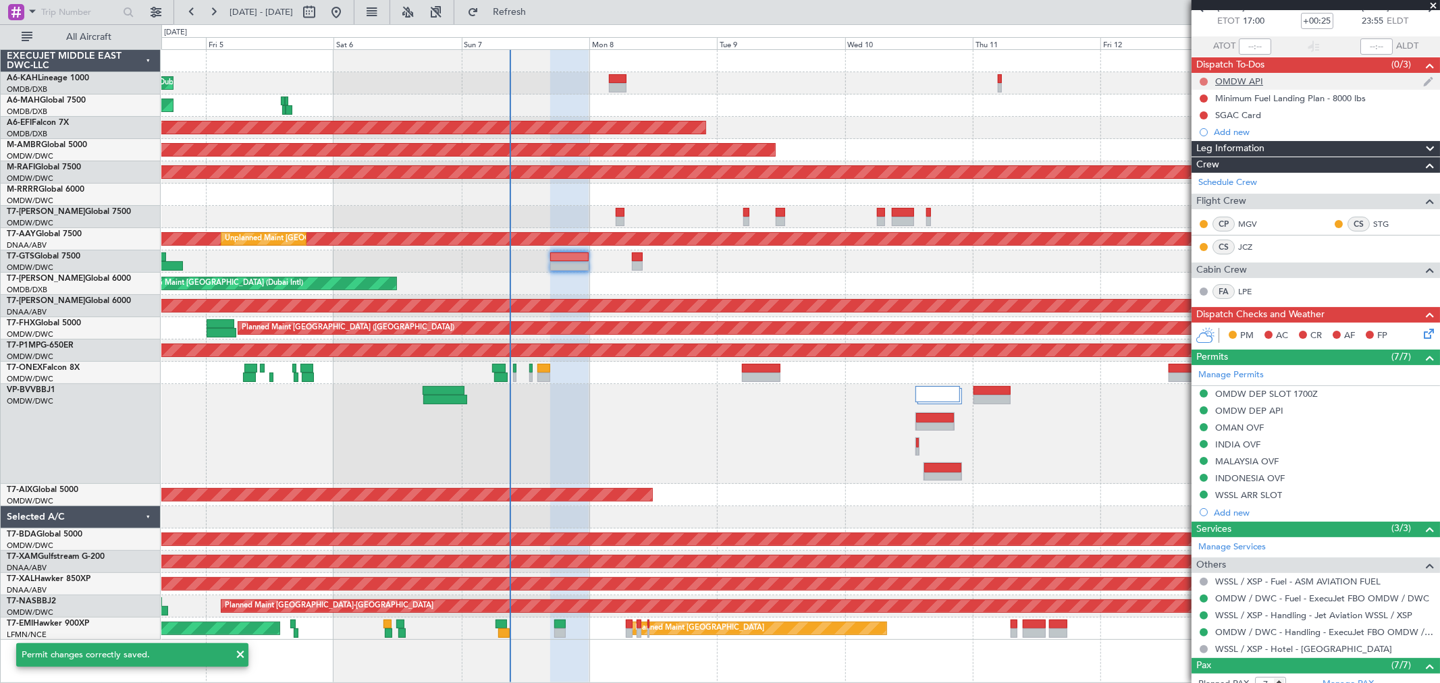
click at [1202, 81] on button at bounding box center [1203, 82] width 8 height 8
click at [1199, 137] on span "Completed" at bounding box center [1209, 140] width 45 height 13
click at [1206, 98] on button at bounding box center [1203, 98] width 8 height 8
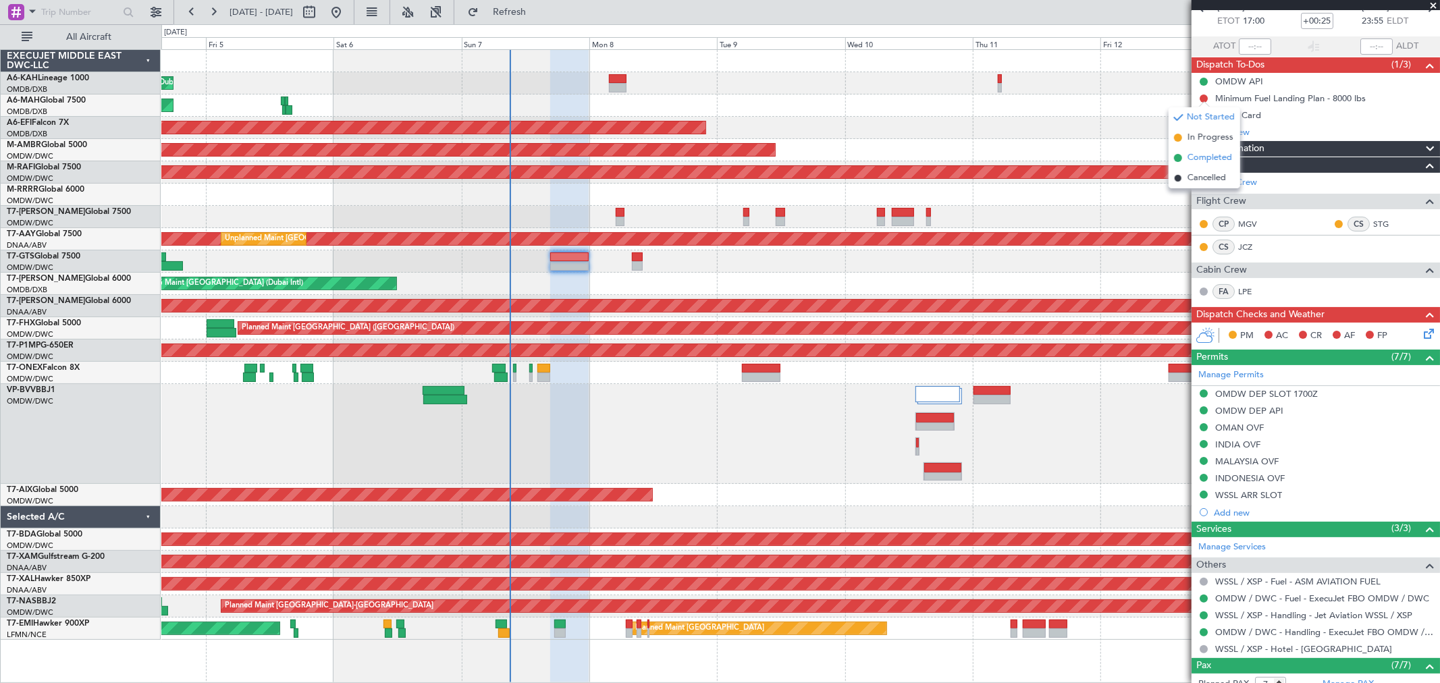
click at [1202, 151] on span "Completed" at bounding box center [1209, 157] width 45 height 13
click at [1205, 113] on button at bounding box center [1203, 115] width 8 height 8
click at [1095, 226] on div "Planned Maint Dubai (Al Maktoum Intl)" at bounding box center [800, 217] width 1278 height 22
click at [1206, 158] on span "In Progress" at bounding box center [1210, 154] width 46 height 13
click at [1421, 327] on icon at bounding box center [1426, 331] width 11 height 11
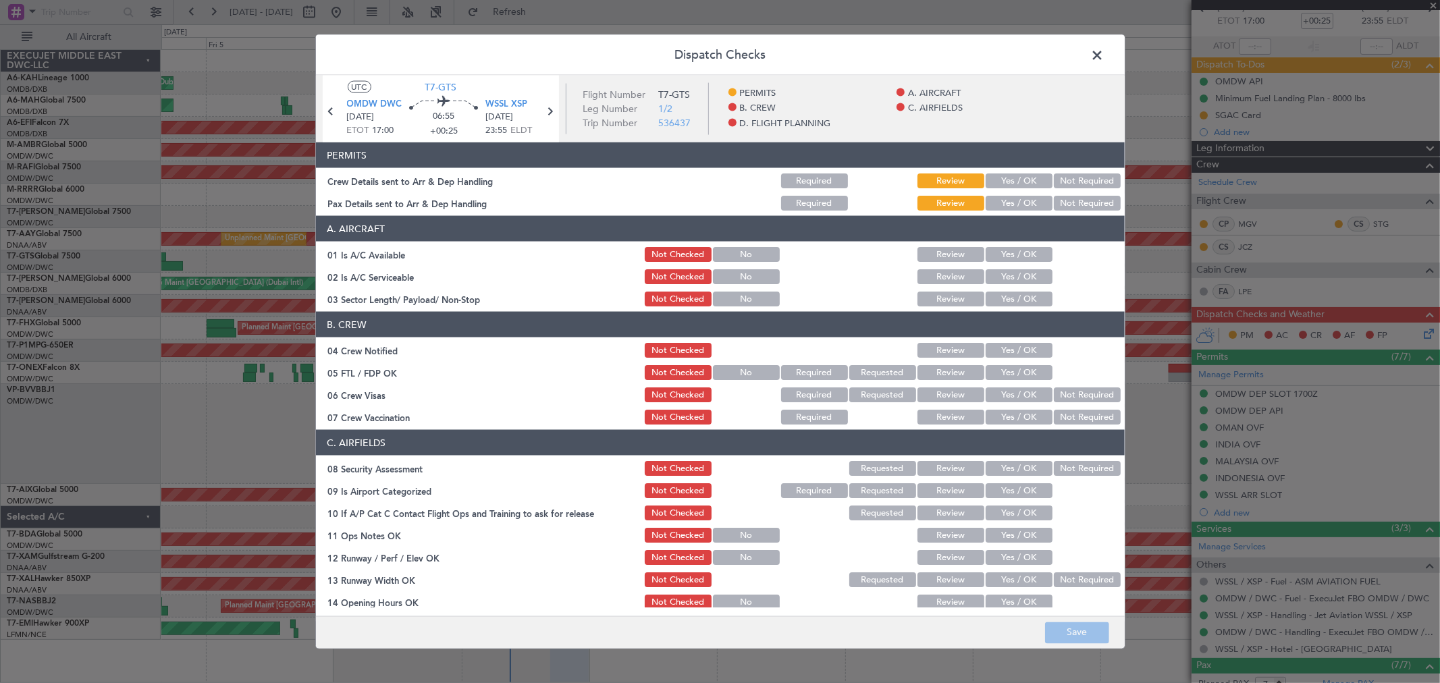
drag, startPoint x: 1021, startPoint y: 178, endPoint x: 1015, endPoint y: 204, distance: 26.2
click at [1020, 178] on button "Yes / OK" at bounding box center [1018, 180] width 67 height 15
click at [1015, 204] on button "Yes / OK" at bounding box center [1018, 203] width 67 height 15
click at [1014, 250] on button "Yes / OK" at bounding box center [1018, 254] width 67 height 15
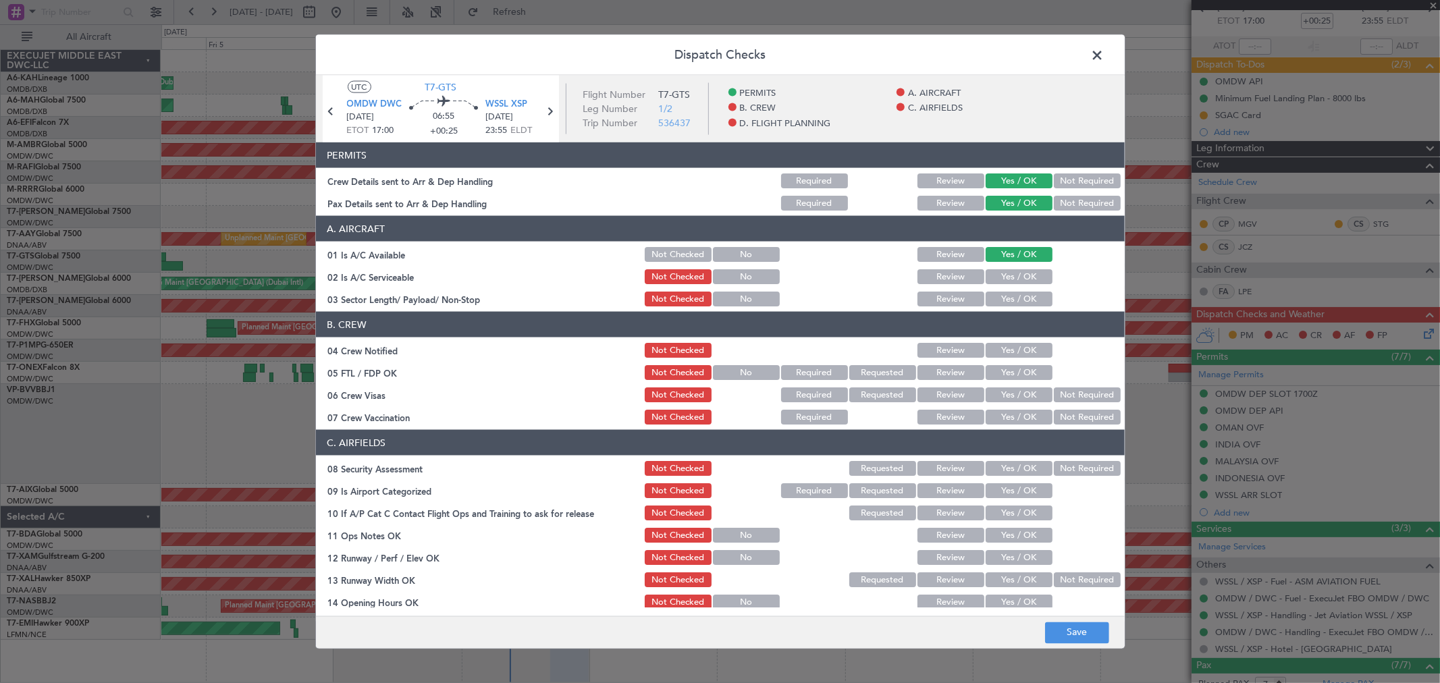
click at [1003, 279] on button "Yes / OK" at bounding box center [1018, 276] width 67 height 15
click at [1004, 298] on button "Yes / OK" at bounding box center [1018, 299] width 67 height 15
click at [1010, 352] on button "Yes / OK" at bounding box center [1018, 350] width 67 height 15
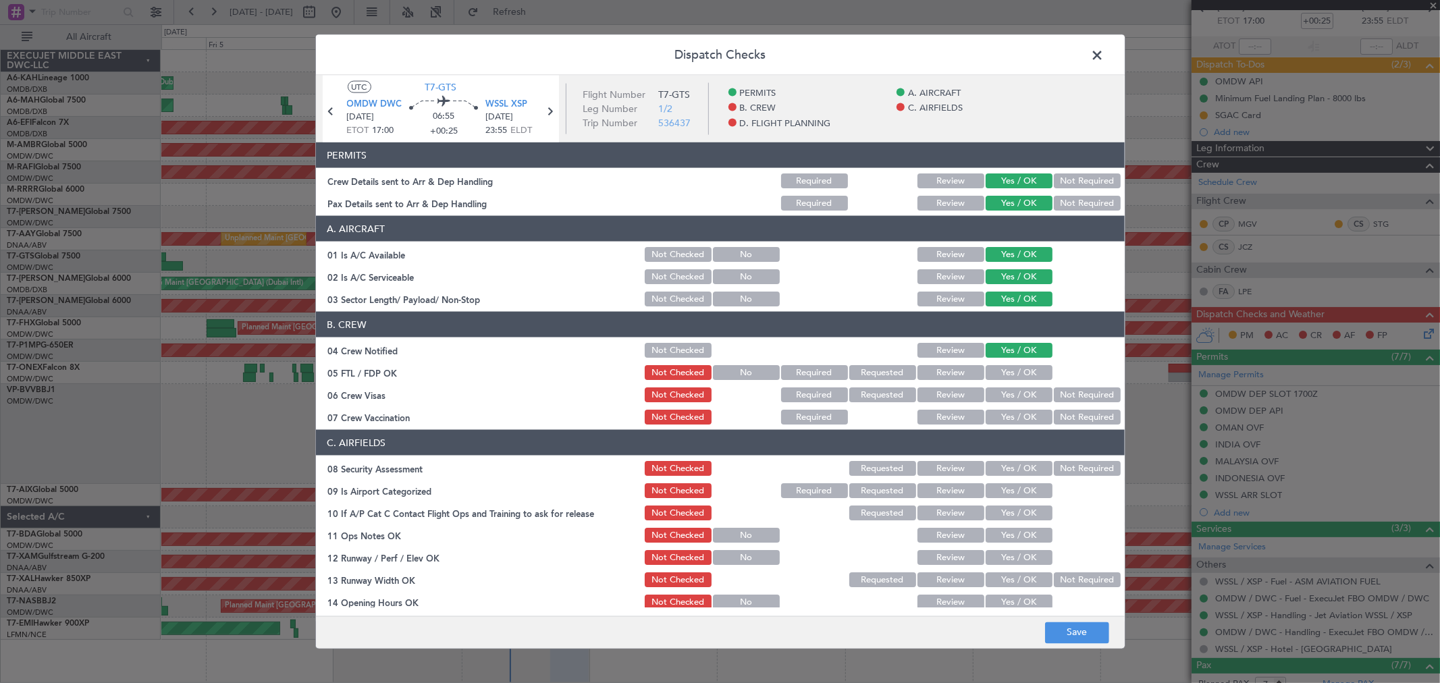
click at [1004, 369] on button "Yes / OK" at bounding box center [1018, 372] width 67 height 15
click at [1002, 387] on button "Yes / OK" at bounding box center [1018, 394] width 67 height 15
click at [998, 410] on section "B. CREW 04 Crew Notified Not Checked Review Yes / OK 05 FTL / FDP OK Not Checke…" at bounding box center [720, 369] width 809 height 115
click at [998, 413] on button "Yes / OK" at bounding box center [1018, 417] width 67 height 15
drag, startPoint x: 998, startPoint y: 451, endPoint x: 1000, endPoint y: 469, distance: 18.3
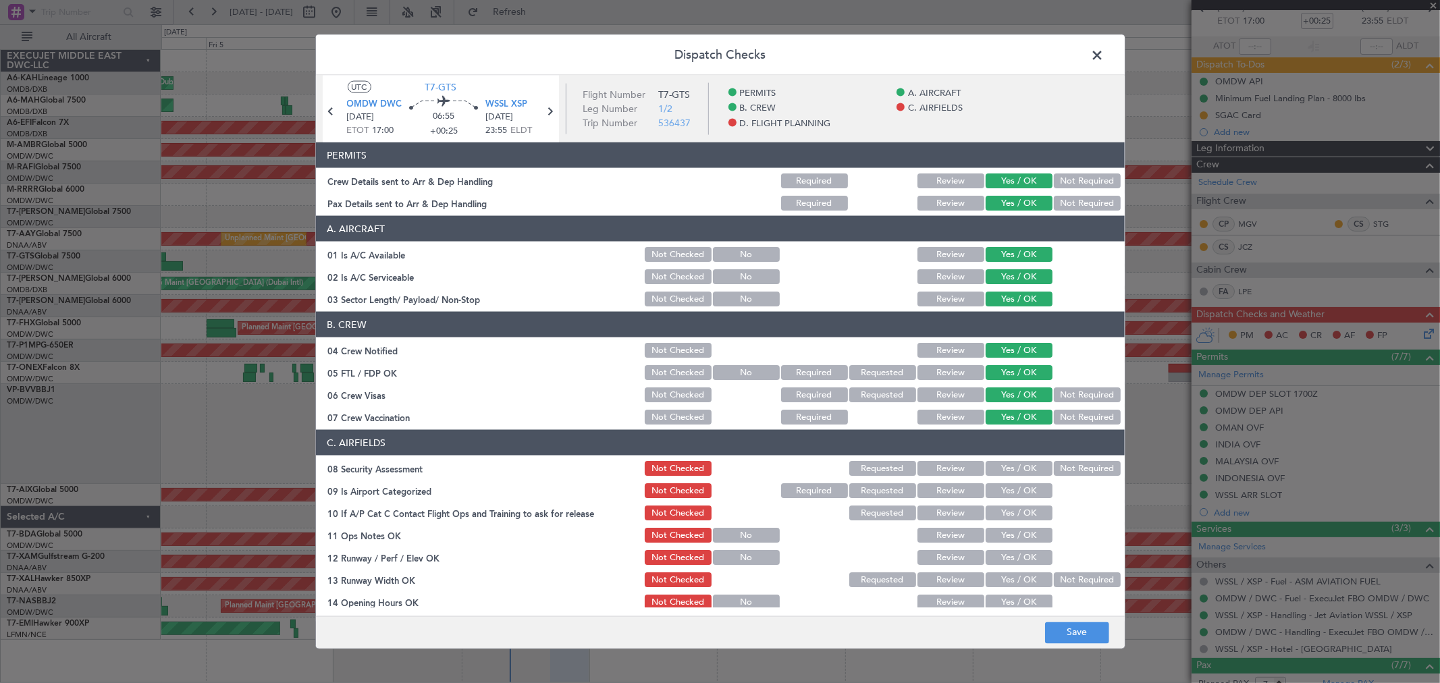
click at [998, 456] on section "C. AIRFIELDS 08 Security Assessment Not Checked Requested Review Yes / OK Not R…" at bounding box center [720, 643] width 809 height 427
click at [1000, 470] on button "Yes / OK" at bounding box center [1018, 468] width 67 height 15
click at [996, 487] on button "Yes / OK" at bounding box center [1018, 490] width 67 height 15
click at [996, 510] on button "Yes / OK" at bounding box center [1018, 513] width 67 height 15
drag, startPoint x: 998, startPoint y: 525, endPoint x: 1000, endPoint y: 543, distance: 17.7
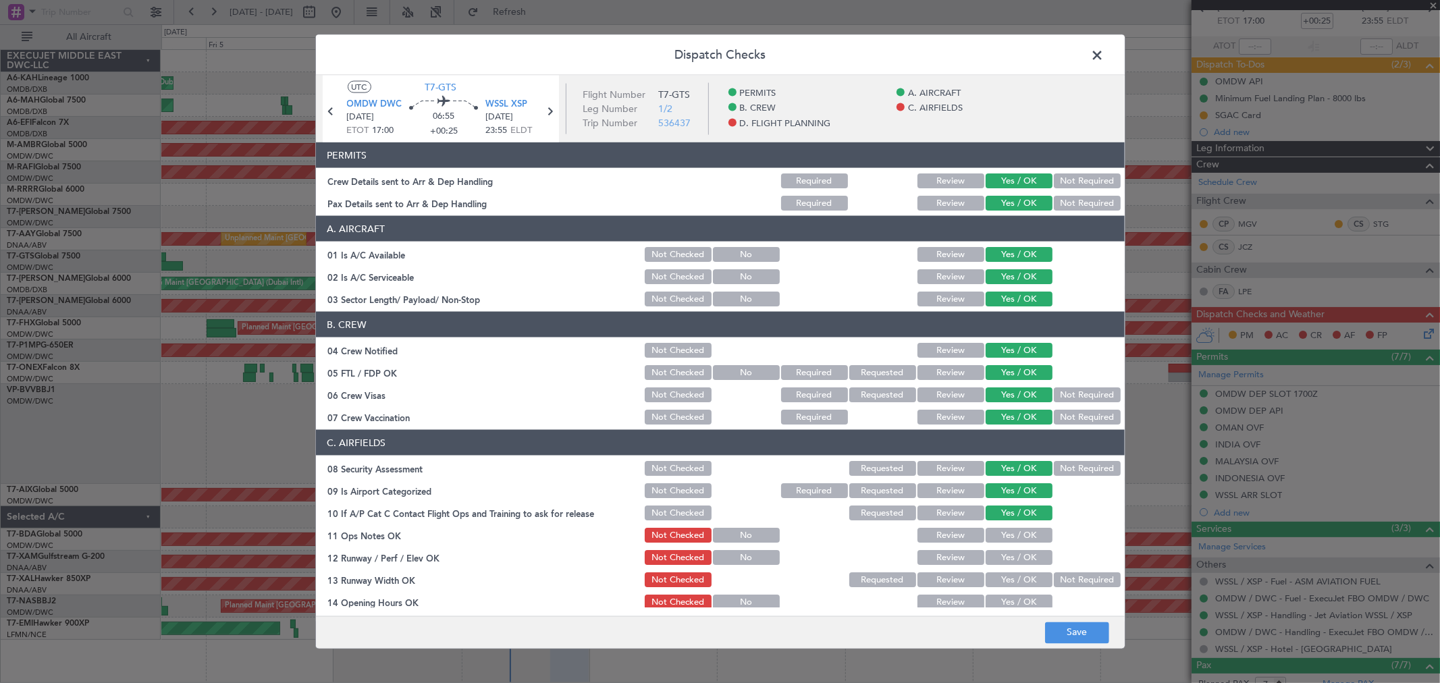
click at [998, 526] on div "Yes / OK" at bounding box center [1017, 535] width 68 height 19
drag, startPoint x: 1000, startPoint y: 543, endPoint x: 1002, endPoint y: 558, distance: 15.0
click at [1000, 543] on div "Yes / OK" at bounding box center [1017, 535] width 68 height 19
click at [998, 520] on div "Yes / OK" at bounding box center [1017, 513] width 68 height 19
click at [1000, 534] on button "Yes / OK" at bounding box center [1018, 535] width 67 height 15
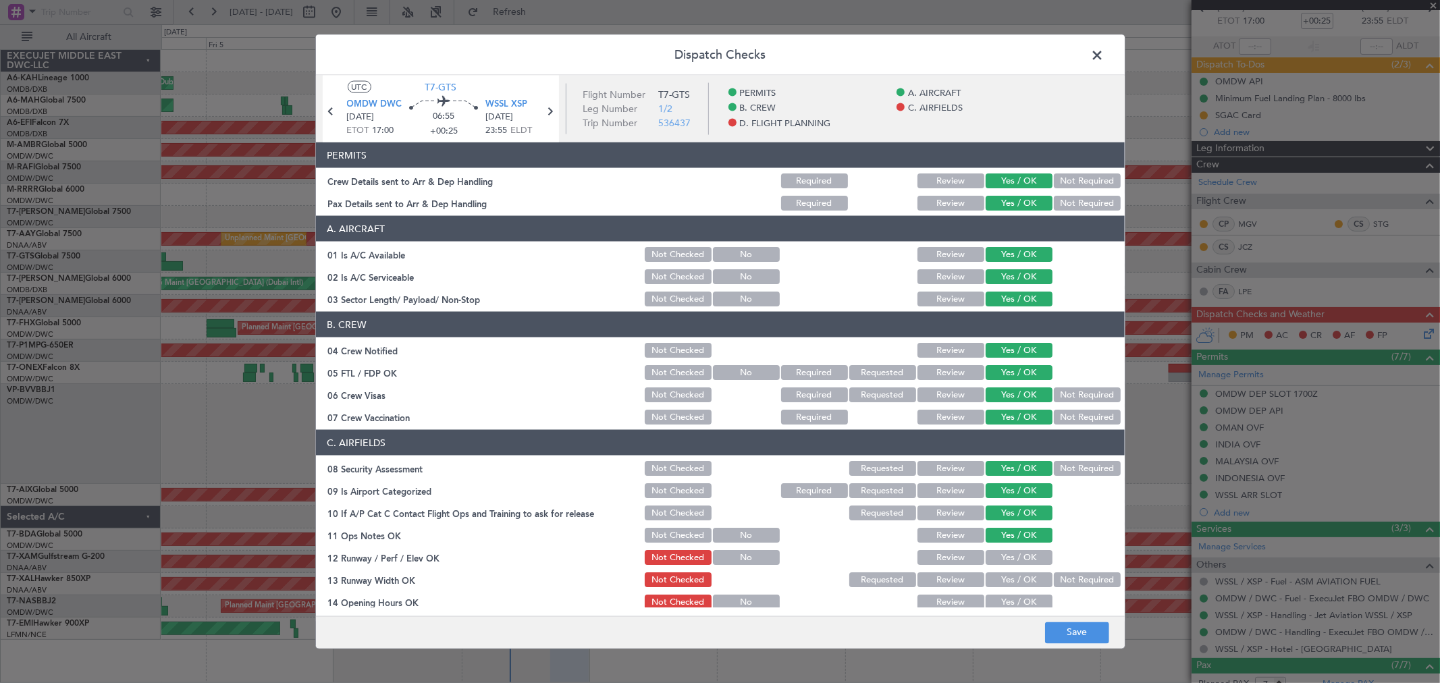
drag, startPoint x: 1002, startPoint y: 561, endPoint x: 1000, endPoint y: 574, distance: 13.8
click at [1002, 567] on section "C. AIRFIELDS 08 Security Assessment Not Checked Requested Review Yes / OK Not R…" at bounding box center [720, 643] width 809 height 427
click at [1000, 575] on button "Yes / OK" at bounding box center [1018, 579] width 67 height 15
drag, startPoint x: 997, startPoint y: 553, endPoint x: 1003, endPoint y: 581, distance: 28.3
click at [997, 554] on button "Yes / OK" at bounding box center [1018, 557] width 67 height 15
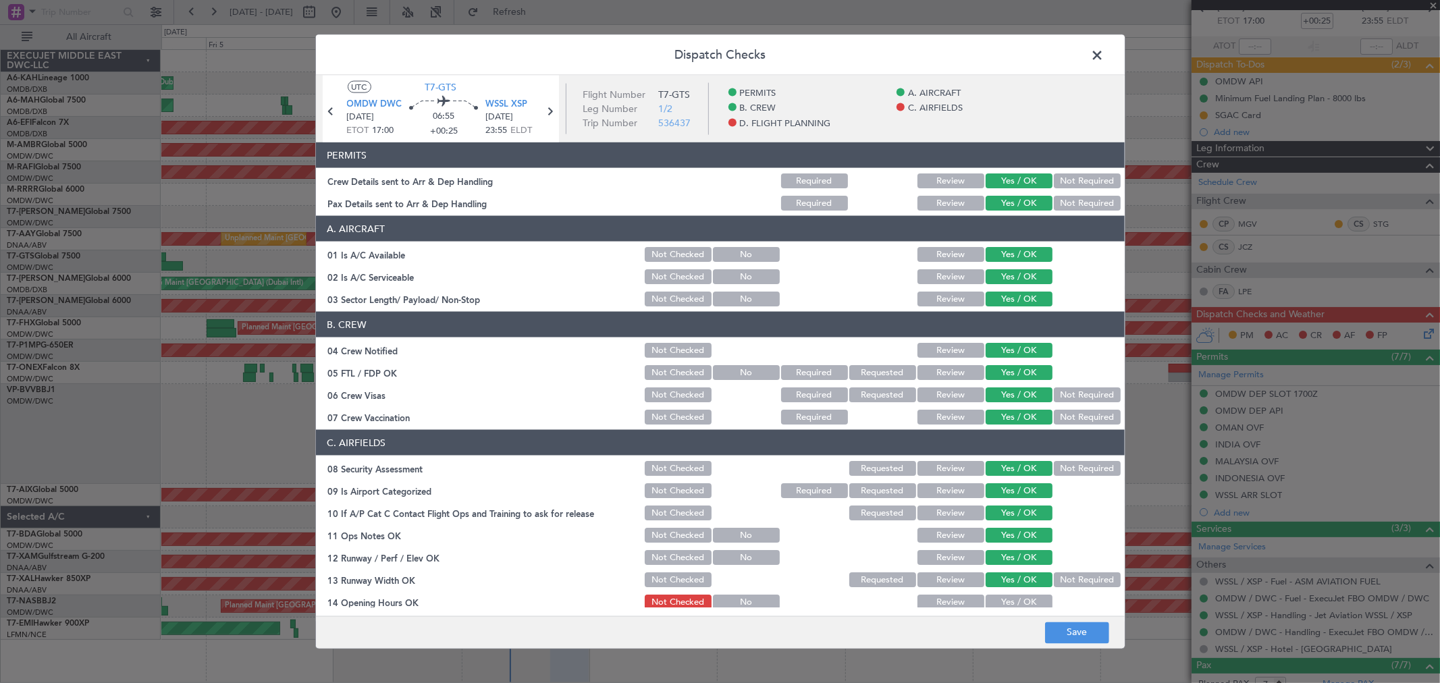
click at [1002, 597] on button "Yes / OK" at bounding box center [1018, 602] width 67 height 15
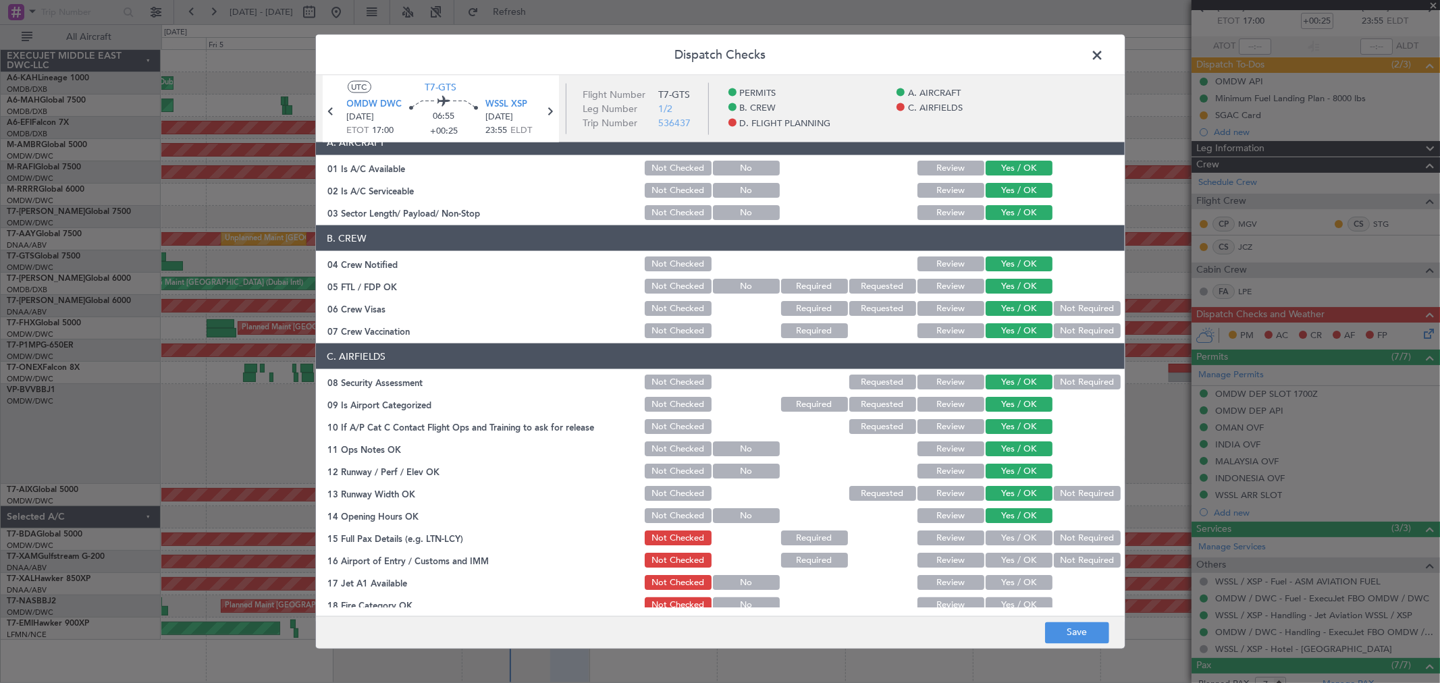
scroll to position [225, 0]
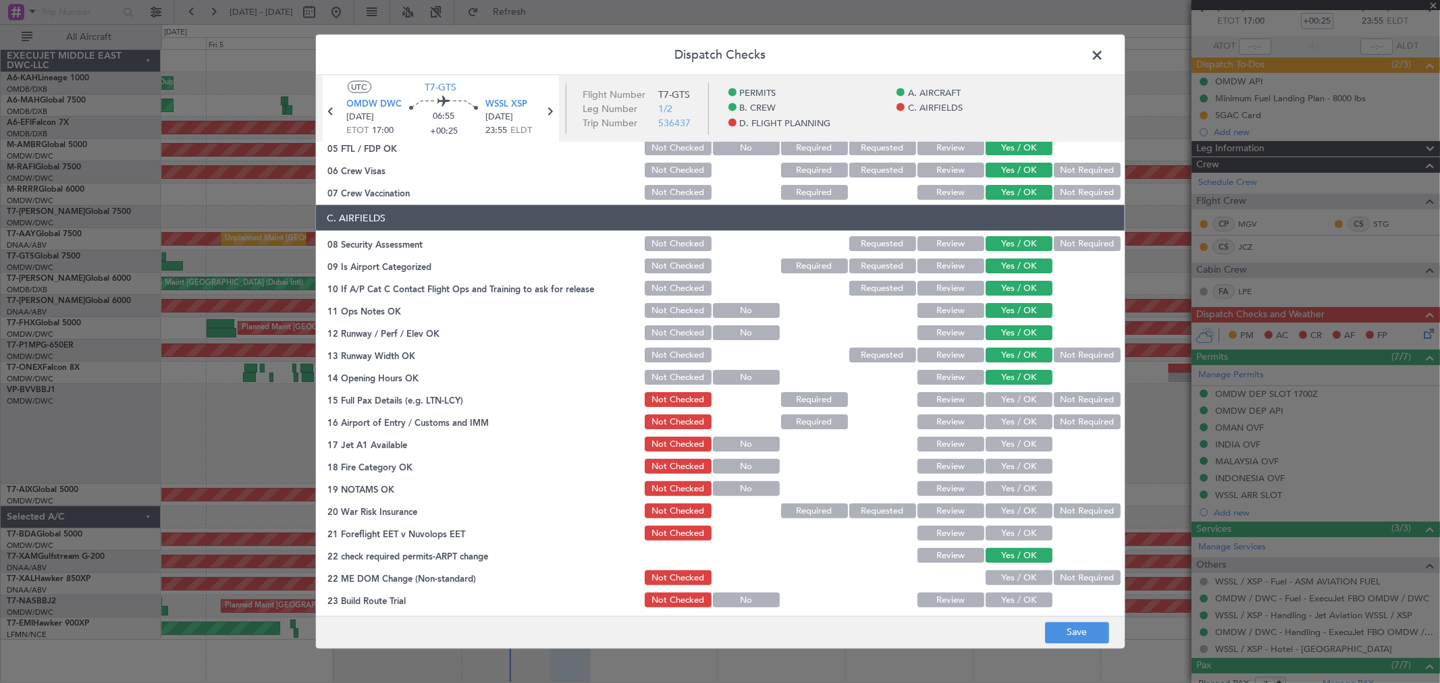
click at [1002, 393] on button "Yes / OK" at bounding box center [1018, 399] width 67 height 15
drag, startPoint x: 998, startPoint y: 416, endPoint x: 995, endPoint y: 427, distance: 11.1
click at [996, 423] on button "Yes / OK" at bounding box center [1018, 421] width 67 height 15
drag, startPoint x: 994, startPoint y: 446, endPoint x: 996, endPoint y: 464, distance: 17.8
click at [994, 447] on button "Yes / OK" at bounding box center [1018, 444] width 67 height 15
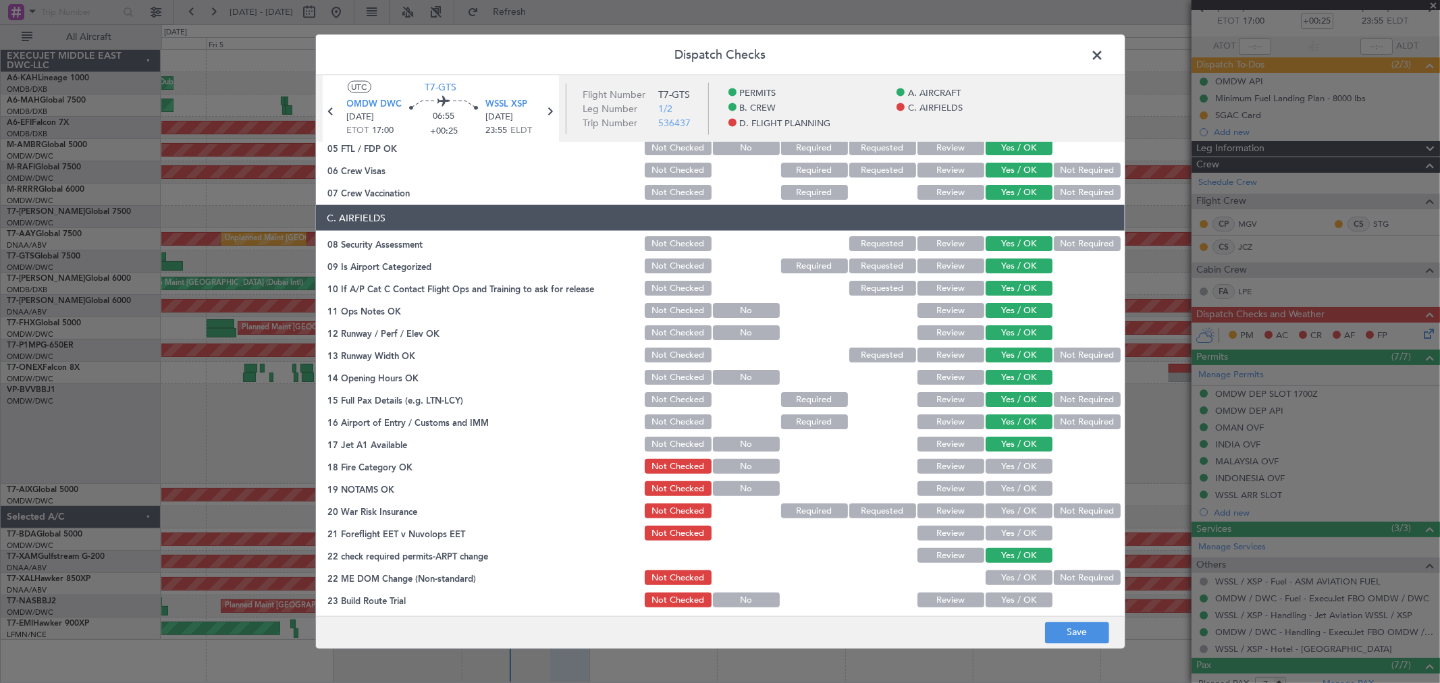
drag, startPoint x: 996, startPoint y: 464, endPoint x: 996, endPoint y: 484, distance: 20.3
click at [996, 468] on button "Yes / OK" at bounding box center [1018, 466] width 67 height 15
click at [995, 487] on button "Yes / OK" at bounding box center [1018, 488] width 67 height 15
click at [994, 508] on button "Yes / OK" at bounding box center [1018, 511] width 67 height 15
click at [996, 532] on button "Yes / OK" at bounding box center [1018, 533] width 67 height 15
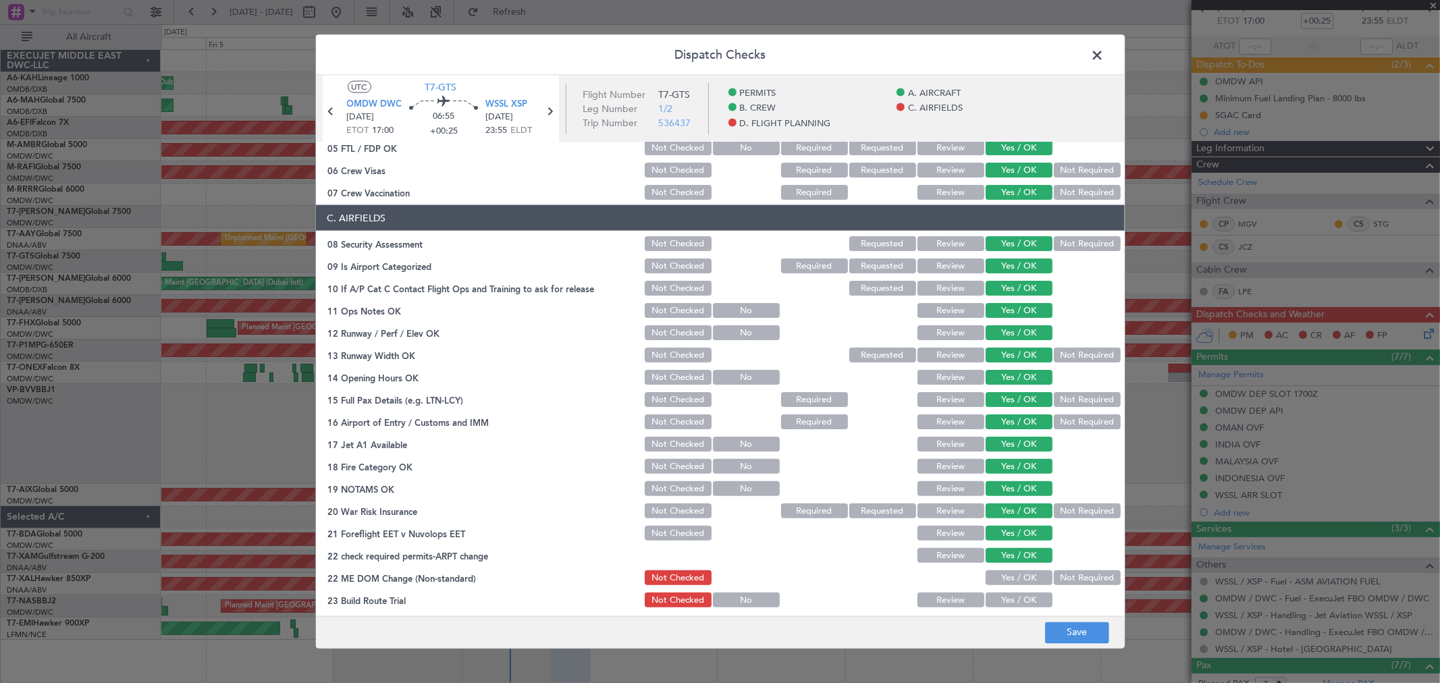
click at [1003, 574] on button "Yes / OK" at bounding box center [1018, 577] width 67 height 15
click at [1002, 595] on button "Yes / OK" at bounding box center [1018, 600] width 67 height 15
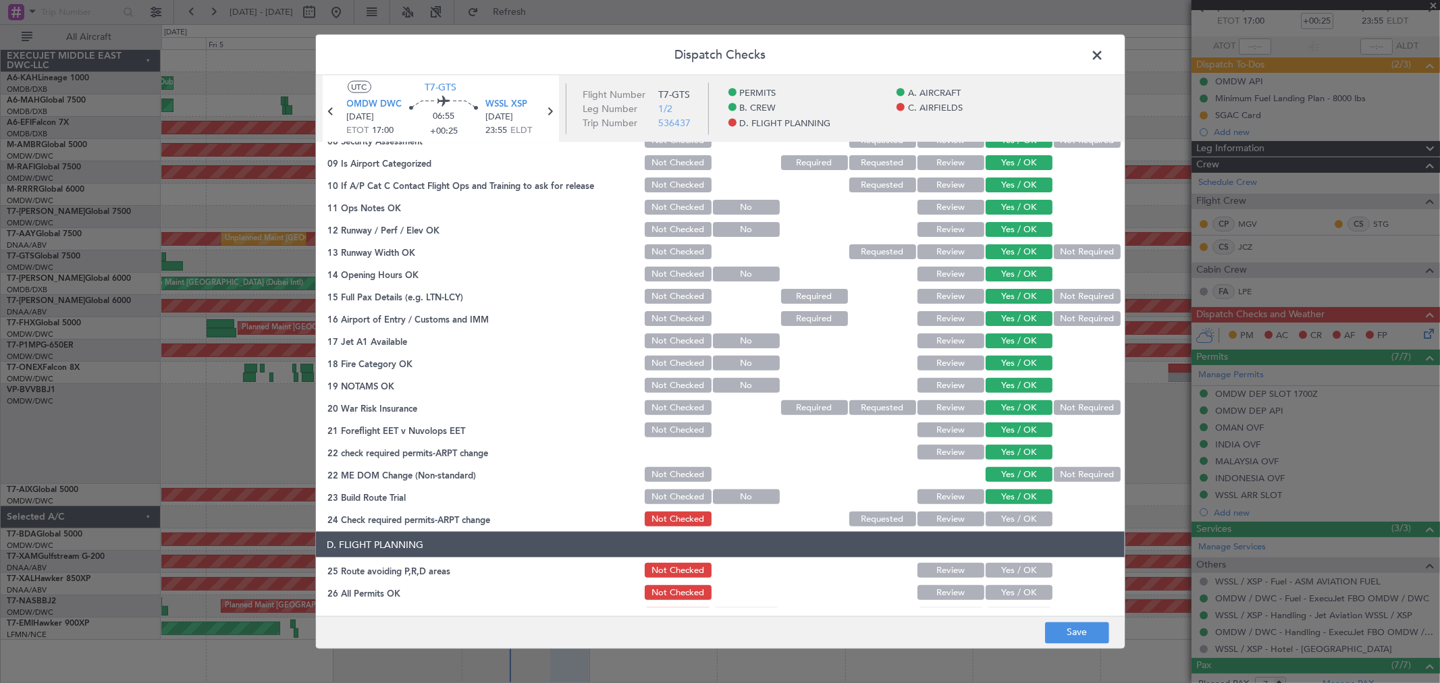
scroll to position [375, 0]
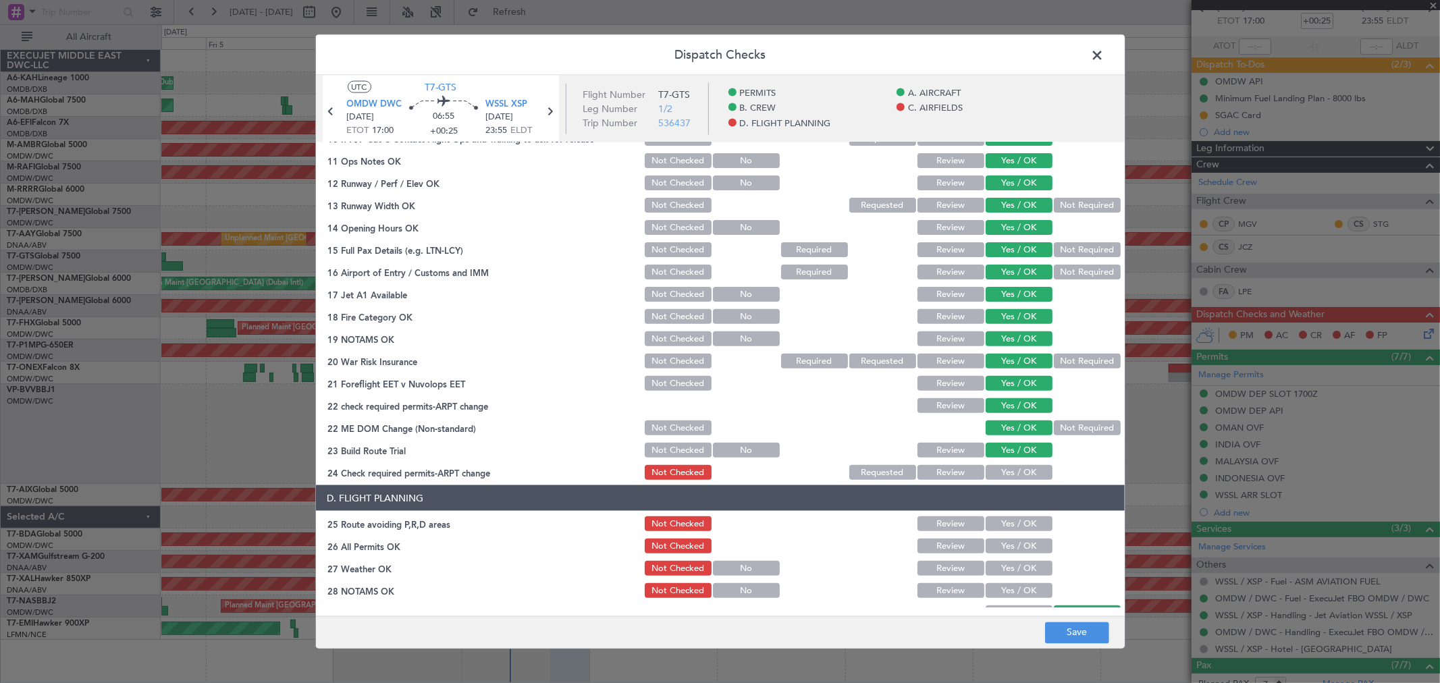
click at [1004, 477] on button "Yes / OK" at bounding box center [1018, 472] width 67 height 15
click at [1007, 526] on button "Yes / OK" at bounding box center [1018, 523] width 67 height 15
click at [1002, 545] on button "Yes / OK" at bounding box center [1018, 546] width 67 height 15
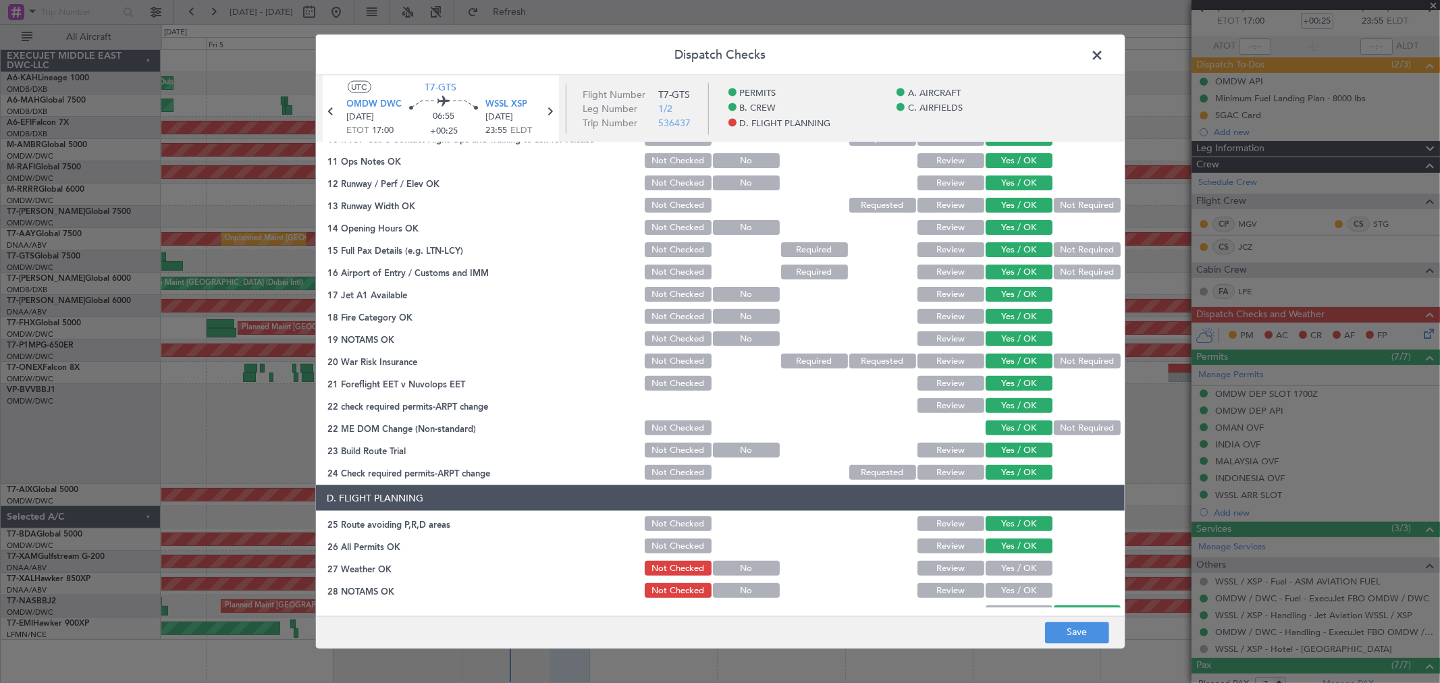
drag, startPoint x: 1002, startPoint y: 570, endPoint x: 1002, endPoint y: 585, distance: 14.9
click at [1002, 570] on button "Yes / OK" at bounding box center [1018, 568] width 67 height 15
click at [1002, 590] on button "Yes / OK" at bounding box center [1018, 590] width 67 height 15
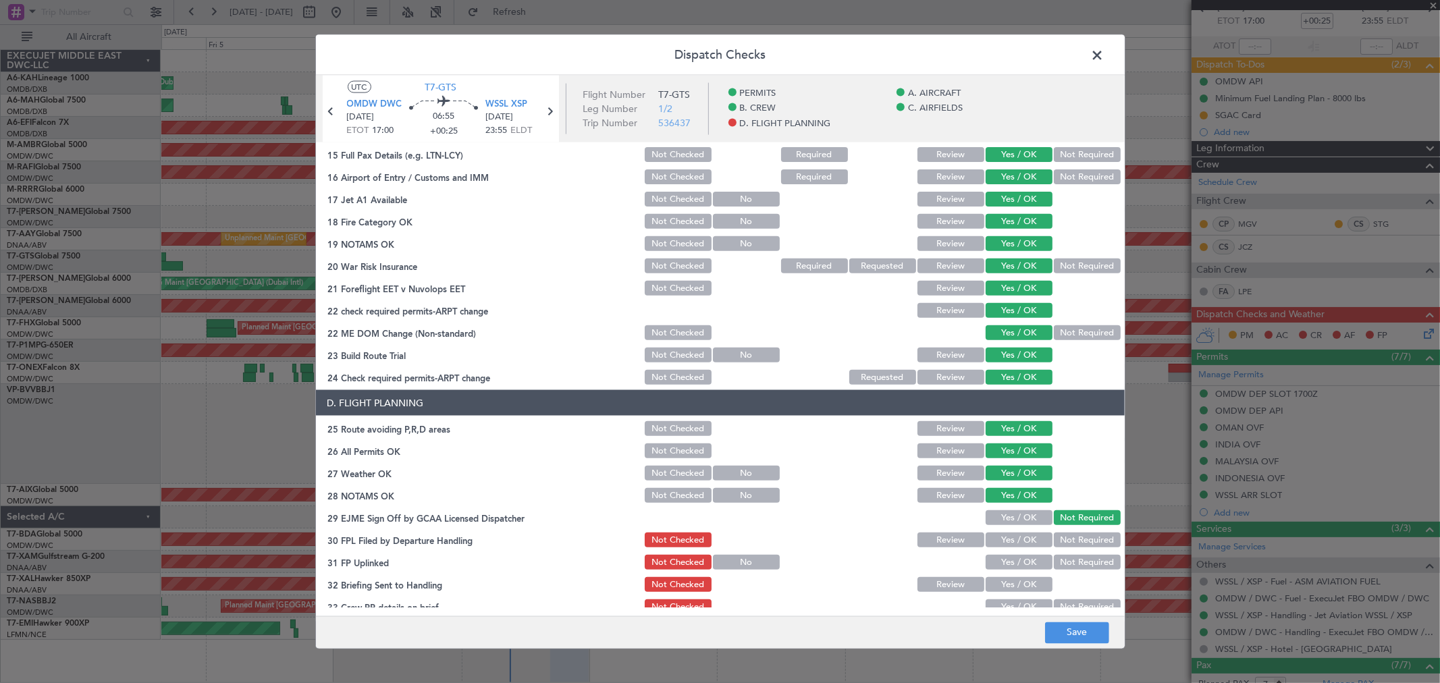
scroll to position [525, 0]
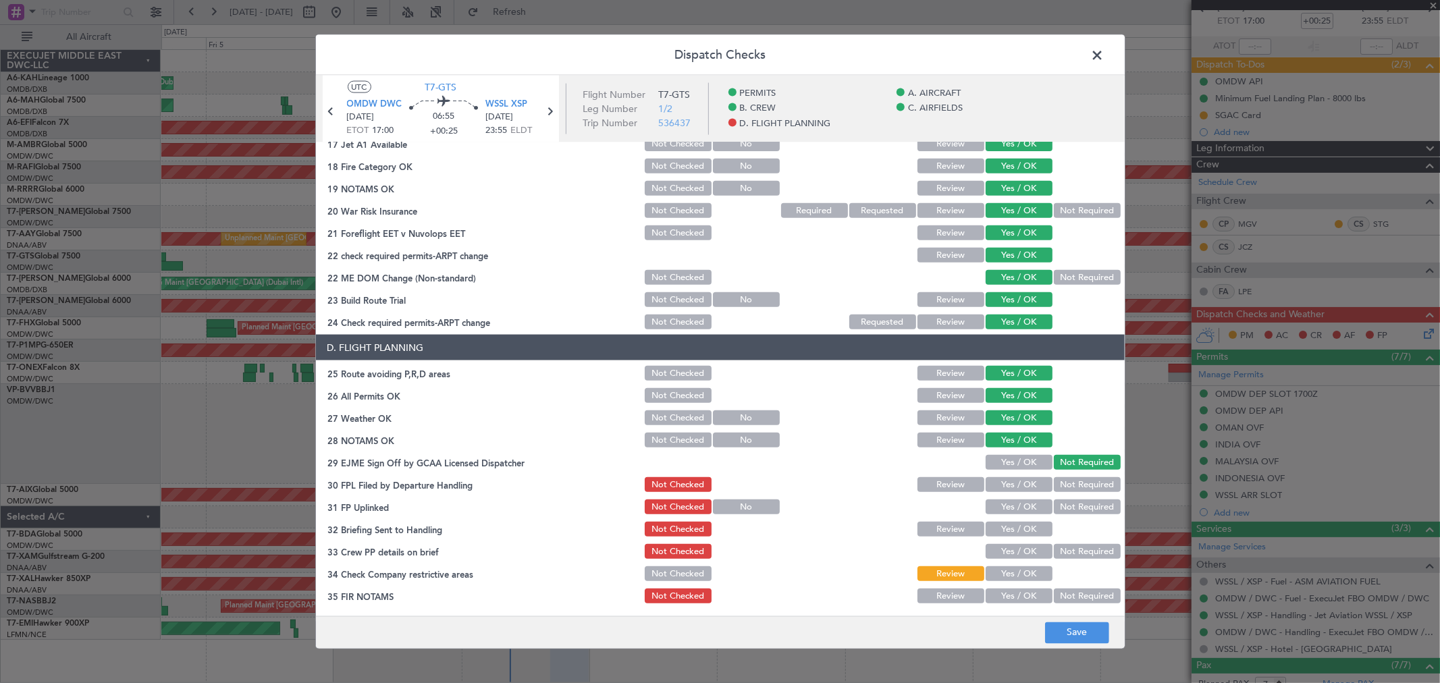
click at [1008, 453] on div "Yes / OK" at bounding box center [1017, 462] width 68 height 19
click at [1004, 461] on button "Yes / OK" at bounding box center [1018, 462] width 67 height 15
drag, startPoint x: 1001, startPoint y: 493, endPoint x: 1002, endPoint y: 506, distance: 13.5
click at [1001, 493] on section "D. FLIGHT PLANNING 25 Route avoiding P,R,D areas Not Checked Review Yes / OK 26…" at bounding box center [720, 470] width 809 height 271
click at [1003, 485] on button "Yes / OK" at bounding box center [1018, 484] width 67 height 15
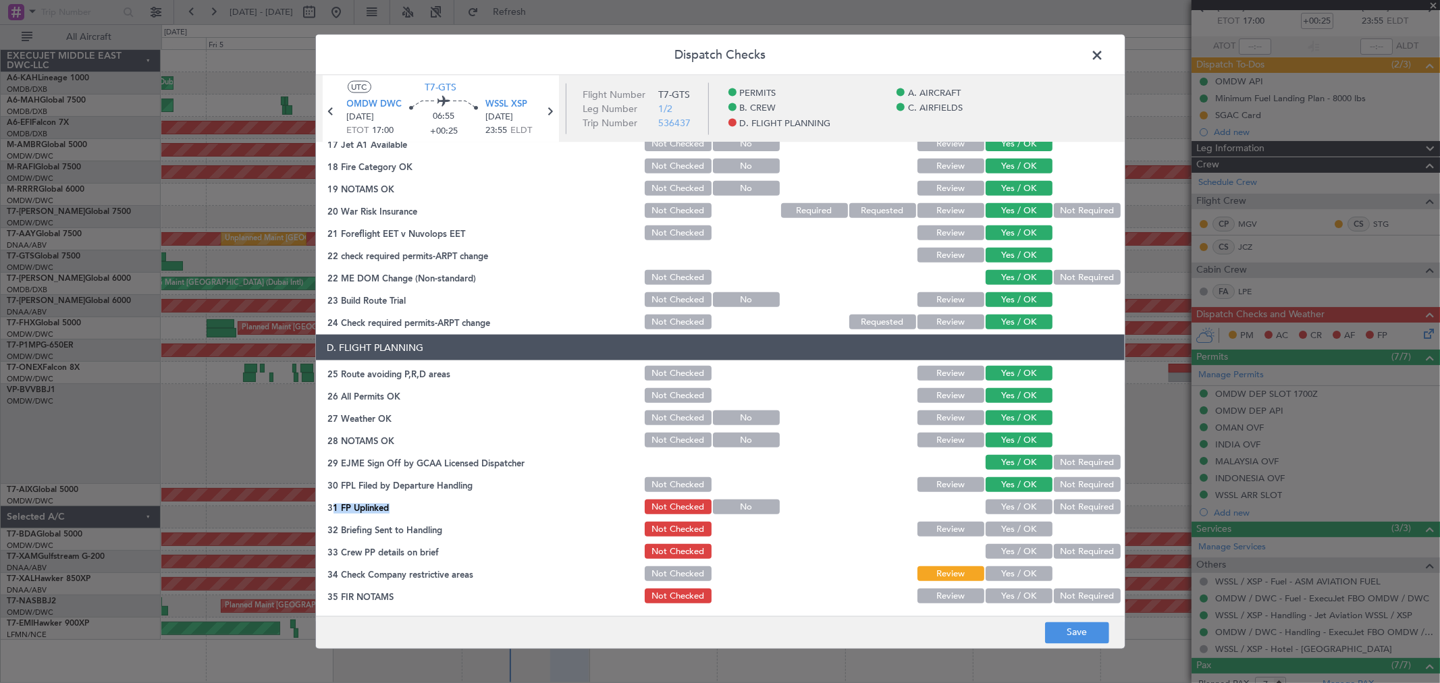
drag, startPoint x: 1002, startPoint y: 510, endPoint x: 1002, endPoint y: 533, distance: 23.0
click at [1002, 512] on button "Yes / OK" at bounding box center [1018, 506] width 67 height 15
click at [1002, 533] on button "Yes / OK" at bounding box center [1018, 529] width 67 height 15
click at [1004, 545] on button "Yes / OK" at bounding box center [1018, 551] width 67 height 15
click at [1002, 570] on button "Yes / OK" at bounding box center [1018, 573] width 67 height 15
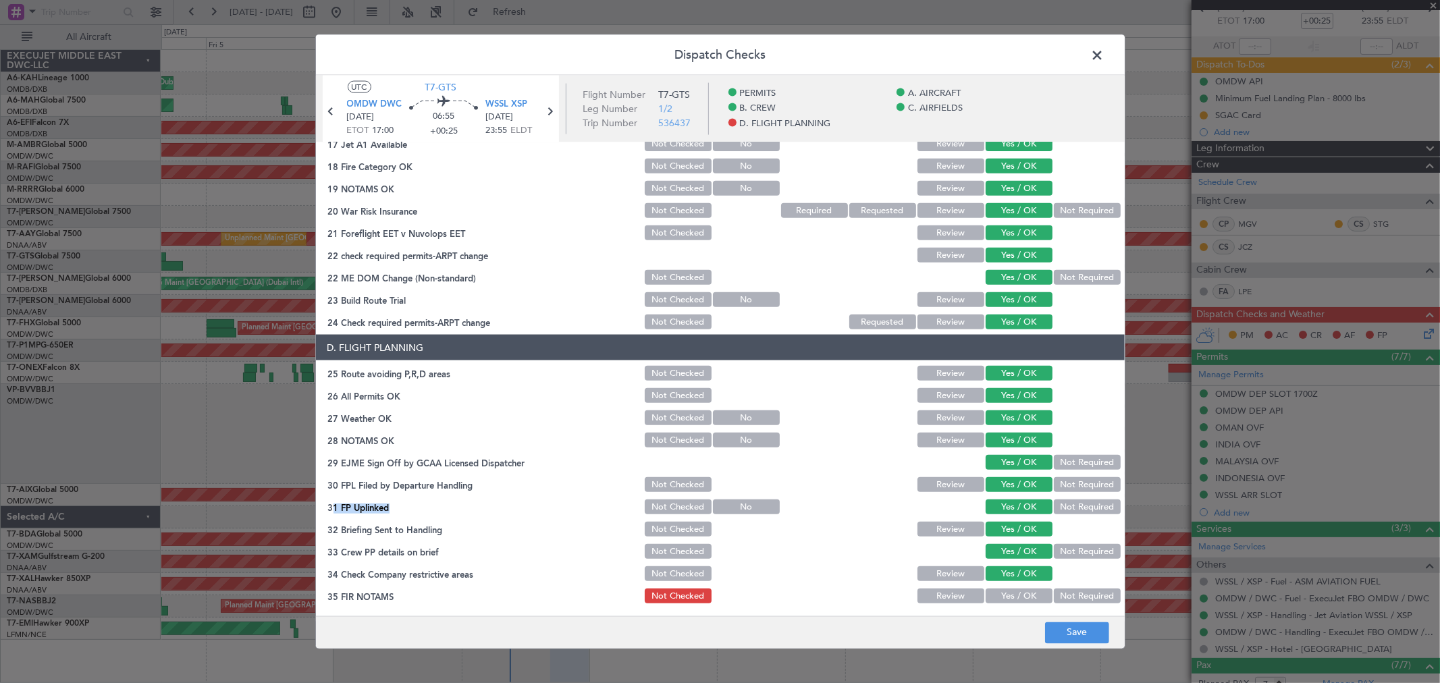
click at [1008, 591] on button "Yes / OK" at bounding box center [1018, 596] width 67 height 15
click at [1070, 623] on button "Save" at bounding box center [1077, 633] width 64 height 22
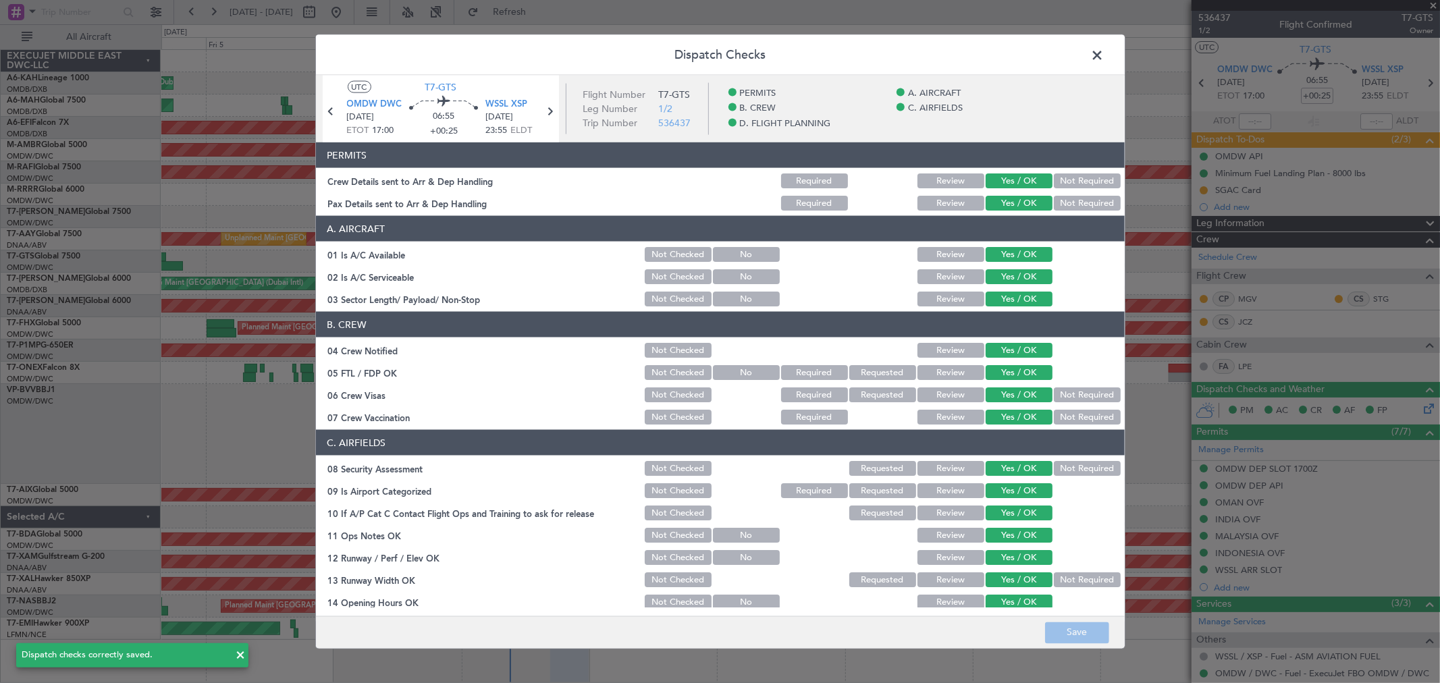
scroll to position [525, 0]
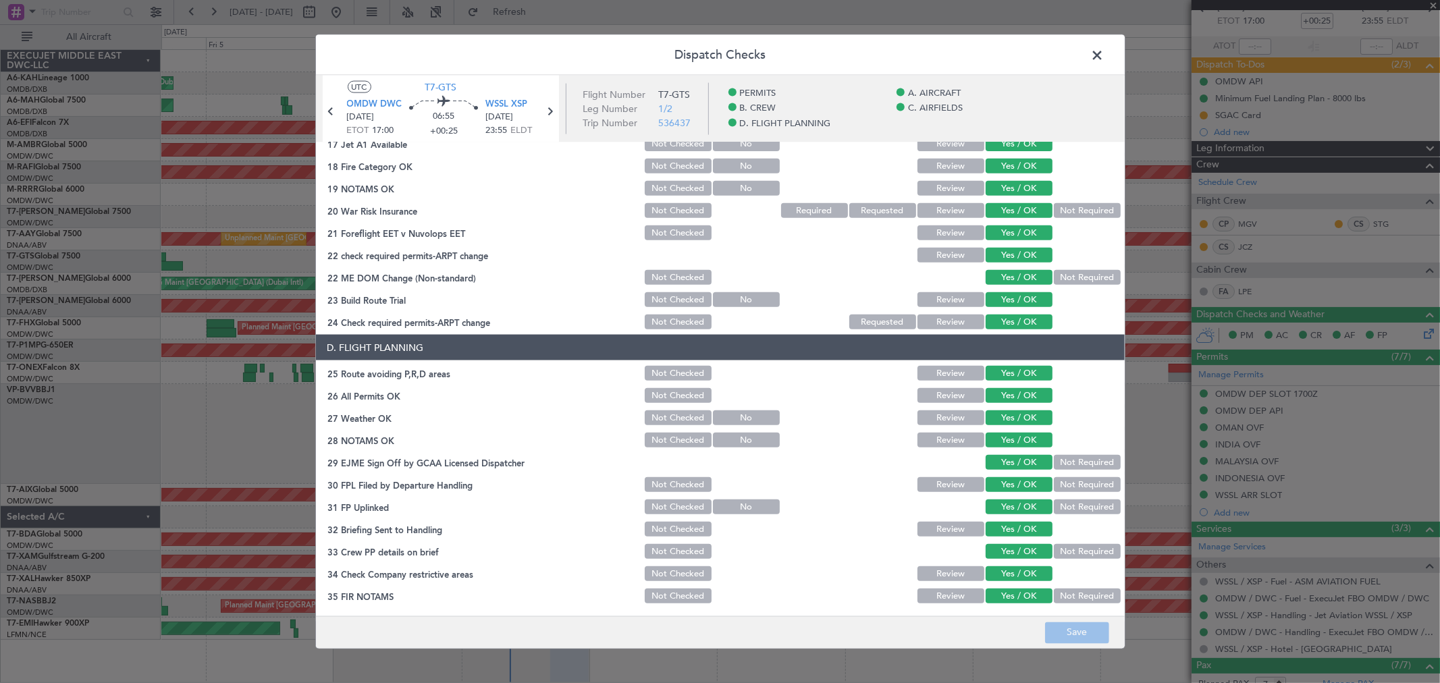
click at [1104, 56] on span at bounding box center [1104, 58] width 0 height 27
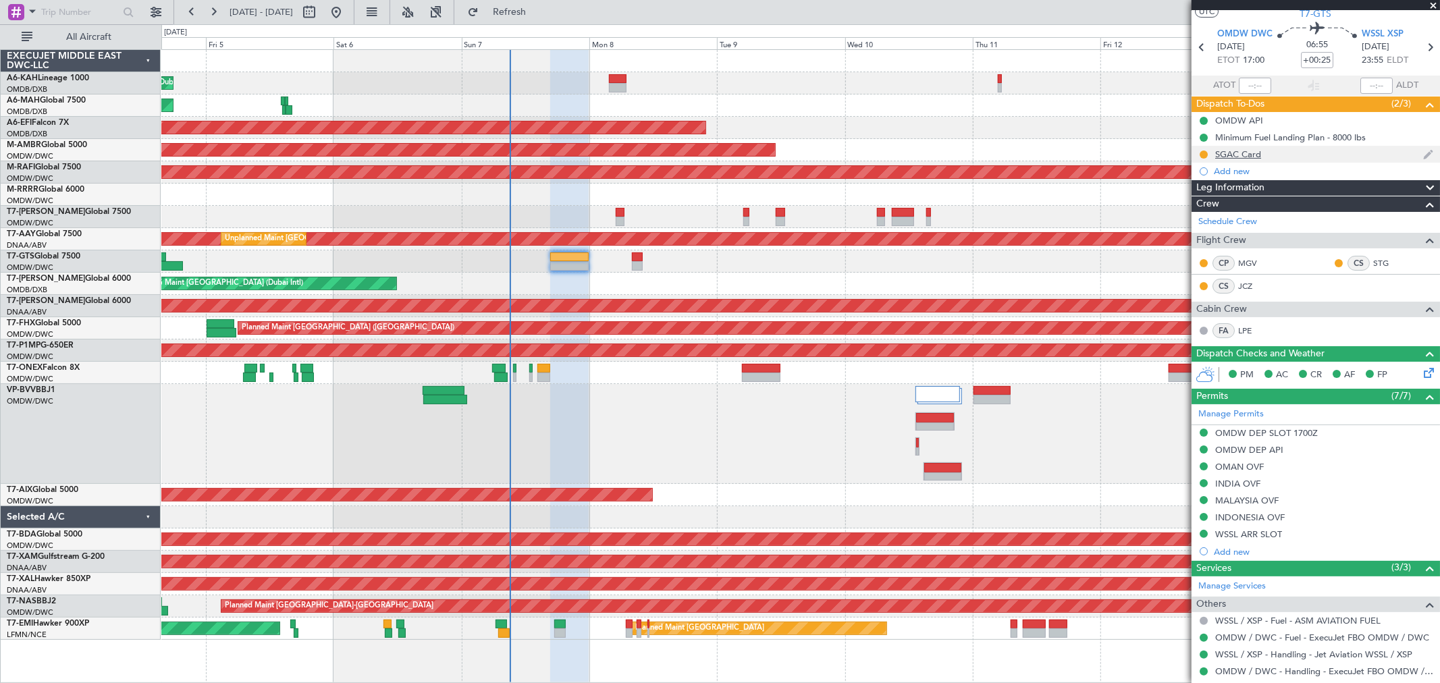
scroll to position [0, 0]
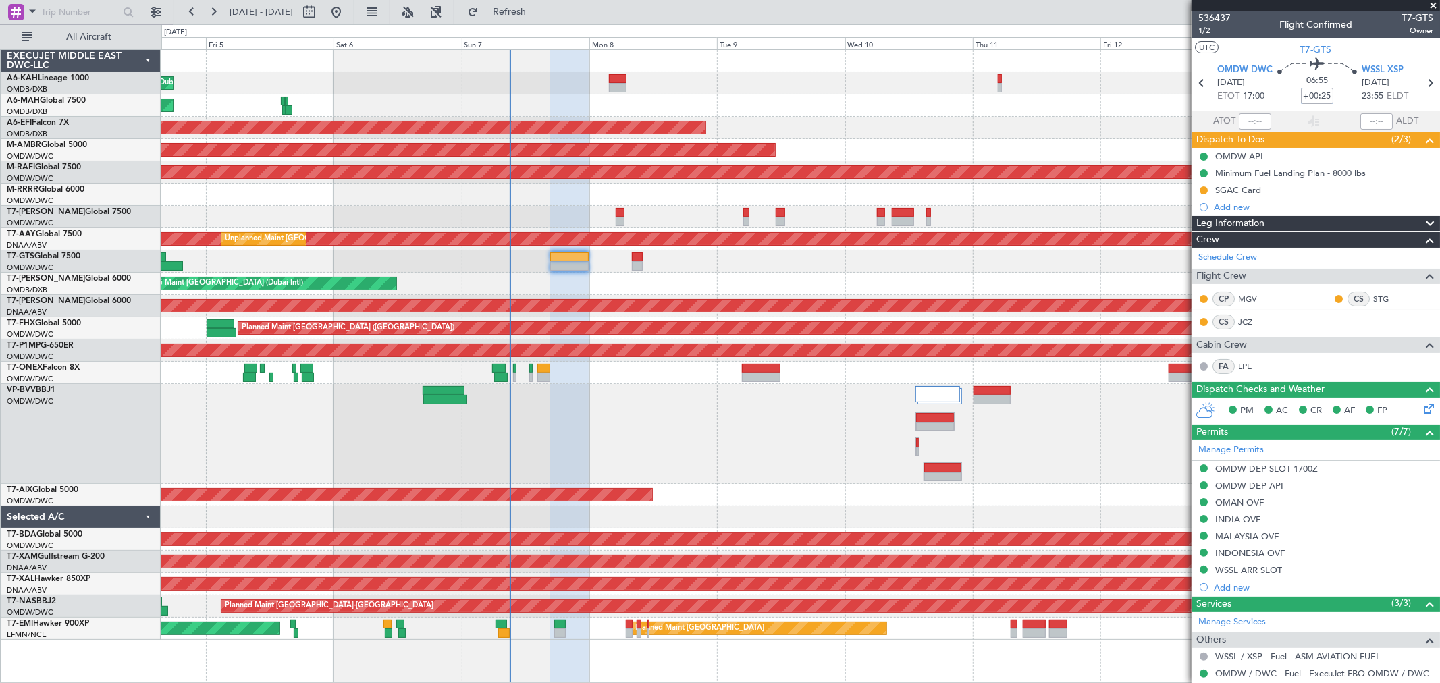
click at [1305, 94] on input "+00:25" at bounding box center [1317, 96] width 32 height 16
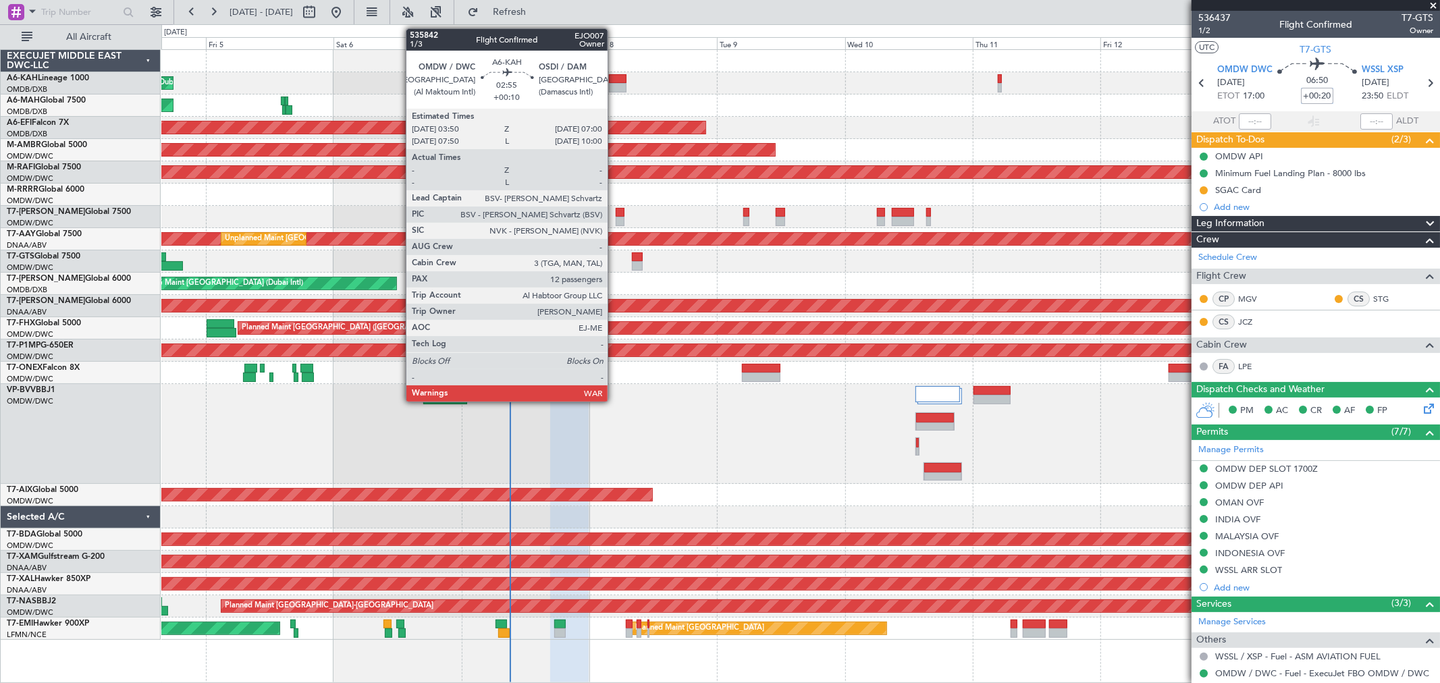
click at [614, 81] on div at bounding box center [617, 78] width 17 height 9
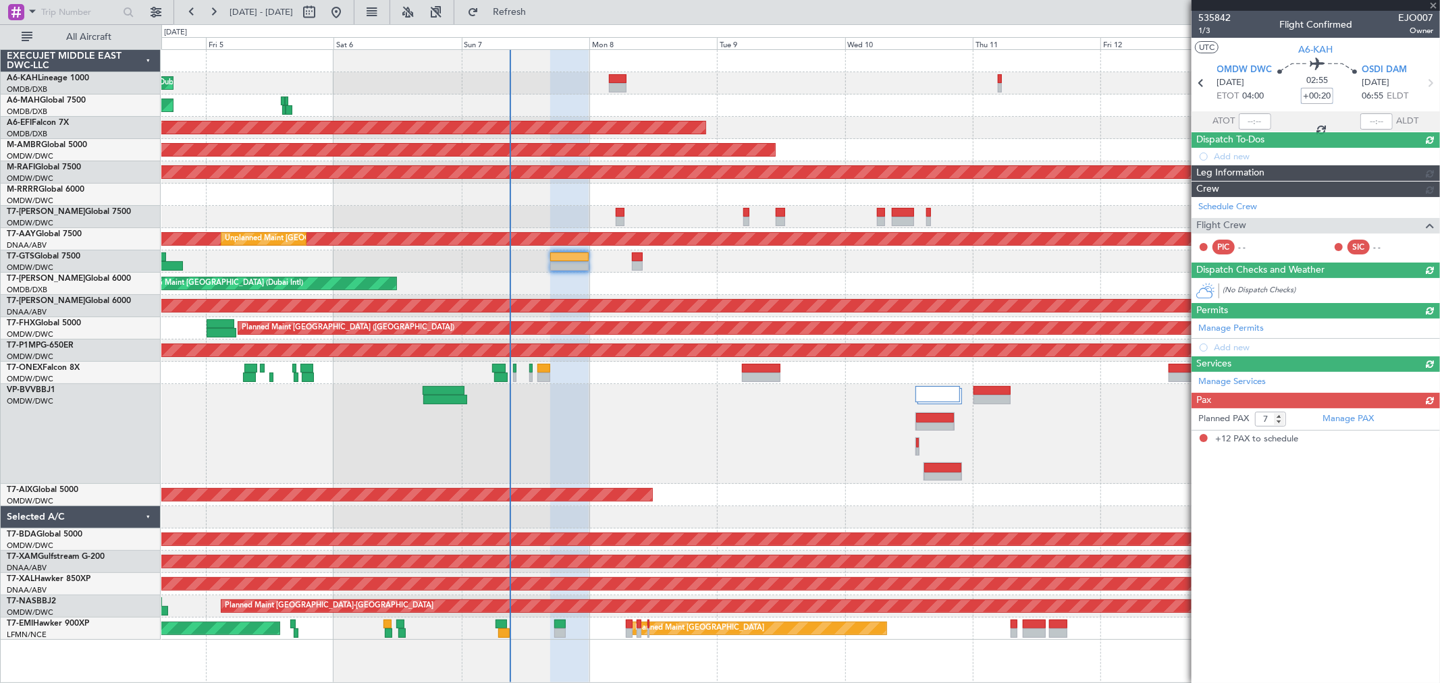
type input "+00:10"
type input "12"
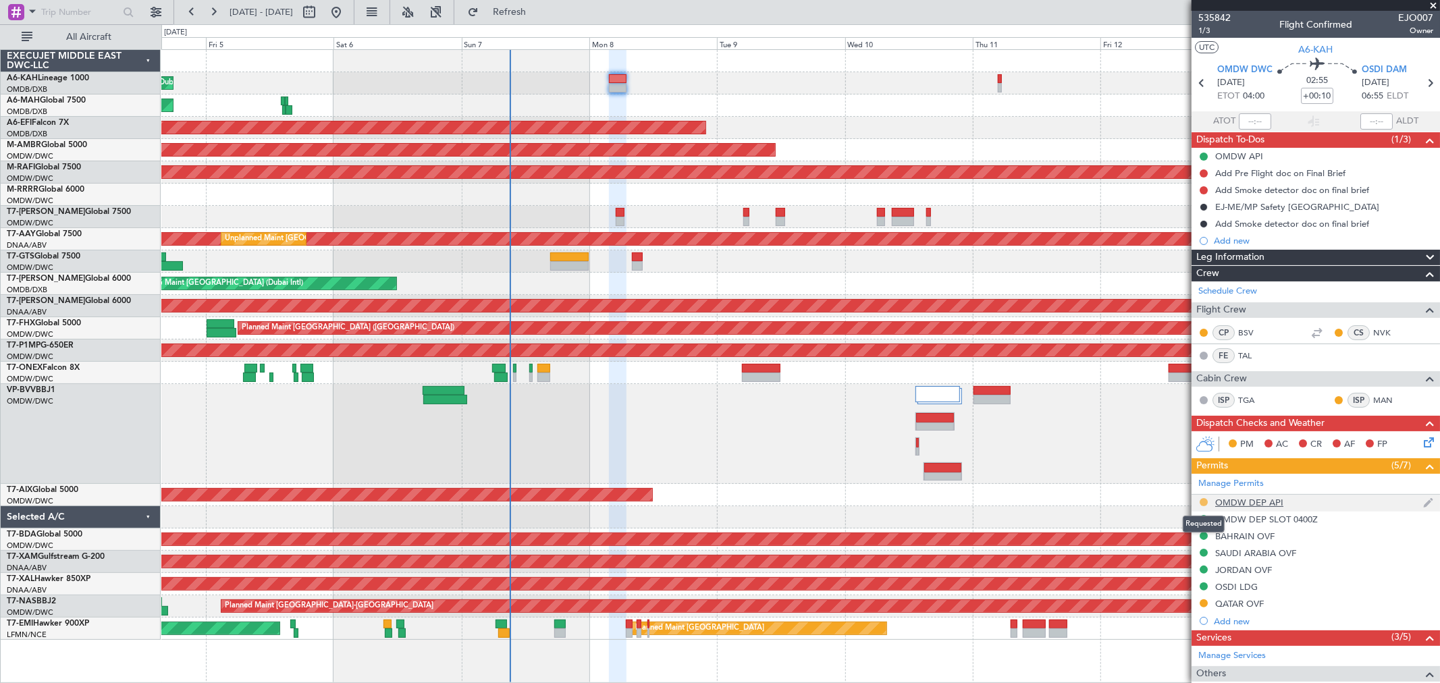
click at [1203, 498] on button at bounding box center [1203, 502] width 8 height 8
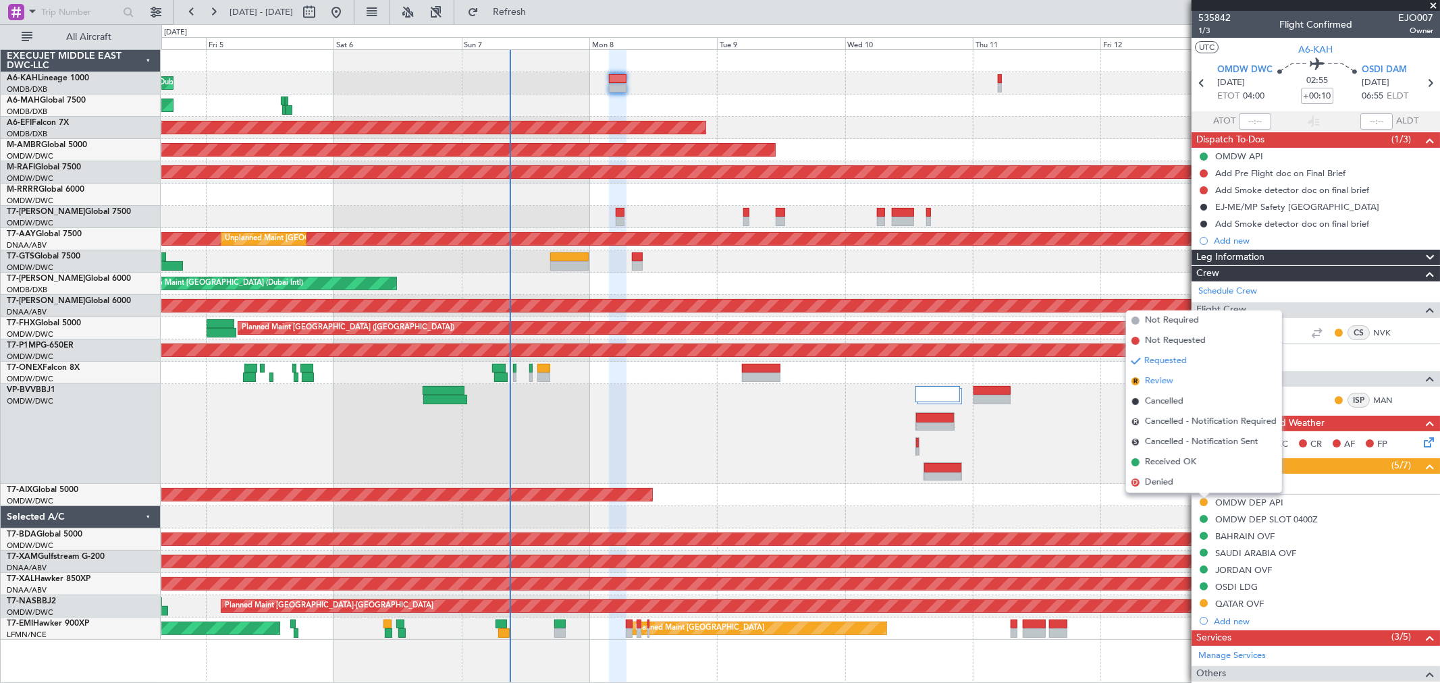
click at [1175, 385] on li "R Review" at bounding box center [1204, 381] width 156 height 20
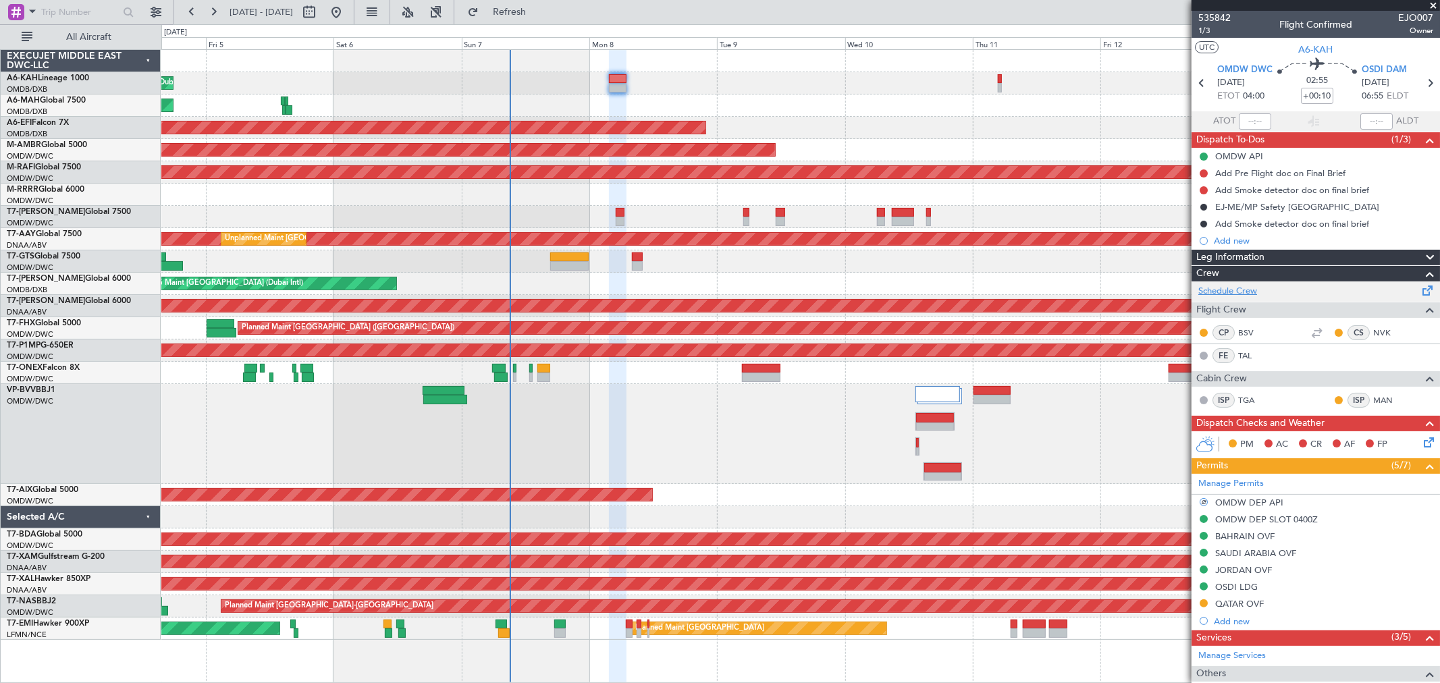
click at [1237, 288] on link "Schedule Crew" at bounding box center [1227, 291] width 59 height 13
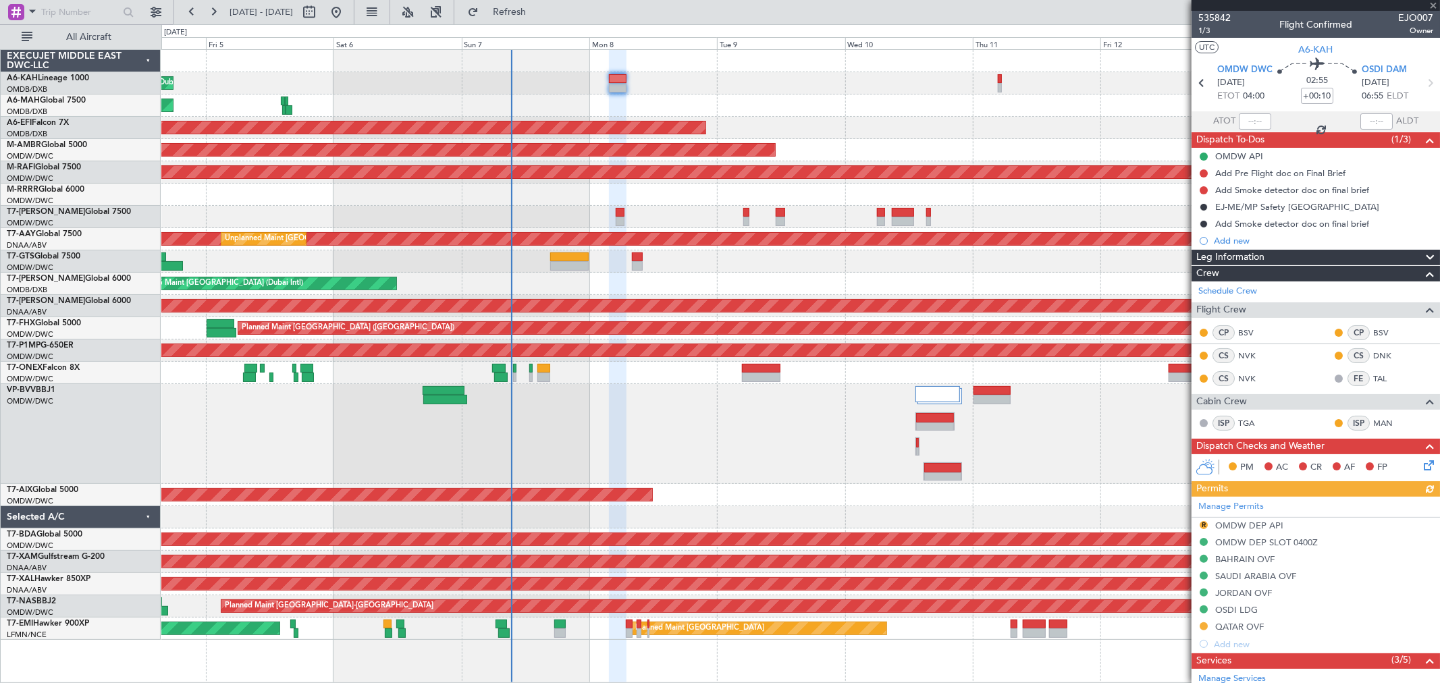
scroll to position [225, 0]
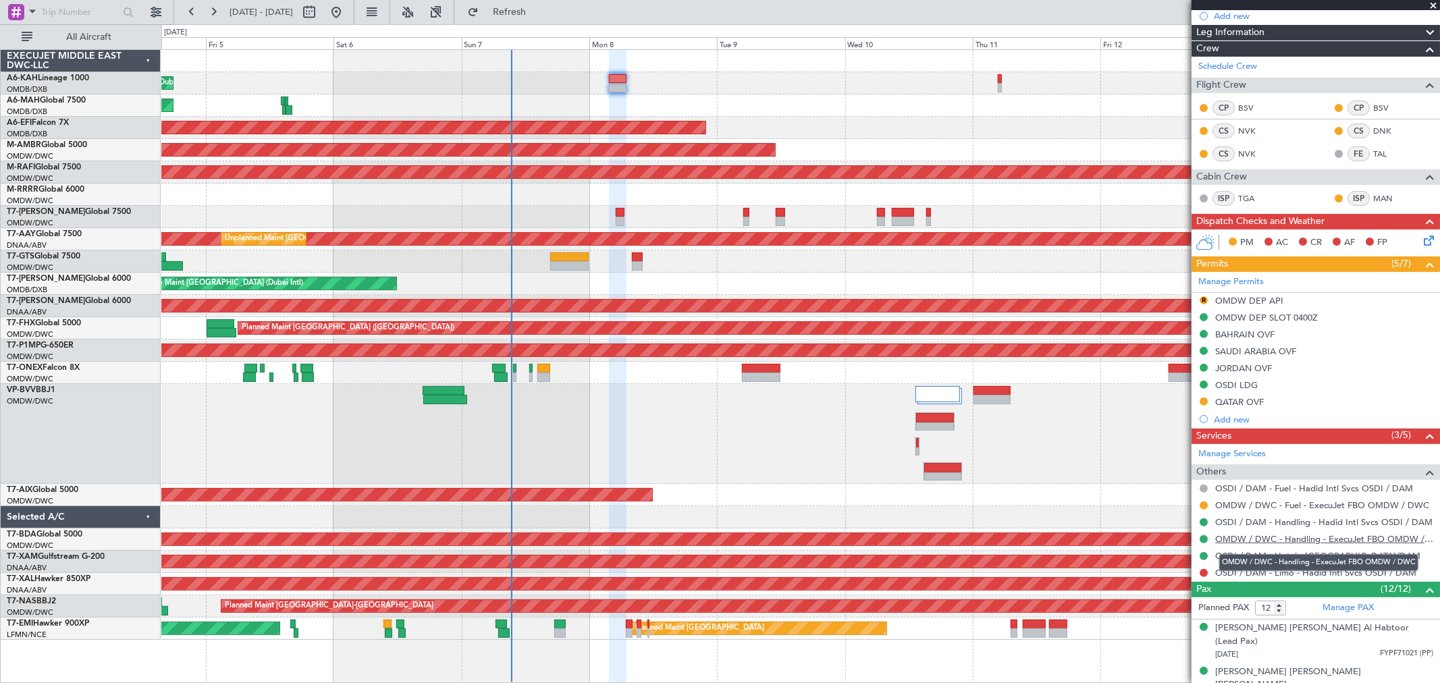
click at [1276, 538] on link "OMDW / DWC - Handling - ExecuJet FBO OMDW / DWC" at bounding box center [1324, 538] width 218 height 11
click at [1201, 297] on button "R" at bounding box center [1203, 300] width 8 height 8
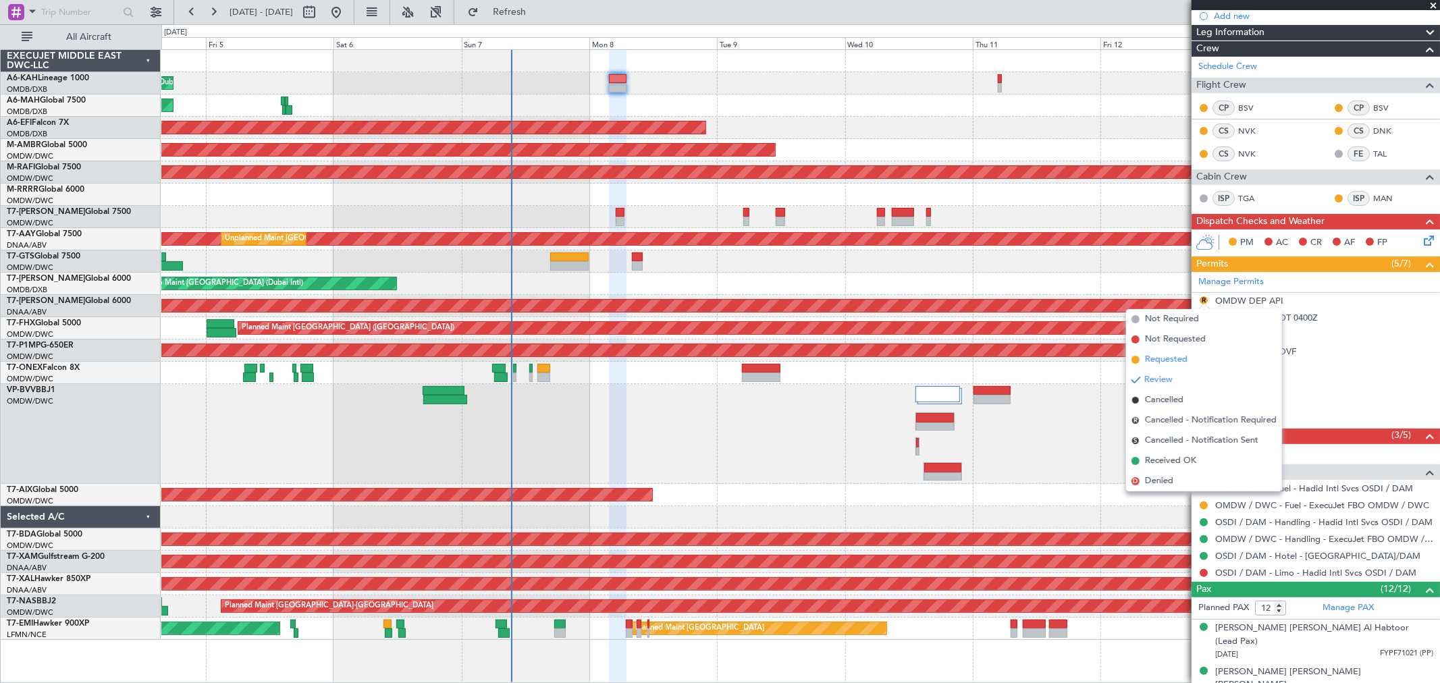
click at [1174, 359] on span "Requested" at bounding box center [1166, 359] width 43 height 13
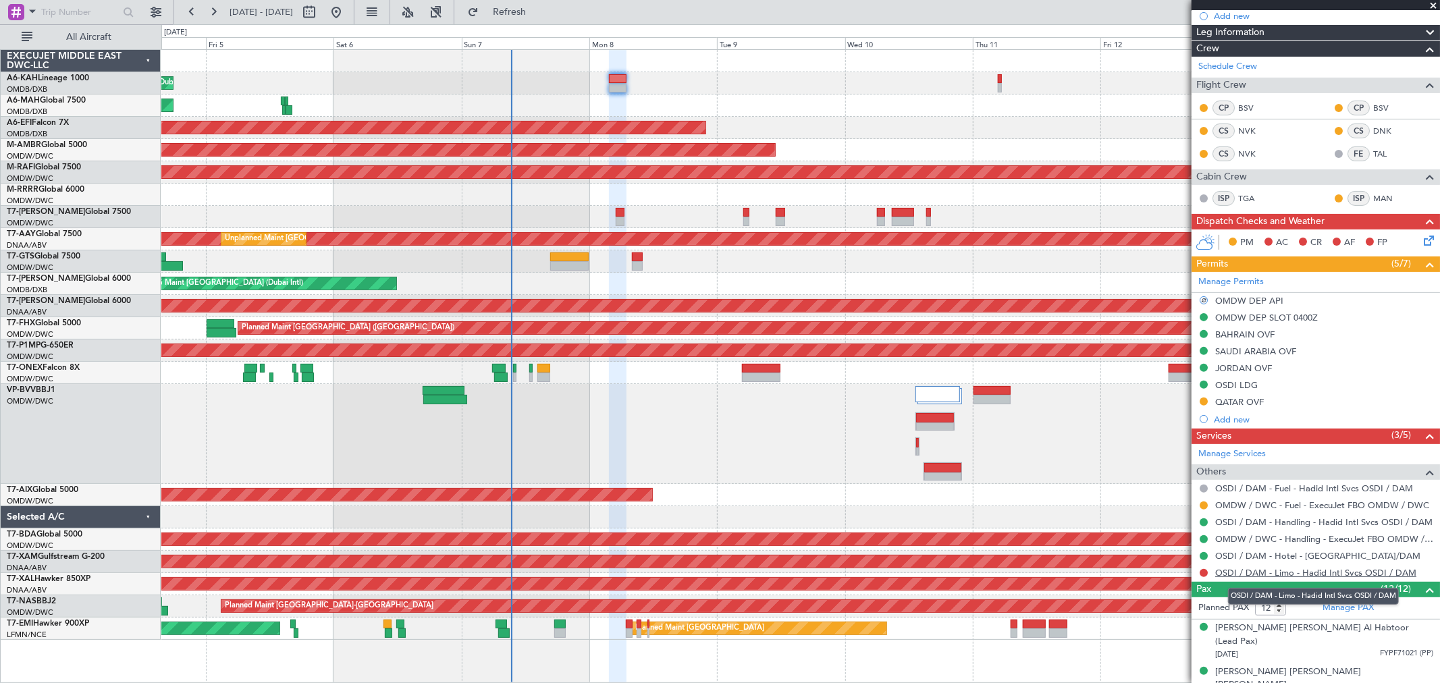
click at [1284, 568] on link "OSDI / DAM - Limo - Hadid Intl Svcs OSDI / DAM" at bounding box center [1315, 572] width 201 height 11
click at [1202, 572] on button at bounding box center [1203, 573] width 8 height 8
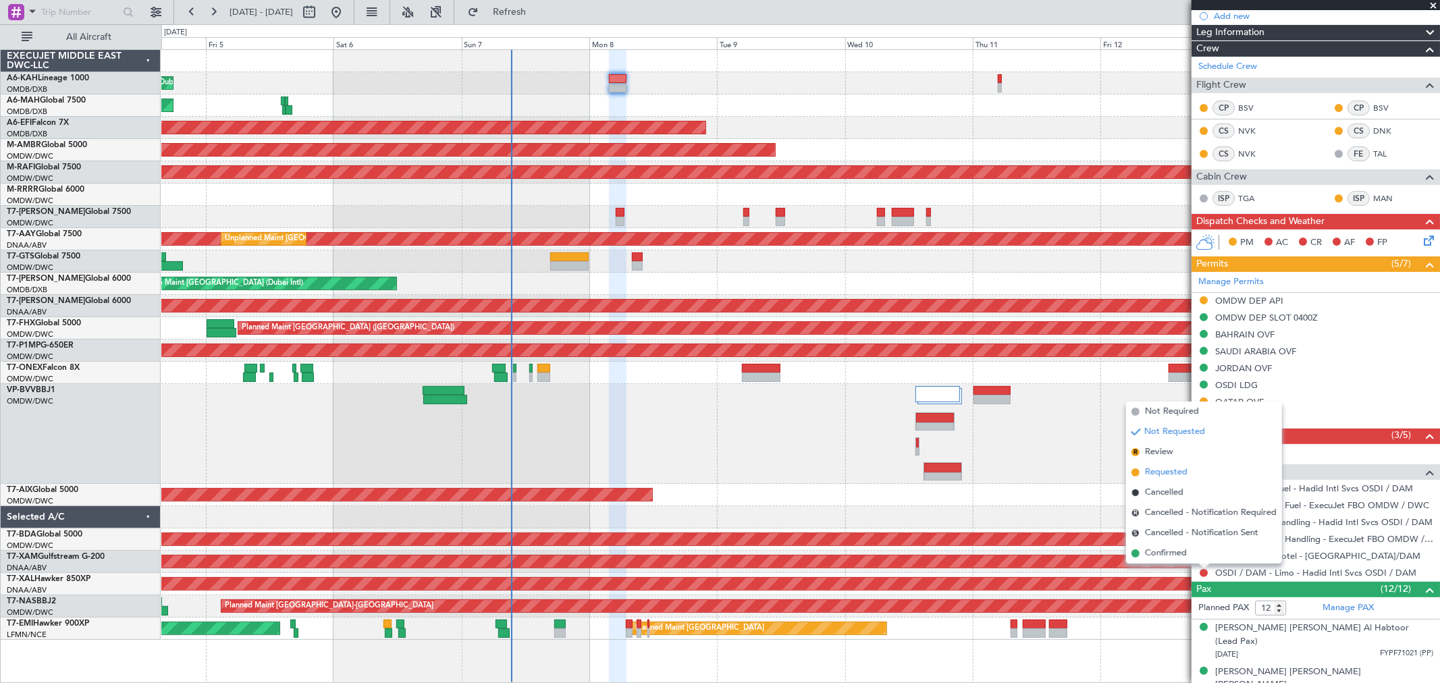
click at [1169, 470] on span "Requested" at bounding box center [1166, 472] width 43 height 13
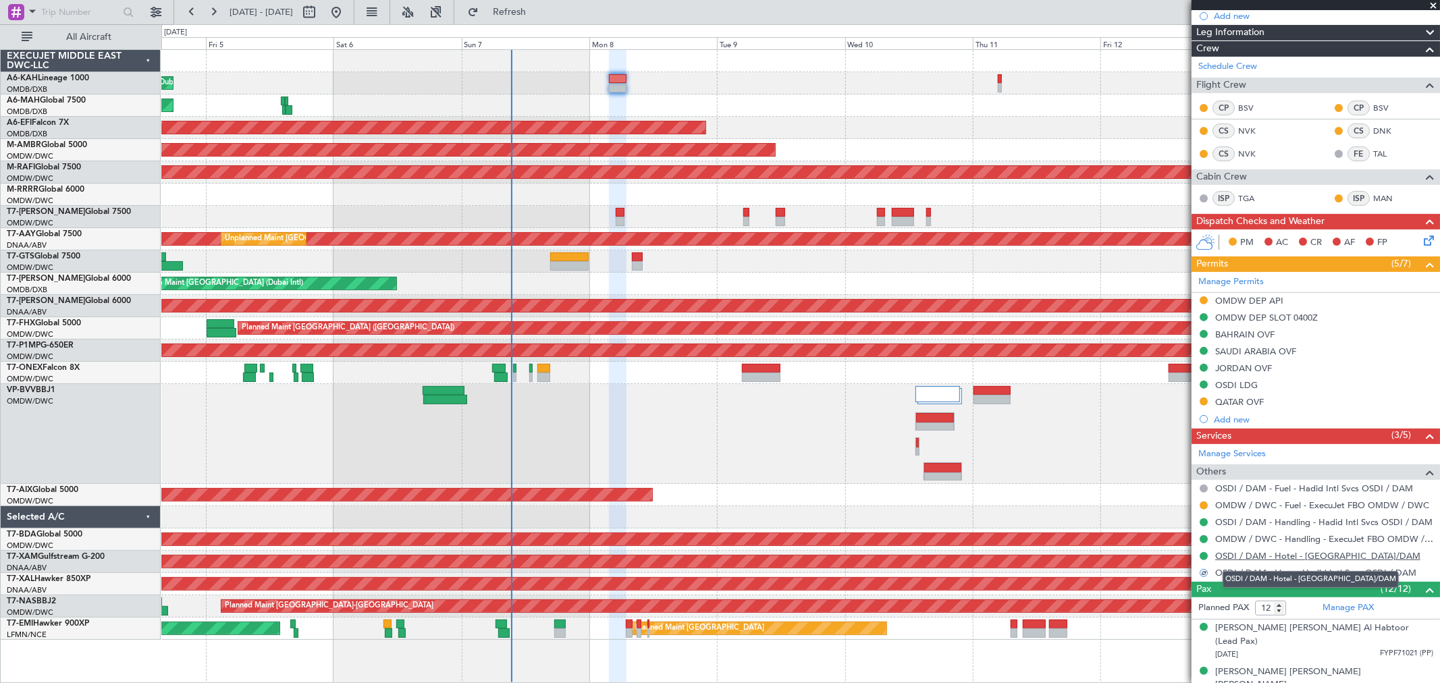
click at [1276, 556] on link "OSDI / DAM - Hotel - Golden Mazzeh Hotel OSDI/DAM" at bounding box center [1317, 555] width 205 height 11
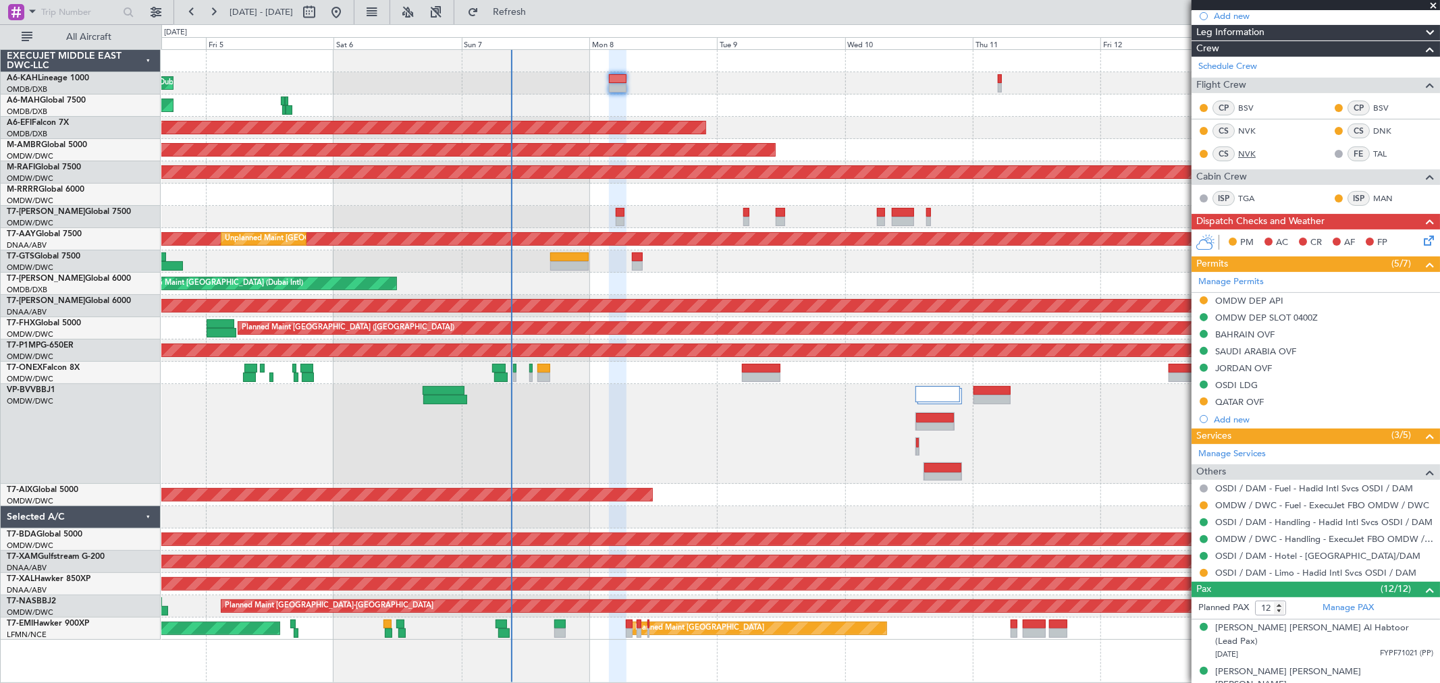
scroll to position [75, 0]
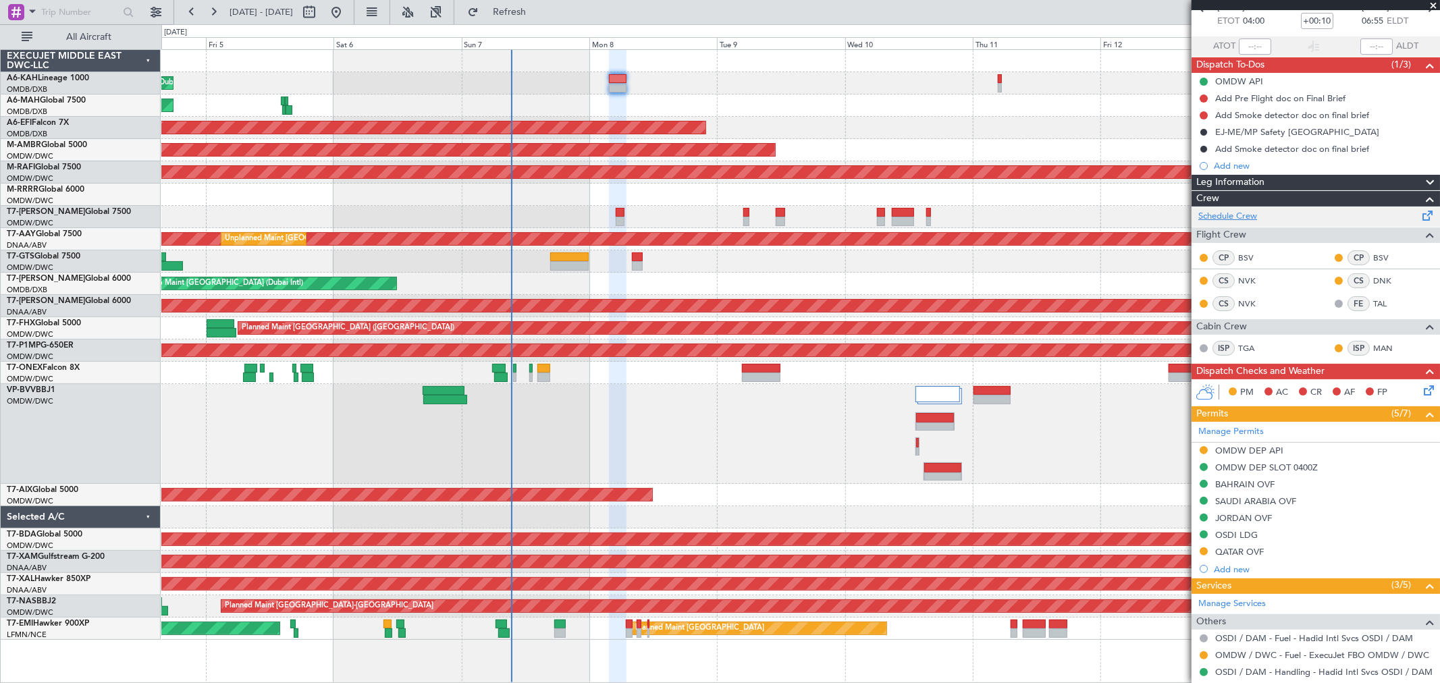
click at [1239, 211] on link "Schedule Crew" at bounding box center [1227, 216] width 59 height 13
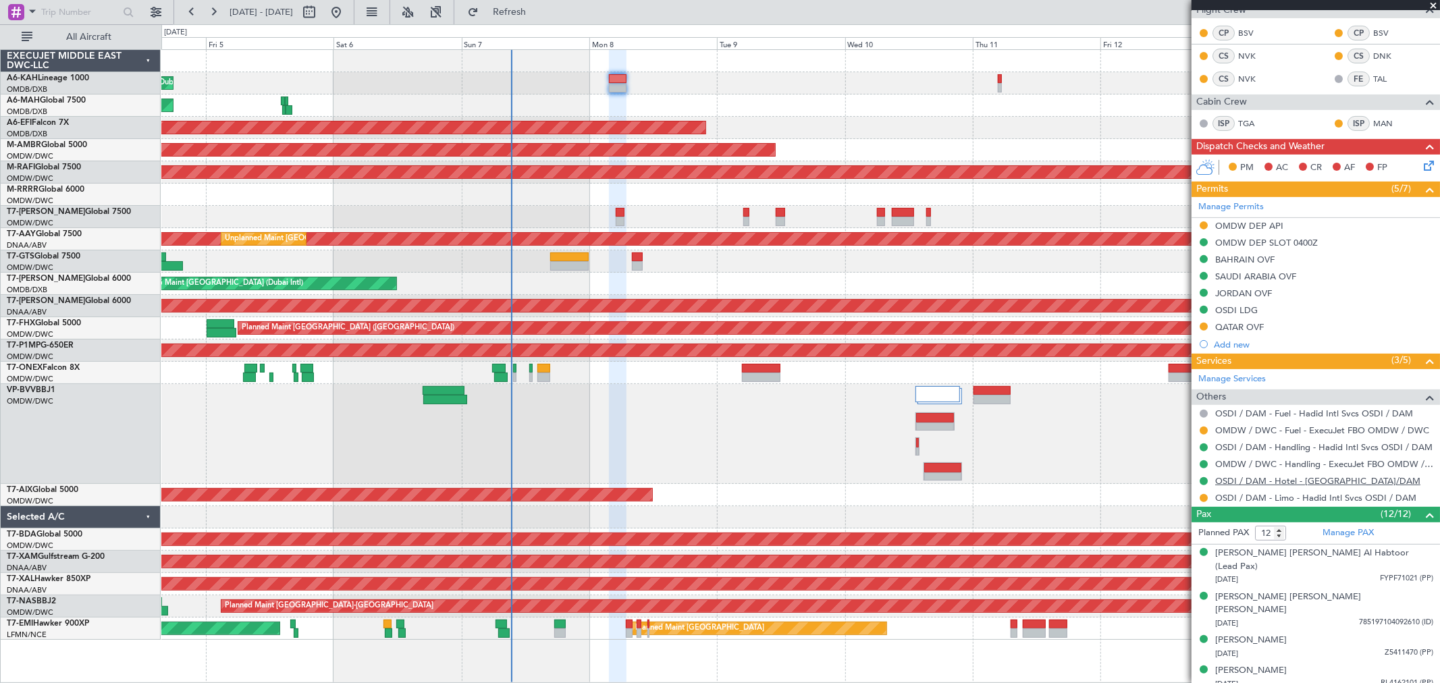
click at [1326, 480] on link "OSDI / DAM - Hotel - Golden Mazzeh Hotel OSDI/DAM" at bounding box center [1317, 480] width 205 height 11
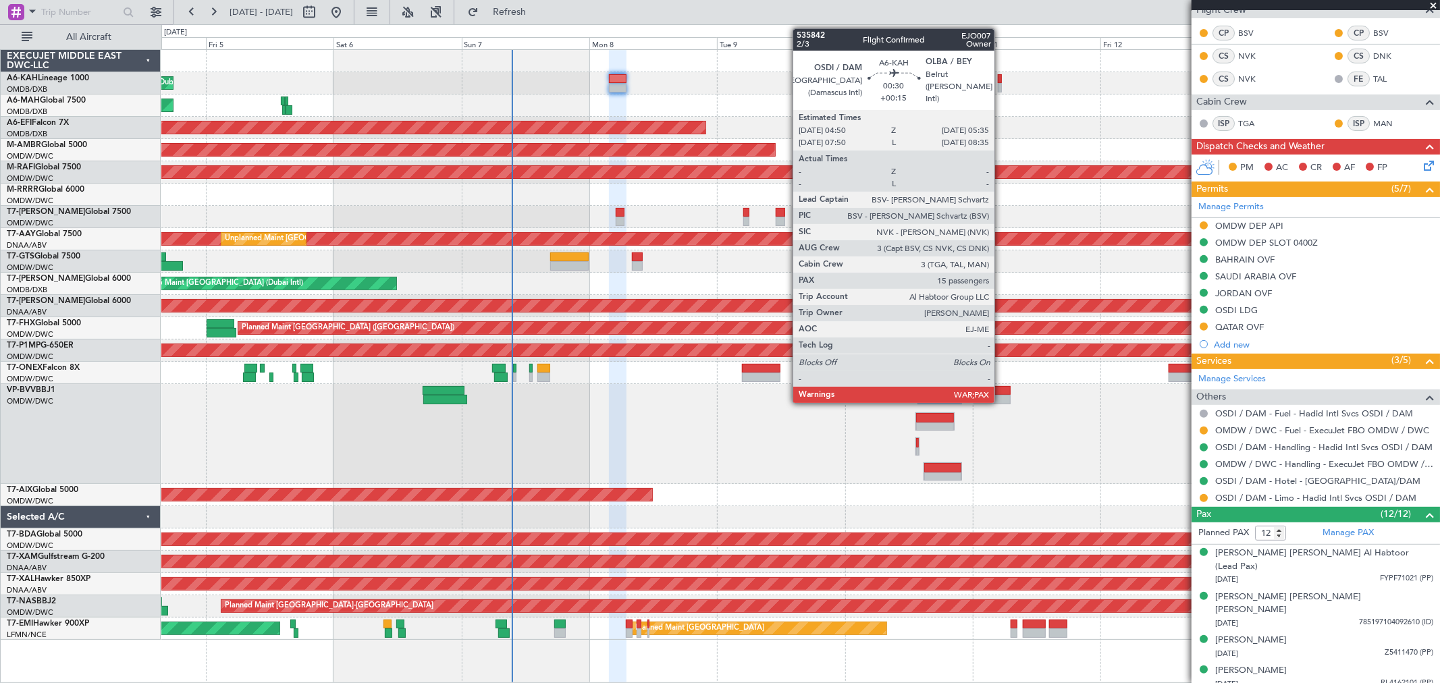
click at [1001, 78] on div at bounding box center [1000, 78] width 4 height 9
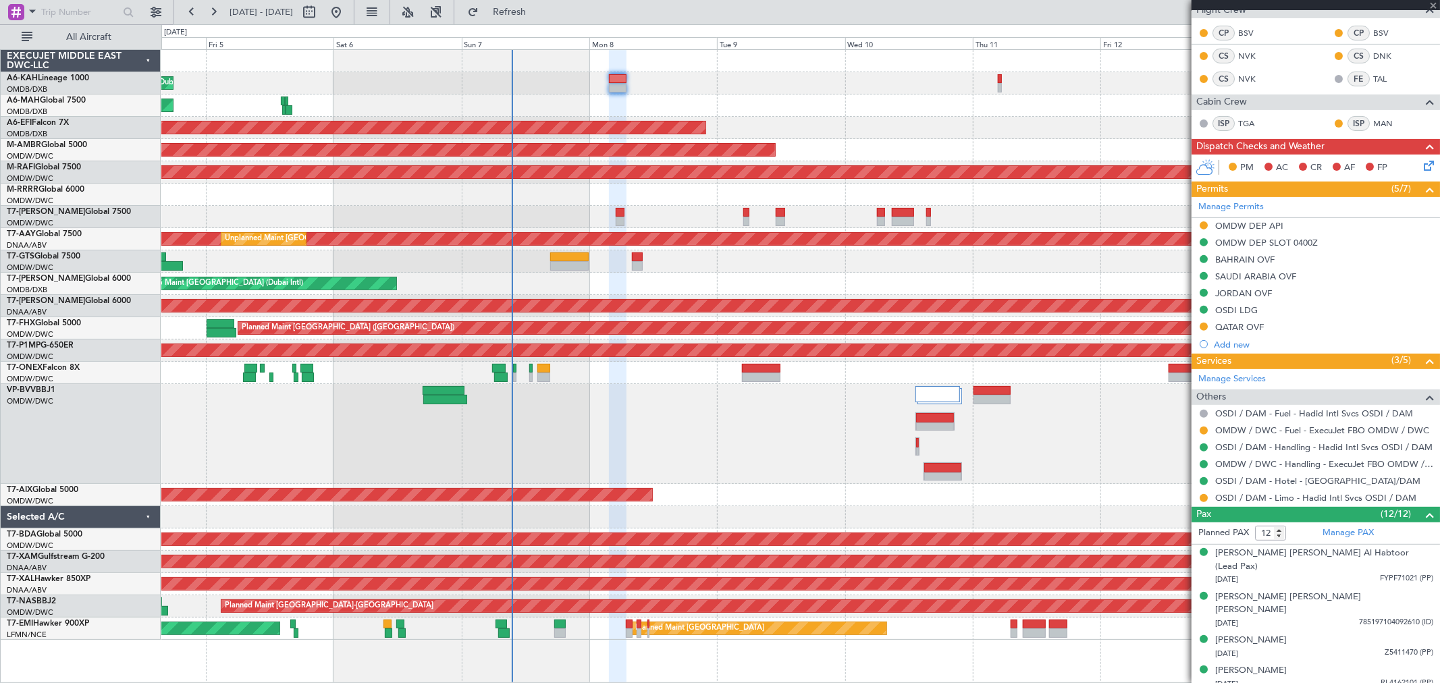
type input "+00:15"
type input "15"
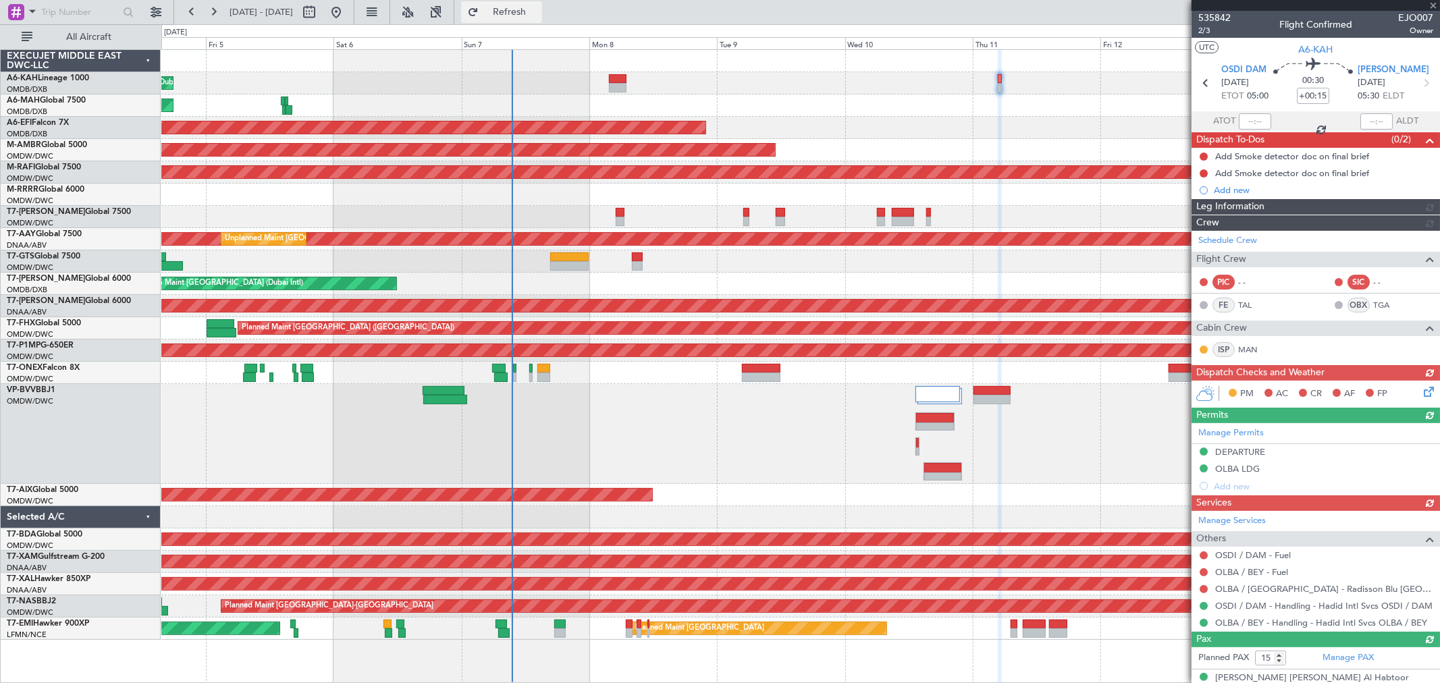
click at [538, 8] on span "Refresh" at bounding box center [509, 11] width 57 height 9
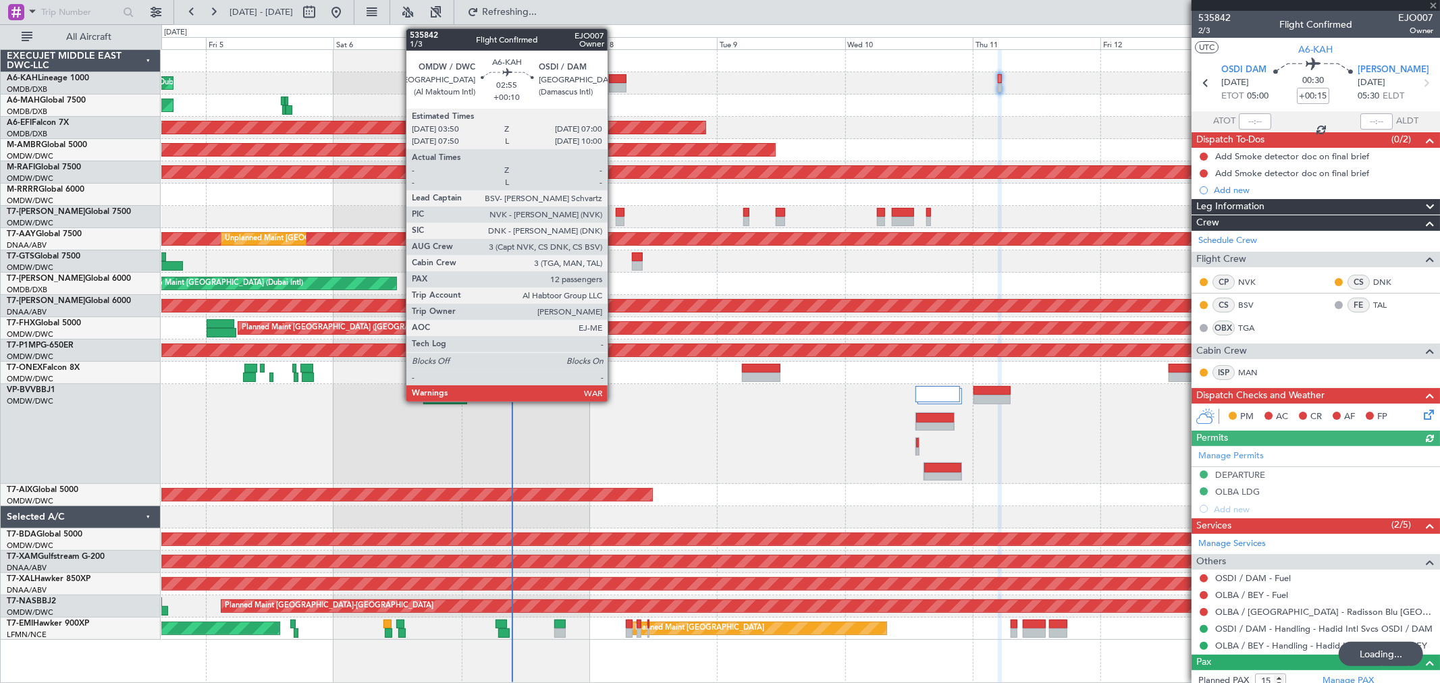
click at [614, 81] on div at bounding box center [617, 78] width 17 height 9
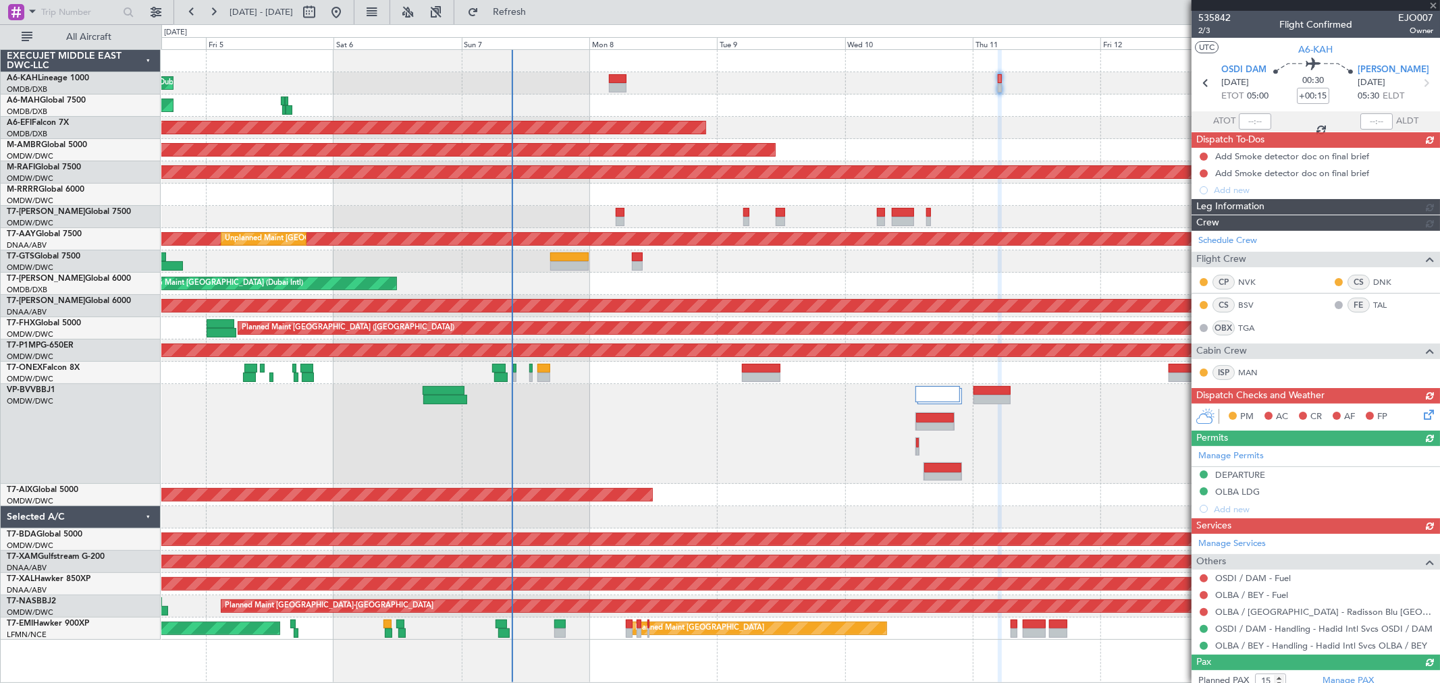
type input "+00:10"
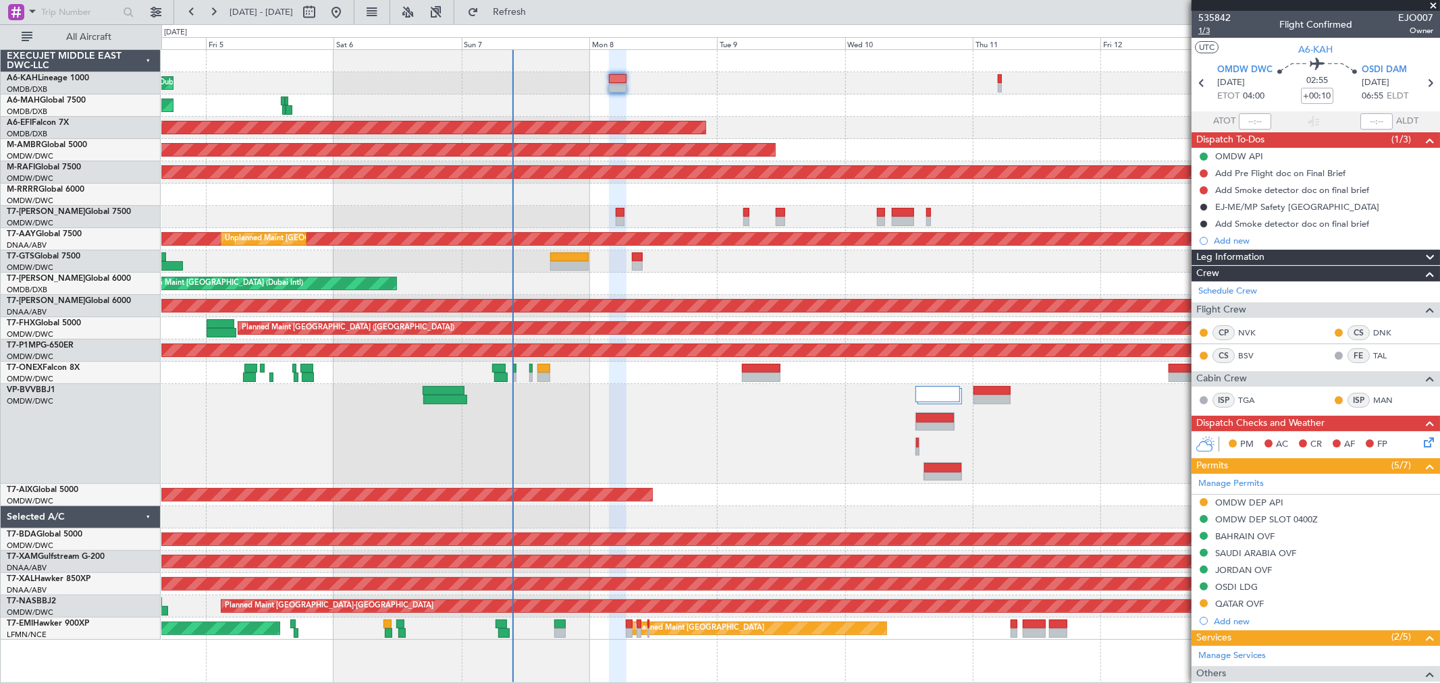
click at [1204, 25] on span "1/3" at bounding box center [1214, 30] width 32 height 11
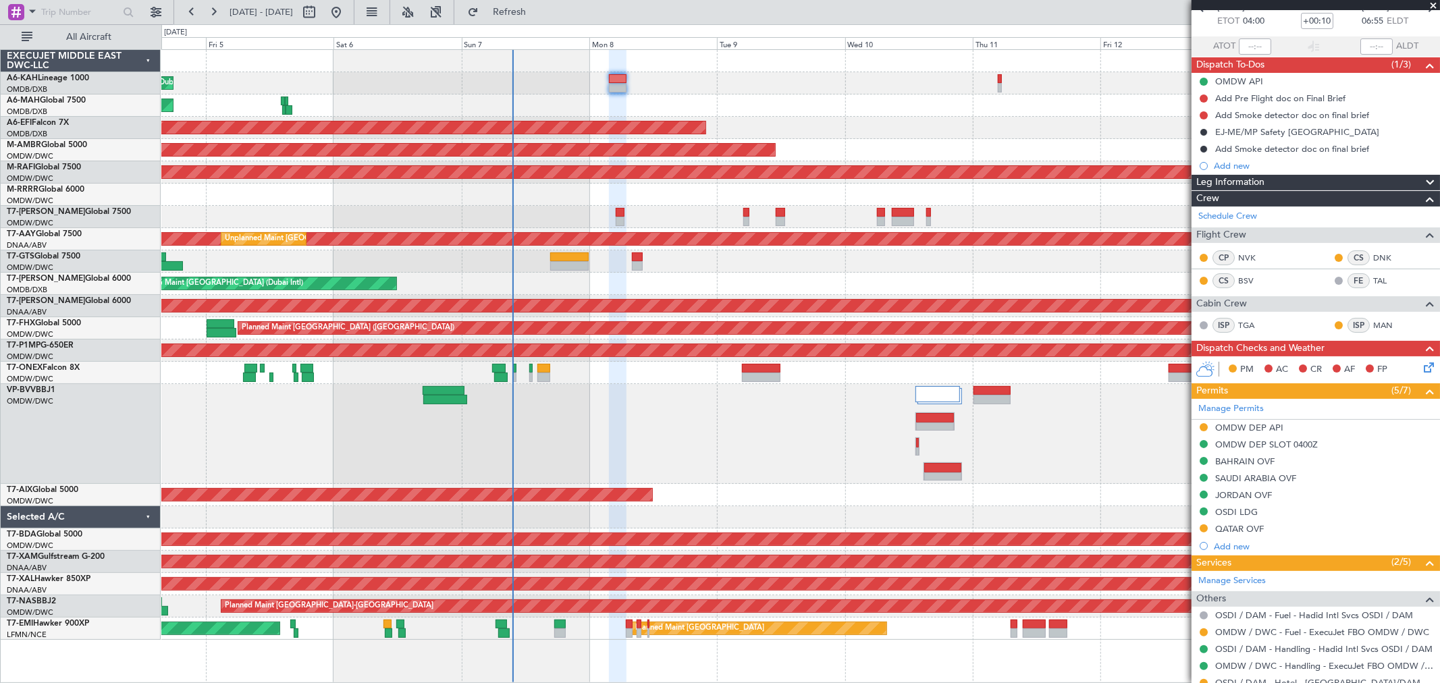
scroll to position [225, 0]
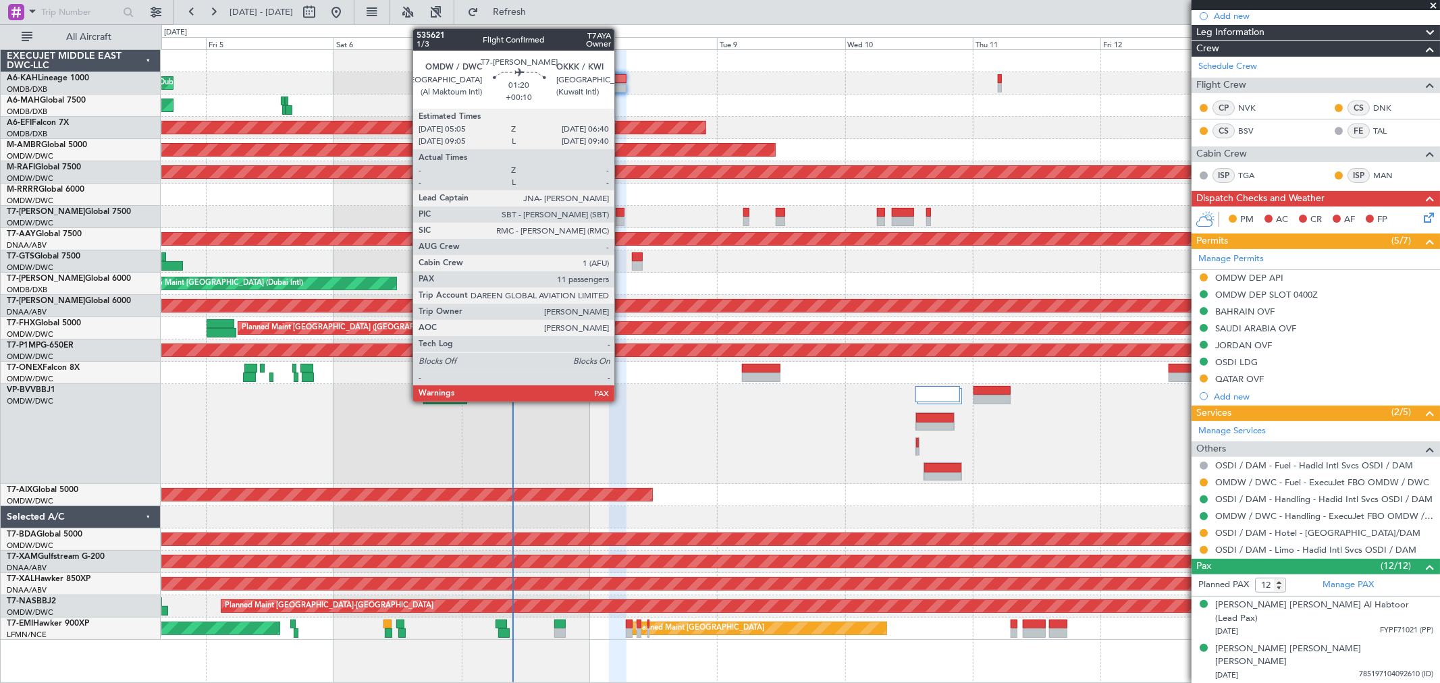
click at [621, 214] on div at bounding box center [620, 212] width 9 height 9
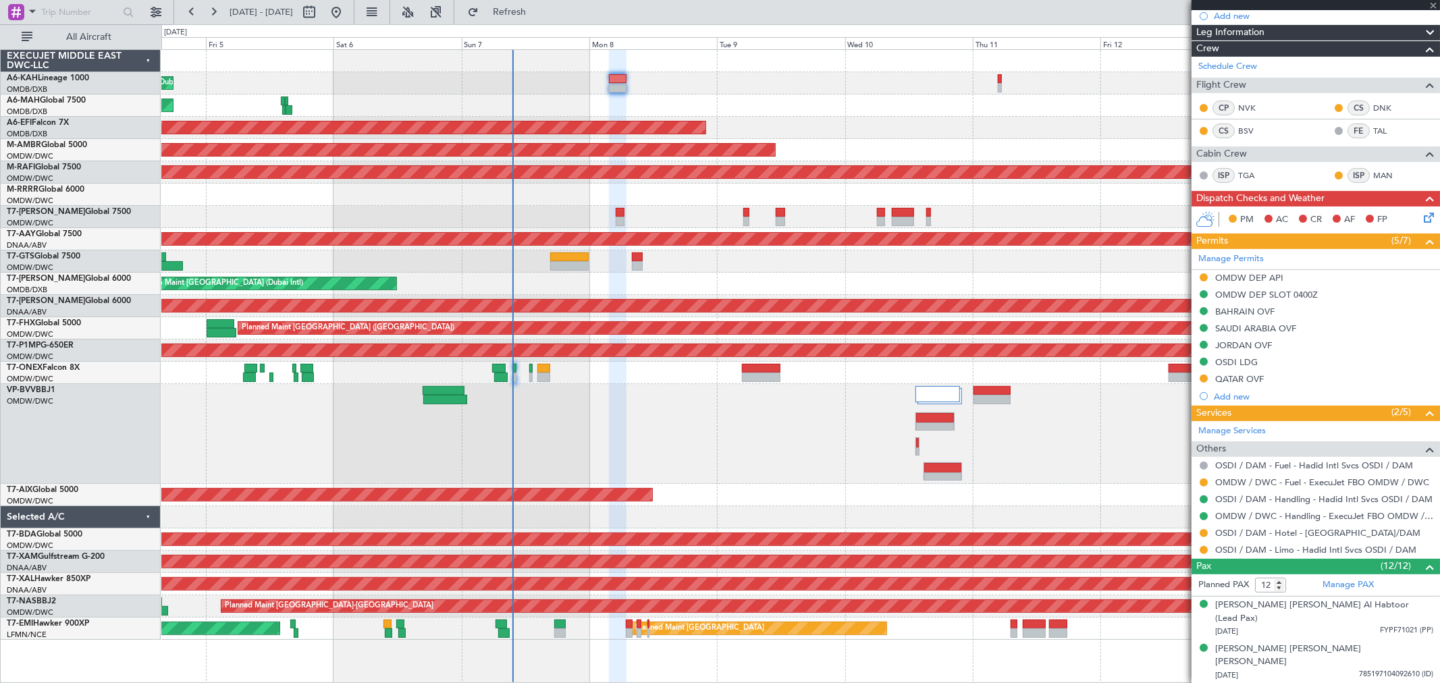
type input "11"
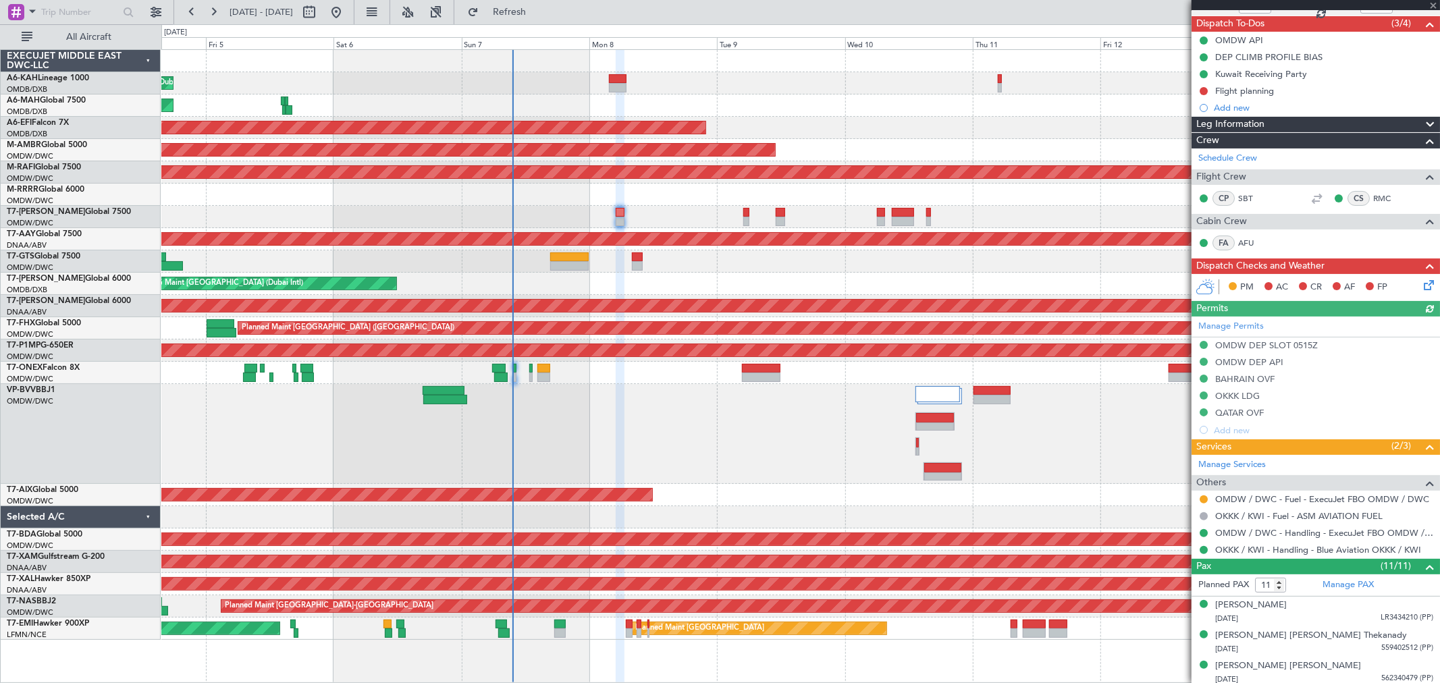
scroll to position [150, 0]
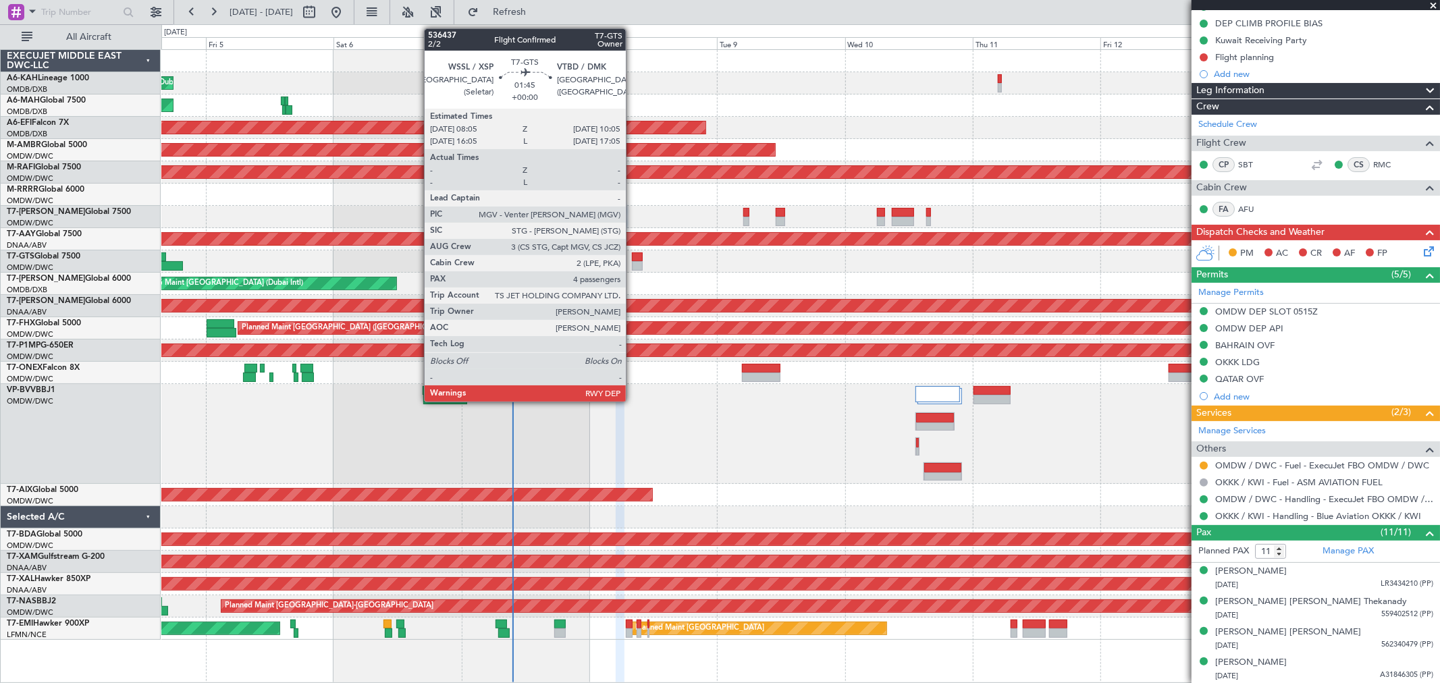
click at [632, 265] on div at bounding box center [637, 265] width 11 height 9
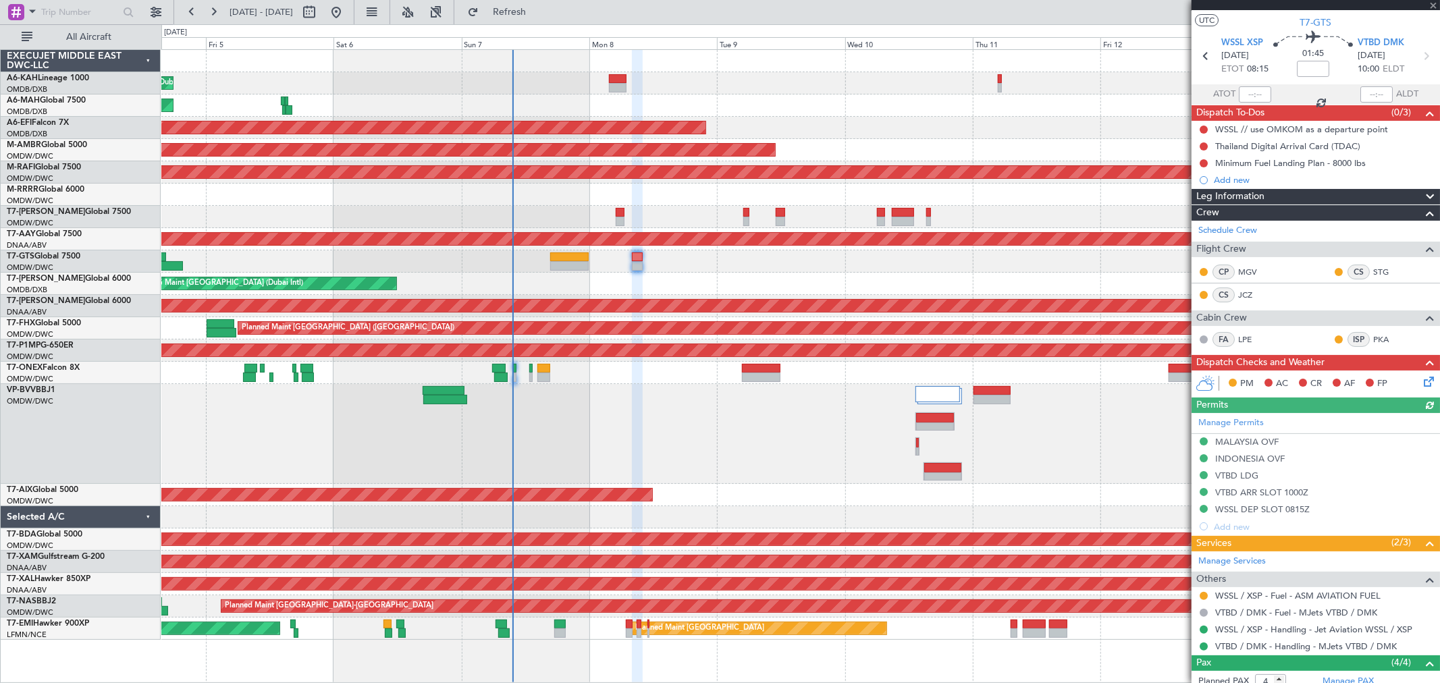
scroll to position [0, 0]
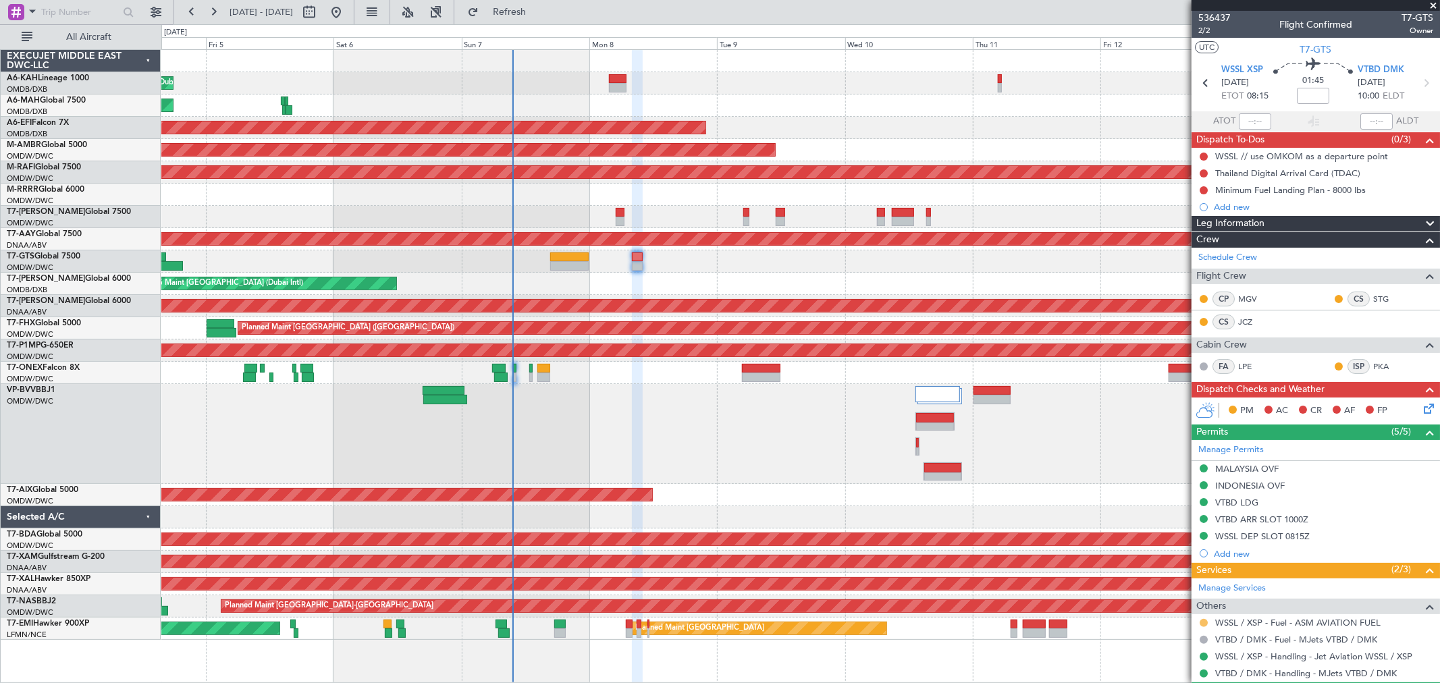
click at [1205, 622] on button at bounding box center [1203, 623] width 8 height 8
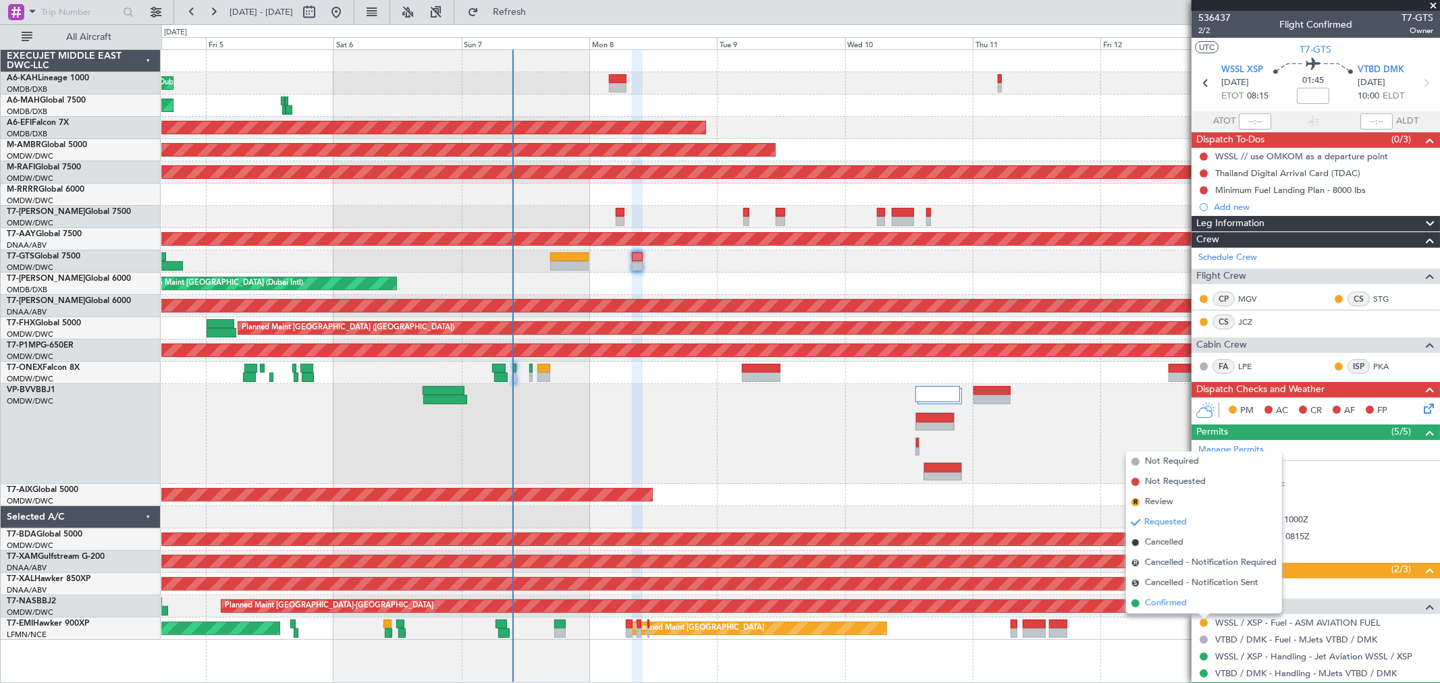
click at [1180, 605] on span "Confirmed" at bounding box center [1166, 603] width 42 height 13
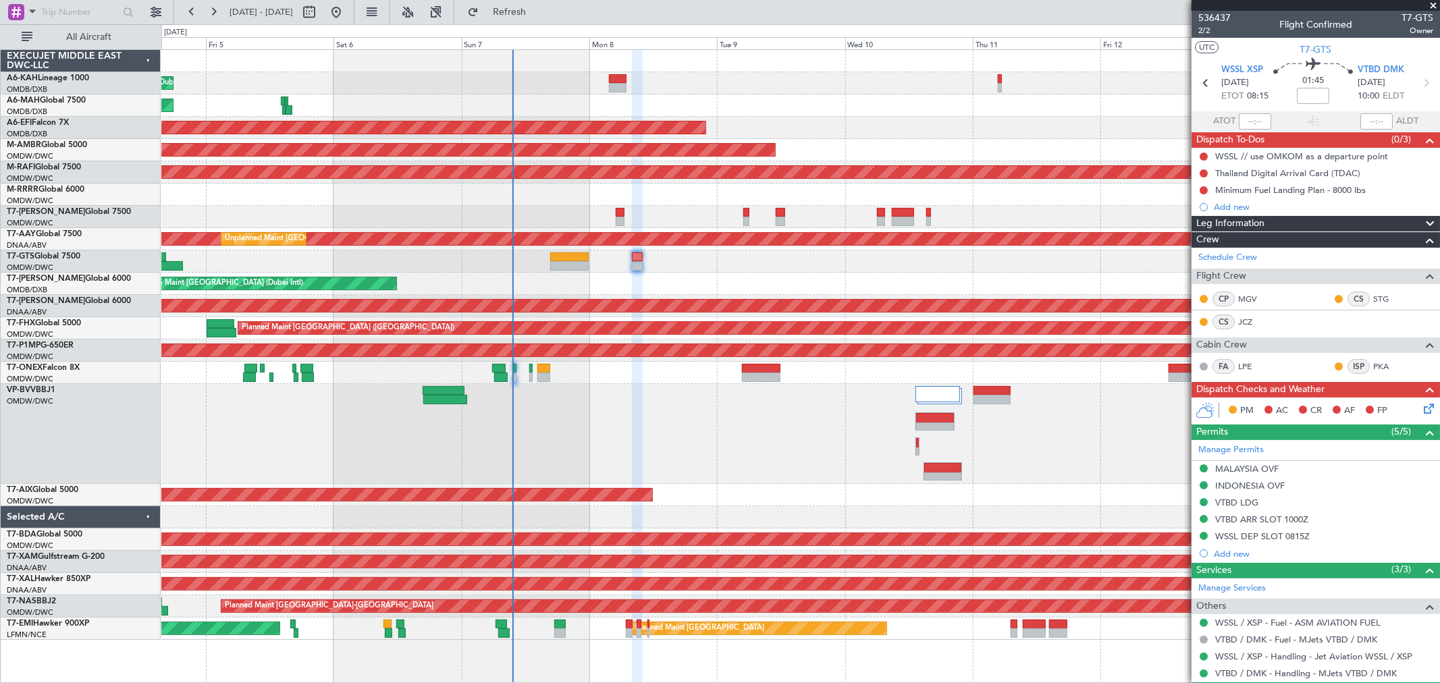
click at [1431, 5] on span at bounding box center [1432, 6] width 13 height 12
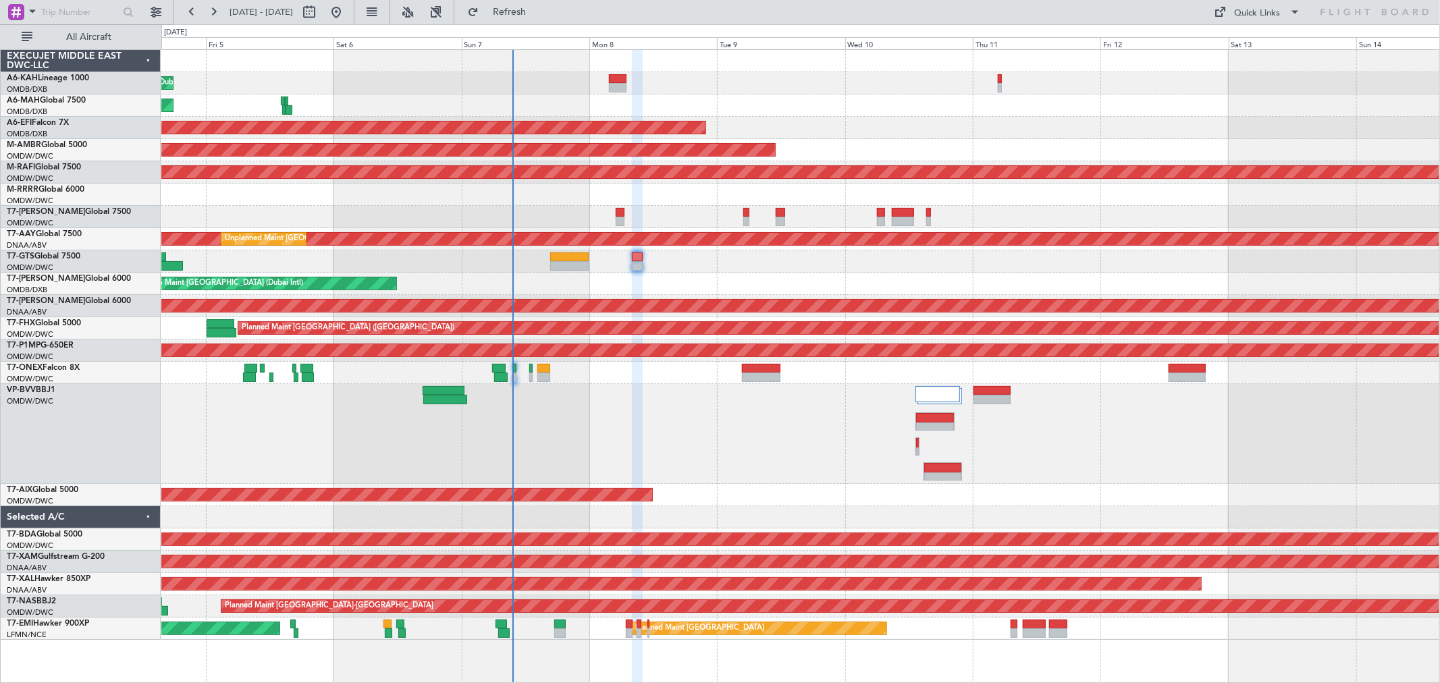
type input "0"
click at [1254, 15] on div "Quick Links" at bounding box center [1258, 13] width 46 height 13
click at [1222, 35] on button "Trip Builder" at bounding box center [1258, 44] width 101 height 32
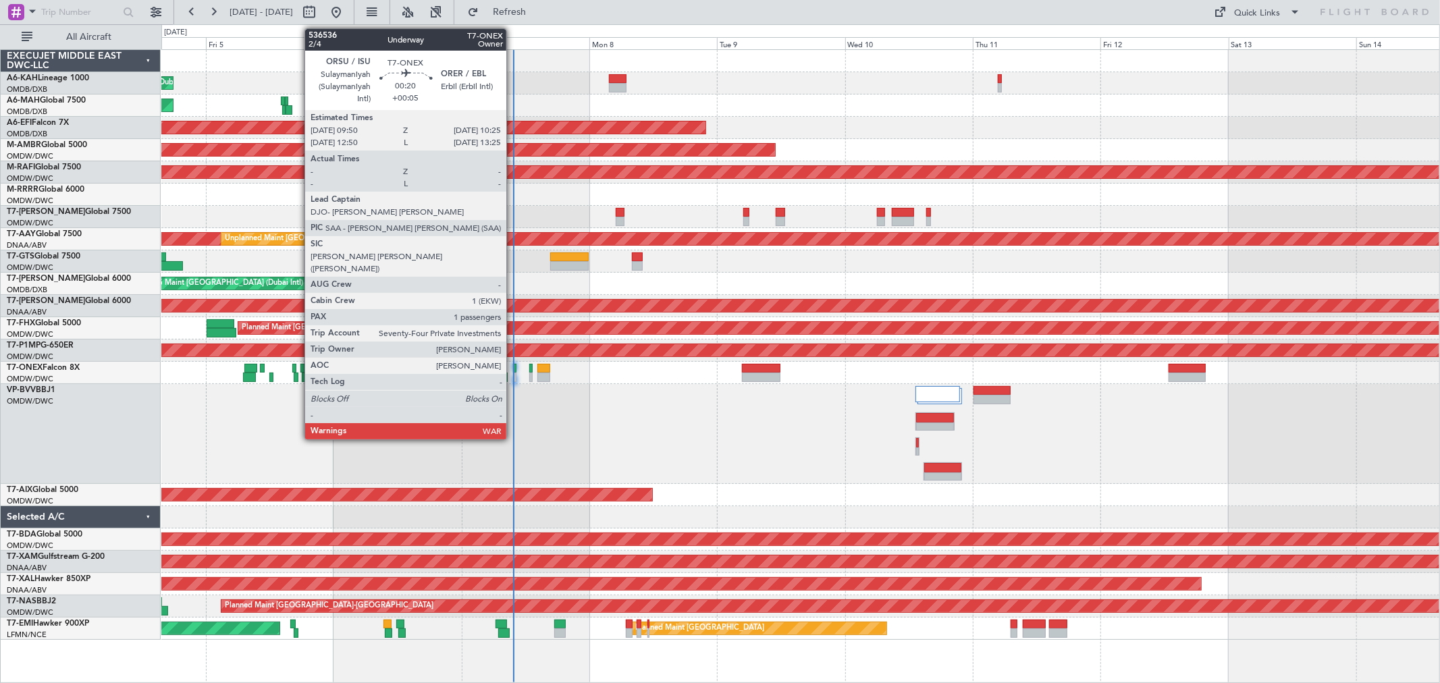
click at [513, 368] on div at bounding box center [514, 368] width 3 height 9
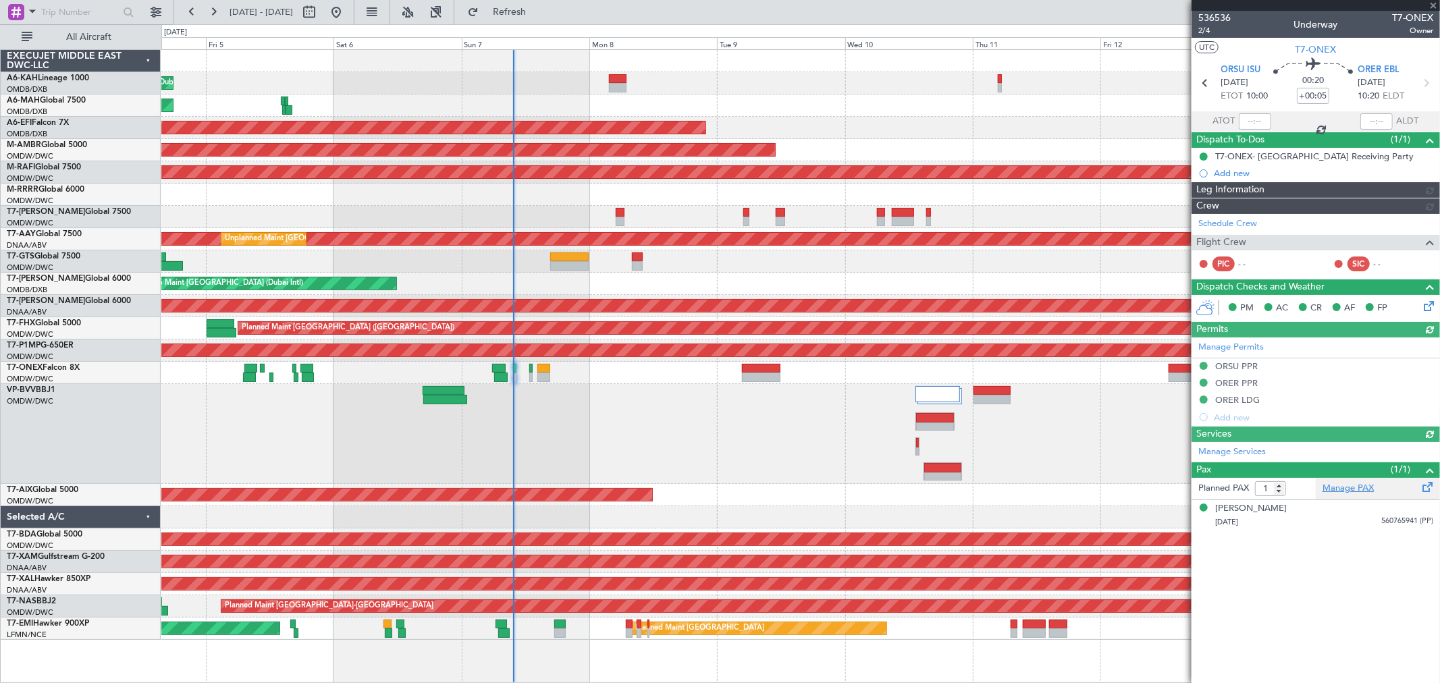
type input "[PERSON_NAME] (ANI)"
type input "7226"
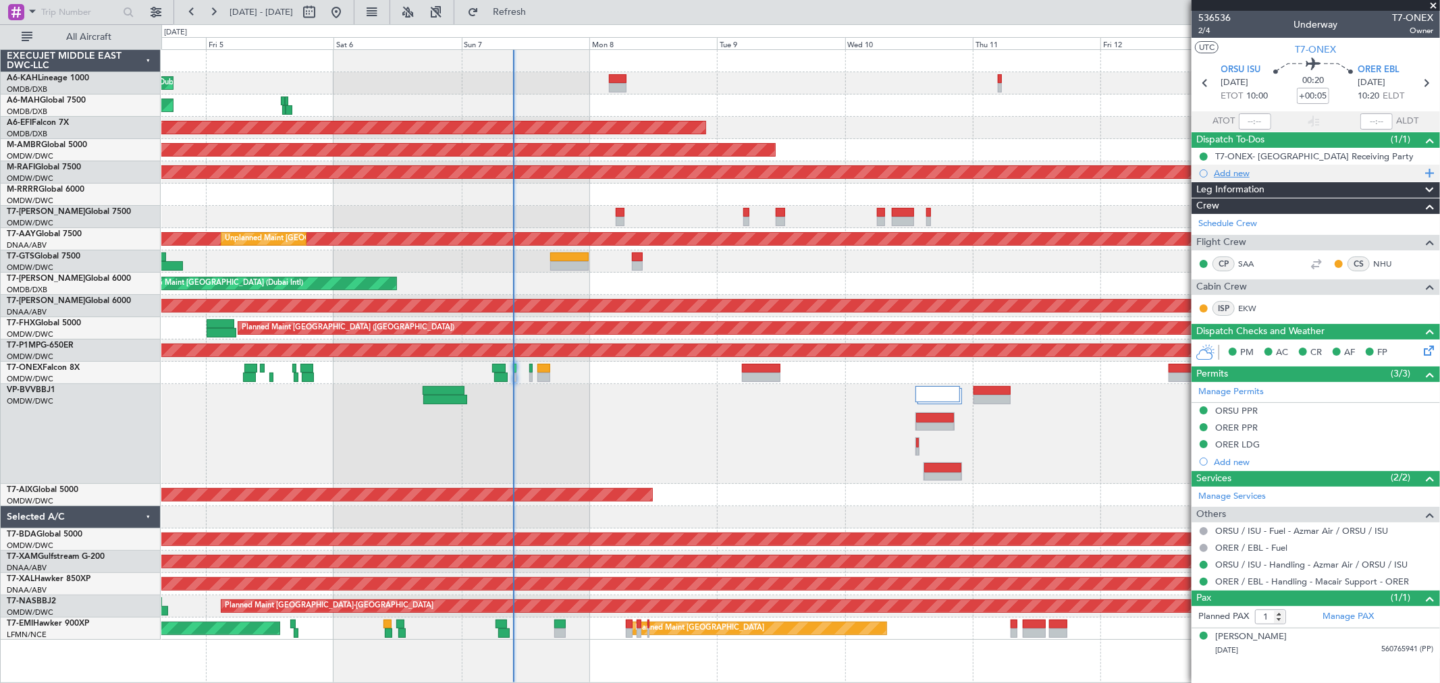
click at [1249, 174] on div "Add new" at bounding box center [1317, 172] width 207 height 11
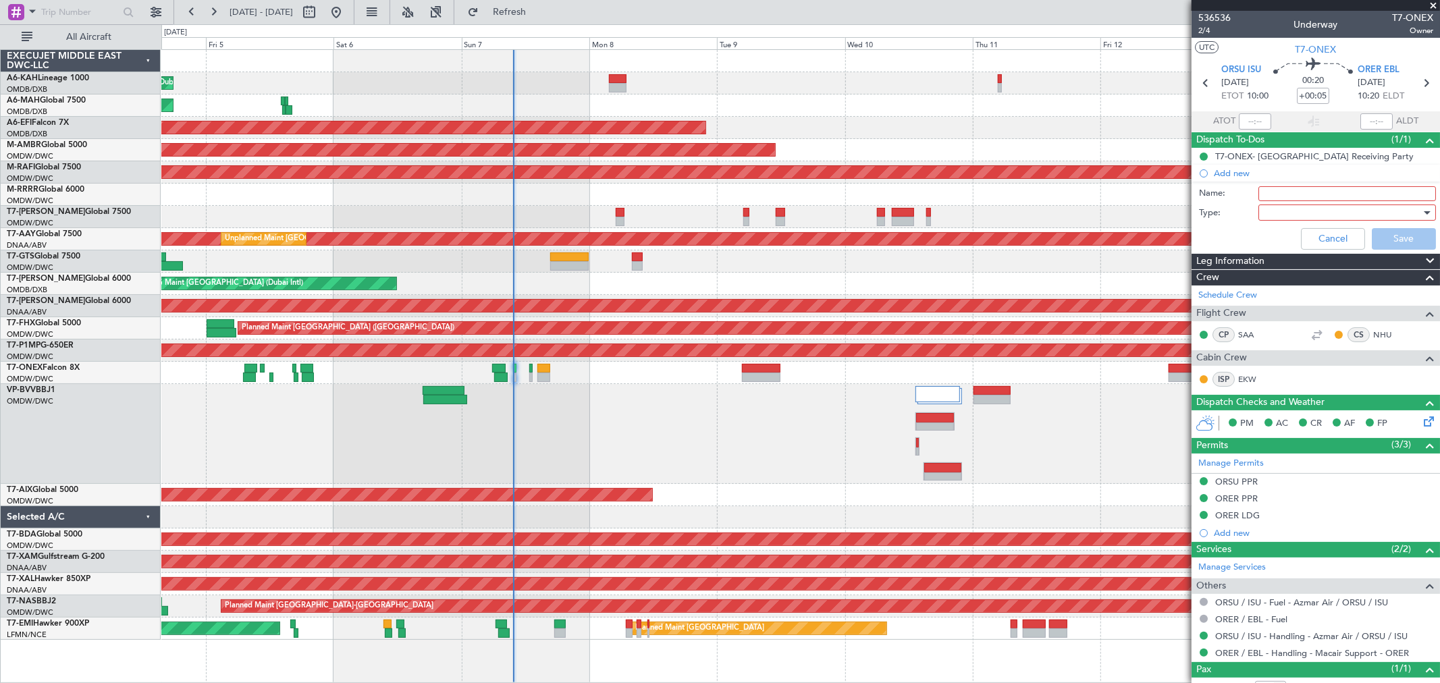
click at [1270, 192] on input "Name:" at bounding box center [1347, 193] width 178 height 15
paste input "Fuel 28000lbs"
type input "Fuel 28000lbs"
click at [1270, 208] on div at bounding box center [1342, 212] width 157 height 20
click at [1271, 229] on div "Generic Country Airport" at bounding box center [1340, 260] width 180 height 62
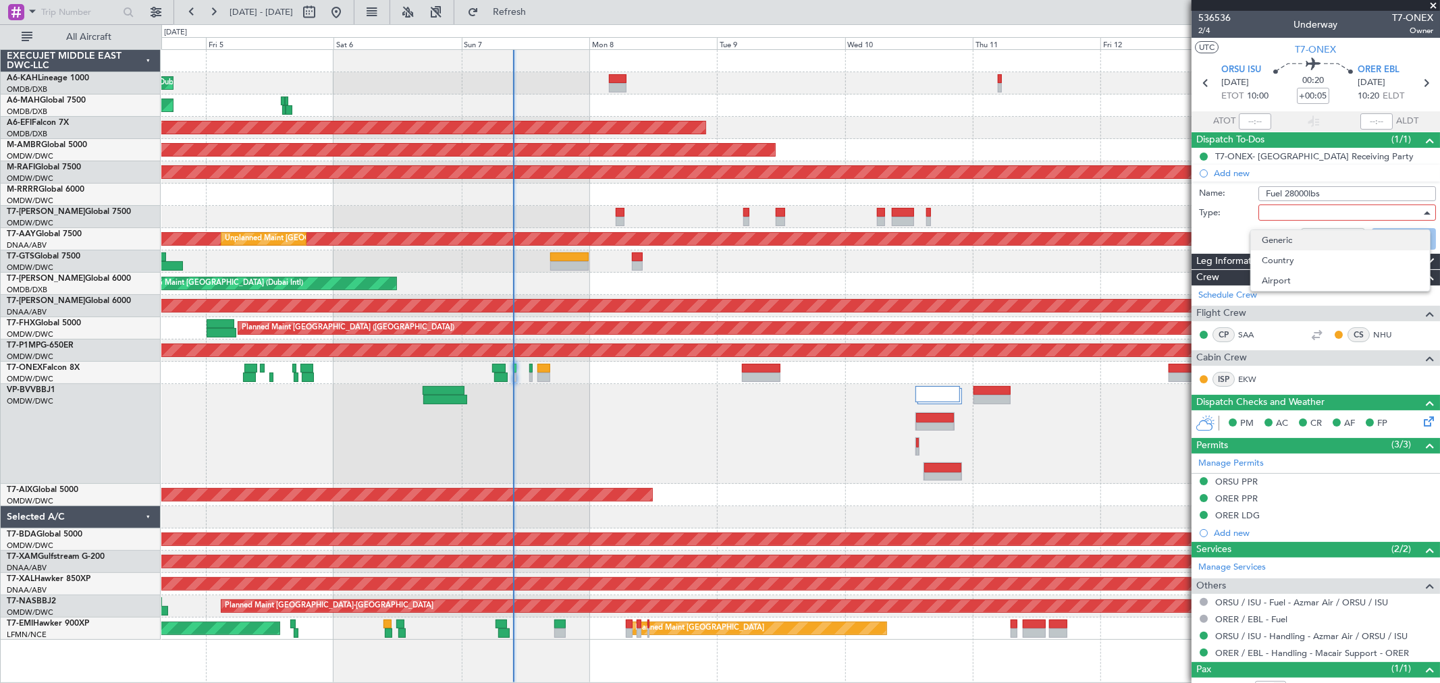
click at [1274, 239] on span "Generic" at bounding box center [1340, 240] width 157 height 20
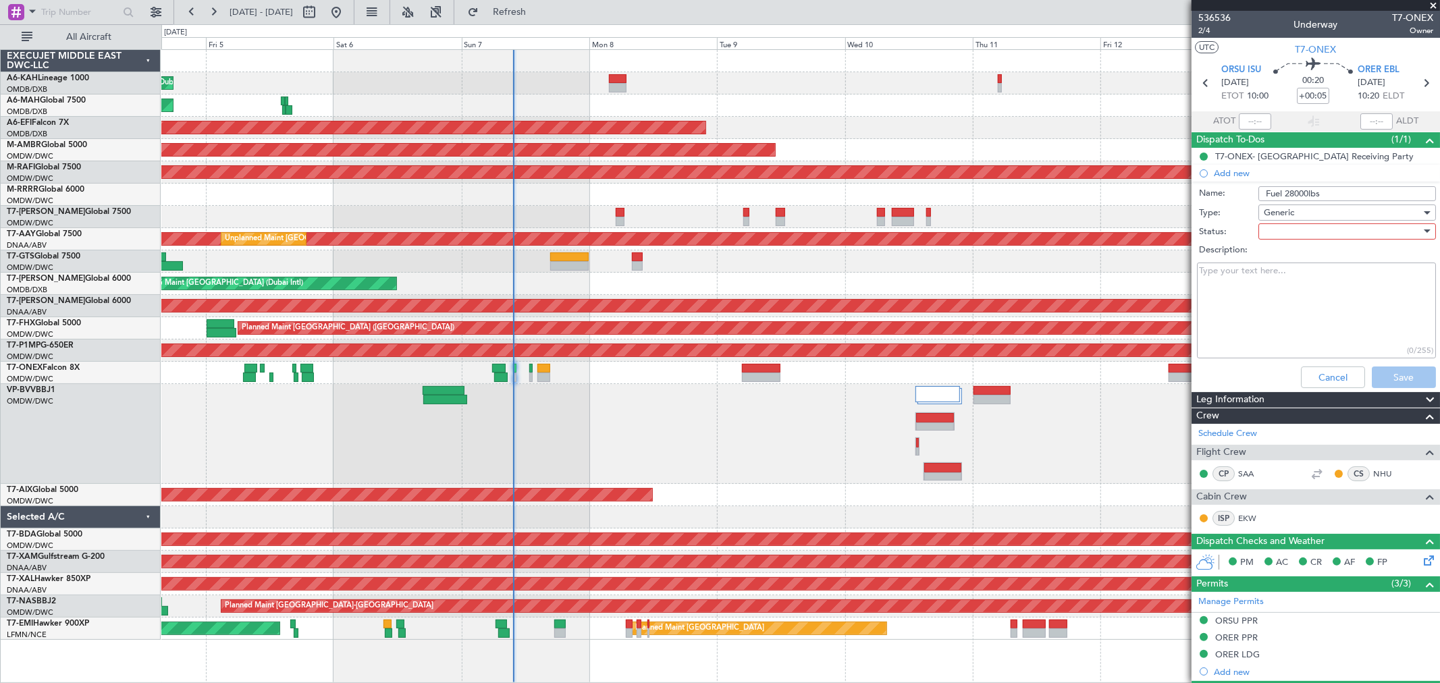
click at [1274, 234] on div at bounding box center [1342, 231] width 157 height 20
drag, startPoint x: 1267, startPoint y: 252, endPoint x: 1374, endPoint y: 356, distance: 148.9
click at [1267, 253] on span "Not Started" at bounding box center [1340, 258] width 157 height 20
click at [1382, 380] on button "Save" at bounding box center [1404, 378] width 64 height 22
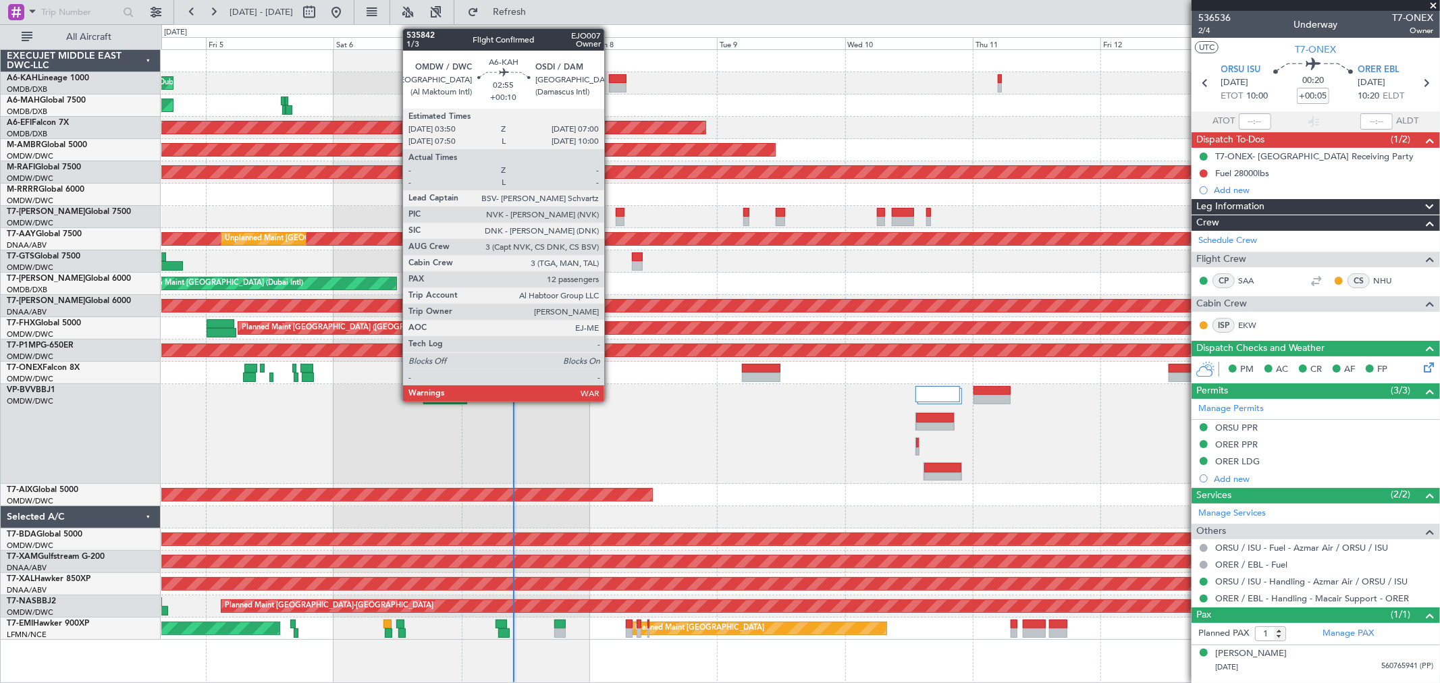
click at [611, 80] on div at bounding box center [617, 78] width 17 height 9
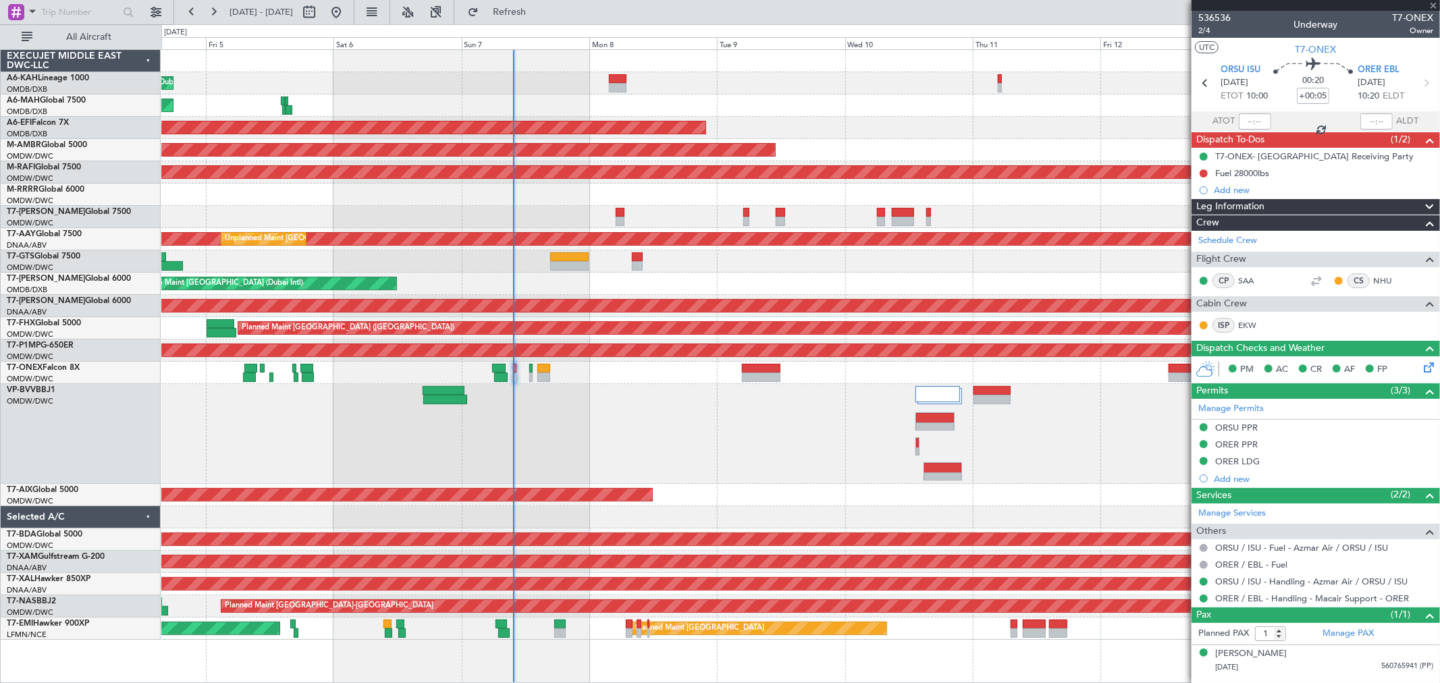
type input "+00:10"
type input "12"
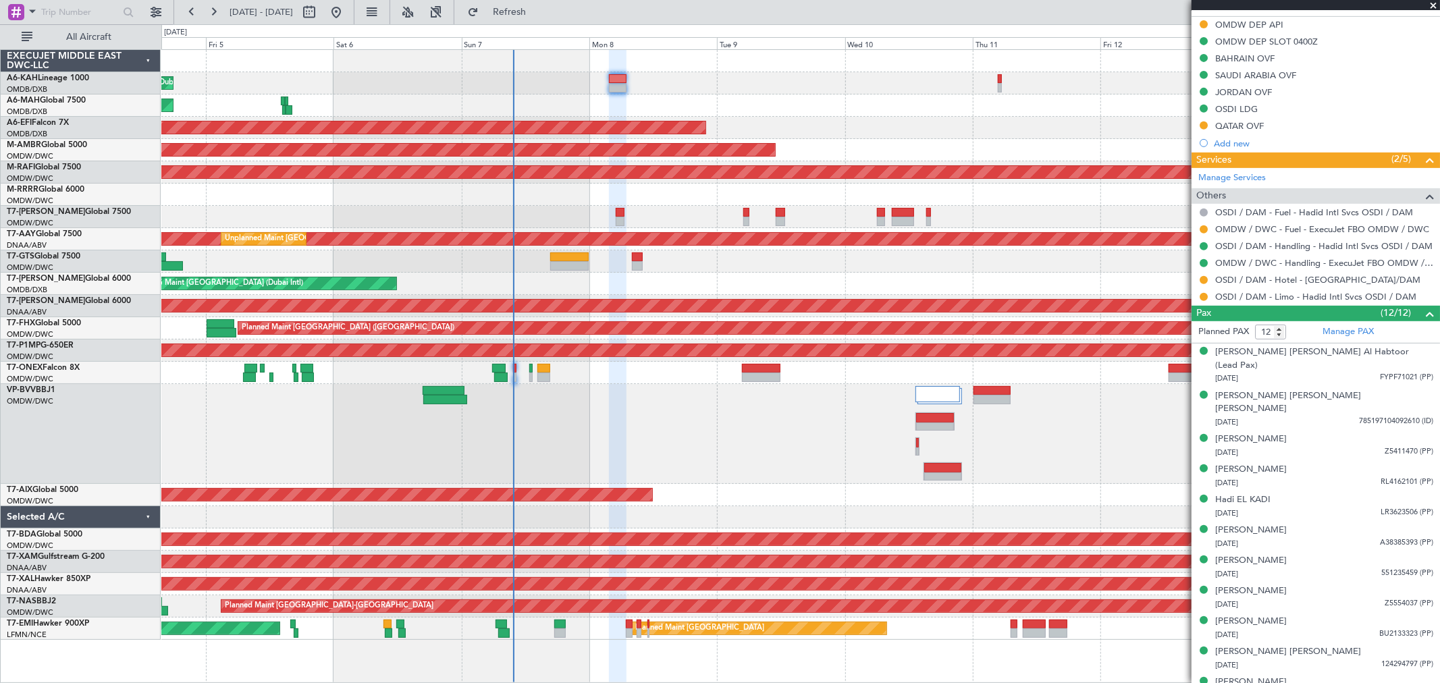
scroll to position [502, 0]
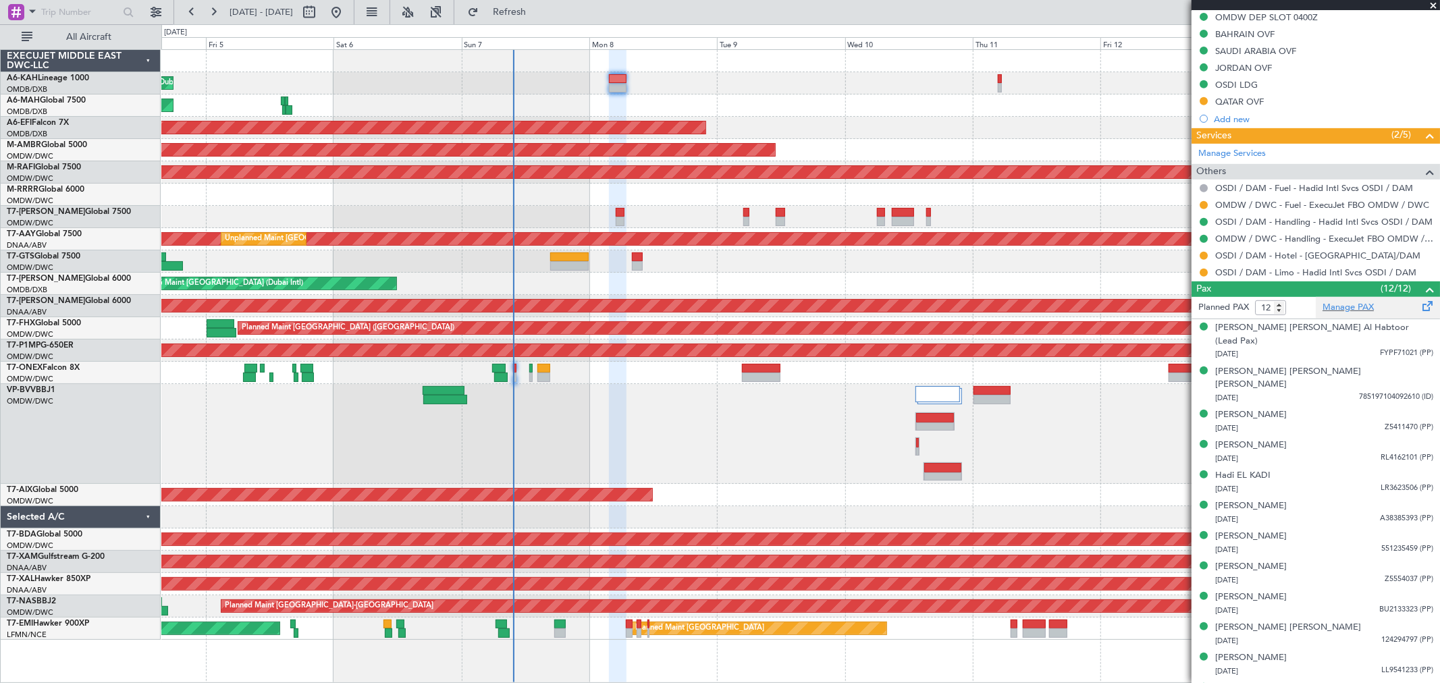
click at [1349, 315] on div "Manage PAX" at bounding box center [1378, 308] width 124 height 22
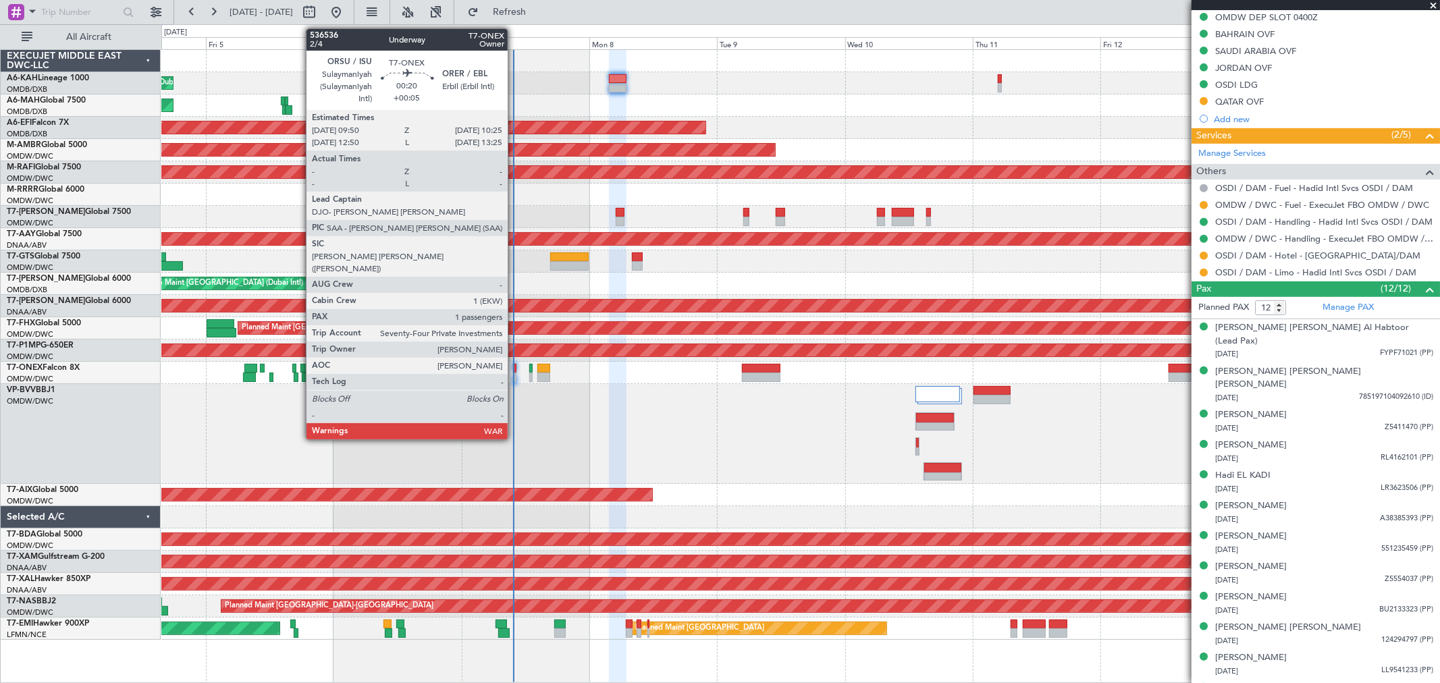
click at [514, 371] on div at bounding box center [514, 368] width 3 height 9
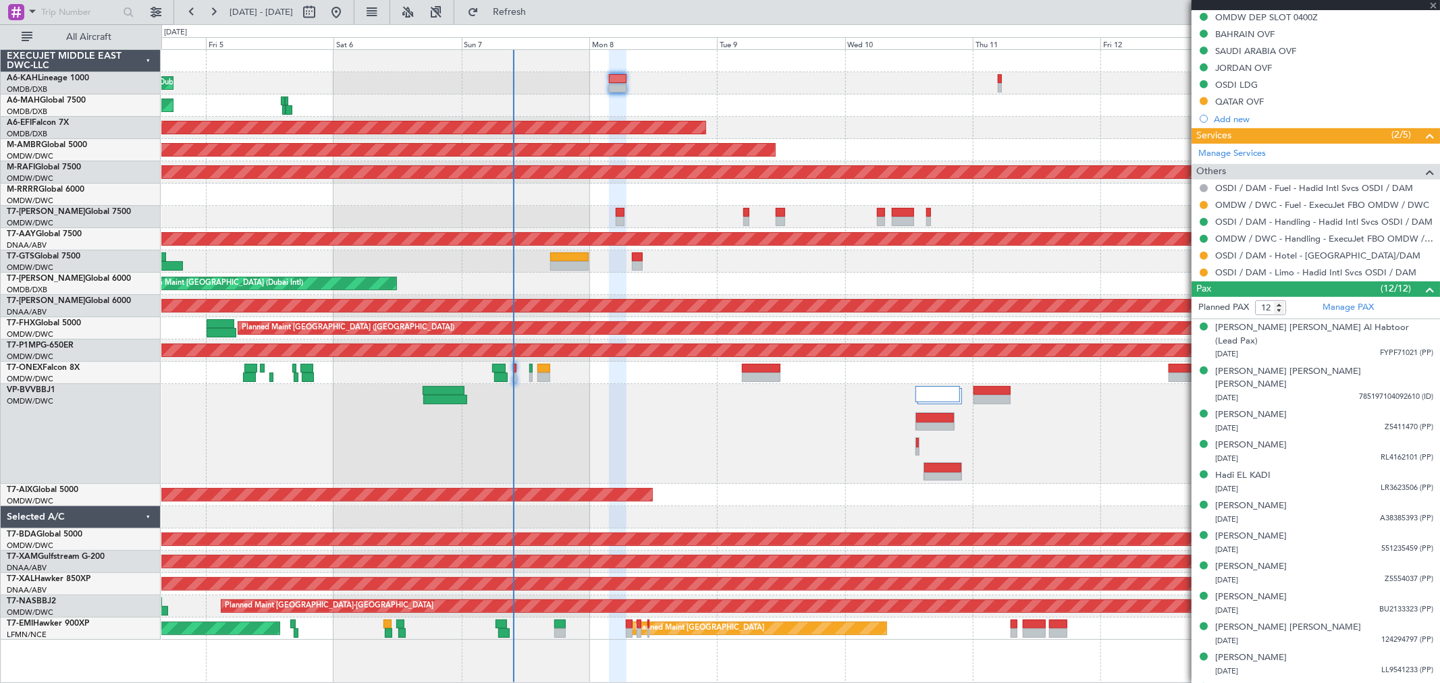
type input "+00:05"
type input "1"
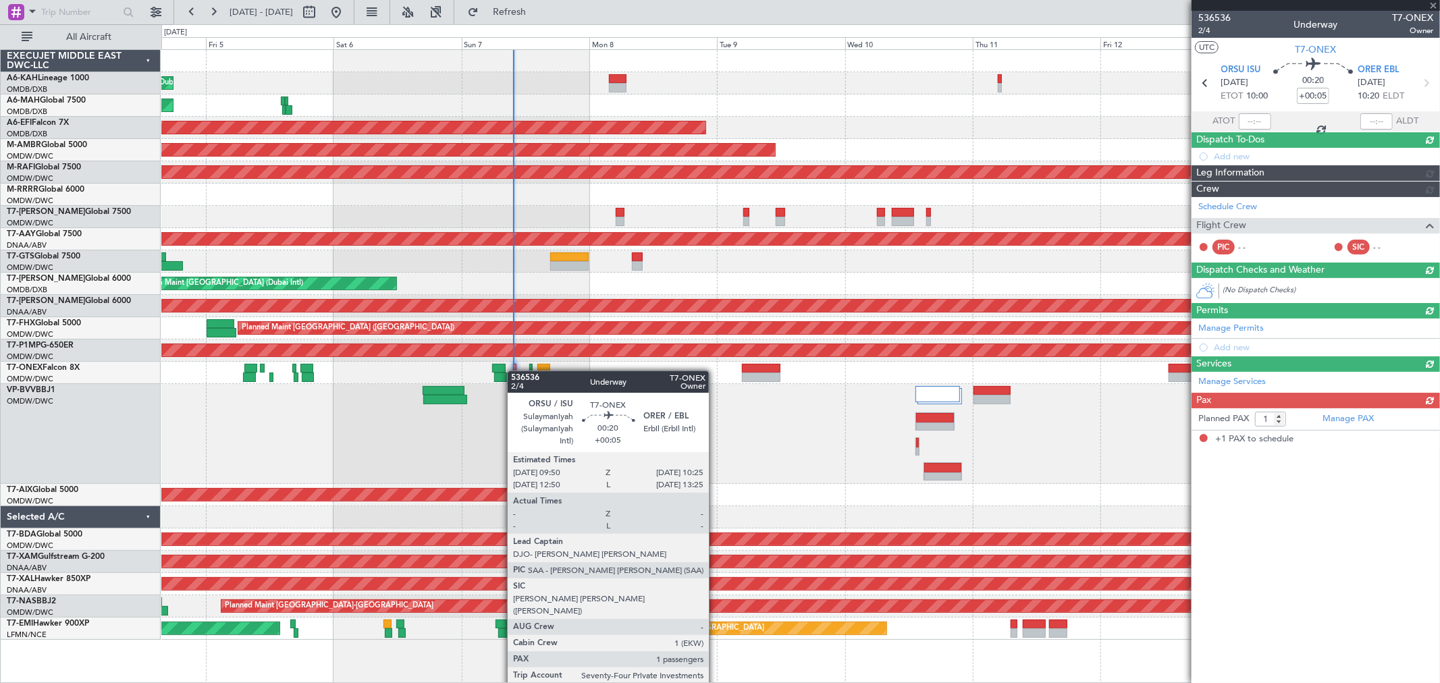
scroll to position [0, 0]
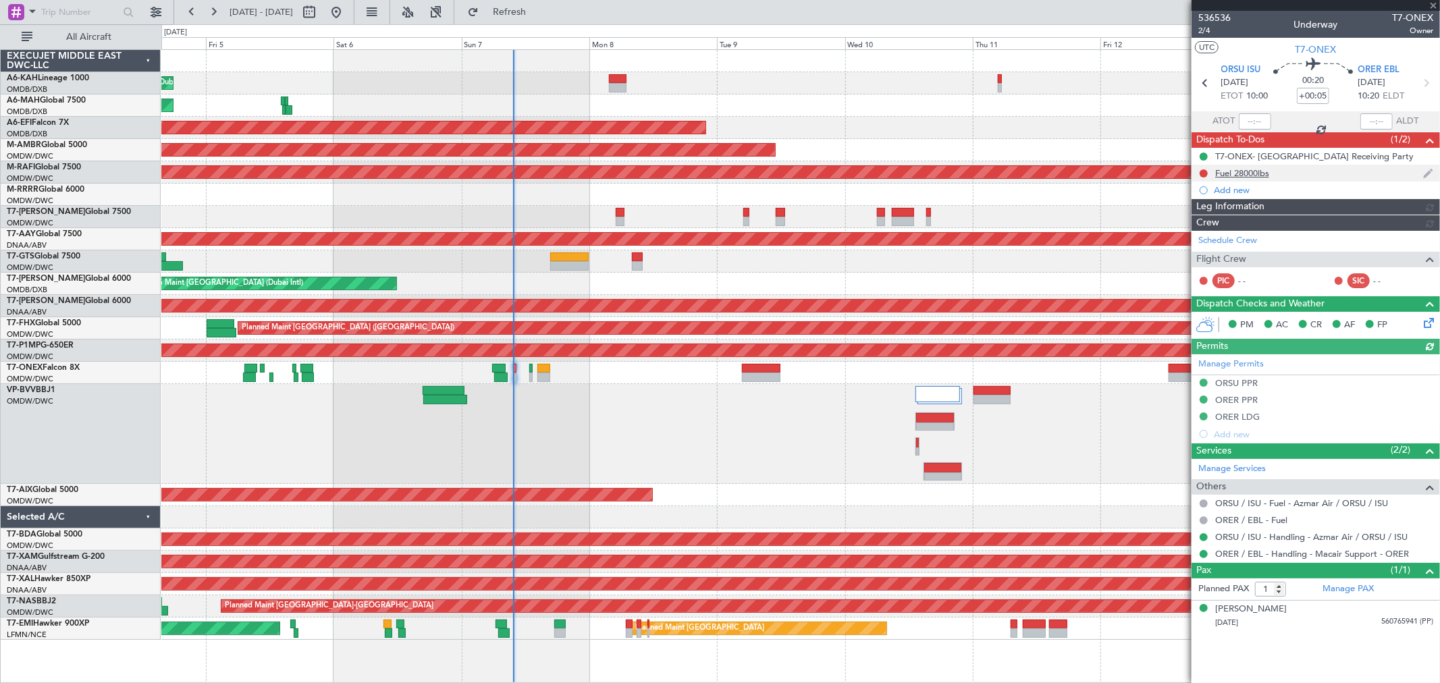
type input "Anita Mani (ANI)"
type input "7226"
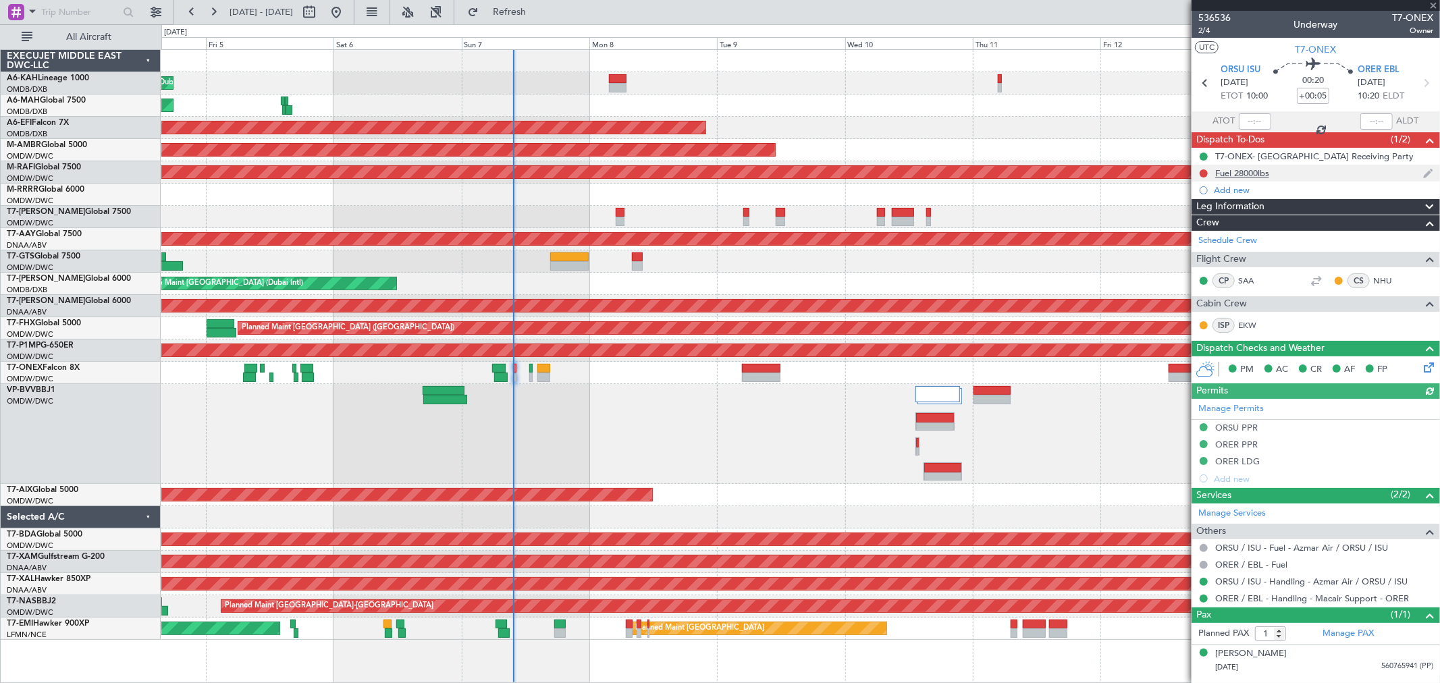
click at [1247, 169] on div "Fuel 28000lbs" at bounding box center [1242, 172] width 54 height 11
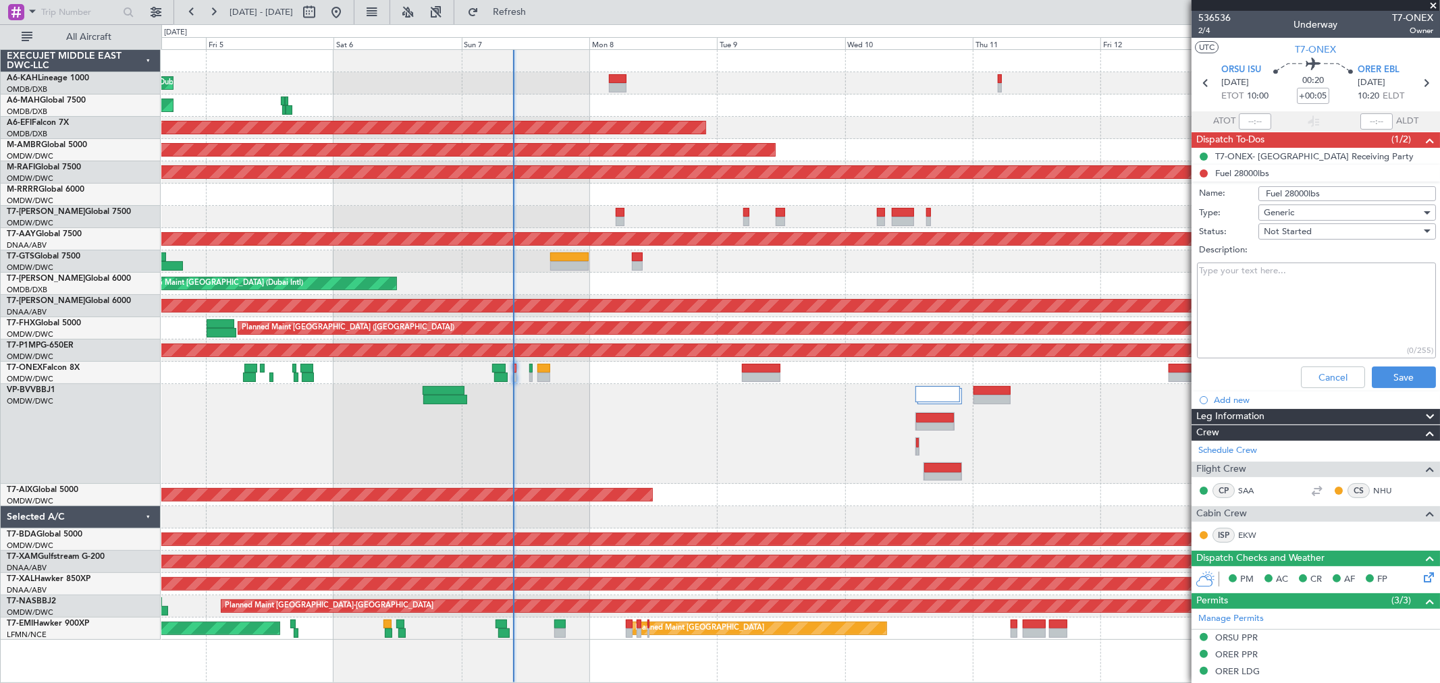
drag, startPoint x: 1345, startPoint y: 194, endPoint x: 1282, endPoint y: 194, distance: 62.1
click at [1282, 194] on input "Fuel 28000lbs" at bounding box center [1347, 193] width 178 height 15
paste input "28000lbs"
drag, startPoint x: 1332, startPoint y: 192, endPoint x: 1283, endPoint y: 198, distance: 49.6
click at [1283, 198] on input "Fuel 28000lbs" at bounding box center [1347, 193] width 178 height 15
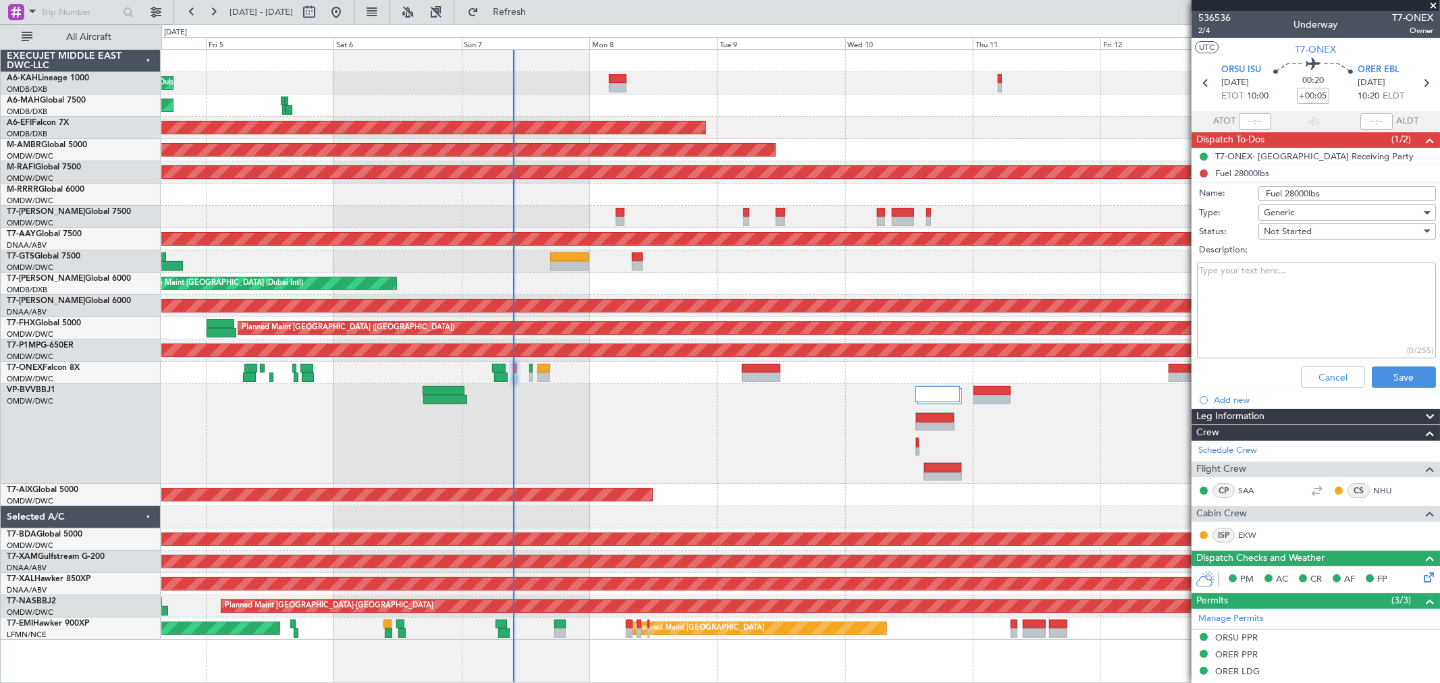
paste input "13600"
type input "Fuel 13600"
click at [1382, 380] on button "Save" at bounding box center [1404, 378] width 64 height 22
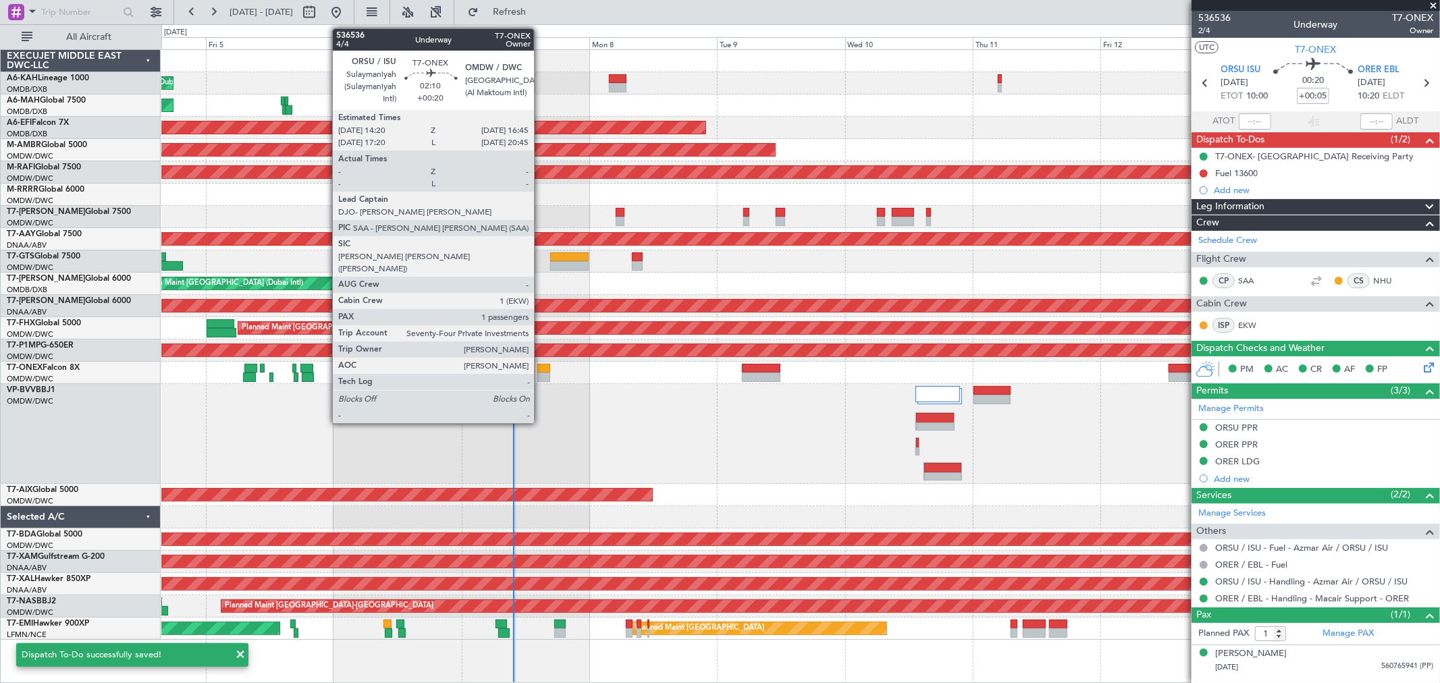
click at [541, 373] on div at bounding box center [543, 377] width 13 height 9
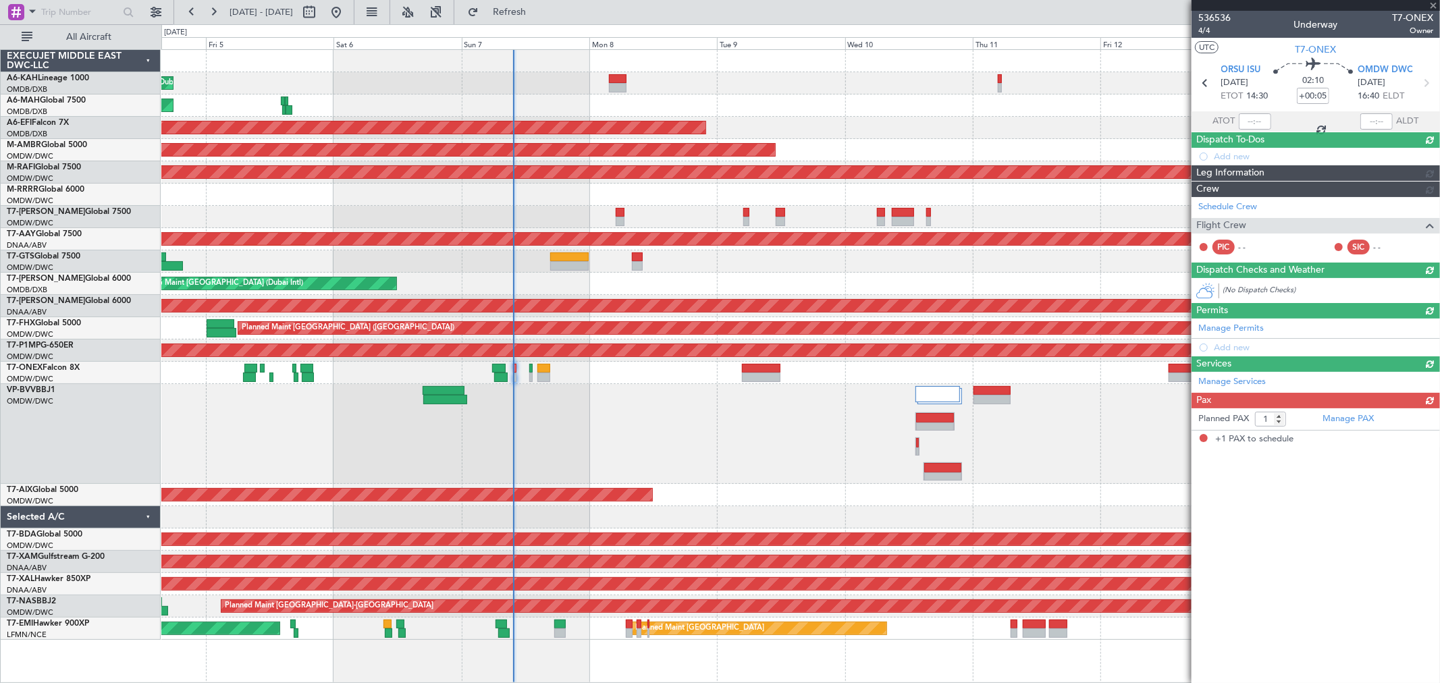
type input "+00:20"
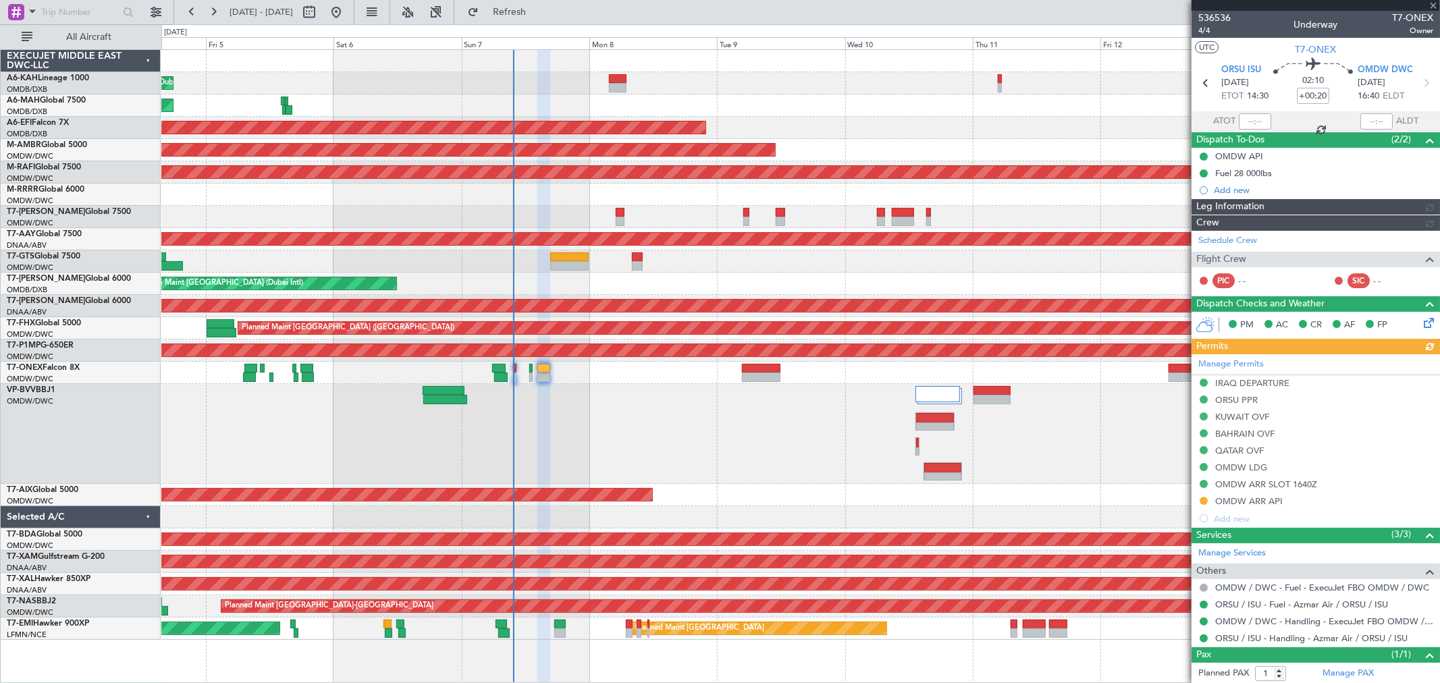
type input "Anita Mani (ANI)"
type input "7228"
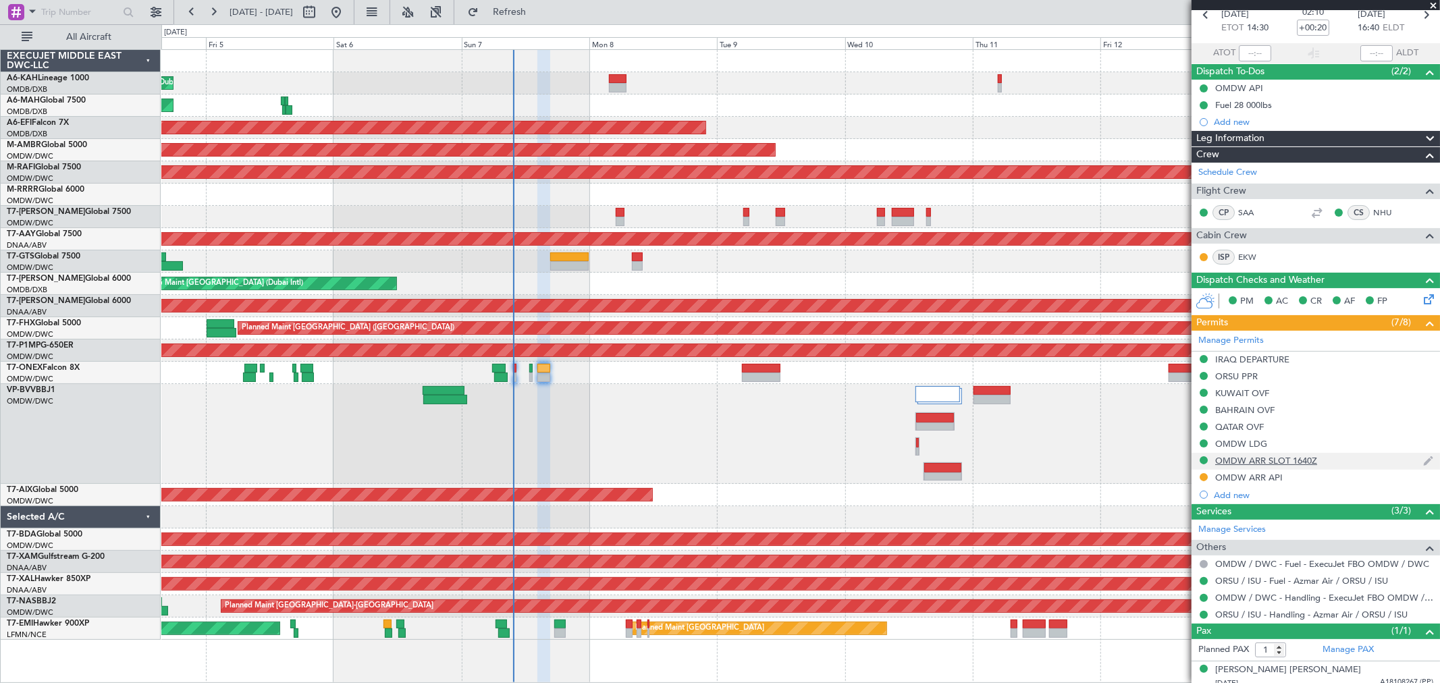
scroll to position [77, 0]
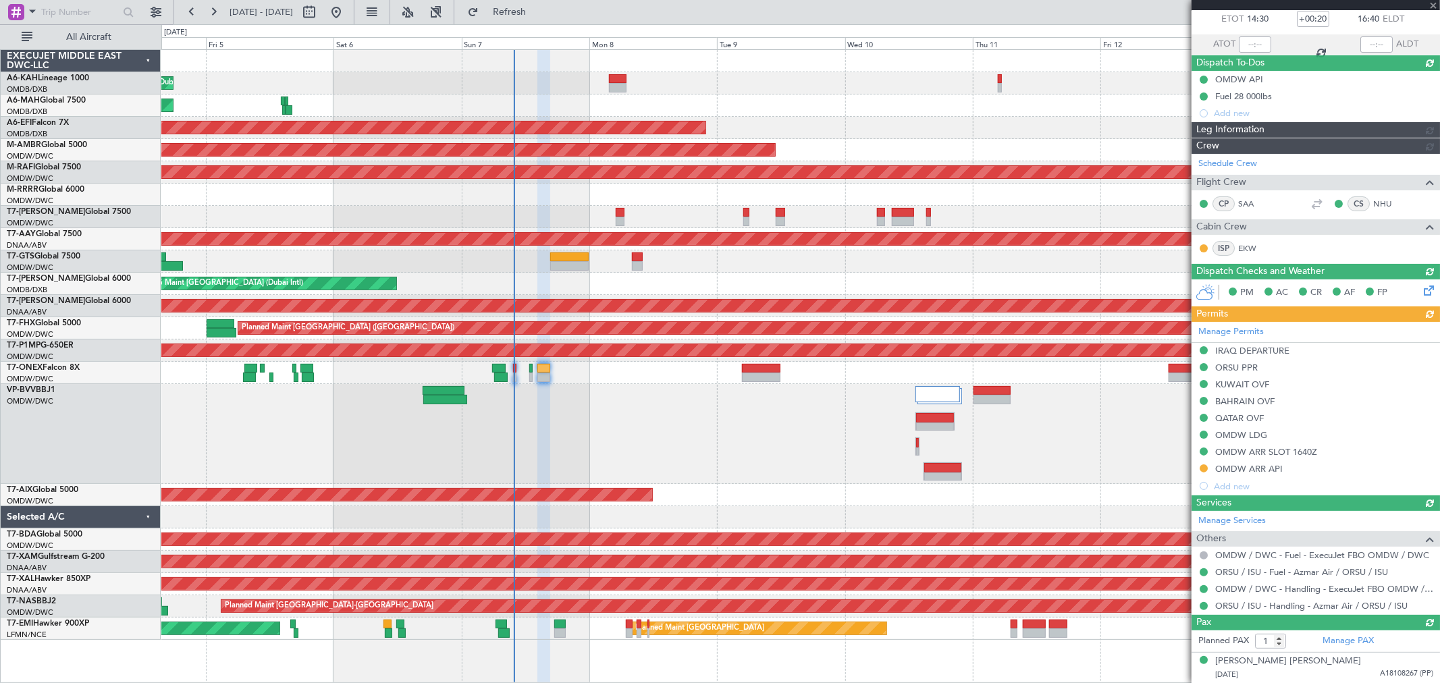
type input "Anita Mani (ANI)"
type input "7228"
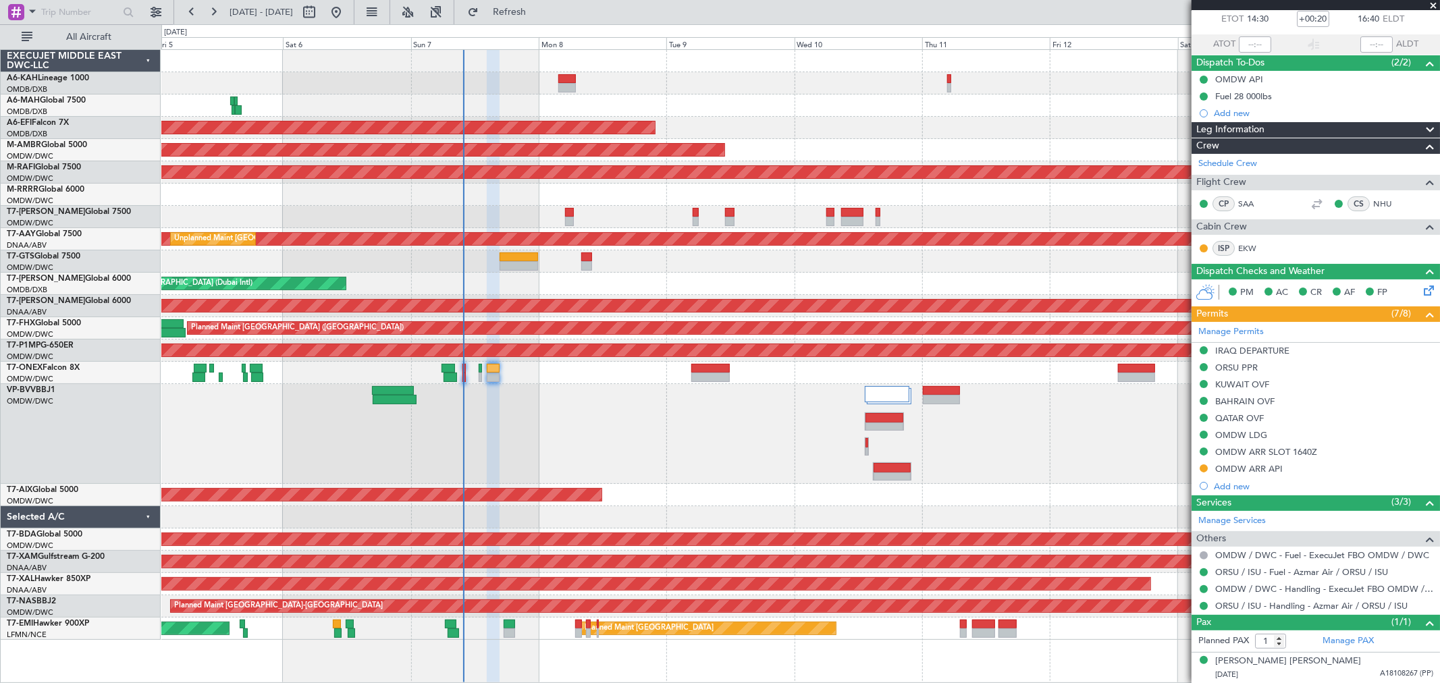
click at [886, 271] on div "Planned Maint Dubai (Al Maktoum Intl) Planned Maint Dubai (Dubai Intl) Planned …" at bounding box center [800, 345] width 1278 height 590
click at [521, 1] on button "Refresh" at bounding box center [501, 12] width 81 height 22
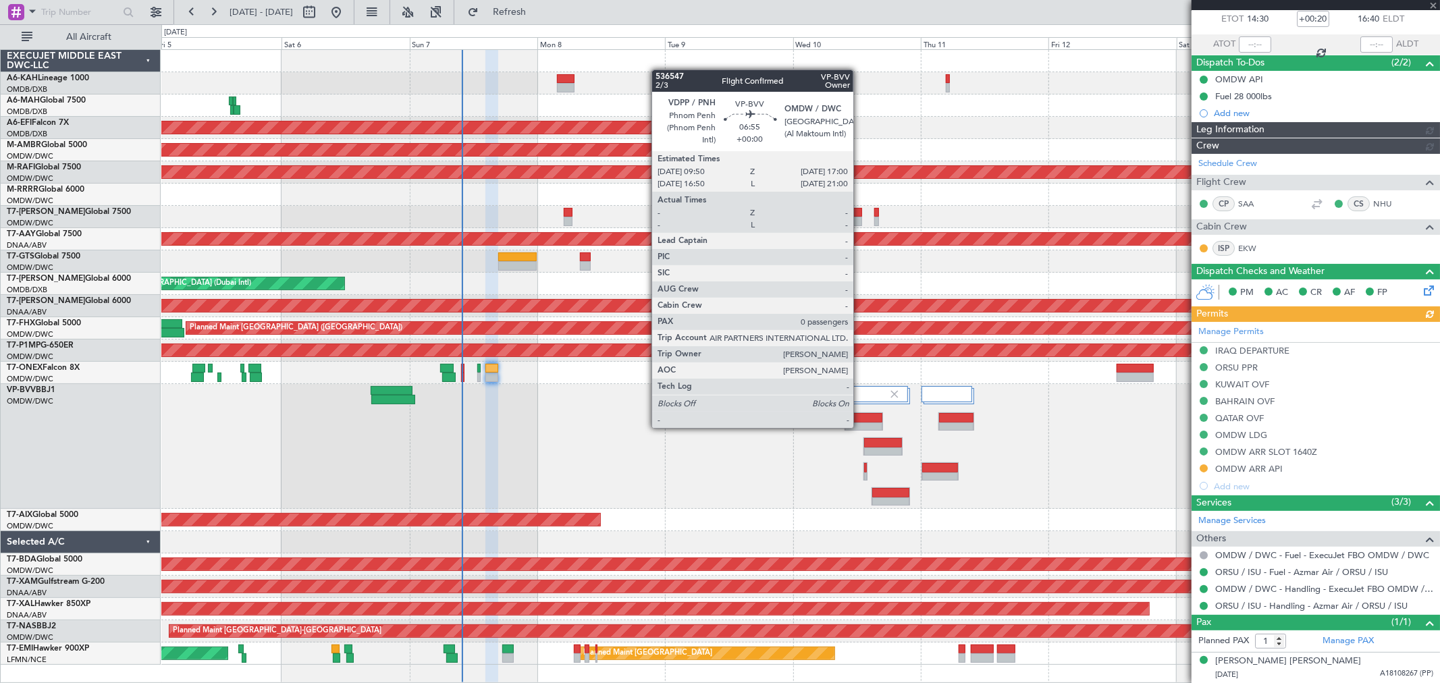
type input "Anita Mani (ANI)"
type input "7228"
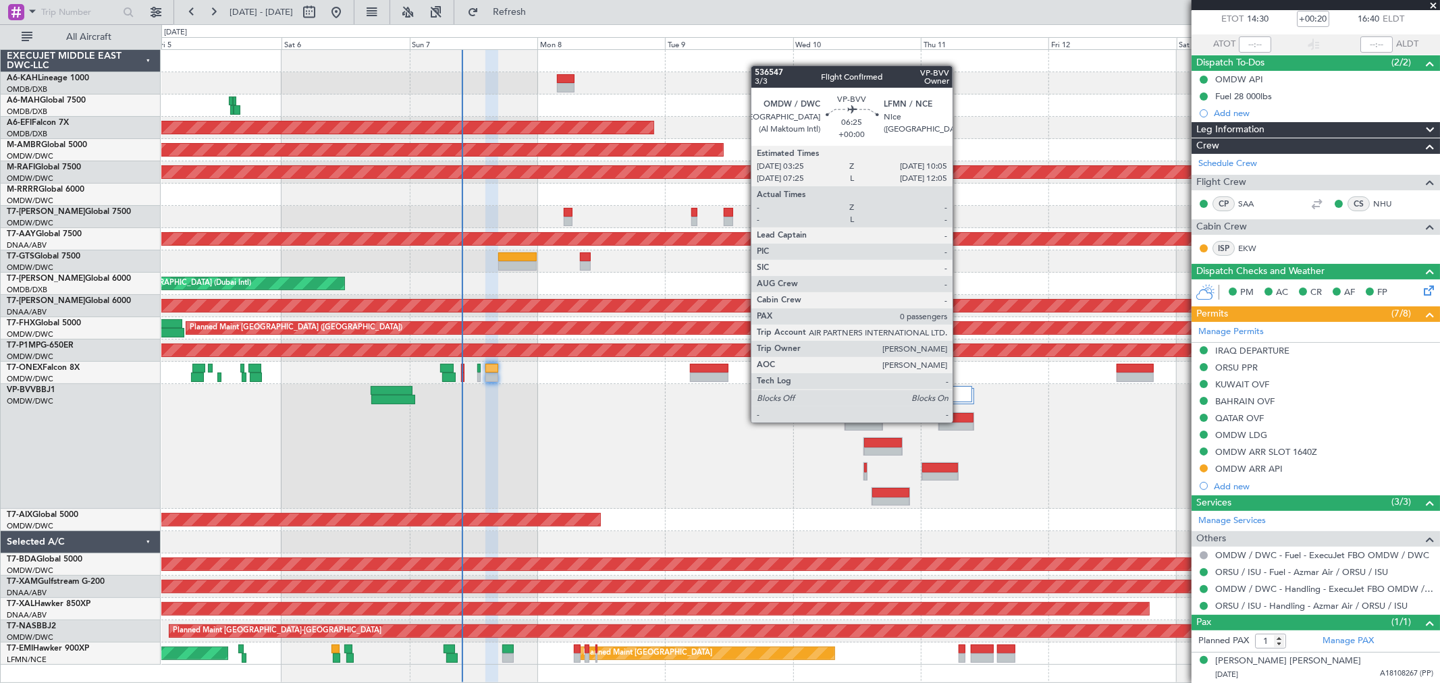
click at [959, 421] on div at bounding box center [956, 417] width 34 height 9
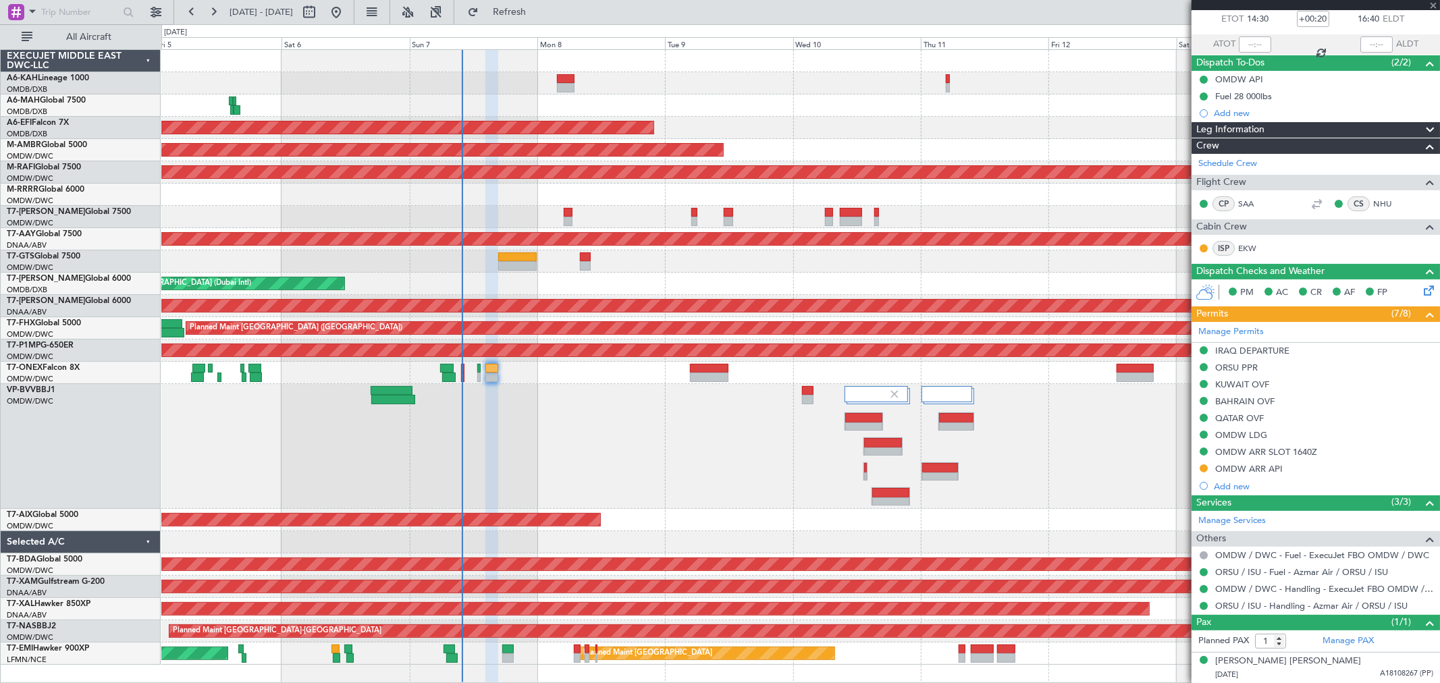
type input "0"
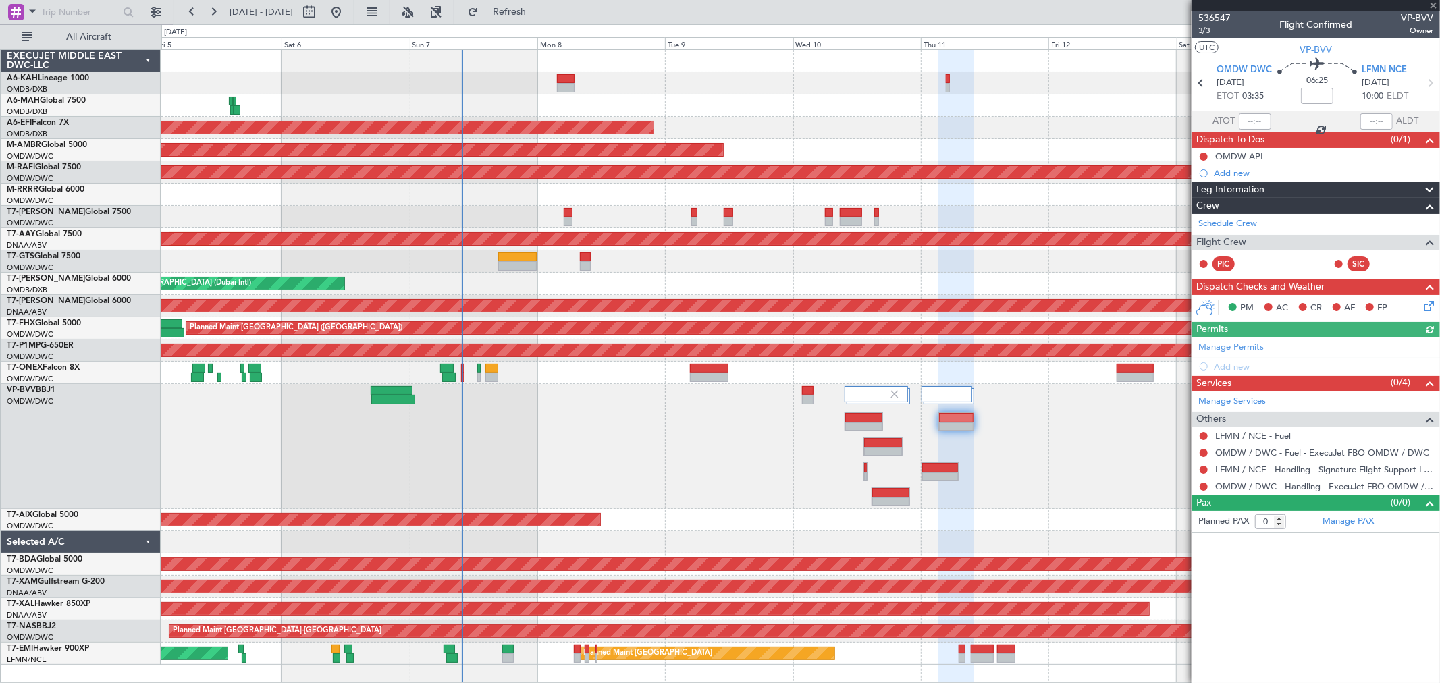
click at [1210, 30] on span "3/3" at bounding box center [1214, 30] width 32 height 11
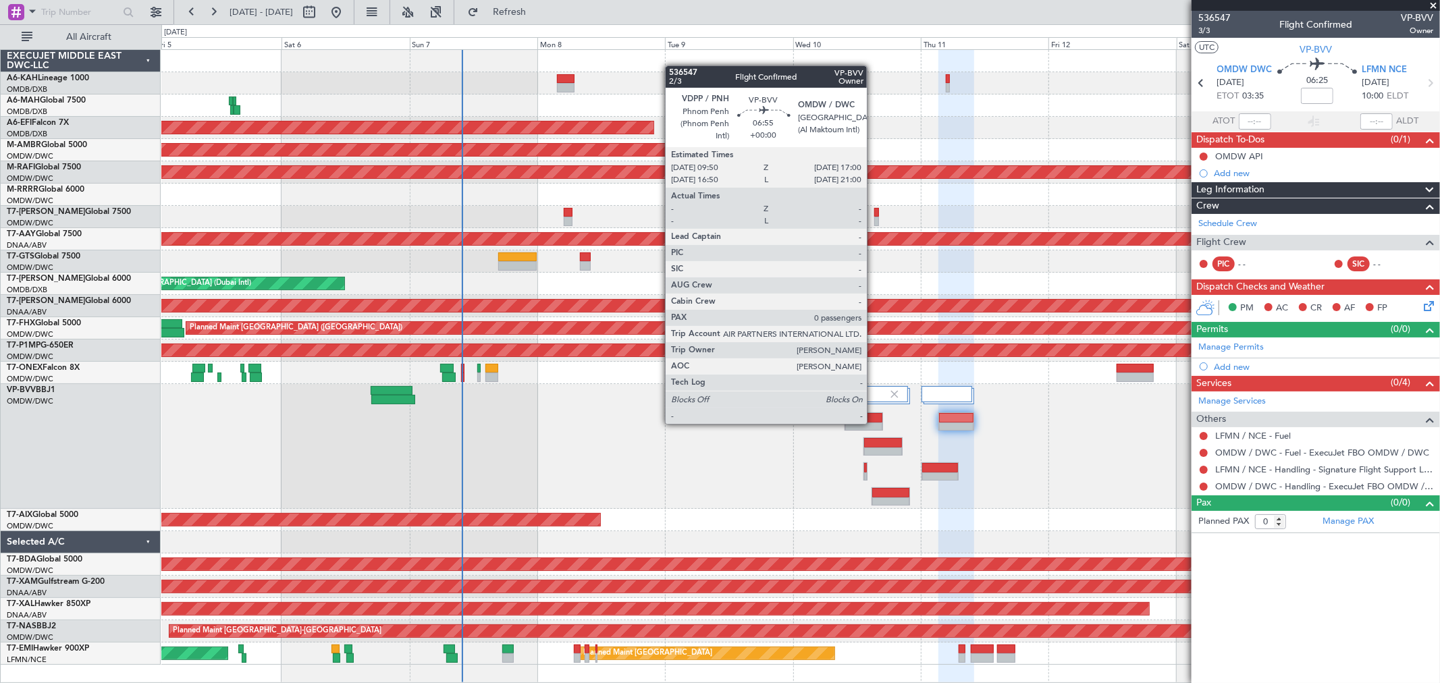
click at [873, 423] on div at bounding box center [863, 427] width 37 height 9
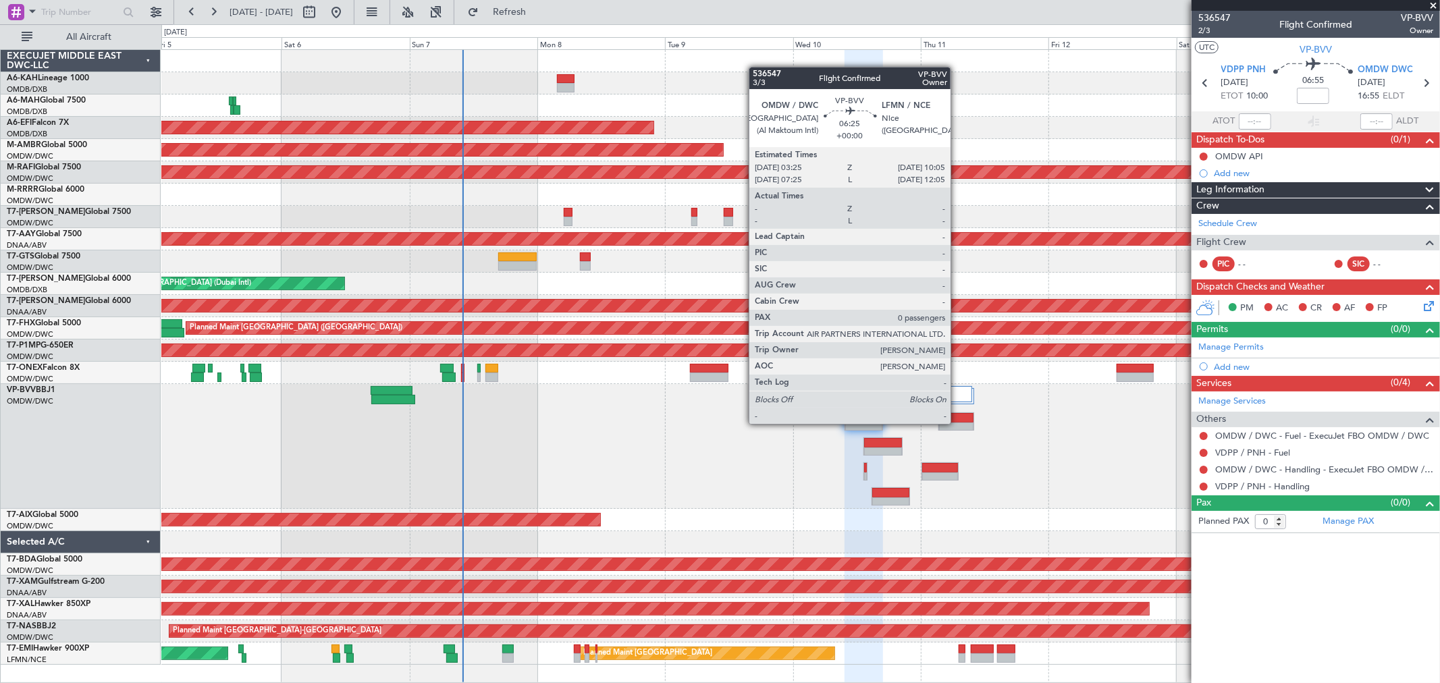
click at [957, 423] on div at bounding box center [956, 427] width 34 height 9
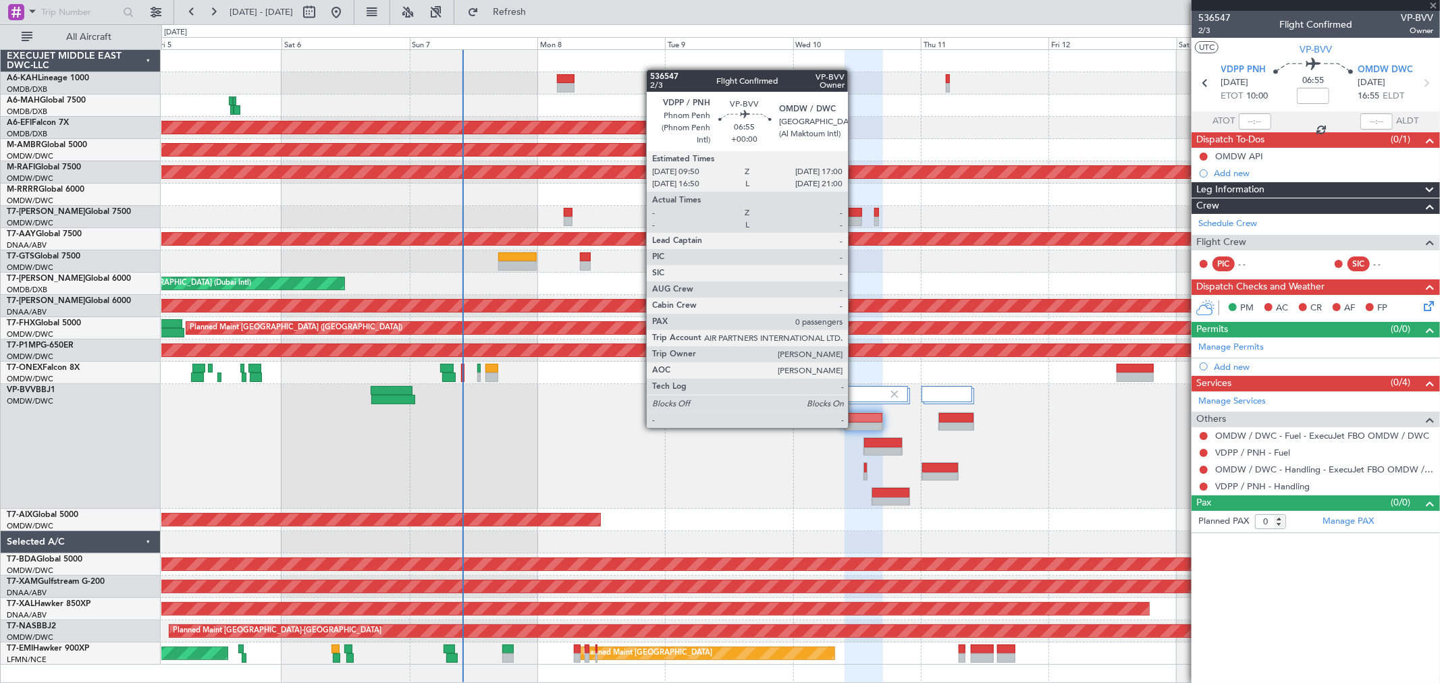
click at [855, 427] on div at bounding box center [863, 427] width 37 height 9
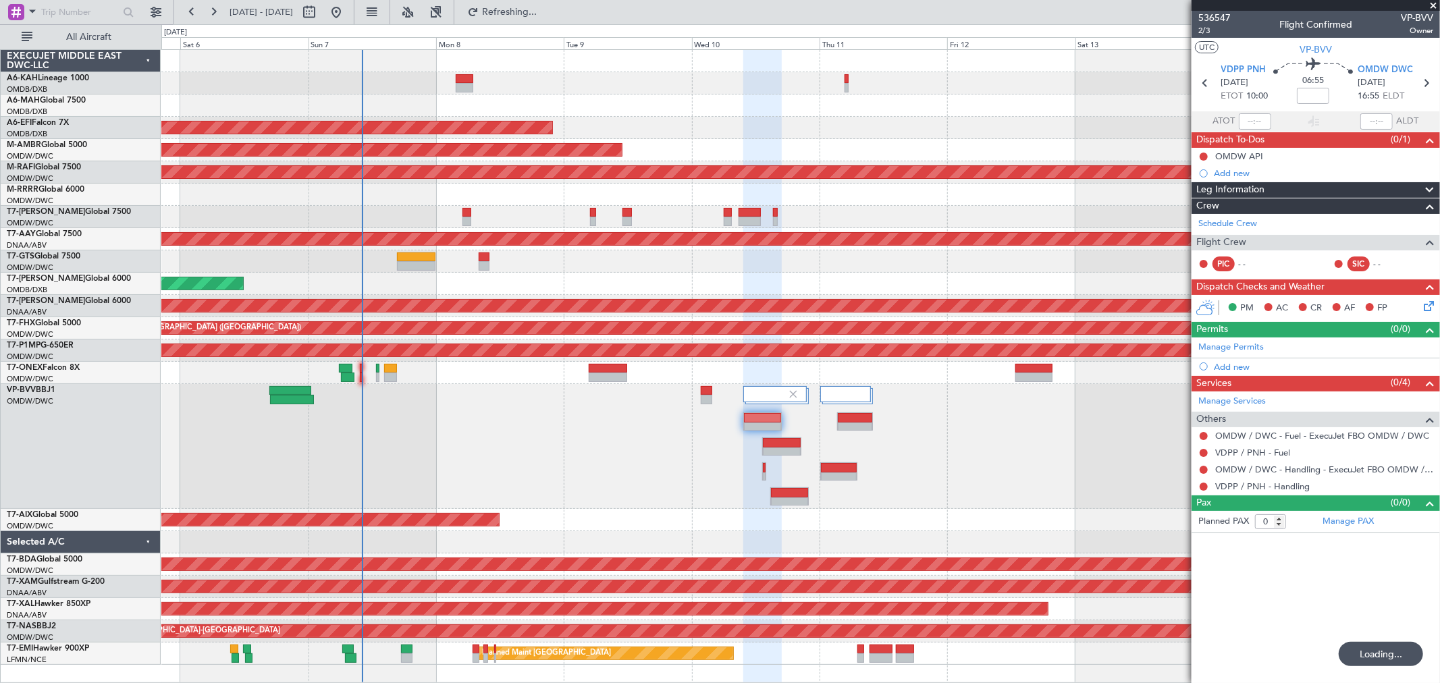
click at [780, 271] on div at bounding box center [800, 261] width 1278 height 22
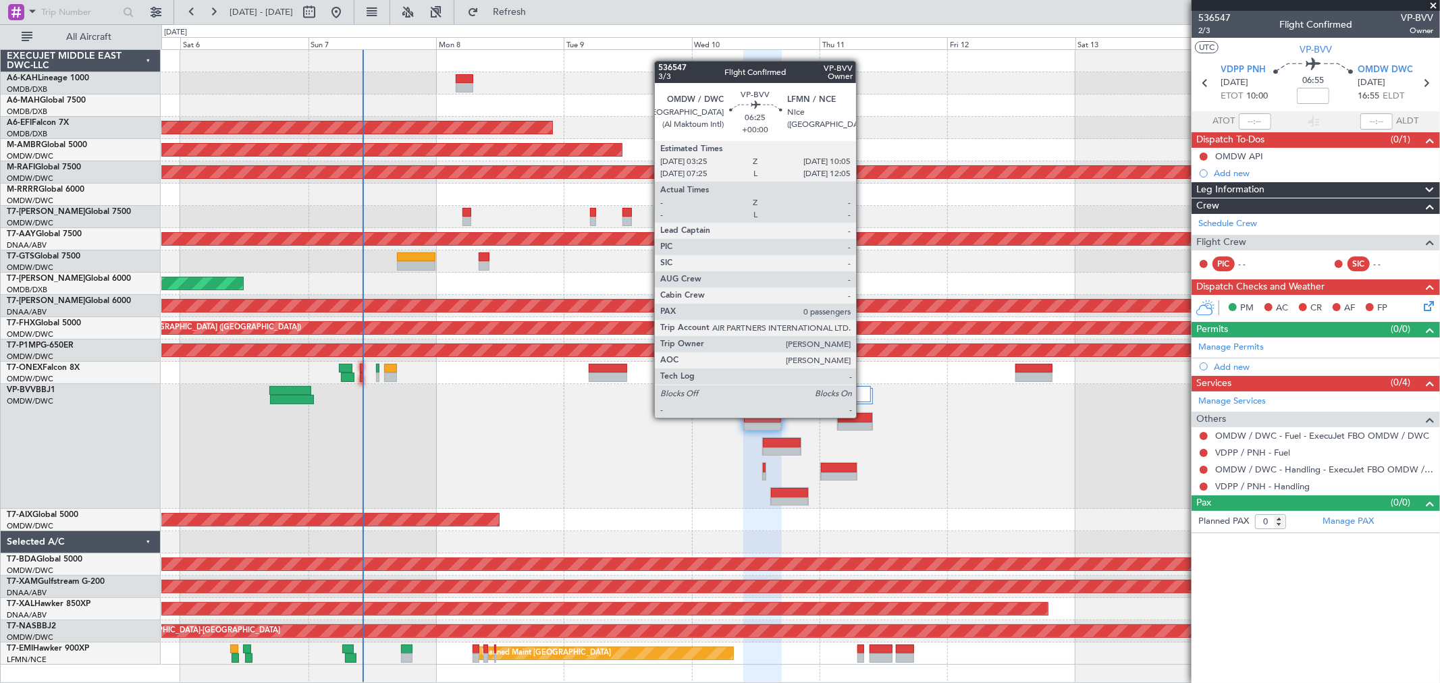
click at [863, 416] on div at bounding box center [855, 417] width 34 height 9
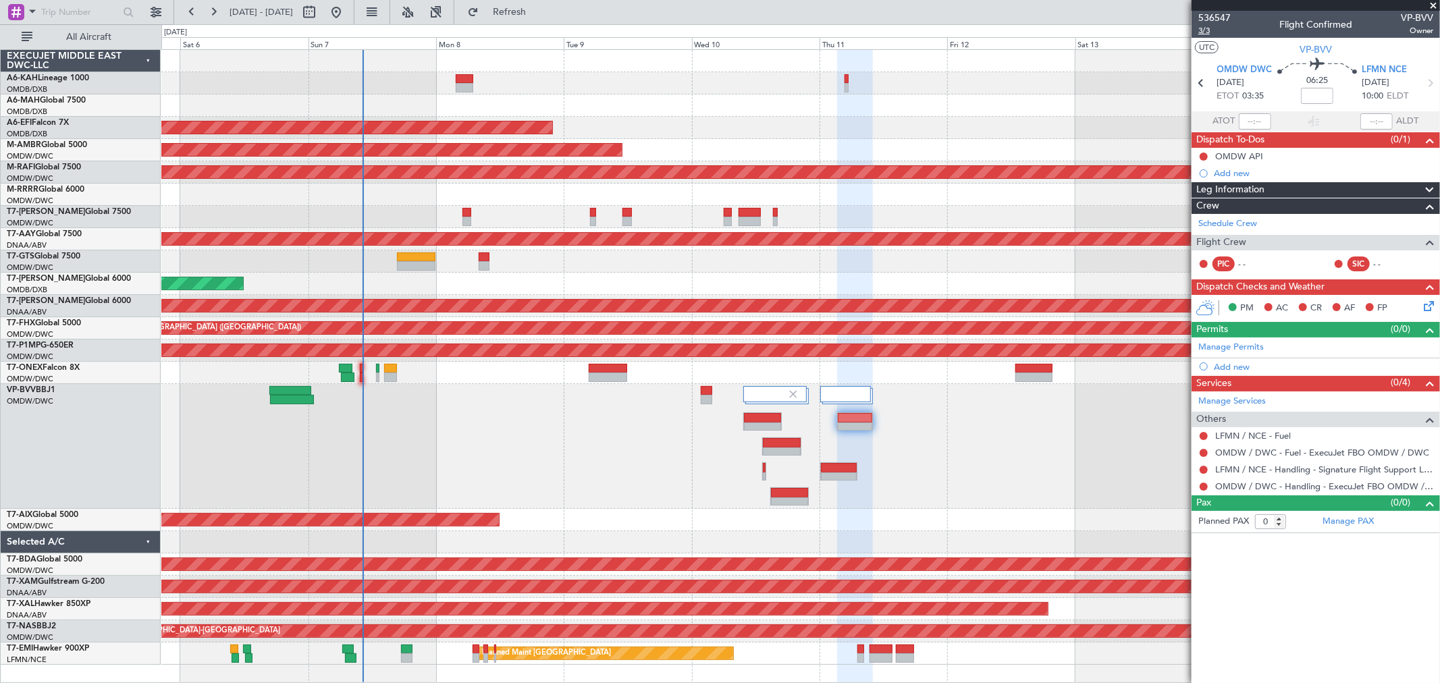
click at [1212, 30] on span "3/3" at bounding box center [1214, 30] width 32 height 11
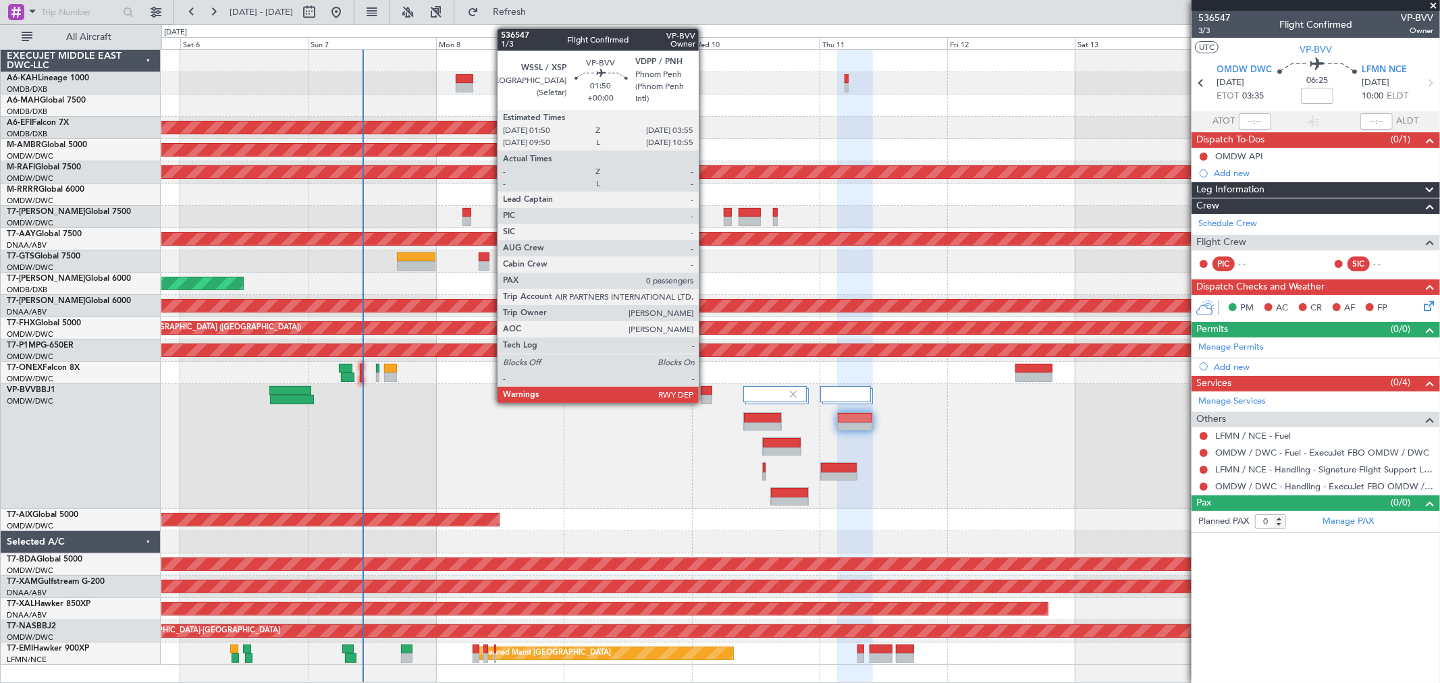
click at [705, 398] on div at bounding box center [706, 399] width 11 height 9
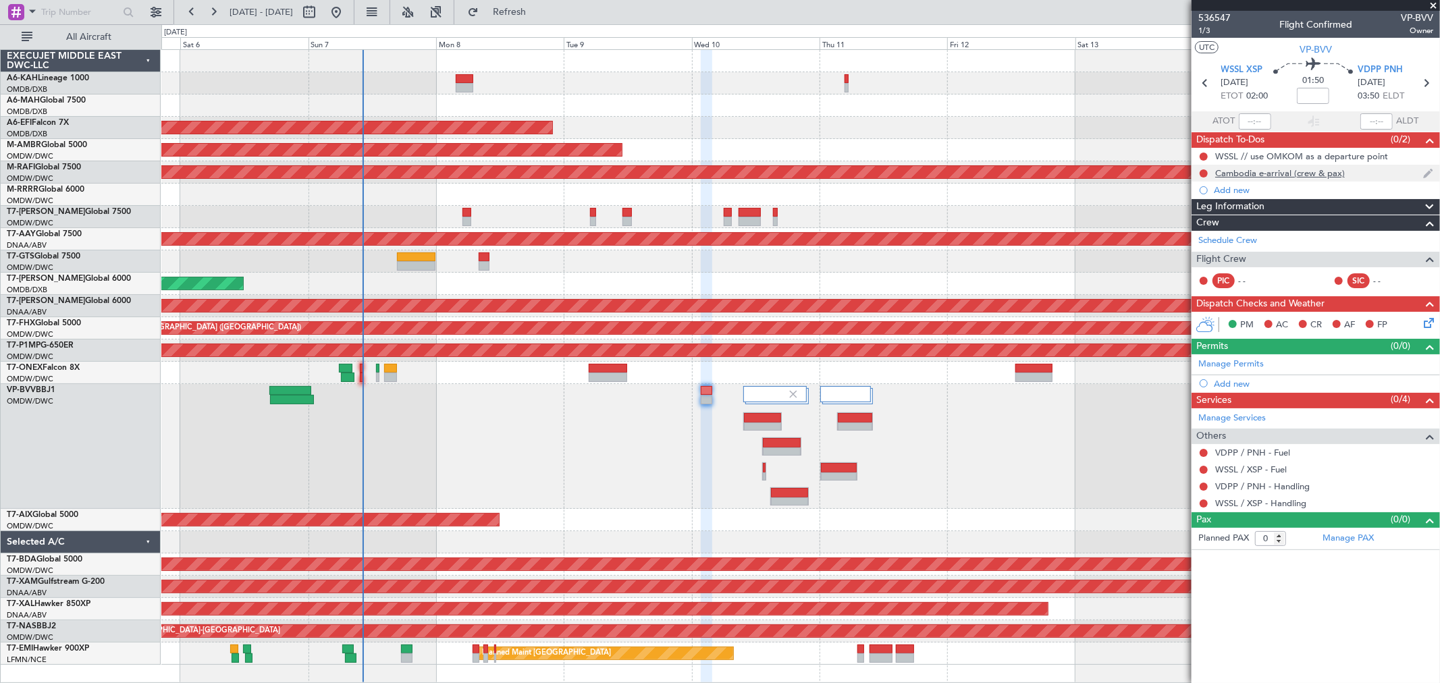
click at [1281, 165] on div "Cambodia e-arrival (crew & pax)" at bounding box center [1315, 173] width 248 height 17
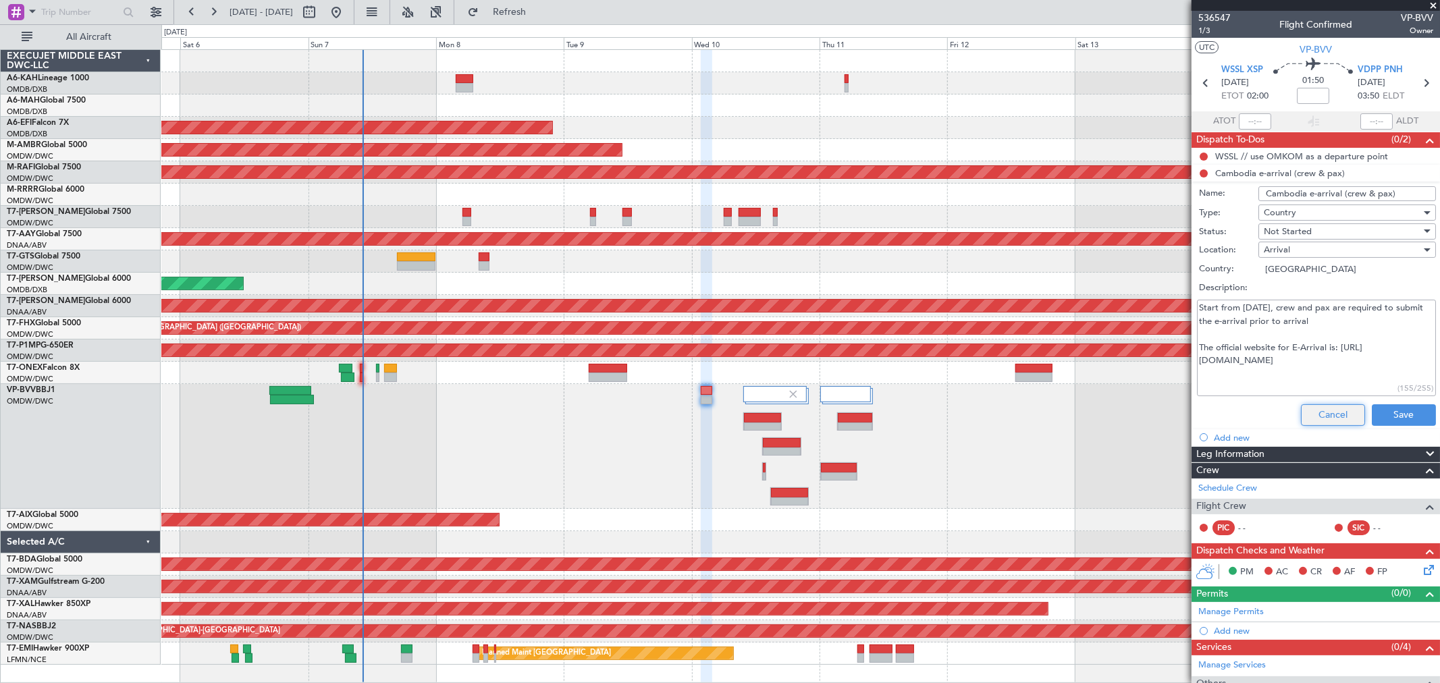
click at [1318, 415] on button "Cancel" at bounding box center [1333, 415] width 64 height 22
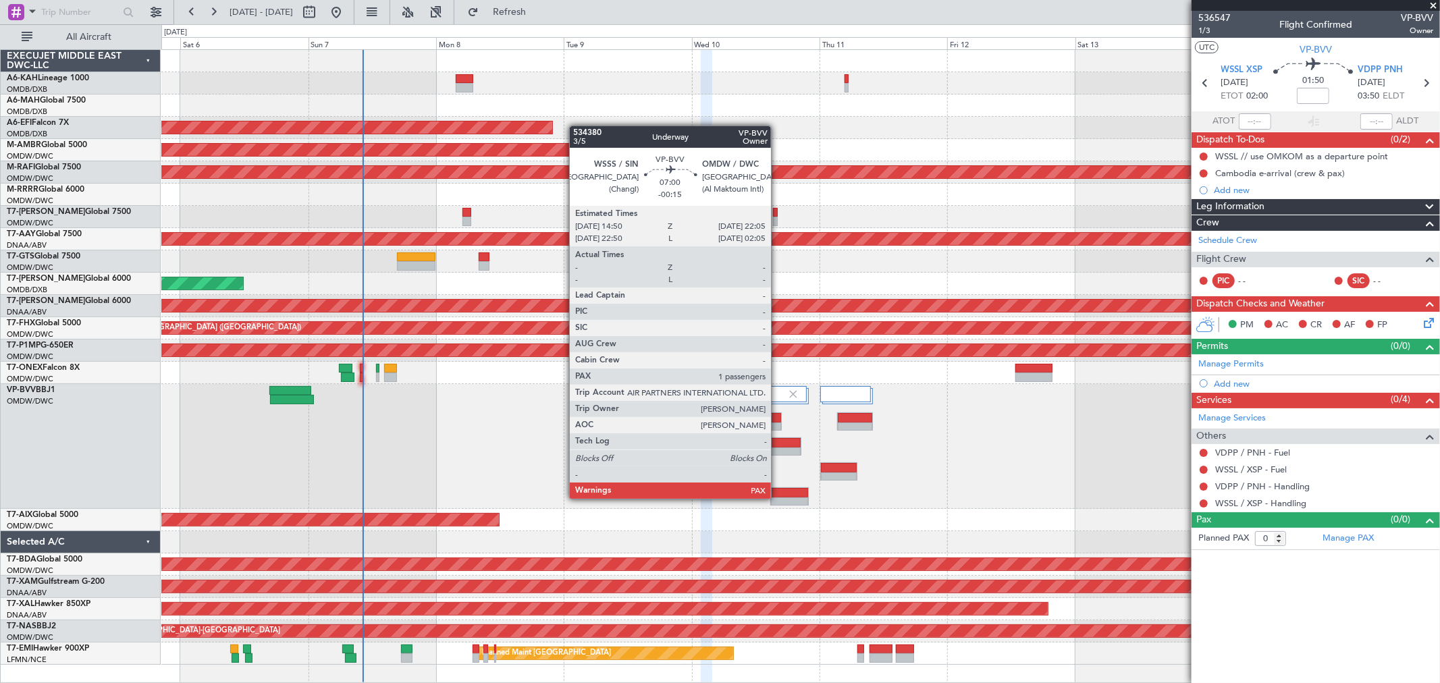
click at [778, 497] on div at bounding box center [790, 501] width 38 height 9
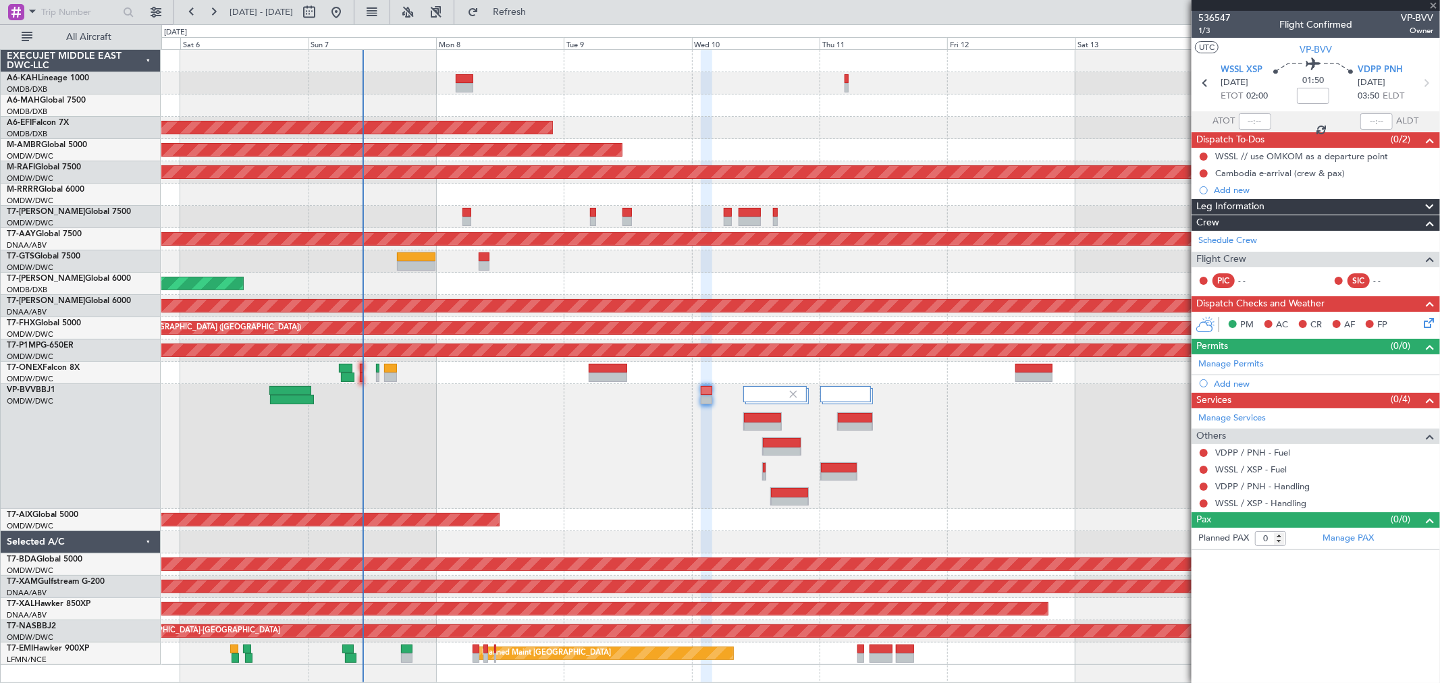
type input "-00:15"
type input "1"
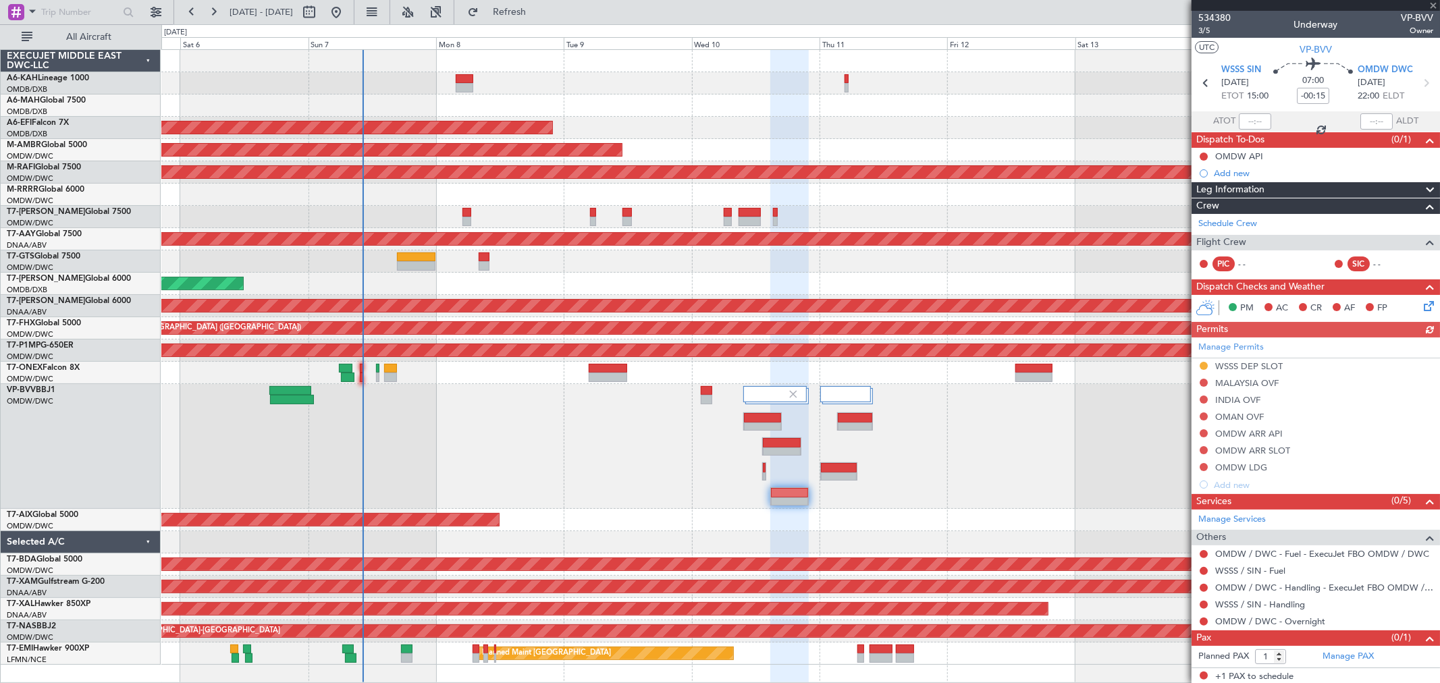
scroll to position [2, 0]
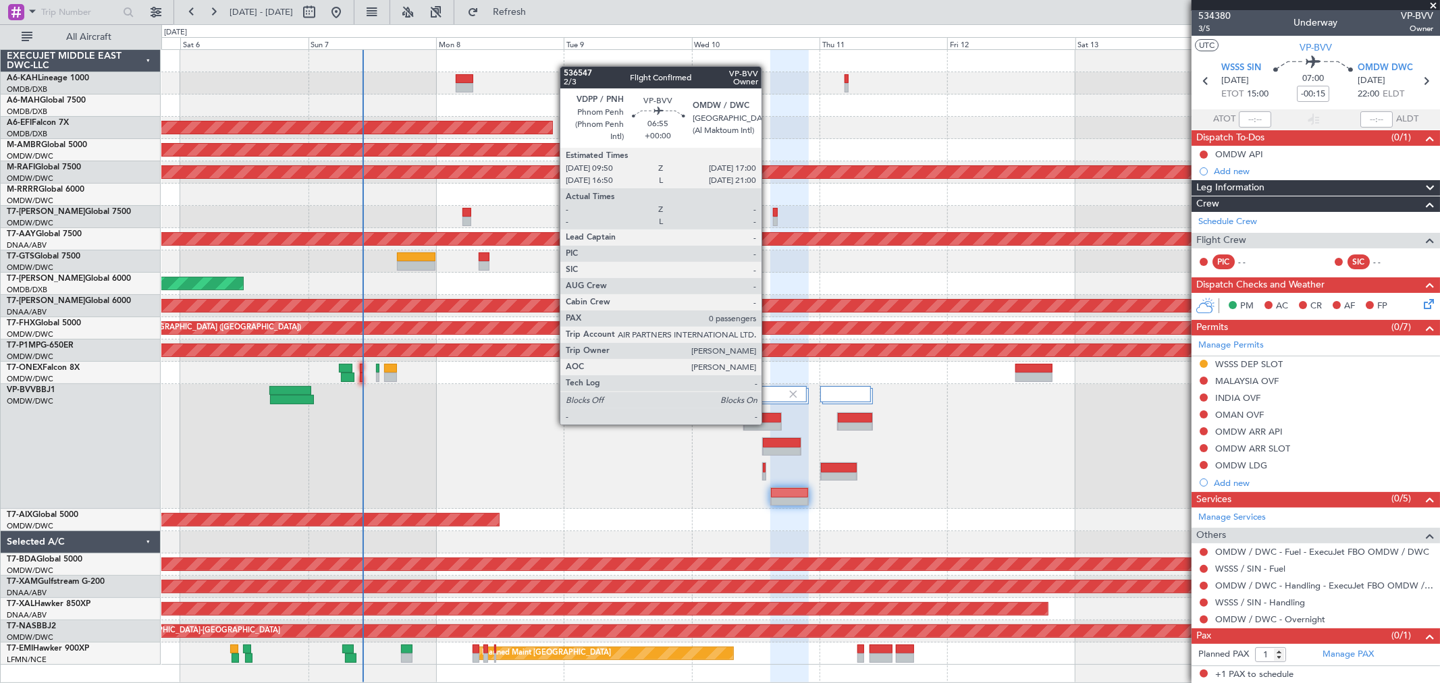
click at [774, 420] on div at bounding box center [762, 417] width 37 height 9
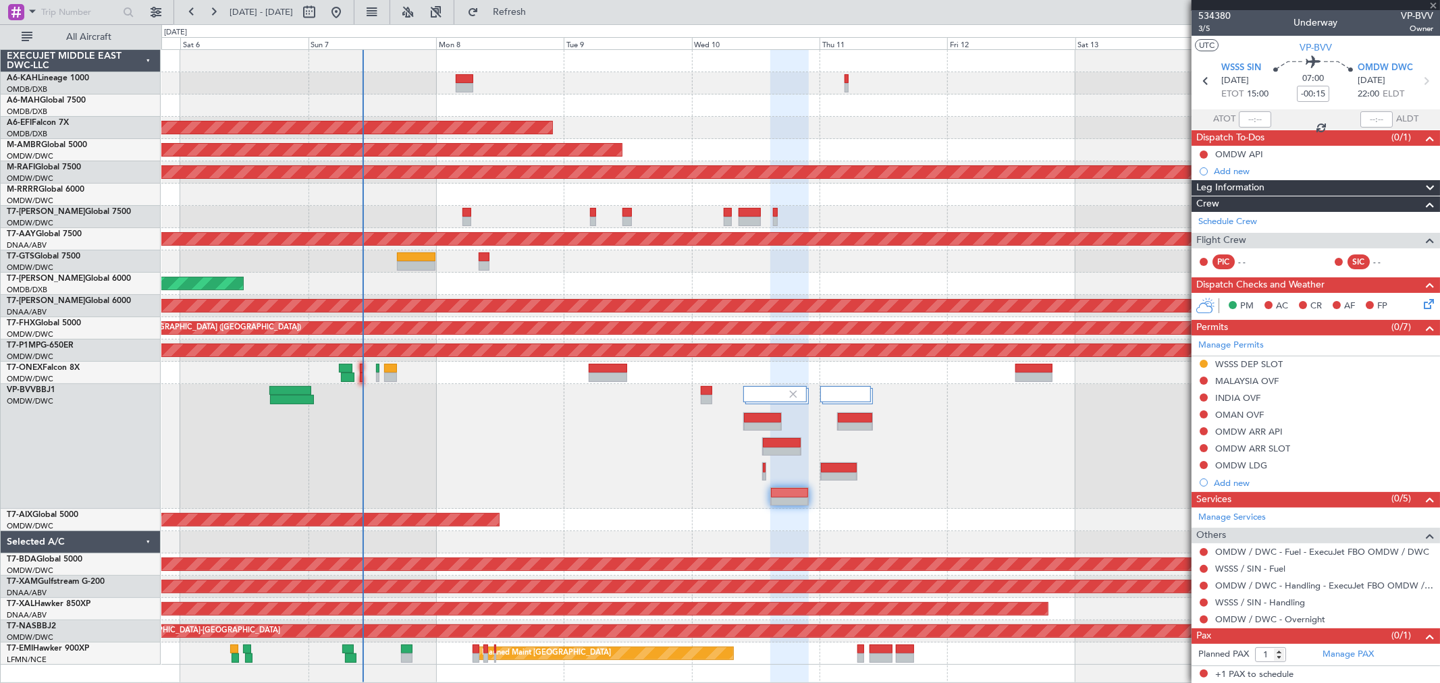
type input "0"
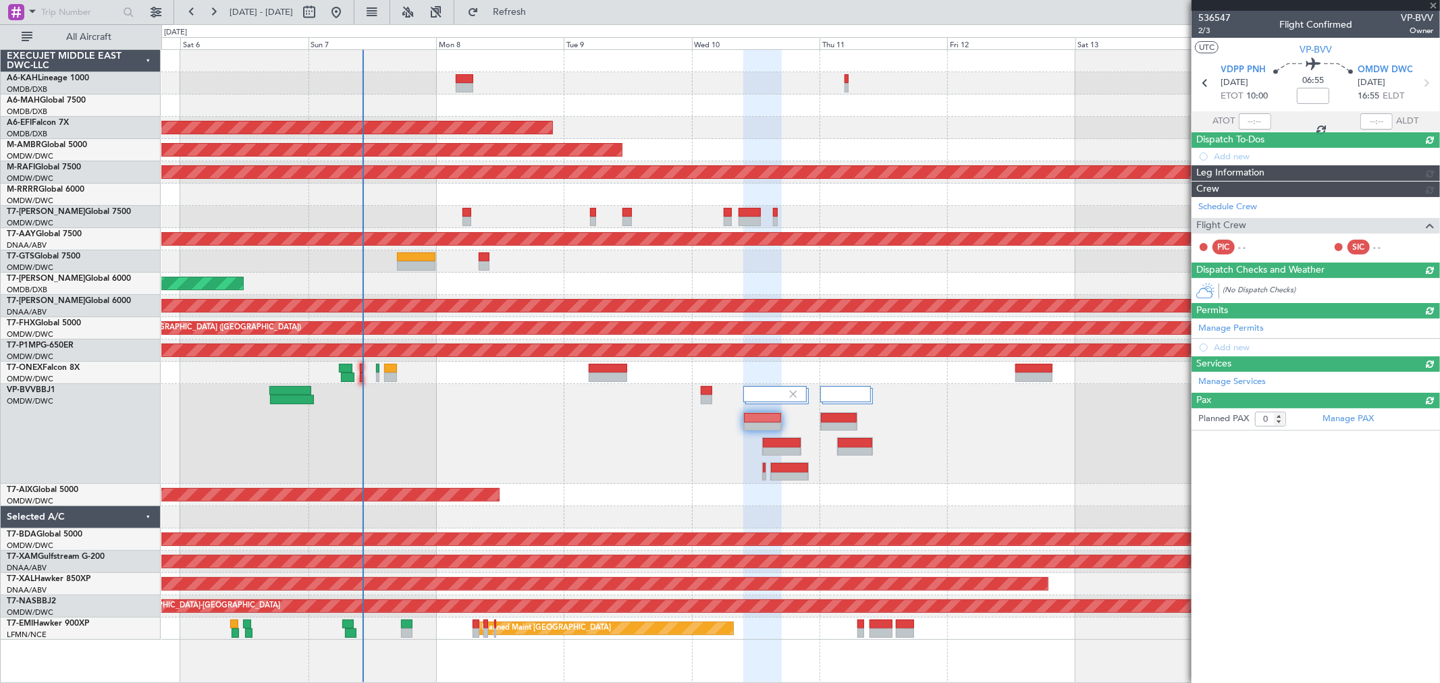
scroll to position [0, 0]
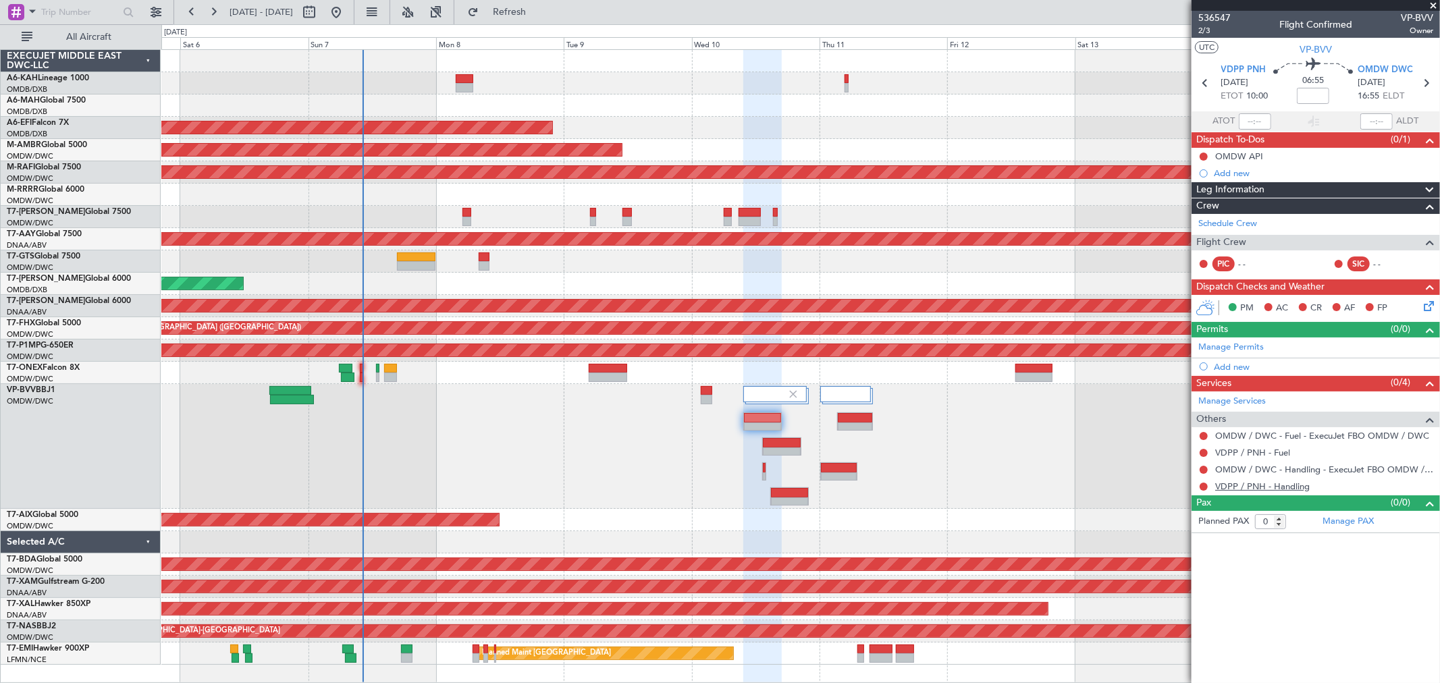
click at [1272, 489] on link "VDPP / PNH - Handling" at bounding box center [1262, 486] width 94 height 11
click at [1280, 488] on link "VDPP / PNH - Handling" at bounding box center [1262, 486] width 94 height 11
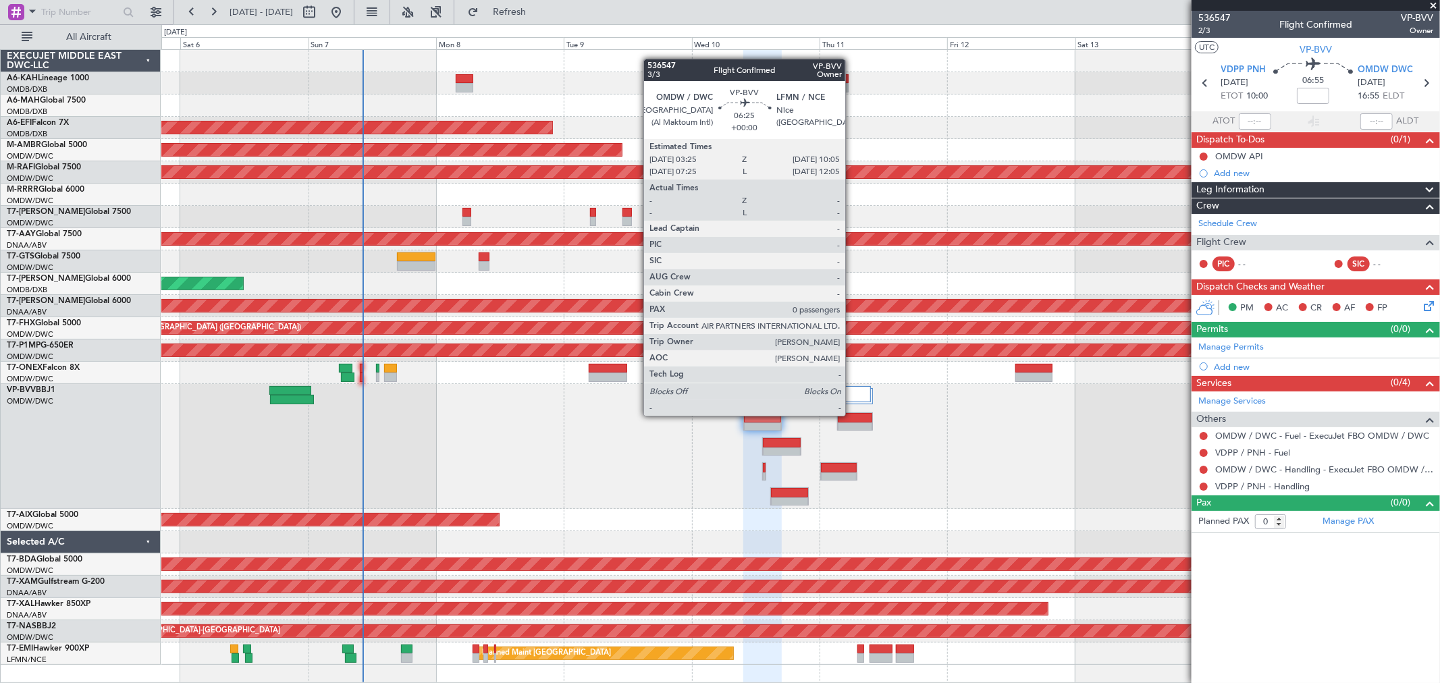
click at [852, 414] on div at bounding box center [855, 417] width 34 height 9
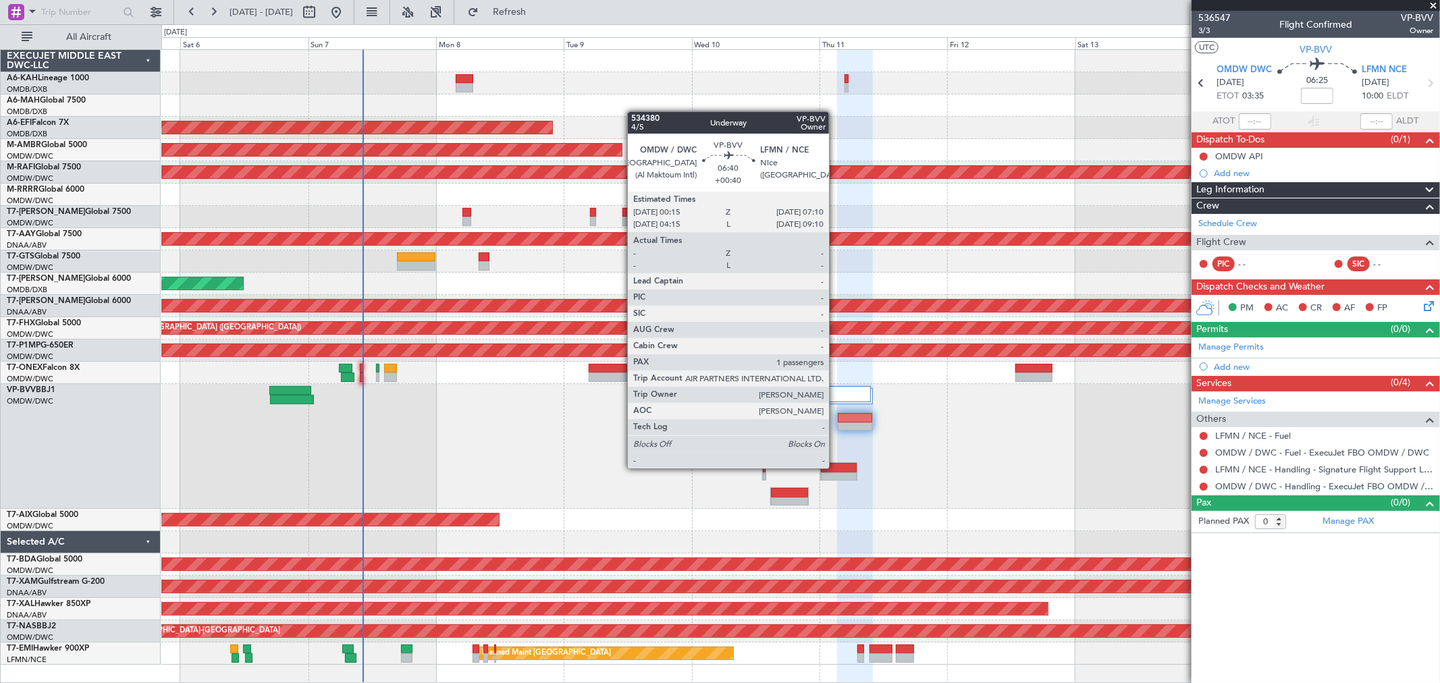
click at [836, 467] on div at bounding box center [839, 467] width 36 height 9
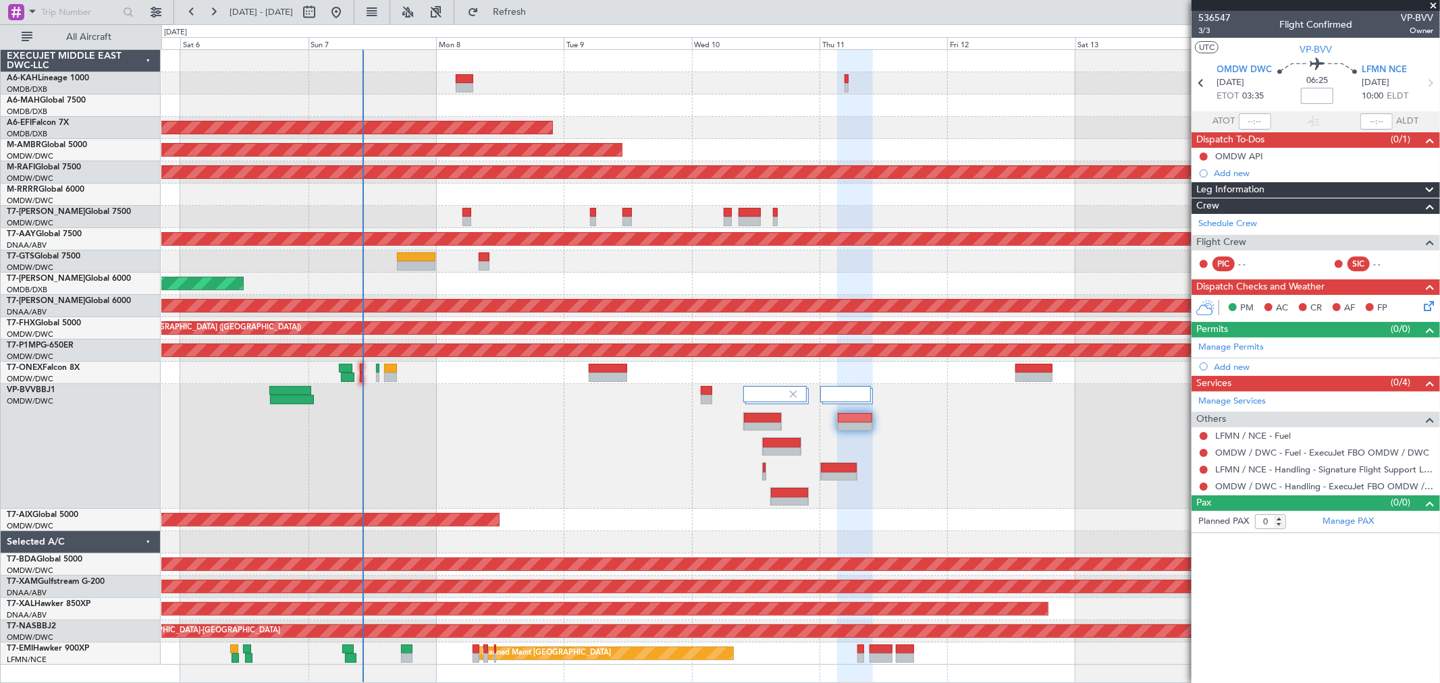
click at [1317, 95] on input at bounding box center [1317, 96] width 32 height 16
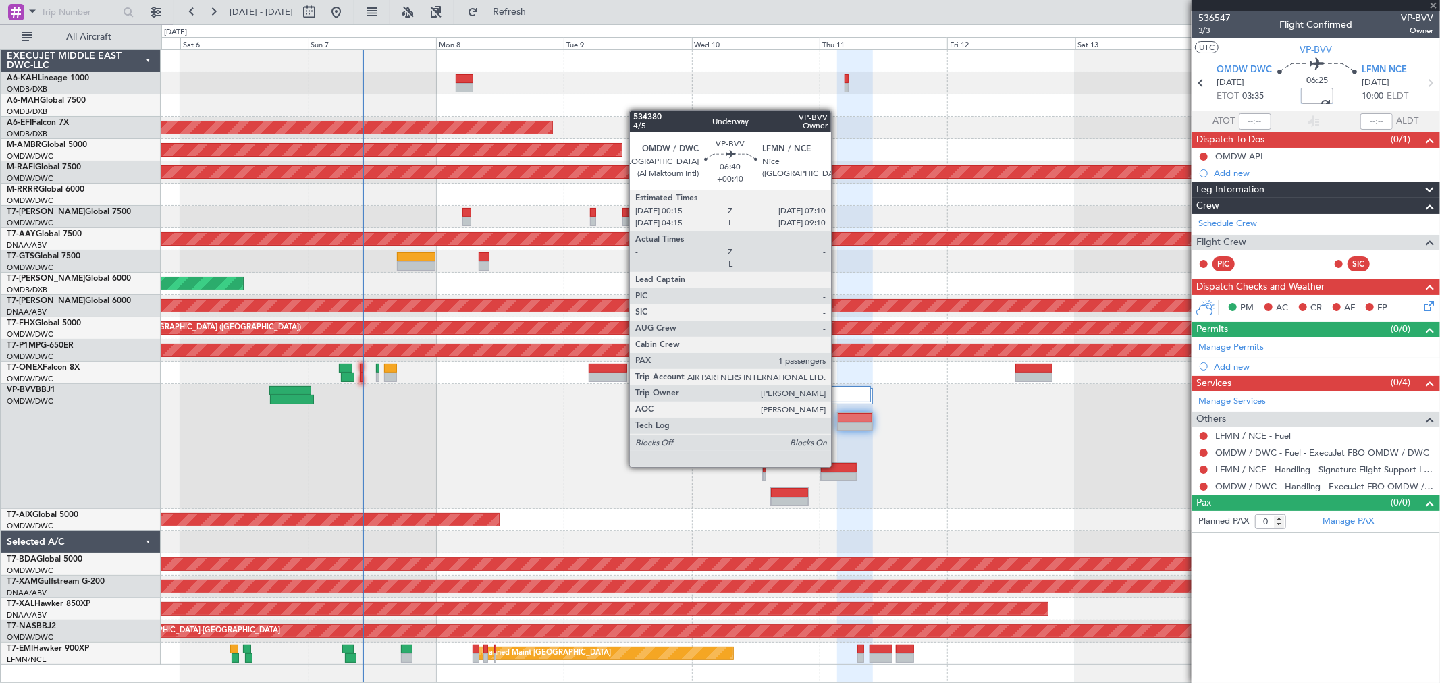
click at [838, 466] on div at bounding box center [839, 467] width 36 height 9
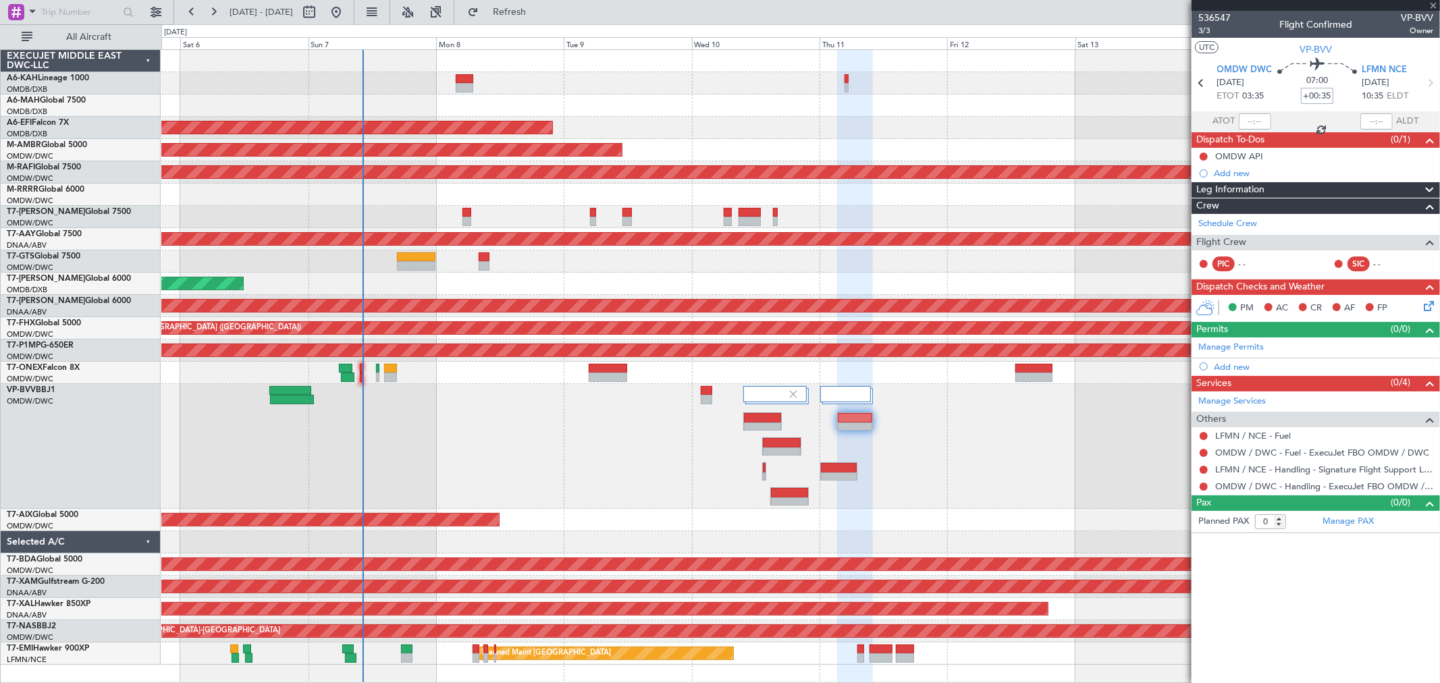
type input "+00:40"
type input "1"
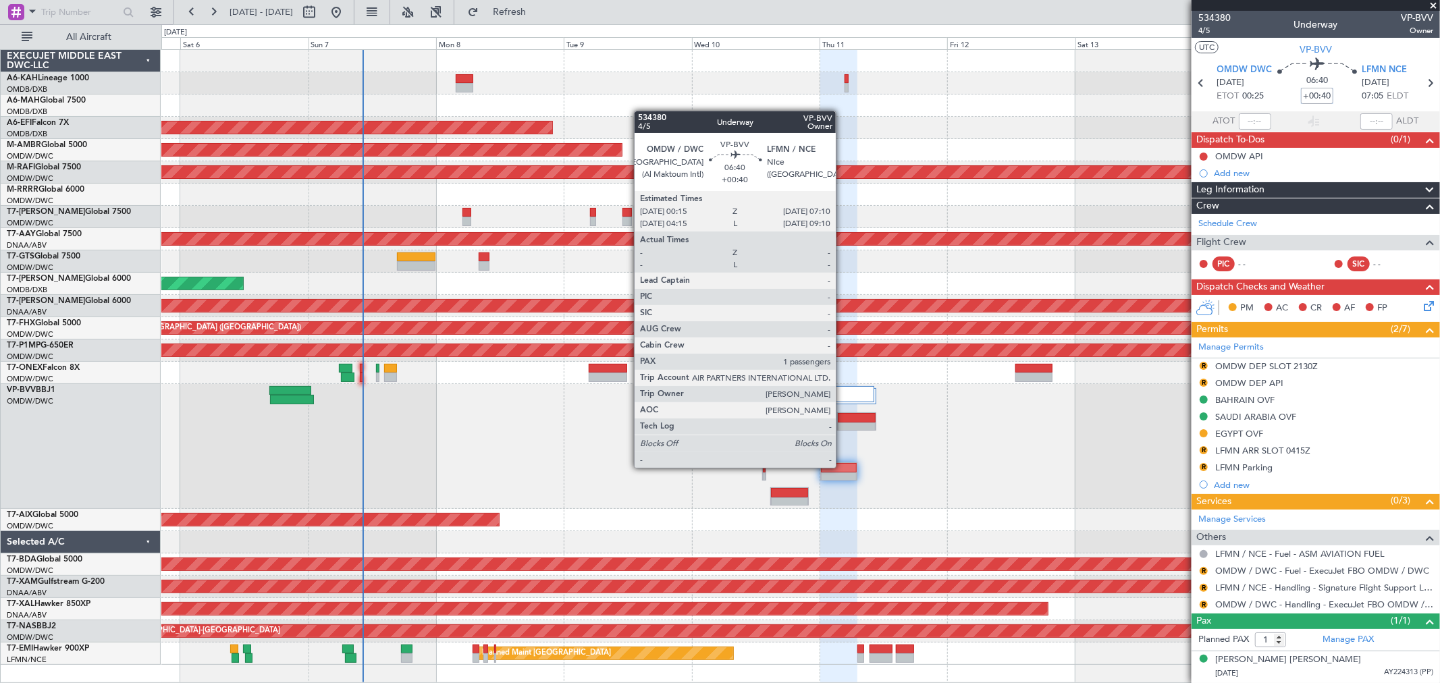
click at [842, 466] on div at bounding box center [839, 467] width 36 height 9
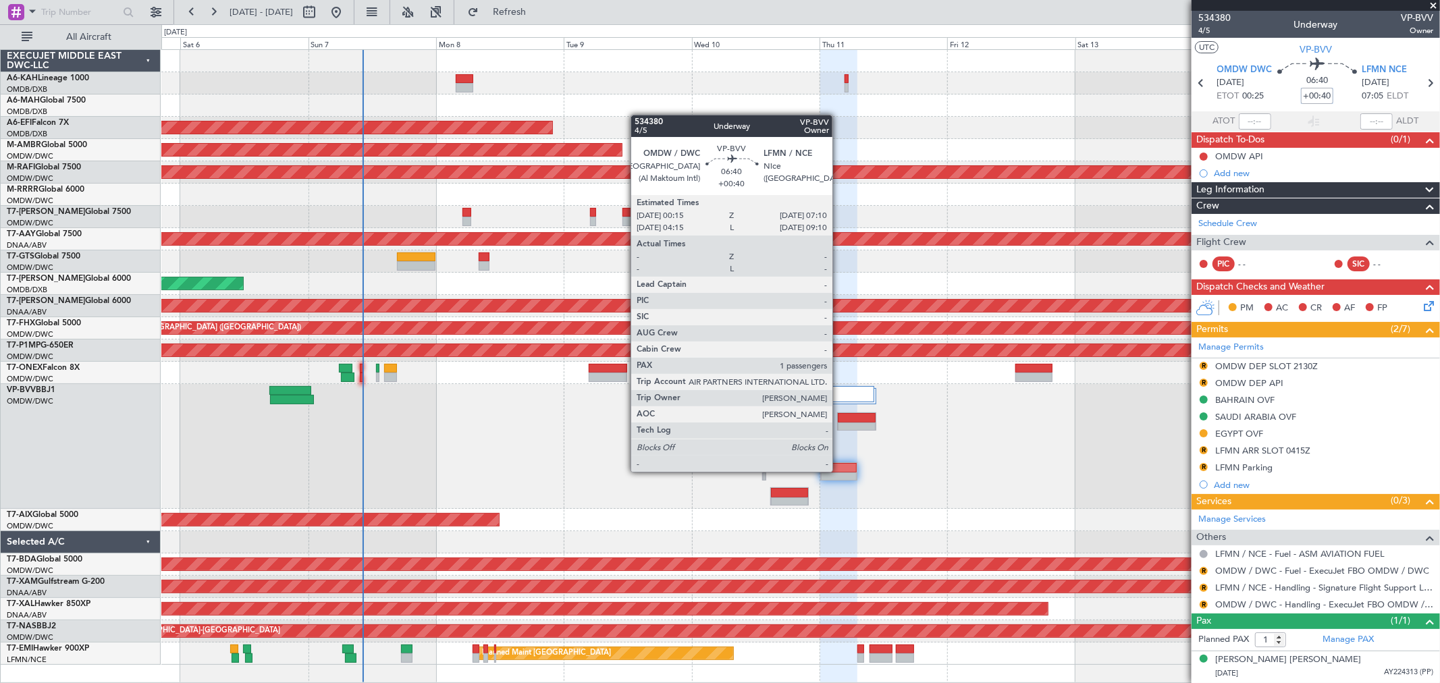
click at [839, 472] on div at bounding box center [839, 476] width 36 height 9
click at [840, 472] on div at bounding box center [839, 476] width 36 height 9
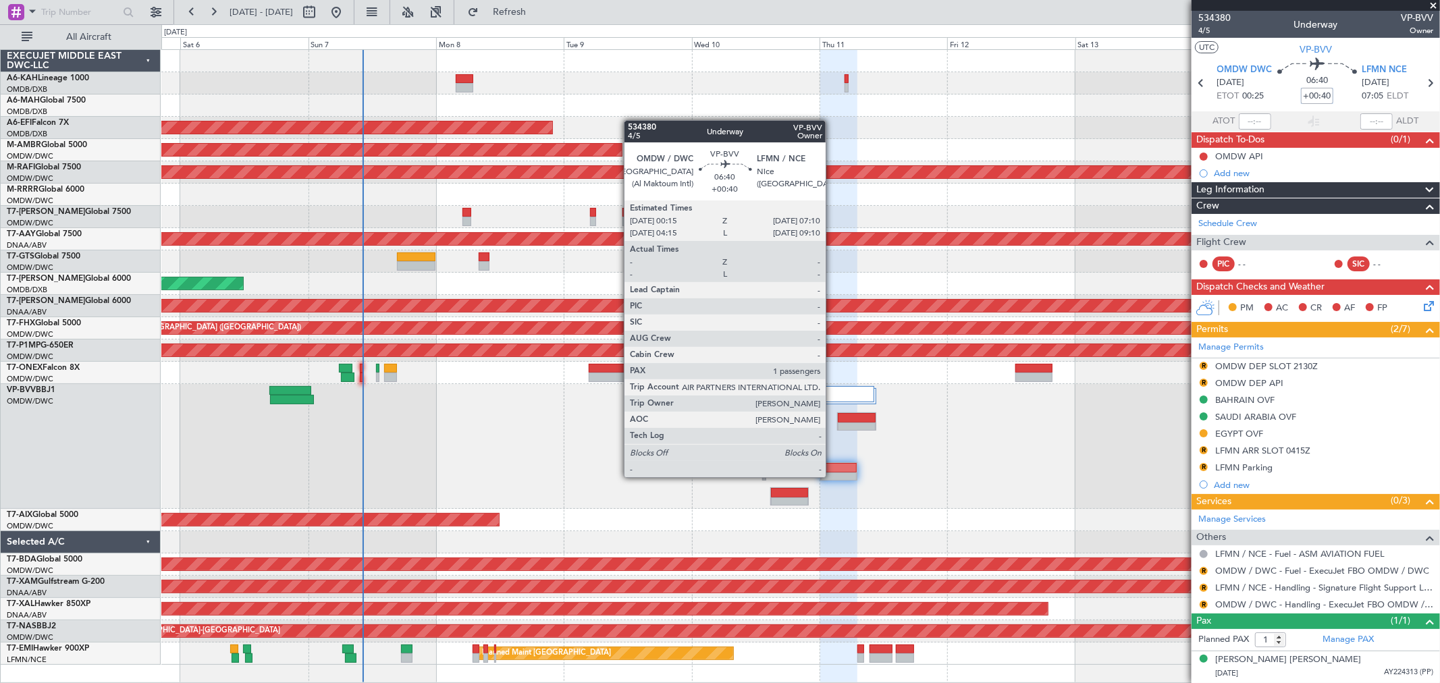
click at [832, 476] on div at bounding box center [839, 476] width 36 height 9
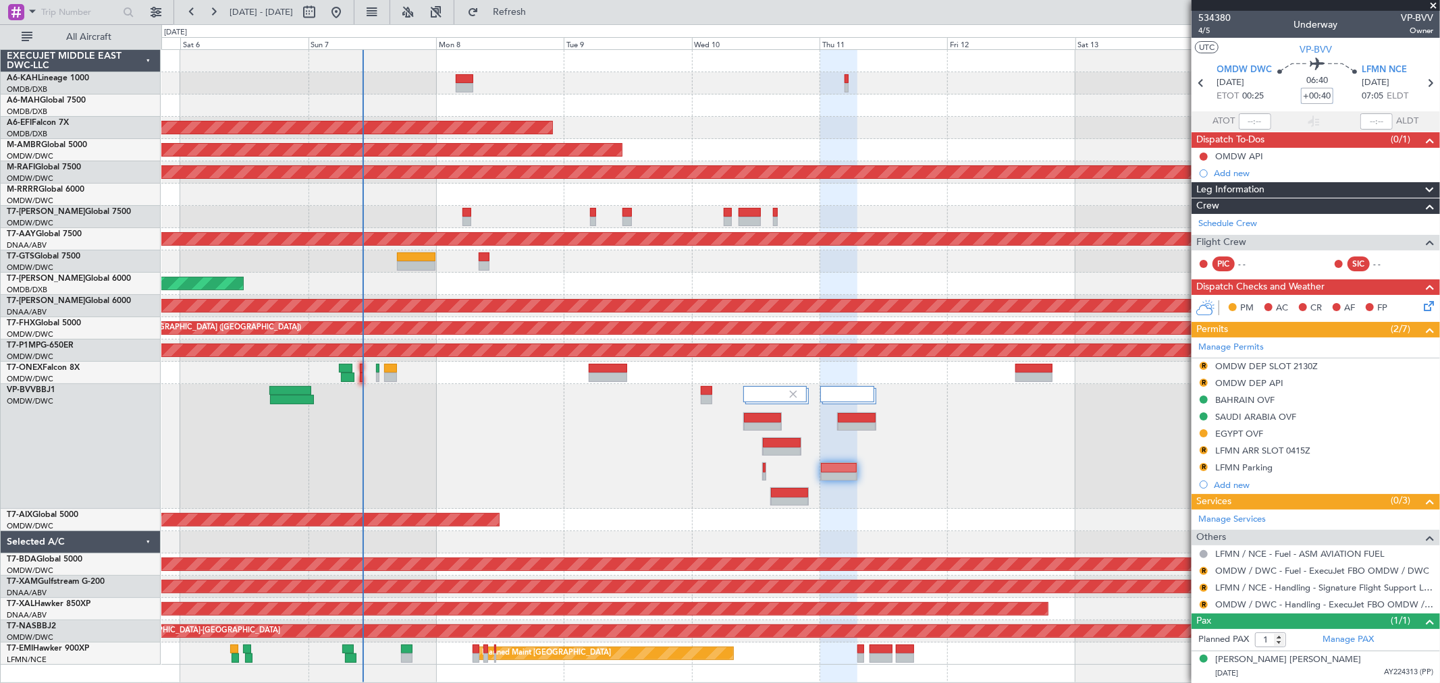
click at [1307, 93] on input "+00:40" at bounding box center [1317, 96] width 32 height 16
click at [1324, 90] on input "+00:40" at bounding box center [1317, 96] width 32 height 16
drag, startPoint x: 1305, startPoint y: 98, endPoint x: 1339, endPoint y: 99, distance: 33.8
click at [1339, 99] on div "06:40 +00:40" at bounding box center [1316, 83] width 89 height 50
type input "+"
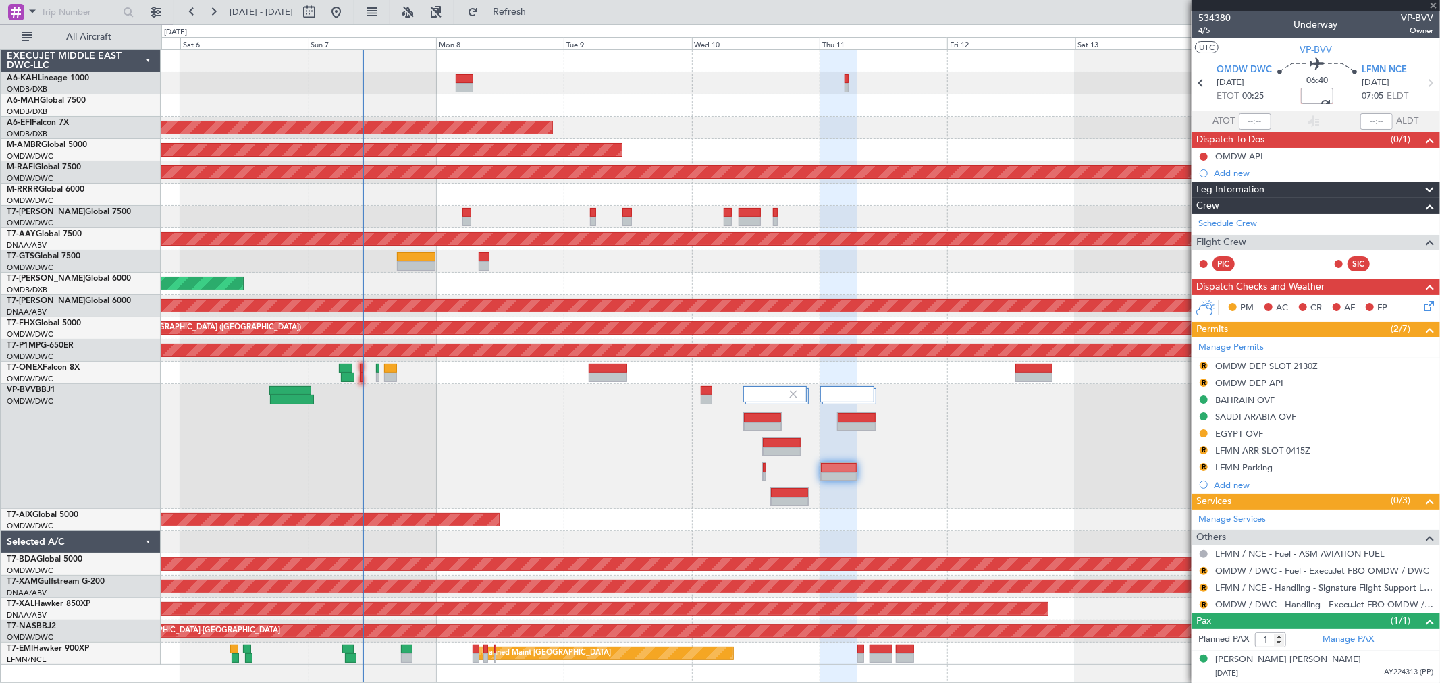
type input "+00:00"
click at [1315, 94] on input at bounding box center [1317, 96] width 32 height 16
type input "+01:05"
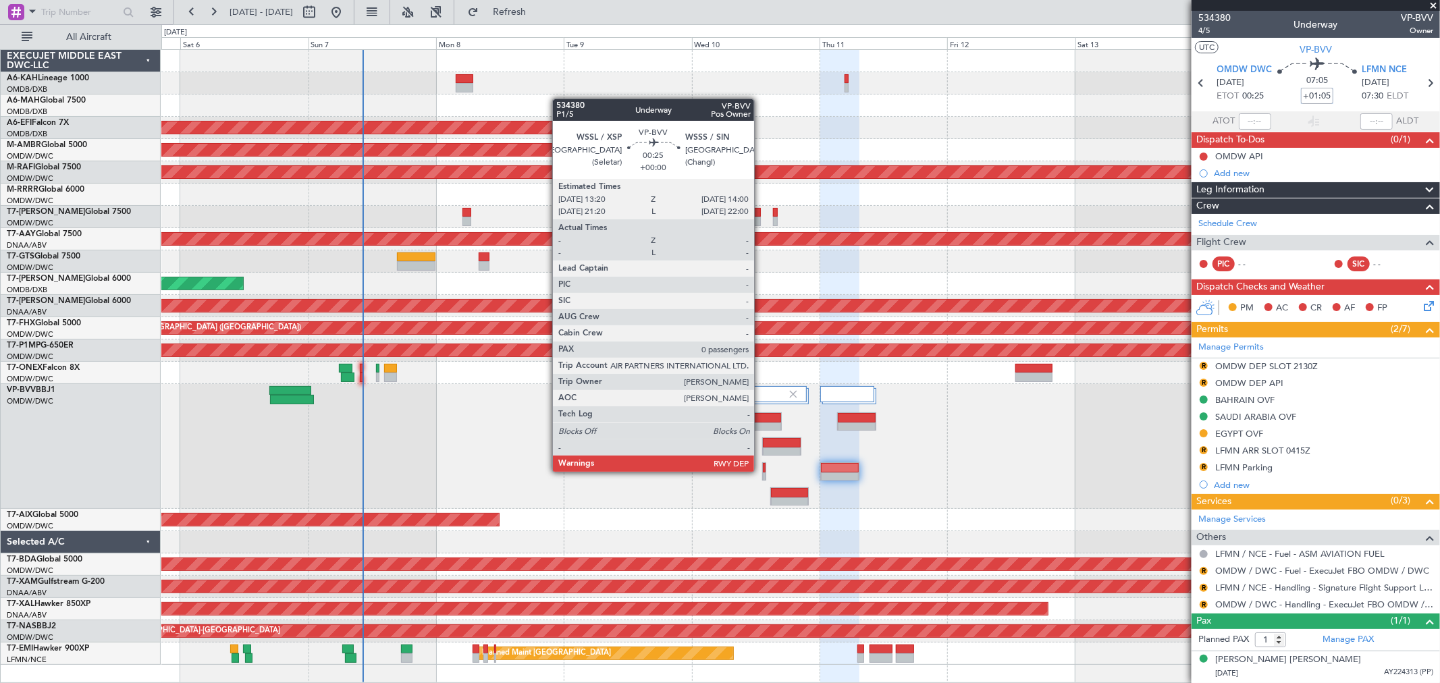
click at [762, 470] on div at bounding box center [764, 471] width 4 height 18
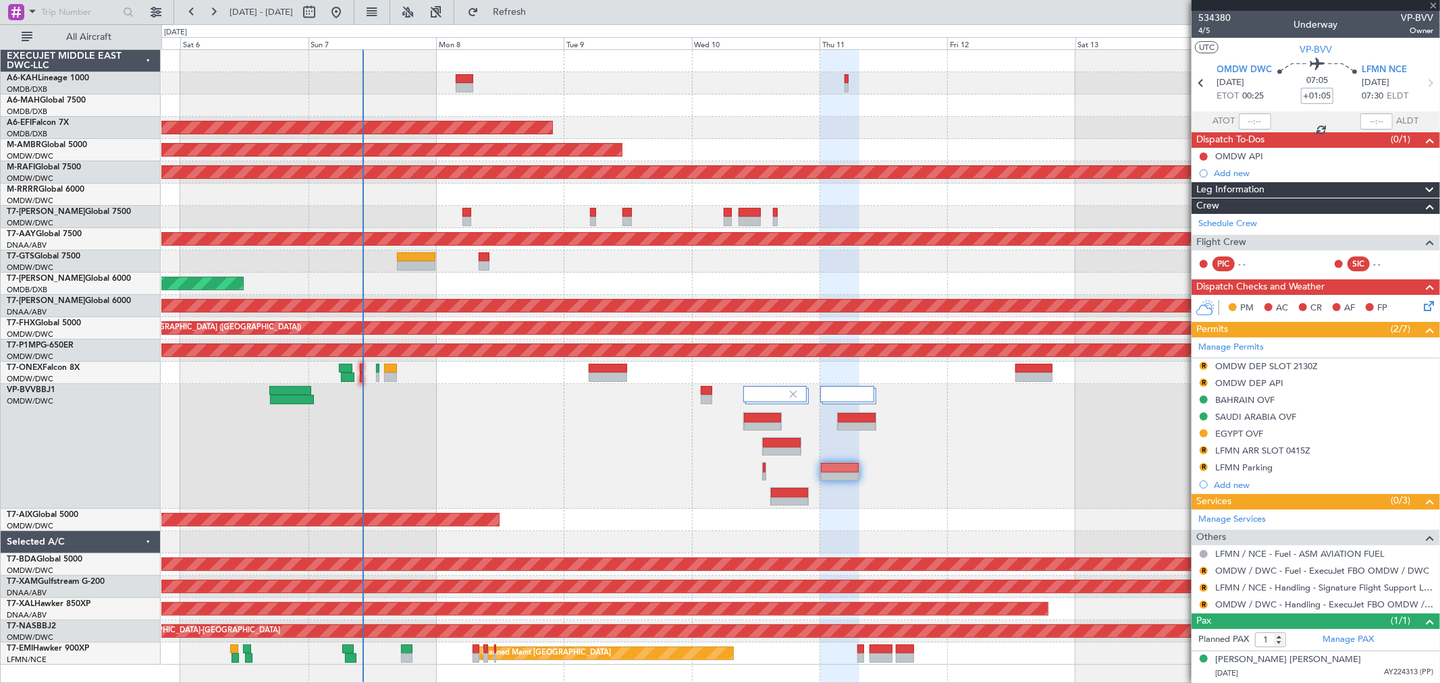
type input "0"
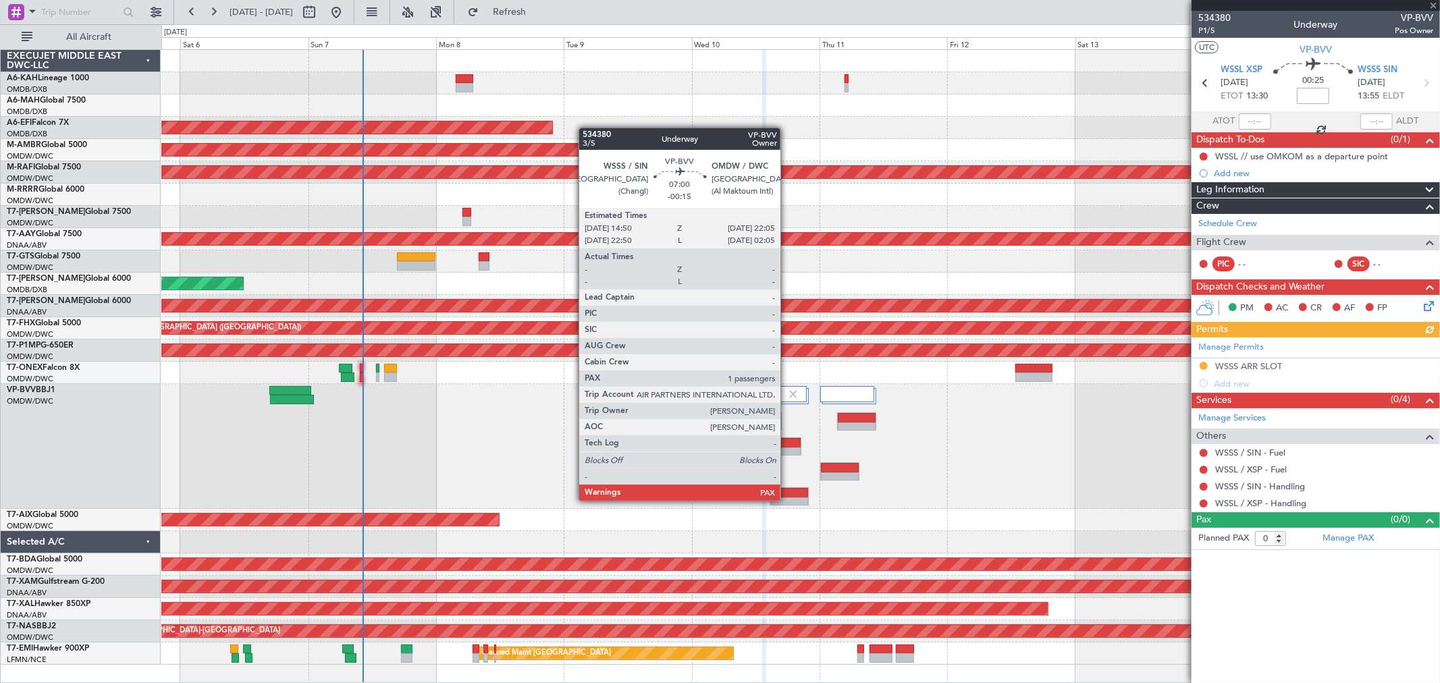
click at [787, 499] on div at bounding box center [790, 501] width 38 height 9
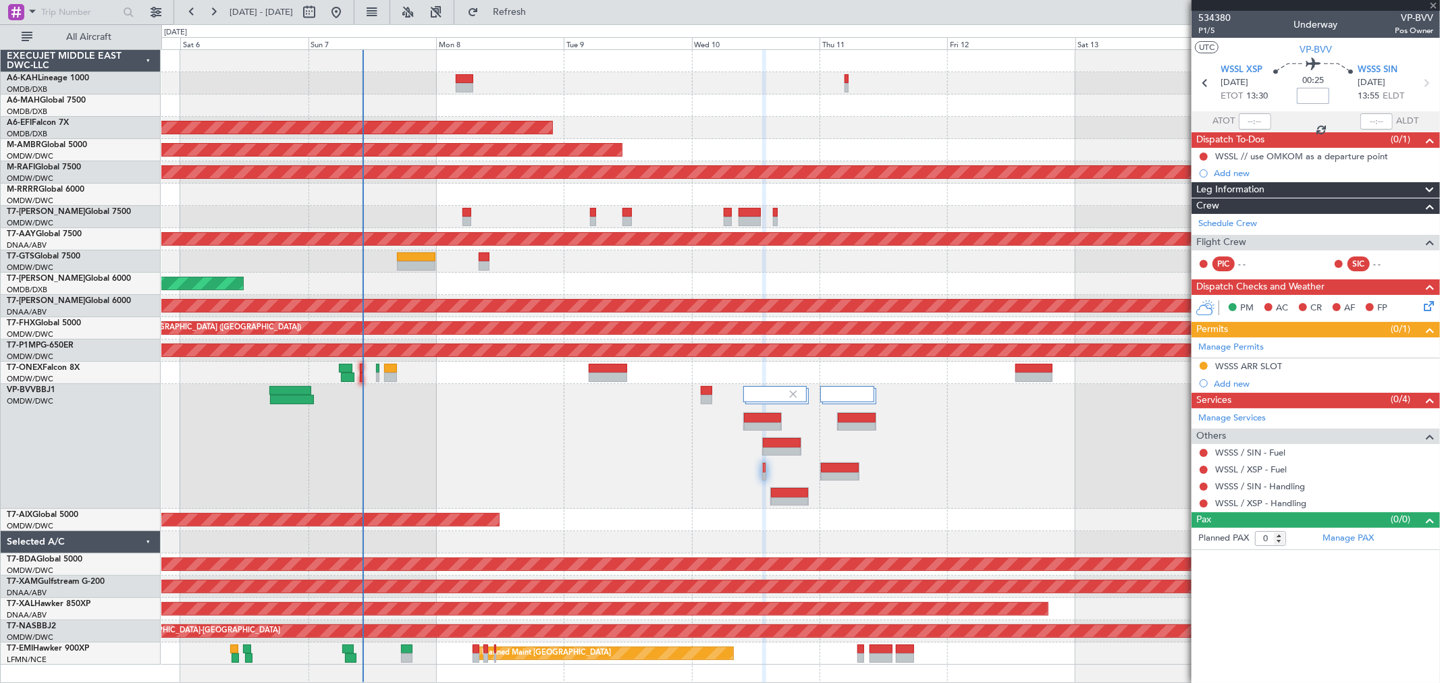
type input "-00:15"
type input "1"
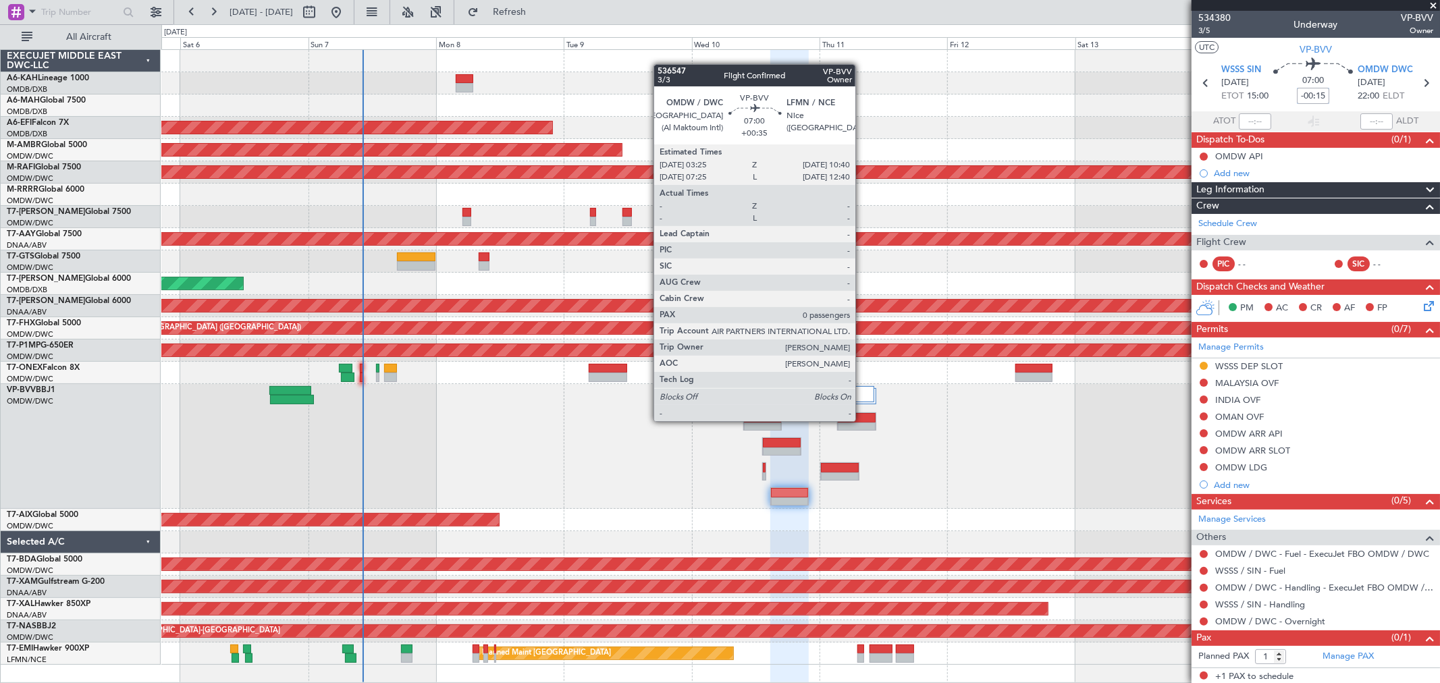
click at [862, 419] on div at bounding box center [857, 417] width 38 height 9
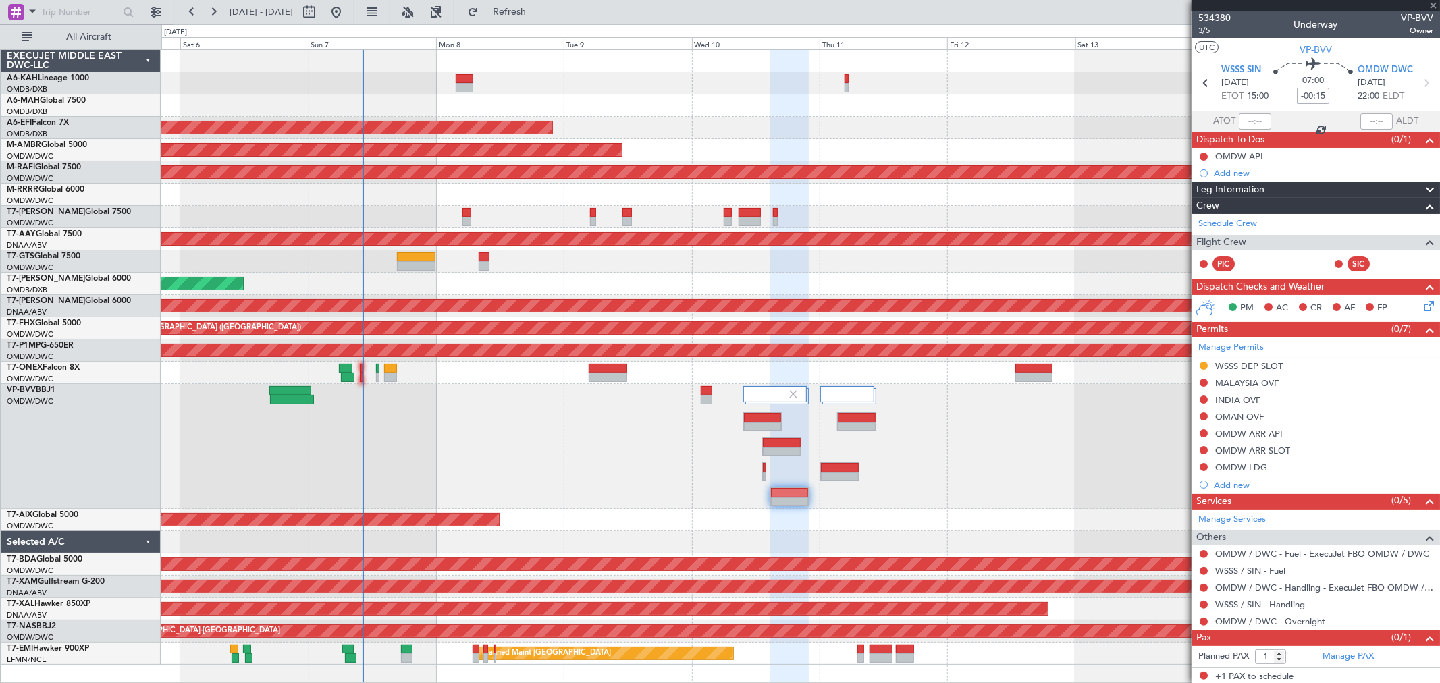
type input "+00:35"
type input "0"
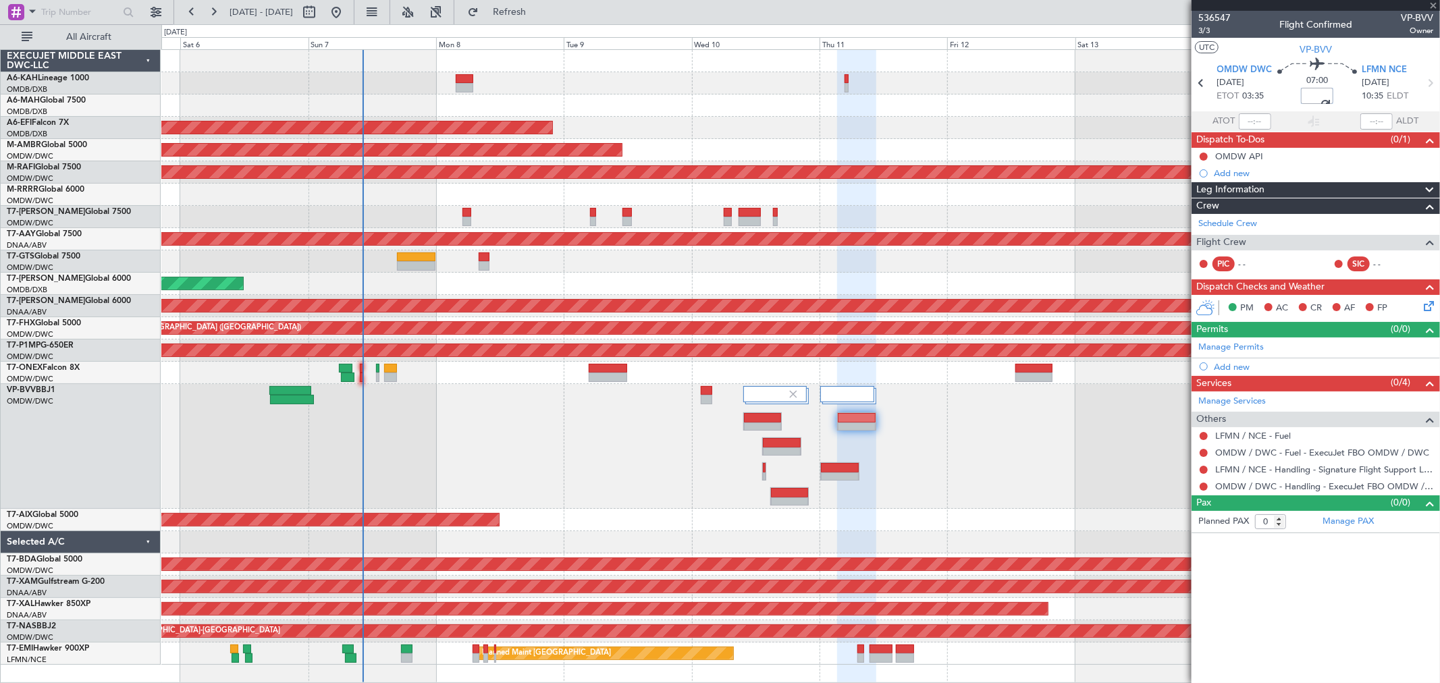
click at [940, 267] on div at bounding box center [800, 261] width 1278 height 22
drag, startPoint x: 1321, startPoint y: 96, endPoint x: 1344, endPoint y: 103, distance: 24.1
click at [1344, 103] on div "06:30 +00:03" at bounding box center [1316, 83] width 89 height 50
click at [1016, 107] on div "Planned Maint [GEOGRAPHIC_DATA] ([GEOGRAPHIC_DATA] Intl)" at bounding box center [800, 105] width 1278 height 22
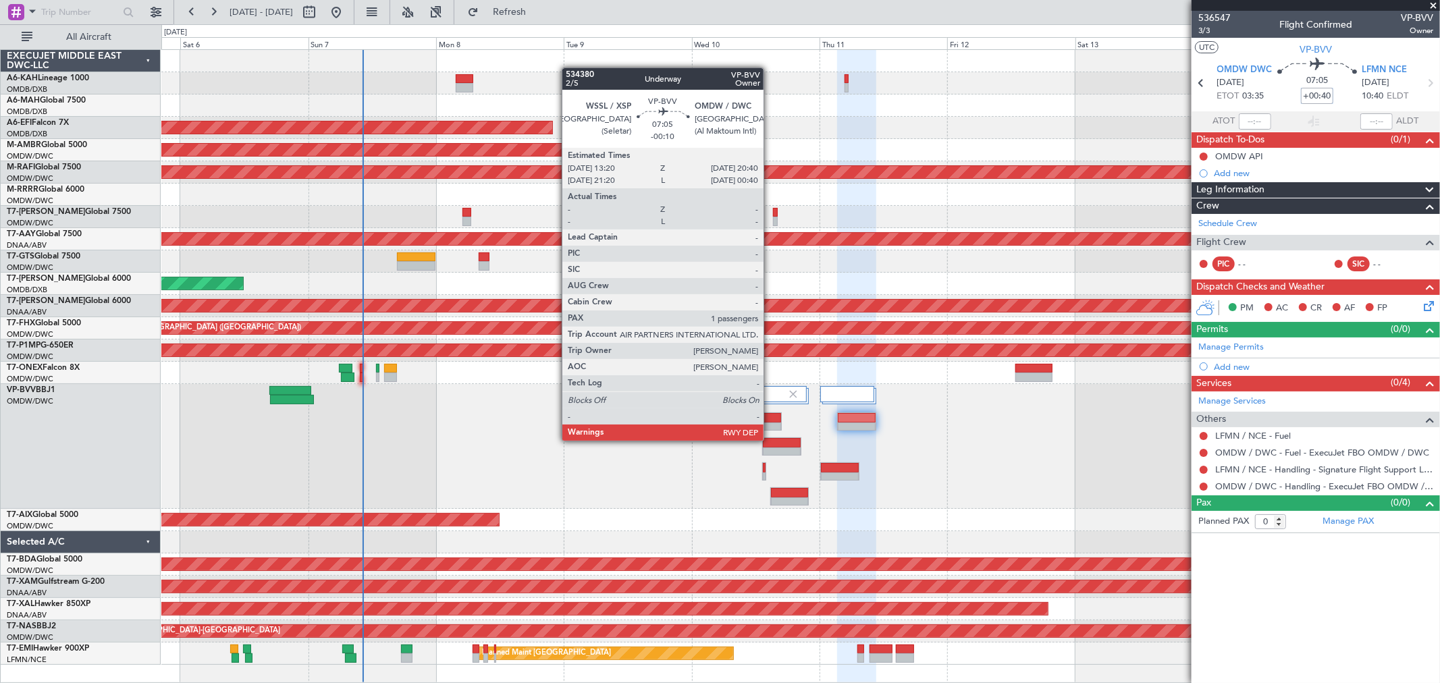
click at [770, 439] on div at bounding box center [782, 442] width 38 height 9
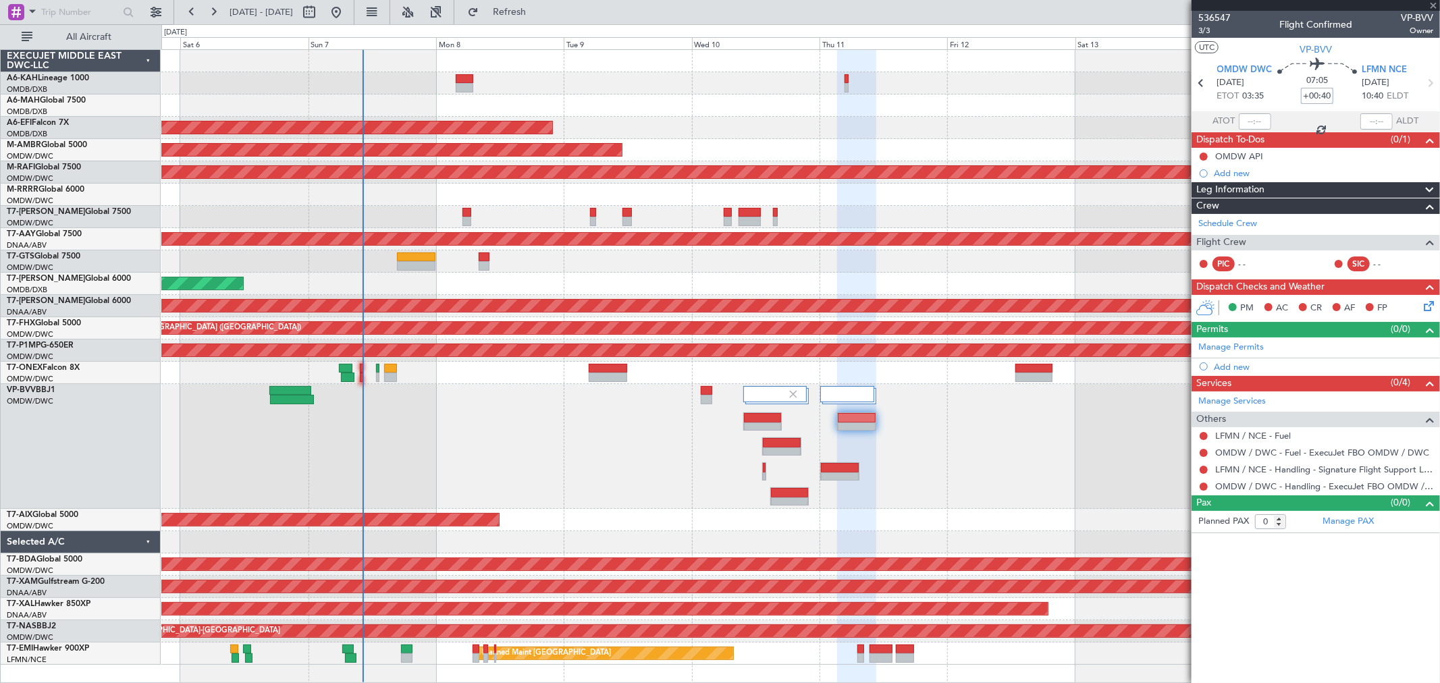
type input "-00:10"
type input "1"
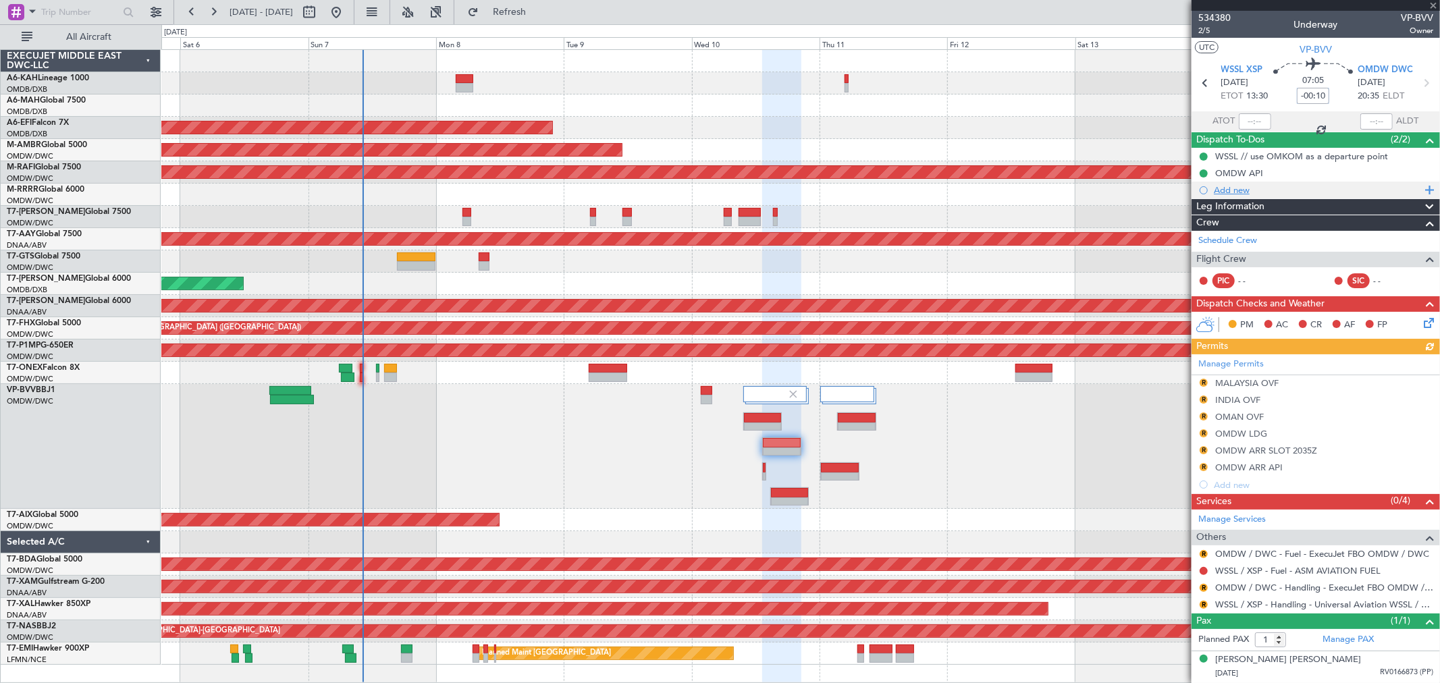
type input "-00:10"
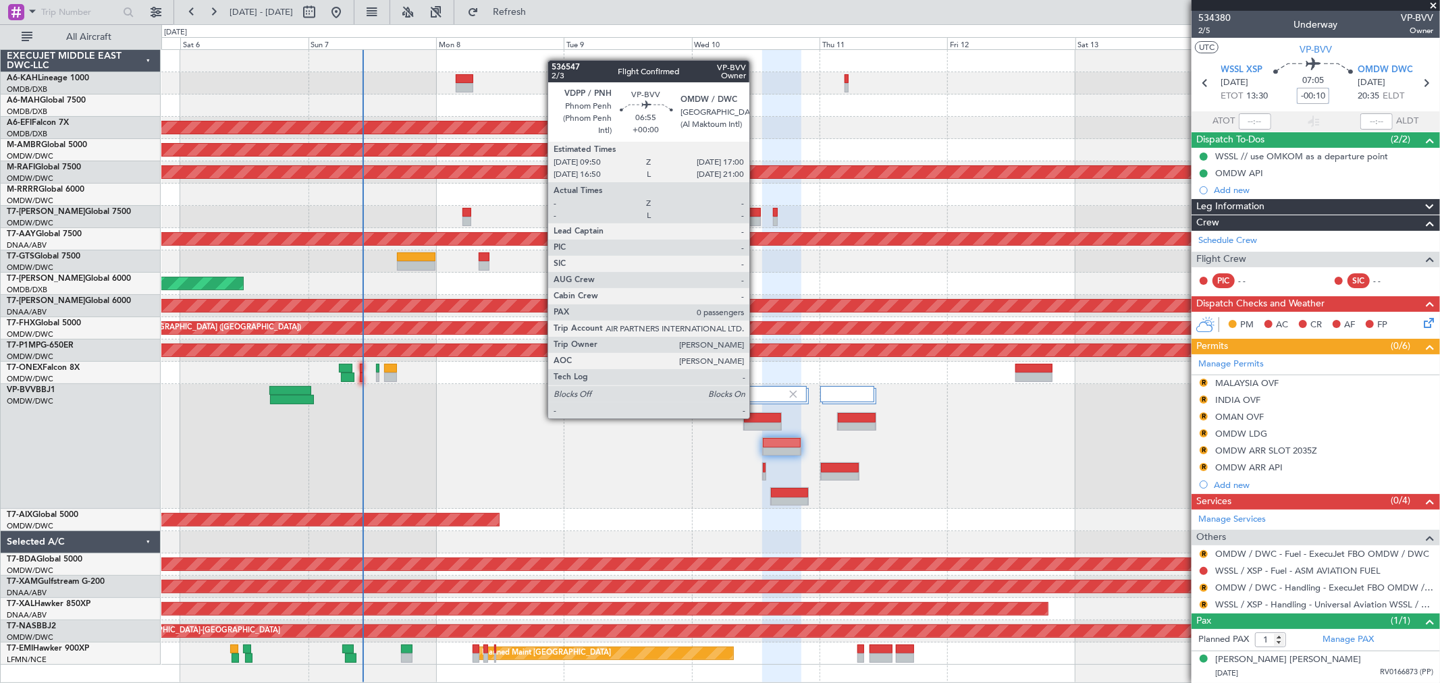
click at [756, 417] on div at bounding box center [762, 417] width 37 height 9
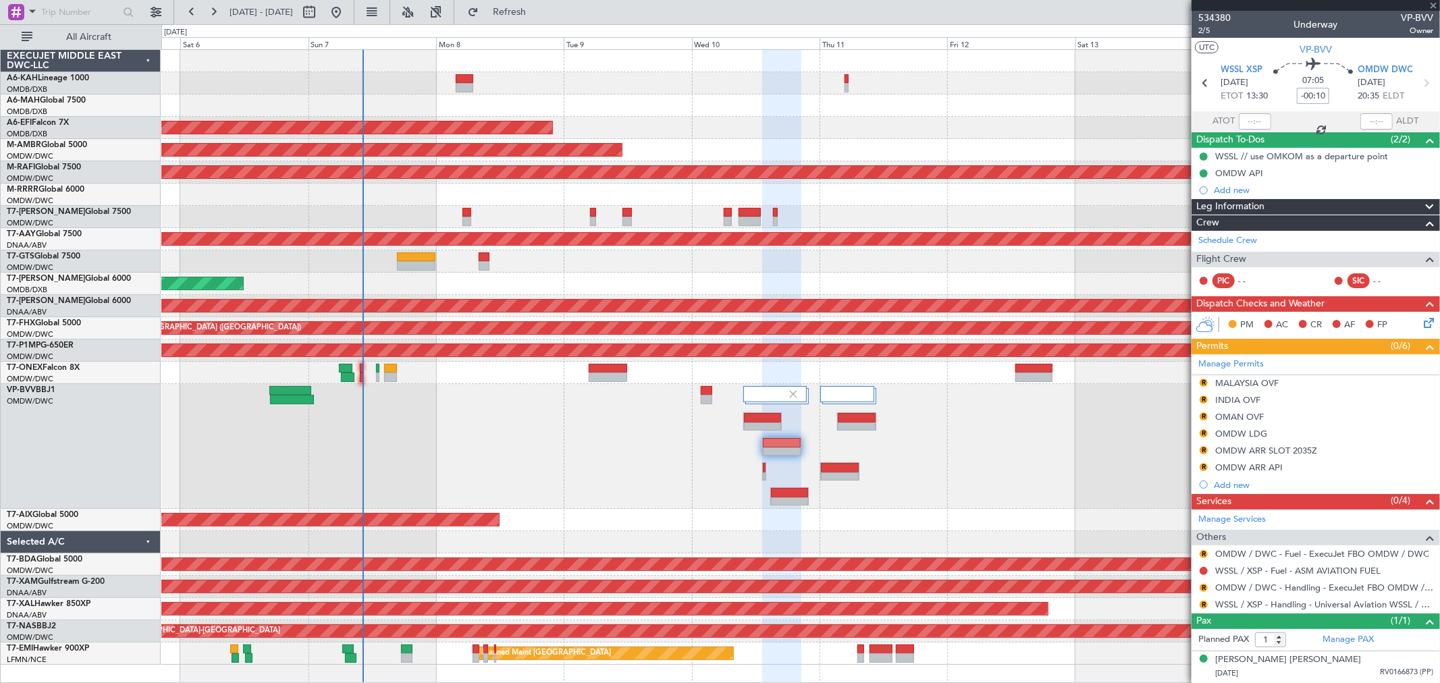
type input "0"
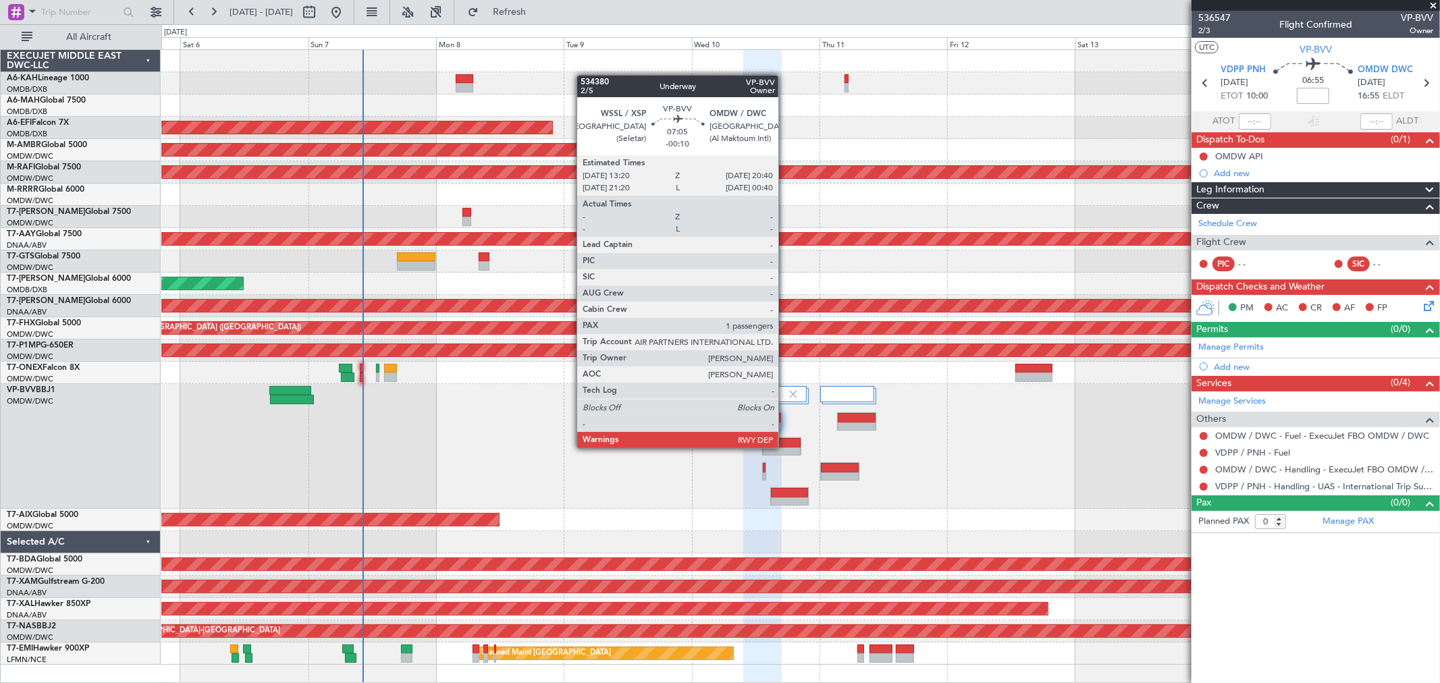
click at [785, 448] on div at bounding box center [782, 452] width 38 height 9
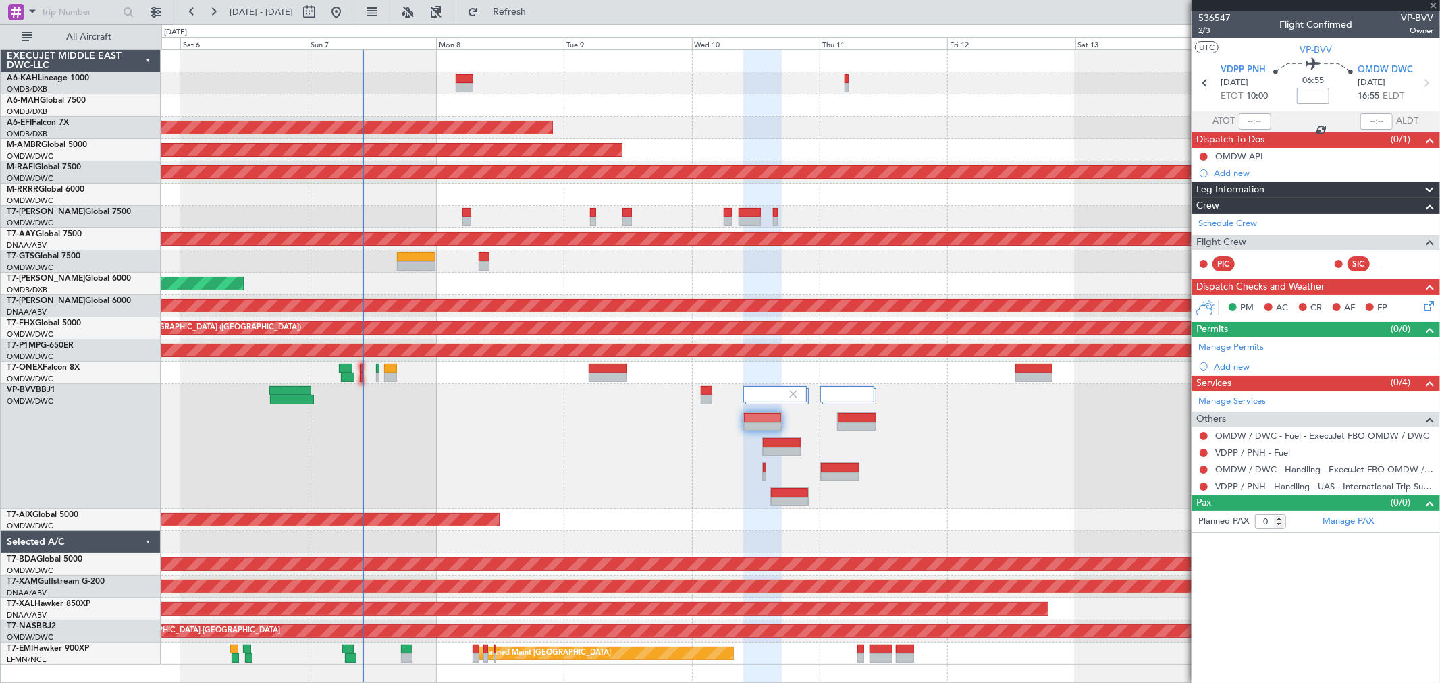
type input "-00:10"
type input "1"
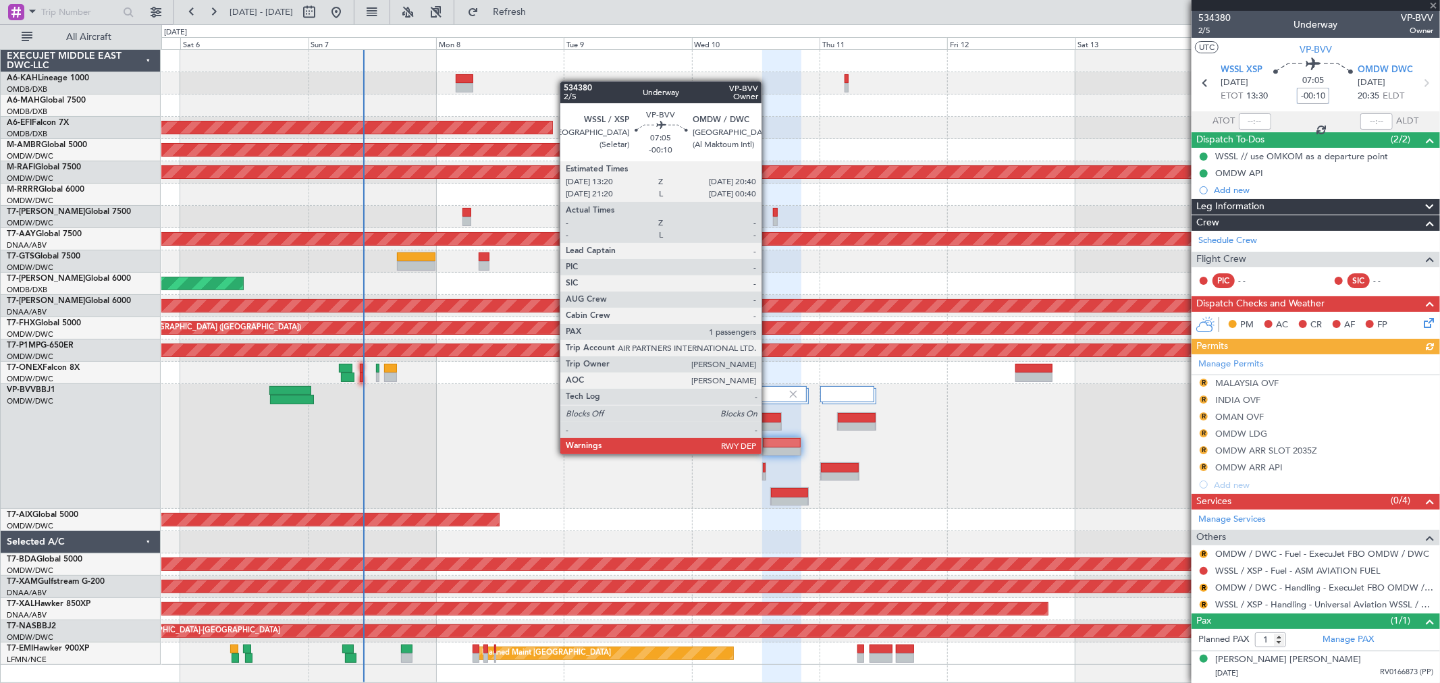
click at [768, 453] on div at bounding box center [782, 452] width 38 height 9
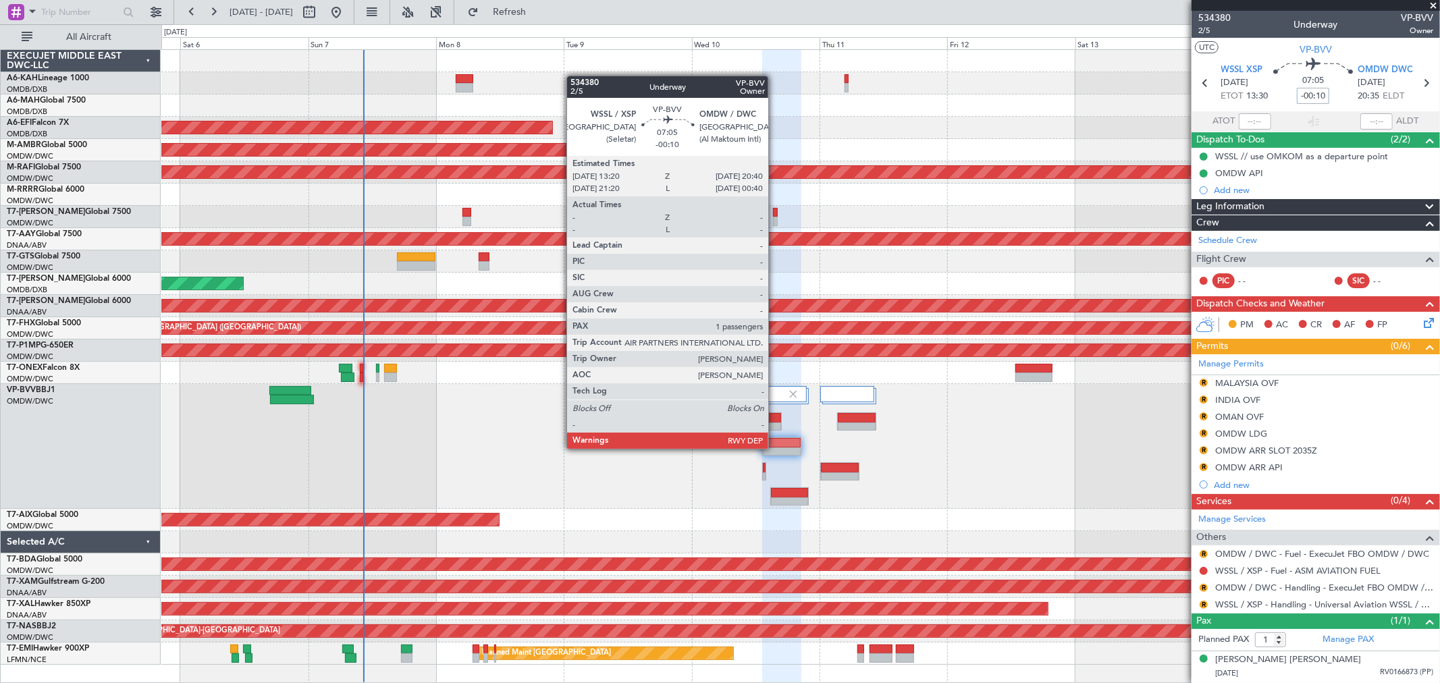
click at [775, 448] on div at bounding box center [782, 452] width 38 height 9
click at [774, 448] on div at bounding box center [782, 452] width 38 height 9
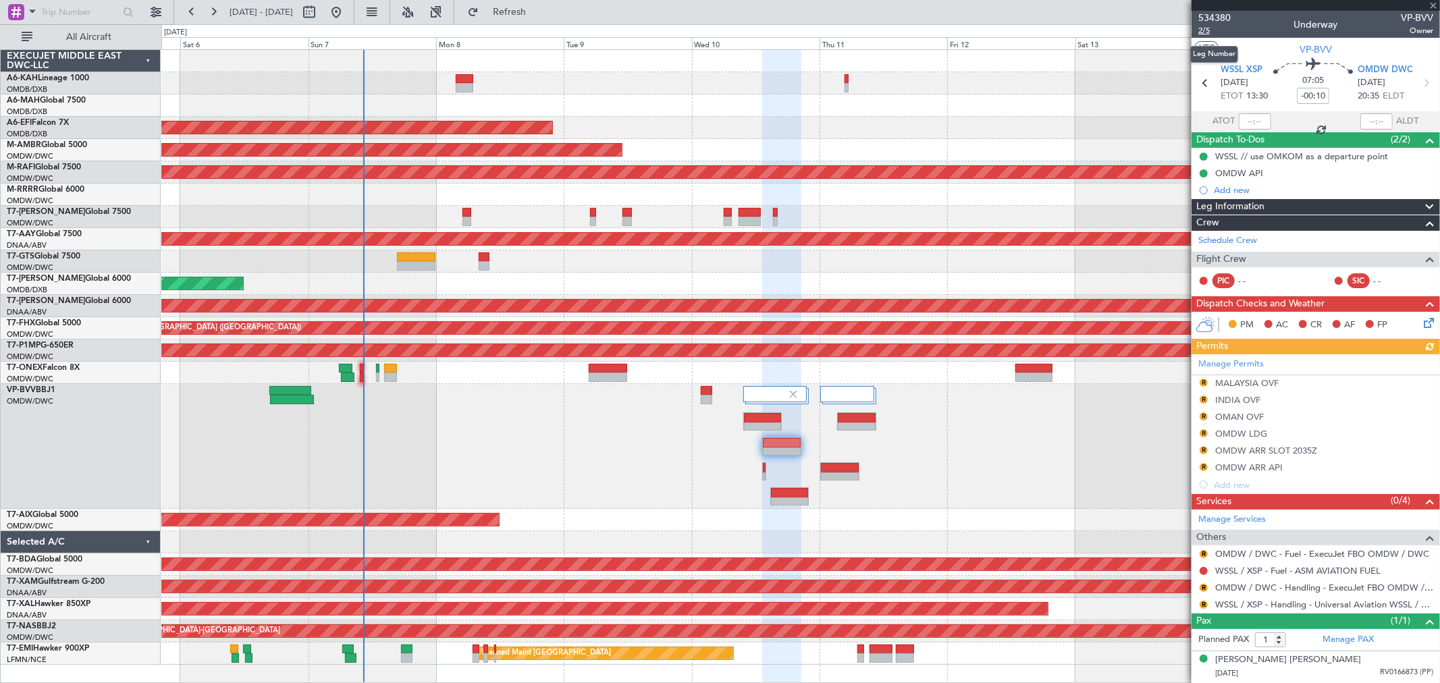
click at [1206, 31] on span "2/5" at bounding box center [1214, 30] width 32 height 11
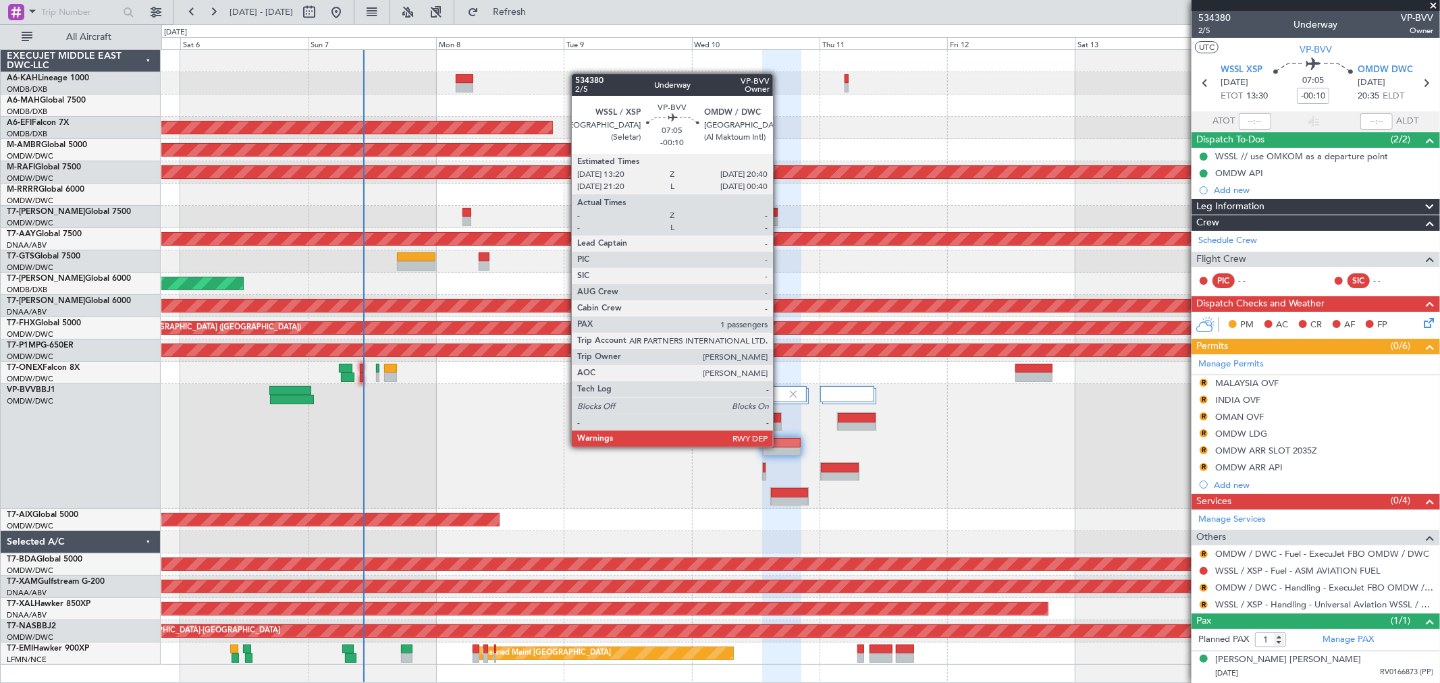
click at [780, 445] on div at bounding box center [782, 442] width 38 height 9
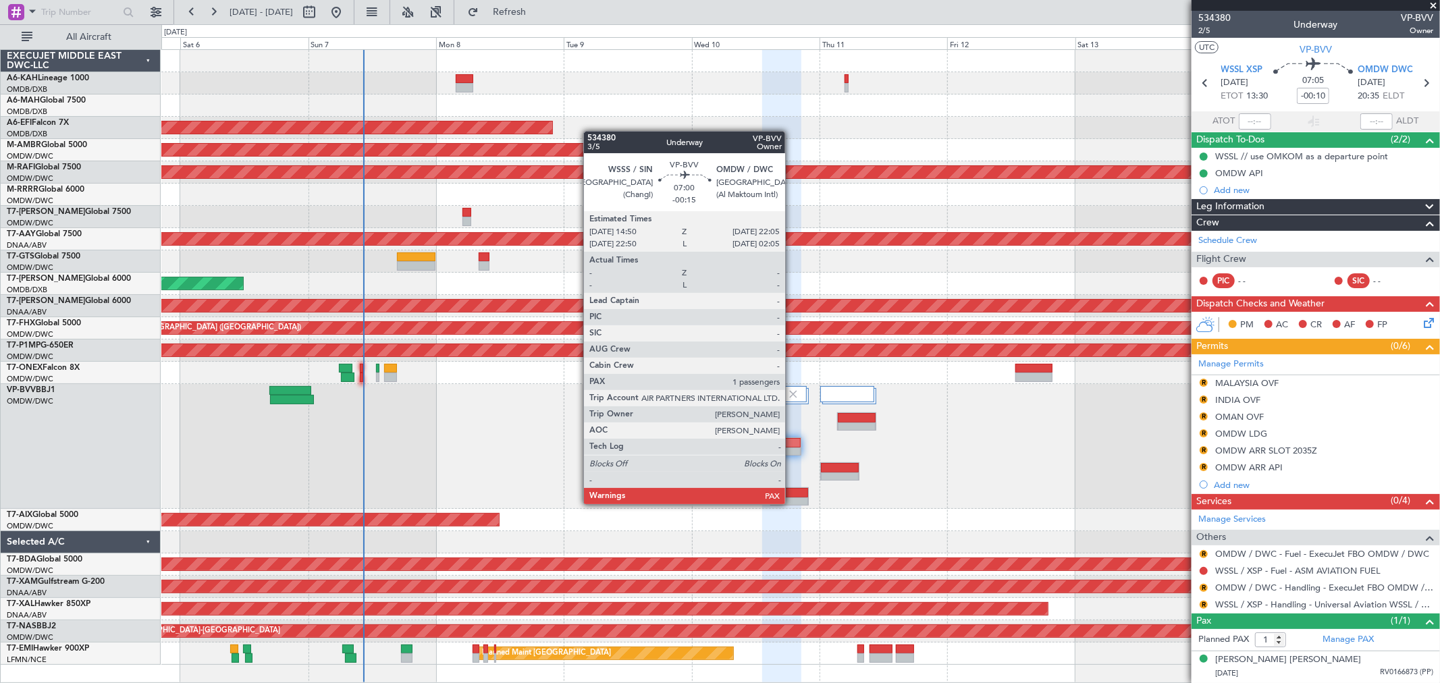
click at [792, 503] on div at bounding box center [790, 501] width 38 height 9
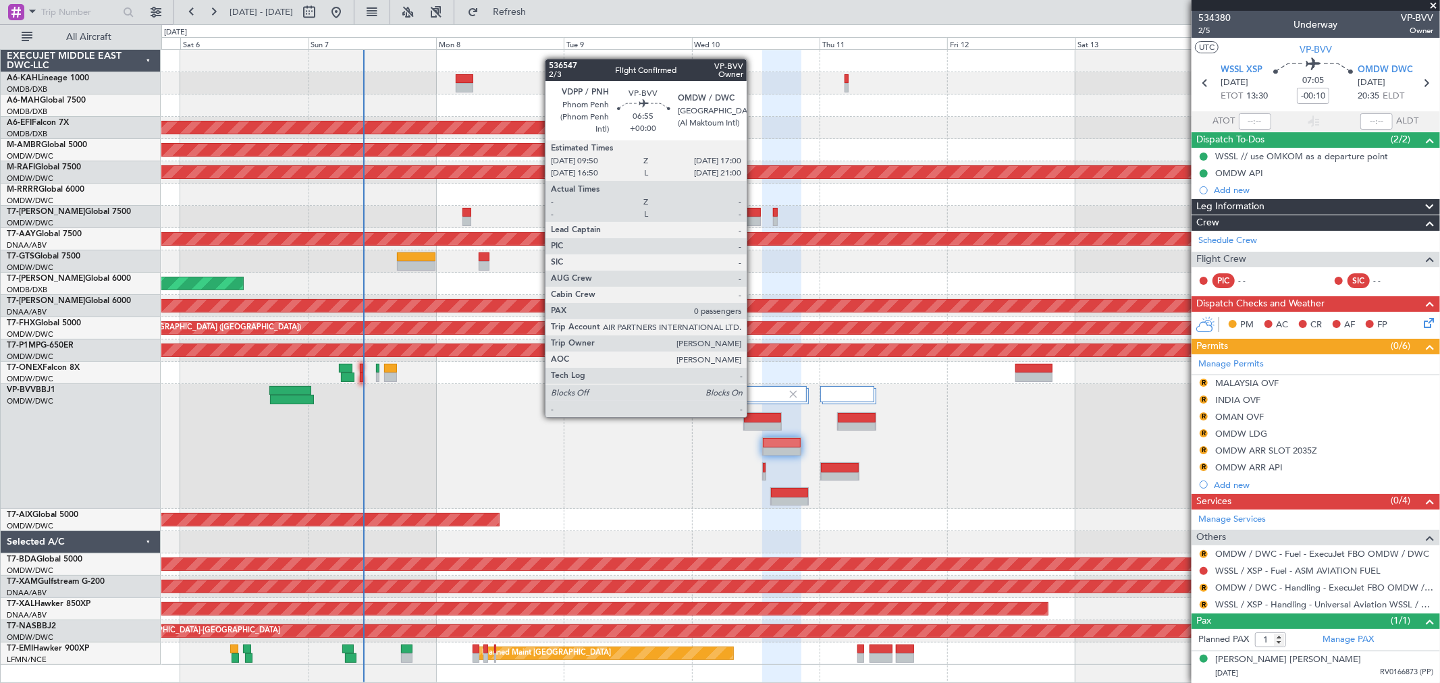
click at [753, 416] on div at bounding box center [762, 417] width 37 height 9
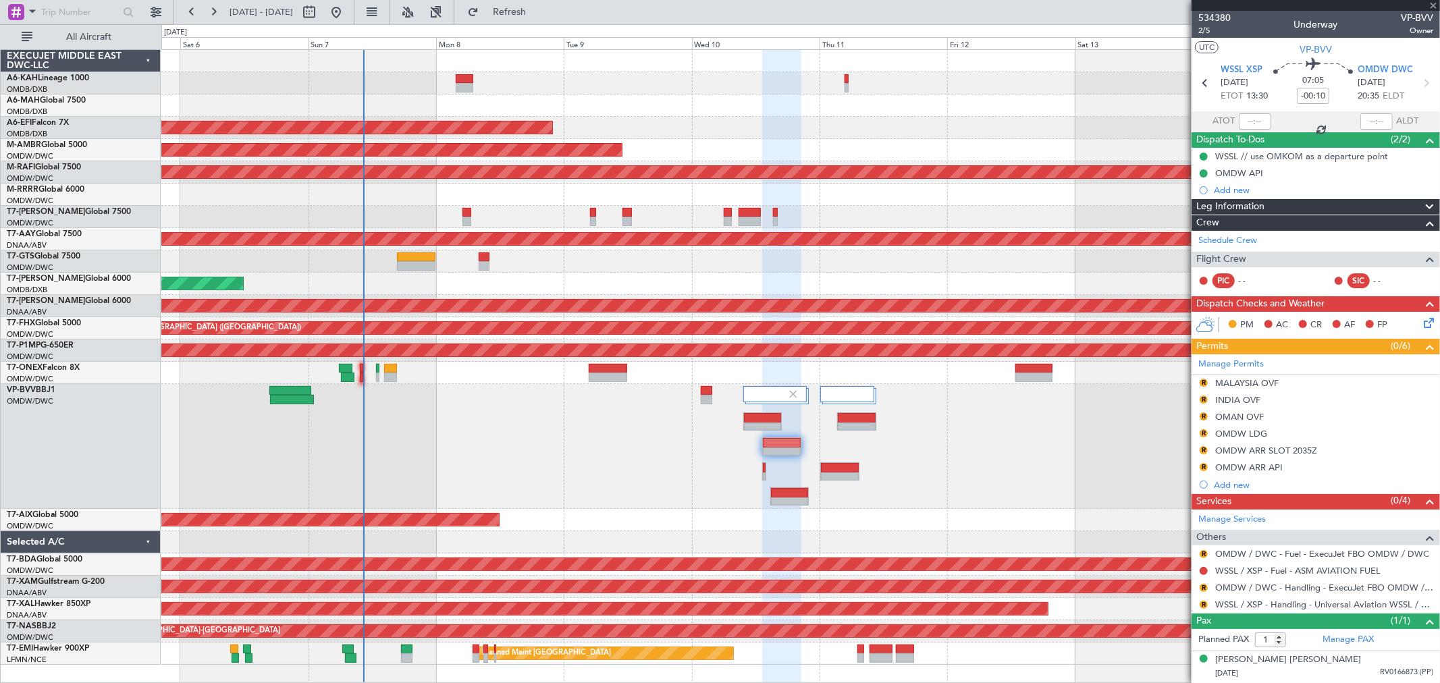
type input "0"
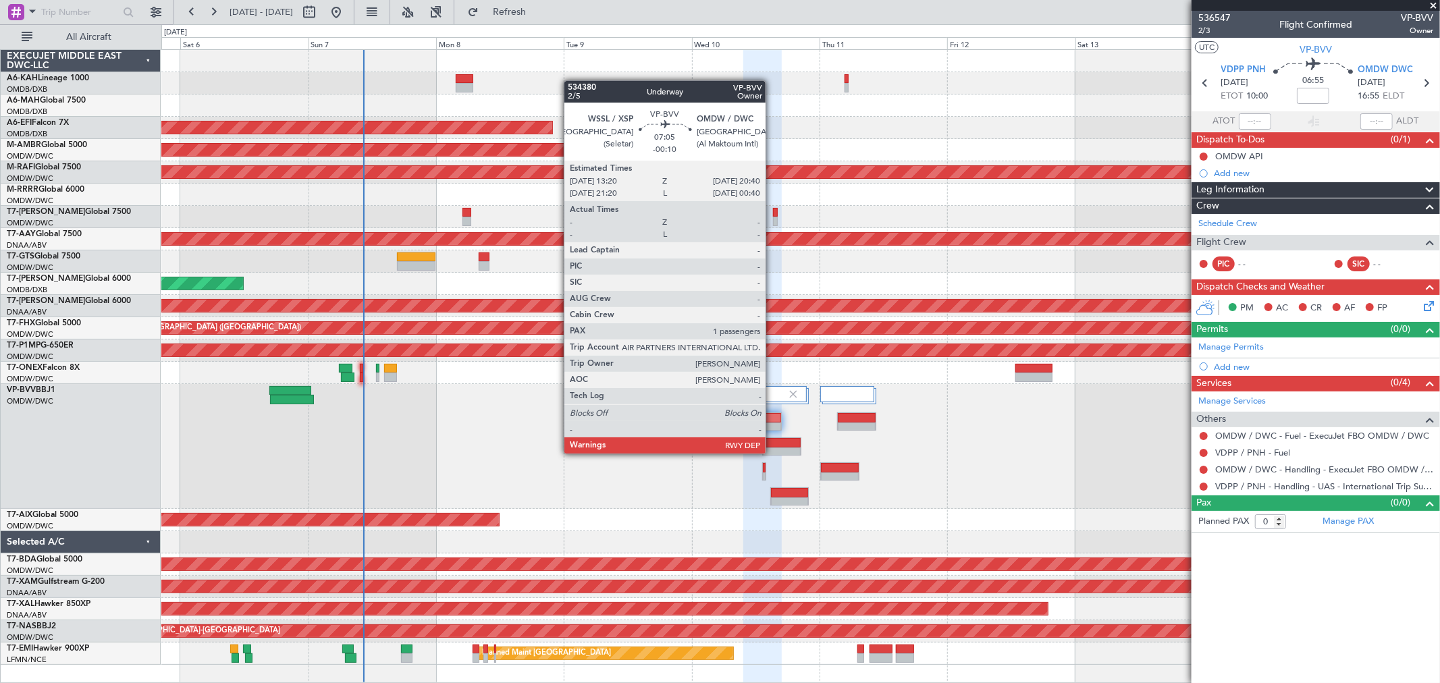
click at [772, 452] on div at bounding box center [782, 452] width 38 height 9
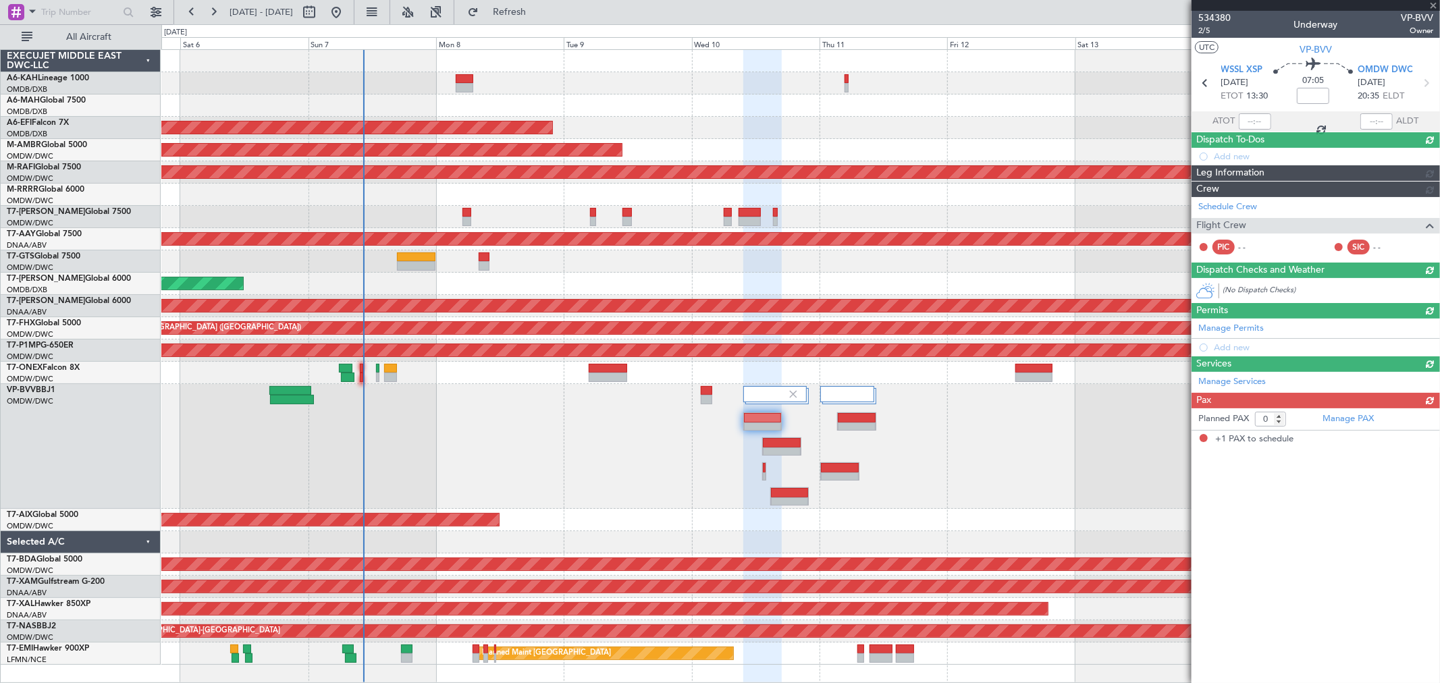
type input "-00:10"
type input "1"
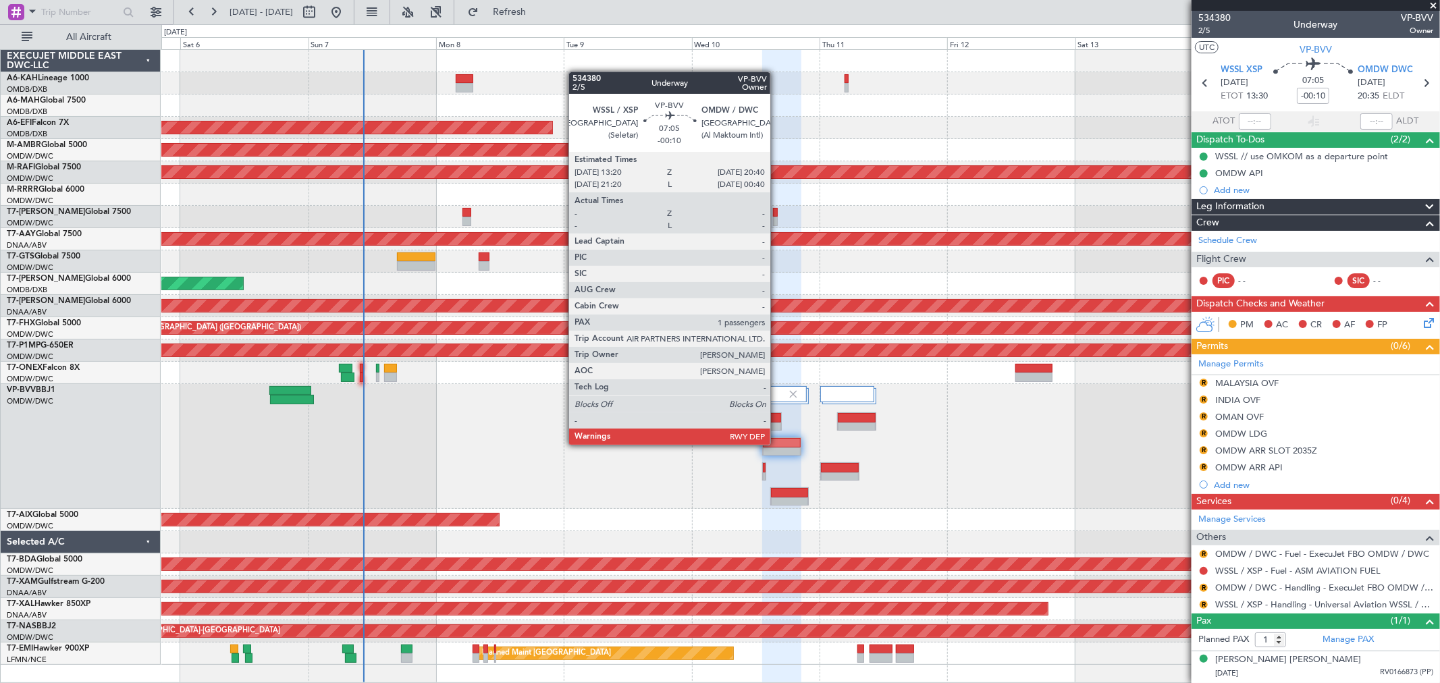
click at [777, 443] on div at bounding box center [782, 442] width 38 height 9
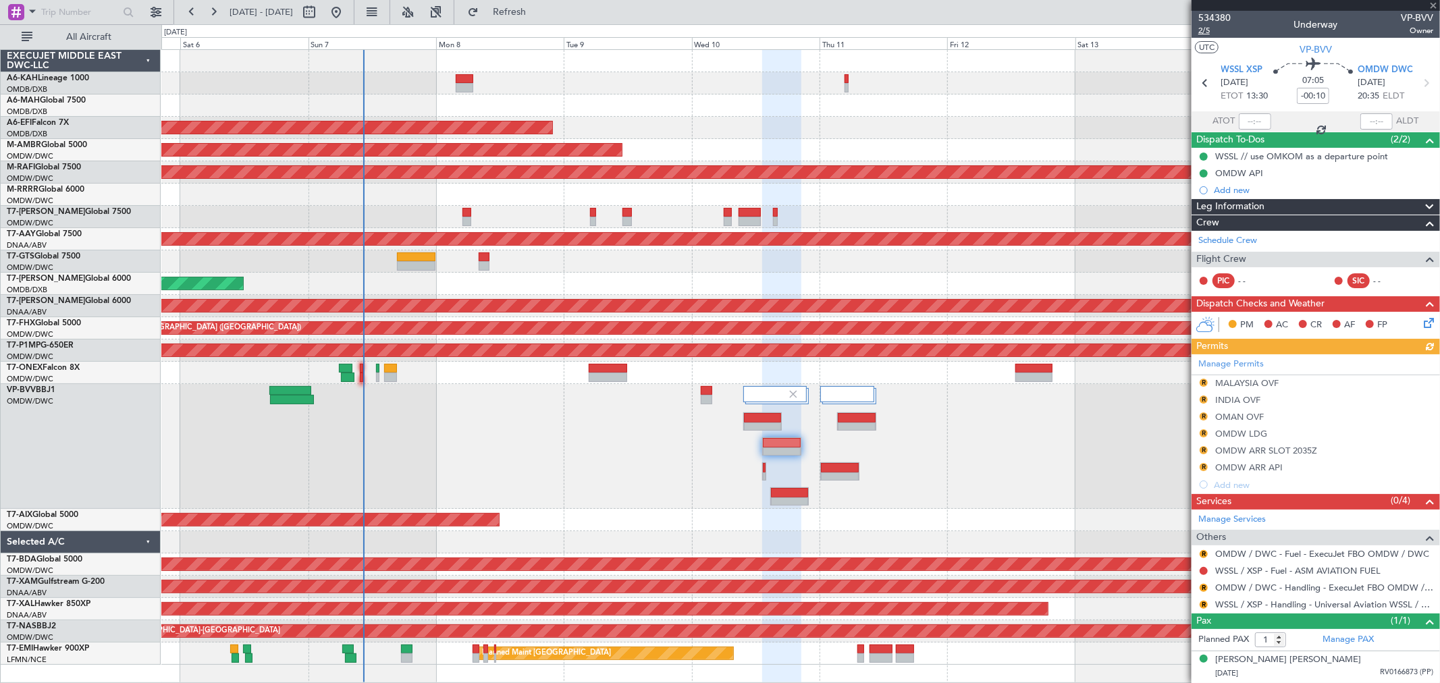
click at [1209, 31] on span "2/5" at bounding box center [1214, 30] width 32 height 11
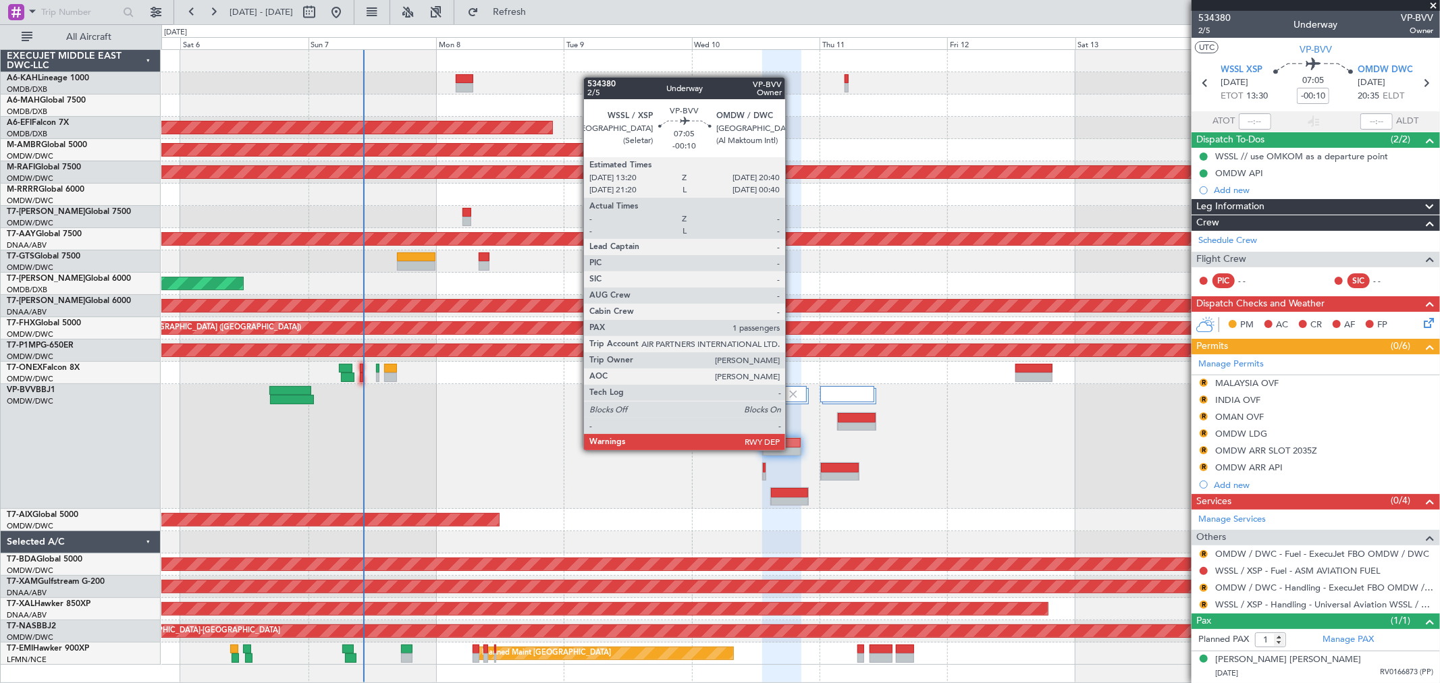
click at [792, 449] on div at bounding box center [782, 452] width 38 height 9
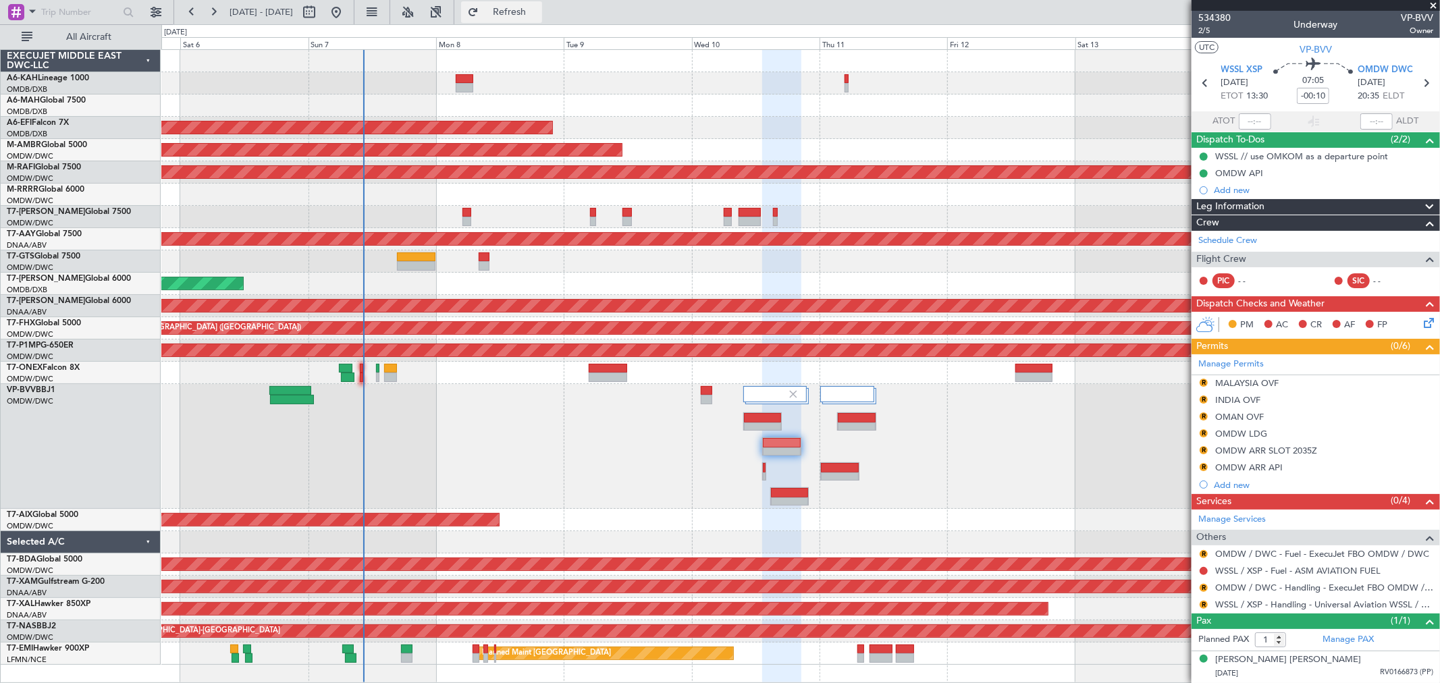
click at [535, 4] on button "Refresh" at bounding box center [501, 12] width 81 height 22
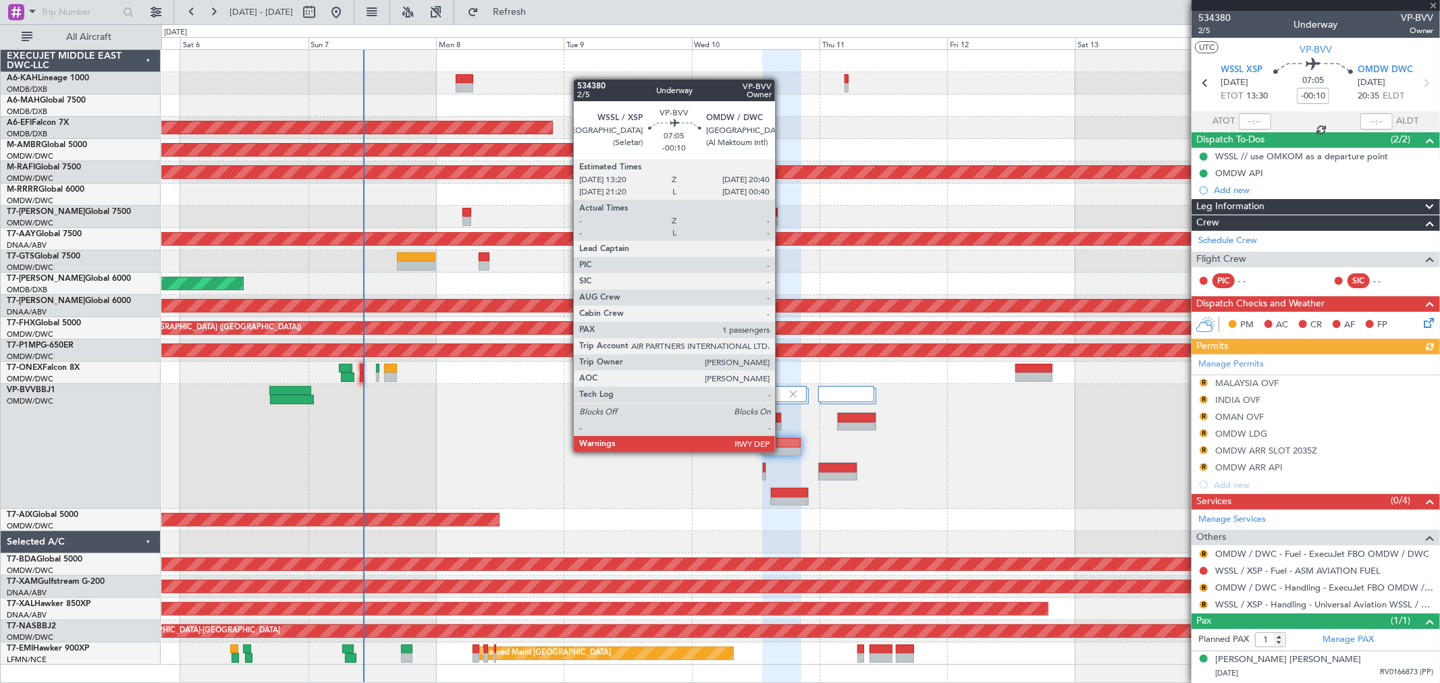
click at [782, 451] on div at bounding box center [782, 452] width 38 height 9
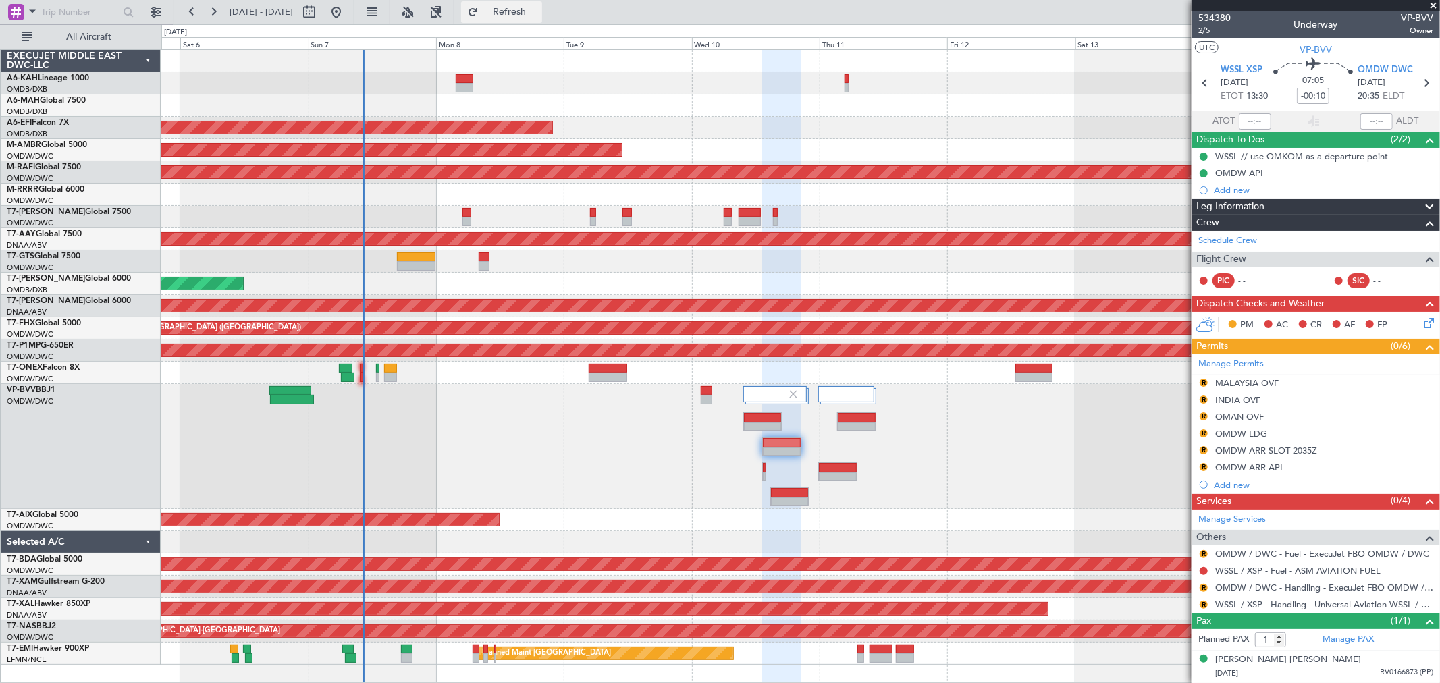
click at [518, 1] on fb-refresh-button "Refresh" at bounding box center [501, 12] width 94 height 24
click at [523, 3] on button "Refresh" at bounding box center [501, 12] width 81 height 22
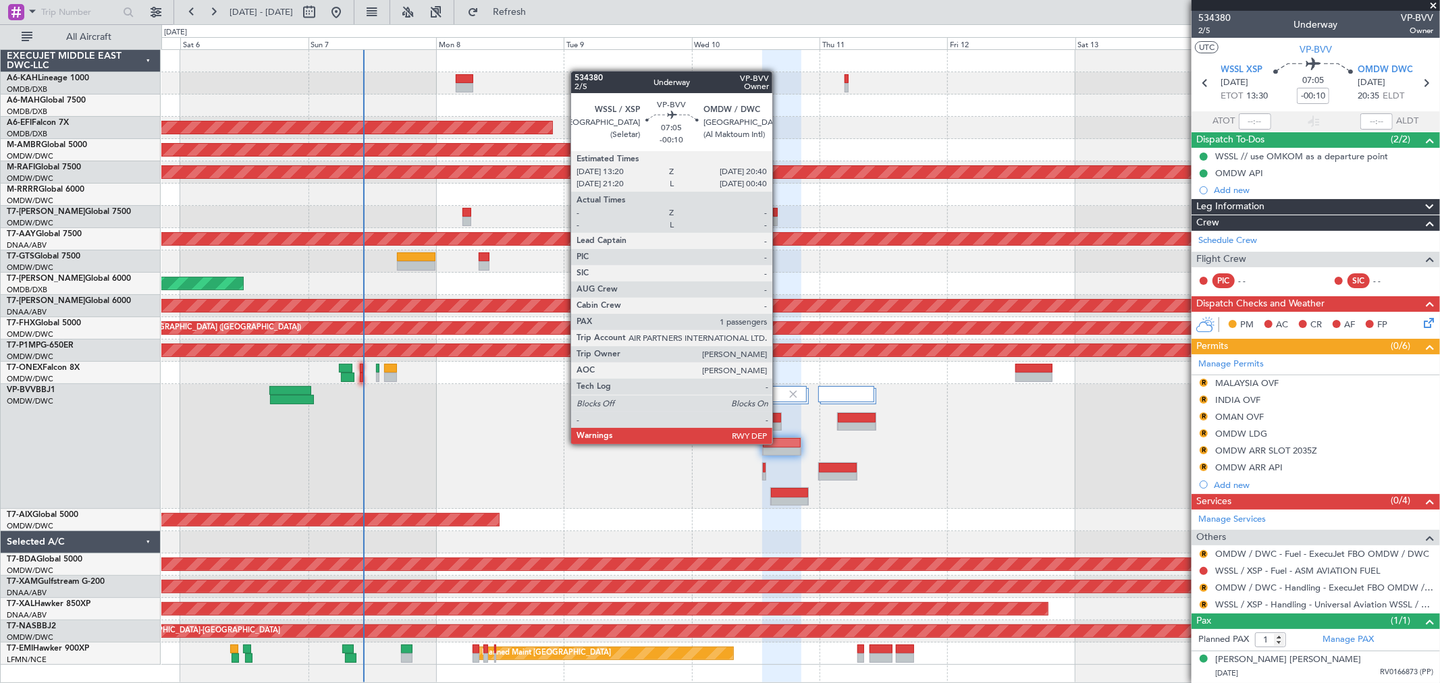
click at [779, 443] on div at bounding box center [782, 442] width 38 height 9
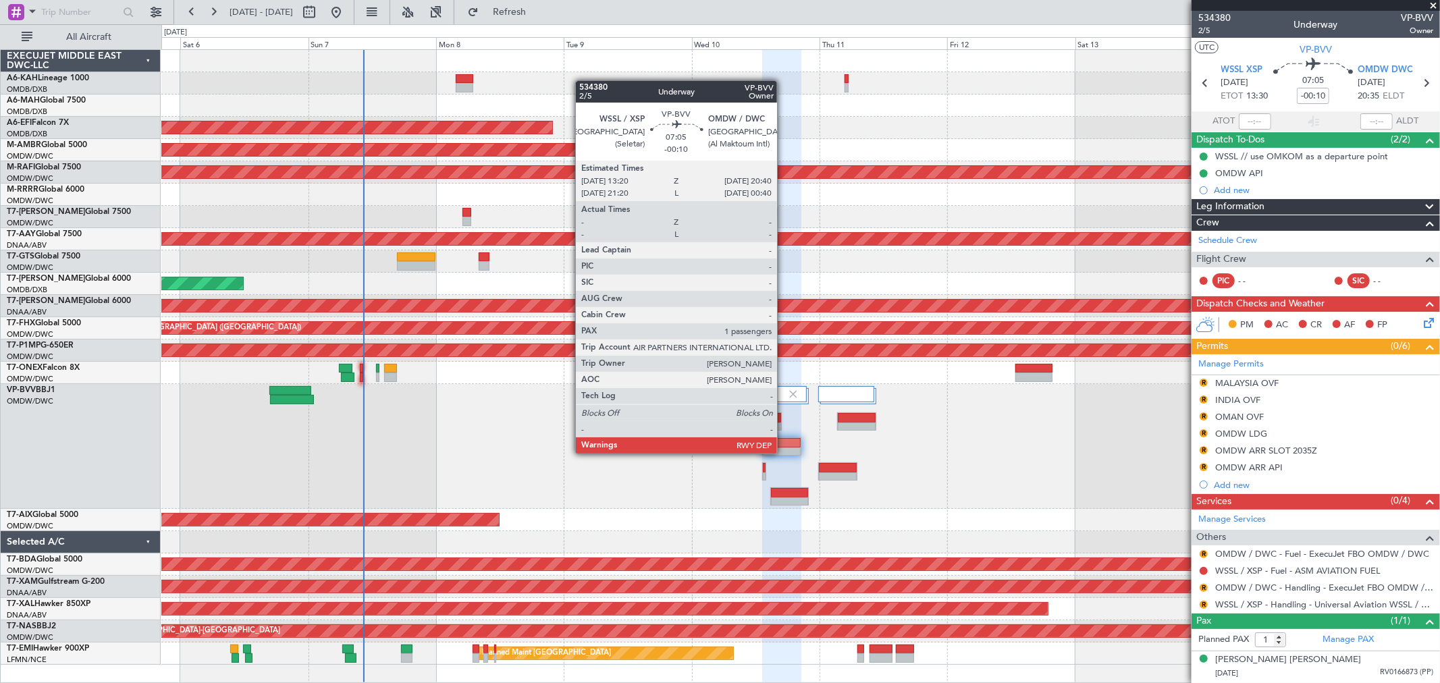
click at [784, 452] on div at bounding box center [782, 452] width 38 height 9
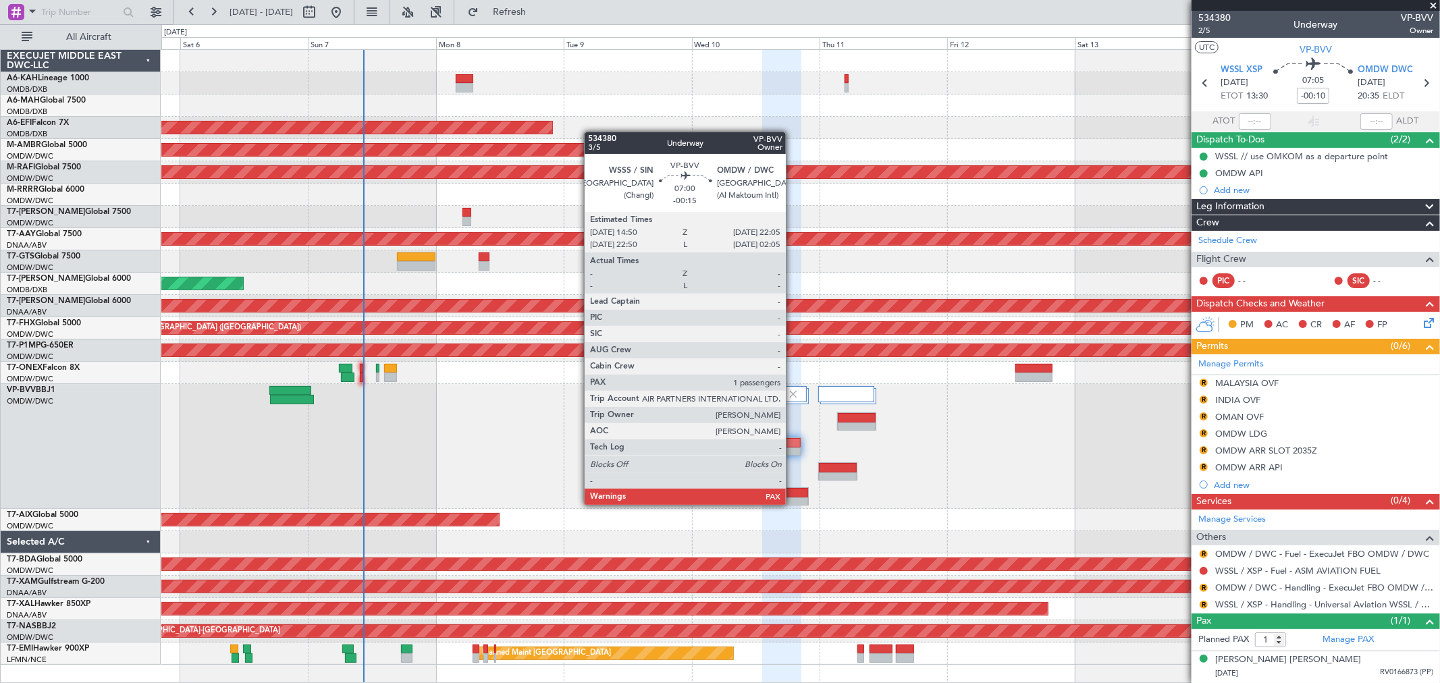
click at [792, 504] on div at bounding box center [790, 501] width 38 height 9
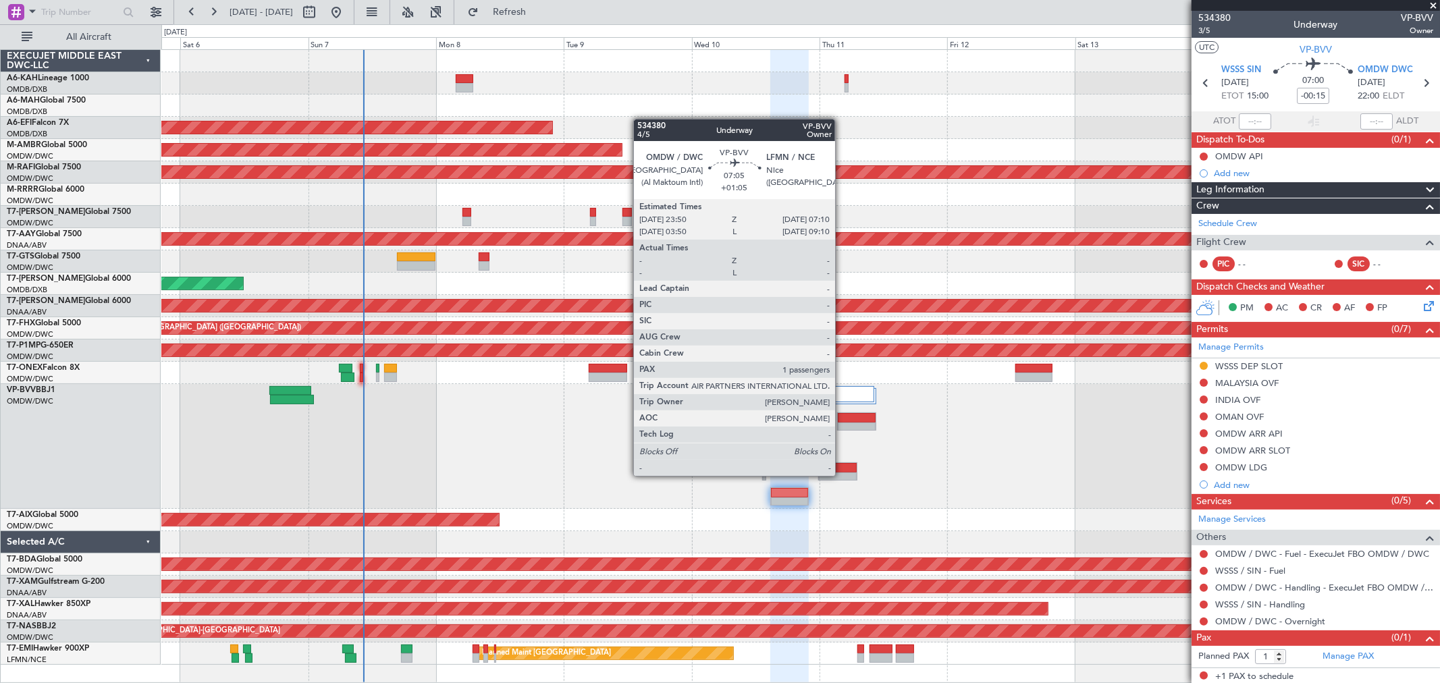
click at [842, 475] on div at bounding box center [838, 476] width 38 height 9
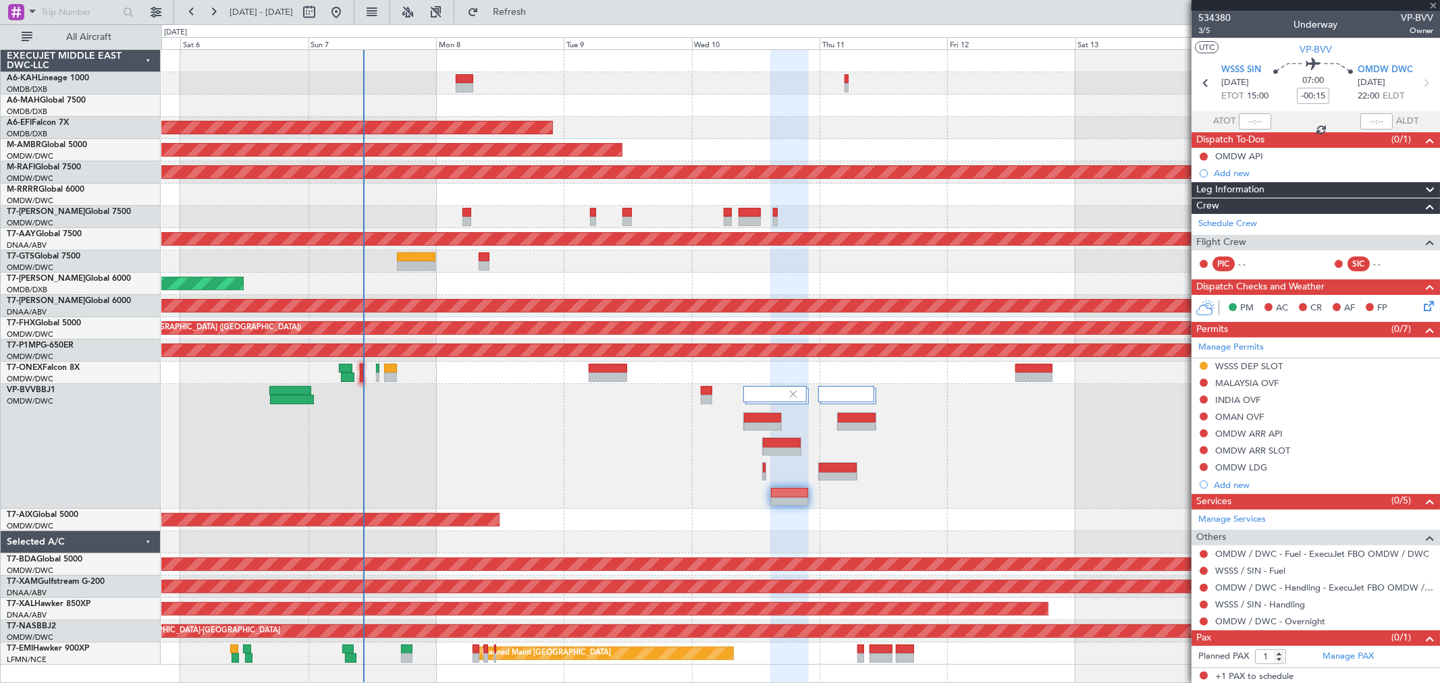
type input "+01:05"
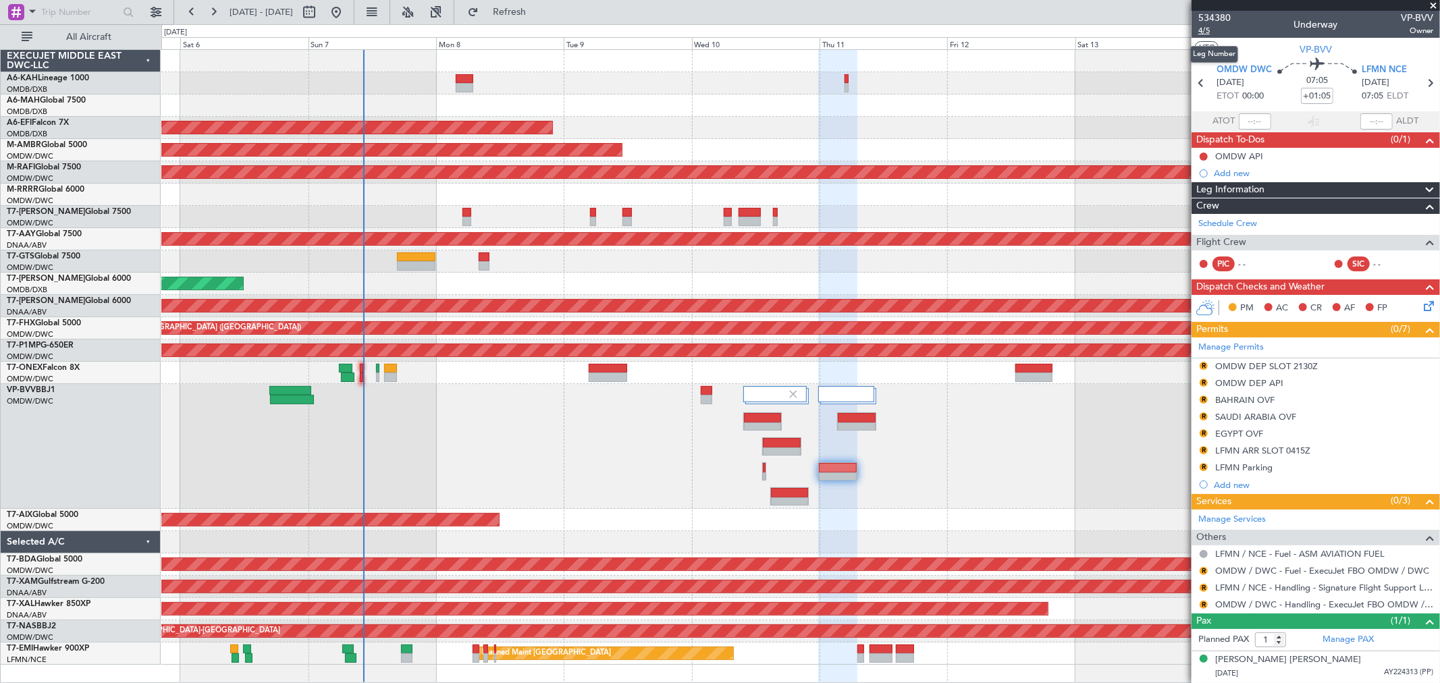
click at [1205, 27] on span "4/5" at bounding box center [1214, 30] width 32 height 11
click at [1388, 65] on span "LFMN NCE" at bounding box center [1383, 69] width 45 height 13
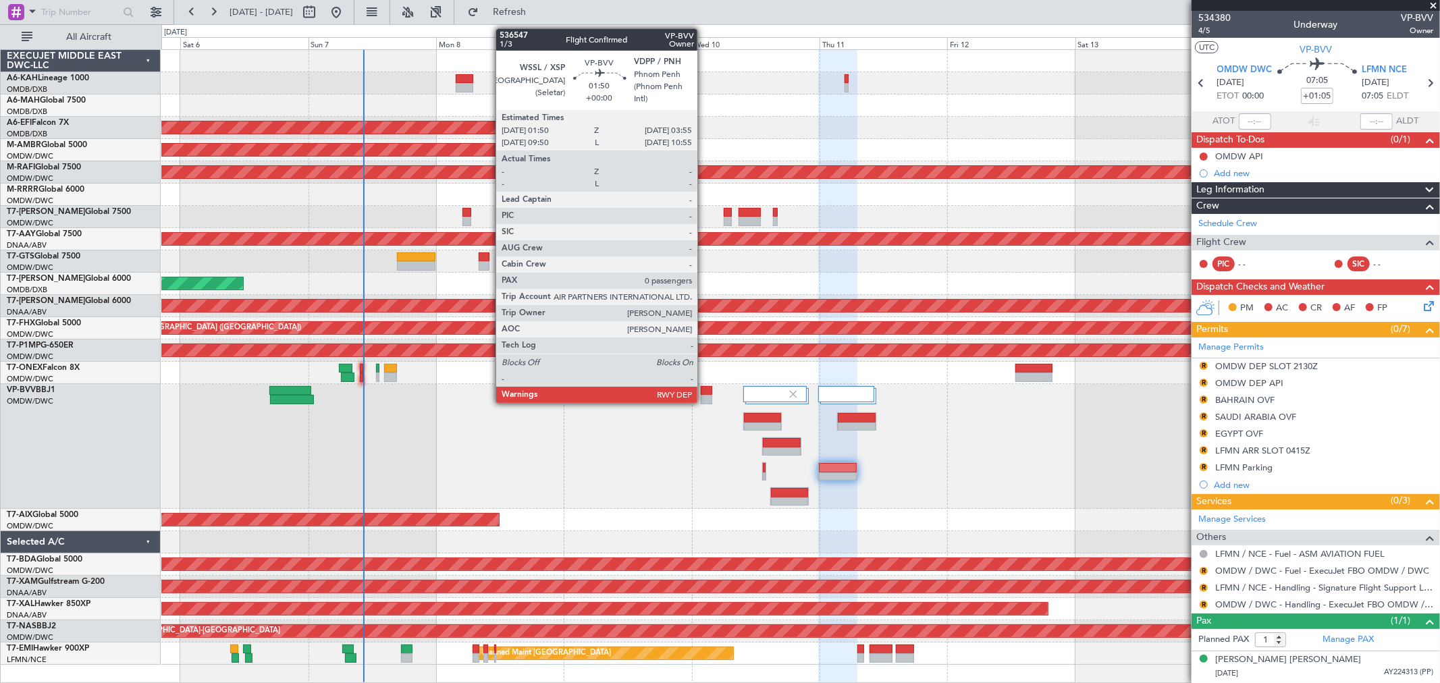
click at [704, 395] on div at bounding box center [706, 399] width 11 height 9
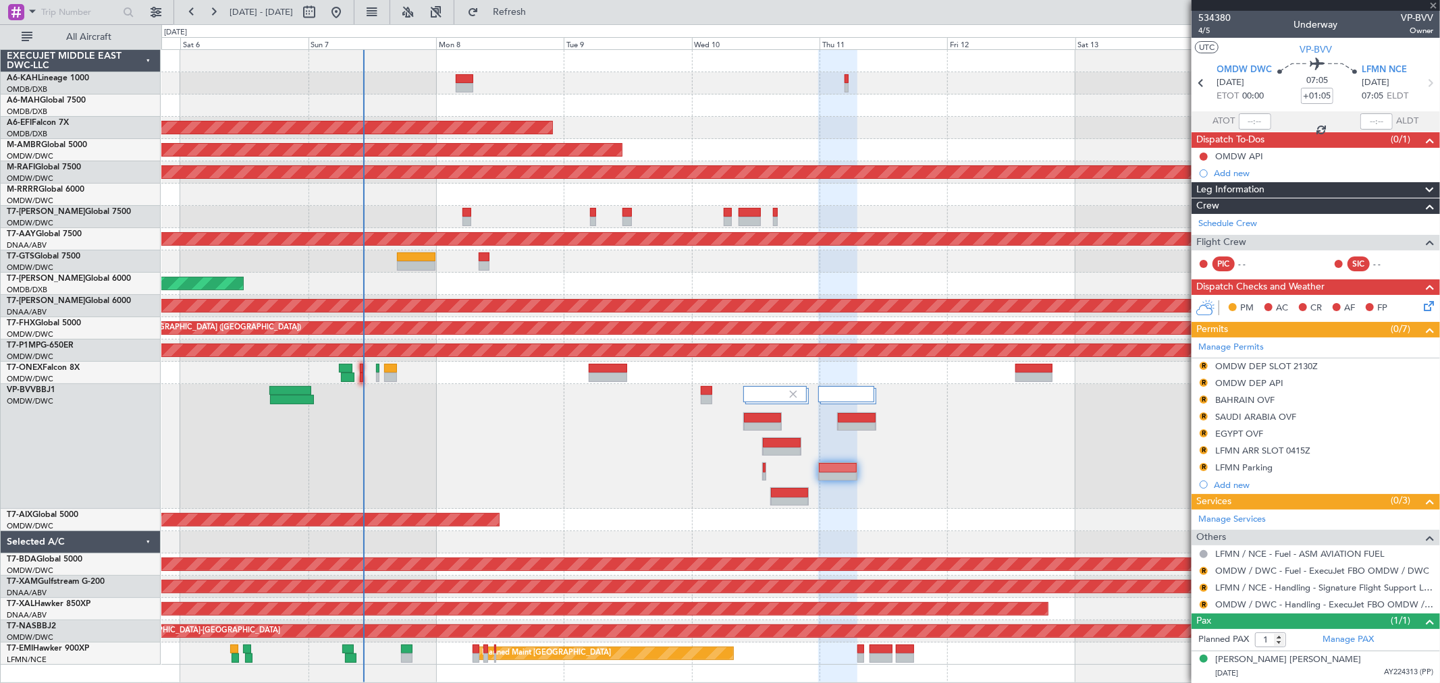
type input "0"
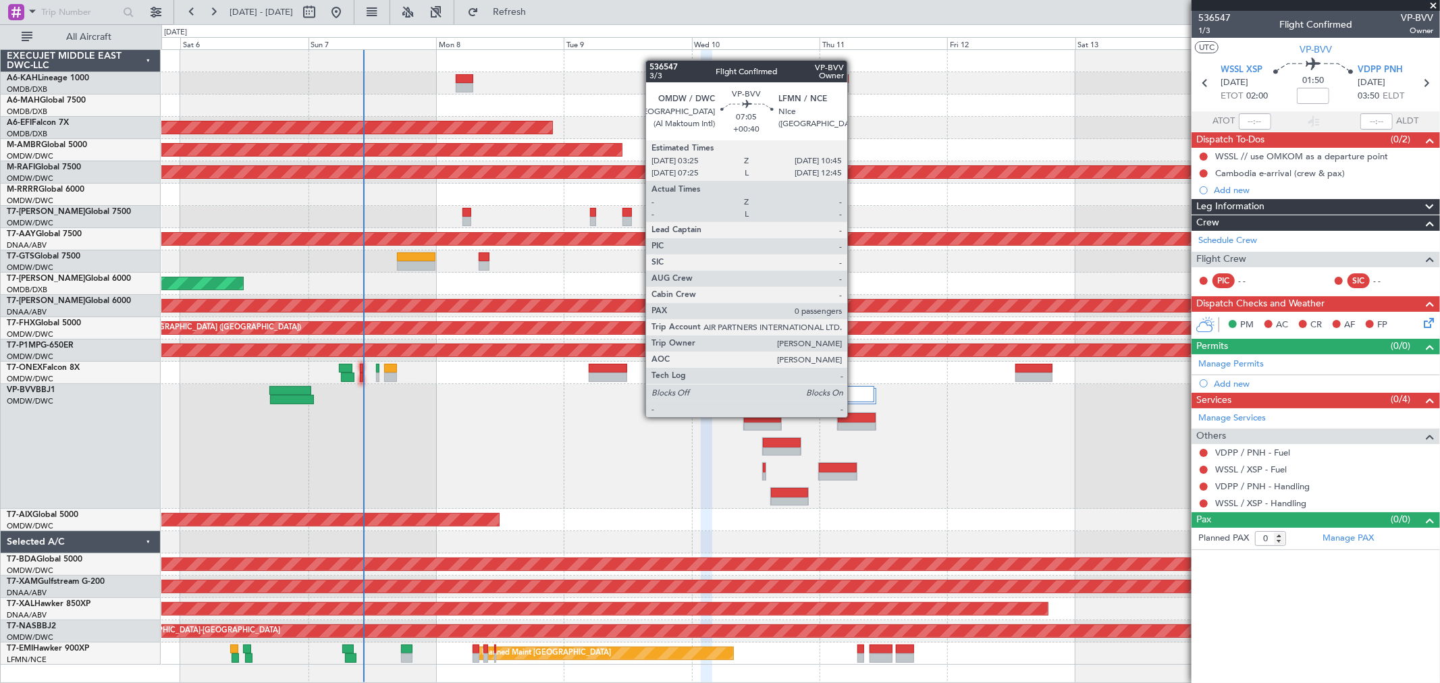
click at [854, 416] on div at bounding box center [857, 417] width 38 height 9
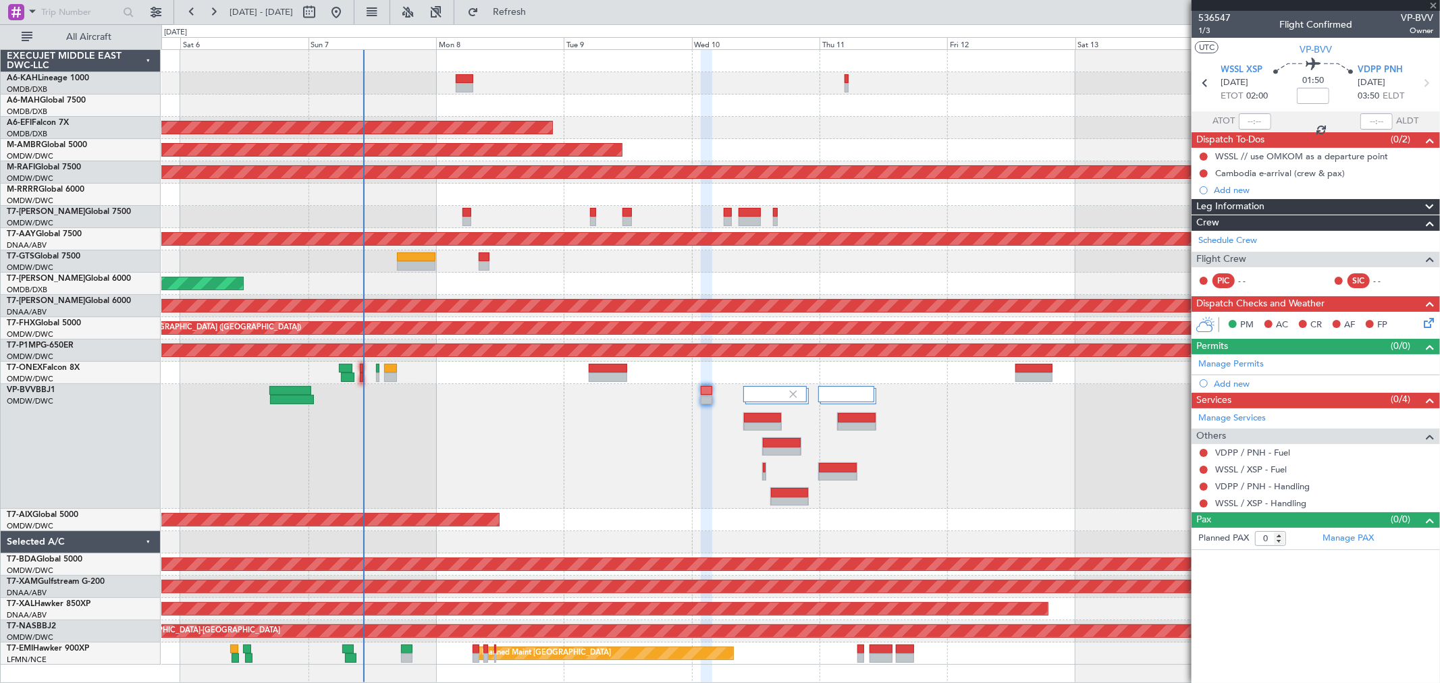
type input "+00:40"
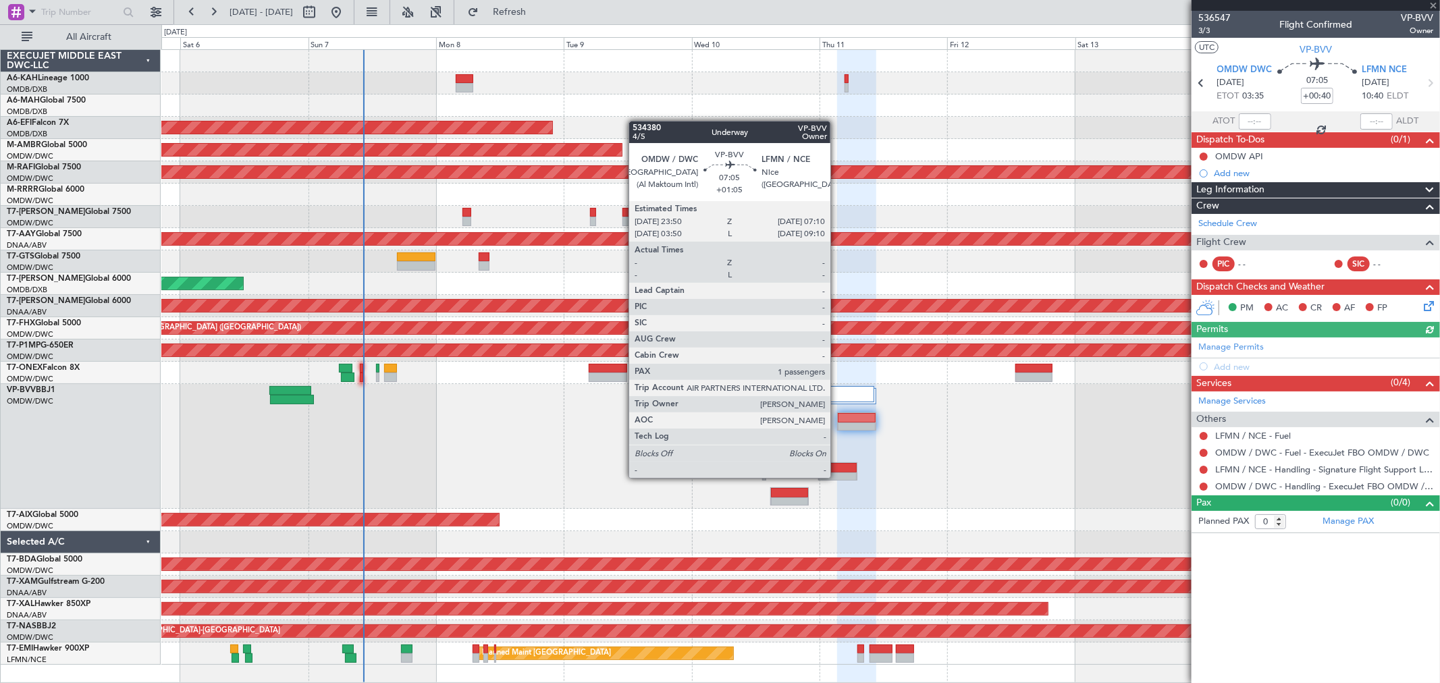
click at [837, 476] on div at bounding box center [838, 476] width 38 height 9
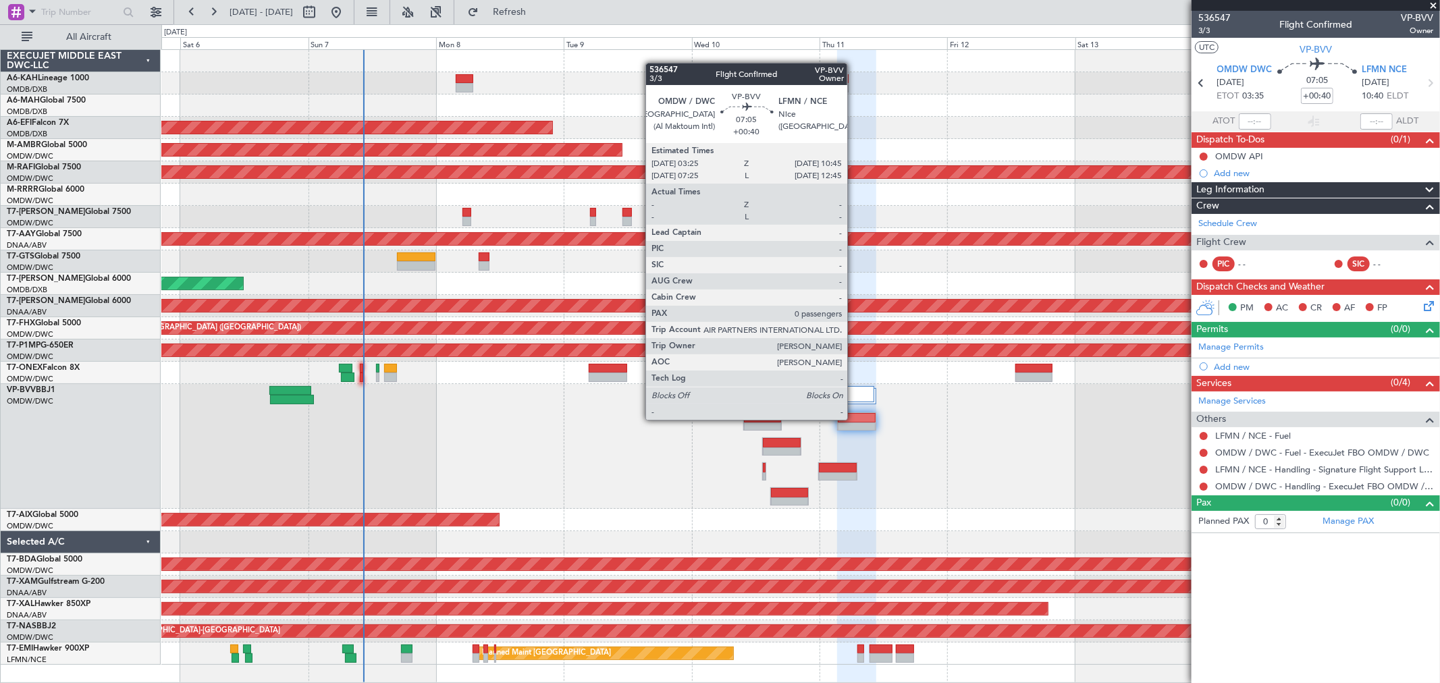
click at [855, 418] on div at bounding box center [857, 417] width 38 height 9
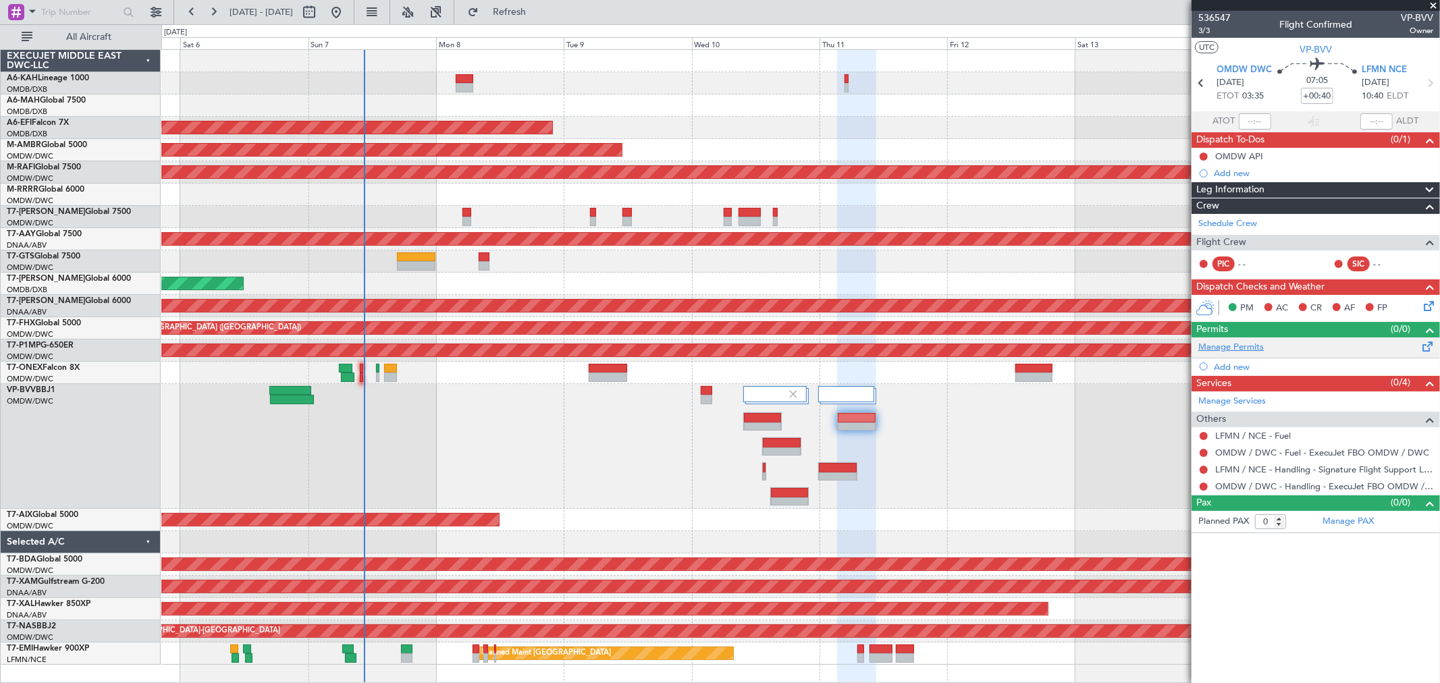
click at [1251, 341] on link "Manage Permits" at bounding box center [1230, 347] width 65 height 13
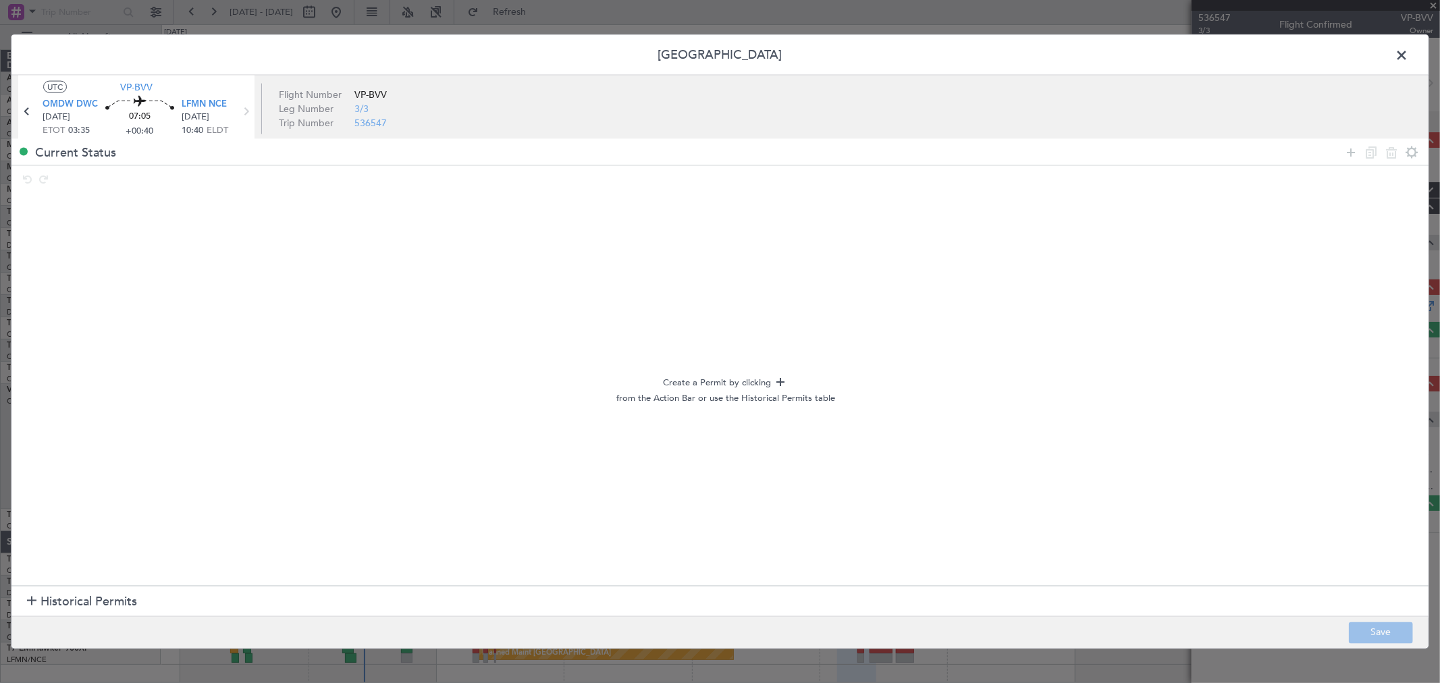
click at [42, 610] on span "Historical Permits" at bounding box center [88, 602] width 97 height 18
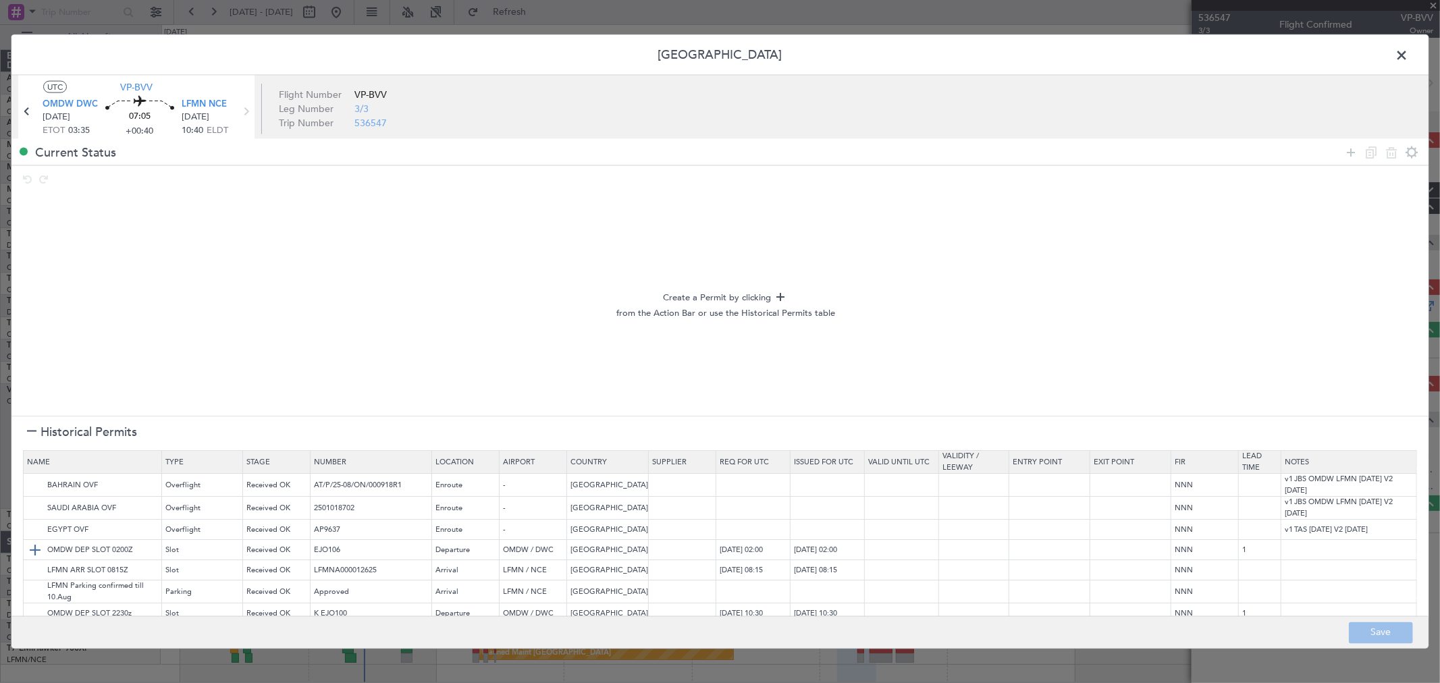
scroll to position [36, 0]
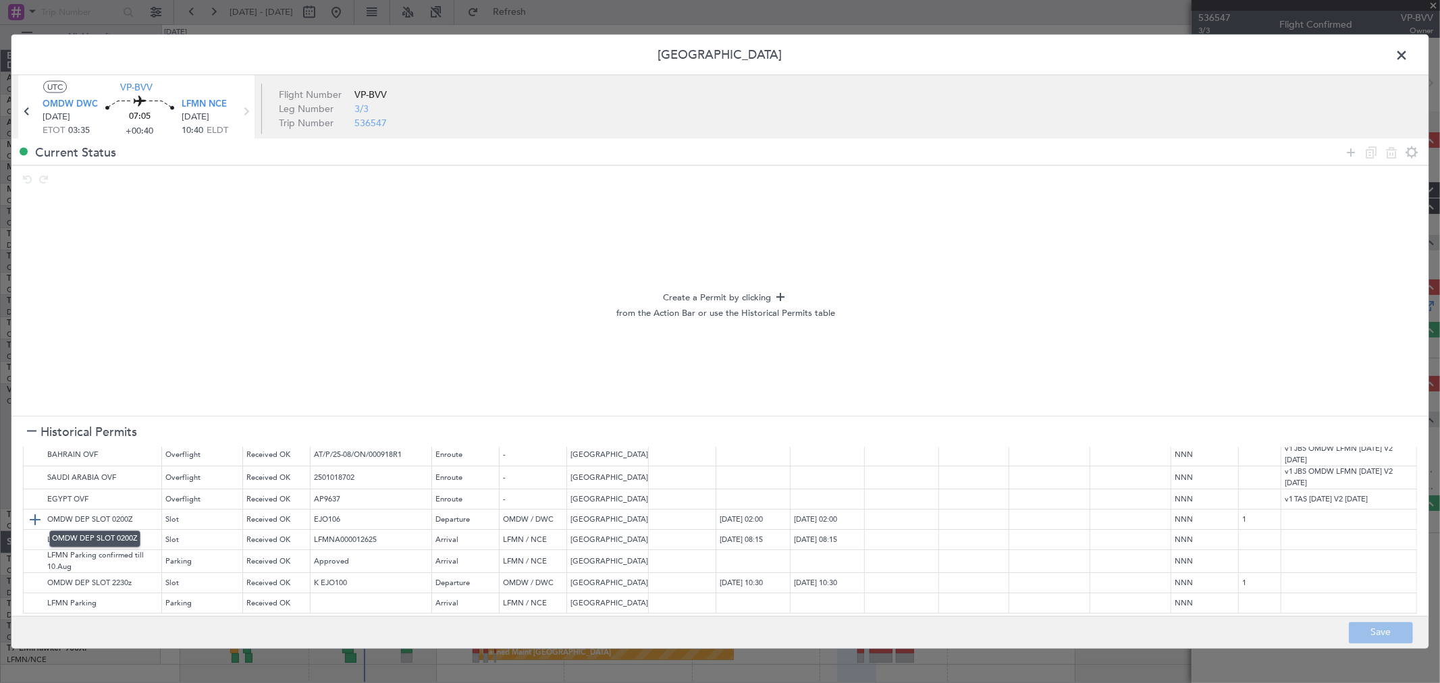
click at [32, 513] on img at bounding box center [35, 520] width 16 height 16
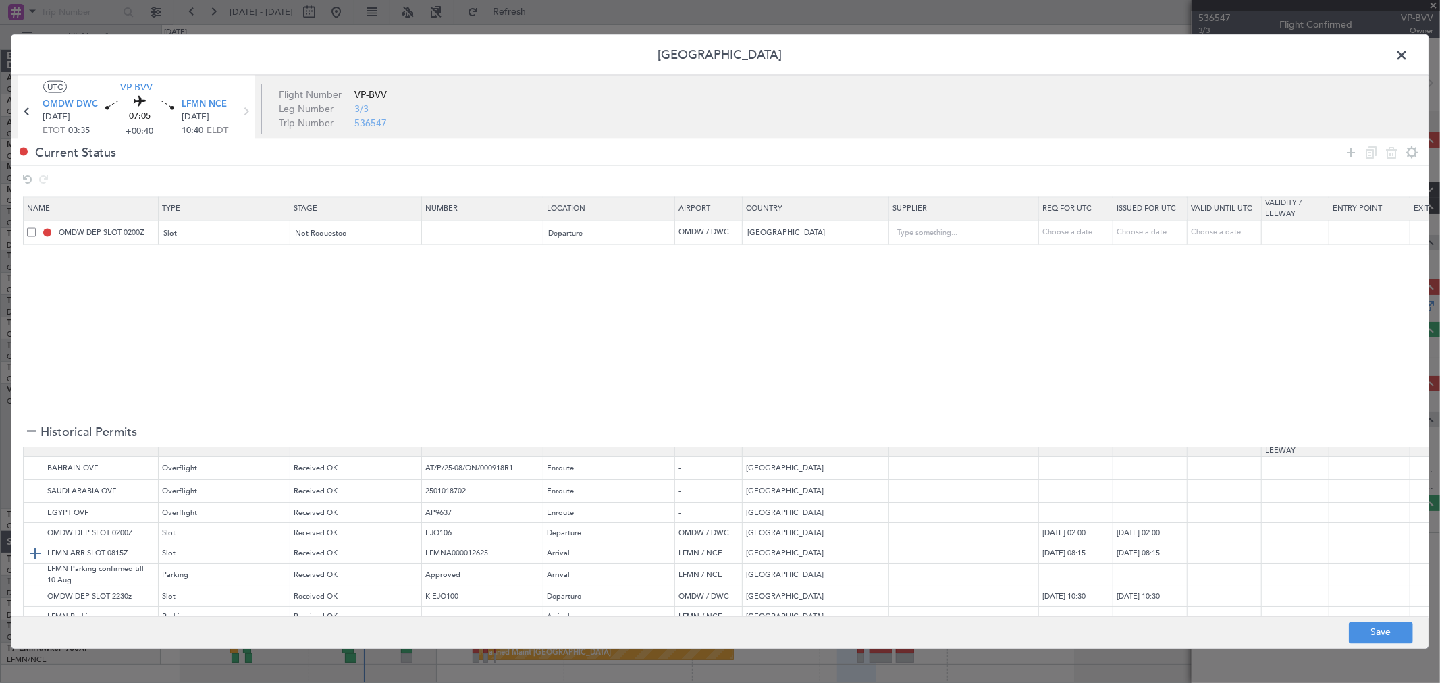
scroll to position [0, 0]
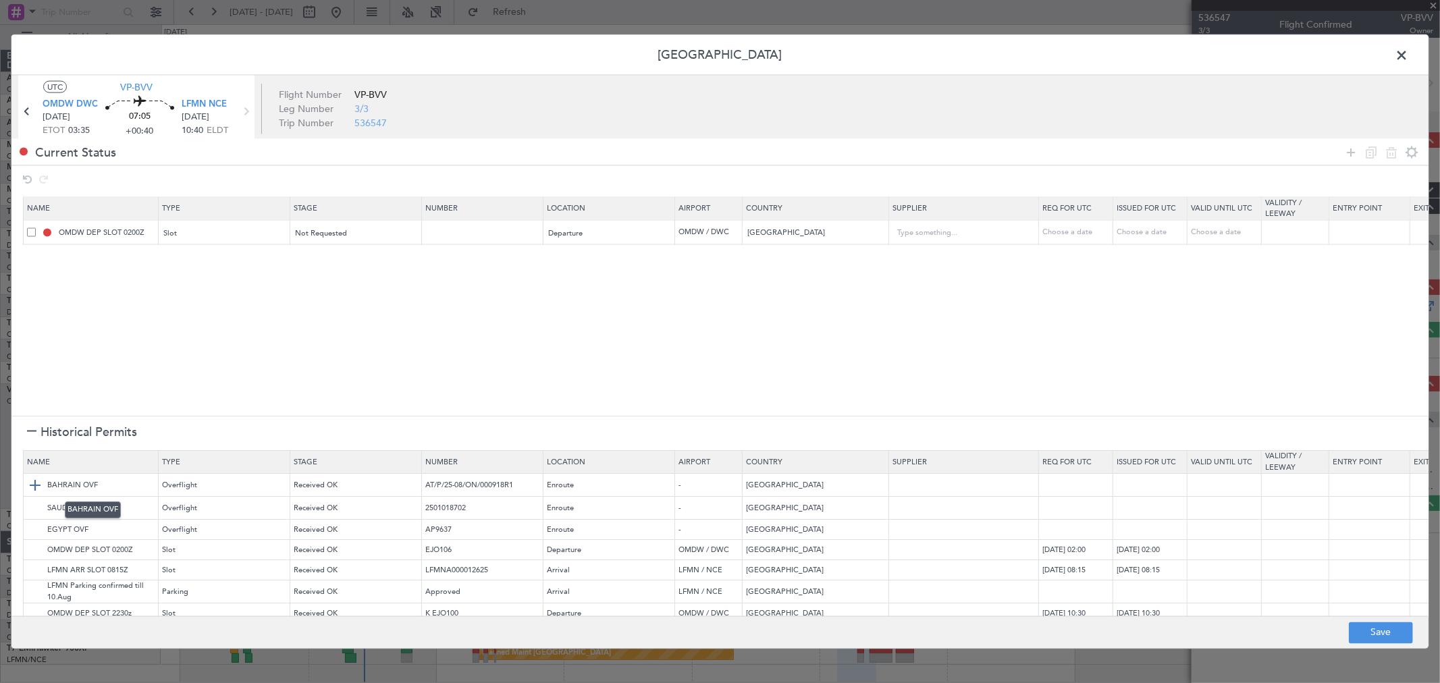
click at [36, 482] on img at bounding box center [35, 486] width 16 height 16
click at [1345, 151] on icon at bounding box center [1351, 152] width 16 height 16
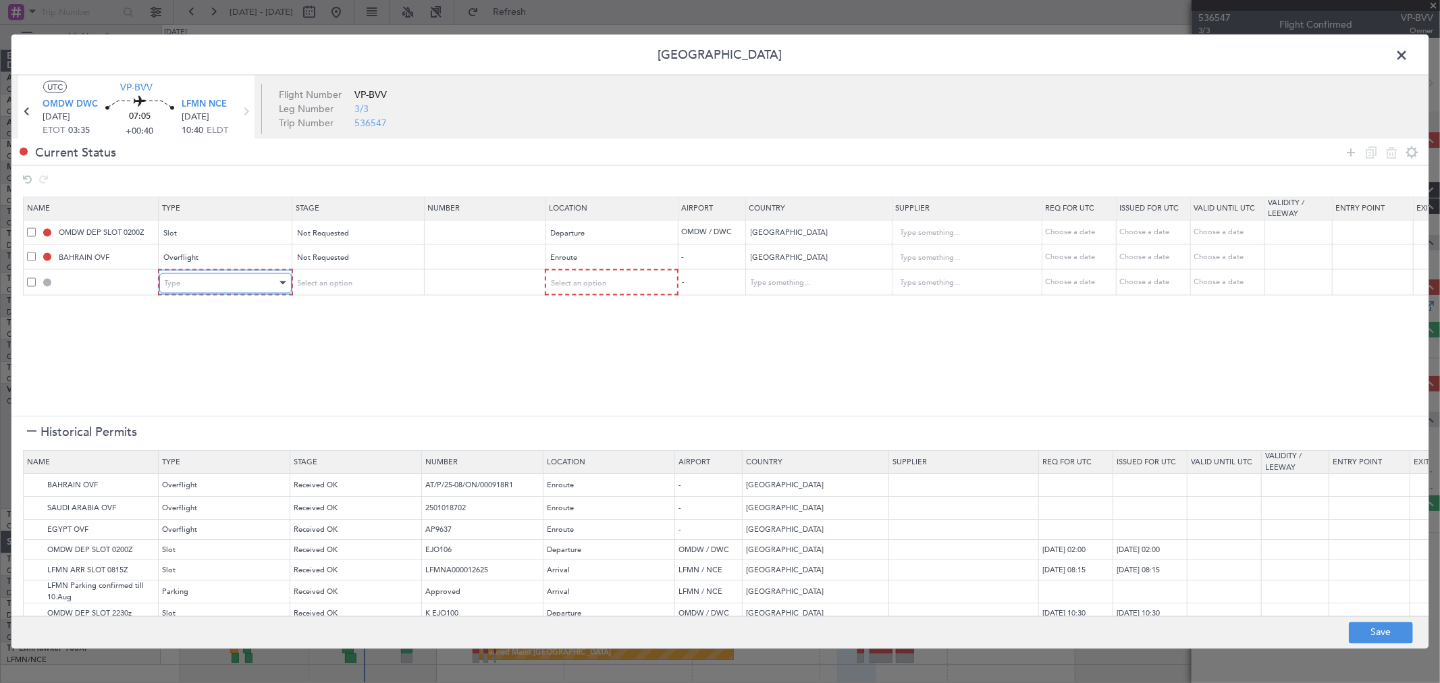
click at [193, 286] on div "Type" at bounding box center [221, 283] width 112 height 20
click at [204, 337] on span "Overflight" at bounding box center [225, 344] width 120 height 20
click at [603, 280] on span "Select an option" at bounding box center [576, 282] width 55 height 10
click at [598, 390] on span "Enroute" at bounding box center [610, 392] width 120 height 20
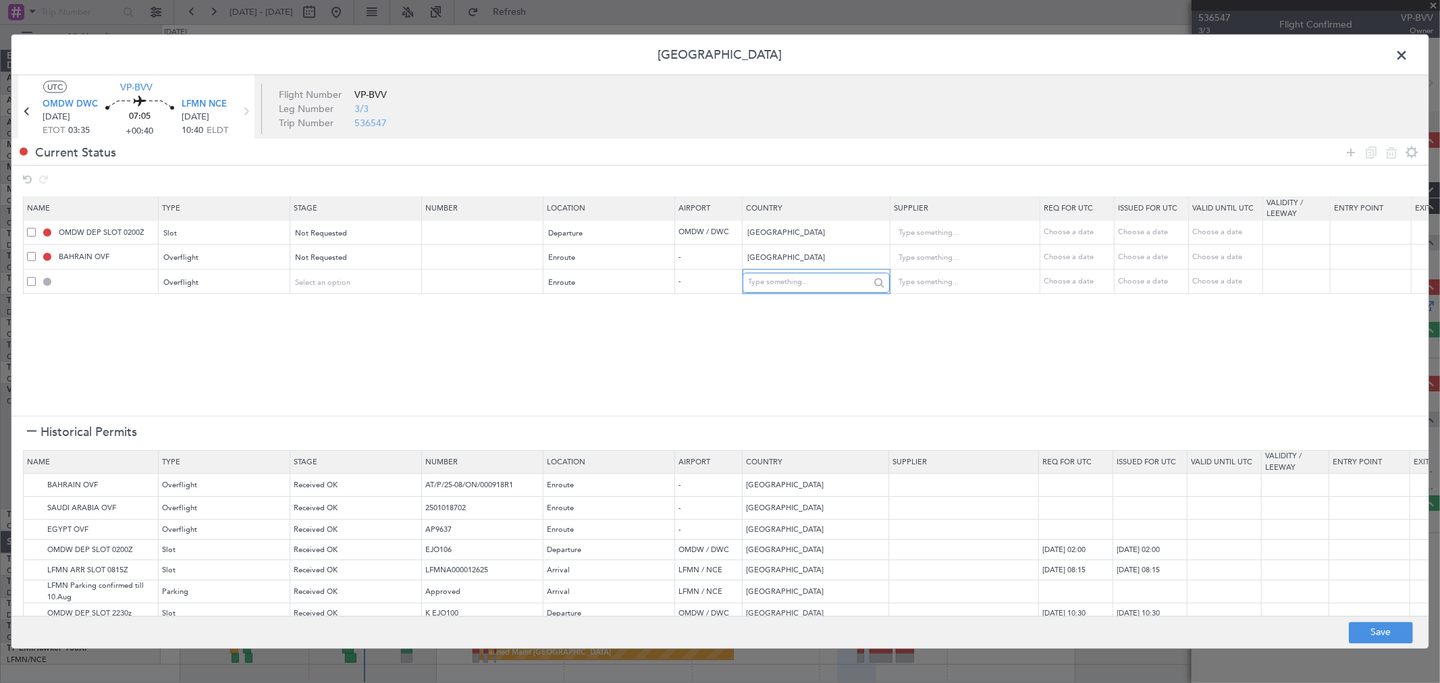
click at [810, 291] on input "text" at bounding box center [808, 282] width 121 height 20
type input "qat"
click at [807, 315] on section "Name Type Stage Number Location Airport Country Supplier Req For Utc Issued For…" at bounding box center [719, 304] width 1417 height 223
click at [801, 287] on input "text" at bounding box center [808, 282] width 121 height 20
click at [793, 299] on span "[GEOGRAPHIC_DATA]" at bounding box center [817, 304] width 126 height 20
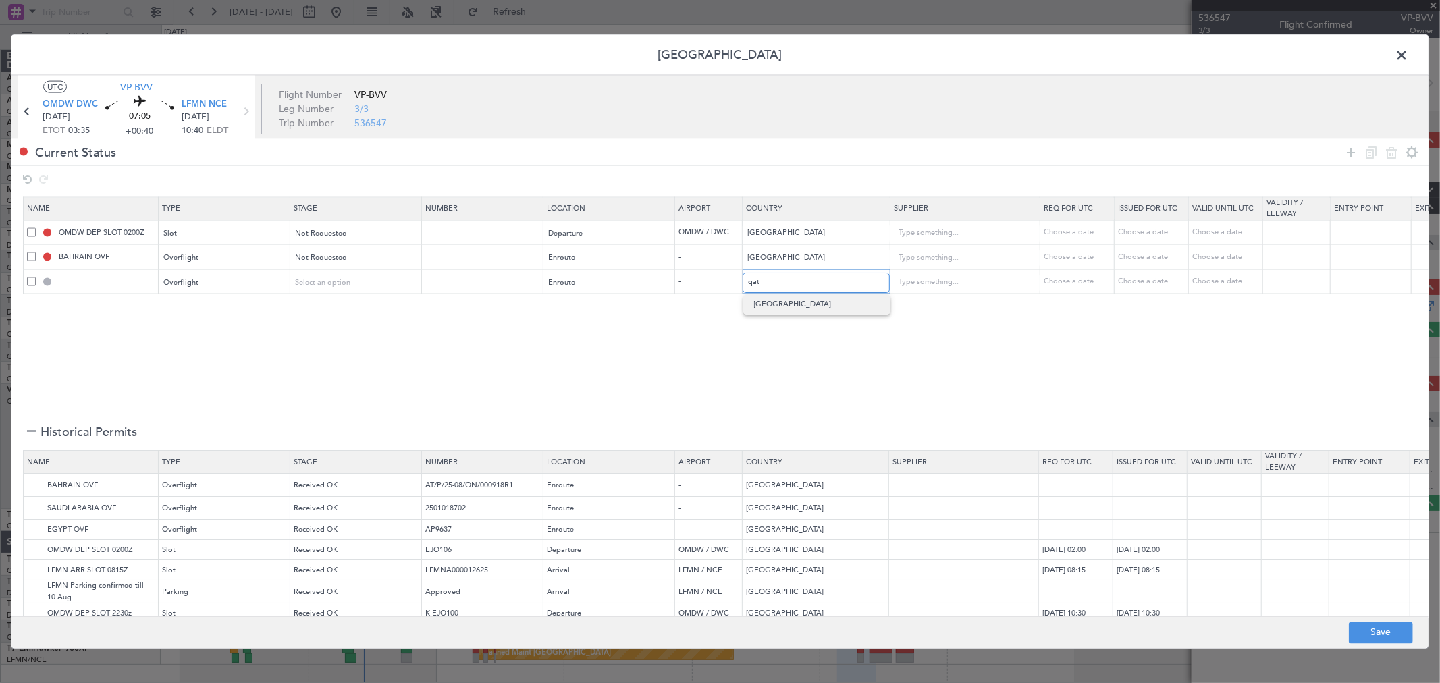
type input "[GEOGRAPHIC_DATA]"
click at [32, 510] on img at bounding box center [35, 509] width 16 height 16
click at [32, 525] on img at bounding box center [35, 530] width 16 height 16
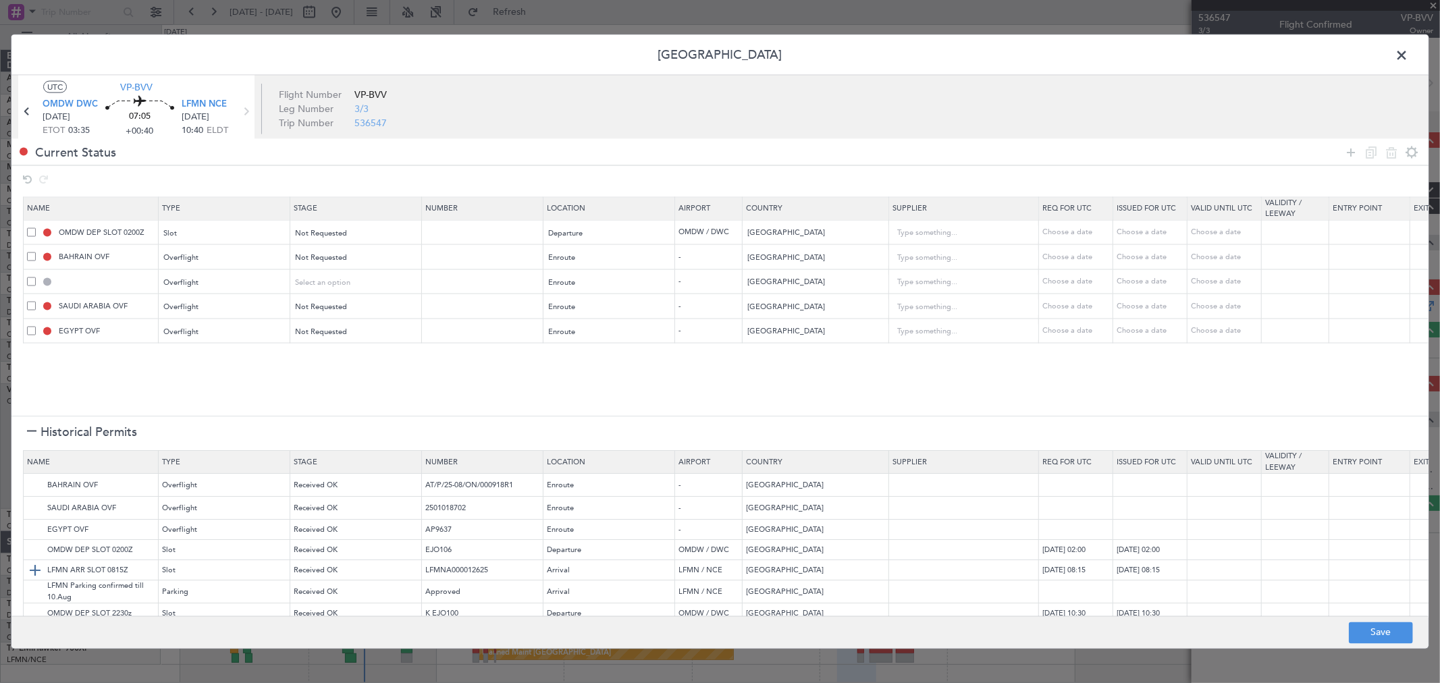
click at [34, 564] on img at bounding box center [35, 571] width 16 height 16
click at [35, 591] on img at bounding box center [35, 593] width 16 height 16
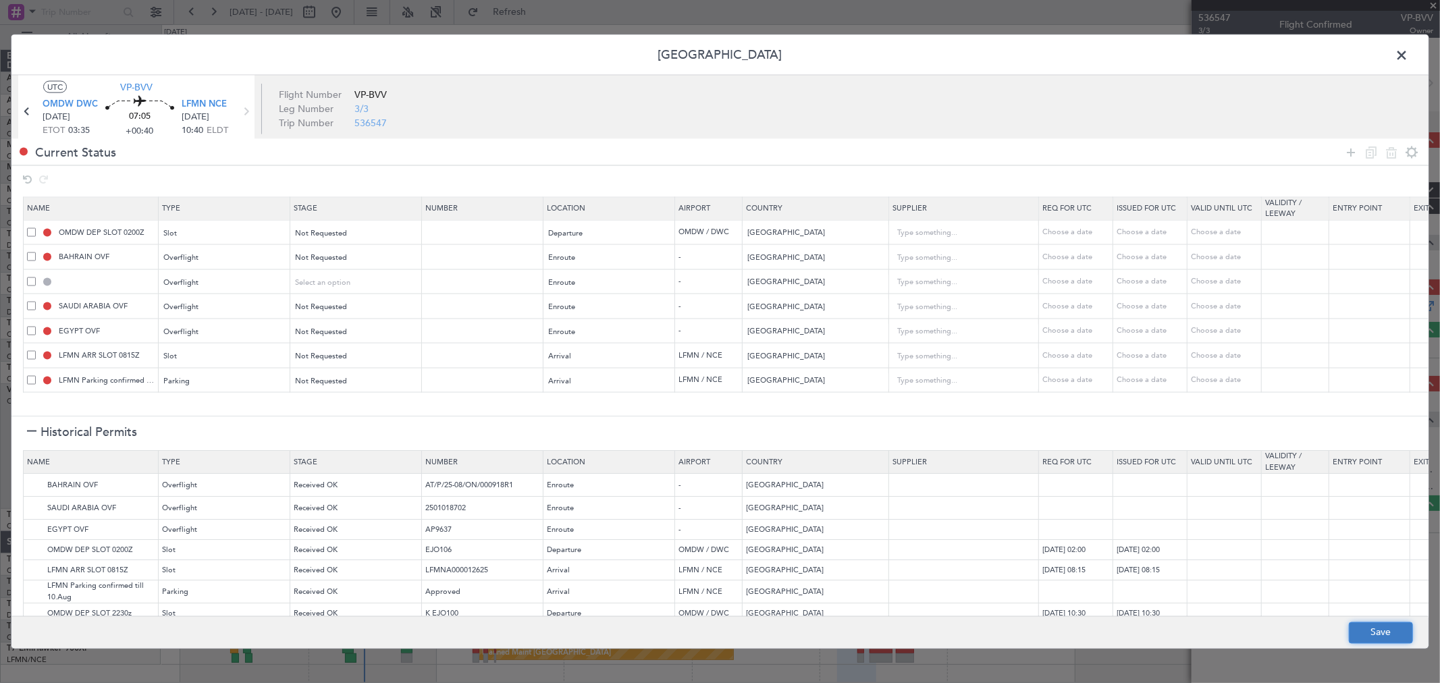
click at [1382, 630] on button "Save" at bounding box center [1381, 633] width 64 height 22
type input "OMDW DEP SLOT"
type input "NNN"
type input "1"
type input "NNN"
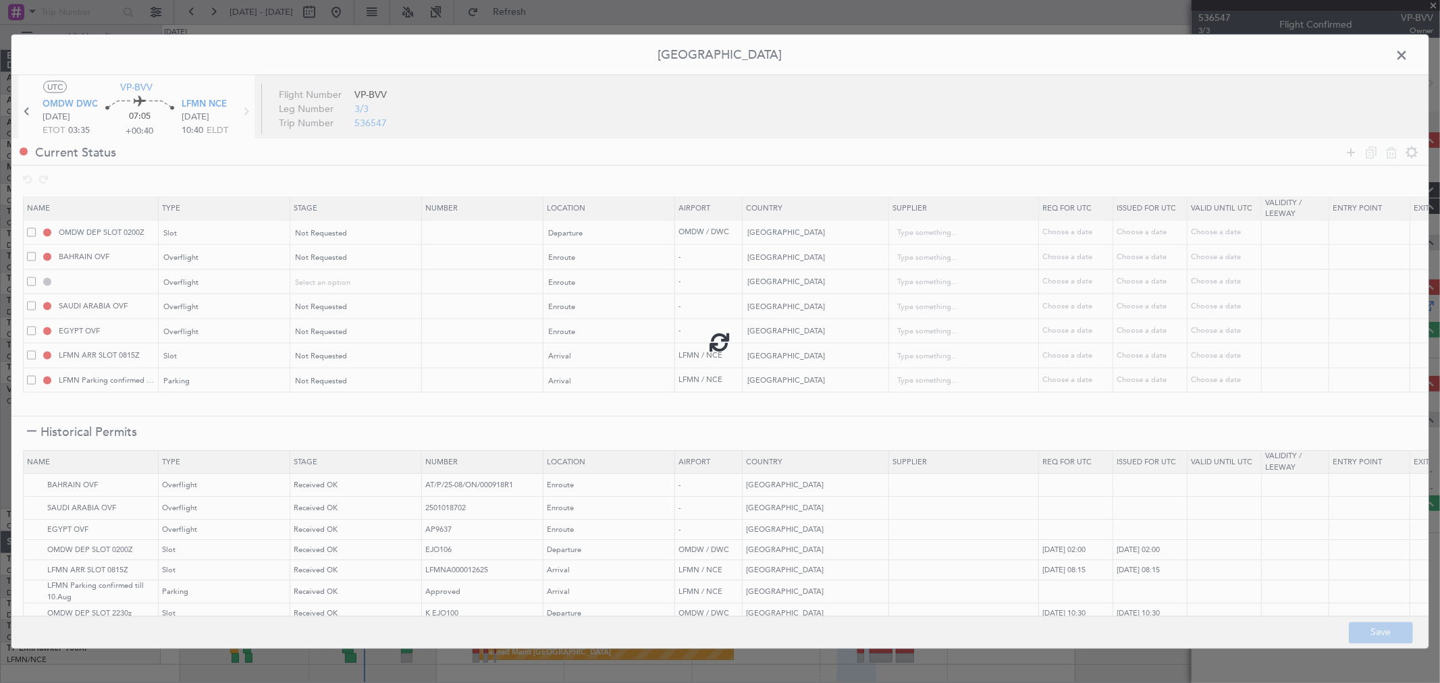
type input "QATAR OVF"
type input "NNN"
type input "2"
type input "NNN"
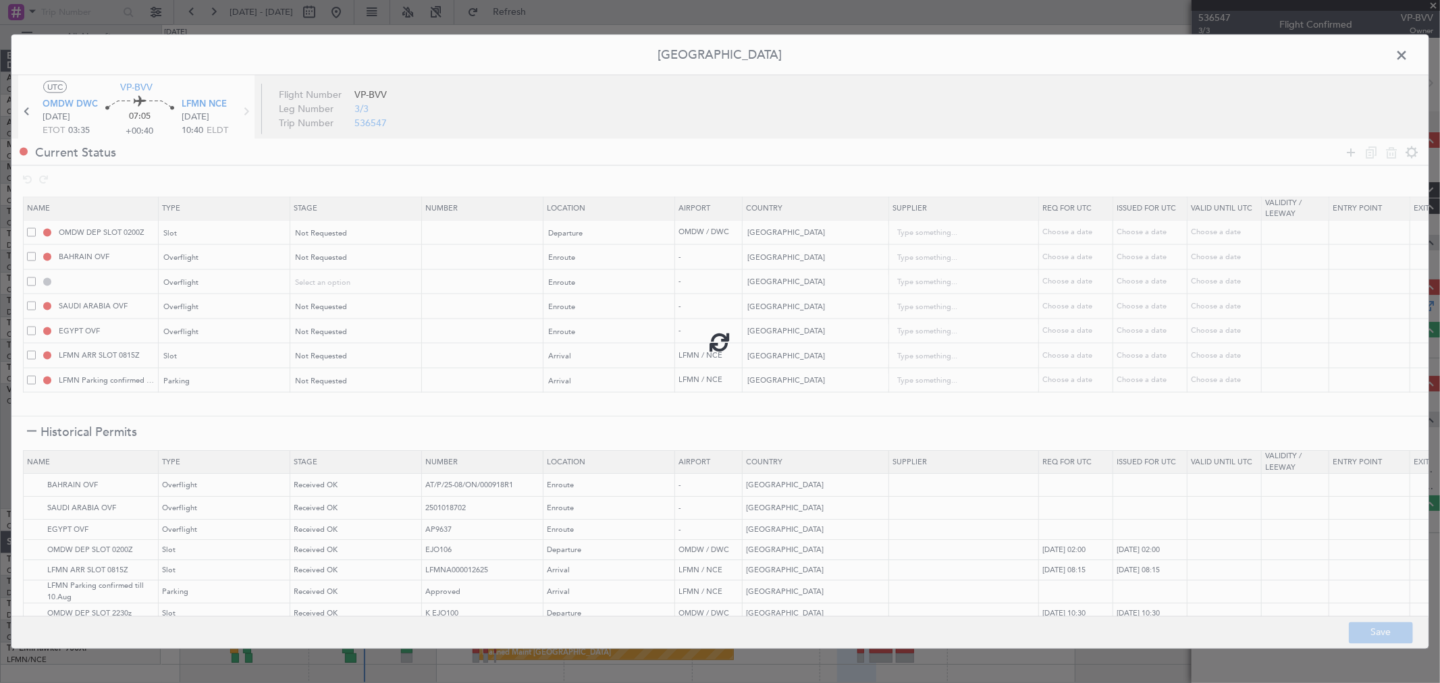
type input "LFMN ARR SLOT"
type input "NNN"
type input "LFMN Parking"
type input "NNN"
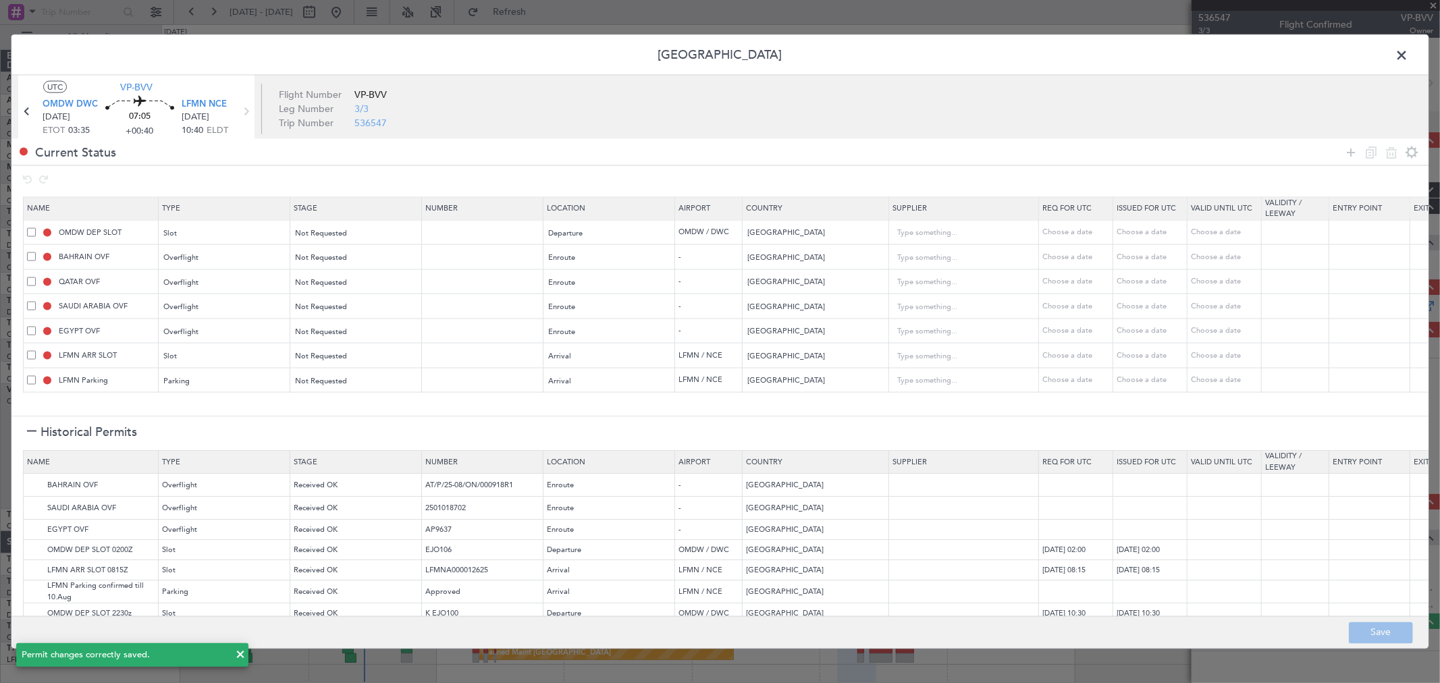
click at [1408, 46] on span at bounding box center [1408, 58] width 0 height 27
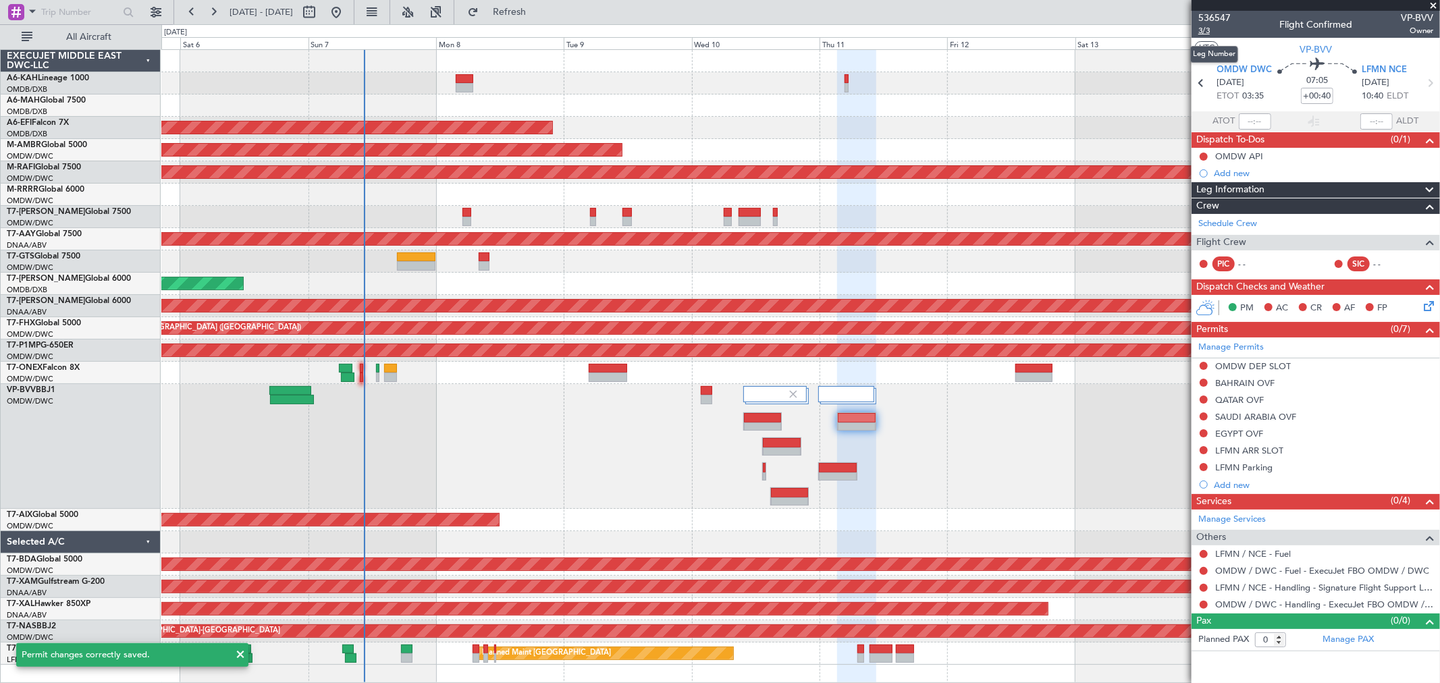
click at [1209, 30] on span "3/3" at bounding box center [1214, 30] width 32 height 11
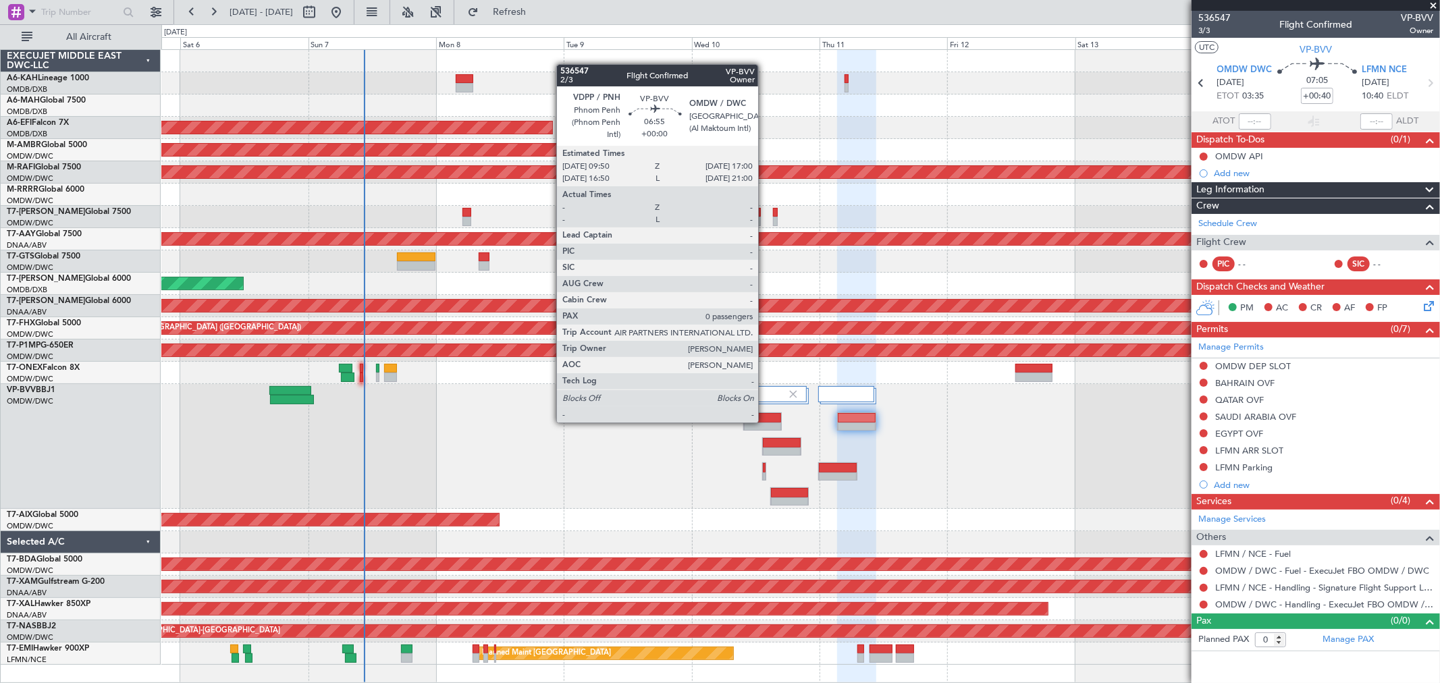
click at [765, 421] on div at bounding box center [762, 417] width 37 height 9
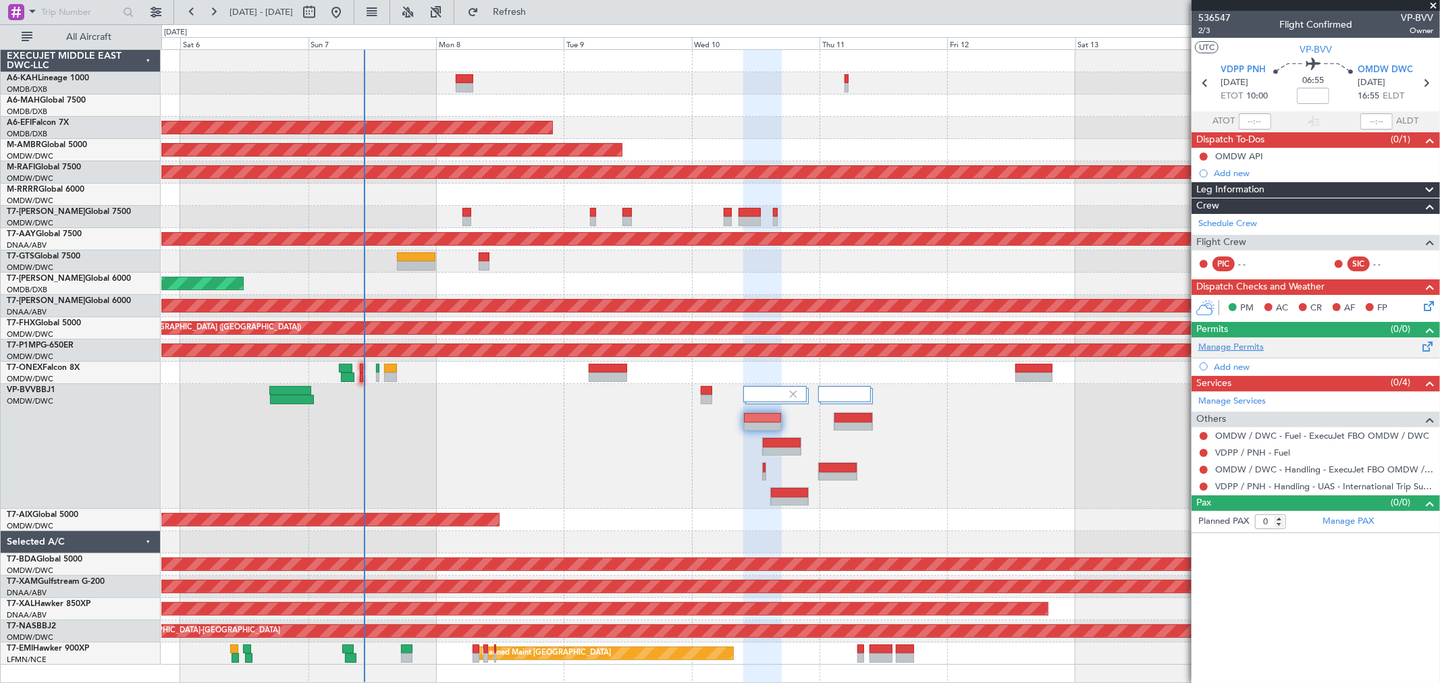
click at [1246, 345] on link "Manage Permits" at bounding box center [1230, 347] width 65 height 13
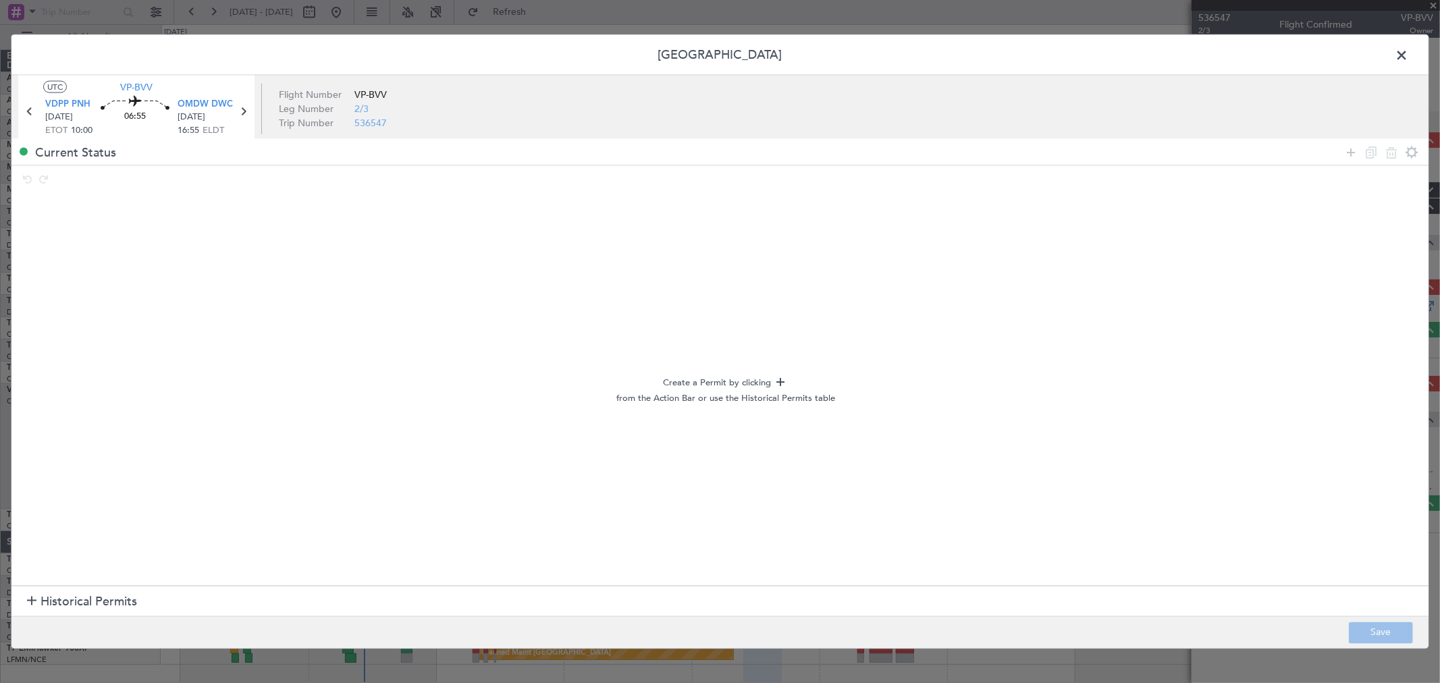
click at [89, 593] on span "Historical Permits" at bounding box center [88, 602] width 97 height 18
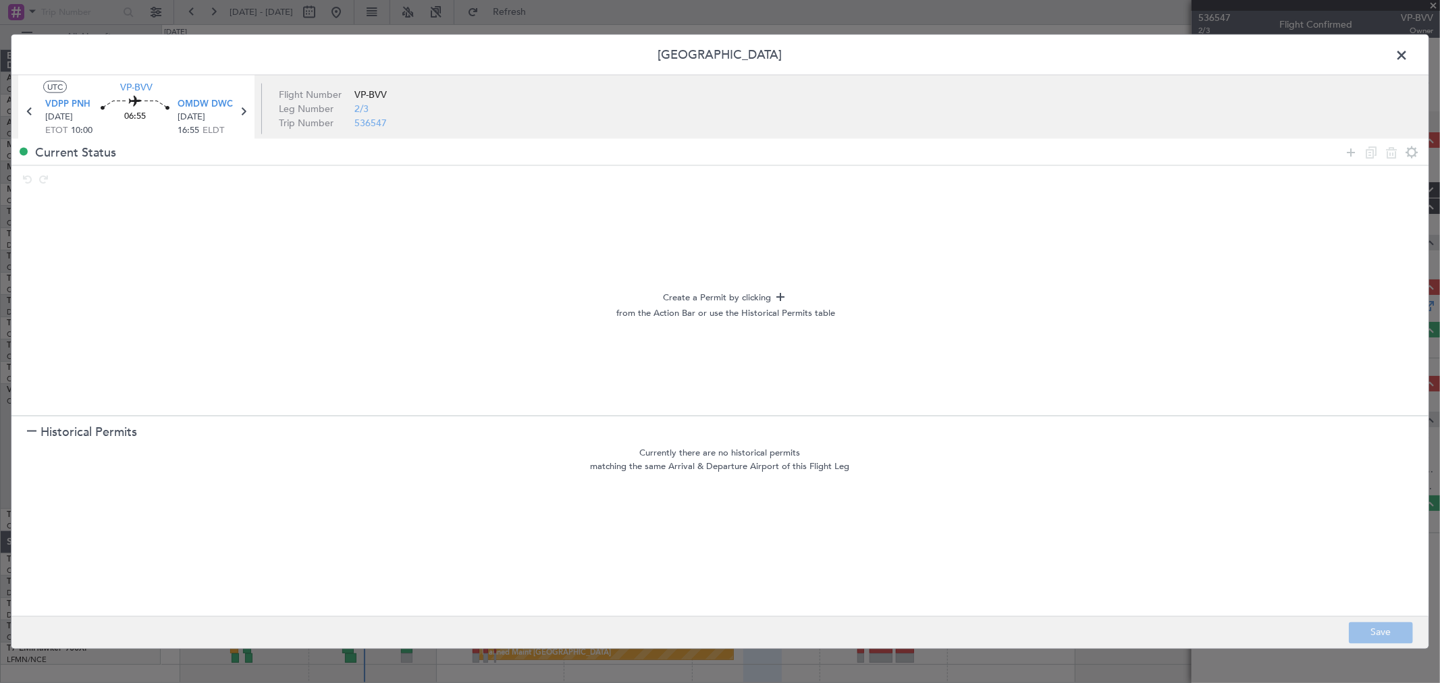
click at [1408, 55] on span at bounding box center [1408, 58] width 0 height 27
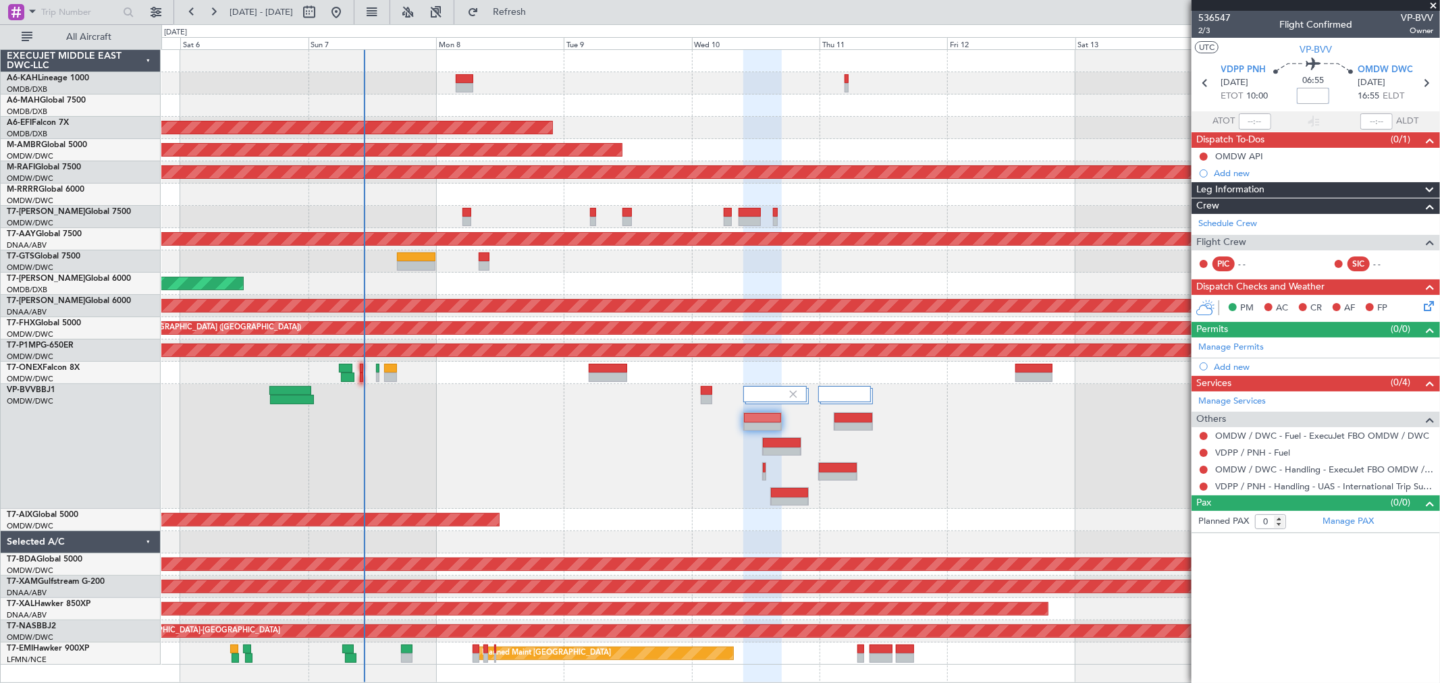
click at [1311, 99] on input at bounding box center [1313, 96] width 32 height 16
type input "-00:35"
click at [1243, 346] on link "Manage Permits" at bounding box center [1230, 347] width 65 height 13
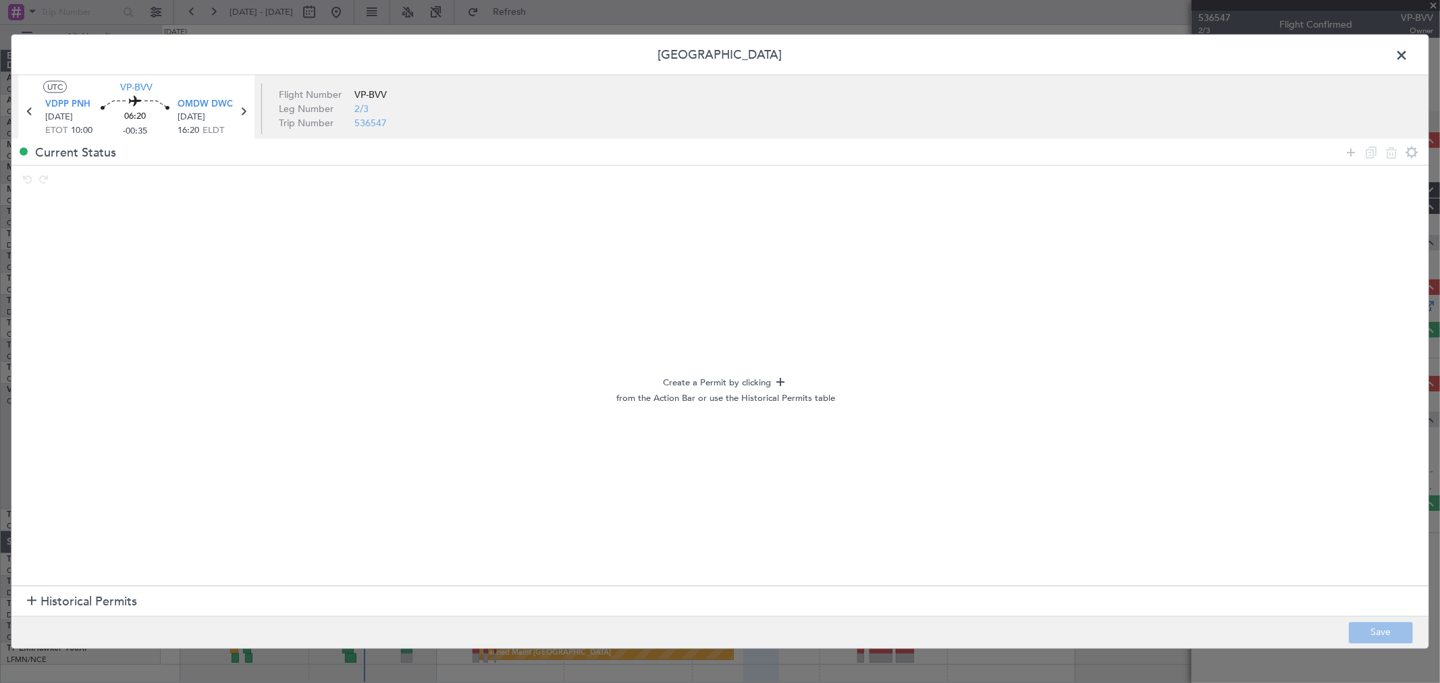
click at [92, 595] on span "Historical Permits" at bounding box center [88, 602] width 97 height 18
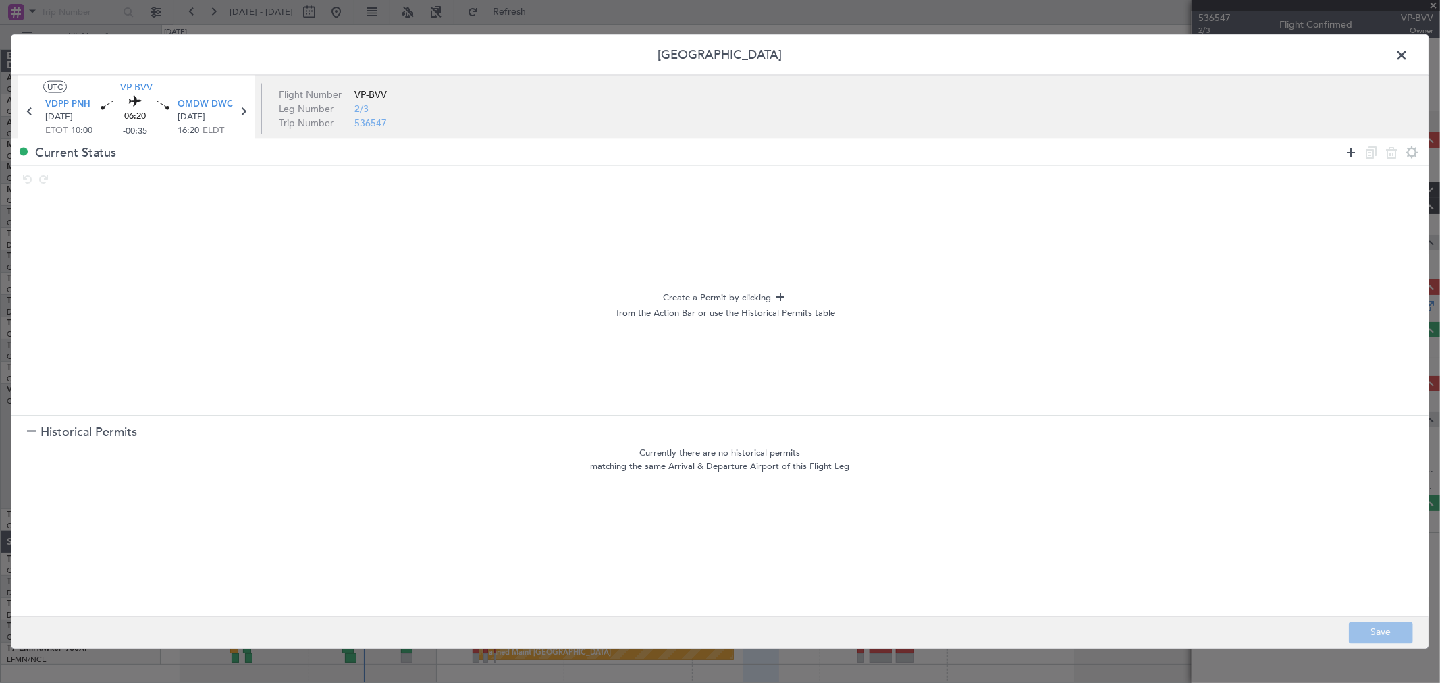
click at [1347, 152] on icon at bounding box center [1351, 152] width 16 height 16
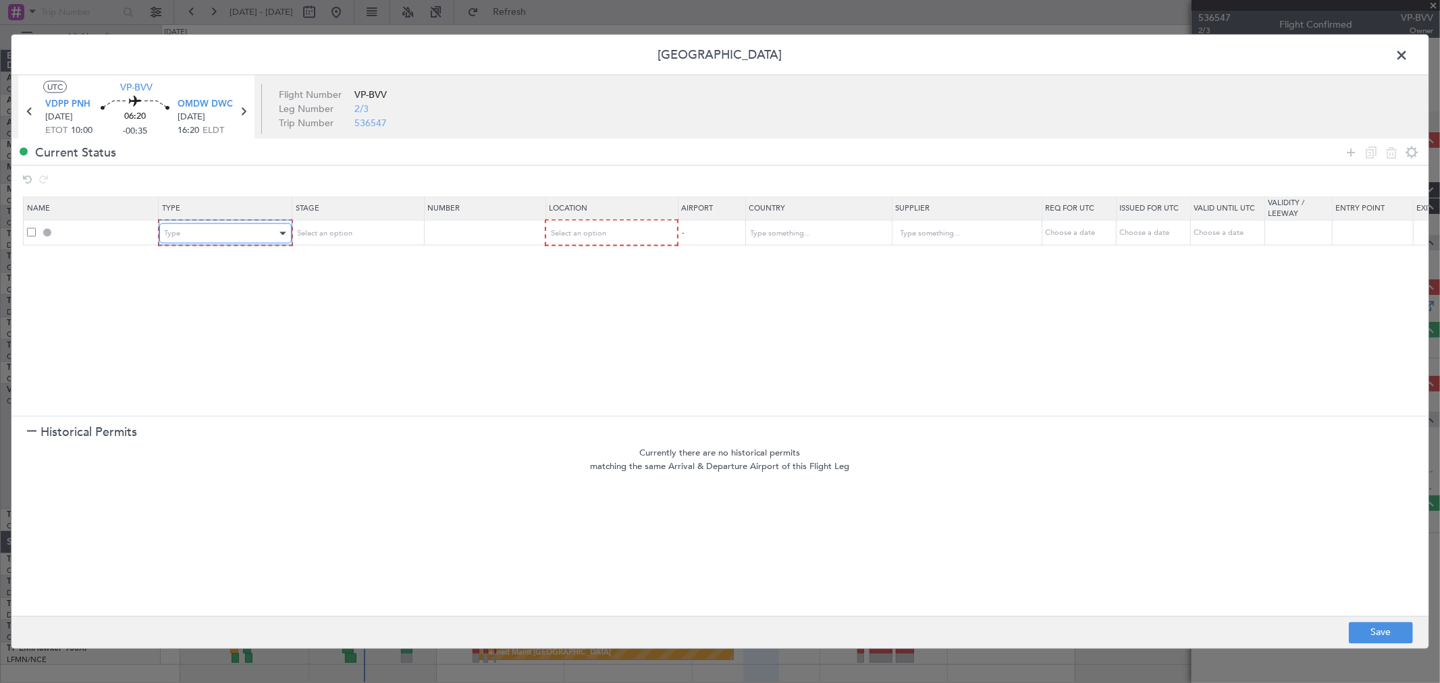
click at [219, 233] on div "Type" at bounding box center [221, 233] width 112 height 20
drag, startPoint x: 207, startPoint y: 385, endPoint x: 354, endPoint y: 212, distance: 227.0
click at [207, 387] on div "ADC ADNC API CANPASS CARICOM CID COBT CUSTOMS Departure DOT Approval EAPIS Ferr…" at bounding box center [224, 332] width 143 height 162
click at [186, 408] on span "DOT Approval" at bounding box center [225, 416] width 120 height 20
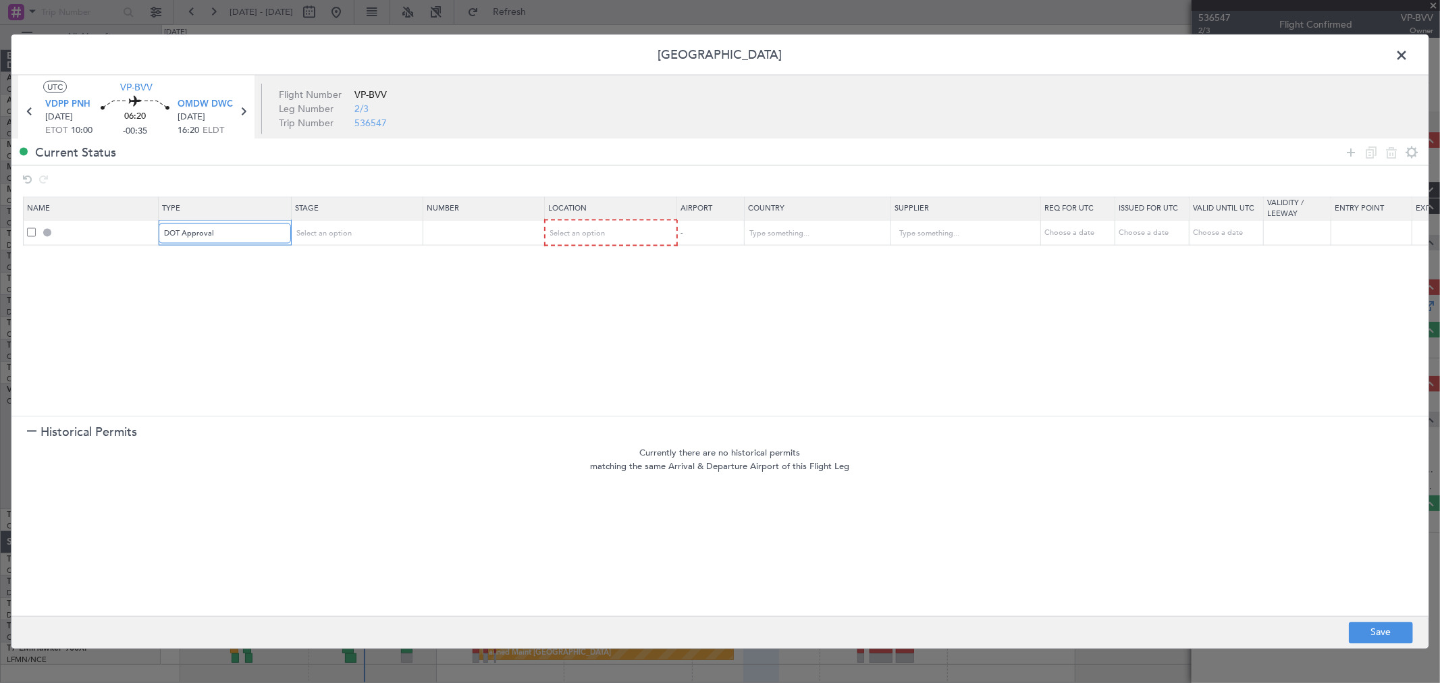
scroll to position [50, 0]
click at [241, 235] on div "DOT Approval" at bounding box center [220, 233] width 112 height 20
click at [217, 286] on span "CUSTOMS" at bounding box center [225, 279] width 120 height 20
click at [217, 234] on div "CUSTOMS" at bounding box center [220, 233] width 112 height 20
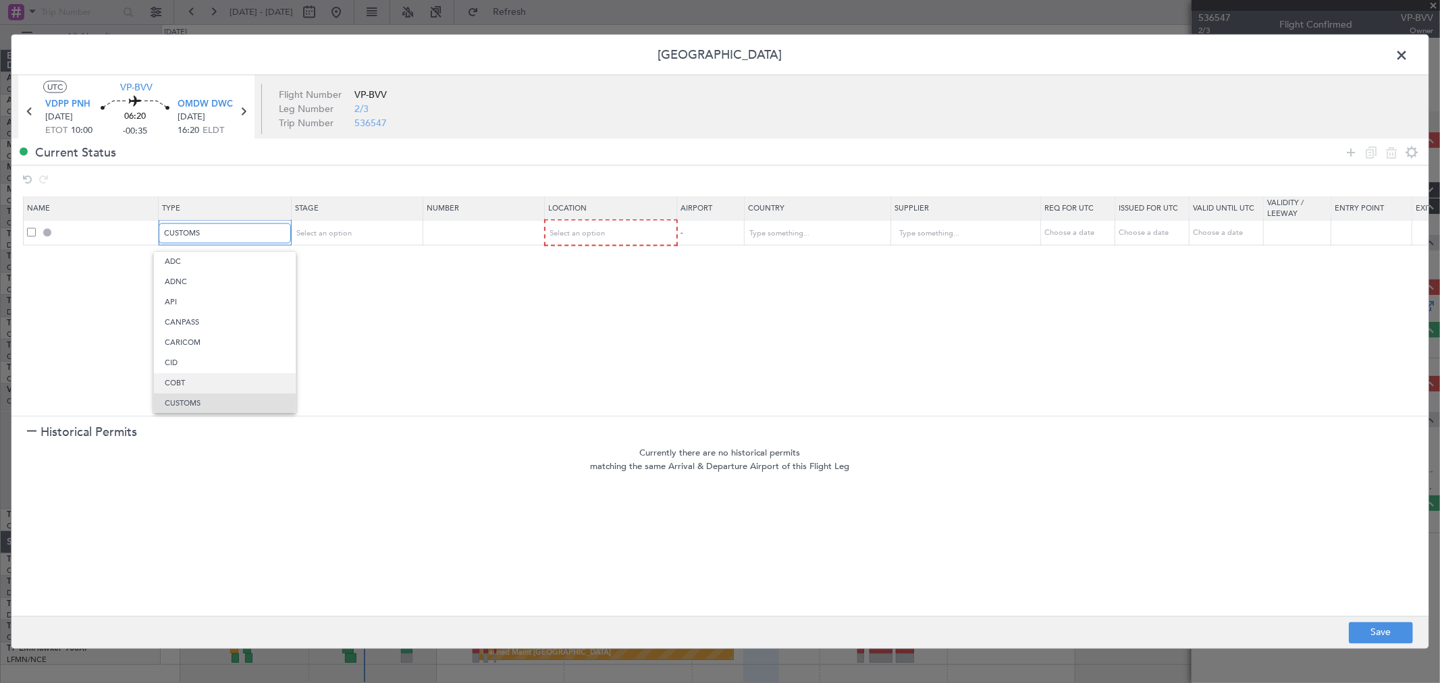
scroll to position [81, 0]
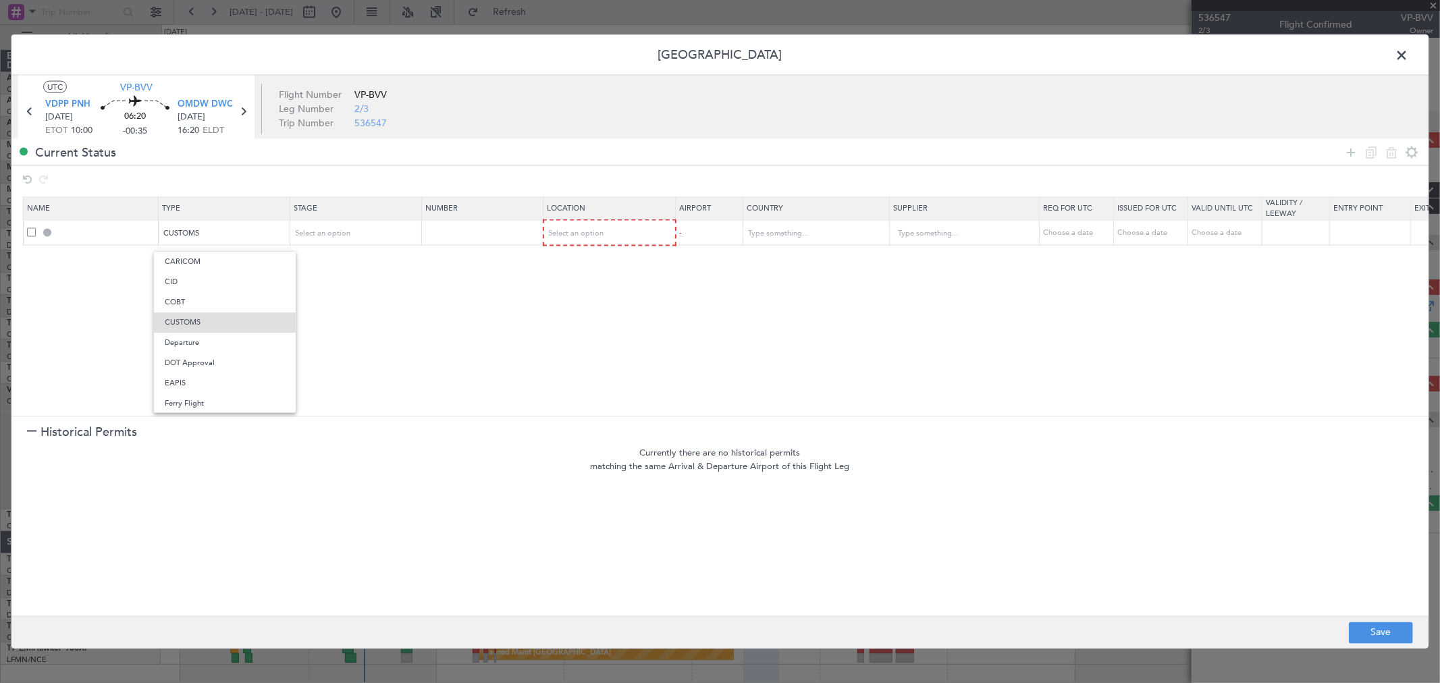
click at [200, 348] on span "Departure" at bounding box center [225, 343] width 120 height 20
click at [386, 232] on div "Select an option" at bounding box center [352, 233] width 112 height 20
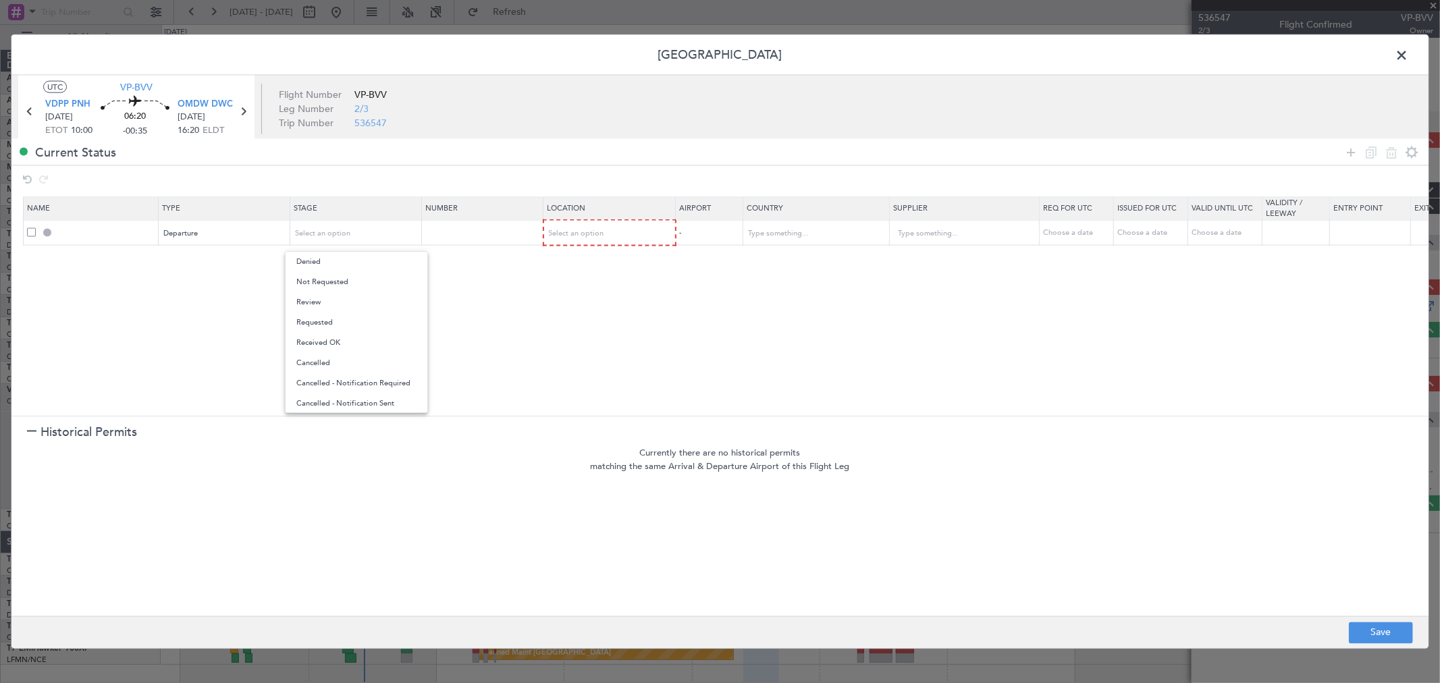
drag, startPoint x: 336, startPoint y: 281, endPoint x: 595, endPoint y: 248, distance: 261.3
click at [336, 283] on span "Not Requested" at bounding box center [356, 282] width 120 height 20
click at [587, 221] on table "Name Type Stage Number Location Airport Country Supplier Req For Utc Issued For…" at bounding box center [884, 220] width 1723 height 49
click at [578, 244] on div "Select an option" at bounding box center [605, 233] width 112 height 20
click at [571, 262] on span "Departure" at bounding box center [610, 262] width 120 height 20
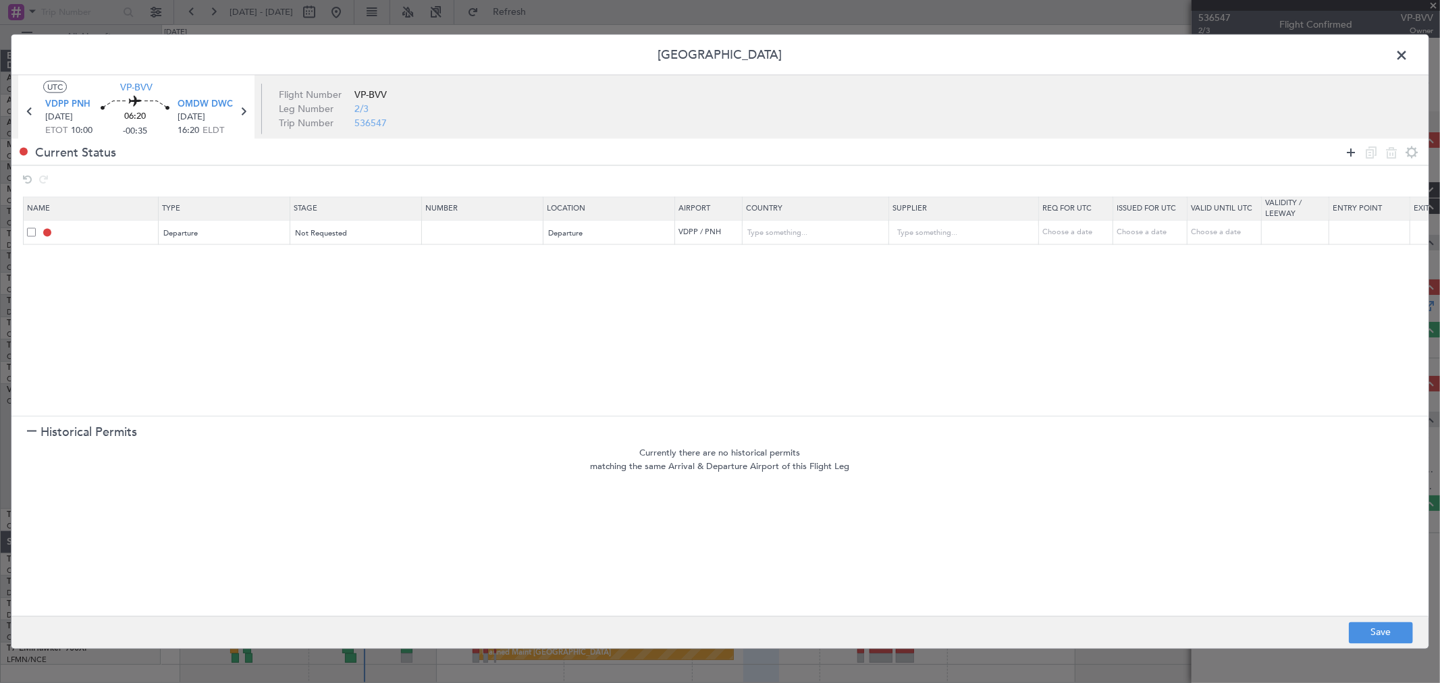
click at [1347, 150] on icon at bounding box center [1351, 152] width 16 height 16
click at [192, 266] on div "Type" at bounding box center [221, 258] width 112 height 20
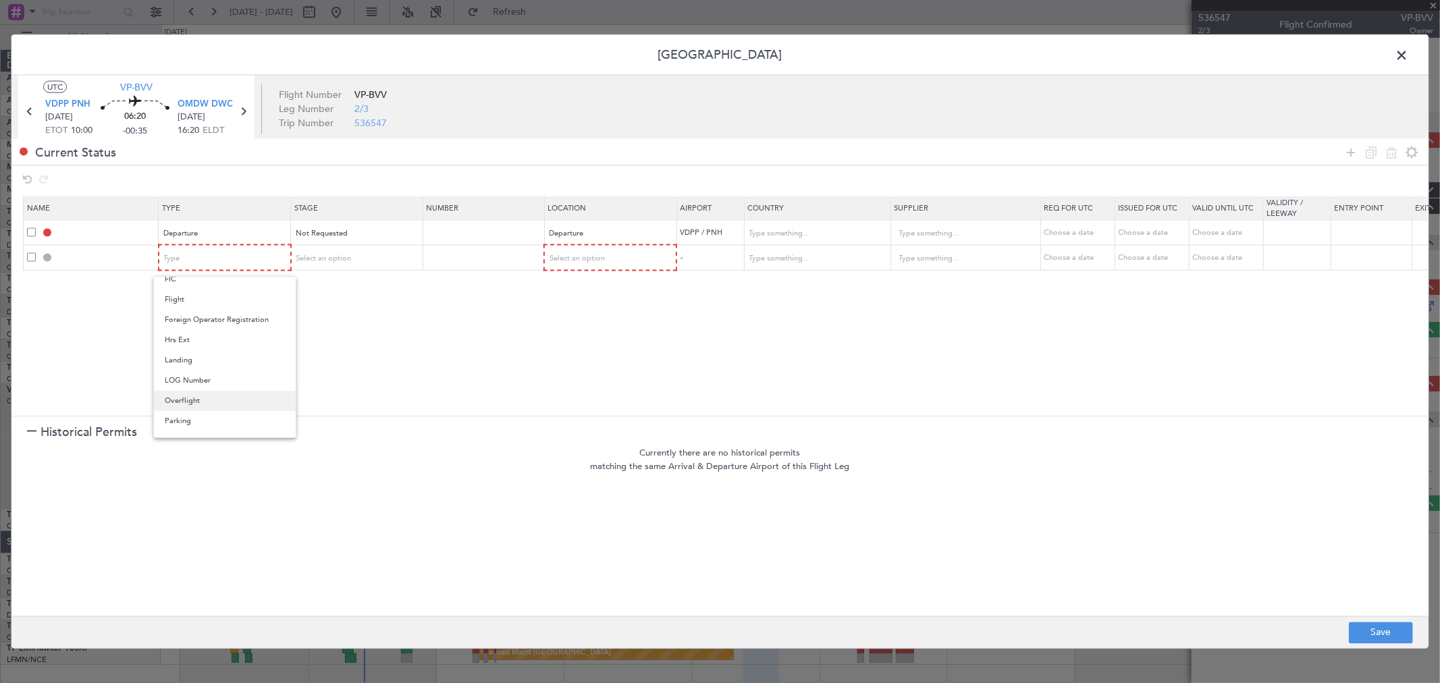
click at [233, 407] on span "Overflight" at bounding box center [225, 401] width 120 height 20
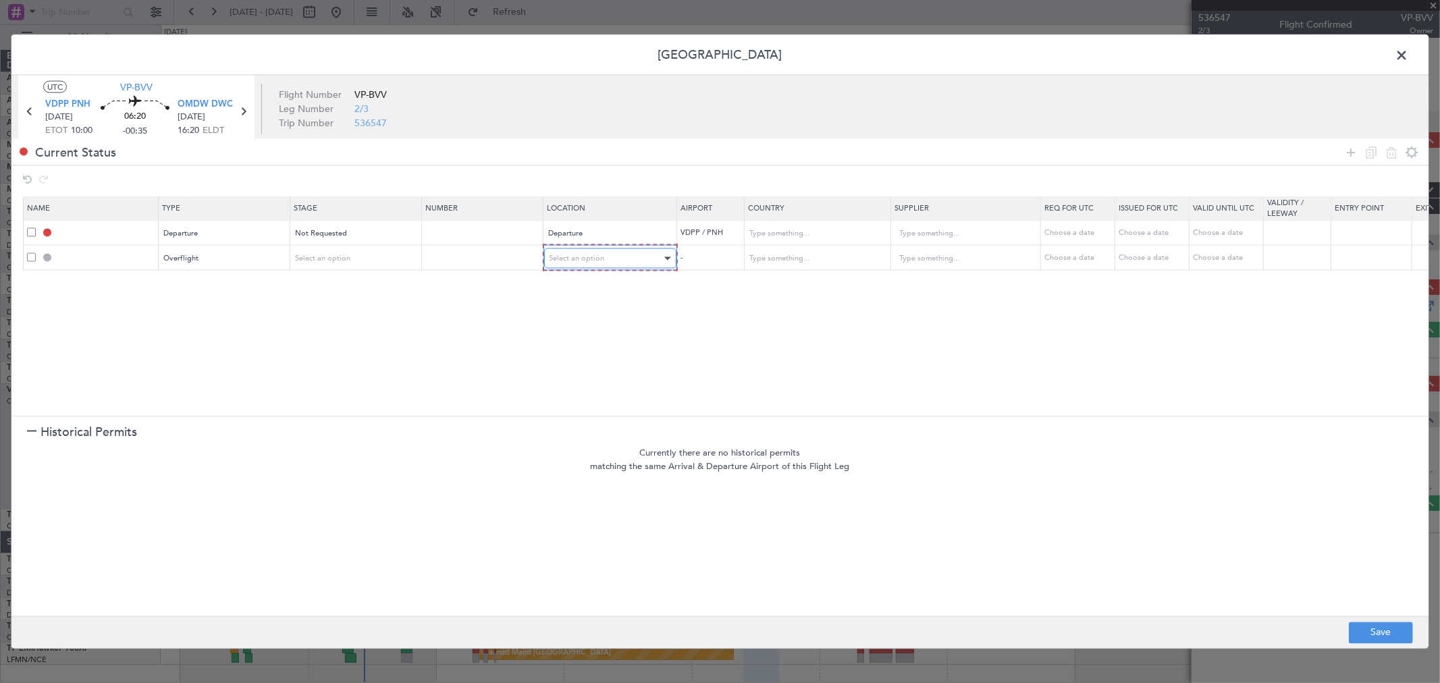
click at [643, 255] on div "Select an option" at bounding box center [605, 258] width 112 height 20
click at [579, 375] on span "Enroute" at bounding box center [610, 368] width 120 height 20
click at [767, 265] on input "text" at bounding box center [808, 258] width 121 height 20
click at [778, 275] on span "[GEOGRAPHIC_DATA]" at bounding box center [817, 280] width 126 height 20
type input "[GEOGRAPHIC_DATA]"
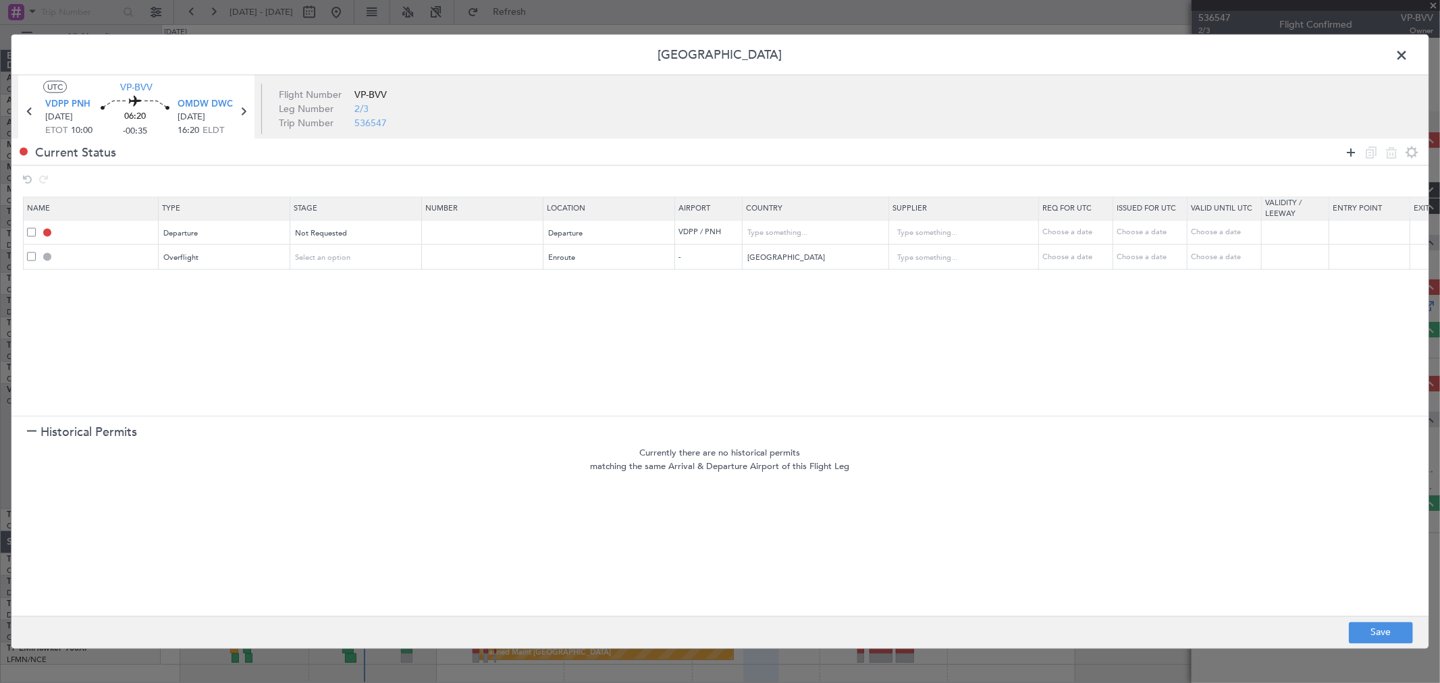
click at [1353, 148] on icon at bounding box center [1351, 152] width 16 height 16
click at [288, 281] on div "Type" at bounding box center [224, 283] width 131 height 20
drag, startPoint x: 259, startPoint y: 423, endPoint x: 316, endPoint y: 337, distance: 102.6
click at [259, 423] on span "Overflight" at bounding box center [225, 425] width 120 height 20
drag, startPoint x: 557, startPoint y: 295, endPoint x: 577, endPoint y: 281, distance: 24.7
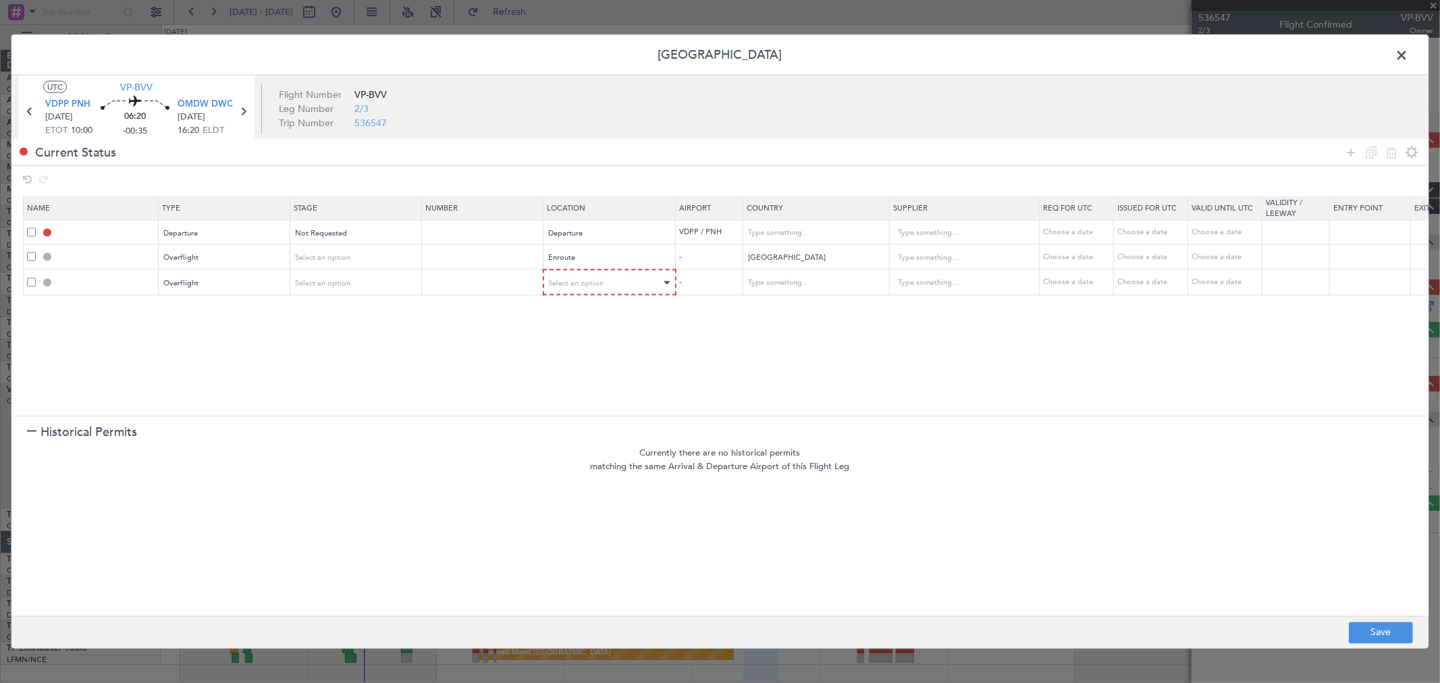
click at [565, 290] on section "Name Type Stage Number Location Airport Country Supplier Req For Utc Issued For…" at bounding box center [719, 304] width 1417 height 223
click at [578, 280] on span "Select an option" at bounding box center [576, 282] width 55 height 10
click at [572, 392] on span "Enroute" at bounding box center [610, 392] width 120 height 20
click at [801, 284] on input "text" at bounding box center [808, 282] width 121 height 20
click at [804, 305] on span "[GEOGRAPHIC_DATA]" at bounding box center [817, 304] width 126 height 20
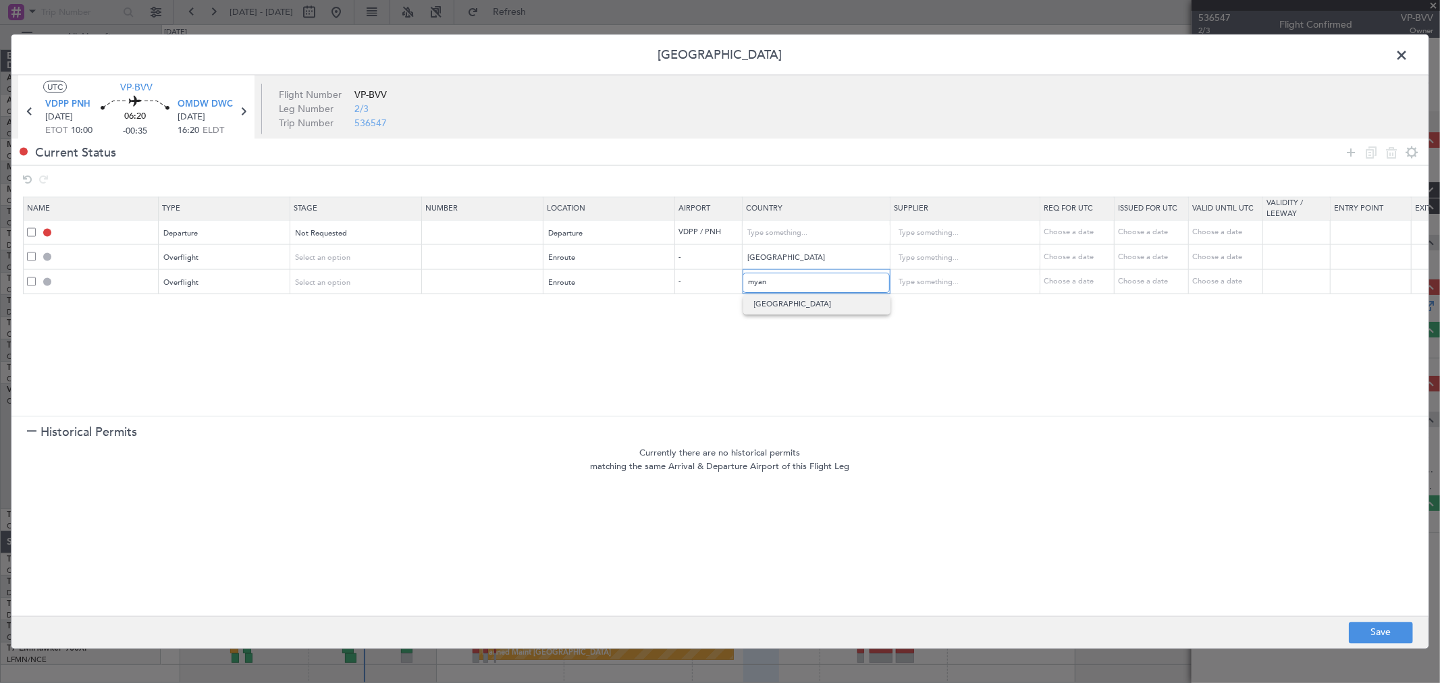
type input "[GEOGRAPHIC_DATA]"
click at [1351, 153] on icon at bounding box center [1351, 152] width 16 height 16
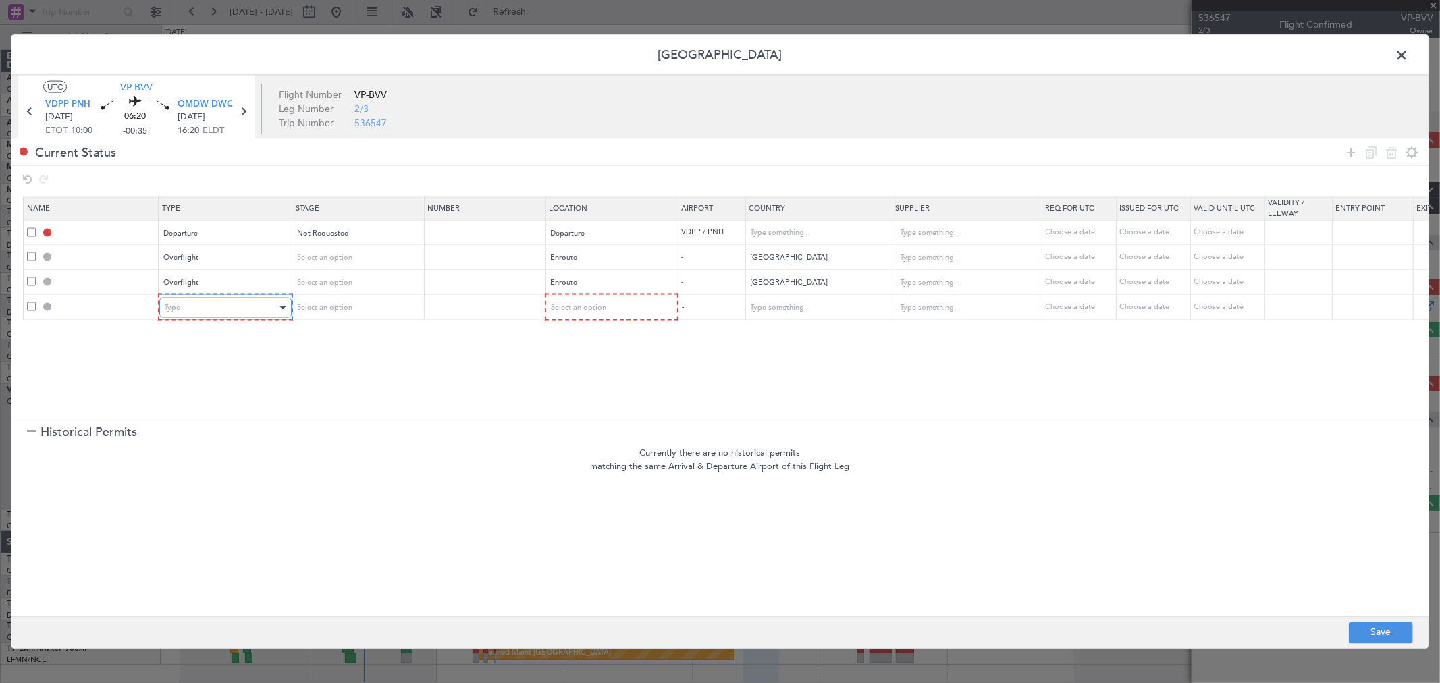
click at [197, 306] on div "Type" at bounding box center [221, 308] width 112 height 20
click at [205, 443] on span "Overflight" at bounding box center [225, 450] width 120 height 20
click at [591, 305] on span "Select an option" at bounding box center [576, 307] width 55 height 10
click at [577, 414] on span "Enroute" at bounding box center [610, 417] width 120 height 20
drag, startPoint x: 815, startPoint y: 294, endPoint x: 808, endPoint y: 305, distance: 13.7
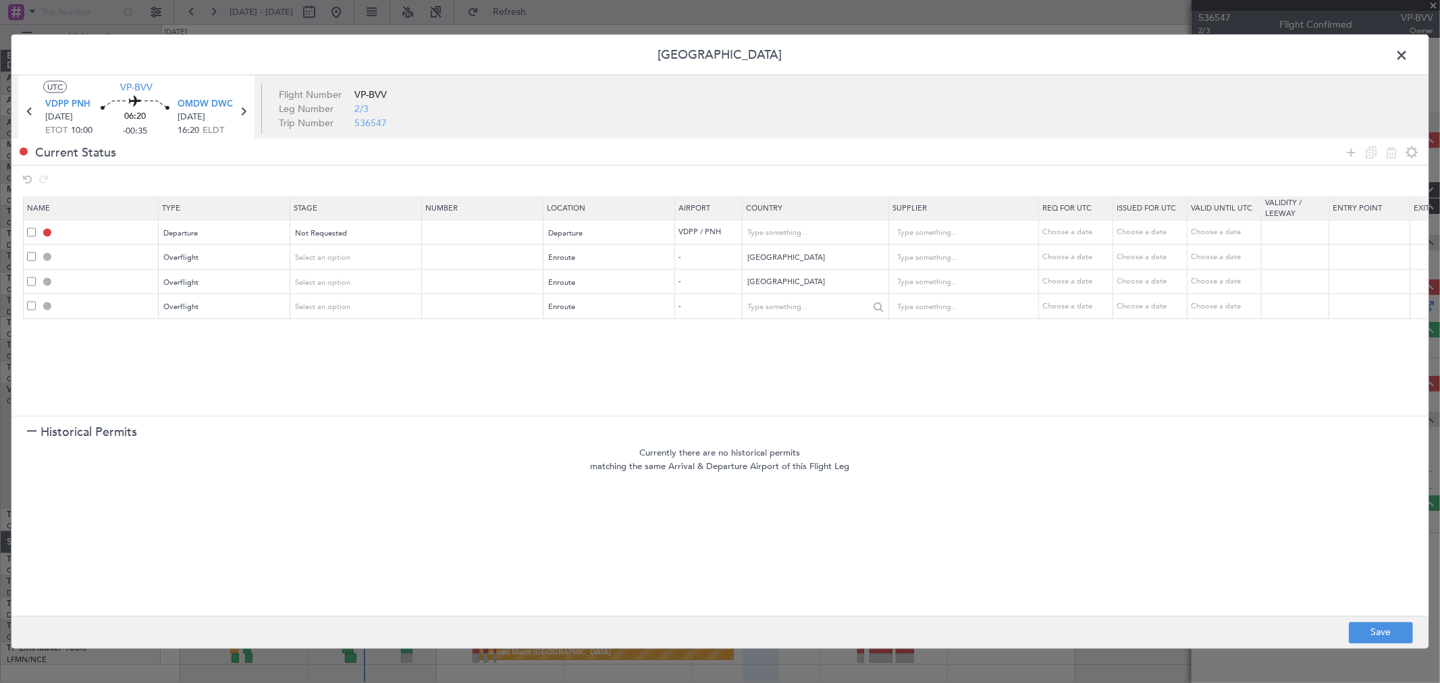
click at [815, 295] on table "Name Type Stage Number Location Airport Country Supplier Req For Utc Issued For…" at bounding box center [884, 257] width 1723 height 122
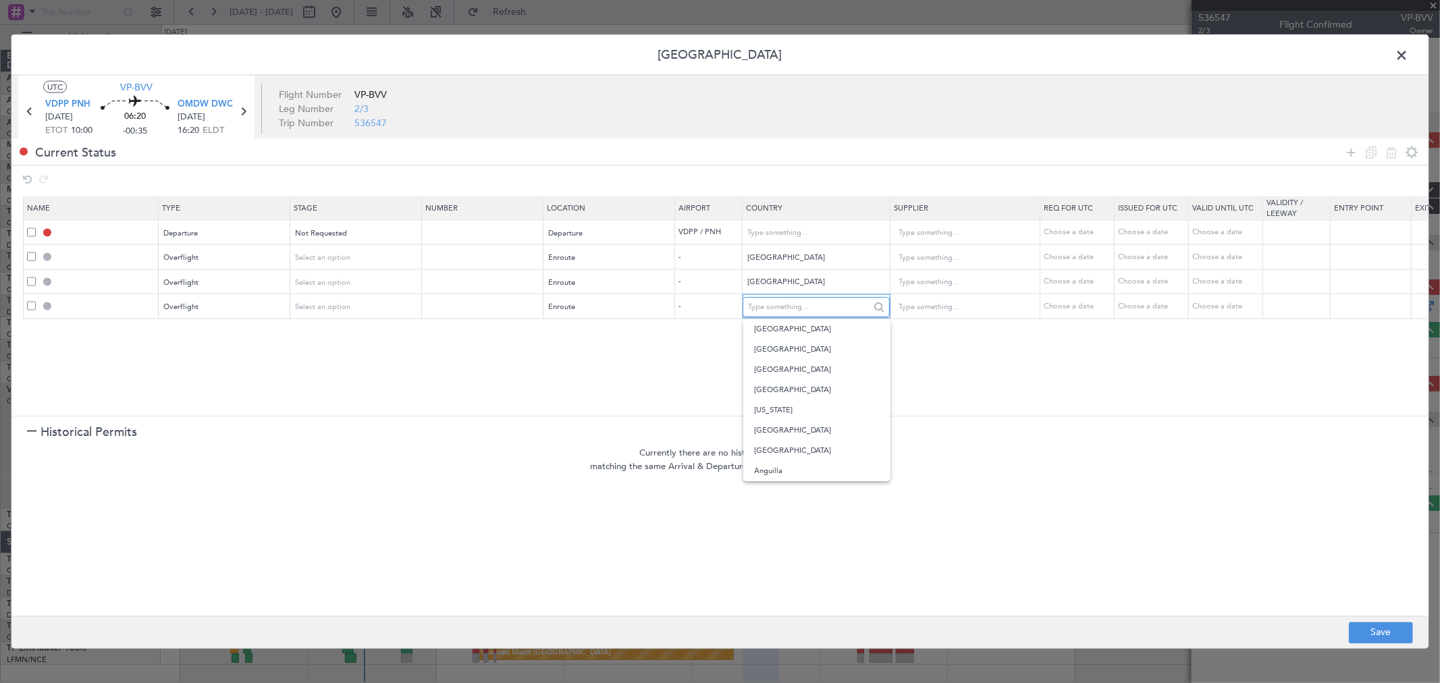
click at [802, 308] on input "text" at bounding box center [808, 307] width 121 height 20
click at [784, 352] on span "[GEOGRAPHIC_DATA]" at bounding box center [817, 350] width 126 height 20
type input "[GEOGRAPHIC_DATA]"
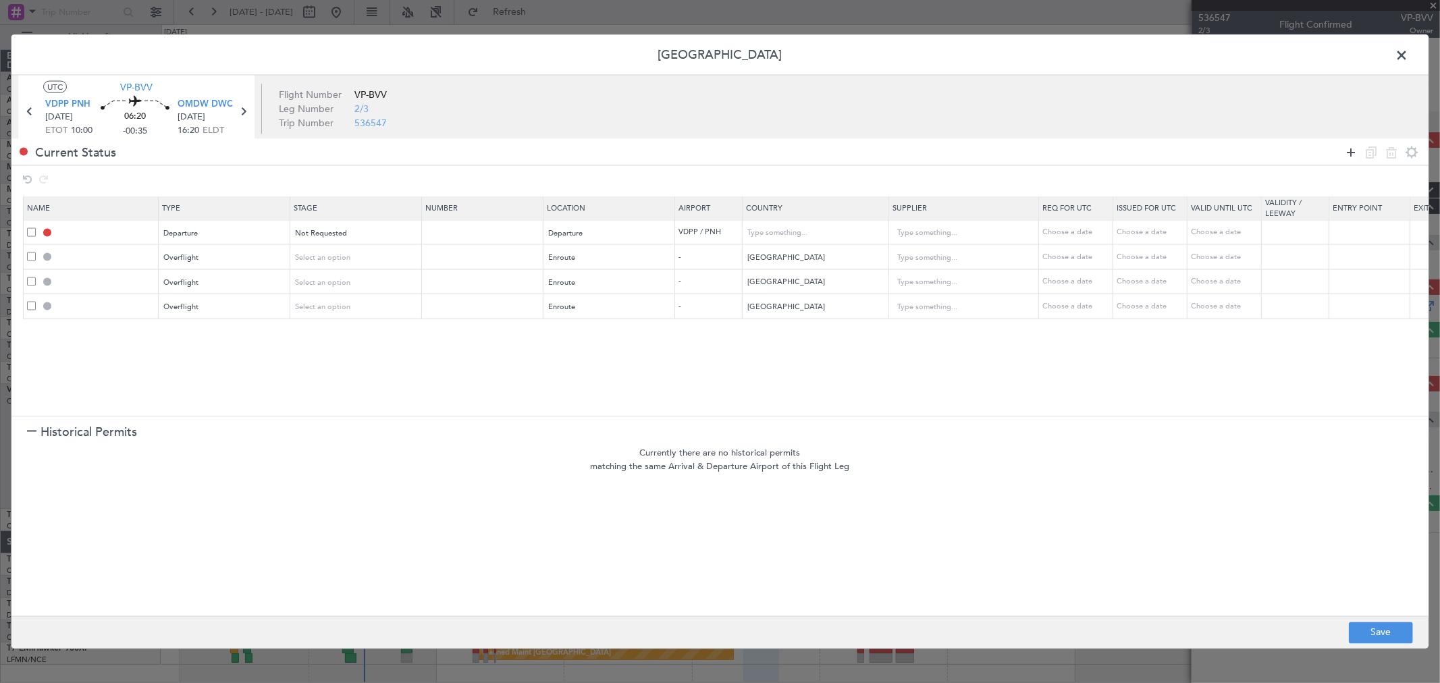
click at [1351, 153] on icon at bounding box center [1351, 152] width 16 height 16
click at [234, 334] on div "Type" at bounding box center [221, 332] width 112 height 20
click at [235, 481] on span "Landing" at bounding box center [225, 478] width 120 height 20
click at [642, 325] on div "Select an option" at bounding box center [605, 332] width 112 height 20
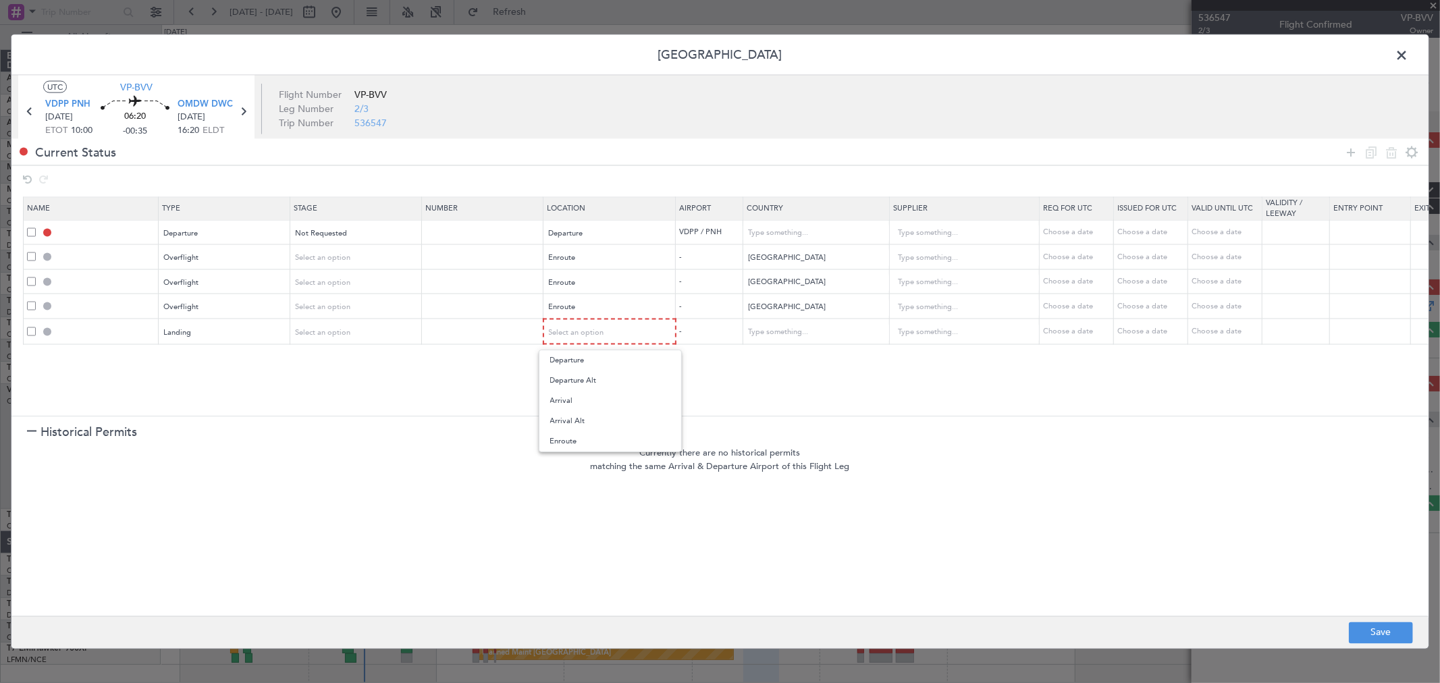
click at [592, 398] on span "Arrival" at bounding box center [610, 401] width 120 height 20
drag, startPoint x: 1352, startPoint y: 155, endPoint x: 1218, endPoint y: 183, distance: 137.1
click at [1347, 155] on icon at bounding box center [1351, 152] width 16 height 16
click at [193, 363] on div "Type" at bounding box center [221, 357] width 112 height 20
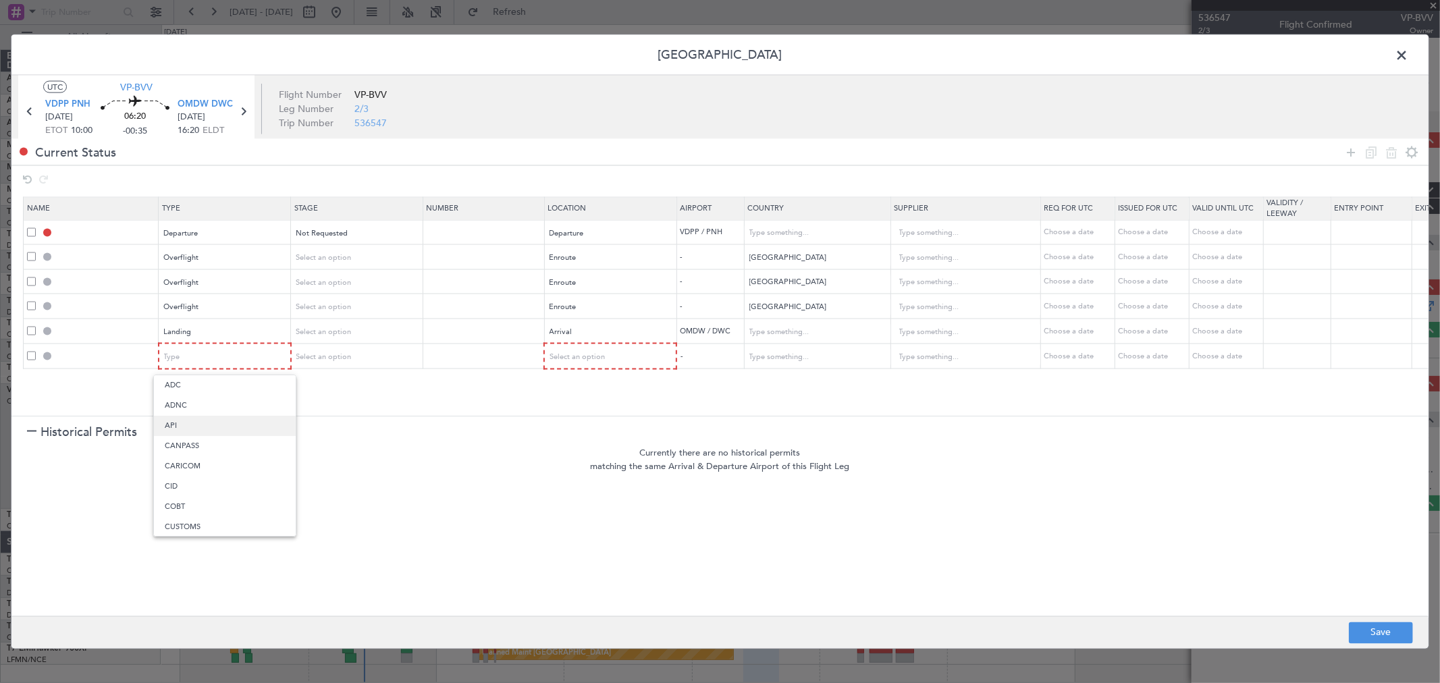
click at [188, 422] on span "API" at bounding box center [225, 426] width 120 height 20
click at [622, 360] on div "Select an option" at bounding box center [605, 357] width 112 height 20
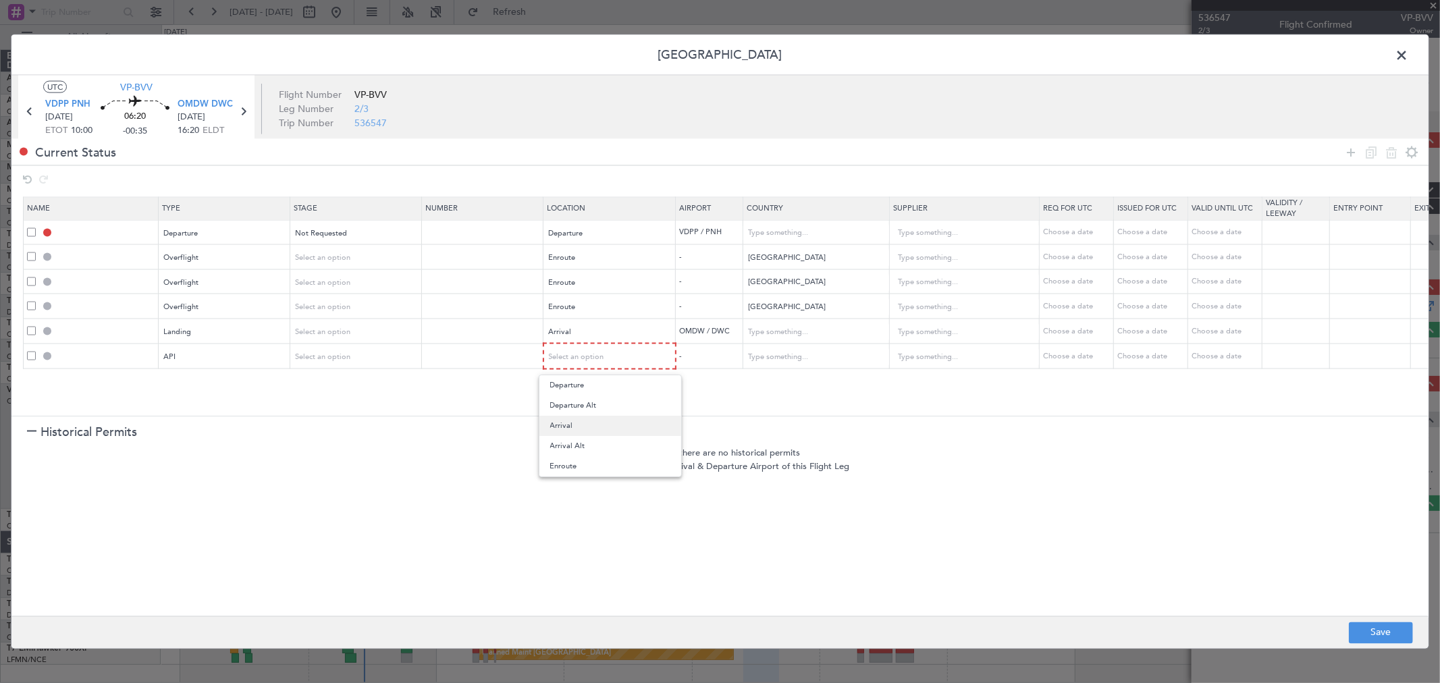
click at [589, 428] on span "Arrival" at bounding box center [610, 426] width 120 height 20
drag, startPoint x: 1349, startPoint y: 150, endPoint x: 404, endPoint y: 360, distance: 968.1
click at [1347, 151] on icon at bounding box center [1351, 152] width 16 height 16
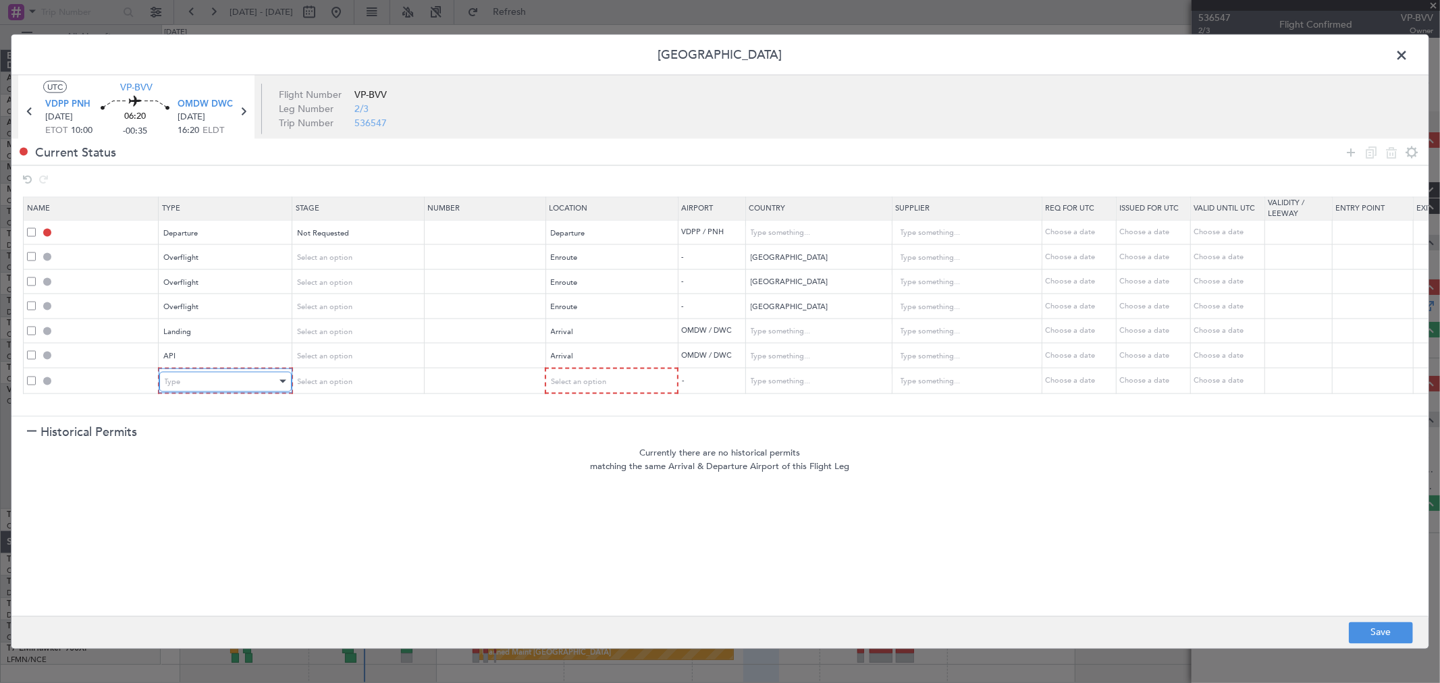
click at [178, 382] on span "Type" at bounding box center [173, 381] width 16 height 10
click at [198, 507] on span "Slot" at bounding box center [225, 510] width 120 height 20
click at [634, 386] on div "Select an option" at bounding box center [605, 381] width 112 height 20
click at [591, 450] on span "Arrival" at bounding box center [610, 451] width 120 height 20
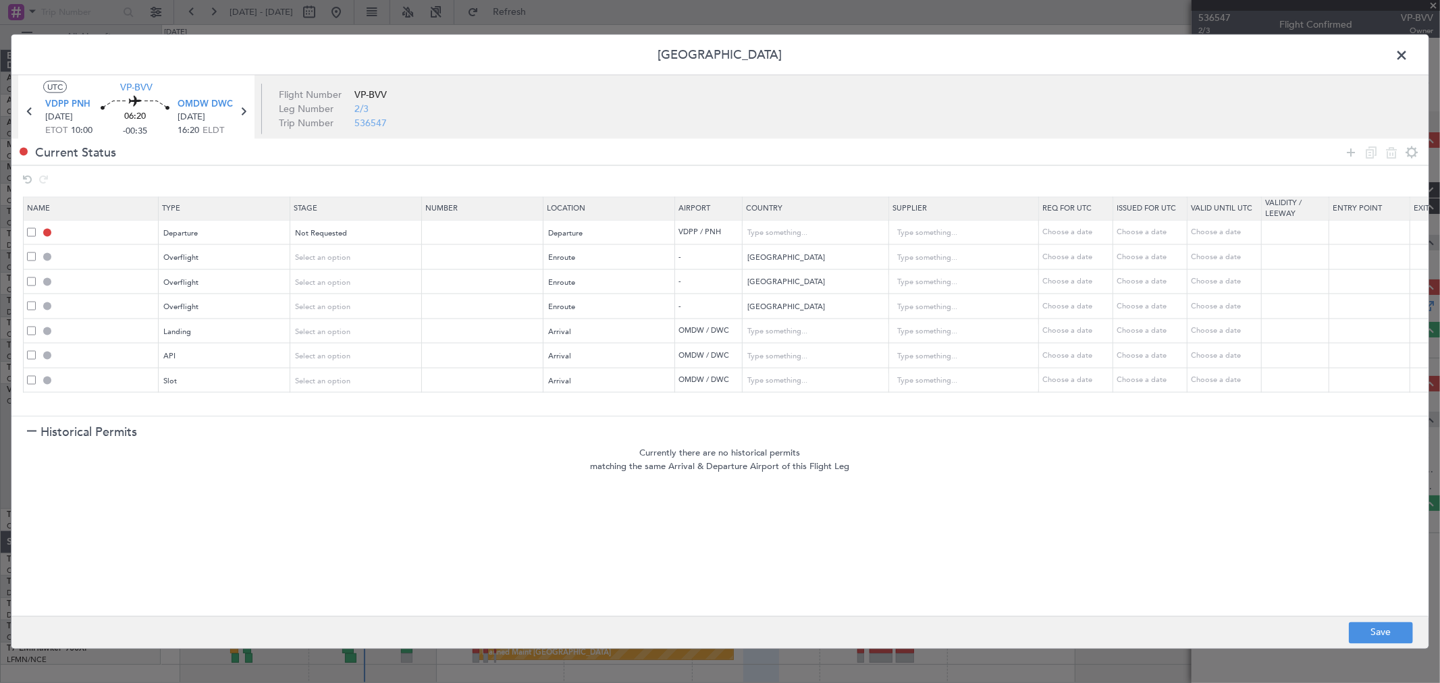
click at [1346, 634] on footer "Save" at bounding box center [719, 632] width 1417 height 32
click at [1359, 634] on button "Save" at bounding box center [1381, 633] width 64 height 22
type input "DEPARTURE"
type input "[GEOGRAPHIC_DATA]"
type input "NNN"
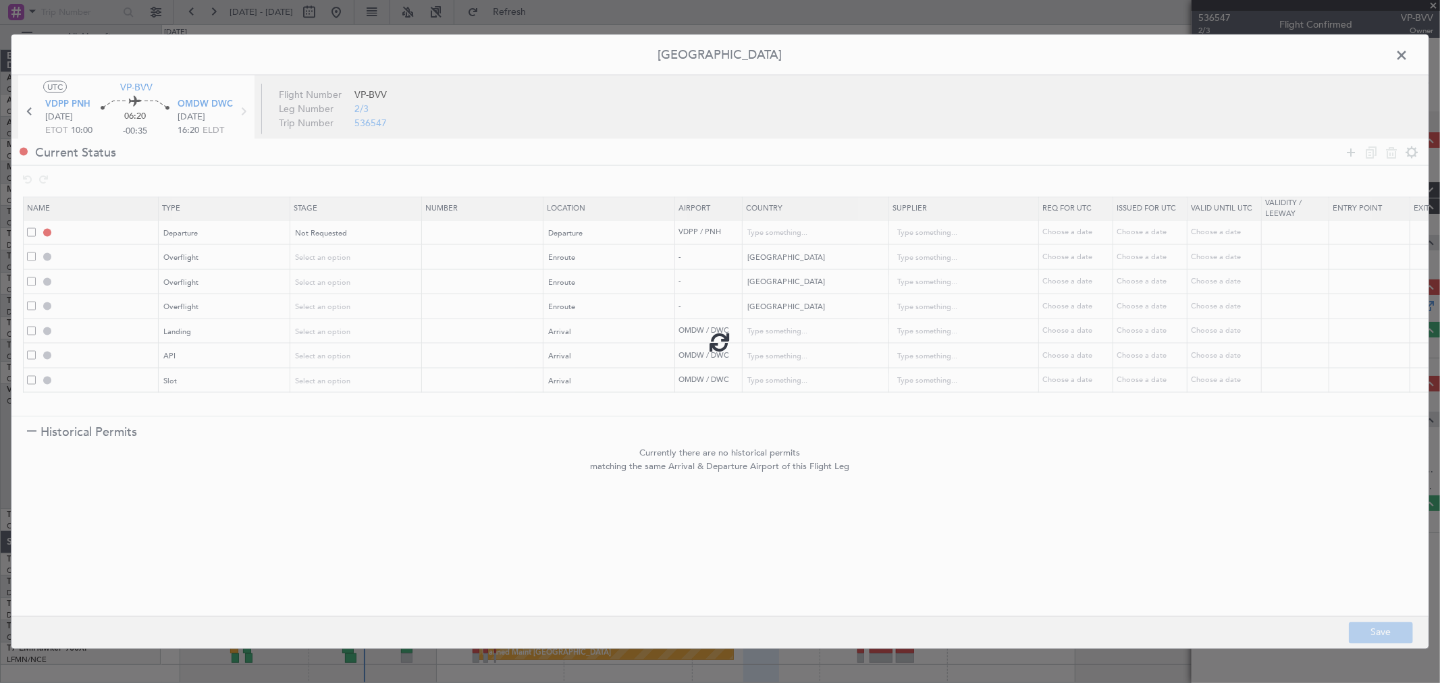
type input "THAILAND OVF"
type input "NNN"
type input "MYANMAR OVF"
type input "NNN"
type input "INDIA OVF"
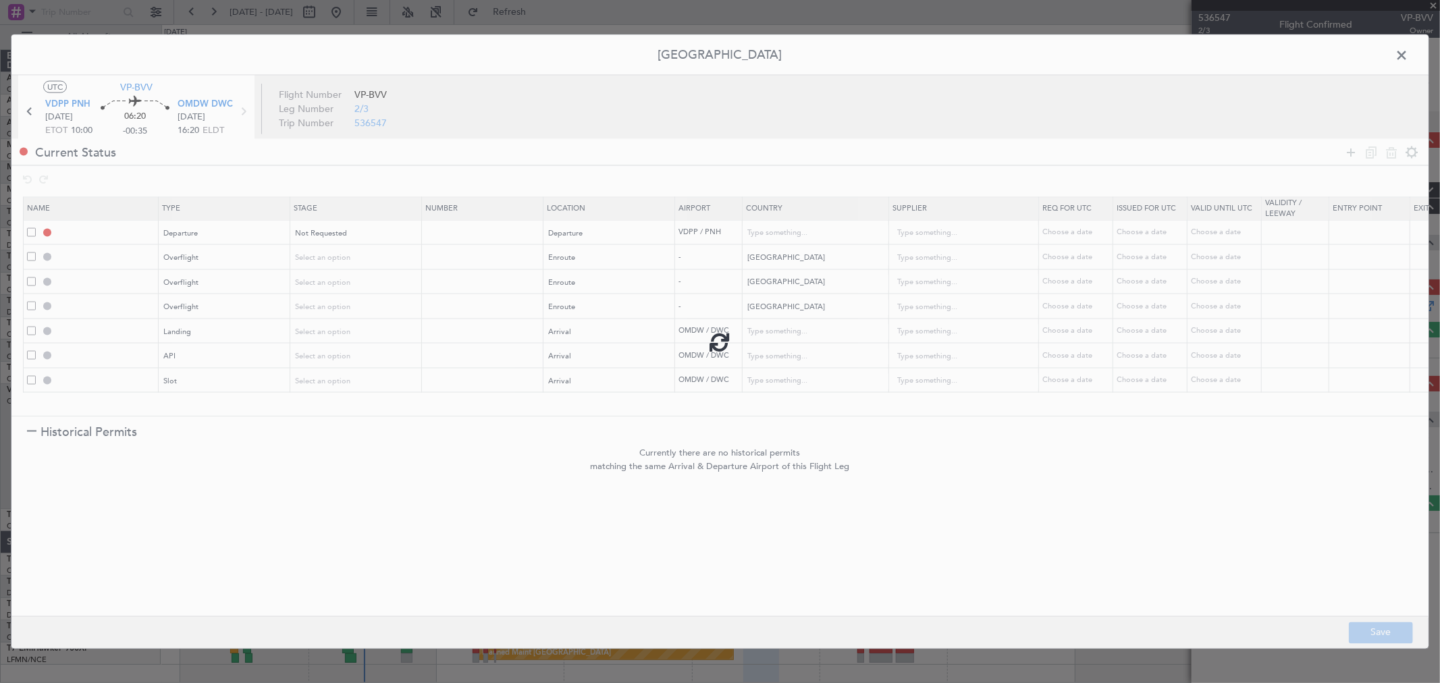
type input "NNN"
type input "3"
type input "OMDW LDG"
type input "[GEOGRAPHIC_DATA]"
type input "NNN"
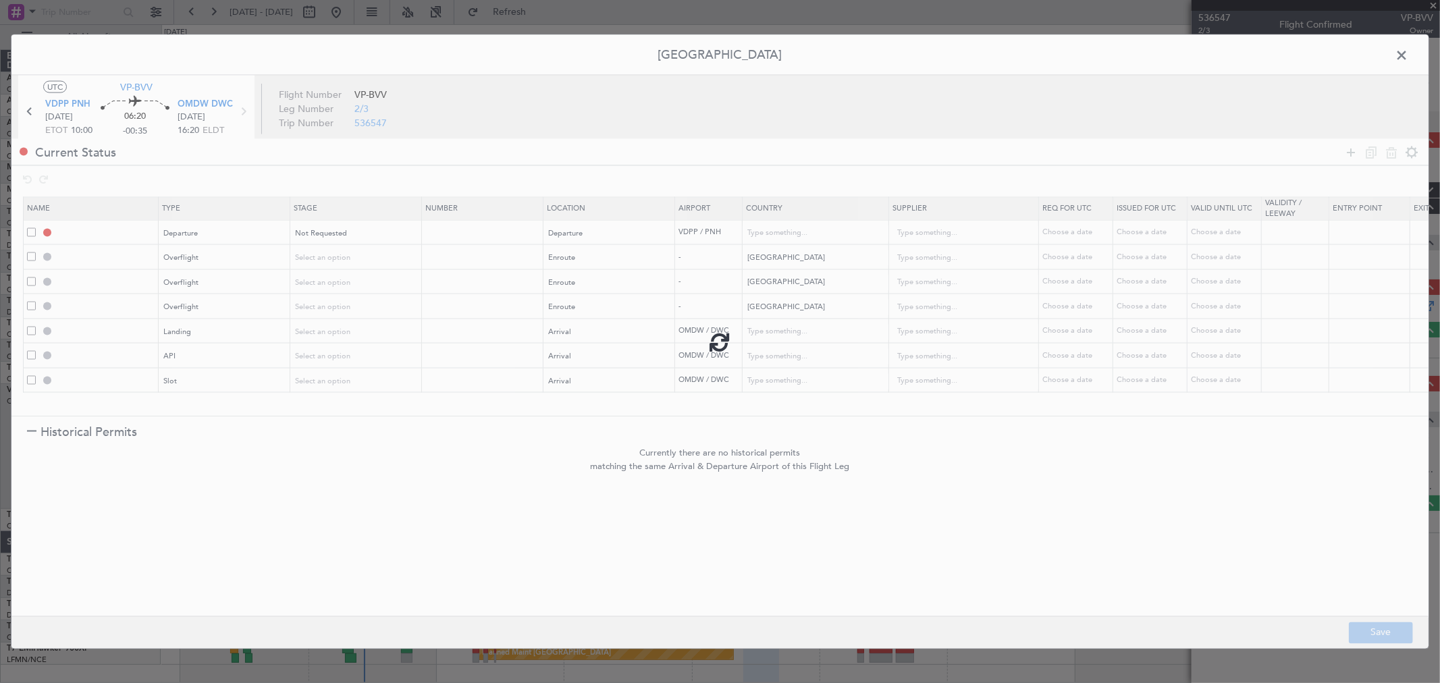
type input "1"
type input "OMDW ARR API"
type input "[GEOGRAPHIC_DATA]"
type input "NNN"
type input "1"
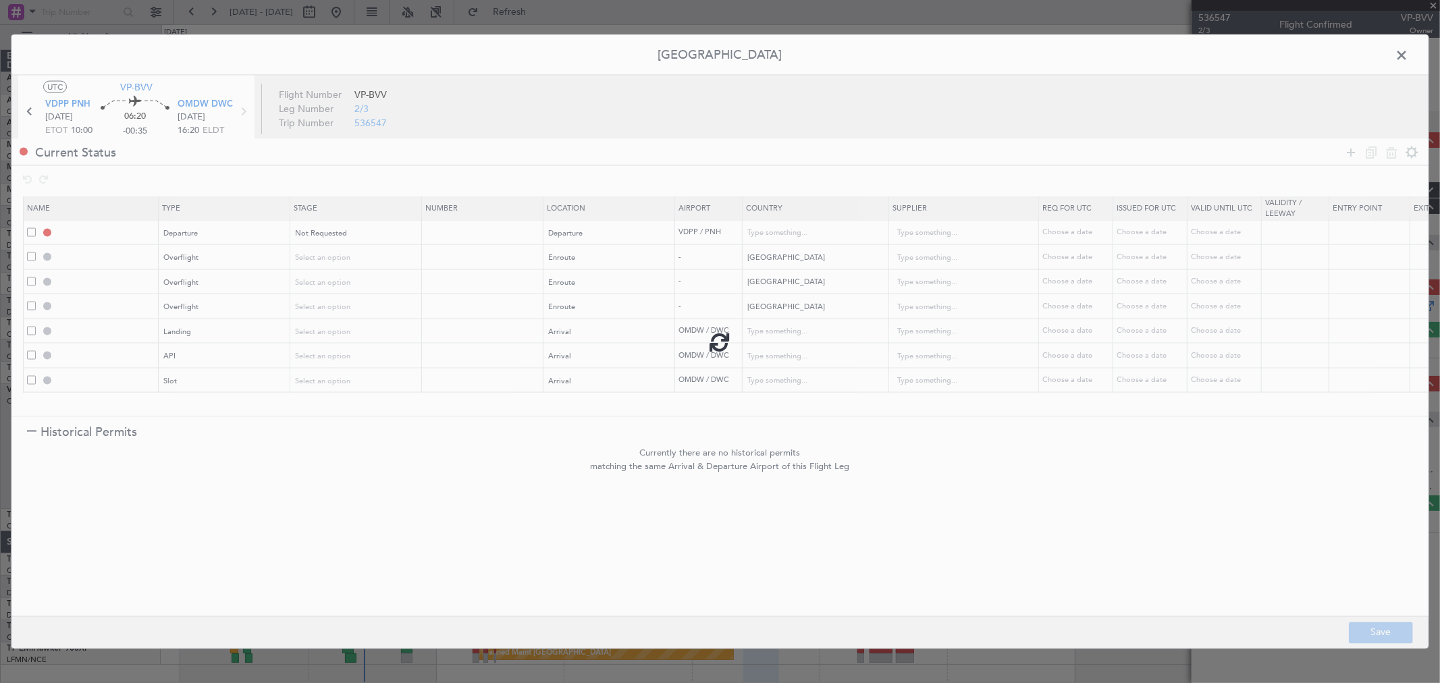
type input "OMDW ARR SLOT"
type input "[GEOGRAPHIC_DATA]"
type input "NNN"
type input "1"
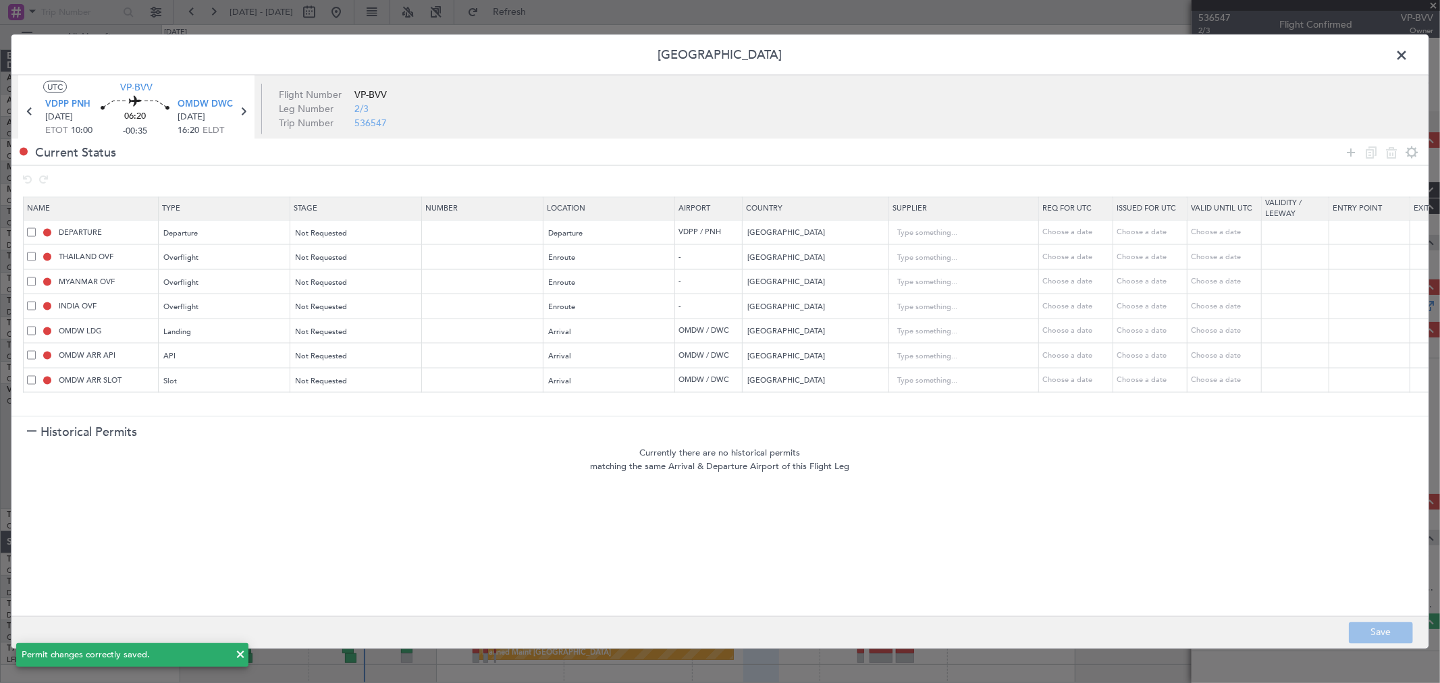
click at [1408, 50] on span at bounding box center [1408, 58] width 0 height 27
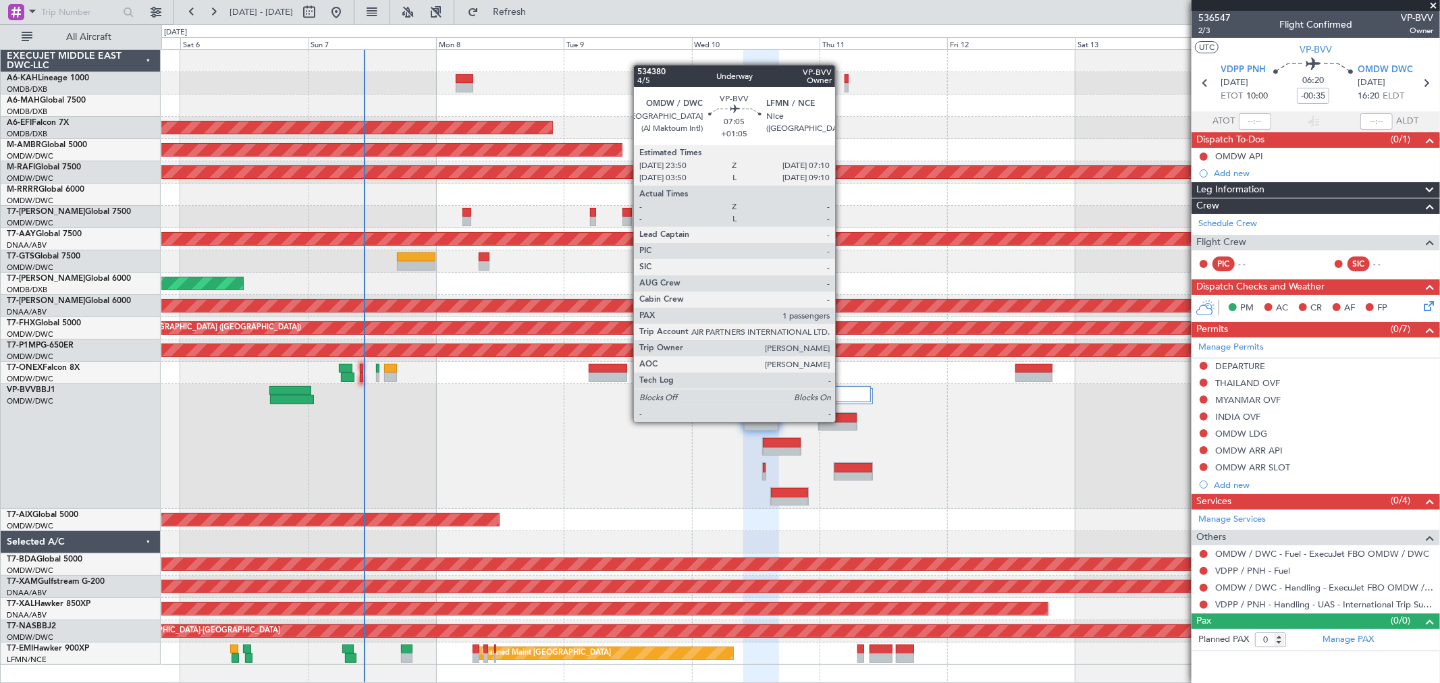
click at [842, 420] on div at bounding box center [838, 417] width 38 height 9
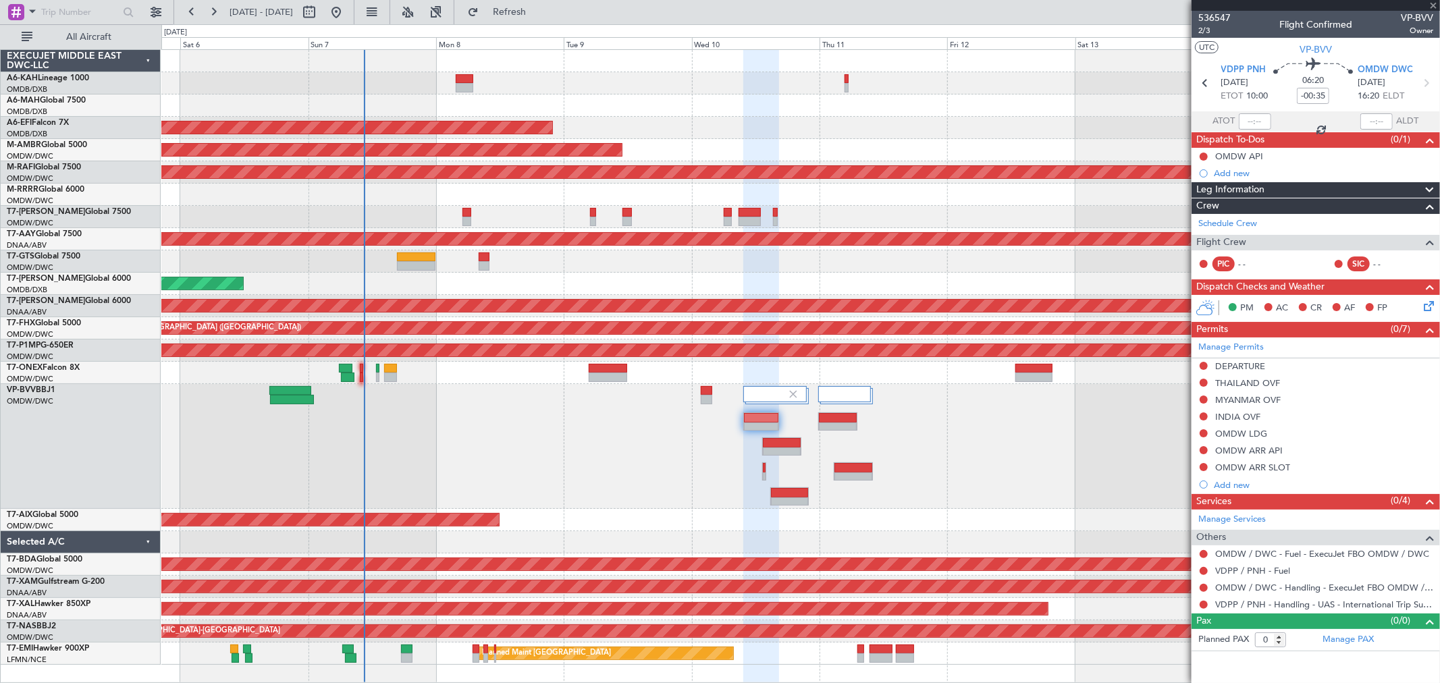
type input "+01:05"
type input "1"
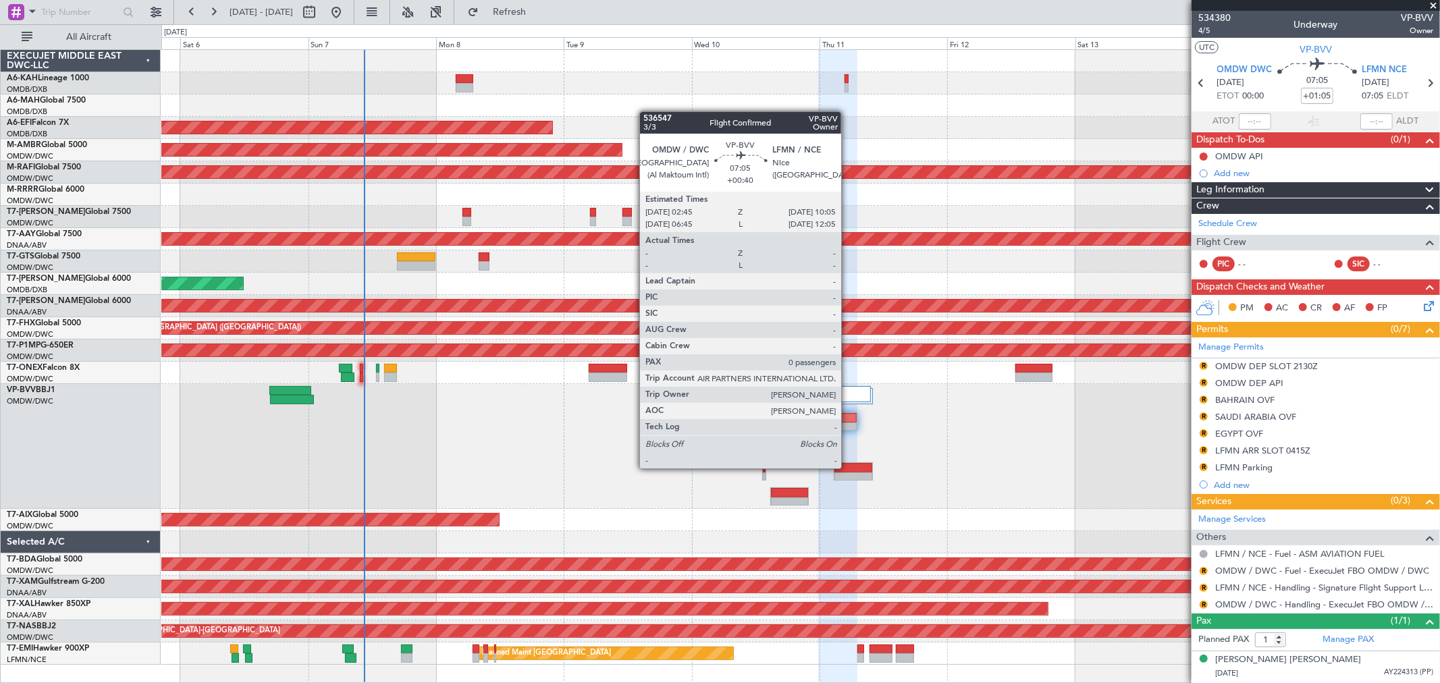
click at [848, 467] on div at bounding box center [853, 467] width 38 height 9
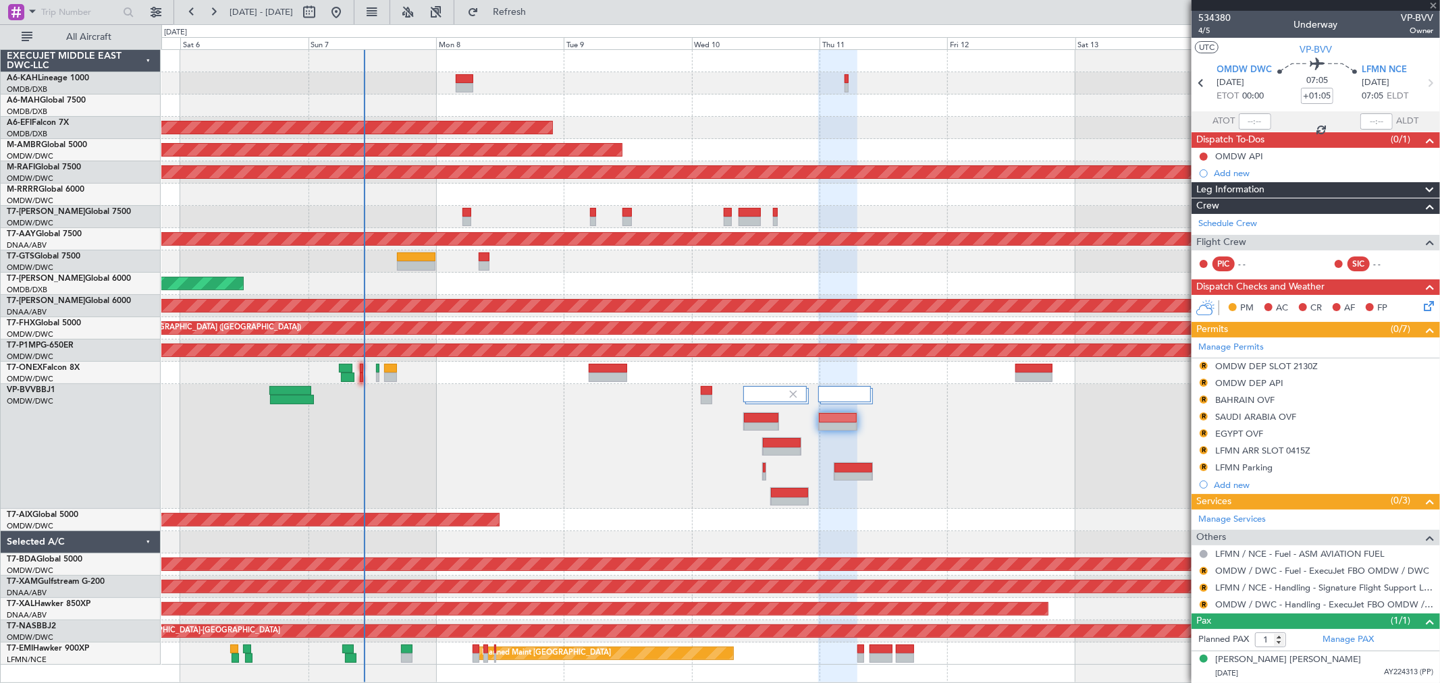
type input "+00:40"
type input "0"
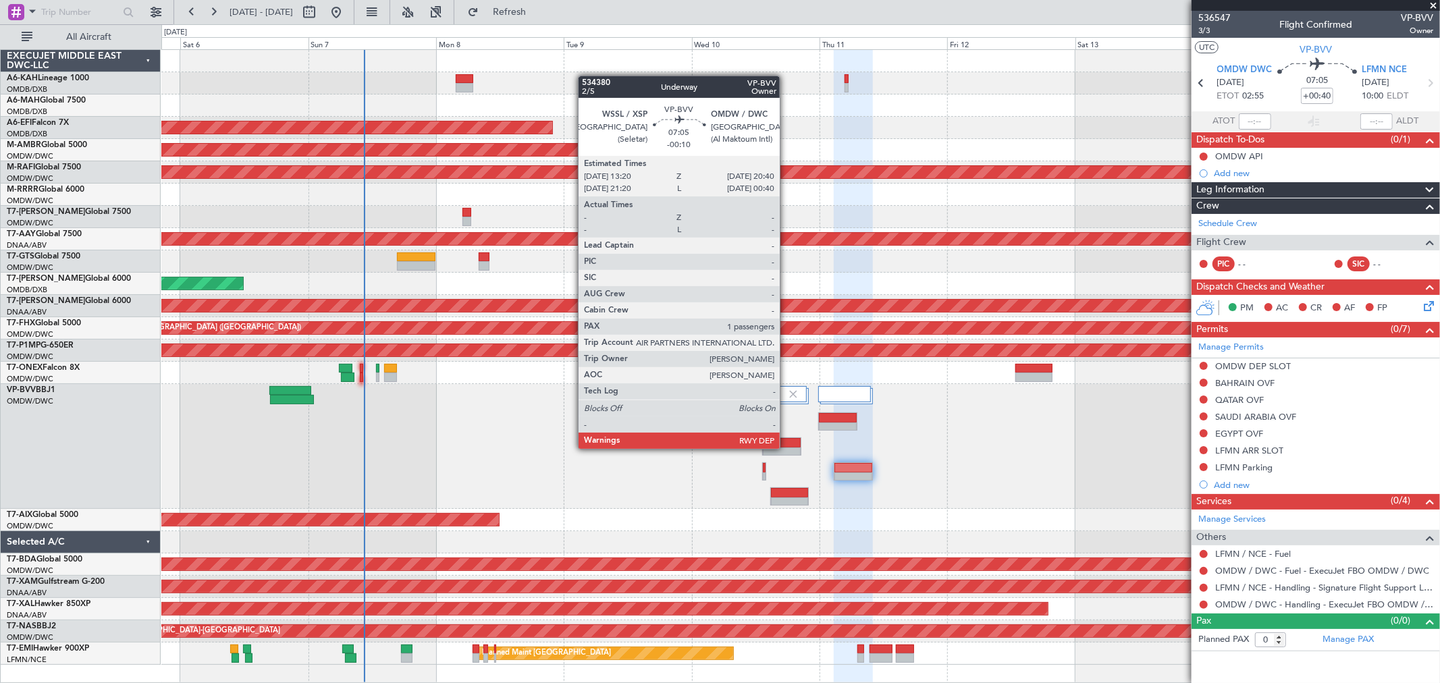
click at [786, 446] on div at bounding box center [782, 442] width 38 height 9
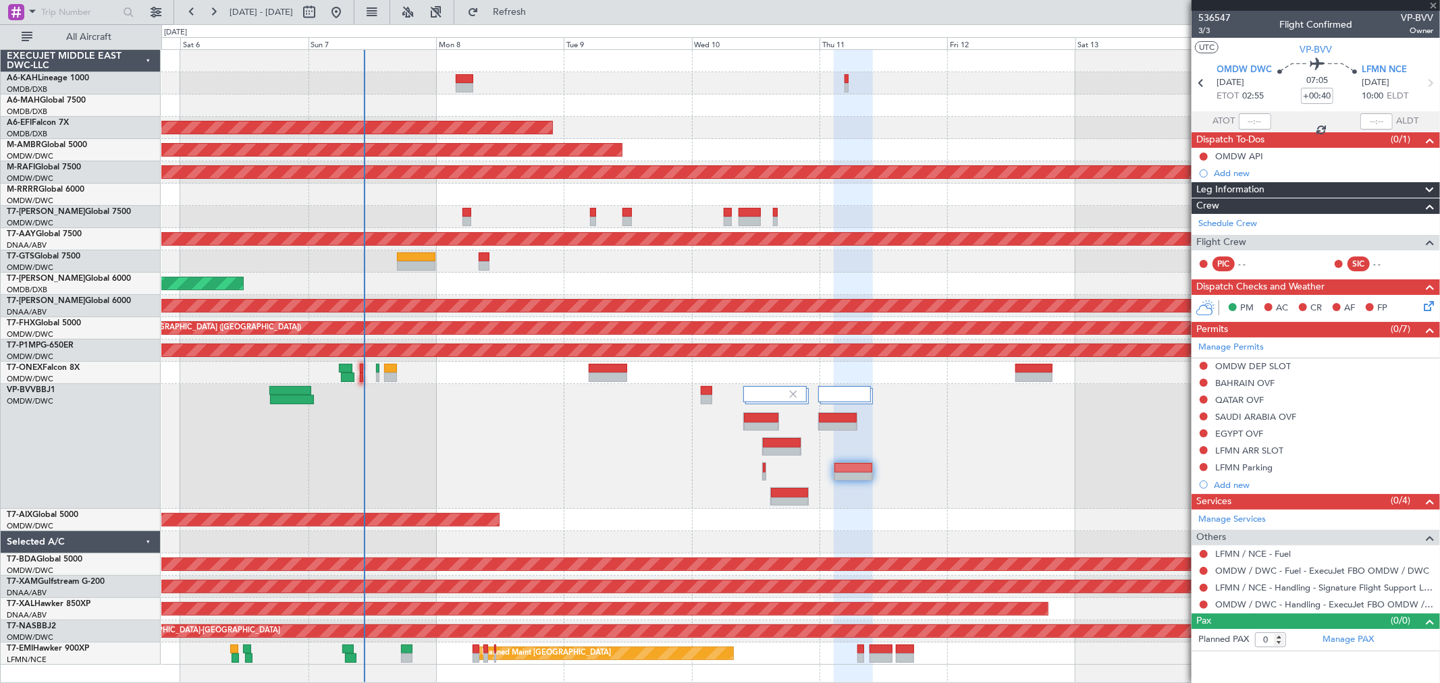
type input "-00:10"
type input "1"
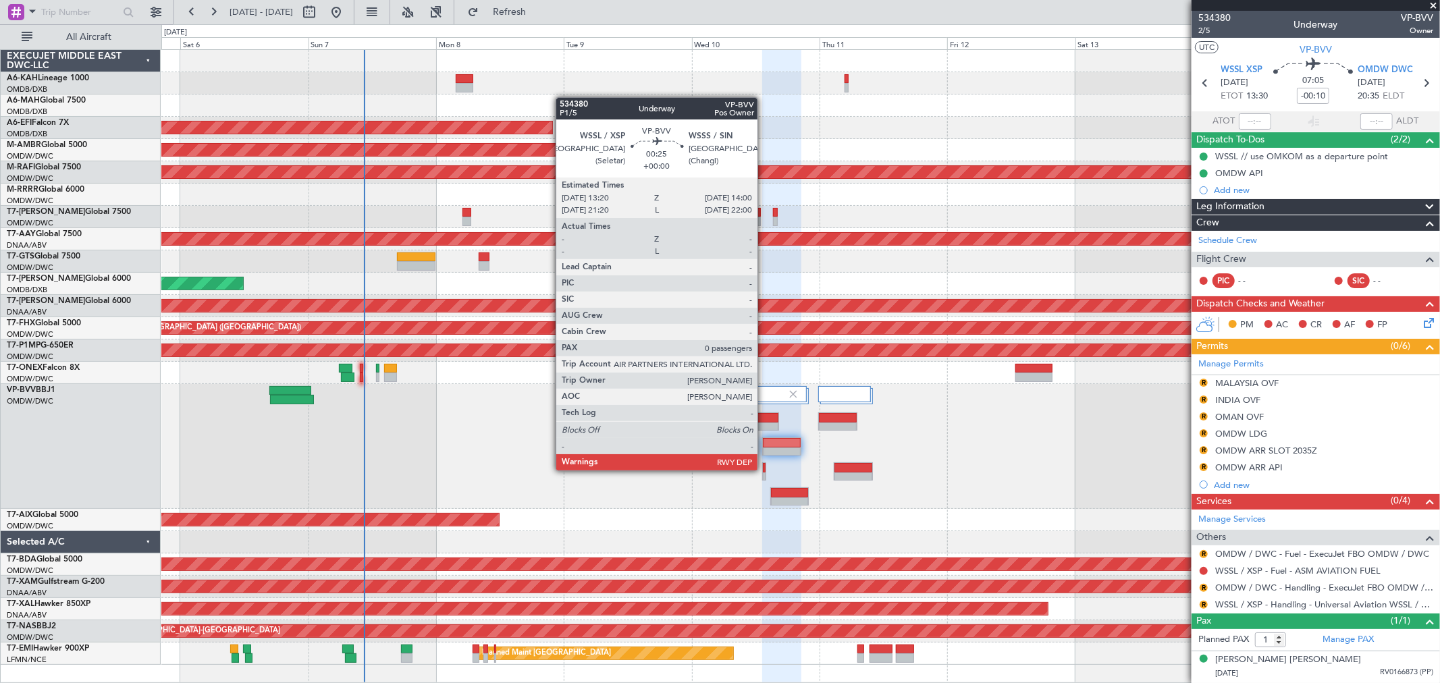
click at [763, 468] on div at bounding box center [764, 467] width 3 height 9
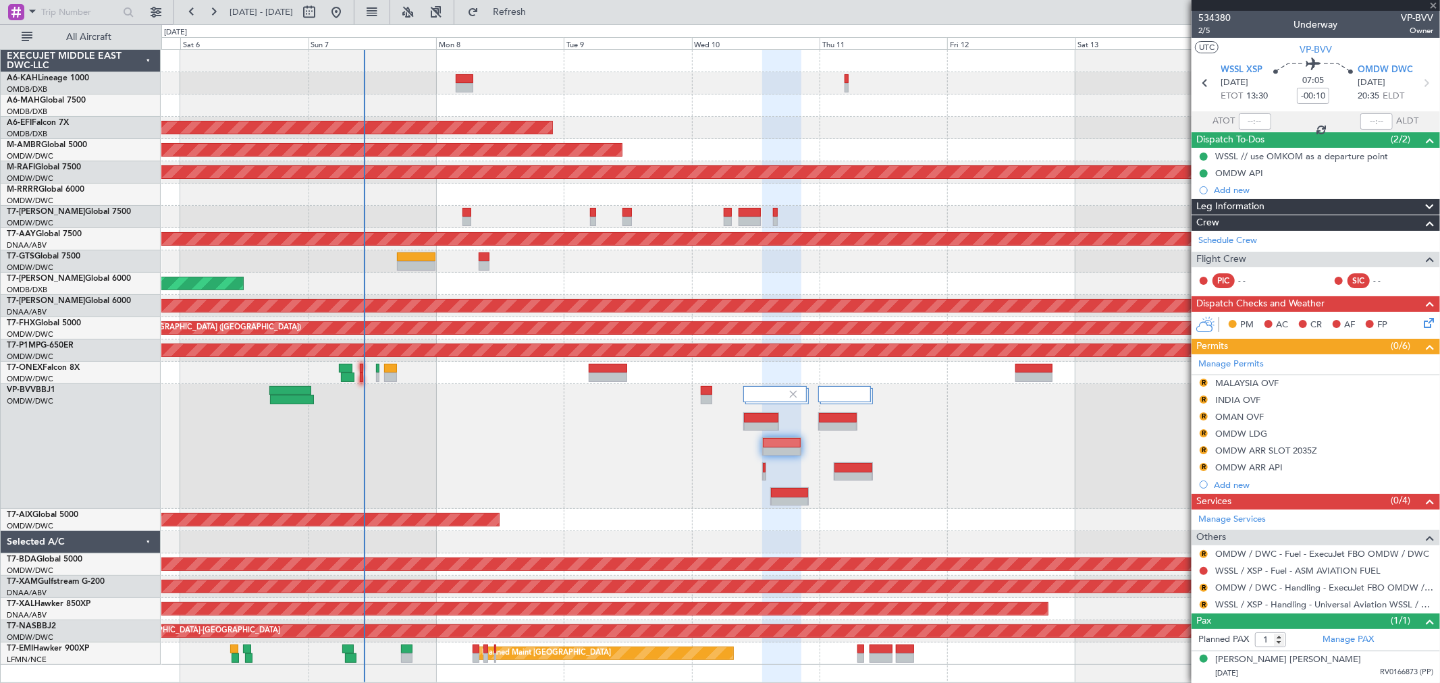
type input "0"
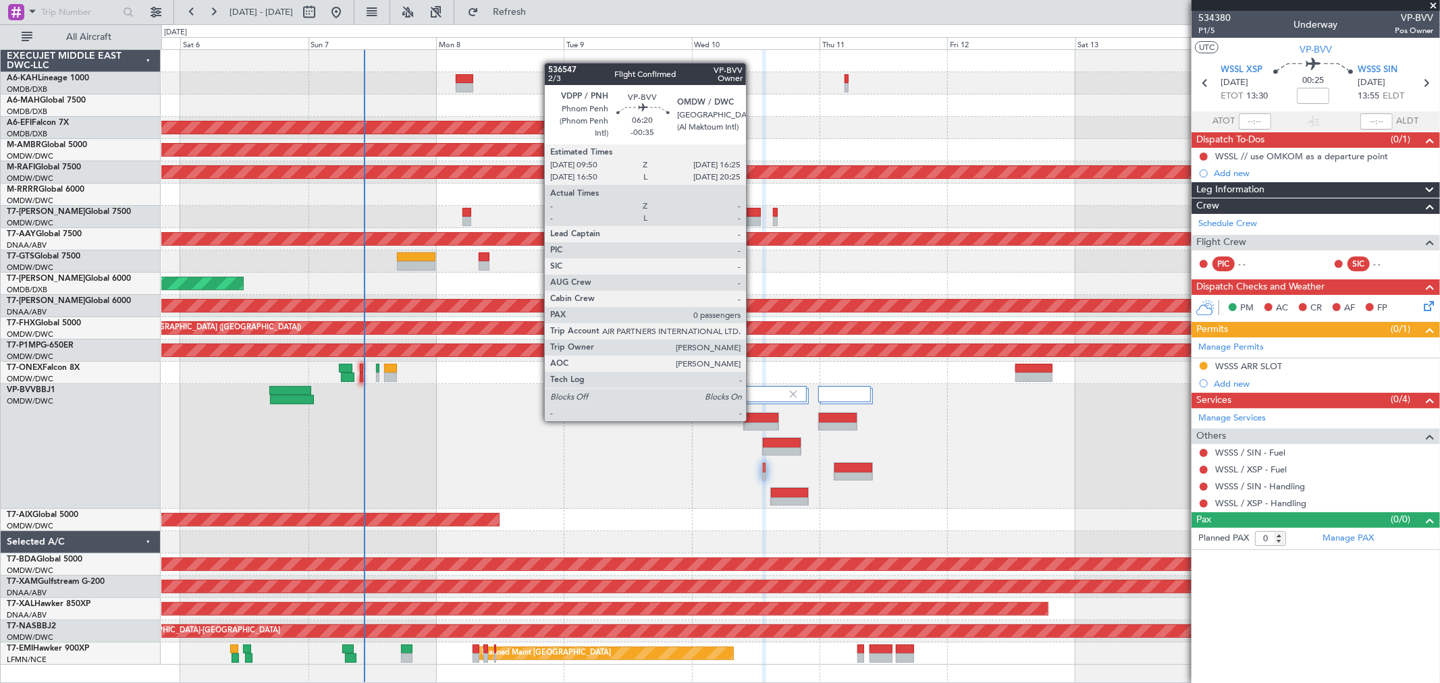
click at [753, 421] on div at bounding box center [761, 417] width 34 height 9
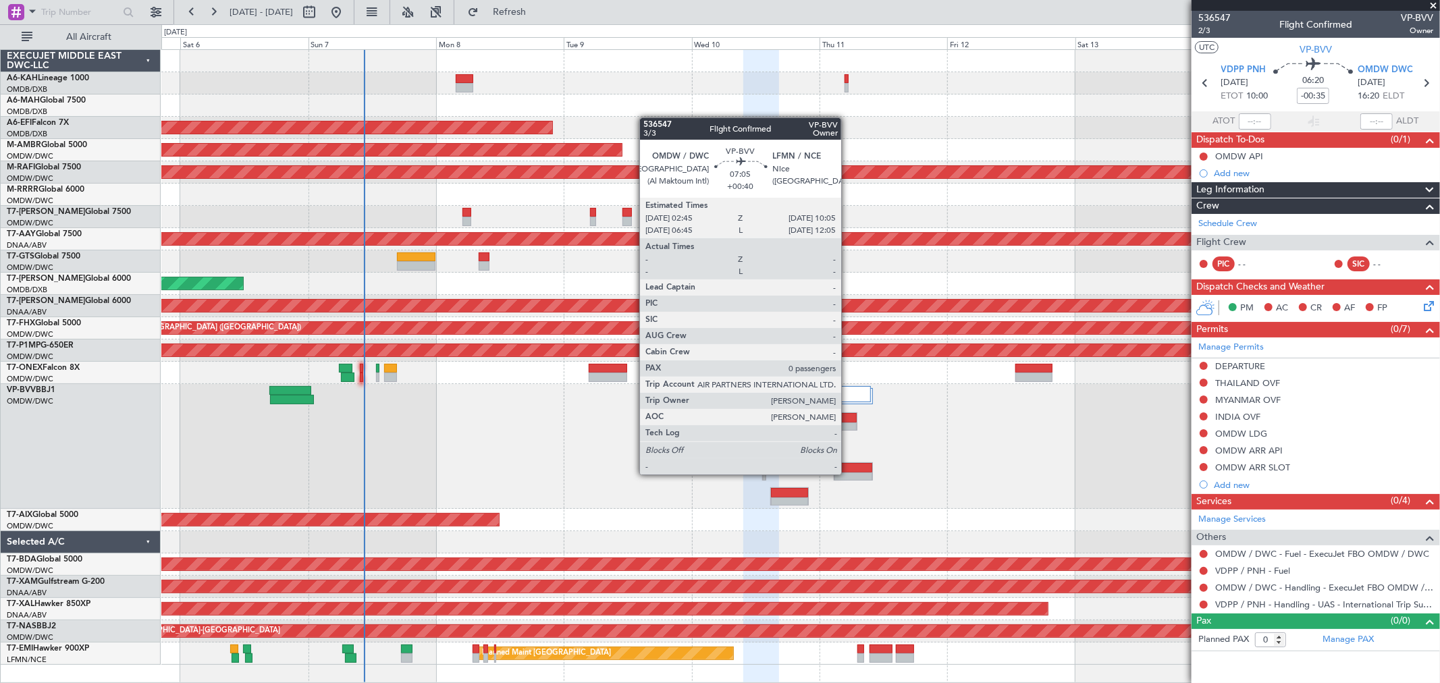
click at [848, 472] on div at bounding box center [853, 476] width 38 height 9
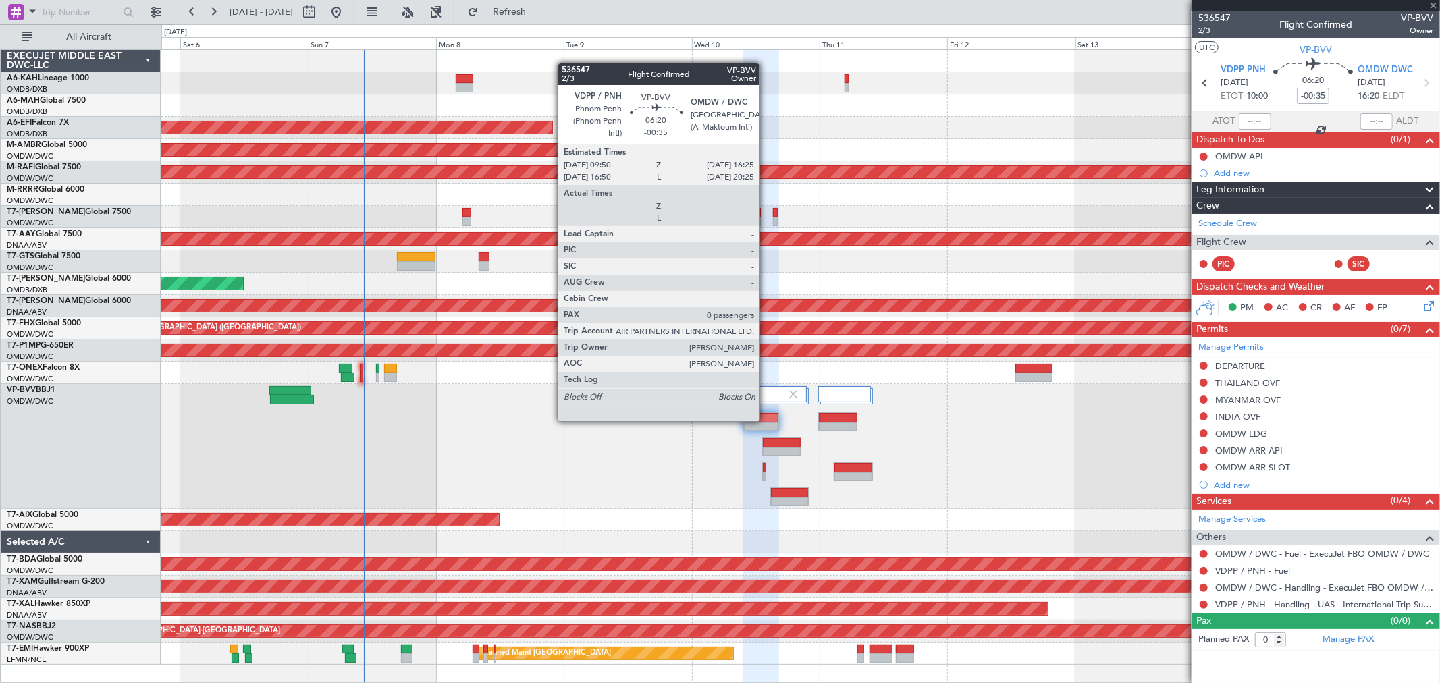
type input "+00:40"
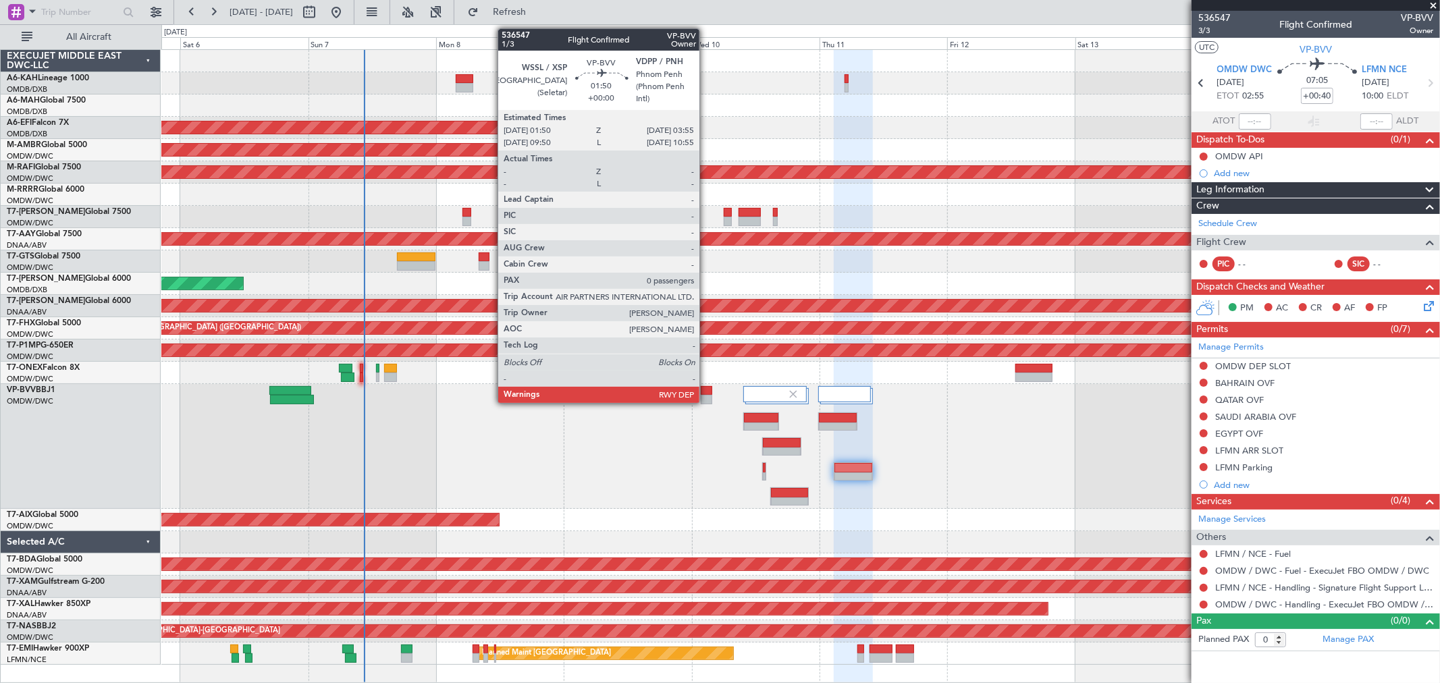
click at [705, 396] on div at bounding box center [706, 399] width 11 height 9
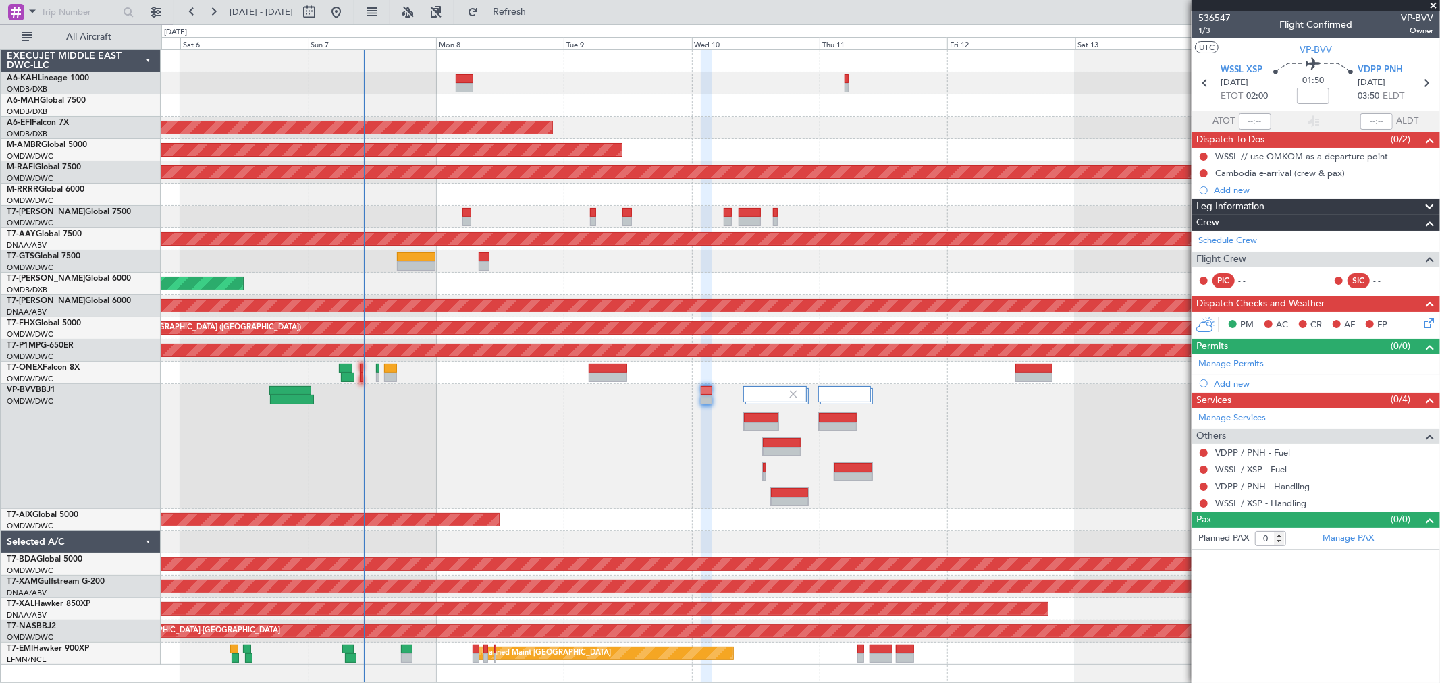
click at [1276, 478] on div "VDPP / PNH - Handling" at bounding box center [1315, 486] width 248 height 17
click at [1274, 483] on link "VDPP / PNH - Handling" at bounding box center [1262, 486] width 94 height 11
click at [538, 17] on span "Refresh" at bounding box center [509, 11] width 57 height 9
click at [614, 420] on div "Planned Maint Dubai (Al Maktoum Intl)" at bounding box center [800, 446] width 1278 height 125
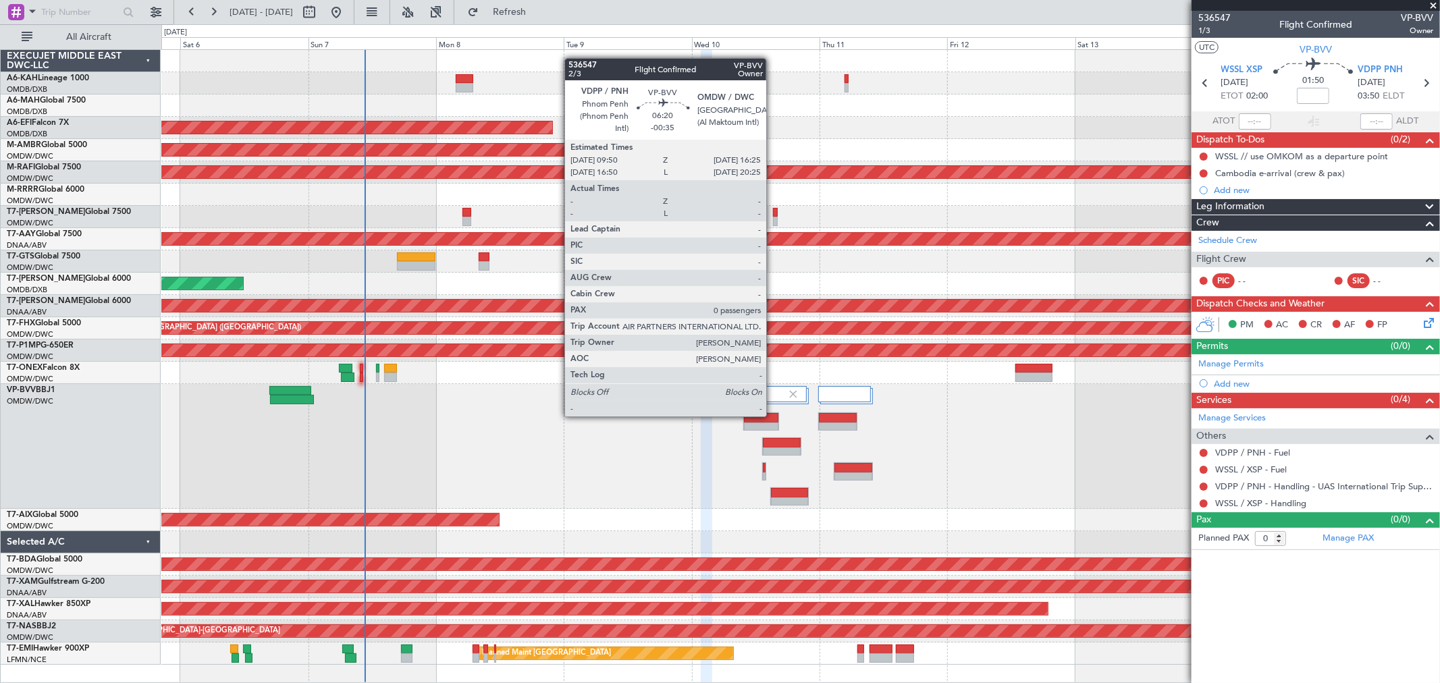
click at [773, 414] on div at bounding box center [761, 417] width 34 height 9
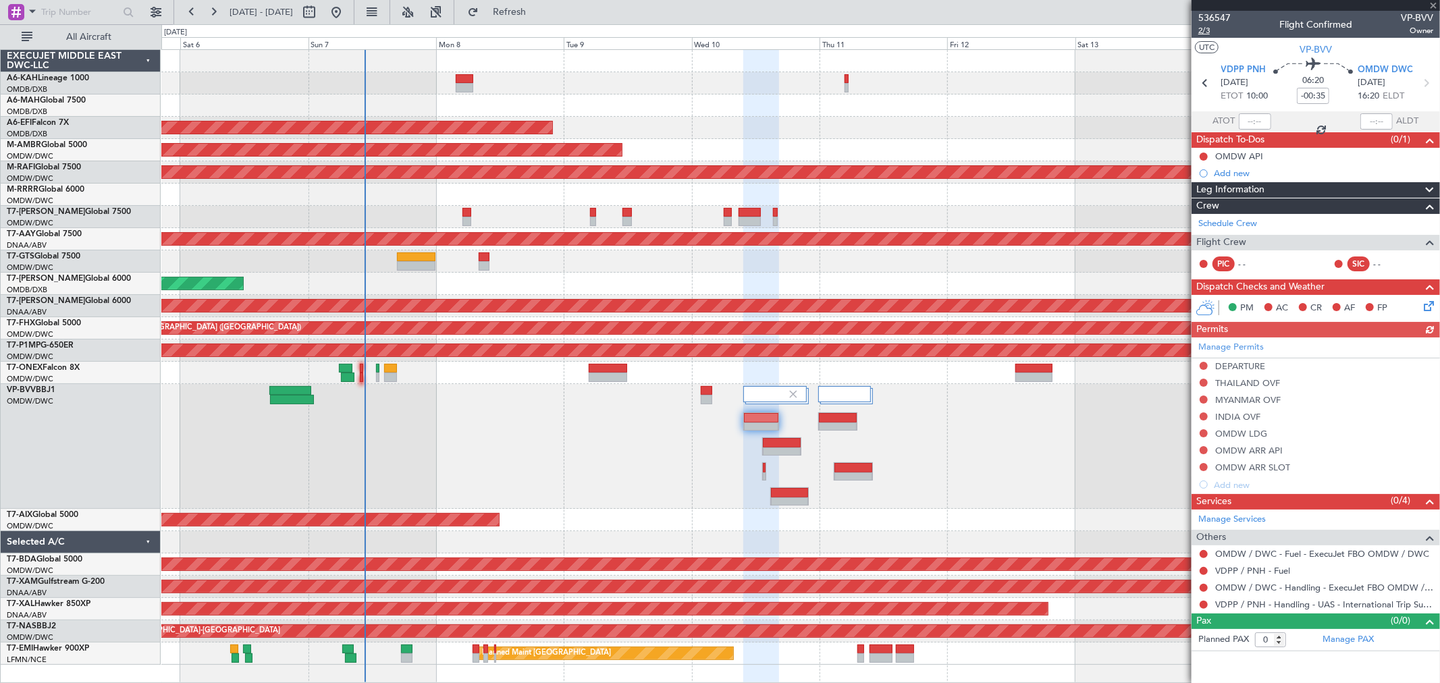
click at [1214, 32] on span "2/3" at bounding box center [1214, 30] width 32 height 11
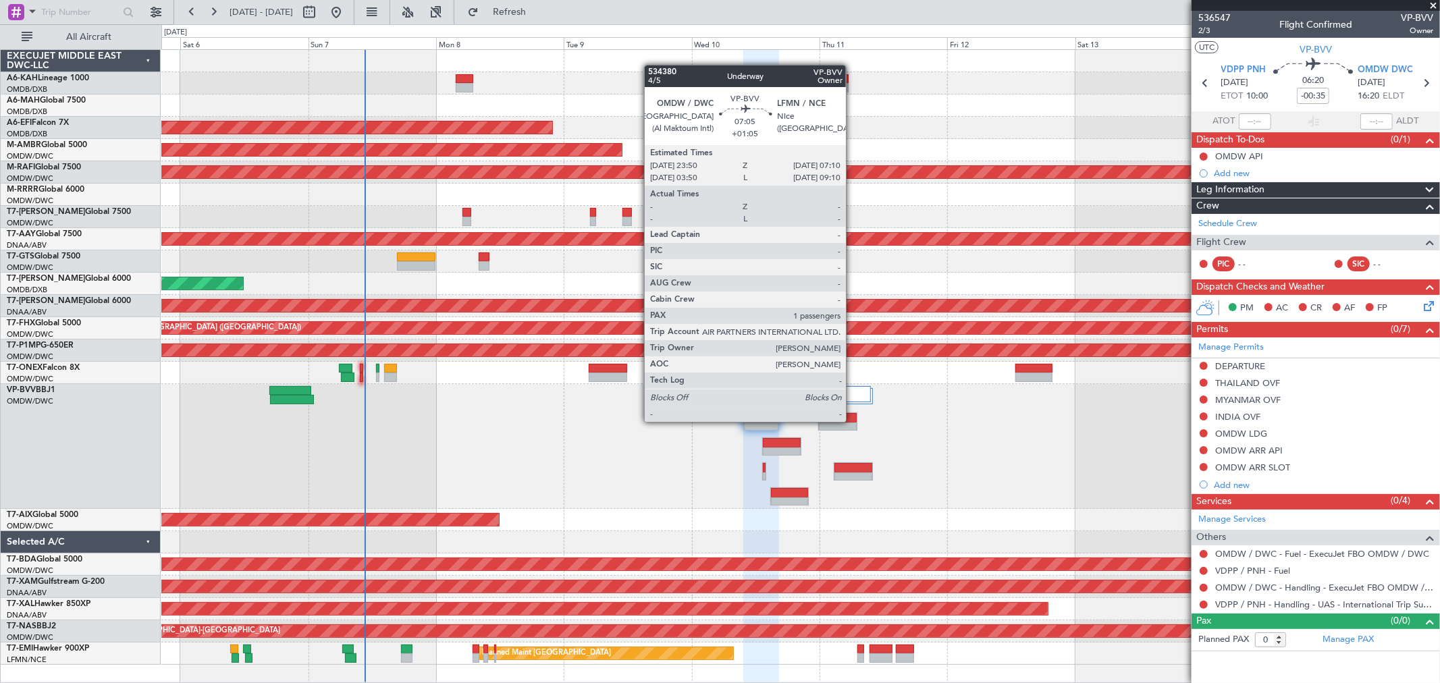
click at [852, 421] on div at bounding box center [838, 417] width 38 height 9
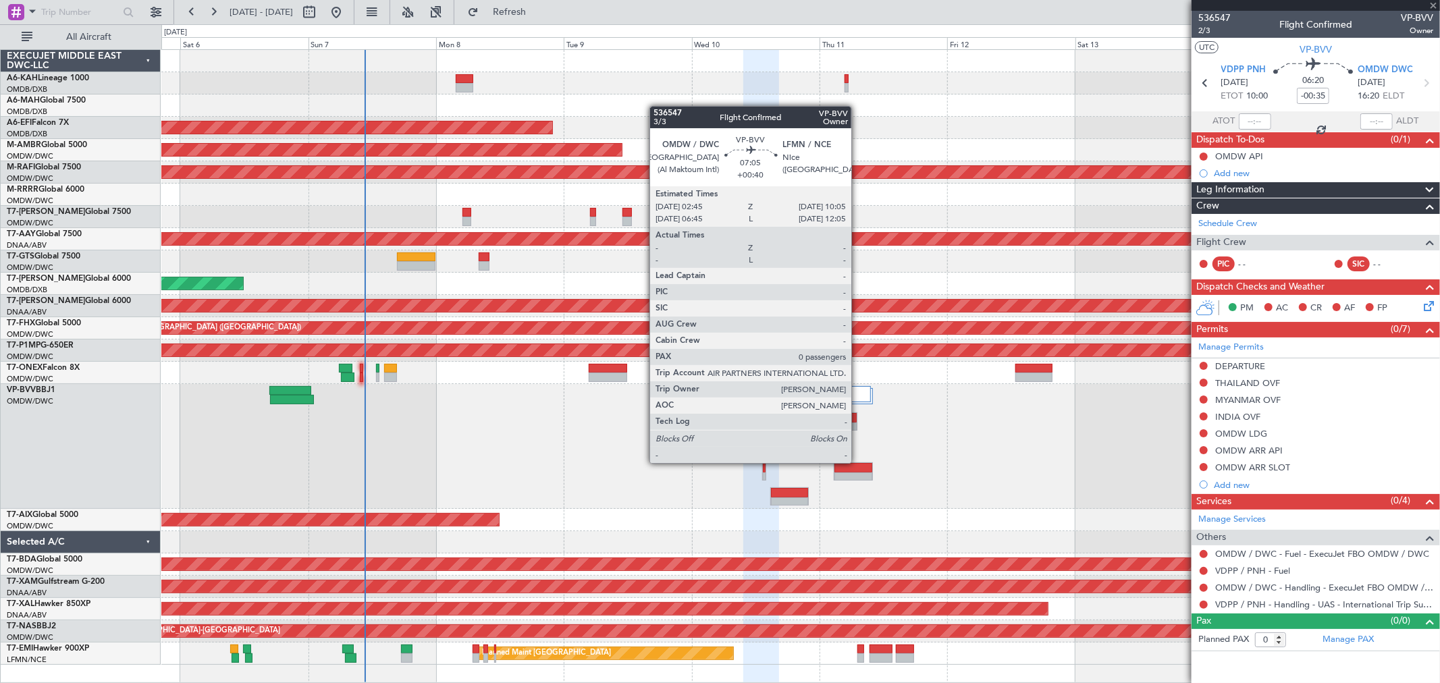
type input "+01:05"
type input "1"
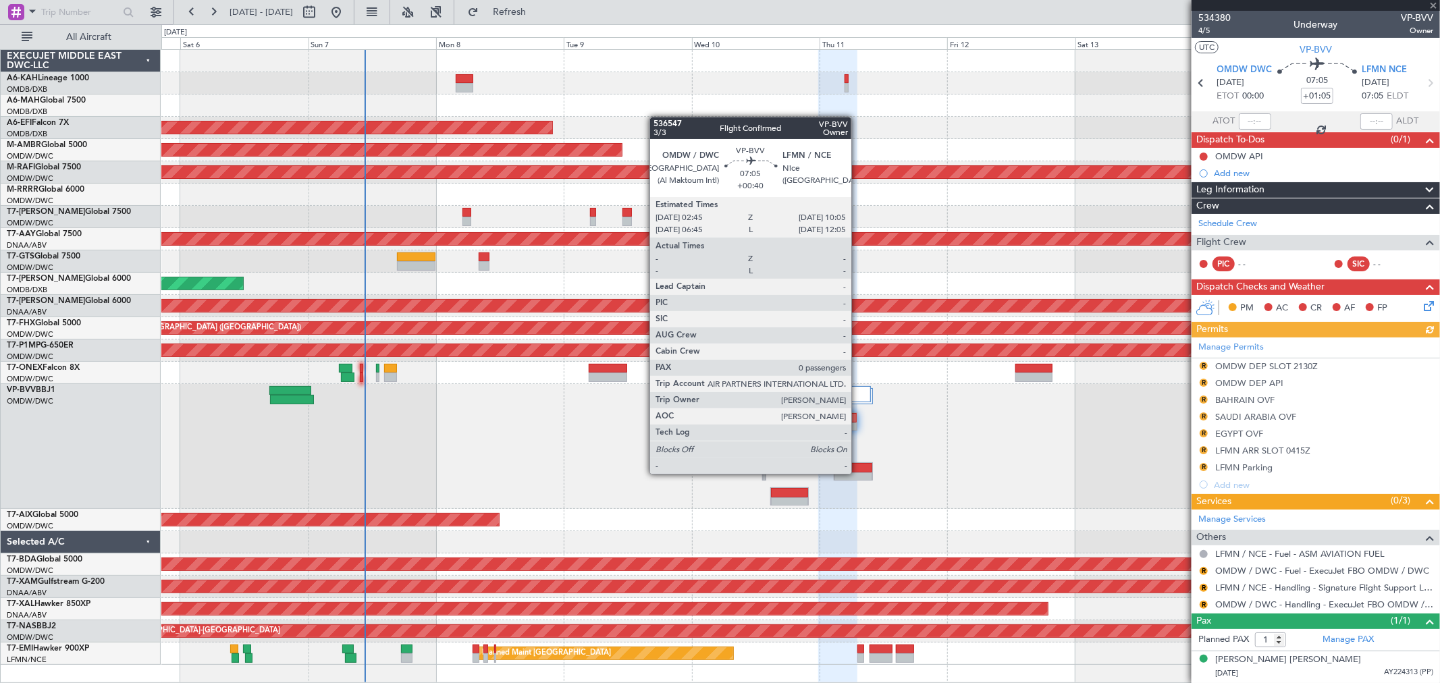
click at [858, 472] on div at bounding box center [853, 476] width 38 height 9
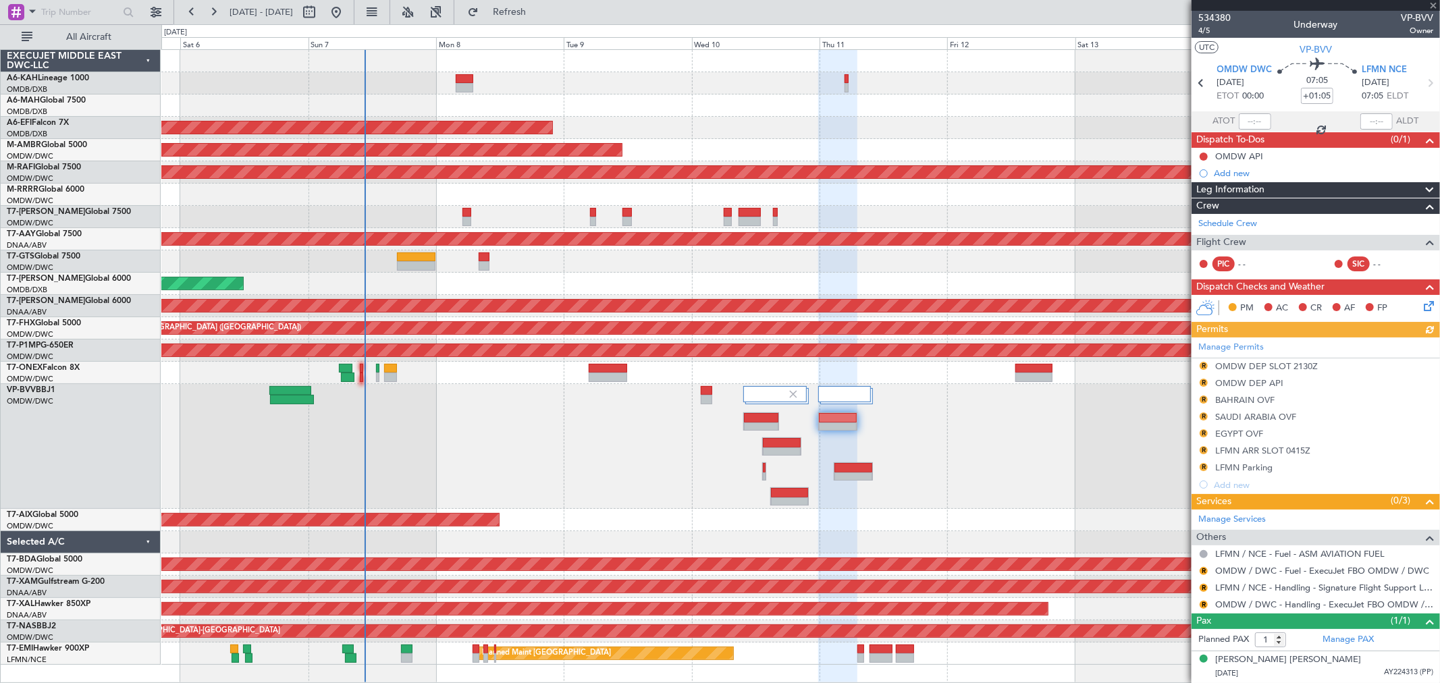
type input "+00:40"
type input "0"
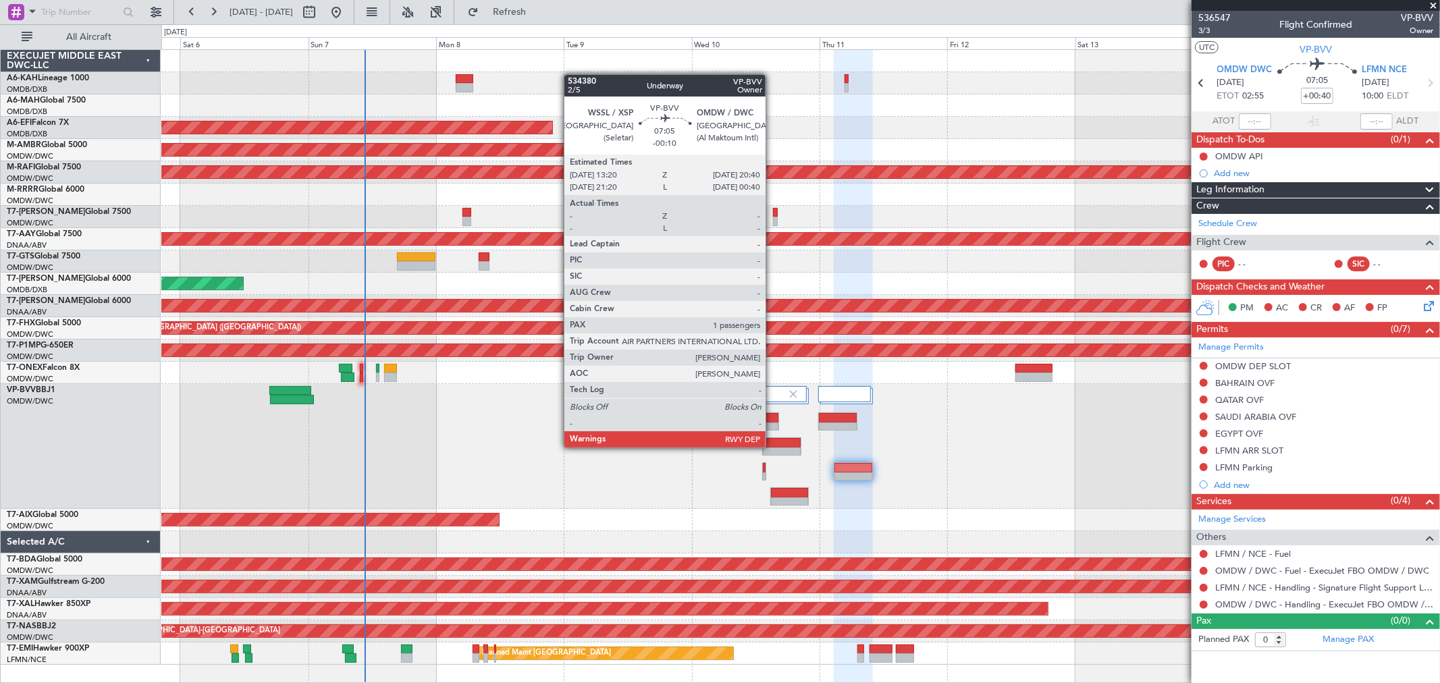
click at [772, 446] on div at bounding box center [782, 442] width 38 height 9
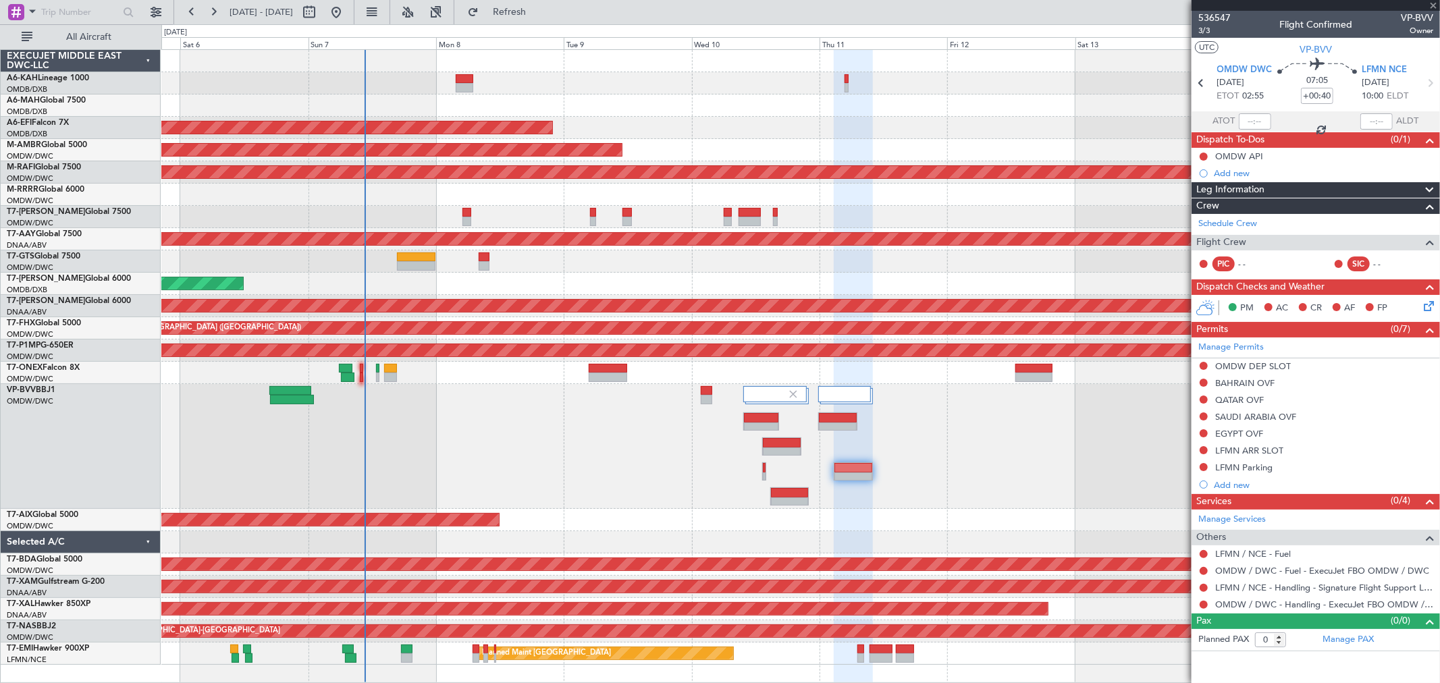
type input "-00:10"
type input "1"
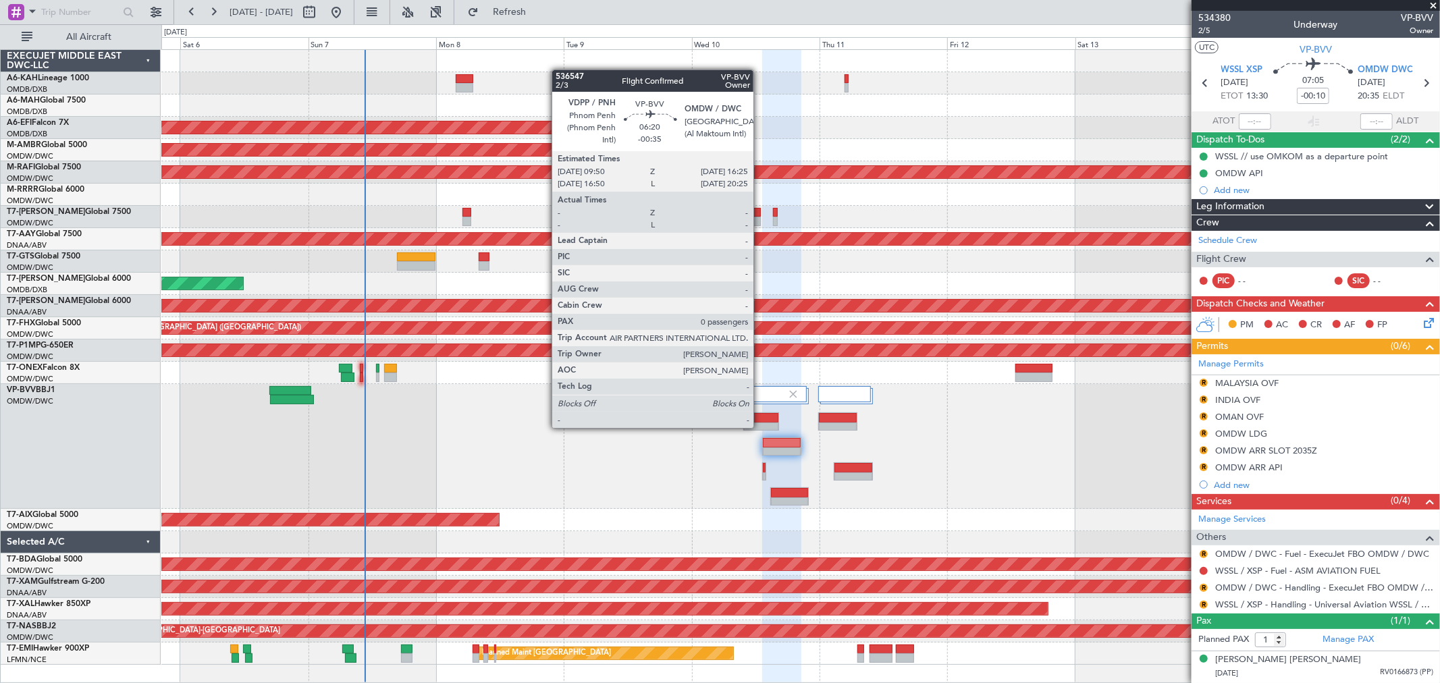
click at [760, 427] on div at bounding box center [761, 427] width 34 height 9
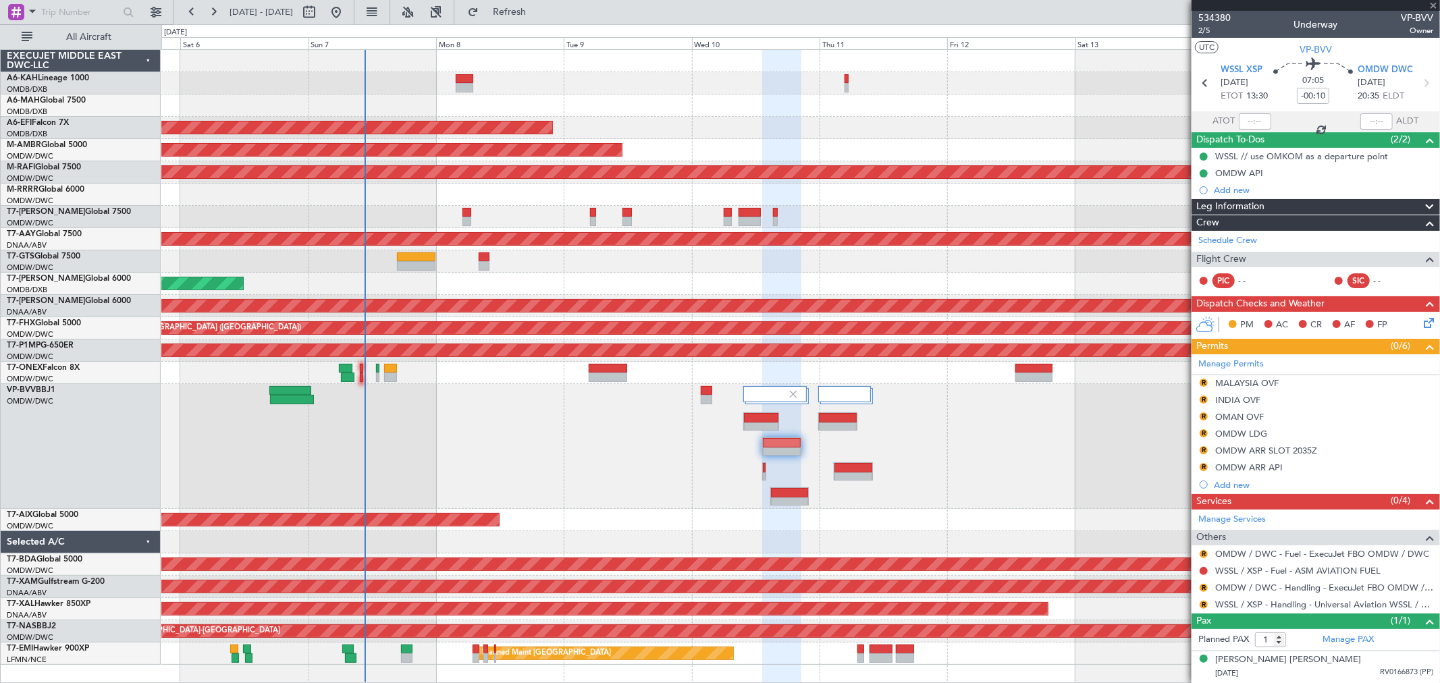
type input "-00:35"
type input "0"
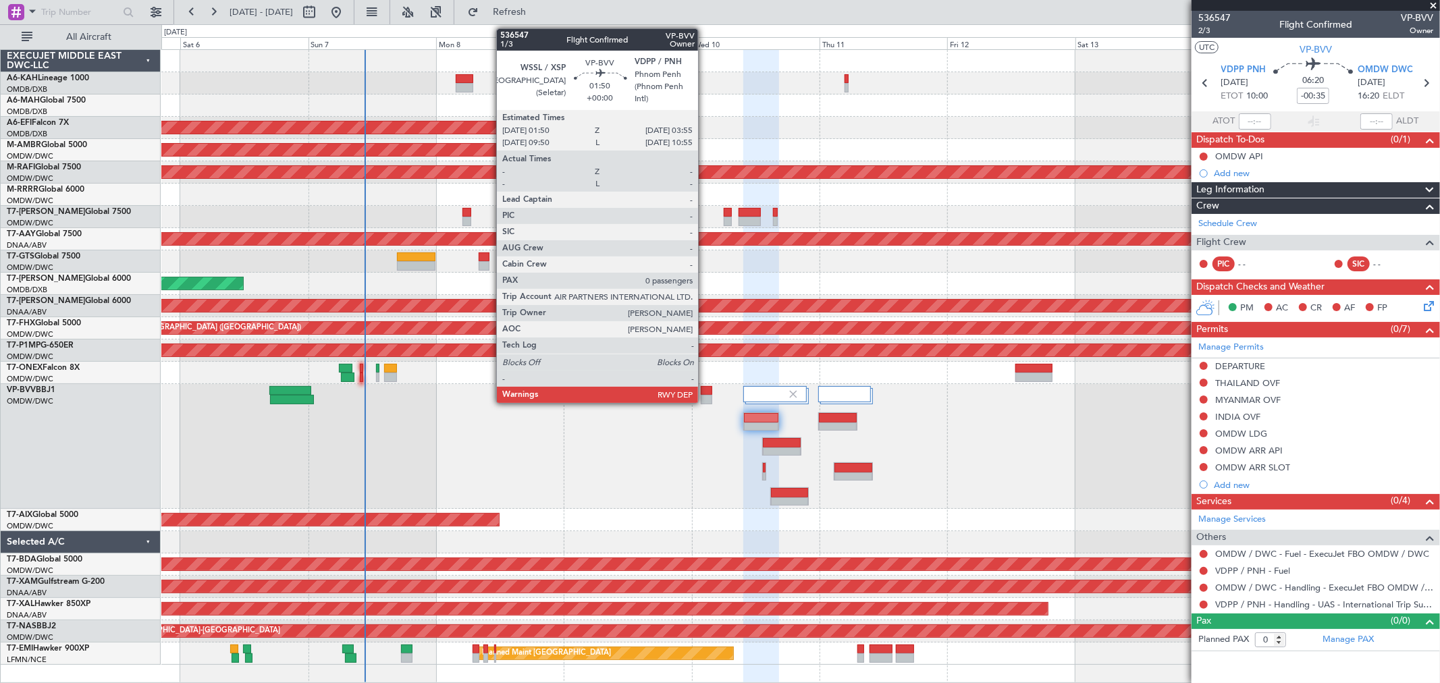
click at [705, 401] on div at bounding box center [706, 399] width 11 height 9
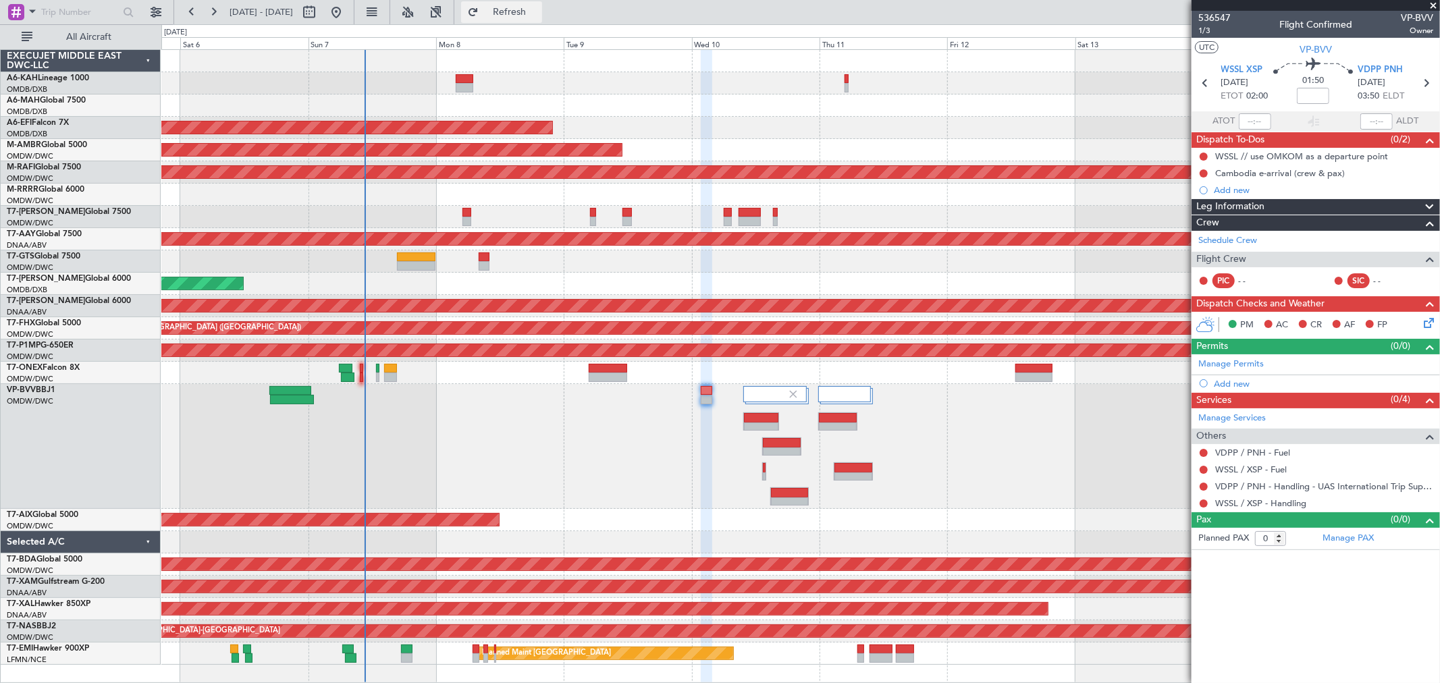
click at [538, 11] on span "Refresh" at bounding box center [509, 11] width 57 height 9
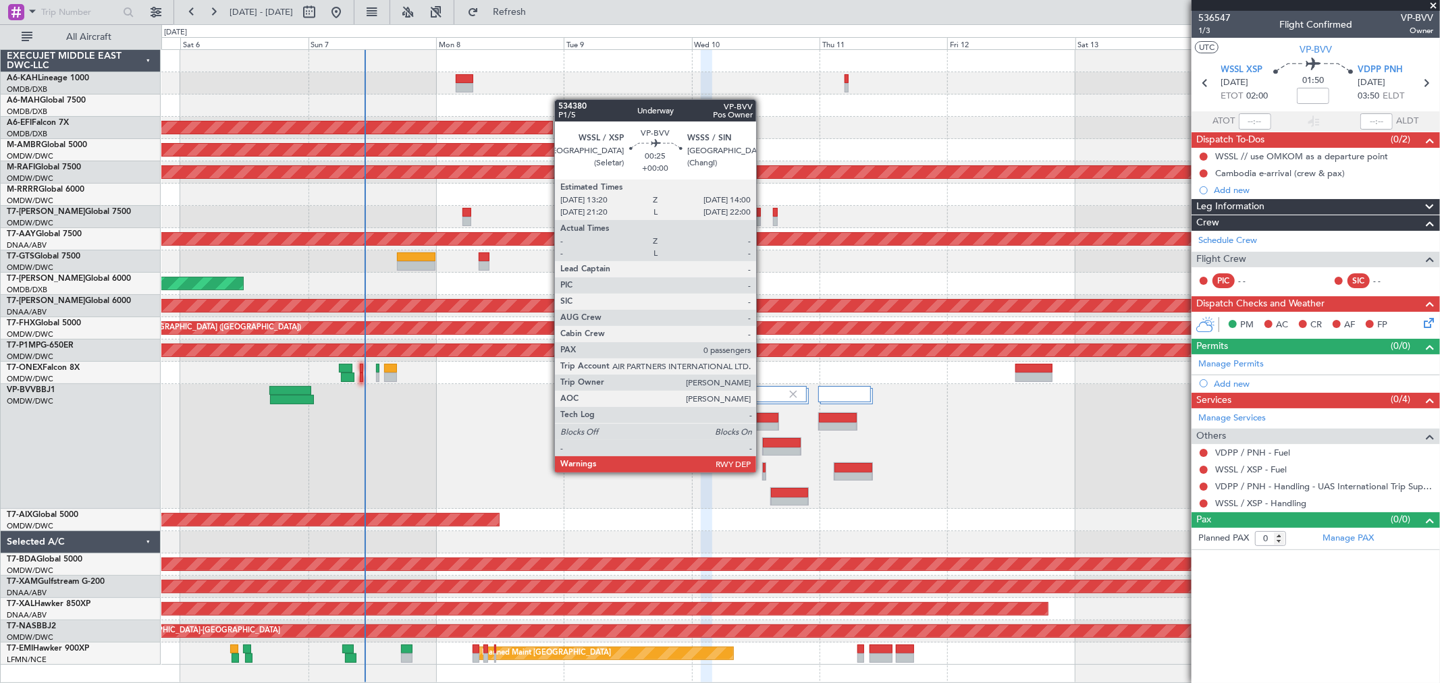
click at [763, 472] on div at bounding box center [764, 476] width 3 height 9
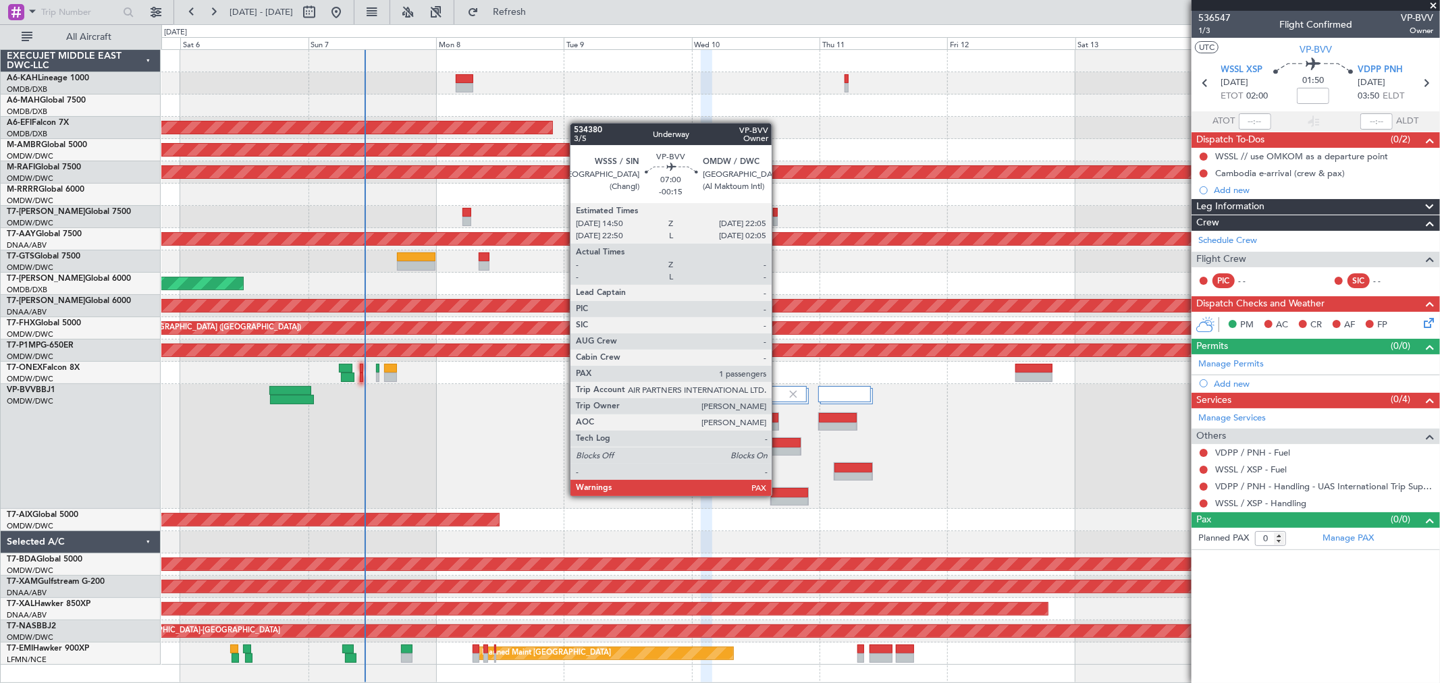
click at [778, 495] on div at bounding box center [790, 492] width 38 height 9
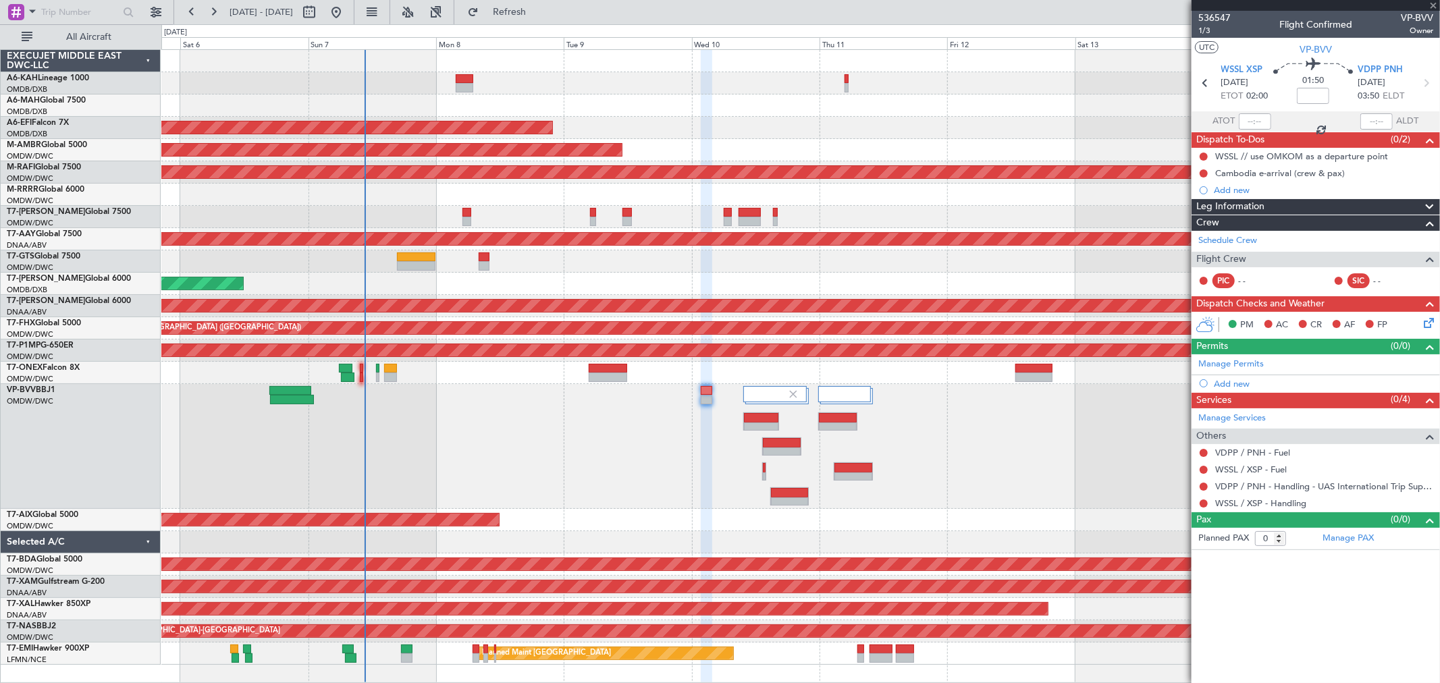
type input "-00:15"
type input "1"
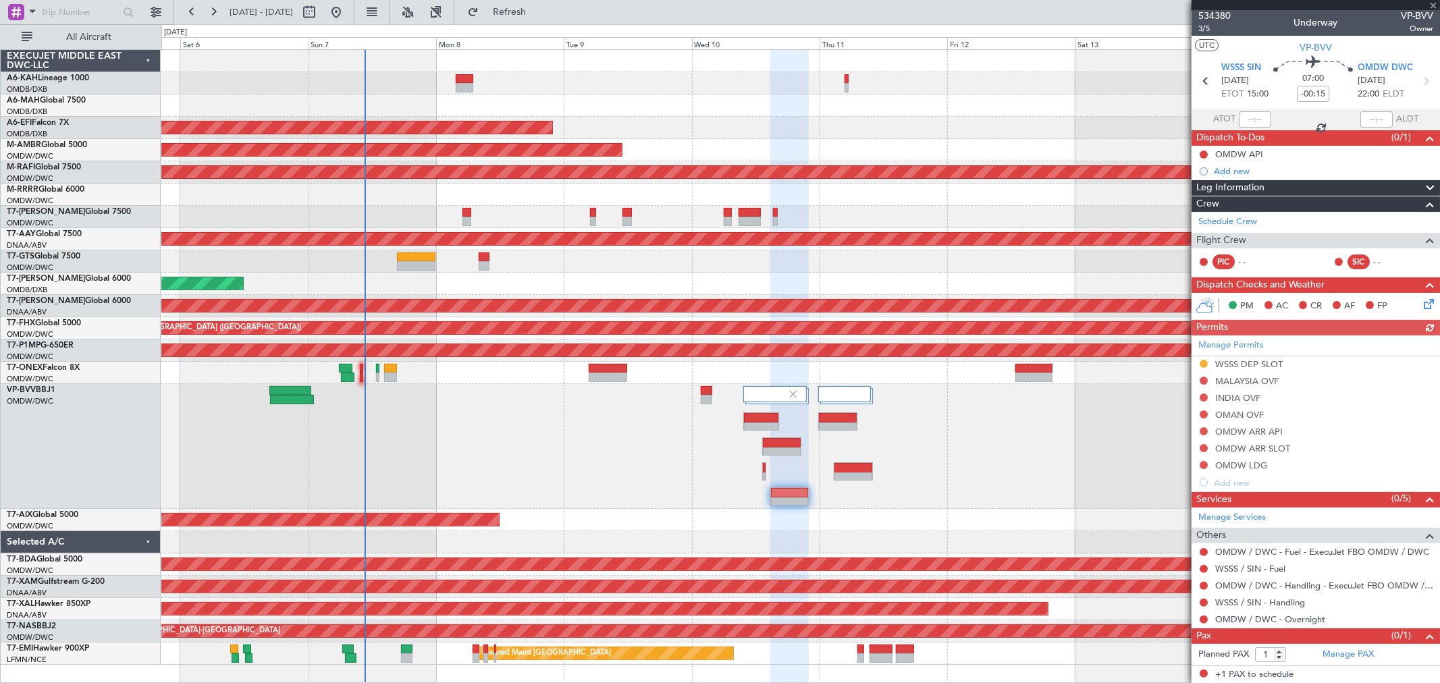
scroll to position [0, 0]
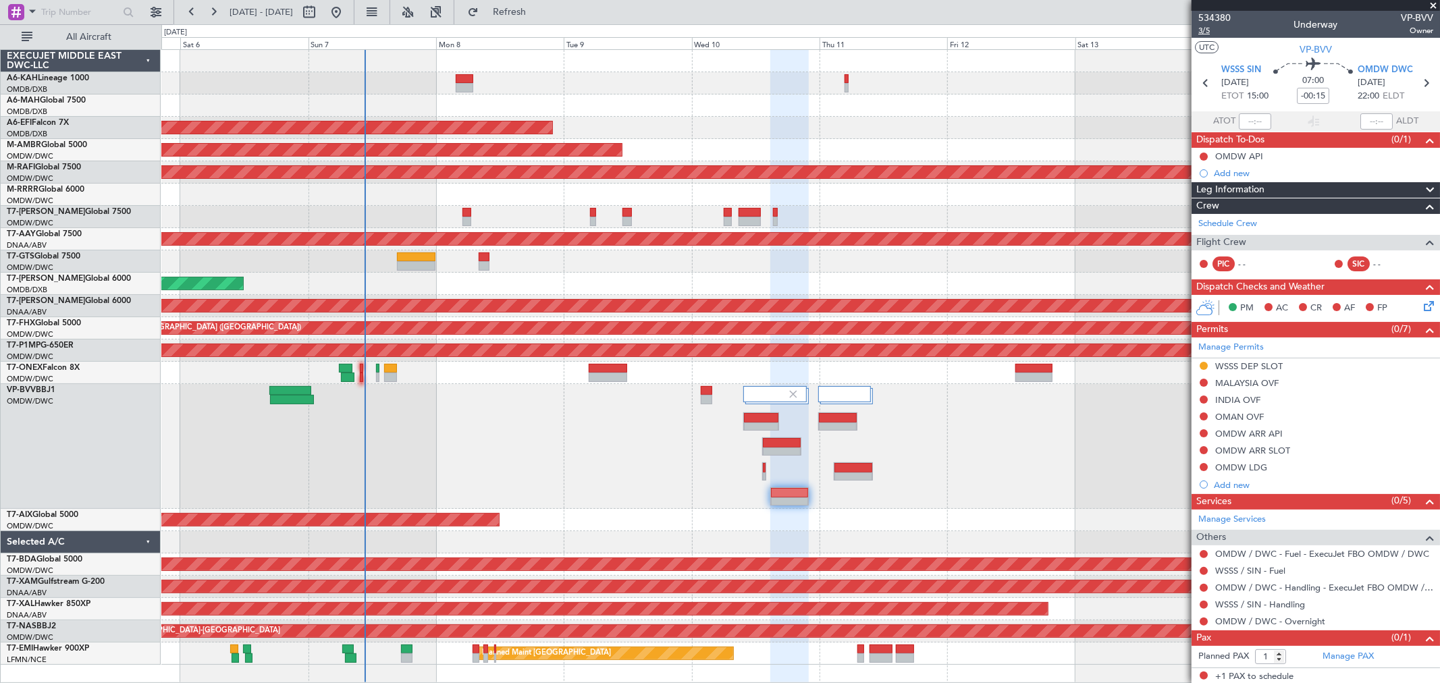
click at [1214, 26] on span "3/5" at bounding box center [1214, 30] width 32 height 11
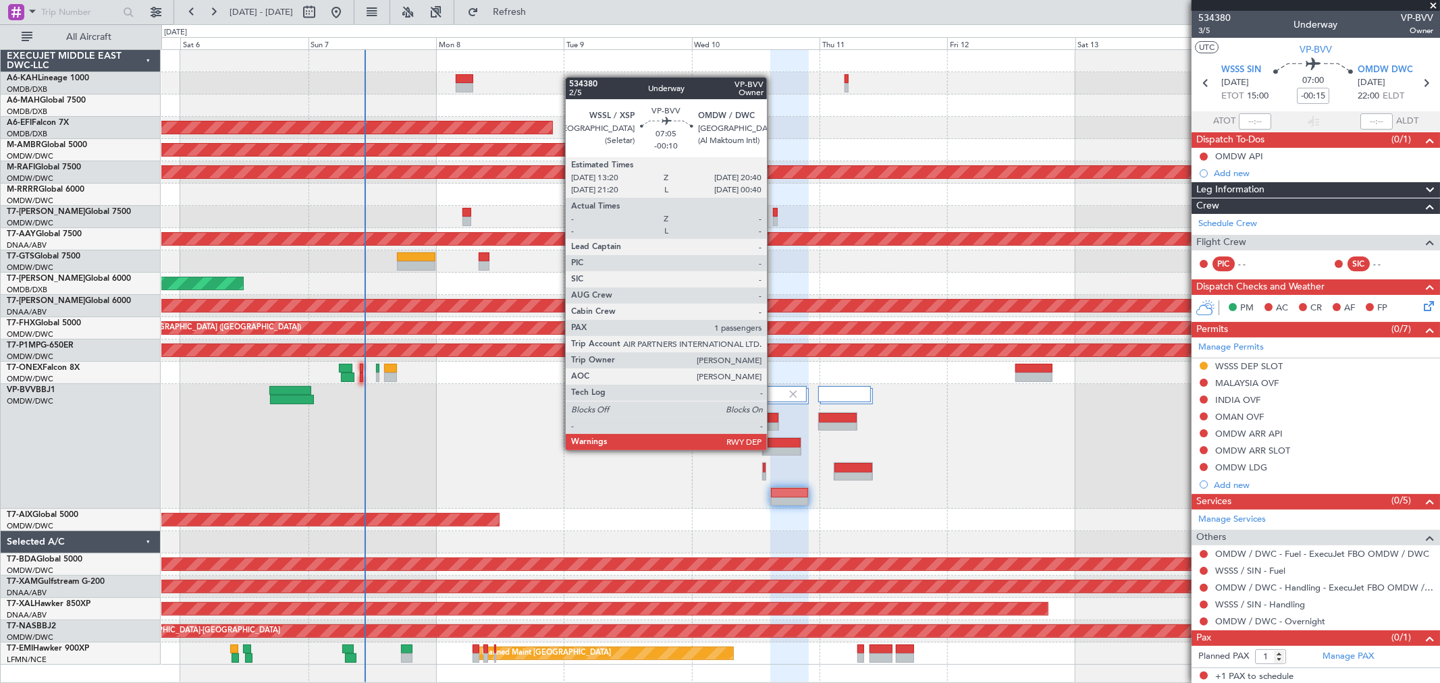
click at [774, 449] on div at bounding box center [782, 452] width 38 height 9
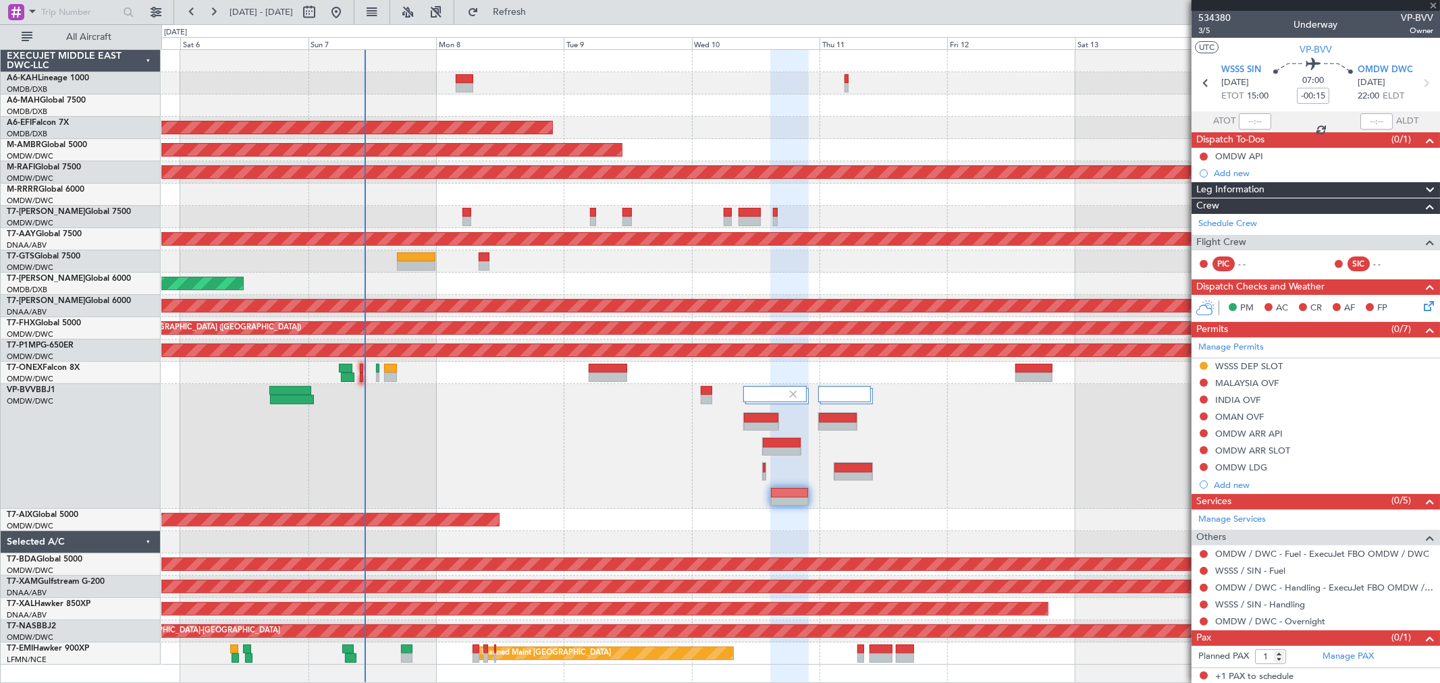
type input "-00:10"
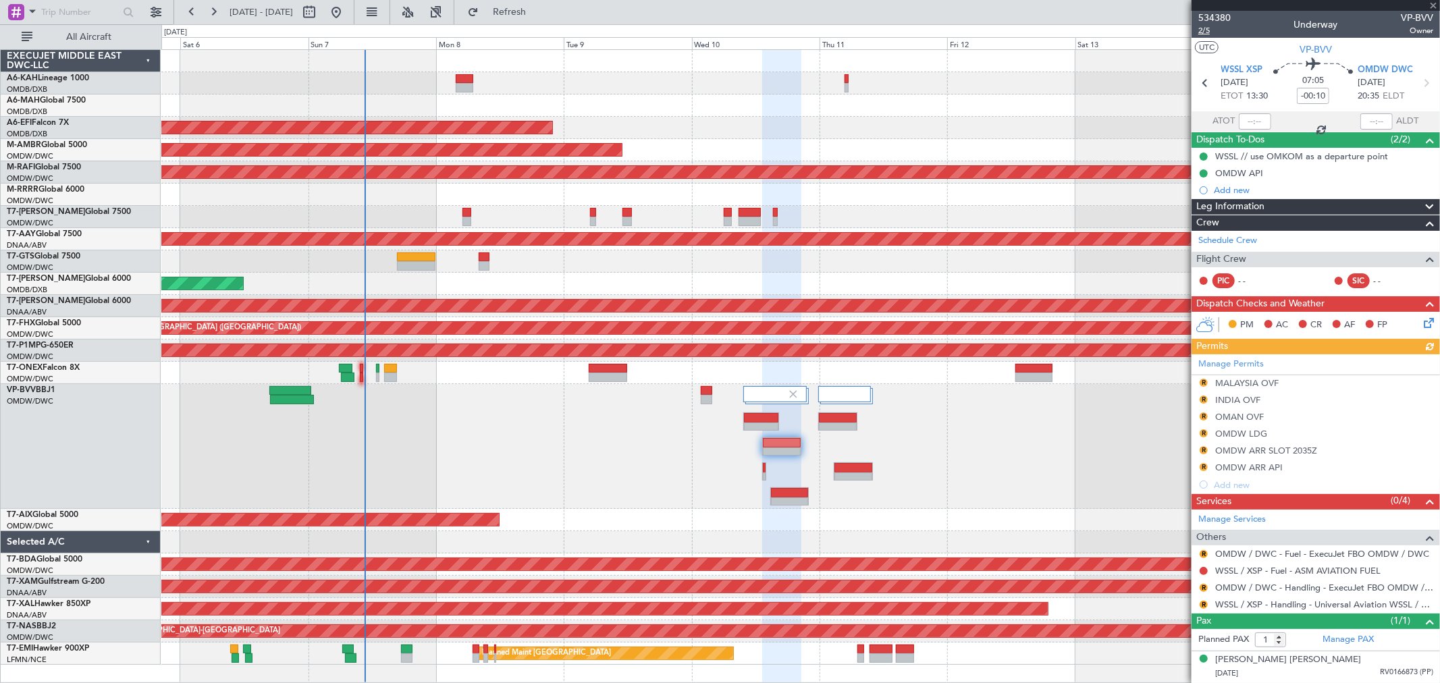
click at [1208, 29] on span "2/5" at bounding box center [1214, 30] width 32 height 11
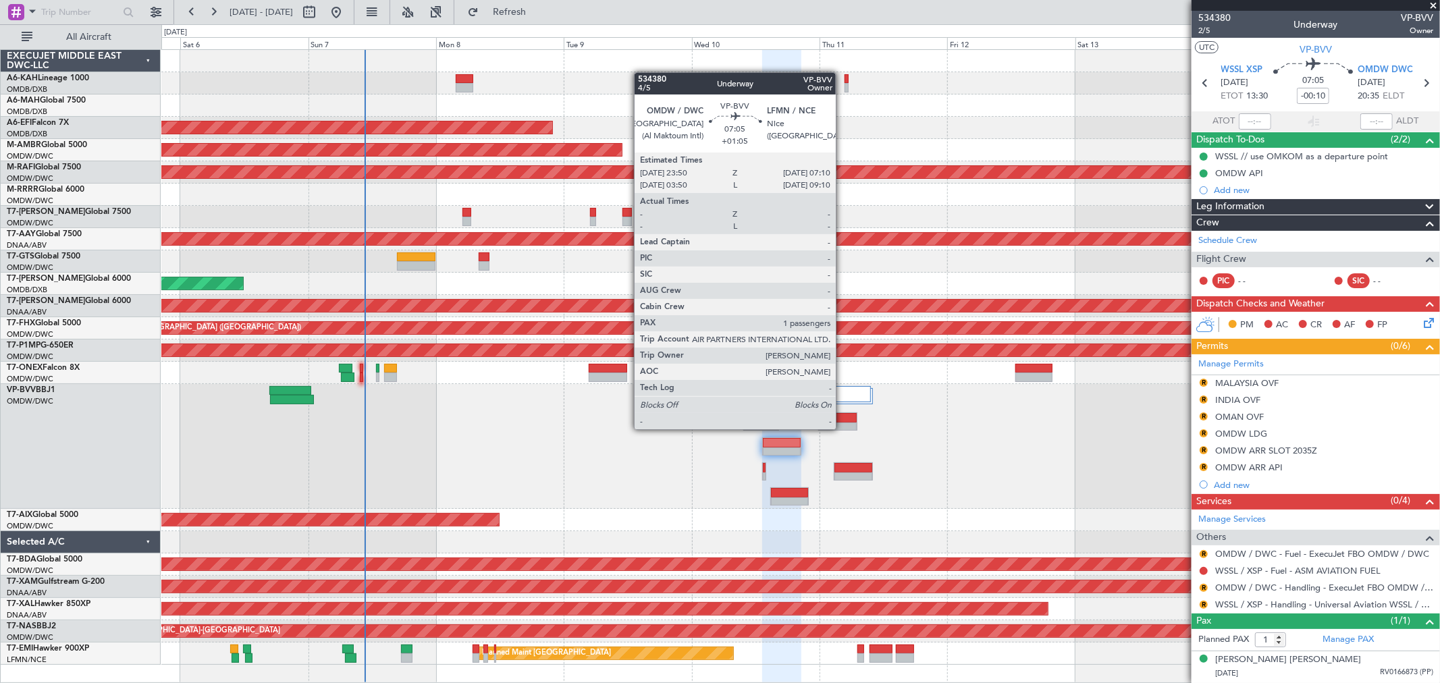
click at [842, 427] on div at bounding box center [838, 427] width 38 height 9
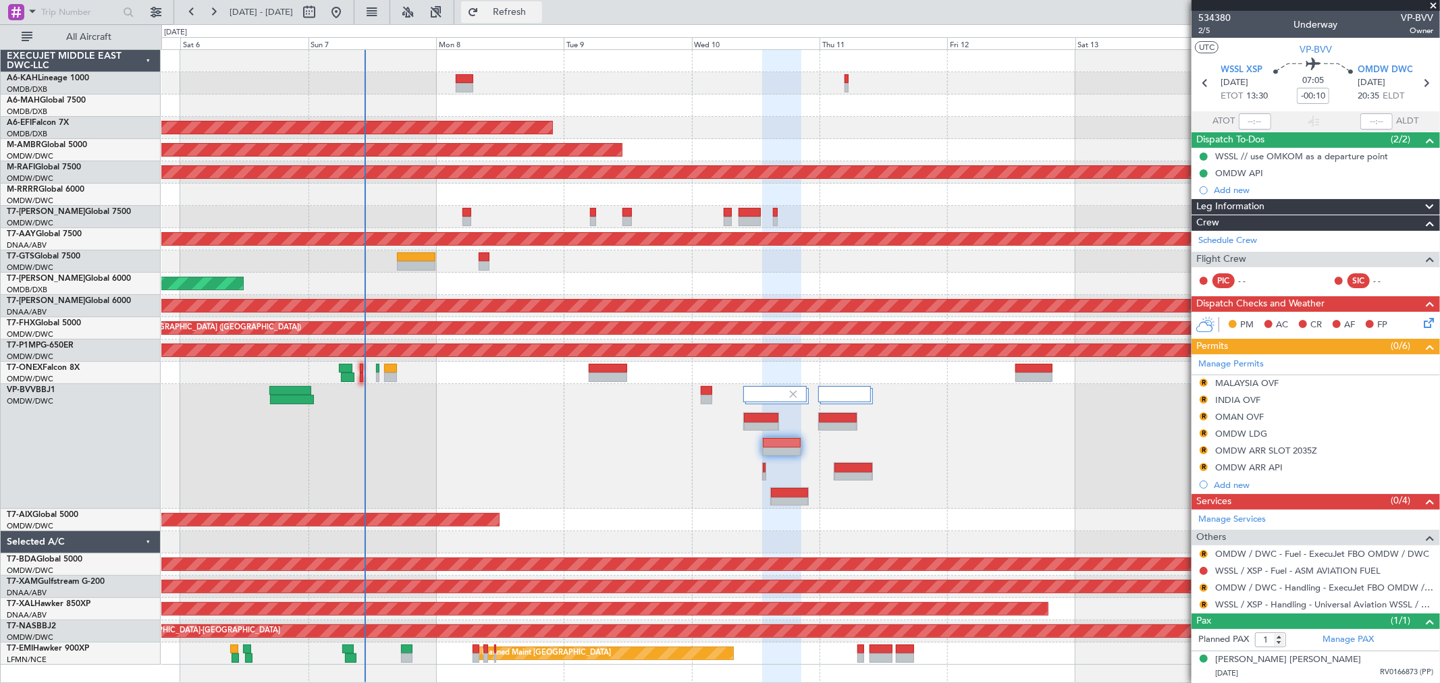
click at [538, 16] on span "Refresh" at bounding box center [509, 11] width 57 height 9
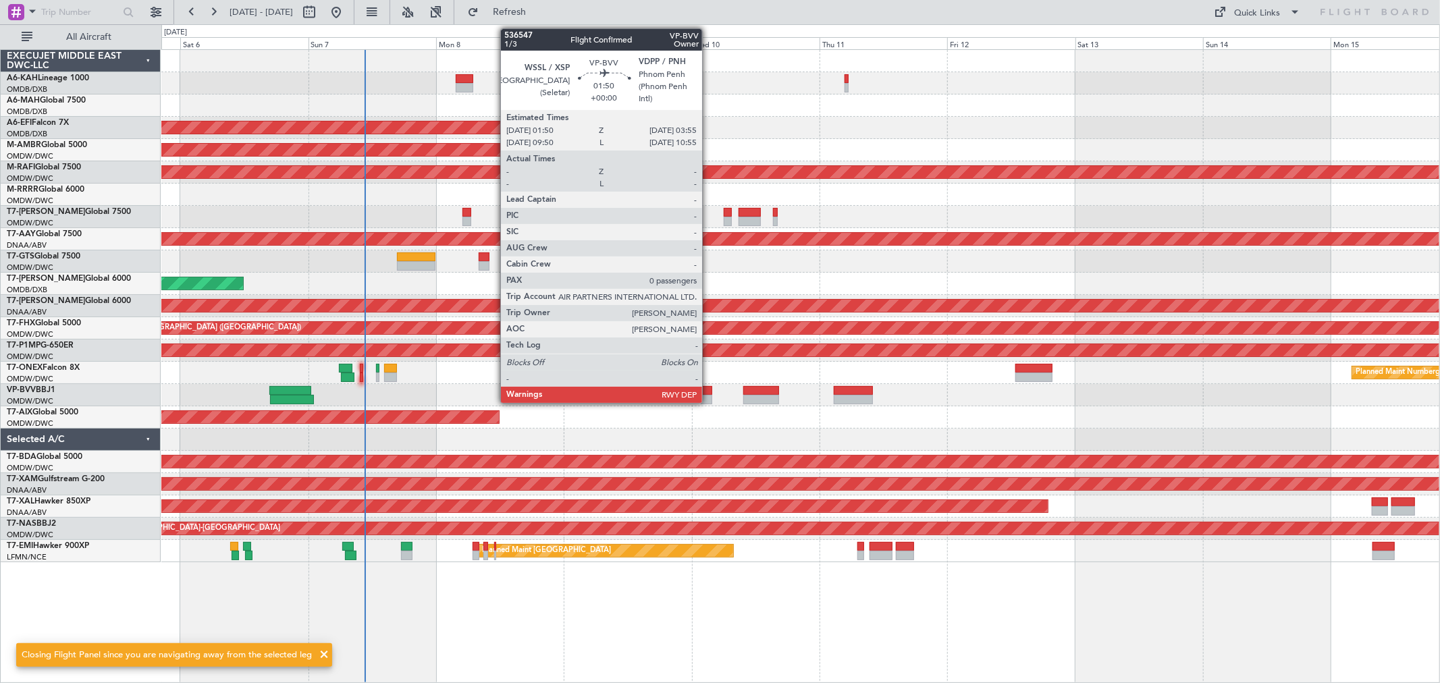
click at [707, 396] on div at bounding box center [706, 399] width 11 height 9
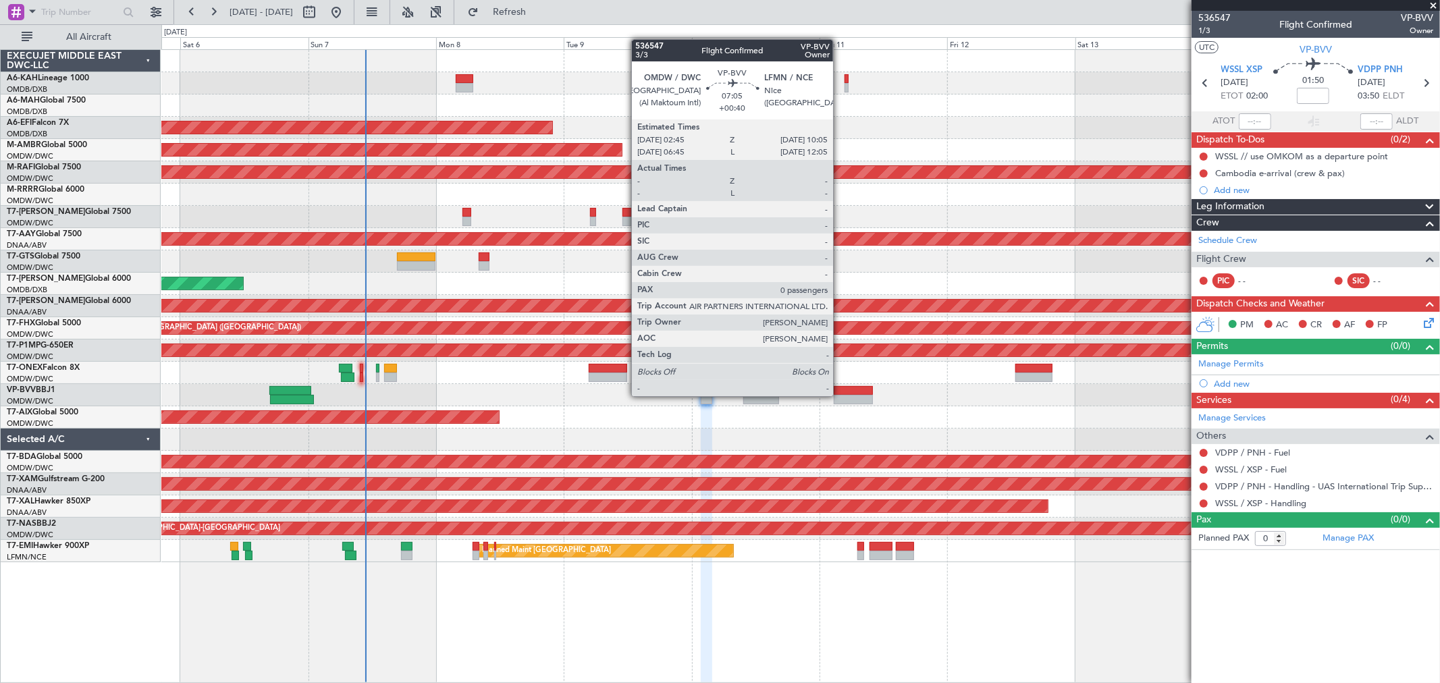
click at [840, 395] on div at bounding box center [853, 399] width 39 height 9
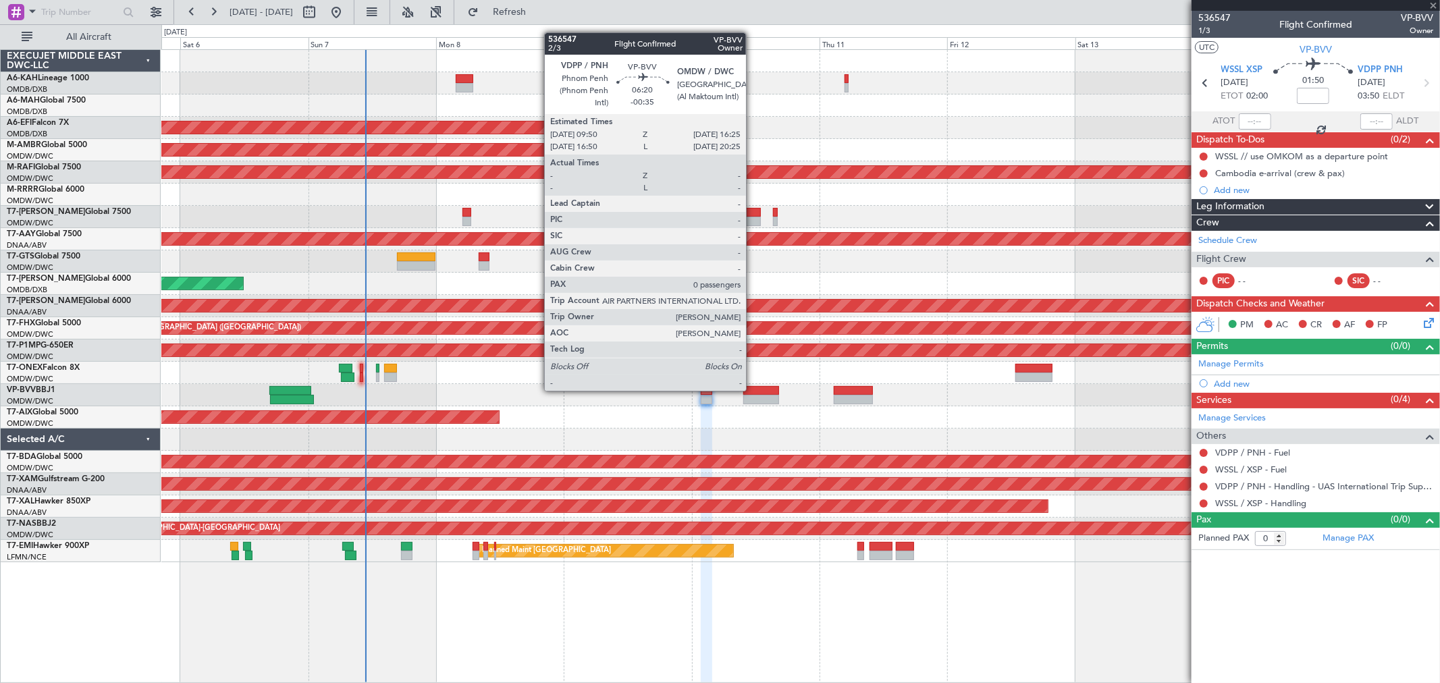
type input "+00:40"
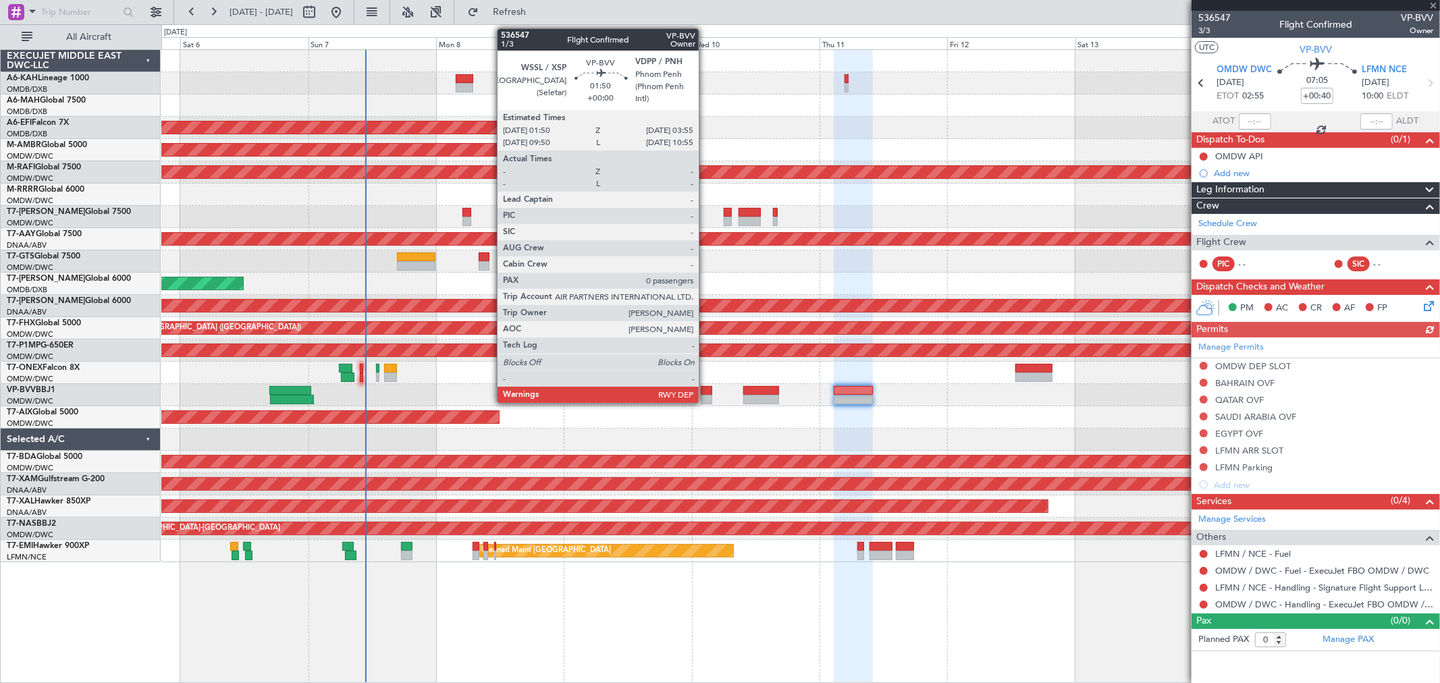
click at [705, 395] on div at bounding box center [706, 399] width 11 height 9
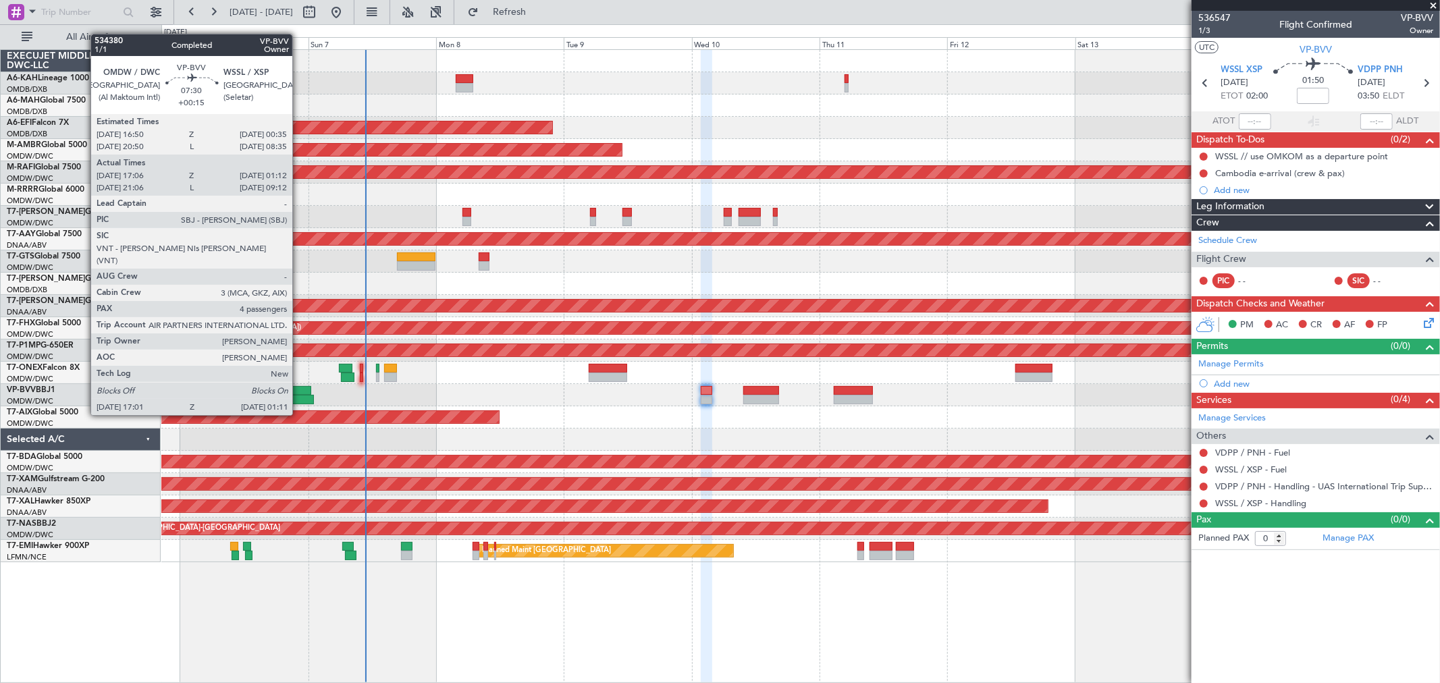
click at [299, 389] on div at bounding box center [290, 390] width 42 height 9
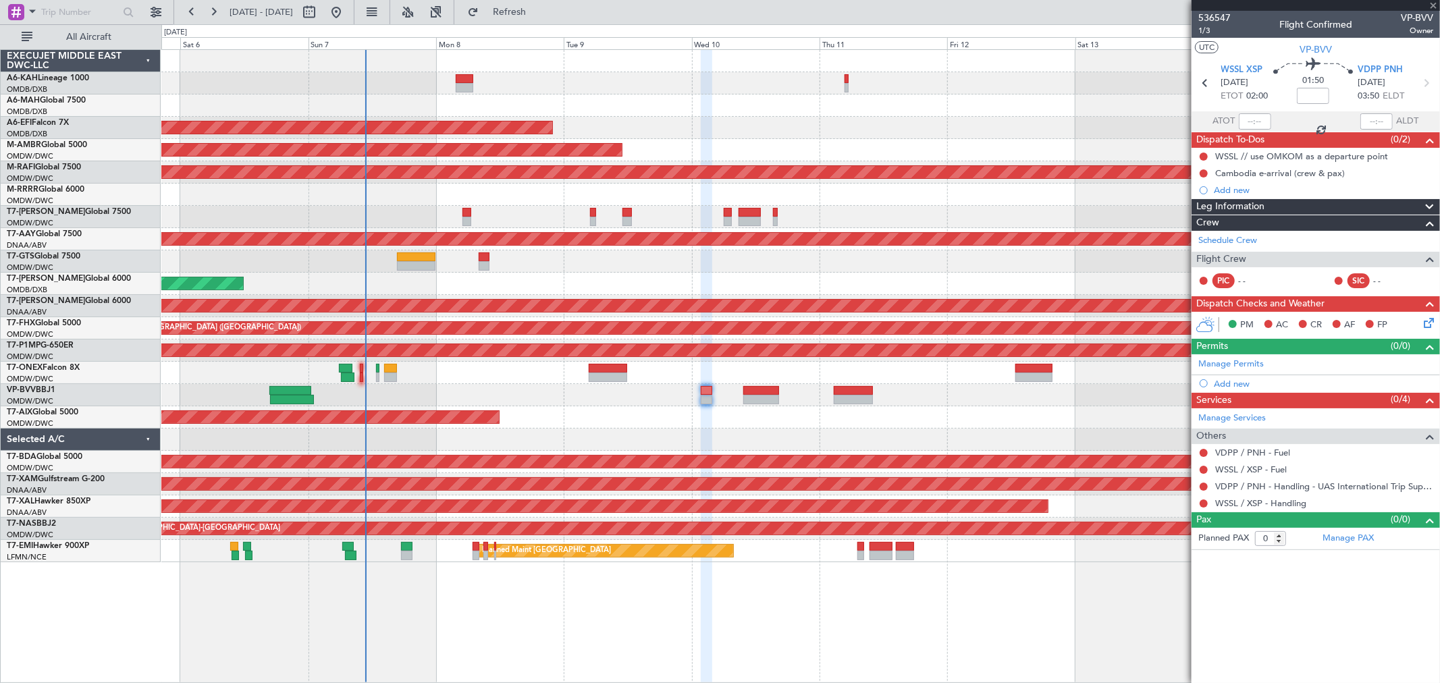
type input "+00:15"
type input "17:16"
type input "01:07"
type input "4"
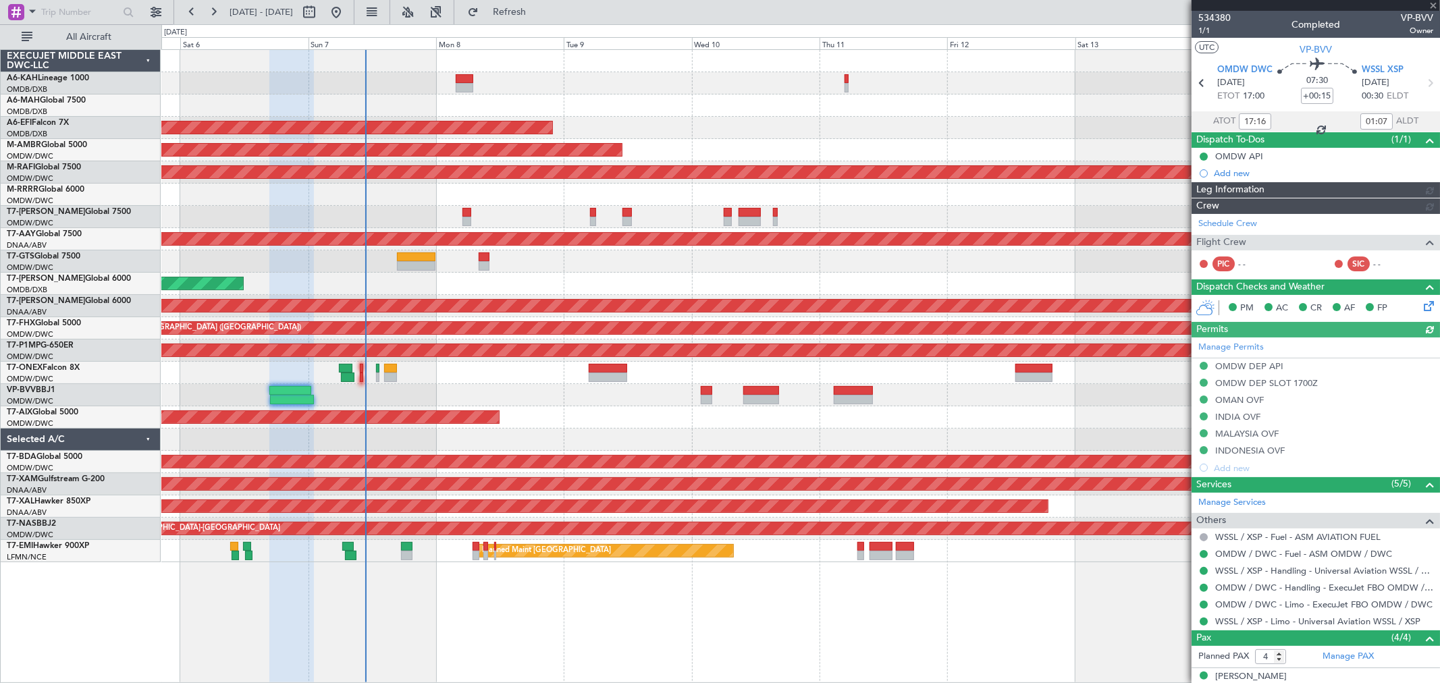
type input "[PERSON_NAME] (SYS)"
type input "7117"
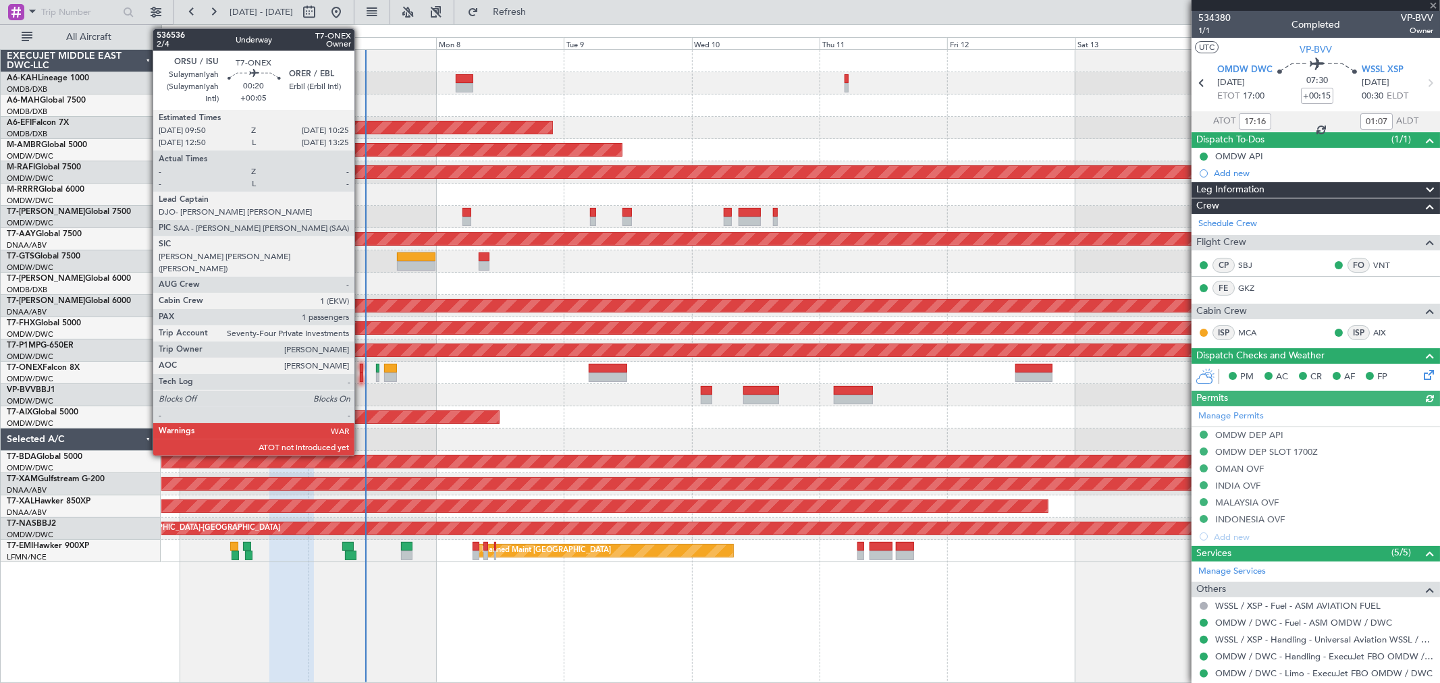
click at [361, 371] on div at bounding box center [361, 368] width 3 height 9
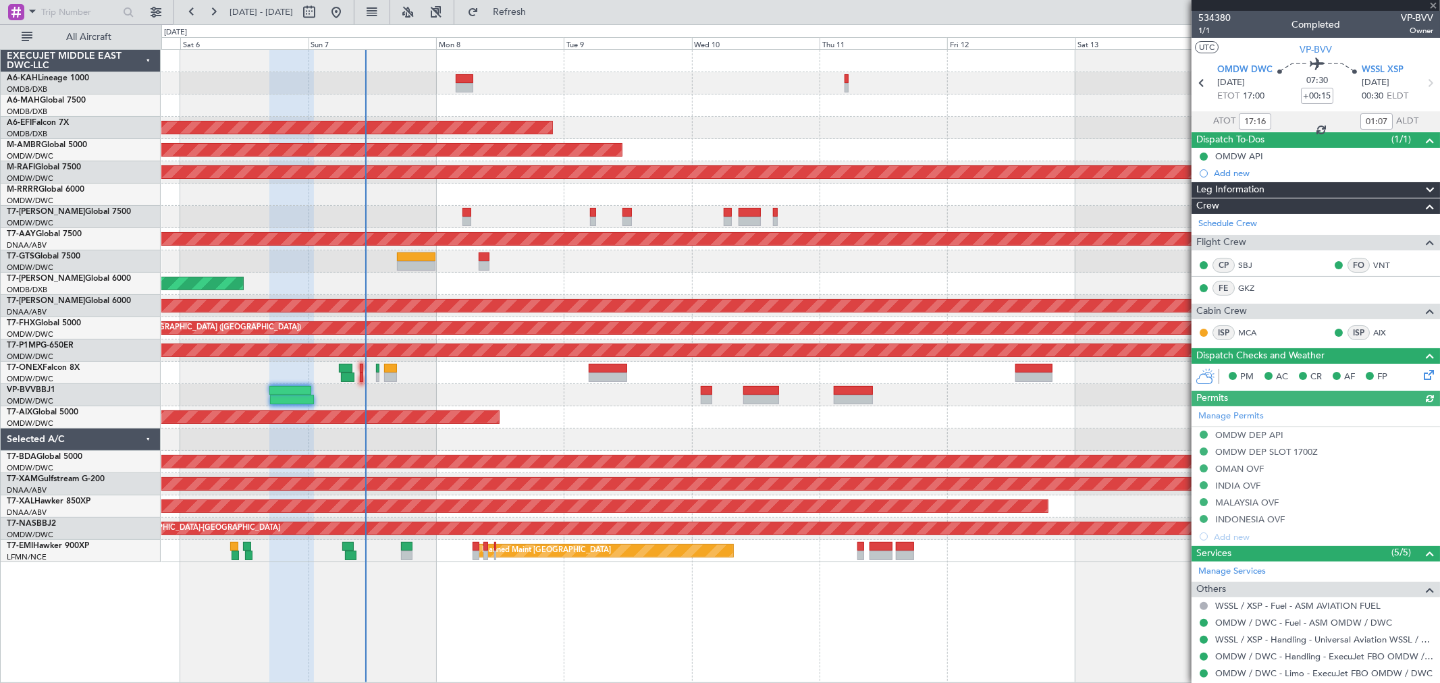
type input "+00:05"
type input "1"
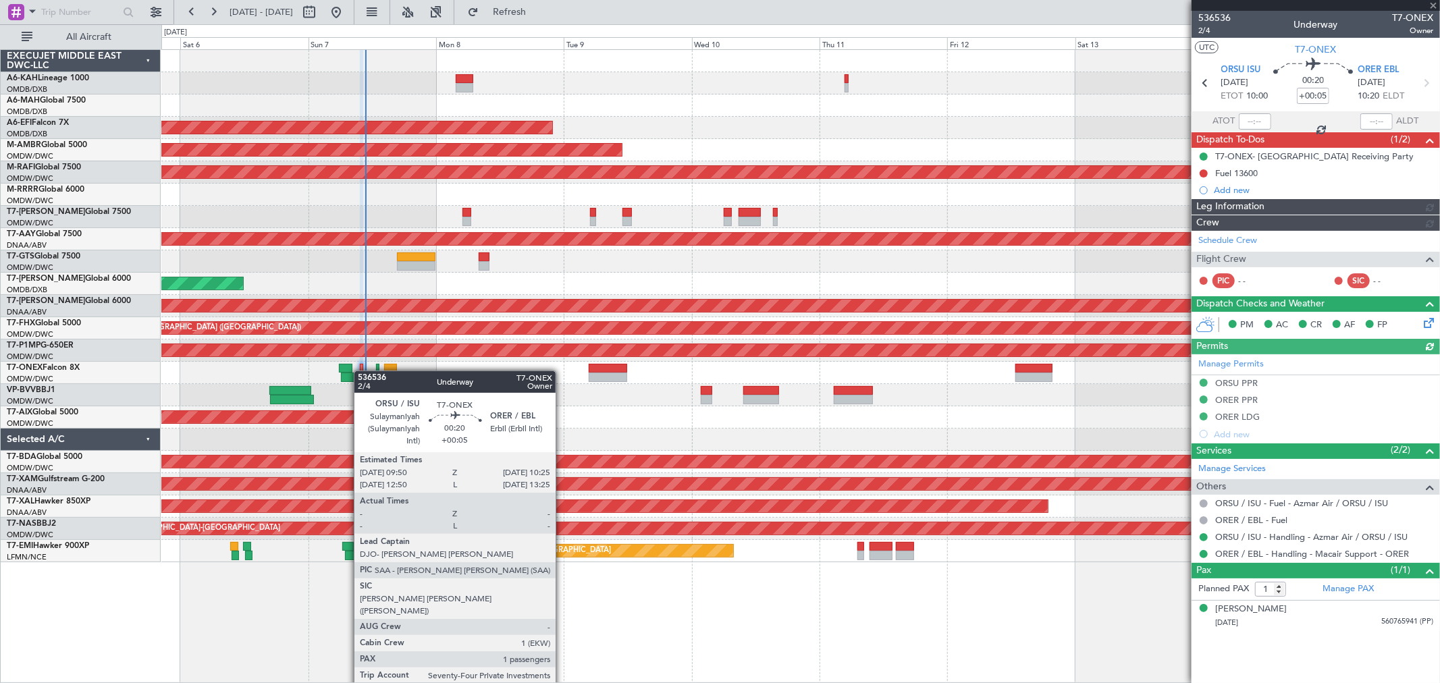
type input "[PERSON_NAME] (ANI)"
type input "7226"
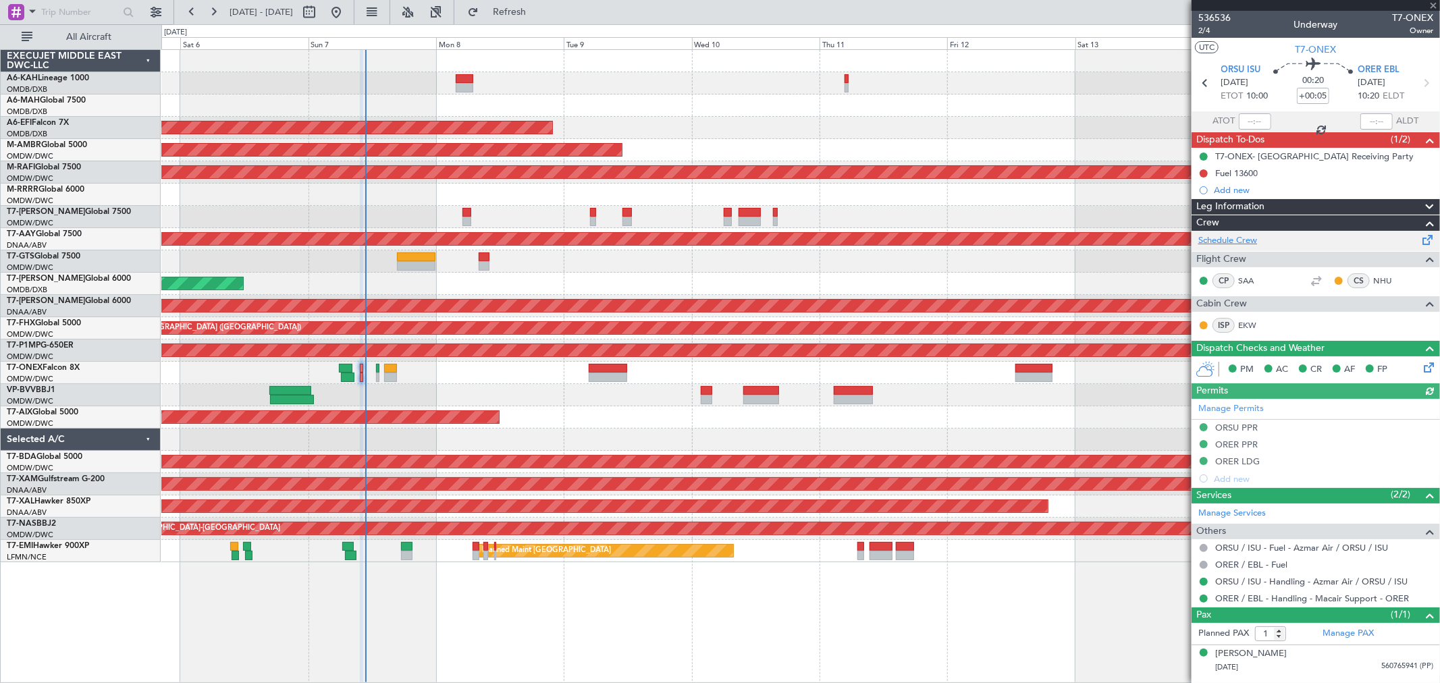
click at [1242, 244] on link "Schedule Crew" at bounding box center [1227, 240] width 59 height 13
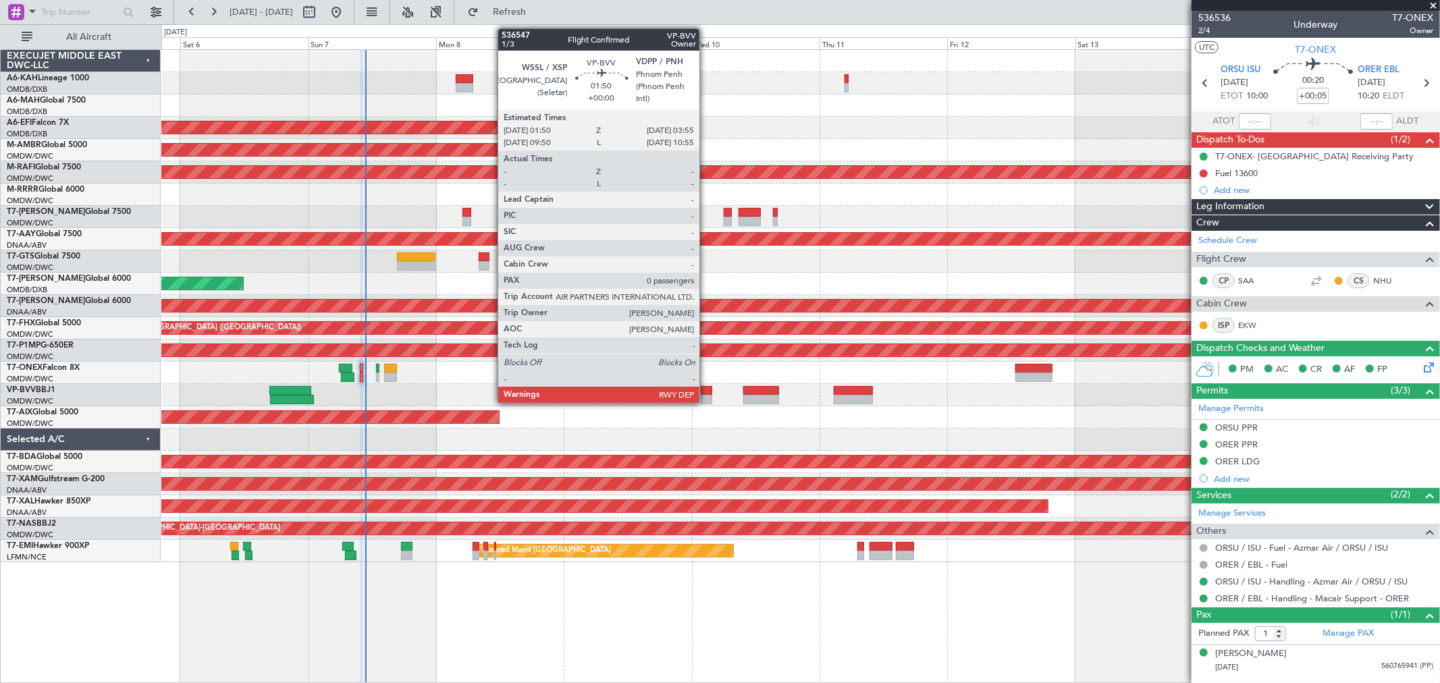
click at [706, 396] on div at bounding box center [706, 399] width 11 height 9
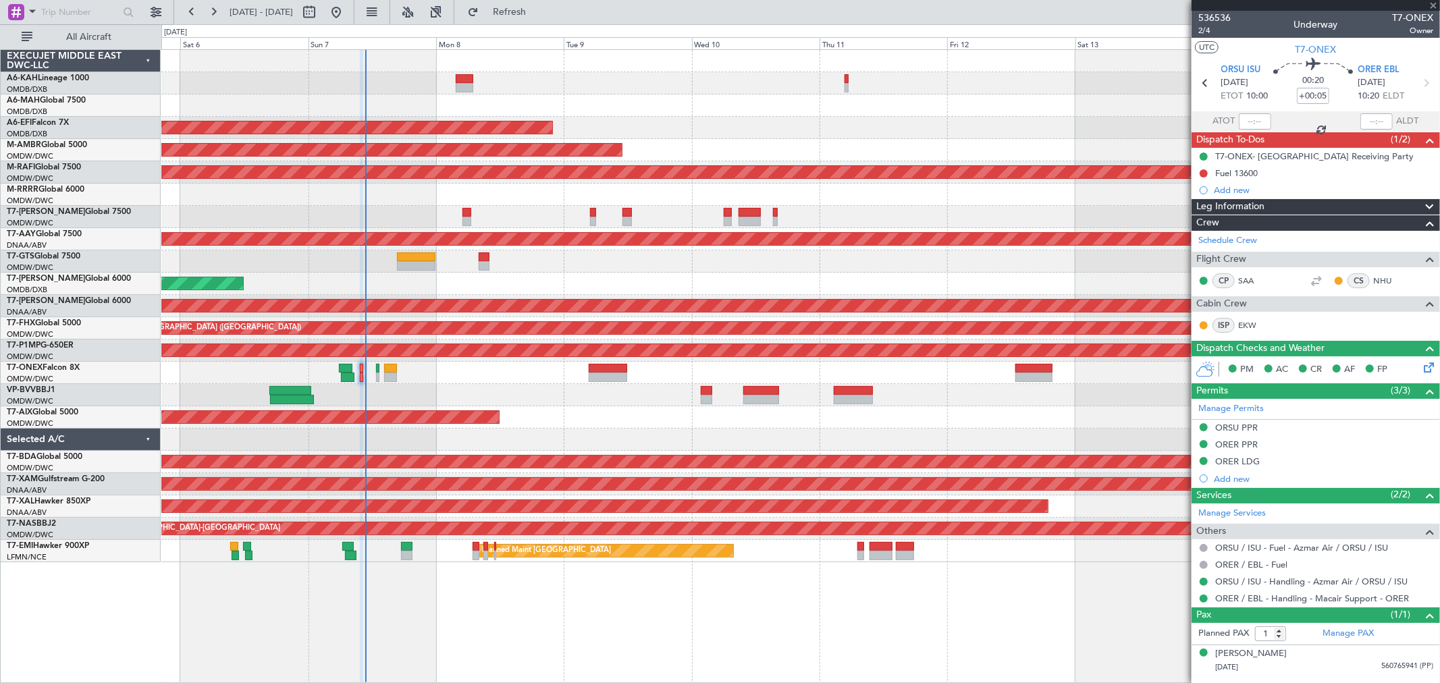
type input "0"
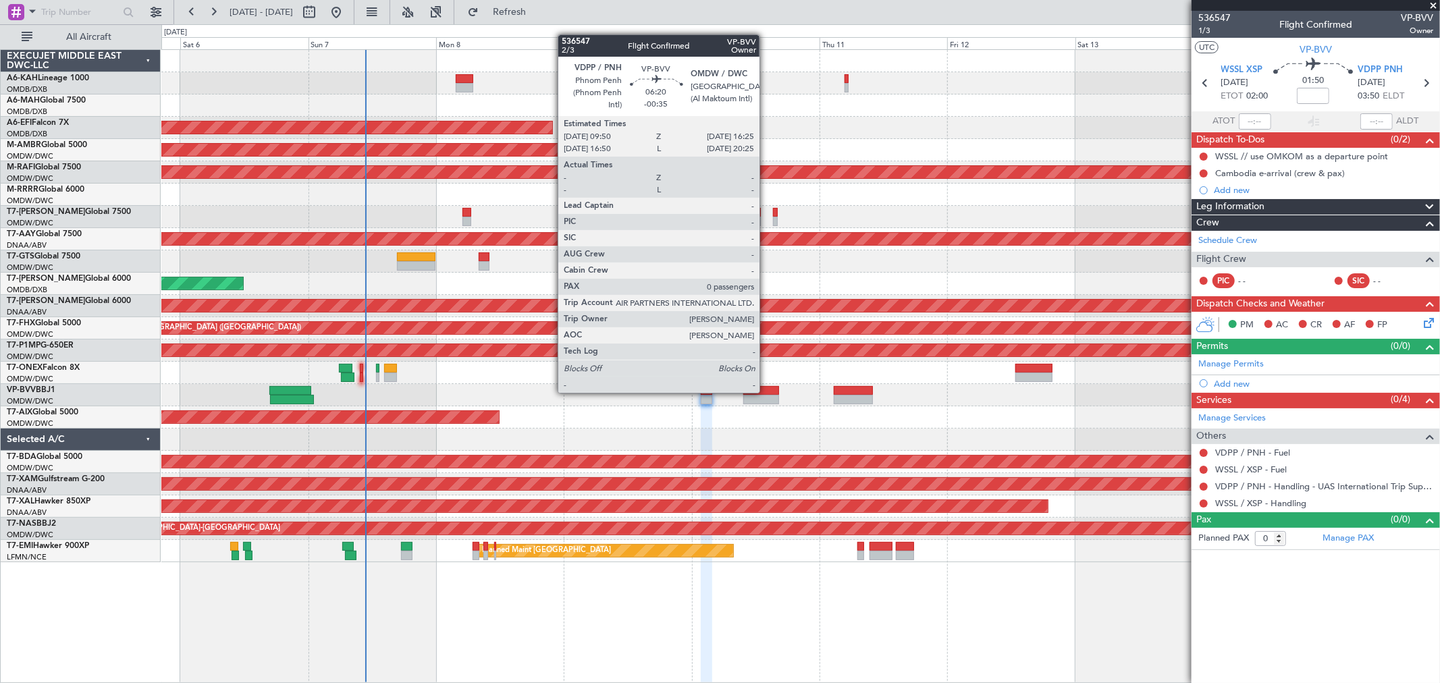
click at [766, 391] on div at bounding box center [760, 390] width 35 height 9
click at [766, 392] on div at bounding box center [760, 390] width 35 height 9
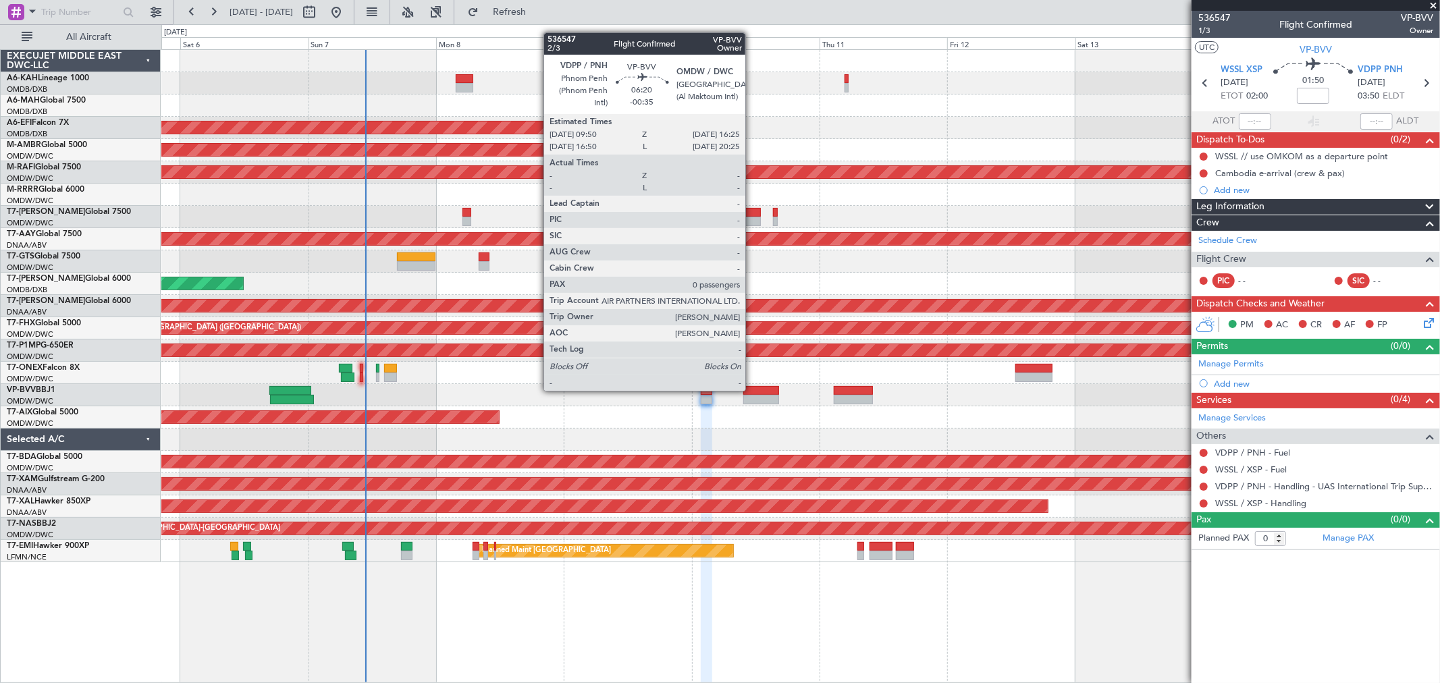
click at [749, 391] on div at bounding box center [760, 390] width 35 height 9
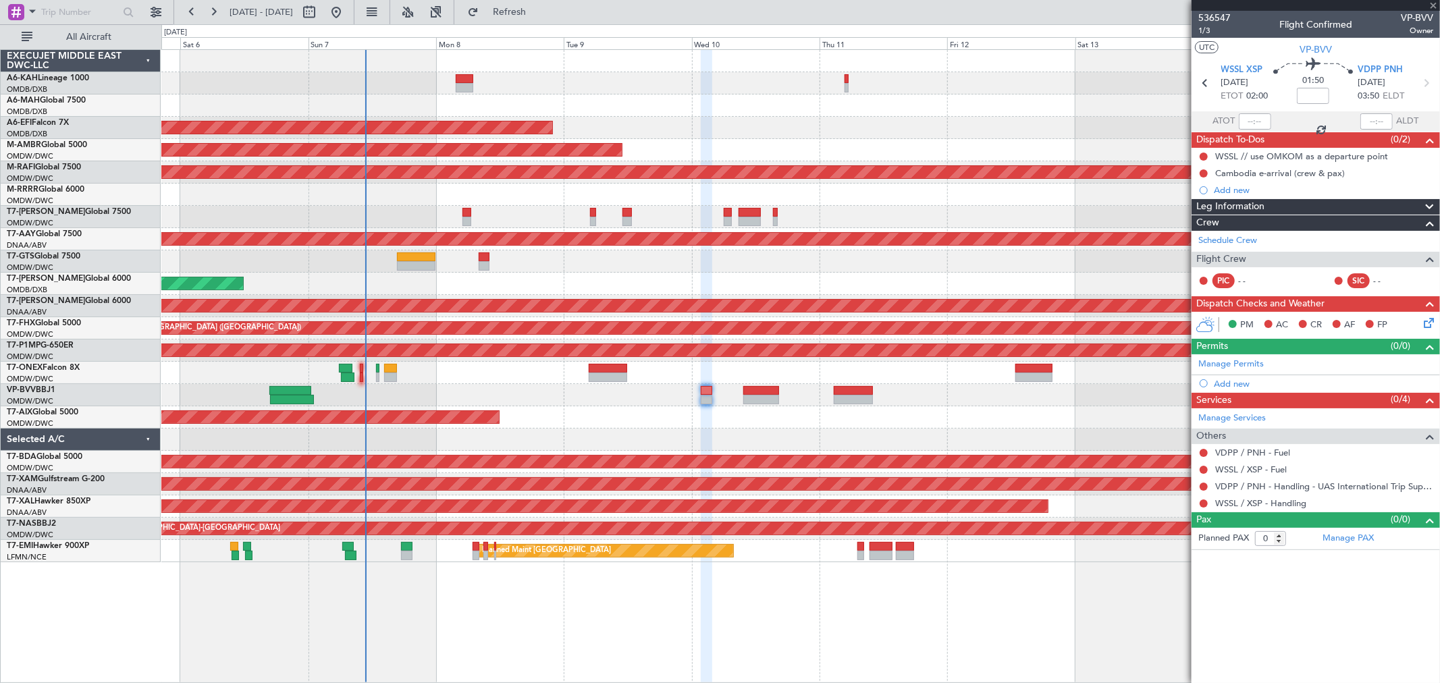
type input "-00:35"
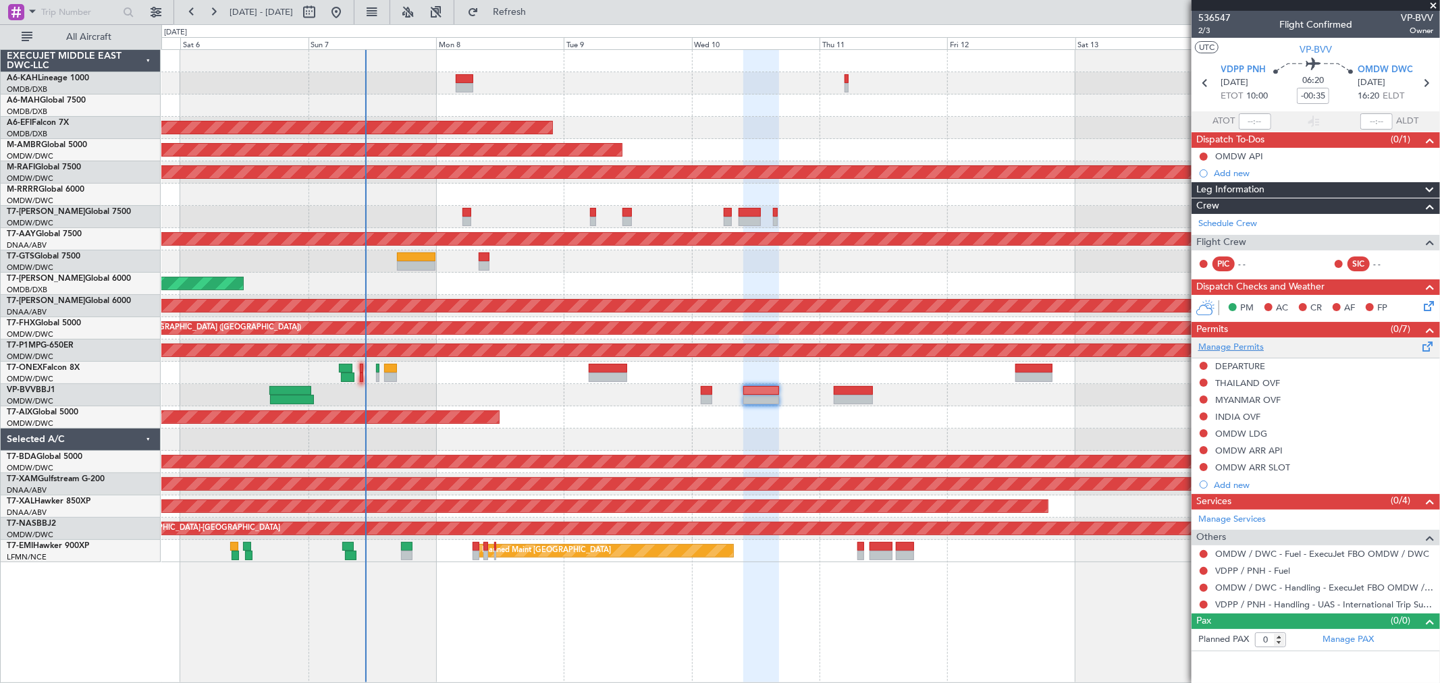
click at [1250, 346] on link "Manage Permits" at bounding box center [1230, 347] width 65 height 13
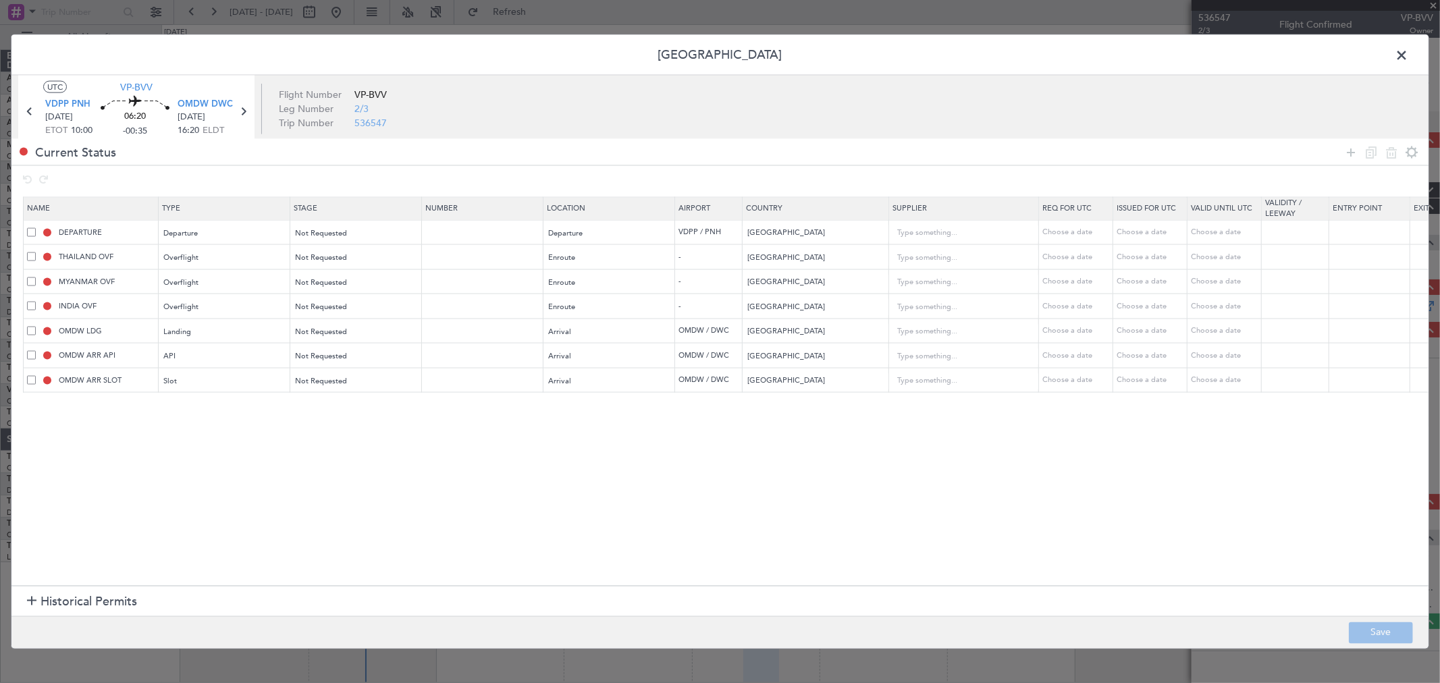
click at [88, 603] on span "Historical Permits" at bounding box center [88, 602] width 97 height 18
click at [32, 332] on span at bounding box center [31, 330] width 9 height 9
click at [36, 326] on input "checkbox" at bounding box center [36, 326] width 0 height 0
click at [30, 354] on span at bounding box center [31, 355] width 9 height 9
click at [36, 351] on input "checkbox" at bounding box center [36, 351] width 0 height 0
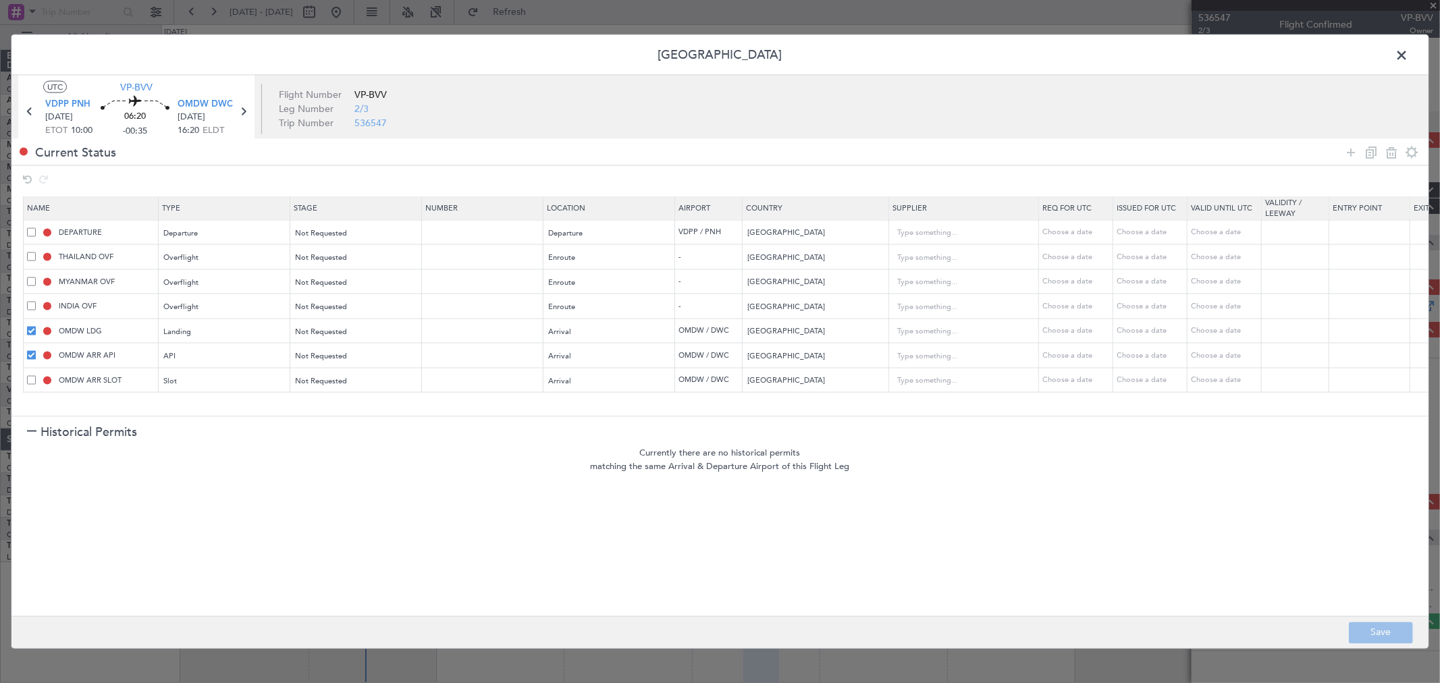
click at [31, 378] on span at bounding box center [31, 379] width 9 height 9
click at [36, 375] on input "checkbox" at bounding box center [36, 375] width 0 height 0
click at [1390, 150] on icon at bounding box center [1391, 152] width 16 height 16
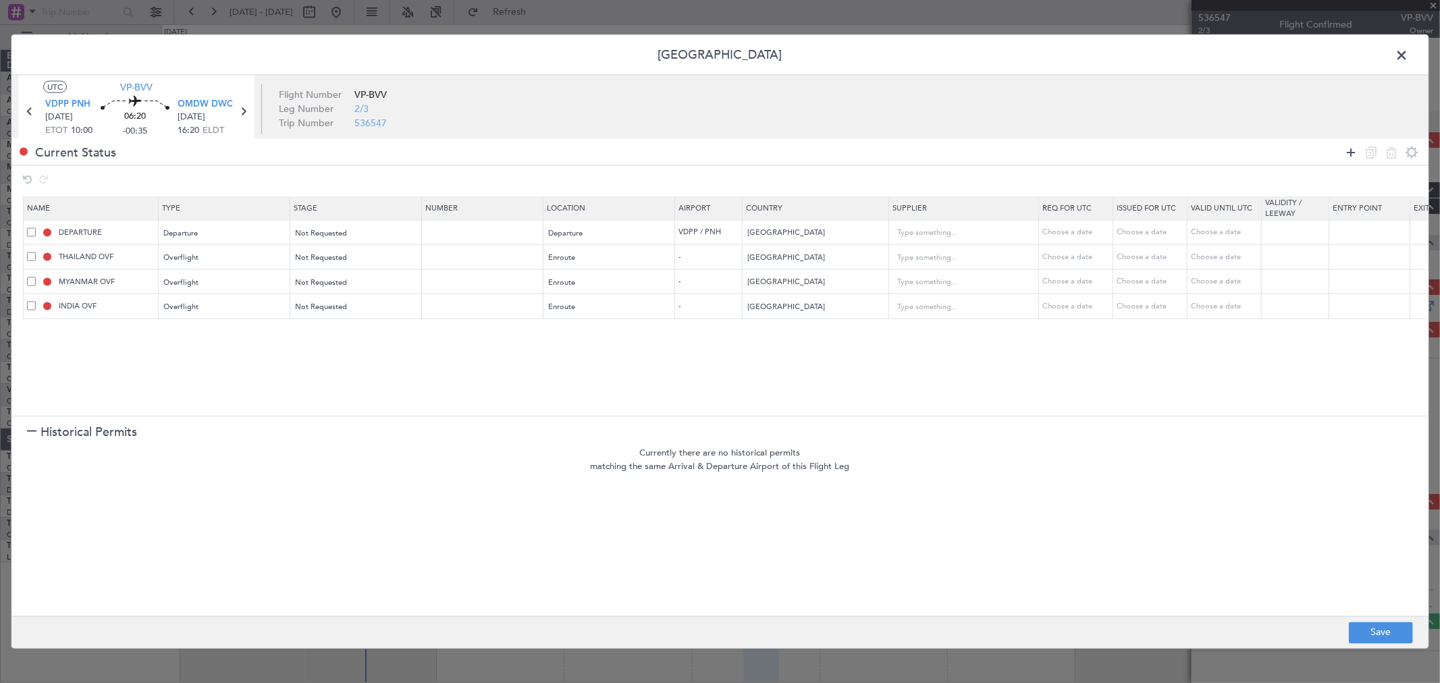
click at [1349, 151] on icon at bounding box center [1351, 152] width 16 height 16
click at [186, 336] on div "Type" at bounding box center [221, 332] width 112 height 20
click at [344, 333] on span "Select an option" at bounding box center [323, 332] width 55 height 10
click at [347, 378] on span "Not Requested" at bounding box center [356, 381] width 120 height 20
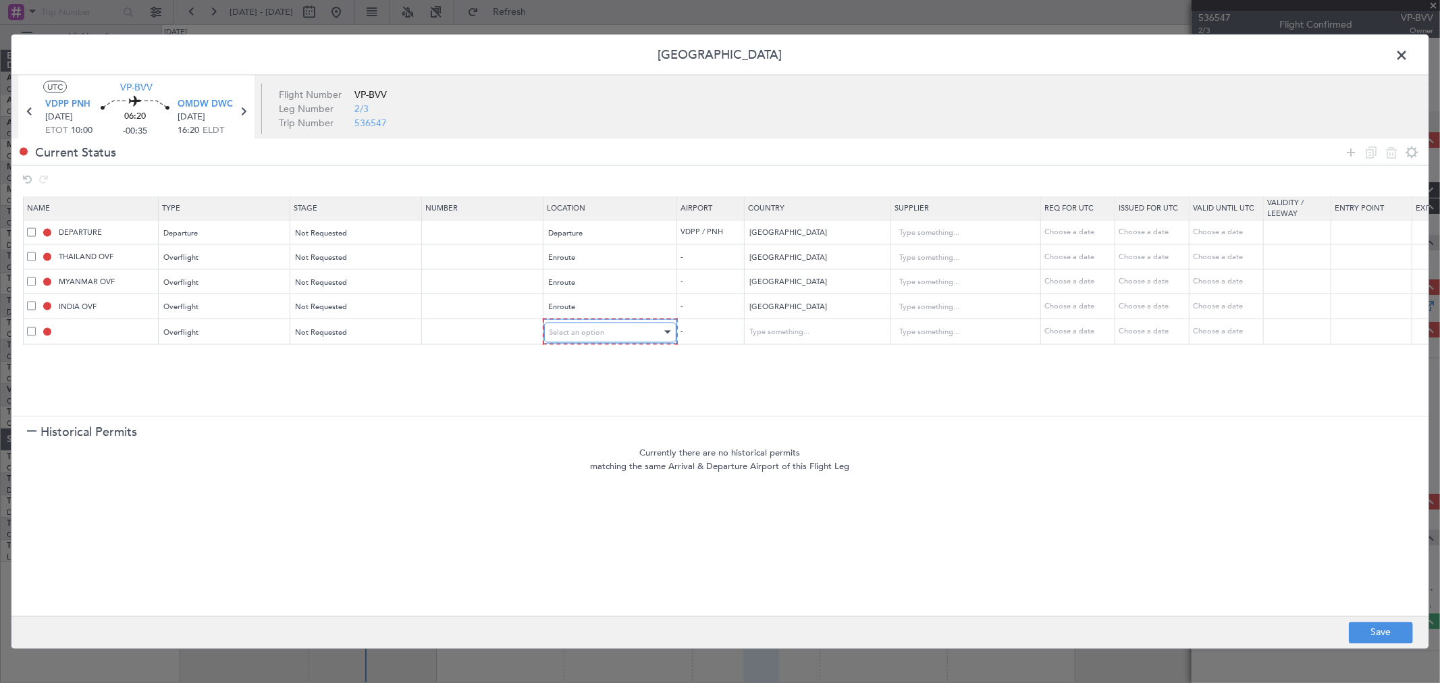
click at [584, 332] on span "Select an option" at bounding box center [576, 332] width 55 height 10
click at [576, 439] on span "Enroute" at bounding box center [610, 441] width 120 height 20
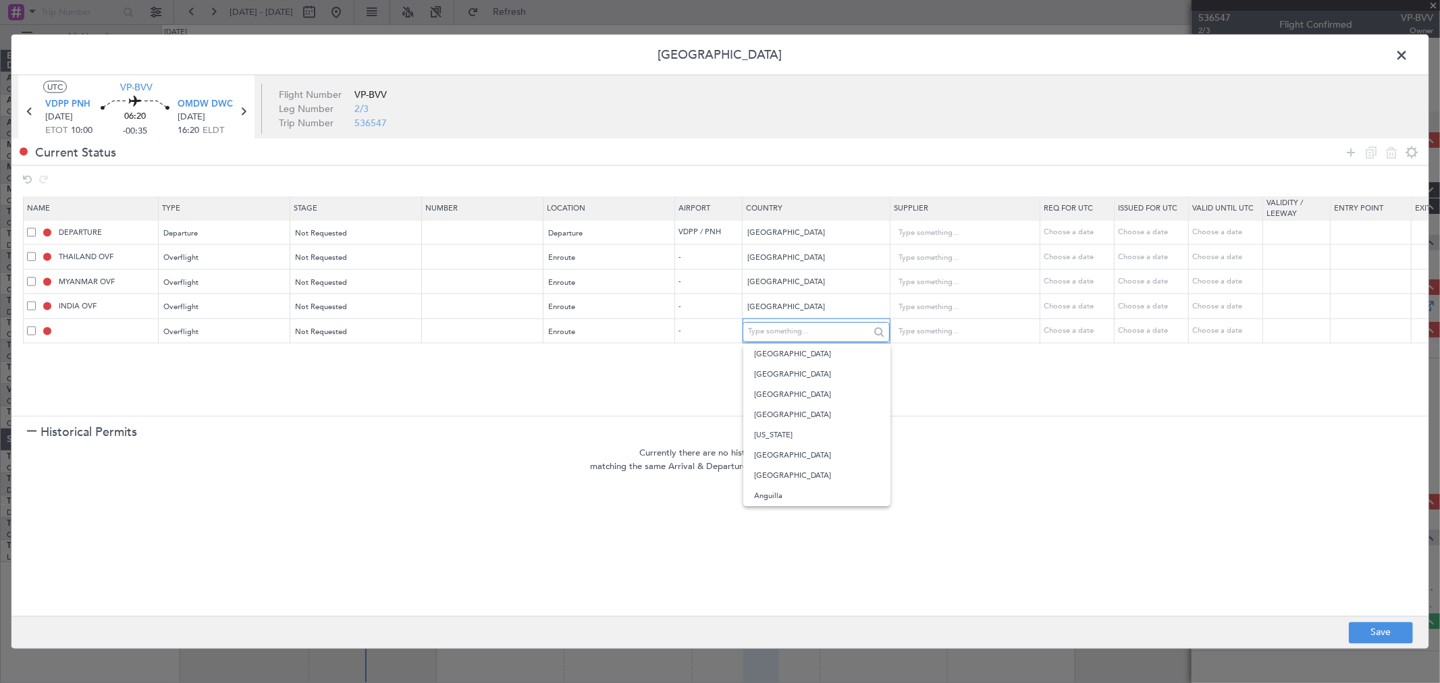
click at [776, 338] on input "text" at bounding box center [808, 331] width 121 height 20
click at [774, 356] on span "[GEOGRAPHIC_DATA]" at bounding box center [817, 354] width 126 height 20
type input "[GEOGRAPHIC_DATA]"
click at [1354, 144] on icon at bounding box center [1351, 152] width 16 height 16
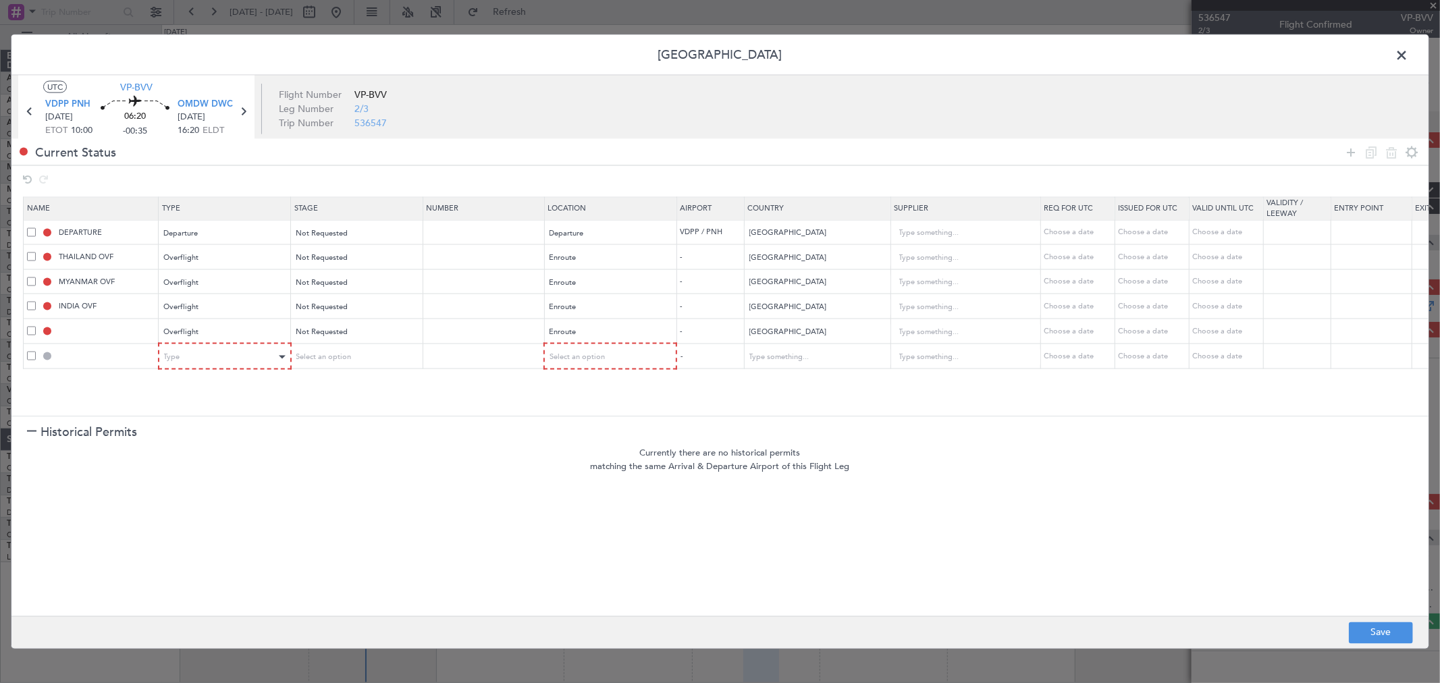
drag, startPoint x: 207, startPoint y: 346, endPoint x: 198, endPoint y: 358, distance: 15.2
click at [199, 358] on mat-form-field "Type" at bounding box center [224, 356] width 131 height 24
click at [194, 361] on div "Type" at bounding box center [221, 357] width 112 height 20
drag, startPoint x: 198, startPoint y: 499, endPoint x: 262, endPoint y: 405, distance: 114.2
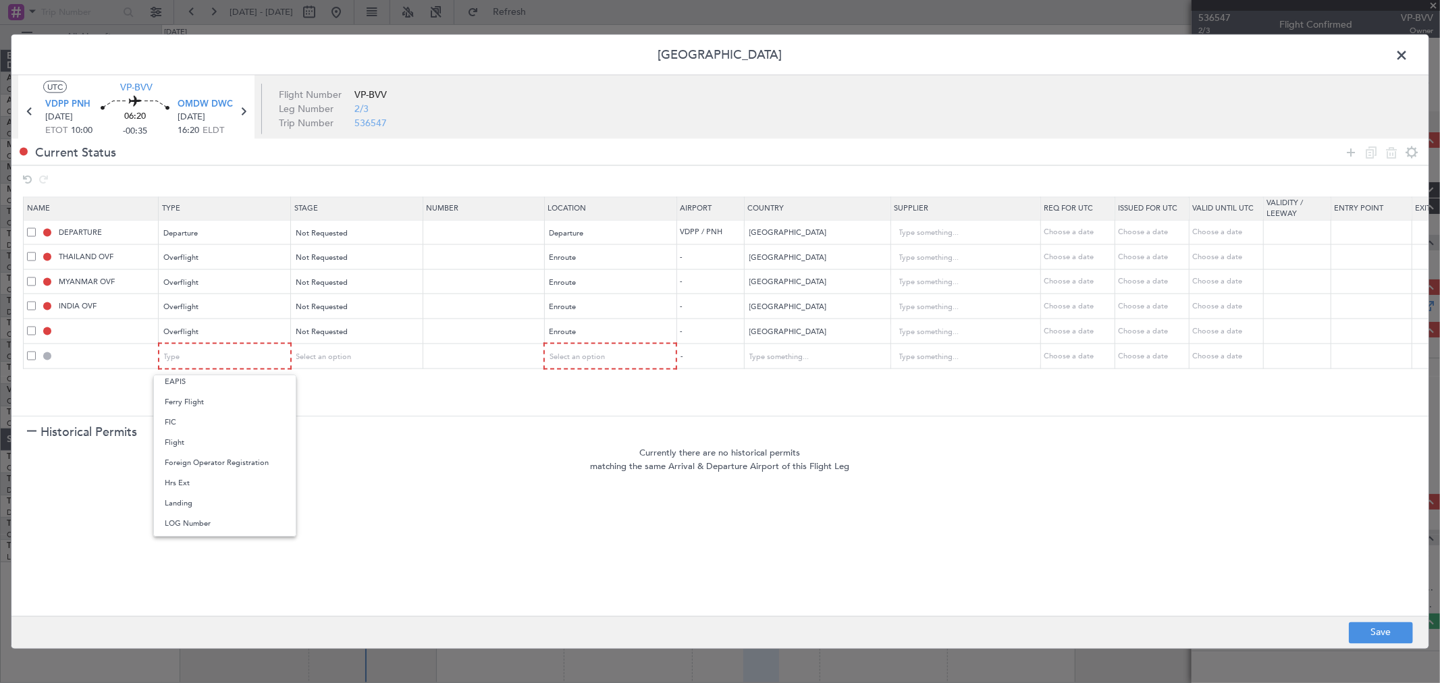
click at [198, 496] on span "Landing" at bounding box center [225, 503] width 120 height 20
click at [323, 355] on span "Select an option" at bounding box center [323, 357] width 55 height 10
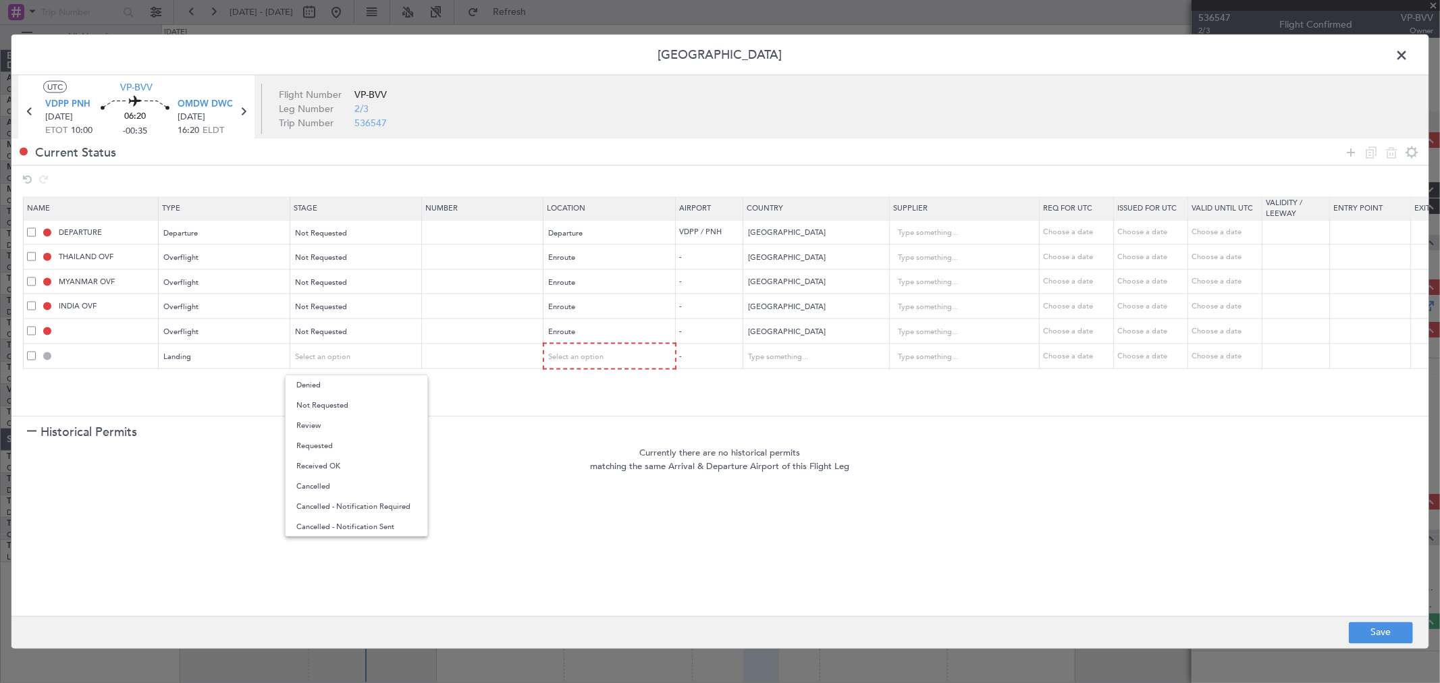
click at [345, 399] on span "Not Requested" at bounding box center [356, 406] width 120 height 20
click at [591, 356] on span "Select an option" at bounding box center [576, 357] width 55 height 10
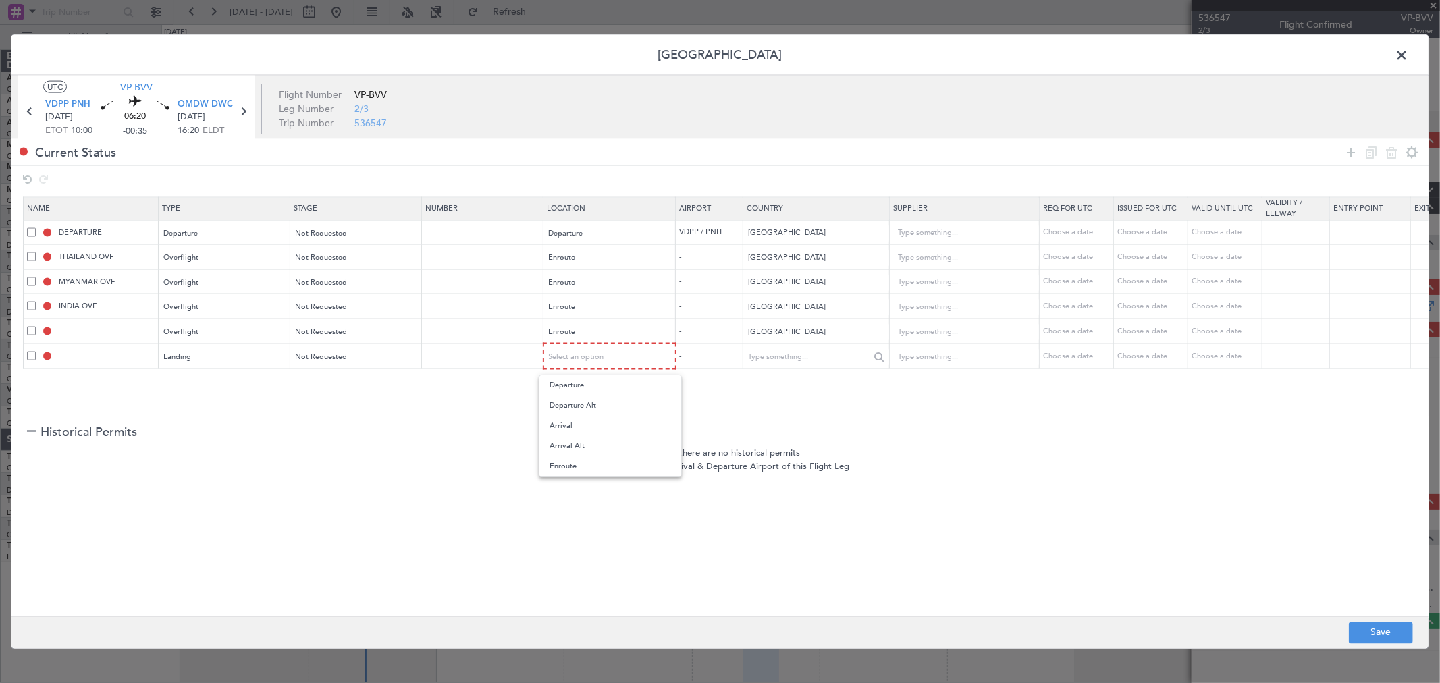
drag, startPoint x: 591, startPoint y: 420, endPoint x: 771, endPoint y: 361, distance: 190.2
click at [591, 420] on span "Arrival" at bounding box center [610, 426] width 120 height 20
click at [834, 362] on input "text" at bounding box center [808, 356] width 121 height 20
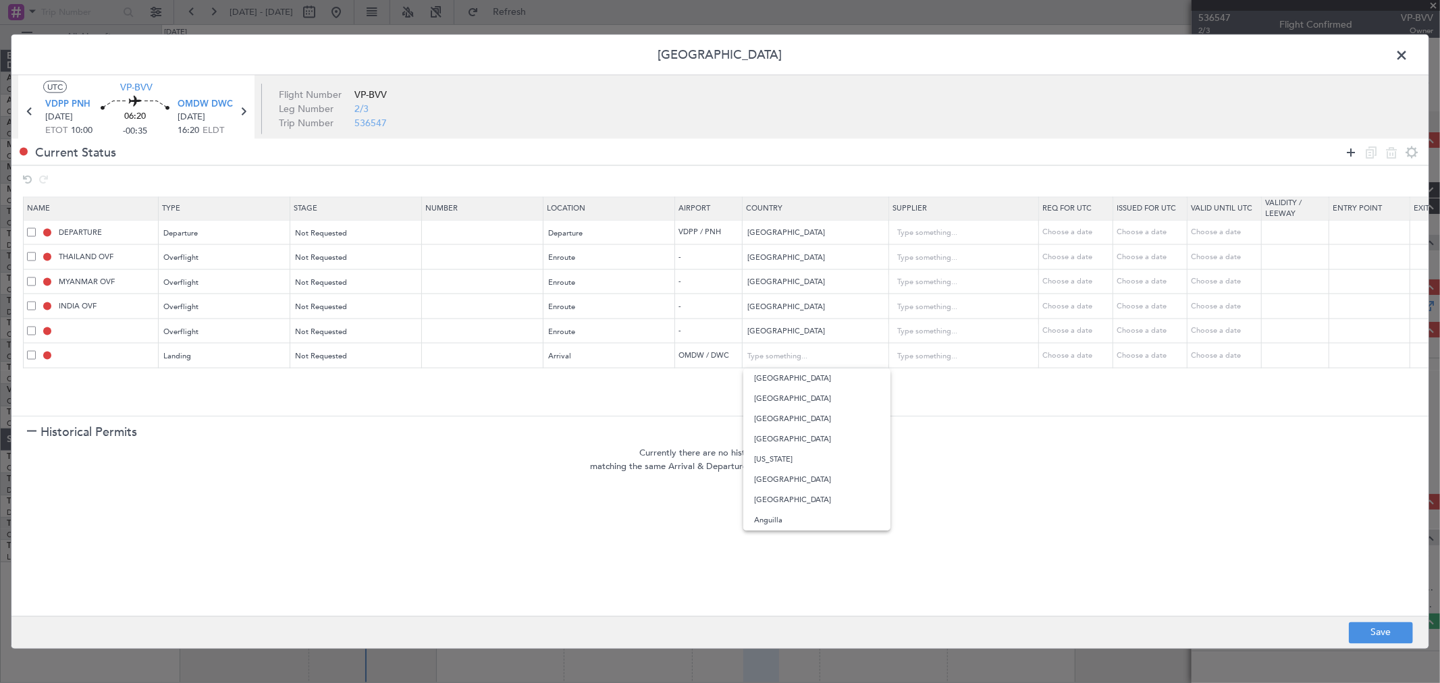
click at [1351, 154] on icon at bounding box center [1351, 152] width 16 height 16
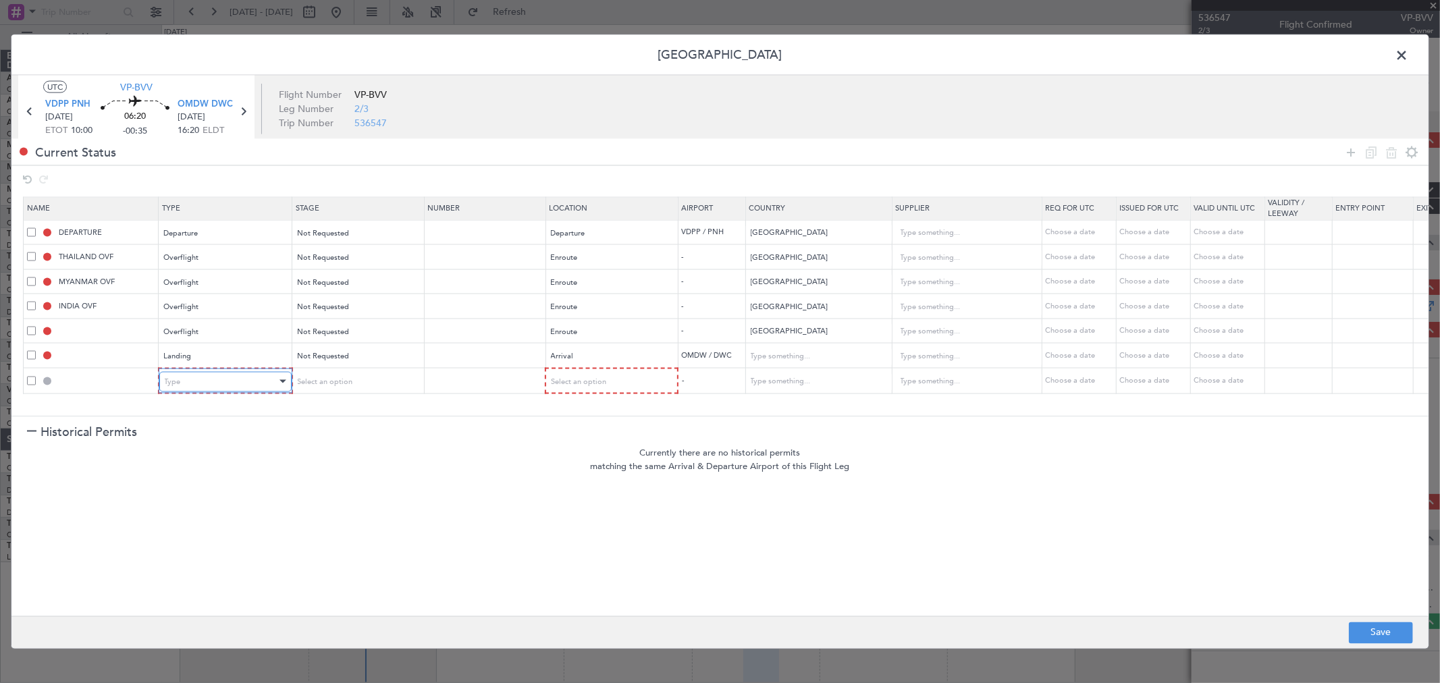
click at [244, 382] on div "Type" at bounding box center [221, 381] width 112 height 20
drag, startPoint x: 190, startPoint y: 443, endPoint x: 288, endPoint y: 412, distance: 103.3
click at [190, 443] on span "API" at bounding box center [225, 451] width 120 height 20
click at [346, 381] on span "Select an option" at bounding box center [323, 381] width 55 height 10
click at [643, 379] on div at bounding box center [720, 341] width 1440 height 683
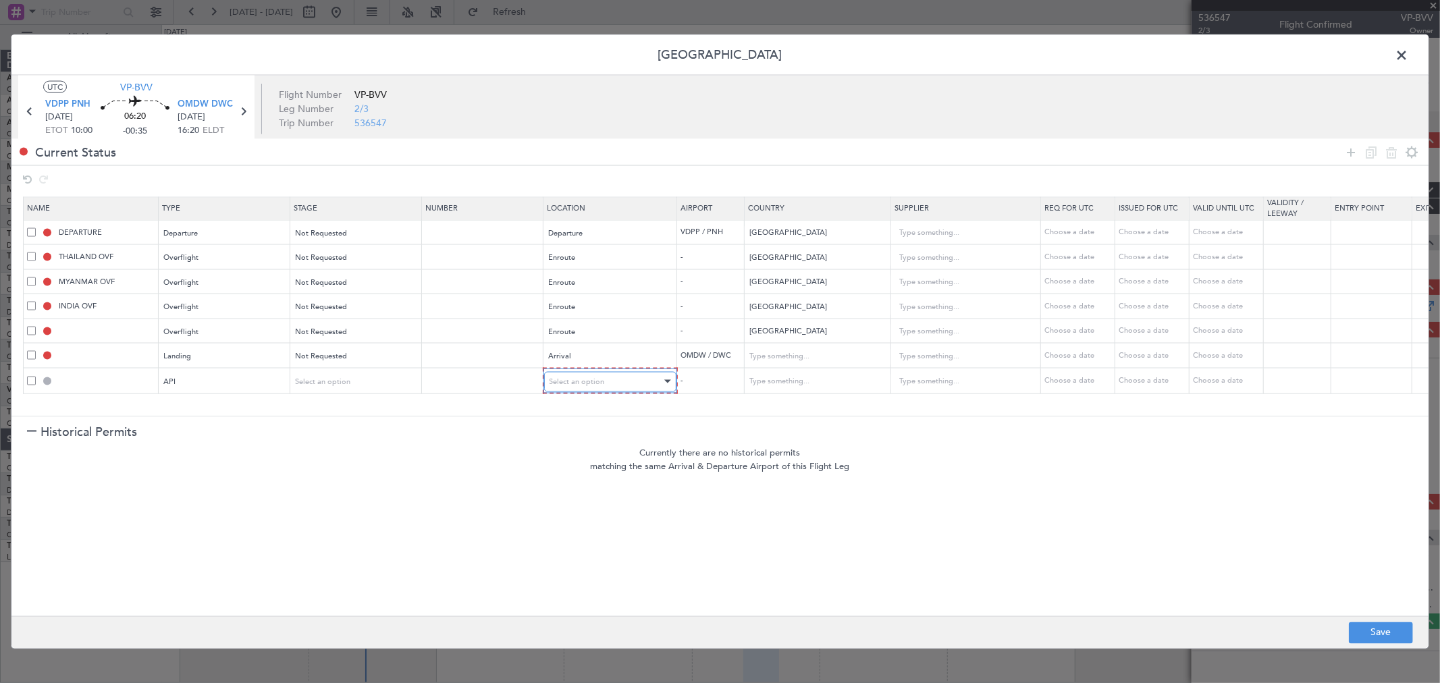
click at [620, 380] on div "Select an option" at bounding box center [605, 381] width 112 height 20
drag, startPoint x: 583, startPoint y: 442, endPoint x: 701, endPoint y: 391, distance: 127.9
click at [583, 443] on span "Arrival" at bounding box center [610, 451] width 120 height 20
click at [1348, 154] on icon at bounding box center [1351, 152] width 16 height 16
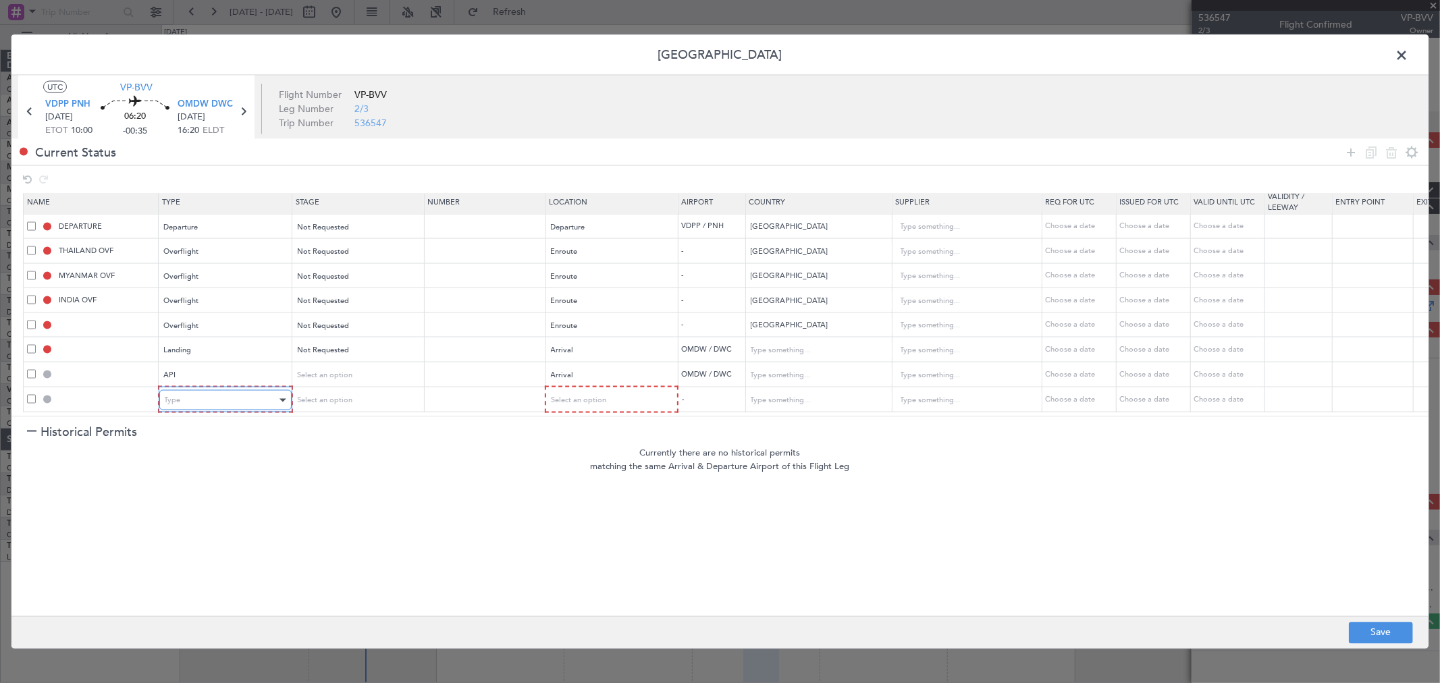
click at [215, 393] on div "Type" at bounding box center [221, 400] width 112 height 20
click at [192, 516] on span "Slot" at bounding box center [225, 518] width 120 height 20
click at [339, 395] on span "Select an option" at bounding box center [323, 400] width 55 height 10
click at [603, 398] on div at bounding box center [720, 341] width 1440 height 683
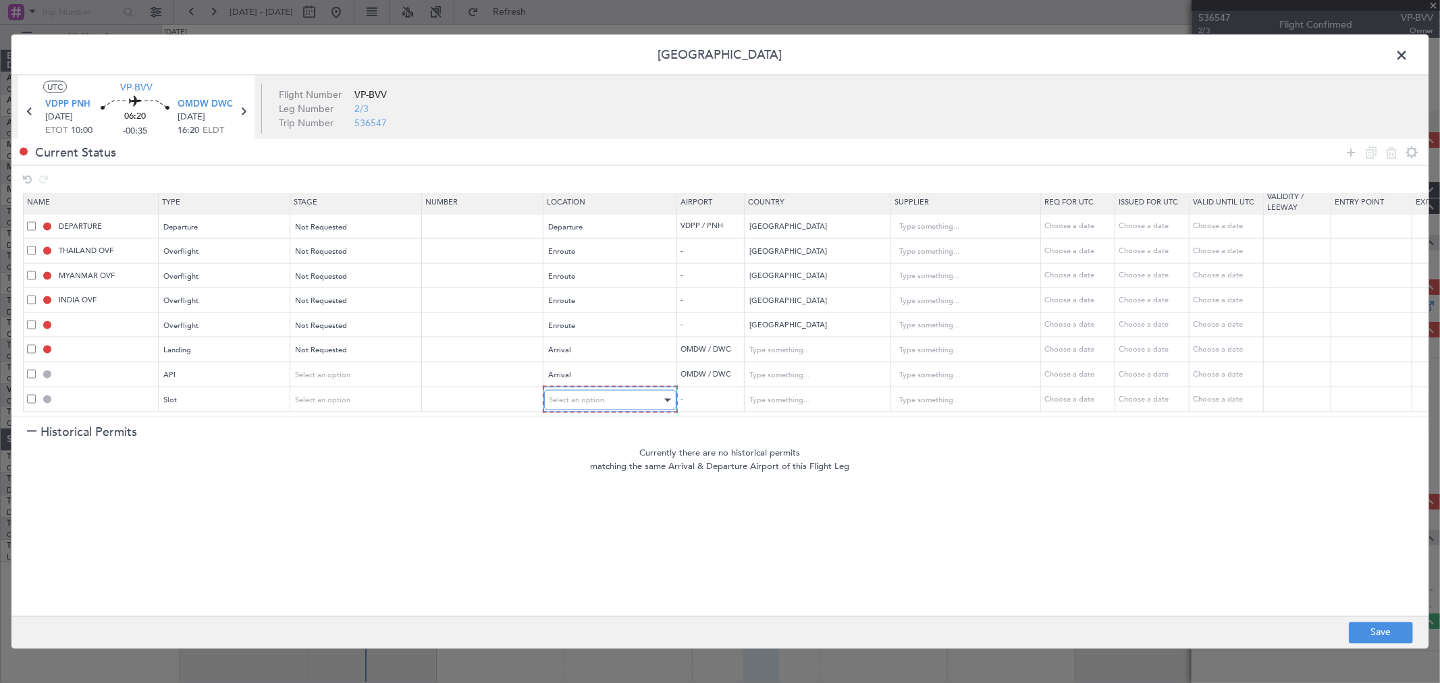
click at [602, 395] on span "Select an option" at bounding box center [576, 400] width 55 height 10
drag, startPoint x: 596, startPoint y: 455, endPoint x: 623, endPoint y: 448, distance: 27.8
click at [593, 456] on span "Arrival" at bounding box center [610, 459] width 120 height 20
click at [1372, 631] on button "Save" at bounding box center [1381, 633] width 64 height 22
type input "OMAN OVF"
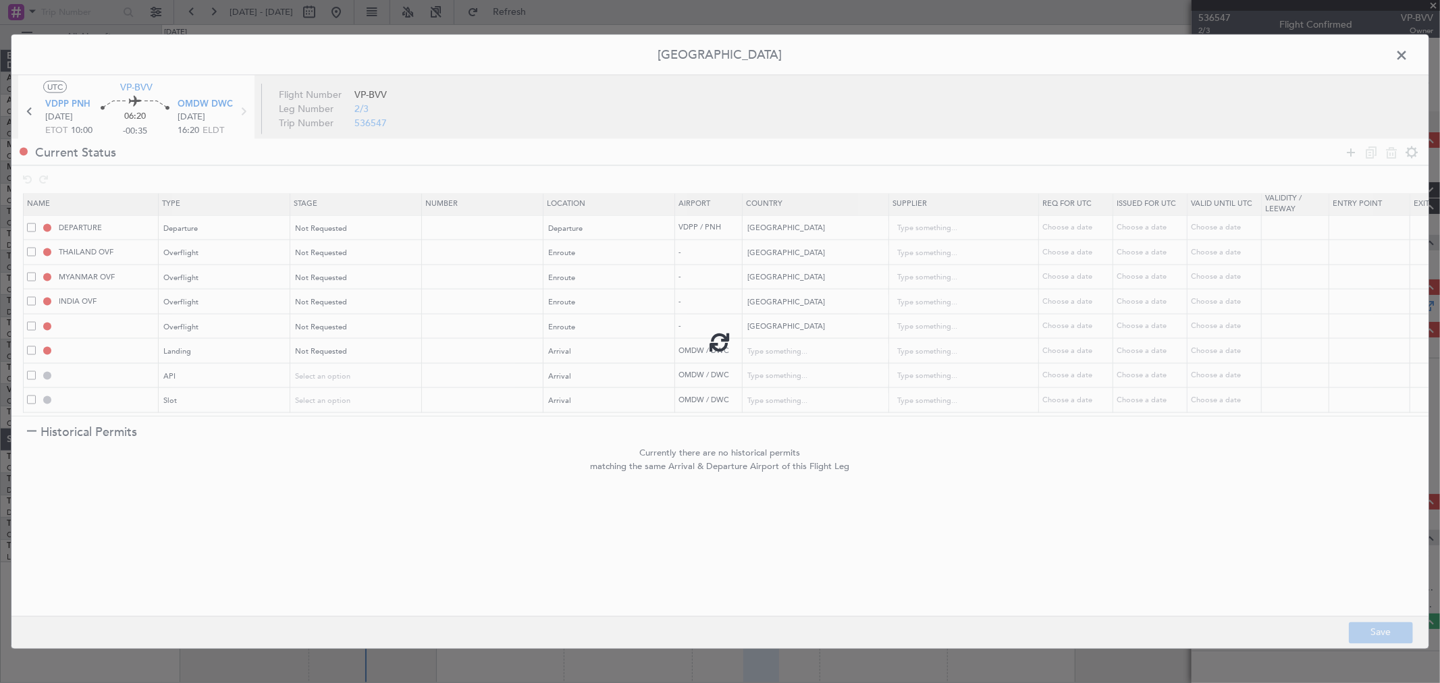
type input "NNN"
type input "2"
type input "OMDW LDG"
type input "[GEOGRAPHIC_DATA]"
type input "NNN"
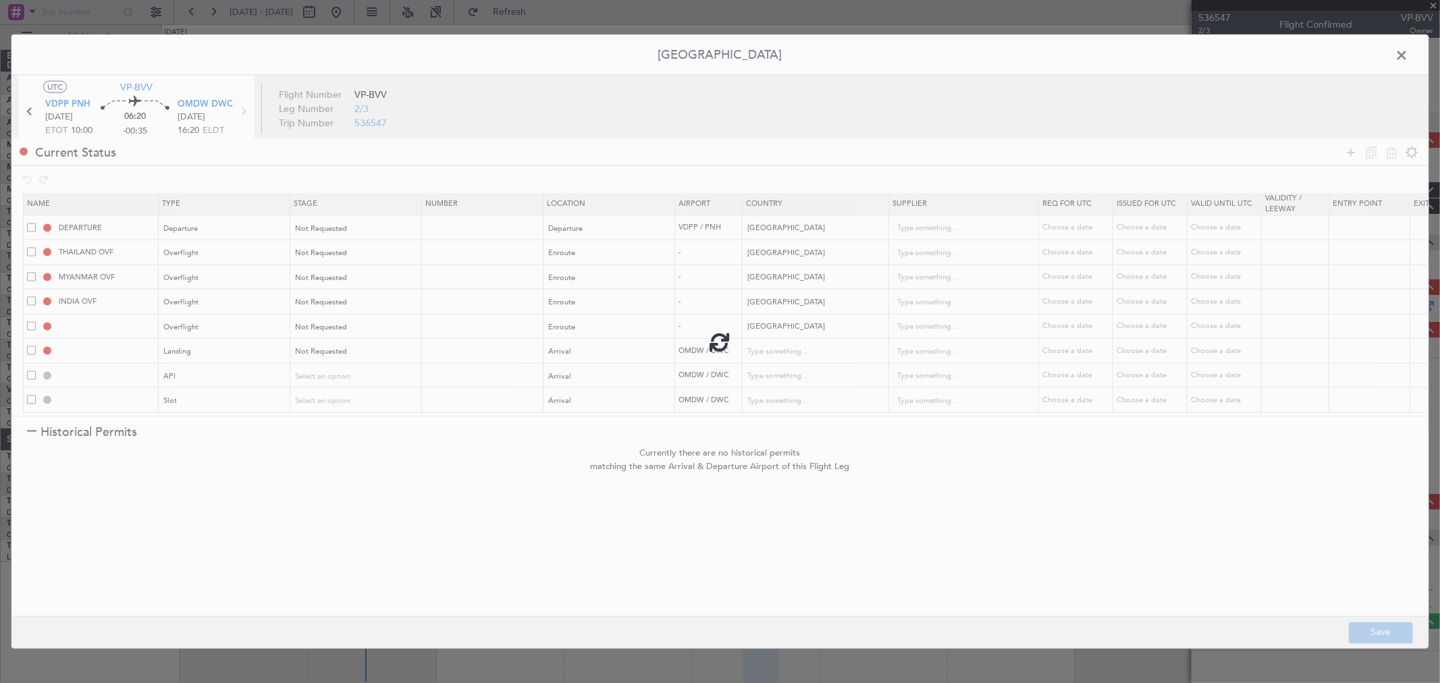
type input "1"
type input "OMDW ARR API"
type input "[GEOGRAPHIC_DATA]"
type input "NNN"
type input "1"
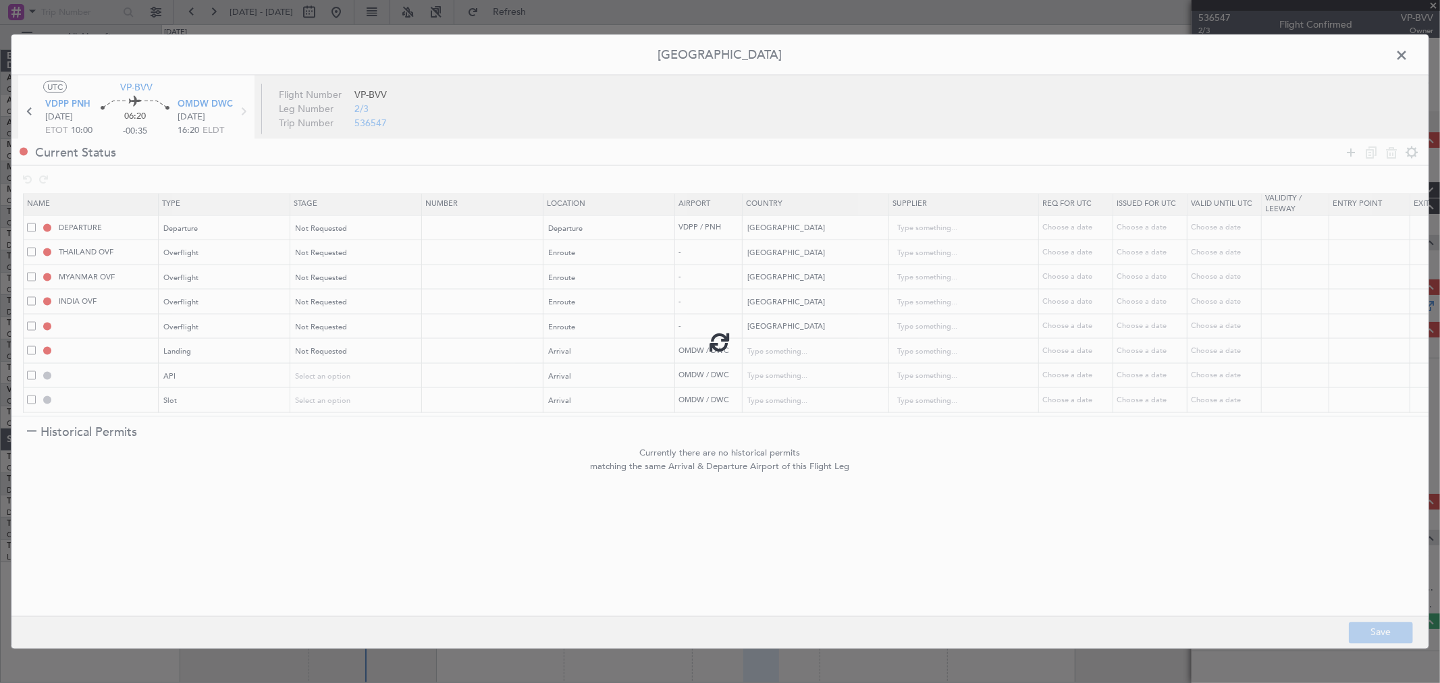
type input "OMDW ARR SLOT"
type input "[GEOGRAPHIC_DATA]"
type input "NNN"
type input "1"
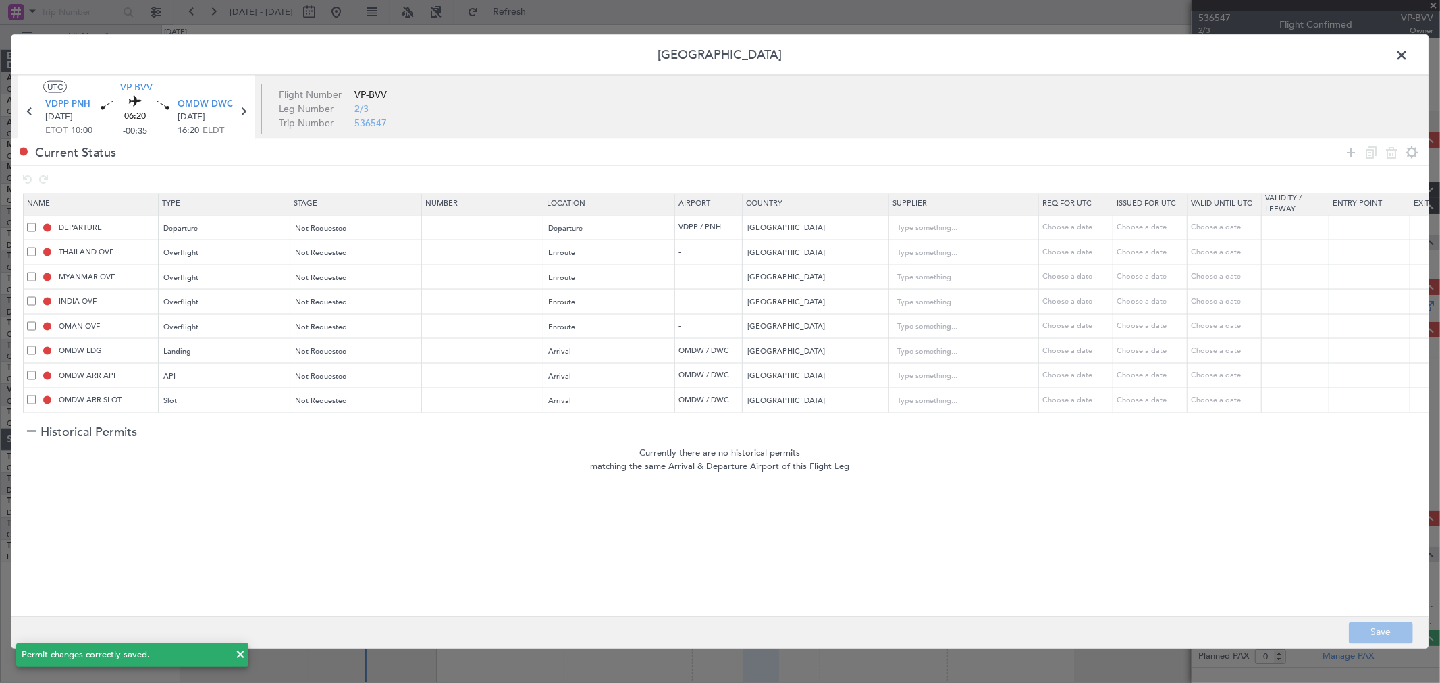
click at [1408, 50] on span at bounding box center [1408, 58] width 0 height 27
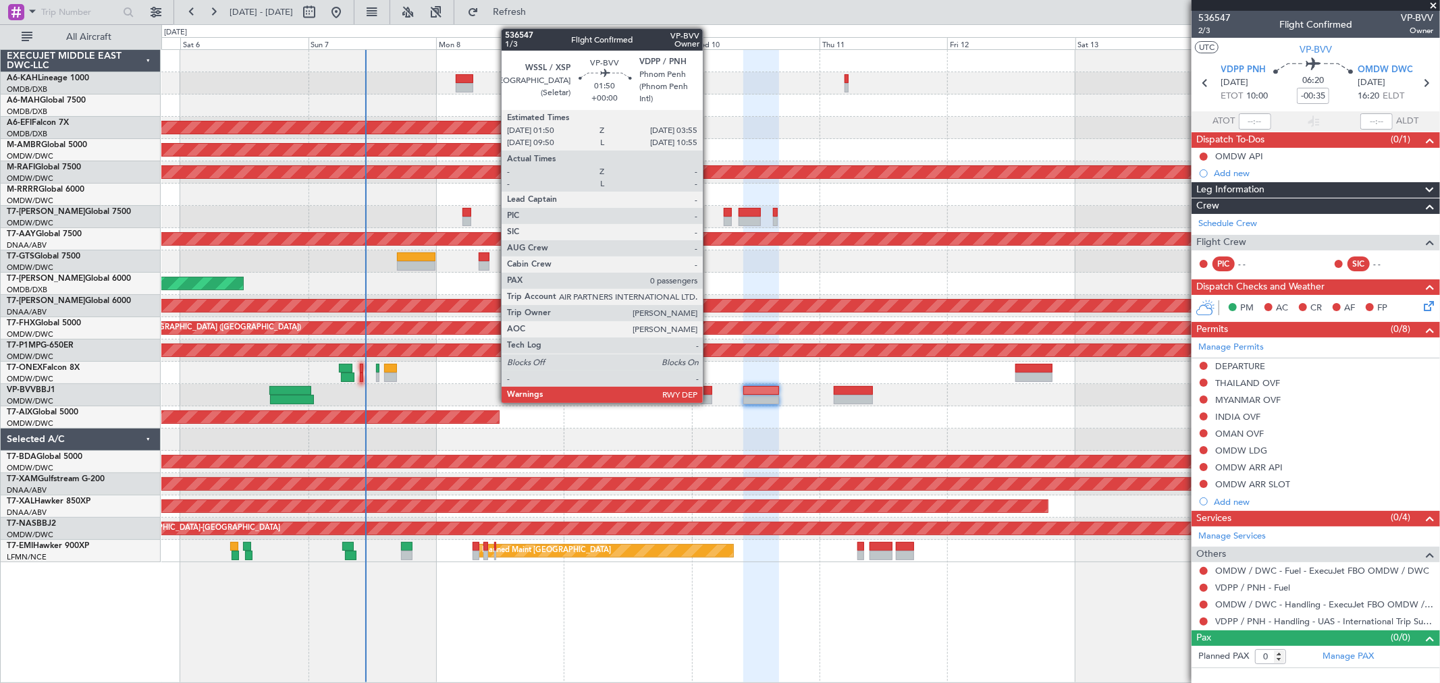
click at [709, 389] on div at bounding box center [706, 390] width 11 height 9
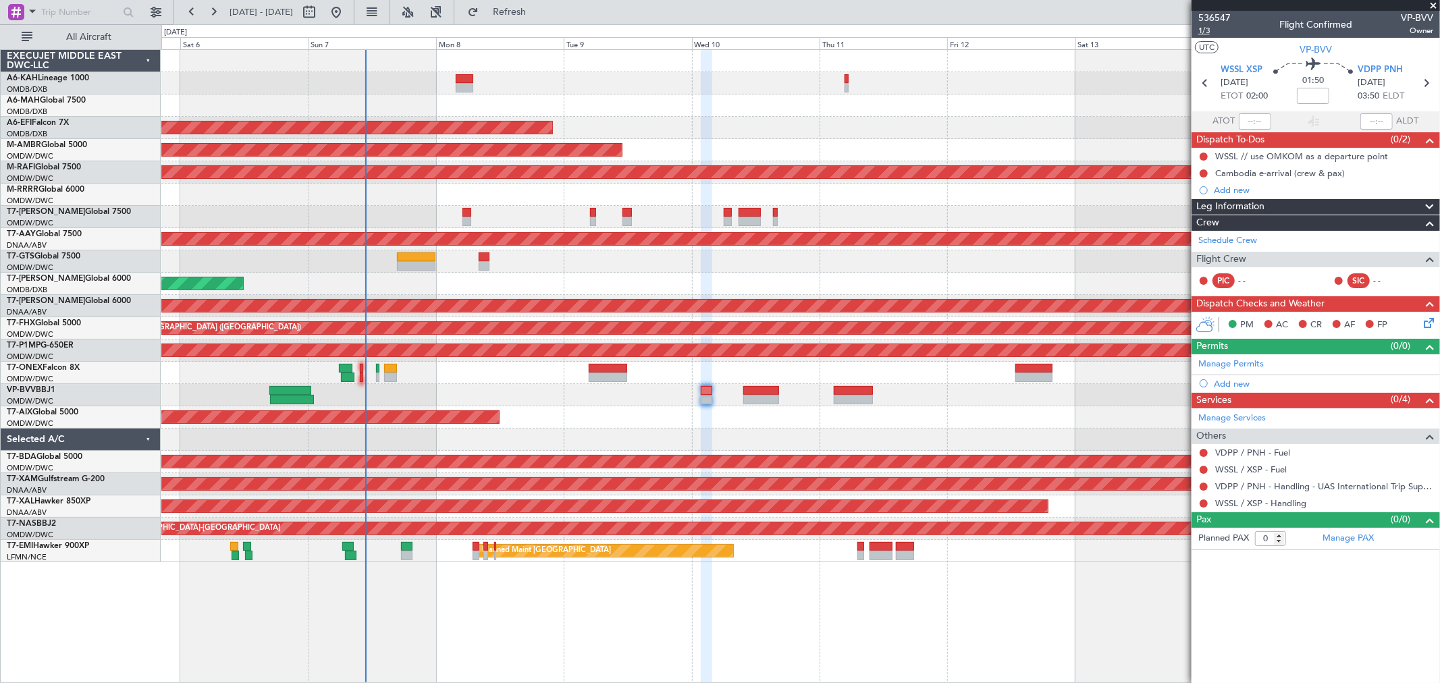
click at [1205, 30] on span "1/3" at bounding box center [1214, 30] width 32 height 11
click at [538, 9] on span "Refresh" at bounding box center [509, 11] width 57 height 9
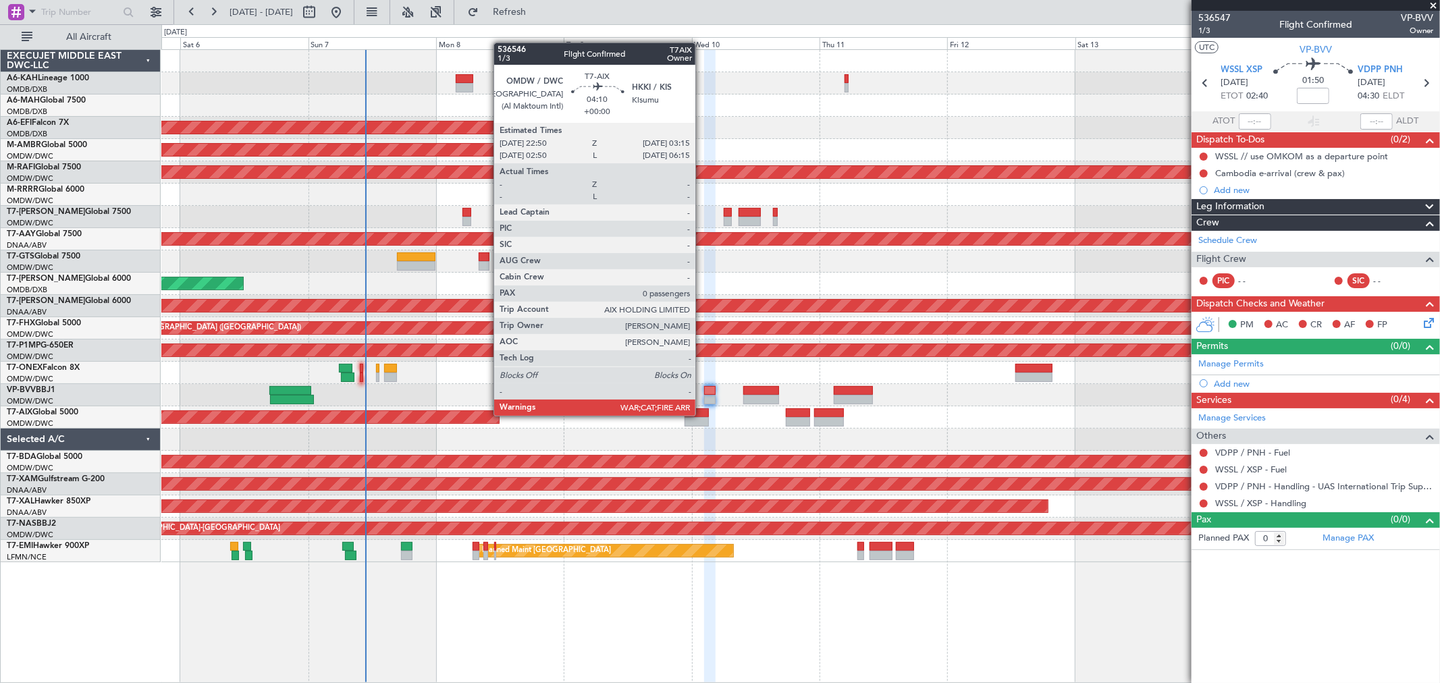
click at [702, 414] on div at bounding box center [696, 412] width 24 height 9
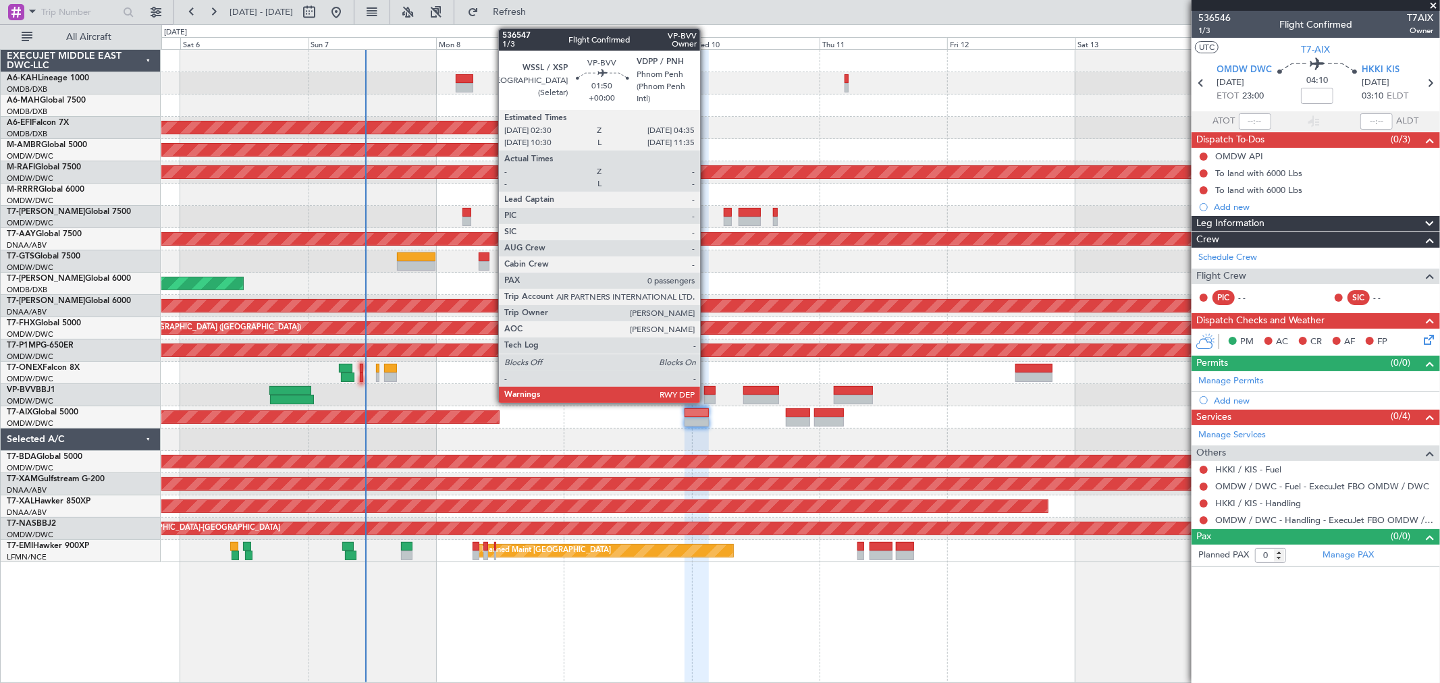
click at [707, 396] on div at bounding box center [709, 399] width 11 height 9
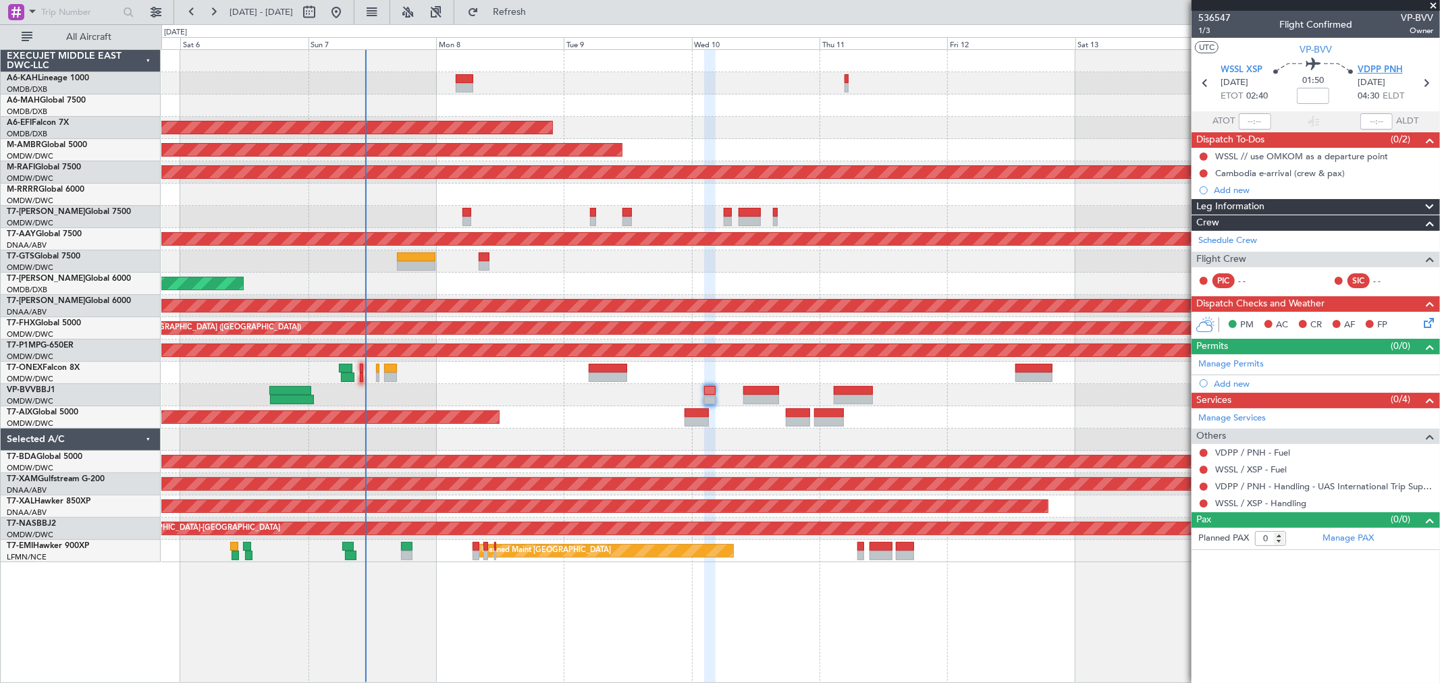
click at [1377, 68] on span "VDPP PNH" at bounding box center [1379, 69] width 45 height 13
click at [1314, 99] on input at bounding box center [1313, 96] width 32 height 16
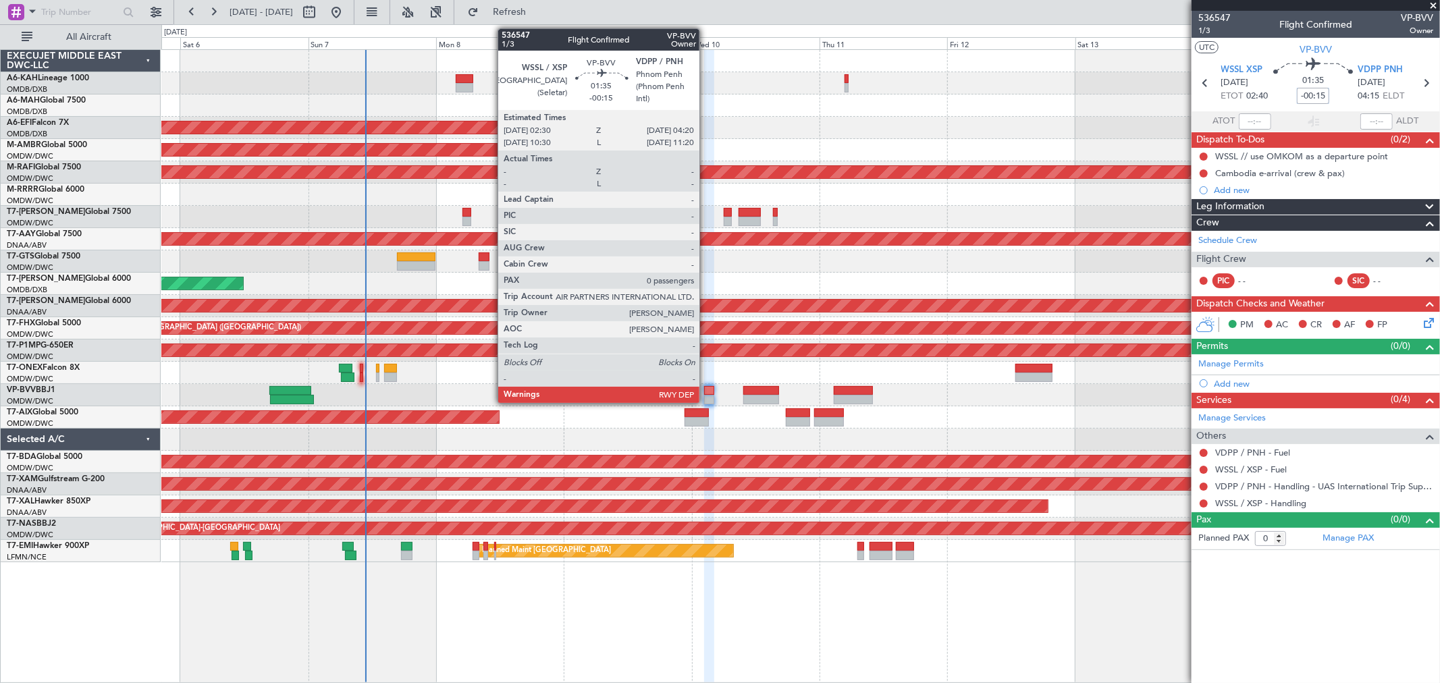
click at [707, 395] on div at bounding box center [709, 399] width 10 height 9
click at [707, 396] on div at bounding box center [709, 399] width 10 height 9
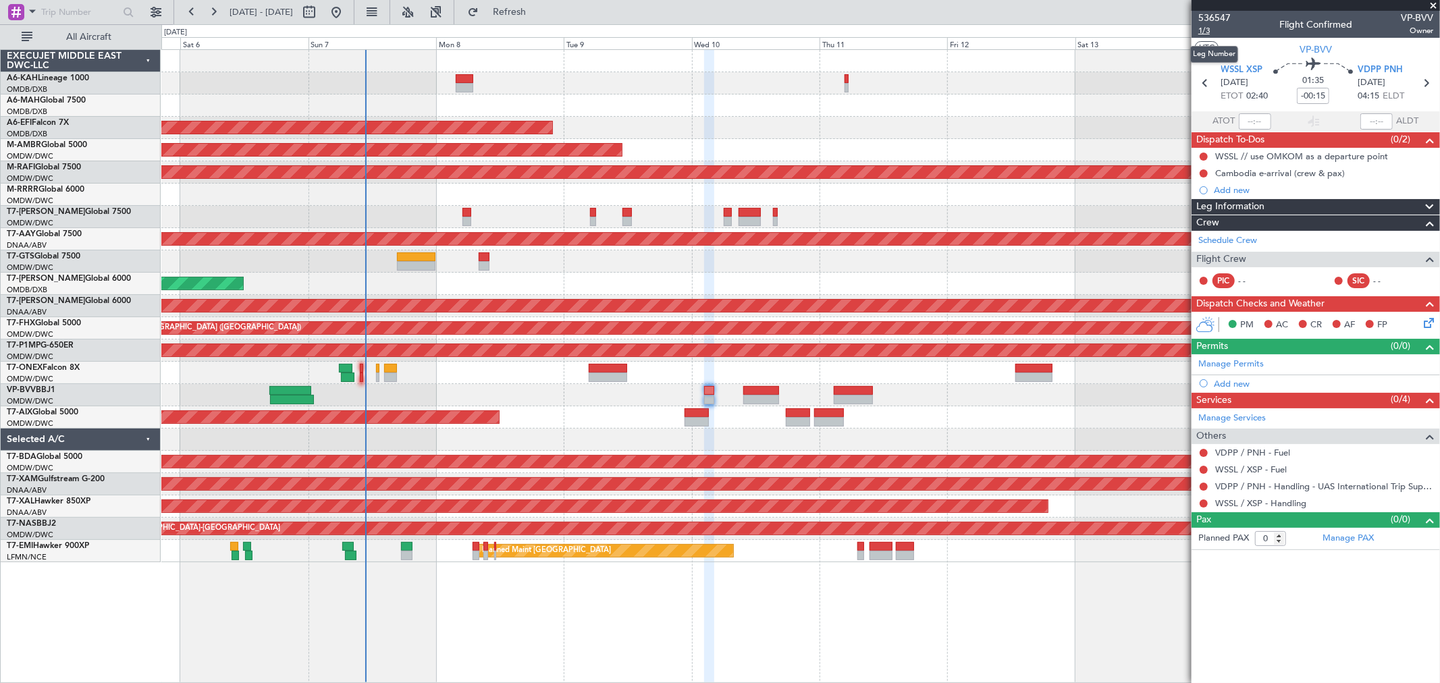
click at [1211, 27] on span "1/3" at bounding box center [1214, 30] width 32 height 11
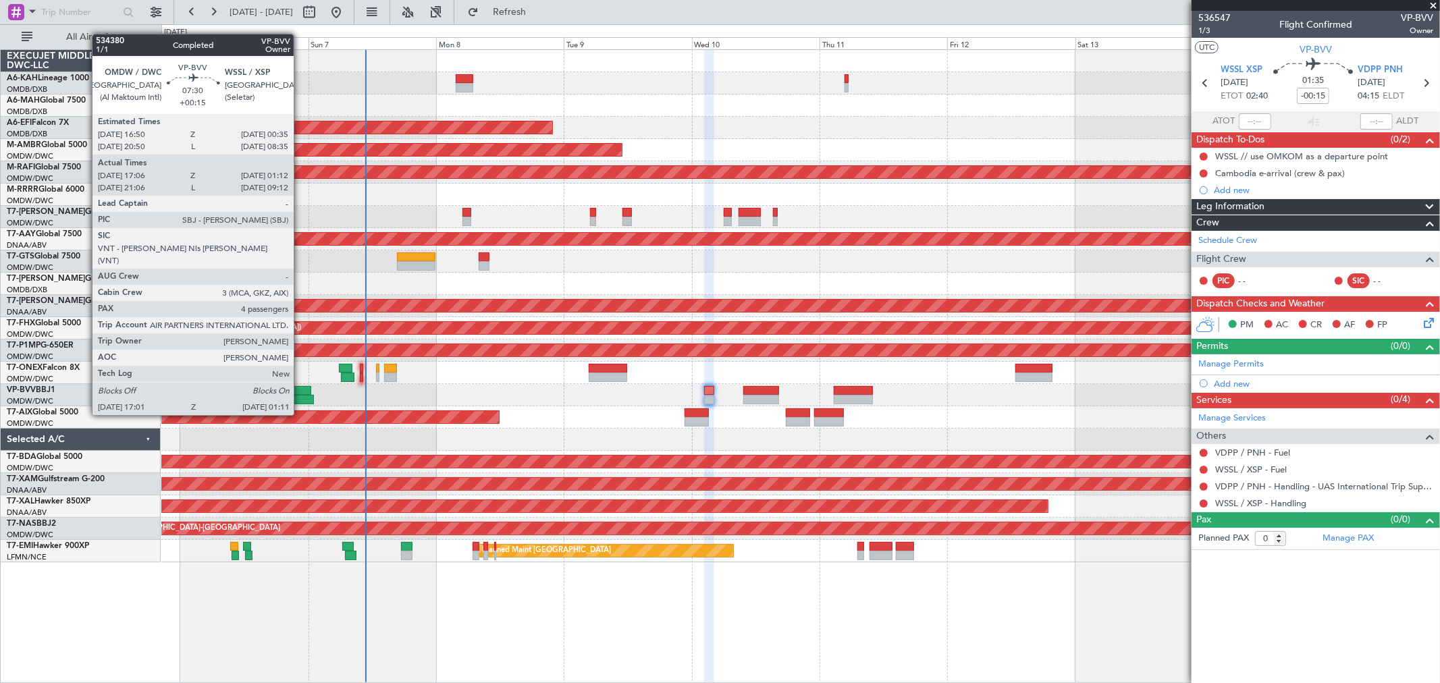
click at [300, 389] on div at bounding box center [290, 390] width 42 height 9
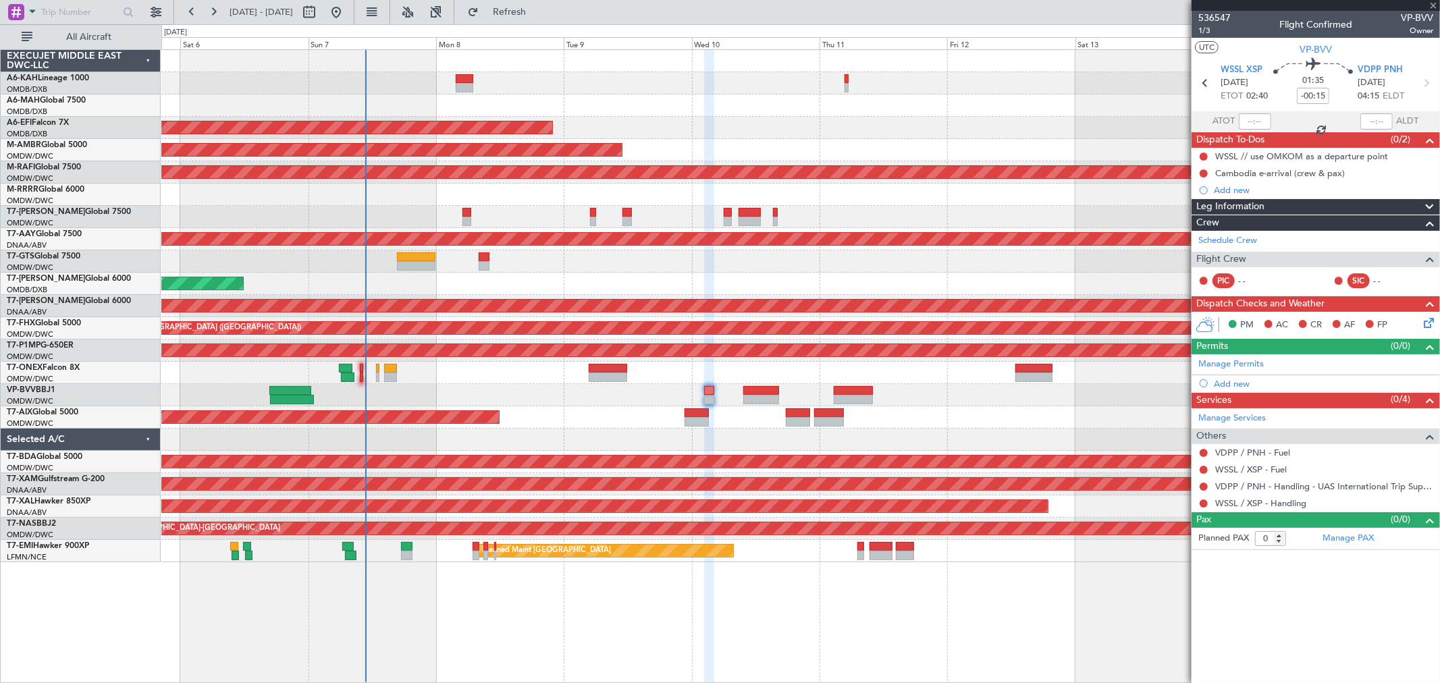
type input "+00:15"
type input "17:16"
type input "01:07"
type input "4"
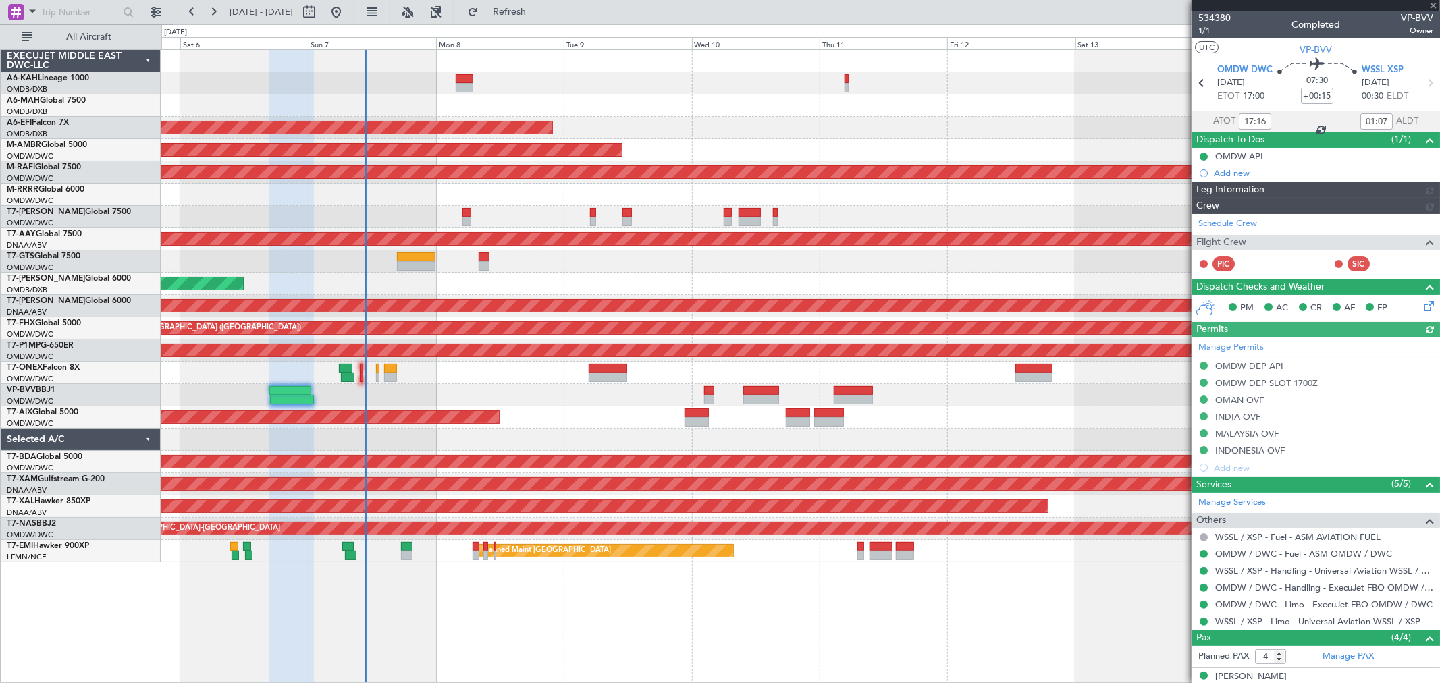
type input "[PERSON_NAME] (SYS)"
type input "7117"
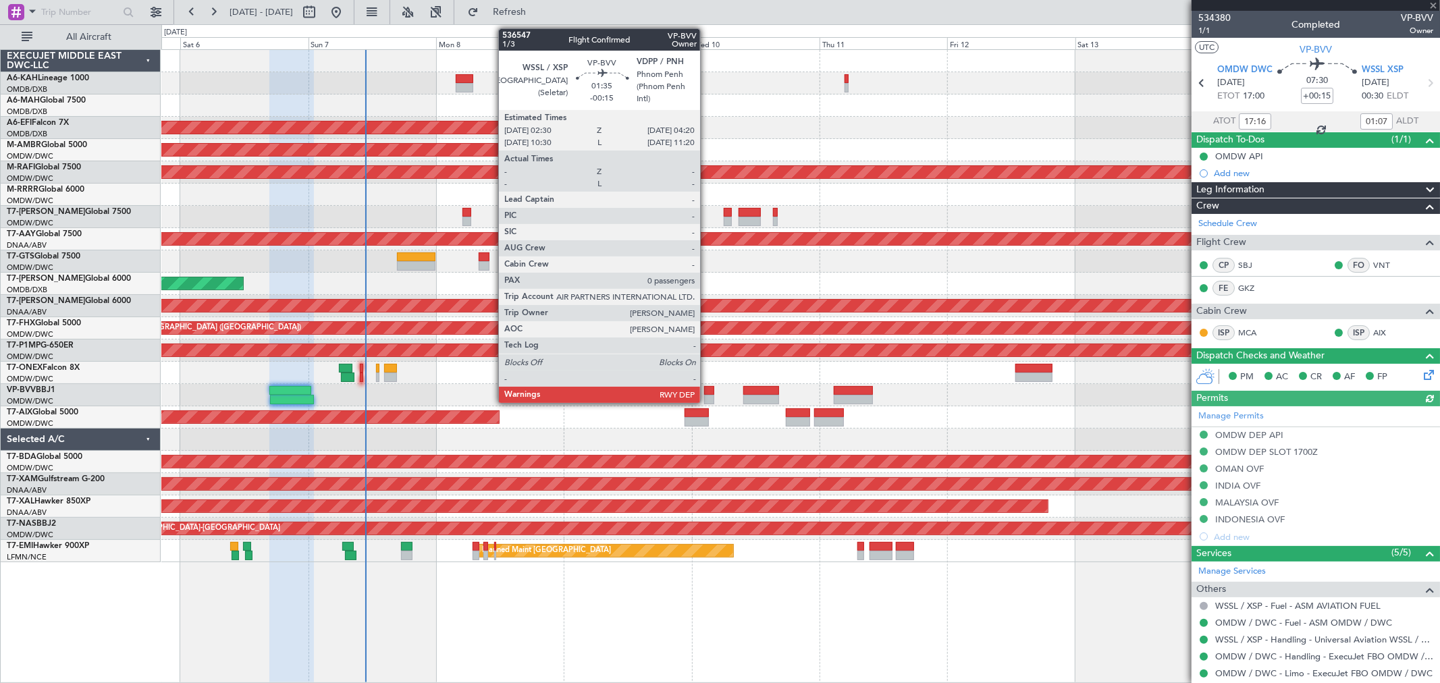
click at [707, 396] on div at bounding box center [709, 399] width 10 height 9
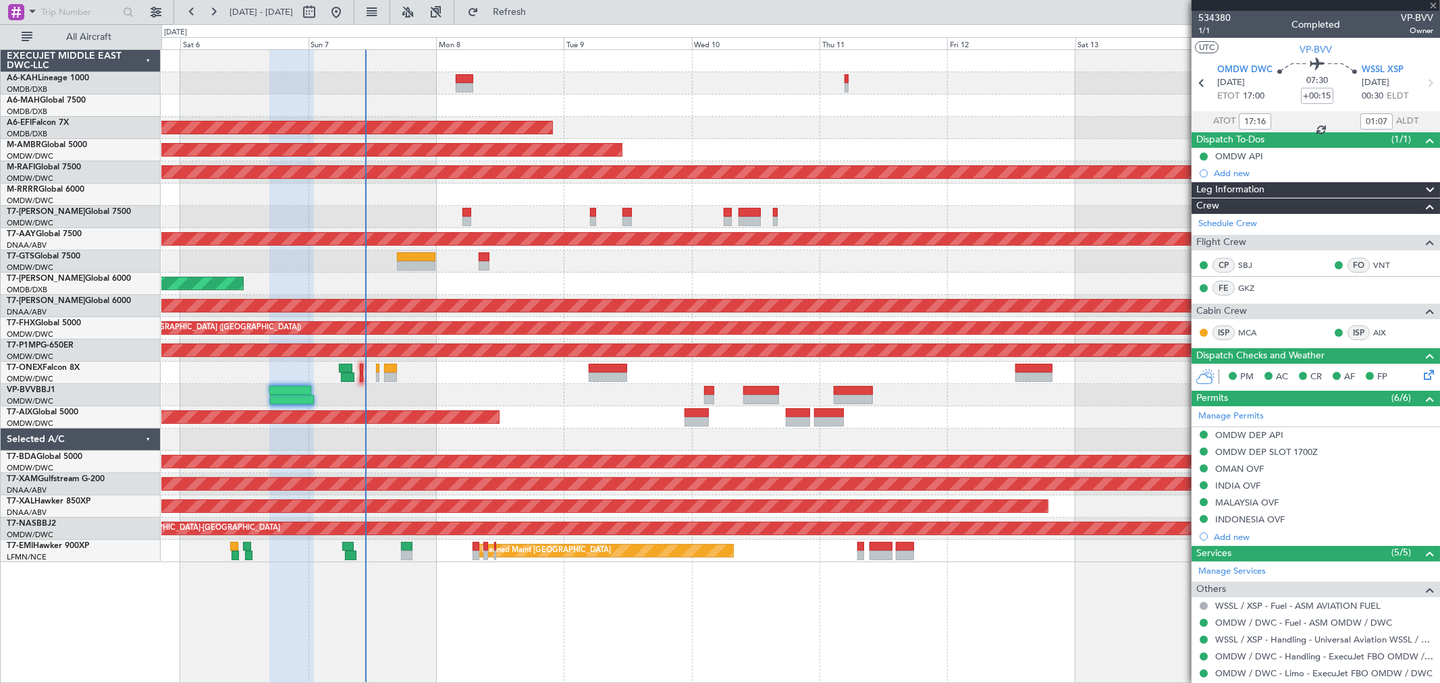
type input "-00:15"
type input "0"
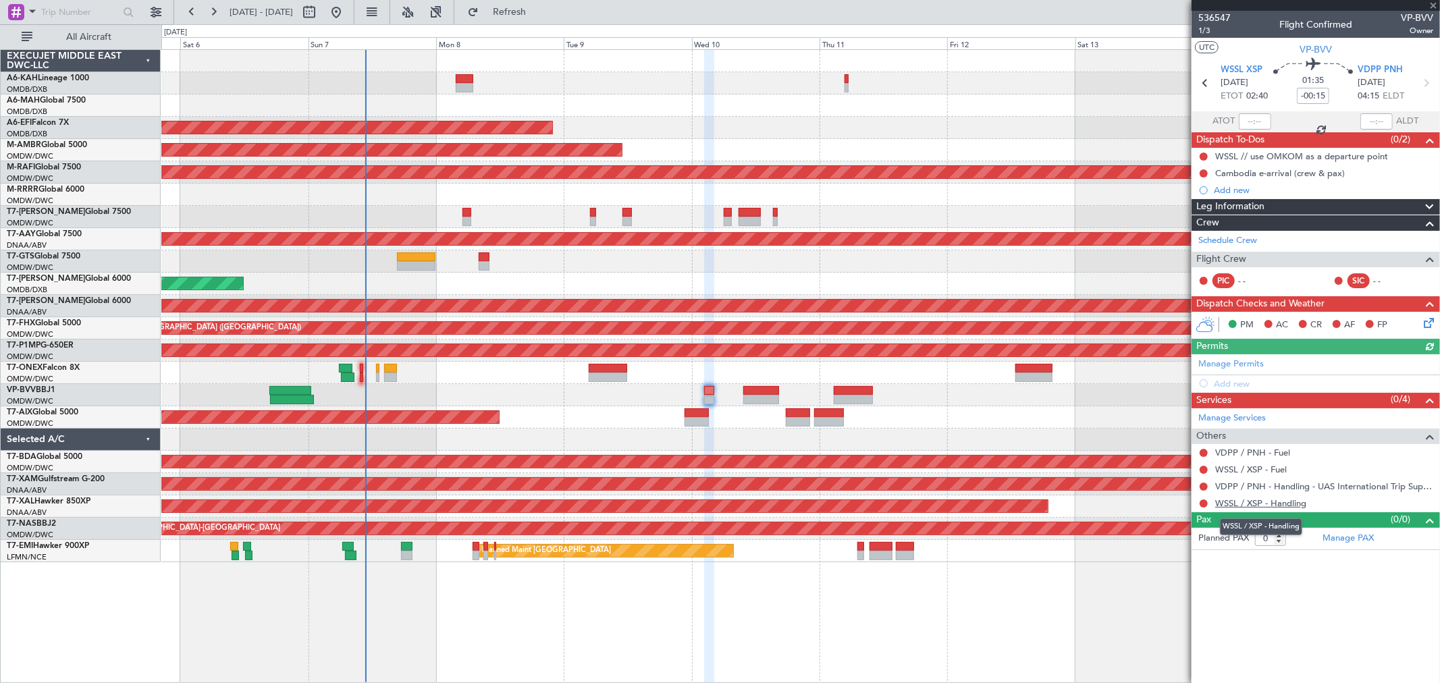
click at [1292, 502] on link "WSSL / XSP - Handling" at bounding box center [1260, 502] width 91 height 11
click at [1223, 365] on link "Manage Permits" at bounding box center [1230, 364] width 65 height 13
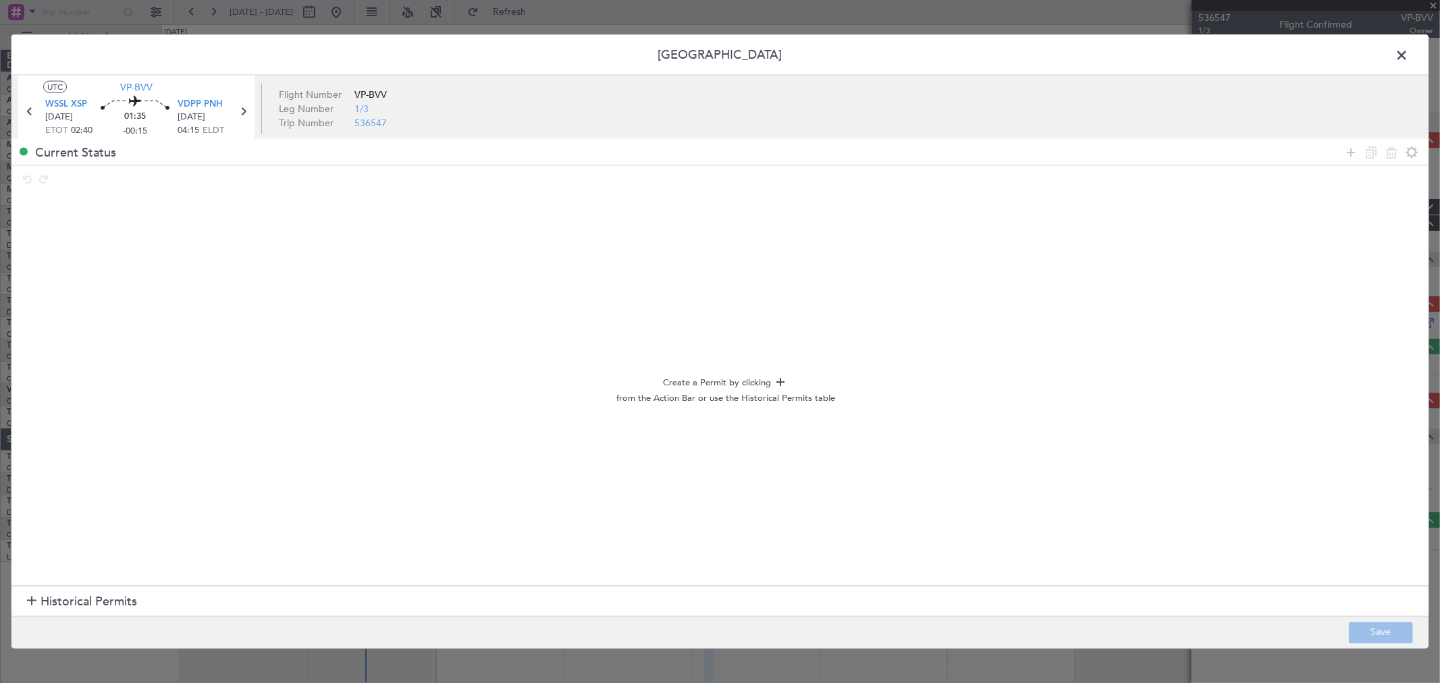
drag, startPoint x: 88, startPoint y: 618, endPoint x: 85, endPoint y: 606, distance: 12.0
click at [84, 614] on div "Permit Center UTC VP-BVV WSSL XSP 10/09/2025 ETOT 02:40 01:35 -00:15 VDPP PNH 1…" at bounding box center [720, 341] width 1418 height 615
click at [85, 604] on span "Historical Permits" at bounding box center [88, 602] width 97 height 18
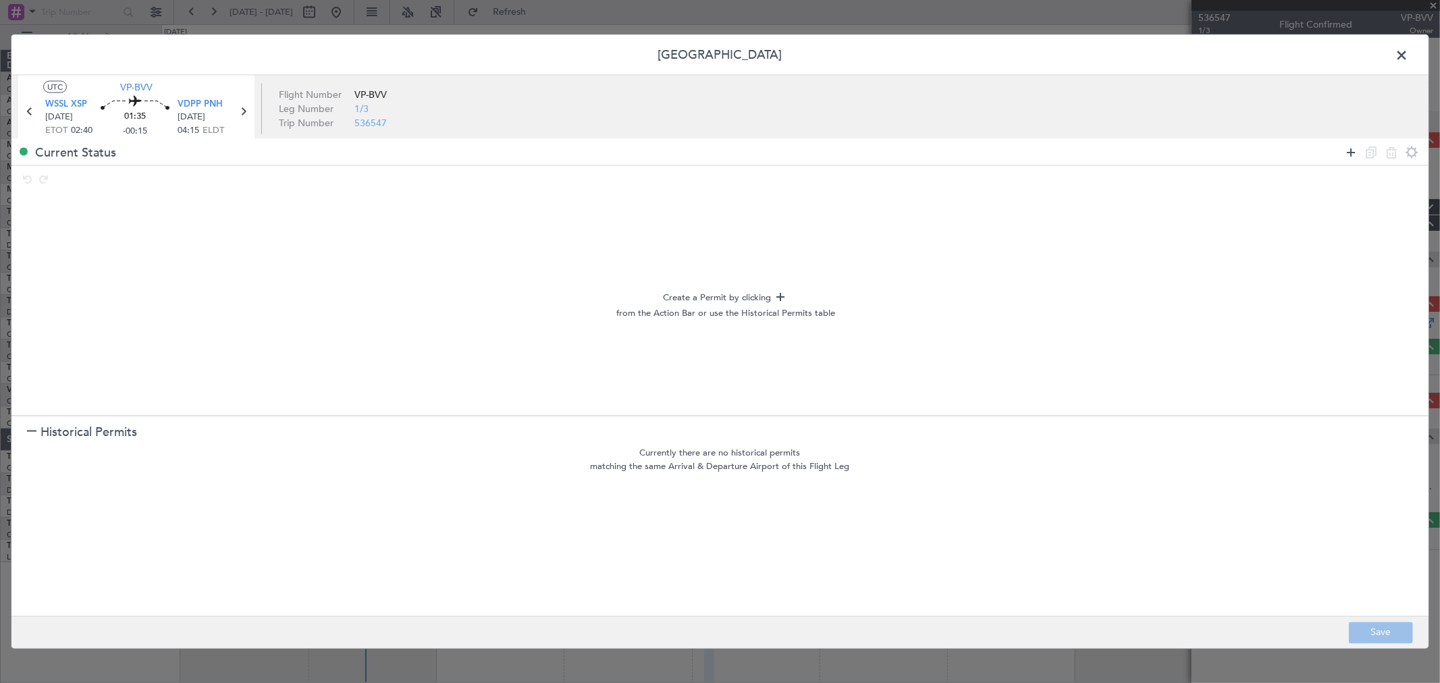
click at [1347, 157] on icon at bounding box center [1351, 152] width 16 height 16
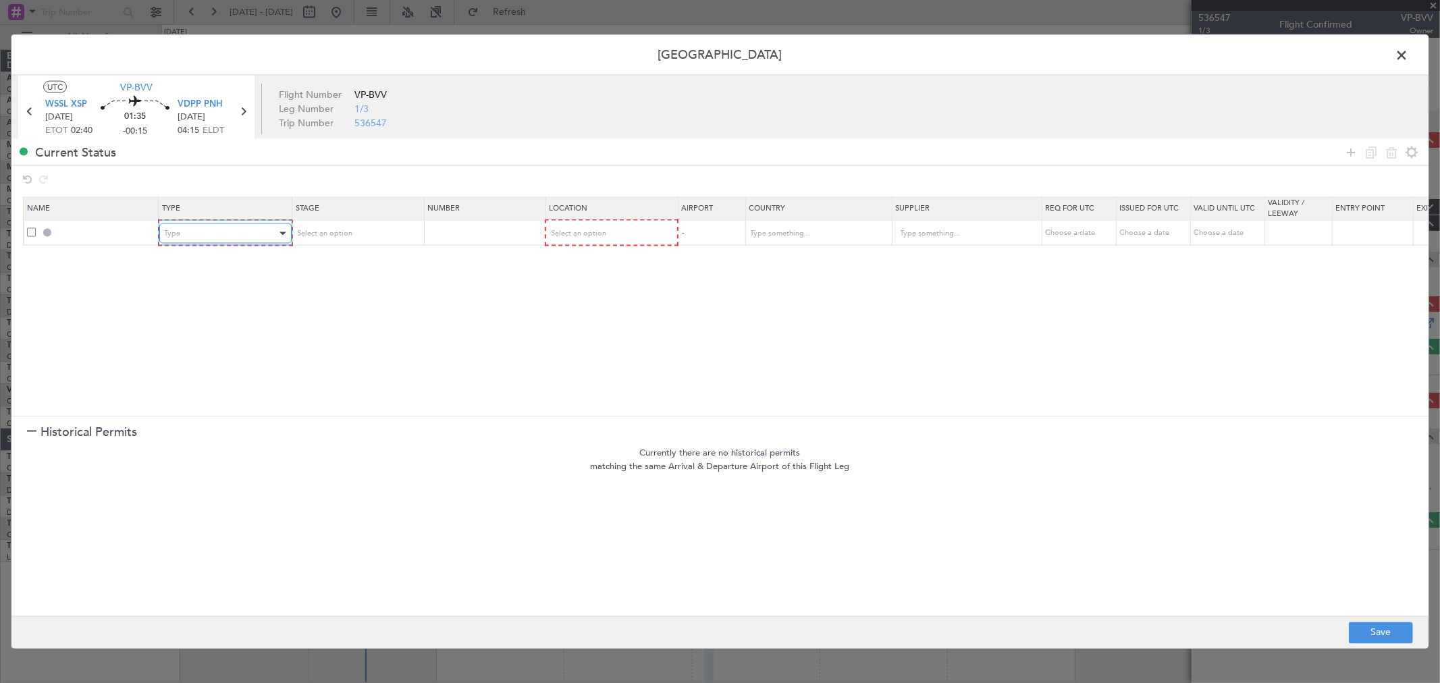
click at [207, 238] on div "Type" at bounding box center [221, 233] width 112 height 20
click at [246, 360] on span "Slot" at bounding box center [225, 362] width 120 height 20
click at [597, 237] on span "Select an option" at bounding box center [576, 233] width 55 height 10
drag, startPoint x: 582, startPoint y: 342, endPoint x: 570, endPoint y: 278, distance: 64.6
click at [570, 309] on div "Departure Departure Alt Arrival Arrival Alt Enroute" at bounding box center [610, 302] width 143 height 103
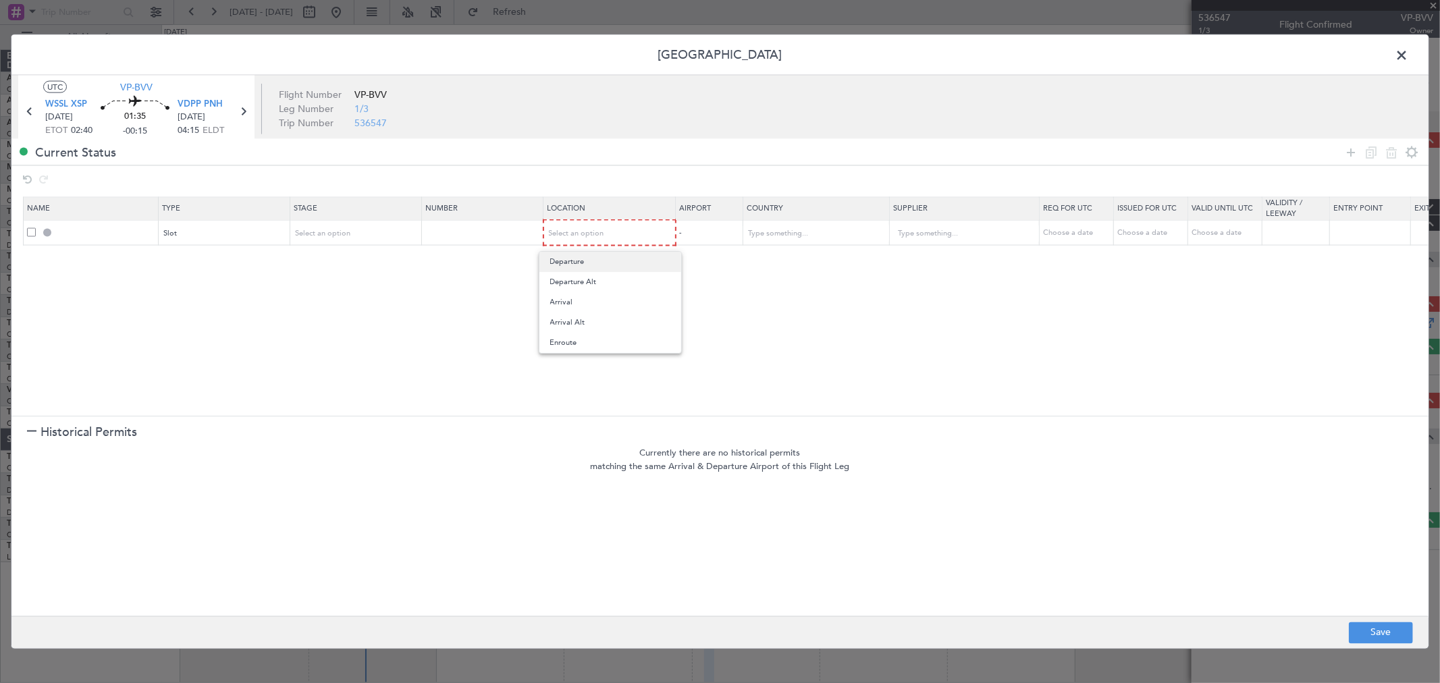
click at [570, 263] on span "Departure" at bounding box center [610, 262] width 120 height 20
click at [1346, 153] on icon at bounding box center [1351, 152] width 16 height 16
click at [166, 264] on div "Type" at bounding box center [221, 258] width 112 height 20
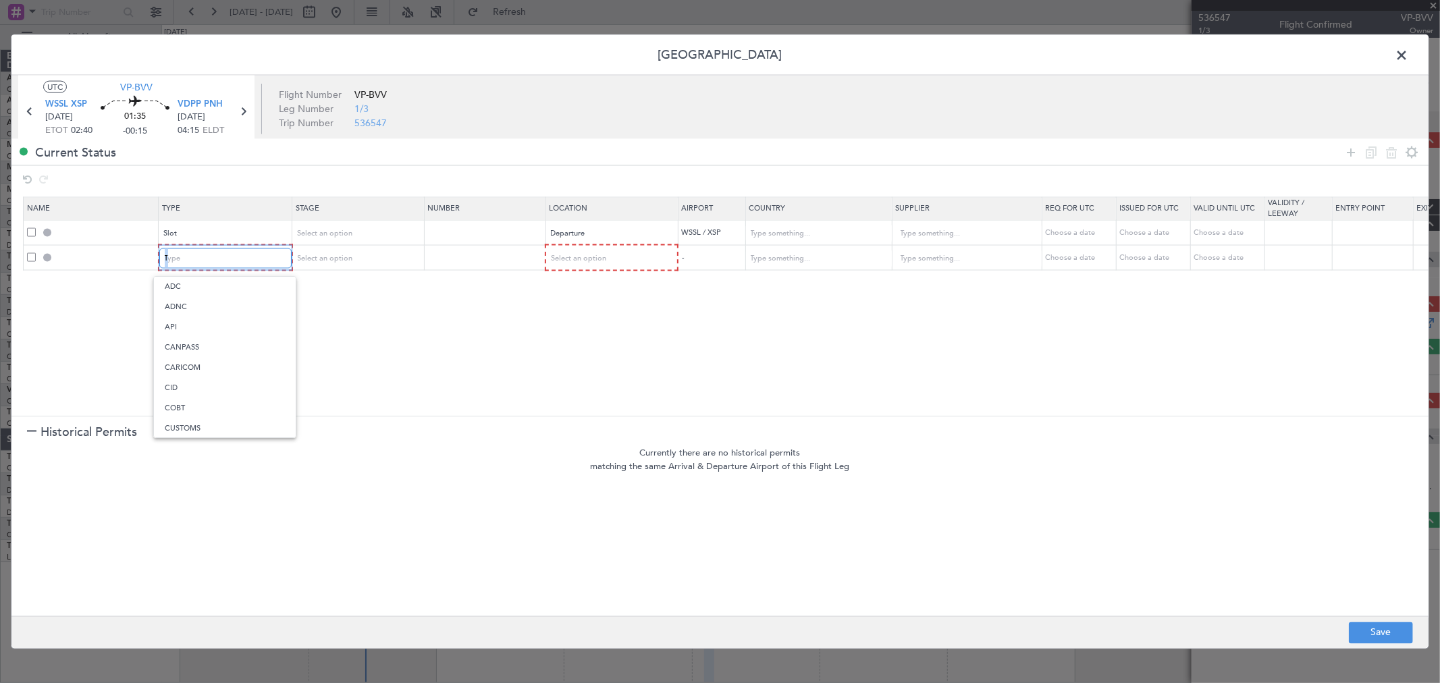
scroll to position [250, 0]
click at [216, 406] on span "Overflight" at bounding box center [225, 401] width 120 height 20
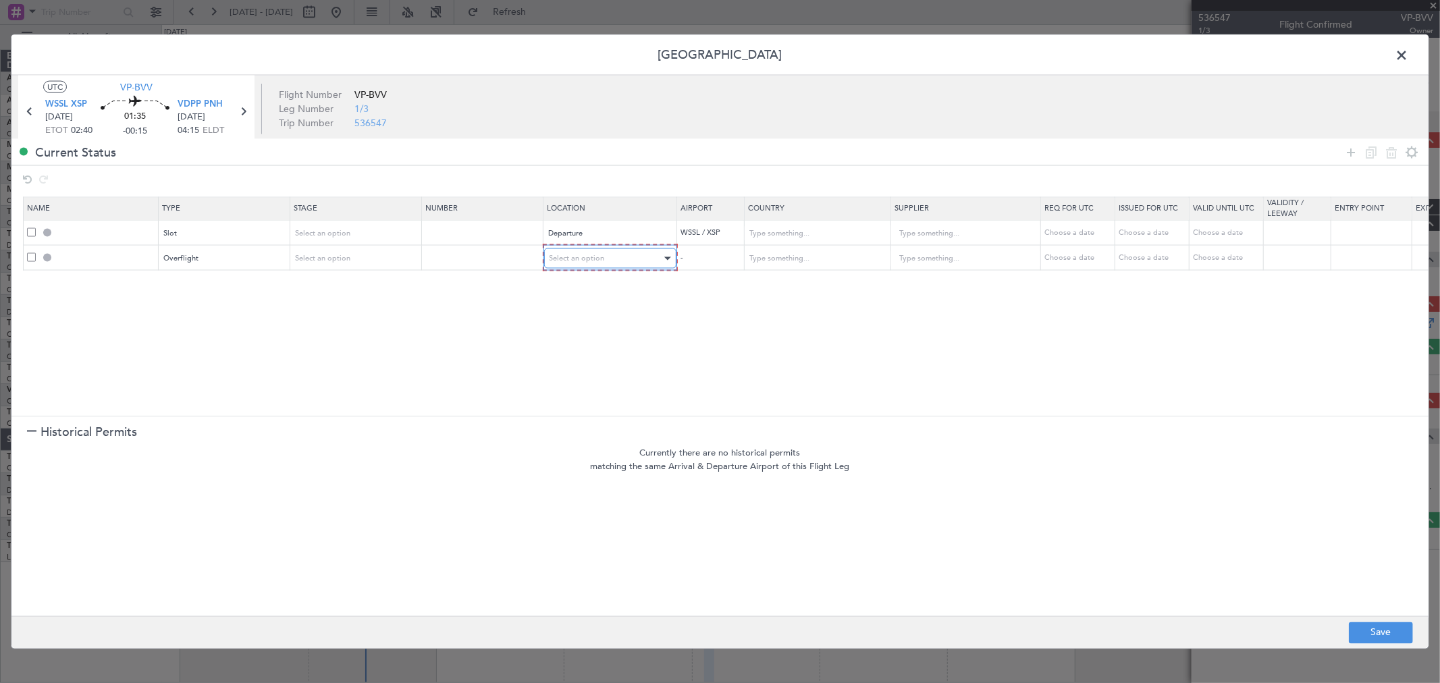
click at [579, 260] on span "Select an option" at bounding box center [576, 258] width 55 height 10
drag, startPoint x: 583, startPoint y: 367, endPoint x: 809, endPoint y: 280, distance: 241.4
click at [588, 364] on span "Enroute" at bounding box center [610, 368] width 120 height 20
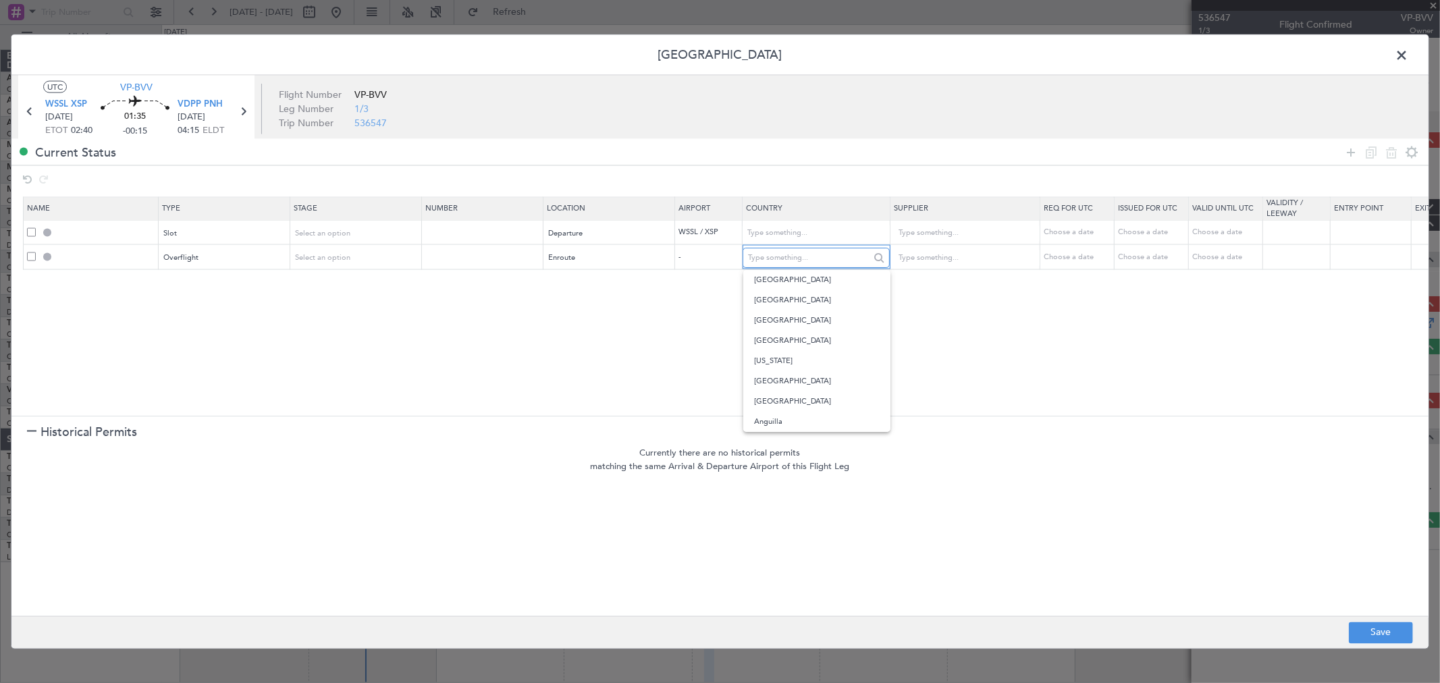
click at [813, 258] on input "text" at bounding box center [808, 258] width 121 height 20
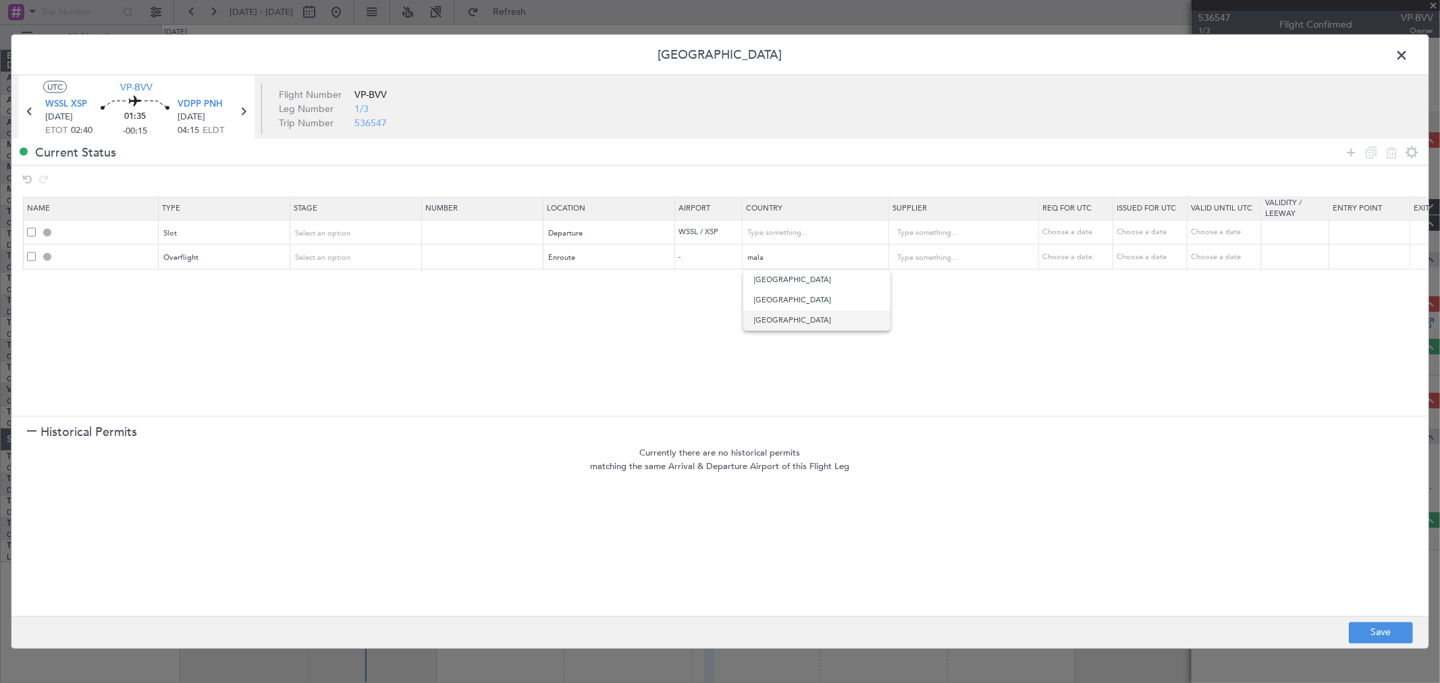
drag, startPoint x: 792, startPoint y: 319, endPoint x: 868, endPoint y: 290, distance: 81.6
click at [792, 320] on span "[GEOGRAPHIC_DATA]" at bounding box center [817, 320] width 126 height 20
type input "[GEOGRAPHIC_DATA]"
click at [1349, 147] on icon at bounding box center [1351, 152] width 16 height 16
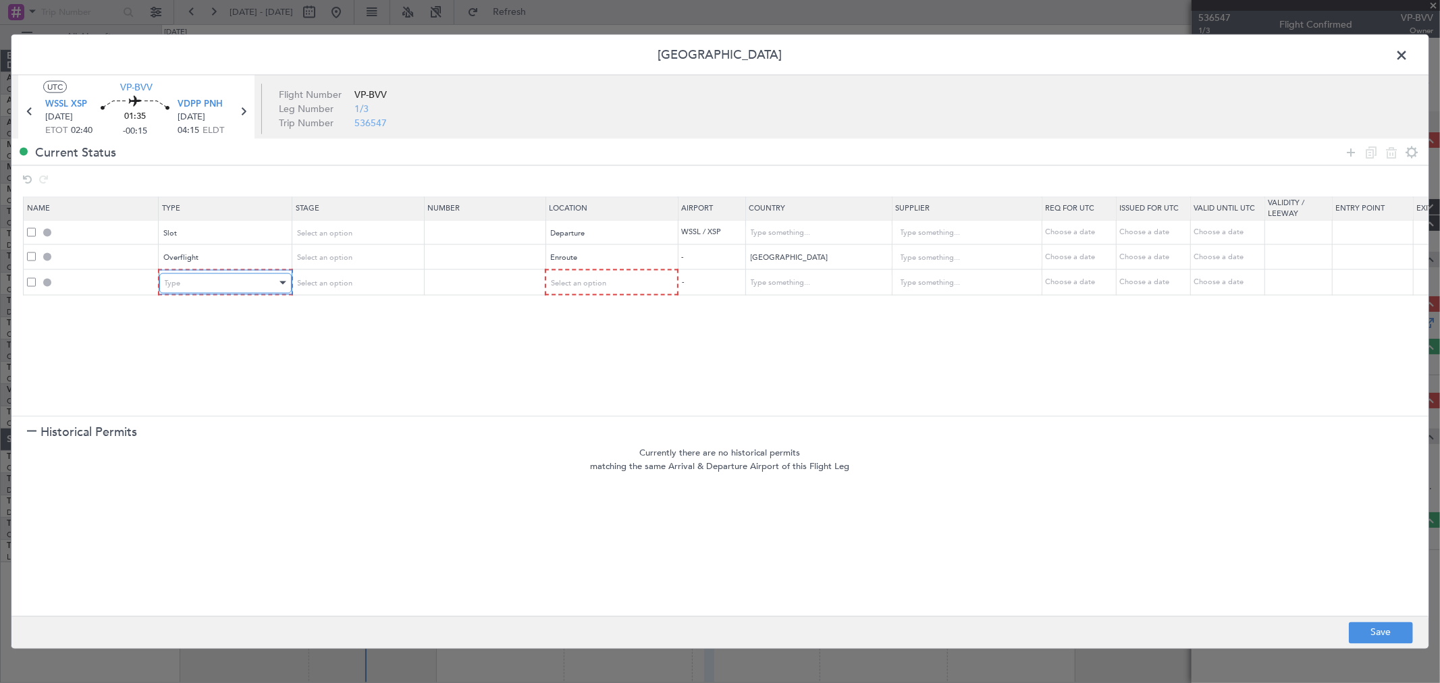
click at [217, 286] on div "Type" at bounding box center [221, 283] width 112 height 20
click at [234, 430] on span "Overflight" at bounding box center [225, 425] width 120 height 20
click at [616, 291] on div "Select an option" at bounding box center [605, 283] width 112 height 20
drag, startPoint x: 592, startPoint y: 386, endPoint x: 794, endPoint y: 313, distance: 215.4
click at [593, 385] on span "Enroute" at bounding box center [610, 392] width 120 height 20
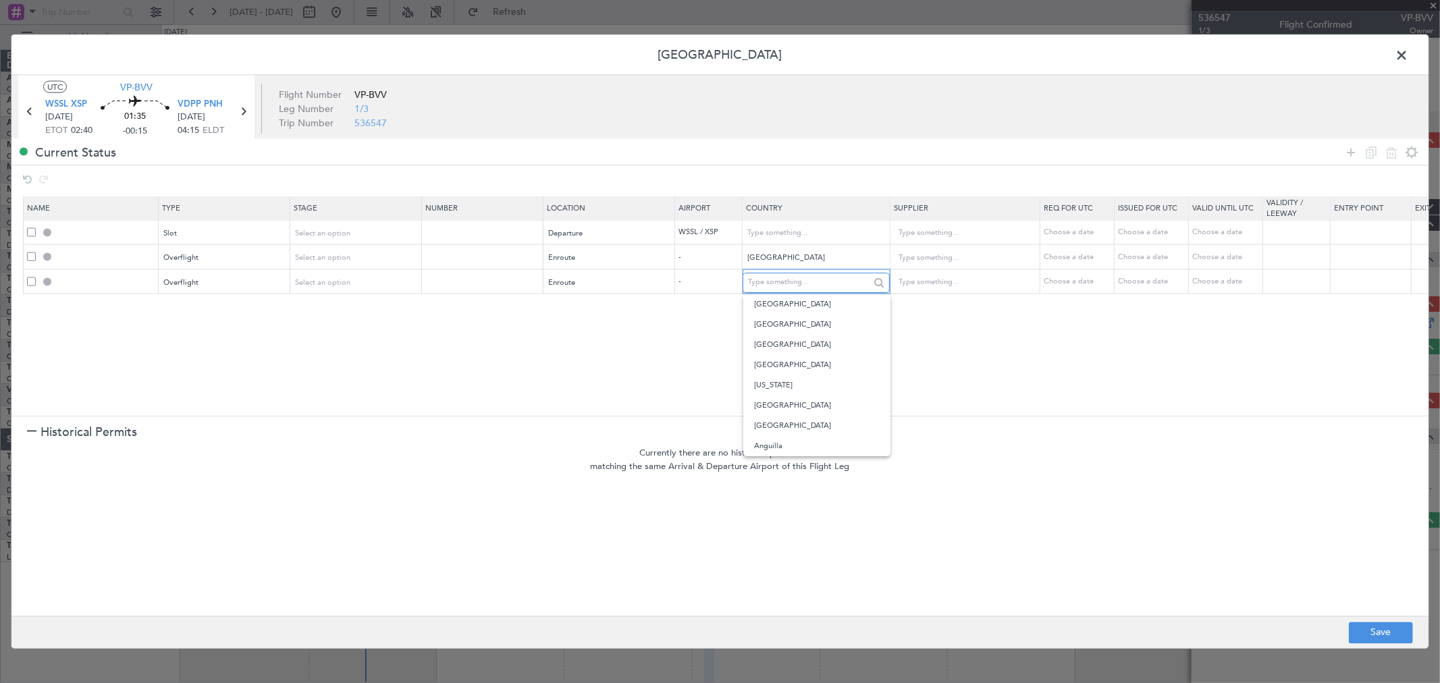
click at [793, 285] on input "text" at bounding box center [808, 282] width 121 height 20
click at [801, 304] on span "Viet Nam" at bounding box center [817, 304] width 126 height 20
type input "Viet Nam"
click at [1345, 156] on icon at bounding box center [1351, 152] width 16 height 16
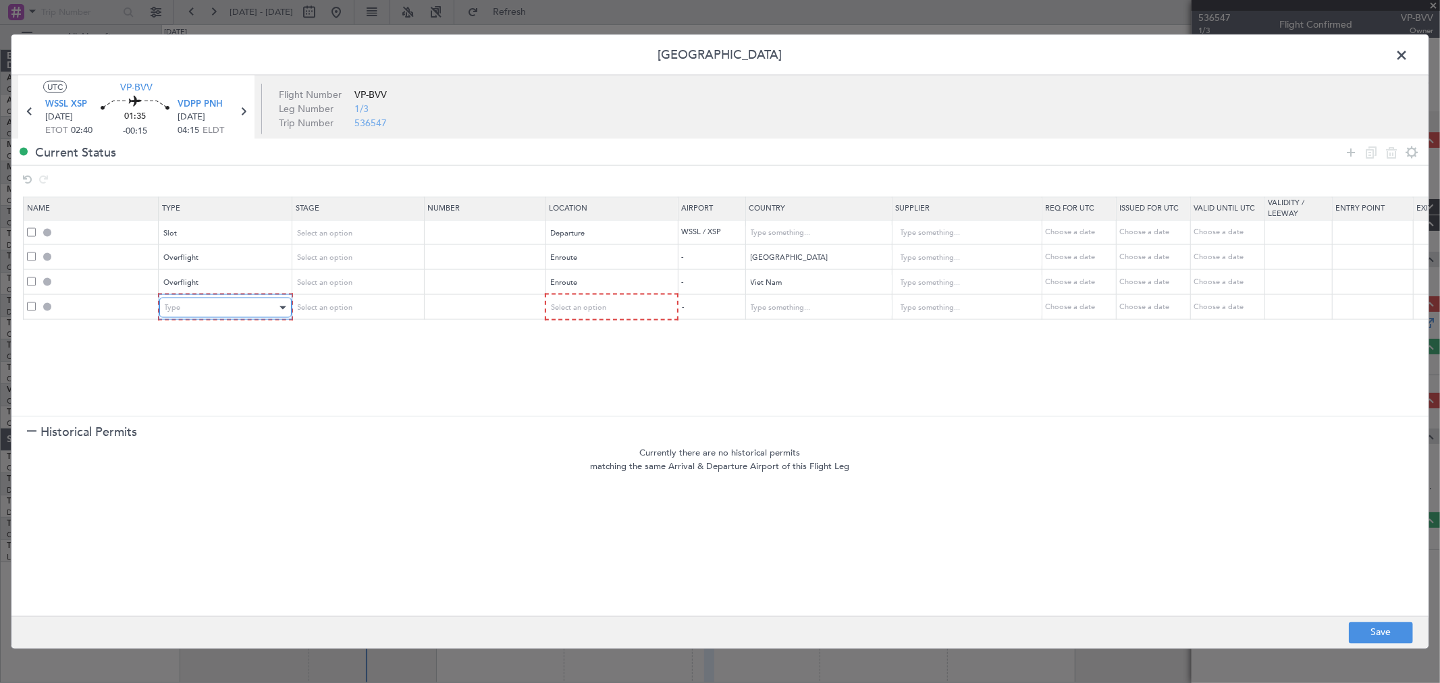
click at [199, 307] on div "Type" at bounding box center [221, 308] width 112 height 20
drag, startPoint x: 208, startPoint y: 450, endPoint x: 338, endPoint y: 351, distance: 163.3
click at [208, 451] on span "Landing" at bounding box center [225, 454] width 120 height 20
click at [596, 308] on span "Select an option" at bounding box center [576, 307] width 55 height 10
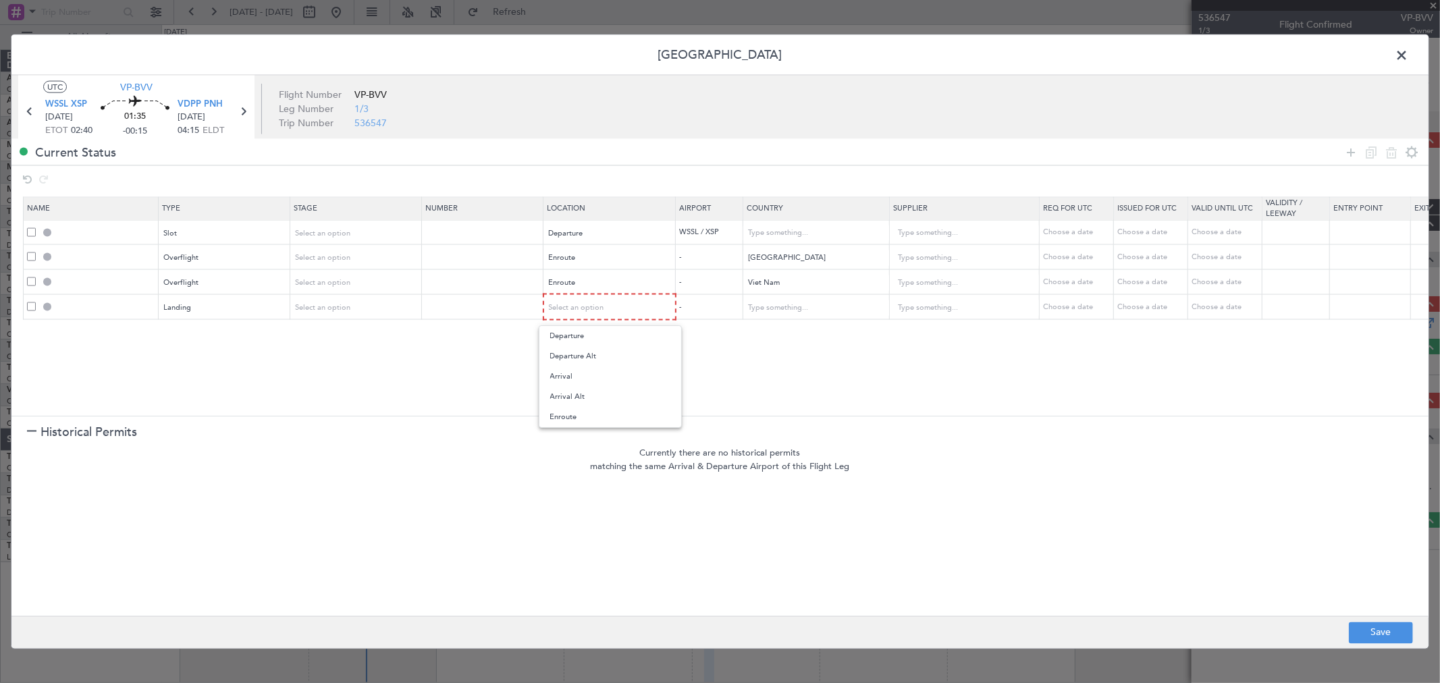
drag, startPoint x: 597, startPoint y: 370, endPoint x: 1067, endPoint y: 408, distance: 471.4
click at [597, 371] on span "Arrival" at bounding box center [610, 377] width 120 height 20
click at [1381, 639] on button "Save" at bounding box center [1381, 633] width 64 height 22
type input "WSSL DEP SLOT"
type input "[GEOGRAPHIC_DATA]"
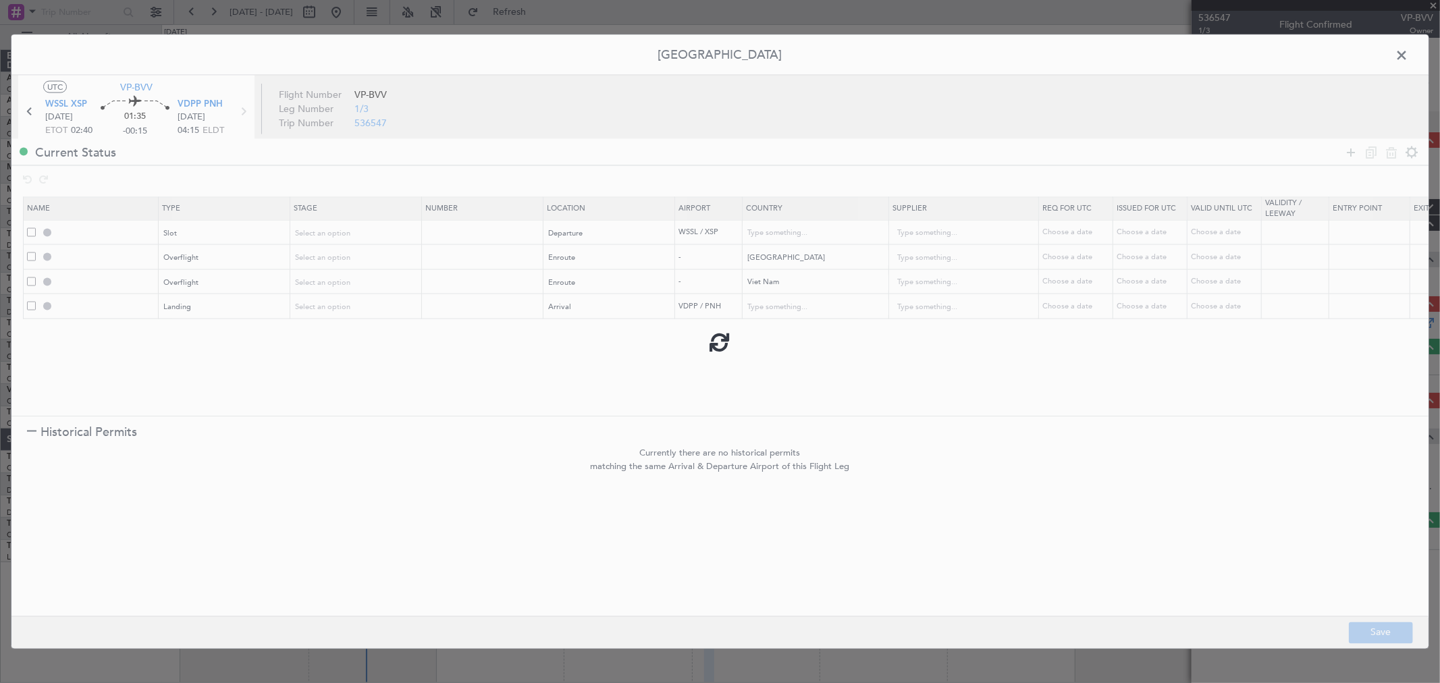
type input "NNN"
type input "MALAYSIA OVF"
type input "NNN"
type input "VIET NAM OVF"
type input "NNN"
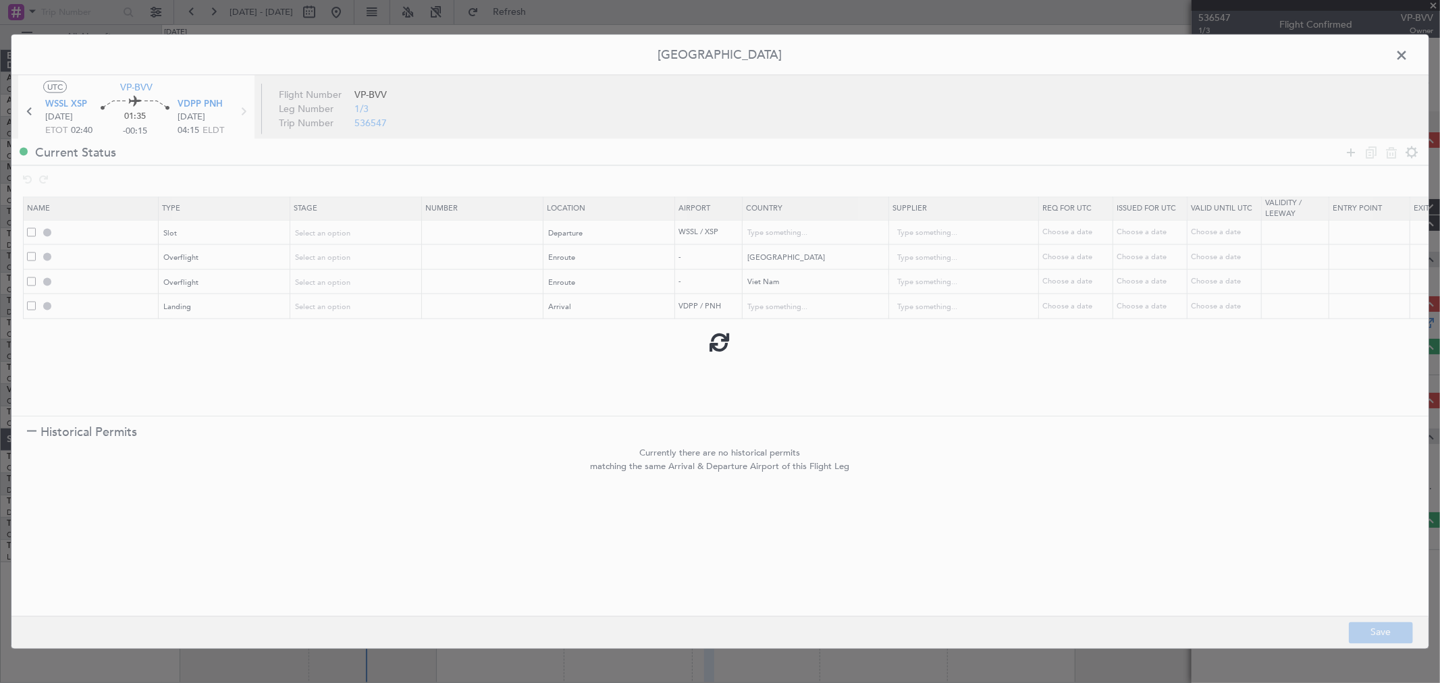
type input "VDPP LDG"
type input "[GEOGRAPHIC_DATA]"
type input "NNN"
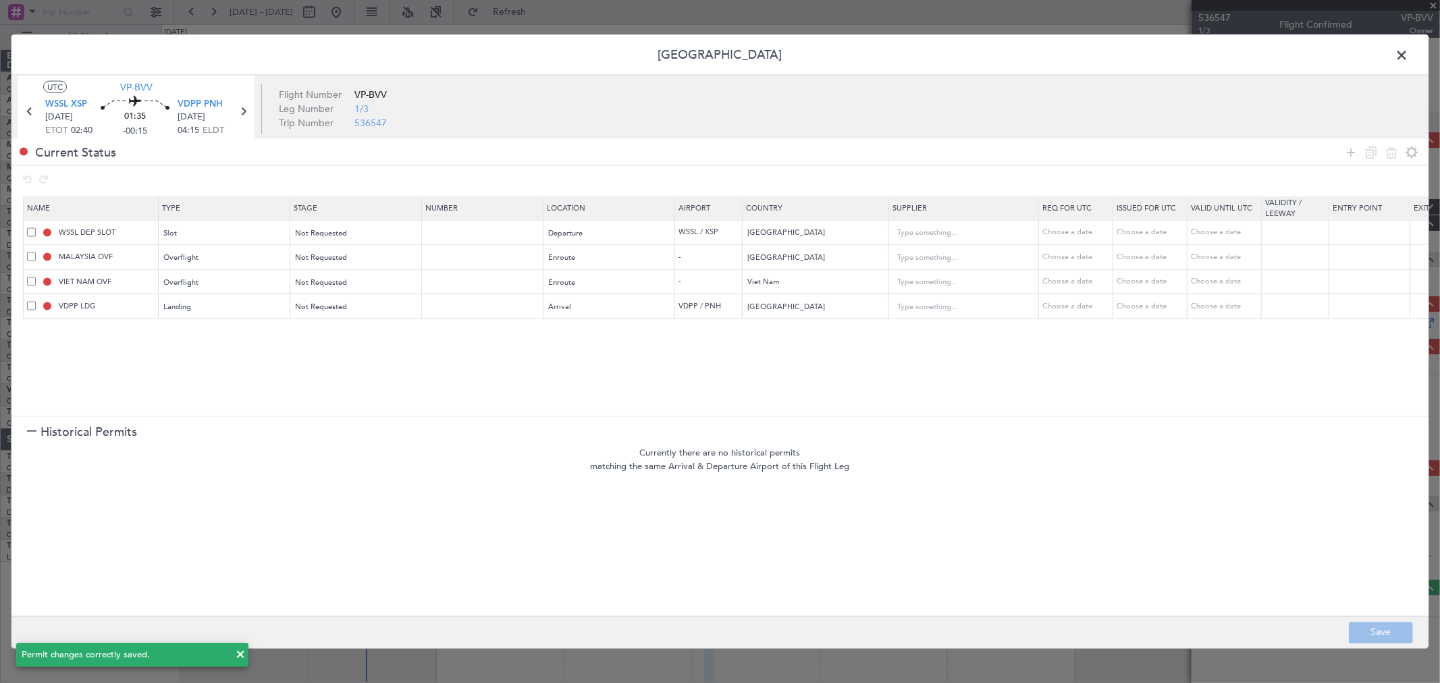
click at [1408, 52] on span at bounding box center [1408, 58] width 0 height 27
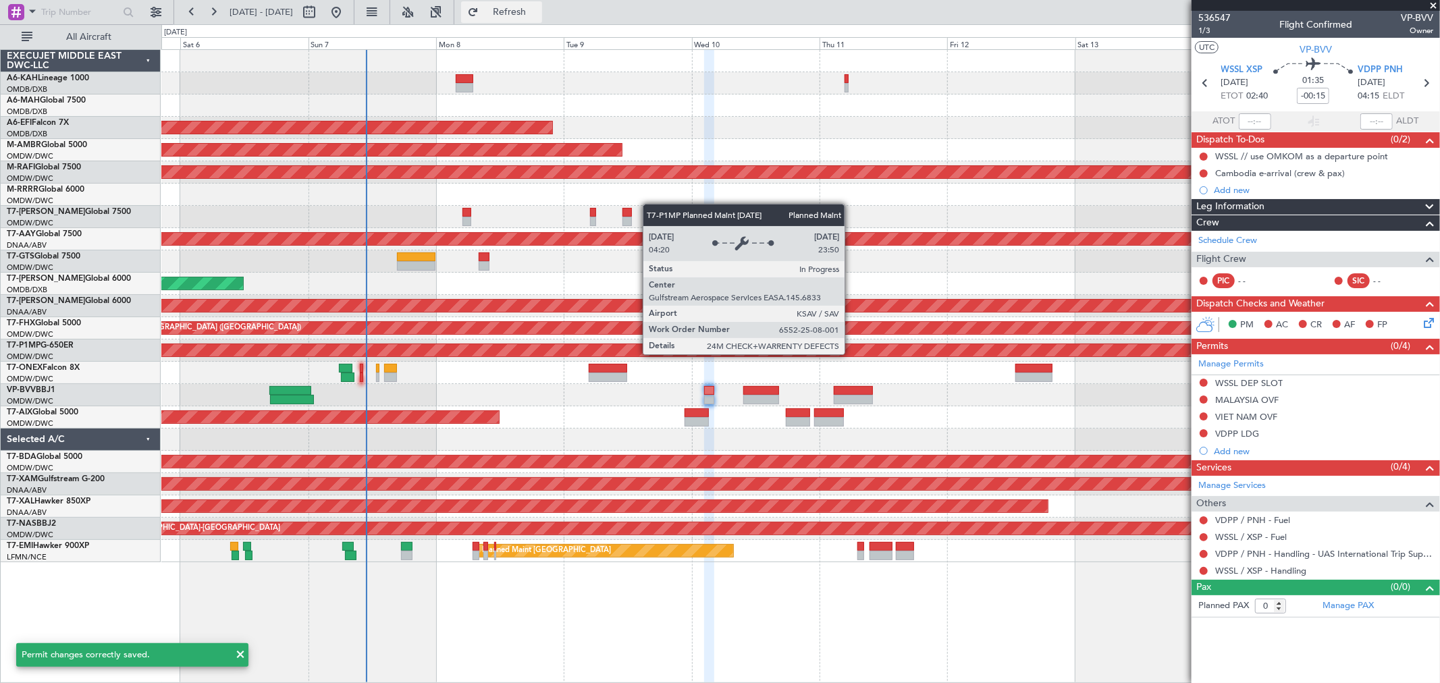
click at [538, 9] on span "Refresh" at bounding box center [509, 11] width 57 height 9
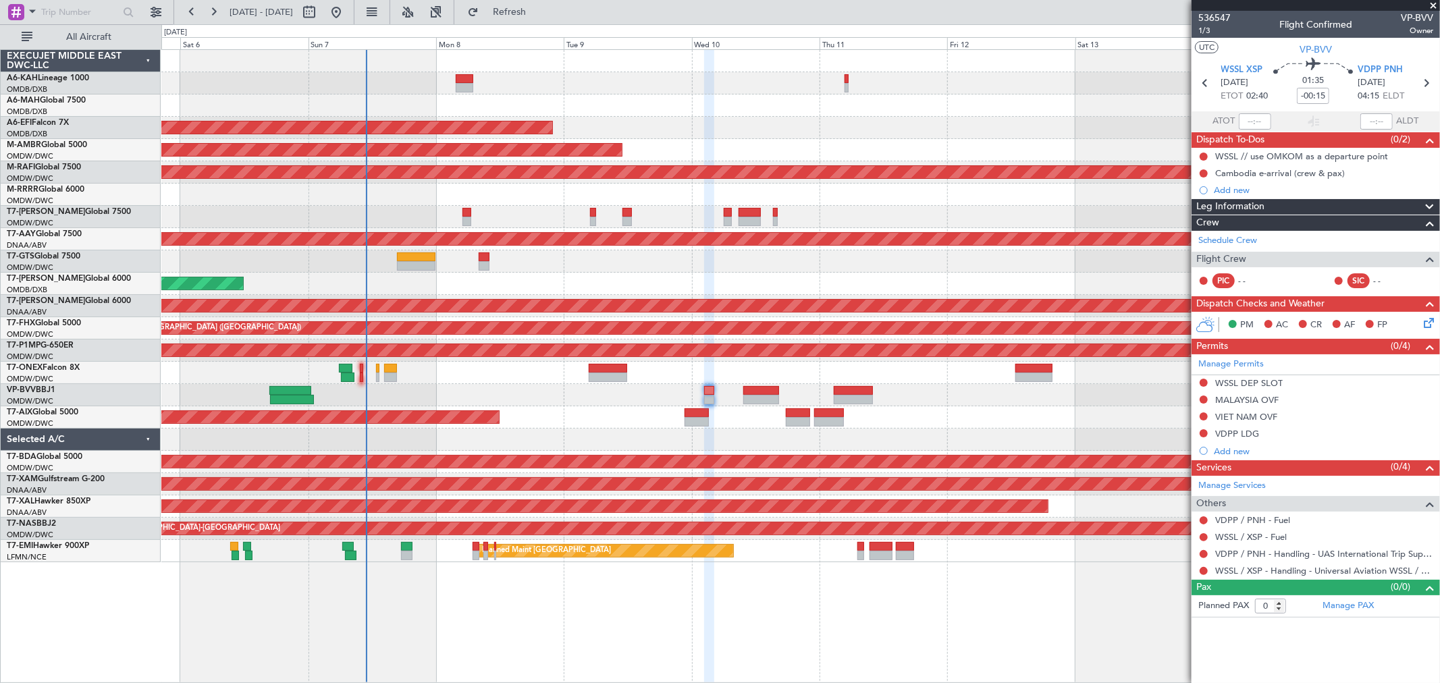
click at [898, 412] on div "AOG Maint" at bounding box center [800, 417] width 1278 height 22
click at [1210, 27] on span "1/3" at bounding box center [1214, 30] width 32 height 11
click at [1204, 28] on span "1/3" at bounding box center [1214, 30] width 32 height 11
click at [1355, 607] on link "Manage PAX" at bounding box center [1347, 605] width 51 height 13
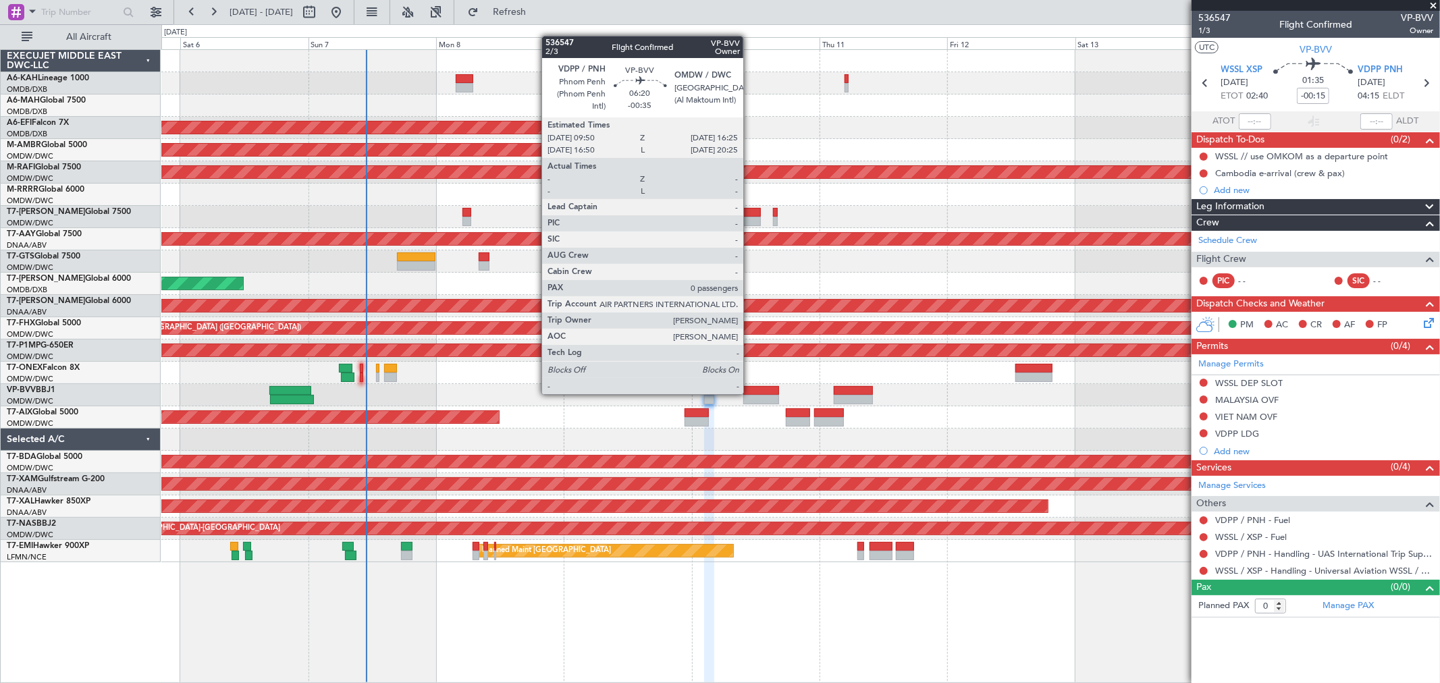
click at [750, 393] on div at bounding box center [760, 390] width 35 height 9
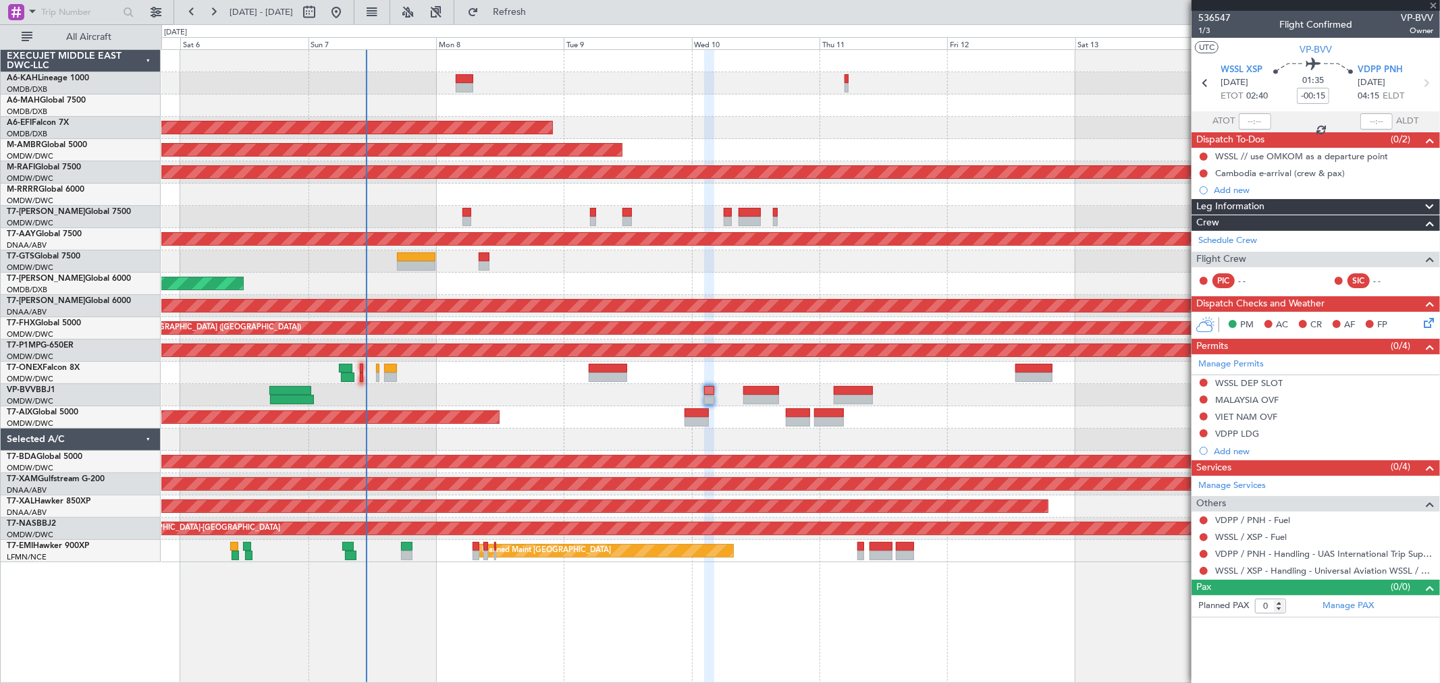
type input "-00:35"
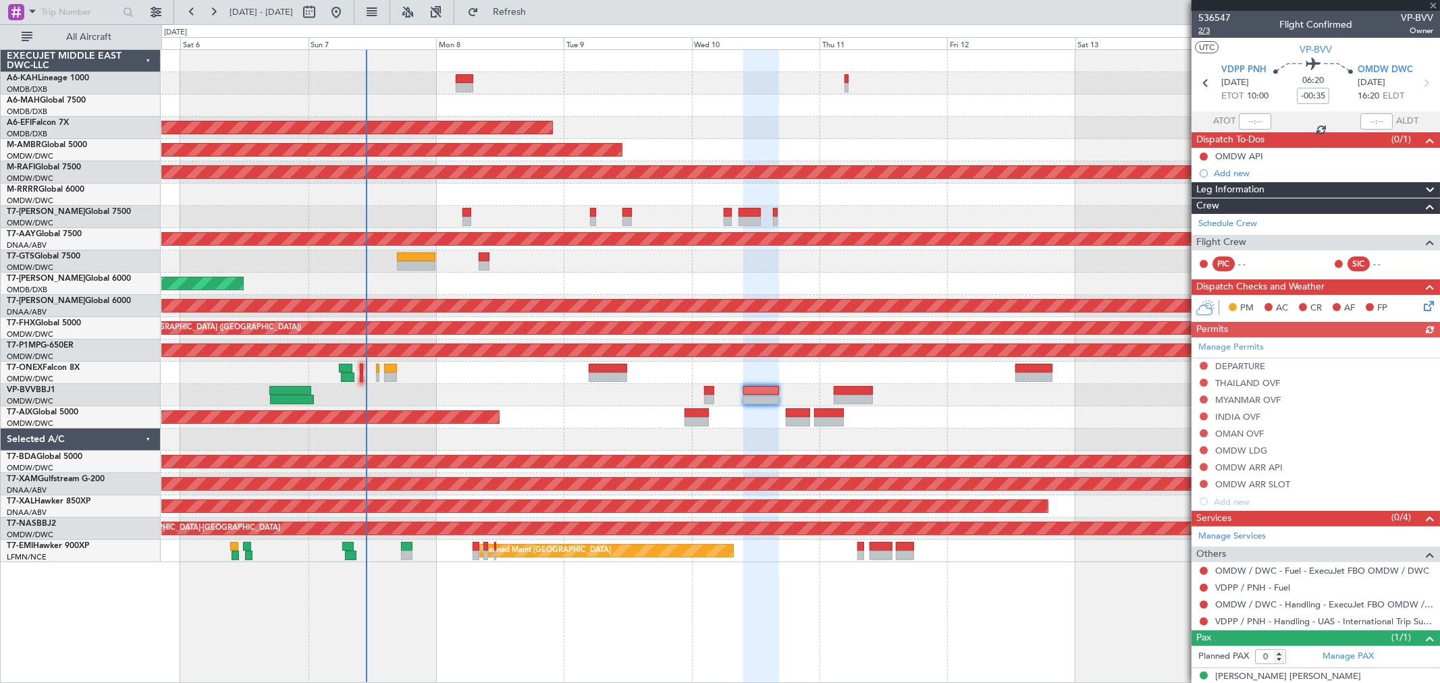
click at [1202, 28] on span "2/3" at bounding box center [1214, 30] width 32 height 11
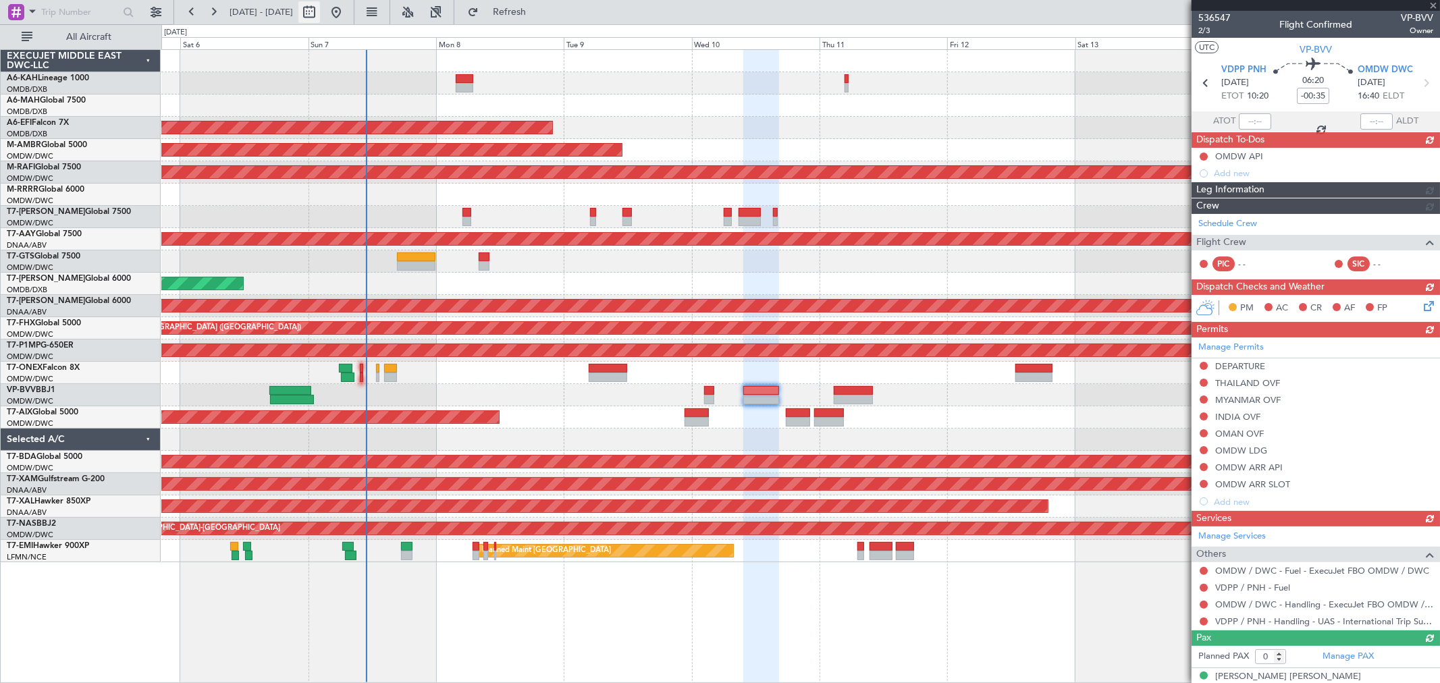
type input "1"
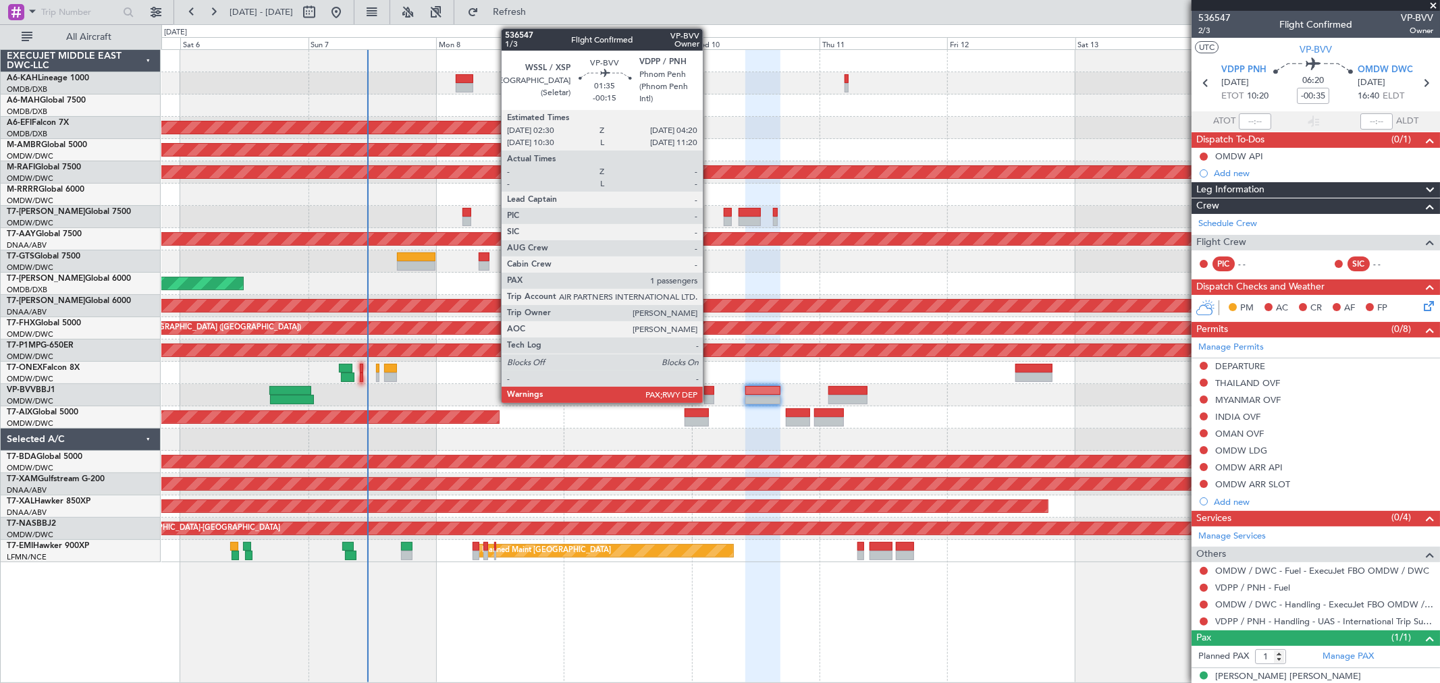
click at [709, 395] on div at bounding box center [709, 399] width 10 height 9
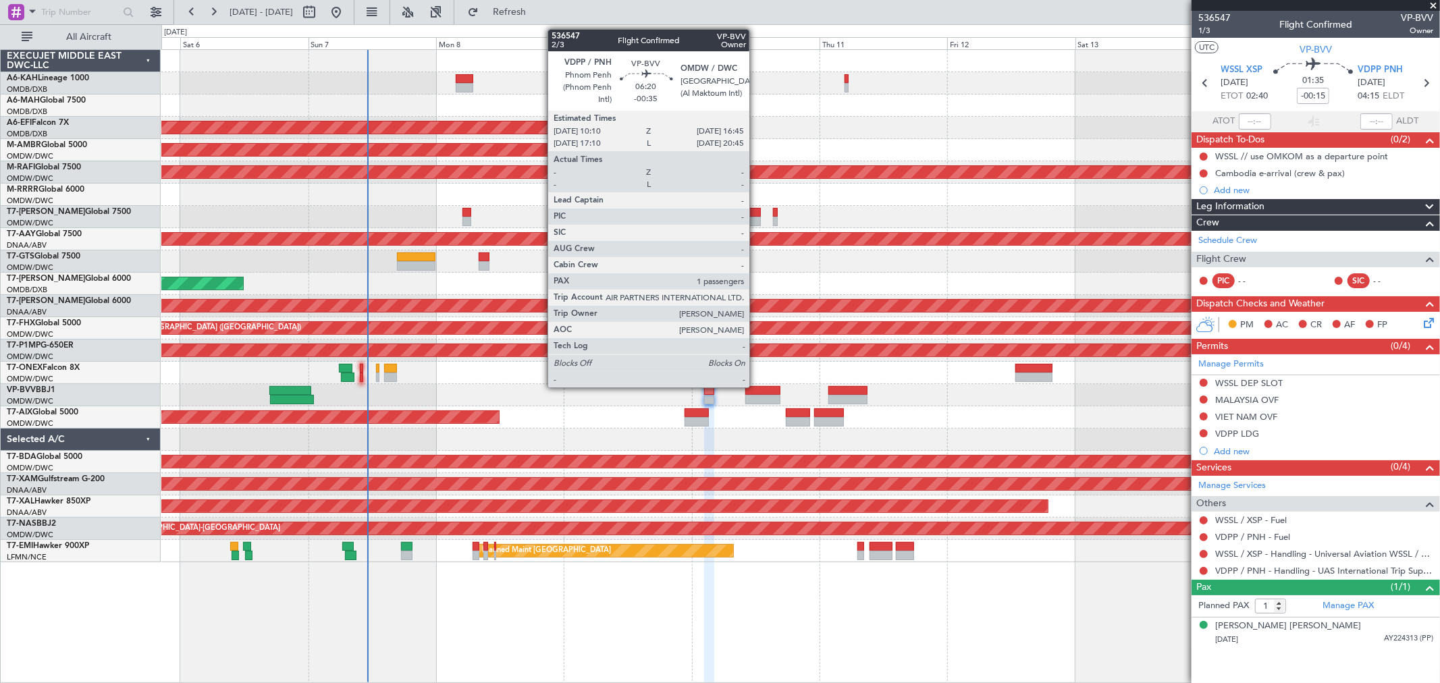
click at [756, 387] on div at bounding box center [762, 390] width 35 height 9
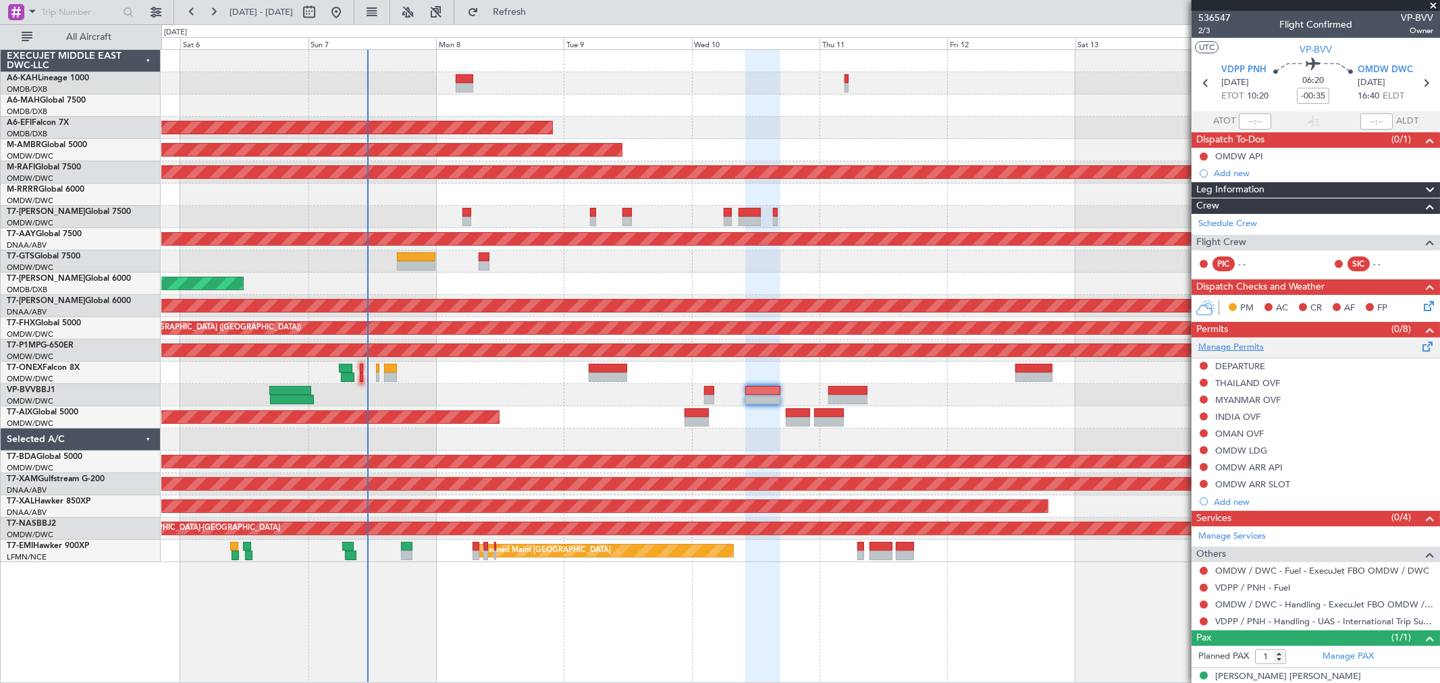
click at [1237, 346] on link "Manage Permits" at bounding box center [1230, 347] width 65 height 13
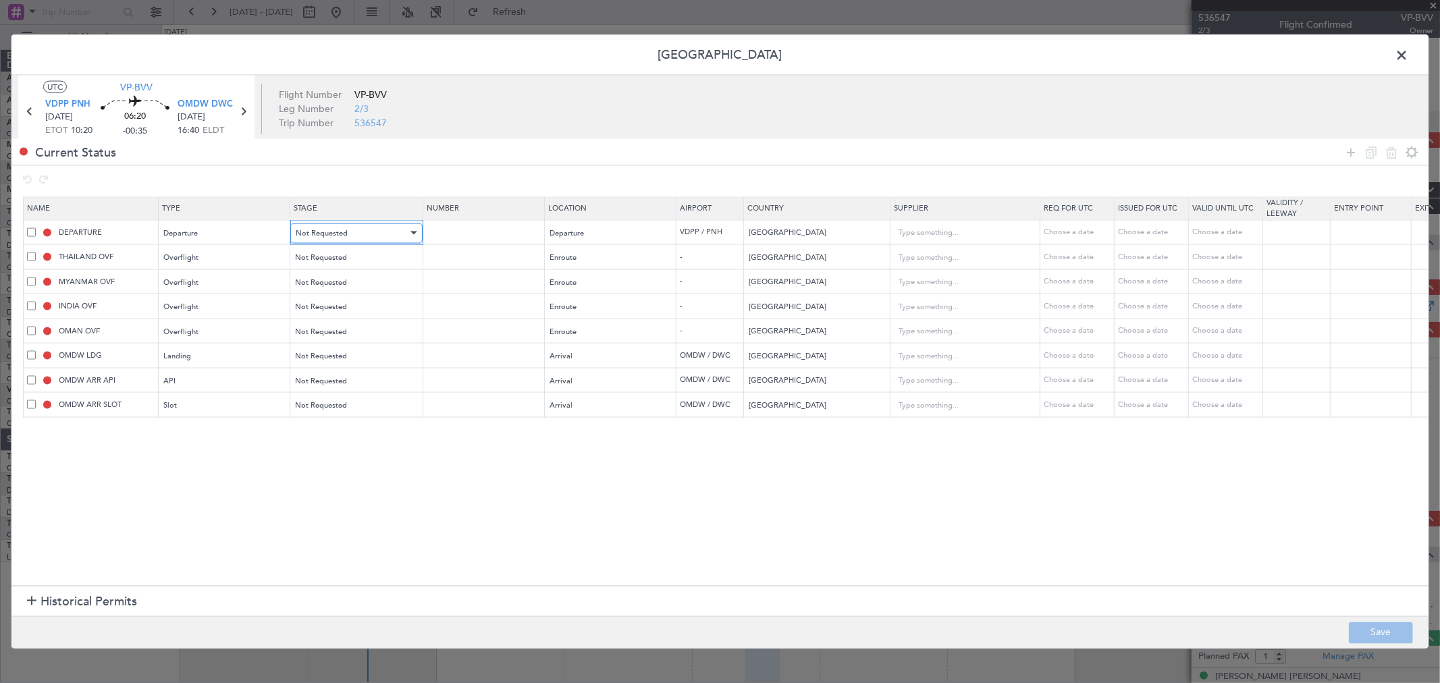
click at [319, 234] on span "Not Requested" at bounding box center [322, 232] width 52 height 10
click at [400, 169] on div at bounding box center [720, 341] width 1440 height 683
click at [327, 281] on span "Not Requested" at bounding box center [322, 282] width 52 height 10
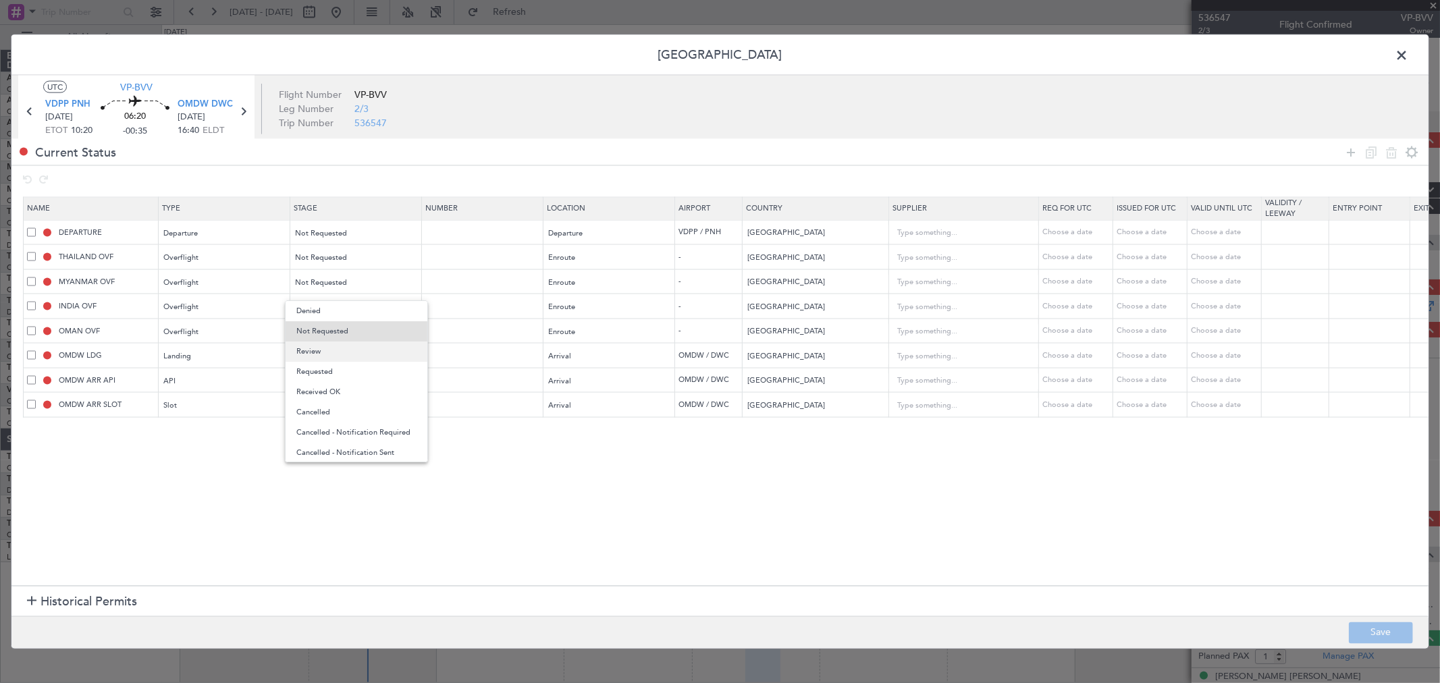
click at [333, 353] on span "Review" at bounding box center [356, 352] width 120 height 20
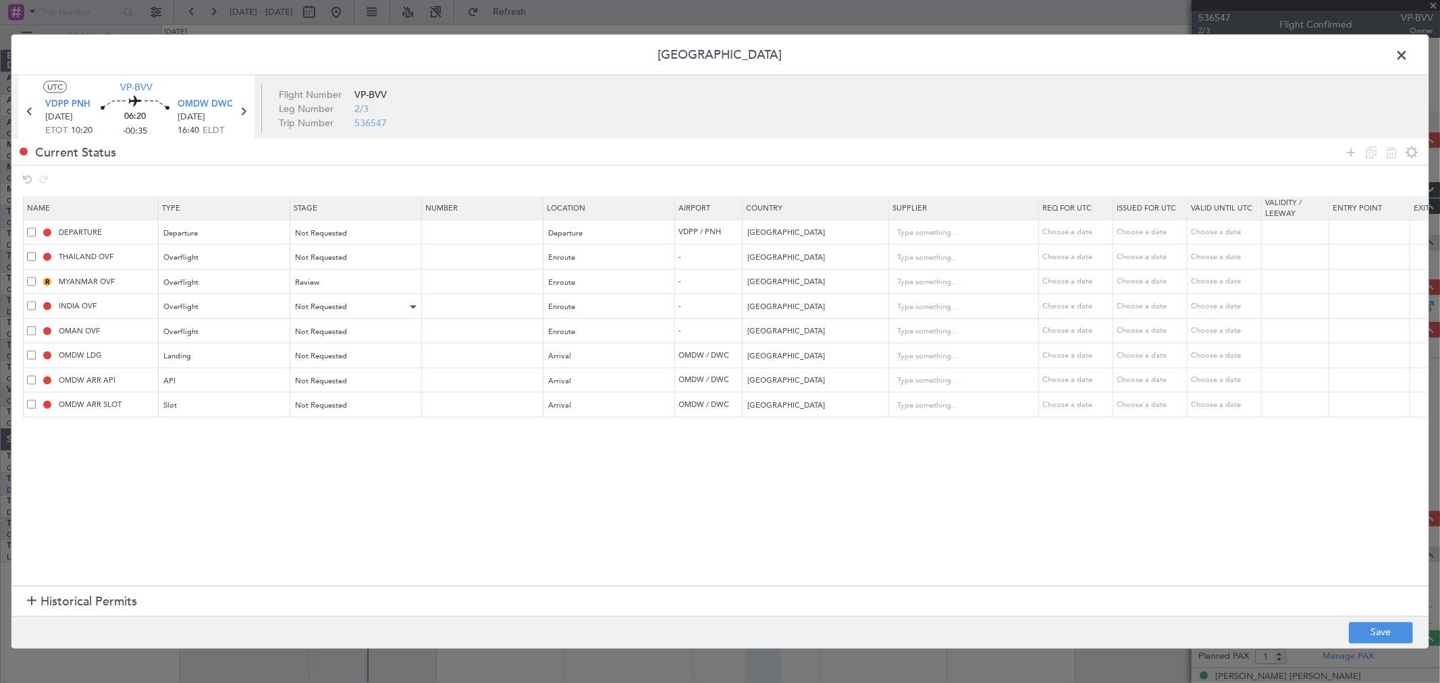
click at [323, 296] on div "Not Requested" at bounding box center [355, 306] width 131 height 20
click at [326, 288] on div "Review" at bounding box center [352, 282] width 112 height 20
click at [321, 348] on span "Review" at bounding box center [356, 352] width 120 height 20
click at [329, 306] on span "Not Requested" at bounding box center [322, 307] width 52 height 10
click at [322, 378] on span "Review" at bounding box center [356, 377] width 120 height 20
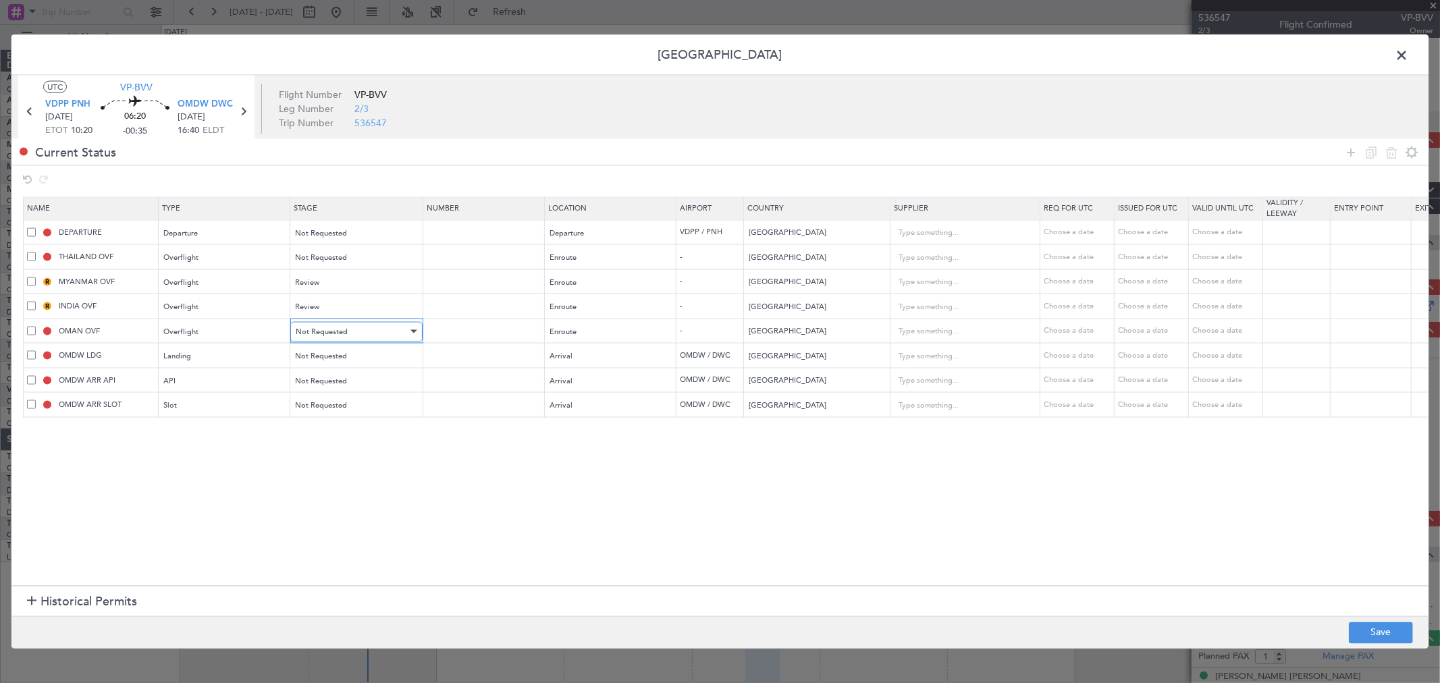
click at [332, 328] on span "Not Requested" at bounding box center [322, 331] width 52 height 10
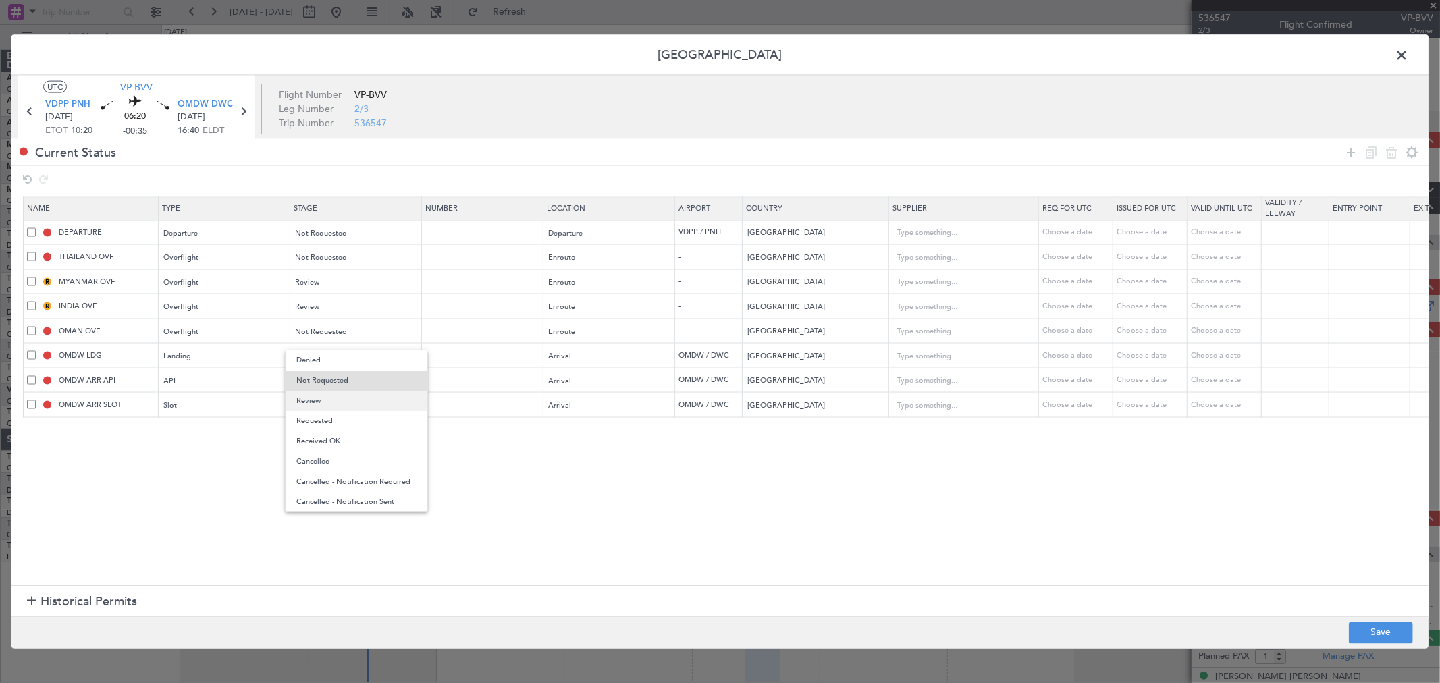
click at [320, 401] on span "Review" at bounding box center [356, 401] width 120 height 20
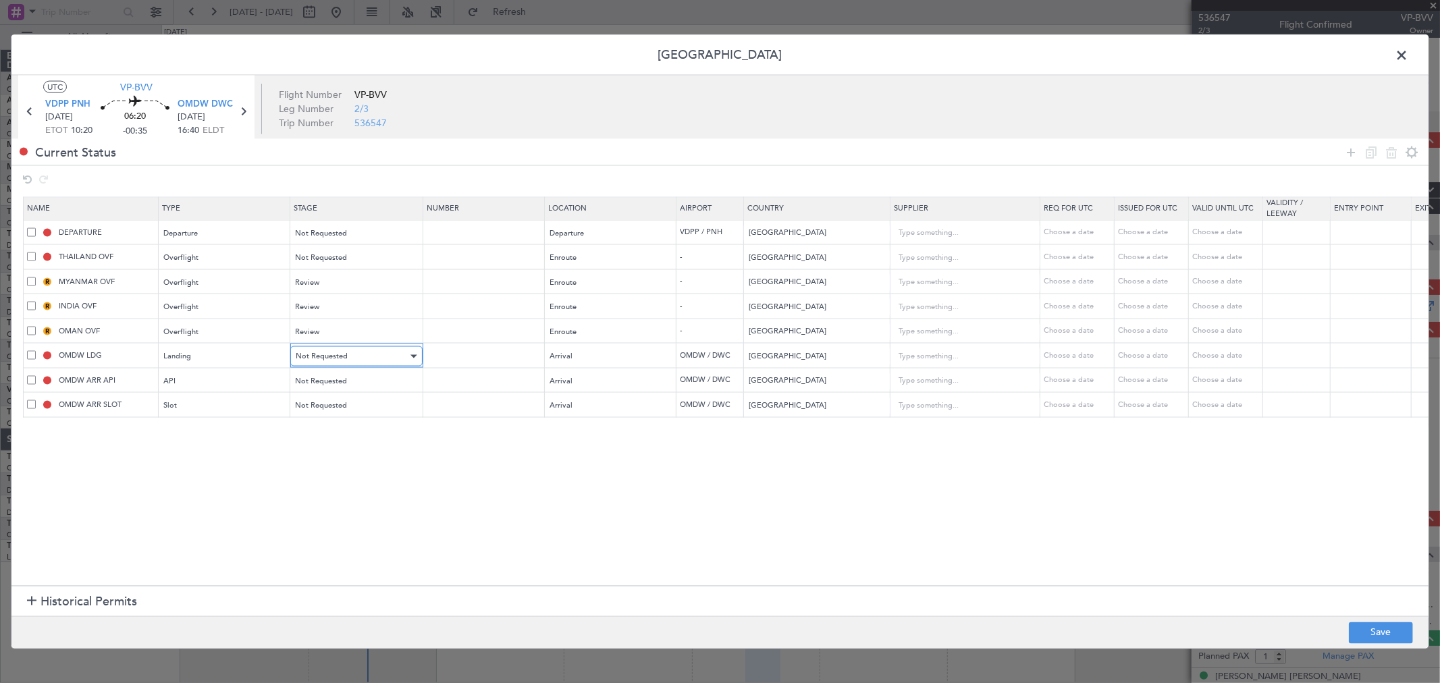
click at [335, 358] on span "Not Requested" at bounding box center [322, 356] width 52 height 10
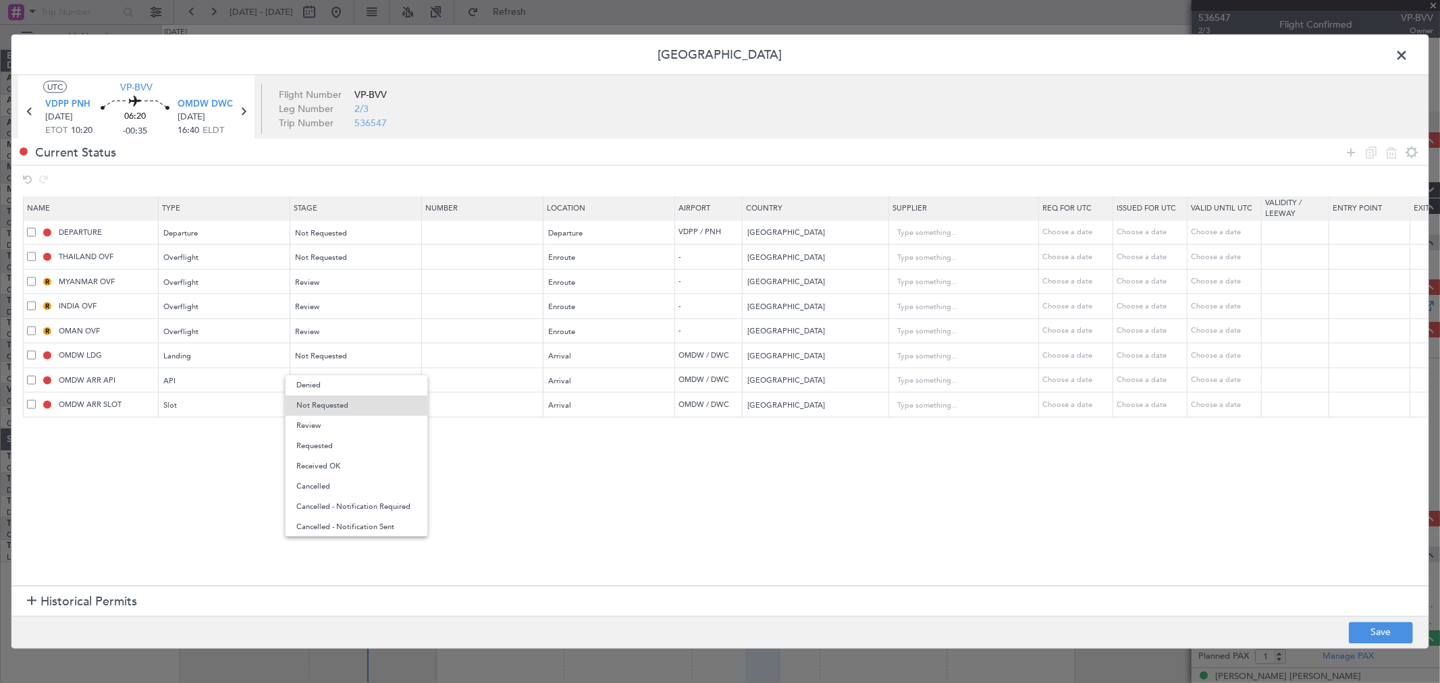
click at [327, 427] on span "Review" at bounding box center [356, 426] width 120 height 20
click at [336, 383] on span "Not Requested" at bounding box center [322, 380] width 52 height 10
click at [329, 457] on span "Review" at bounding box center [356, 451] width 120 height 20
click at [338, 410] on span "Not Requested" at bounding box center [322, 405] width 52 height 10
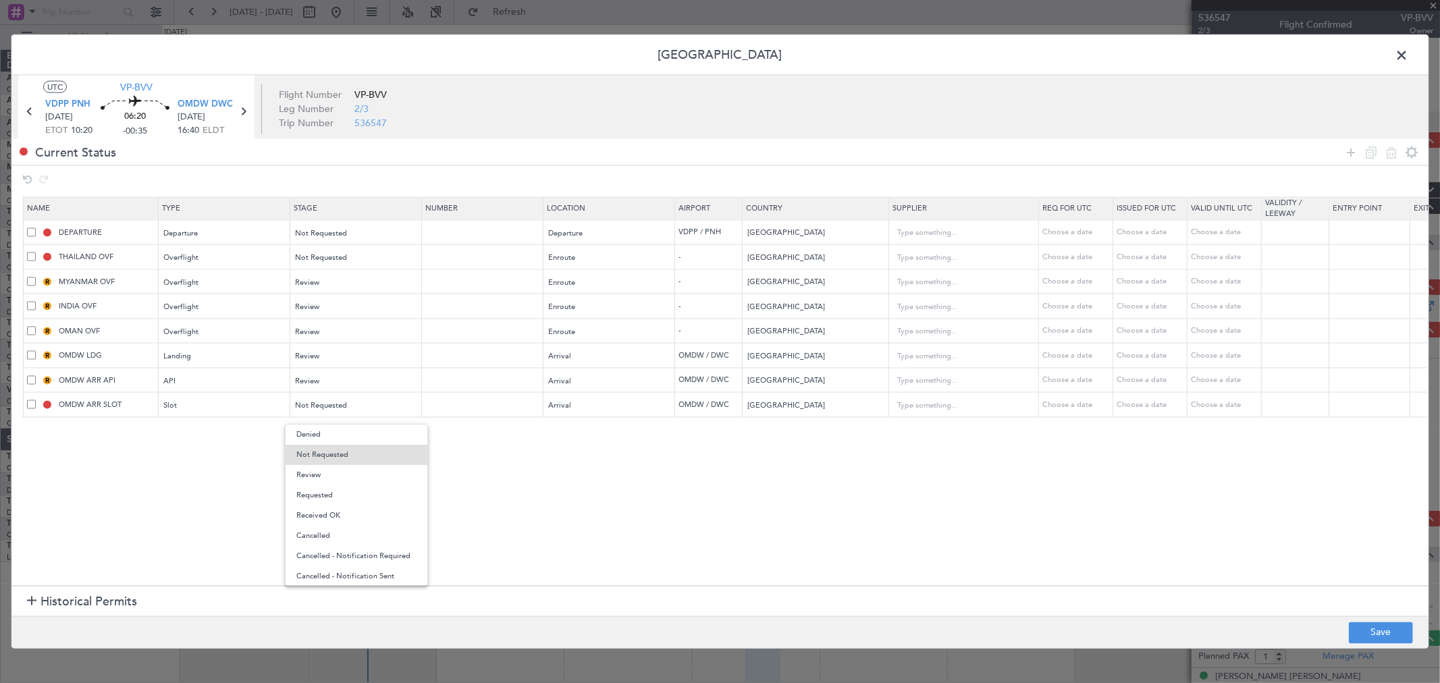
click at [326, 470] on span "Review" at bounding box center [356, 475] width 120 height 20
click at [1361, 621] on footer "Save" at bounding box center [719, 632] width 1417 height 32
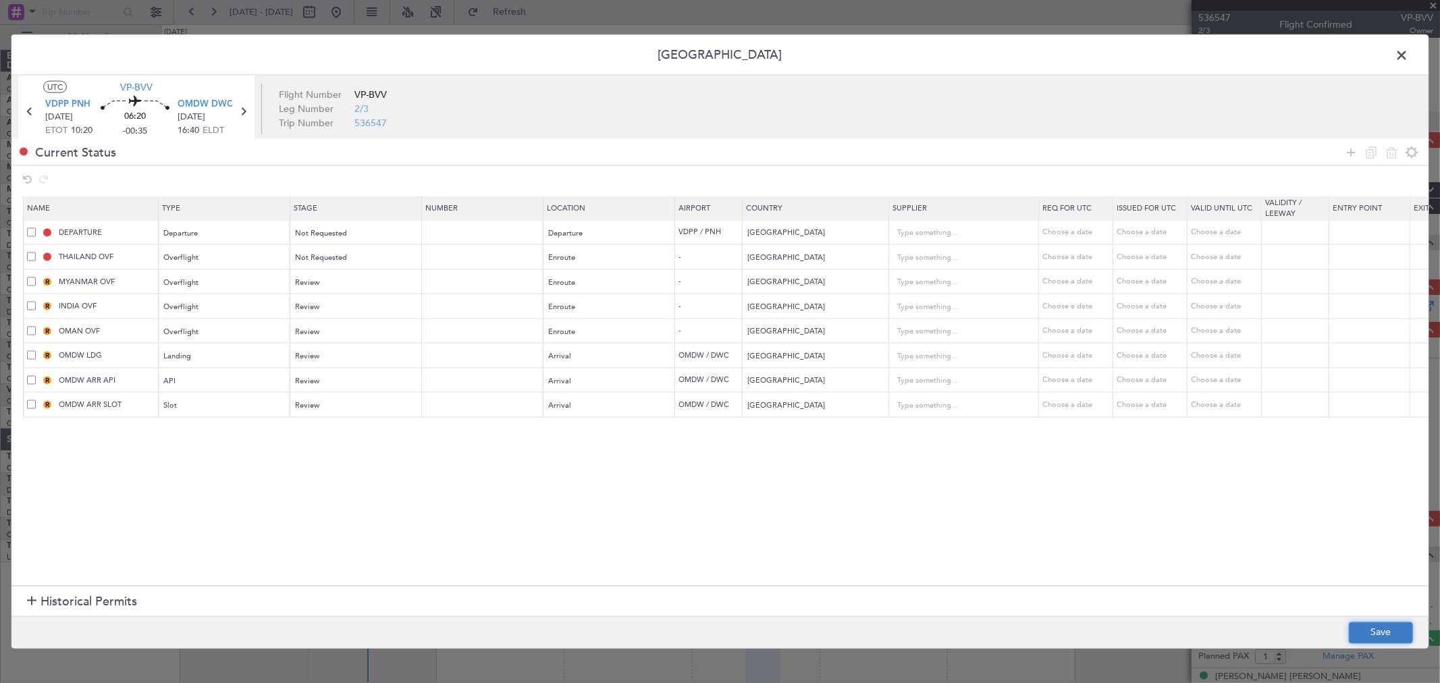
click at [1361, 622] on button "Save" at bounding box center [1381, 633] width 64 height 22
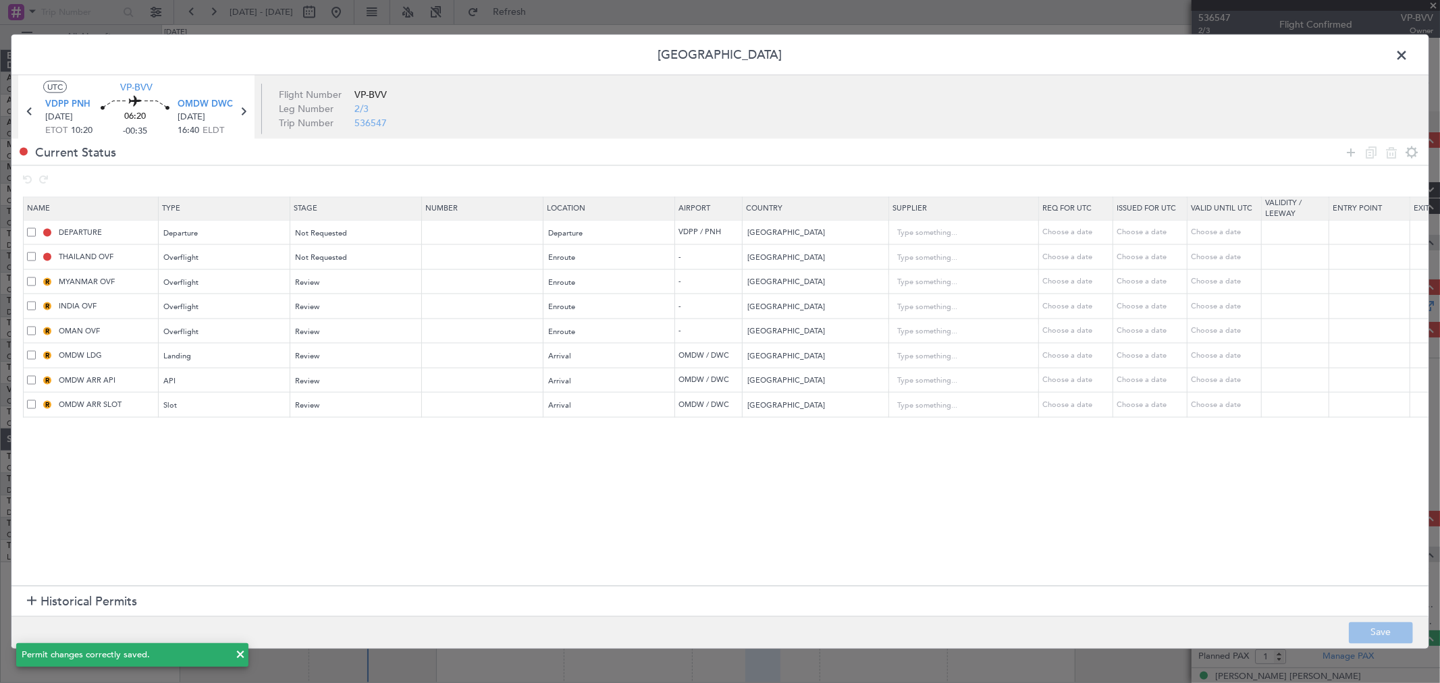
click at [1408, 53] on span at bounding box center [1408, 58] width 0 height 27
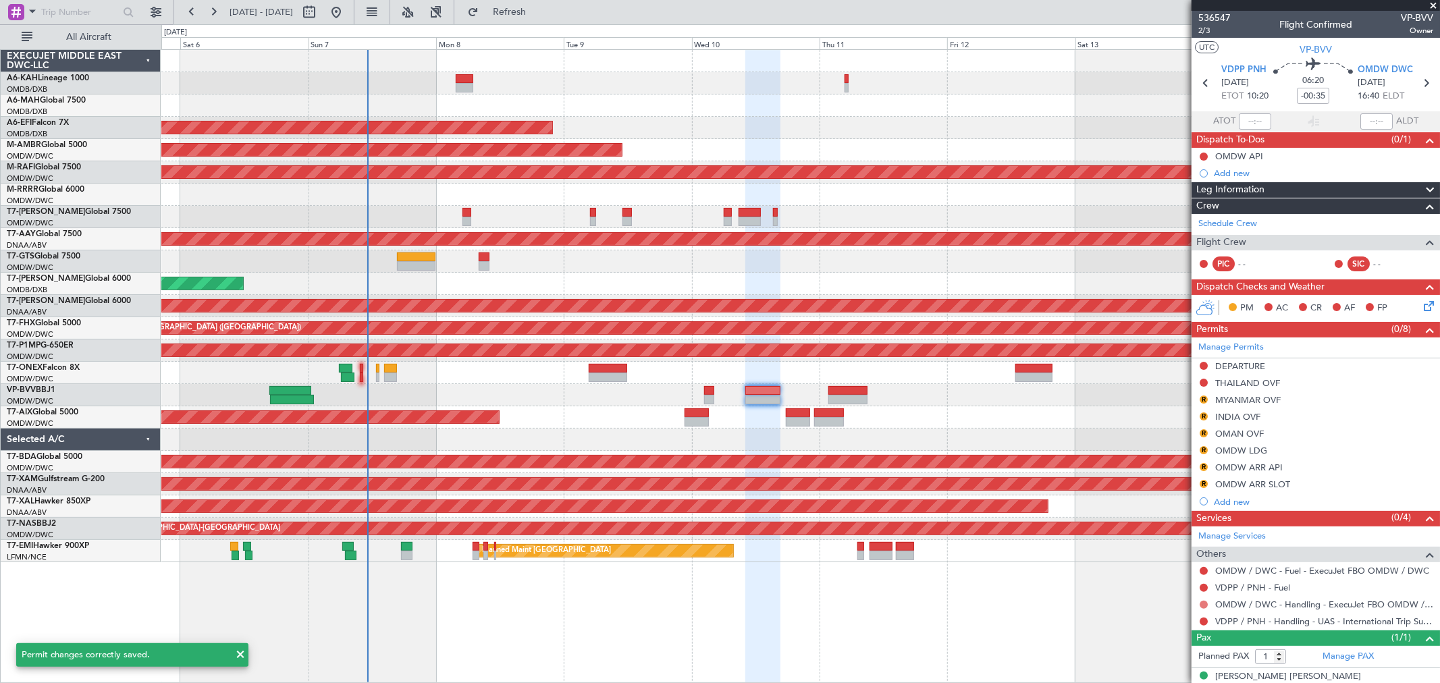
click at [1202, 603] on button at bounding box center [1203, 605] width 8 height 8
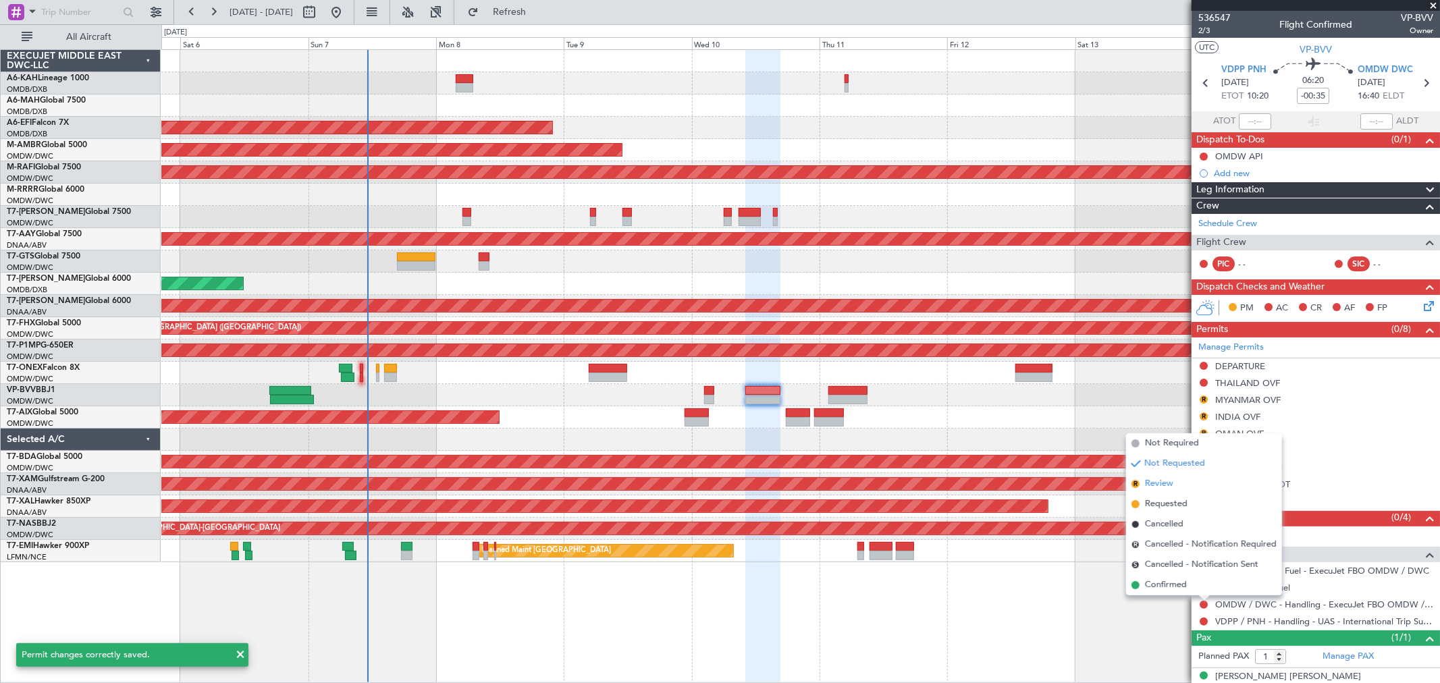
click at [1180, 489] on li "R Review" at bounding box center [1204, 484] width 156 height 20
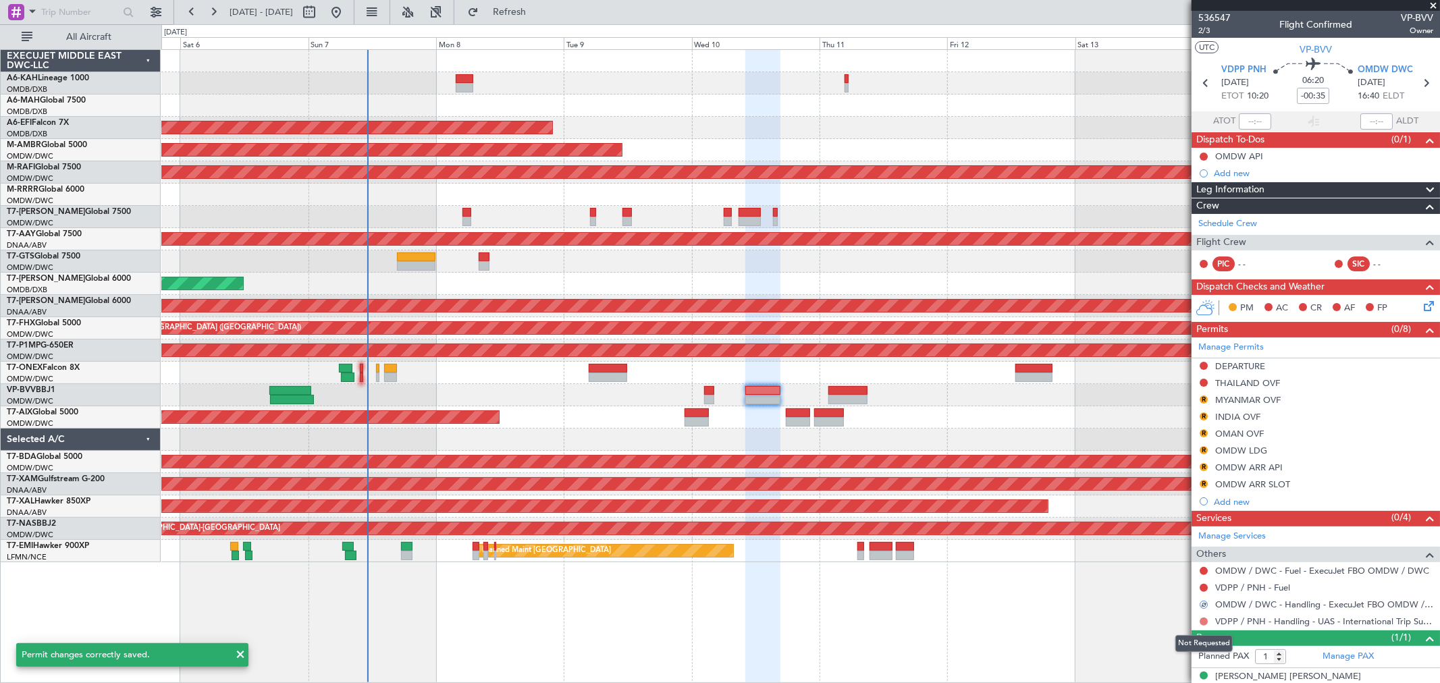
click at [1203, 618] on button at bounding box center [1203, 622] width 8 height 8
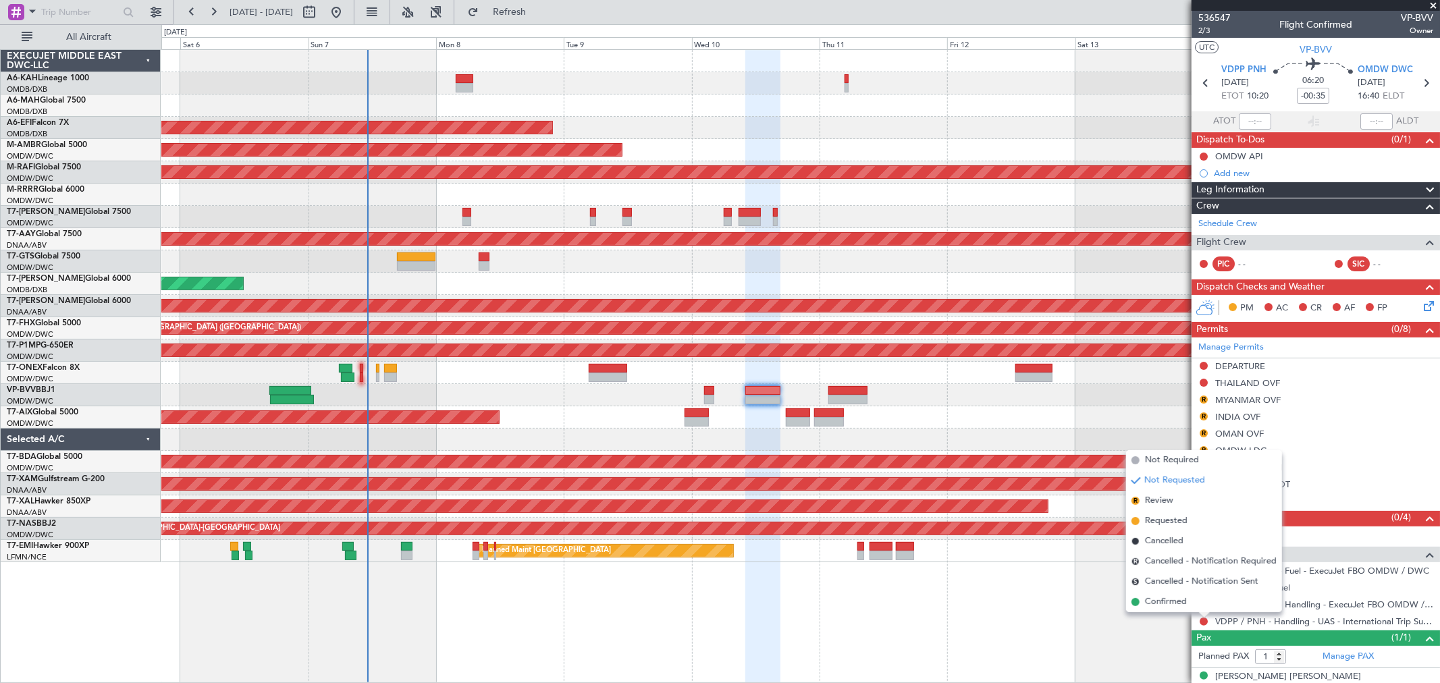
click at [1166, 497] on span "Review" at bounding box center [1159, 500] width 28 height 13
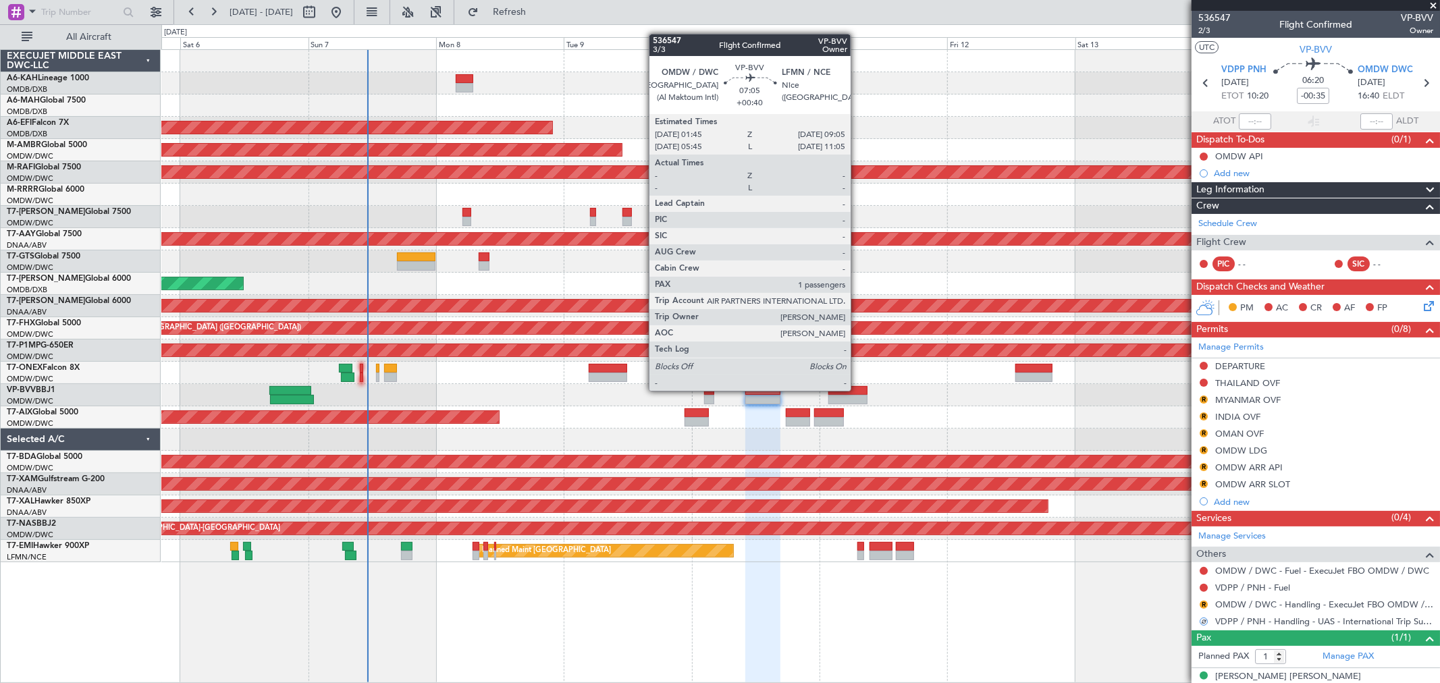
click at [855, 389] on div at bounding box center [847, 390] width 39 height 9
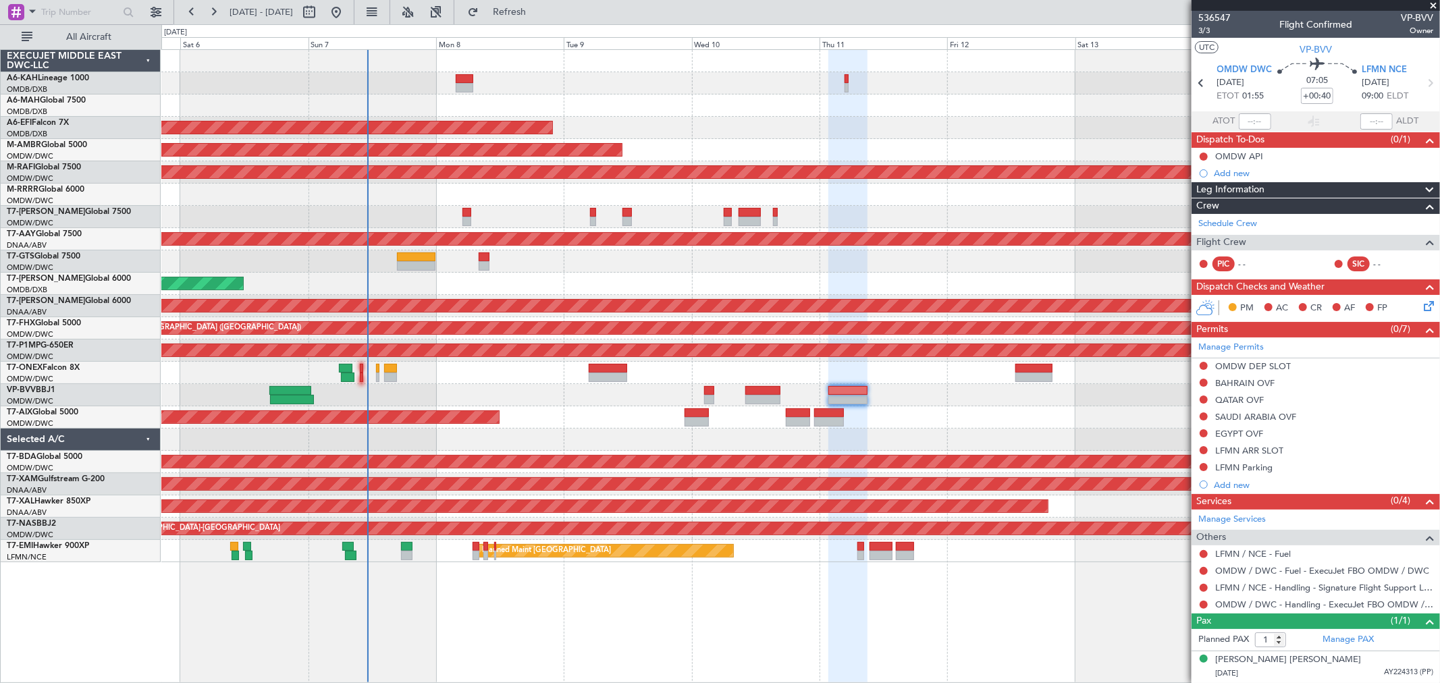
click at [1239, 344] on link "Manage Permits" at bounding box center [1230, 347] width 65 height 13
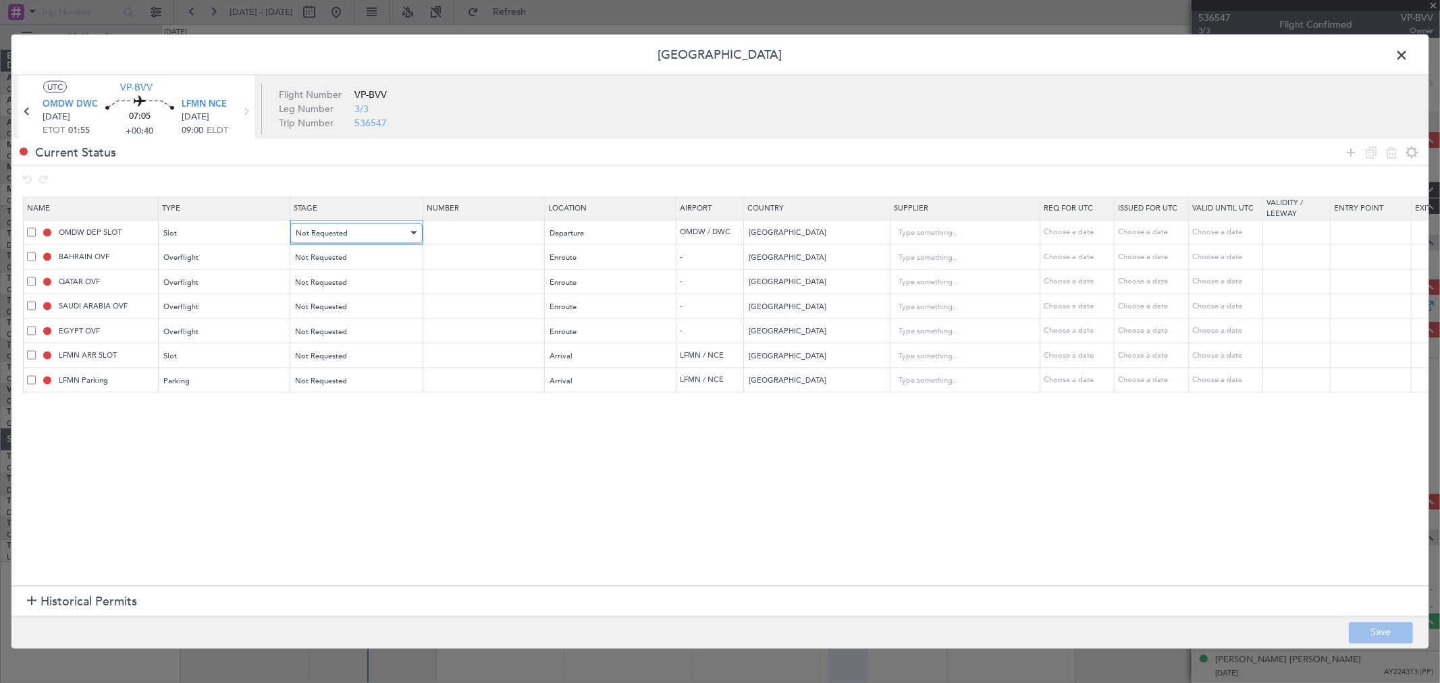
click at [335, 231] on span "Not Requested" at bounding box center [322, 232] width 52 height 10
click at [334, 307] on span "Review" at bounding box center [356, 302] width 120 height 20
click at [333, 261] on span "Not Requested" at bounding box center [322, 257] width 52 height 10
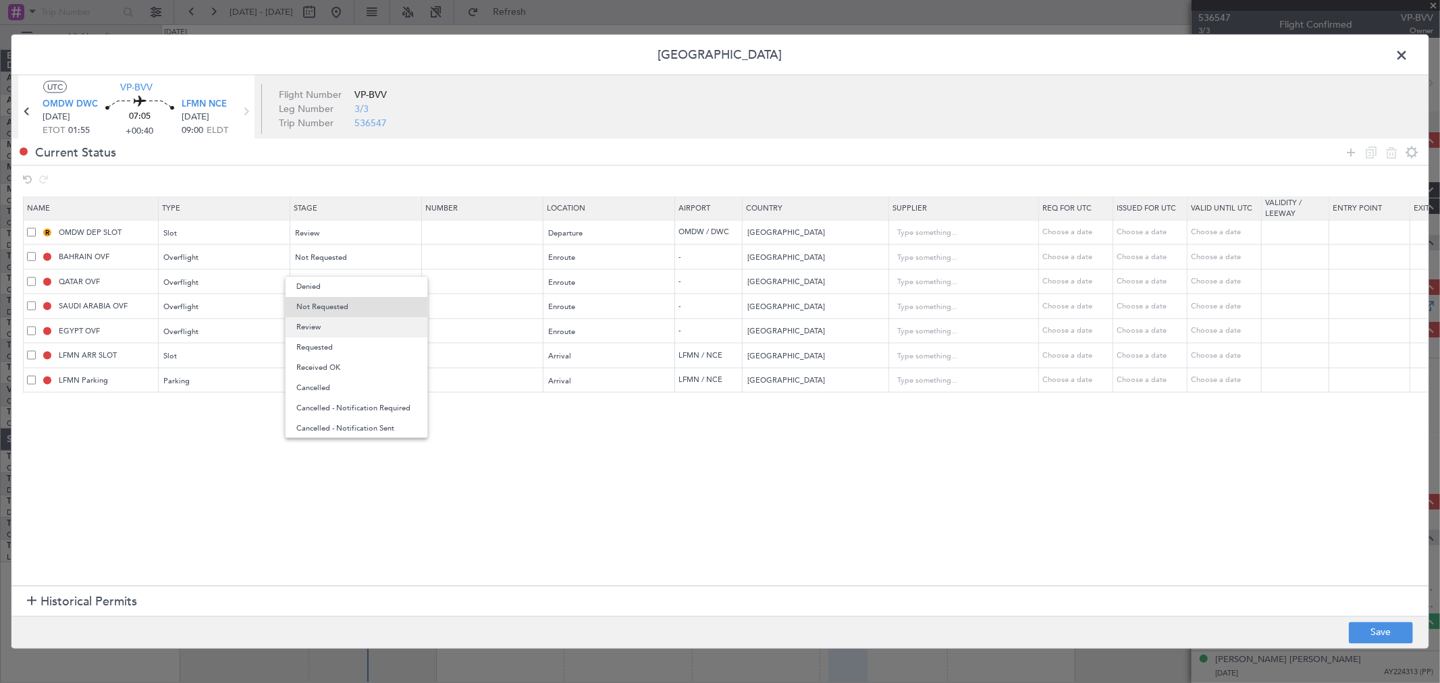
drag, startPoint x: 327, startPoint y: 329, endPoint x: 331, endPoint y: 278, distance: 51.5
click at [325, 329] on span "Review" at bounding box center [356, 327] width 120 height 20
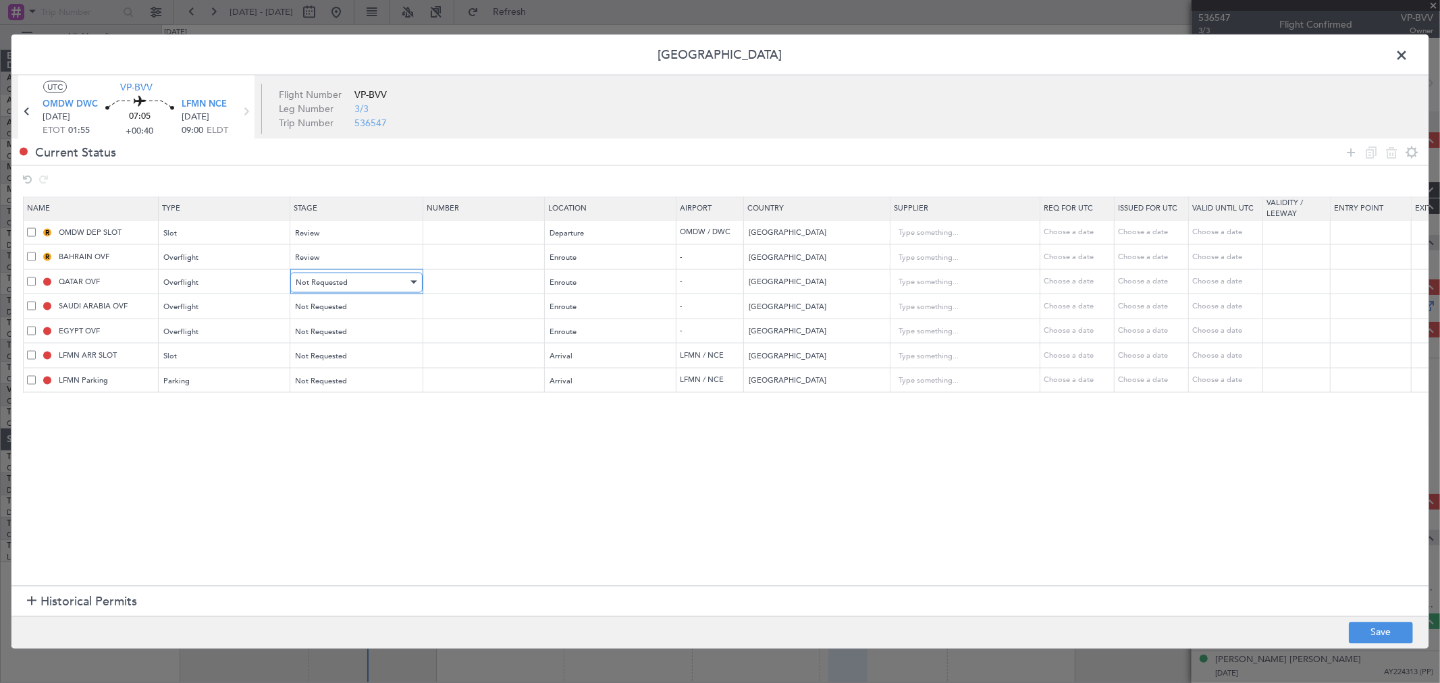
click at [328, 281] on span "Not Requested" at bounding box center [322, 282] width 52 height 10
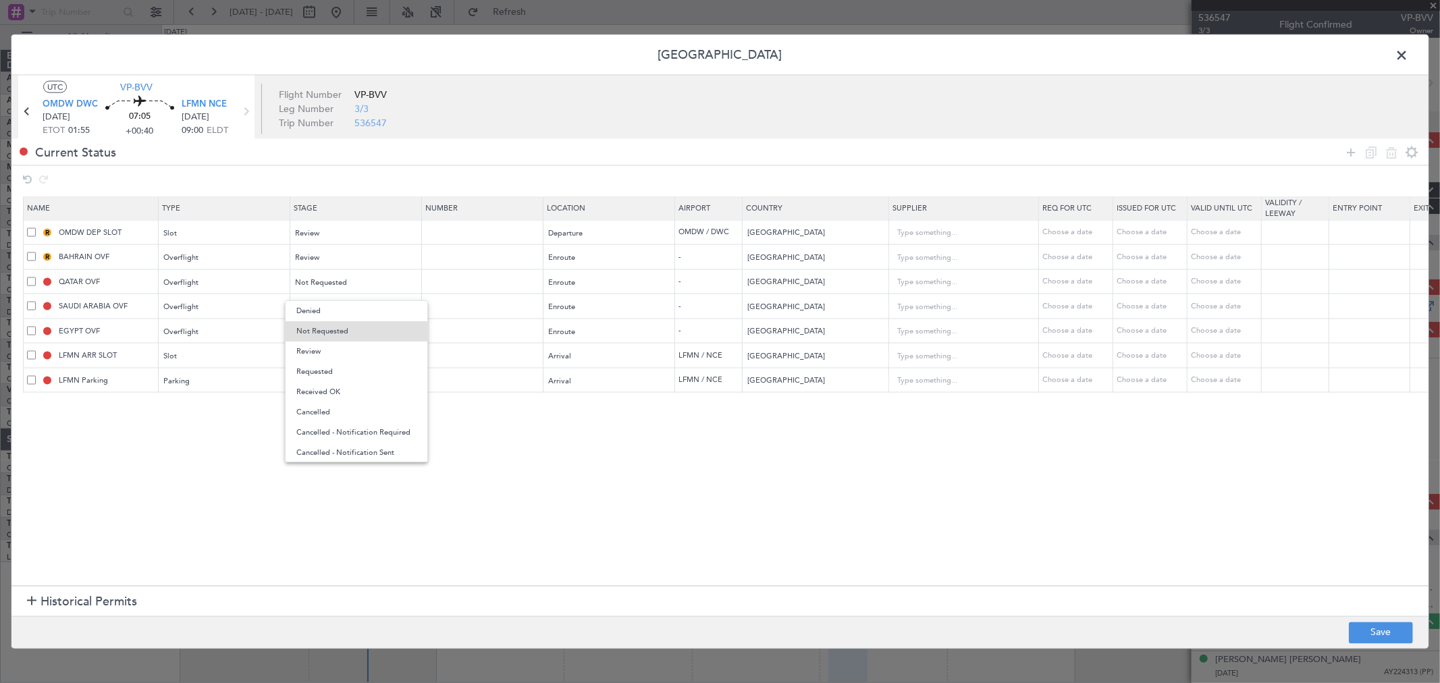
drag, startPoint x: 313, startPoint y: 348, endPoint x: 318, endPoint y: 305, distance: 43.5
click at [310, 352] on span "Review" at bounding box center [356, 352] width 120 height 20
click at [318, 302] on span "Not Requested" at bounding box center [322, 307] width 52 height 10
click at [319, 376] on span "Review" at bounding box center [356, 377] width 120 height 20
click at [331, 332] on span "Not Requested" at bounding box center [322, 331] width 52 height 10
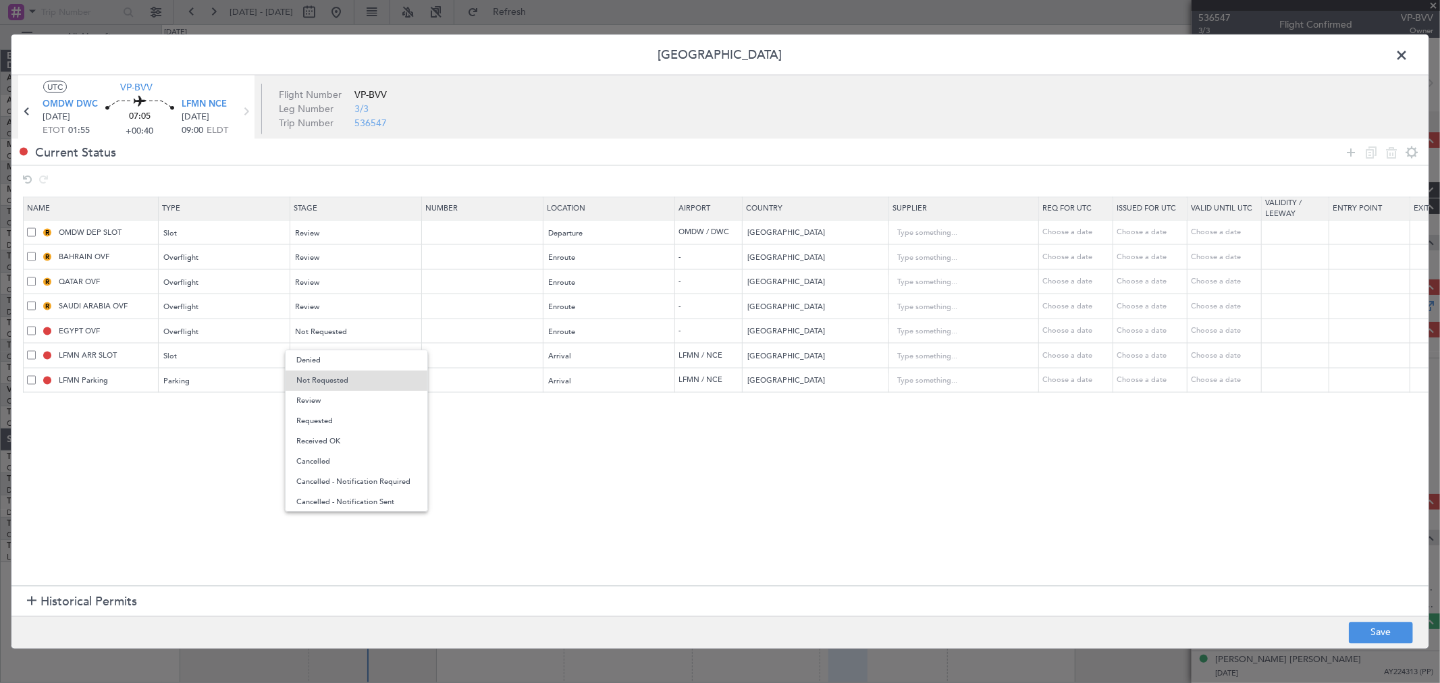
drag, startPoint x: 321, startPoint y: 399, endPoint x: 326, endPoint y: 378, distance: 21.5
click at [321, 400] on span "Review" at bounding box center [356, 401] width 120 height 20
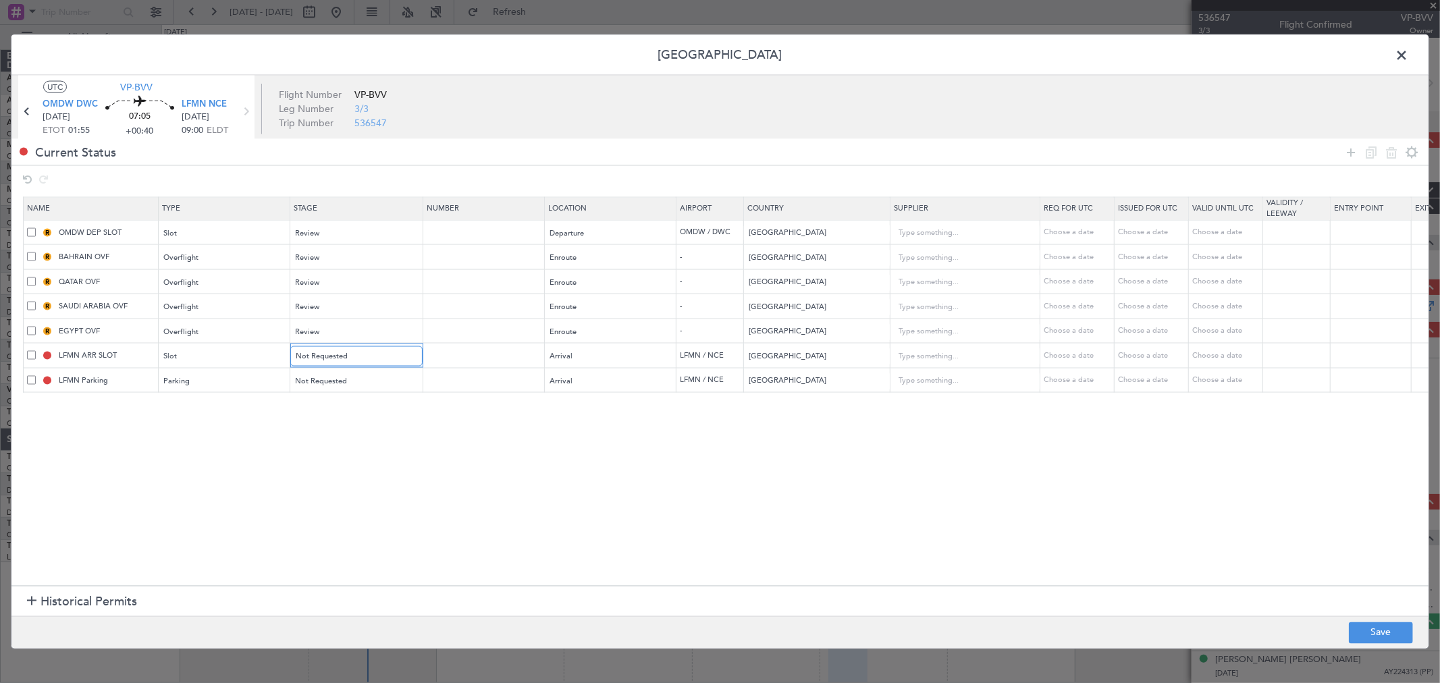
click at [326, 368] on mat-form-field "Not Requested" at bounding box center [356, 356] width 132 height 24
click at [326, 354] on span "Not Requested" at bounding box center [322, 356] width 52 height 10
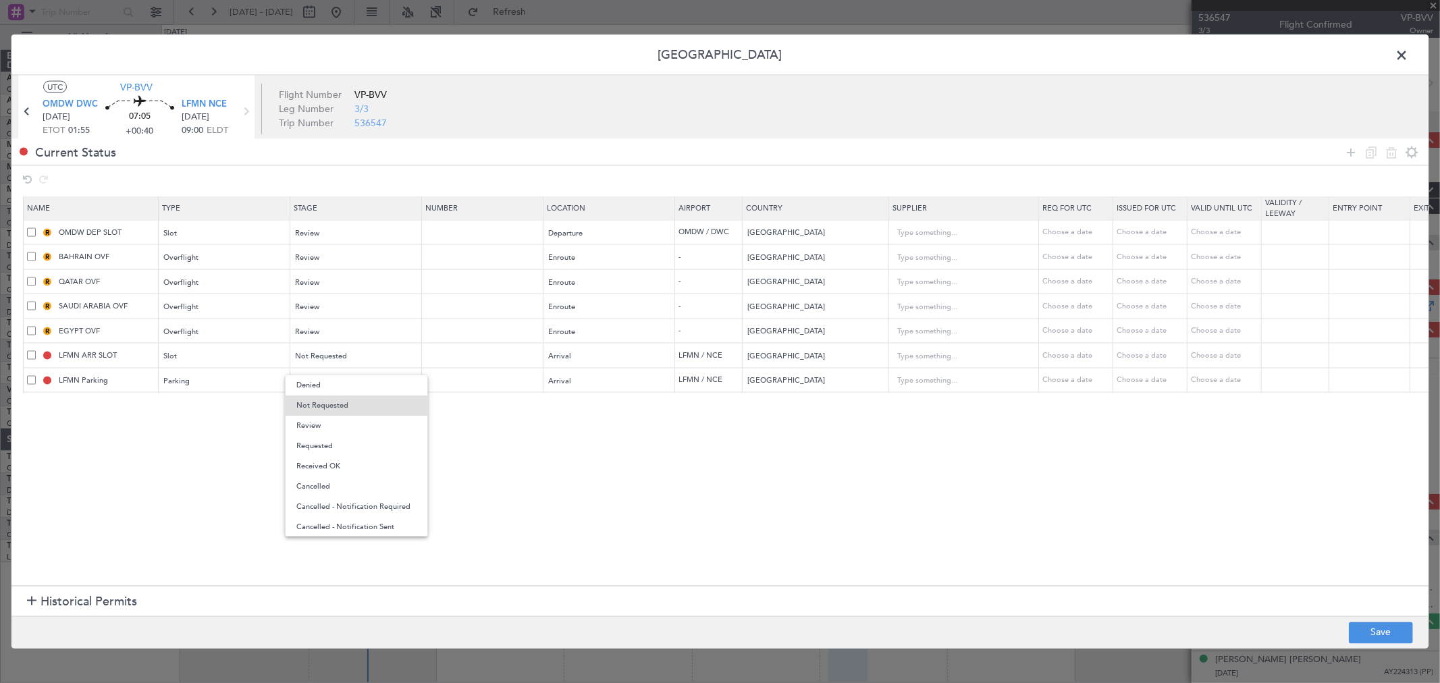
click at [315, 421] on span "Review" at bounding box center [356, 426] width 120 height 20
click at [327, 392] on mat-form-field "Not Requested" at bounding box center [355, 380] width 131 height 24
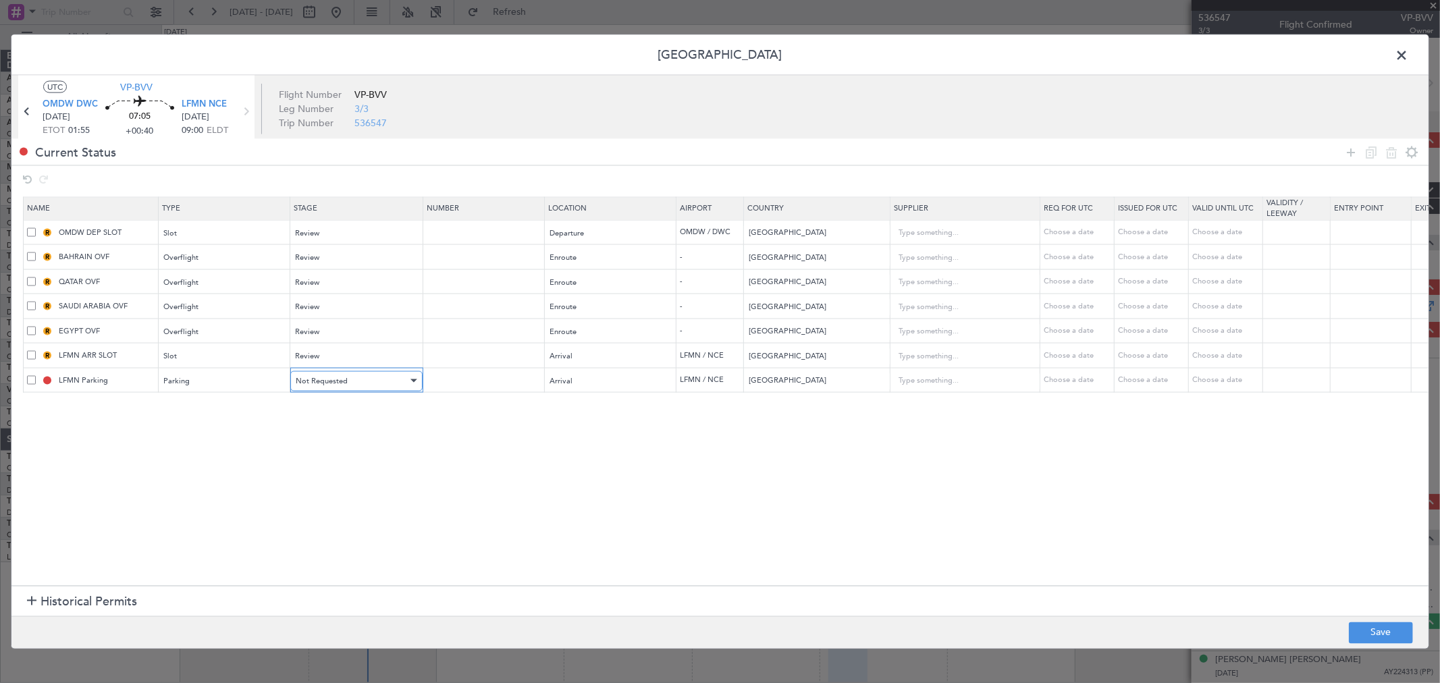
click at [331, 383] on span "Not Requested" at bounding box center [322, 380] width 52 height 10
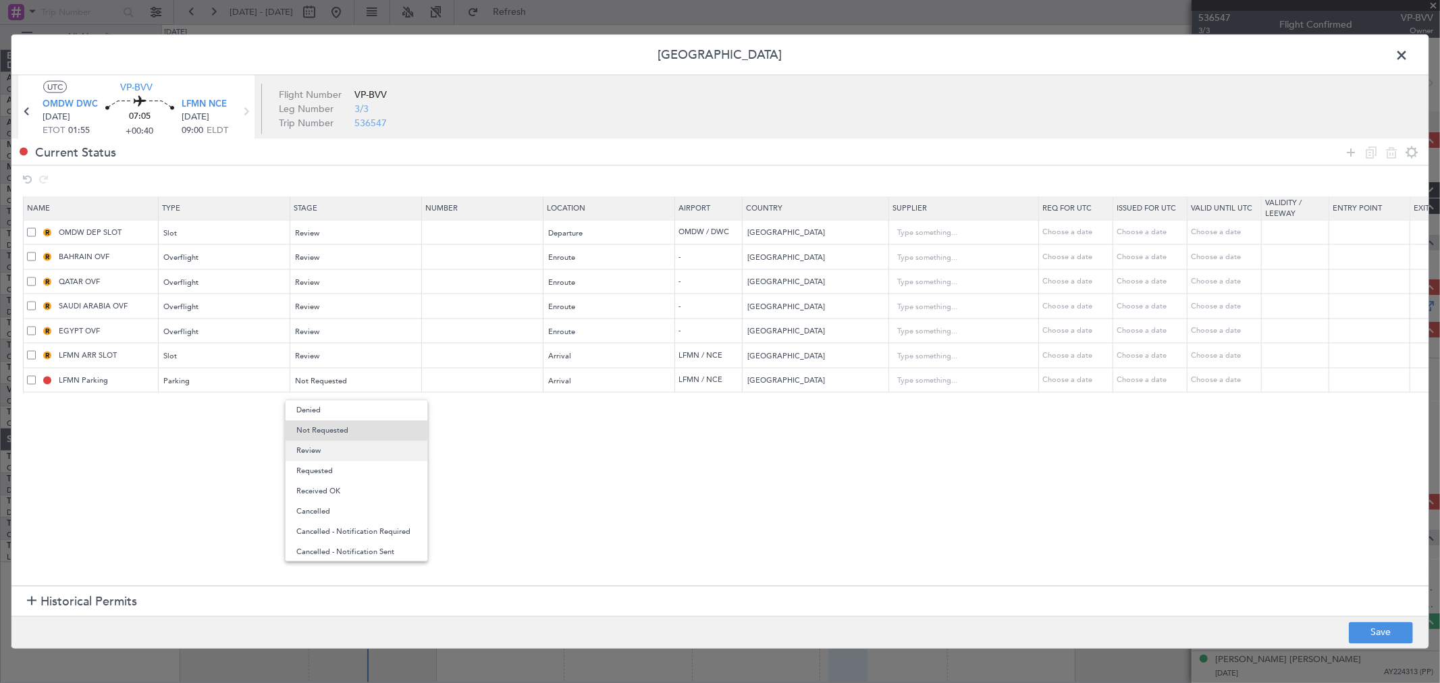
click at [329, 445] on span "Review" at bounding box center [356, 451] width 120 height 20
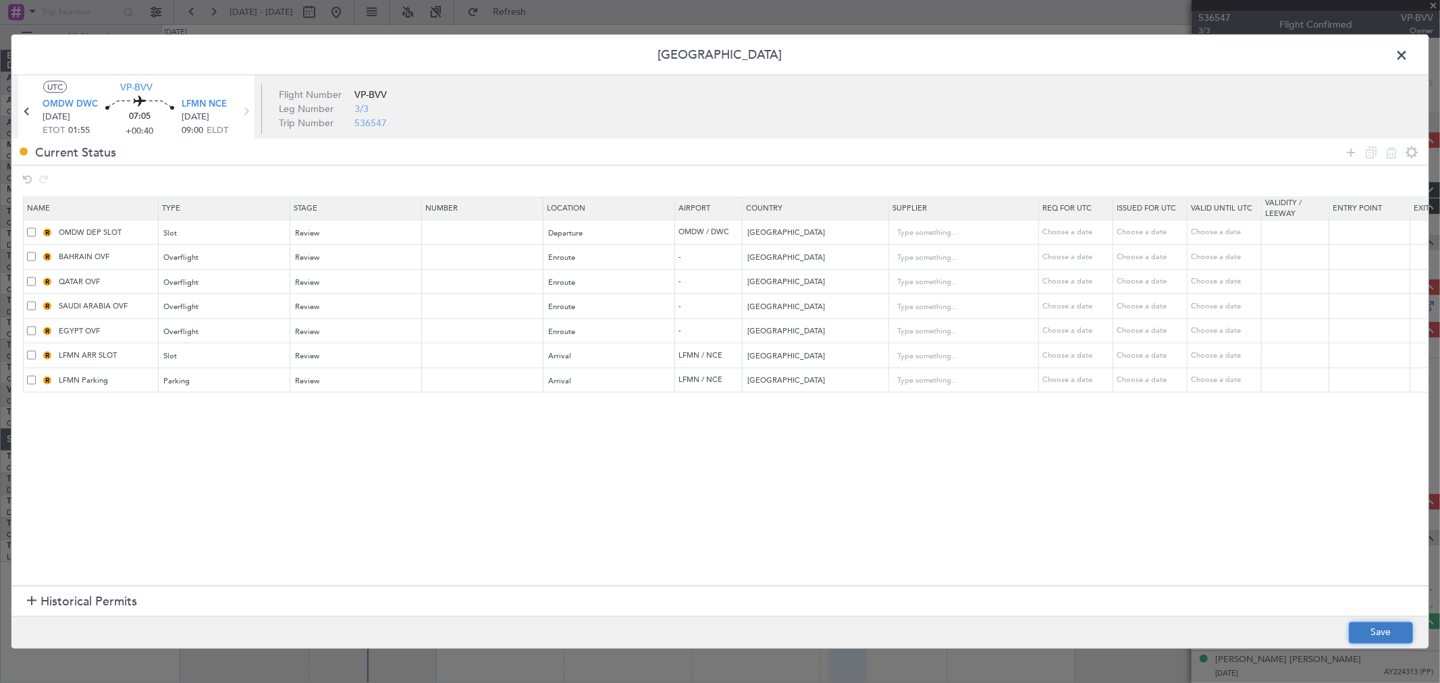
click at [1382, 632] on button "Save" at bounding box center [1381, 633] width 64 height 22
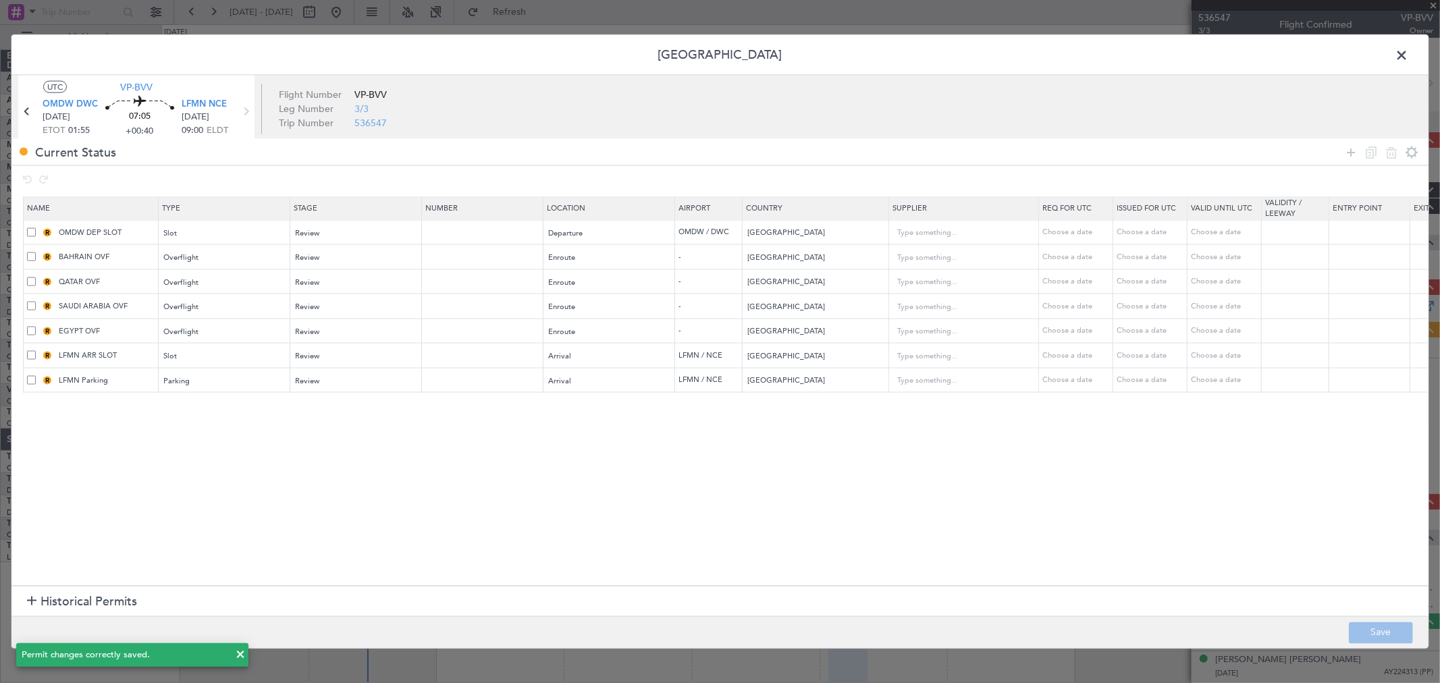
click at [1408, 56] on span at bounding box center [1408, 58] width 0 height 27
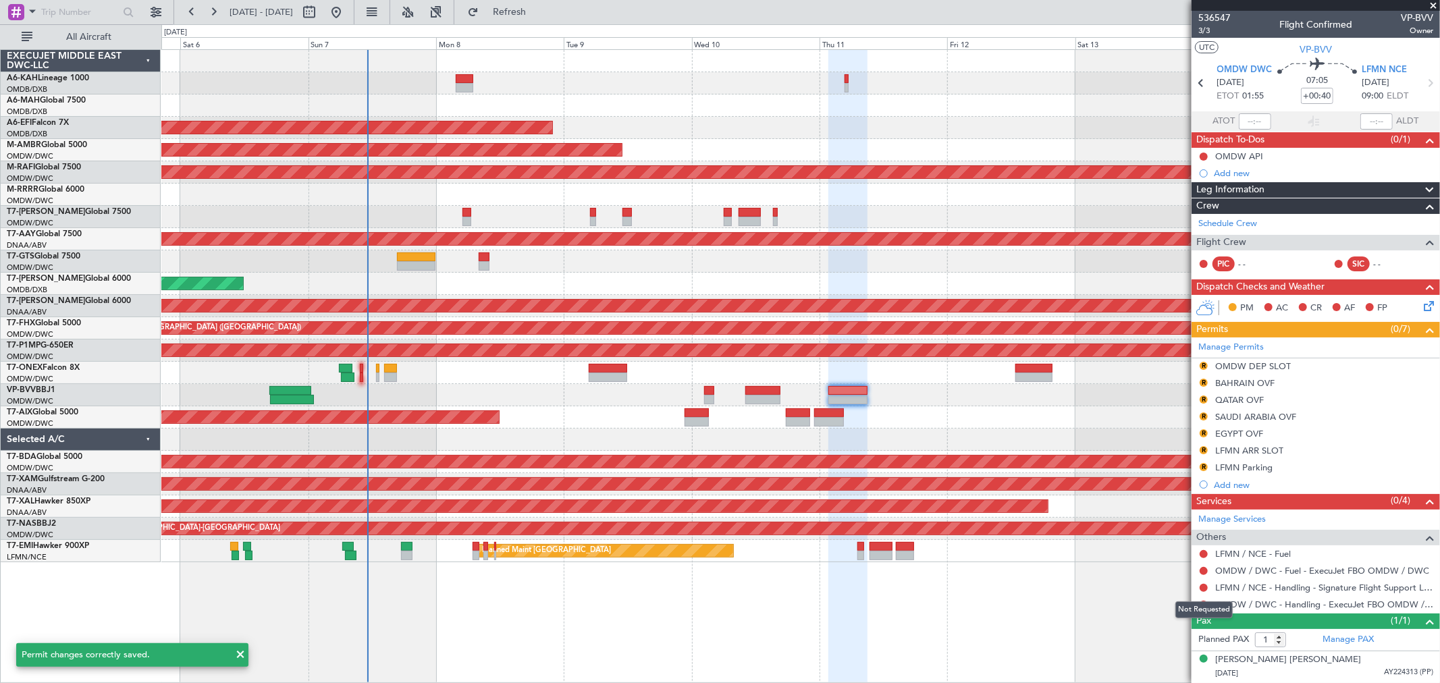
click at [1200, 589] on button at bounding box center [1203, 588] width 8 height 8
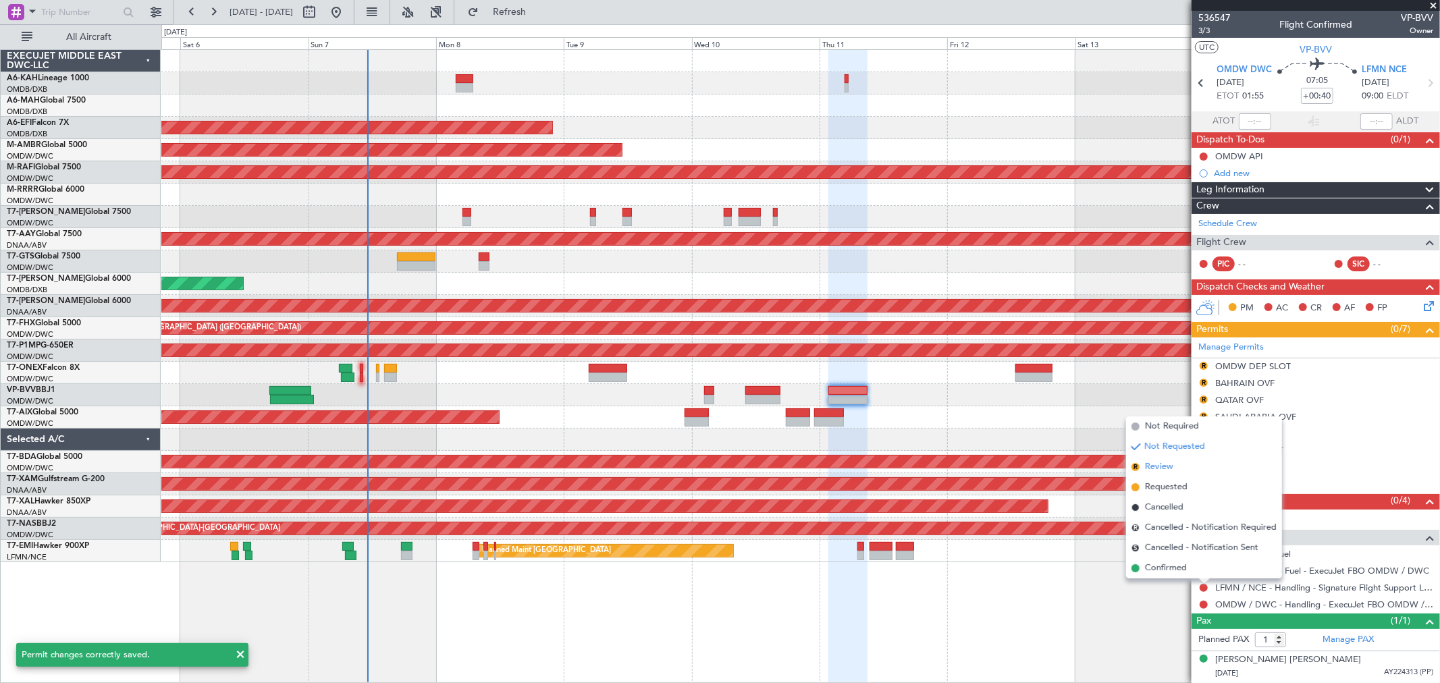
click at [1168, 469] on span "Review" at bounding box center [1159, 466] width 28 height 13
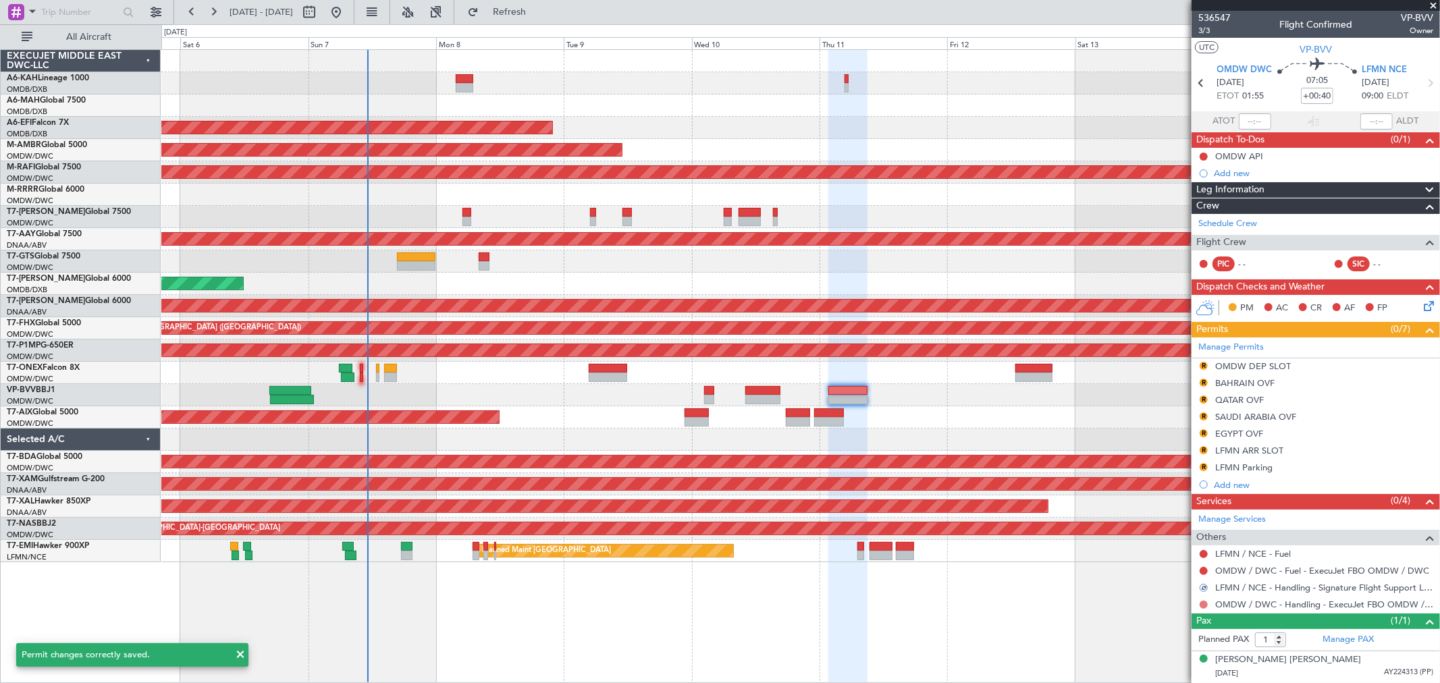
click at [1200, 603] on button at bounding box center [1203, 605] width 8 height 8
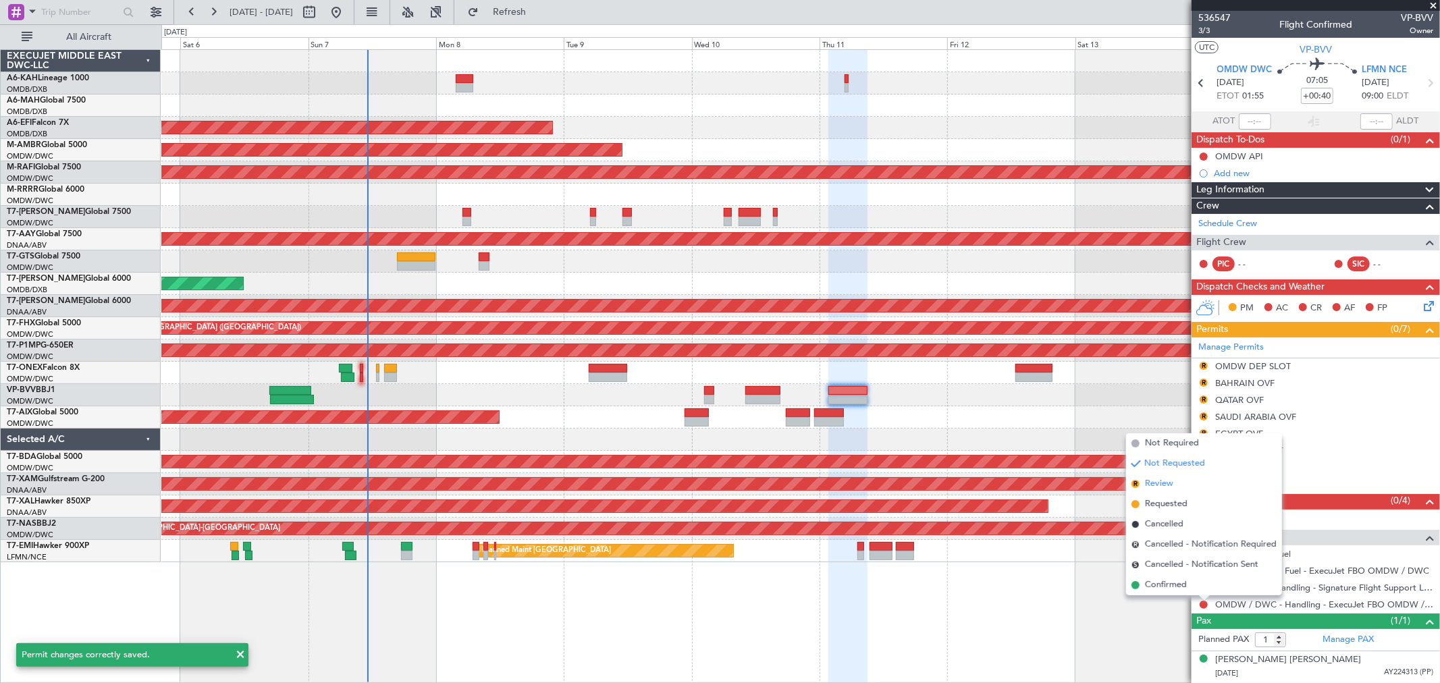
click at [1176, 489] on li "R Review" at bounding box center [1204, 484] width 156 height 20
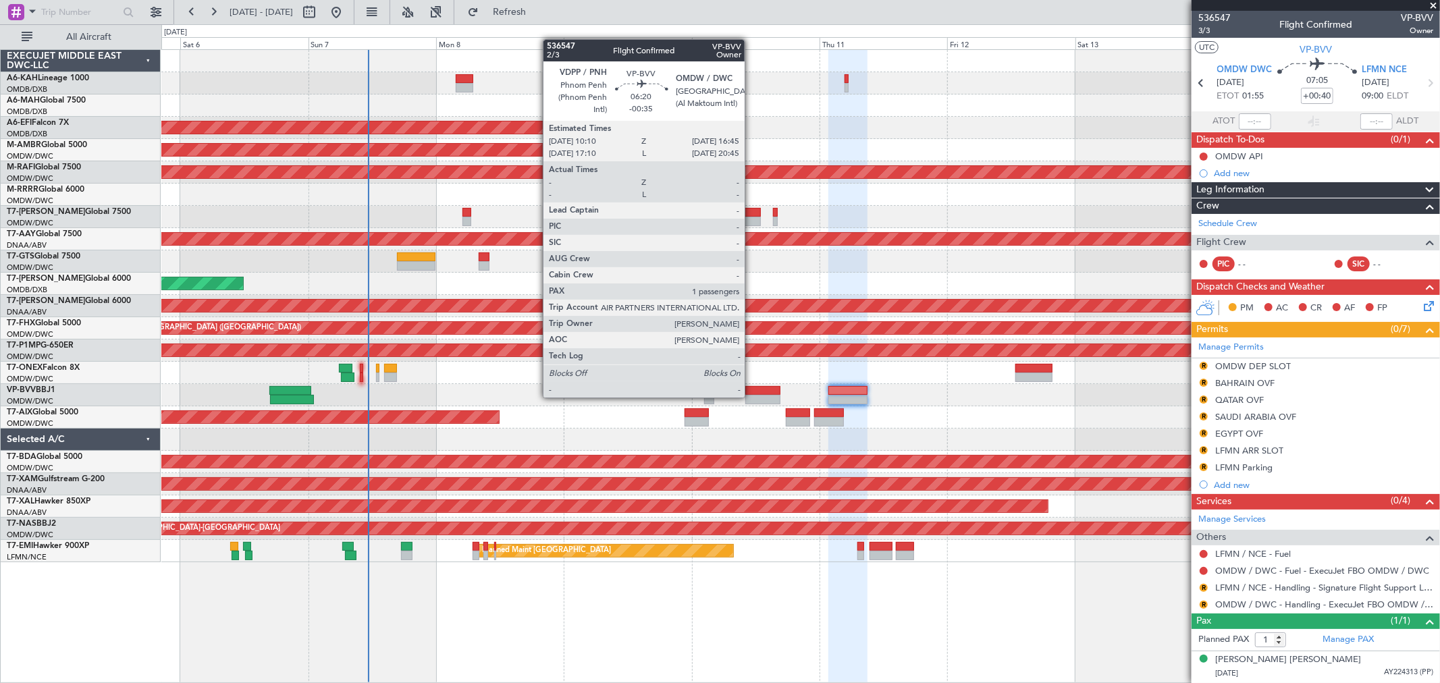
click at [751, 396] on div at bounding box center [762, 399] width 35 height 9
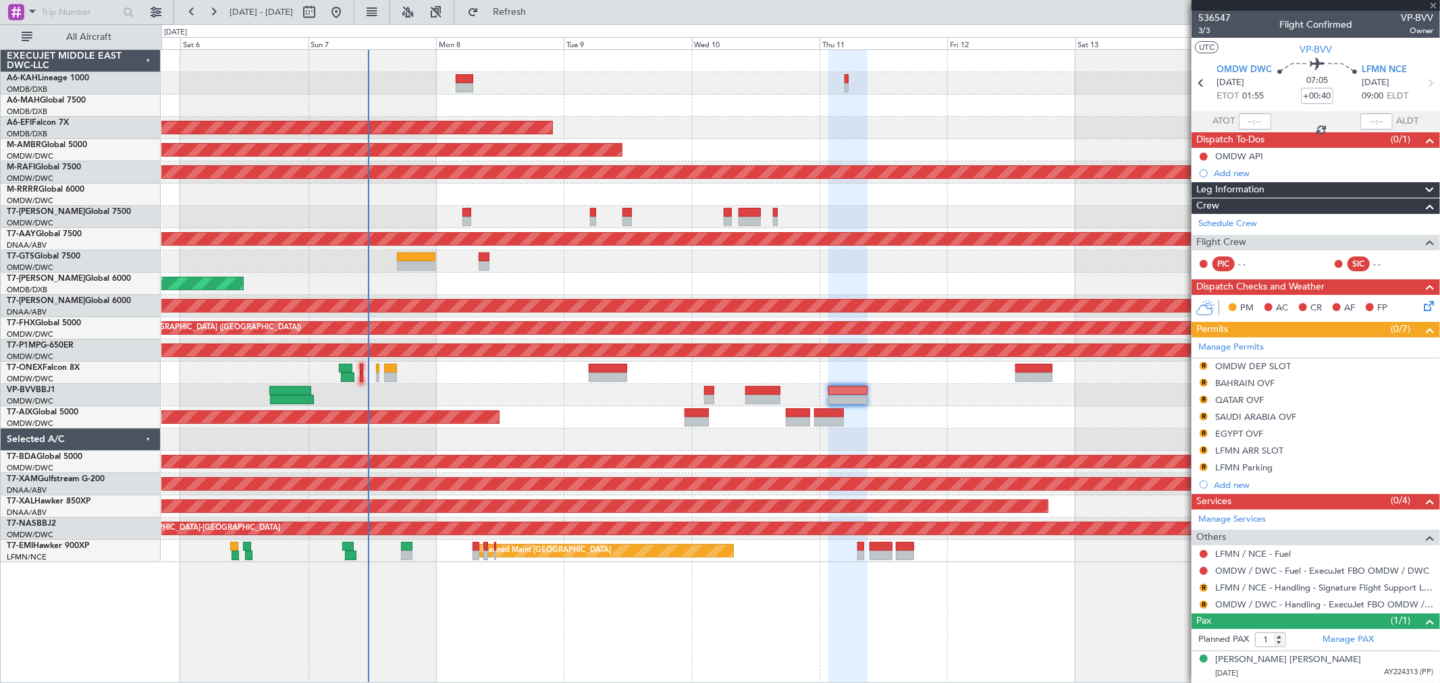
type input "-00:35"
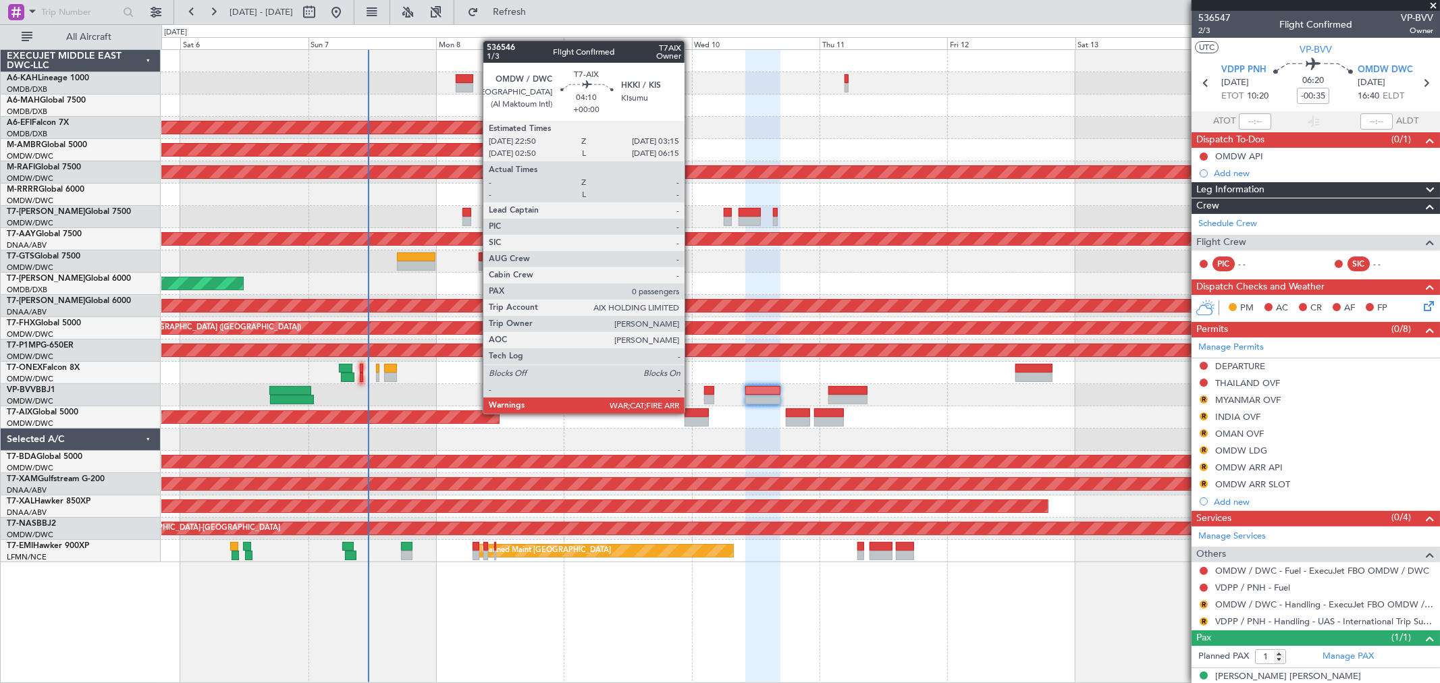
click at [691, 413] on div at bounding box center [696, 412] width 24 height 9
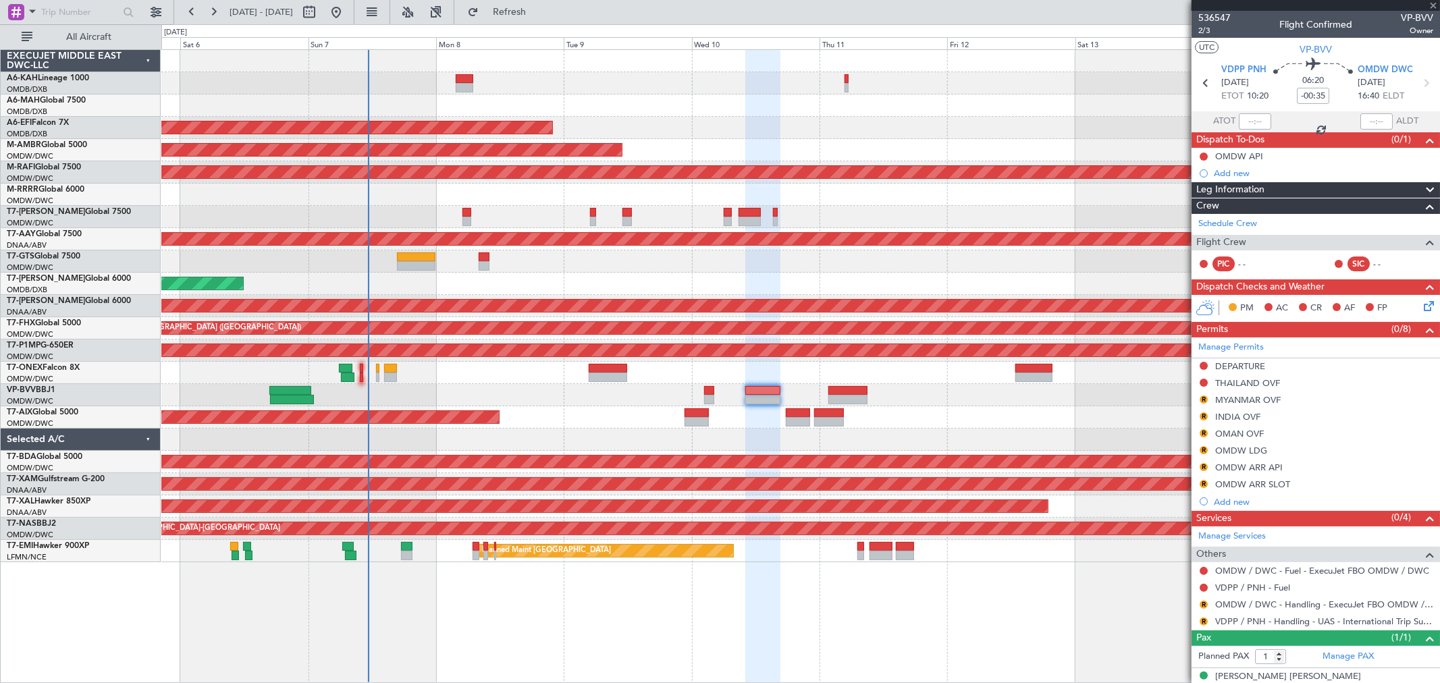
type input "0"
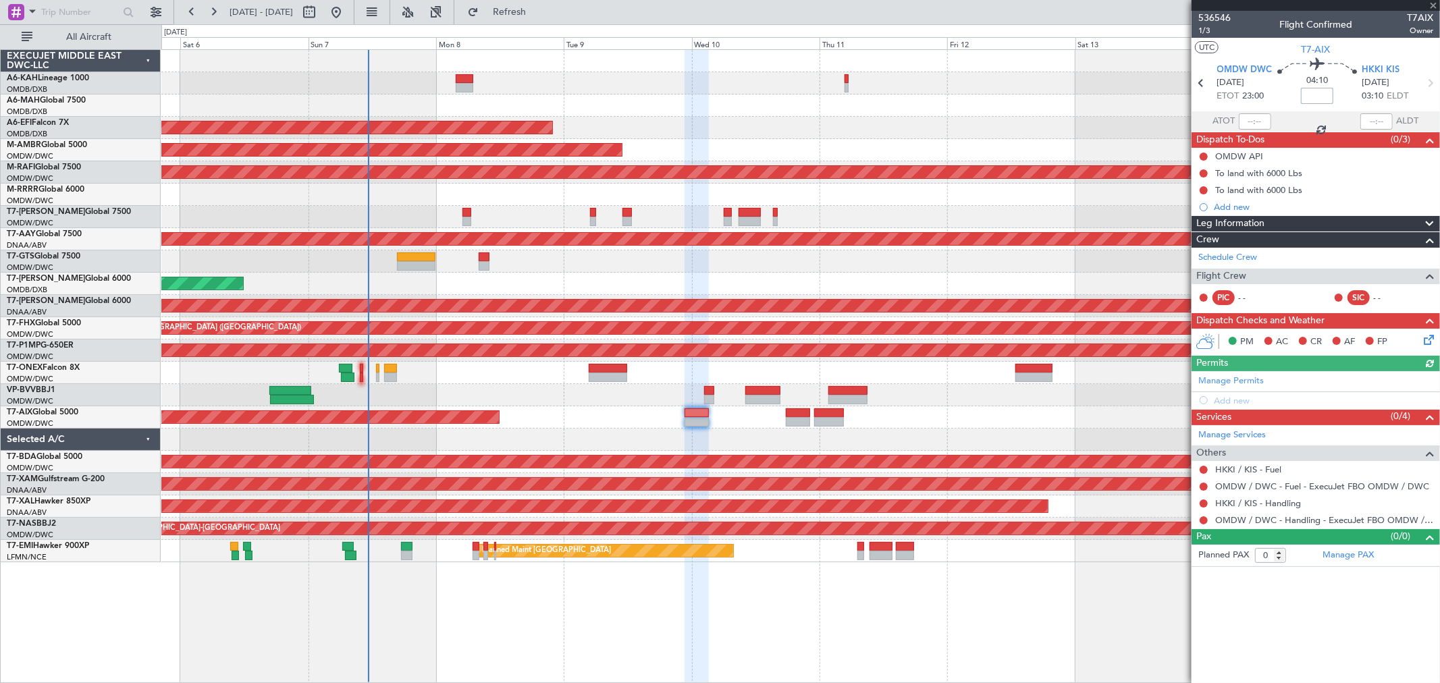
click at [1313, 88] on input at bounding box center [1317, 96] width 32 height 16
type input "+00:40"
click at [1209, 34] on span "1/3" at bounding box center [1214, 30] width 32 height 11
click at [1252, 500] on link "HKKI / KIS - Handling" at bounding box center [1258, 502] width 86 height 11
click at [542, 3] on button "Refresh" at bounding box center [501, 12] width 81 height 22
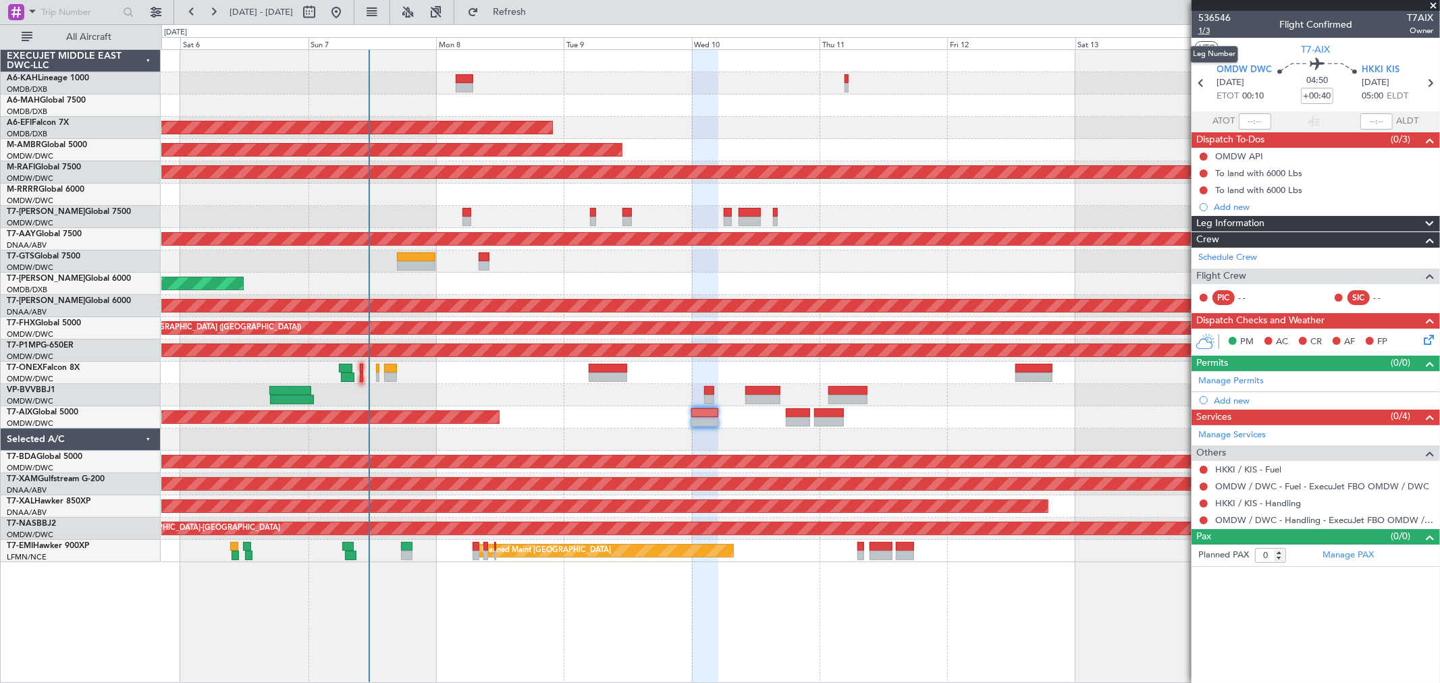
click at [1212, 25] on span "1/3" at bounding box center [1214, 30] width 32 height 11
click at [525, 9] on span "Refresh" at bounding box center [509, 11] width 57 height 9
click at [1235, 375] on link "Manage Permits" at bounding box center [1230, 381] width 65 height 13
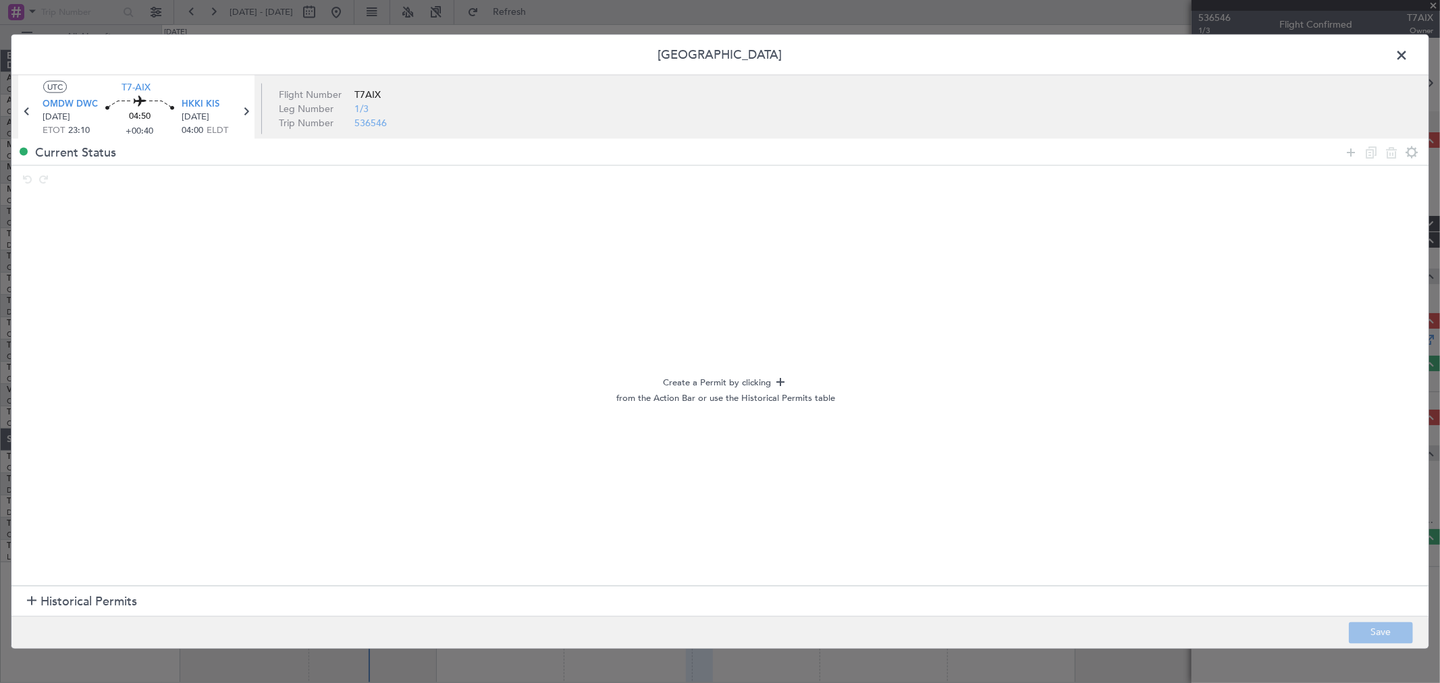
click at [113, 595] on span "Historical Permits" at bounding box center [88, 602] width 97 height 18
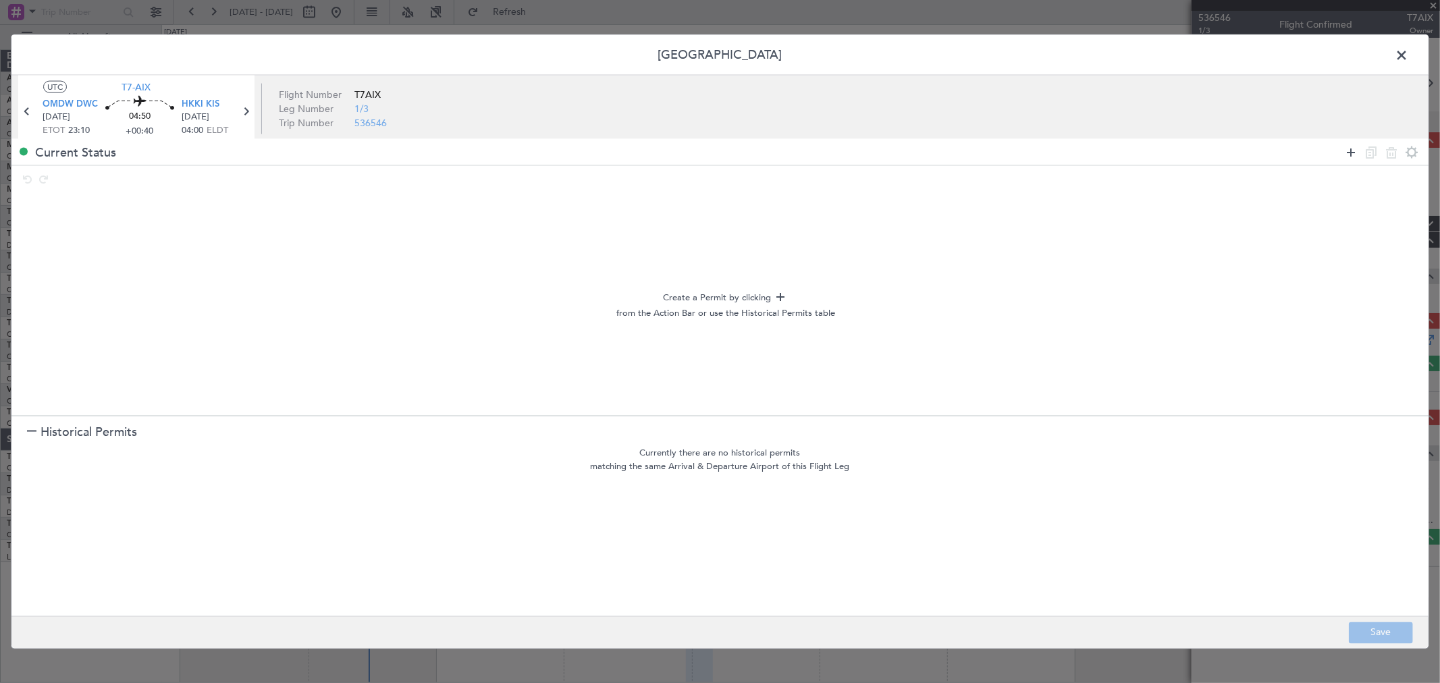
click at [1352, 147] on icon at bounding box center [1351, 152] width 16 height 16
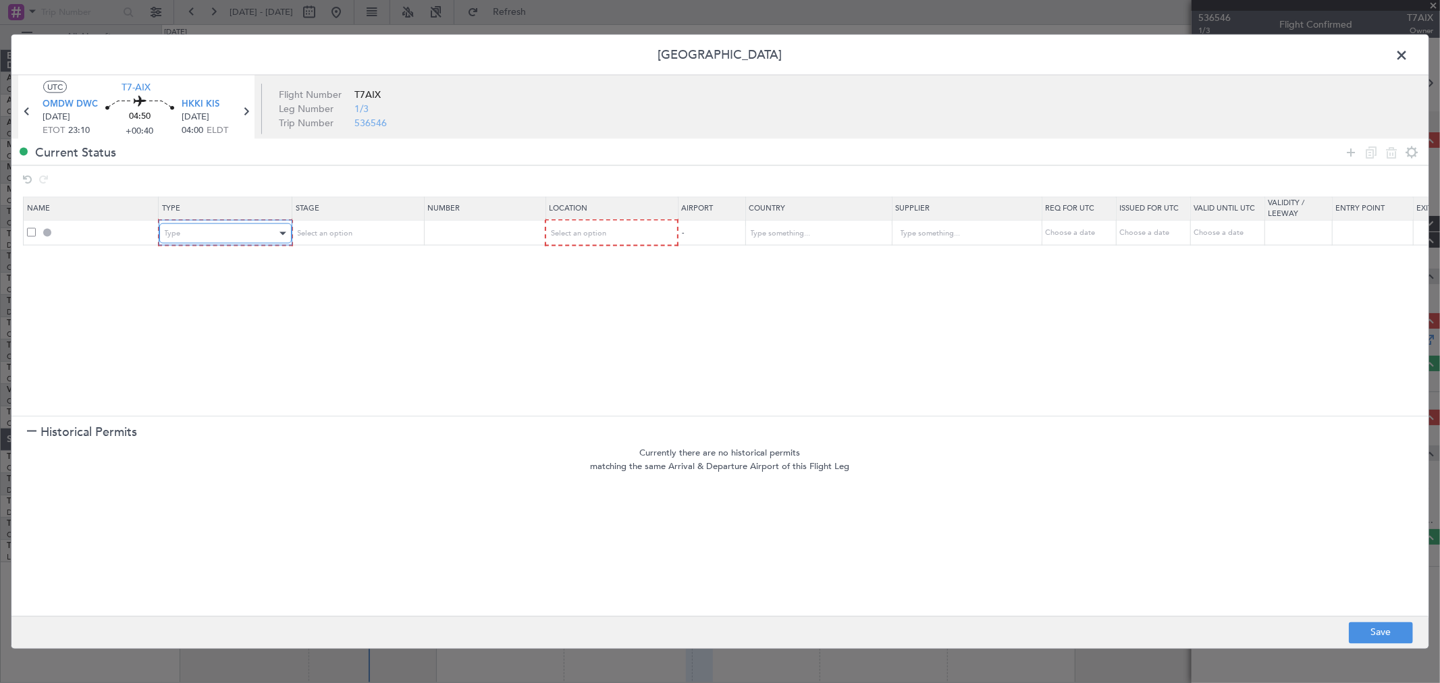
click at [215, 240] on div "Type" at bounding box center [221, 233] width 112 height 20
click at [408, 229] on div "Select an option" at bounding box center [356, 233] width 121 height 8
click at [348, 286] on span "Not Requested" at bounding box center [356, 282] width 120 height 20
click at [592, 233] on span "Select an option" at bounding box center [576, 233] width 55 height 10
click at [583, 261] on span "Departure" at bounding box center [610, 262] width 120 height 20
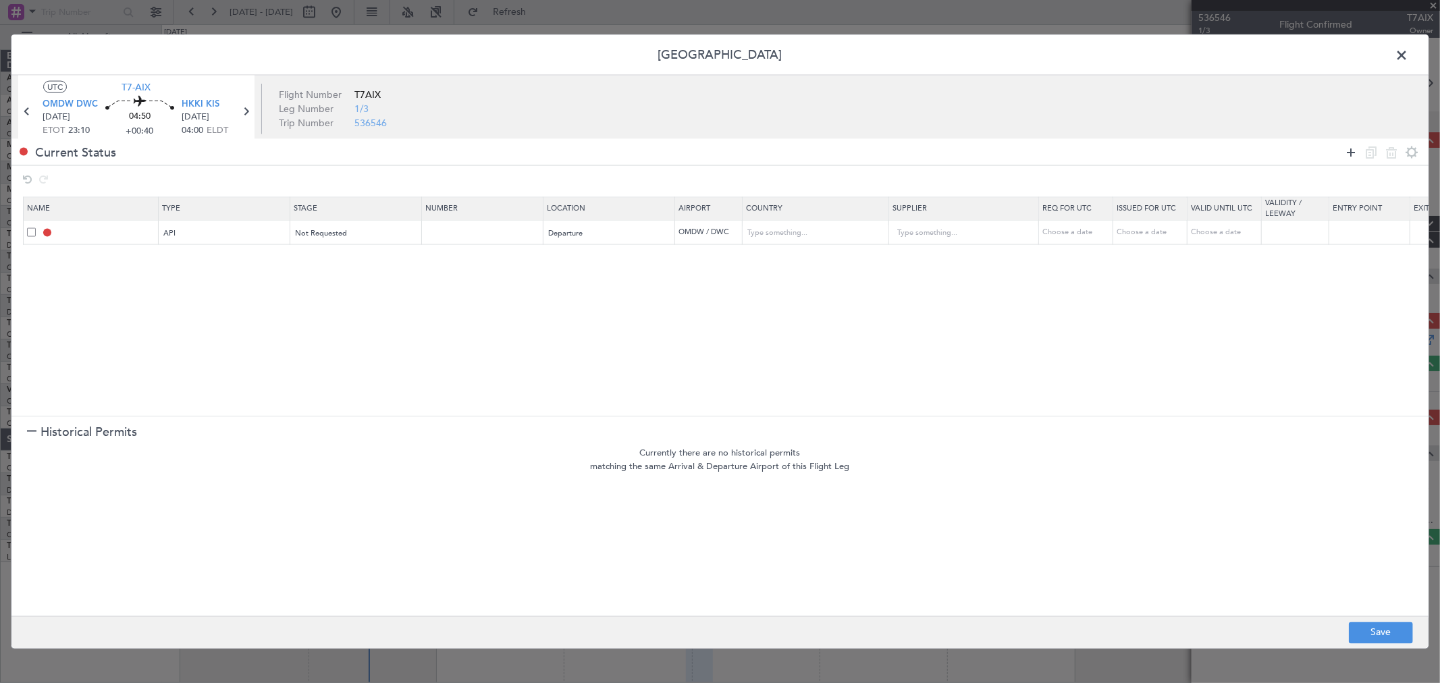
click at [1352, 146] on icon at bounding box center [1351, 152] width 16 height 16
click at [180, 259] on div "Type" at bounding box center [221, 258] width 112 height 20
click at [347, 261] on span "Select an option" at bounding box center [323, 258] width 55 height 10
drag, startPoint x: 342, startPoint y: 304, endPoint x: 599, endPoint y: 264, distance: 260.3
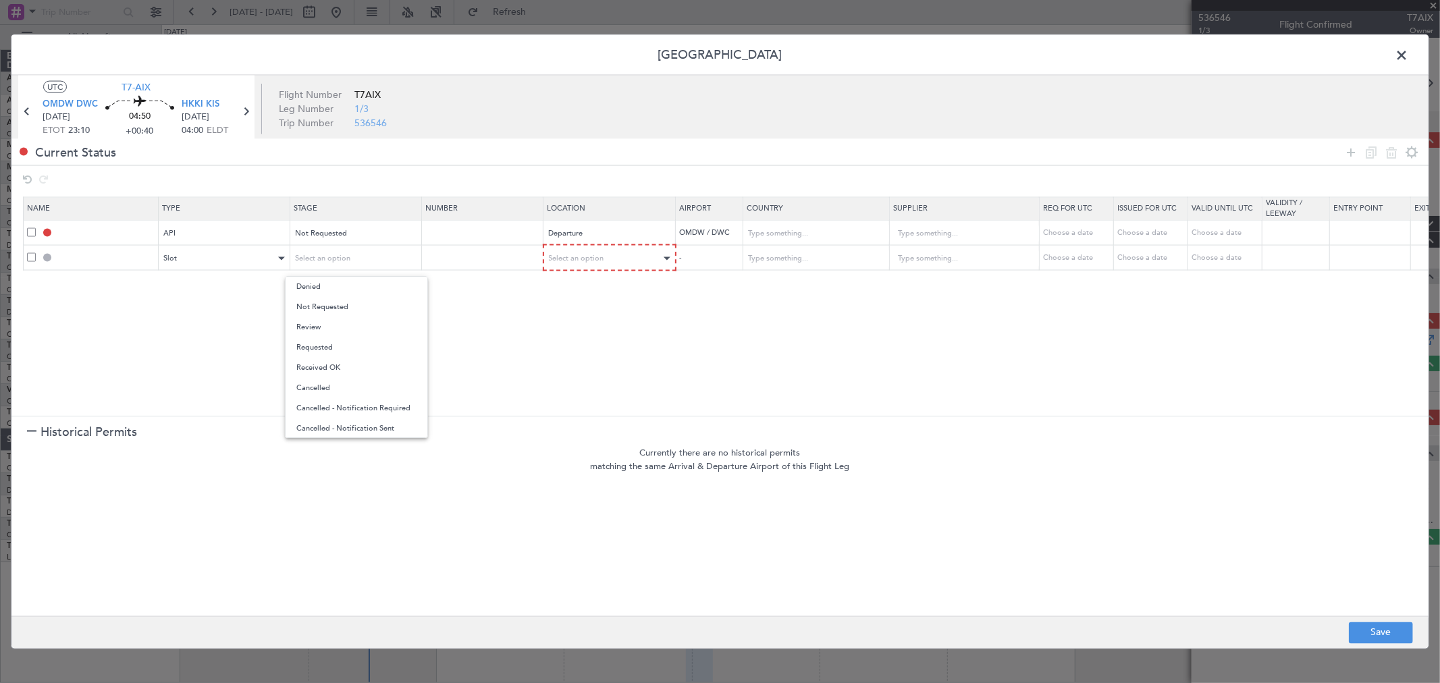
click at [342, 305] on span "Not Requested" at bounding box center [356, 307] width 120 height 20
click at [614, 254] on div "Select an option" at bounding box center [605, 258] width 112 height 20
drag, startPoint x: 578, startPoint y: 286, endPoint x: 590, endPoint y: 283, distance: 11.7
click at [577, 286] on span "Departure" at bounding box center [610, 287] width 120 height 20
click at [1347, 155] on icon at bounding box center [1351, 152] width 16 height 16
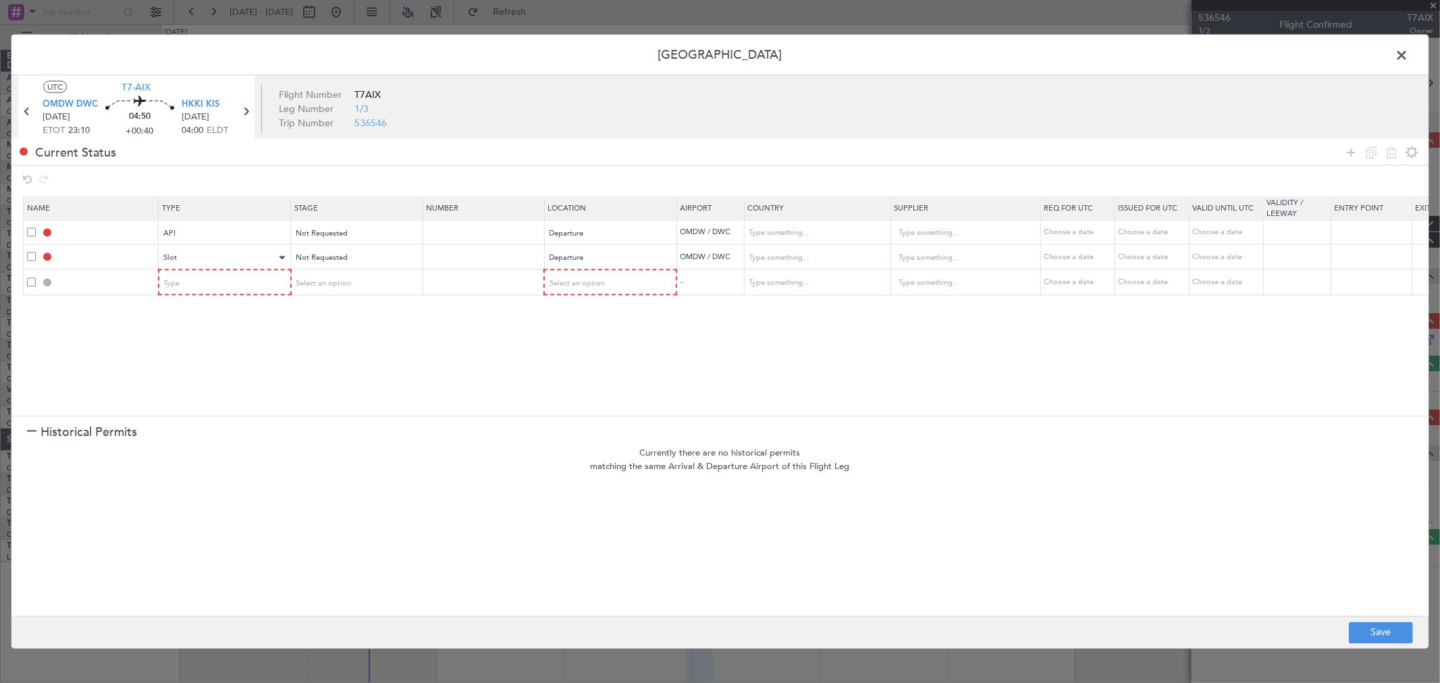
click at [227, 298] on section "Name Type Stage Number Location Airport Country Supplier Req For Utc Issued For…" at bounding box center [719, 304] width 1417 height 223
click at [228, 288] on div "Type" at bounding box center [221, 283] width 112 height 20
click at [236, 428] on span "Overflight" at bounding box center [225, 425] width 120 height 20
click at [400, 275] on div "Select an option" at bounding box center [352, 283] width 112 height 20
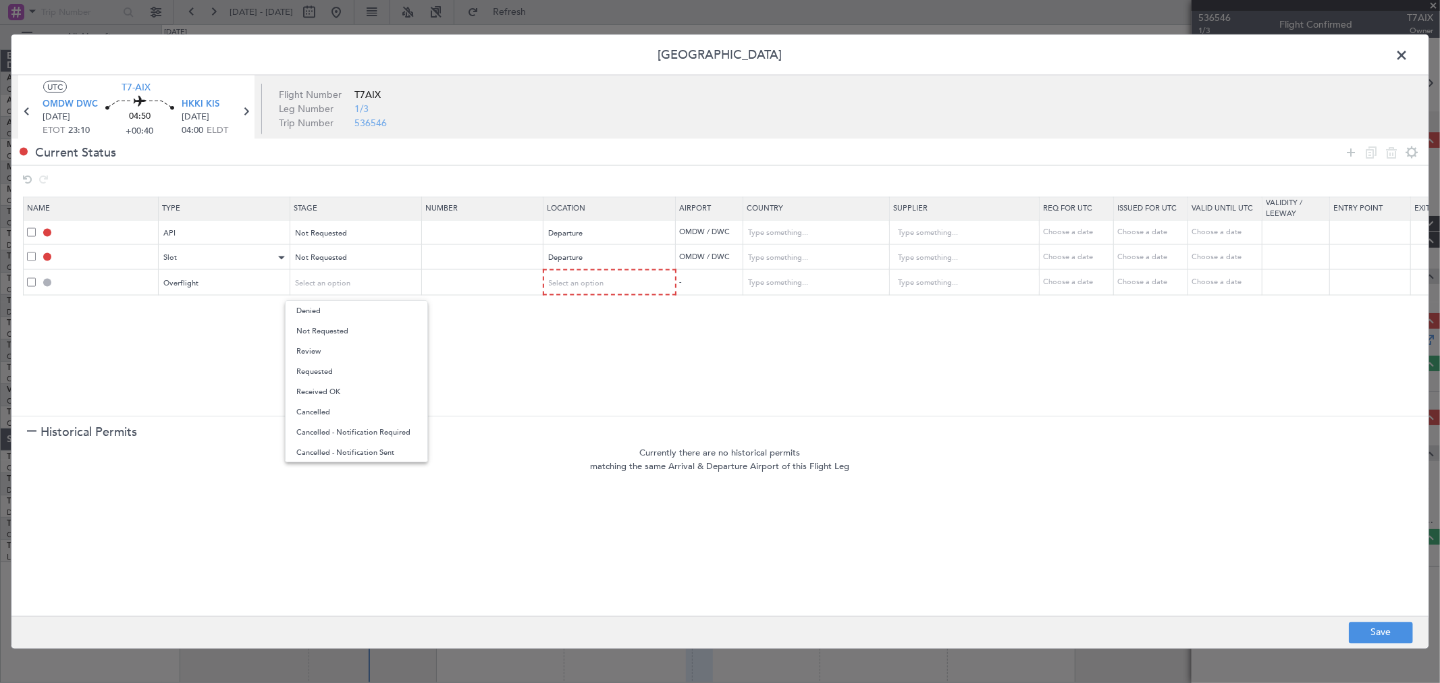
click at [369, 331] on span "Not Requested" at bounding box center [356, 331] width 120 height 20
click at [636, 279] on div "Select an option" at bounding box center [605, 283] width 112 height 20
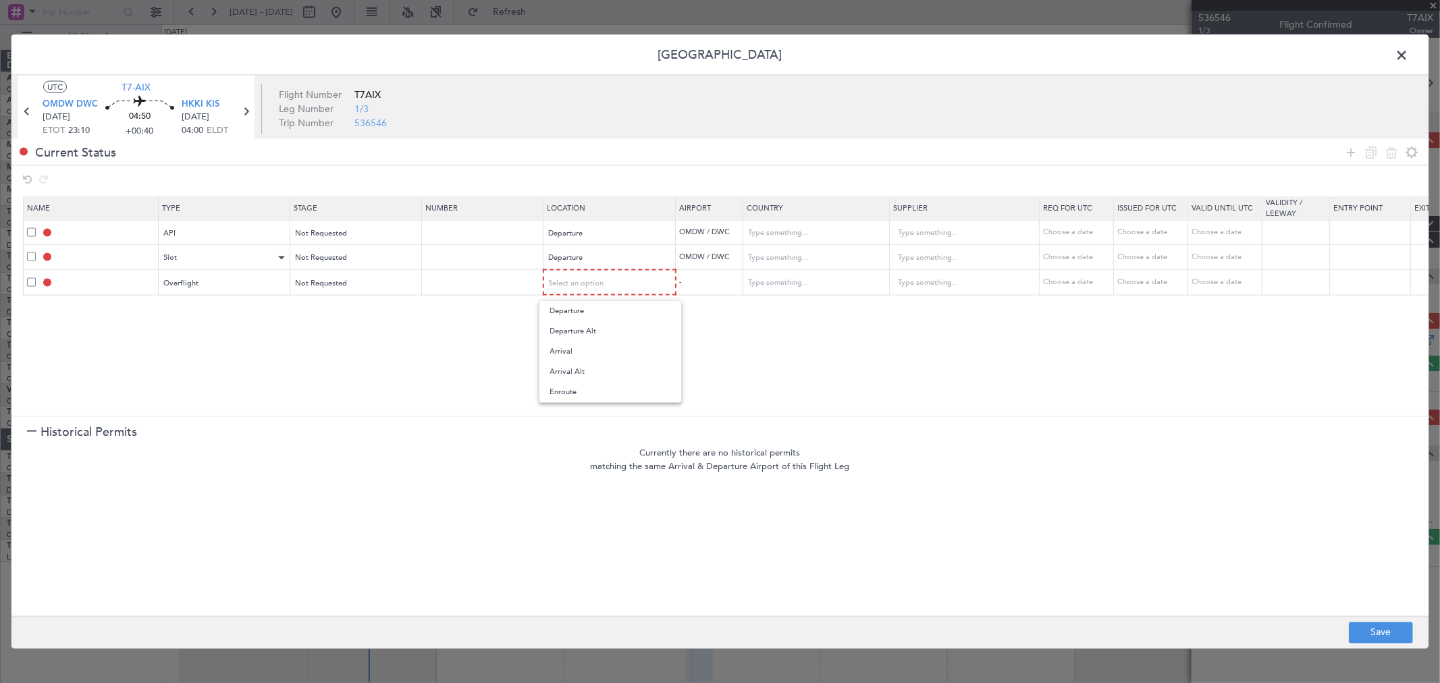
drag, startPoint x: 588, startPoint y: 394, endPoint x: 733, endPoint y: 329, distance: 158.9
click at [588, 395] on span "Enroute" at bounding box center [610, 392] width 120 height 20
click at [761, 285] on input "text" at bounding box center [808, 282] width 121 height 20
click at [786, 308] on span "Oman" at bounding box center [817, 304] width 126 height 20
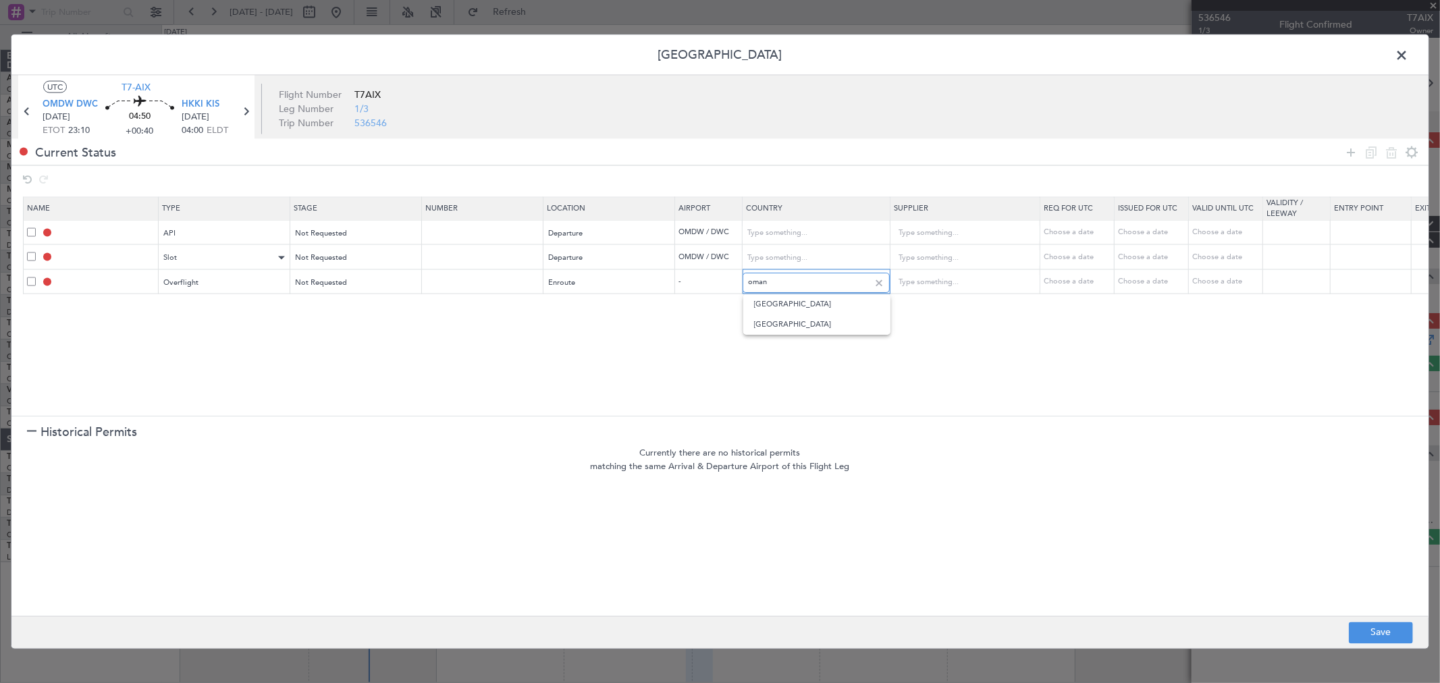
type input "Oman"
click at [1347, 149] on icon at bounding box center [1351, 152] width 16 height 16
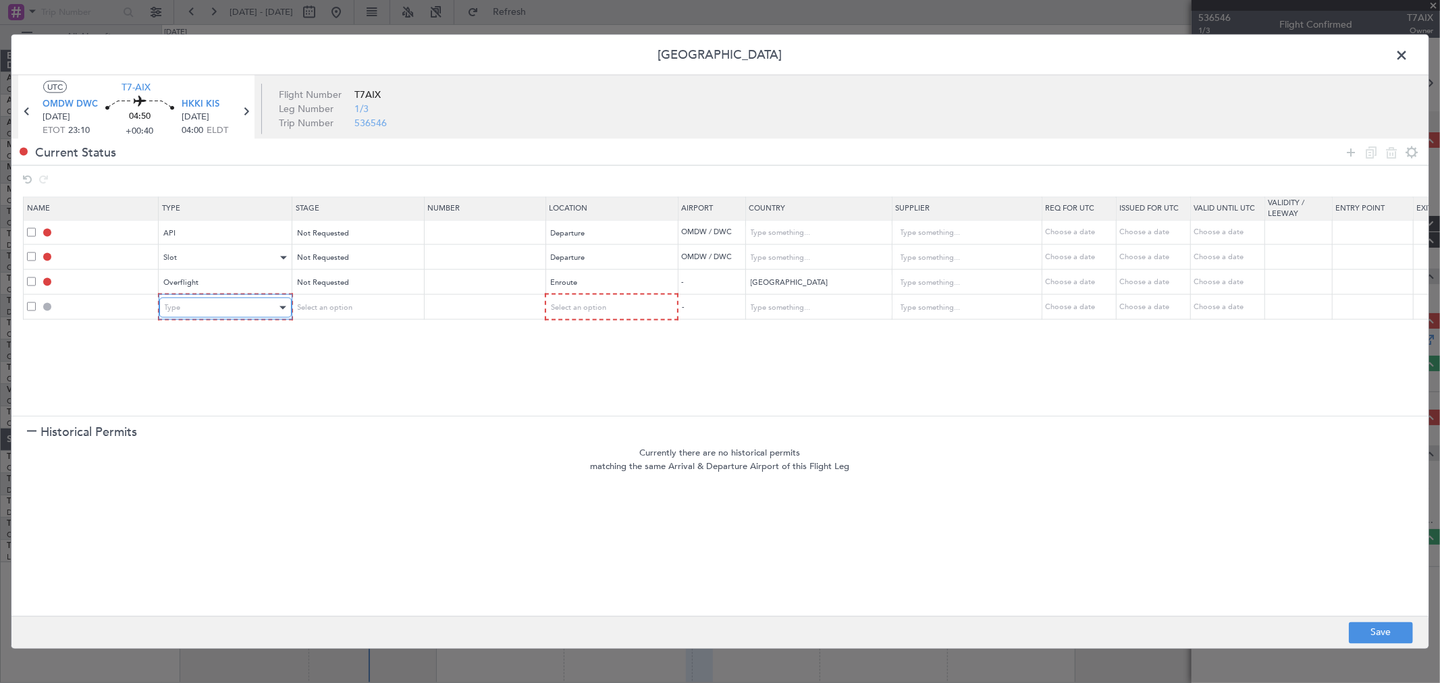
click at [229, 307] on div "Type" at bounding box center [221, 308] width 112 height 20
click at [232, 443] on span "Overflight" at bounding box center [225, 450] width 120 height 20
click at [346, 312] on span "Select an option" at bounding box center [323, 307] width 55 height 10
drag, startPoint x: 350, startPoint y: 354, endPoint x: 728, endPoint y: 292, distance: 383.1
click at [350, 355] on span "Not Requested" at bounding box center [356, 356] width 120 height 20
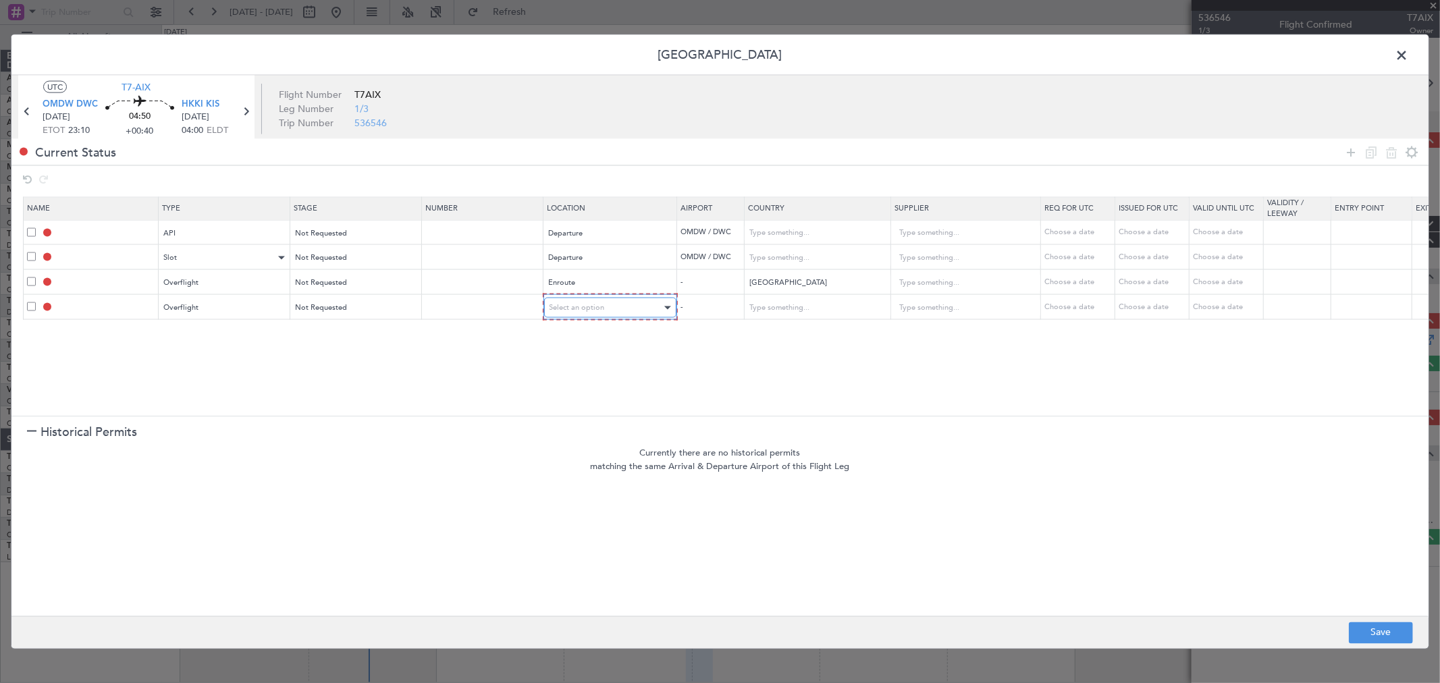
click at [616, 307] on div "Select an option" at bounding box center [605, 308] width 112 height 20
click at [574, 413] on span "Enroute" at bounding box center [610, 417] width 120 height 20
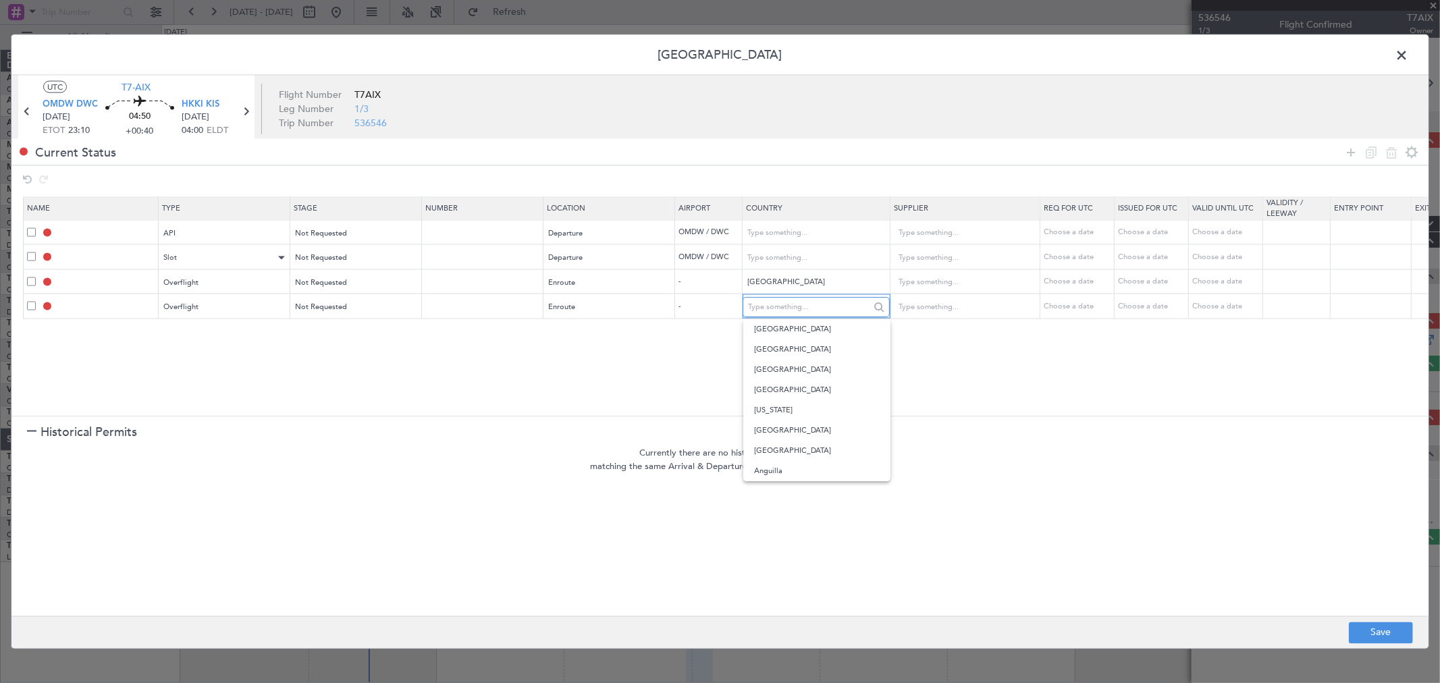
click at [785, 310] on input "text" at bounding box center [808, 307] width 121 height 20
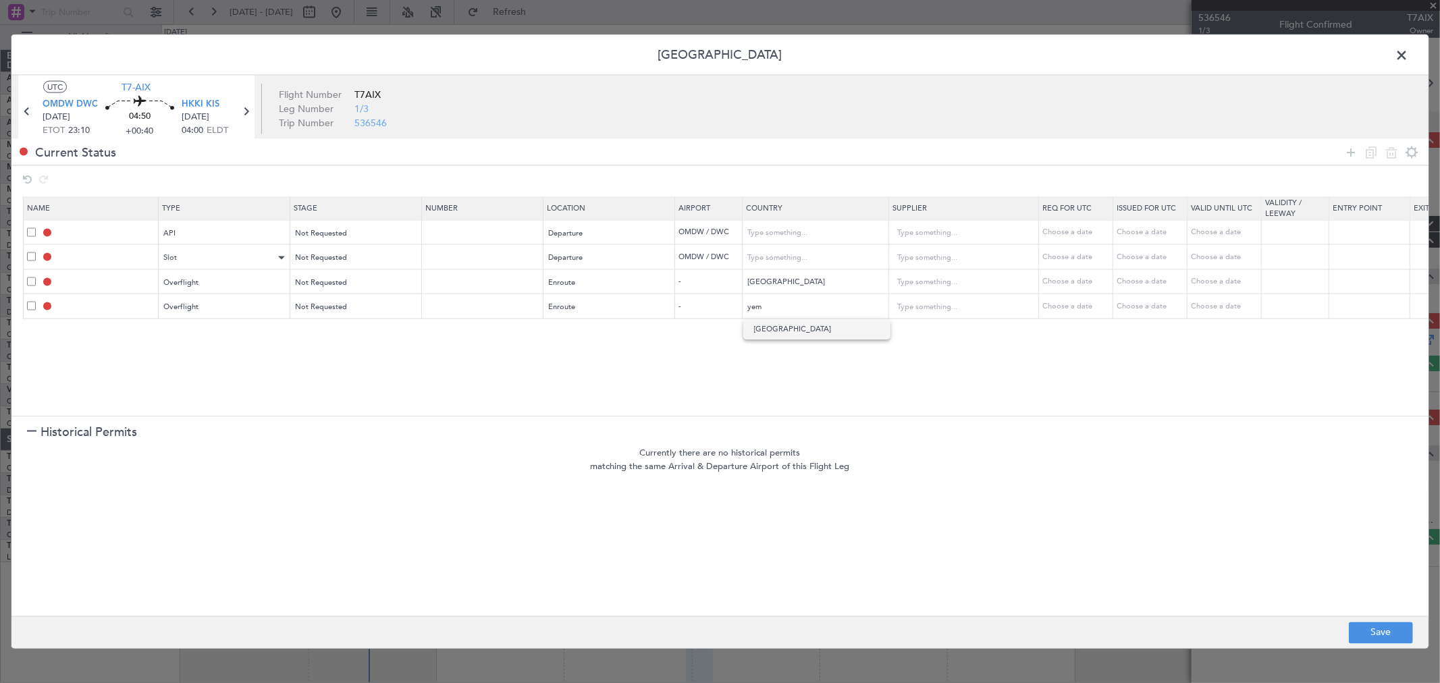
click at [757, 338] on span "[GEOGRAPHIC_DATA]" at bounding box center [817, 329] width 126 height 20
type input "[GEOGRAPHIC_DATA]"
click at [1347, 154] on icon at bounding box center [1351, 152] width 16 height 16
click at [265, 322] on div "Type" at bounding box center [221, 332] width 112 height 20
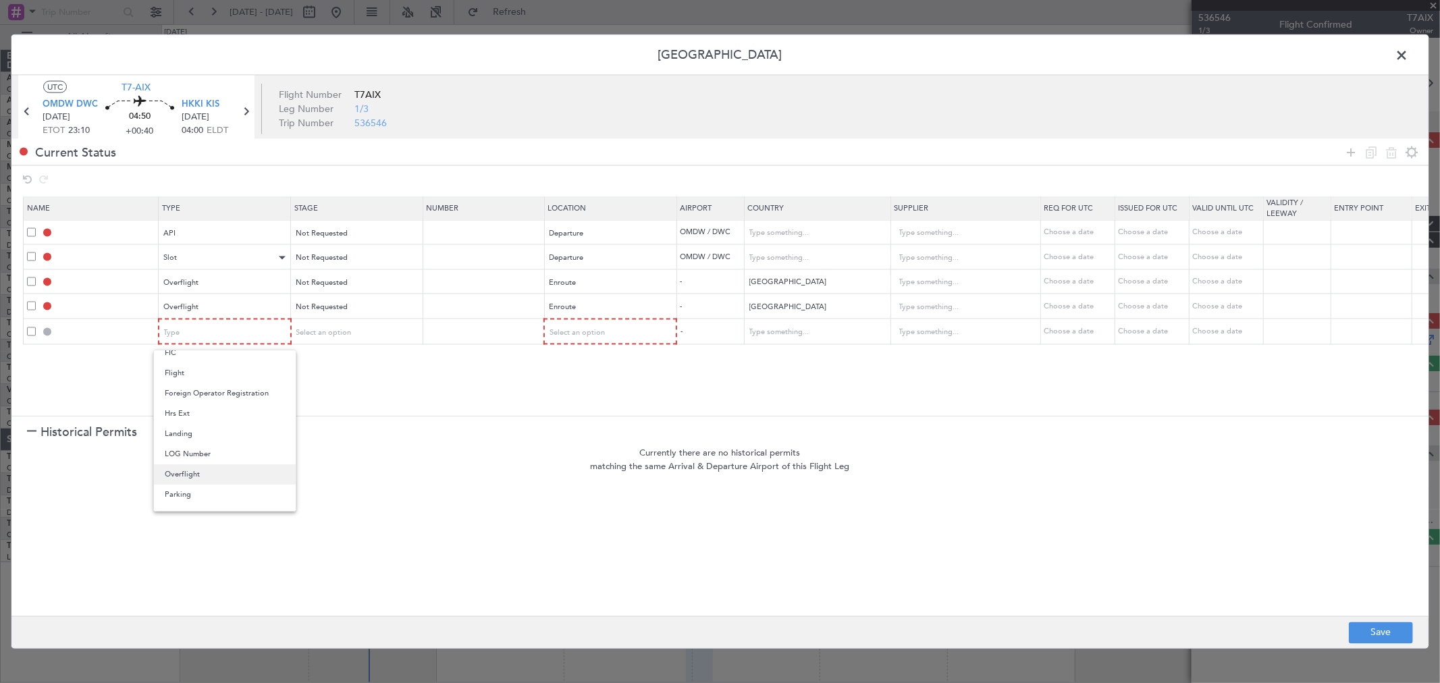
click at [220, 477] on span "Overflight" at bounding box center [225, 474] width 120 height 20
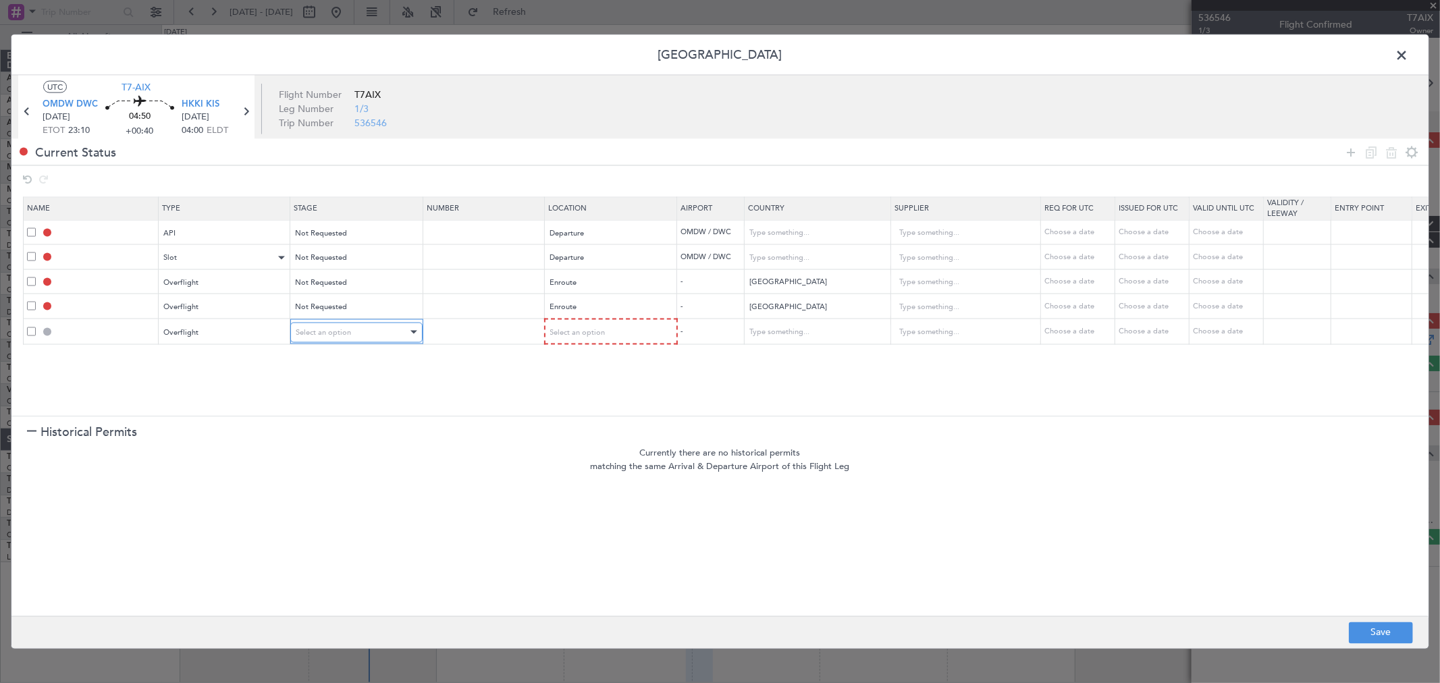
click at [326, 333] on span "Select an option" at bounding box center [323, 332] width 55 height 10
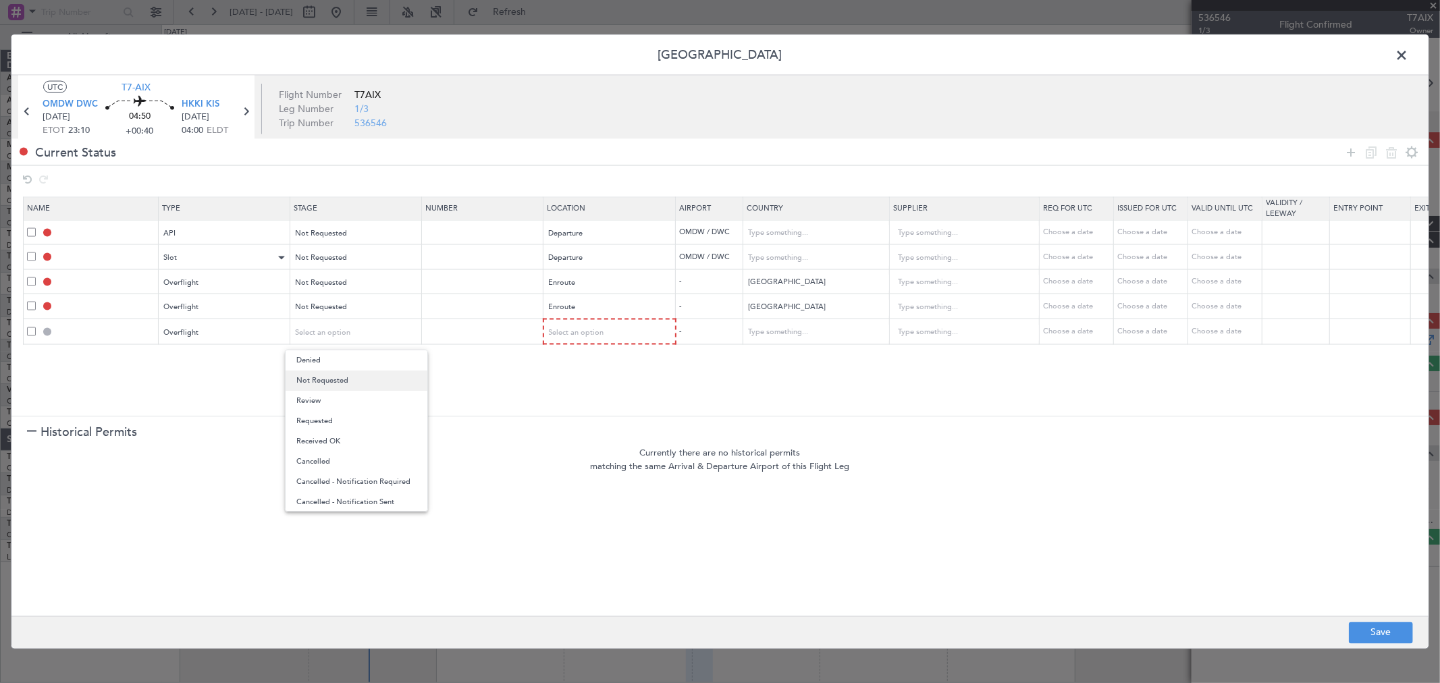
click at [341, 379] on span "Not Requested" at bounding box center [356, 381] width 120 height 20
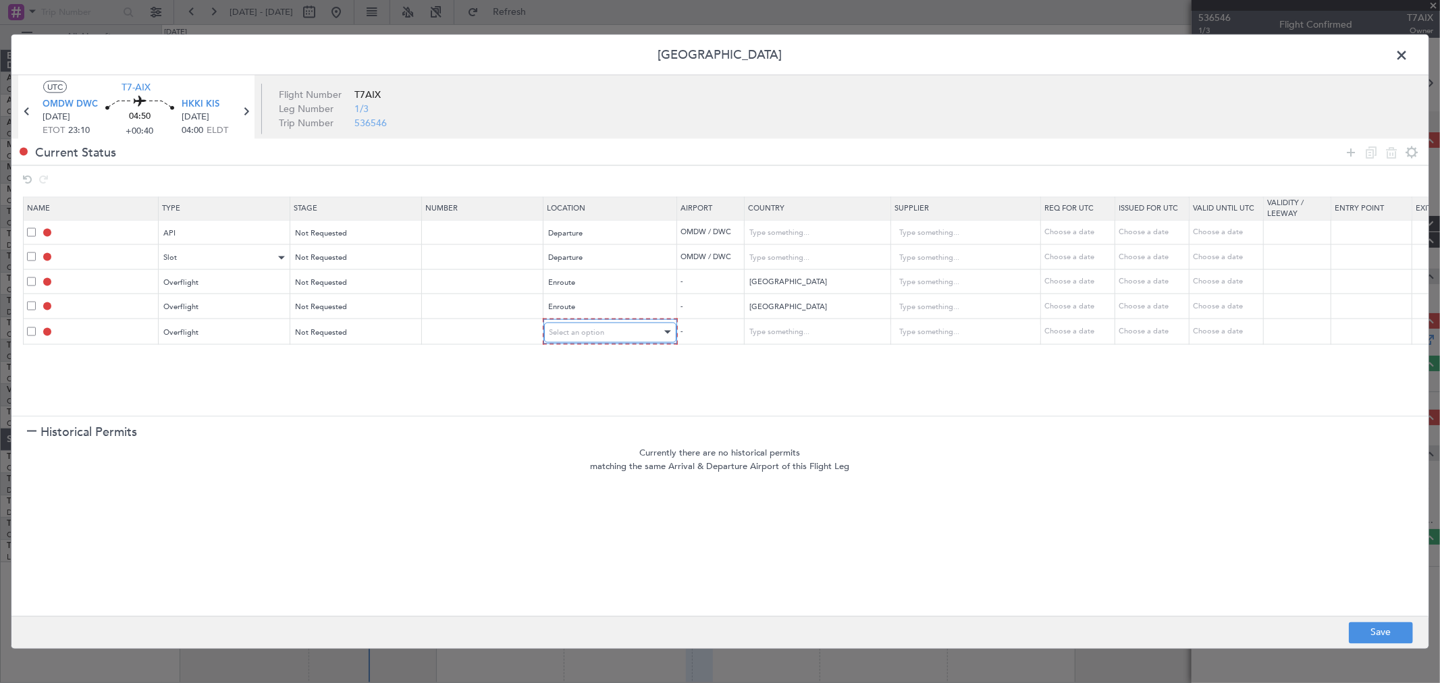
click at [567, 332] on span "Select an option" at bounding box center [576, 332] width 55 height 10
click at [562, 439] on span "Enroute" at bounding box center [610, 441] width 120 height 20
click at [791, 338] on input "text" at bounding box center [808, 331] width 121 height 20
click at [792, 356] on span "Somalia" at bounding box center [817, 354] width 126 height 20
type input "Somalia"
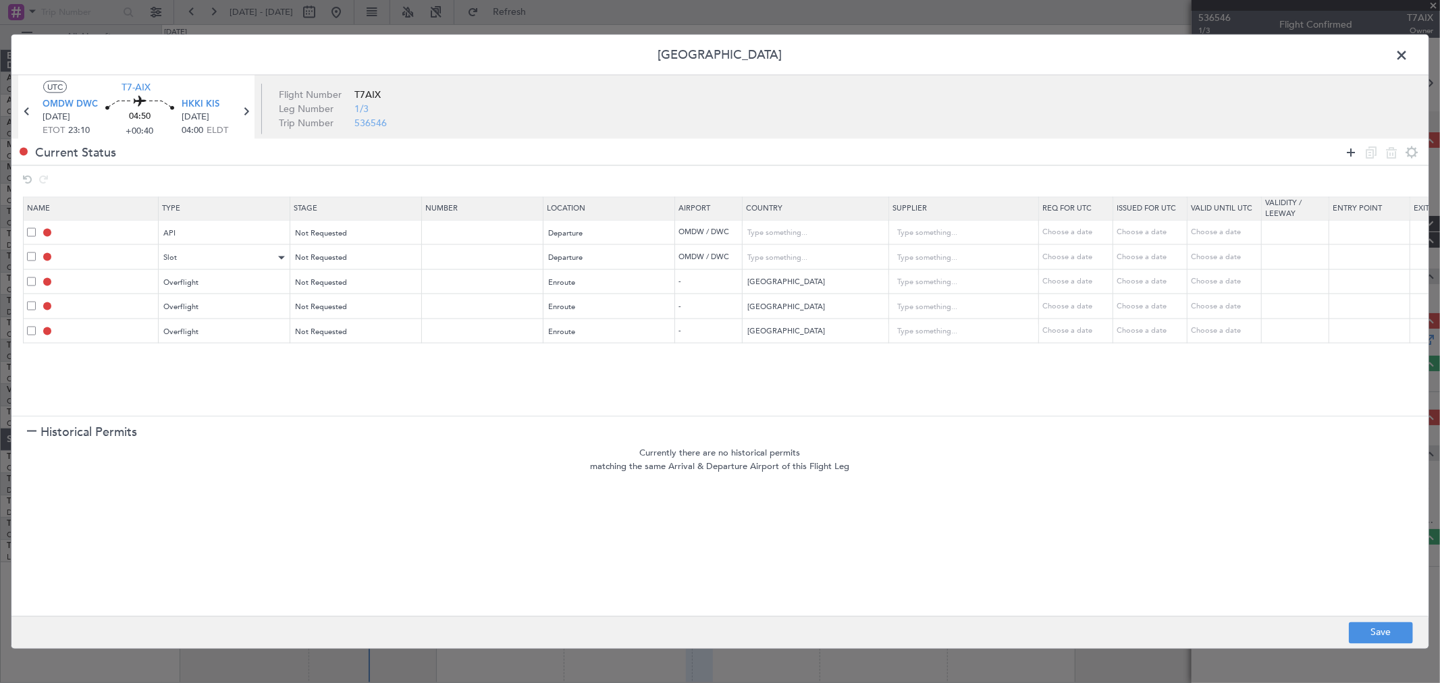
click at [1351, 151] on icon at bounding box center [1351, 152] width 16 height 16
click at [209, 353] on div "Type" at bounding box center [221, 357] width 112 height 20
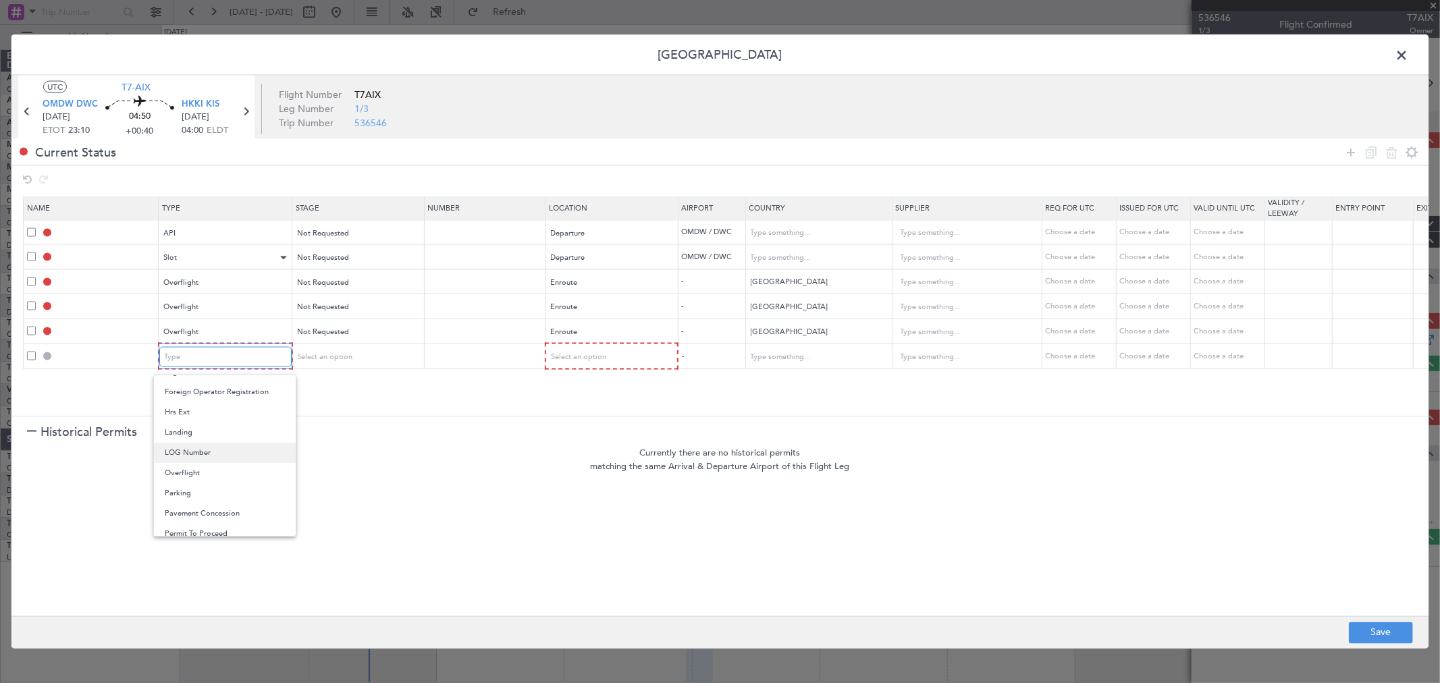
scroll to position [300, 0]
click at [202, 443] on span "Overflight" at bounding box center [225, 450] width 120 height 20
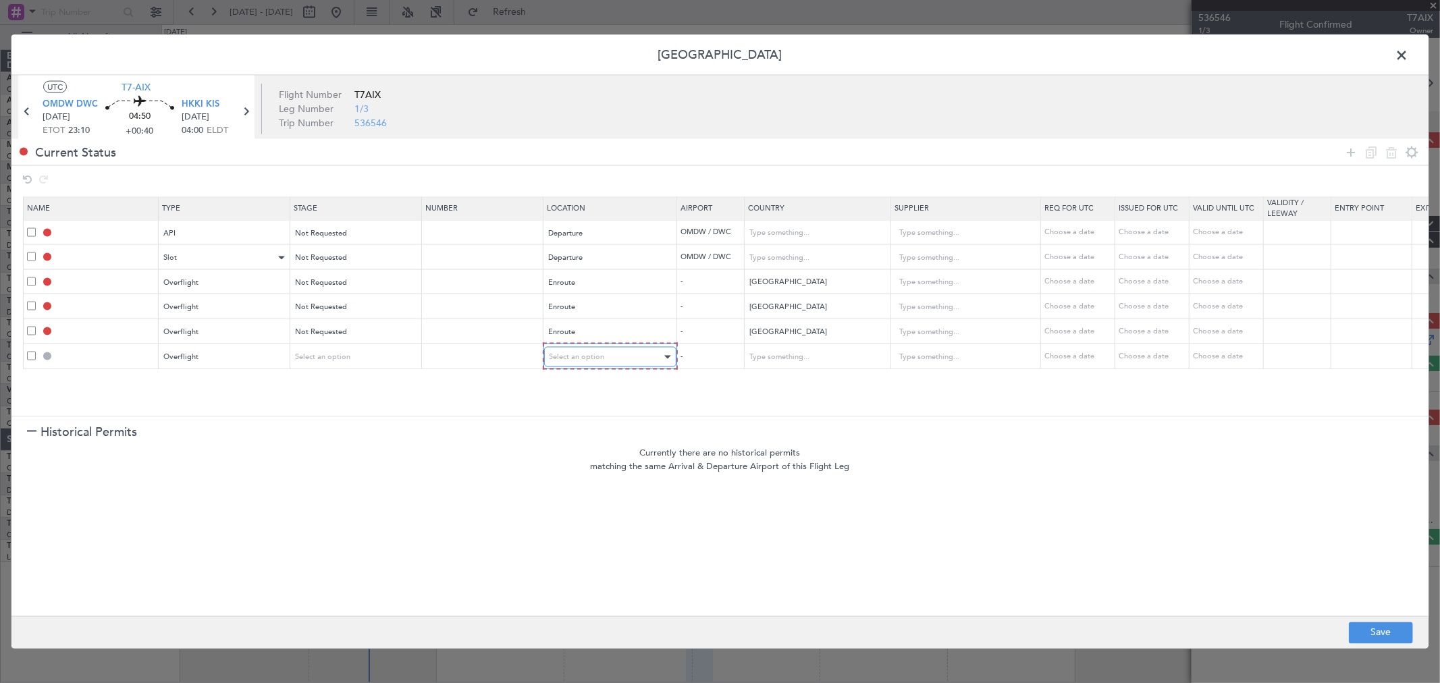
click at [601, 354] on span "Select an option" at bounding box center [576, 357] width 55 height 10
drag, startPoint x: 572, startPoint y: 464, endPoint x: 687, endPoint y: 413, distance: 125.7
click at [574, 464] on span "Enroute" at bounding box center [610, 466] width 120 height 20
click at [814, 347] on input "text" at bounding box center [808, 356] width 121 height 20
click at [788, 388] on span "[GEOGRAPHIC_DATA]" at bounding box center [817, 379] width 126 height 20
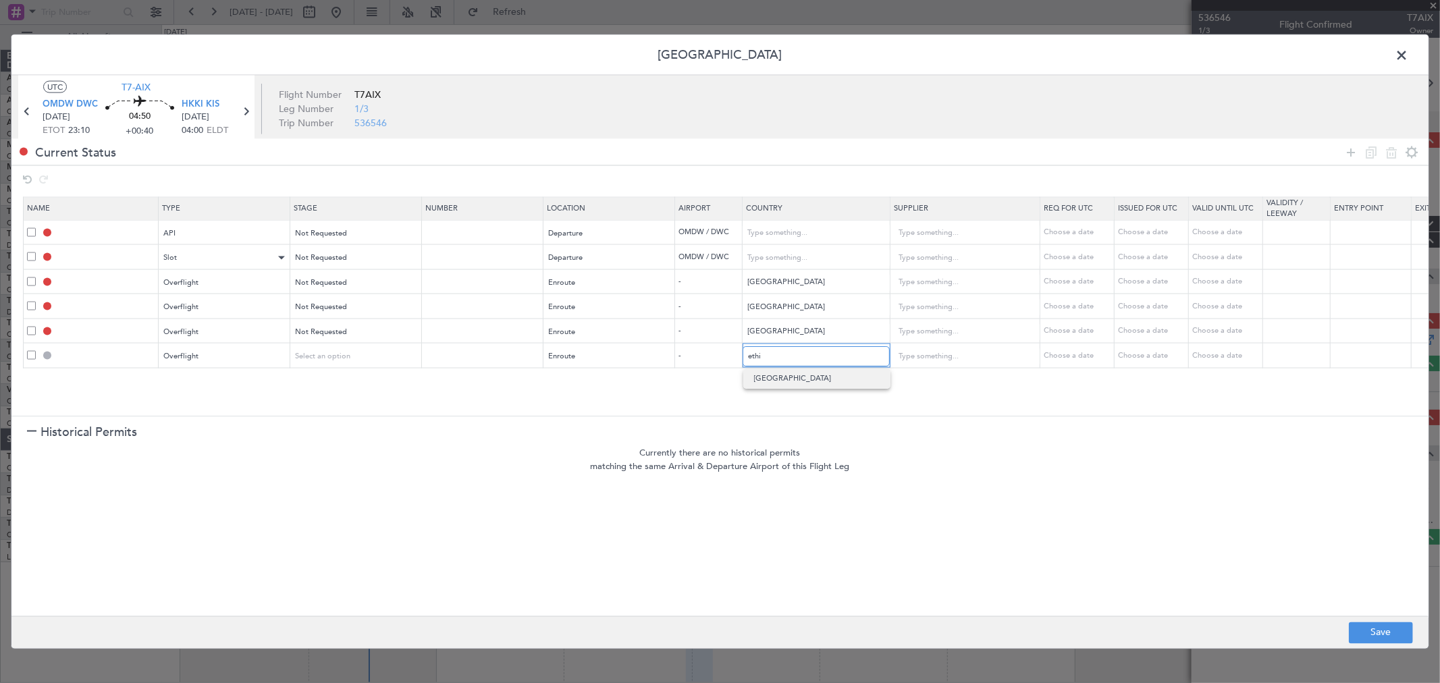
type input "[GEOGRAPHIC_DATA]"
click at [1347, 149] on icon at bounding box center [1351, 152] width 16 height 16
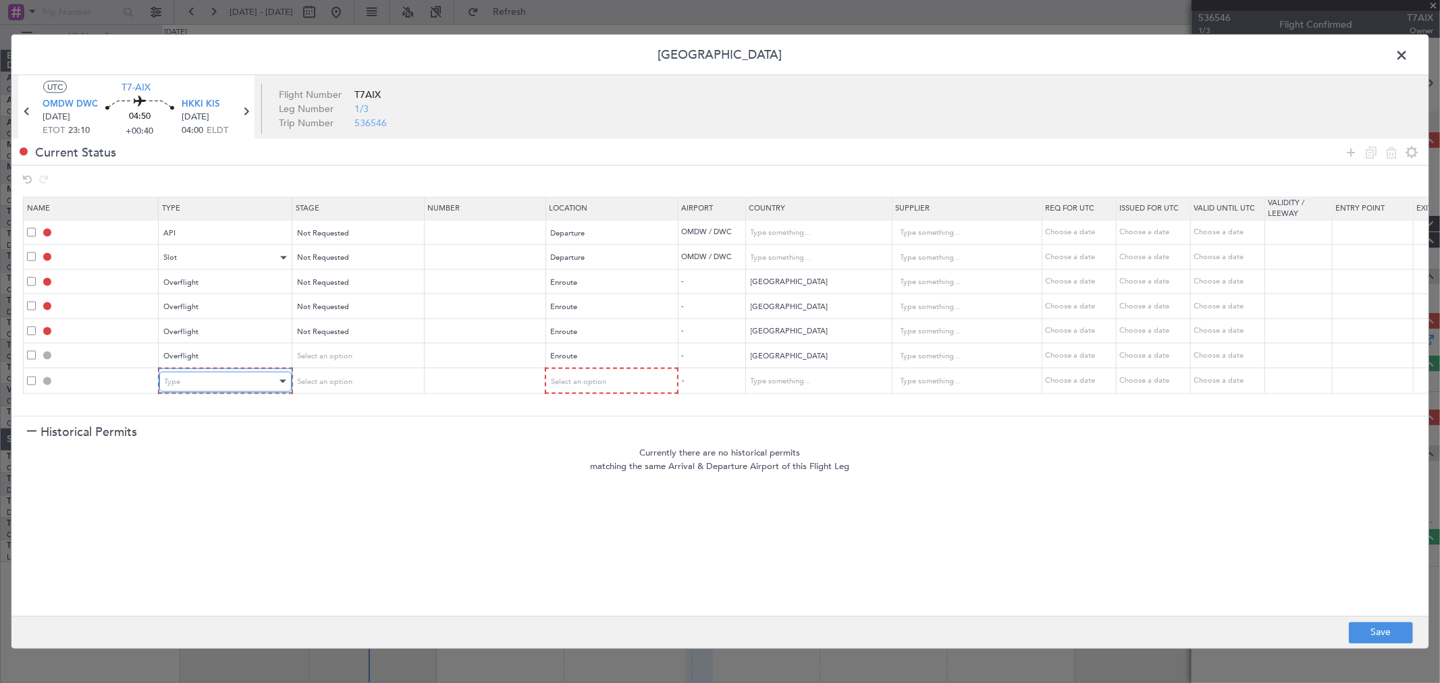
click at [217, 385] on div "Type" at bounding box center [221, 381] width 112 height 20
click at [200, 534] on span "Landing" at bounding box center [225, 528] width 120 height 20
click at [599, 381] on span "Select an option" at bounding box center [576, 381] width 55 height 10
drag, startPoint x: 584, startPoint y: 487, endPoint x: 848, endPoint y: 477, distance: 264.8
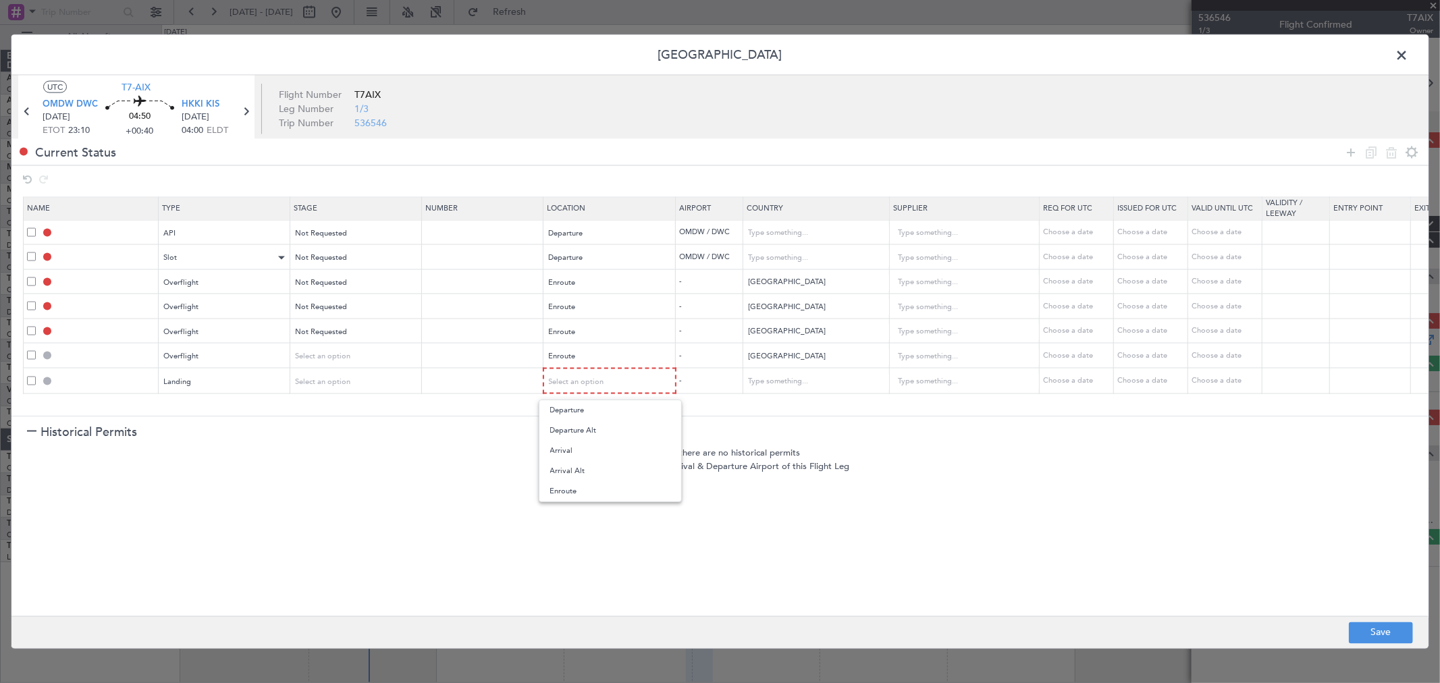
click at [584, 488] on span "Enroute" at bounding box center [610, 491] width 120 height 20
click at [1368, 639] on button "Save" at bounding box center [1381, 633] width 64 height 22
type input "OMDW DEP API"
type input "[GEOGRAPHIC_DATA]"
type input "NNN"
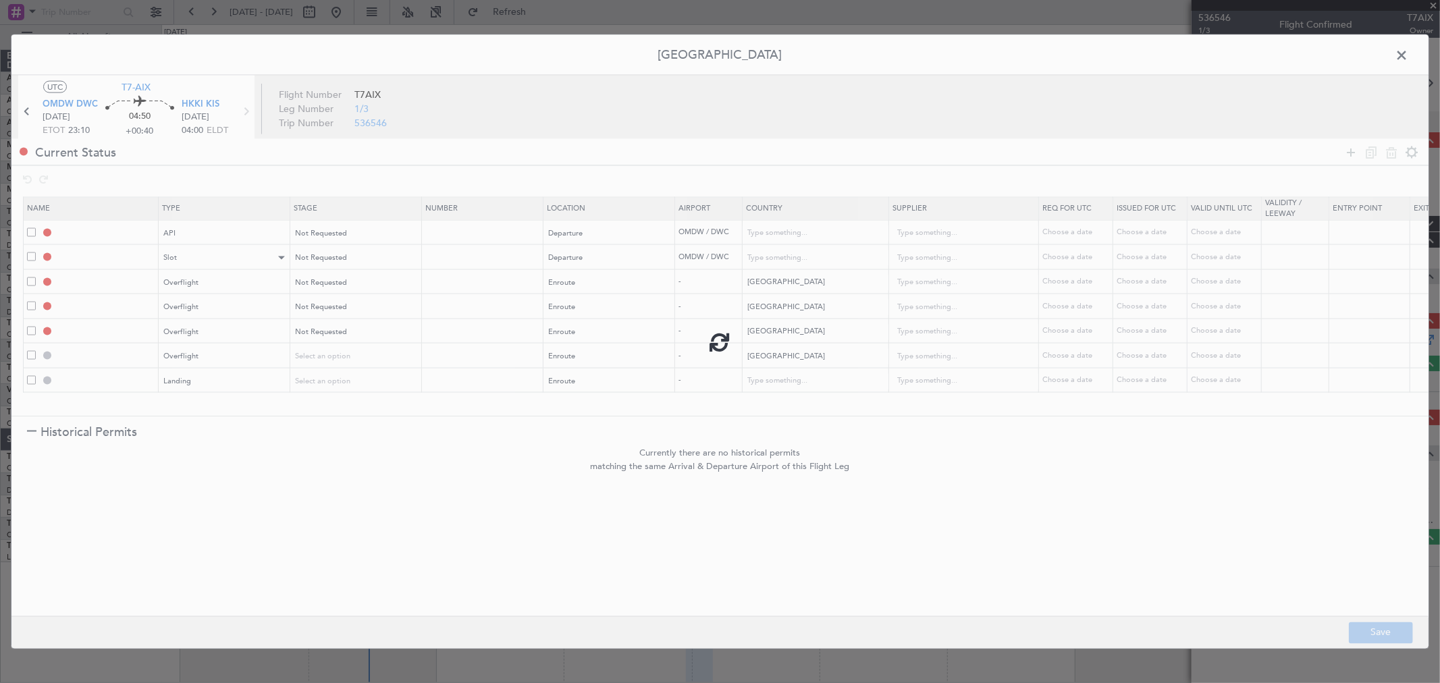
type input "1"
type input "OMDW DEP SLOT"
type input "[GEOGRAPHIC_DATA]"
type input "NNN"
type input "1"
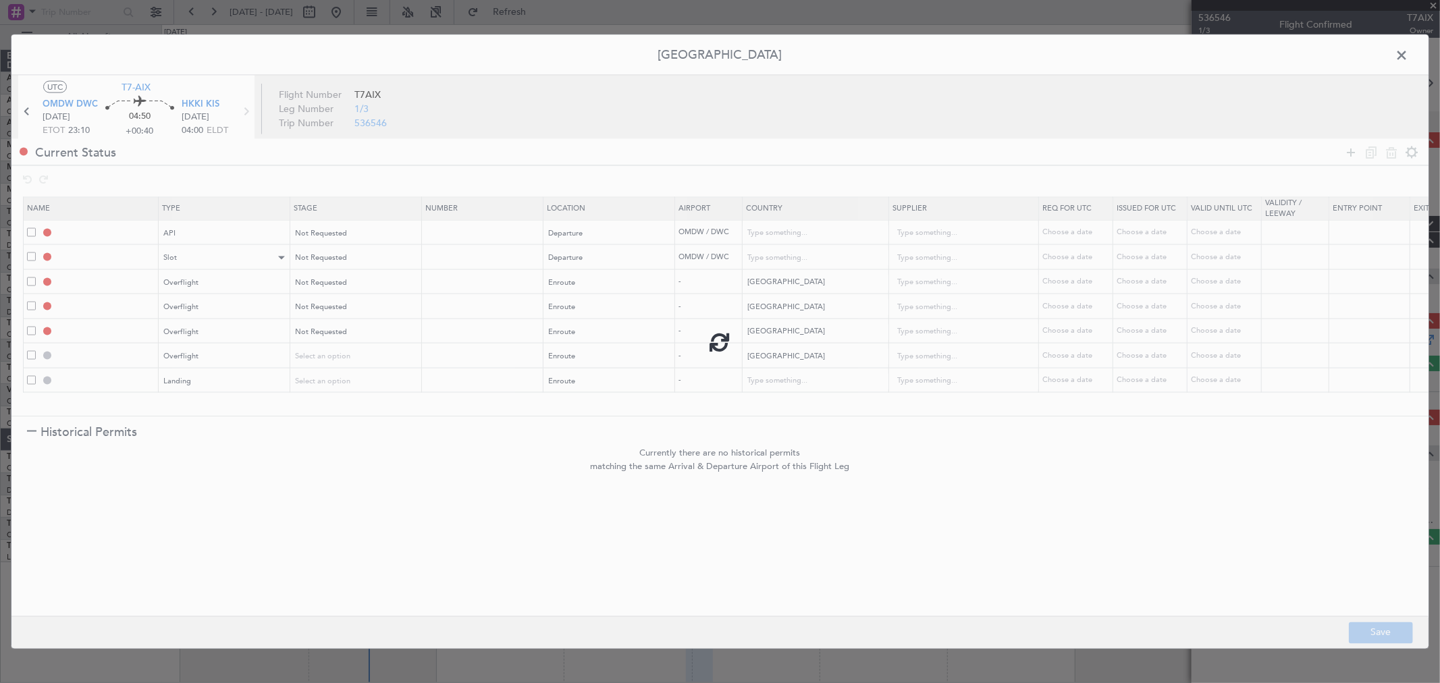
type input "OMAN OVF"
type input "NNN"
type input "2"
type input "YEMEN OVF"
type input "NNN"
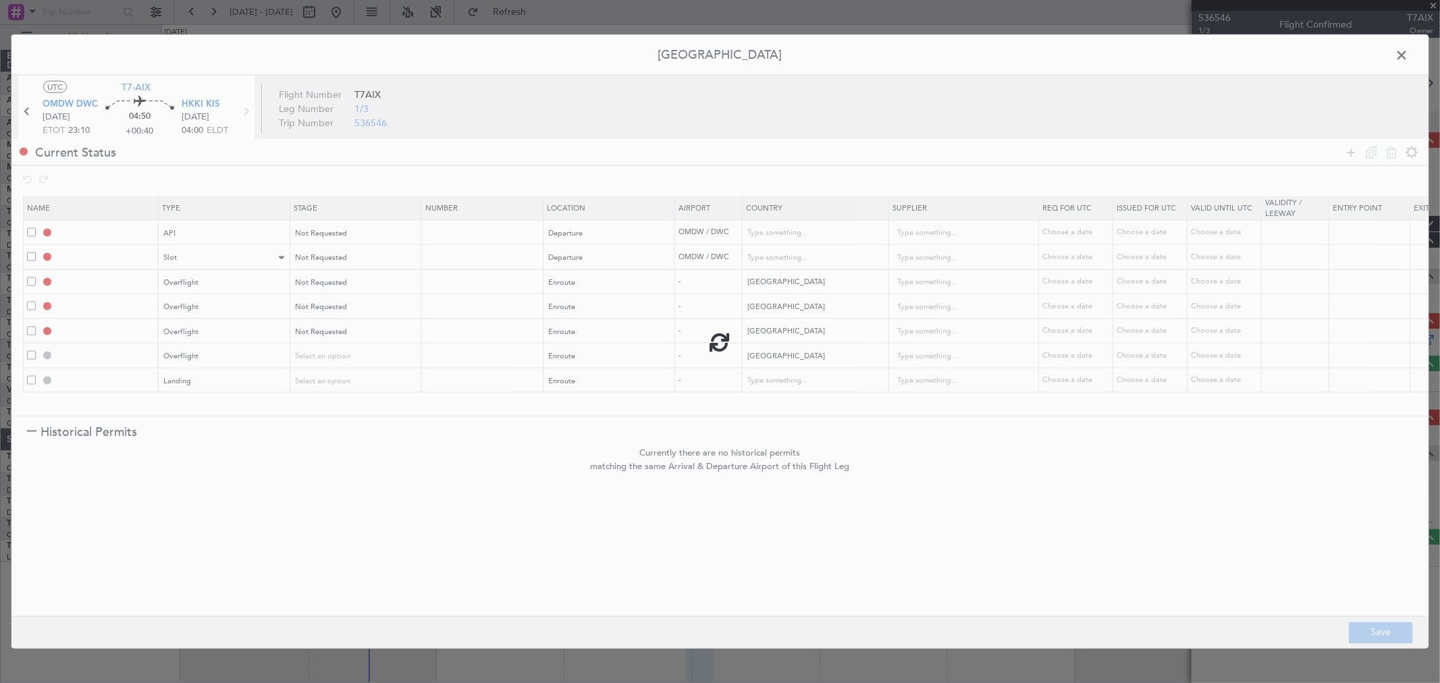
type input "SOMALIA OVF"
type input "NNN"
type input "ETHIOPIA OVF"
type input "NNN"
type input "LDG"
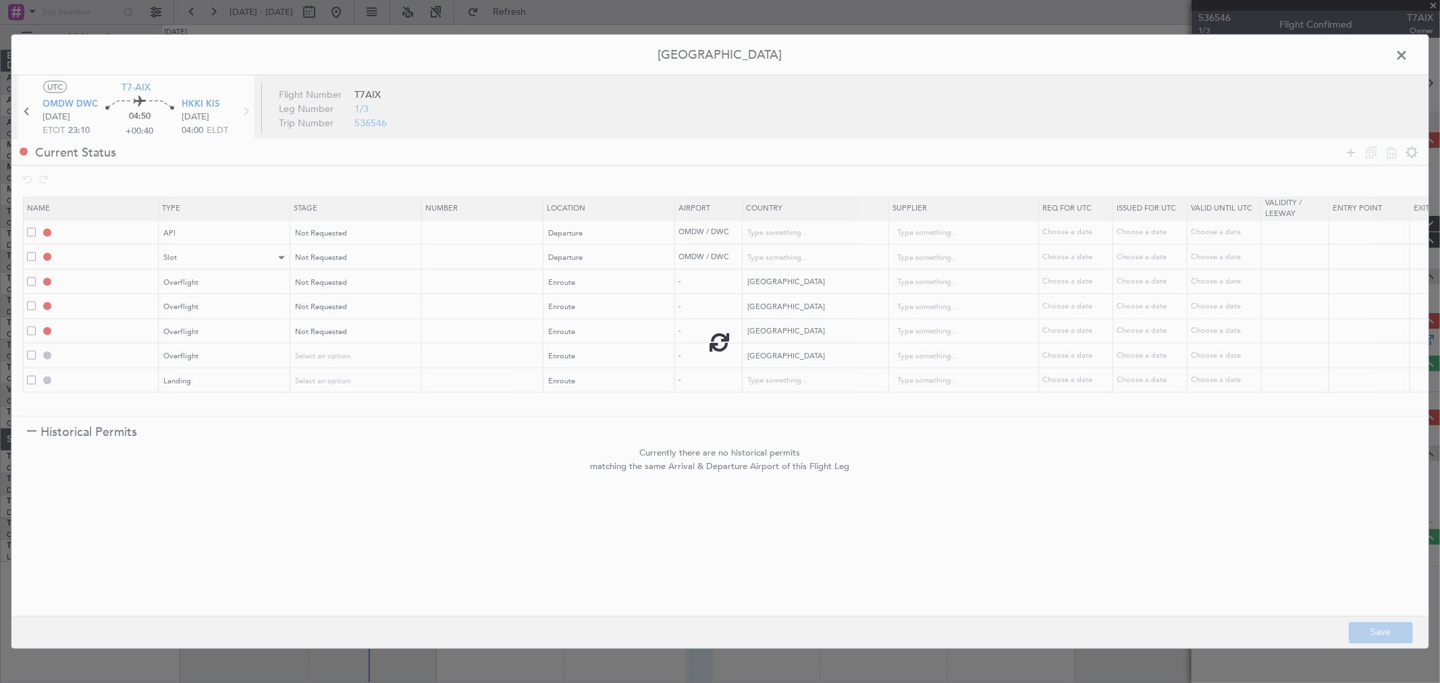
type input "NNN"
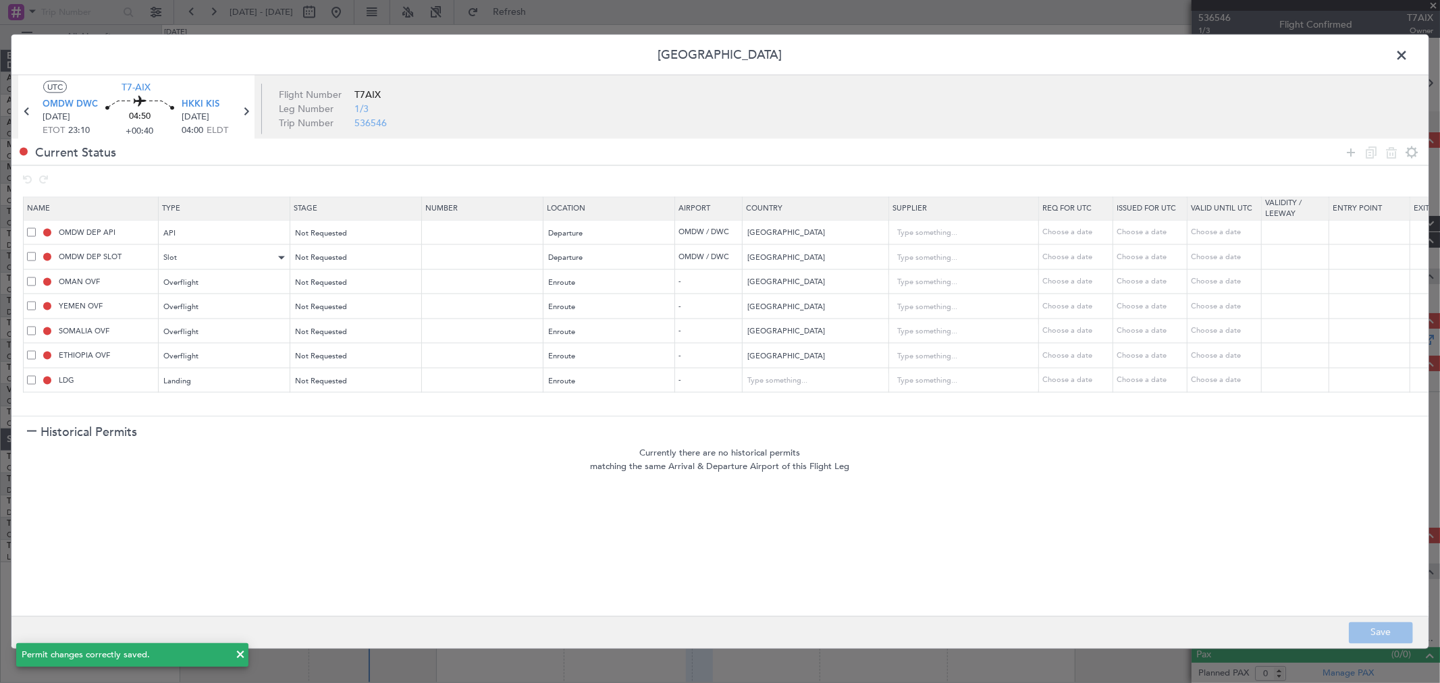
click at [1408, 54] on span at bounding box center [1408, 58] width 0 height 27
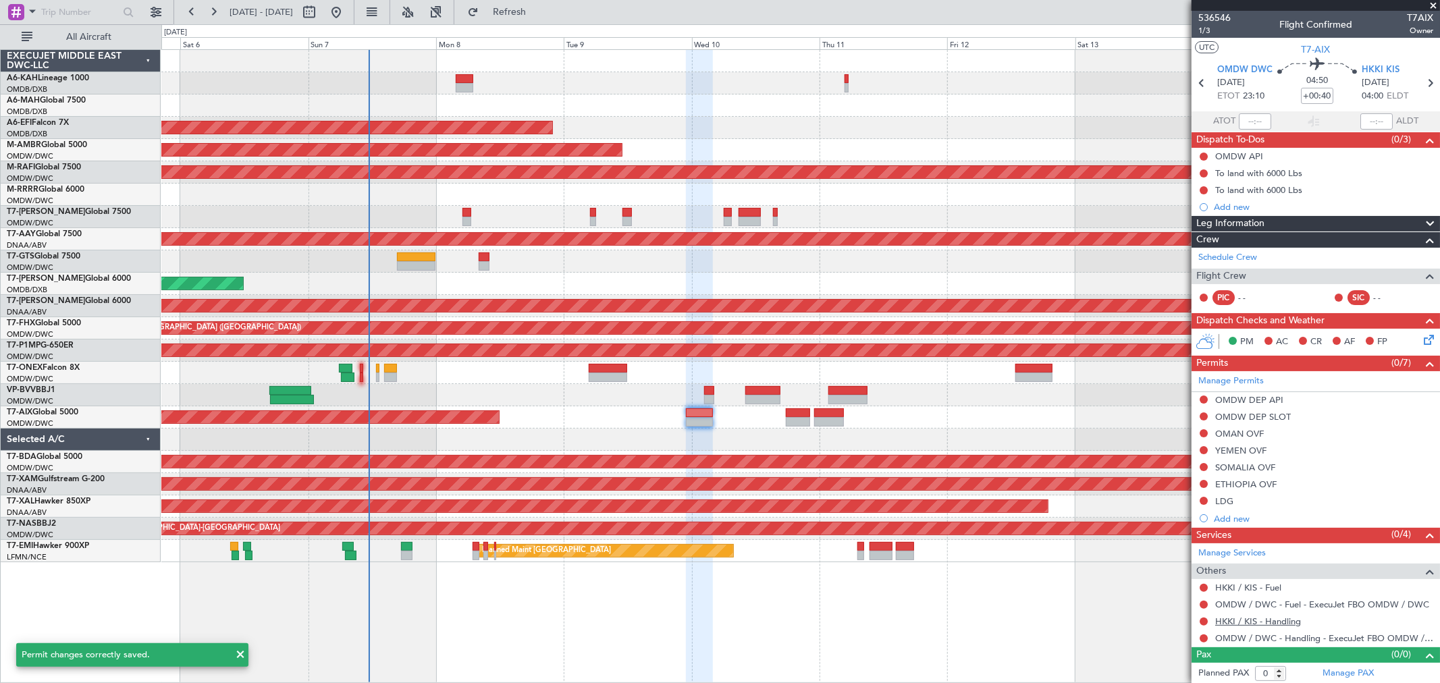
click at [1262, 618] on link "HKKI / KIS - Handling" at bounding box center [1258, 621] width 86 height 11
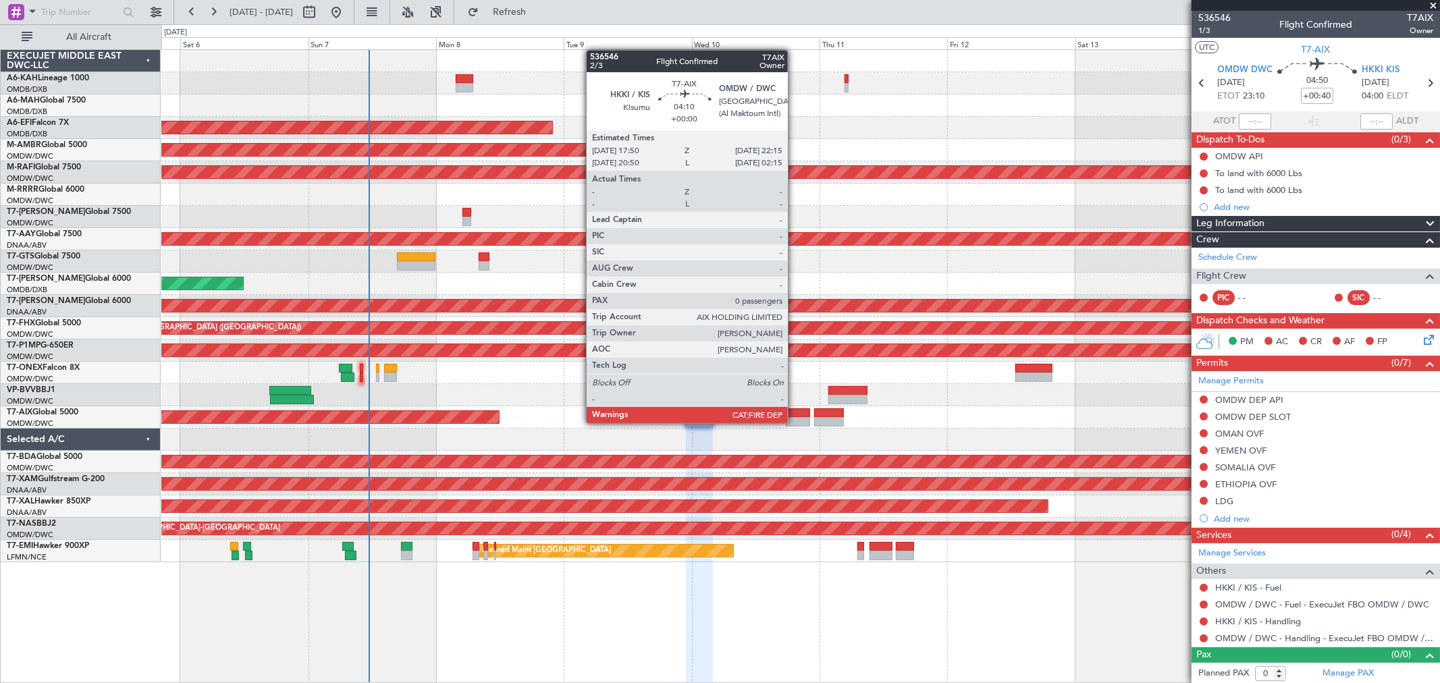
click at [794, 422] on div at bounding box center [798, 421] width 24 height 9
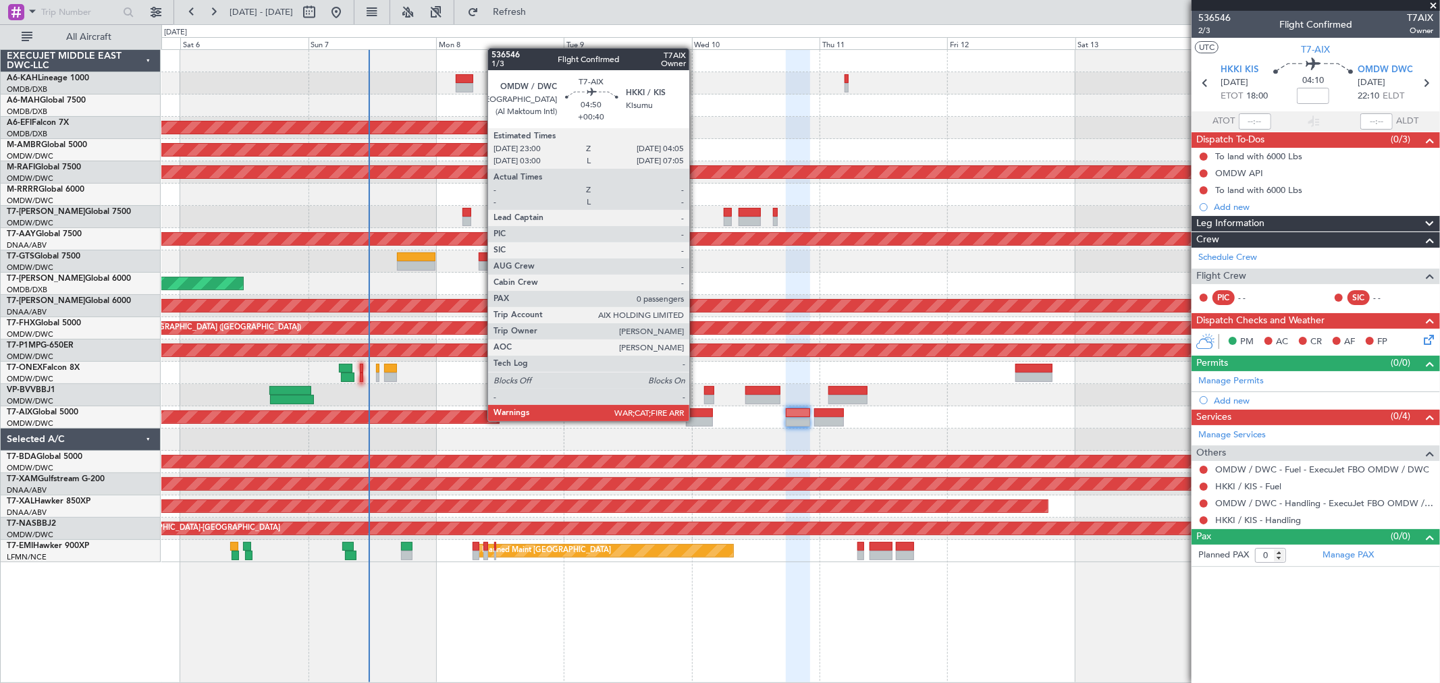
click at [696, 420] on div at bounding box center [700, 421] width 28 height 9
click at [696, 419] on div at bounding box center [700, 421] width 28 height 9
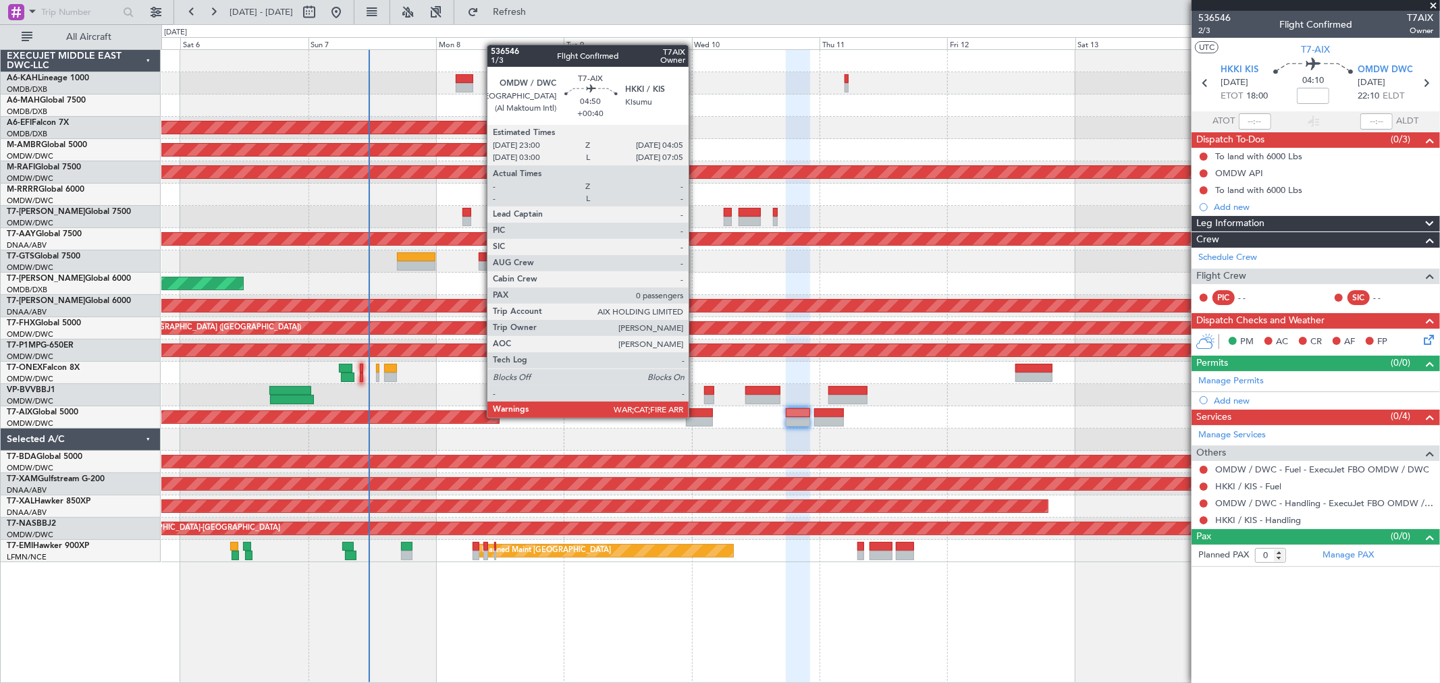
click at [695, 416] on div at bounding box center [700, 412] width 28 height 9
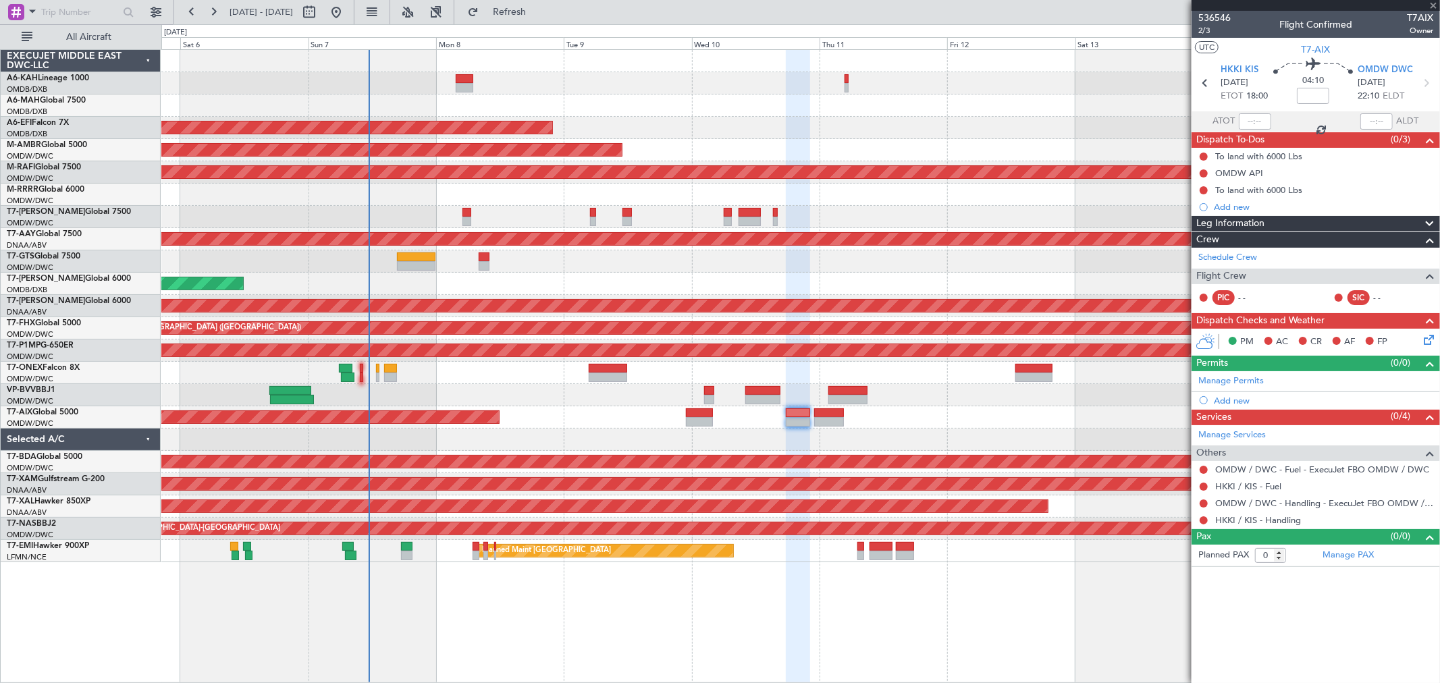
type input "+00:40"
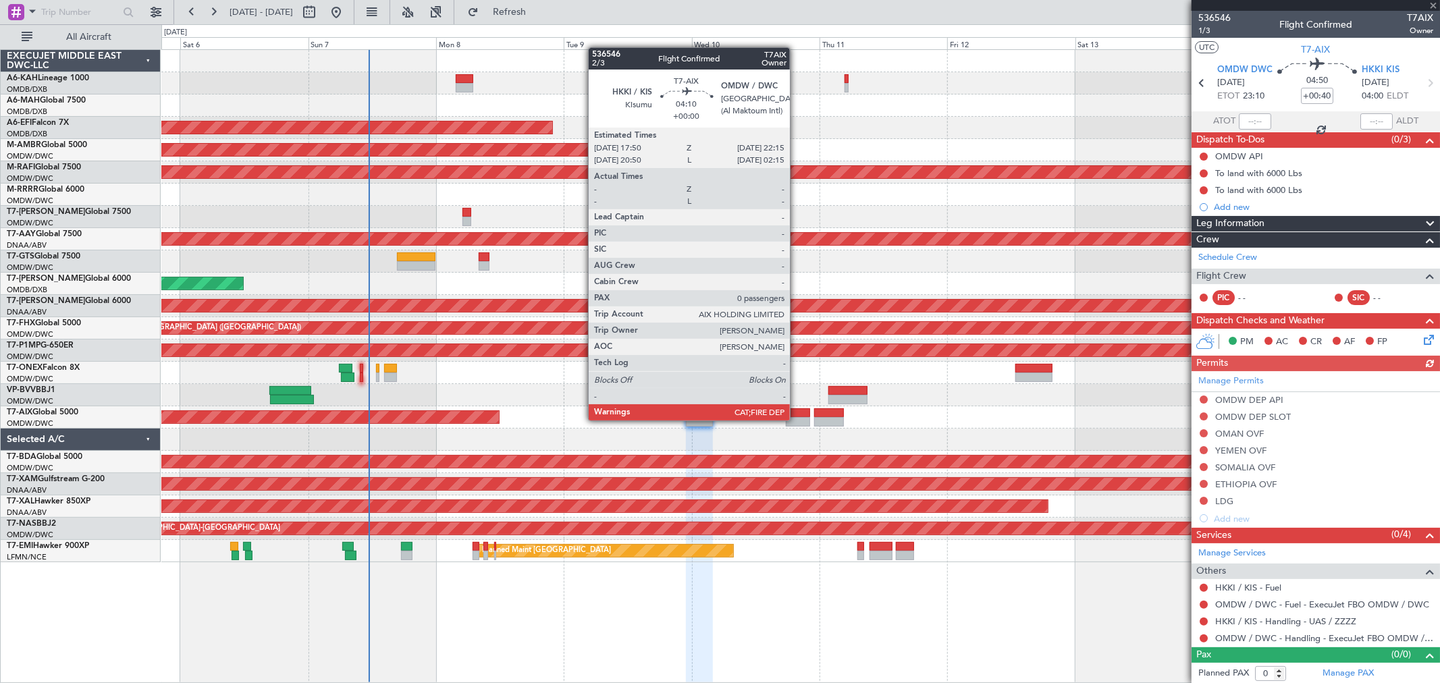
click at [796, 419] on div at bounding box center [798, 421] width 24 height 9
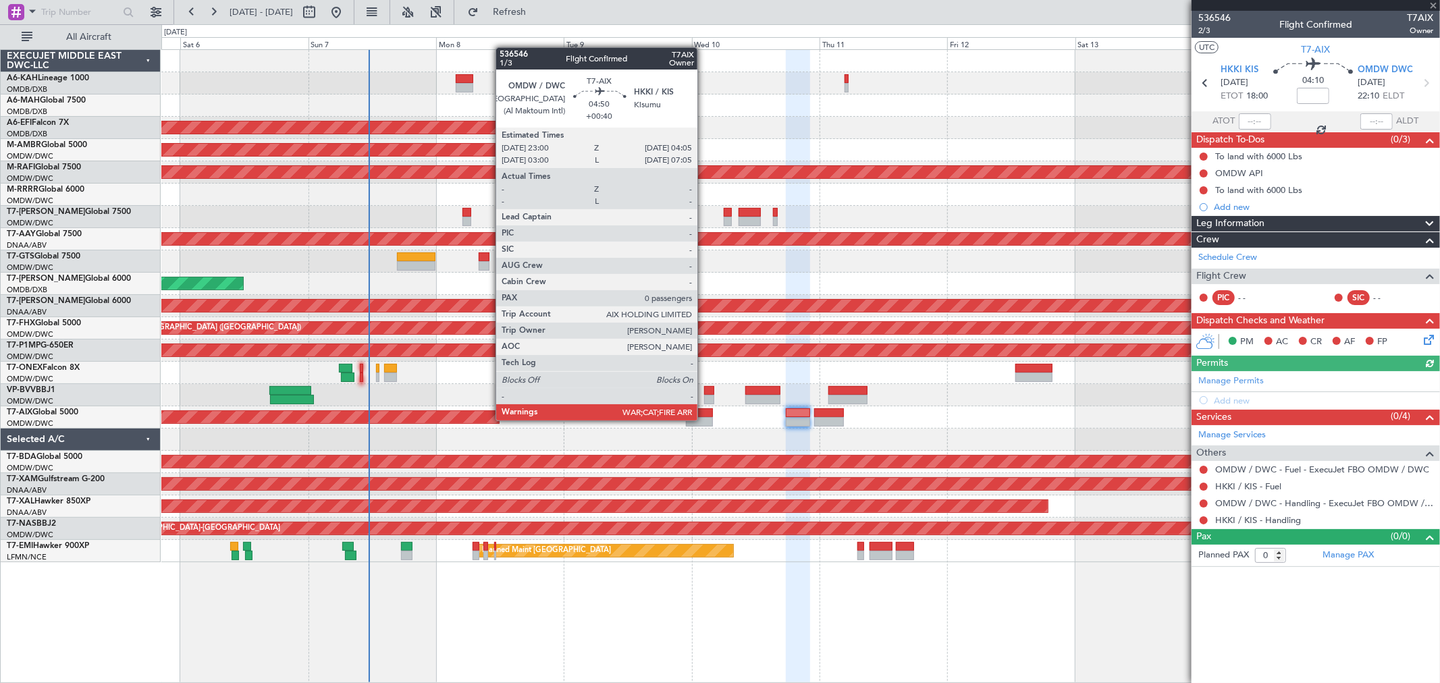
click at [704, 419] on div at bounding box center [700, 421] width 28 height 9
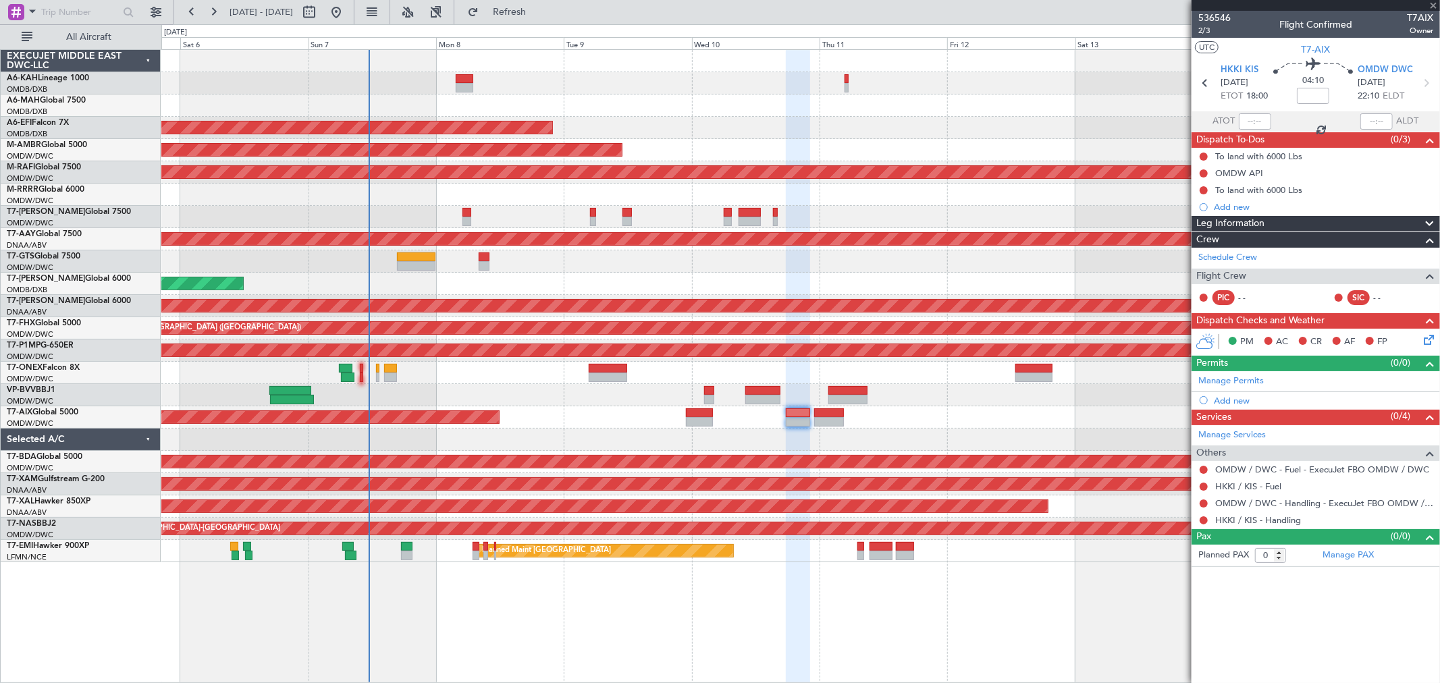
type input "+00:40"
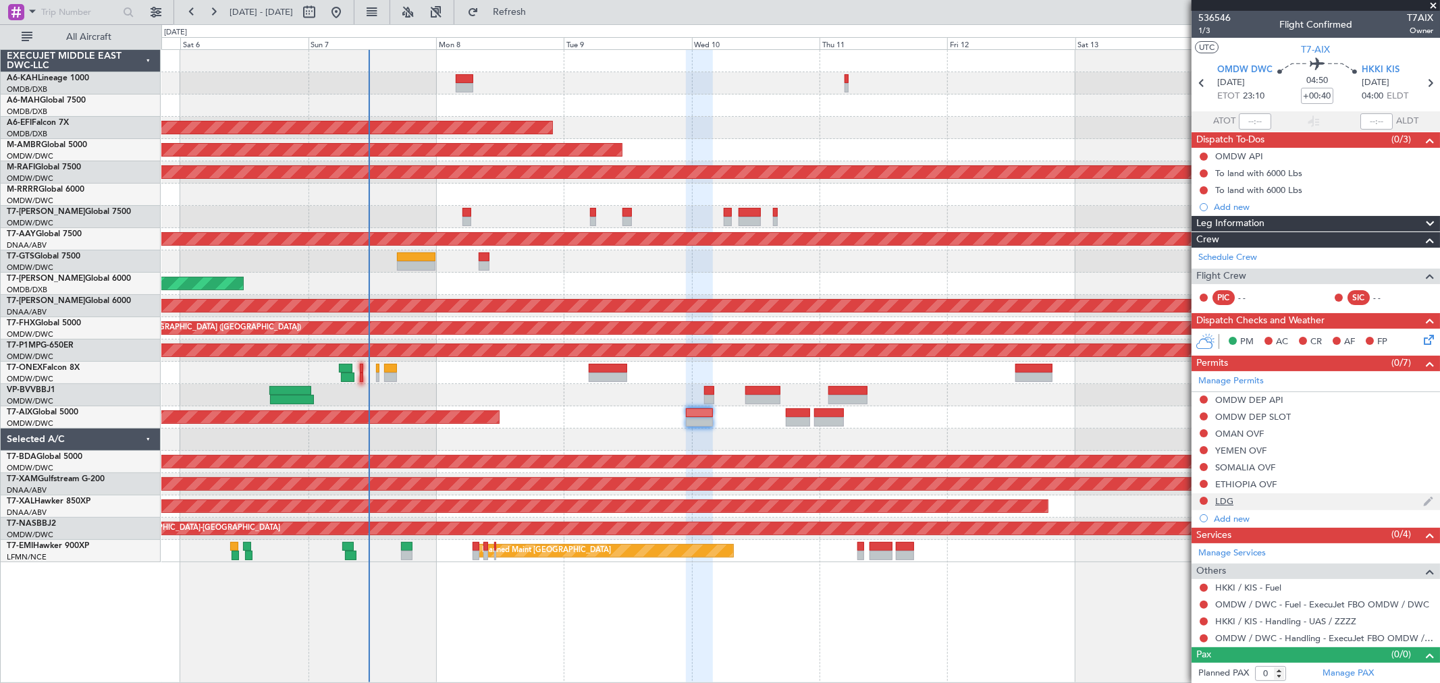
click at [1218, 502] on div "LDG" at bounding box center [1224, 500] width 18 height 11
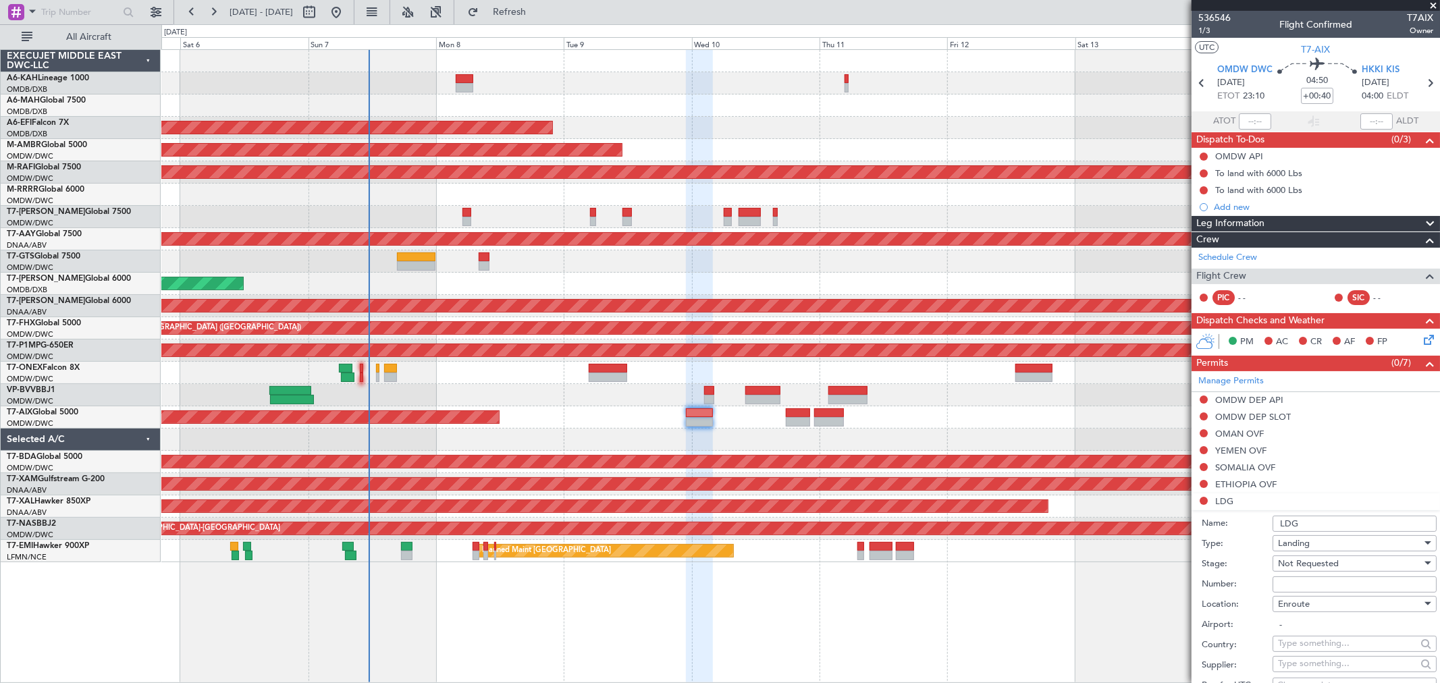
click at [1280, 525] on input "LDG" at bounding box center [1354, 524] width 164 height 16
click at [1311, 608] on div "Enroute" at bounding box center [1350, 604] width 144 height 20
click at [1305, 667] on span "Arrival" at bounding box center [1348, 672] width 140 height 20
type input "HKKI / KIS"
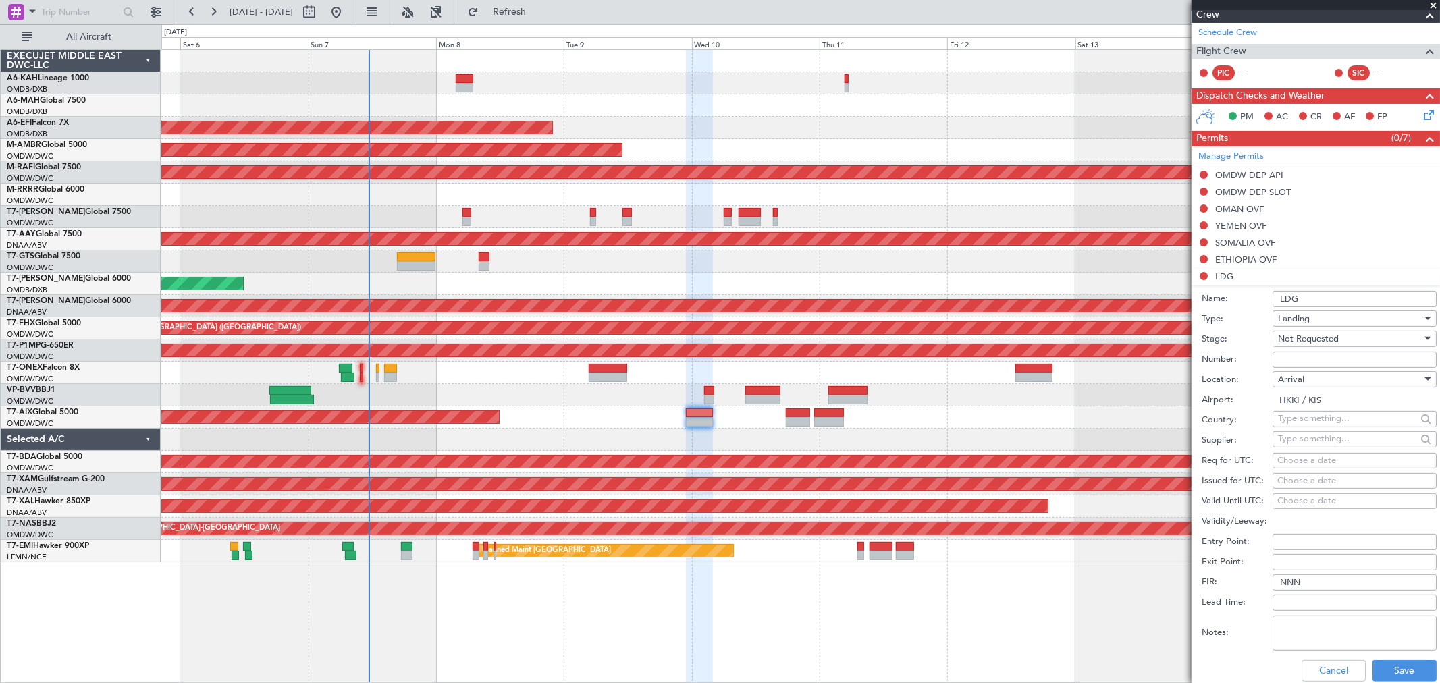
click at [1280, 293] on input "LDG" at bounding box center [1354, 299] width 164 height 16
type input "HKKI LDG"
click at [1395, 666] on button "Save" at bounding box center [1404, 671] width 64 height 22
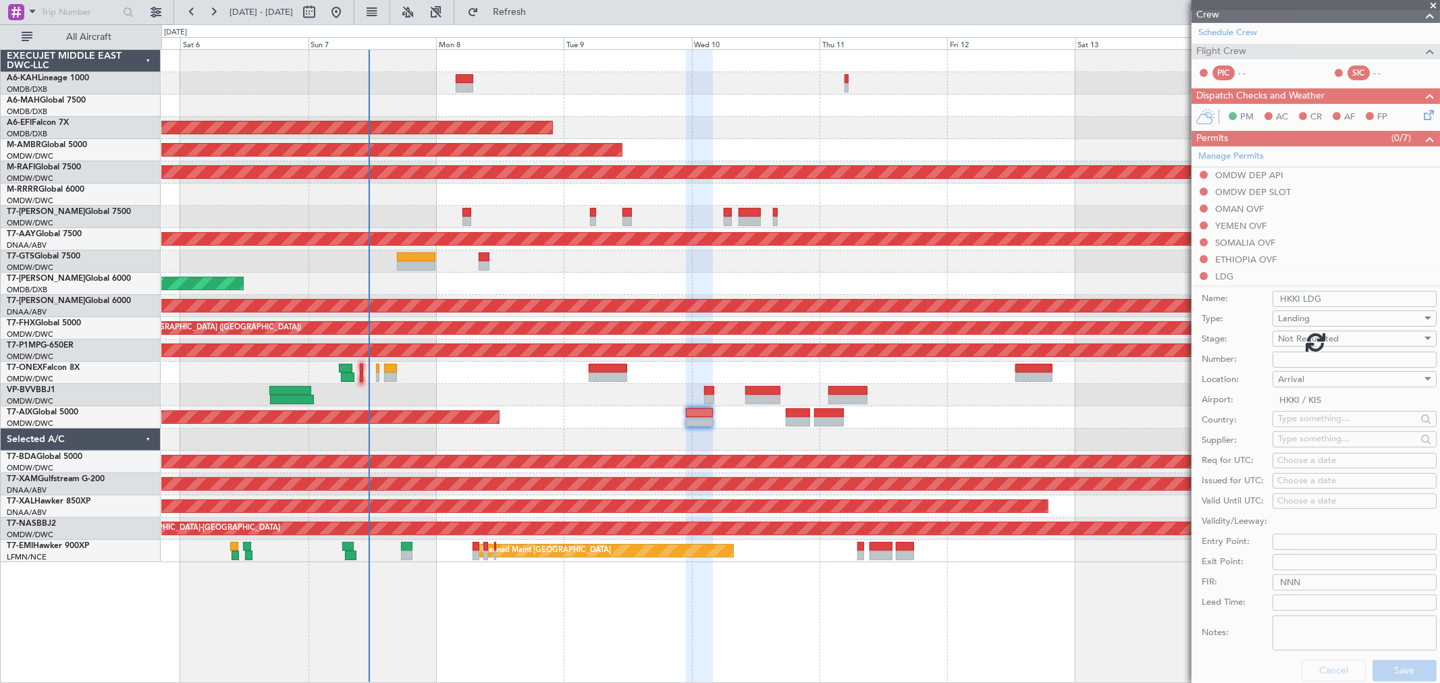
scroll to position [2, 0]
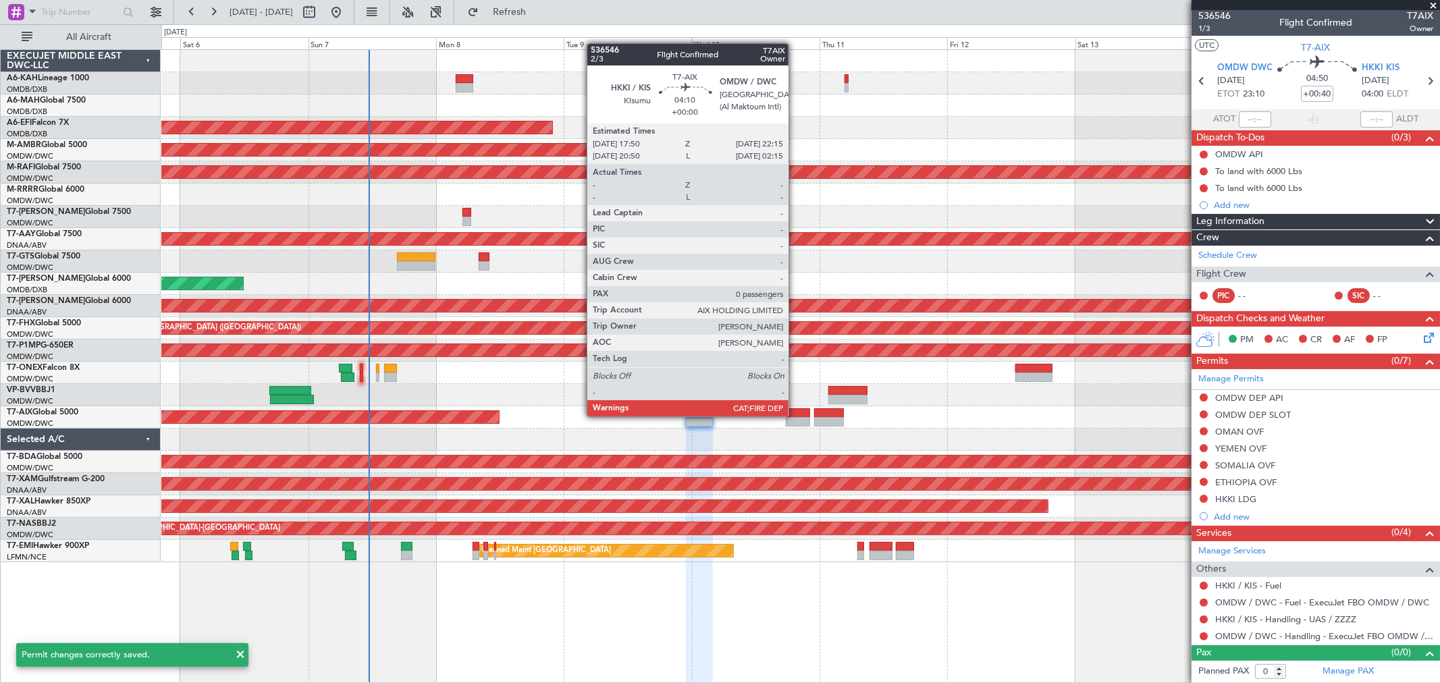
click at [795, 415] on div at bounding box center [798, 412] width 24 height 9
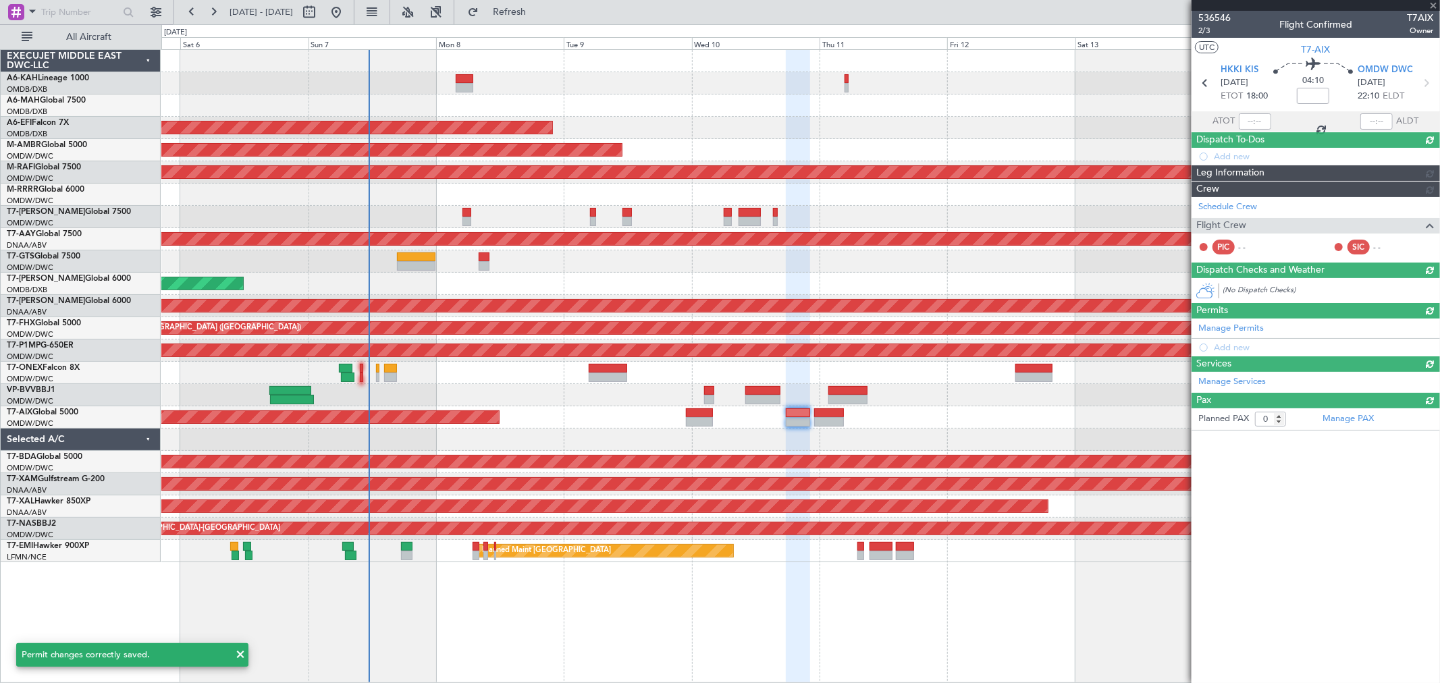
scroll to position [0, 0]
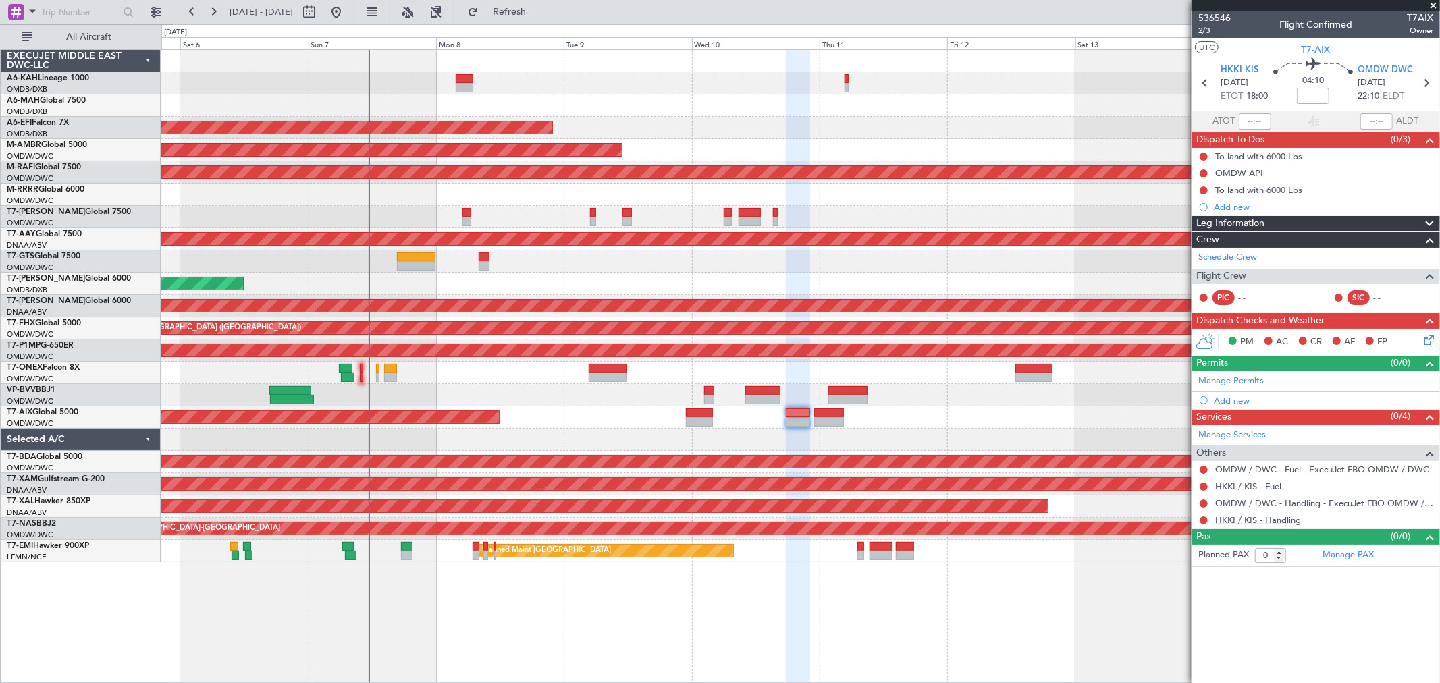
click at [1261, 522] on link "HKKI / KIS - Handling" at bounding box center [1258, 519] width 86 height 11
click at [542, 21] on button "Refresh" at bounding box center [501, 12] width 81 height 22
click at [1240, 377] on link "Manage Permits" at bounding box center [1230, 381] width 65 height 13
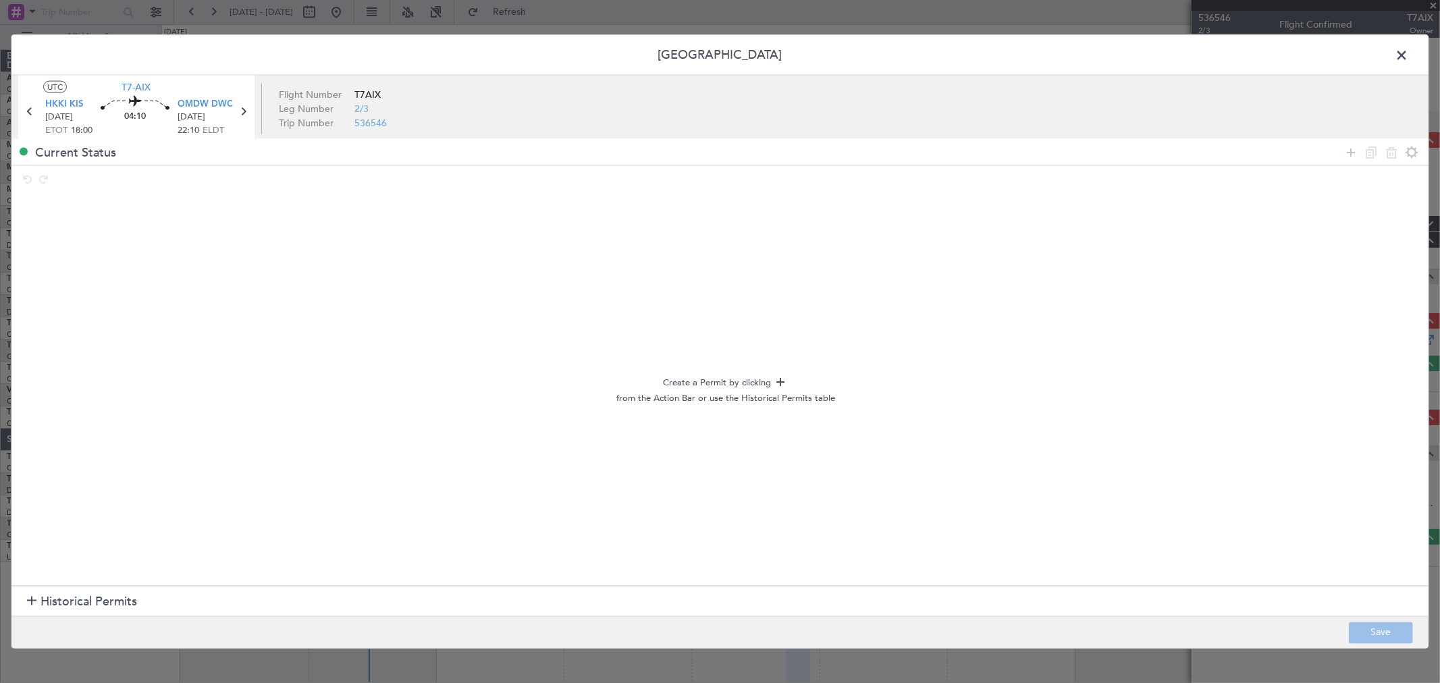
drag, startPoint x: 78, startPoint y: 599, endPoint x: 136, endPoint y: 562, distance: 69.5
click at [78, 599] on span "Historical Permits" at bounding box center [88, 602] width 97 height 18
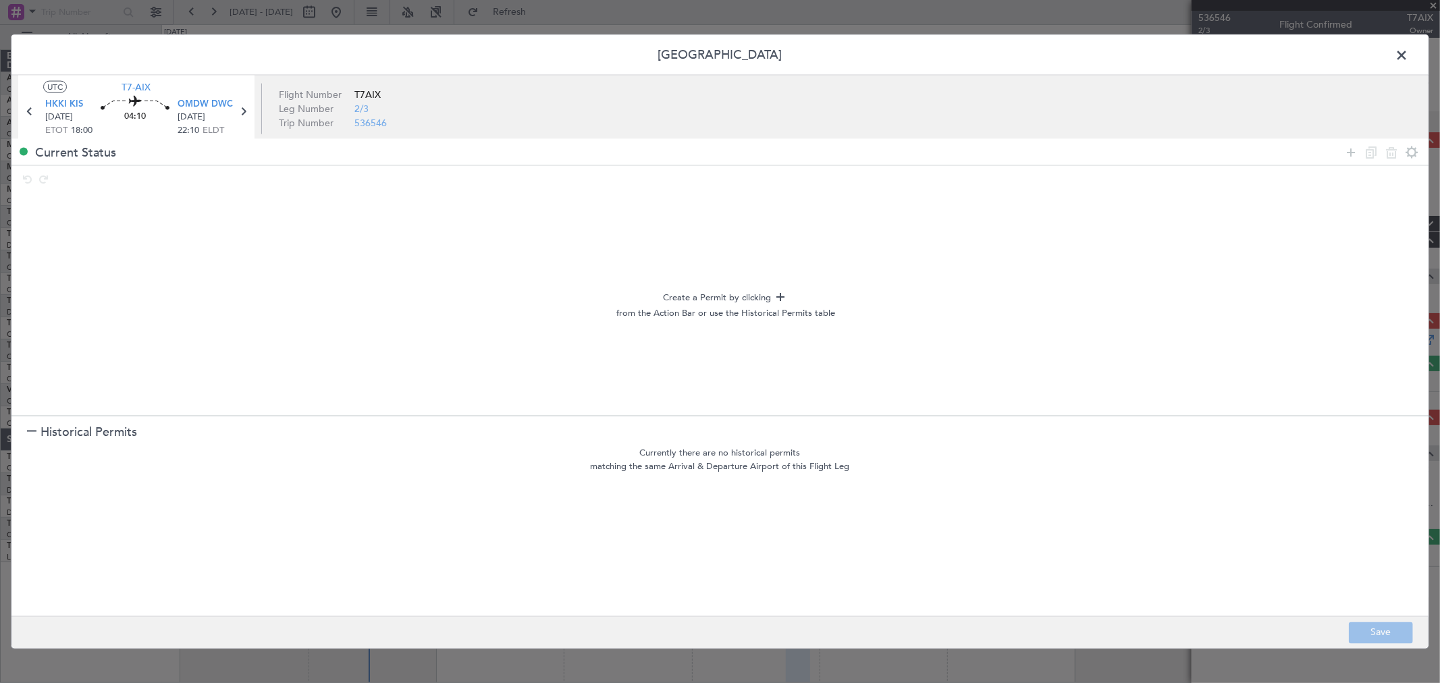
click at [1408, 59] on span at bounding box center [1408, 58] width 0 height 27
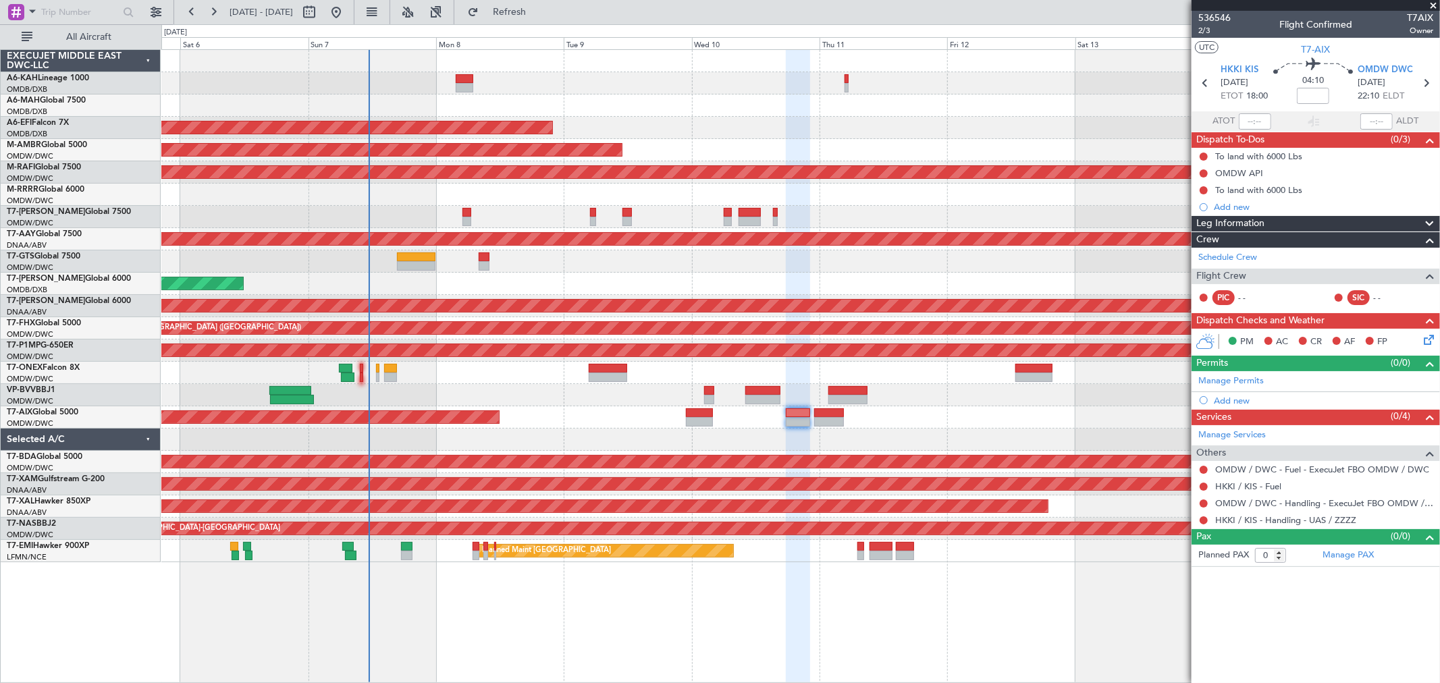
click at [1295, 98] on div "04:10" at bounding box center [1312, 83] width 89 height 50
click at [1307, 94] on input at bounding box center [1313, 96] width 32 height 16
click at [538, 15] on span "Refresh" at bounding box center [509, 11] width 57 height 9
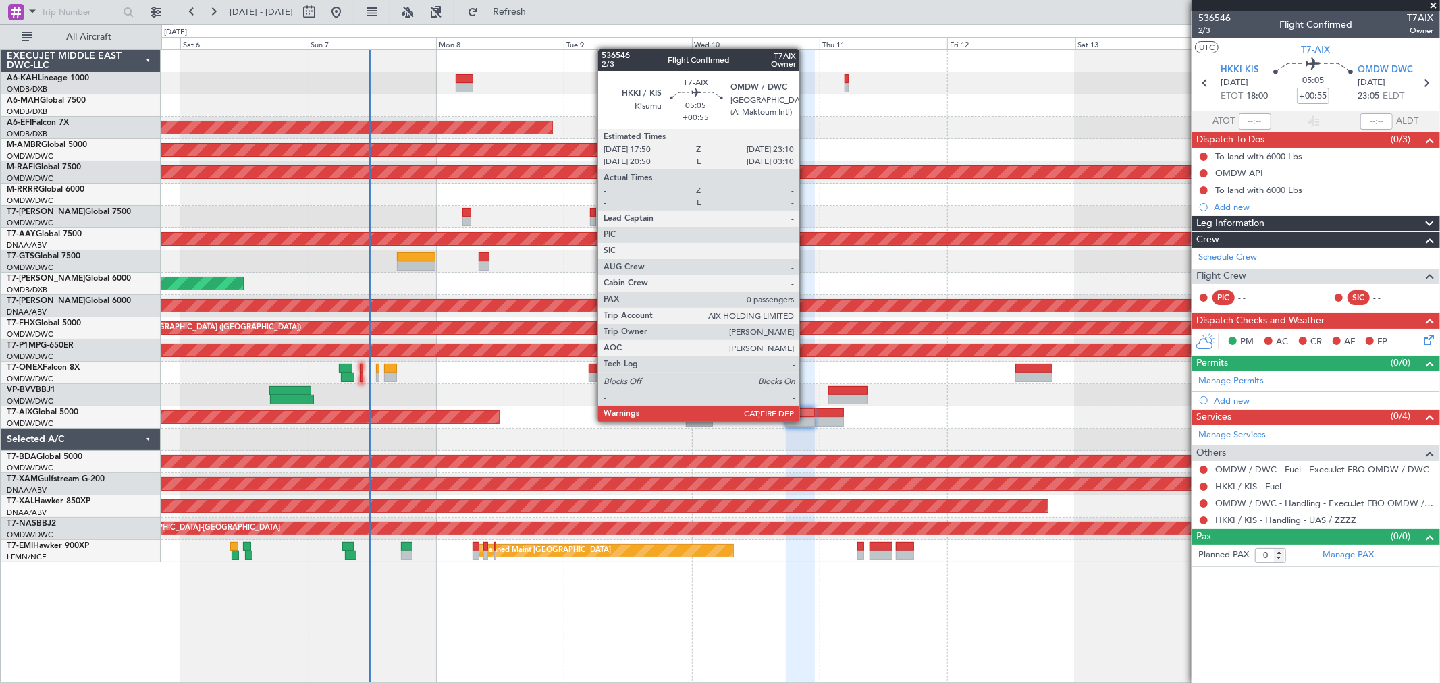
click at [806, 421] on div at bounding box center [800, 421] width 29 height 9
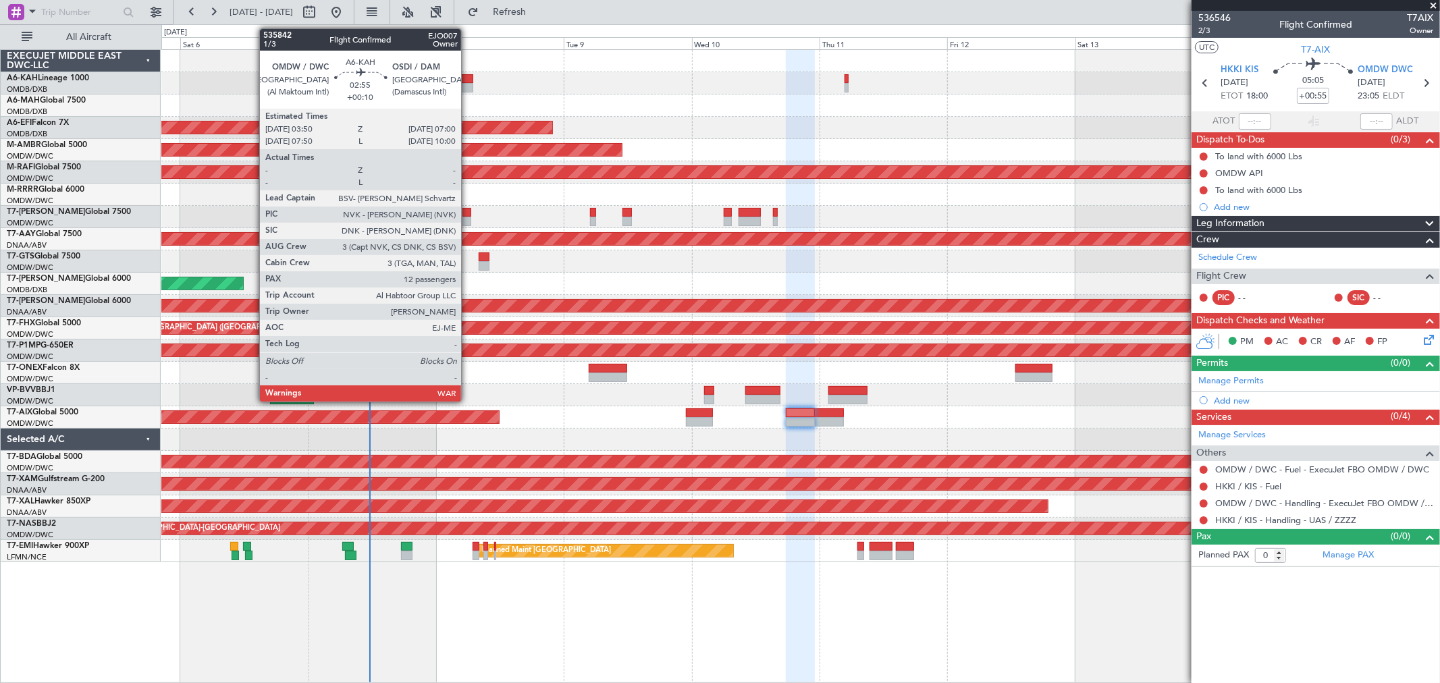
click at [468, 84] on div at bounding box center [464, 87] width 17 height 9
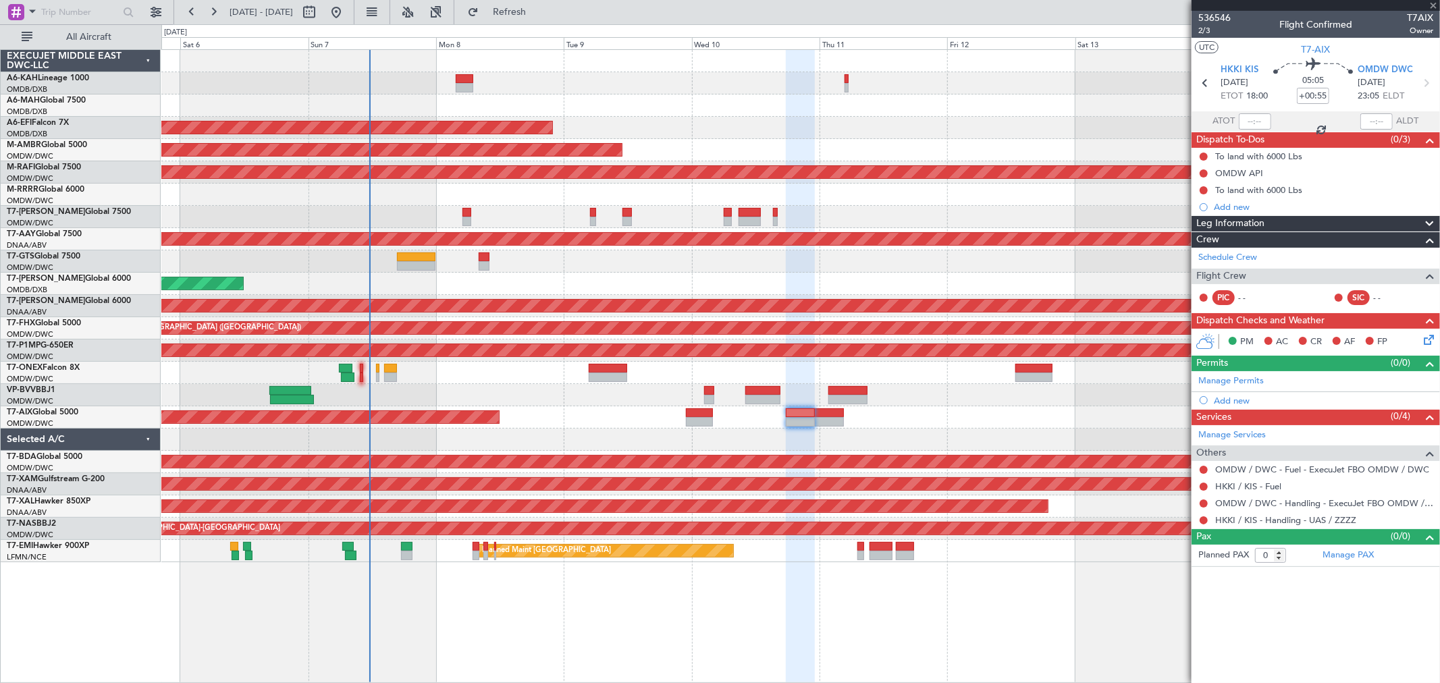
type input "+00:10"
type input "12"
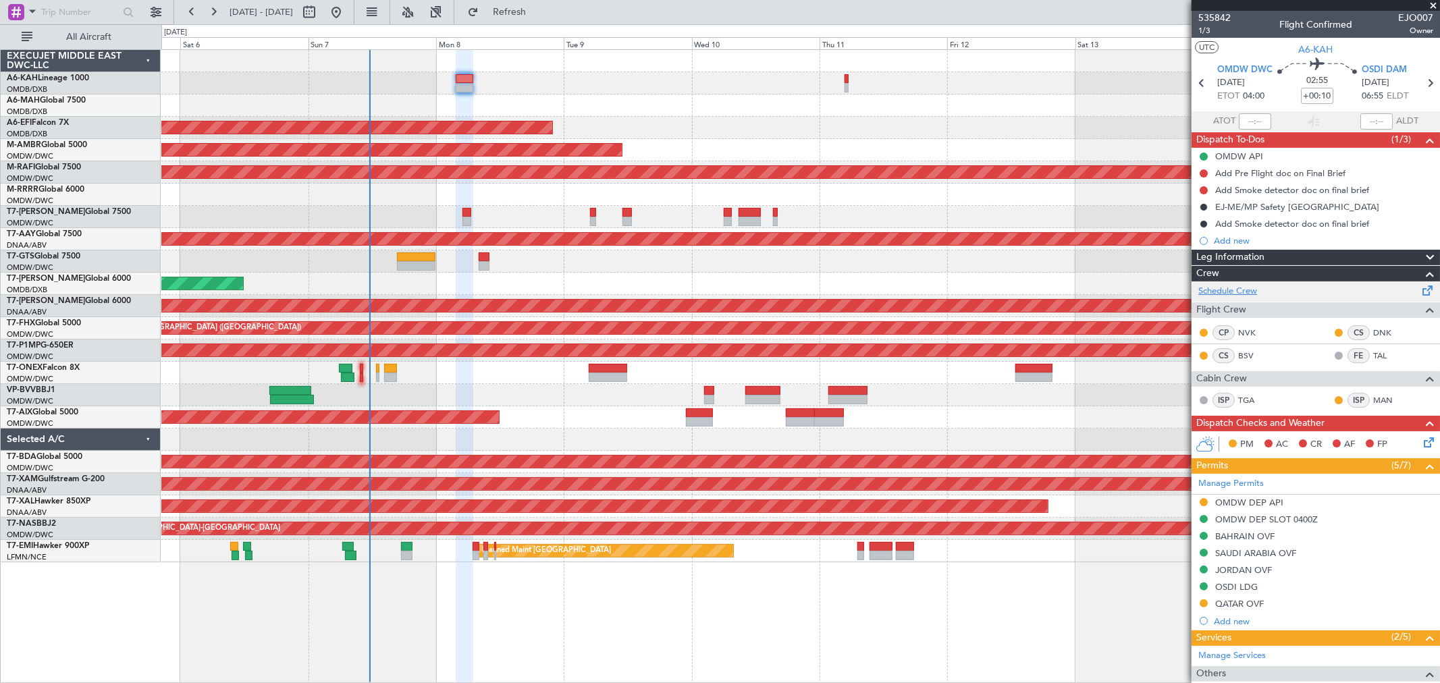
click at [1225, 289] on link "Schedule Crew" at bounding box center [1227, 291] width 59 height 13
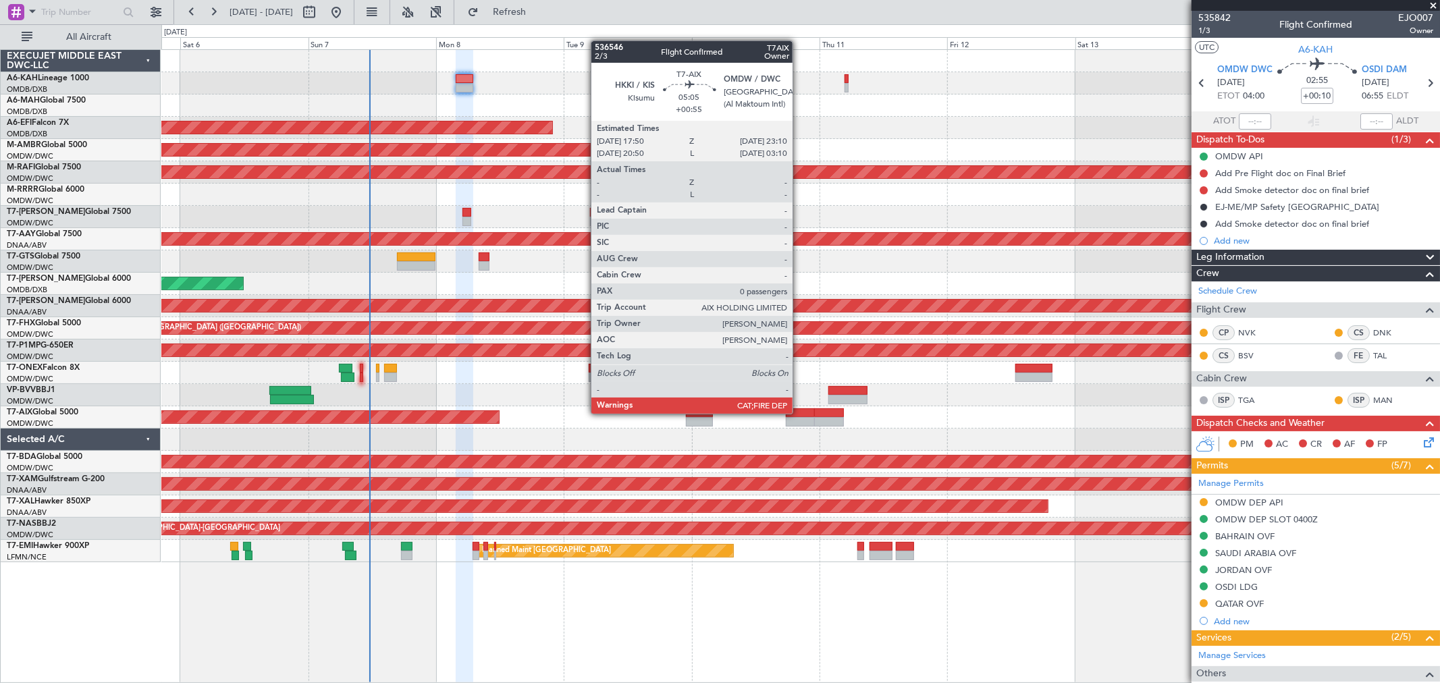
click at [799, 413] on div at bounding box center [800, 412] width 29 height 9
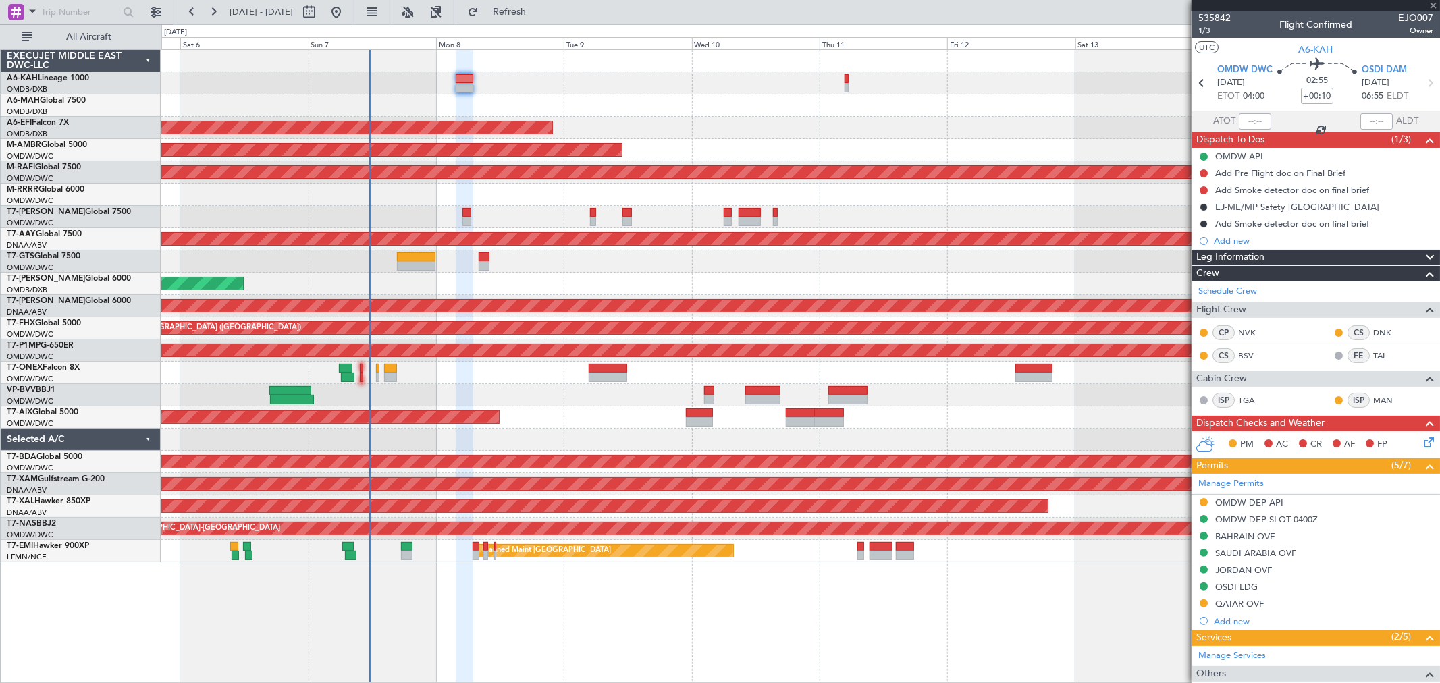
type input "+00:55"
type input "0"
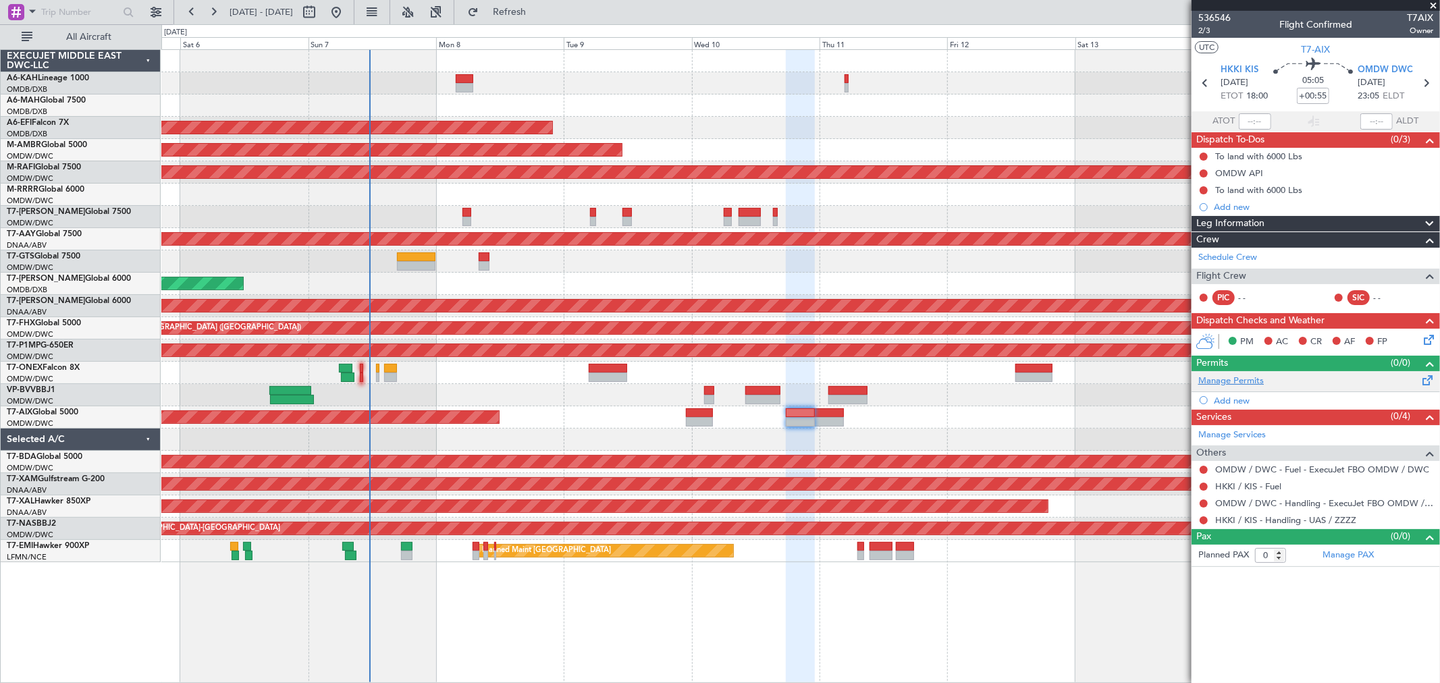
click at [1226, 378] on link "Manage Permits" at bounding box center [1230, 381] width 65 height 13
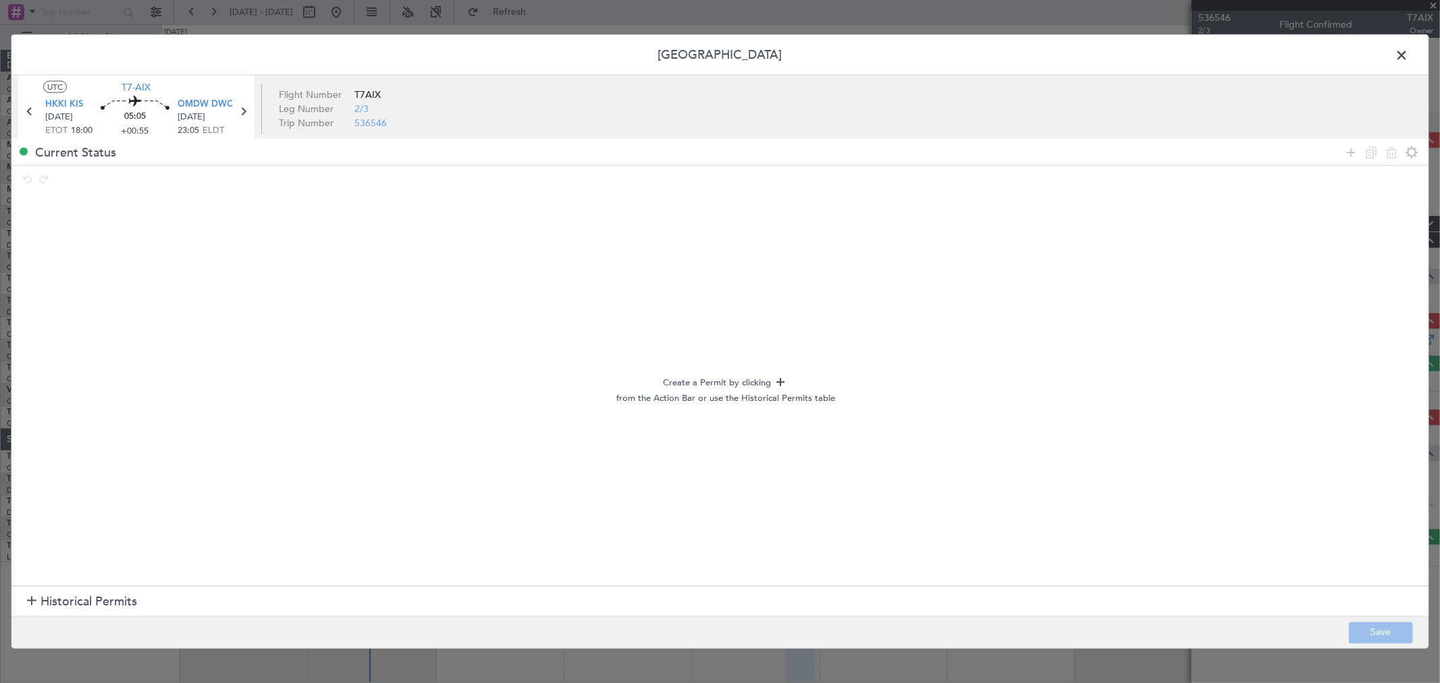
click at [88, 616] on footer "Save" at bounding box center [719, 632] width 1417 height 32
drag, startPoint x: 1374, startPoint y: 150, endPoint x: 1366, endPoint y: 151, distance: 8.1
click at [1374, 151] on div at bounding box center [1380, 152] width 81 height 20
click at [1345, 152] on icon at bounding box center [1351, 152] width 16 height 16
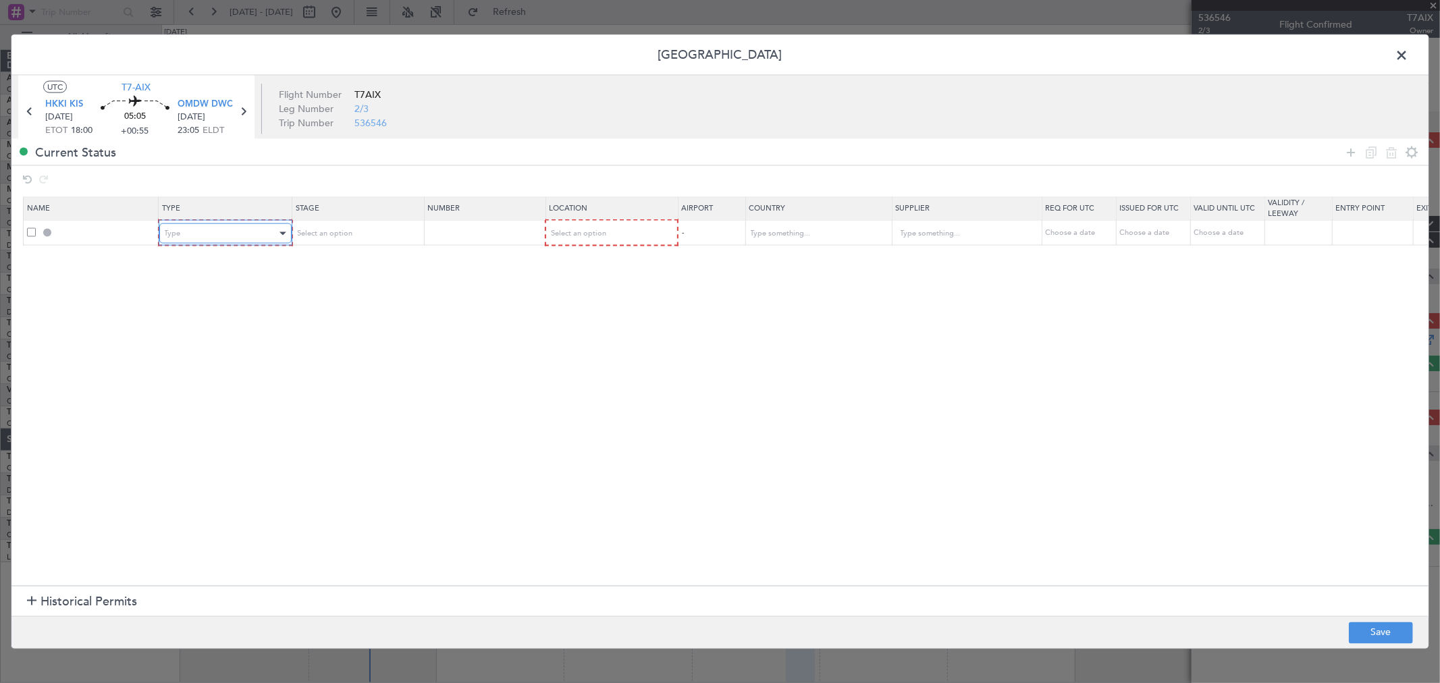
click at [165, 235] on span "Type" at bounding box center [173, 233] width 16 height 10
click at [205, 356] on span "Departure" at bounding box center [225, 349] width 120 height 20
click at [596, 231] on span "Select an option" at bounding box center [576, 233] width 55 height 10
click at [579, 260] on span "Departure" at bounding box center [610, 262] width 120 height 20
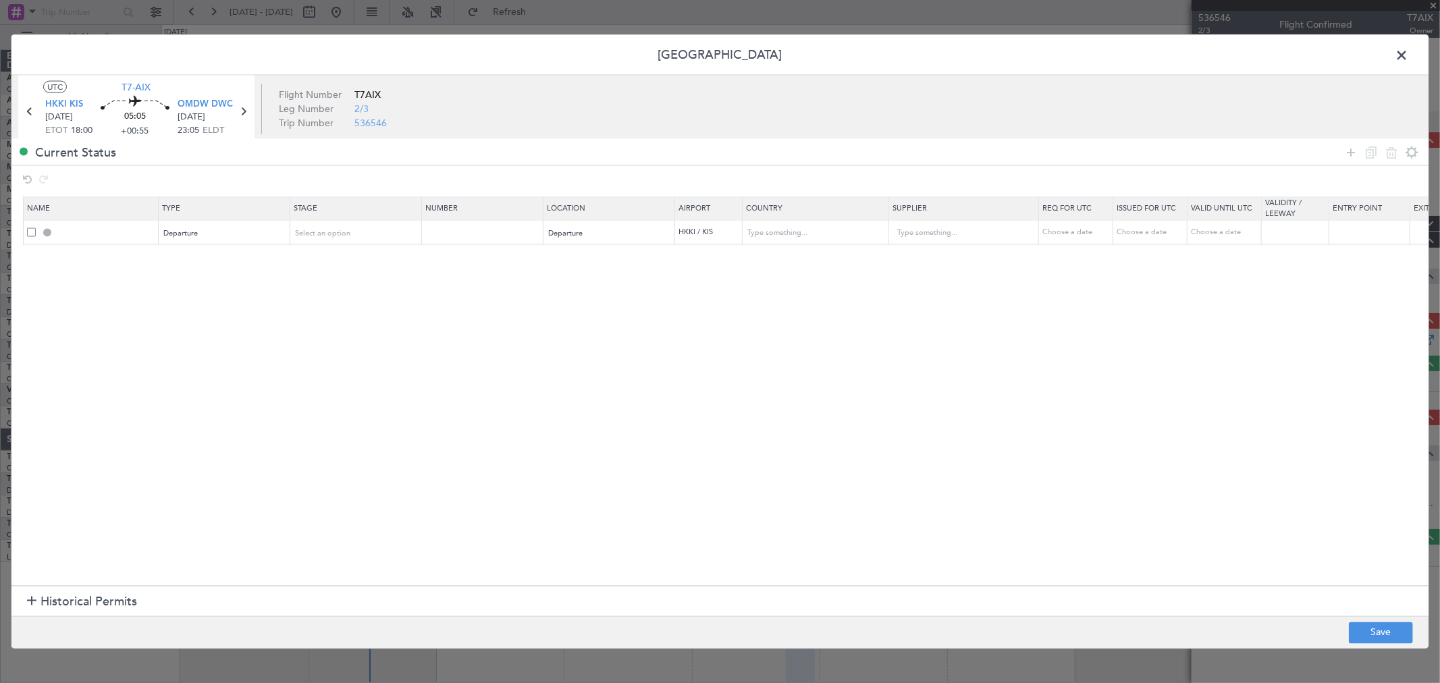
click at [786, 246] on section "Name Type Stage Number Location Airport Country Supplier Req For Utc Issued For…" at bounding box center [719, 389] width 1417 height 392
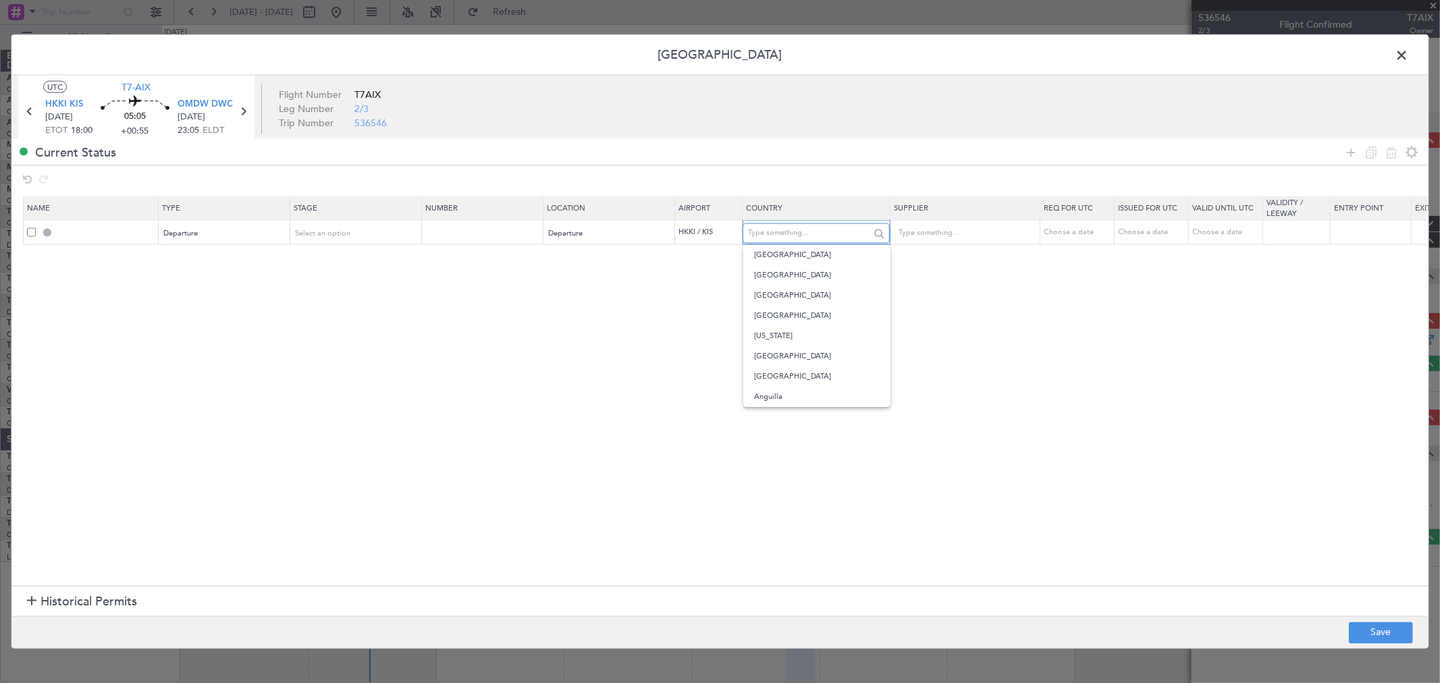
click at [780, 234] on input "text" at bounding box center [808, 233] width 121 height 20
click at [616, 277] on section "Name Type Stage Number Location Airport Country Supplier Req For Utc Issued For…" at bounding box center [719, 389] width 1417 height 392
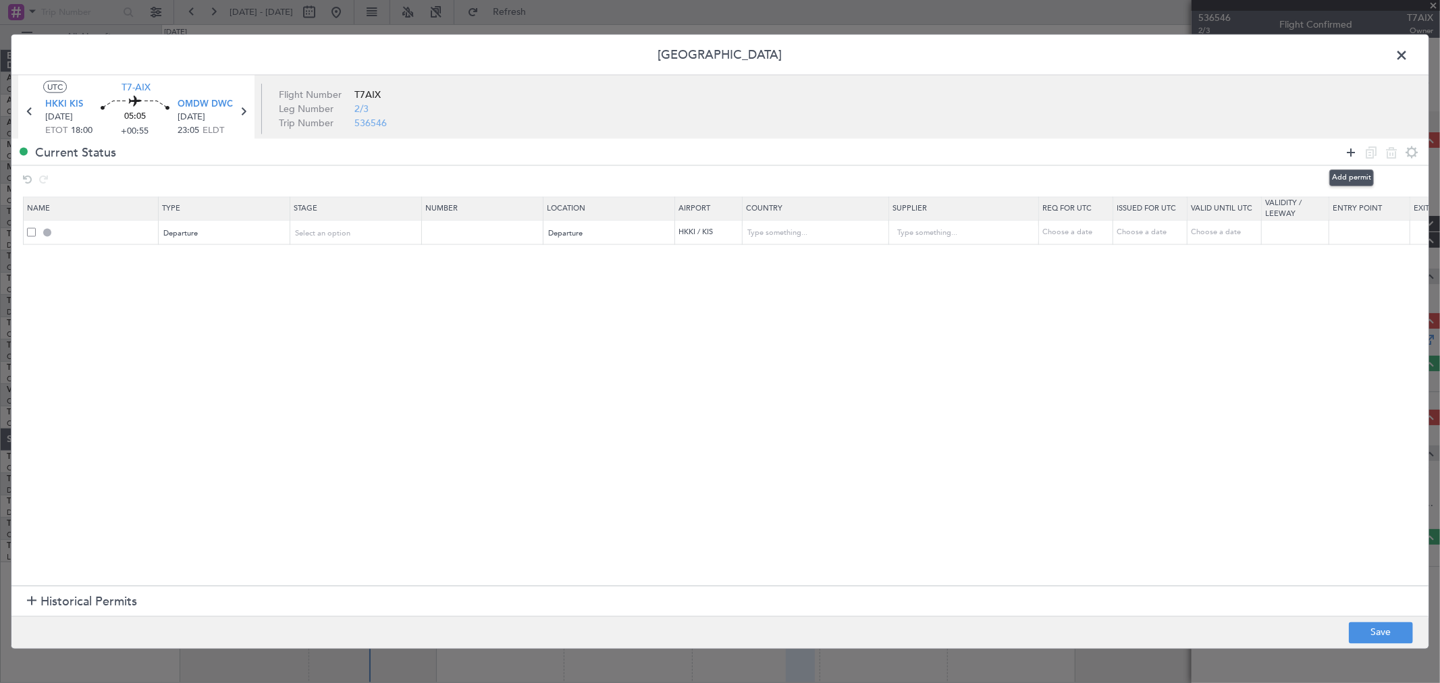
click at [1352, 156] on icon at bounding box center [1351, 152] width 16 height 16
click at [233, 264] on div "Type" at bounding box center [221, 258] width 112 height 20
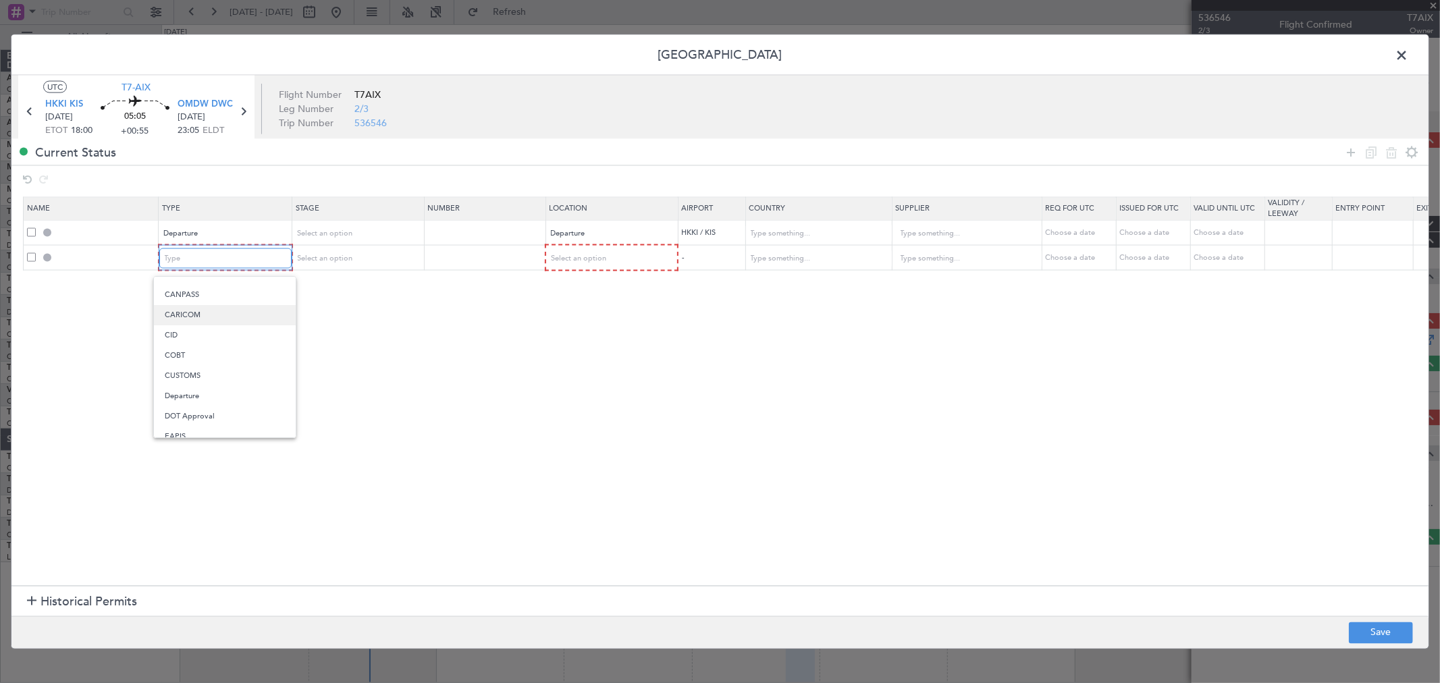
scroll to position [225, 0]
drag, startPoint x: 197, startPoint y: 433, endPoint x: 219, endPoint y: 414, distance: 29.1
click at [197, 434] on span "Overflight" at bounding box center [225, 426] width 120 height 20
click at [592, 269] on mat-form-field "Select an option" at bounding box center [609, 258] width 131 height 24
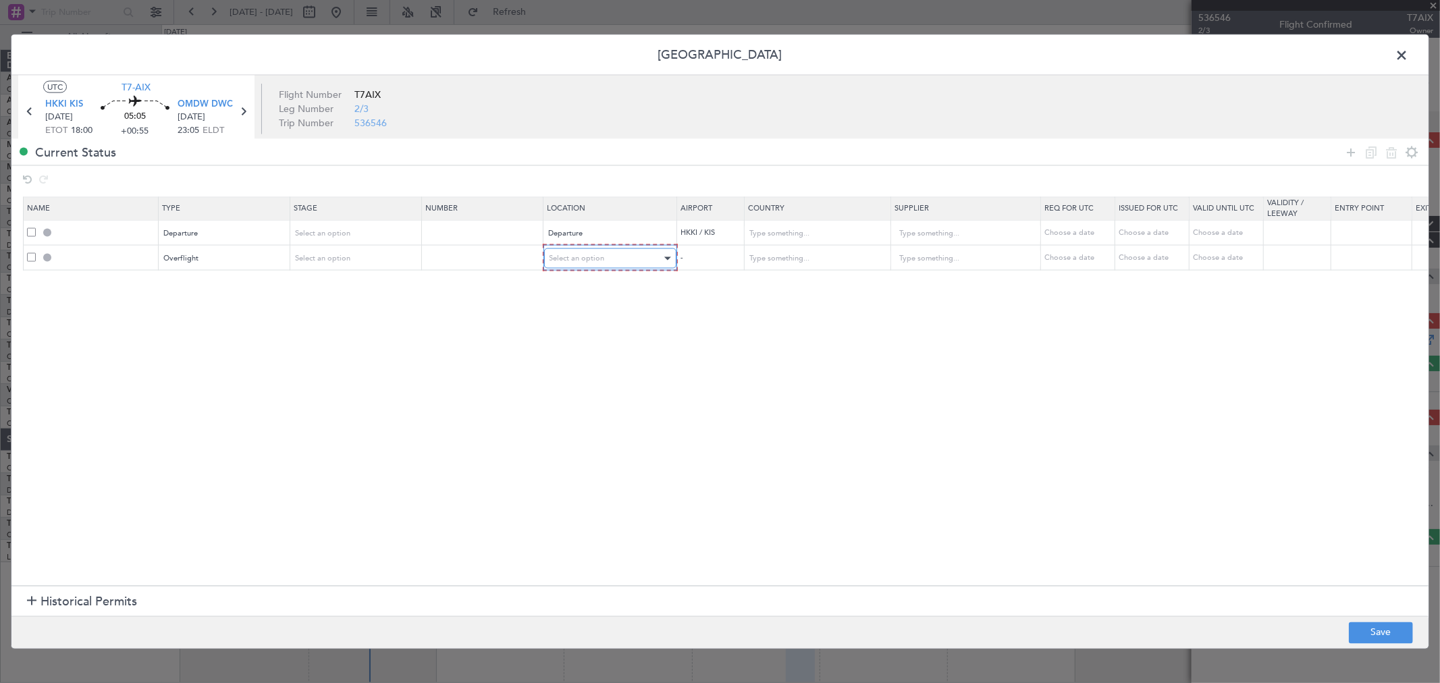
click at [589, 261] on span "Select an option" at bounding box center [576, 258] width 55 height 10
click at [576, 373] on span "Enroute" at bounding box center [610, 368] width 120 height 20
click at [778, 267] on input "text" at bounding box center [808, 258] width 121 height 20
click at [788, 282] on span "[GEOGRAPHIC_DATA]" at bounding box center [817, 280] width 126 height 20
type input "[GEOGRAPHIC_DATA]"
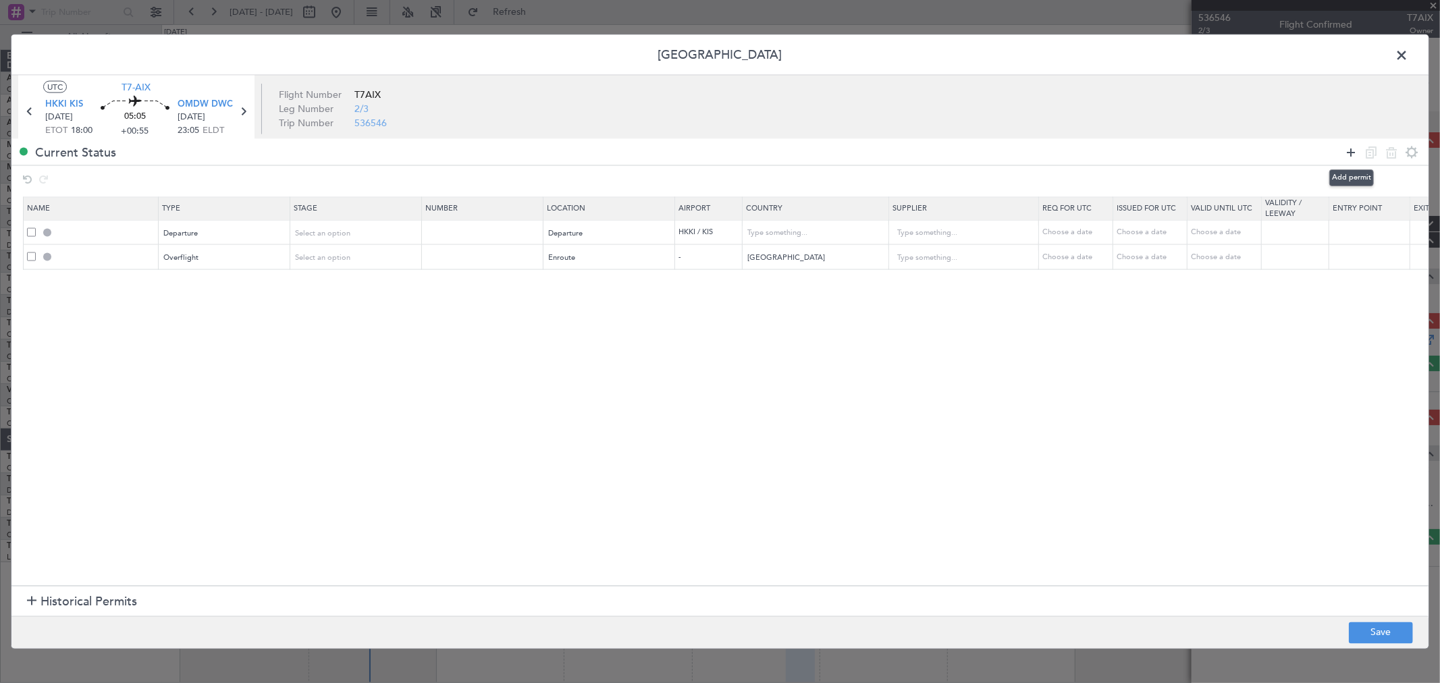
click at [1352, 149] on icon at bounding box center [1351, 152] width 16 height 16
click at [203, 288] on div "Type" at bounding box center [221, 283] width 112 height 20
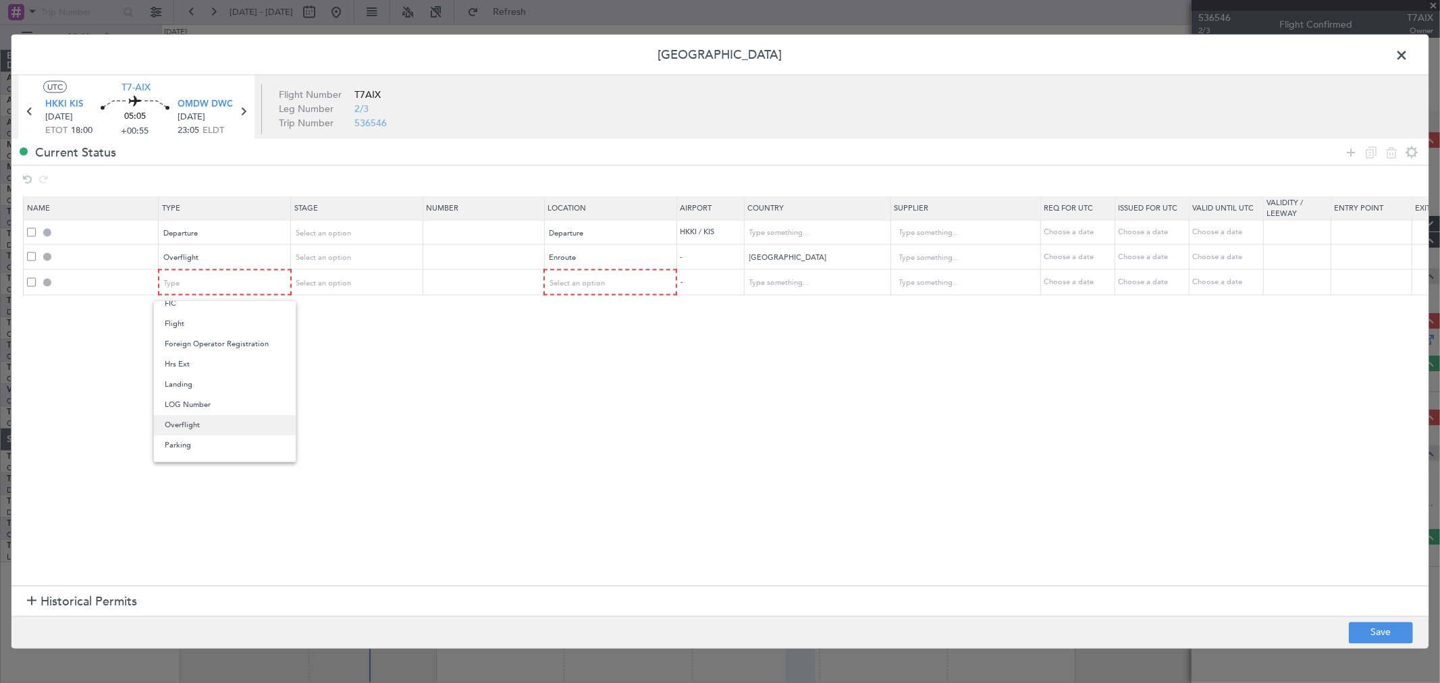
click at [228, 430] on span "Overflight" at bounding box center [225, 425] width 120 height 20
click at [605, 278] on div "Select an option" at bounding box center [605, 283] width 112 height 20
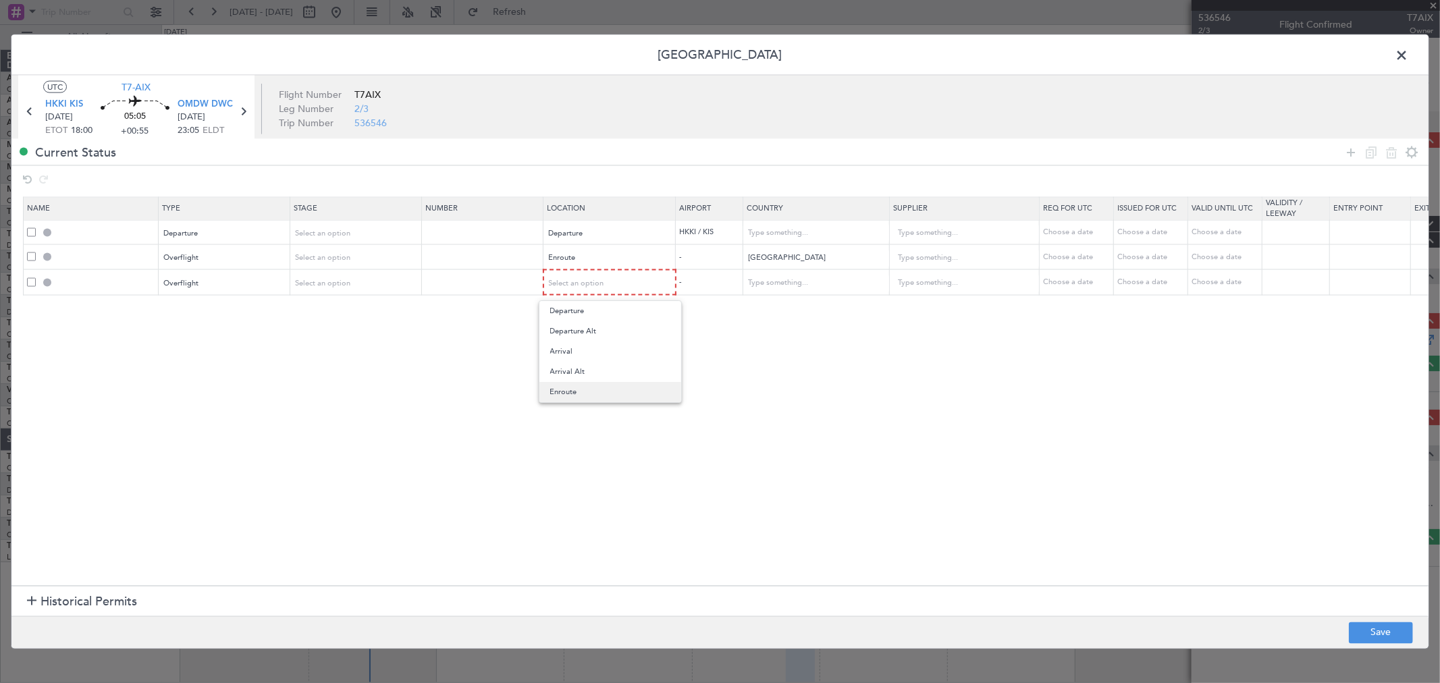
click at [584, 400] on span "Enroute" at bounding box center [610, 392] width 120 height 20
click at [763, 292] on input "text" at bounding box center [808, 282] width 121 height 20
click at [776, 301] on span "Somalia" at bounding box center [817, 304] width 126 height 20
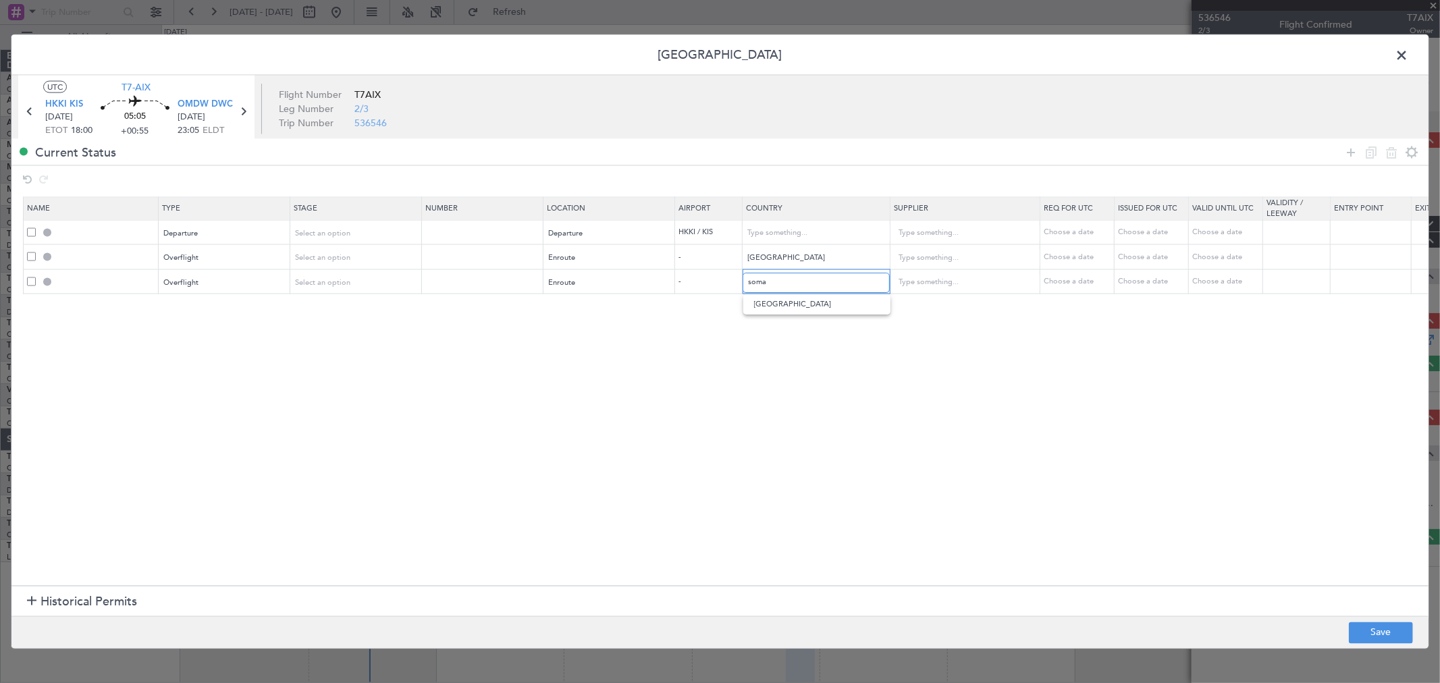
type input "Somalia"
click at [1346, 157] on icon at bounding box center [1351, 152] width 16 height 16
click at [187, 304] on div "Type" at bounding box center [221, 308] width 112 height 20
click at [618, 308] on div "Select an option" at bounding box center [605, 308] width 112 height 20
drag, startPoint x: 583, startPoint y: 417, endPoint x: 701, endPoint y: 380, distance: 123.8
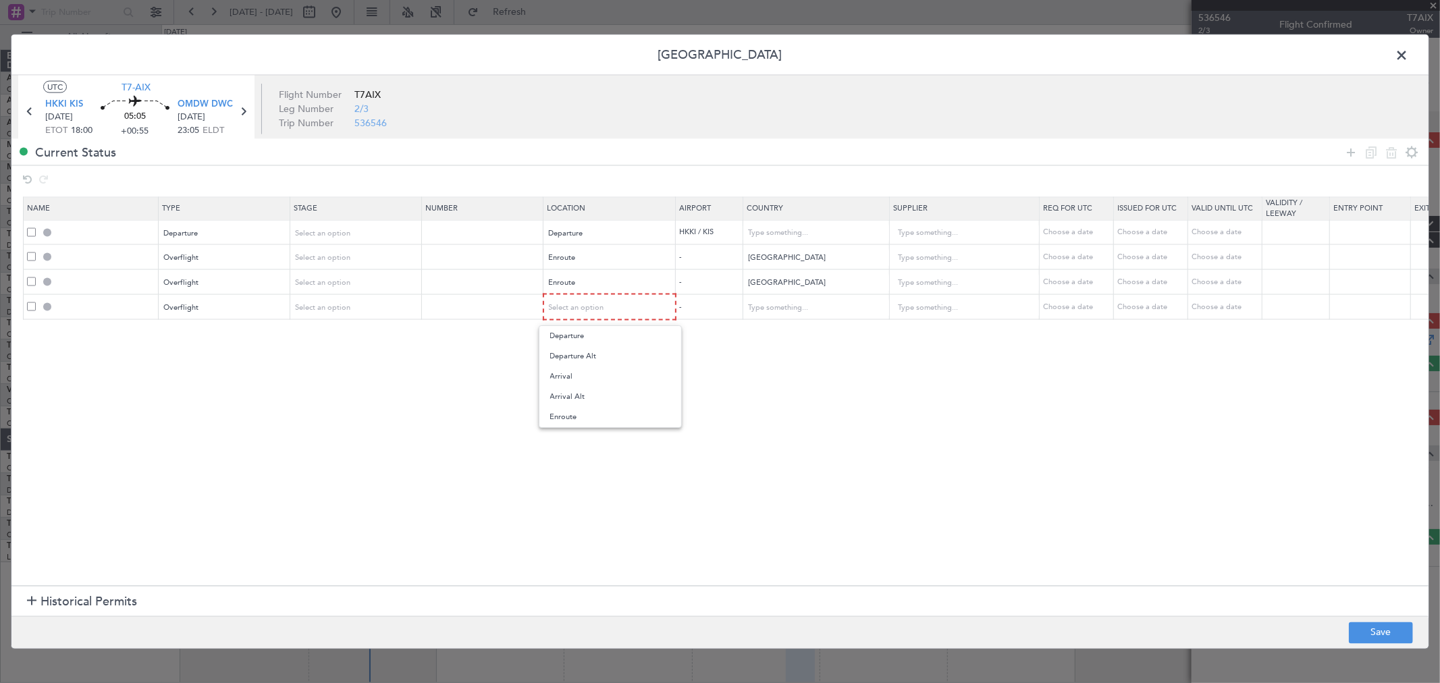
click at [585, 416] on span "Enroute" at bounding box center [610, 417] width 120 height 20
click at [767, 304] on input "text" at bounding box center [808, 307] width 121 height 20
click at [768, 327] on span "[GEOGRAPHIC_DATA]" at bounding box center [817, 329] width 126 height 20
type input "[GEOGRAPHIC_DATA]"
click at [792, 420] on section "Name Type Stage Number Location Airport Country Supplier Req For Utc Issued For…" at bounding box center [719, 389] width 1417 height 392
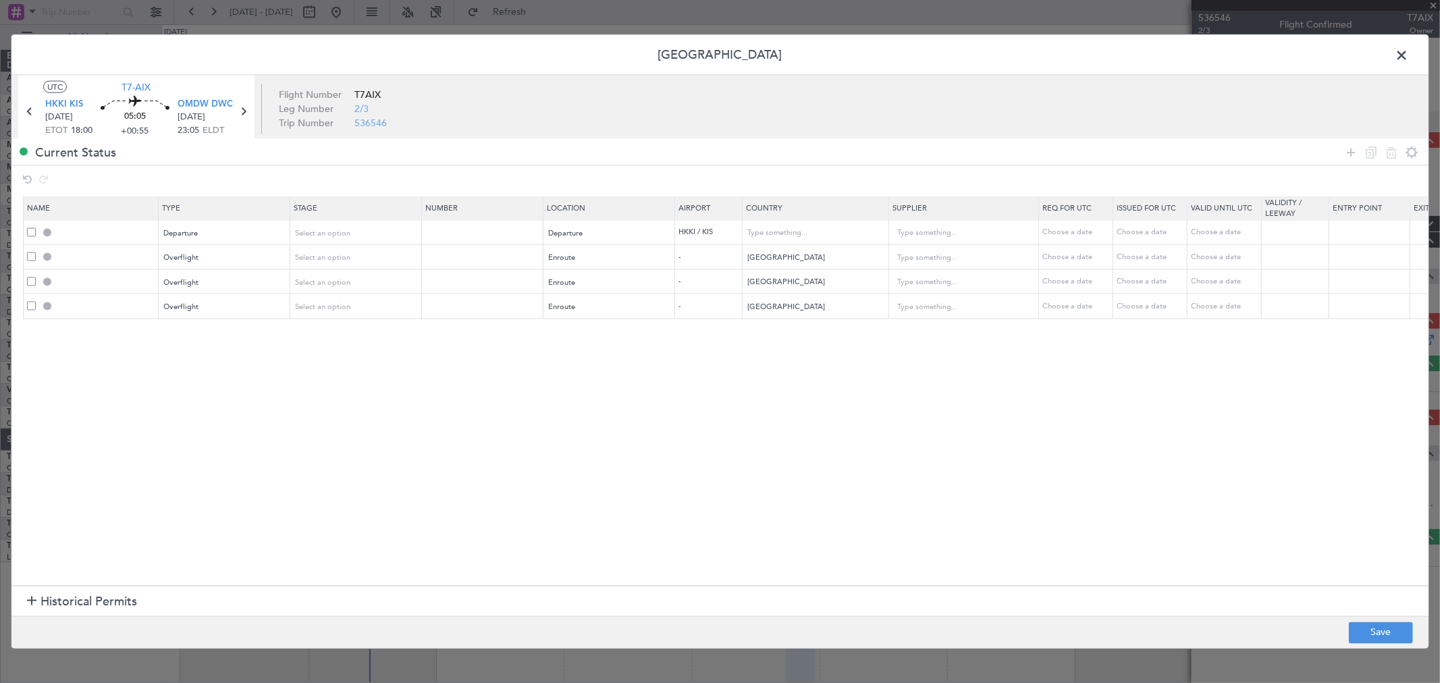
drag, startPoint x: 1348, startPoint y: 148, endPoint x: 1323, endPoint y: 159, distance: 27.2
click at [1348, 148] on icon at bounding box center [1351, 152] width 16 height 16
click at [572, 327] on span "Select an option" at bounding box center [577, 332] width 55 height 10
click at [620, 439] on span "Enroute" at bounding box center [610, 441] width 120 height 20
click at [750, 325] on input "text" at bounding box center [809, 332] width 121 height 20
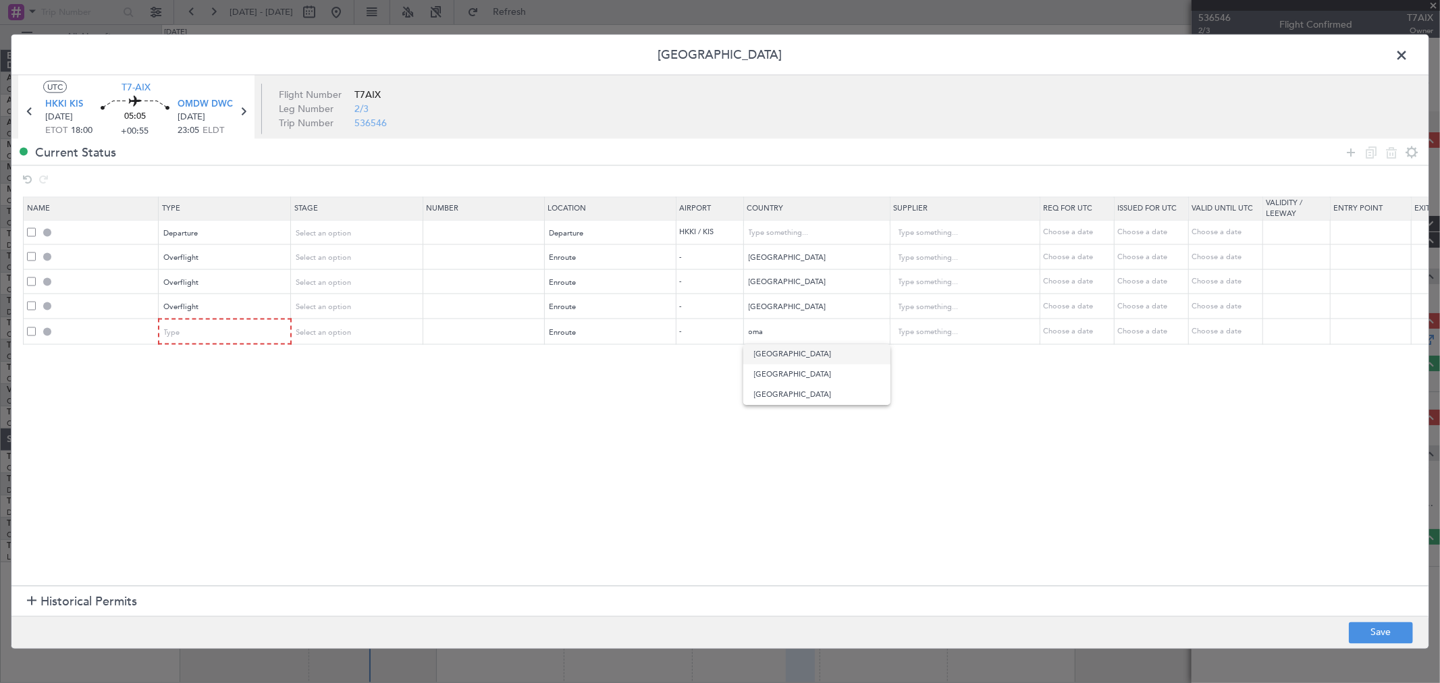
click at [771, 353] on span "Oman" at bounding box center [817, 354] width 126 height 20
type input "Oman"
click at [1350, 150] on icon at bounding box center [1351, 152] width 16 height 16
click at [210, 354] on div "Type" at bounding box center [221, 358] width 112 height 20
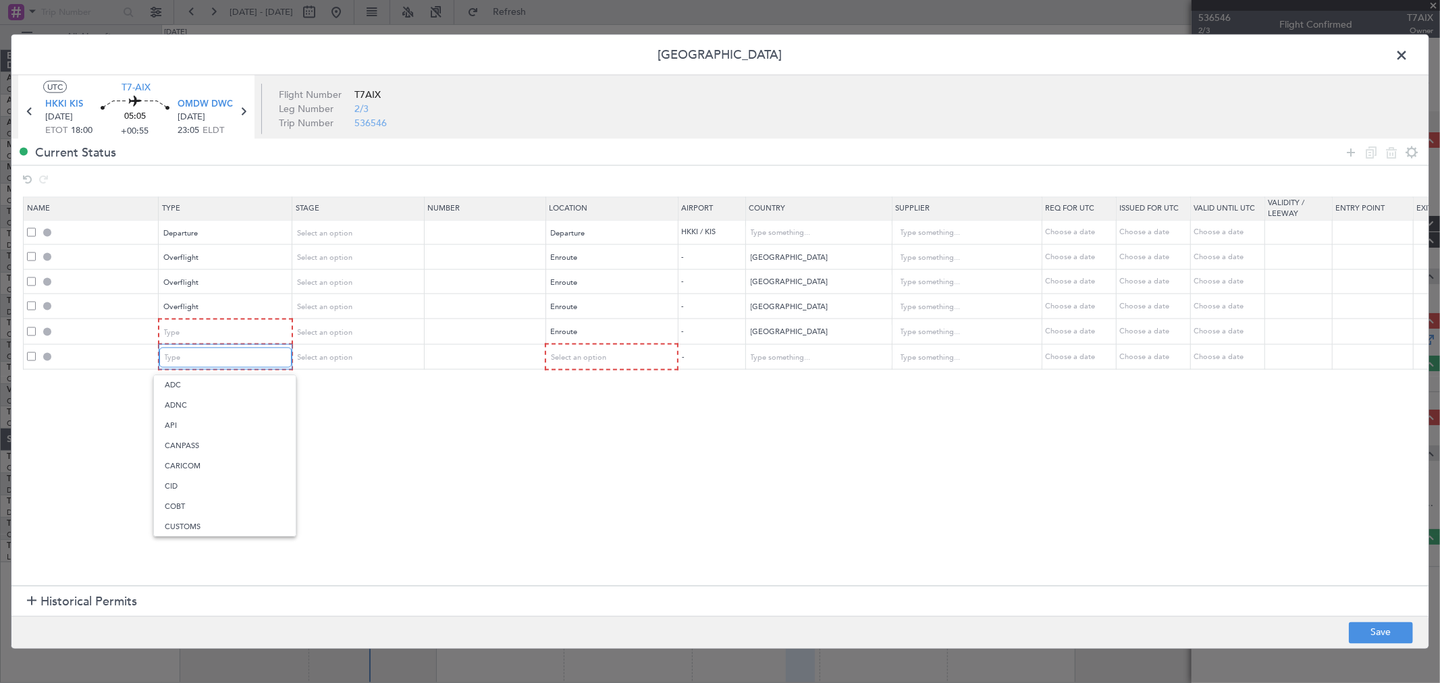
scroll to position [206, 0]
click at [199, 508] on span "Landing" at bounding box center [225, 503] width 120 height 20
click at [566, 356] on span "Select an option" at bounding box center [577, 357] width 55 height 10
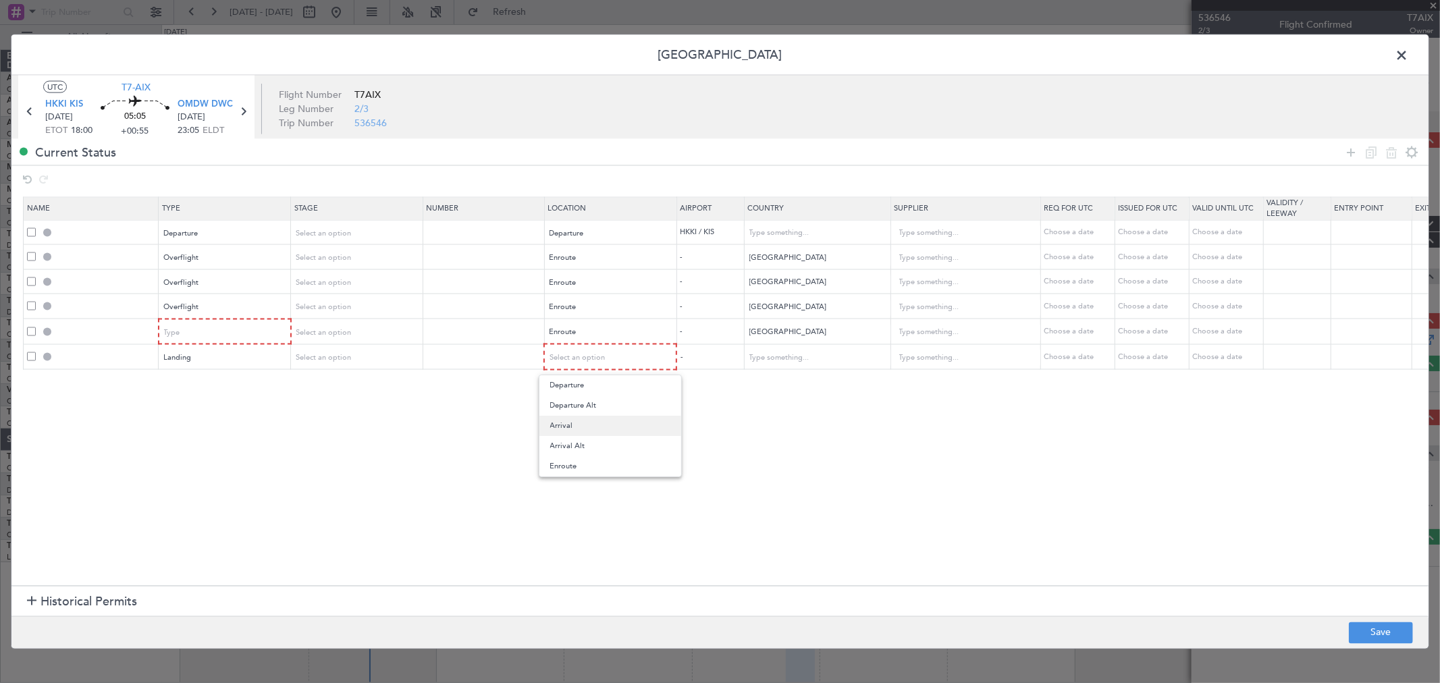
click at [572, 421] on span "Arrival" at bounding box center [610, 426] width 120 height 20
drag, startPoint x: 1353, startPoint y: 151, endPoint x: 1276, endPoint y: 157, distance: 77.2
click at [1351, 151] on icon at bounding box center [1351, 152] width 16 height 16
click at [187, 388] on div "Type" at bounding box center [221, 383] width 112 height 20
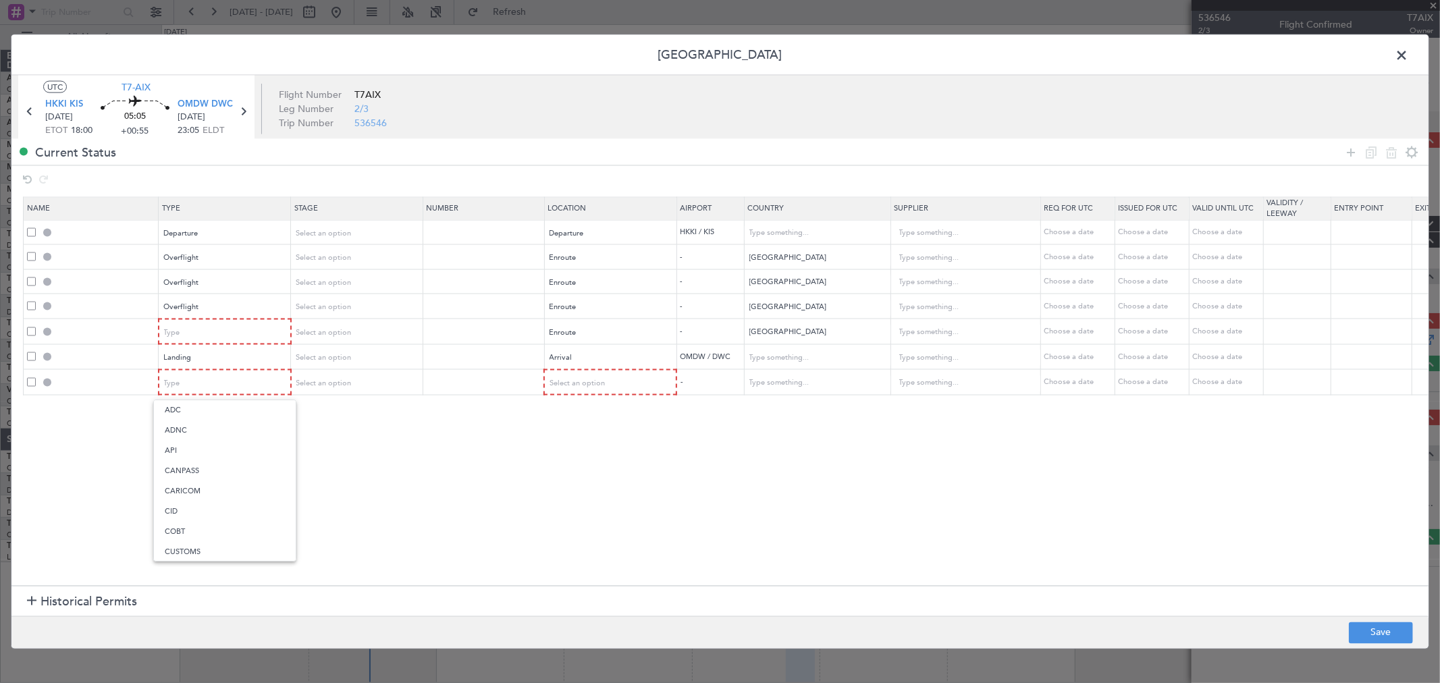
drag, startPoint x: 196, startPoint y: 444, endPoint x: 686, endPoint y: 349, distance: 499.2
click at [196, 446] on span "API" at bounding box center [225, 451] width 120 height 20
click at [624, 385] on div "Select an option" at bounding box center [606, 383] width 112 height 20
drag, startPoint x: 595, startPoint y: 456, endPoint x: 784, endPoint y: 429, distance: 190.9
click at [594, 458] on span "Arrival" at bounding box center [610, 451] width 120 height 20
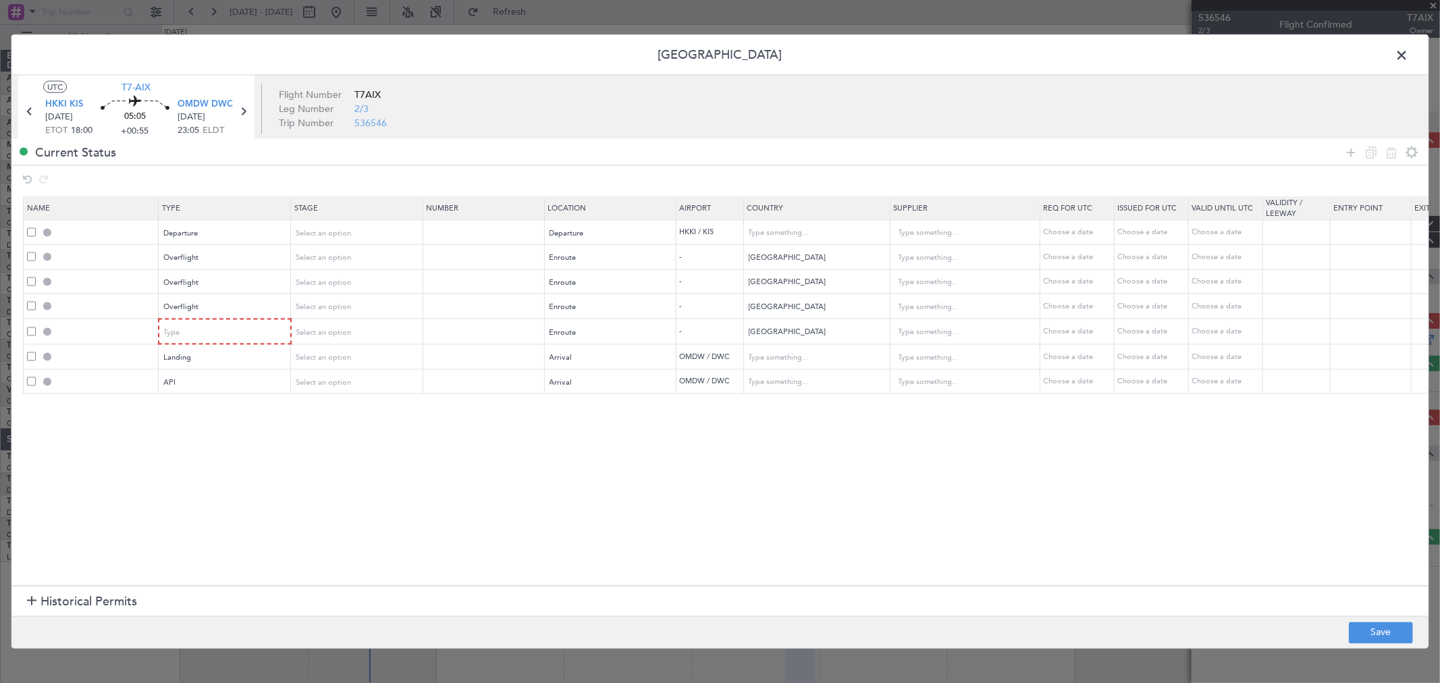
click at [1336, 148] on div "Current Status" at bounding box center [719, 152] width 1417 height 26
click at [1355, 151] on icon at bounding box center [1351, 152] width 16 height 16
drag, startPoint x: 228, startPoint y: 398, endPoint x: 224, endPoint y: 405, distance: 7.9
click at [224, 405] on div "Type" at bounding box center [221, 408] width 112 height 20
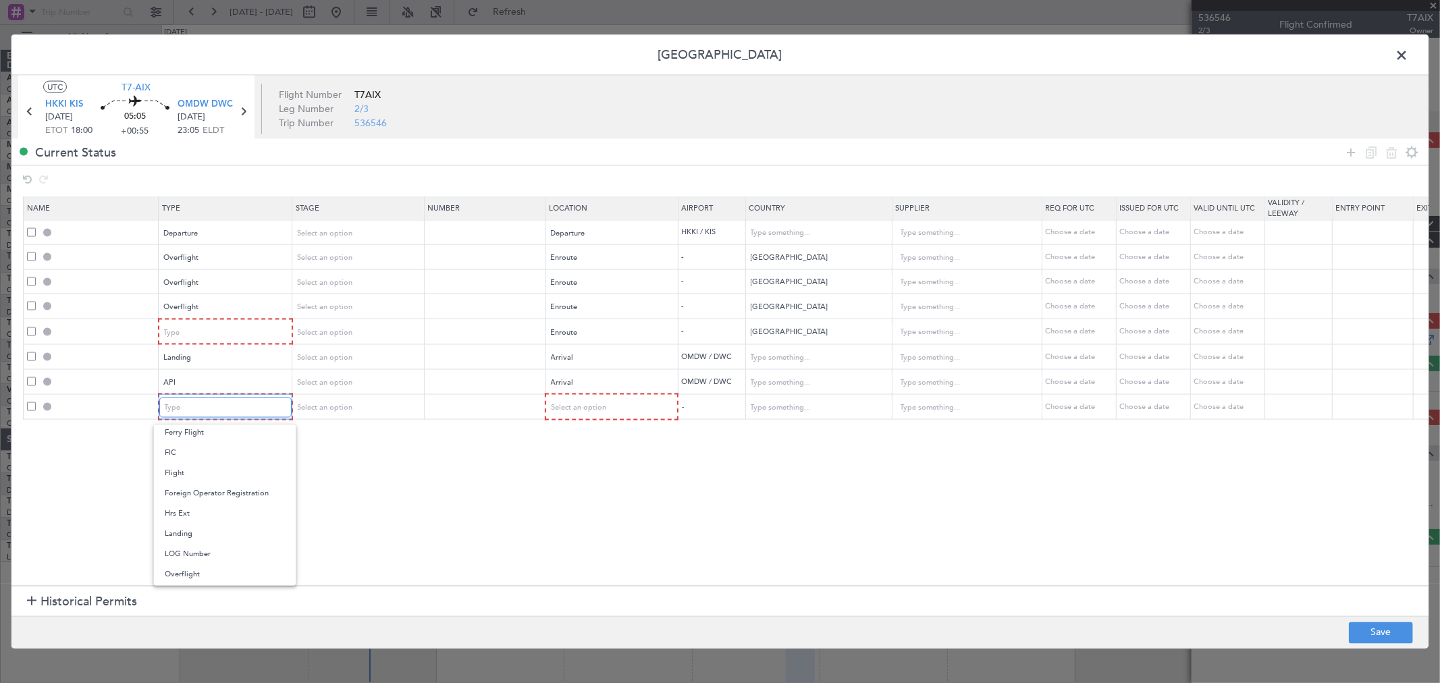
scroll to position [406, 0]
click at [229, 529] on span "Slot" at bounding box center [225, 534] width 120 height 20
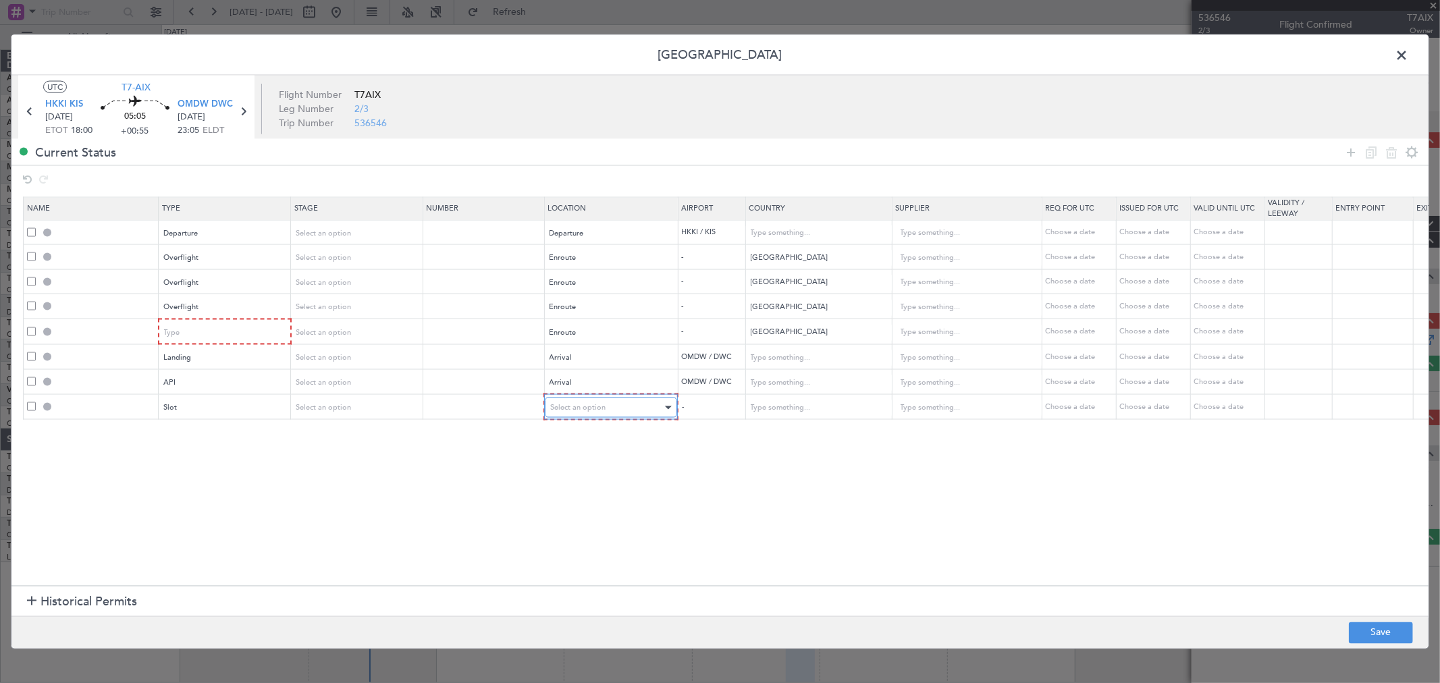
click at [616, 410] on div "Select an option" at bounding box center [606, 408] width 112 height 20
drag, startPoint x: 583, startPoint y: 468, endPoint x: 675, endPoint y: 491, distance: 94.5
click at [583, 469] on span "Arrival" at bounding box center [610, 475] width 120 height 20
click at [1391, 634] on button "Save" at bounding box center [1381, 633] width 64 height 22
click at [229, 336] on div "Type" at bounding box center [221, 332] width 112 height 20
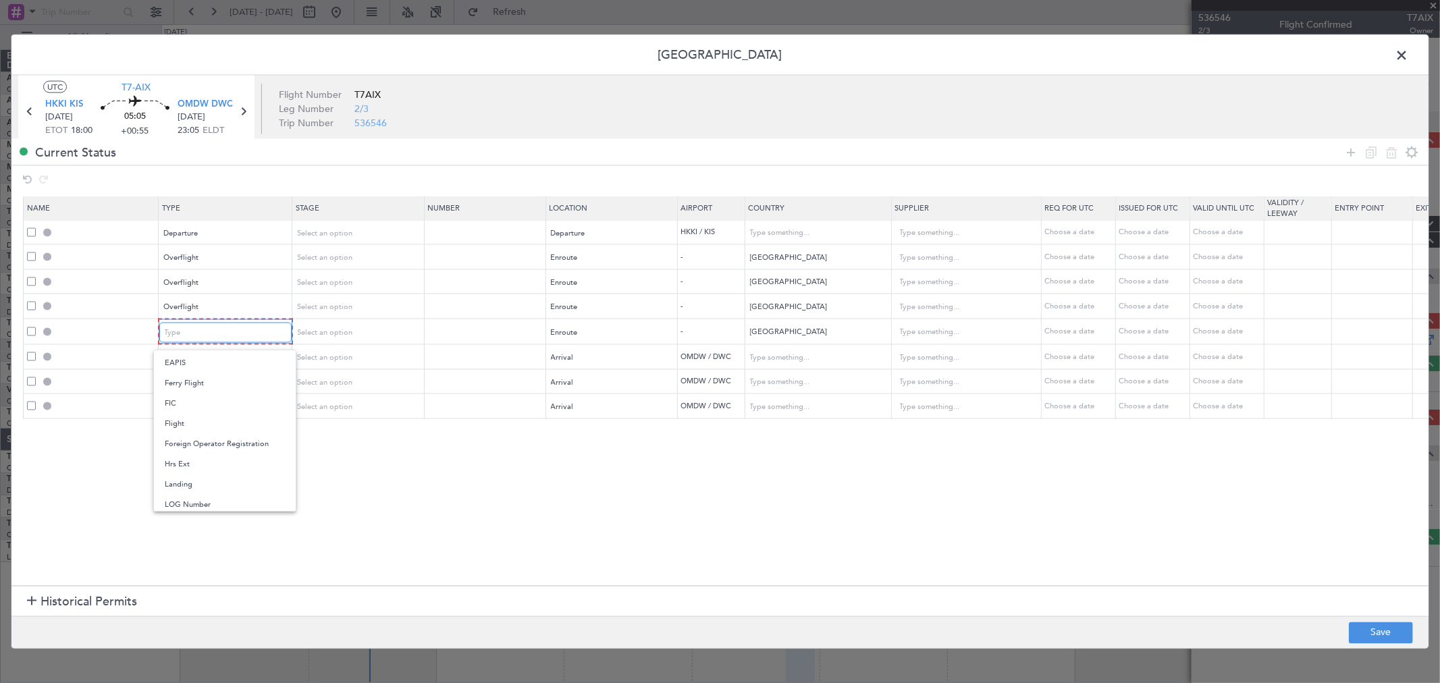
scroll to position [300, 0]
click at [202, 427] on span "Overflight" at bounding box center [225, 425] width 120 height 20
click at [1373, 639] on button "Save" at bounding box center [1381, 633] width 64 height 22
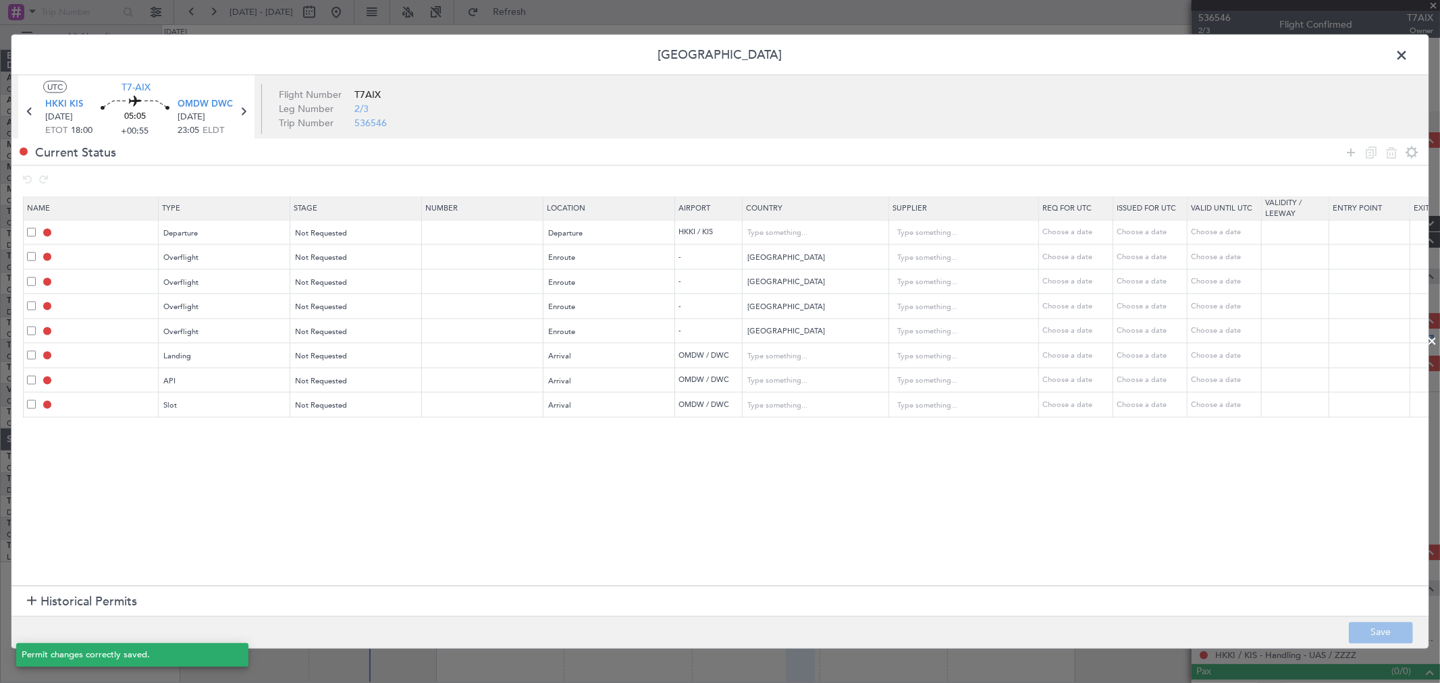
type input "DEPARTURE"
type input "[GEOGRAPHIC_DATA]"
type input "NNN"
type input "ETHIOPIA OVF"
type input "NNN"
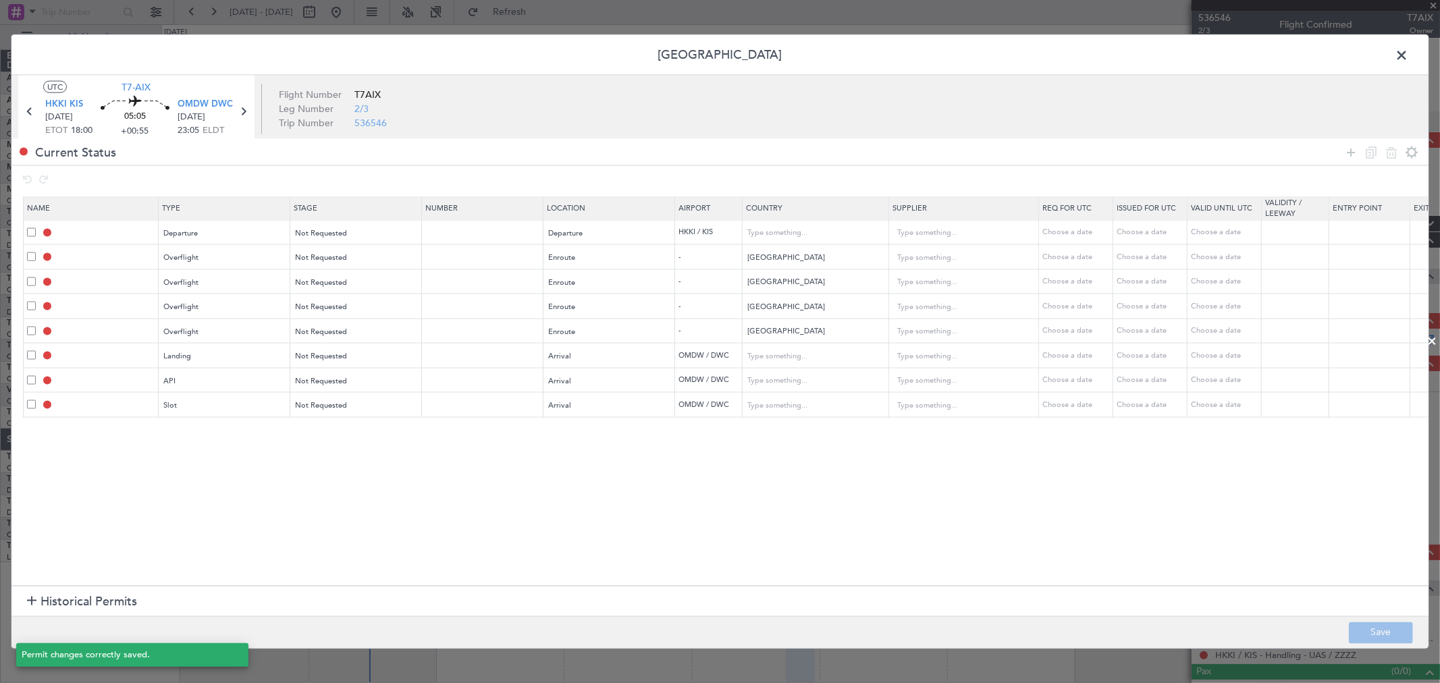
type input "SOMALIA OVF"
type input "NNN"
type input "YEMEN OVF"
type input "NNN"
type input "OMAN OVF"
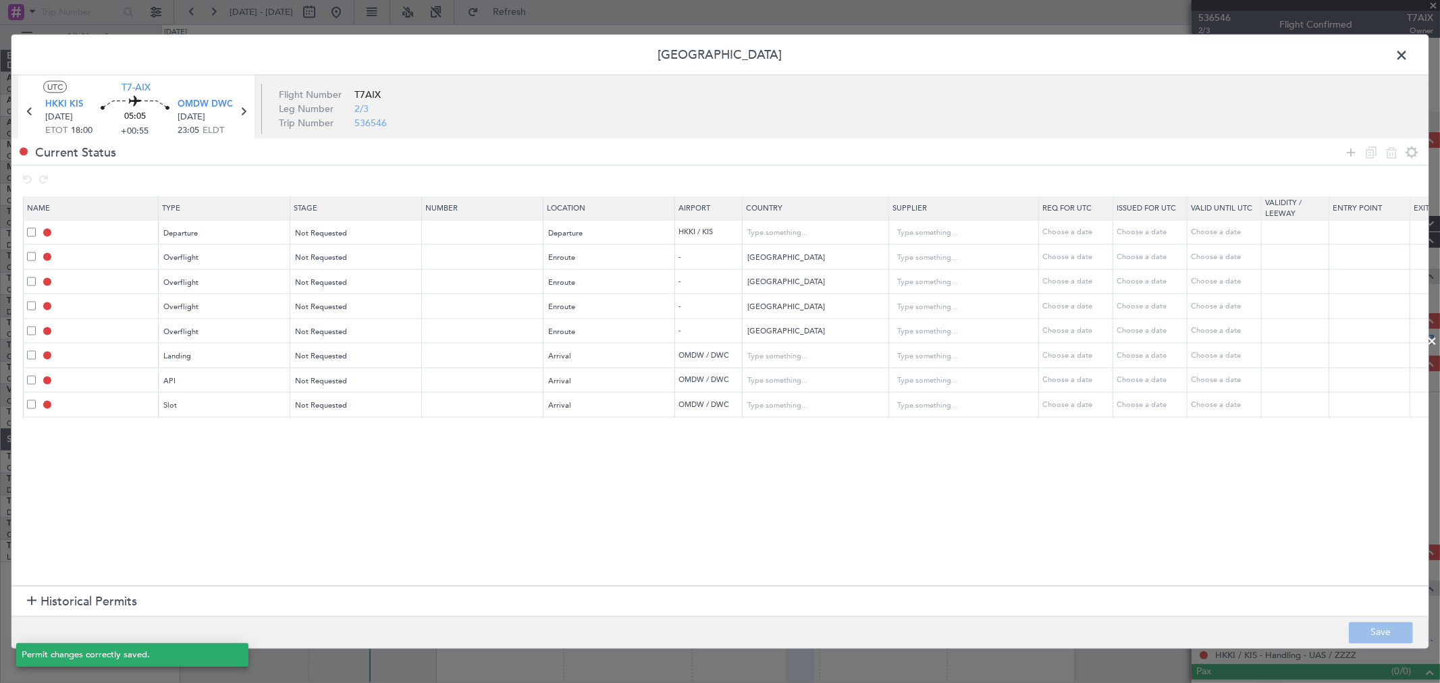
type input "NNN"
type input "2"
type input "OMDW LDG"
type input "[GEOGRAPHIC_DATA]"
type input "NNN"
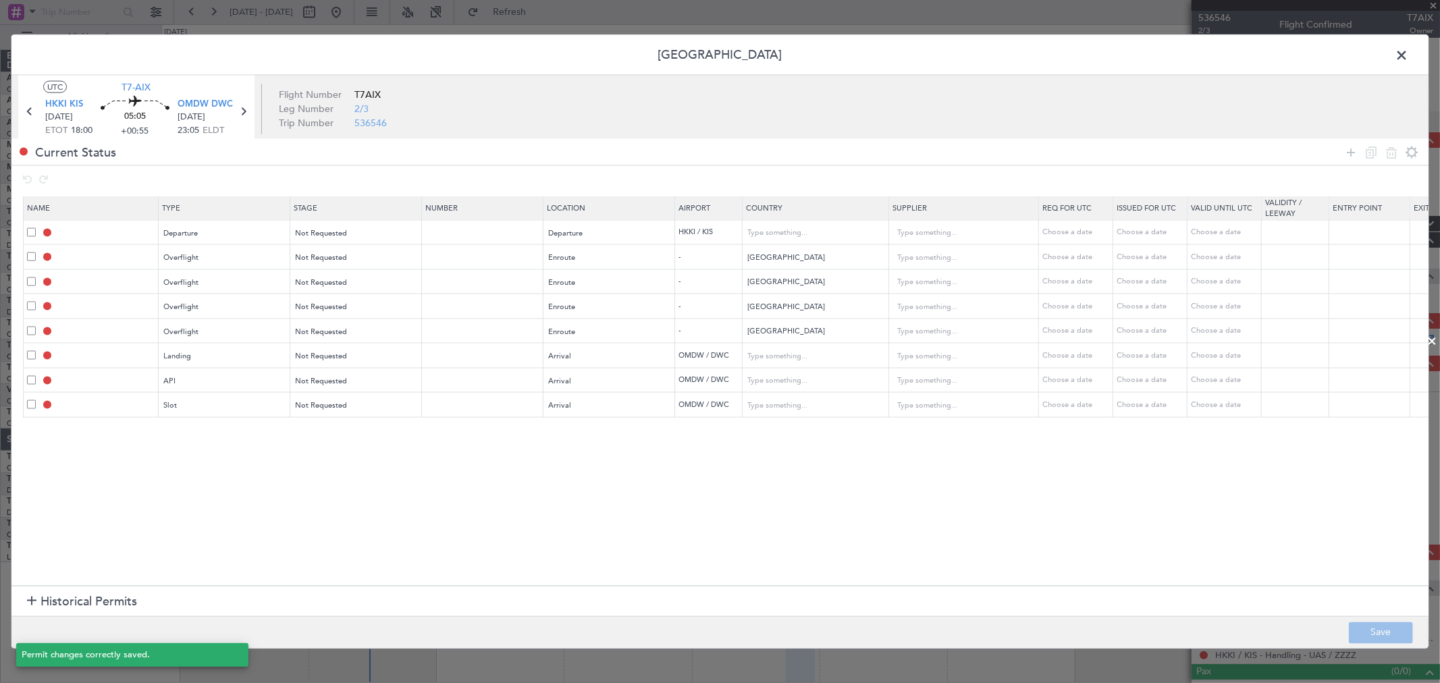
type input "1"
type input "OMDW ARR API"
type input "[GEOGRAPHIC_DATA]"
type input "NNN"
type input "1"
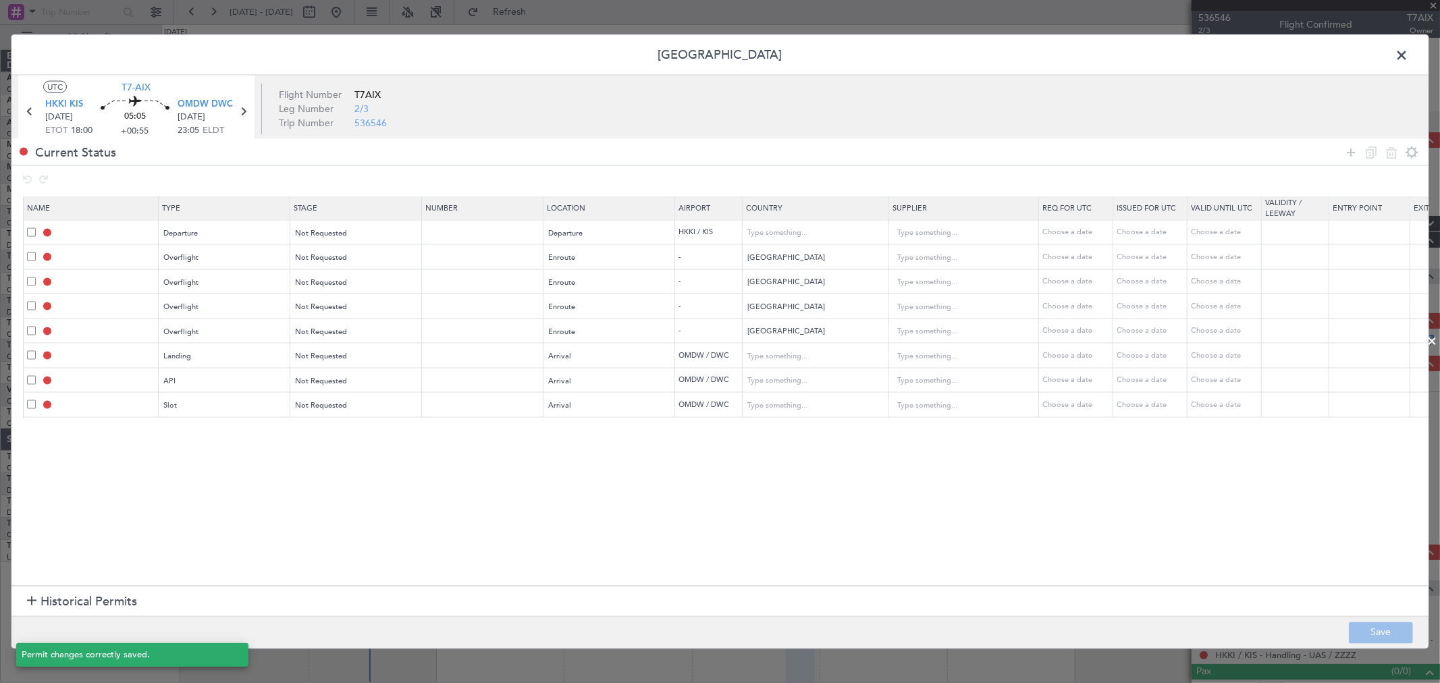
type input "OMDW ARR SLOT"
type input "[GEOGRAPHIC_DATA]"
type input "NNN"
type input "1"
click at [1408, 56] on span at bounding box center [1408, 58] width 0 height 27
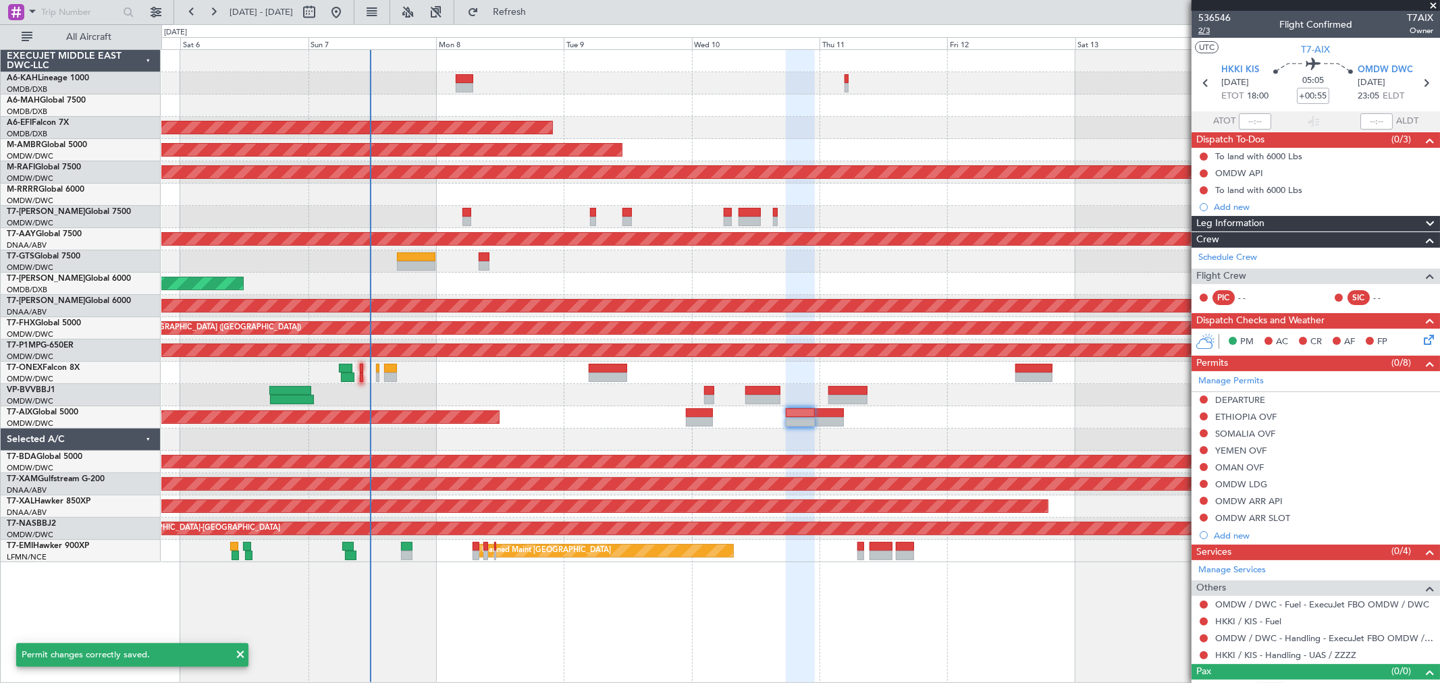
click at [1203, 25] on span "2/3" at bounding box center [1214, 30] width 32 height 11
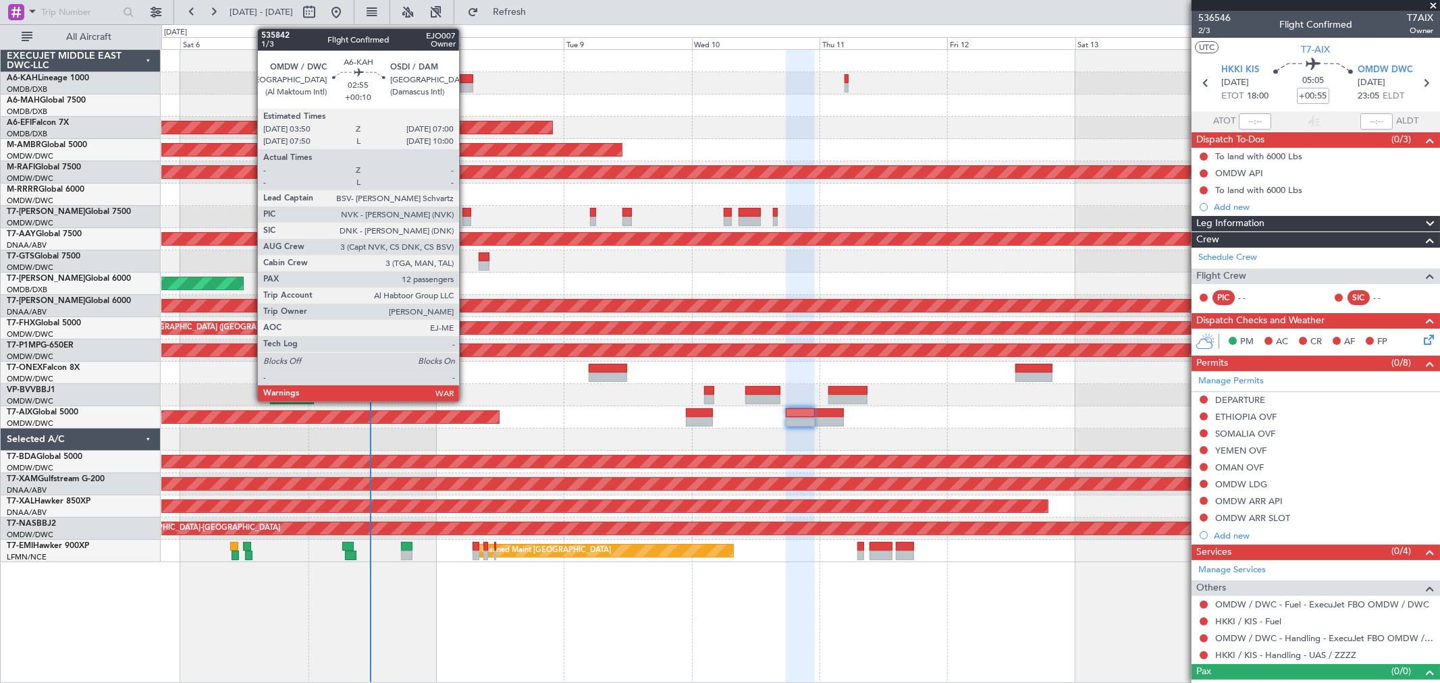
click at [466, 86] on div at bounding box center [464, 87] width 17 height 9
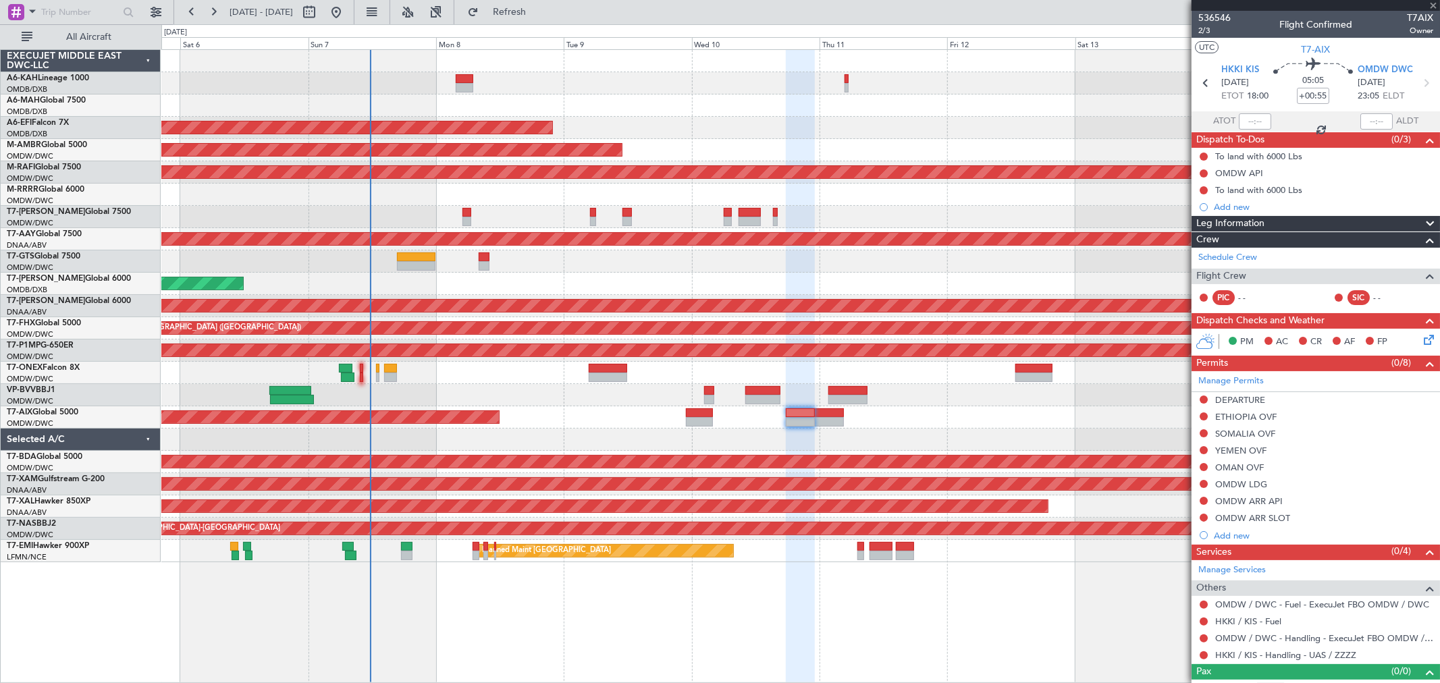
type input "+00:10"
type input "12"
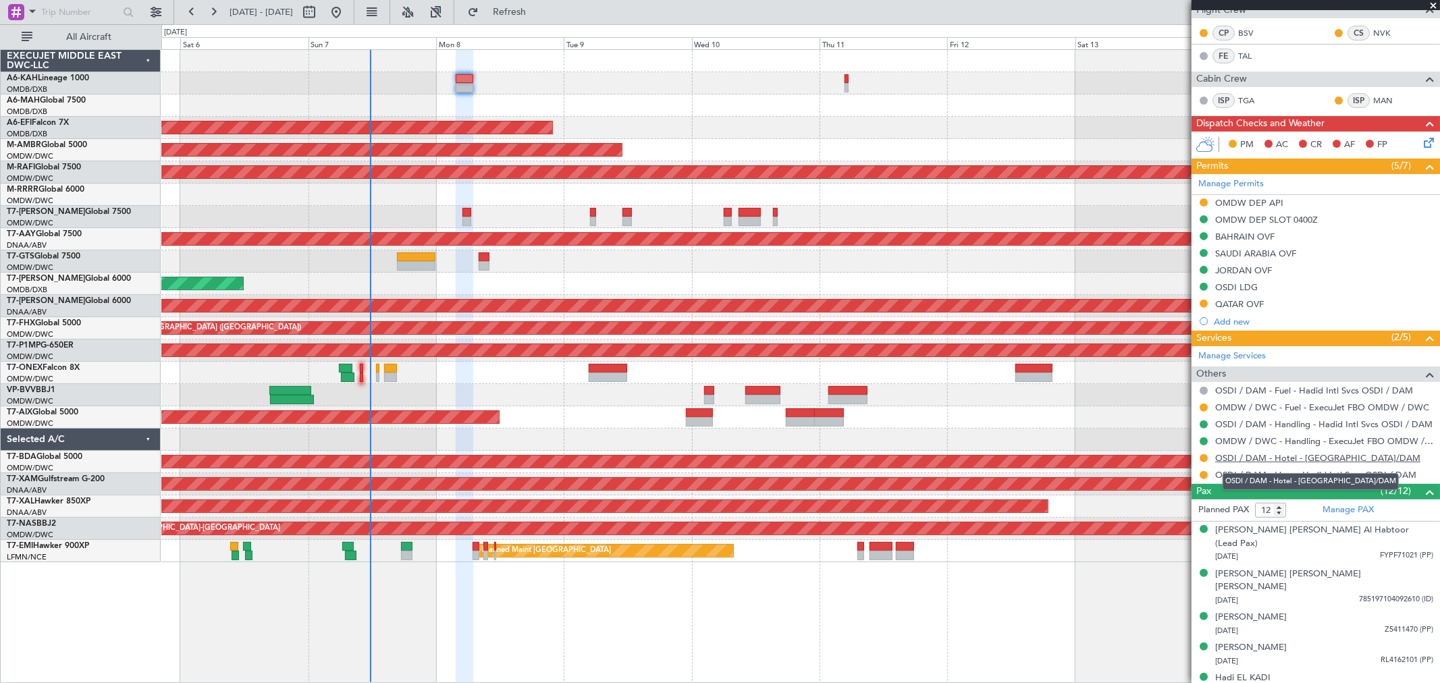
click at [1268, 454] on link "OSDI / DAM - Hotel - [GEOGRAPHIC_DATA]/DAM" at bounding box center [1317, 457] width 205 height 11
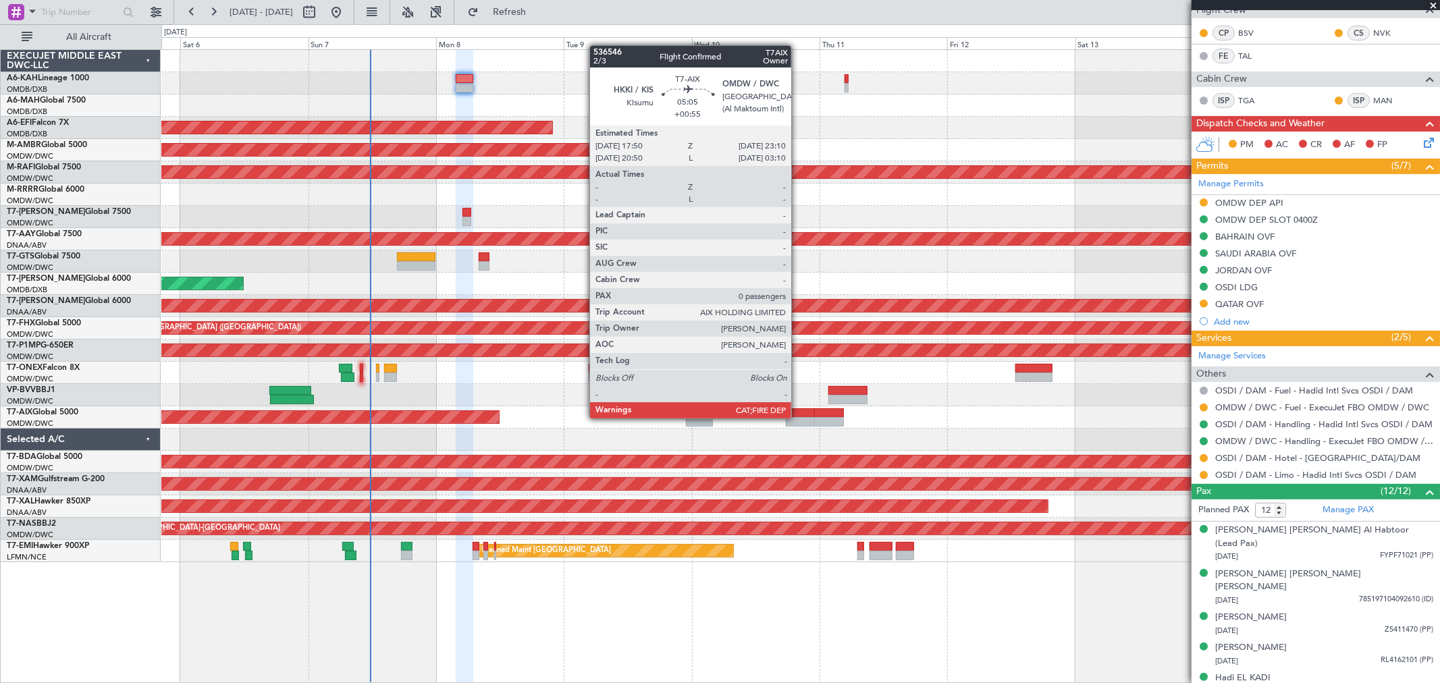
click at [798, 417] on div at bounding box center [800, 421] width 29 height 9
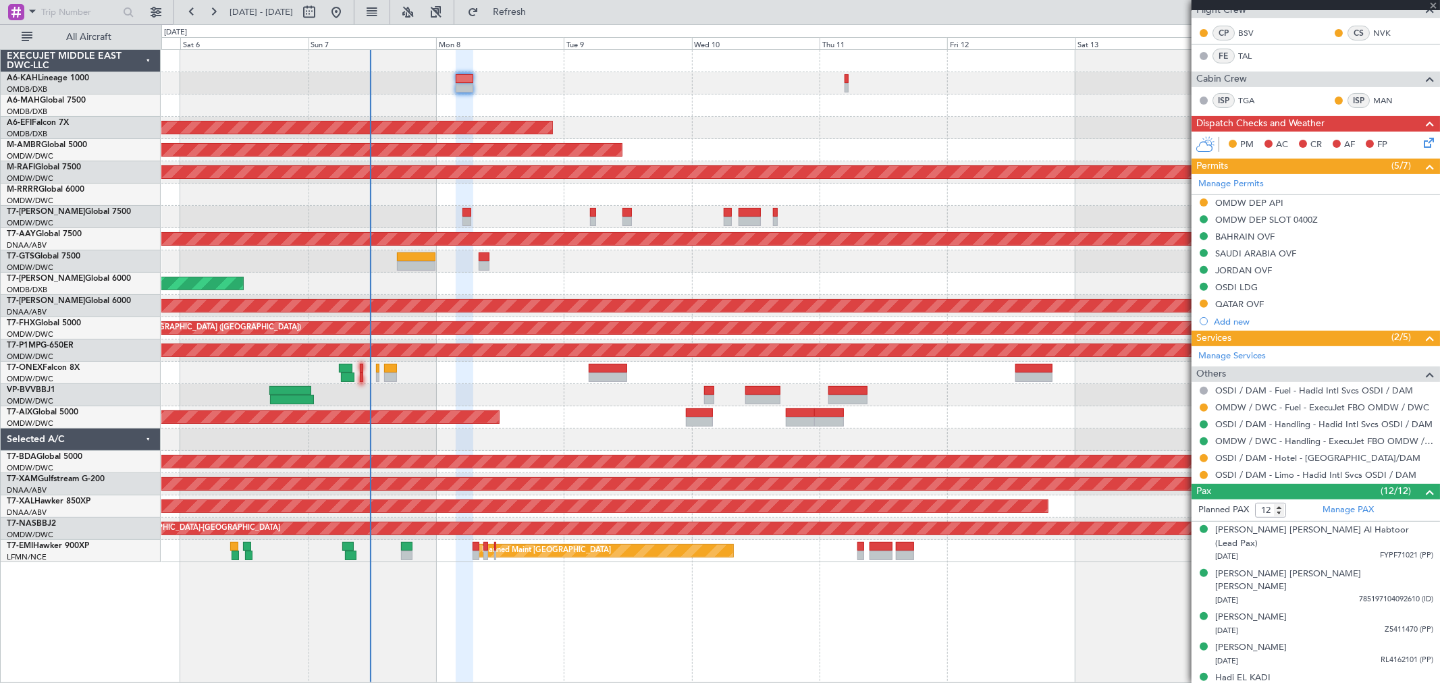
type input "+00:55"
type input "0"
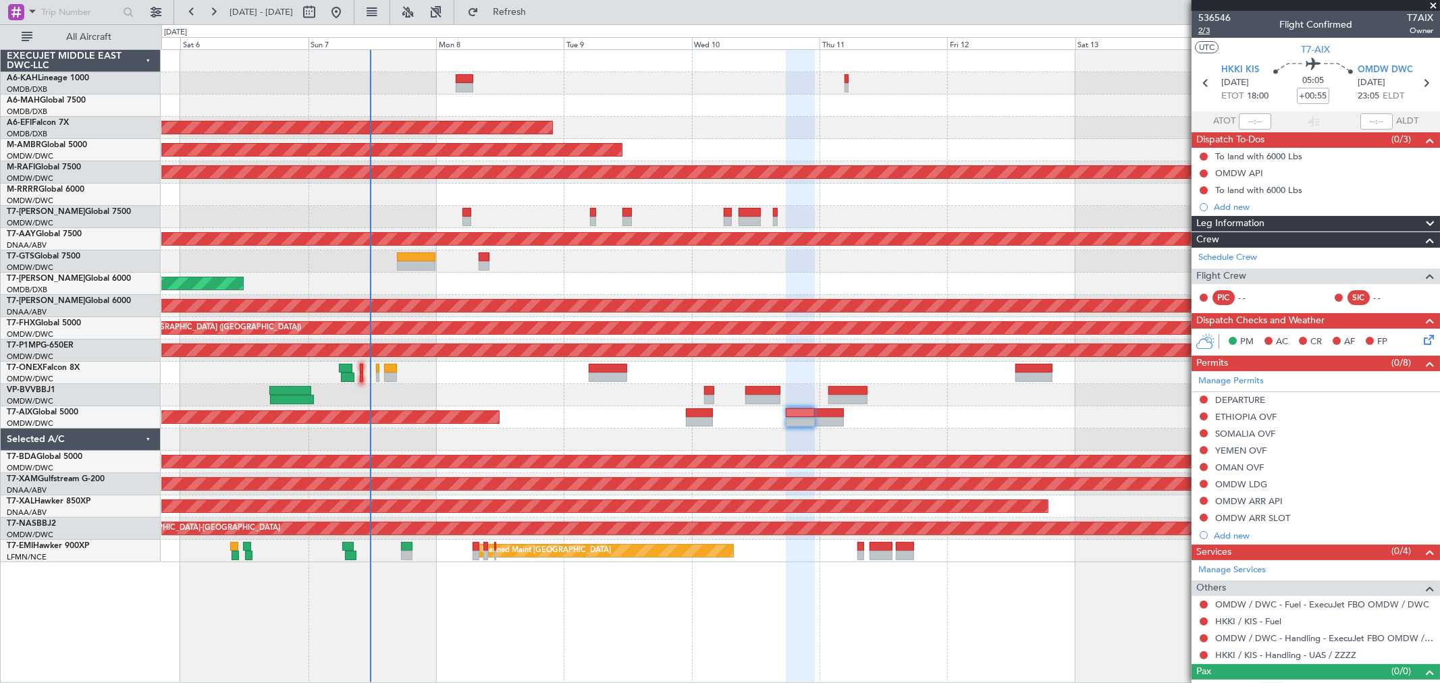
click at [1203, 29] on span "2/3" at bounding box center [1214, 30] width 32 height 11
click at [538, 14] on span "Refresh" at bounding box center [509, 11] width 57 height 9
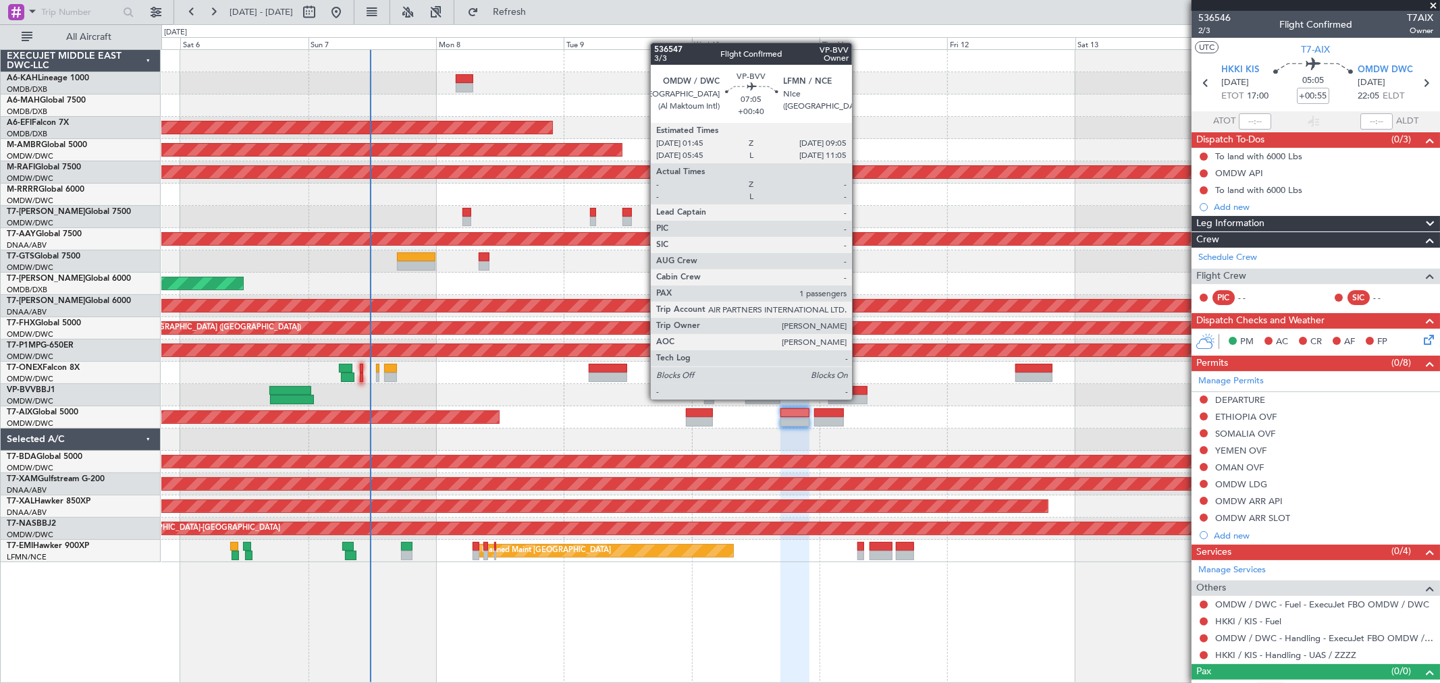
click at [859, 397] on div at bounding box center [847, 399] width 39 height 9
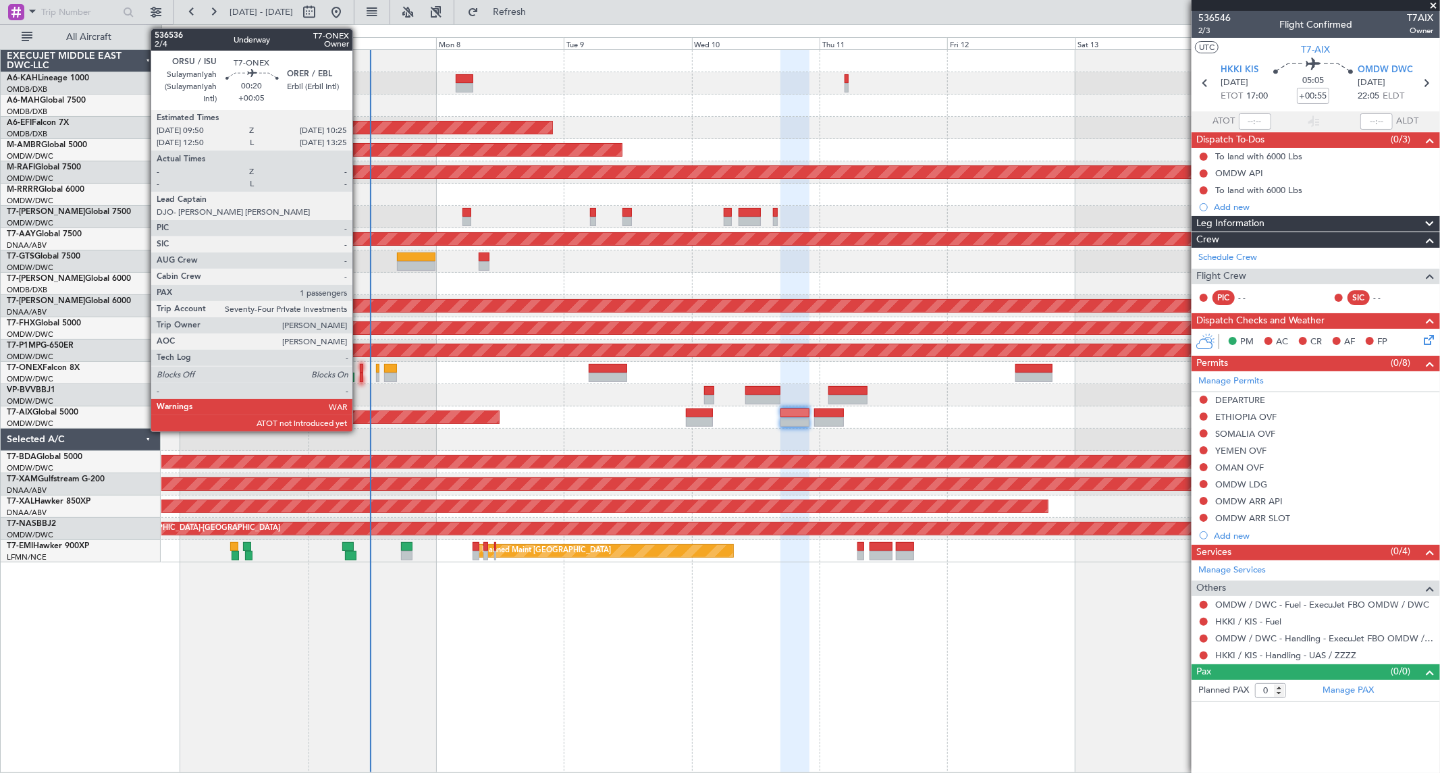
click at [360, 379] on div at bounding box center [361, 377] width 3 height 9
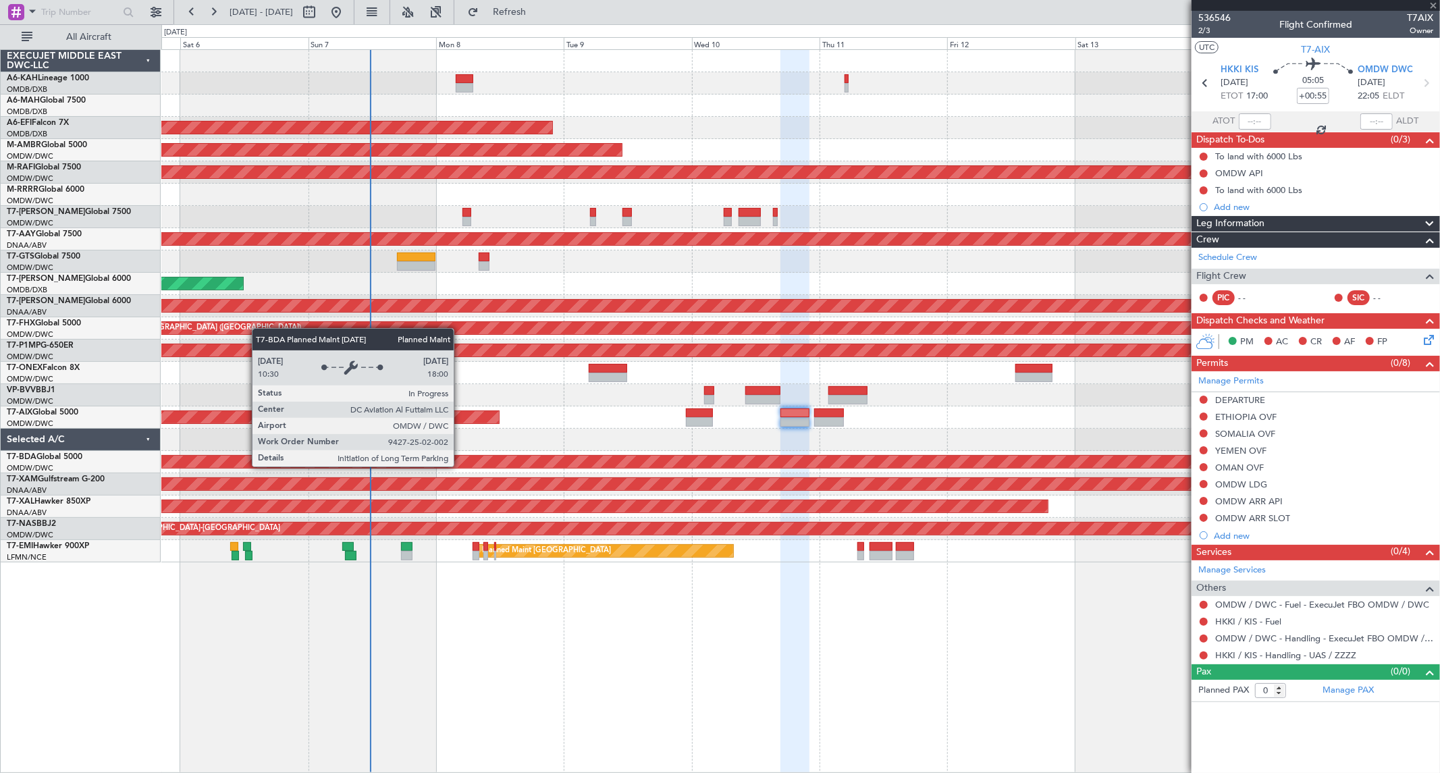
type input "+00:05"
type input "1"
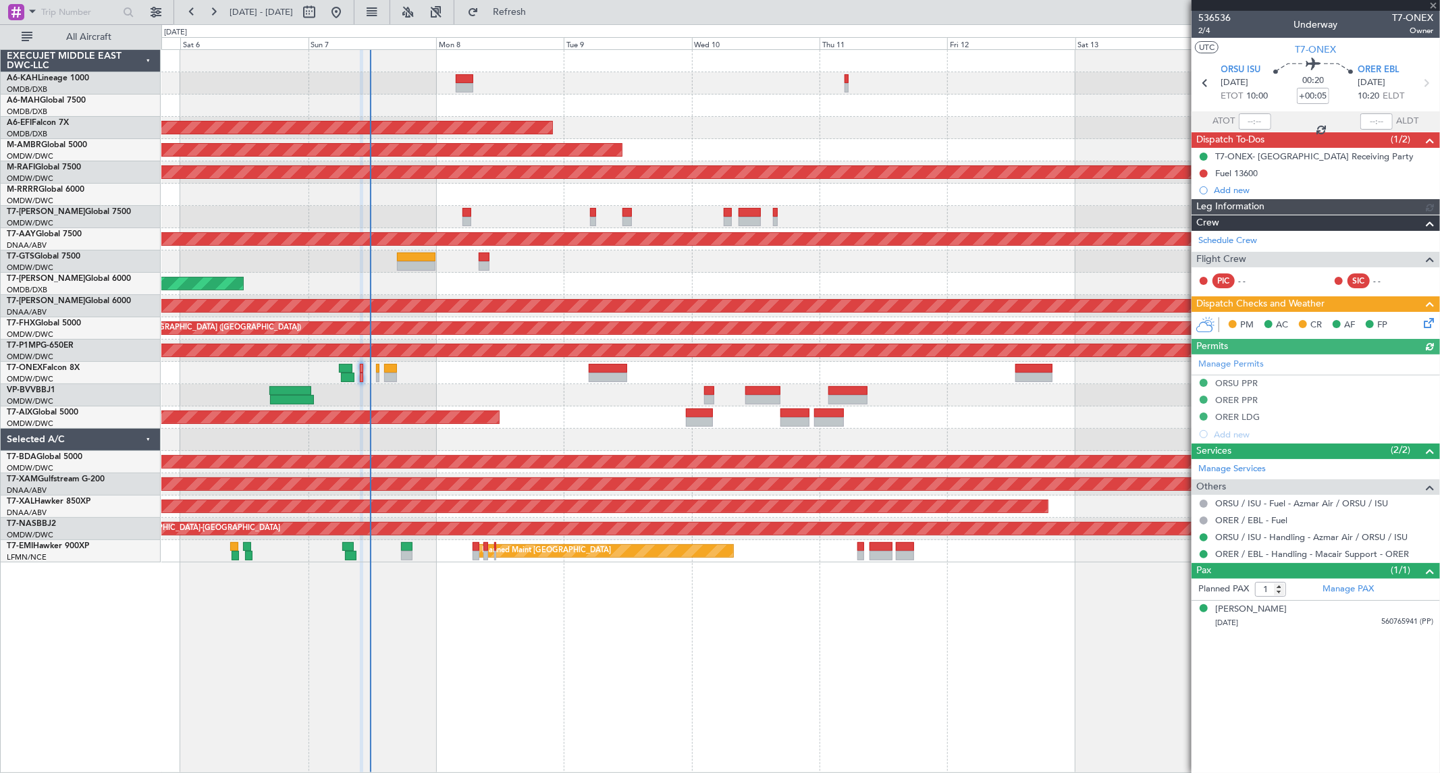
type input "Anita Mani (ANI)"
type input "7226"
click at [1213, 30] on span "2/4" at bounding box center [1214, 30] width 32 height 11
click at [538, 10] on span "Refresh" at bounding box center [509, 11] width 57 height 9
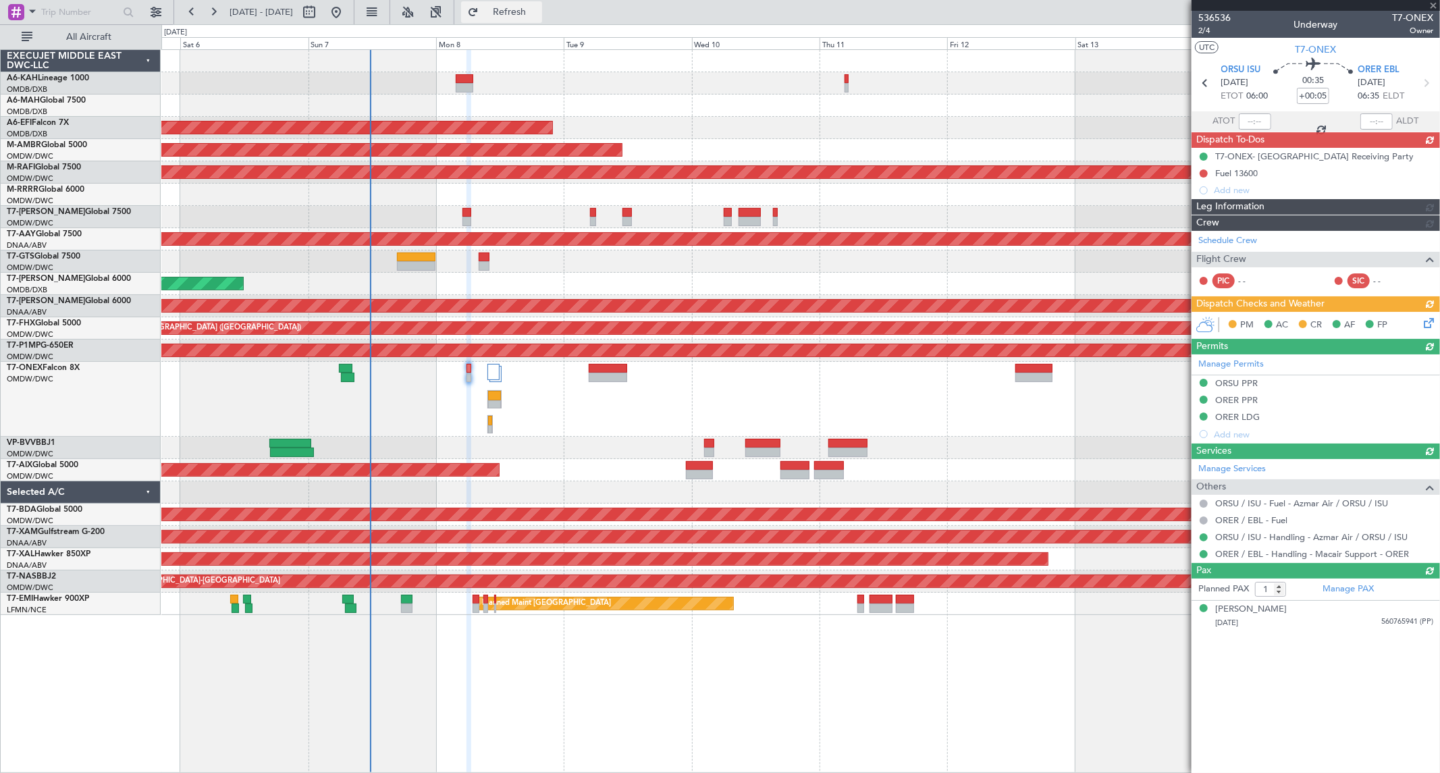
type input "Anita Mani (ANI)"
type input "7226"
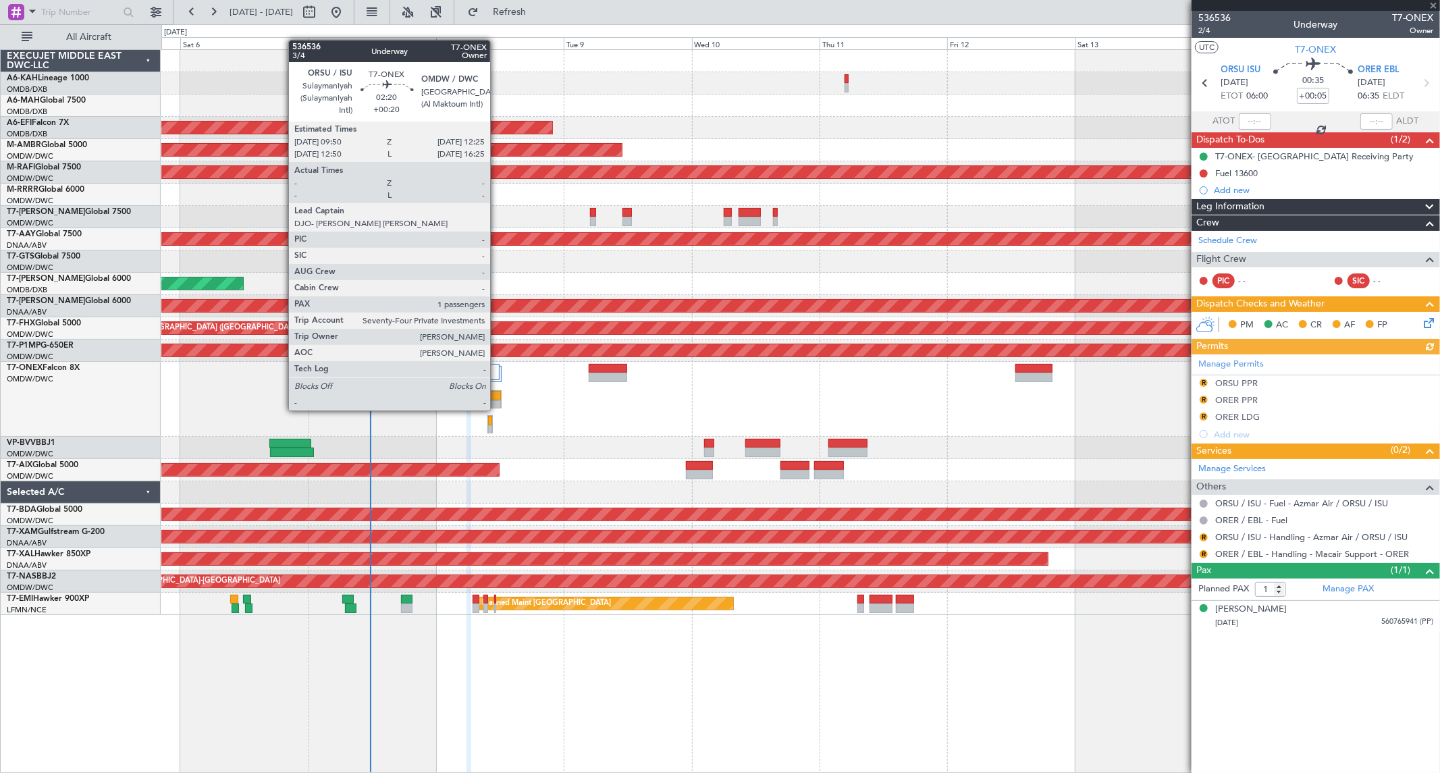
click at [497, 396] on div at bounding box center [494, 395] width 13 height 9
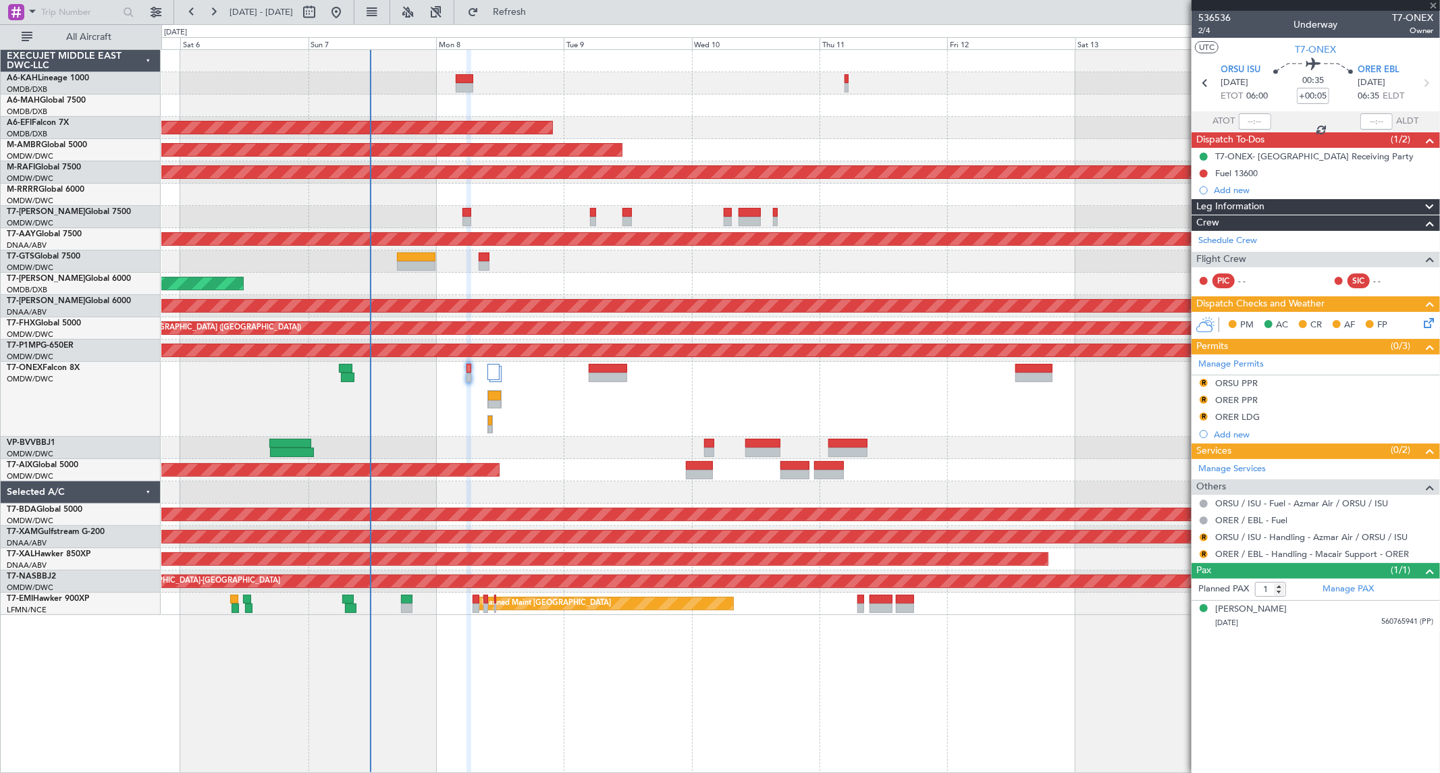
type input "+00:20"
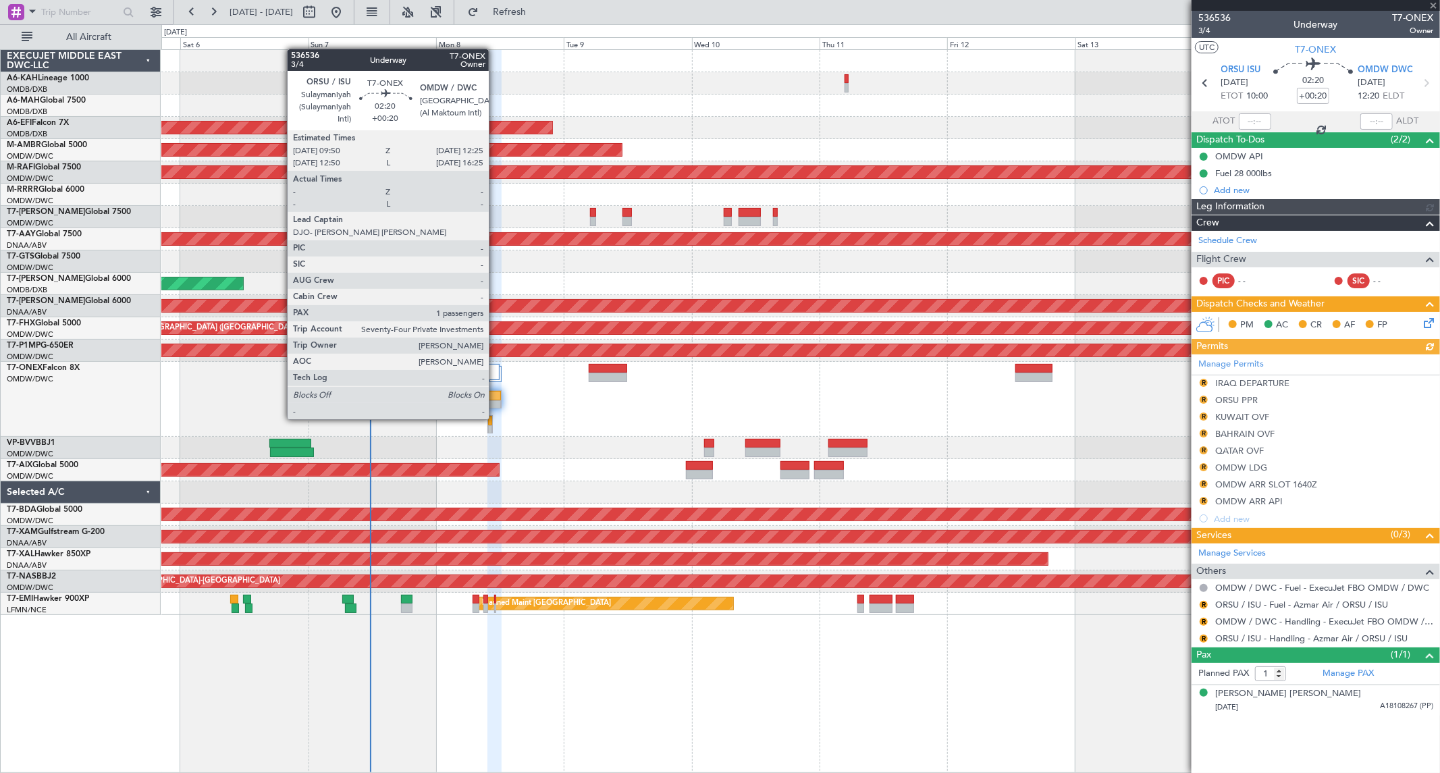
type input "Anita Mani (ANI)"
type input "7228"
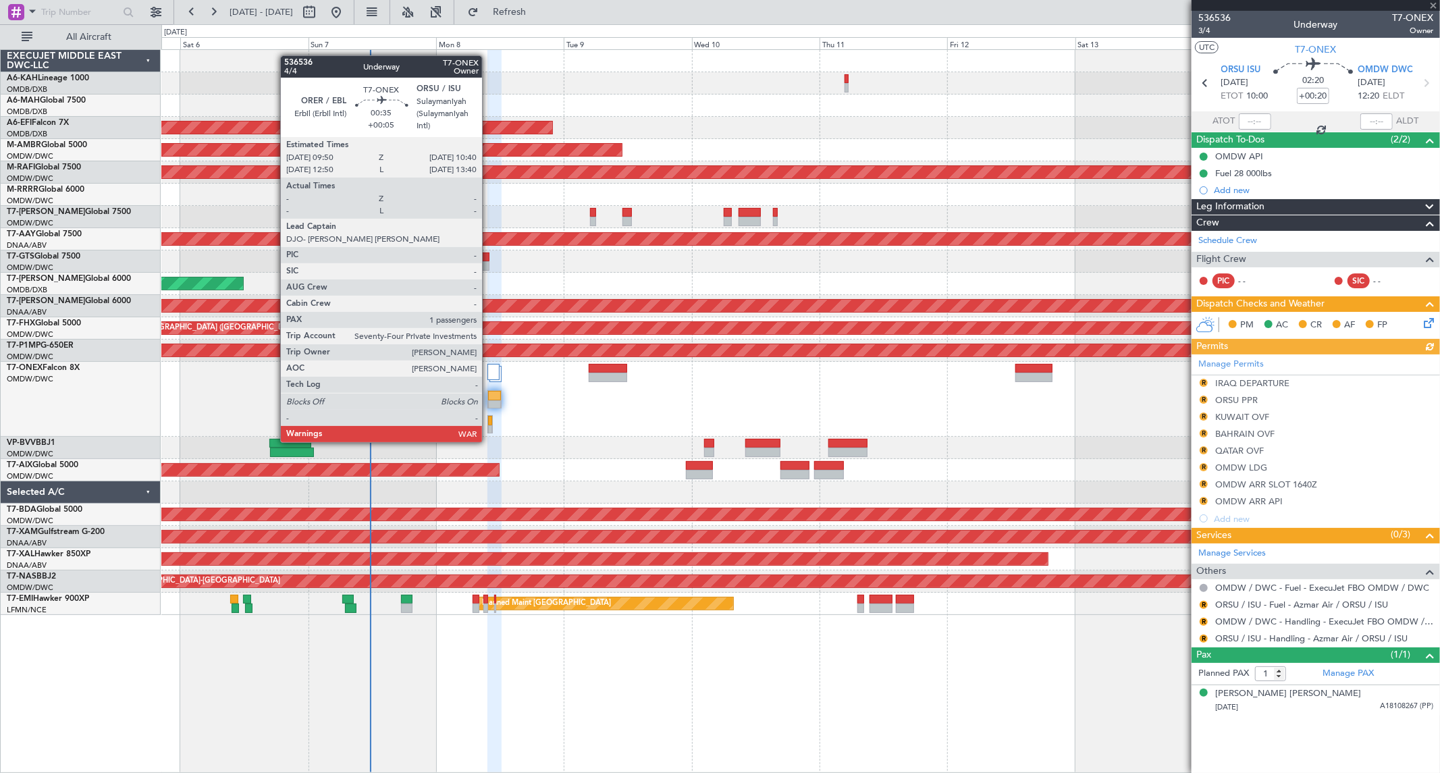
click at [489, 429] on div at bounding box center [489, 429] width 3 height 9
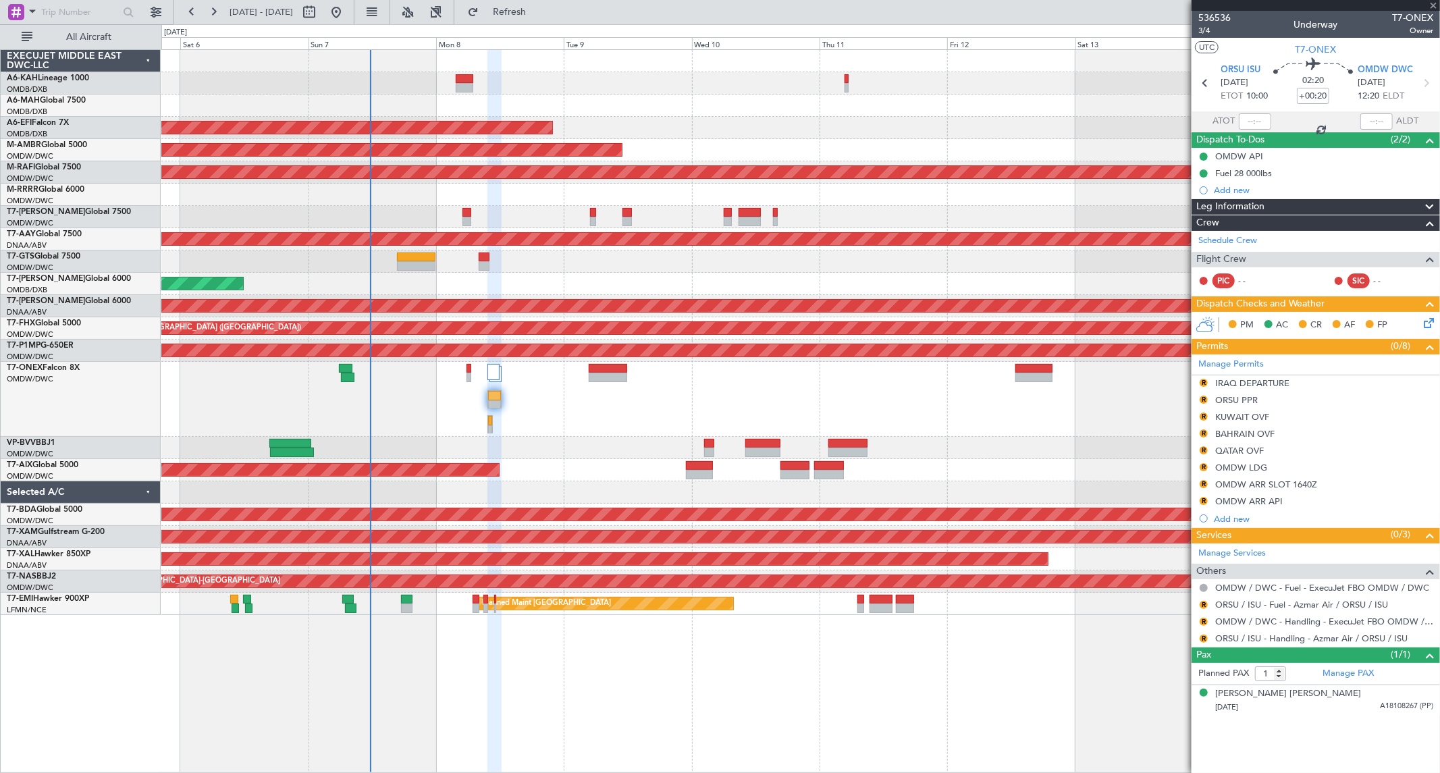
type input "+00:05"
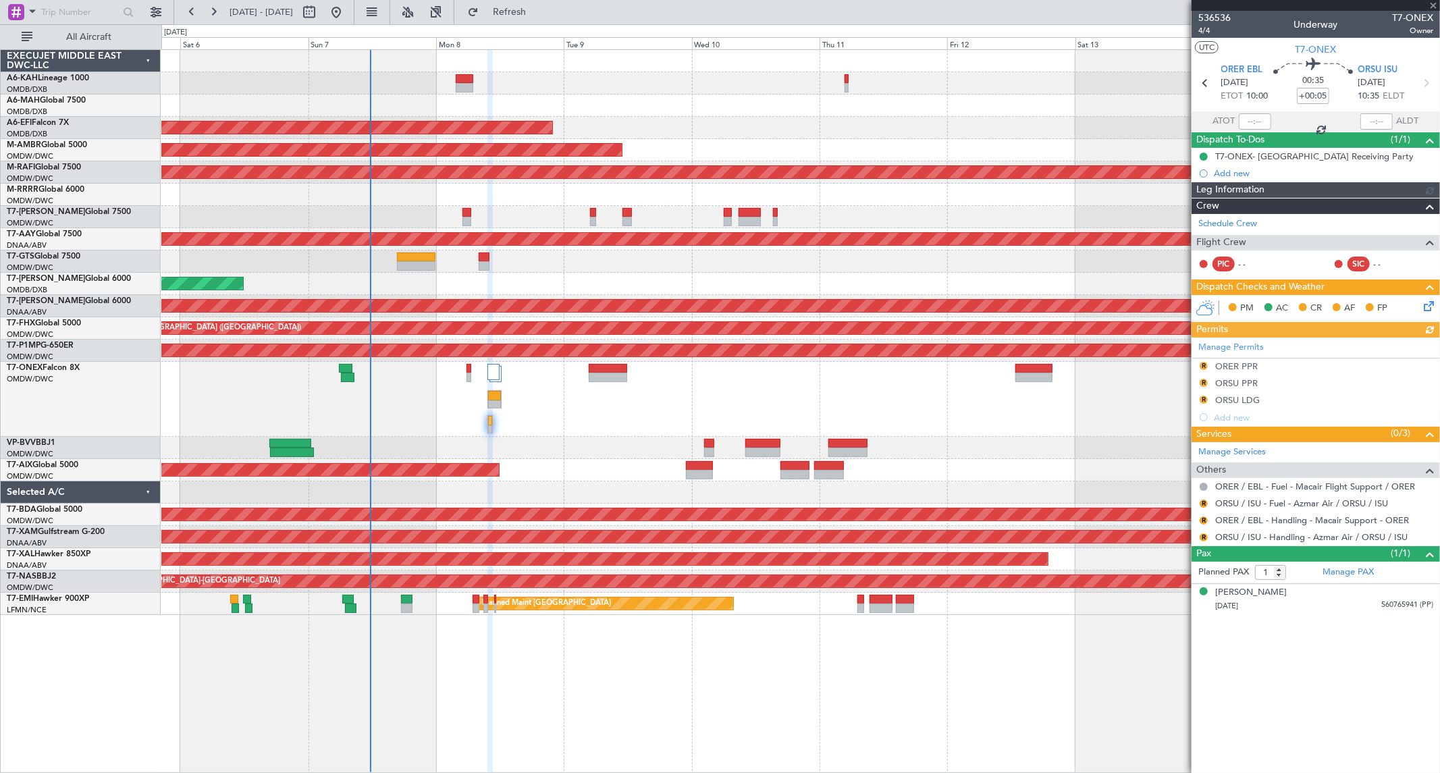
type input "Anita Mani (ANI)"
type input "7227"
click at [1216, 31] on span "4/4" at bounding box center [1214, 30] width 32 height 11
click at [538, 9] on span "Refresh" at bounding box center [509, 11] width 57 height 9
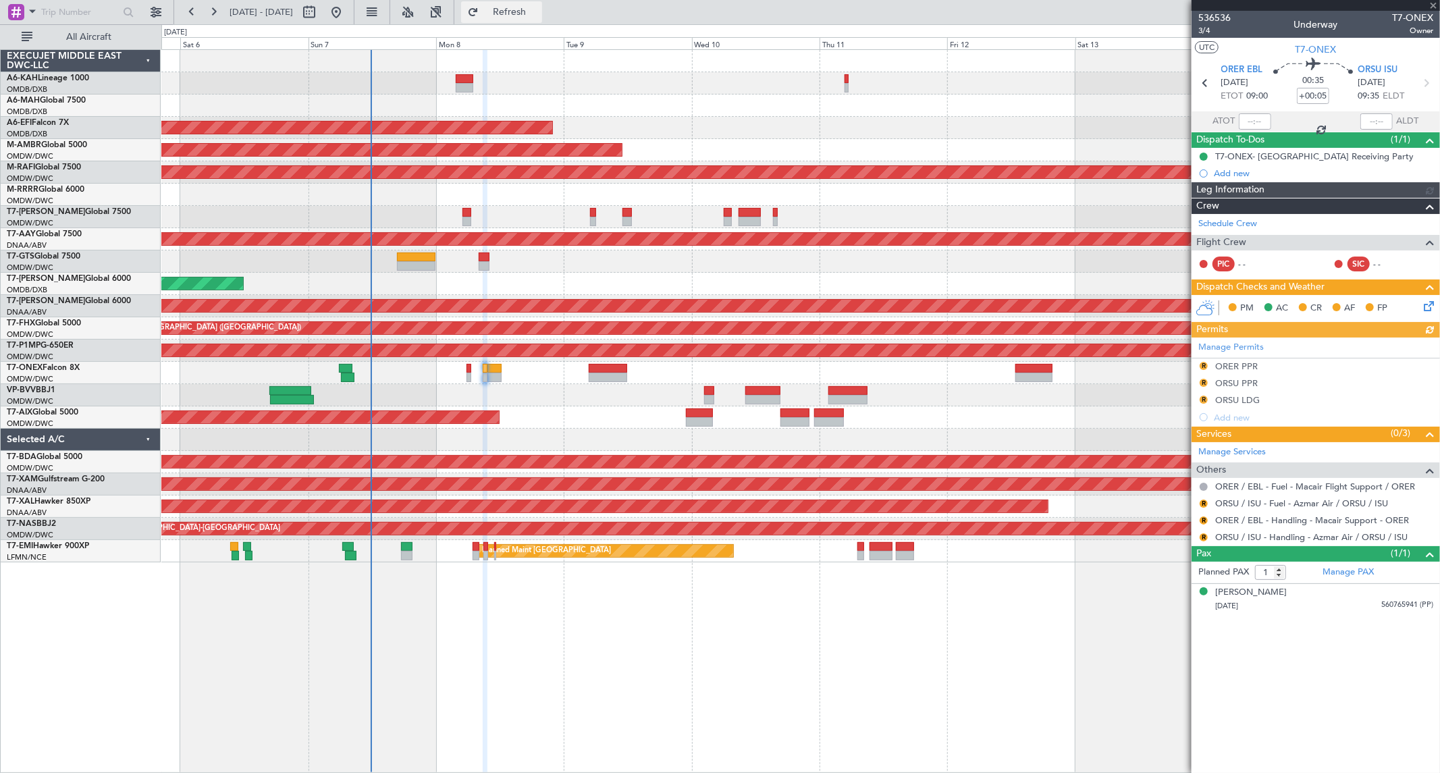
type input "Anita Mani (ANI)"
type input "7227"
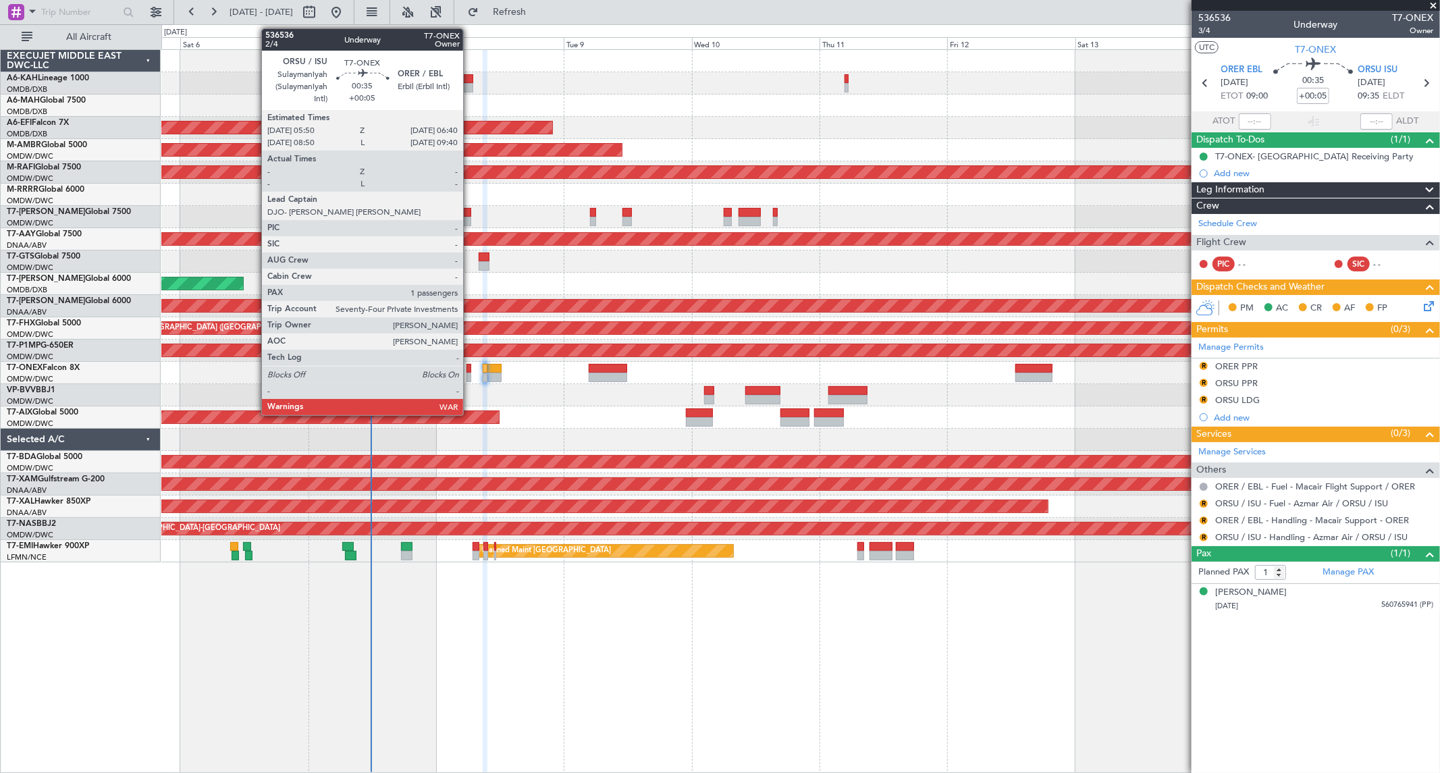
click at [470, 371] on div at bounding box center [468, 368] width 5 height 9
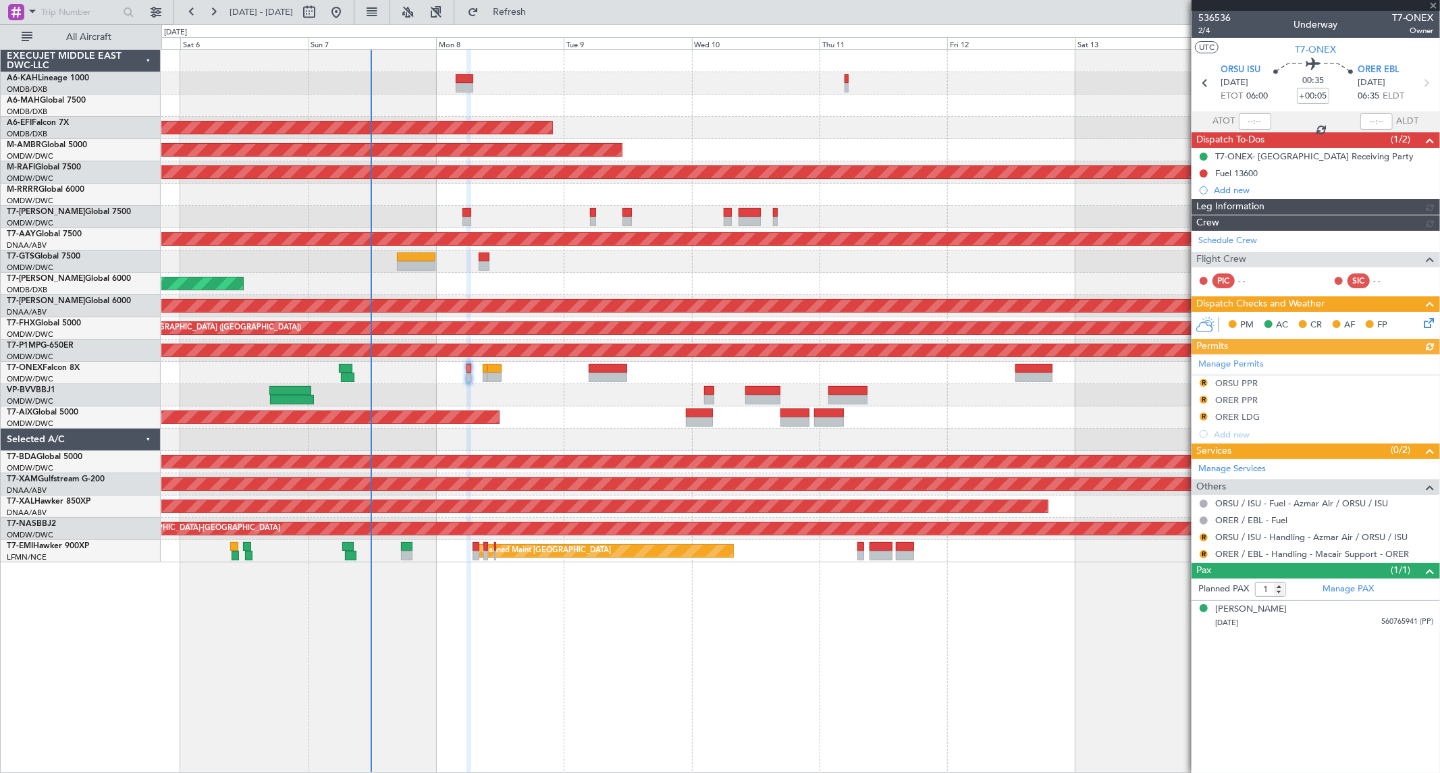
type input "Anita Mani (ANI)"
type input "7226"
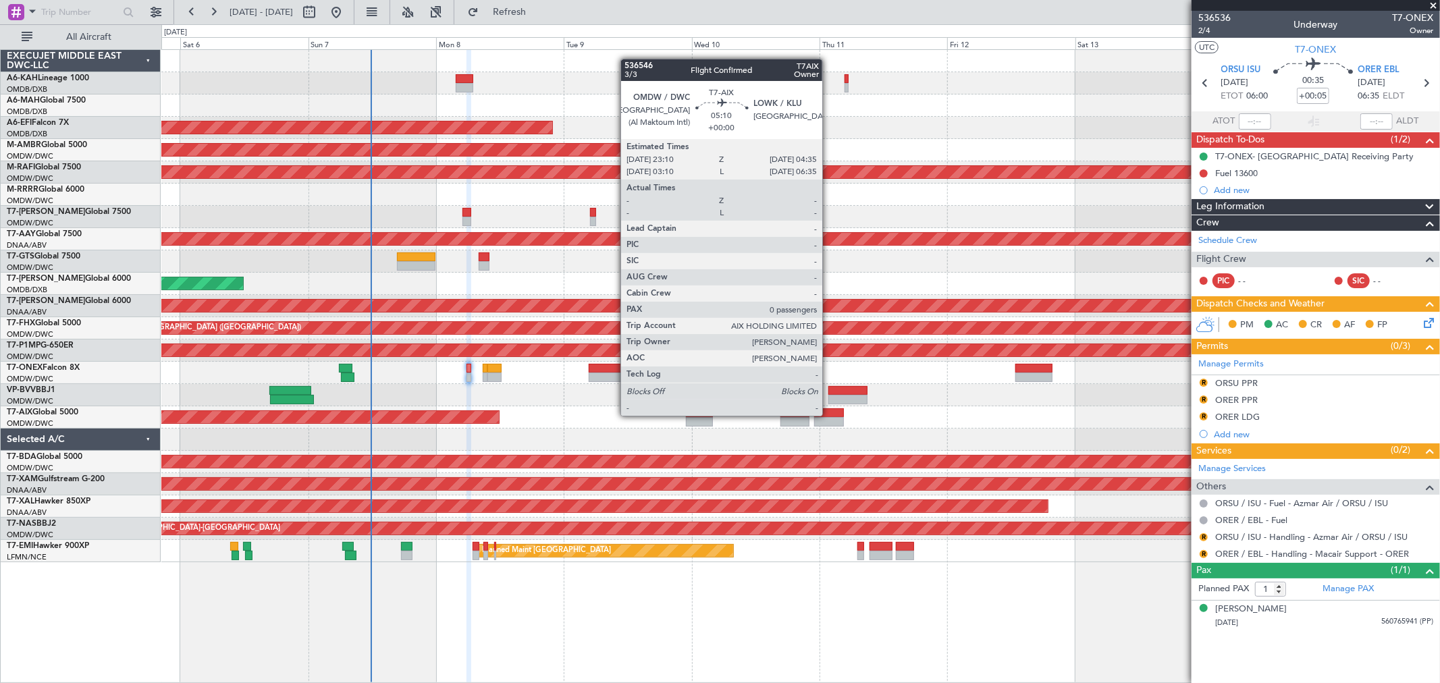
click at [829, 412] on div at bounding box center [828, 412] width 29 height 9
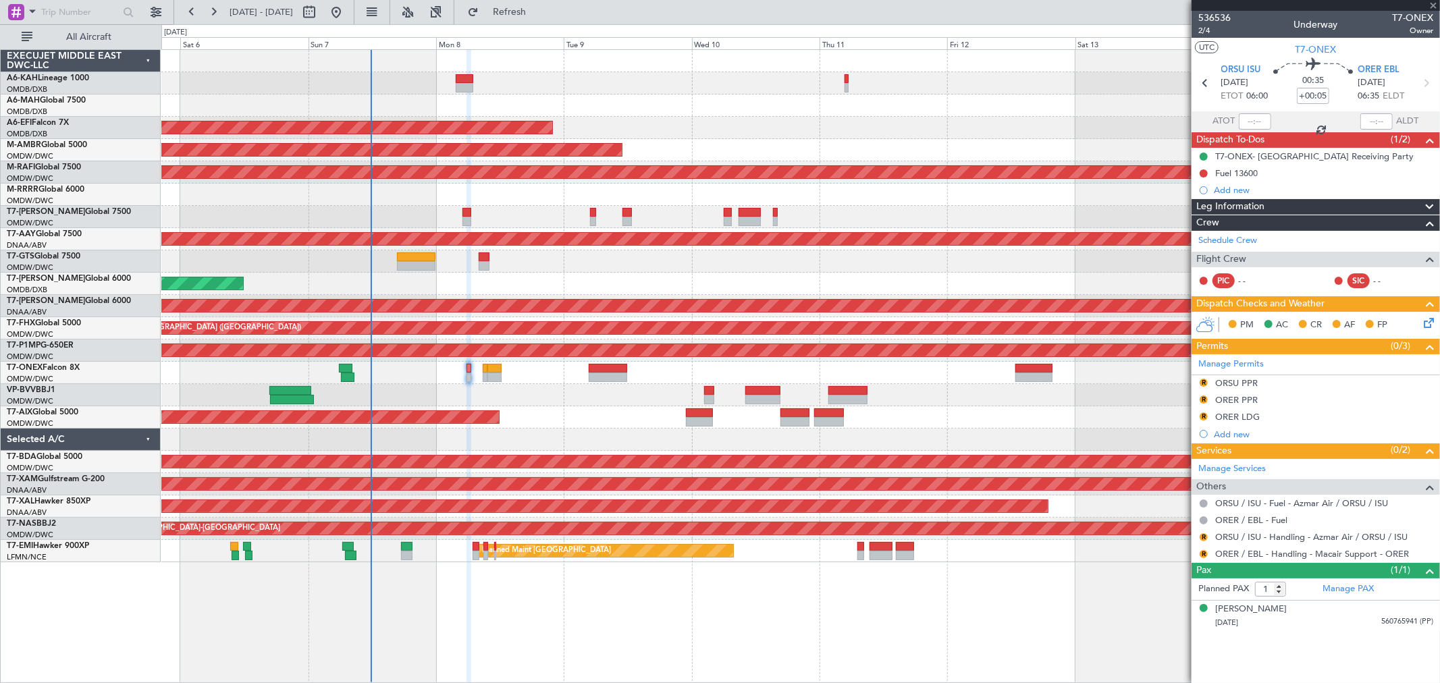
type input "0"
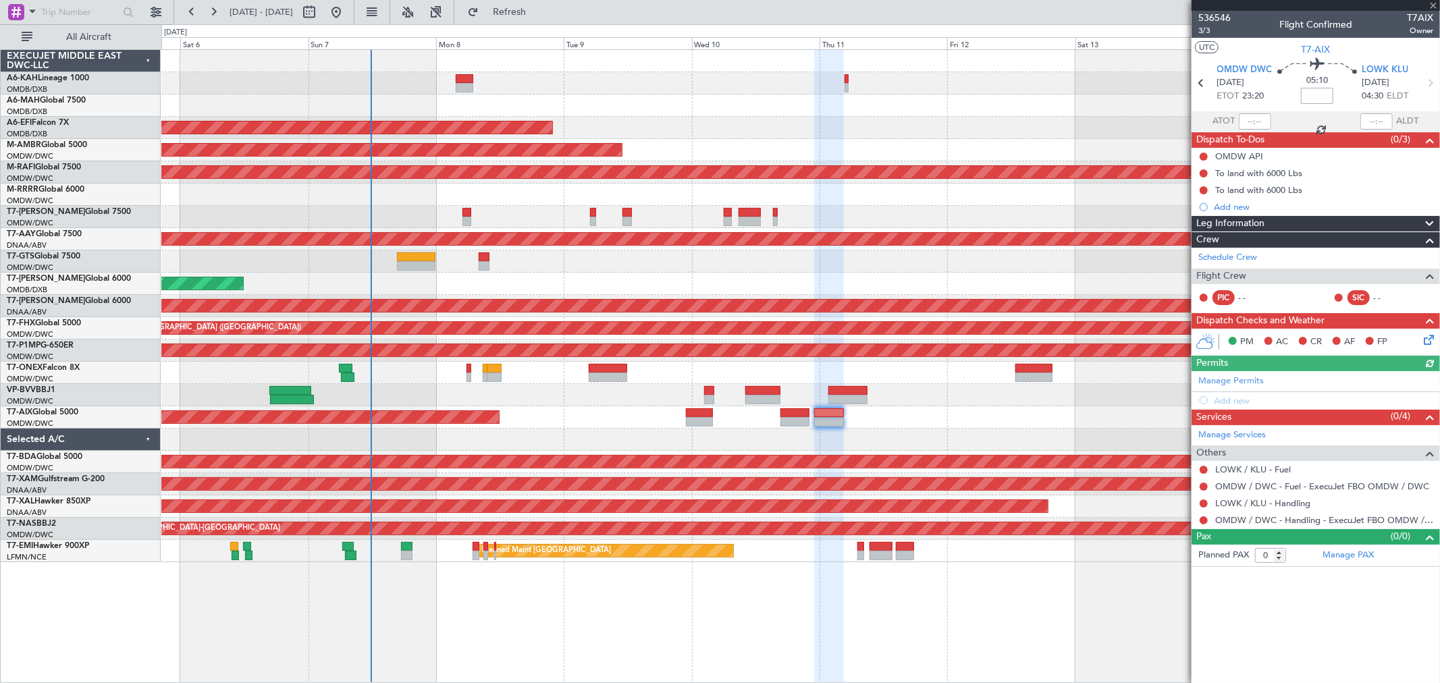
click at [1310, 90] on input at bounding box center [1317, 96] width 32 height 16
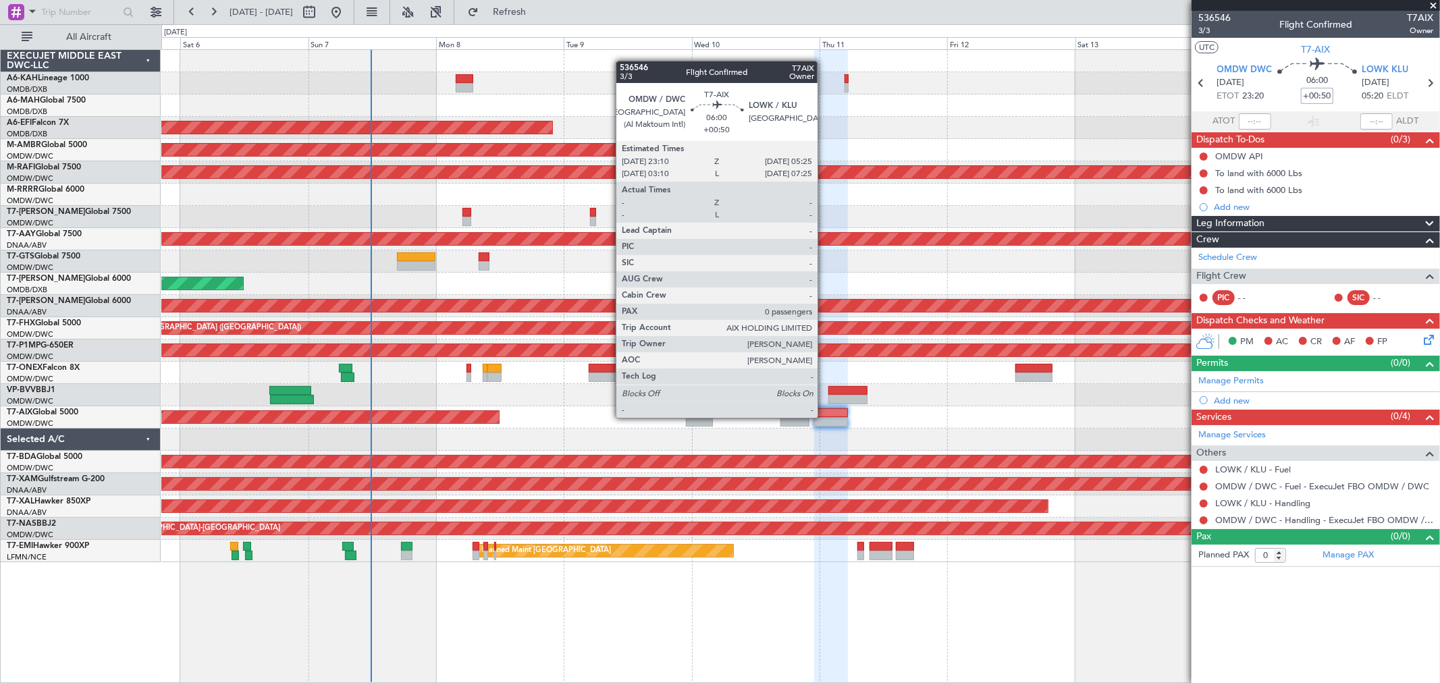
click at [824, 416] on div at bounding box center [831, 412] width 34 height 9
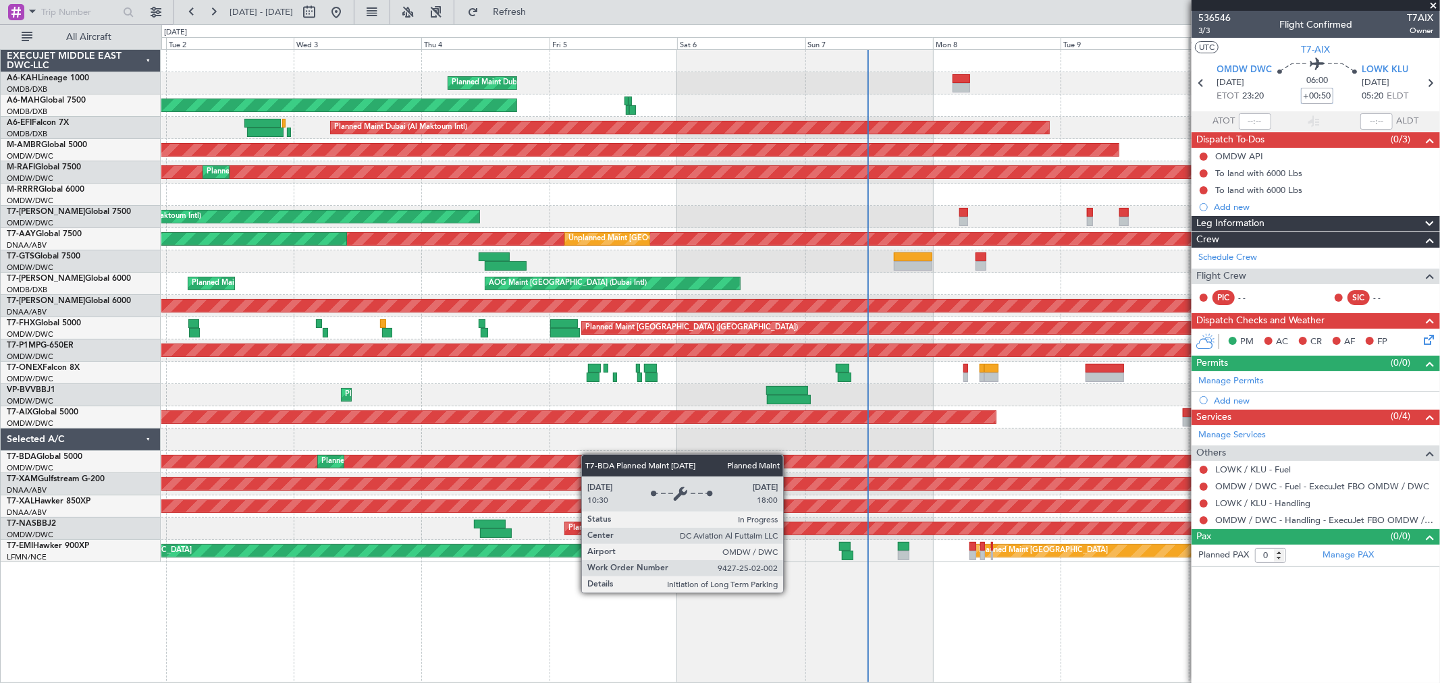
click at [933, 456] on div "Planned Maint Dubai (Al Maktoum Intl) No Crew Planned Maint Dubai (Dubai Intl) …" at bounding box center [800, 306] width 1278 height 512
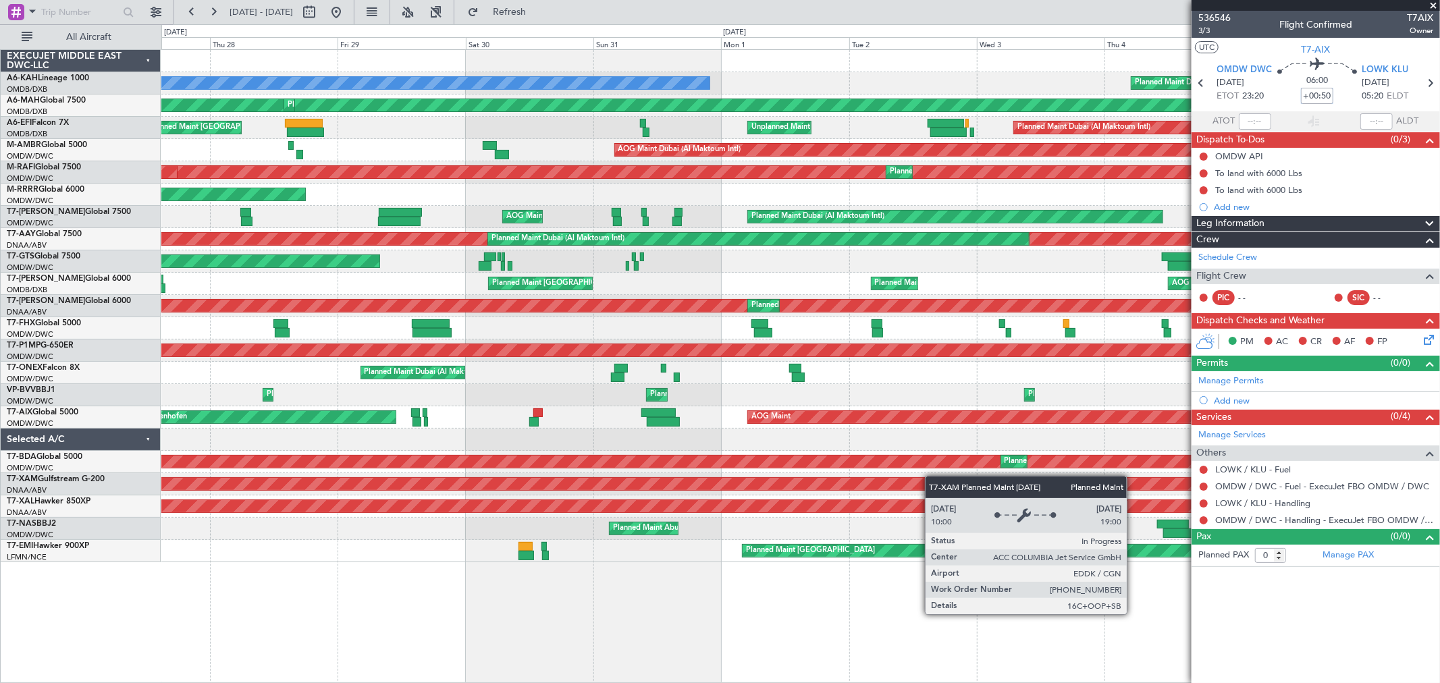
click at [961, 478] on div "Planned Maint Dubai (Al Maktoum Intl) No Crew Planned Maint Dubai (Dubai Intl) …" at bounding box center [800, 306] width 1278 height 512
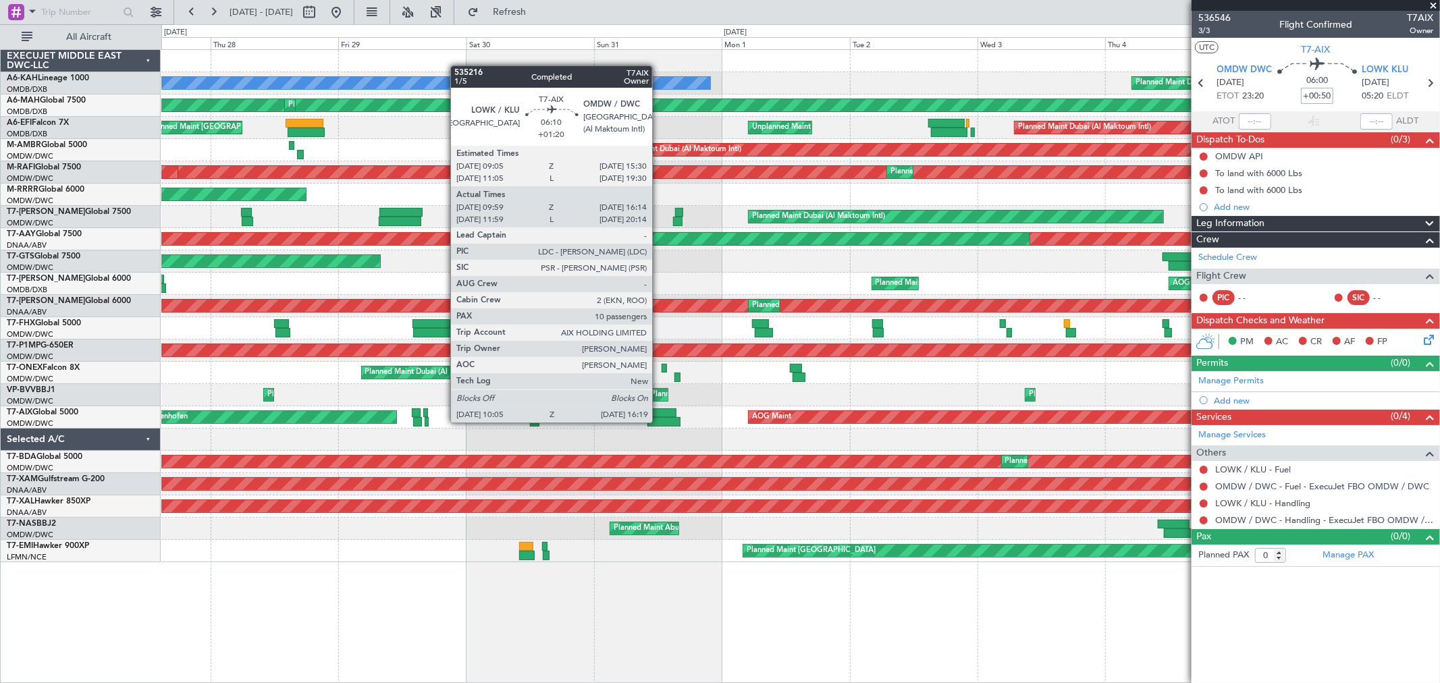
click at [659, 420] on div at bounding box center [664, 421] width 34 height 9
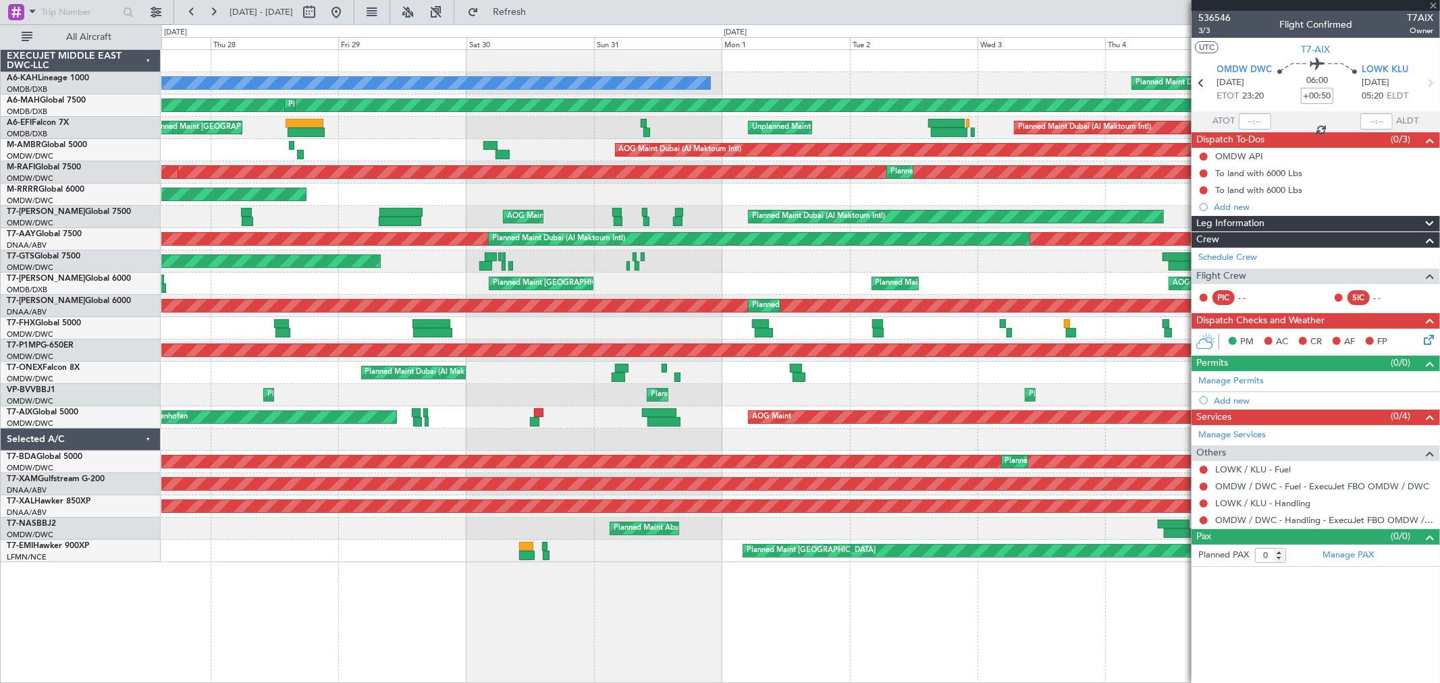
type input "+01:20"
type input "10:09"
type input "16:09"
type input "10"
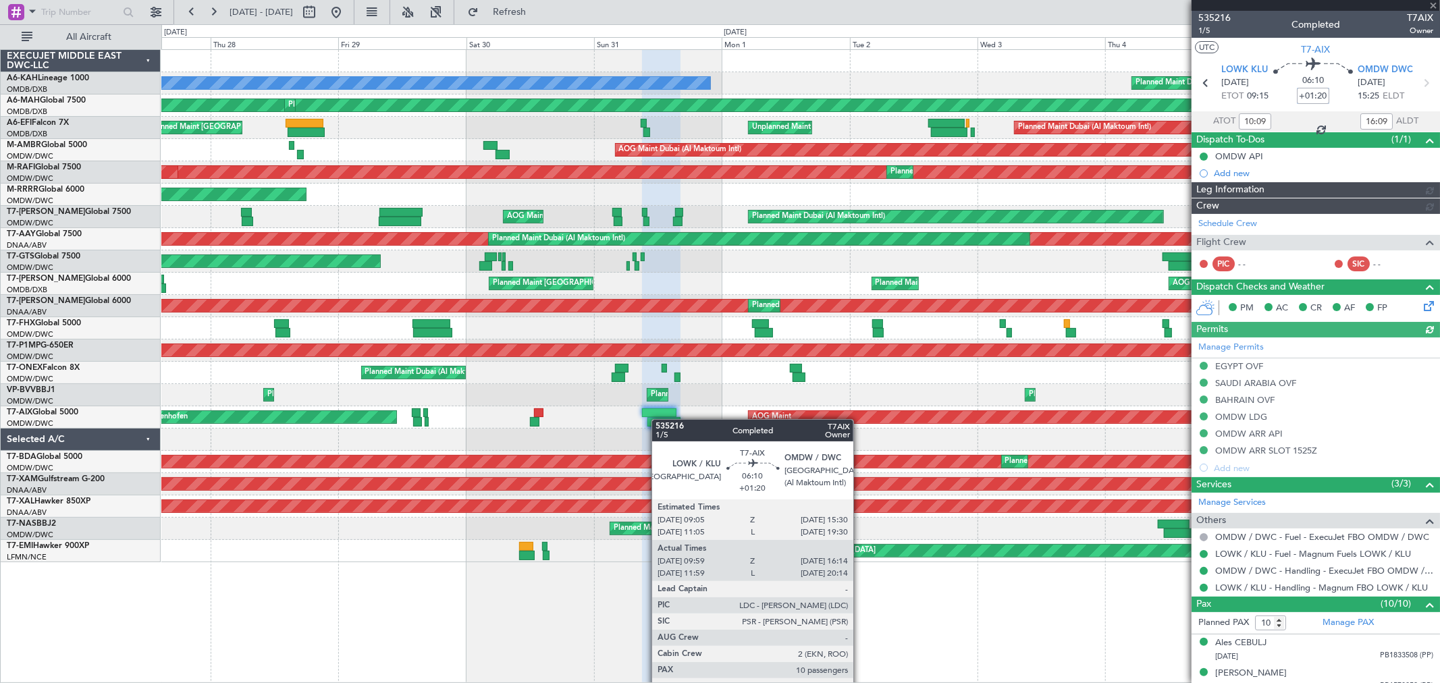
type input "Anita Mani (ANI)"
type input "7162"
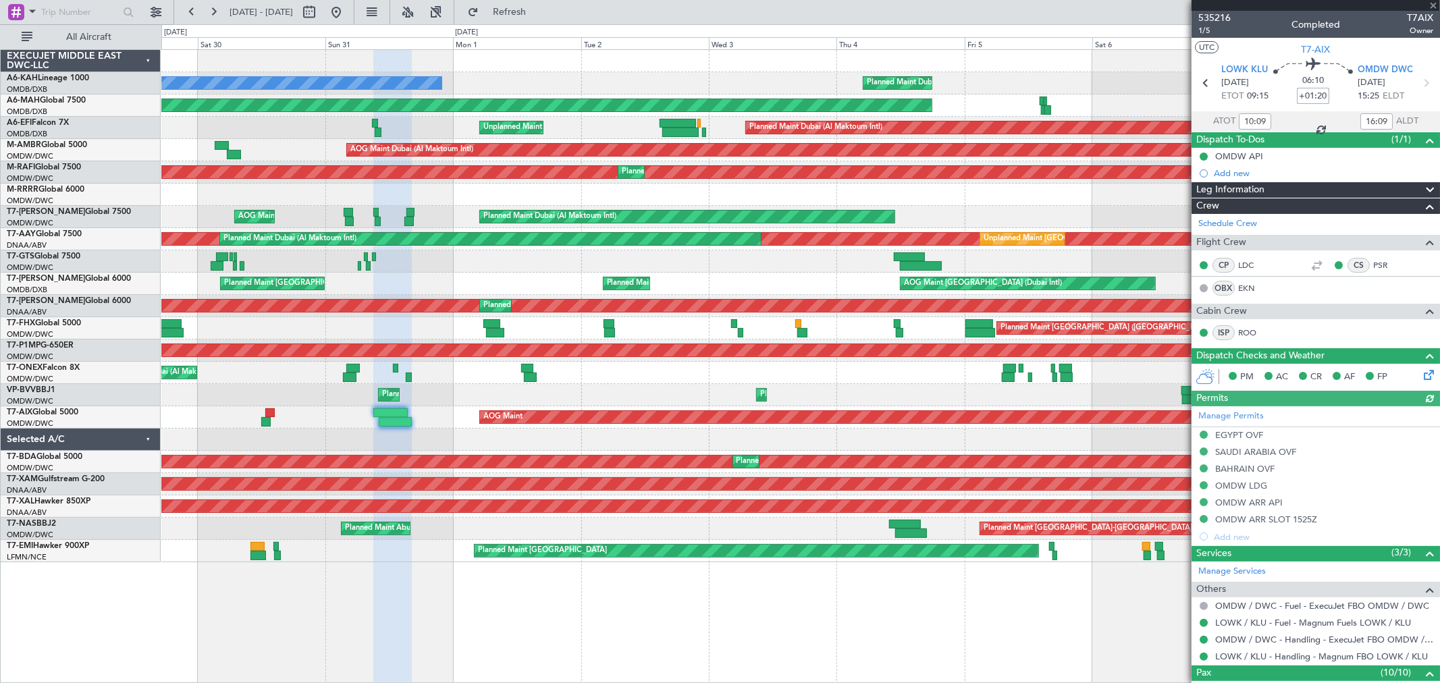
click at [183, 422] on div "Planned Maint Dubai (Al Maktoum Intl) No Crew Planned Maint Dubai (Dubai Intl) …" at bounding box center [800, 306] width 1278 height 512
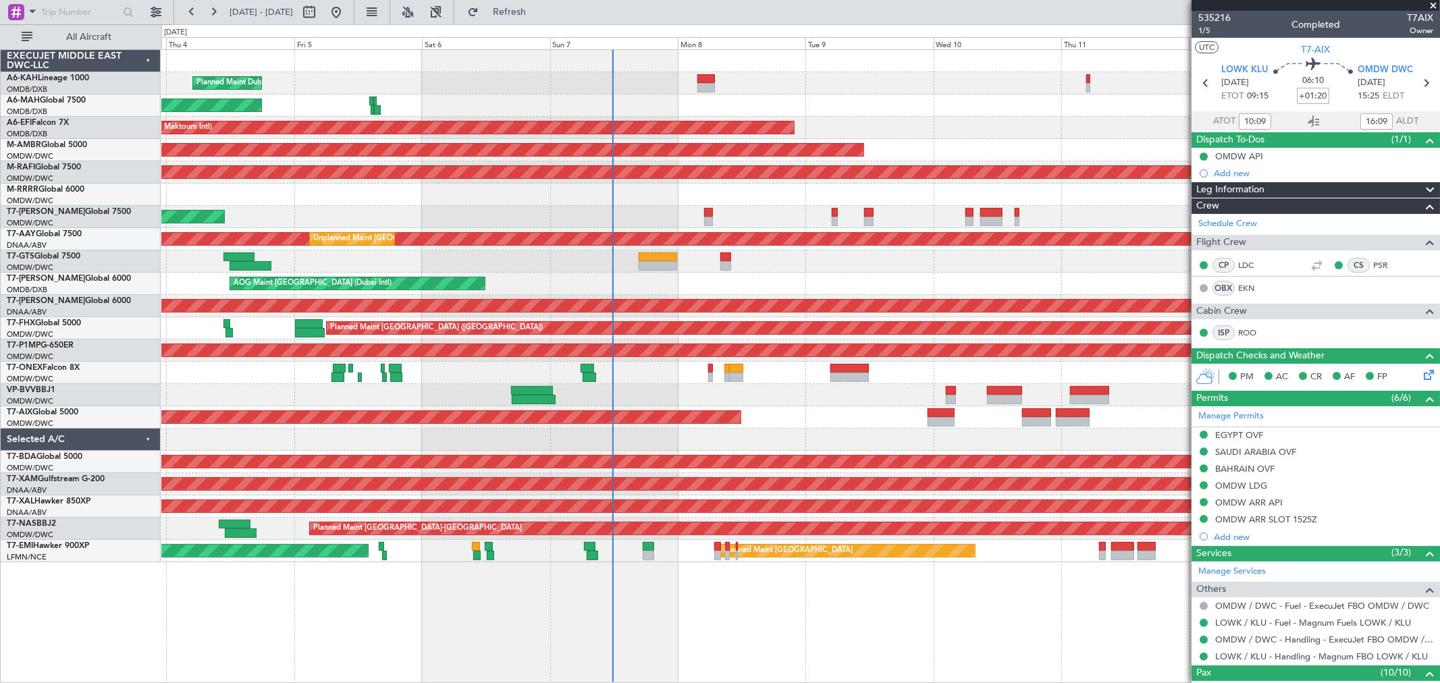
click at [927, 423] on div at bounding box center [941, 421] width 28 height 9
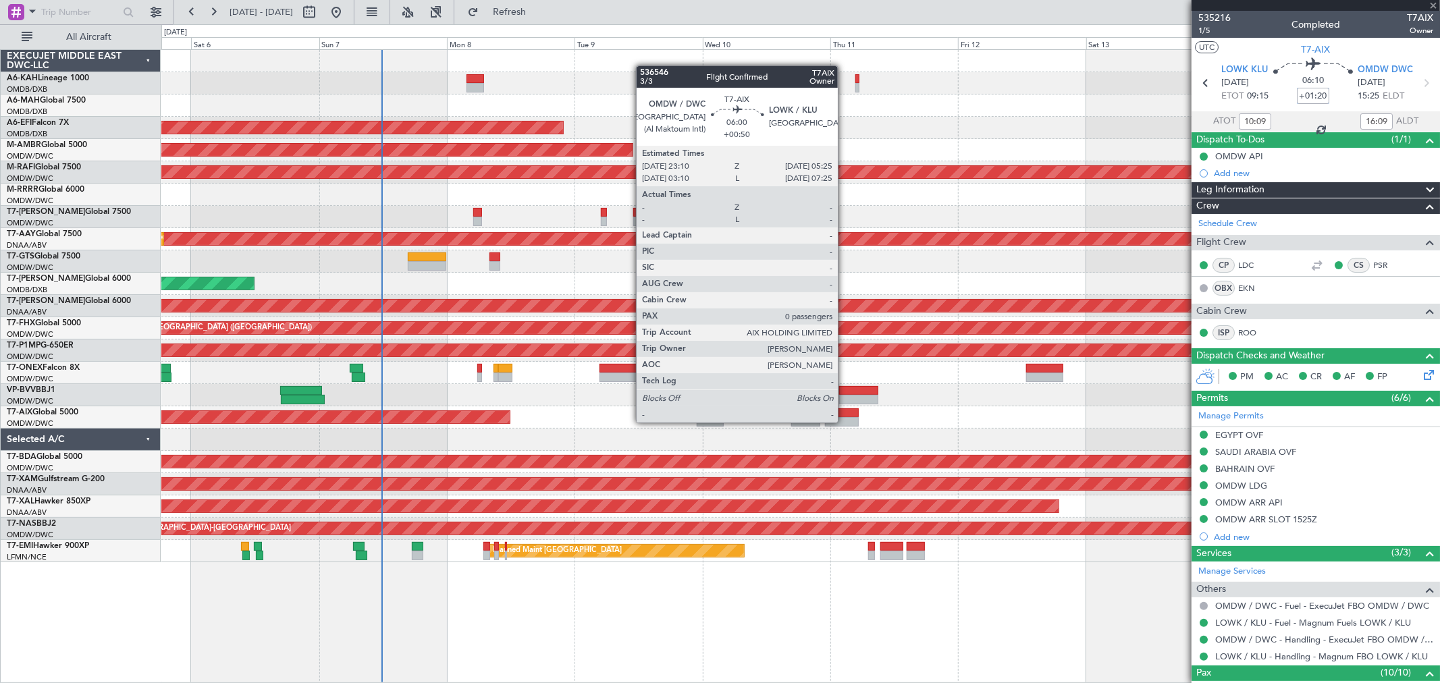
click at [844, 420] on div at bounding box center [842, 421] width 34 height 9
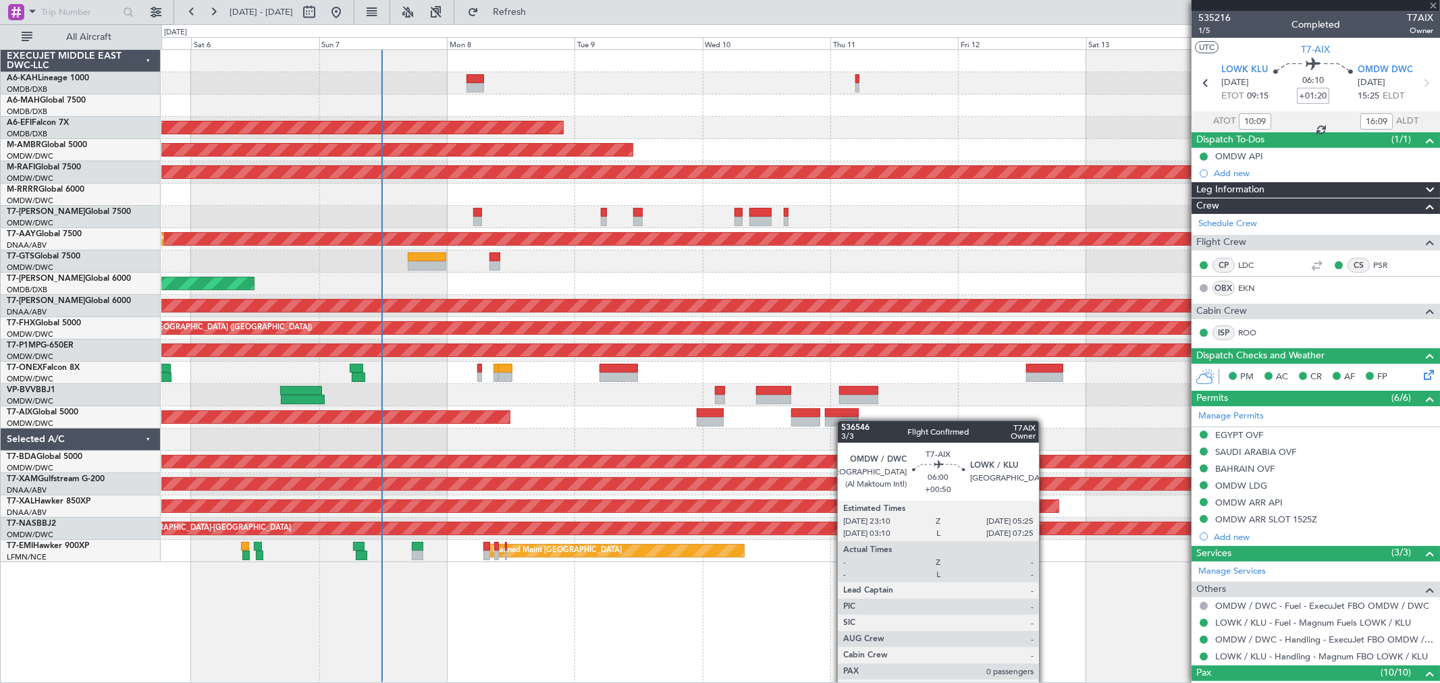
type input "+00:50"
type input "0"
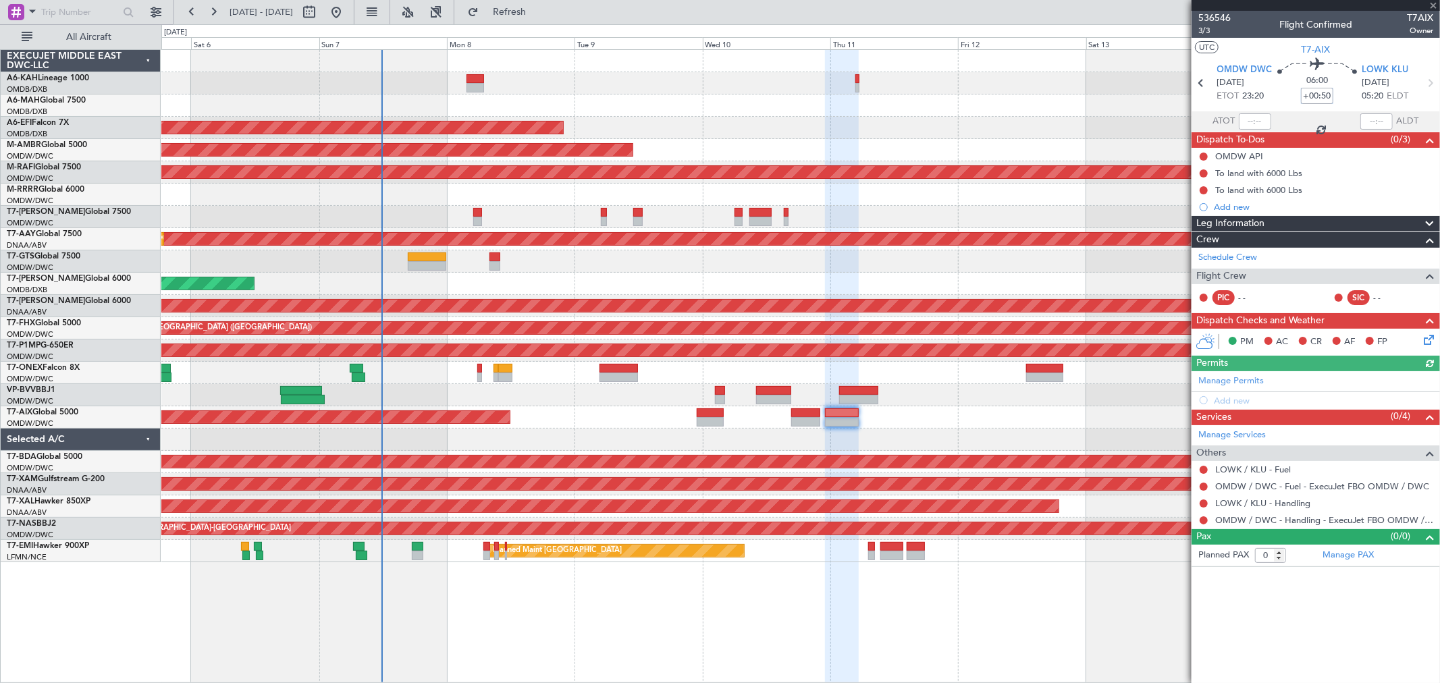
type input "+00:50"
drag, startPoint x: 1332, startPoint y: 45, endPoint x: 1320, endPoint y: 49, distance: 12.8
click at [1326, 48] on section "UTC T7-AIX" at bounding box center [1315, 48] width 248 height 20
click at [1320, 49] on span "T7-AIX" at bounding box center [1315, 50] width 29 height 14
click at [1256, 501] on link "LOWK / KLU - Handling" at bounding box center [1262, 502] width 95 height 11
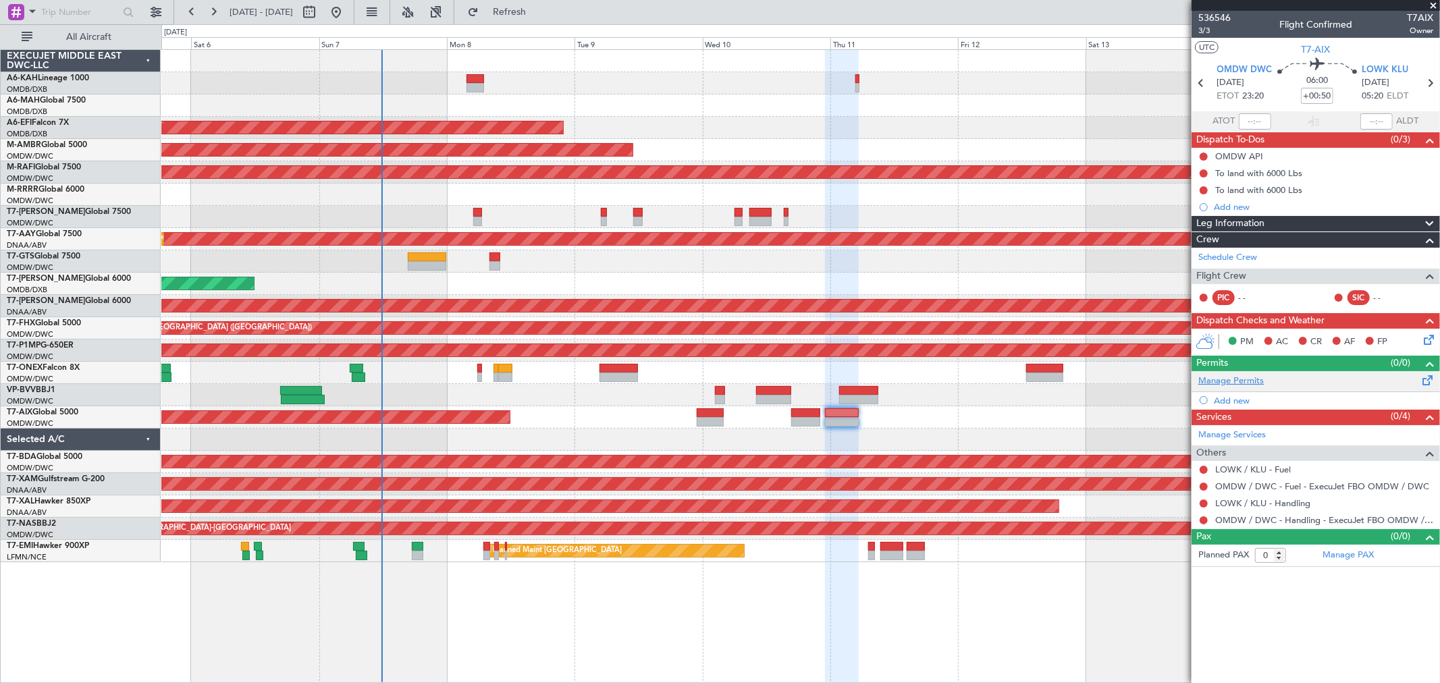
click at [1234, 376] on link "Manage Permits" at bounding box center [1230, 381] width 65 height 13
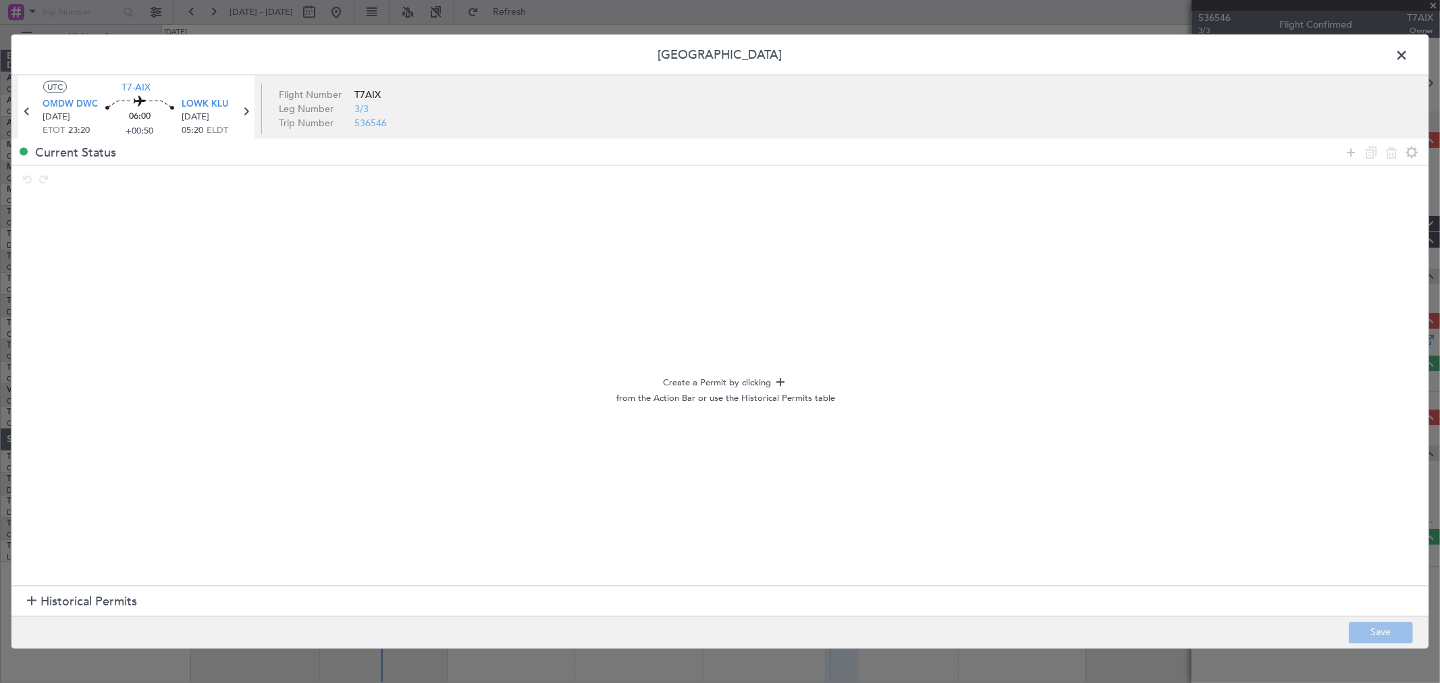
click at [82, 610] on span "Historical Permits" at bounding box center [88, 602] width 97 height 18
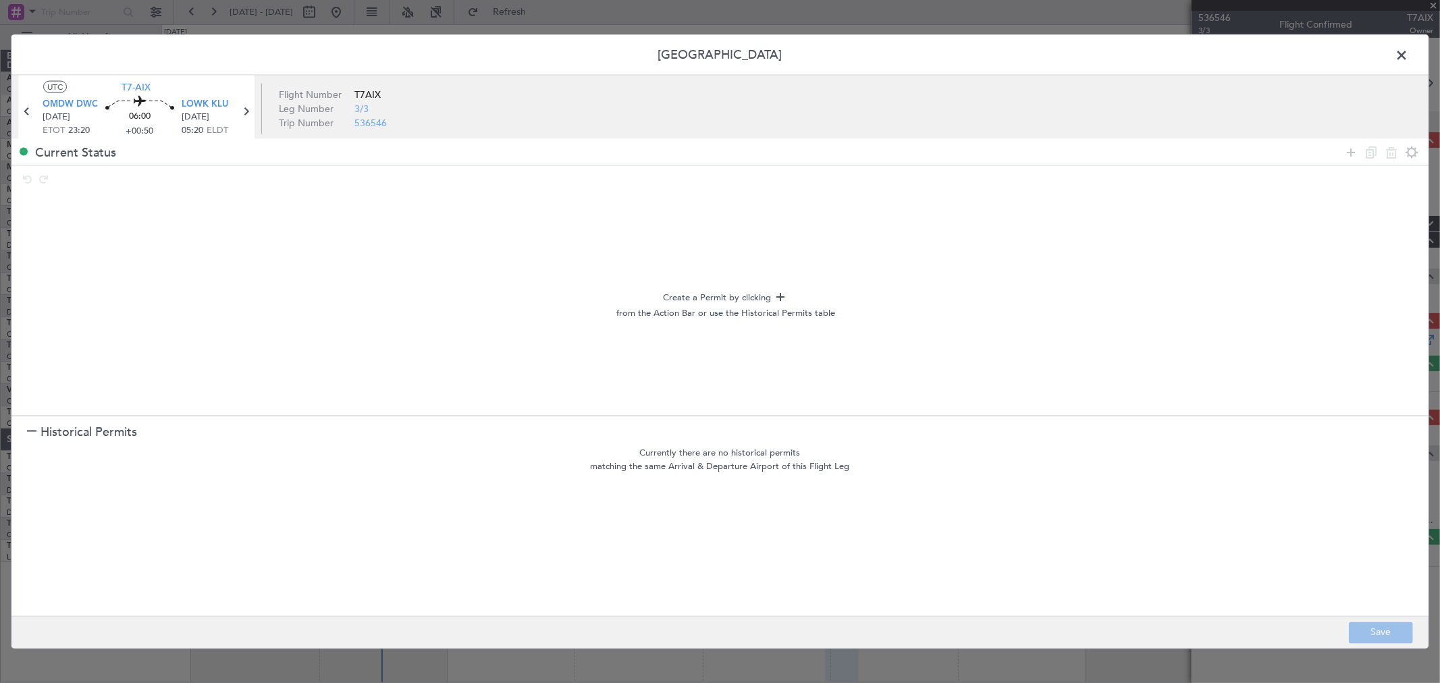
click at [1348, 151] on icon at bounding box center [1351, 152] width 16 height 16
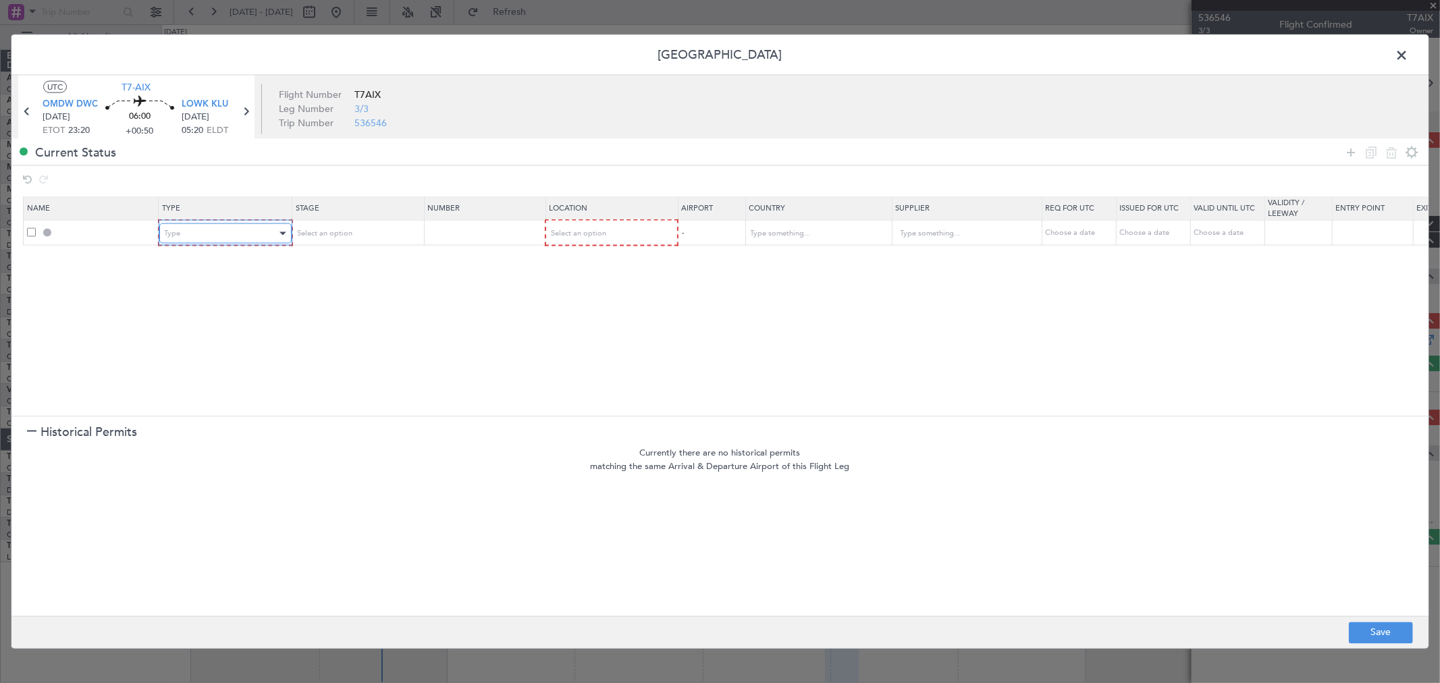
click at [196, 232] on div "Type" at bounding box center [221, 233] width 112 height 20
click at [188, 307] on span "API" at bounding box center [225, 302] width 120 height 20
click at [561, 228] on div "Select an option" at bounding box center [605, 233] width 112 height 20
click at [576, 259] on span "Departure" at bounding box center [610, 262] width 120 height 20
drag, startPoint x: 1351, startPoint y: 157, endPoint x: 618, endPoint y: 223, distance: 736.1
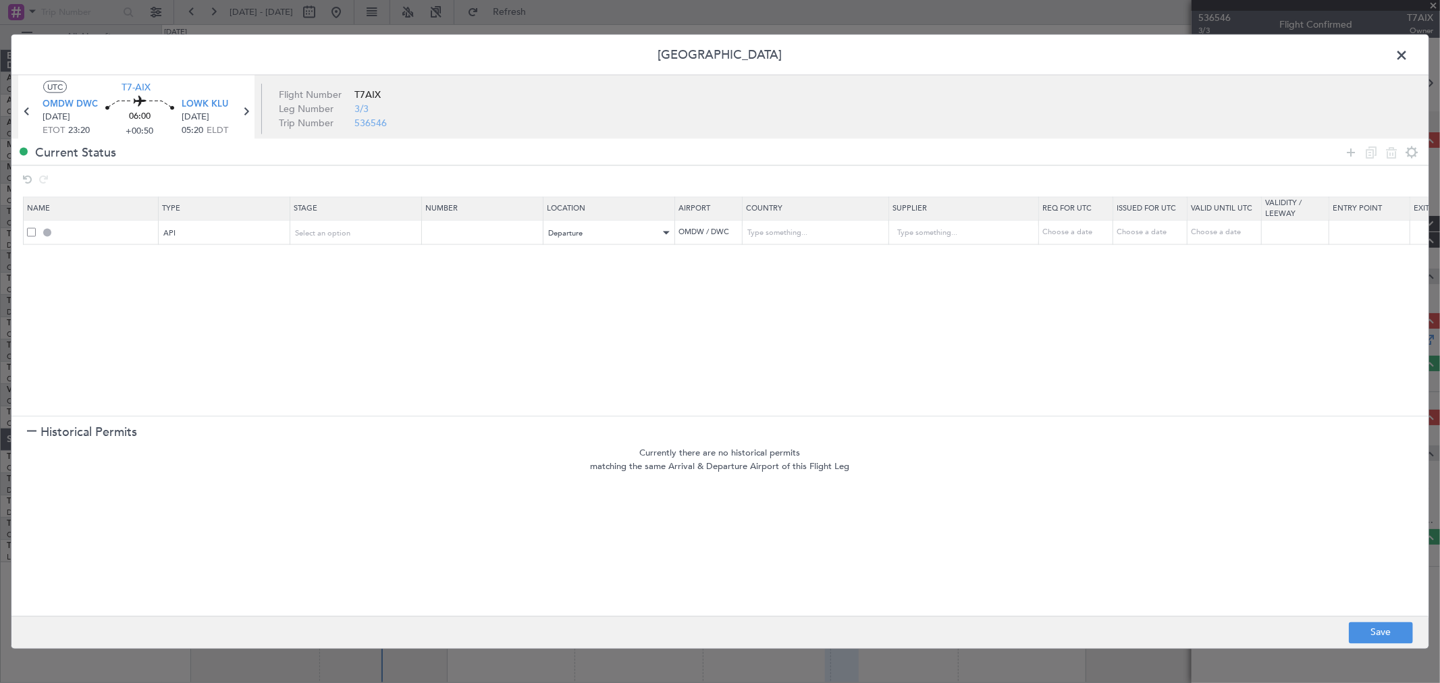
click at [1350, 157] on icon at bounding box center [1351, 152] width 16 height 16
click at [246, 258] on div "Type" at bounding box center [221, 258] width 112 height 20
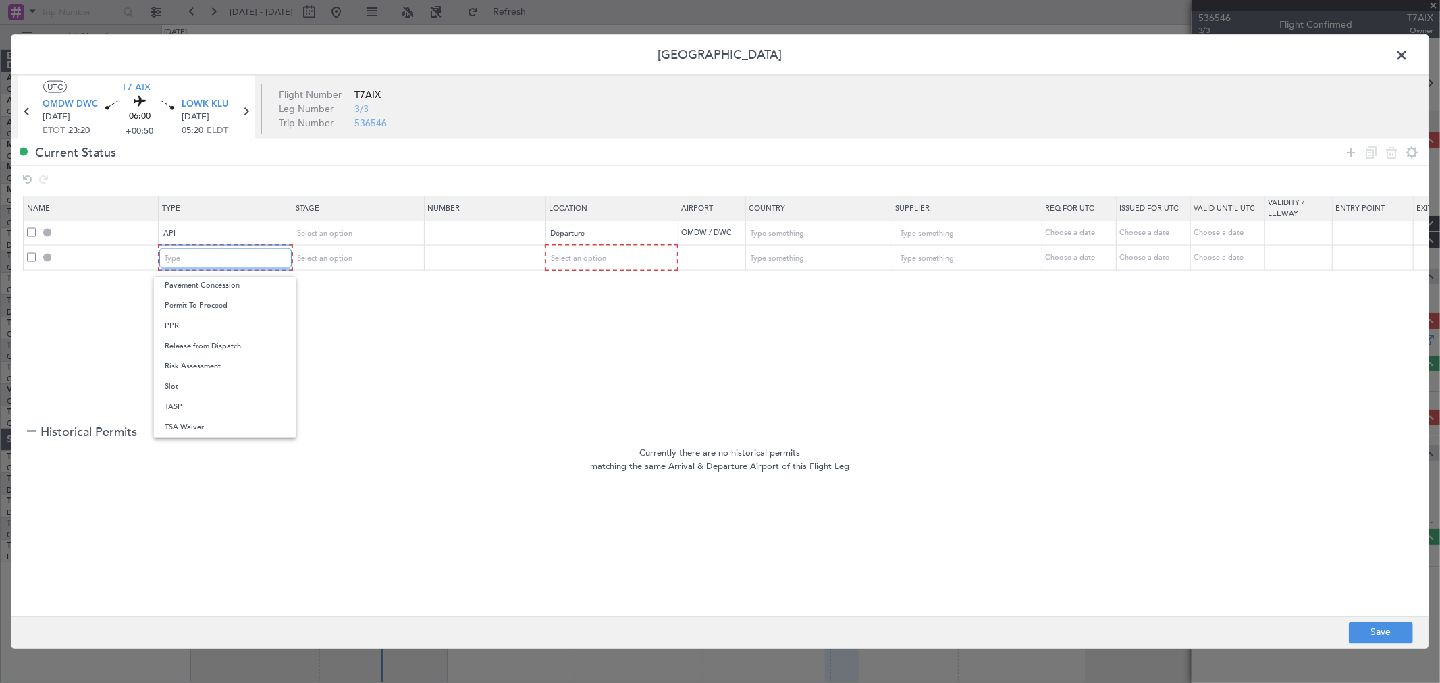
scroll to position [379, 0]
drag, startPoint x: 194, startPoint y: 403, endPoint x: 211, endPoint y: 389, distance: 22.0
click at [193, 405] on span "Slot" at bounding box center [225, 414] width 120 height 20
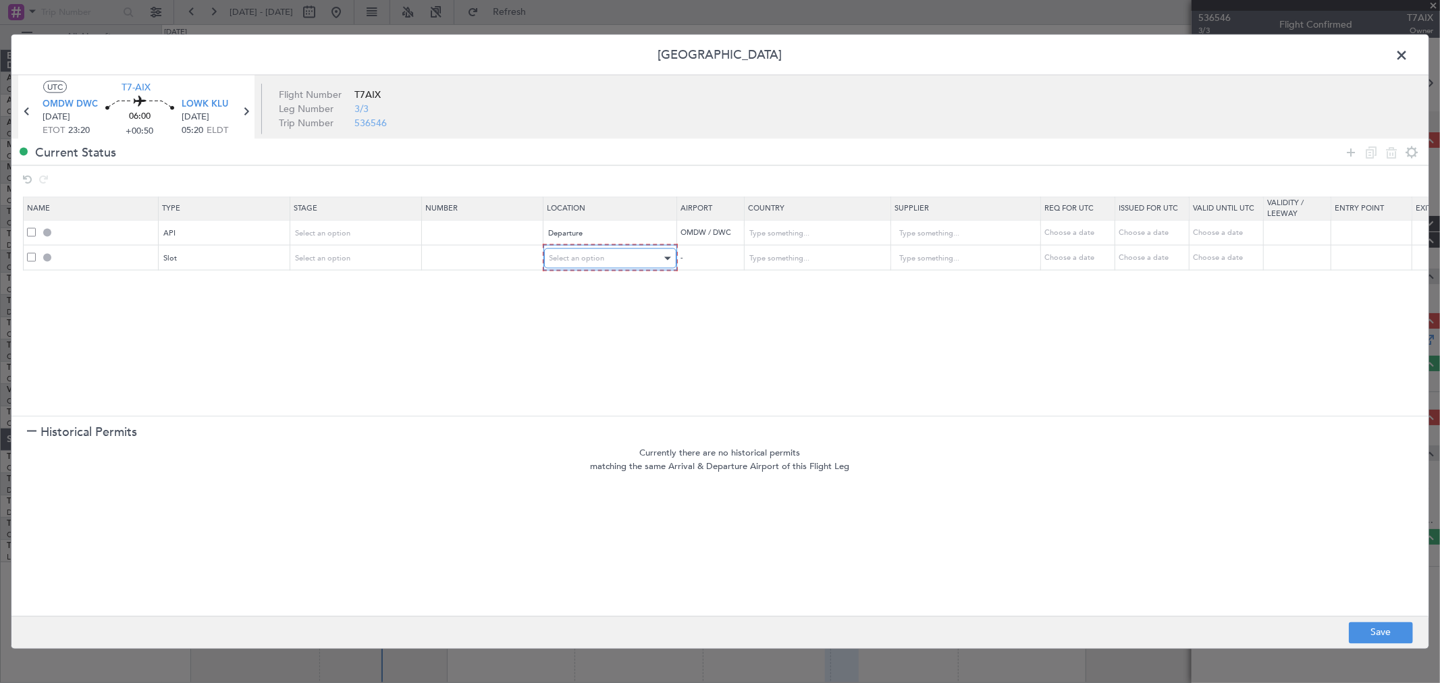
click at [622, 255] on div "Select an option" at bounding box center [605, 258] width 112 height 20
click at [599, 298] on span "Departure Alt" at bounding box center [610, 307] width 120 height 20
click at [605, 261] on div "Departure Alt" at bounding box center [605, 258] width 112 height 20
drag, startPoint x: 605, startPoint y: 261, endPoint x: 914, endPoint y: 259, distance: 309.1
click at [589, 292] on span "Departure" at bounding box center [610, 287] width 120 height 20
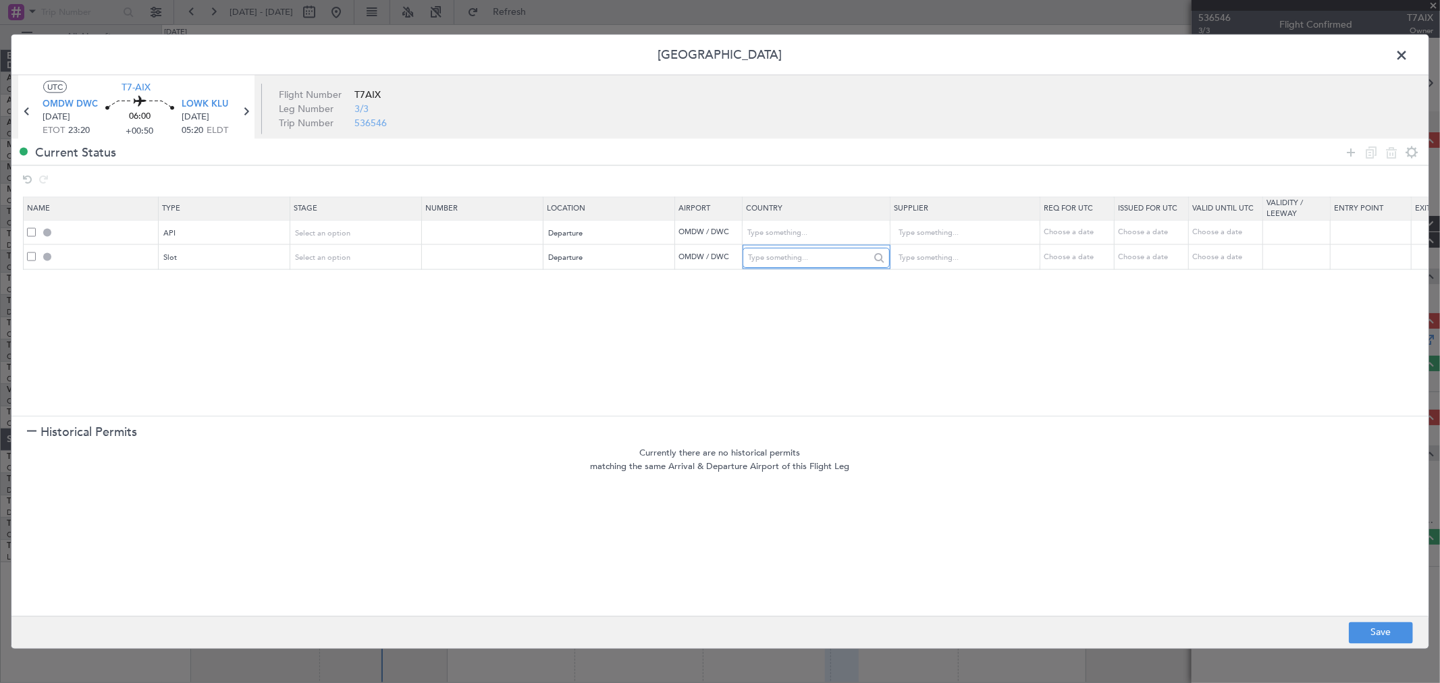
click at [866, 261] on input "text" at bounding box center [808, 258] width 121 height 20
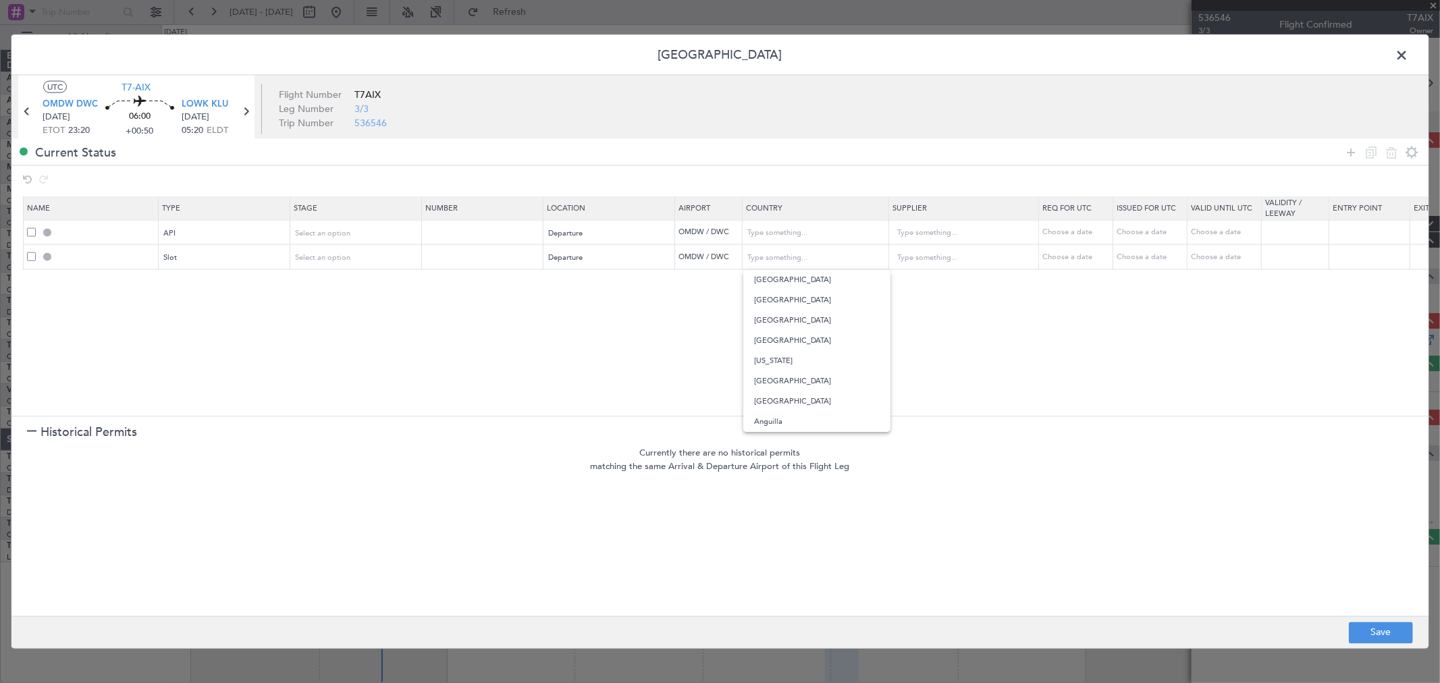
click at [647, 329] on section "Name Type Stage Number Location Airport Country Supplier Req For Utc Issued For…" at bounding box center [719, 304] width 1417 height 223
click at [1353, 152] on icon at bounding box center [1351, 152] width 16 height 16
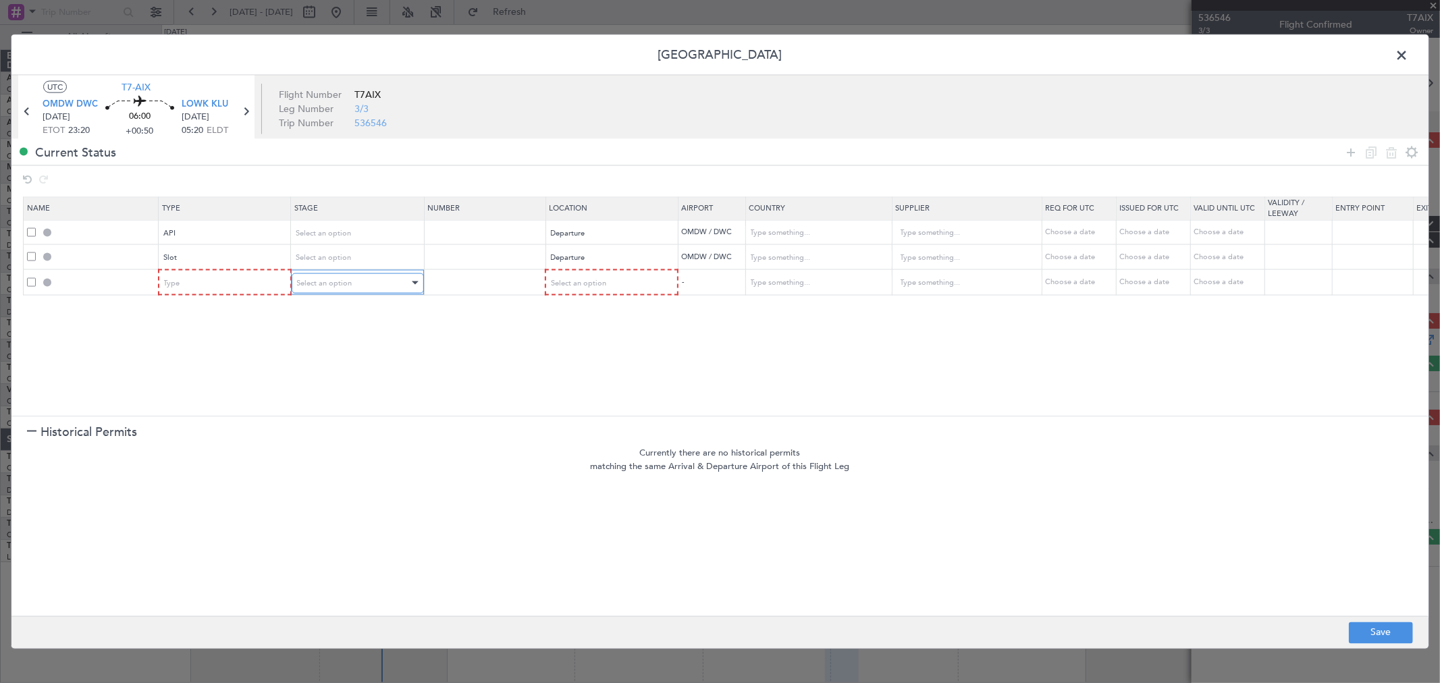
click at [346, 278] on div "Select an option" at bounding box center [353, 283] width 112 height 20
click at [211, 287] on div at bounding box center [720, 341] width 1440 height 683
click at [211, 286] on div "Type" at bounding box center [221, 283] width 112 height 20
click at [315, 281] on span "Select an option" at bounding box center [323, 282] width 55 height 10
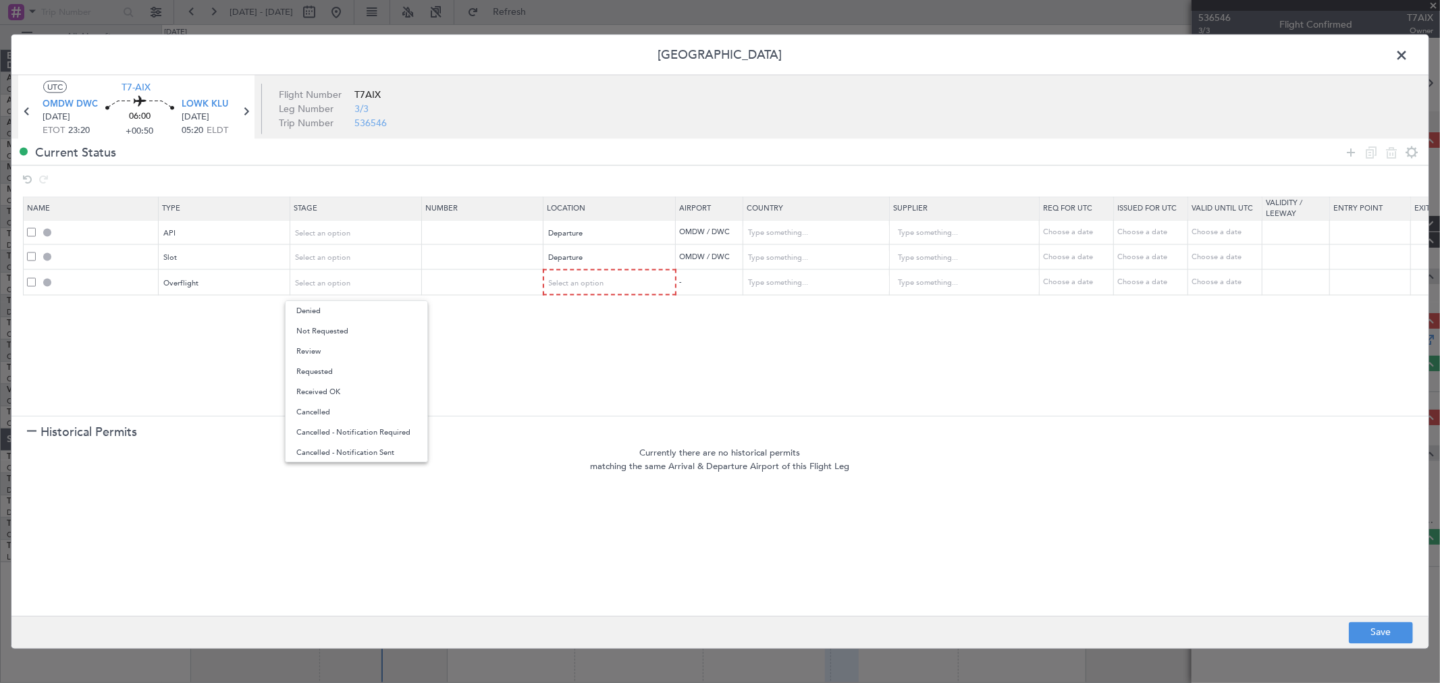
drag, startPoint x: 648, startPoint y: 381, endPoint x: 638, endPoint y: 367, distance: 16.9
click at [648, 382] on div at bounding box center [720, 341] width 1440 height 683
click at [597, 289] on div "Select an option" at bounding box center [605, 283] width 112 height 20
drag, startPoint x: 593, startPoint y: 392, endPoint x: 603, endPoint y: 386, distance: 12.4
click at [593, 393] on span "Enroute" at bounding box center [610, 392] width 120 height 20
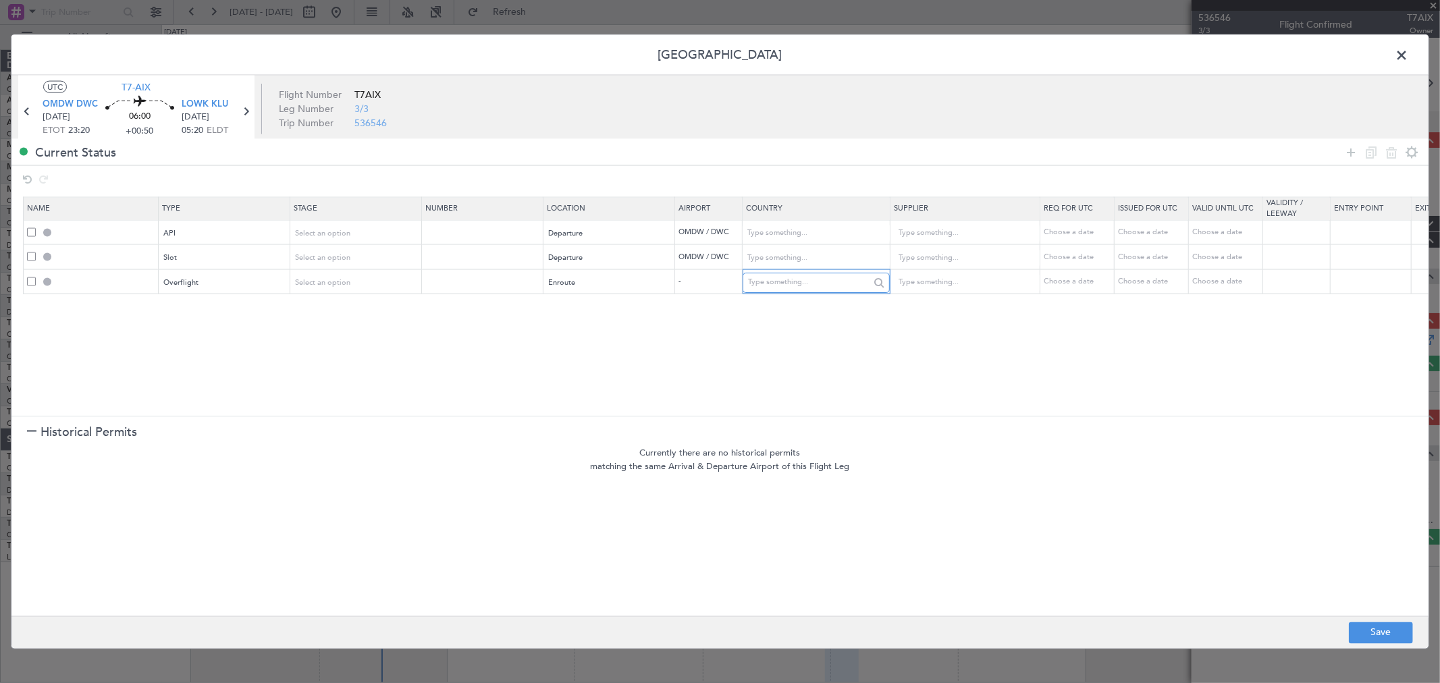
click at [787, 278] on input "text" at bounding box center [808, 282] width 121 height 20
click at [791, 320] on span "[GEOGRAPHIC_DATA]" at bounding box center [817, 325] width 126 height 20
type input "[GEOGRAPHIC_DATA]"
click at [1347, 152] on icon at bounding box center [1351, 152] width 16 height 16
click at [242, 306] on div "Type" at bounding box center [221, 308] width 112 height 20
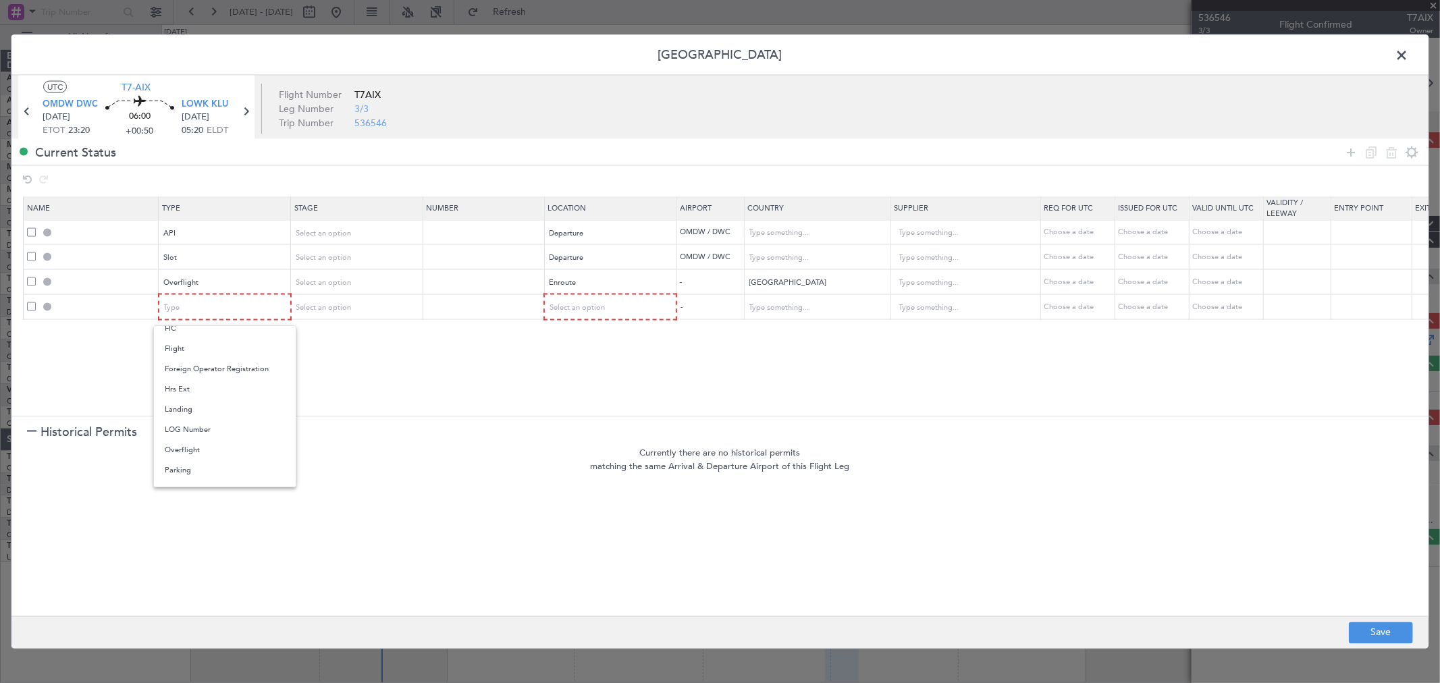
drag, startPoint x: 187, startPoint y: 456, endPoint x: 220, endPoint y: 442, distance: 36.0
click at [189, 457] on span "Overflight" at bounding box center [225, 450] width 120 height 20
click at [583, 316] on div "Select an option" at bounding box center [605, 308] width 112 height 20
click at [578, 416] on span "Enroute" at bounding box center [610, 417] width 120 height 20
click at [794, 305] on input "text" at bounding box center [808, 307] width 121 height 20
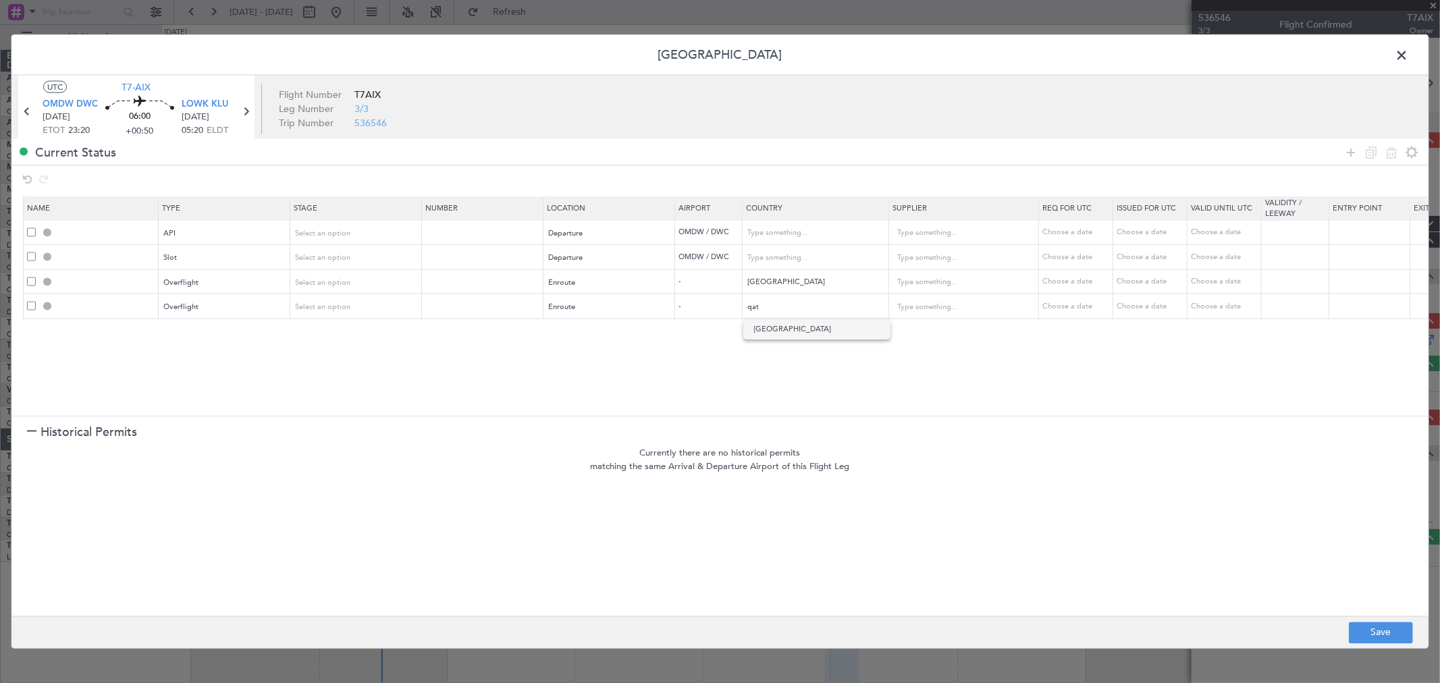
click at [818, 339] on span "[GEOGRAPHIC_DATA]" at bounding box center [817, 329] width 126 height 20
type input "[GEOGRAPHIC_DATA]"
click at [1345, 152] on icon at bounding box center [1351, 152] width 16 height 16
click at [178, 348] on section "Name Type Stage Number Location Airport Country Supplier Req For Utc Issued For…" at bounding box center [719, 304] width 1417 height 223
click at [184, 340] on div "Type" at bounding box center [221, 332] width 112 height 20
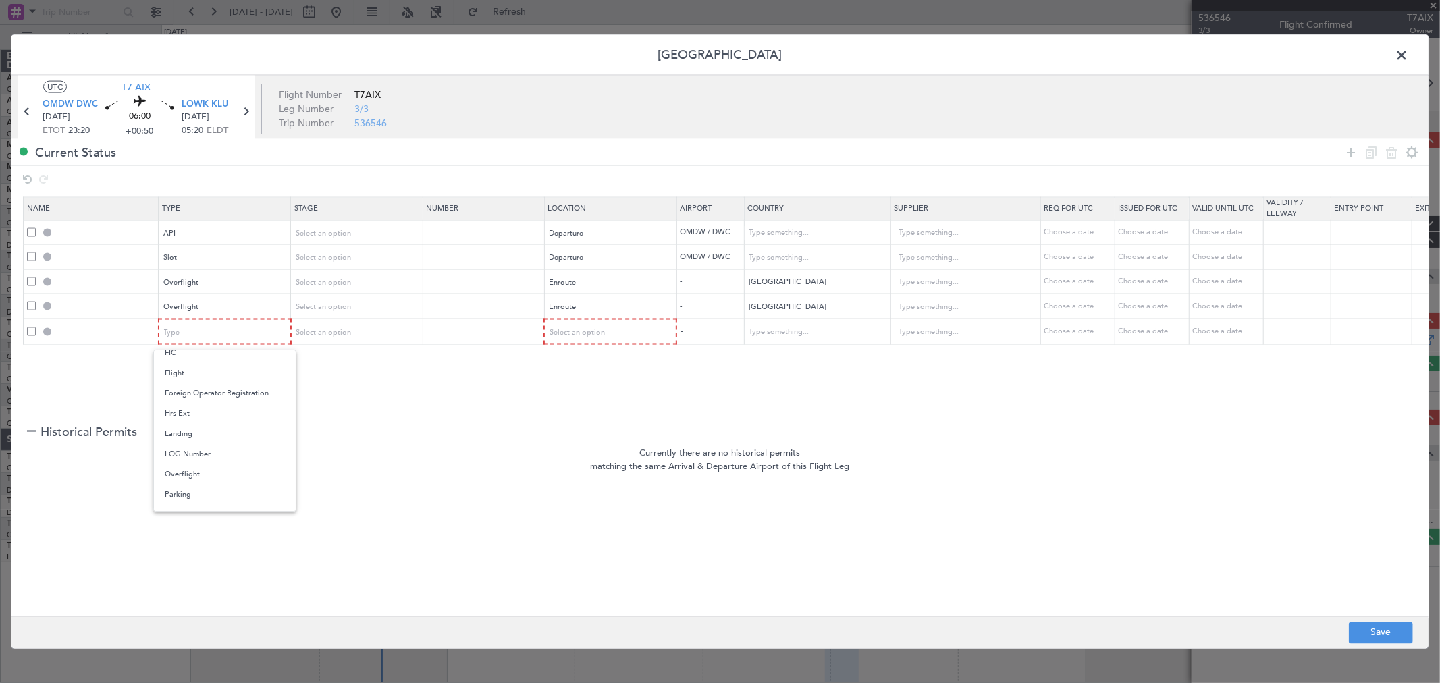
drag, startPoint x: 201, startPoint y: 477, endPoint x: 244, endPoint y: 423, distance: 68.6
click at [201, 477] on span "Overflight" at bounding box center [225, 474] width 120 height 20
click at [606, 336] on div "Select an option" at bounding box center [605, 332] width 112 height 20
drag, startPoint x: 583, startPoint y: 439, endPoint x: 798, endPoint y: 336, distance: 238.5
click at [583, 441] on span "Enroute" at bounding box center [610, 441] width 120 height 20
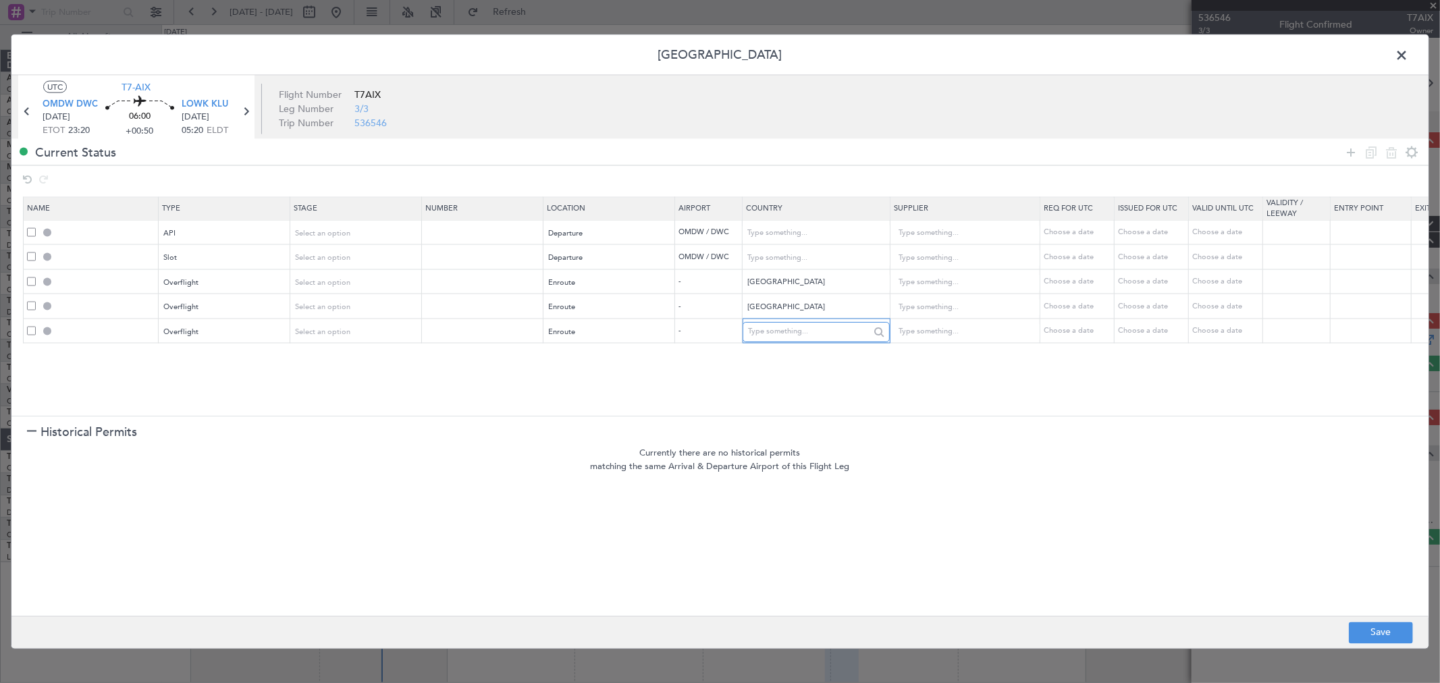
click at [805, 327] on input "text" at bounding box center [808, 331] width 121 height 20
click at [793, 354] on span "[GEOGRAPHIC_DATA]" at bounding box center [817, 354] width 126 height 20
type input "[GEOGRAPHIC_DATA]"
click at [1347, 150] on icon at bounding box center [1351, 152] width 16 height 16
click at [204, 360] on div "Type" at bounding box center [221, 357] width 112 height 20
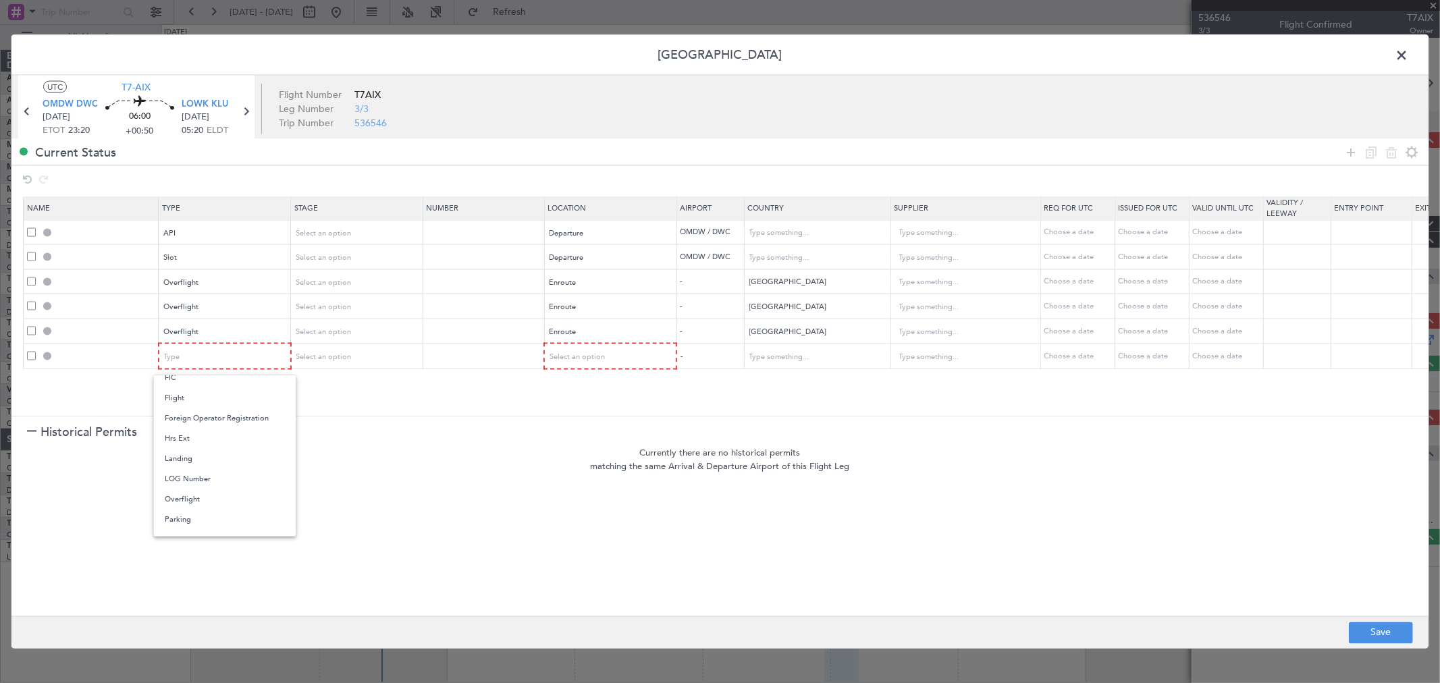
drag, startPoint x: 210, startPoint y: 495, endPoint x: 474, endPoint y: 431, distance: 271.8
click at [210, 496] on span "Overflight" at bounding box center [225, 499] width 120 height 20
click at [584, 360] on span "Select an option" at bounding box center [576, 357] width 55 height 10
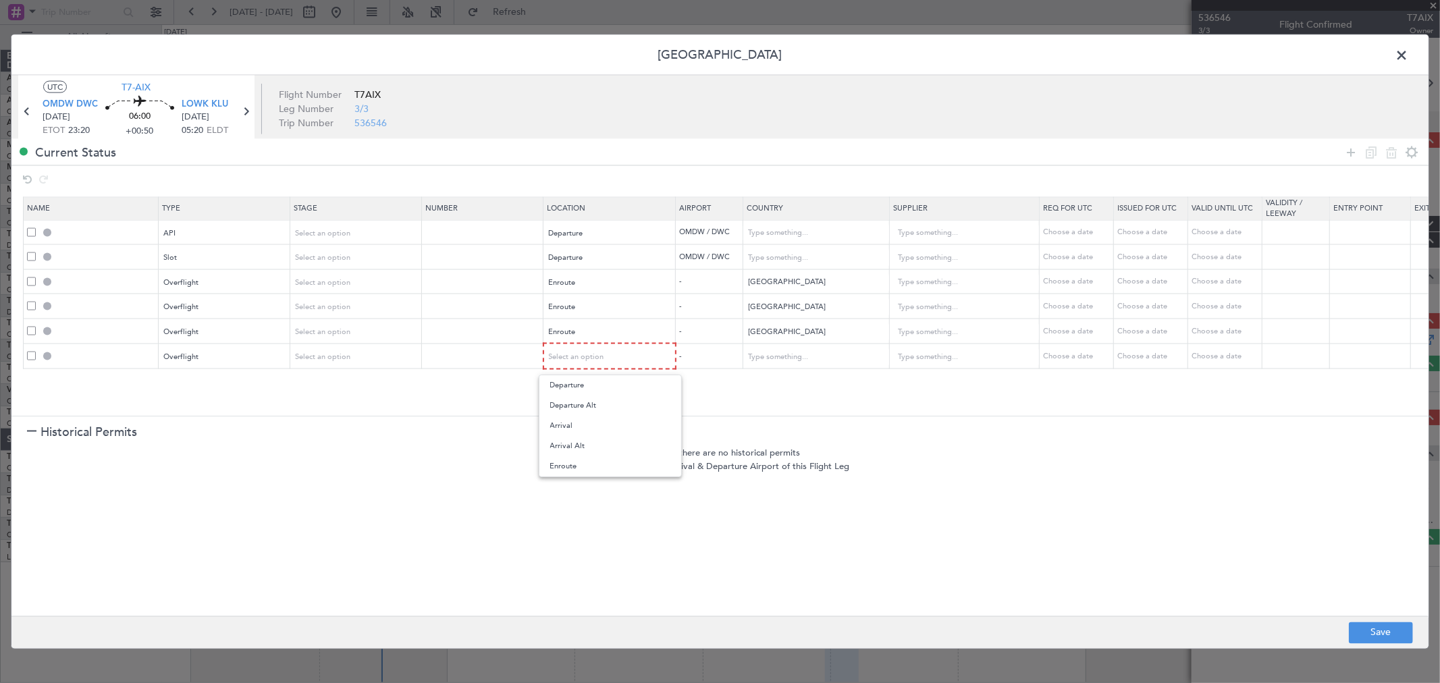
drag, startPoint x: 579, startPoint y: 460, endPoint x: 751, endPoint y: 389, distance: 185.9
click at [579, 459] on span "Enroute" at bounding box center [610, 466] width 120 height 20
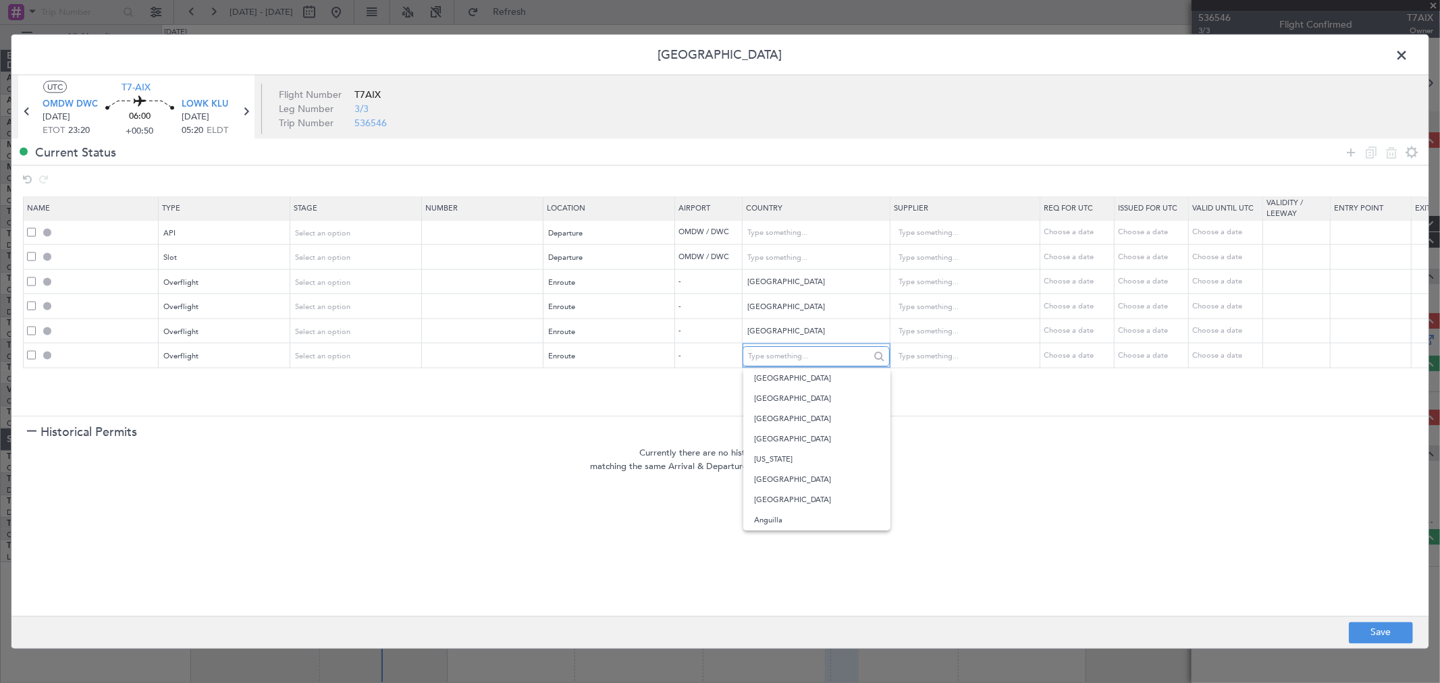
click at [777, 356] on input "text" at bounding box center [808, 356] width 121 height 20
click at [790, 394] on span "[GEOGRAPHIC_DATA]" at bounding box center [817, 399] width 126 height 20
type input "[GEOGRAPHIC_DATA]"
click at [1348, 151] on icon at bounding box center [1351, 152] width 16 height 16
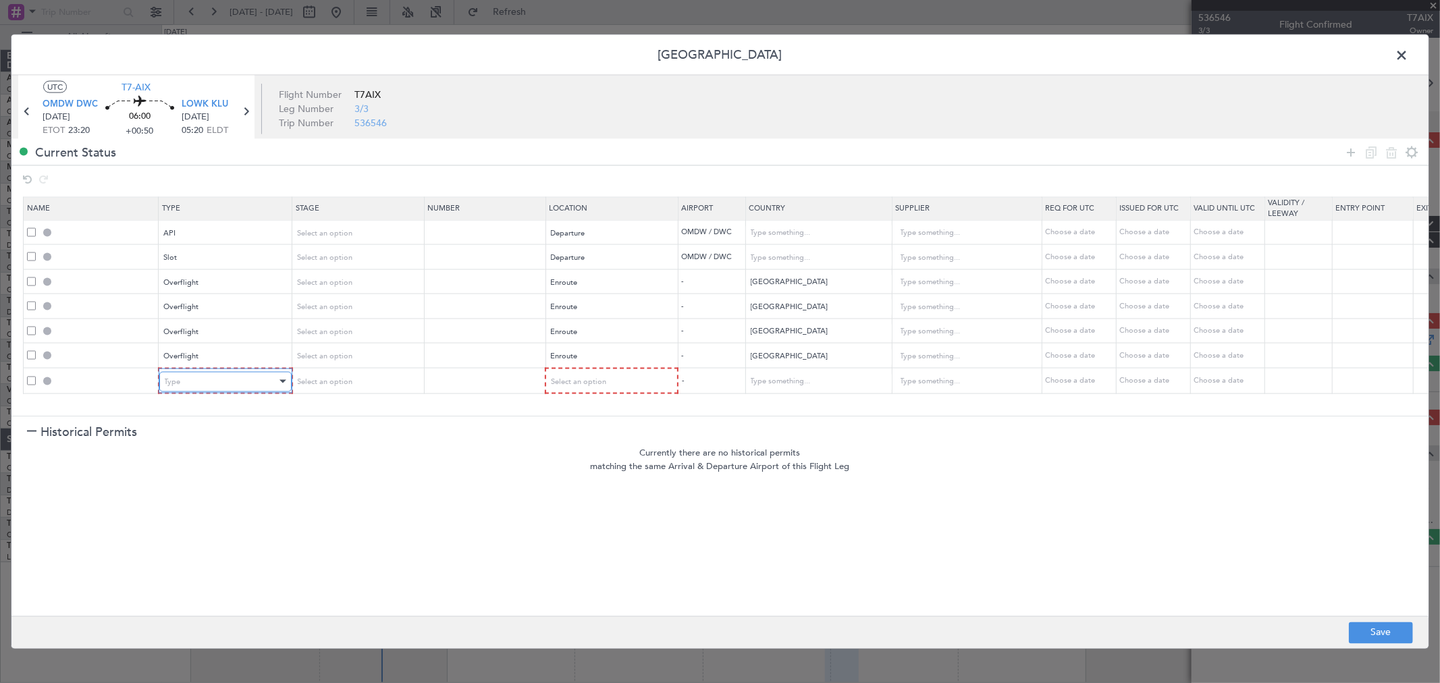
click at [218, 386] on div "Type" at bounding box center [221, 381] width 112 height 20
click at [750, 341] on div at bounding box center [720, 341] width 1440 height 683
drag, startPoint x: 777, startPoint y: 331, endPoint x: 728, endPoint y: 332, distance: 49.3
click at [728, 332] on tr "Overflight Select an option Enroute - Egypt Choose a date Choose a date Choose …" at bounding box center [886, 331] width 1725 height 25
click at [785, 379] on span "[GEOGRAPHIC_DATA]" at bounding box center [817, 374] width 126 height 20
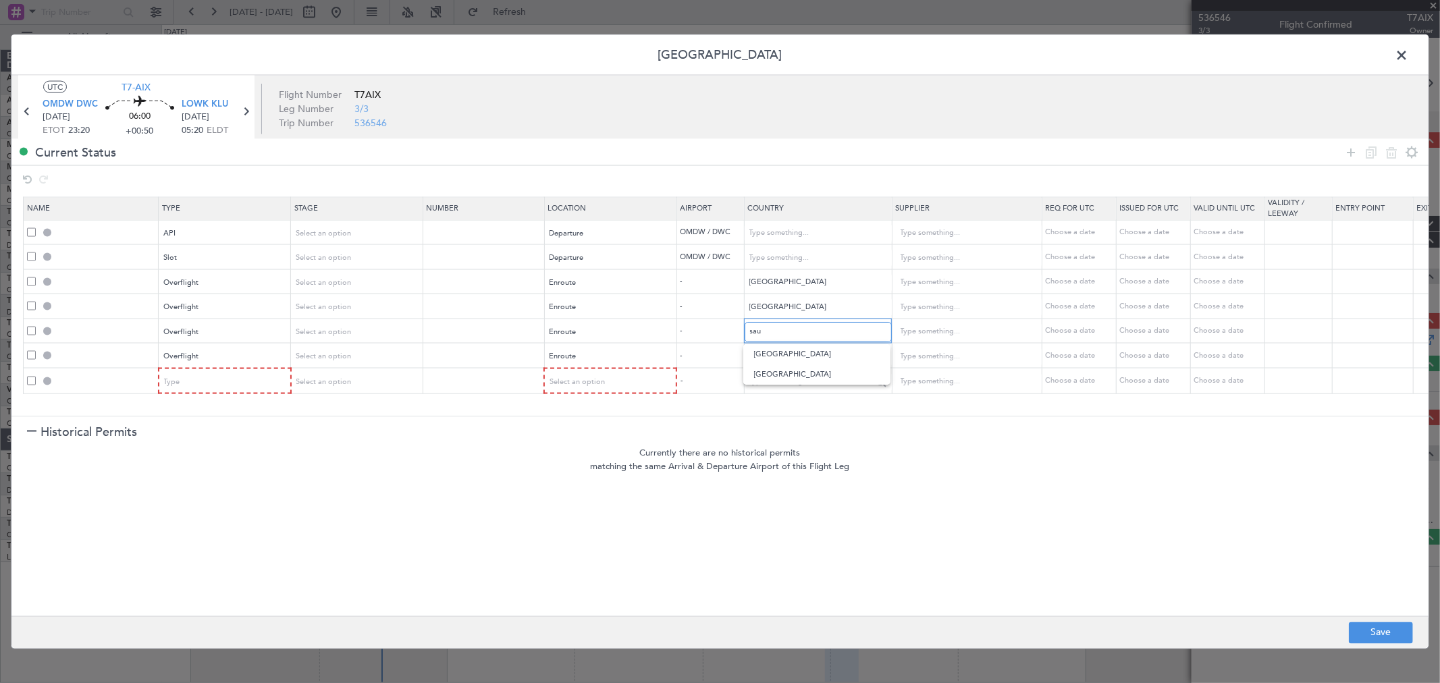
type input "[GEOGRAPHIC_DATA]"
drag, startPoint x: 809, startPoint y: 350, endPoint x: 651, endPoint y: 369, distance: 158.4
click at [651, 368] on tr "Overflight Select an option Enroute - [GEOGRAPHIC_DATA] Choose a date Choose a …" at bounding box center [886, 355] width 1725 height 25
click at [829, 371] on span "[GEOGRAPHIC_DATA]" at bounding box center [817, 379] width 126 height 20
type input "[GEOGRAPHIC_DATA]"
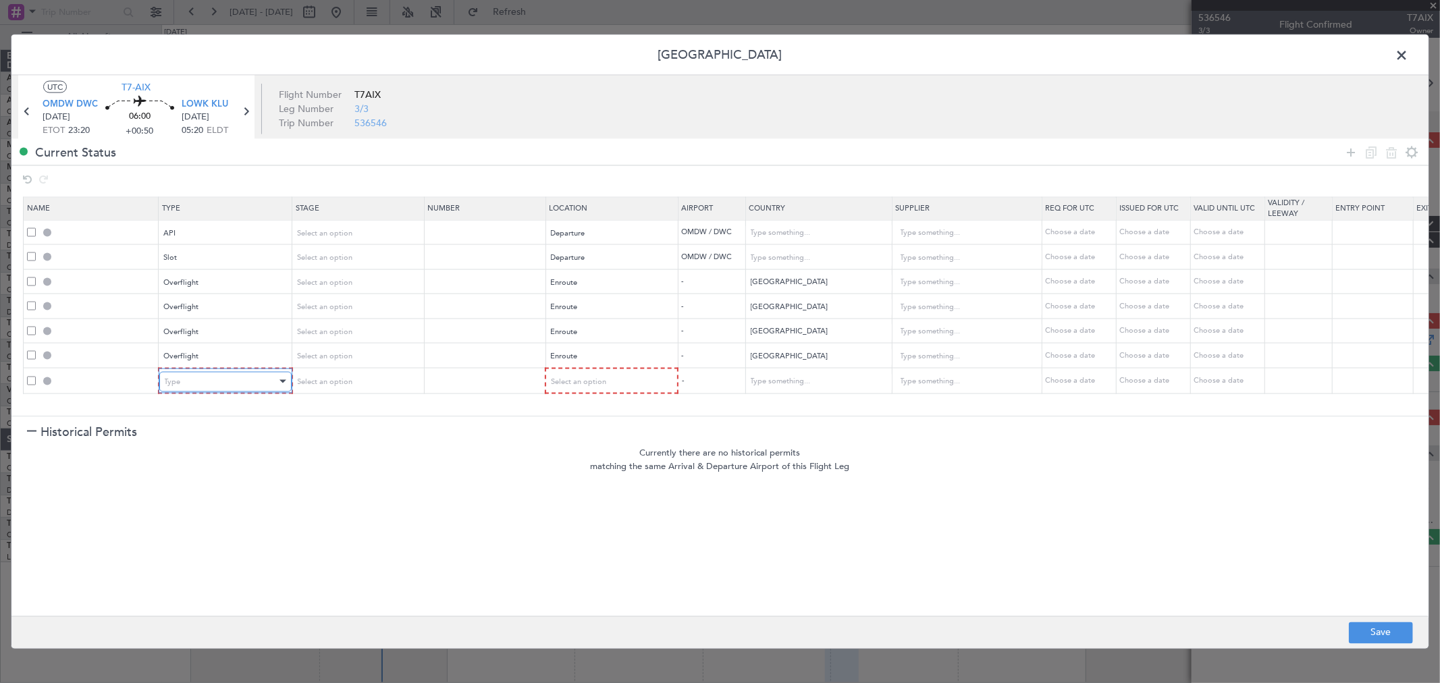
click at [246, 385] on div "Type" at bounding box center [221, 381] width 112 height 20
click at [570, 375] on div "Select an option" at bounding box center [605, 381] width 112 height 20
click at [585, 453] on span "Arrival" at bounding box center [610, 451] width 120 height 20
click at [1371, 624] on button "Save" at bounding box center [1381, 633] width 64 height 22
type input "OMDW DEP API"
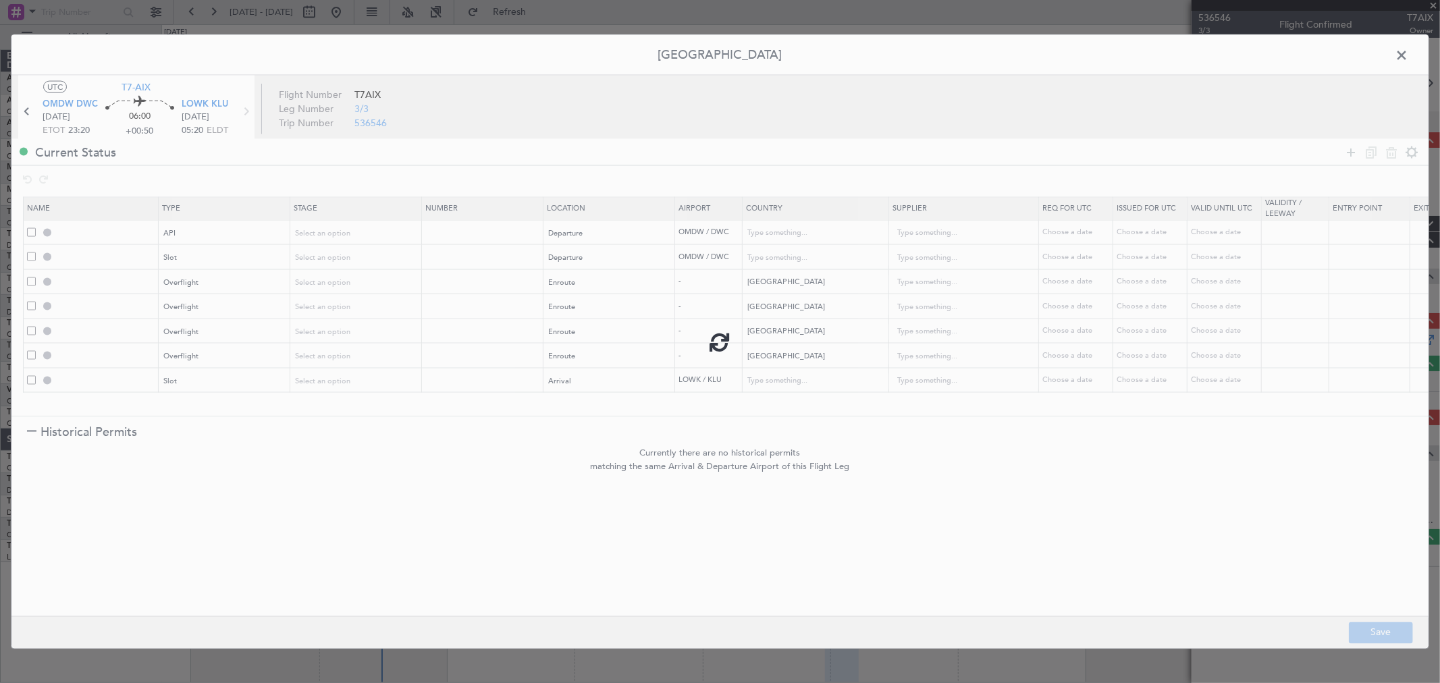
type input "[GEOGRAPHIC_DATA]"
type input "NNN"
type input "1"
type input "OMDW DEP SLOT"
type input "[GEOGRAPHIC_DATA]"
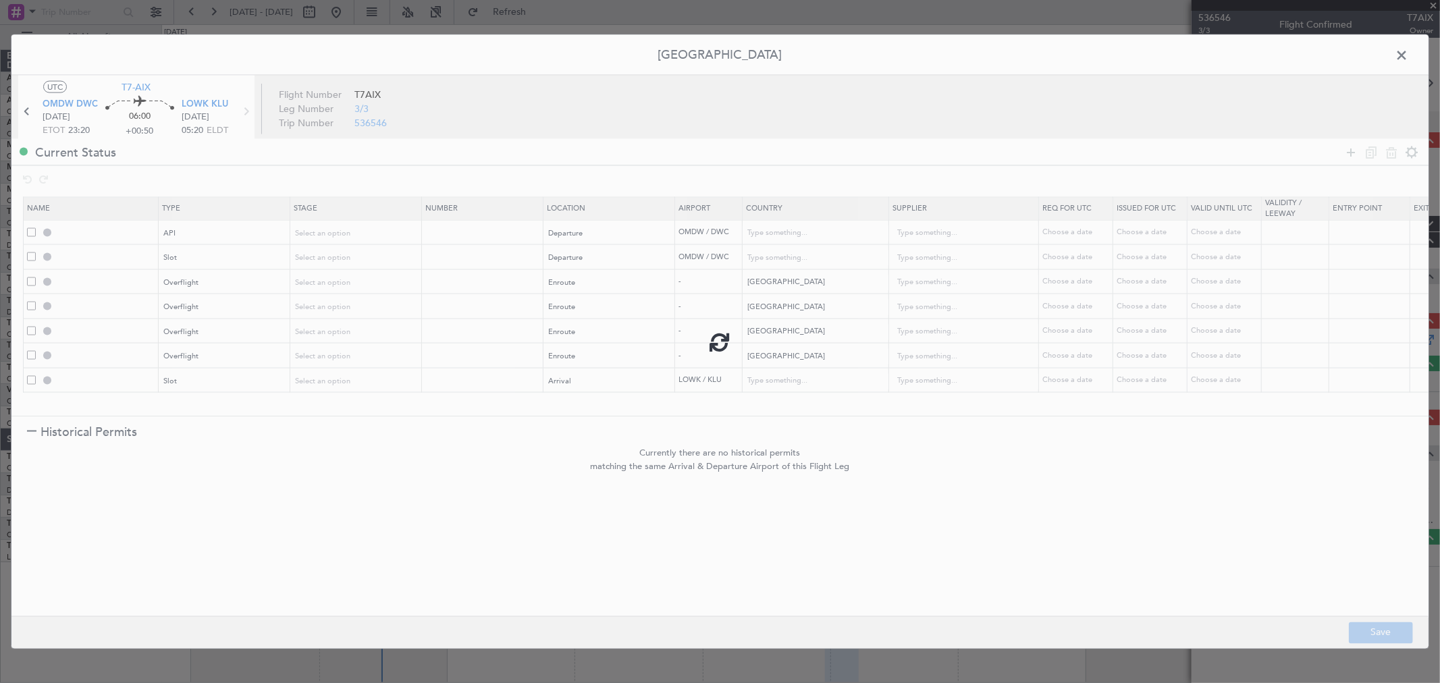
type input "NNN"
type input "1"
type input "BAHRAIN OVF"
type input "NNN"
type input "QATAR OVF"
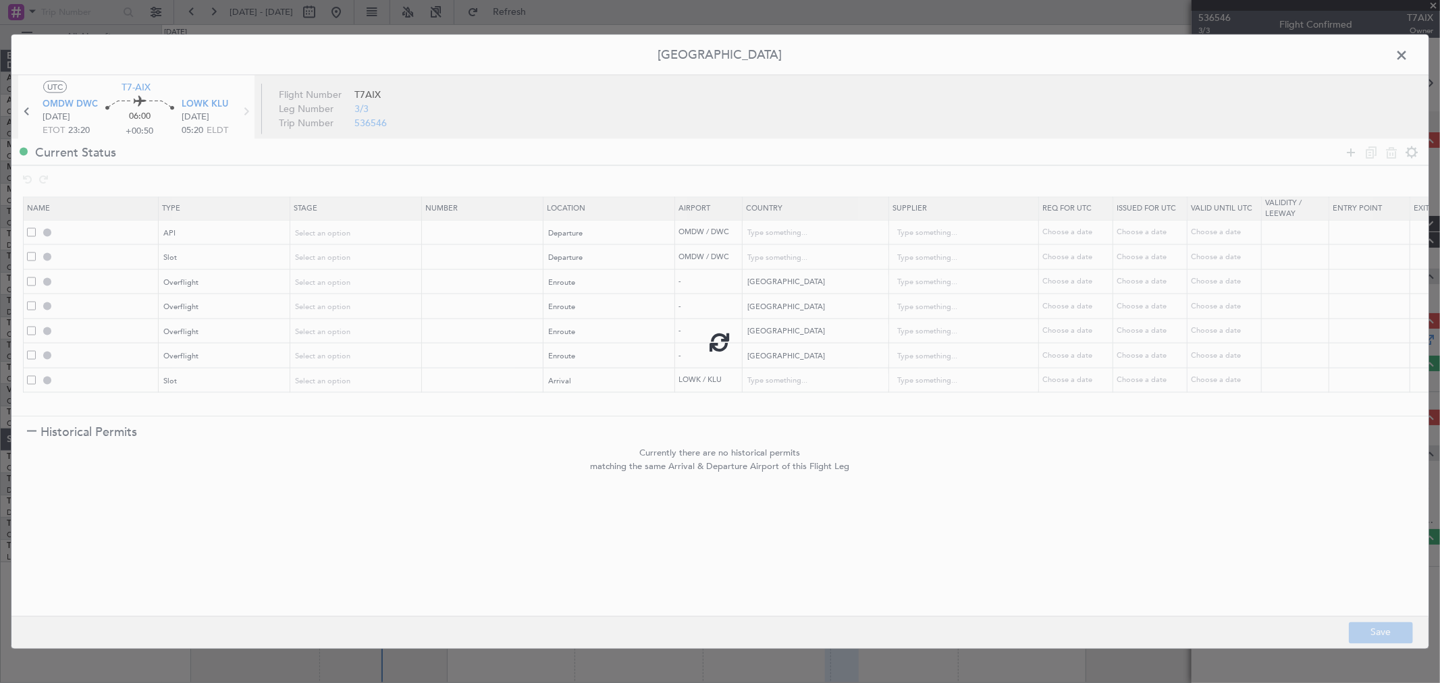
type input "NNN"
type input "2"
type input "SAUDI ARABIA OVF"
type input "NNN"
type input "EGYPT OVF"
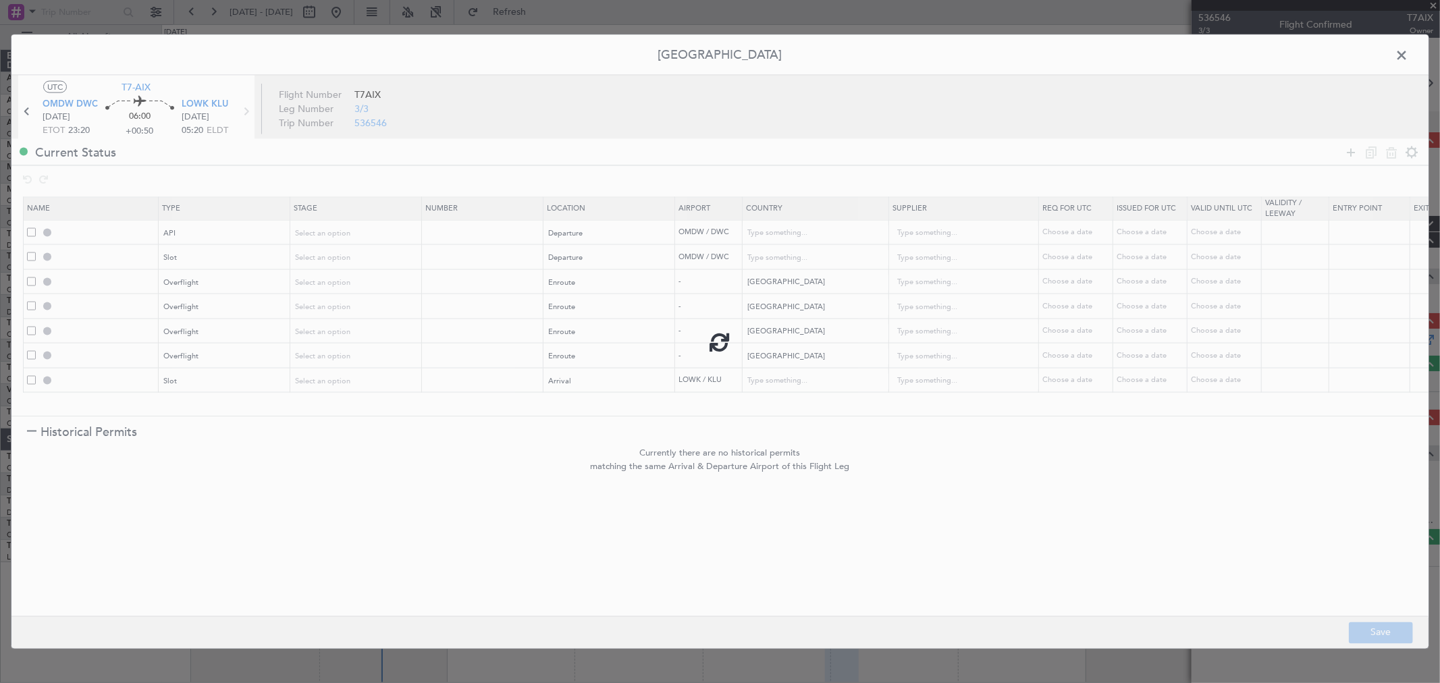
type input "NNN"
type input "LOWK ARR SLOT"
type input "[GEOGRAPHIC_DATA]"
type input "NNN"
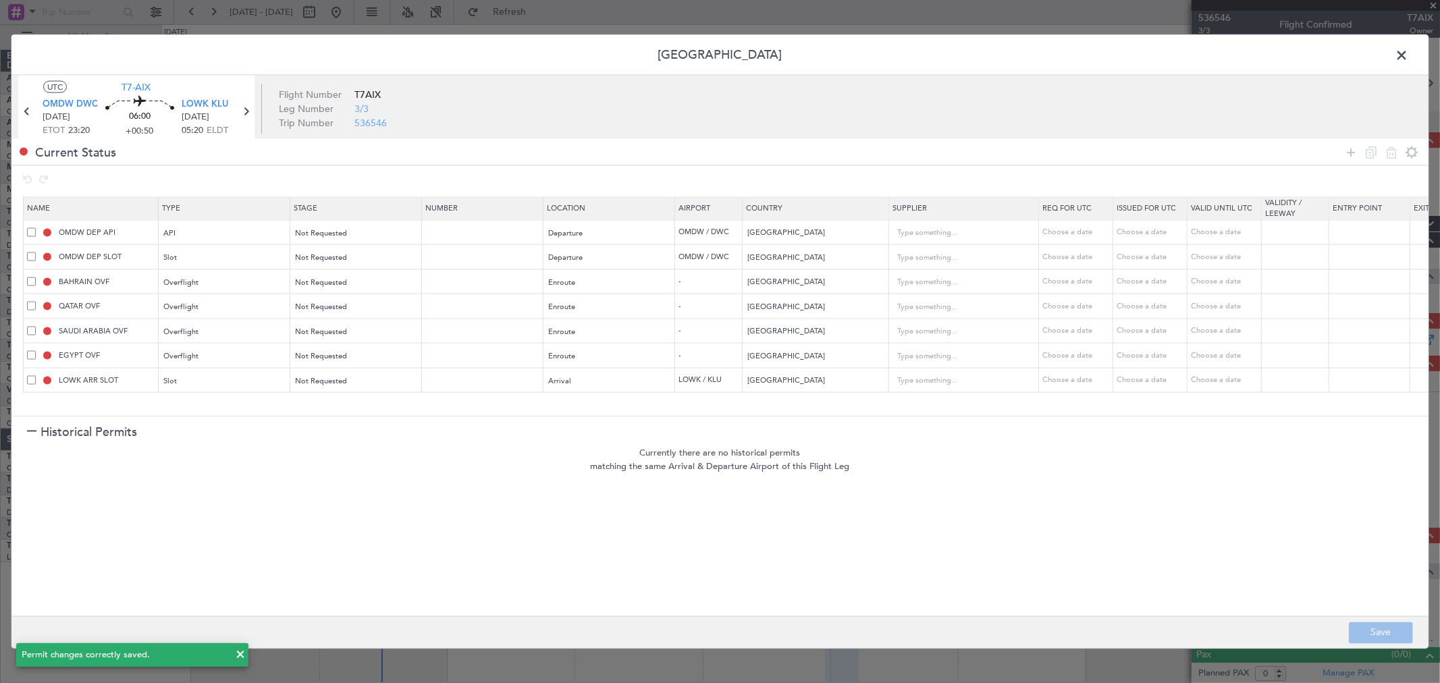
click at [1408, 57] on span at bounding box center [1408, 58] width 0 height 27
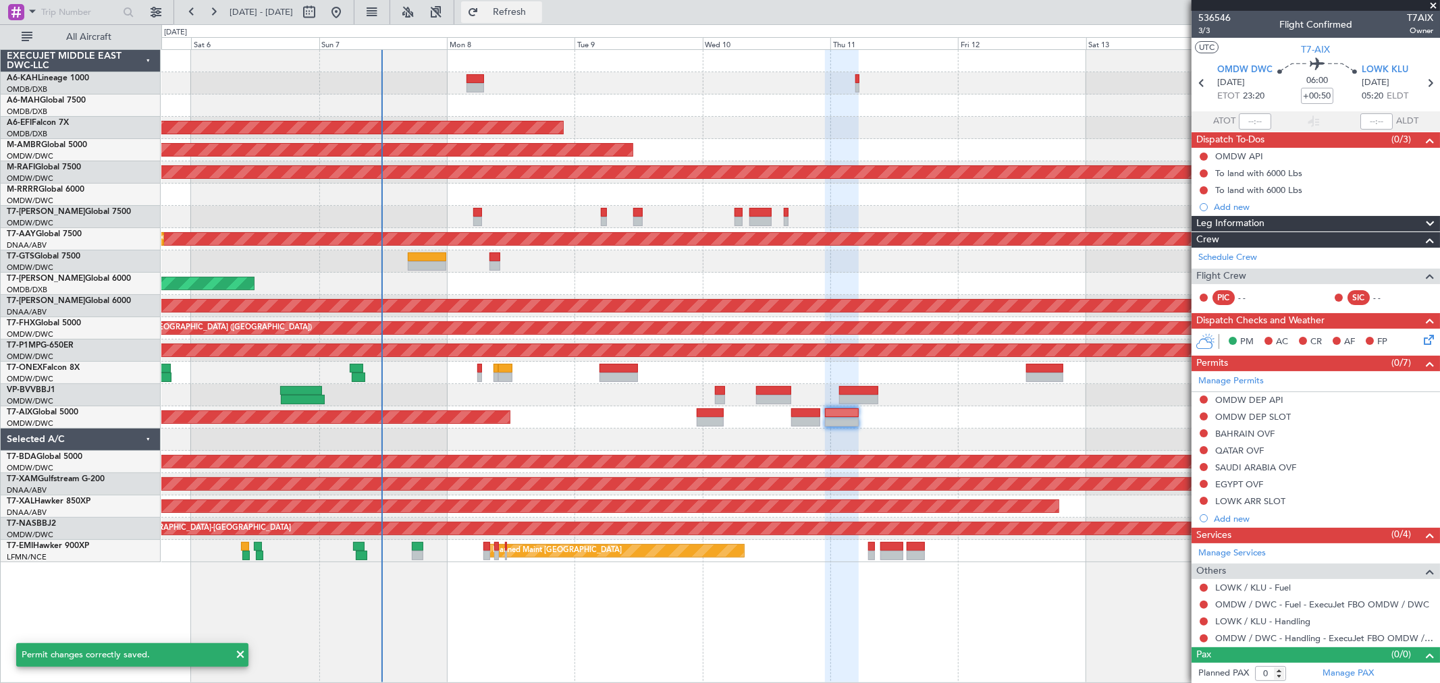
click at [538, 11] on span "Refresh" at bounding box center [509, 11] width 57 height 9
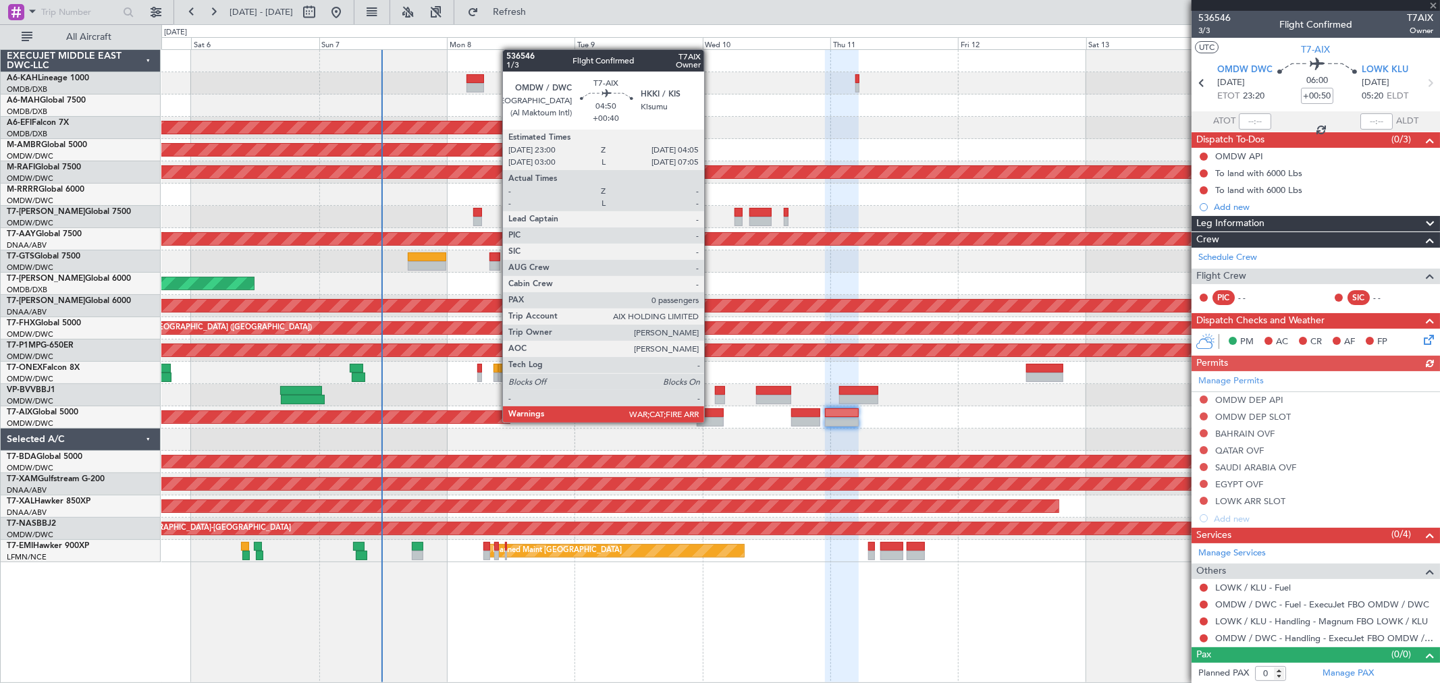
click at [711, 421] on div at bounding box center [711, 421] width 28 height 9
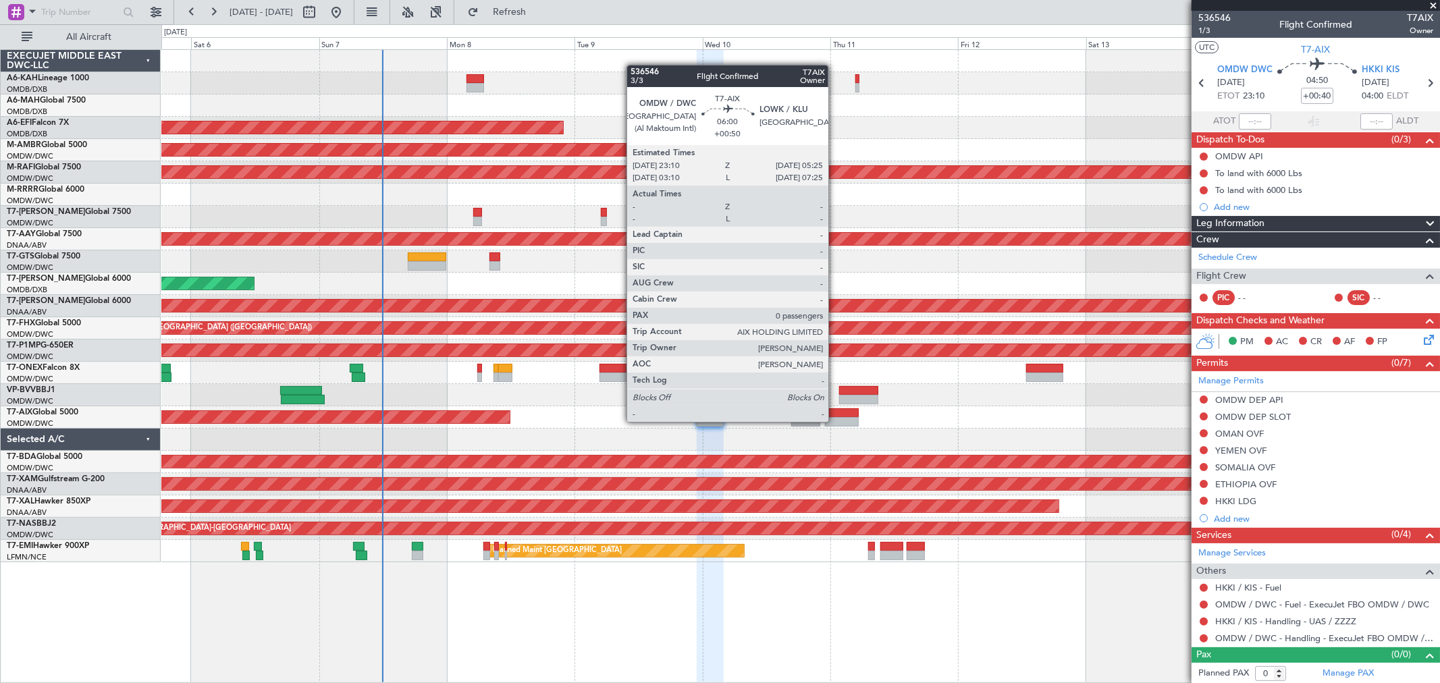
click at [835, 421] on div at bounding box center [842, 421] width 34 height 9
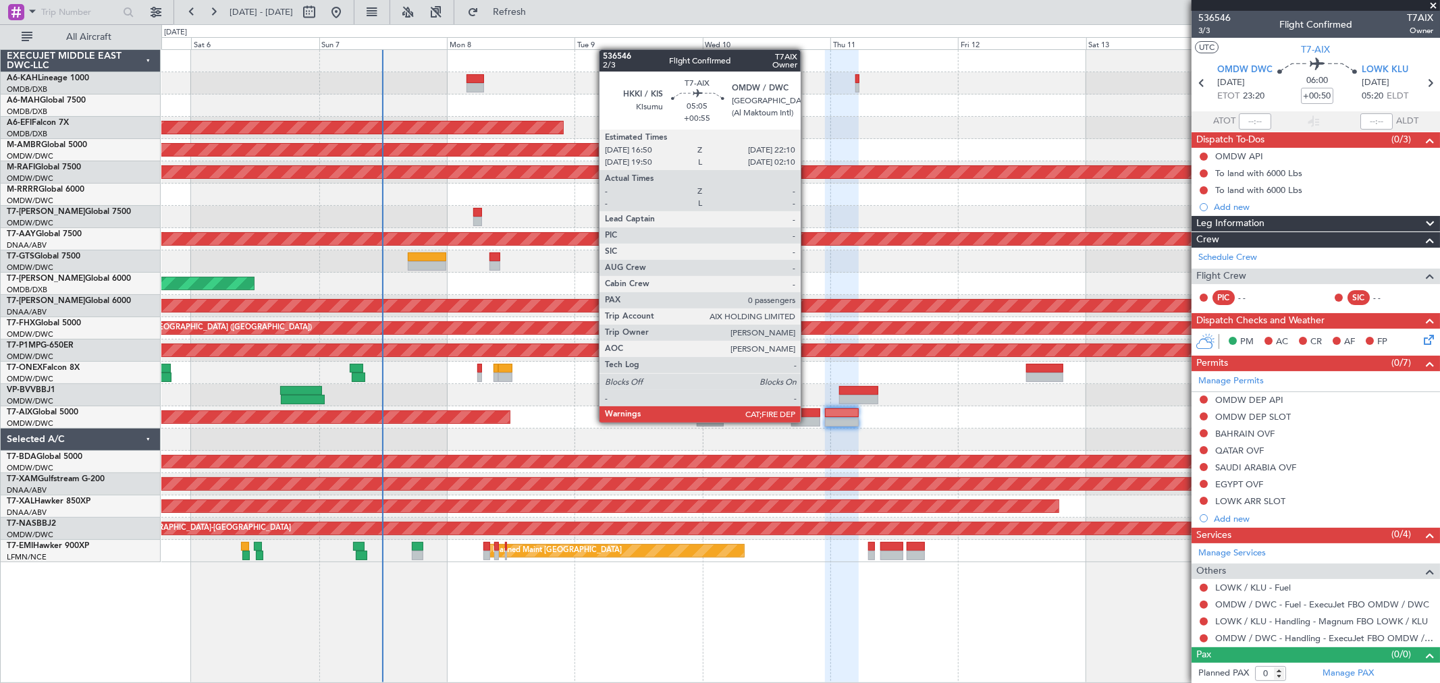
click at [807, 421] on div at bounding box center [805, 421] width 29 height 9
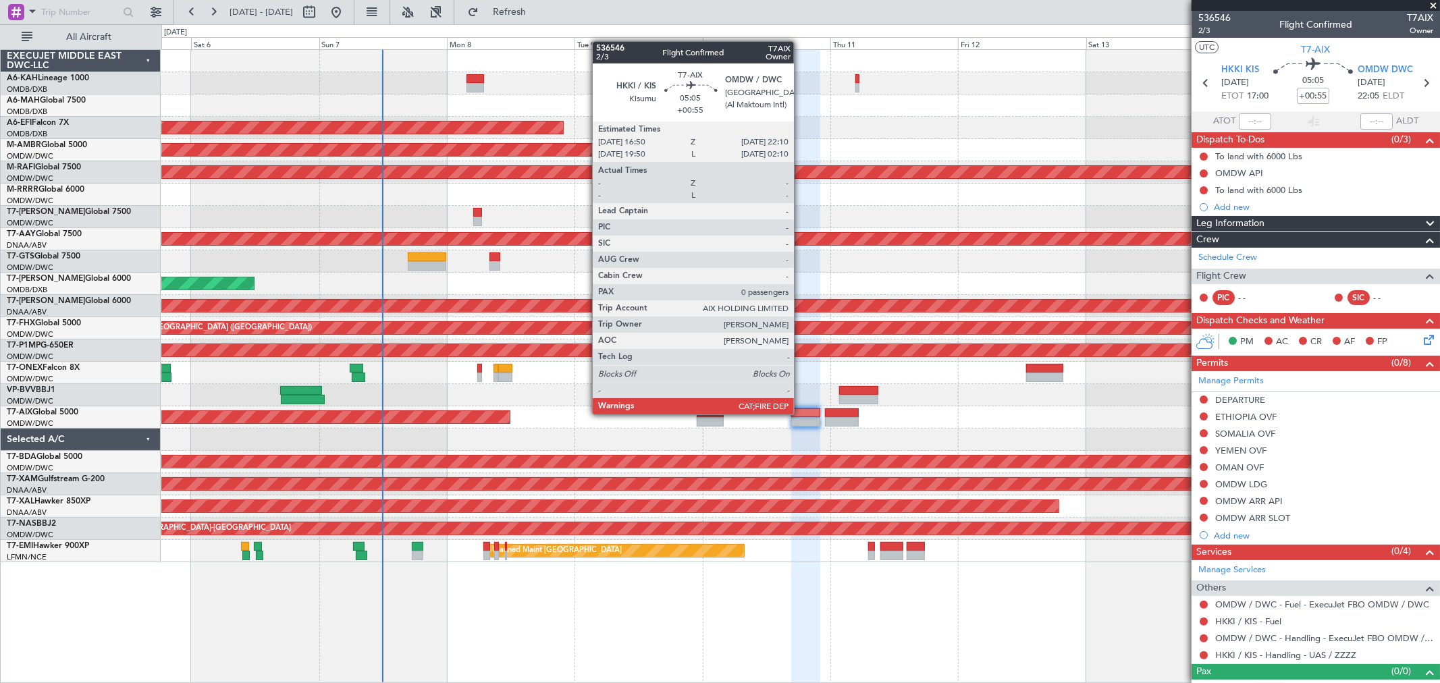
click at [801, 414] on div at bounding box center [805, 412] width 29 height 9
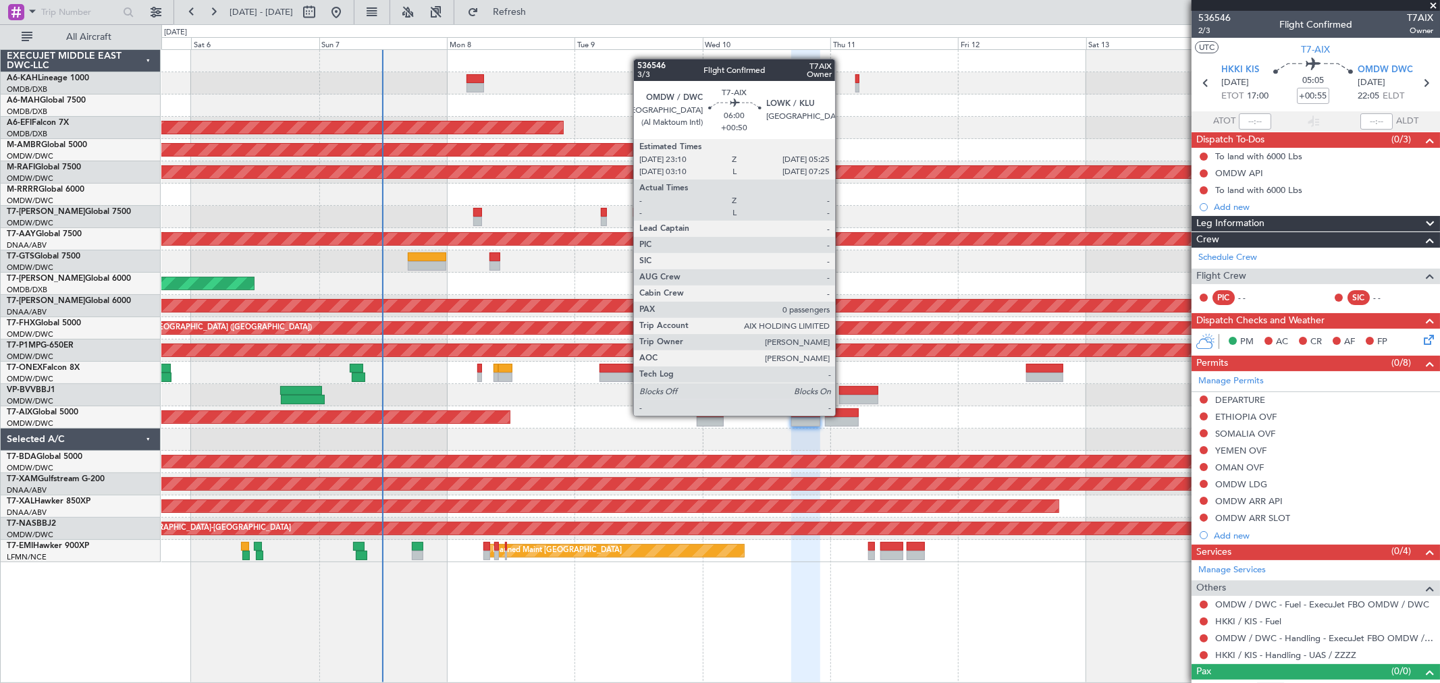
click at [842, 414] on div at bounding box center [842, 412] width 34 height 9
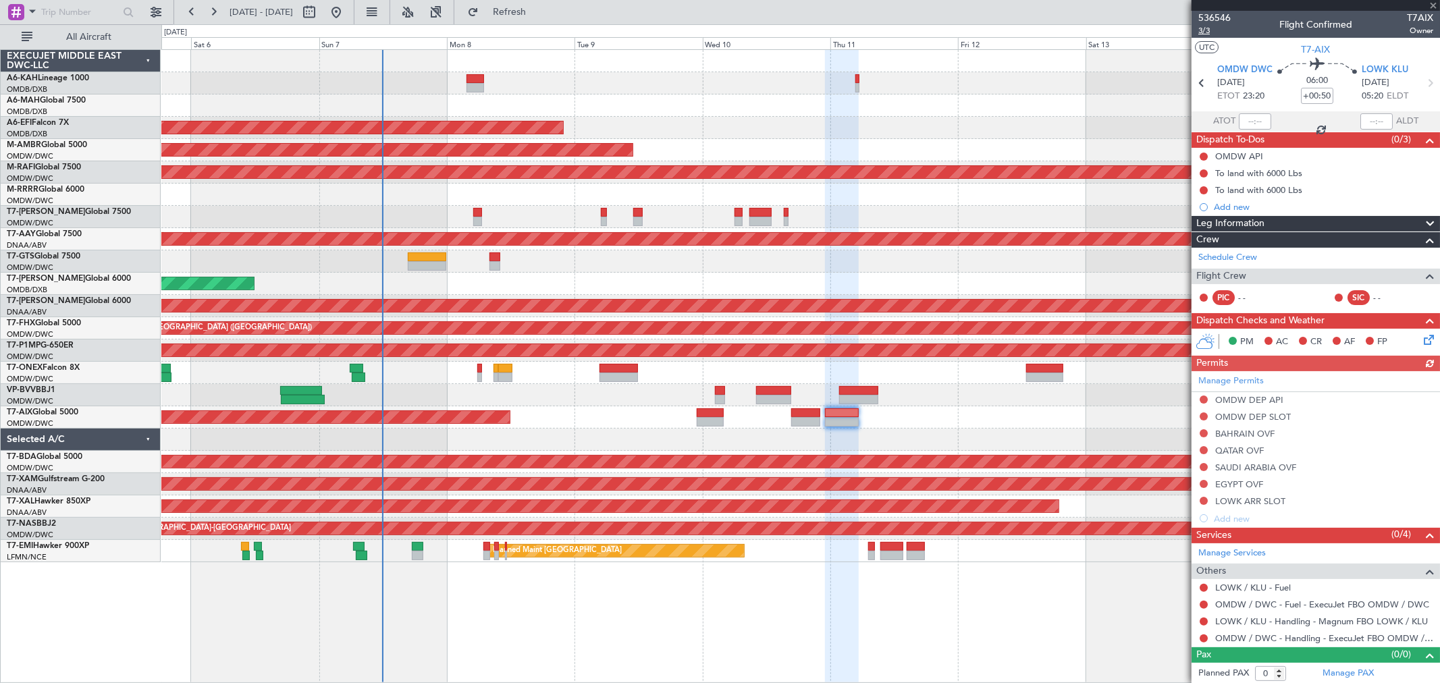
click at [1216, 25] on span "3/3" at bounding box center [1214, 30] width 32 height 11
click at [534, 12] on span "Refresh" at bounding box center [509, 11] width 57 height 9
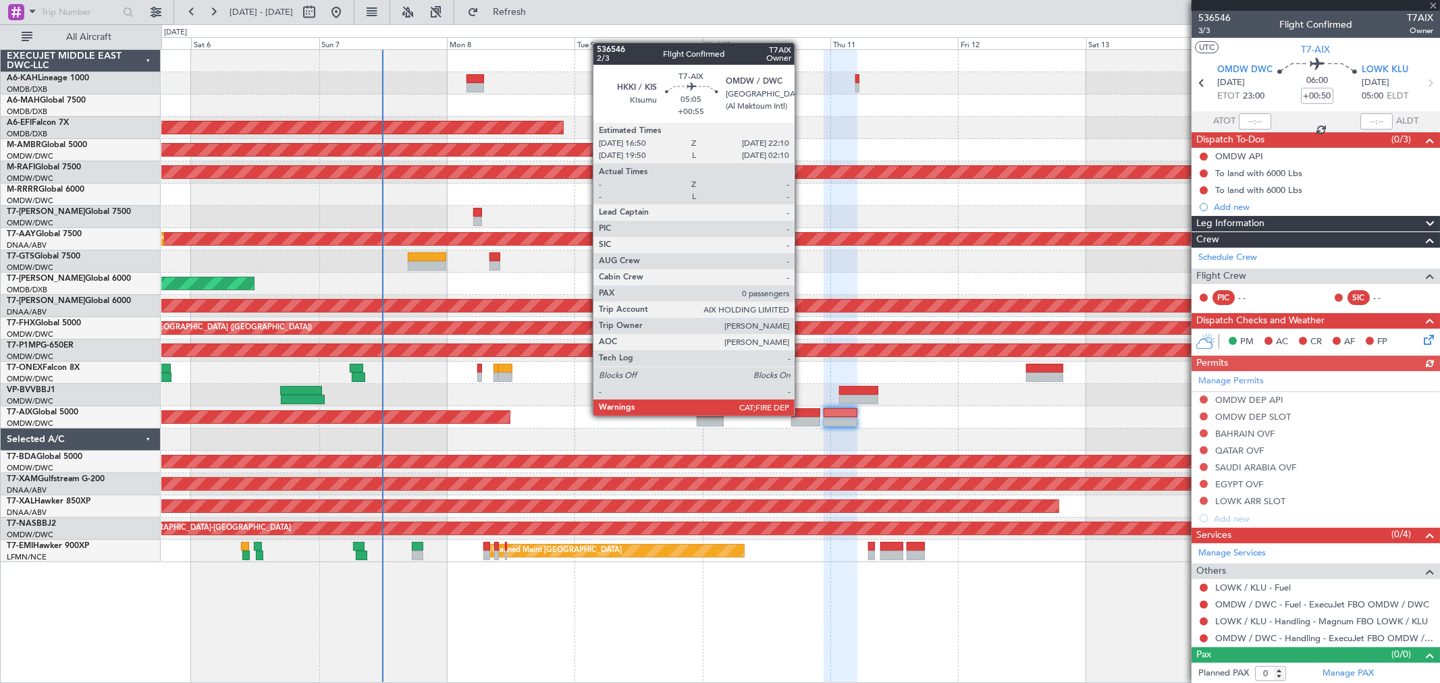
click at [801, 412] on div at bounding box center [805, 412] width 29 height 9
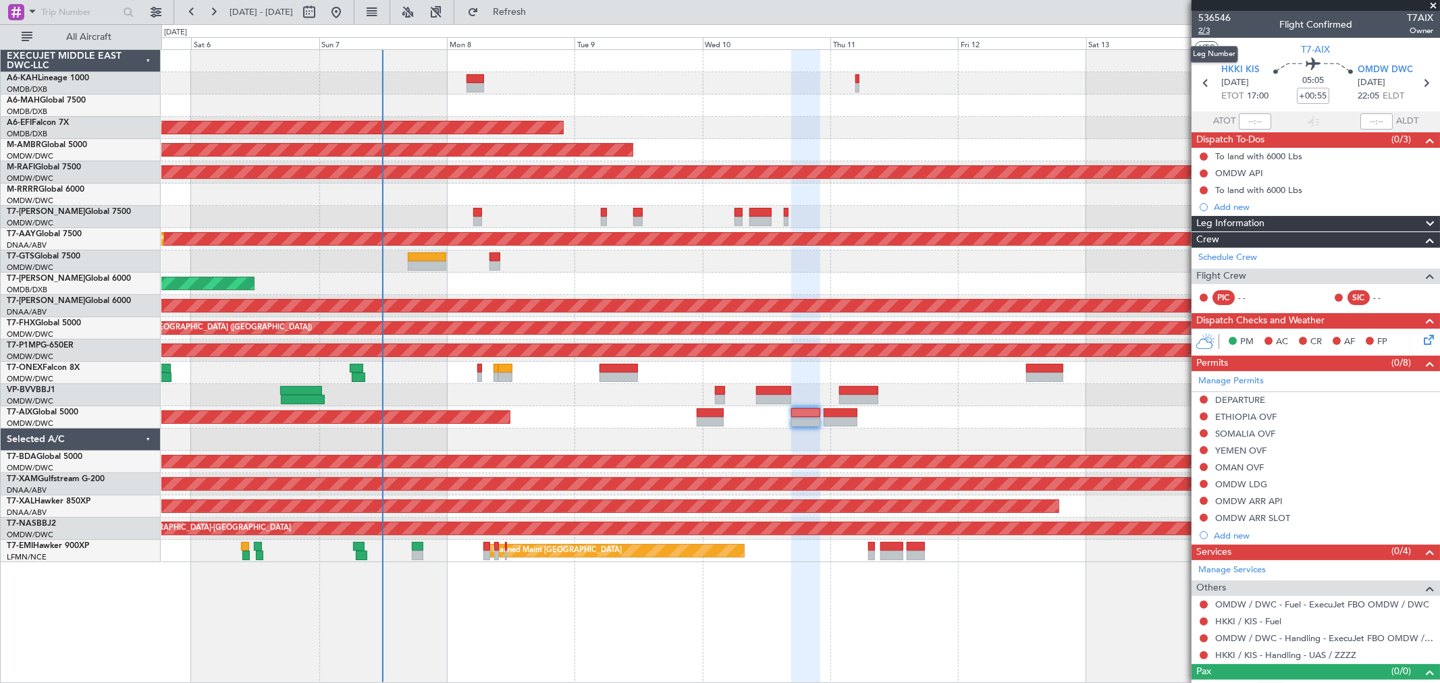
click at [1210, 32] on span "2/3" at bounding box center [1214, 30] width 32 height 11
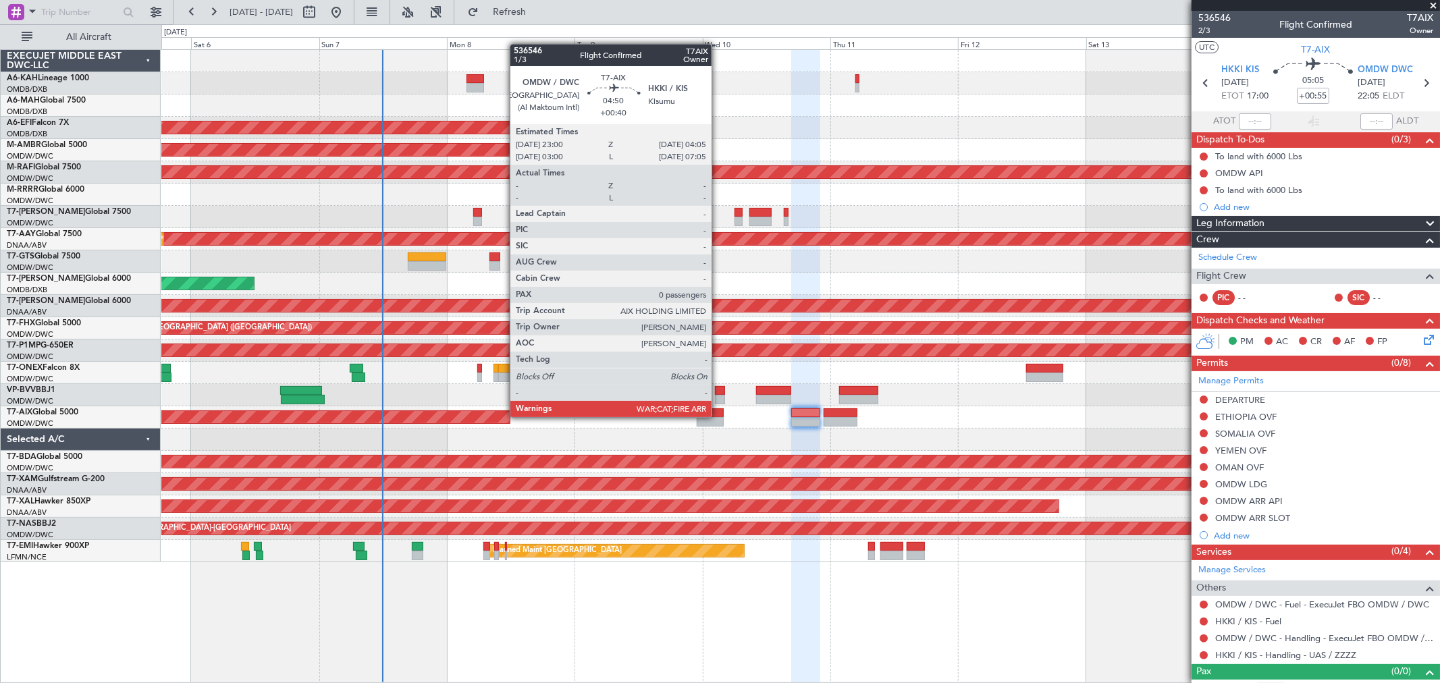
click at [718, 416] on div at bounding box center [711, 412] width 28 height 9
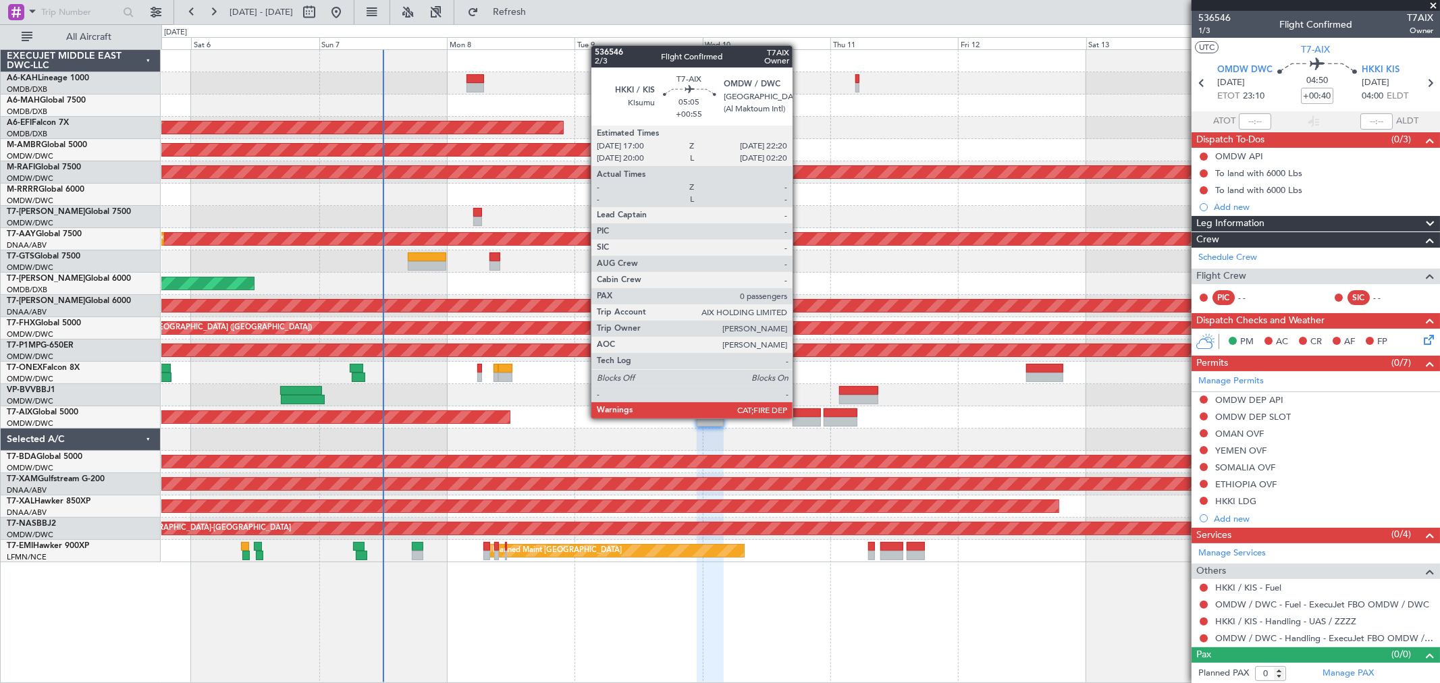
click at [799, 417] on div at bounding box center [806, 421] width 29 height 9
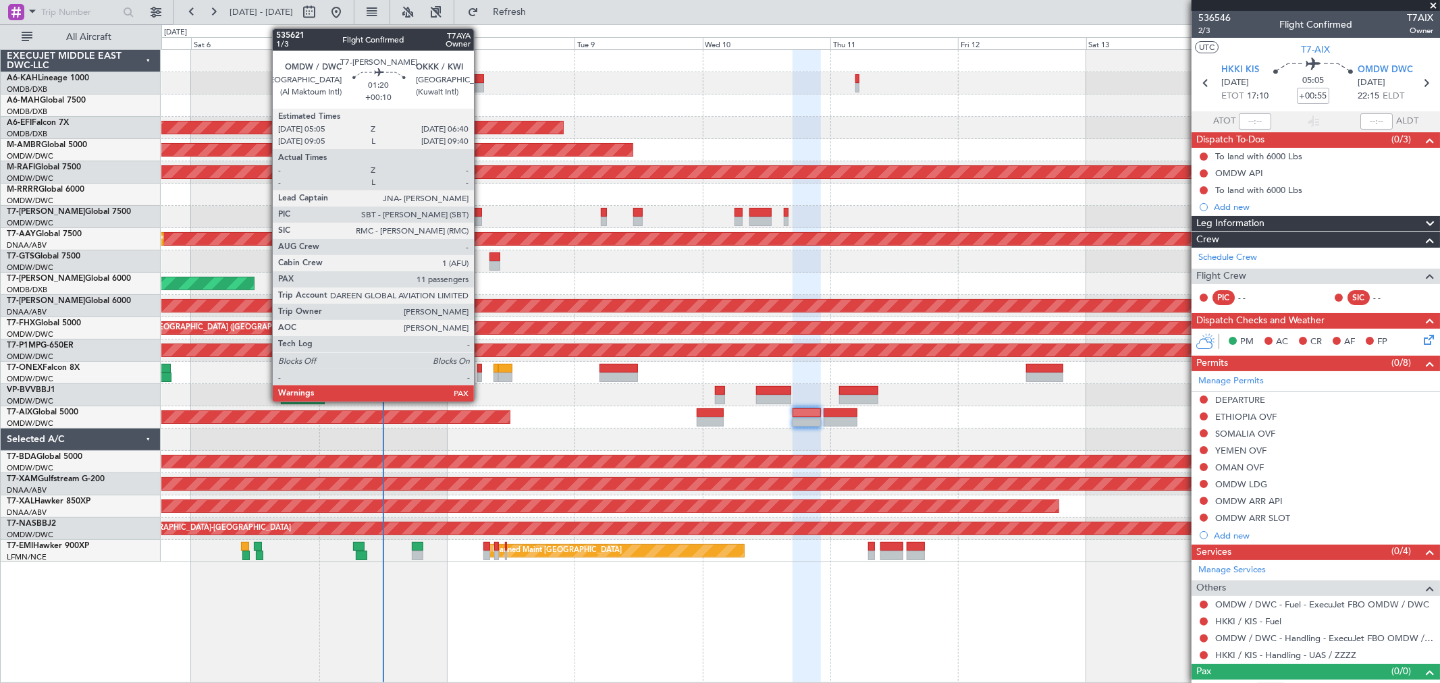
click at [481, 213] on div at bounding box center [477, 212] width 9 height 9
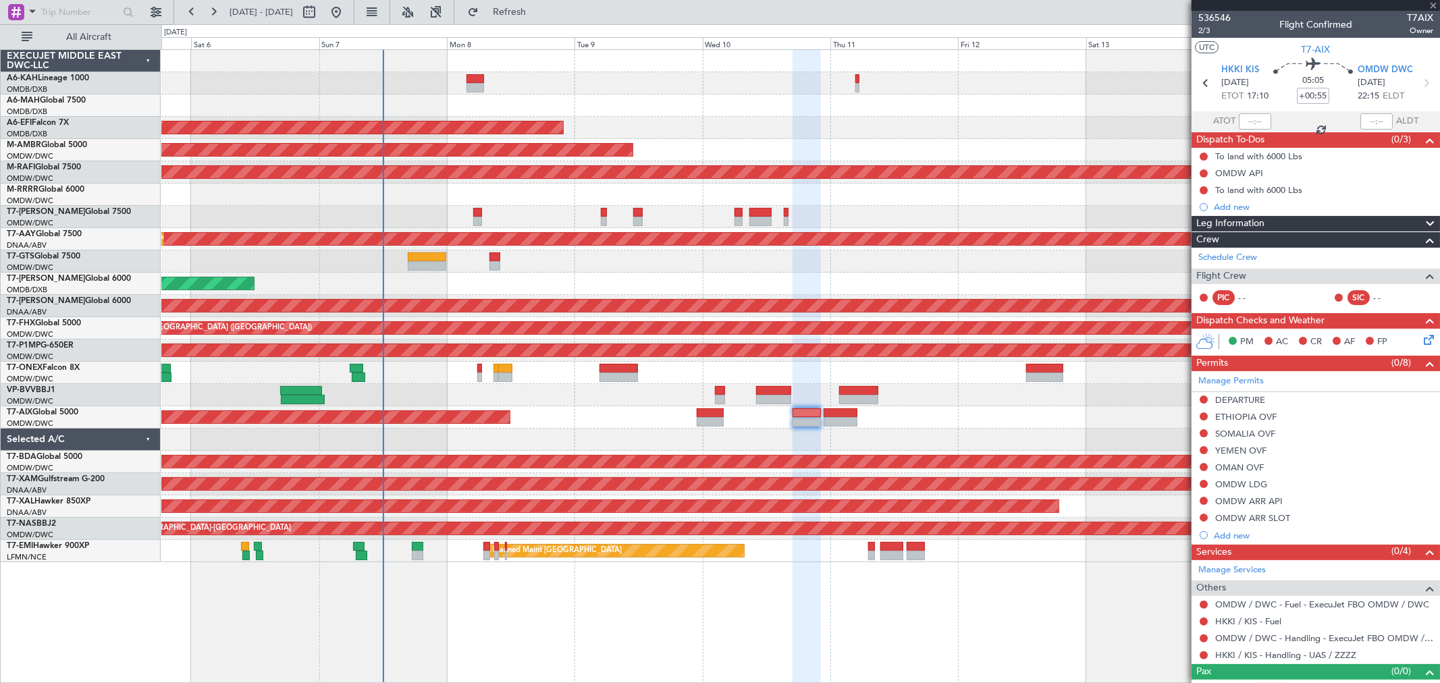
type input "+00:10"
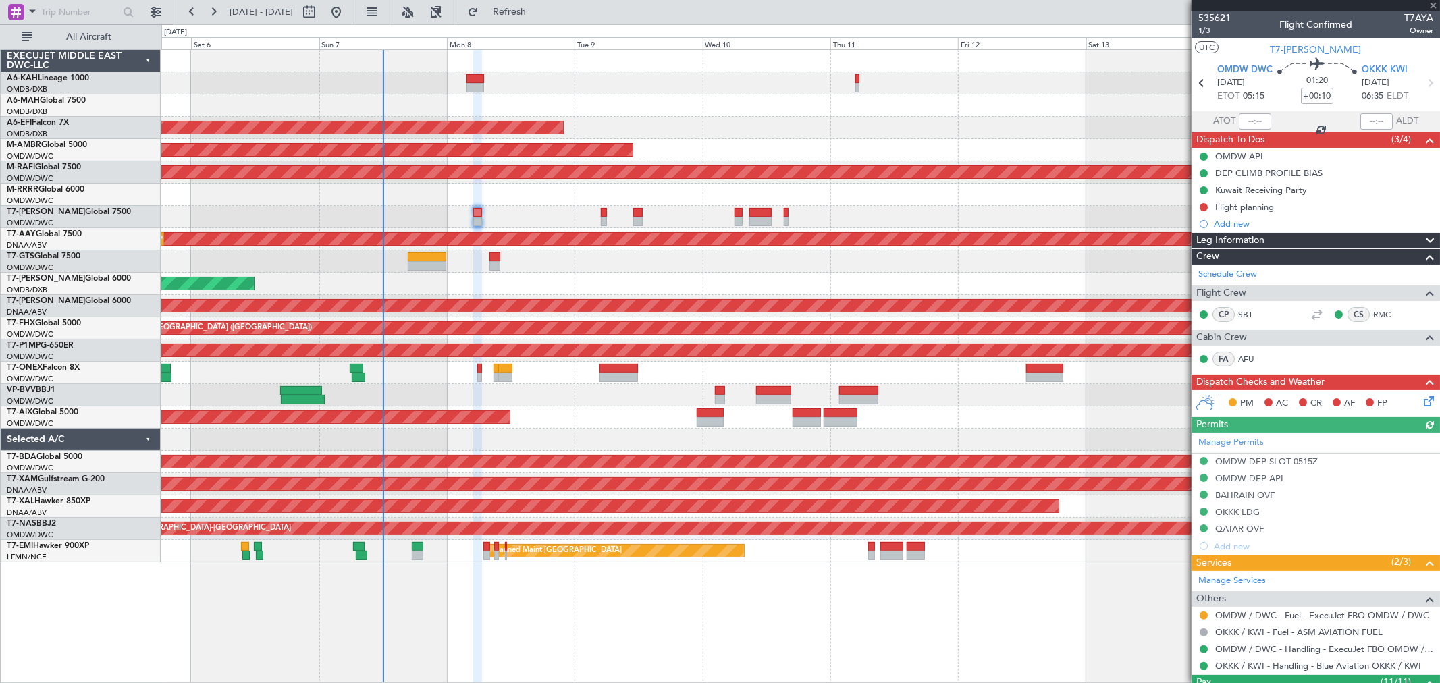
click at [1202, 32] on span "1/3" at bounding box center [1214, 30] width 32 height 11
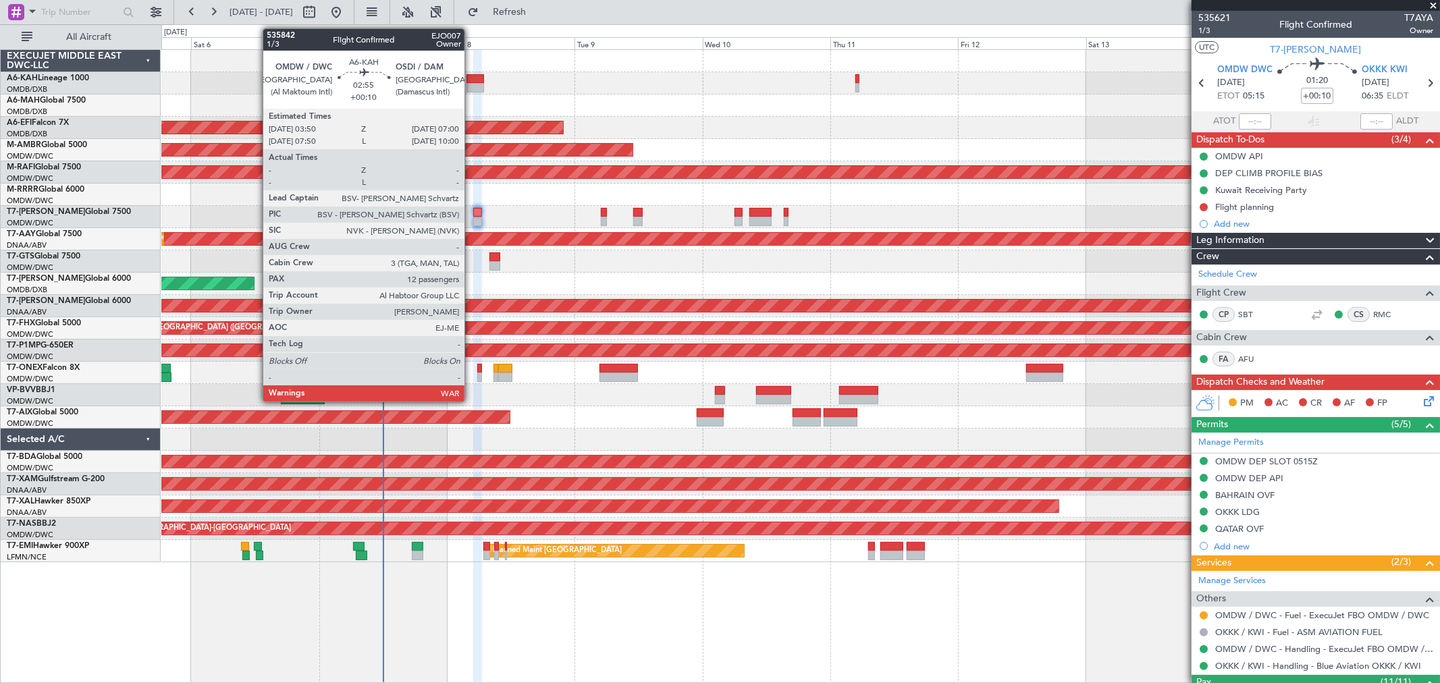
click at [471, 84] on div at bounding box center [474, 87] width 17 height 9
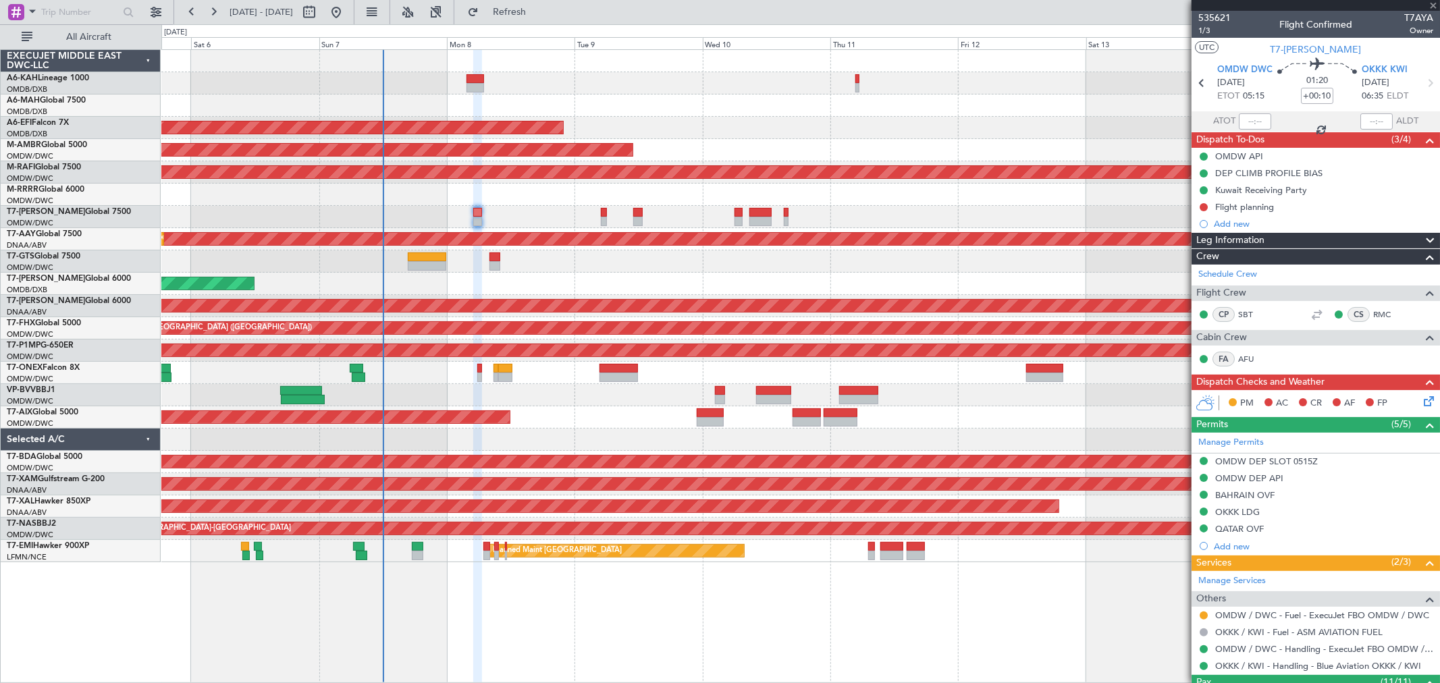
type input "12"
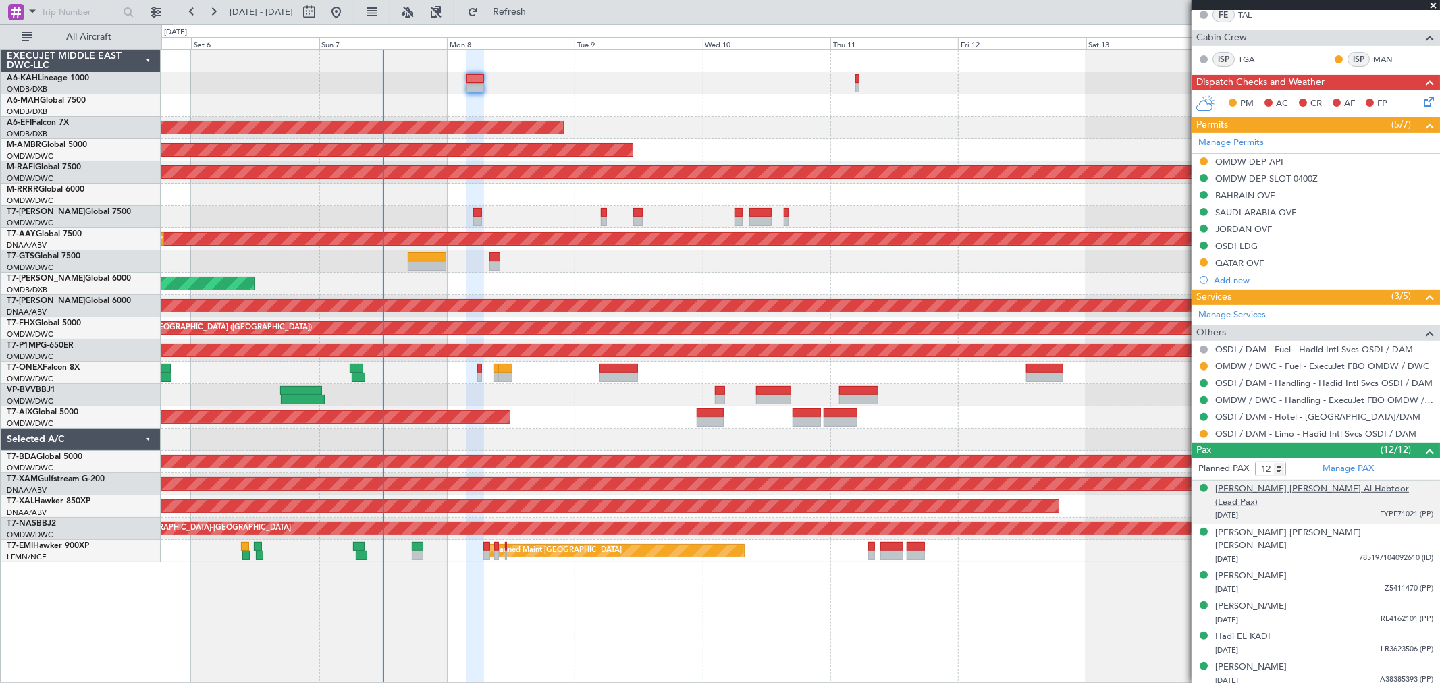
scroll to position [375, 0]
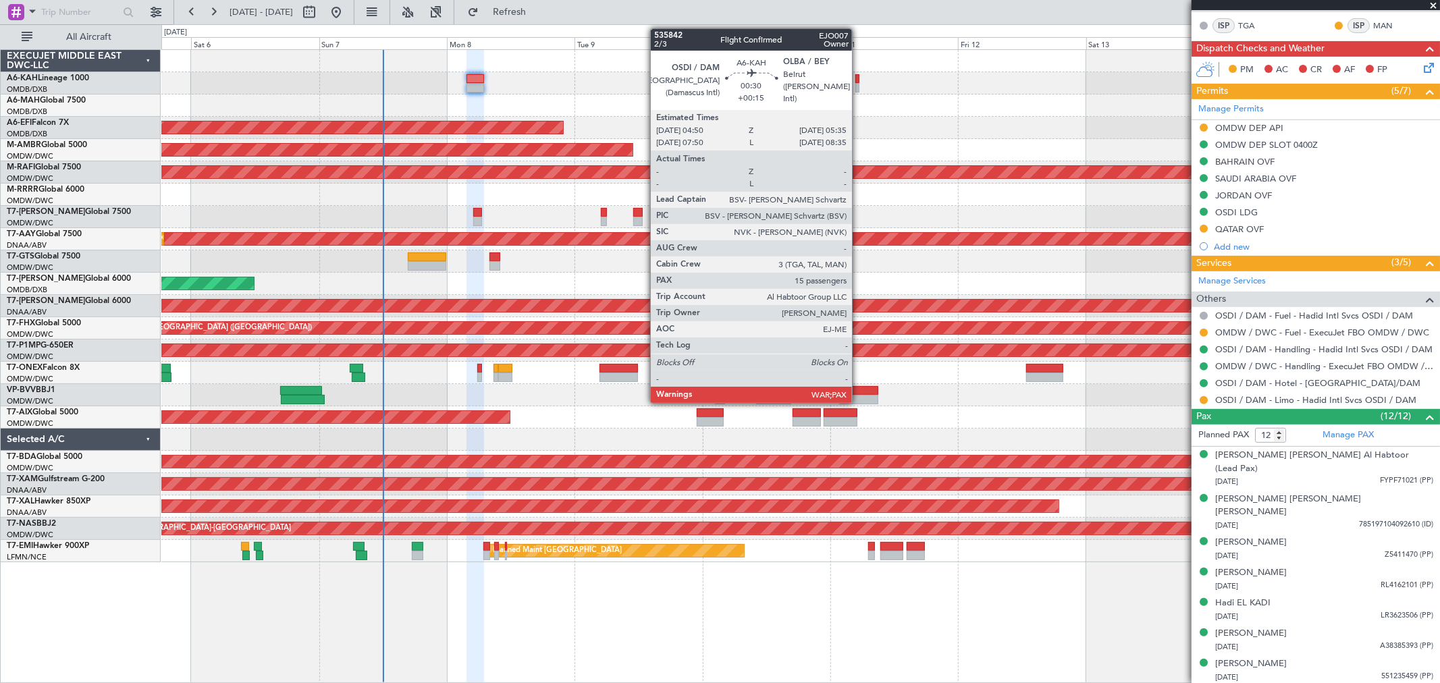
click at [859, 84] on div at bounding box center [857, 87] width 4 height 9
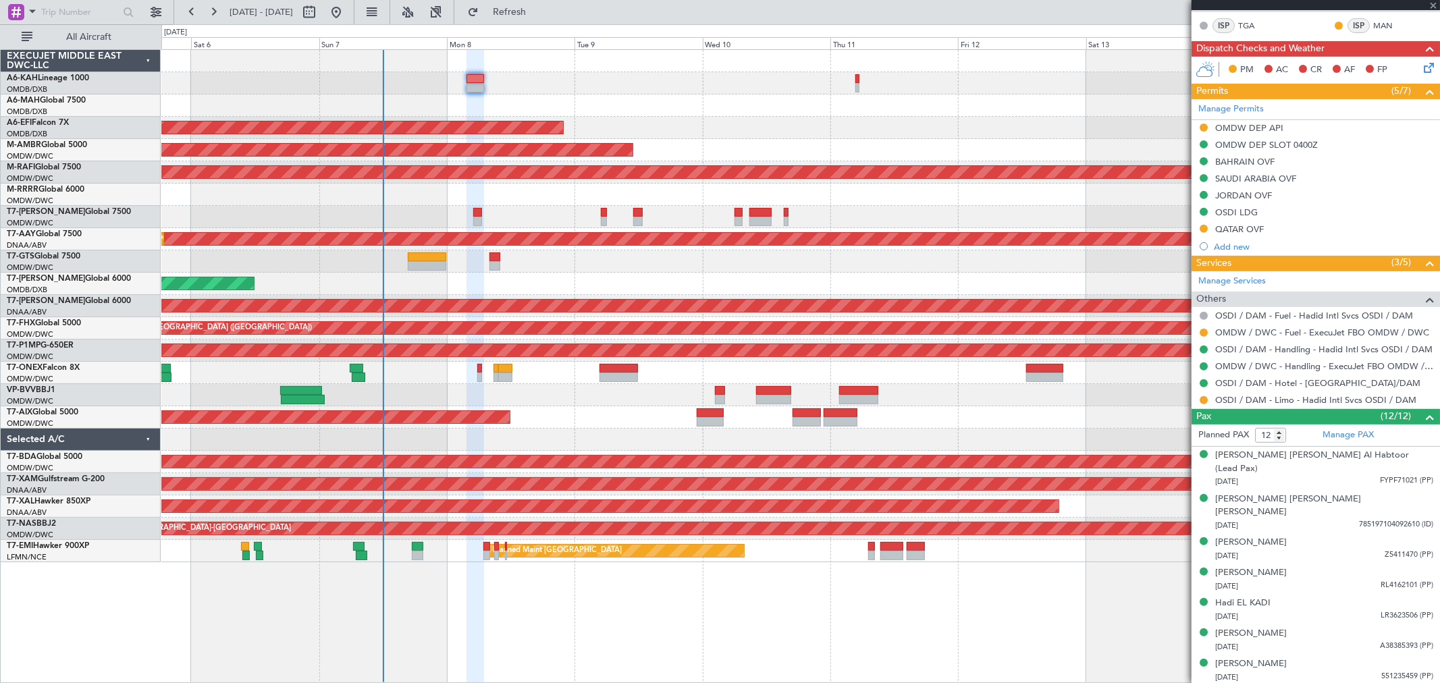
type input "+00:15"
type input "15"
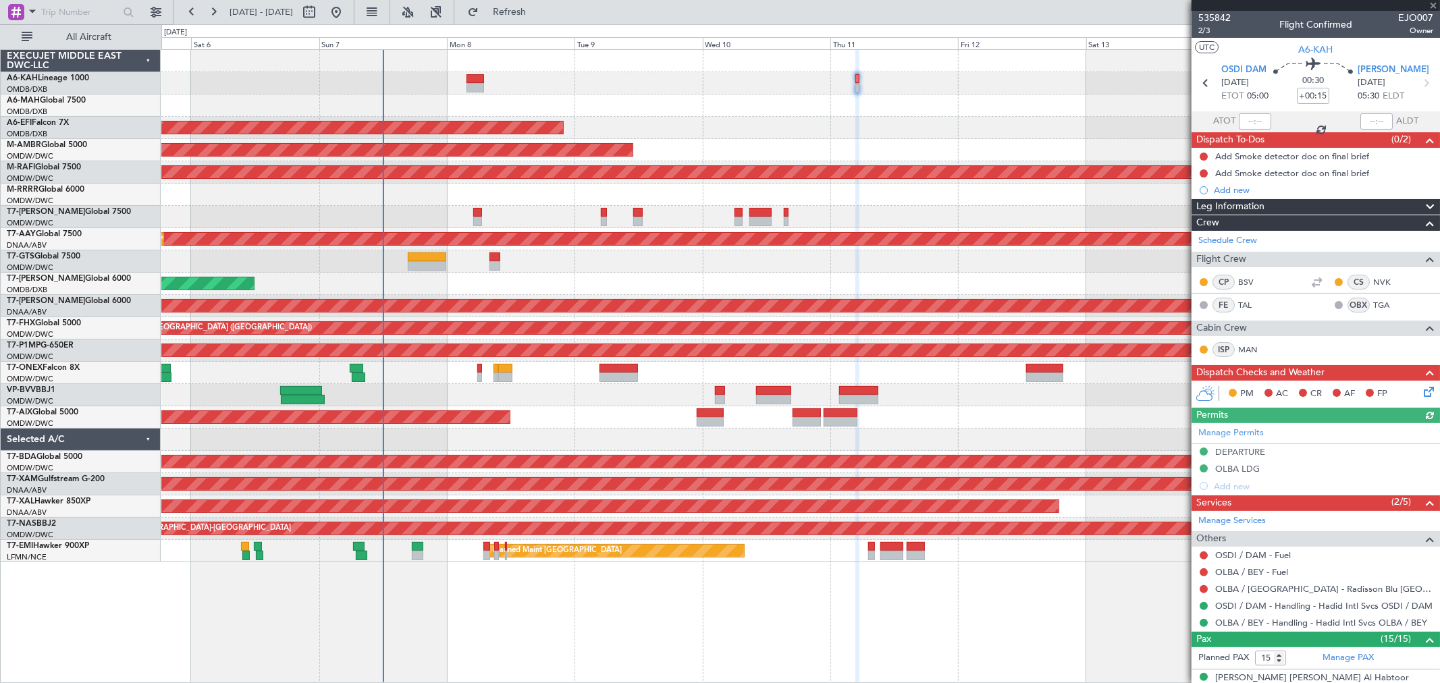
scroll to position [150, 0]
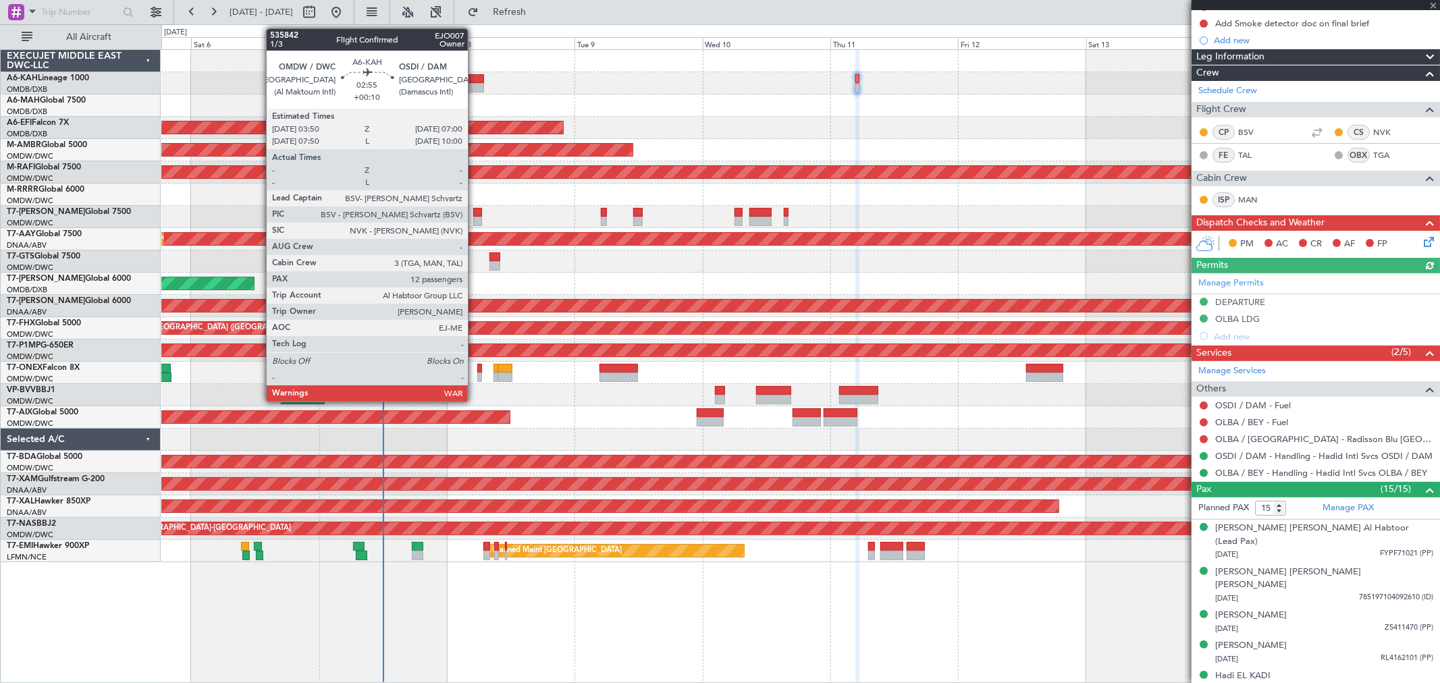
click at [475, 84] on div at bounding box center [474, 87] width 17 height 9
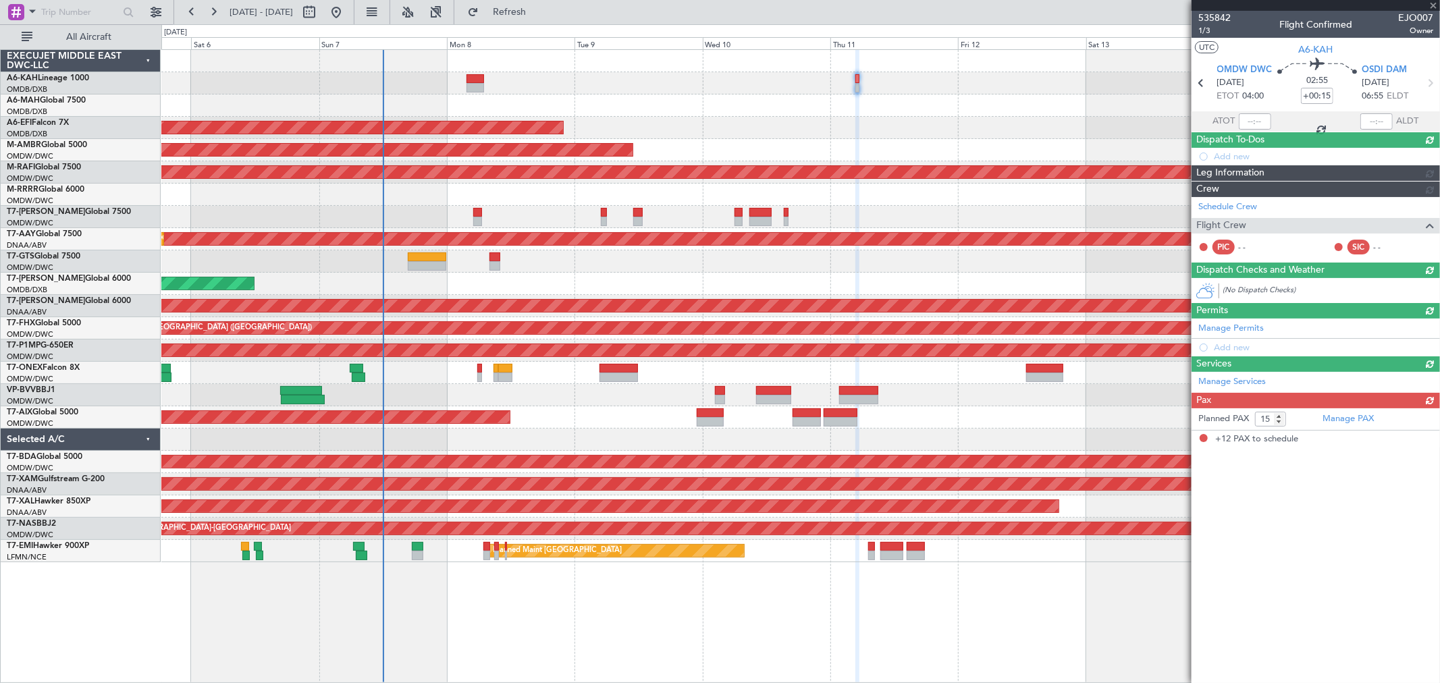
type input "+00:10"
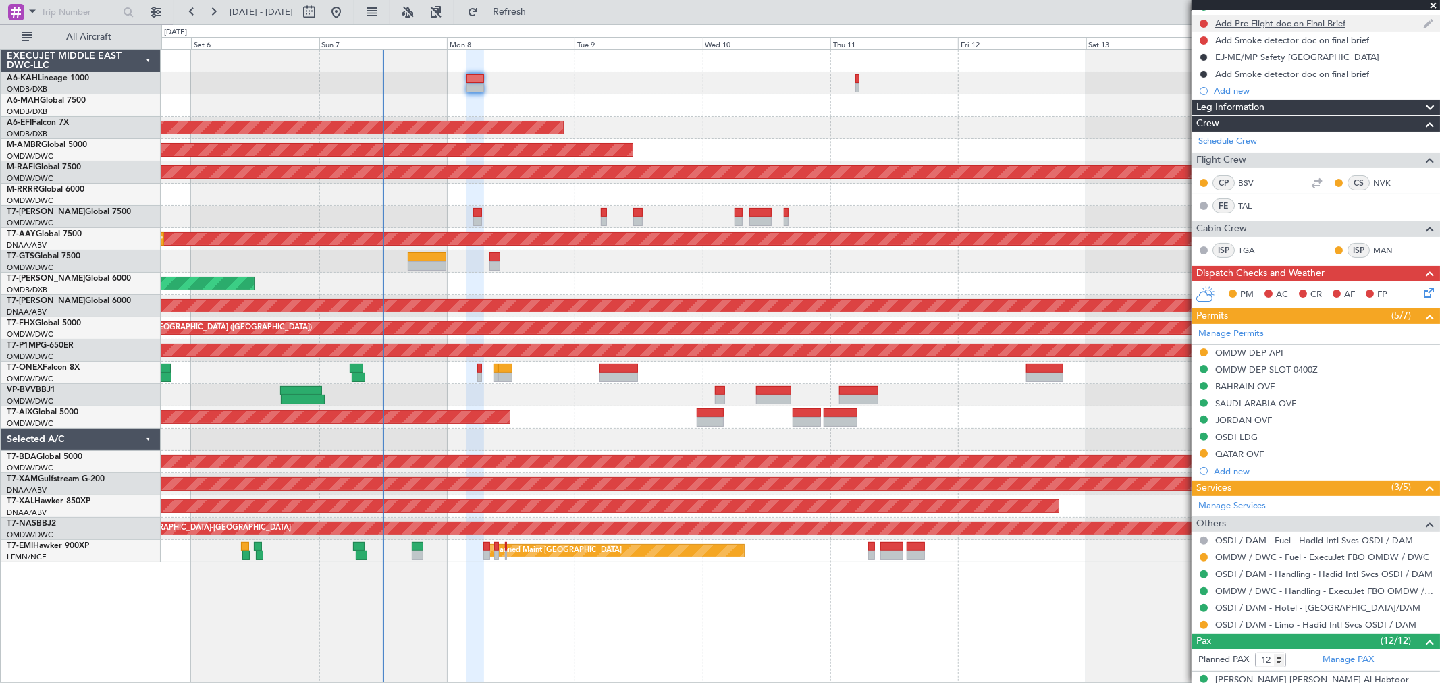
click at [1295, 22] on div "Add Pre Flight doc on Final Brief" at bounding box center [1280, 23] width 130 height 11
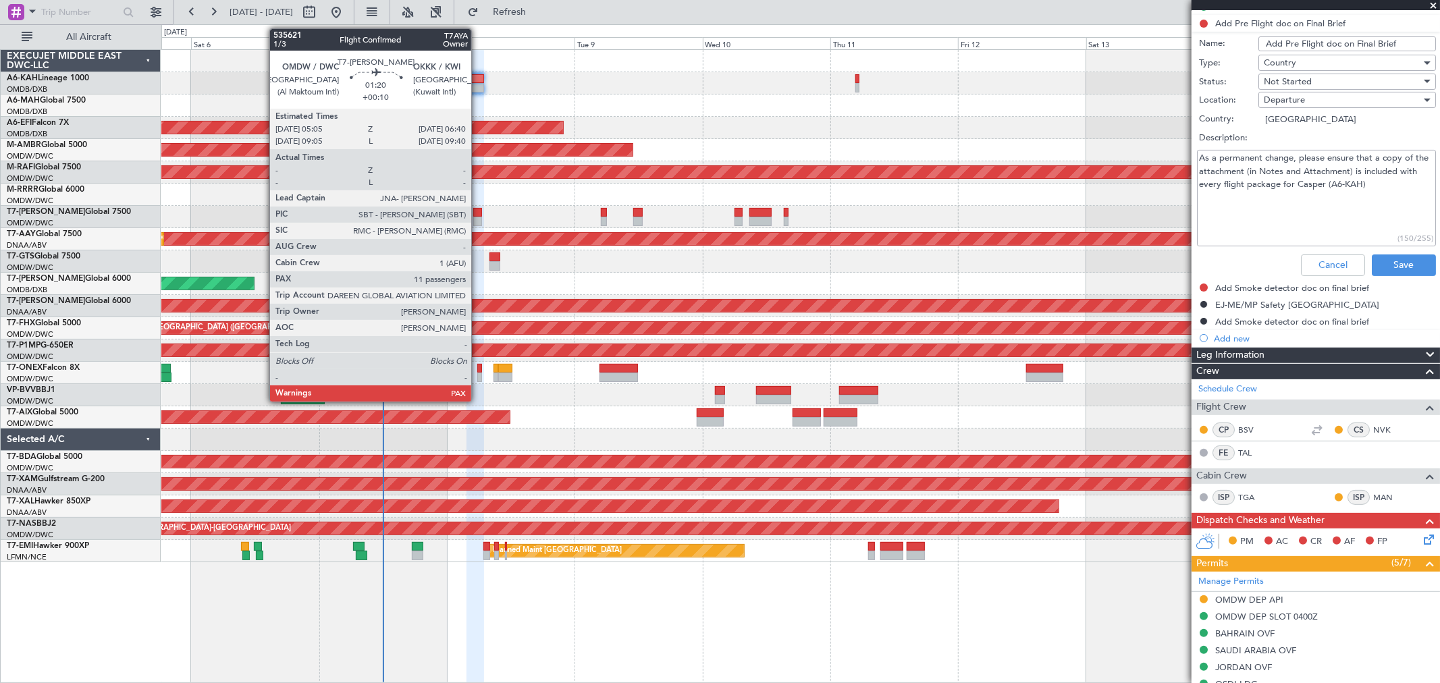
click at [478, 215] on div at bounding box center [477, 212] width 9 height 9
type input "11"
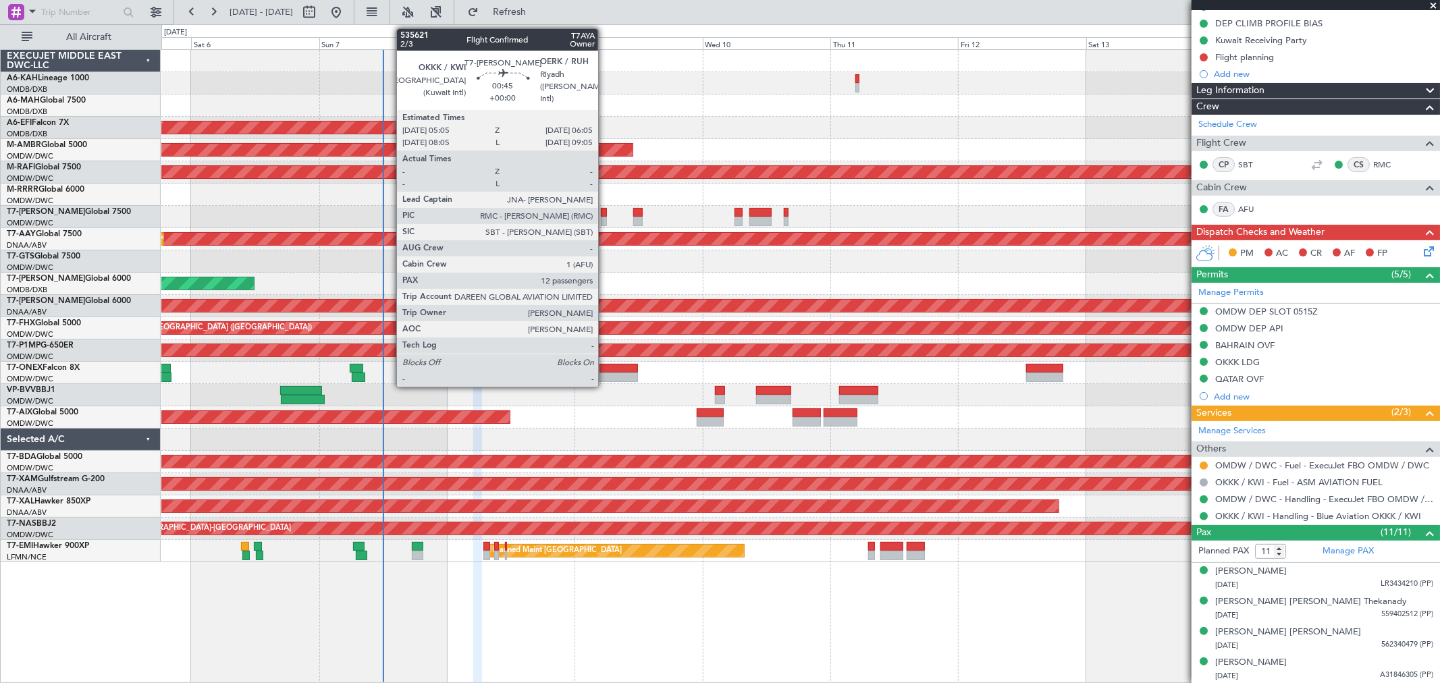
click at [605, 212] on div at bounding box center [603, 212] width 5 height 9
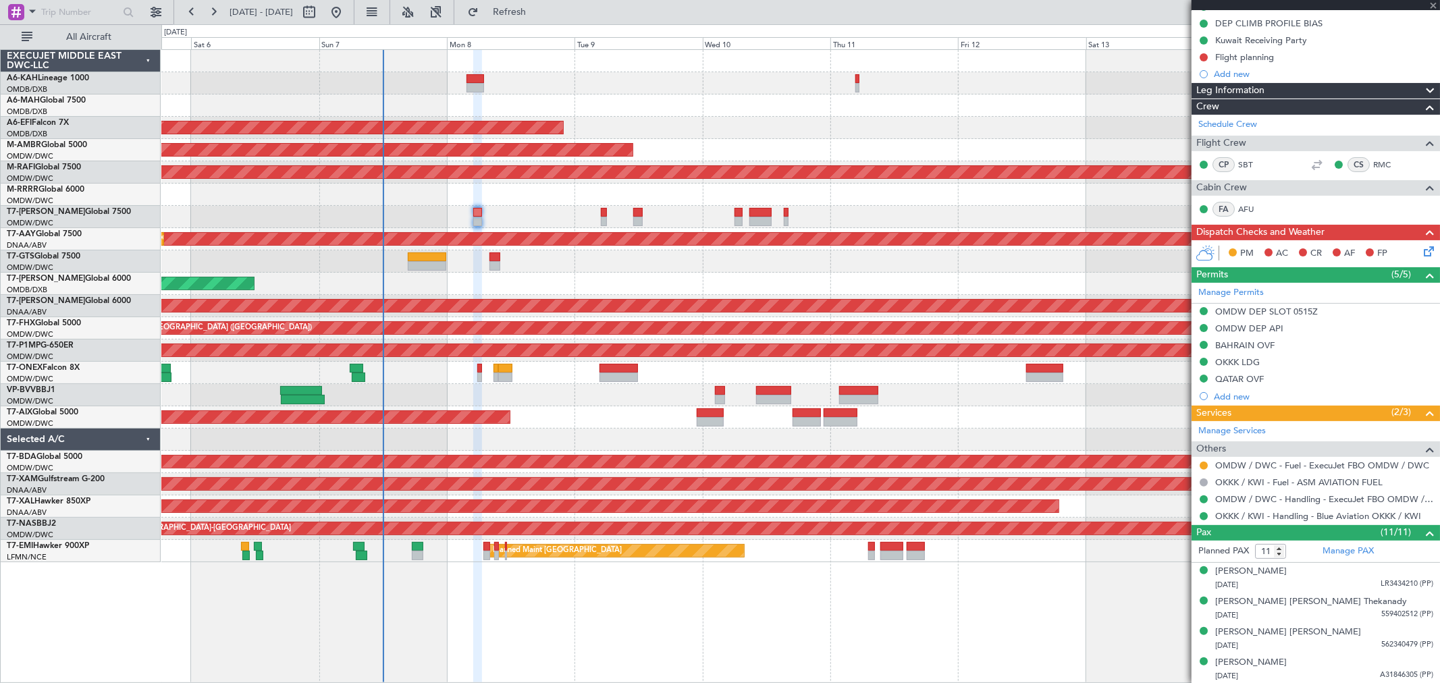
type input "12"
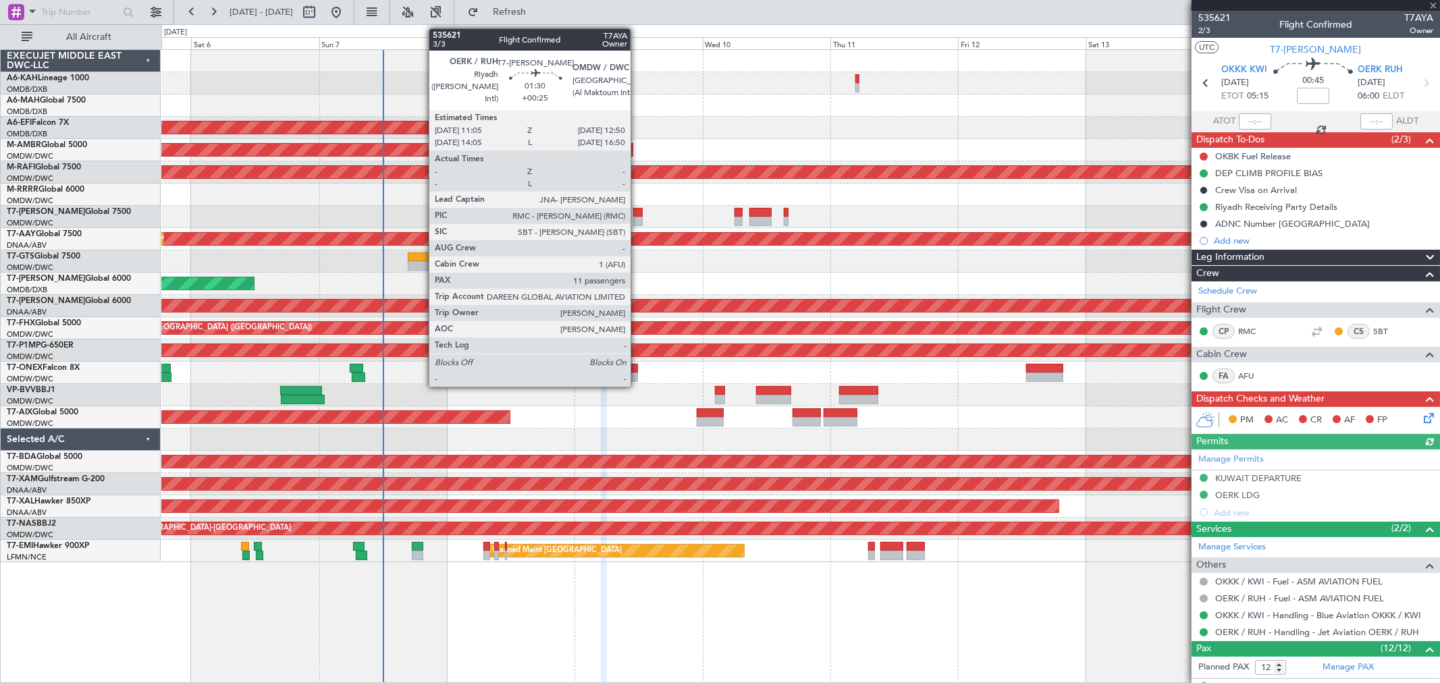
click at [637, 217] on div at bounding box center [637, 221] width 9 height 9
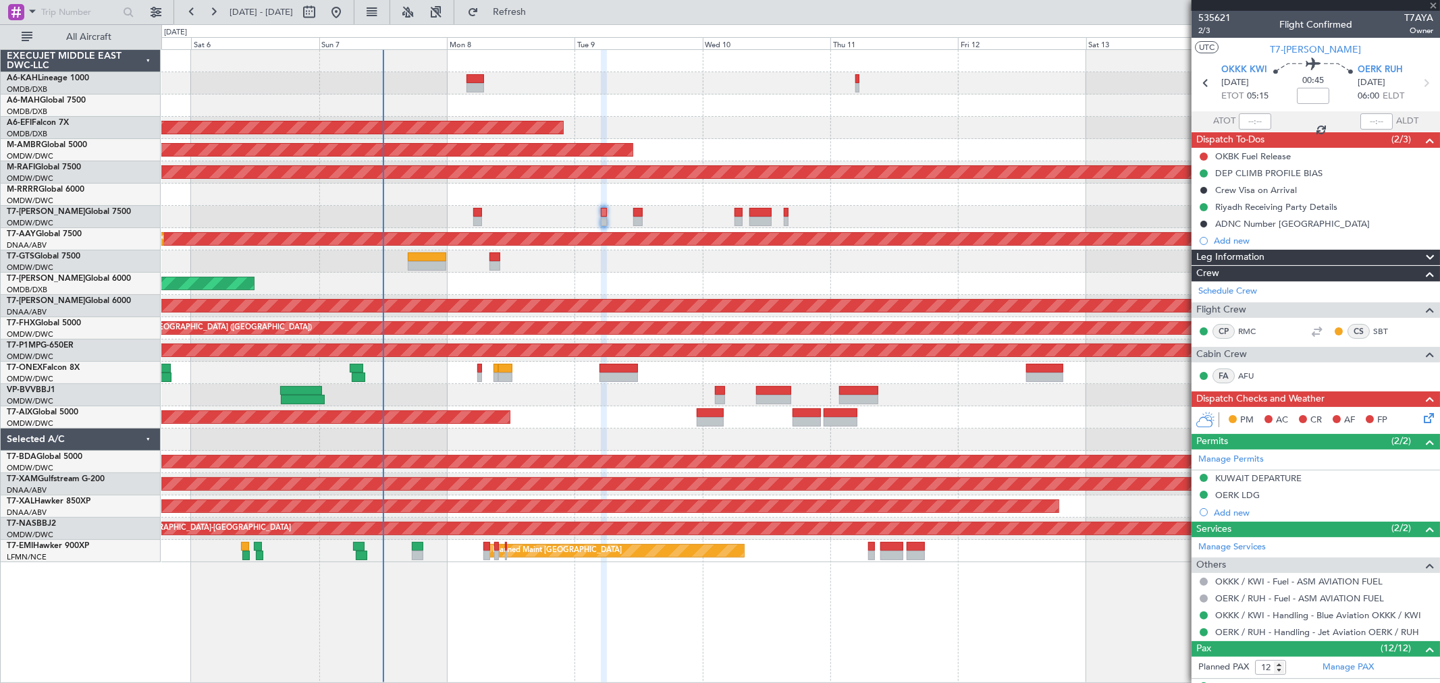
type input "+00:25"
type input "11"
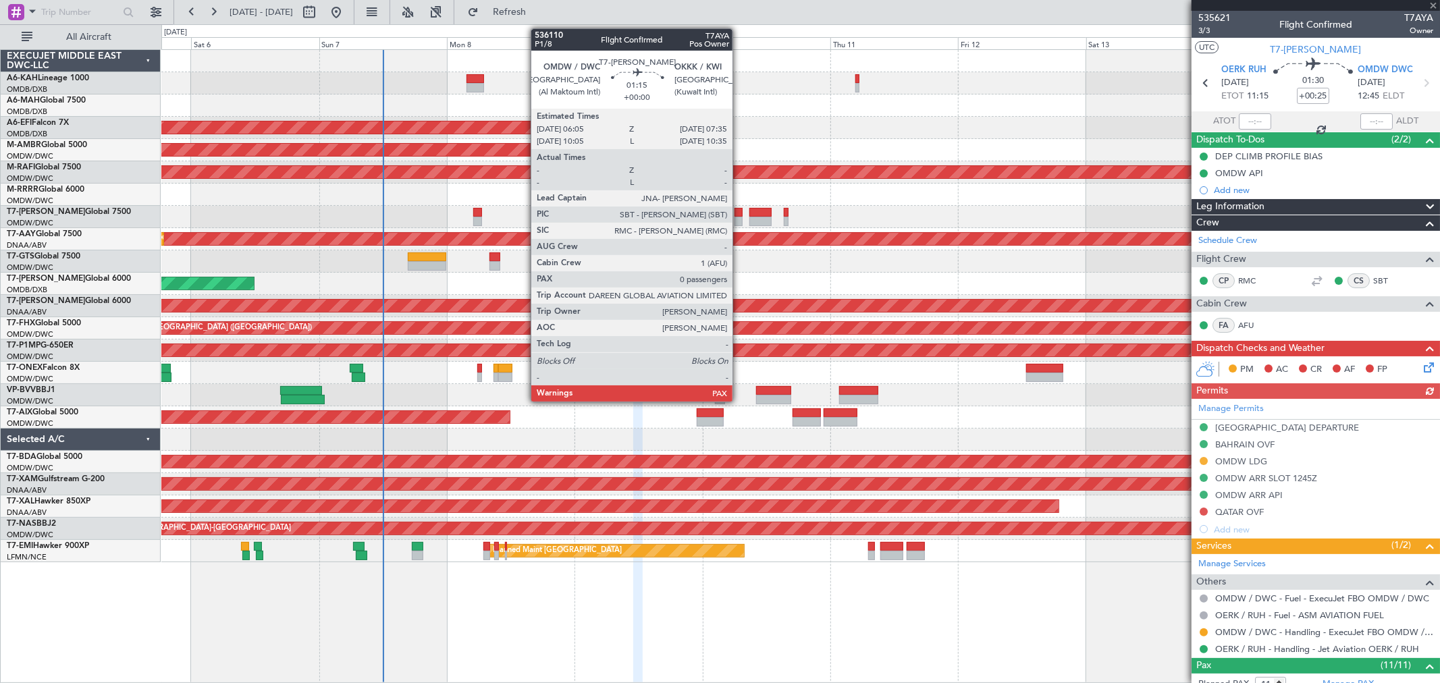
click at [739, 219] on div at bounding box center [738, 221] width 8 height 9
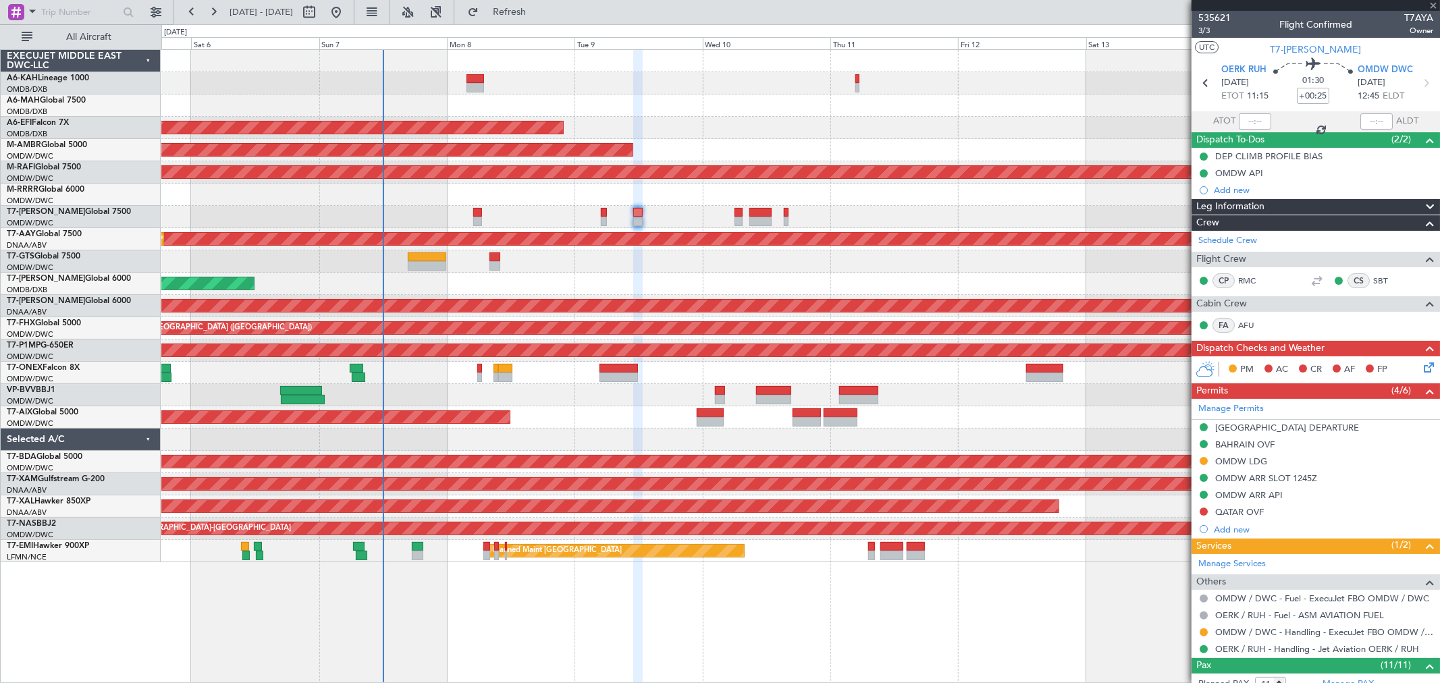
type input "0"
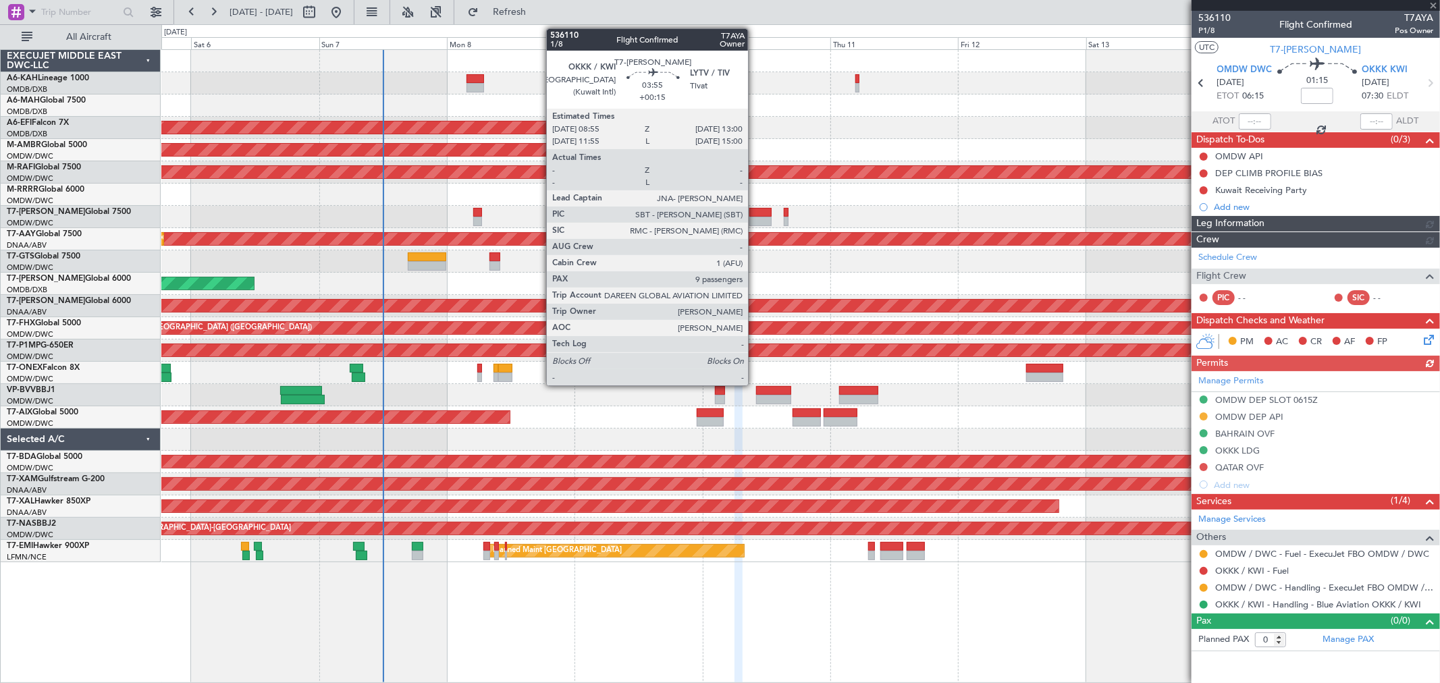
click at [755, 217] on div at bounding box center [760, 221] width 22 height 9
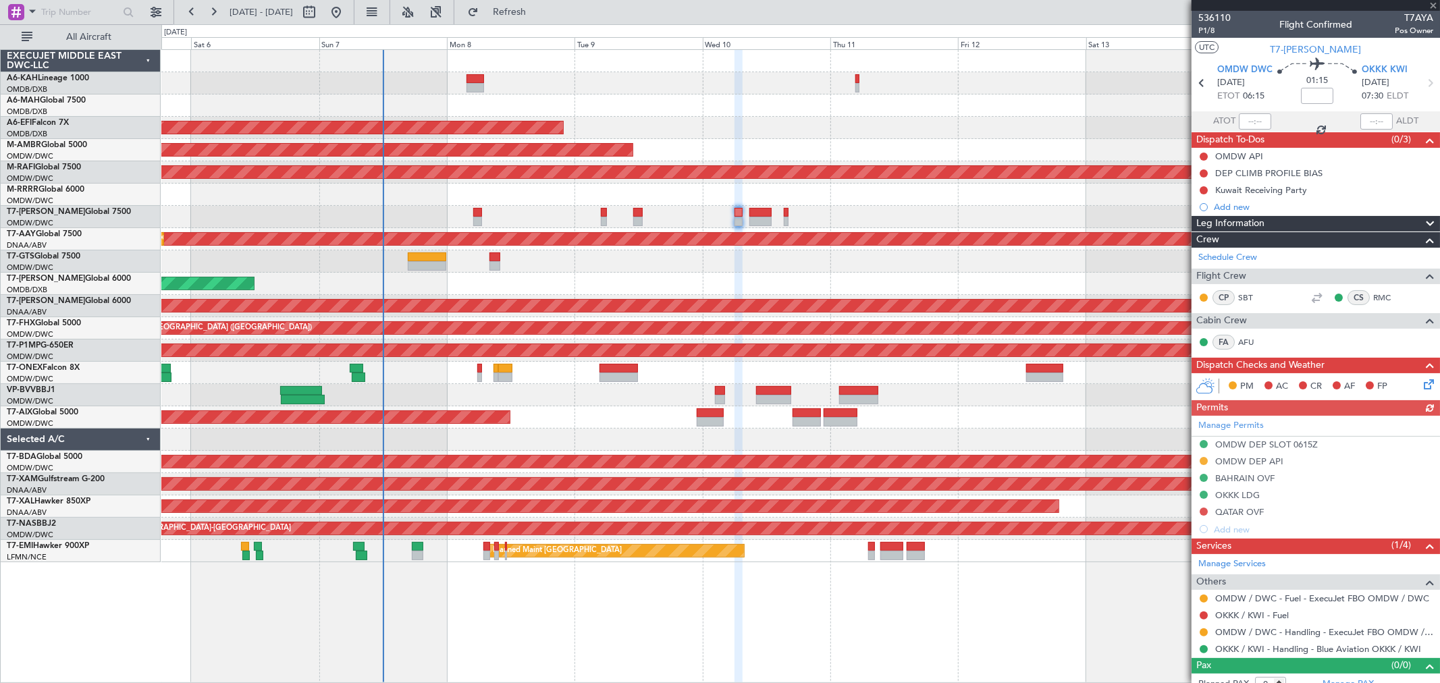
type input "+00:15"
type input "9"
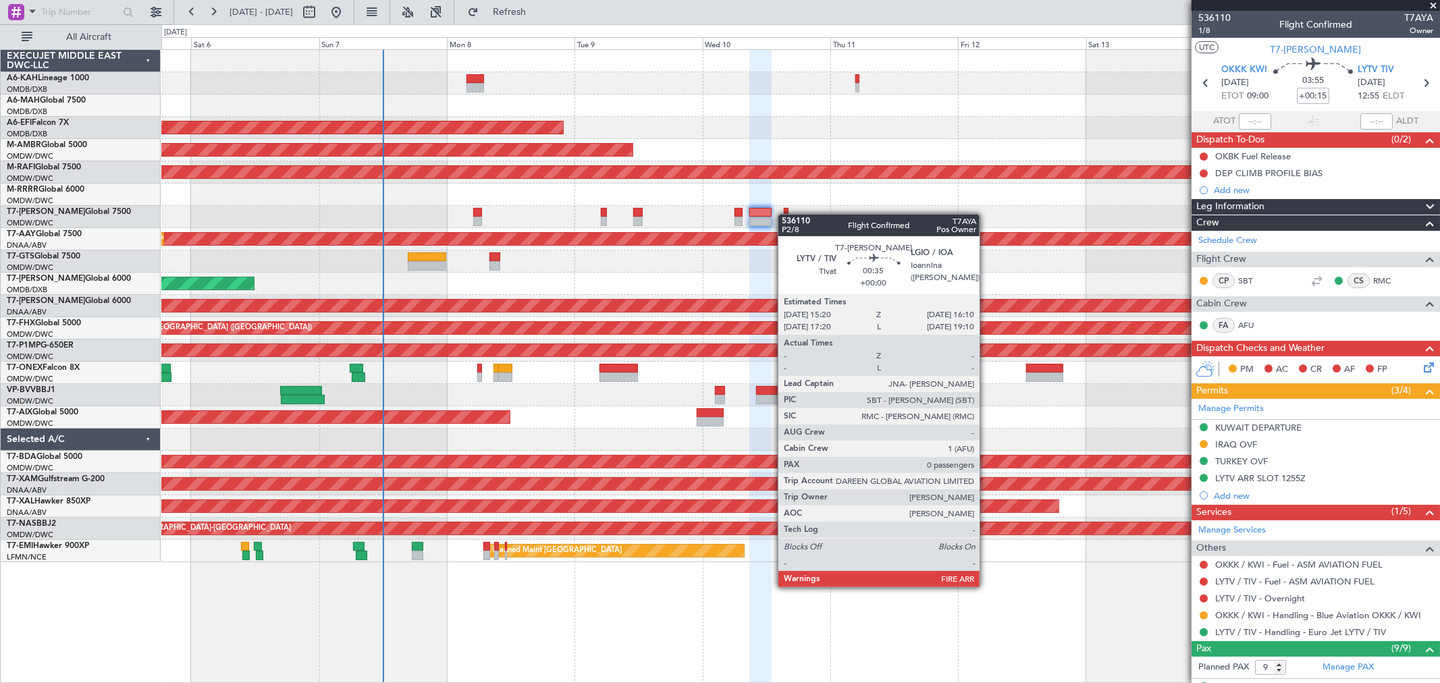
click at [785, 217] on div at bounding box center [786, 221] width 5 height 9
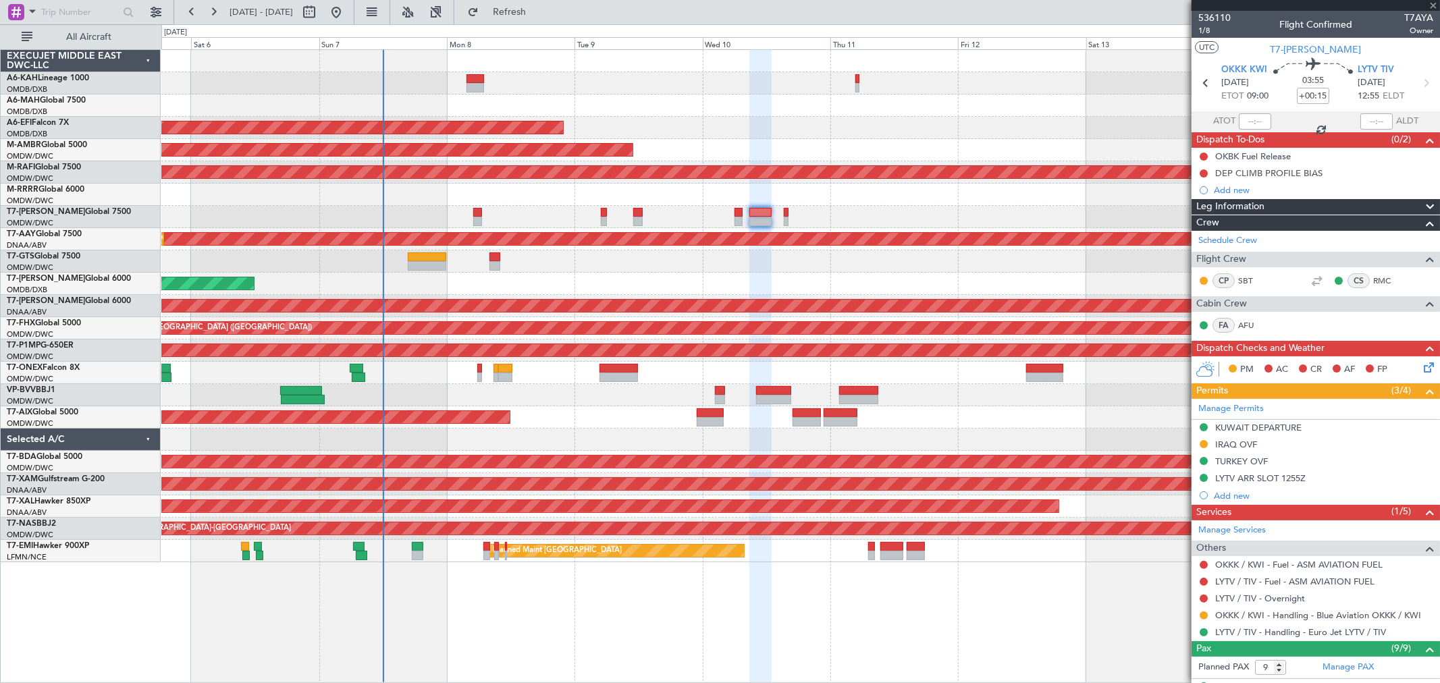
type input "0"
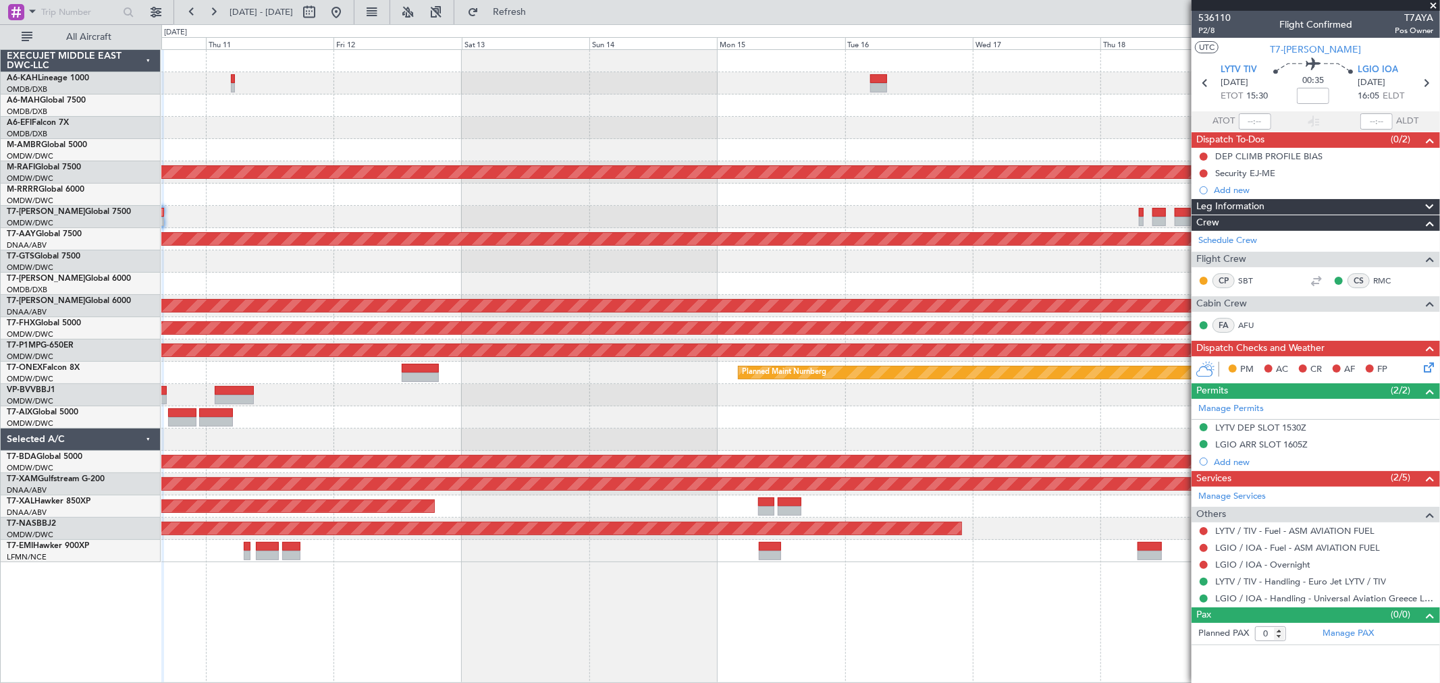
click at [258, 213] on div "Planned Maint Dubai (Al Maktoum Intl) AOG Maint [GEOGRAPHIC_DATA] (Al Maktoum I…" at bounding box center [800, 306] width 1278 height 512
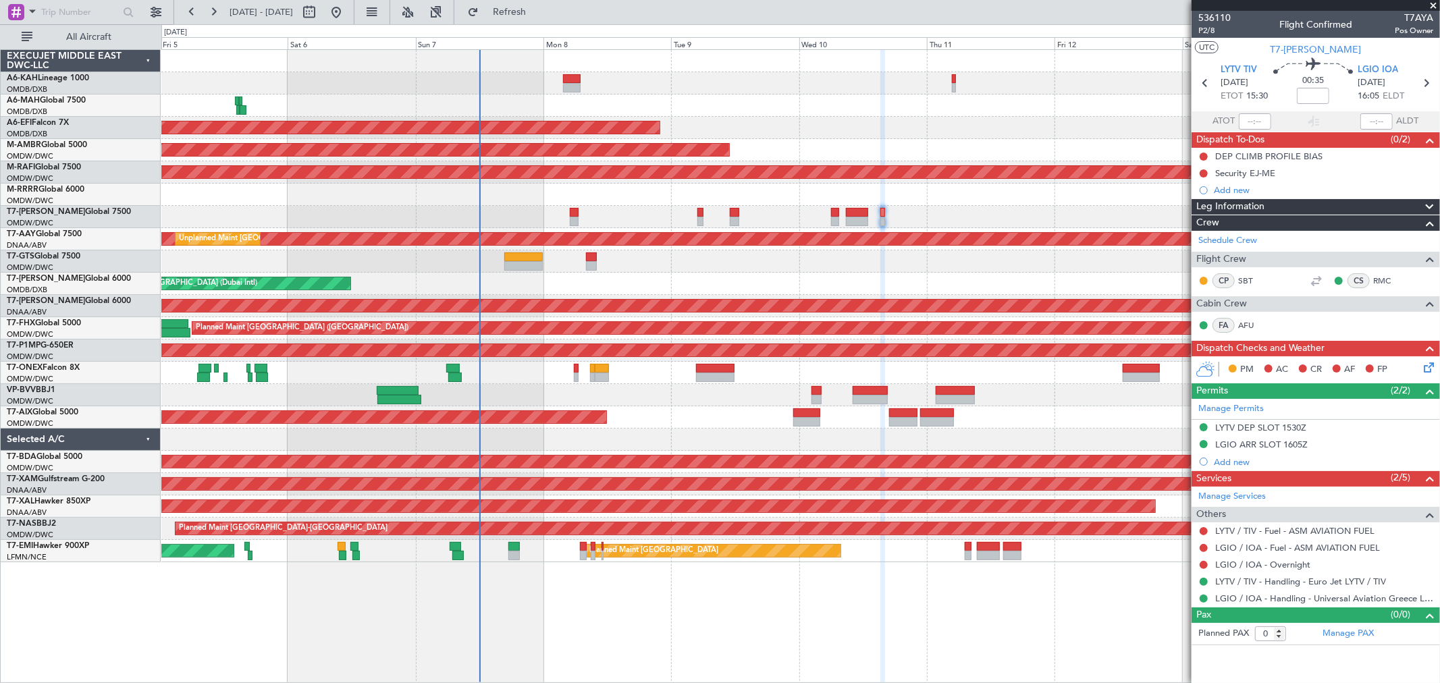
click at [1123, 225] on div "Planned Maint Dubai (Al Maktoum Intl)" at bounding box center [800, 217] width 1278 height 22
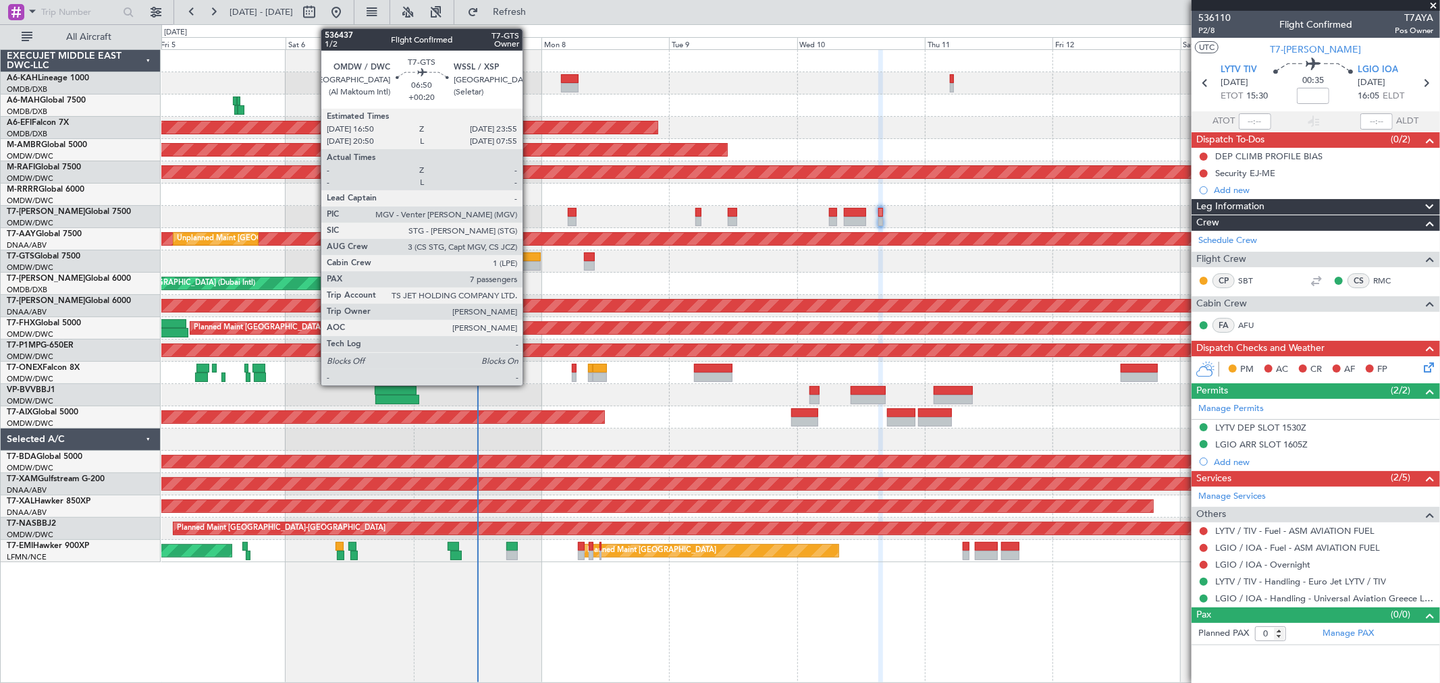
click at [529, 261] on div at bounding box center [521, 265] width 38 height 9
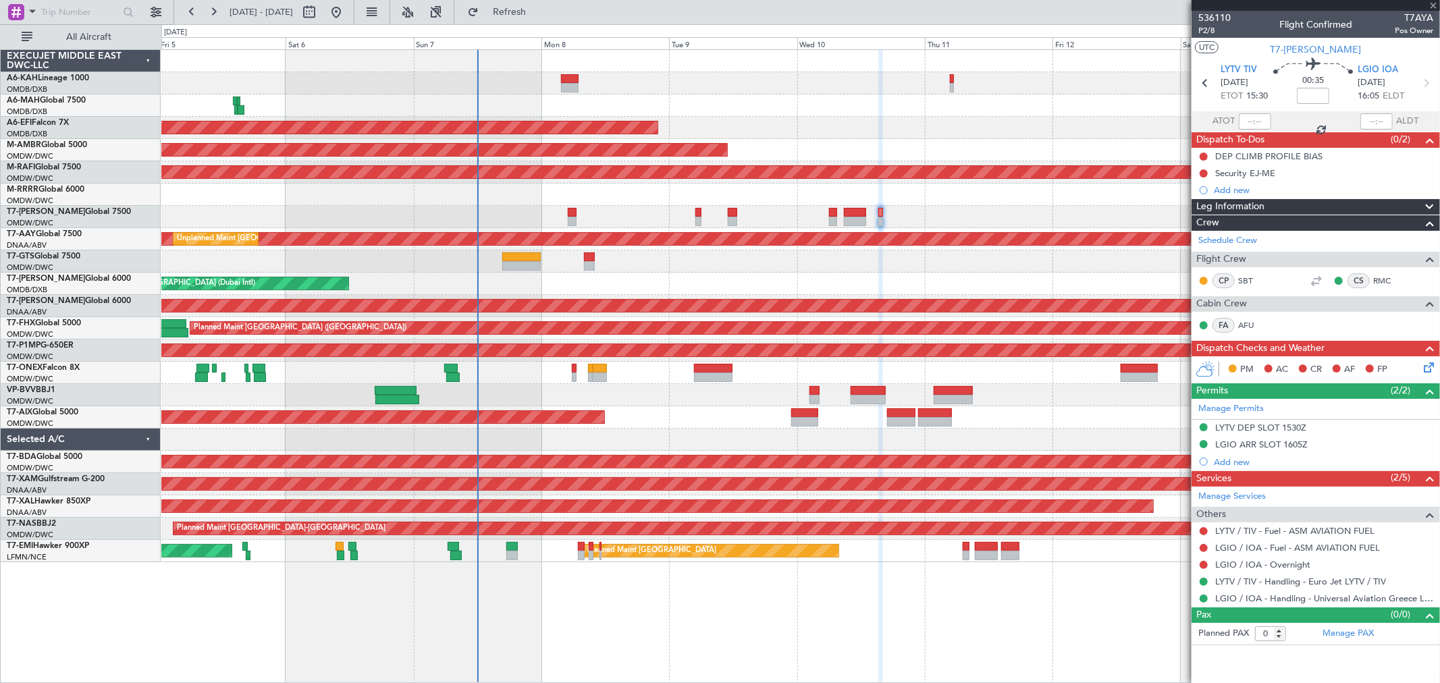
type input "+00:20"
type input "7"
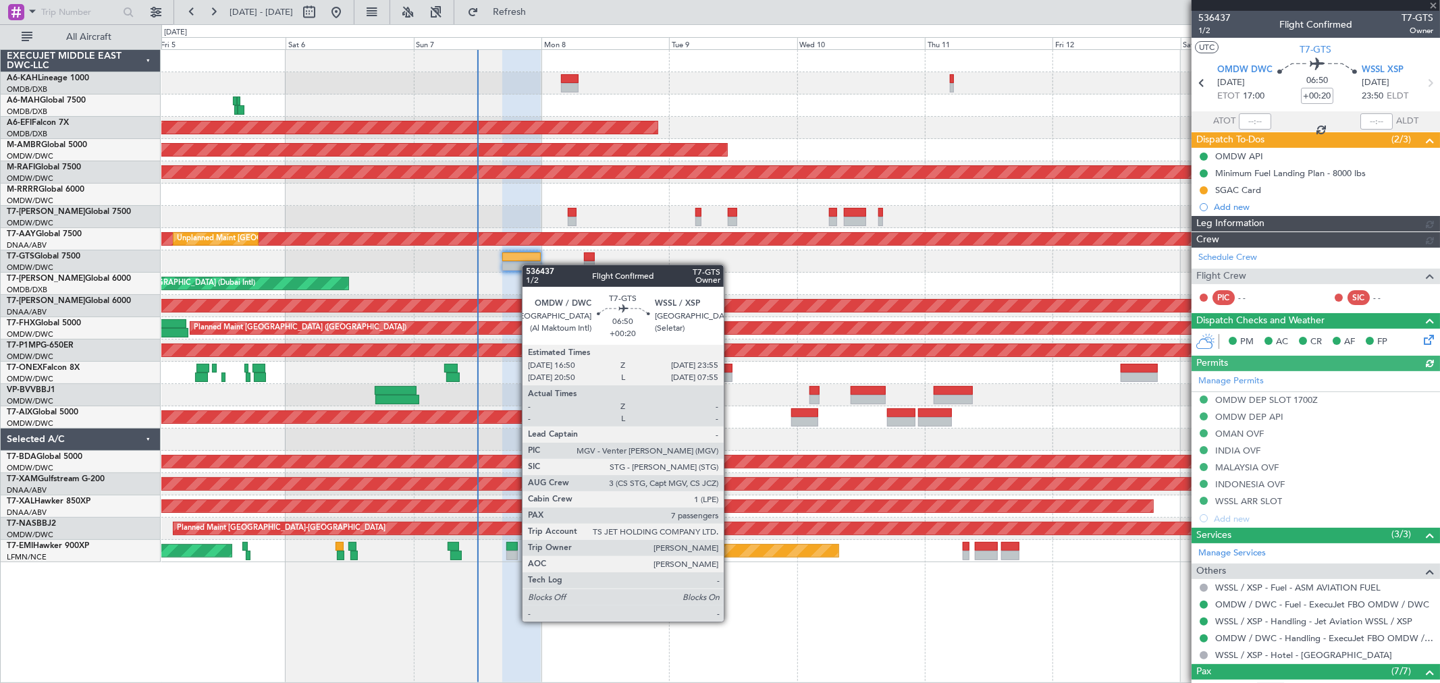
type input "[PERSON_NAME] ([PERSON_NAME])"
type input "7223"
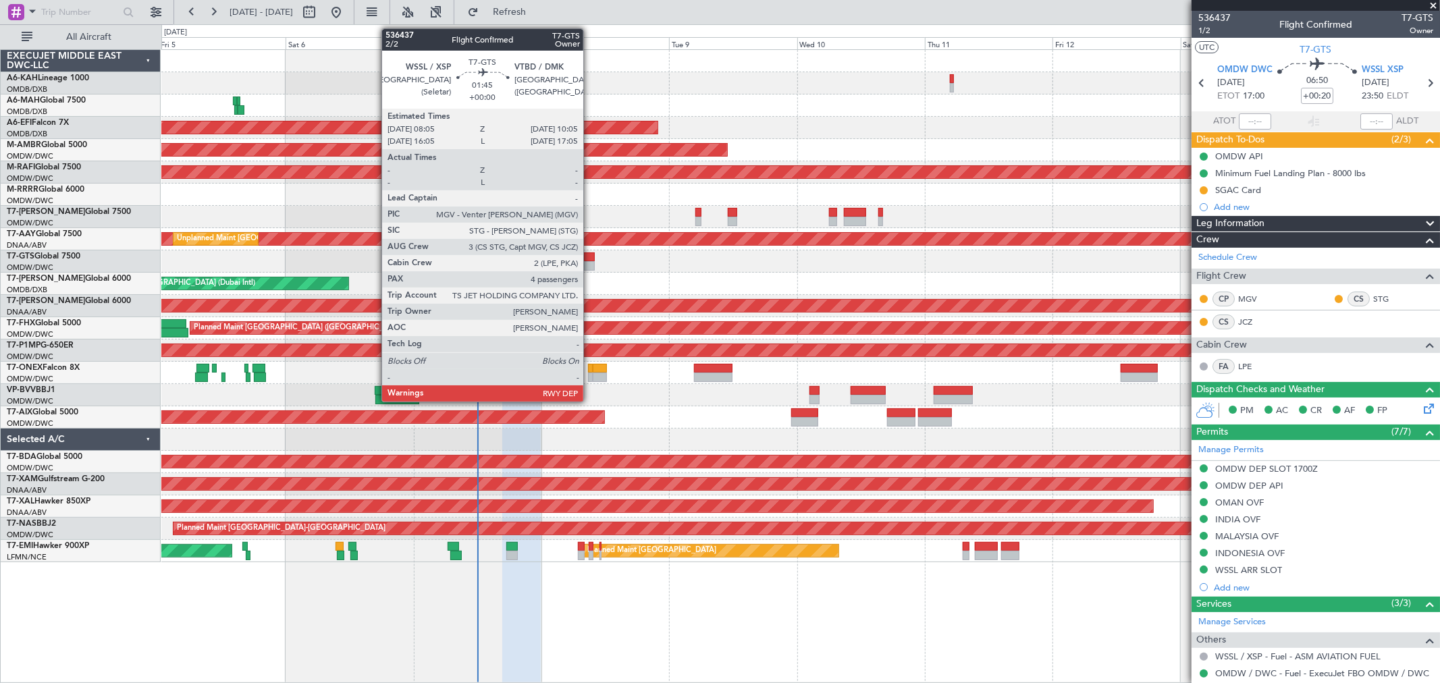
click at [590, 263] on div at bounding box center [589, 265] width 11 height 9
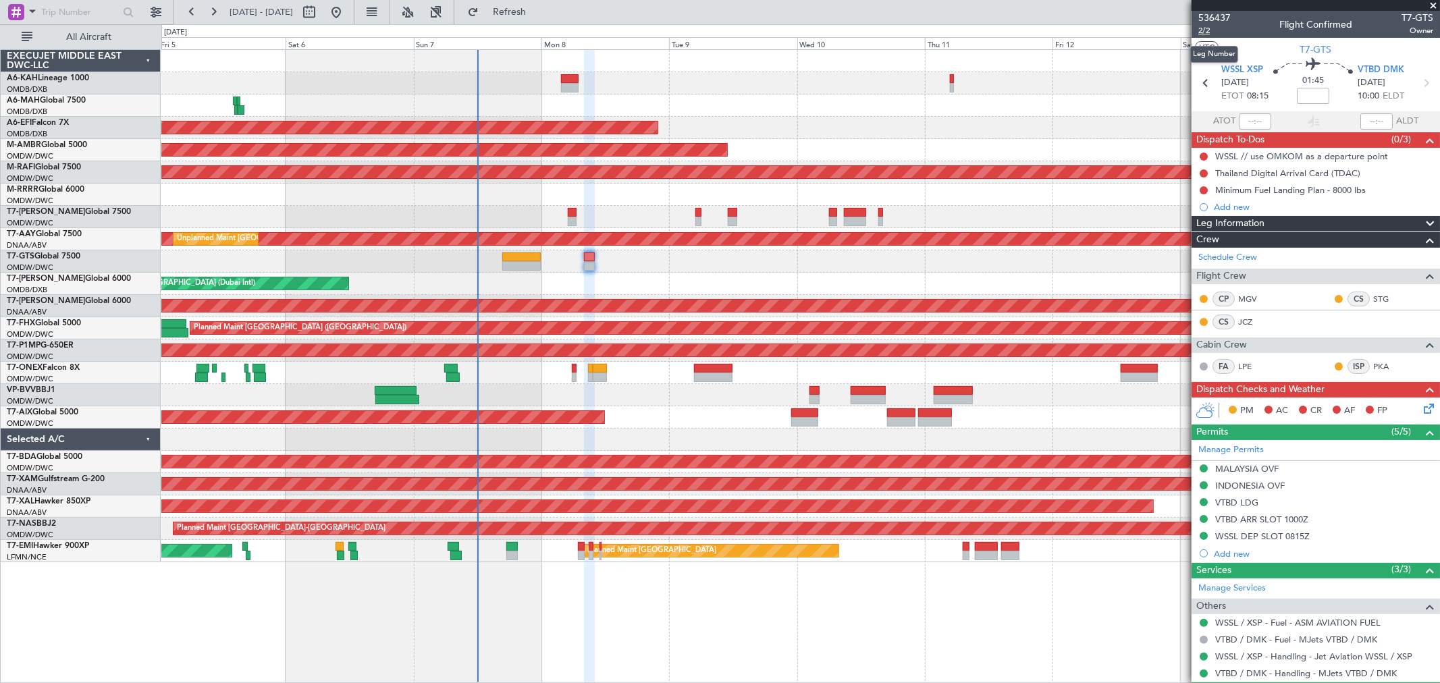
click at [1212, 31] on span "2/2" at bounding box center [1214, 30] width 32 height 11
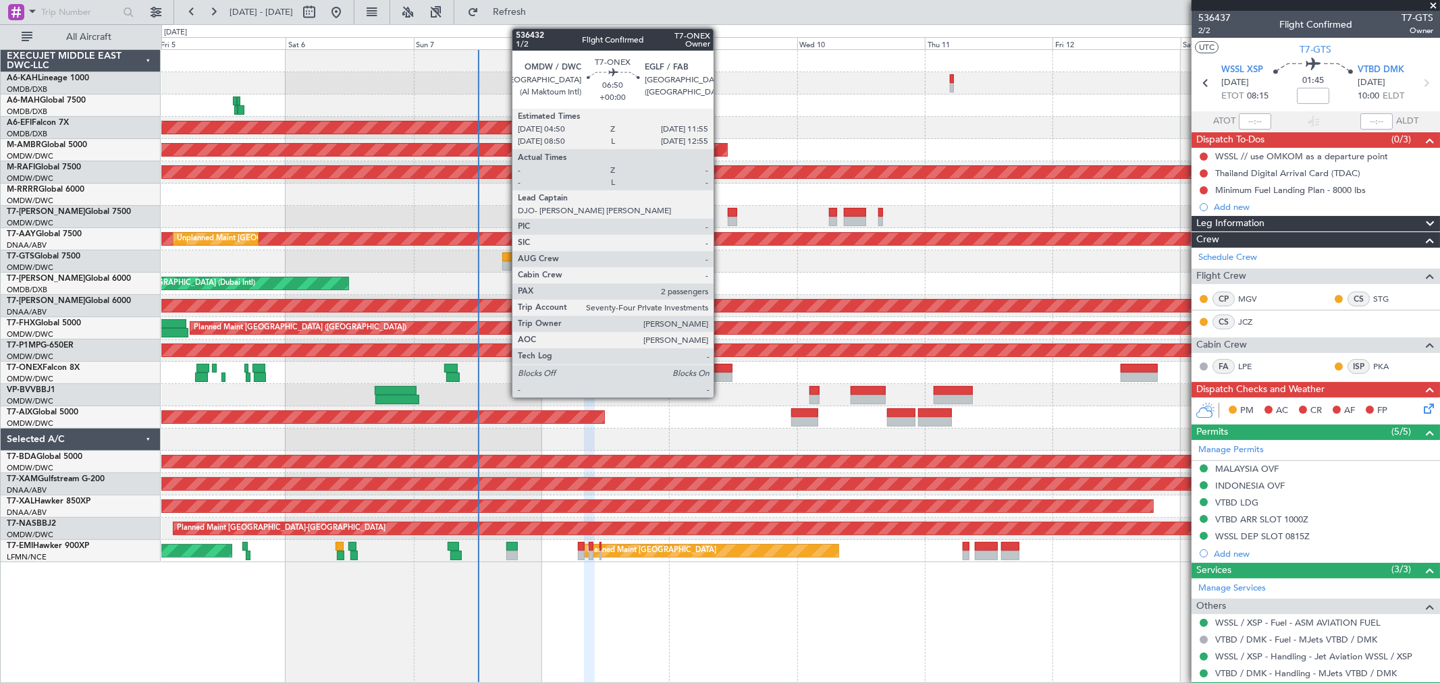
click at [720, 374] on div at bounding box center [713, 377] width 38 height 9
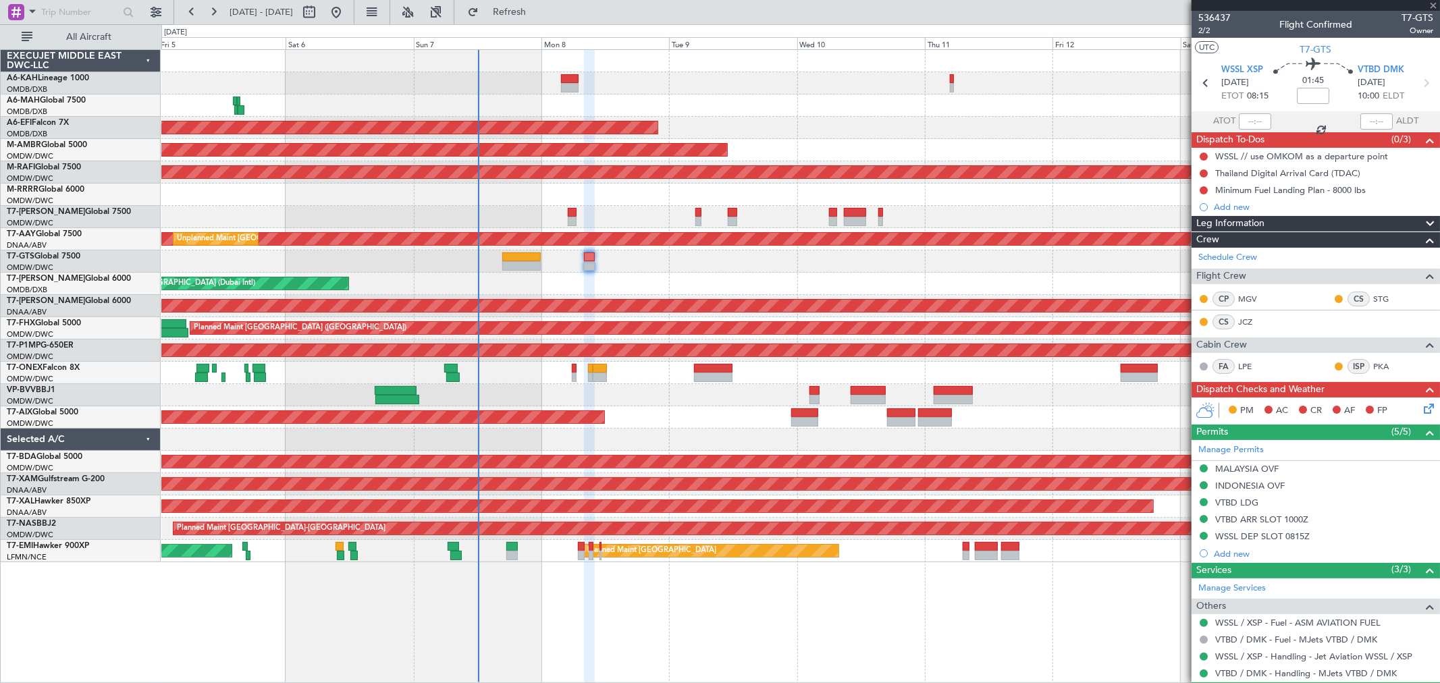
type input "2"
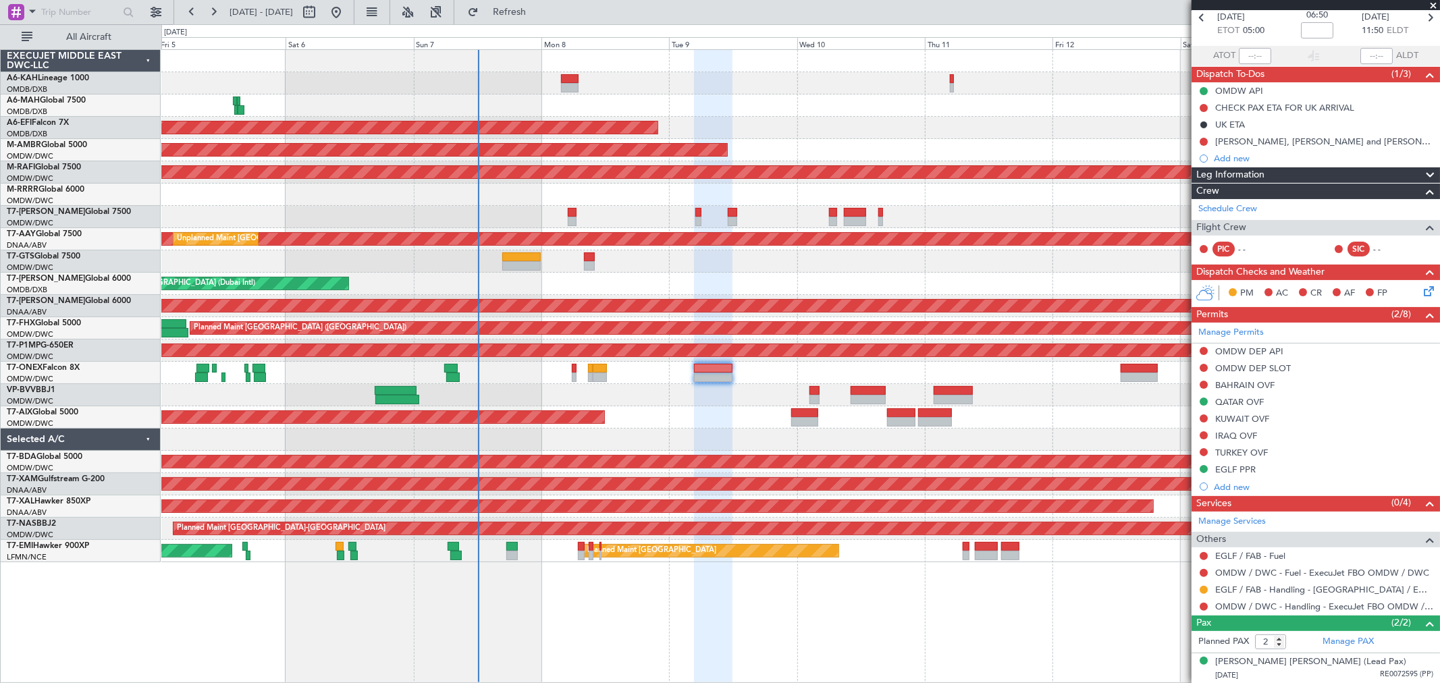
scroll to position [97, 0]
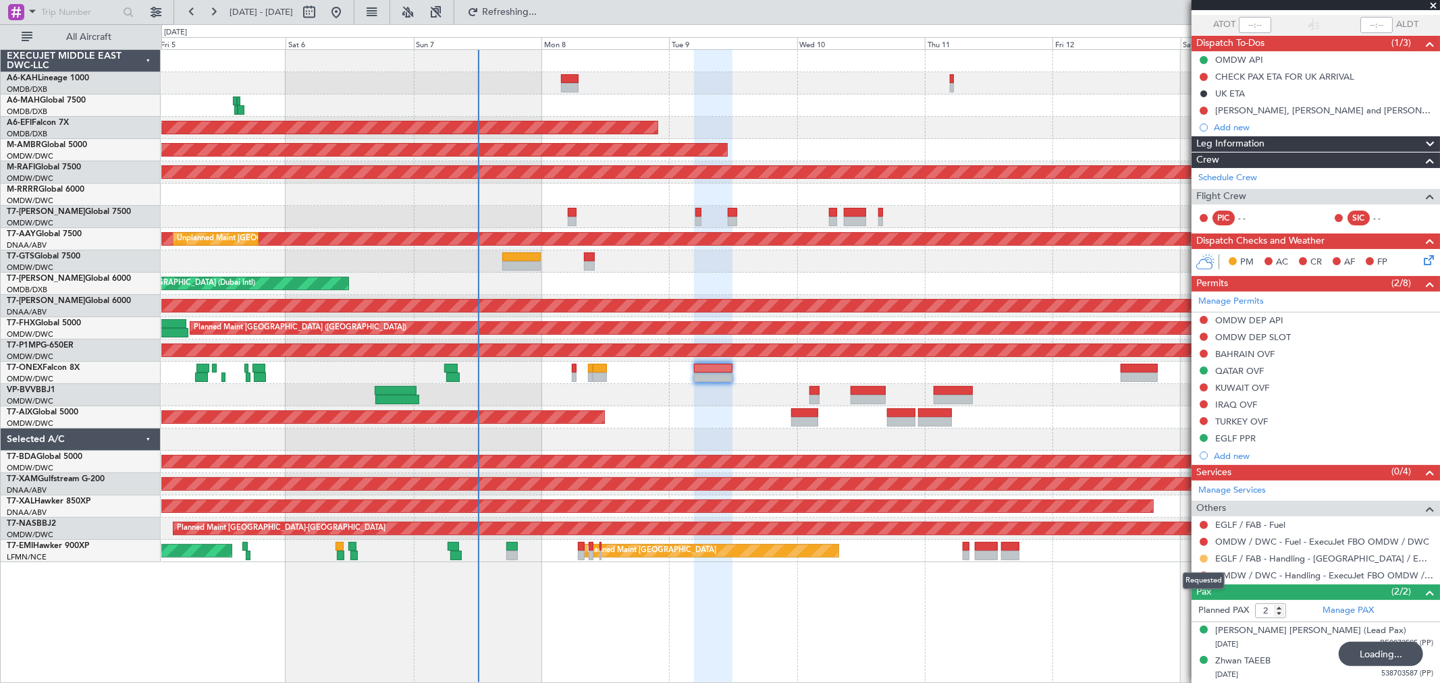
click at [1201, 557] on button at bounding box center [1203, 559] width 8 height 8
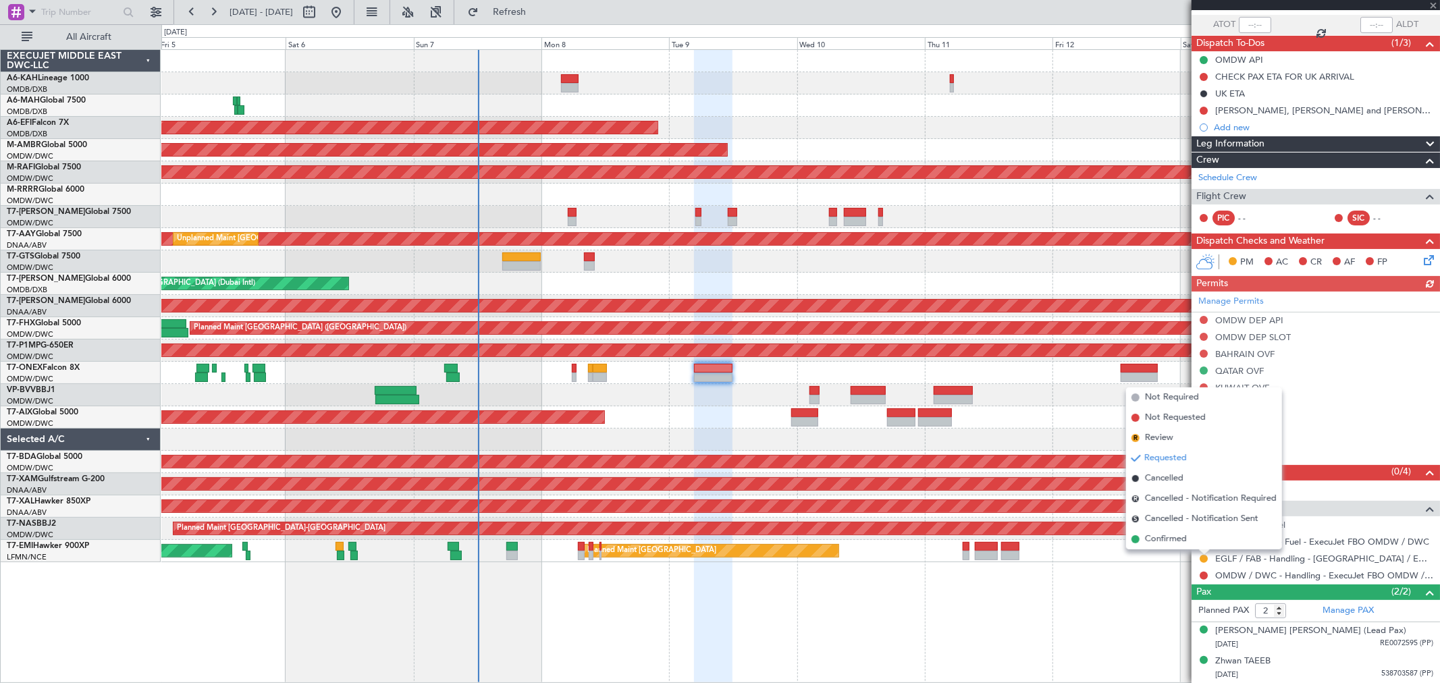
click at [711, 403] on div "Planned Maint Dubai (Al Maktoum Intl)" at bounding box center [800, 395] width 1278 height 22
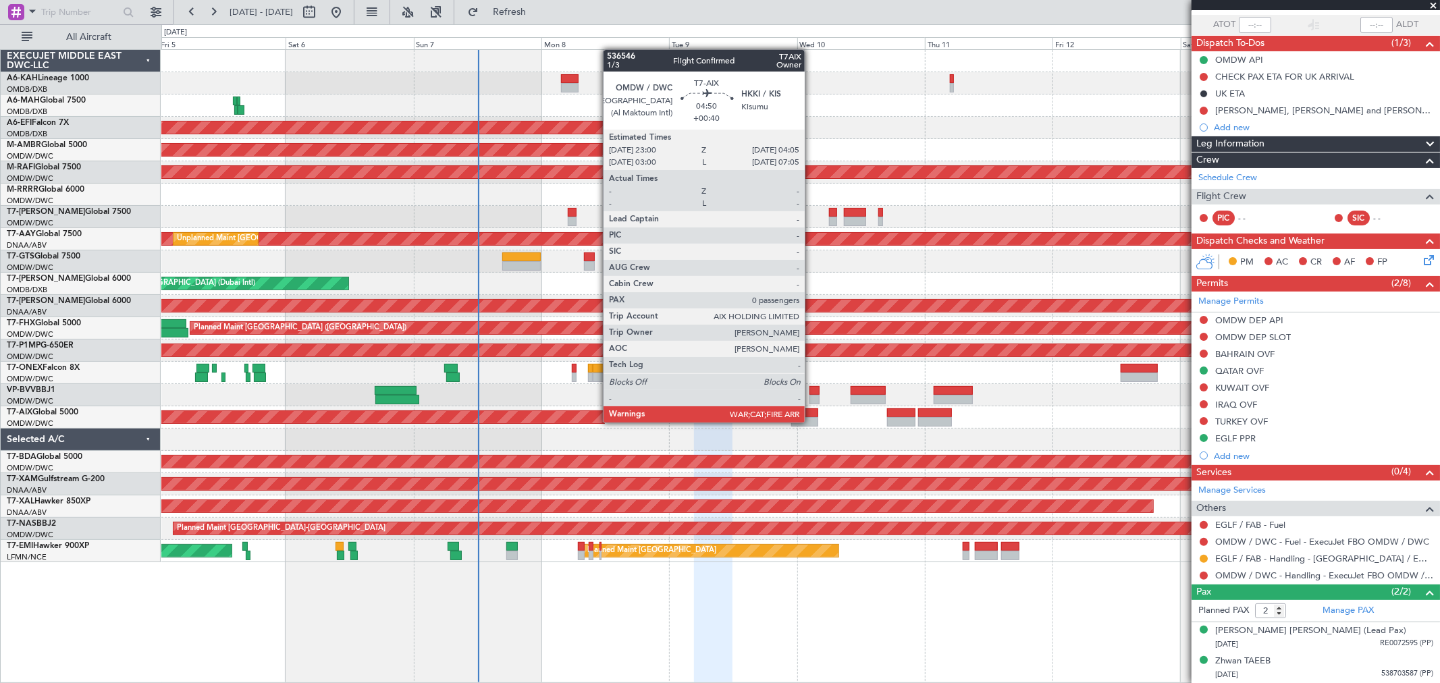
click at [811, 421] on div at bounding box center [805, 421] width 28 height 9
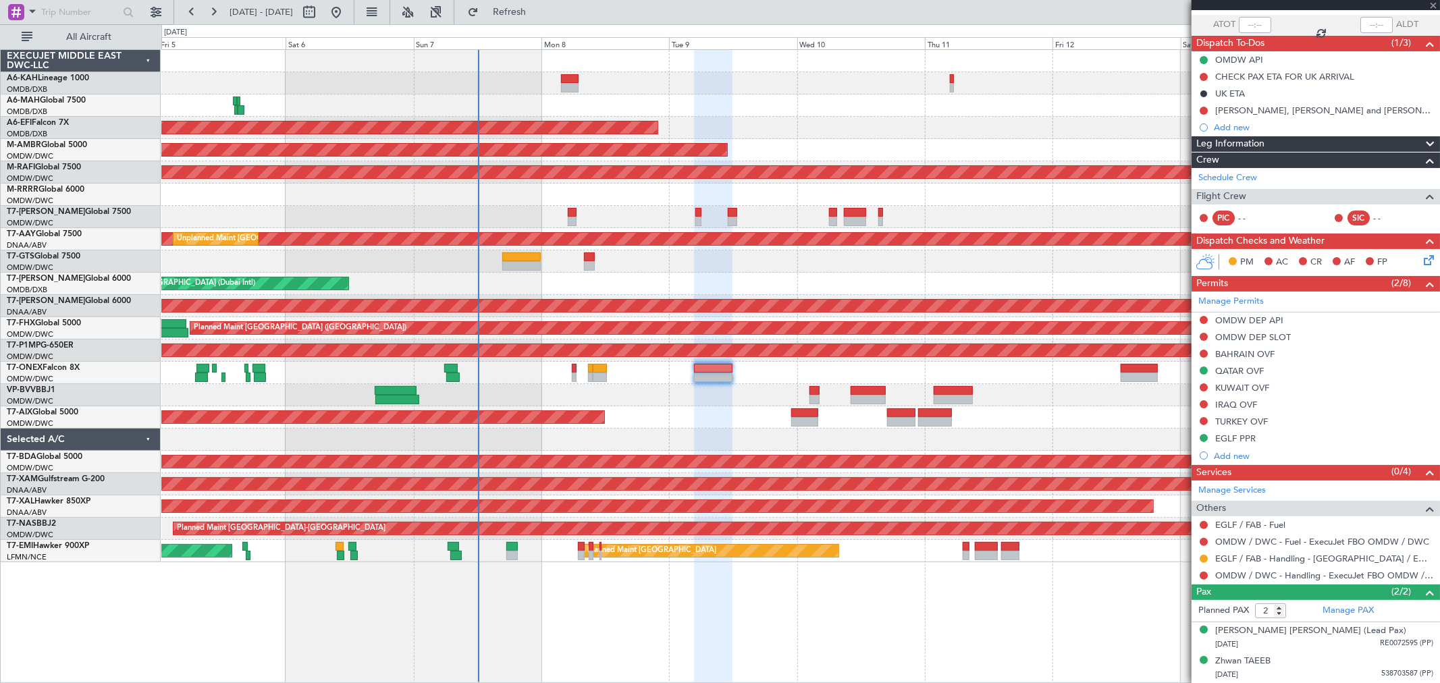
type input "+00:40"
type input "0"
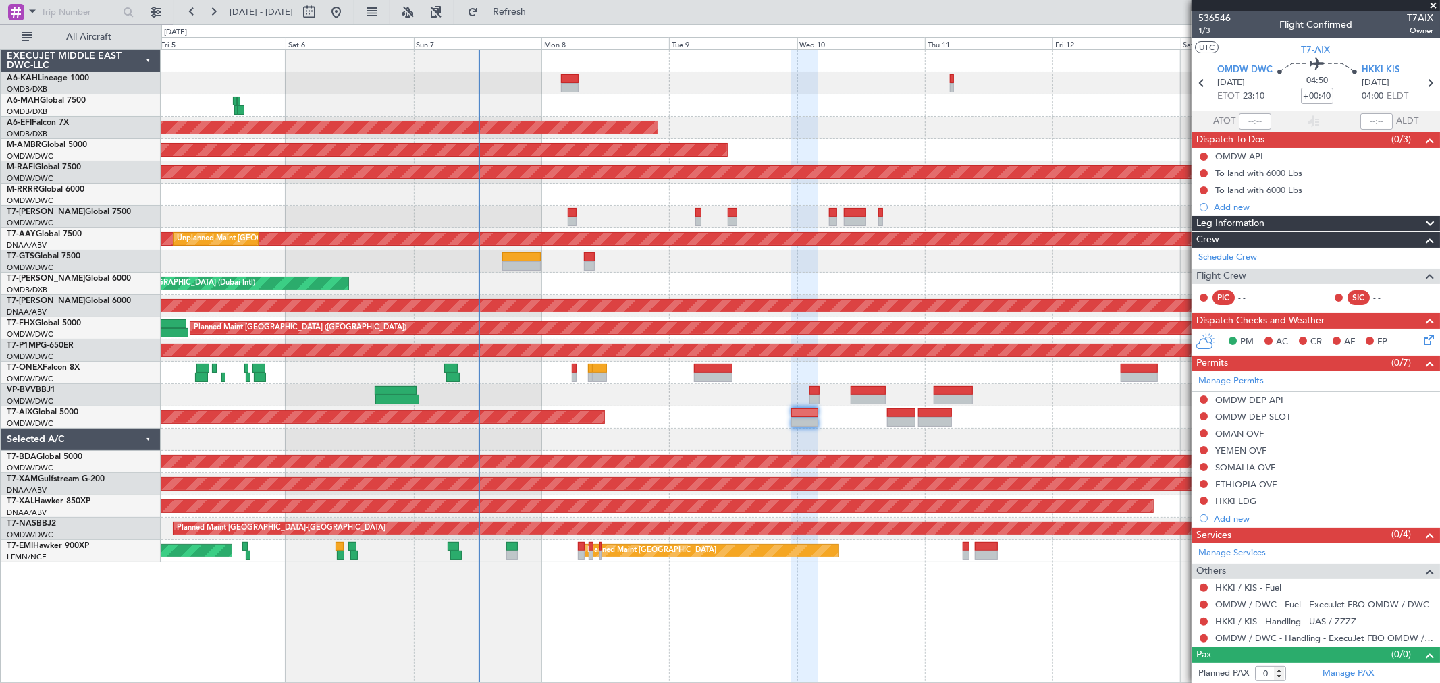
click at [1206, 31] on span "1/3" at bounding box center [1214, 30] width 32 height 11
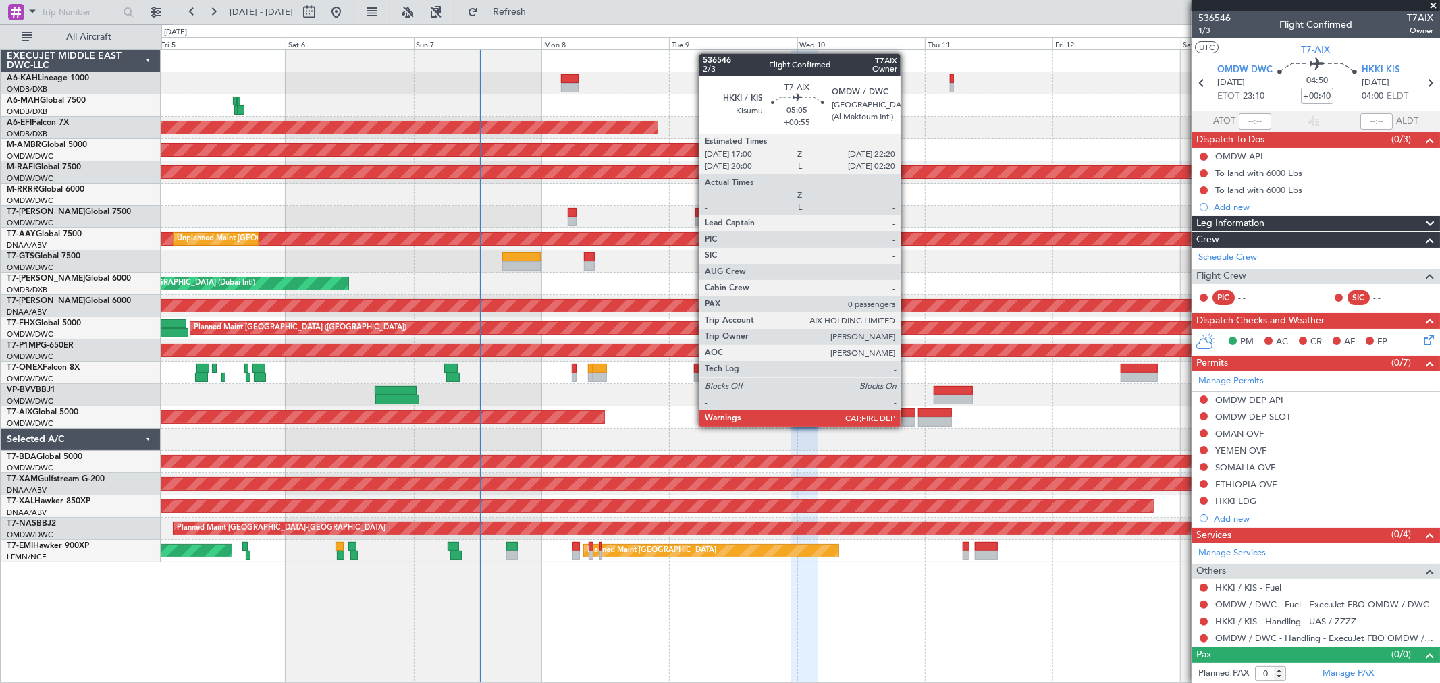
click at [907, 424] on div at bounding box center [901, 421] width 29 height 9
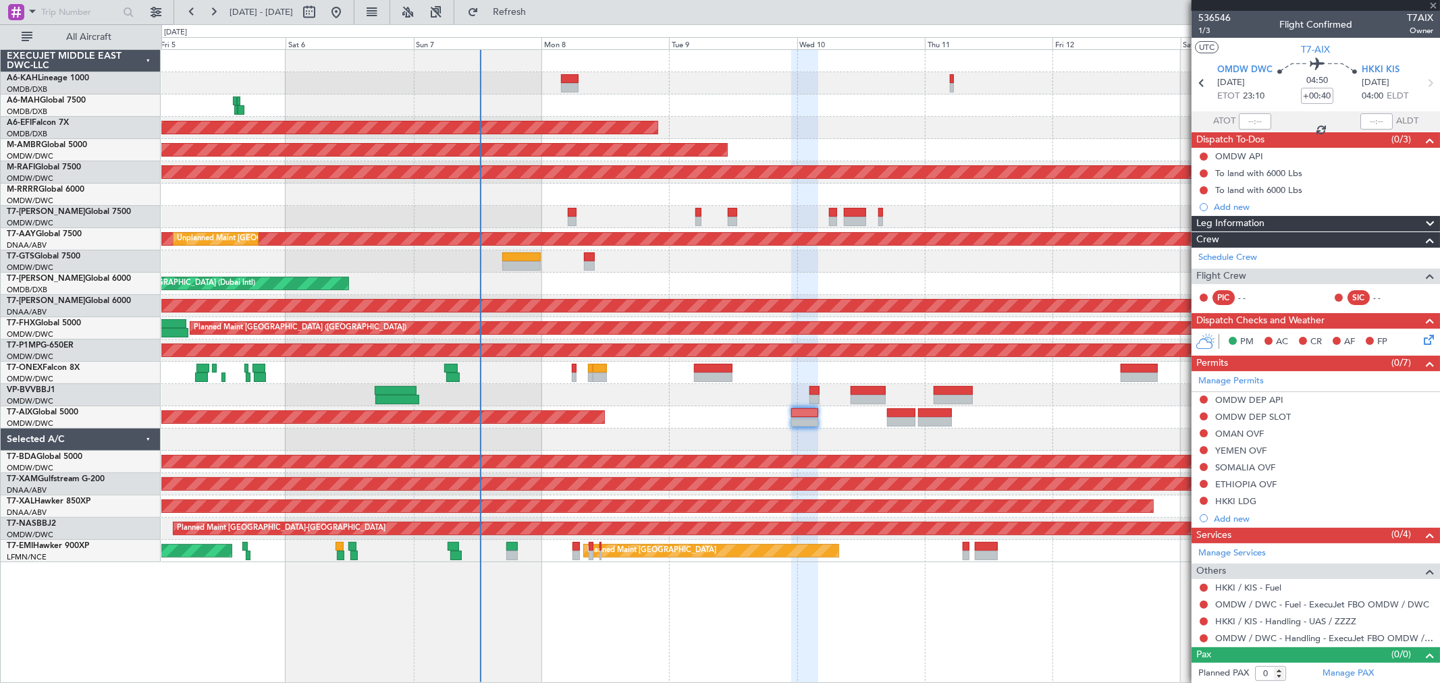
type input "+00:55"
